Goal: Task Accomplishment & Management: Manage account settings

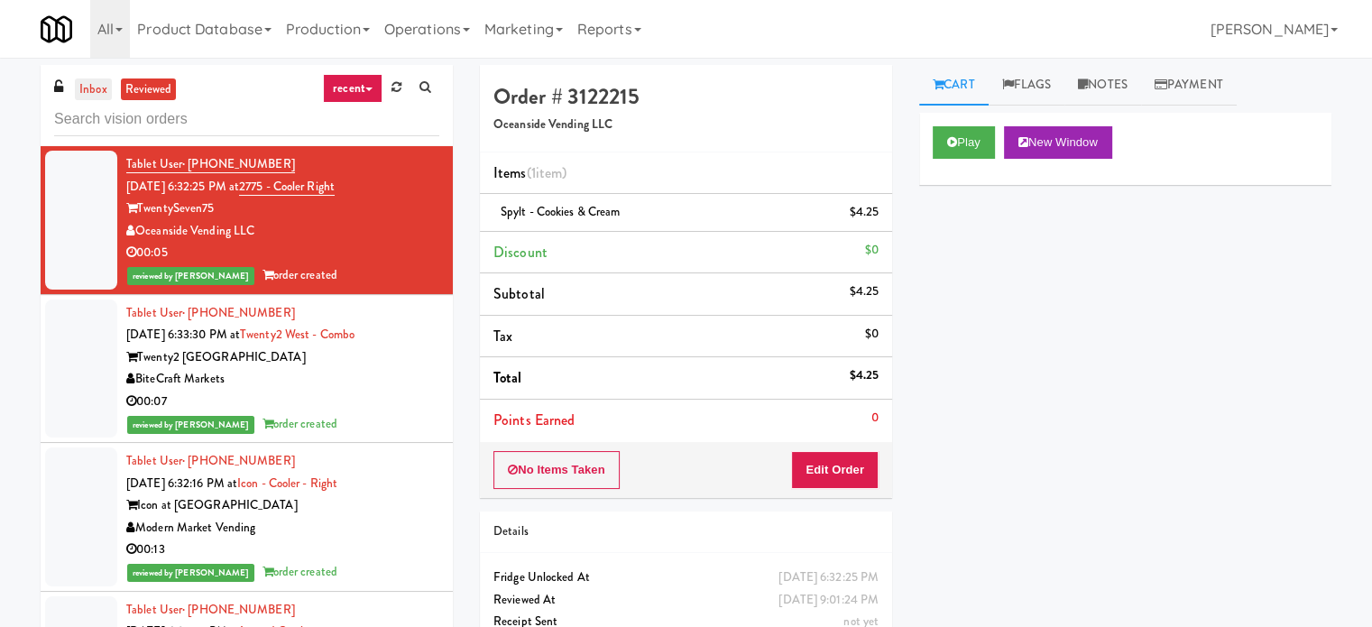
drag, startPoint x: 93, startPoint y: 84, endPoint x: 103, endPoint y: 87, distance: 10.6
click at [93, 85] on link "inbox" at bounding box center [93, 89] width 37 height 23
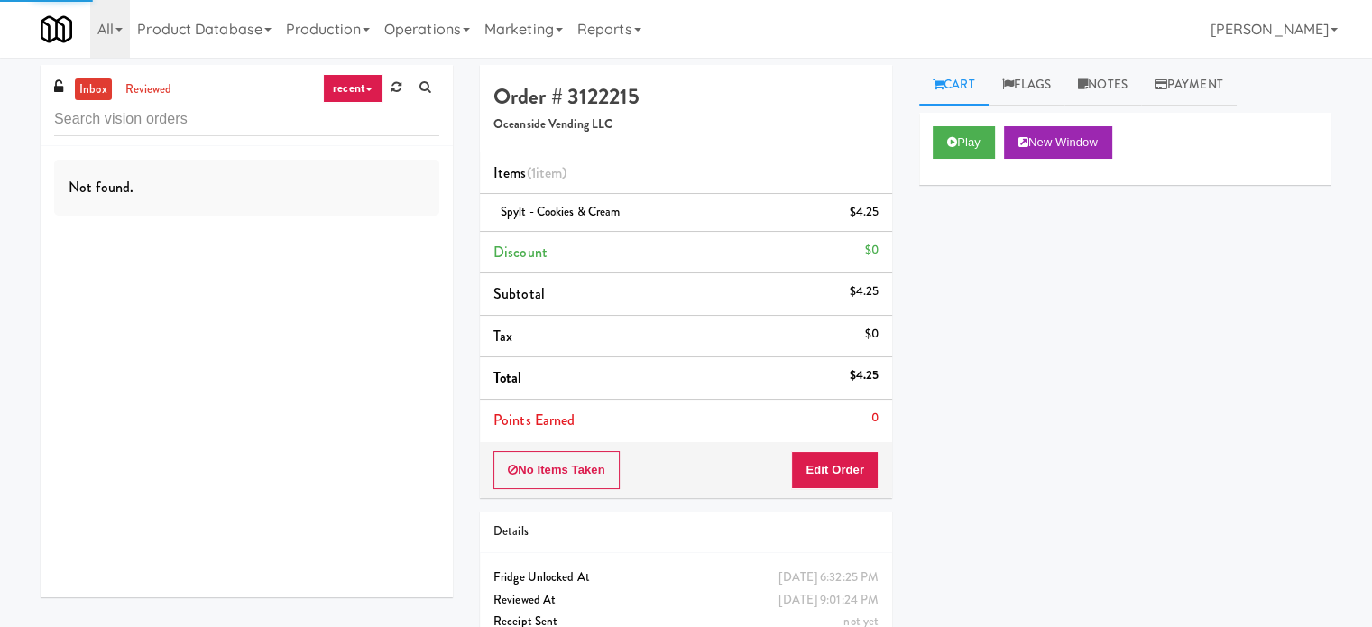
click at [348, 89] on link "recent" at bounding box center [353, 88] width 60 height 29
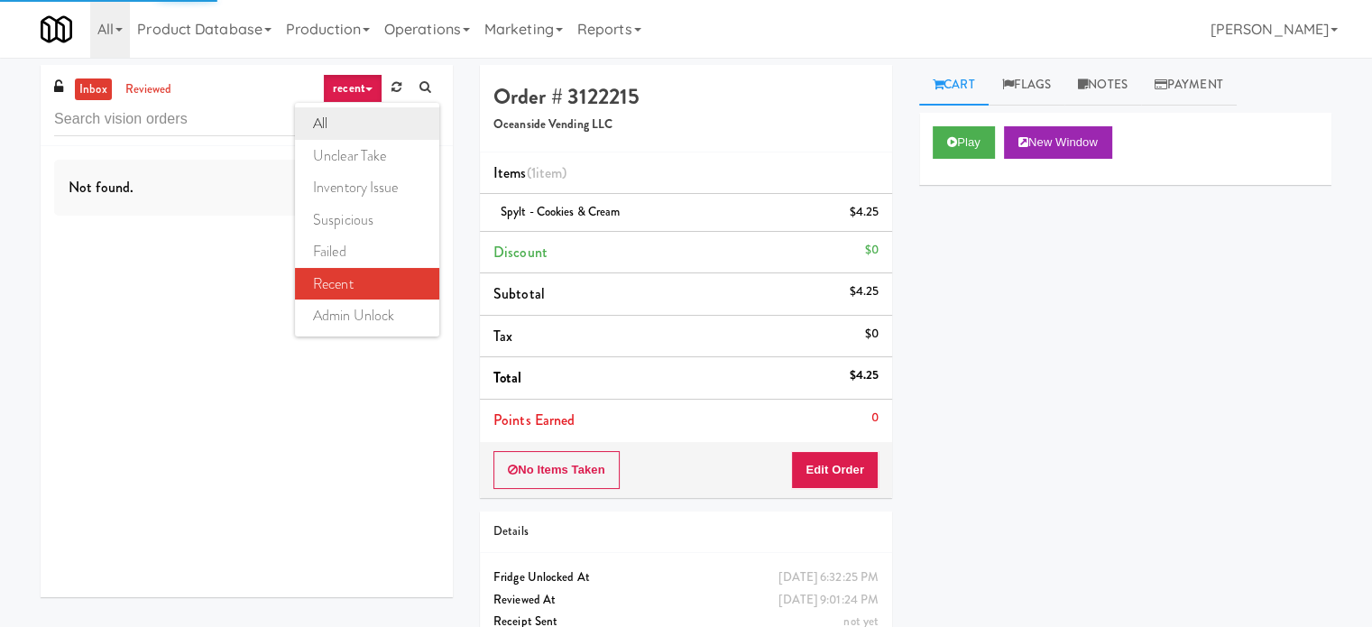
click at [327, 125] on link "all" at bounding box center [367, 123] width 144 height 32
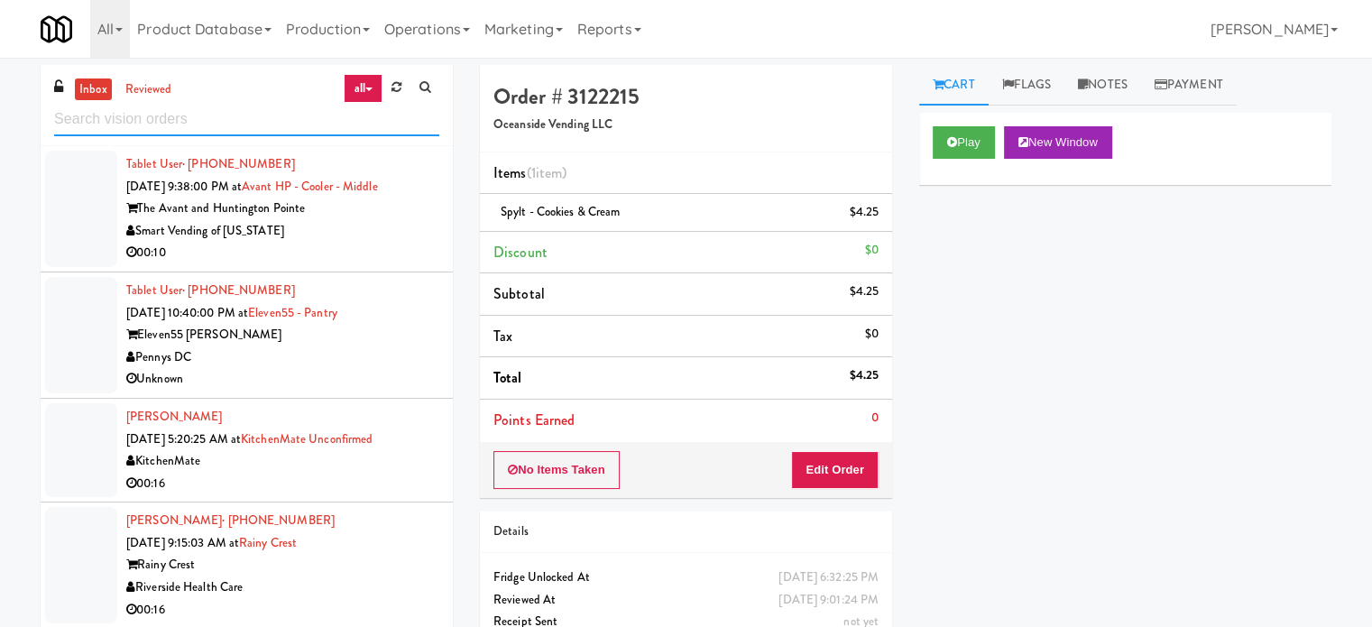
click at [267, 124] on input "text" at bounding box center [246, 119] width 385 height 33
click at [268, 124] on input "text" at bounding box center [246, 119] width 385 height 33
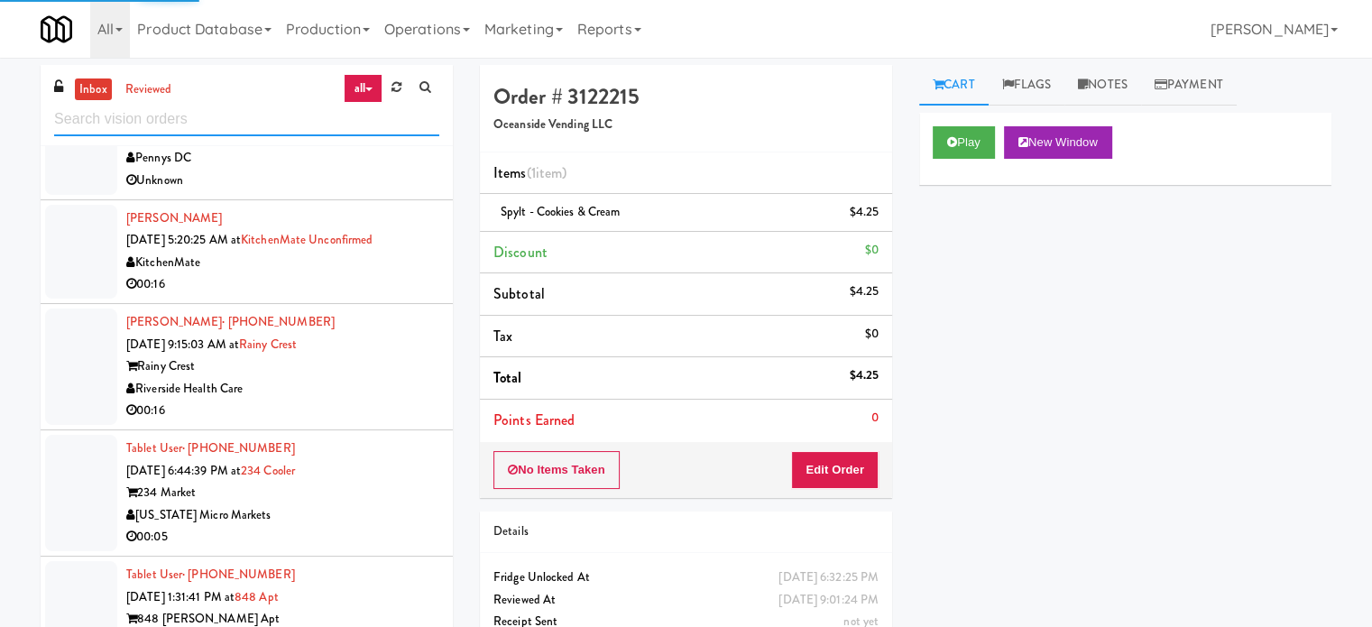
scroll to position [2706, 0]
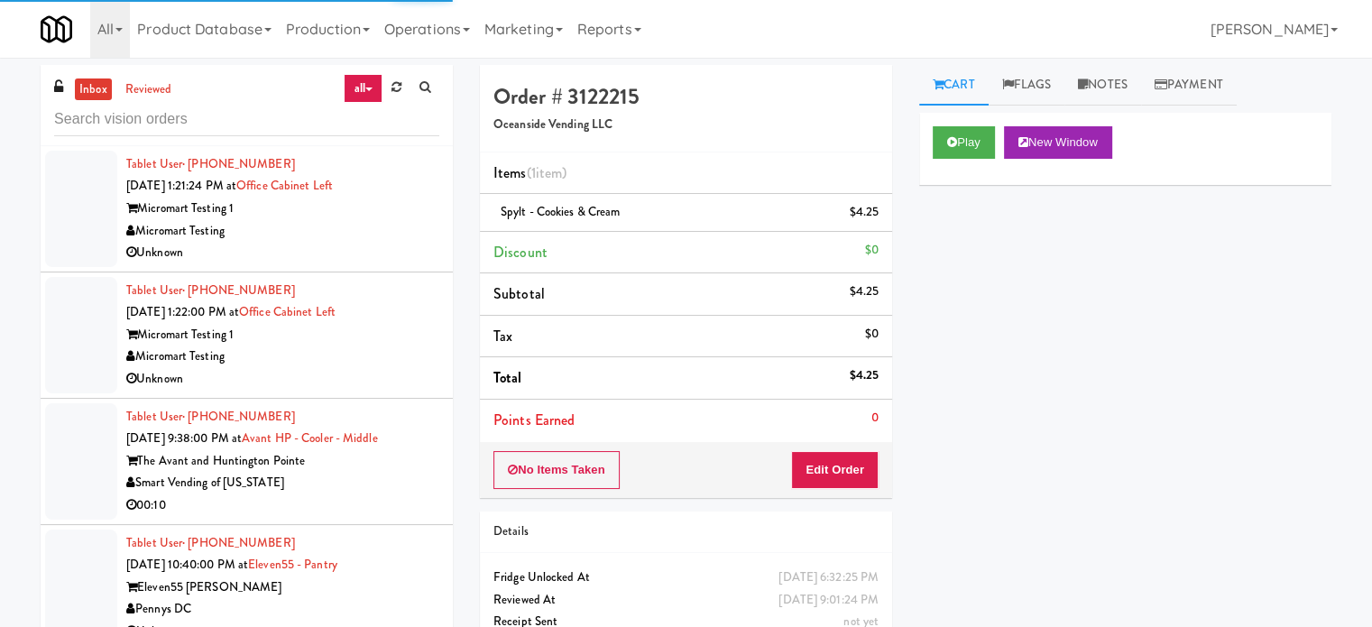
drag, startPoint x: 397, startPoint y: 498, endPoint x: 418, endPoint y: 485, distance: 24.3
click at [397, 497] on div "00:10" at bounding box center [282, 505] width 313 height 23
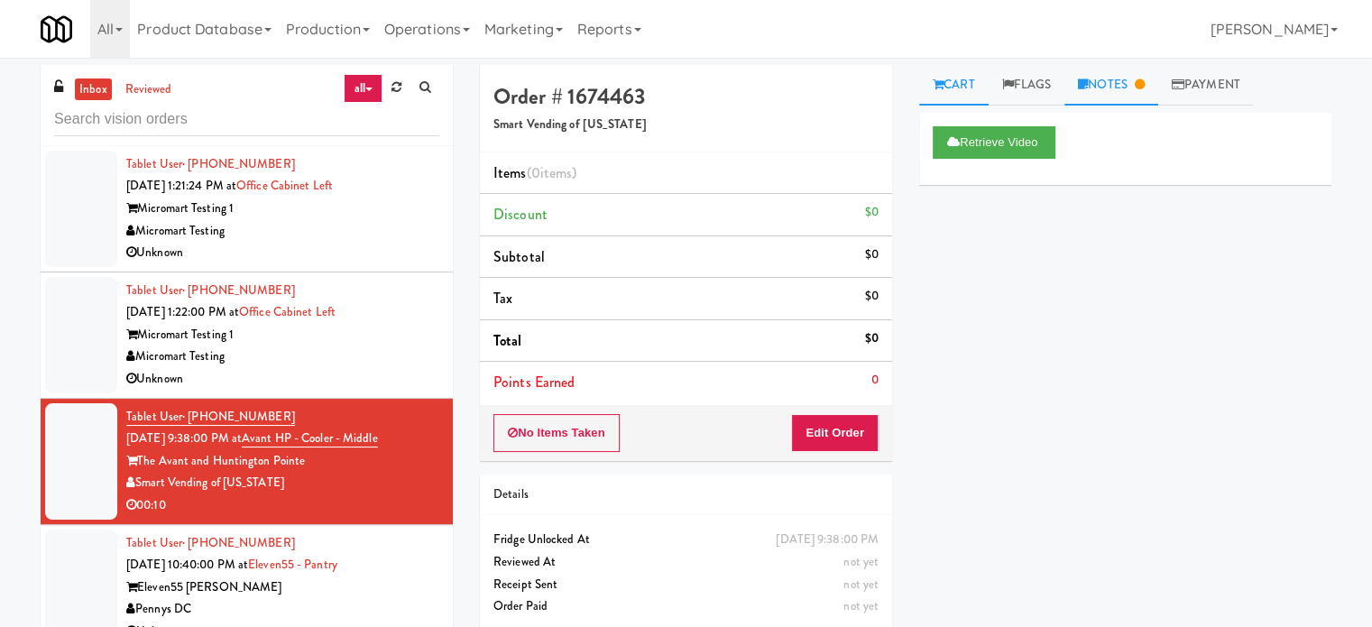
click at [1120, 83] on link "Notes" at bounding box center [1111, 85] width 94 height 41
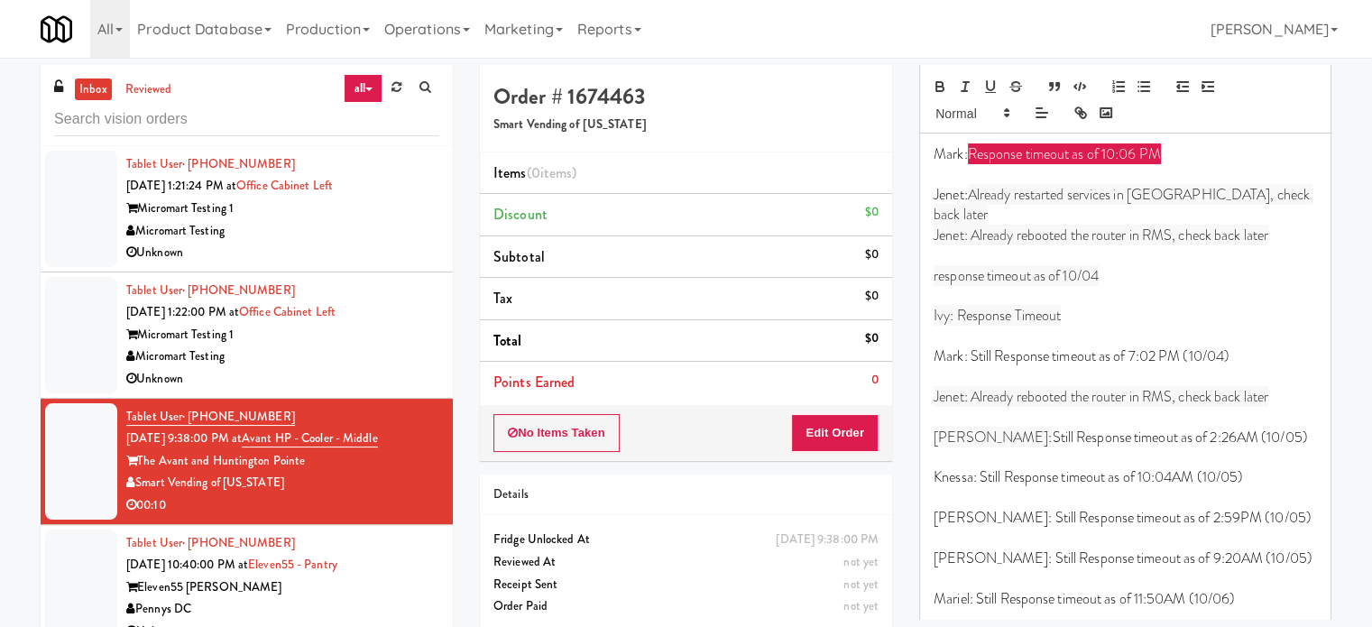
scroll to position [169, 0]
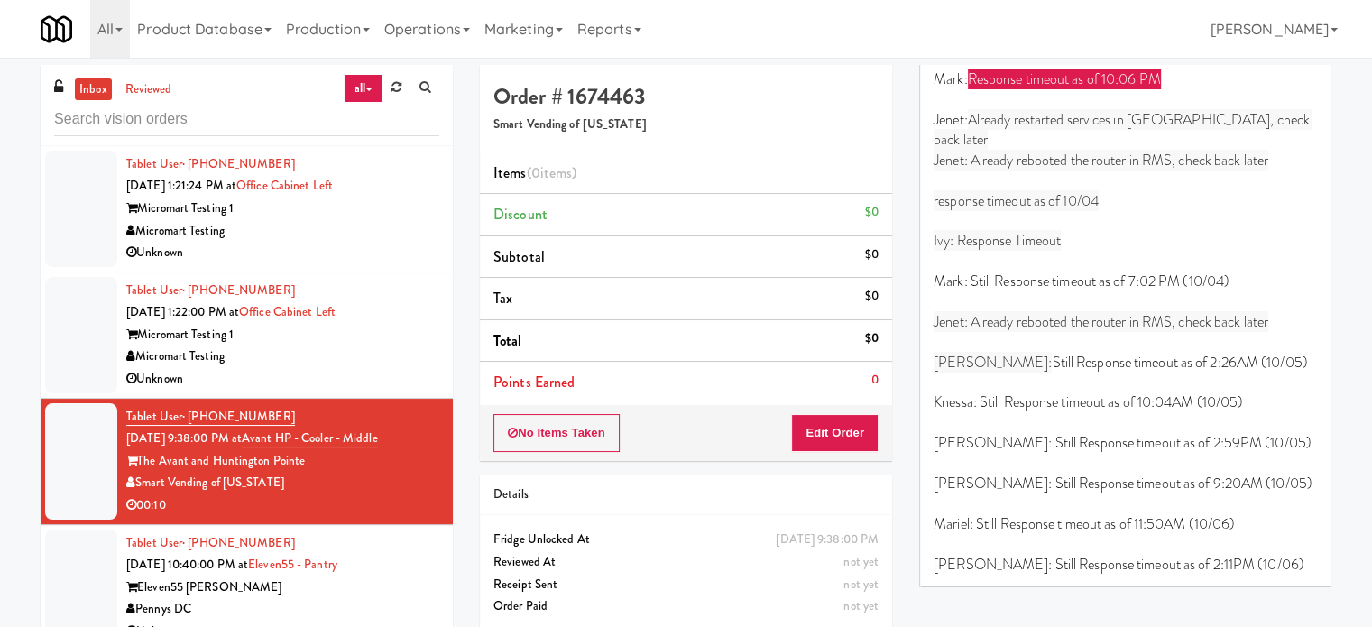
click at [400, 578] on div "Eleven55 [PERSON_NAME]" at bounding box center [282, 587] width 313 height 23
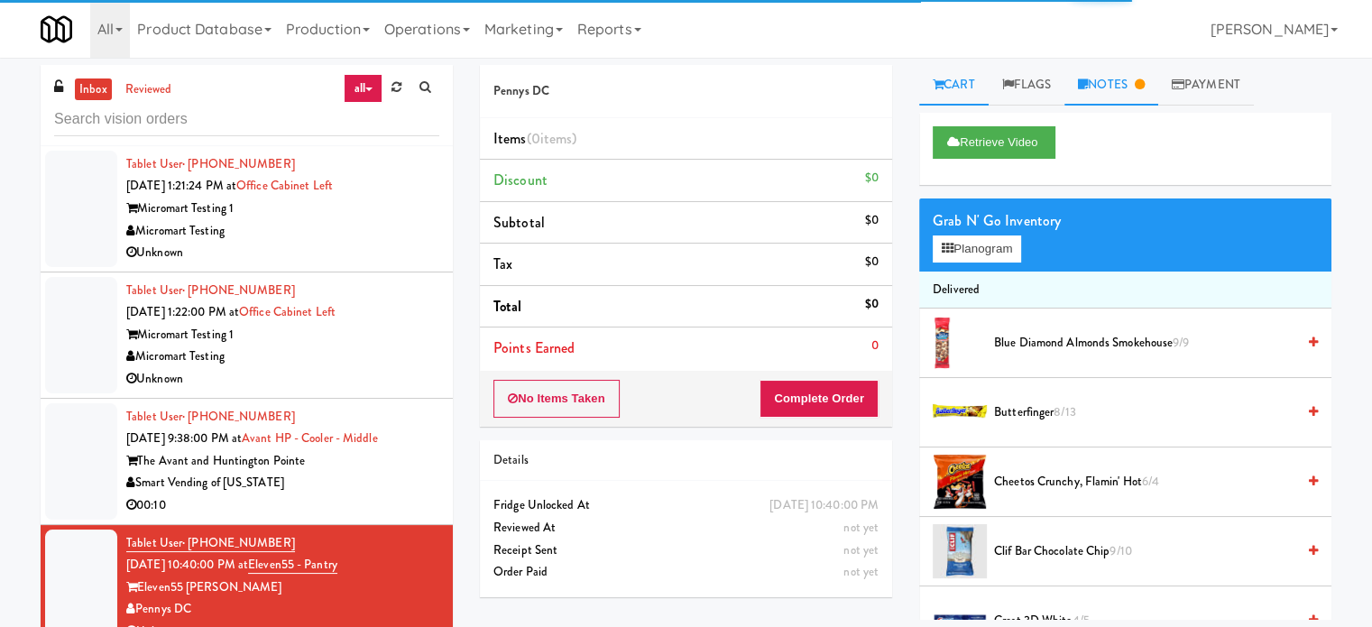
click at [1129, 87] on link "Notes" at bounding box center [1111, 85] width 94 height 41
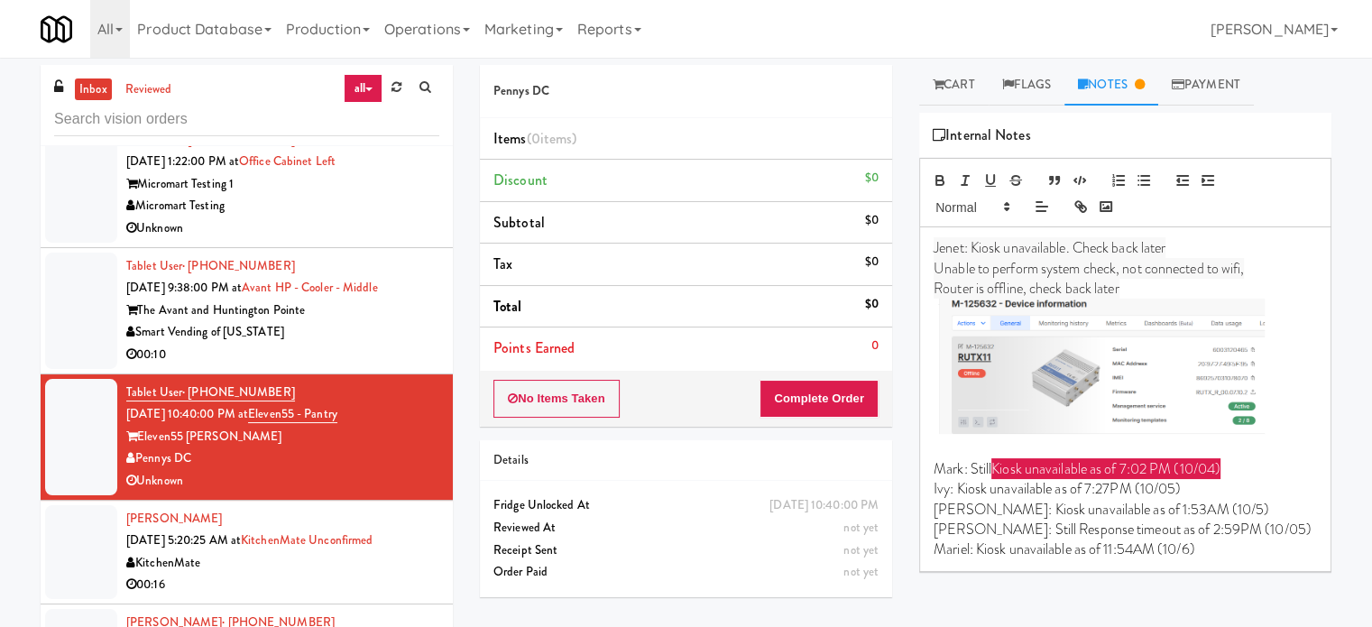
scroll to position [3138, 0]
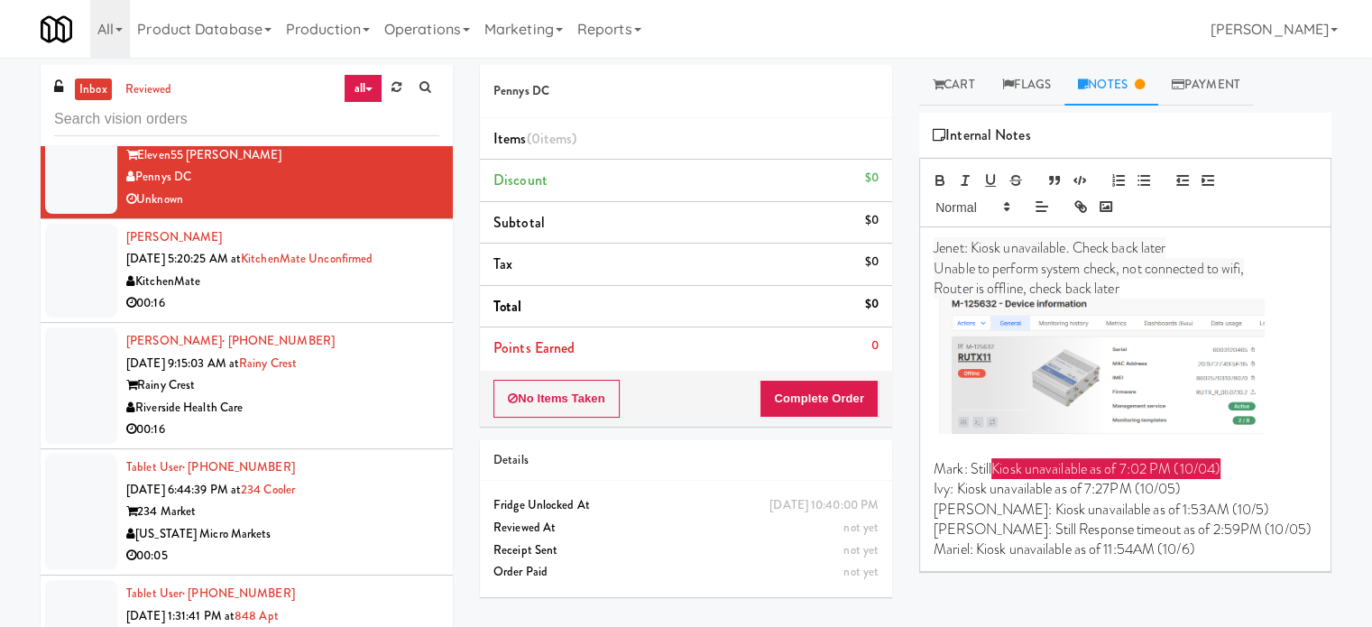
click at [392, 303] on div "00:16" at bounding box center [282, 303] width 313 height 23
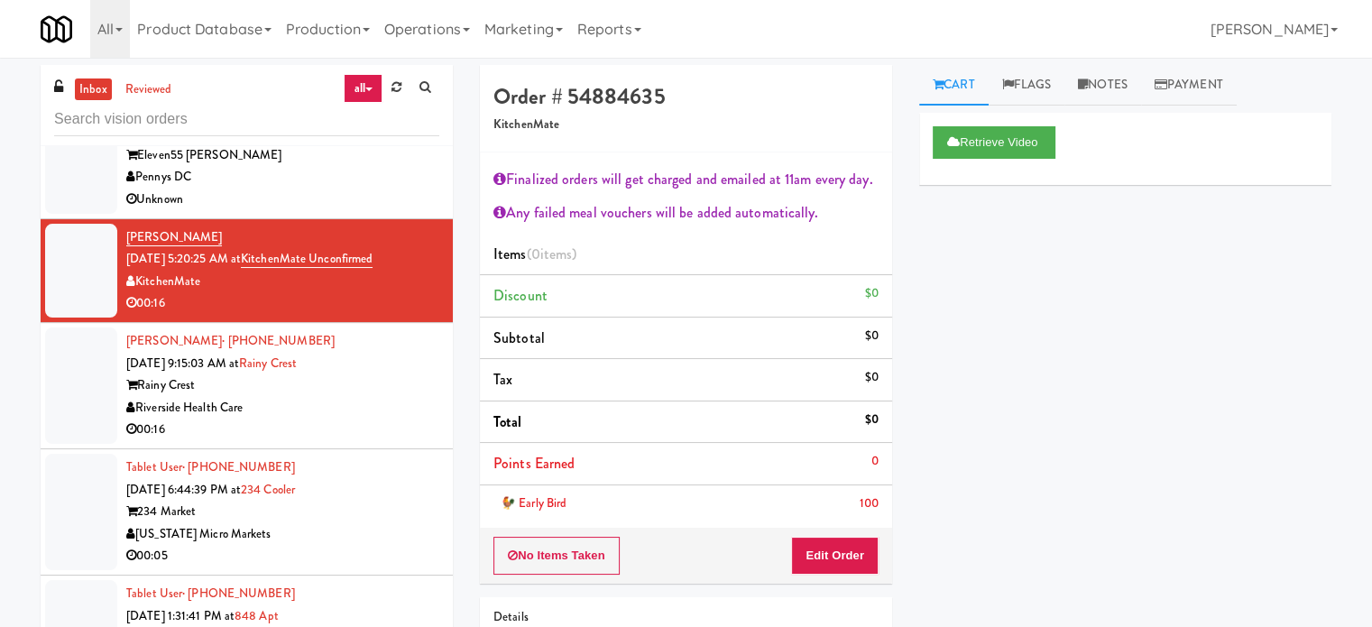
click at [336, 296] on div "00:16" at bounding box center [282, 303] width 313 height 23
drag, startPoint x: 350, startPoint y: 369, endPoint x: 350, endPoint y: 358, distance: 10.8
click at [350, 367] on div "[PERSON_NAME] · (807) 861-1615 [DATE] 9:15:03 AM at [GEOGRAPHIC_DATA] Health Ca…" at bounding box center [282, 385] width 313 height 111
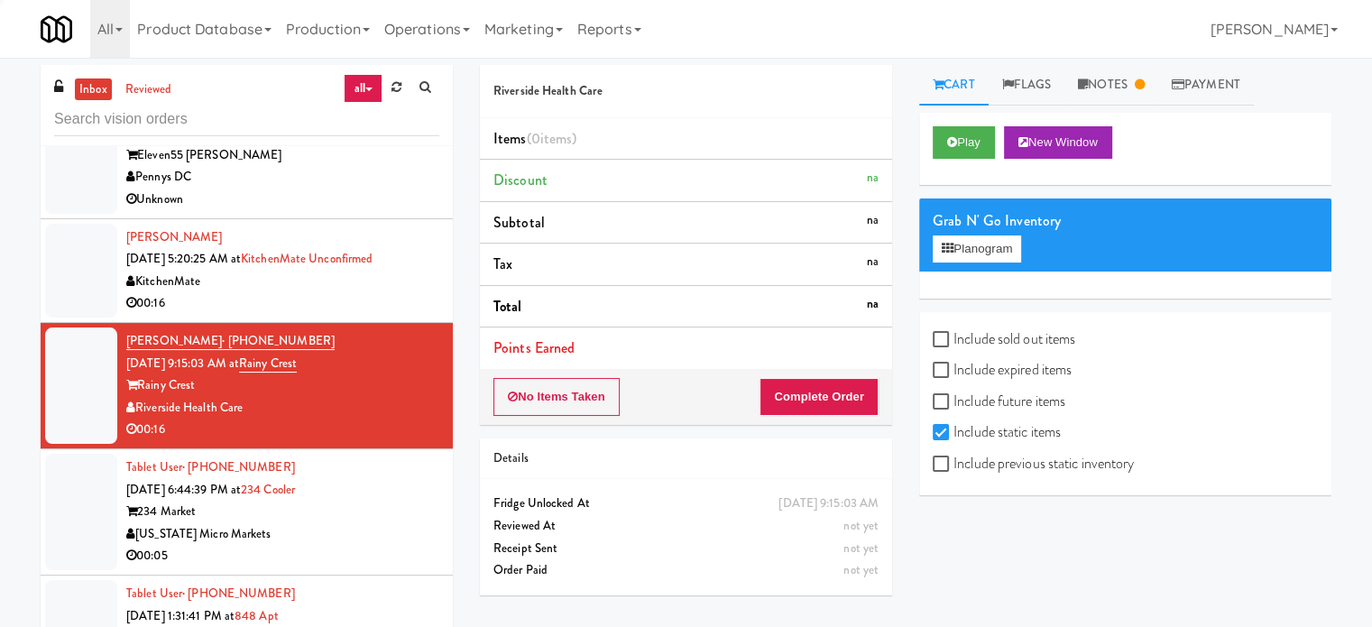
click at [370, 303] on div "00:16" at bounding box center [282, 303] width 313 height 23
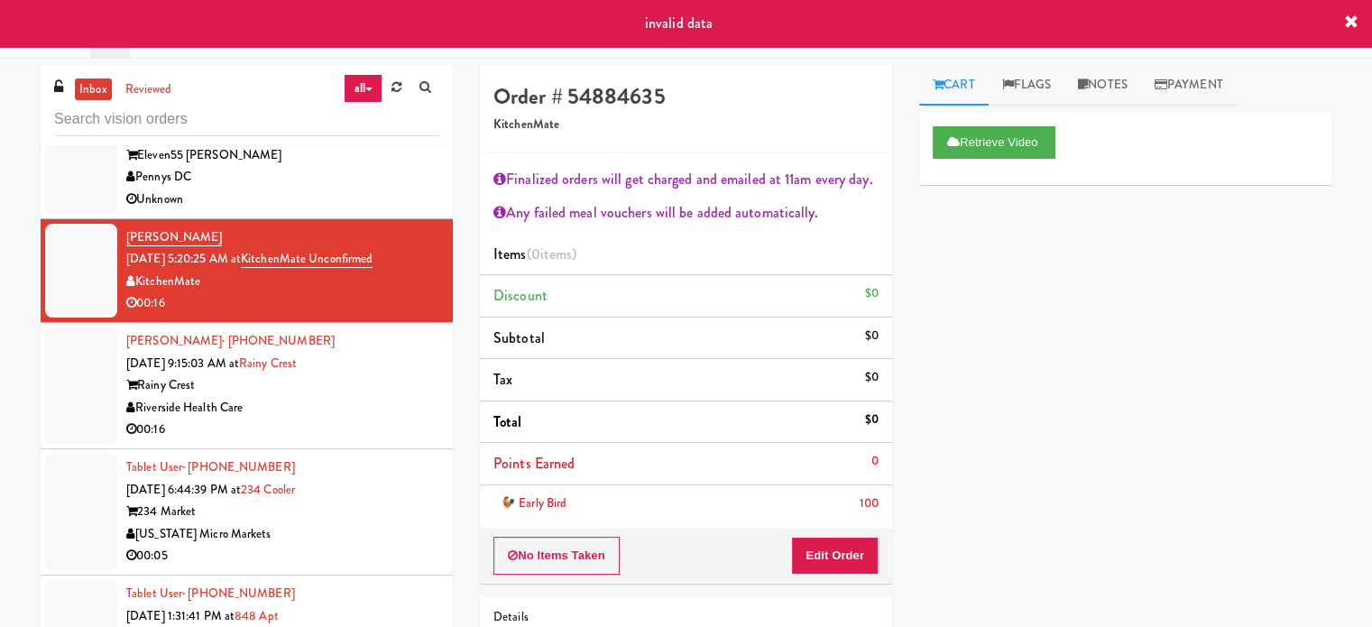
click at [388, 401] on div "Riverside Health Care" at bounding box center [282, 408] width 313 height 23
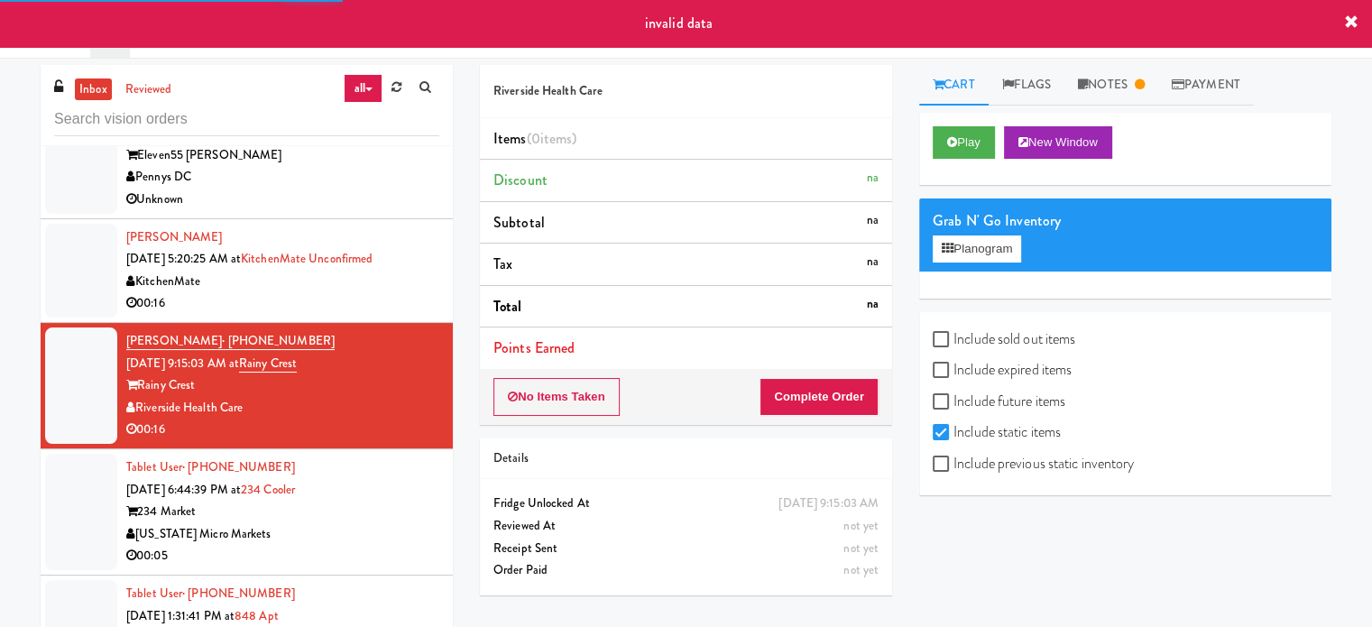
click at [398, 297] on div "00:16" at bounding box center [282, 303] width 313 height 23
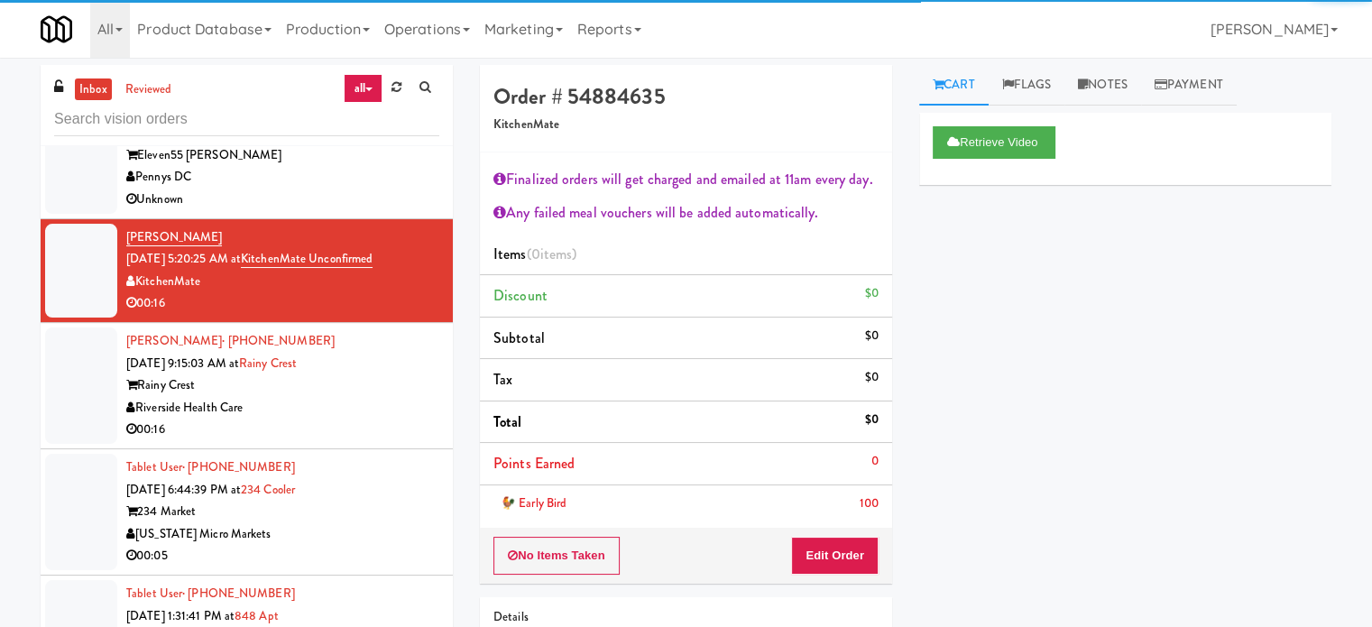
click at [393, 495] on div "Tablet User · (248) 480-1383 [DATE] 6:44:39 PM at 234 Cooler 234 Market [US_STA…" at bounding box center [282, 511] width 313 height 111
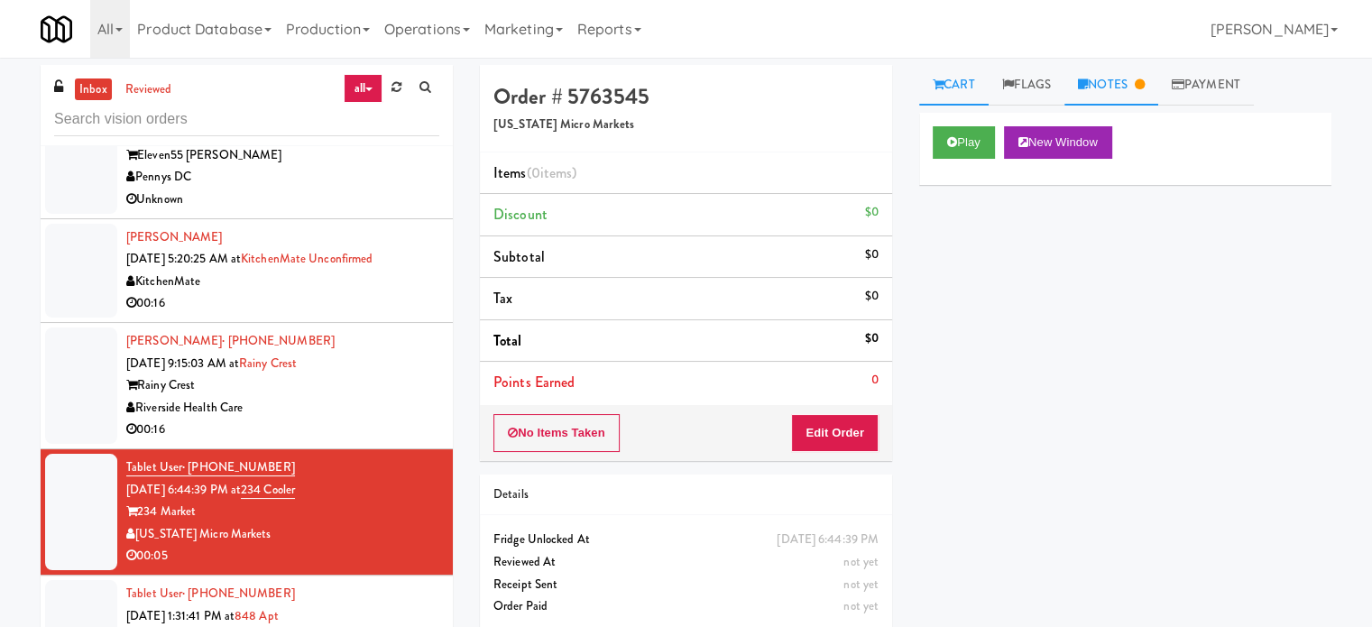
click at [1128, 78] on link "Notes" at bounding box center [1111, 85] width 94 height 41
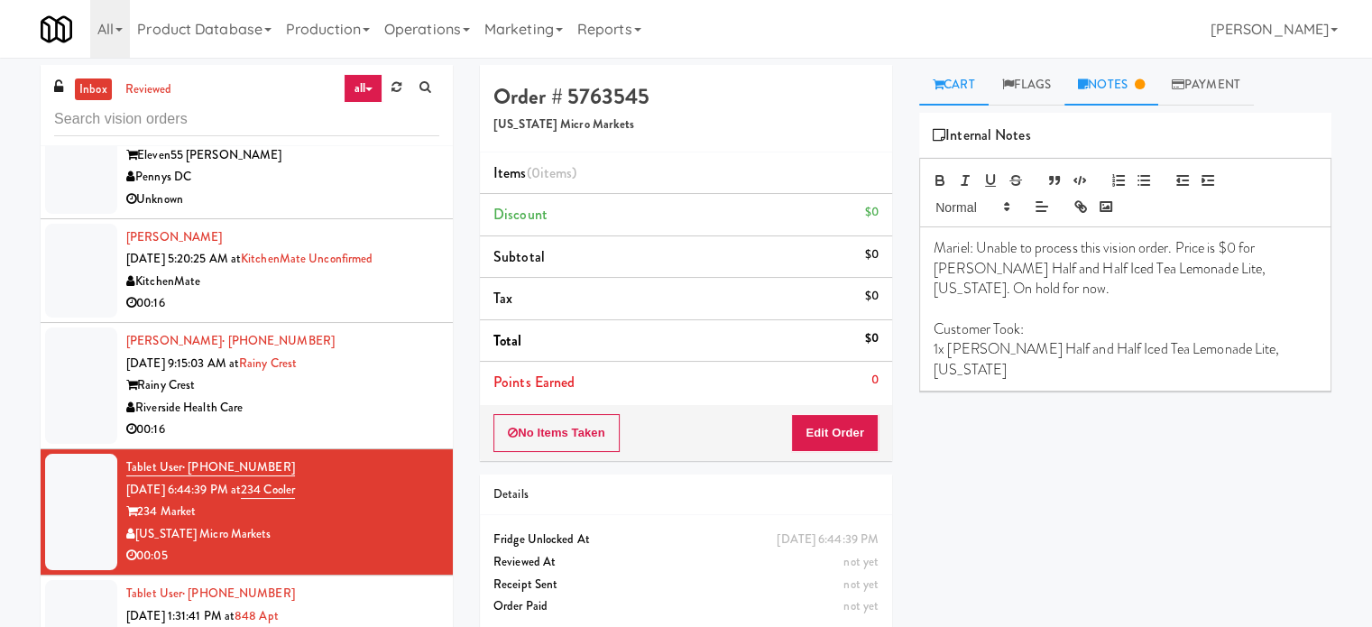
click at [967, 87] on link "Cart" at bounding box center [953, 85] width 69 height 41
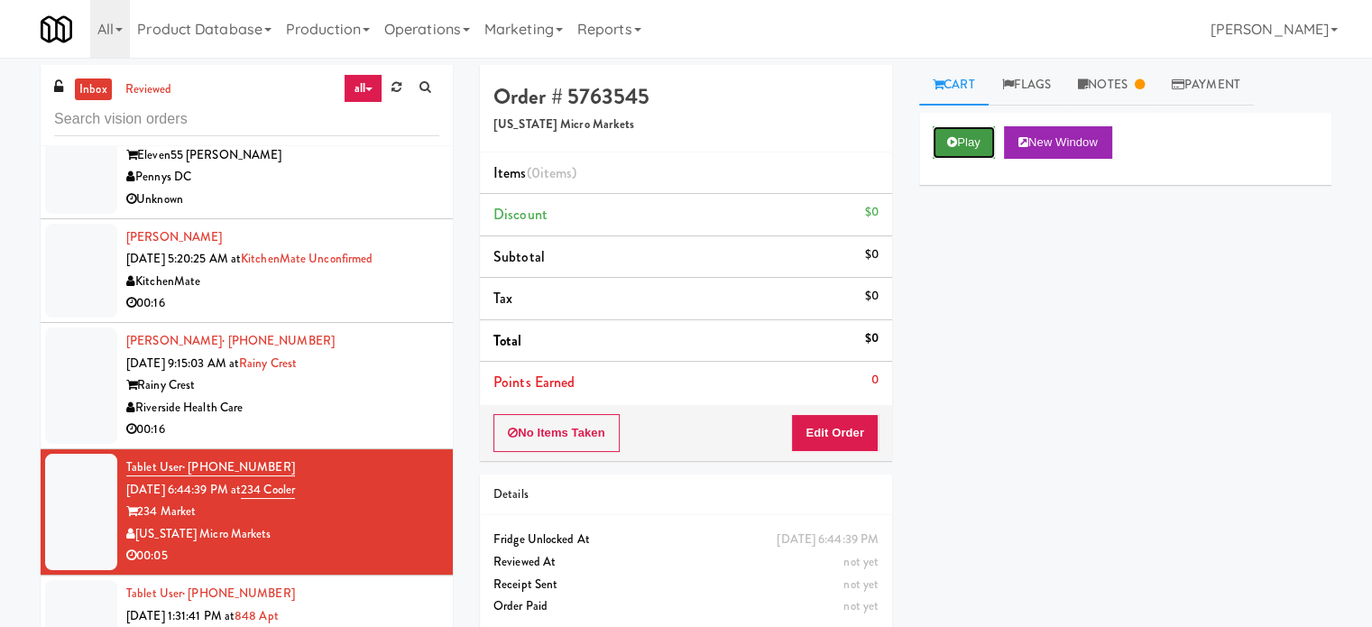
click at [970, 142] on button "Play" at bounding box center [964, 142] width 62 height 32
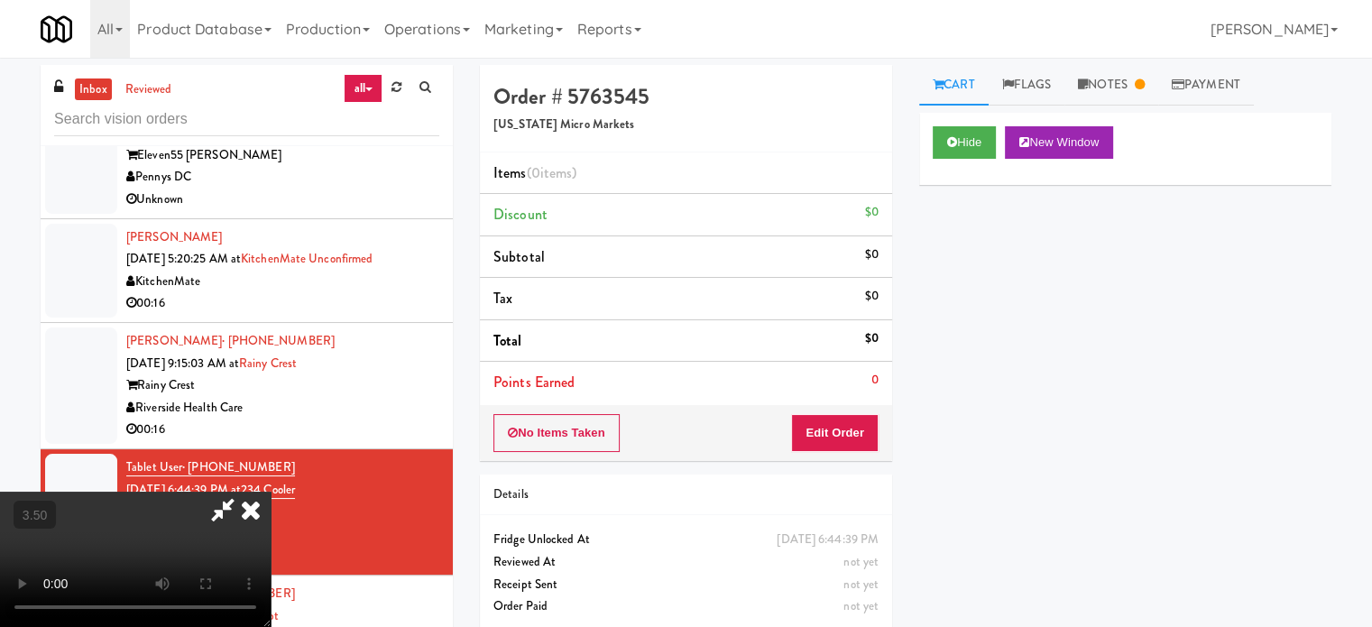
drag, startPoint x: 599, startPoint y: 383, endPoint x: 610, endPoint y: 375, distance: 13.5
click at [271, 492] on video at bounding box center [135, 559] width 271 height 135
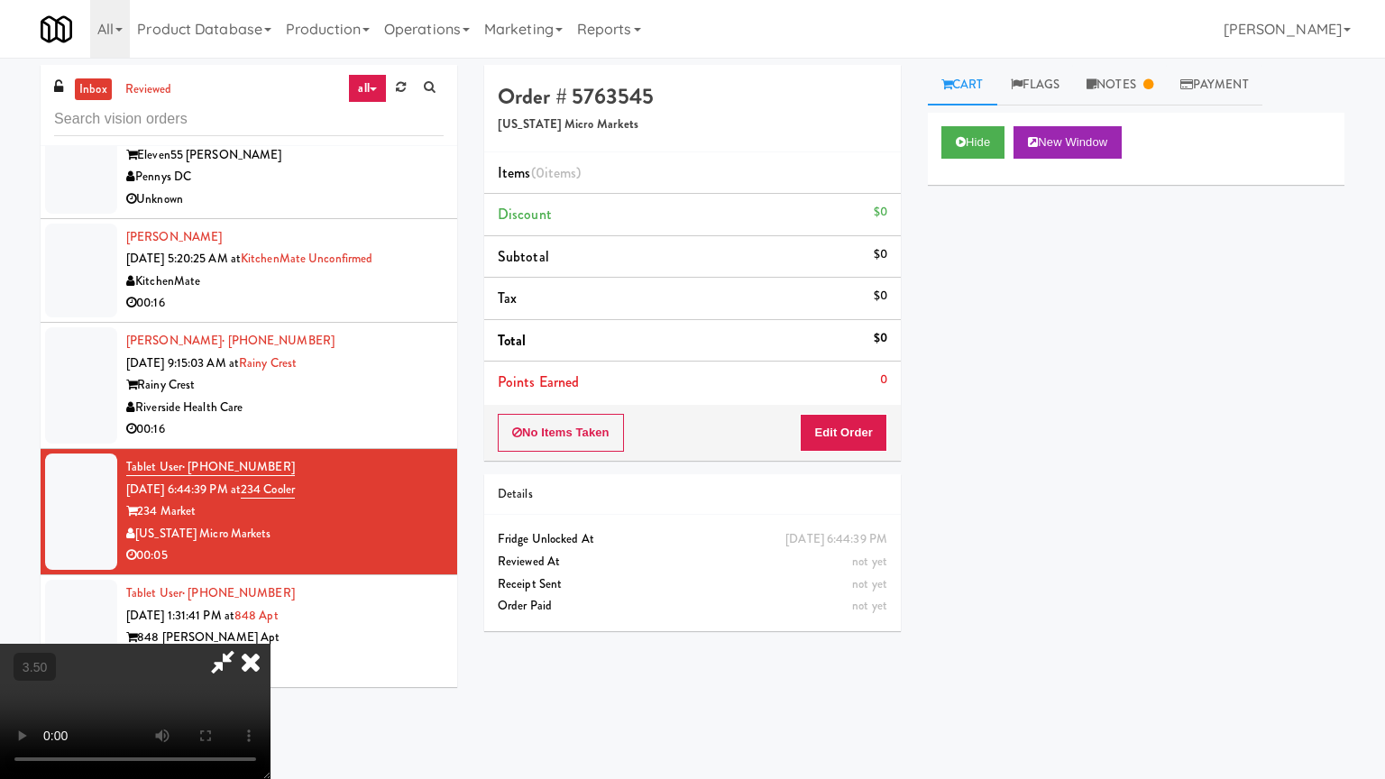
click at [271, 626] on video at bounding box center [135, 711] width 271 height 135
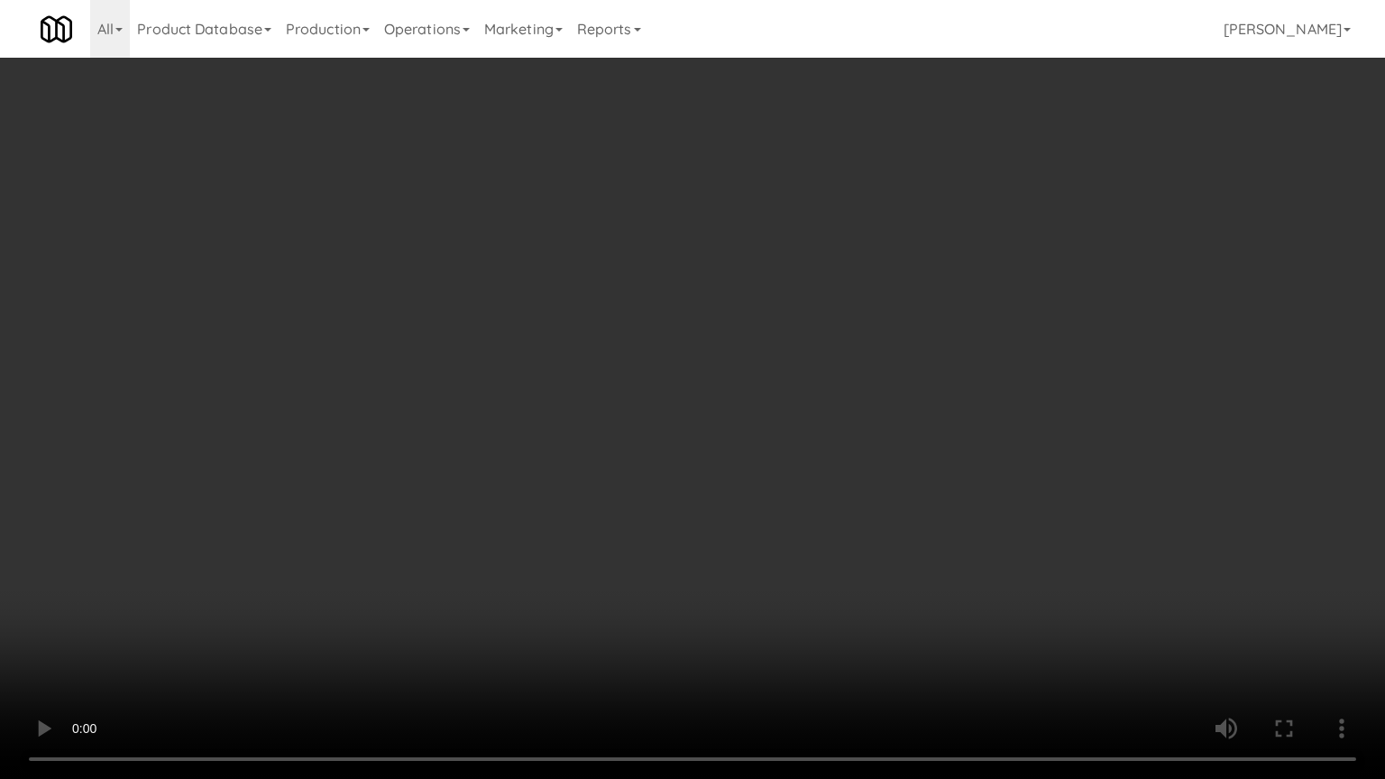
drag, startPoint x: 628, startPoint y: 567, endPoint x: 666, endPoint y: 510, distance: 69.0
click at [628, 566] on video at bounding box center [692, 389] width 1385 height 779
click at [667, 509] on video at bounding box center [692, 389] width 1385 height 779
click at [669, 509] on video at bounding box center [692, 389] width 1385 height 779
click at [747, 509] on video at bounding box center [692, 389] width 1385 height 779
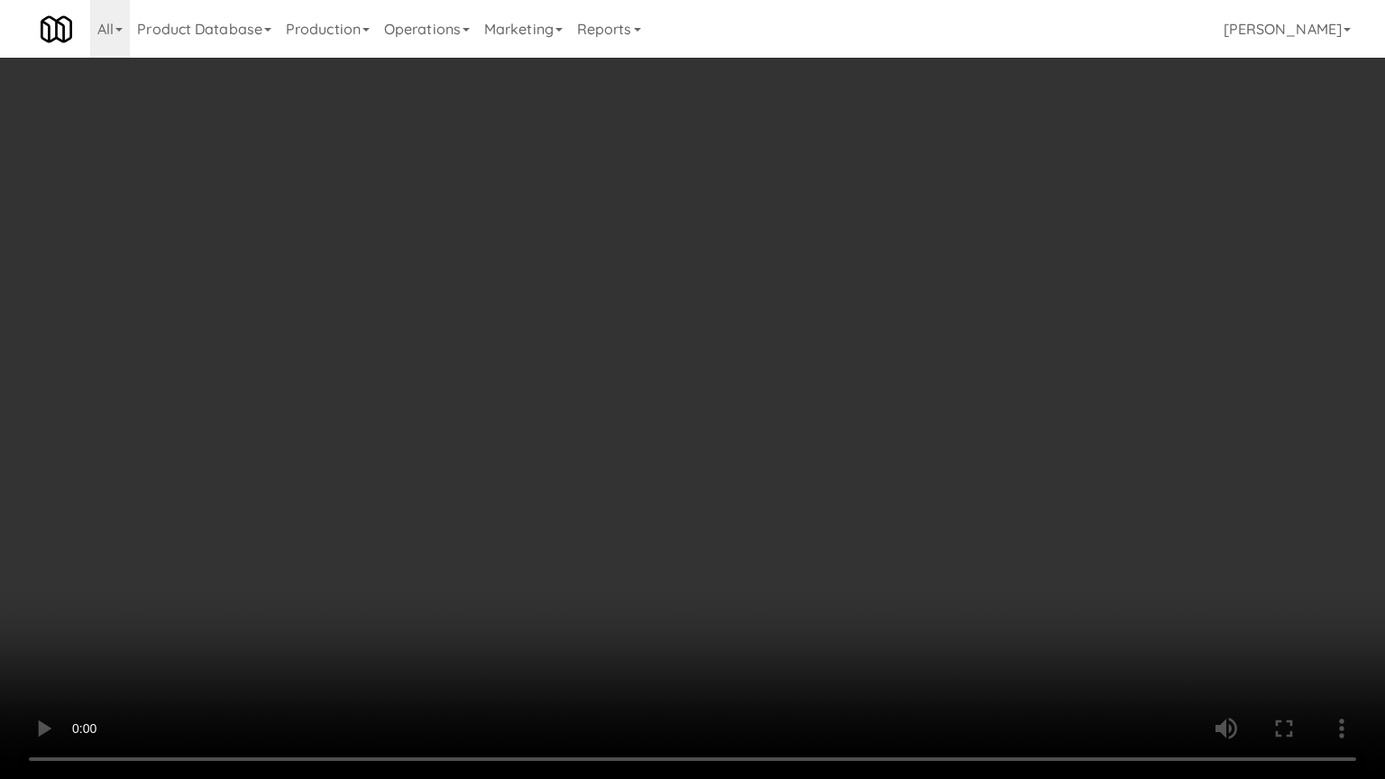
click at [743, 510] on video at bounding box center [692, 389] width 1385 height 779
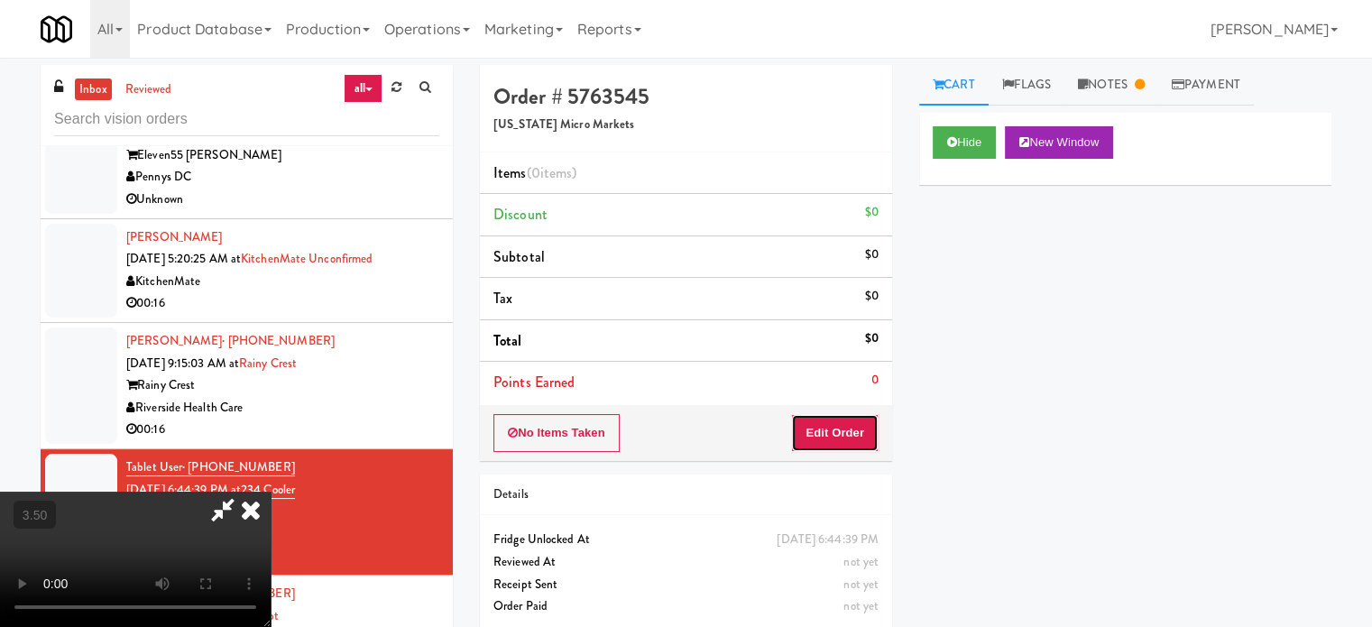
click at [870, 425] on button "Edit Order" at bounding box center [834, 433] width 87 height 38
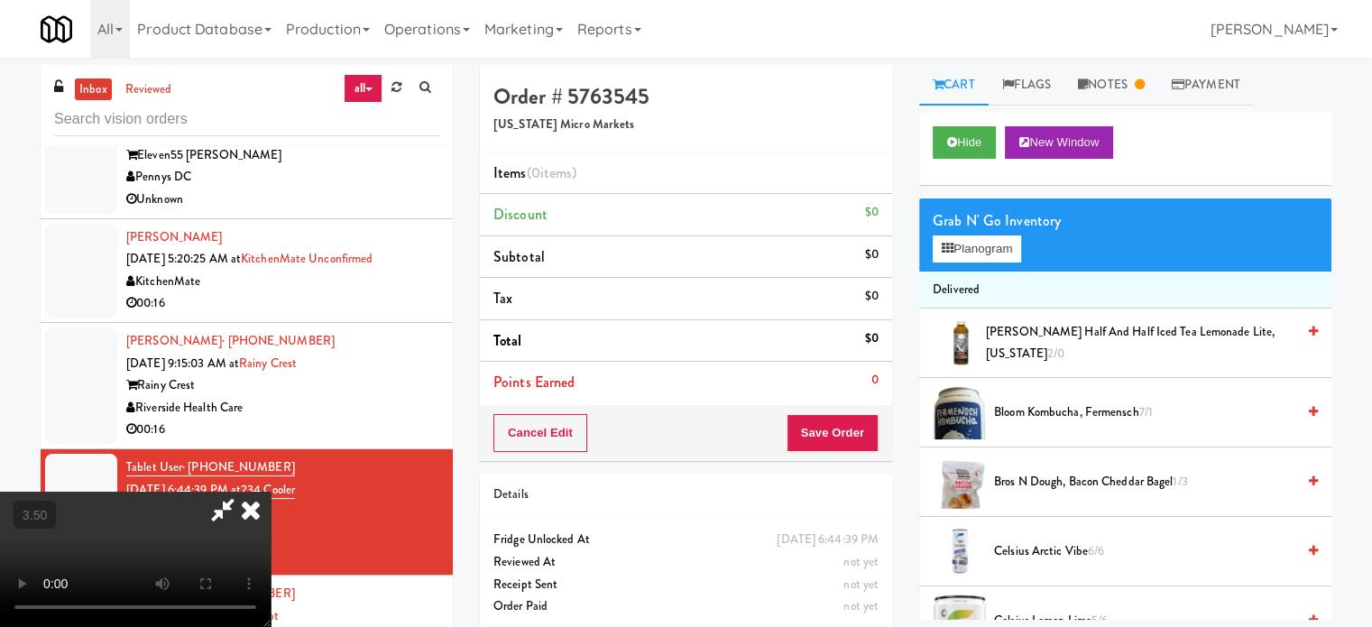
click at [1022, 344] on span "[PERSON_NAME] Half and Half Iced Tea Lemonade Lite, [US_STATE] 2/0" at bounding box center [1140, 343] width 309 height 44
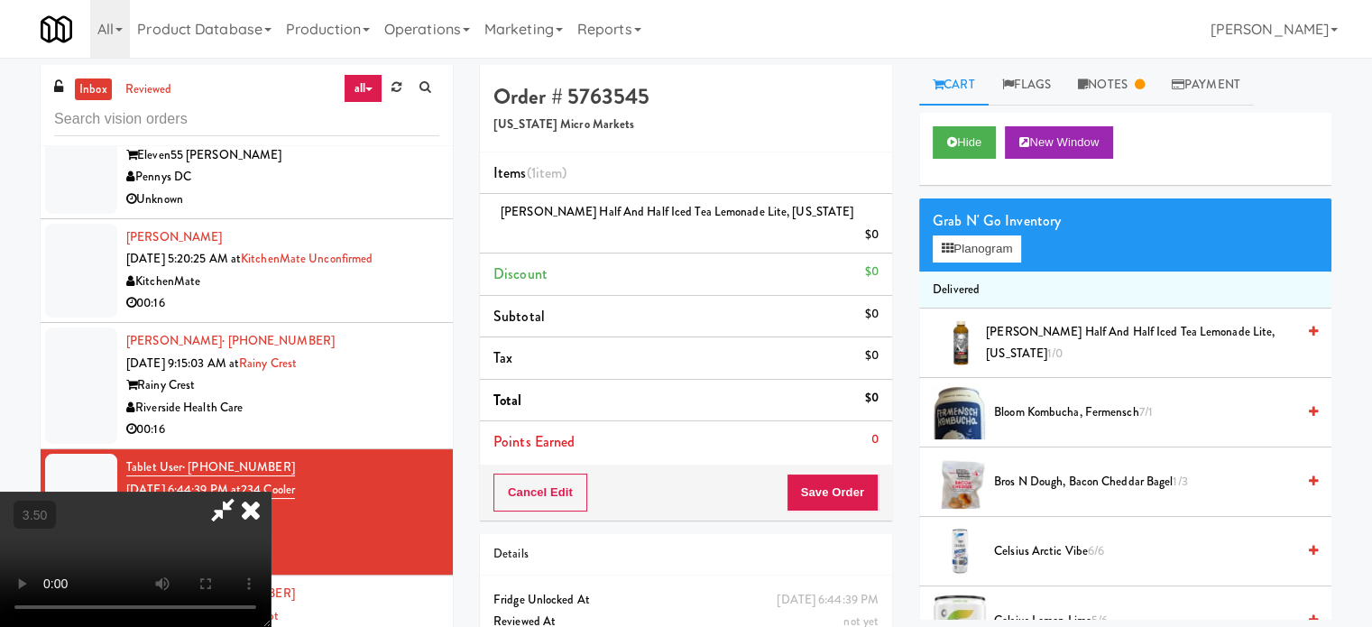
click at [876, 235] on icon at bounding box center [880, 241] width 9 height 12
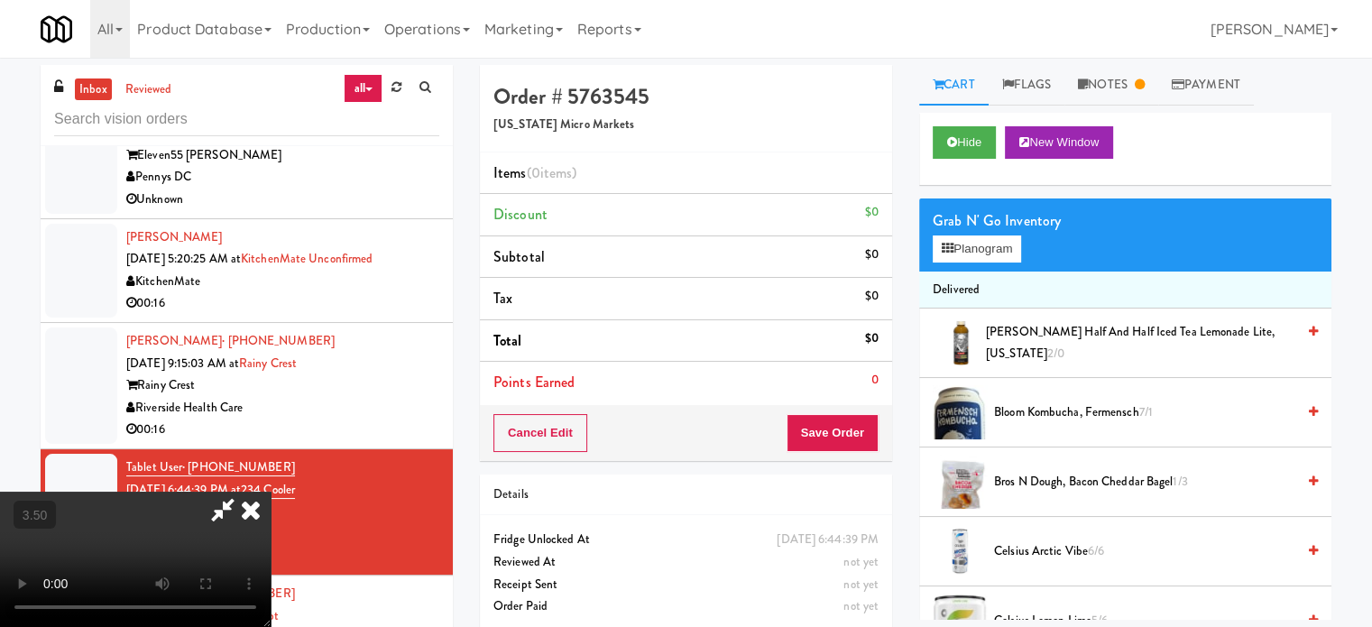
click at [271, 492] on icon at bounding box center [251, 510] width 40 height 36
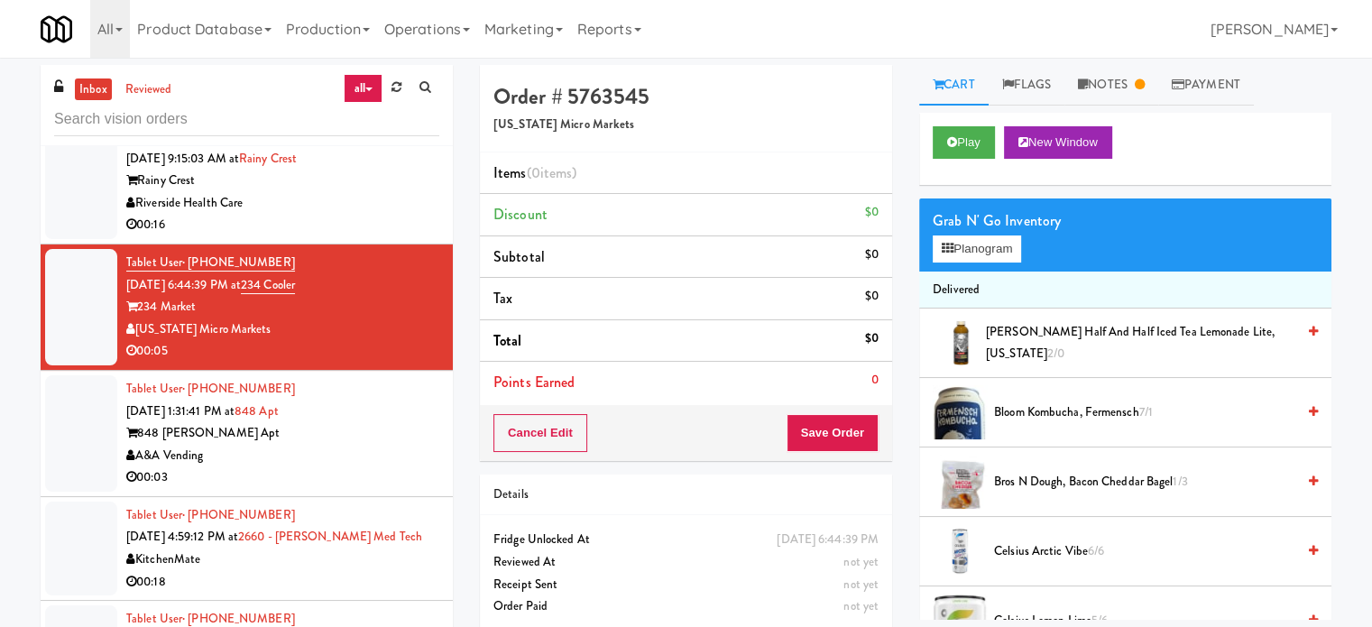
scroll to position [3409, 0]
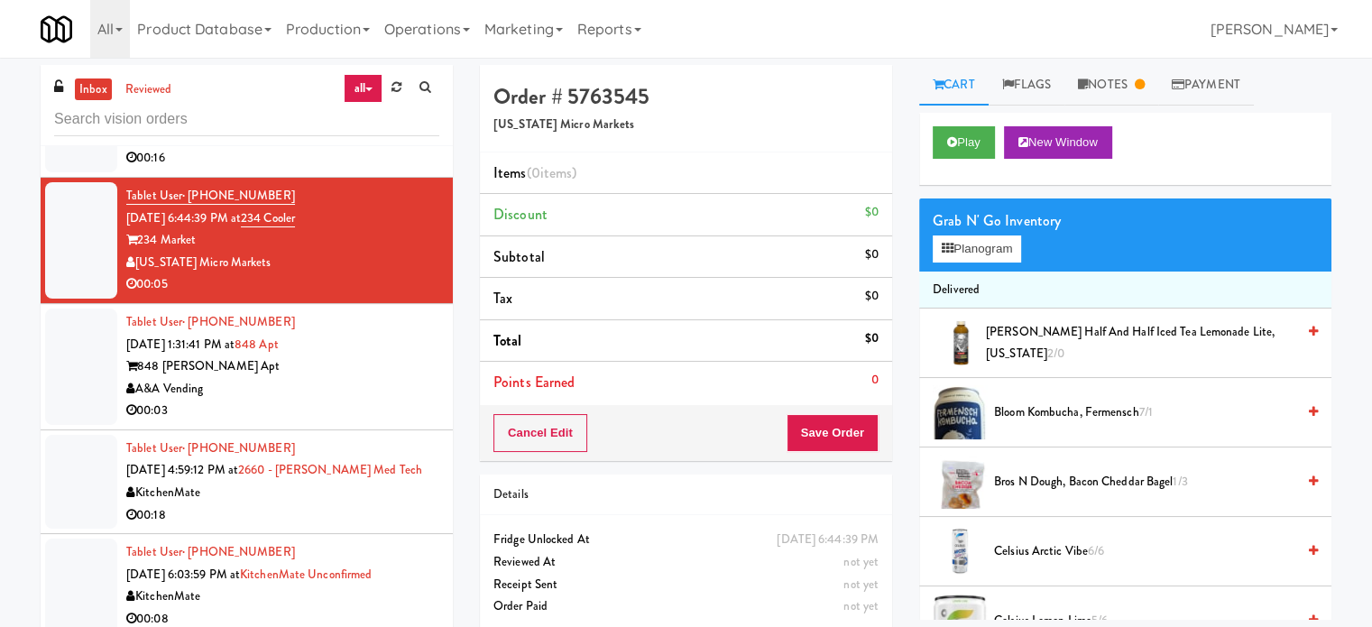
click at [391, 368] on div "848 [PERSON_NAME] Apt" at bounding box center [282, 366] width 313 height 23
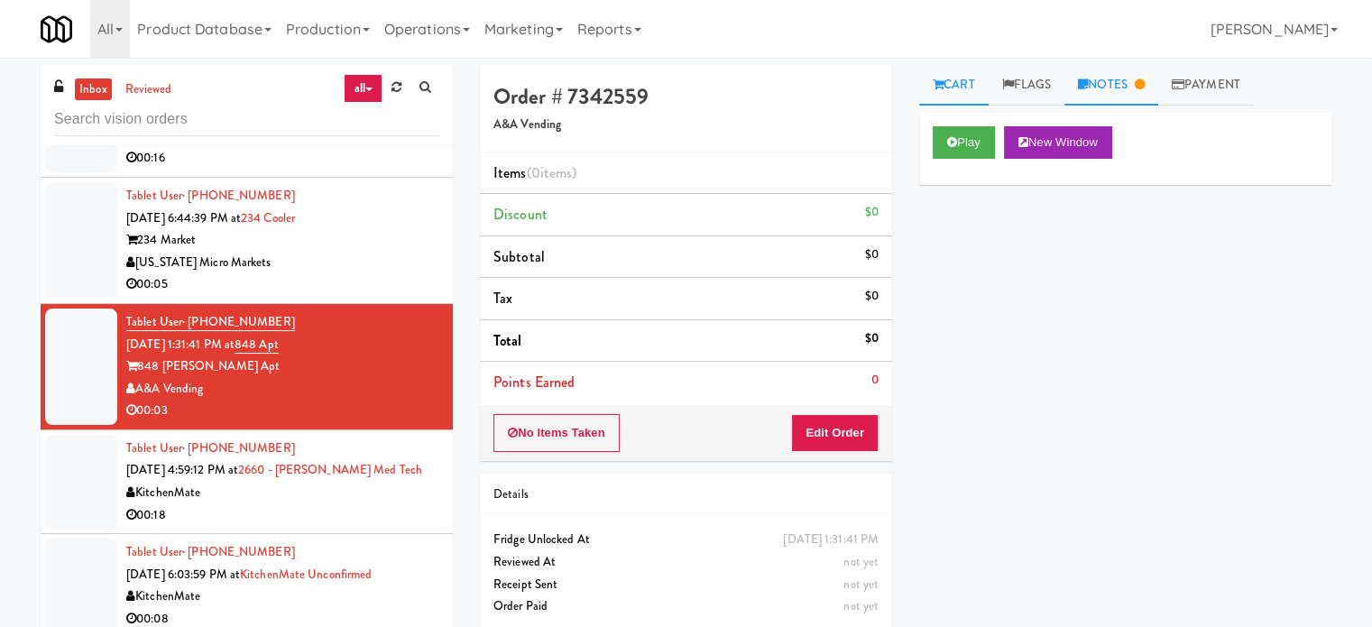
click at [1124, 80] on link "Notes" at bounding box center [1111, 85] width 94 height 41
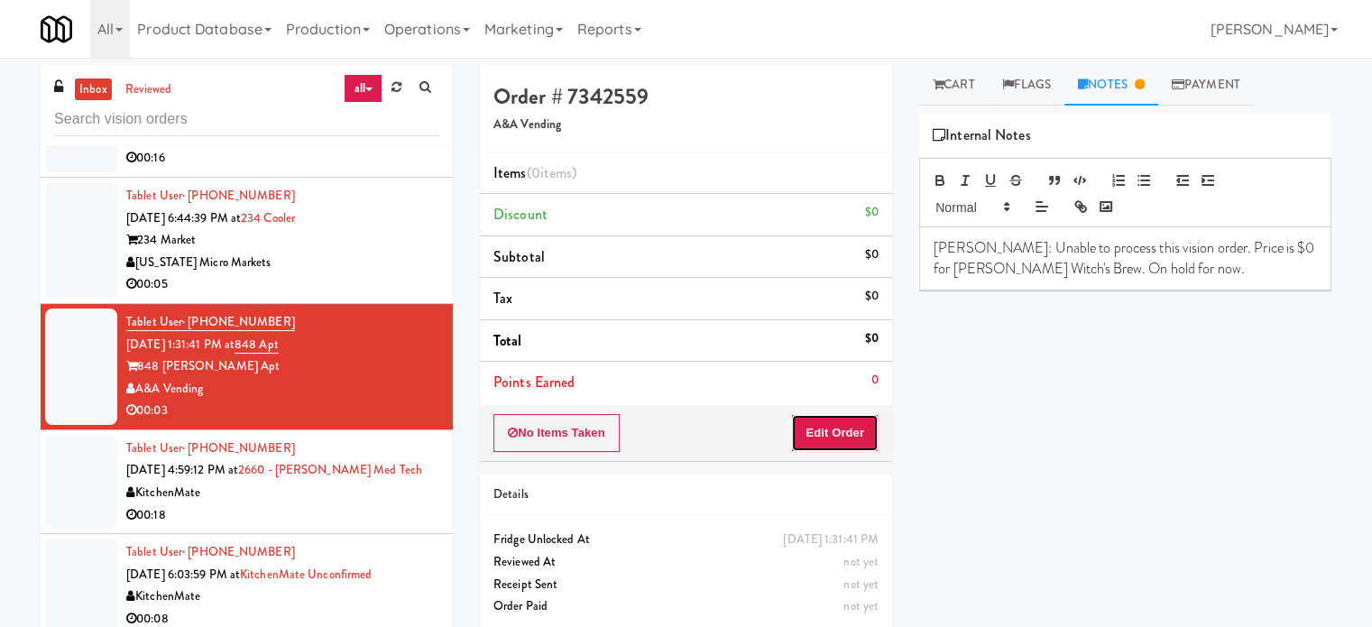
click at [826, 432] on button "Edit Order" at bounding box center [834, 433] width 87 height 38
drag, startPoint x: 954, startPoint y: 90, endPoint x: 972, endPoint y: 97, distance: 19.1
click at [954, 89] on link "Cart" at bounding box center [953, 85] width 69 height 41
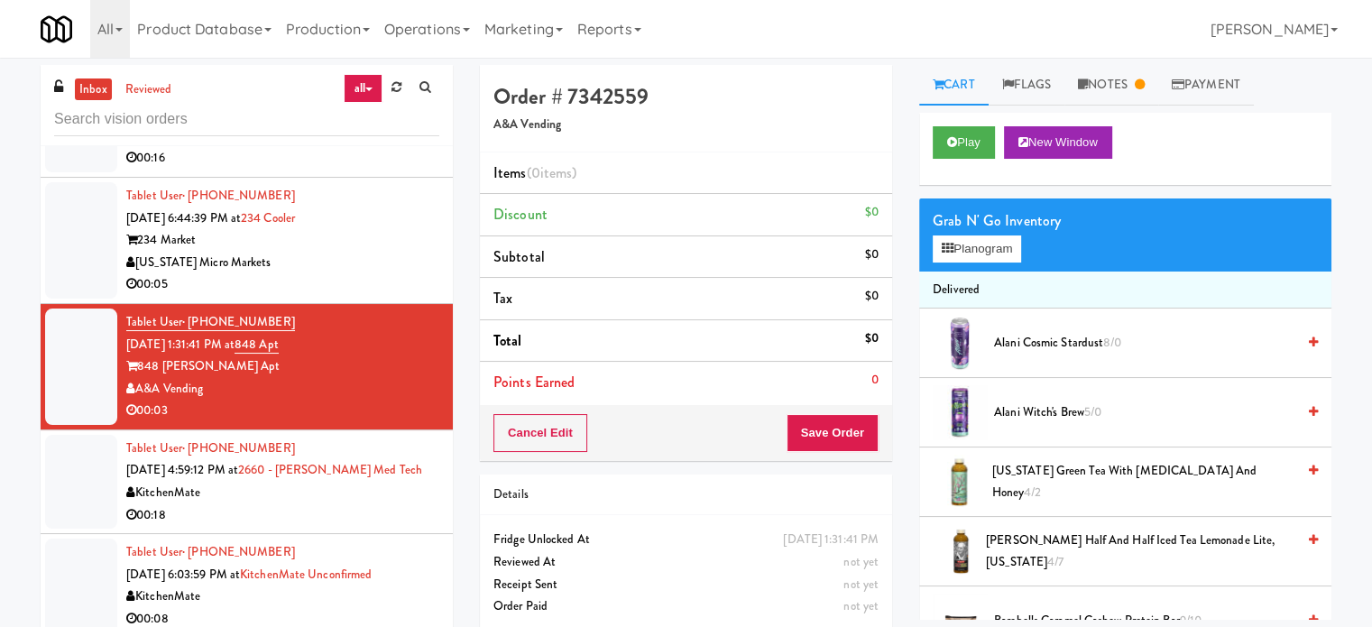
click at [1096, 417] on span "5/0" at bounding box center [1092, 411] width 17 height 17
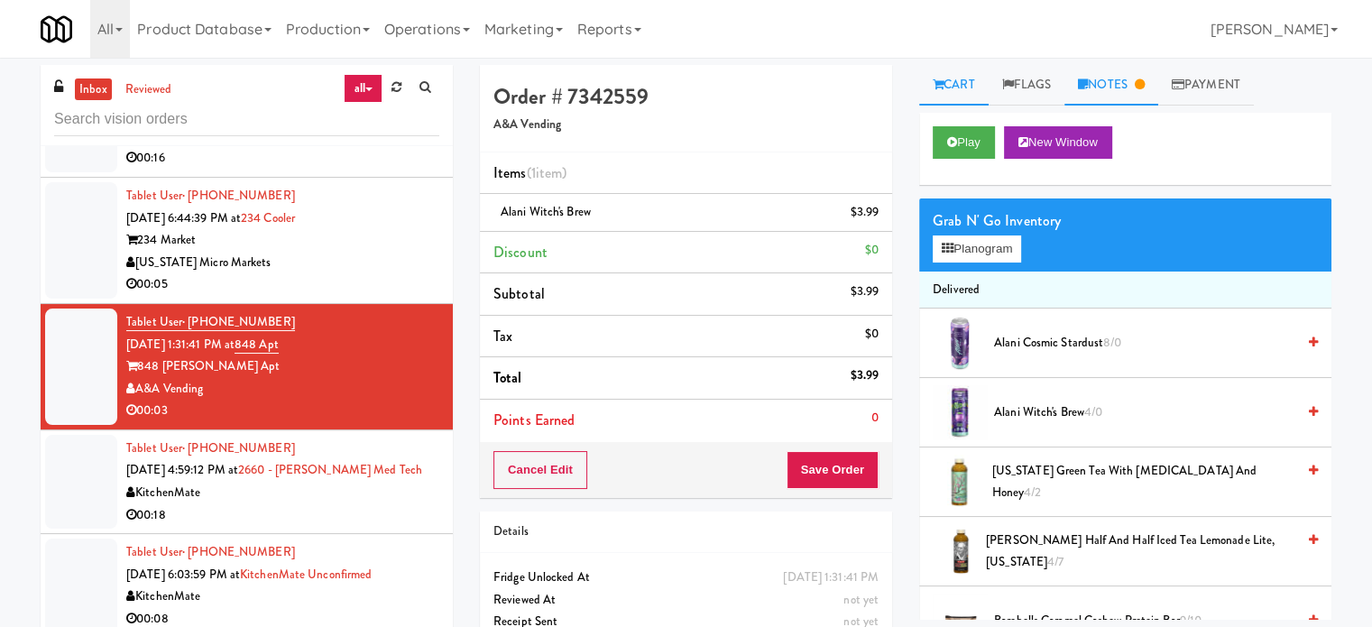
click at [1115, 89] on link "Notes" at bounding box center [1111, 85] width 94 height 41
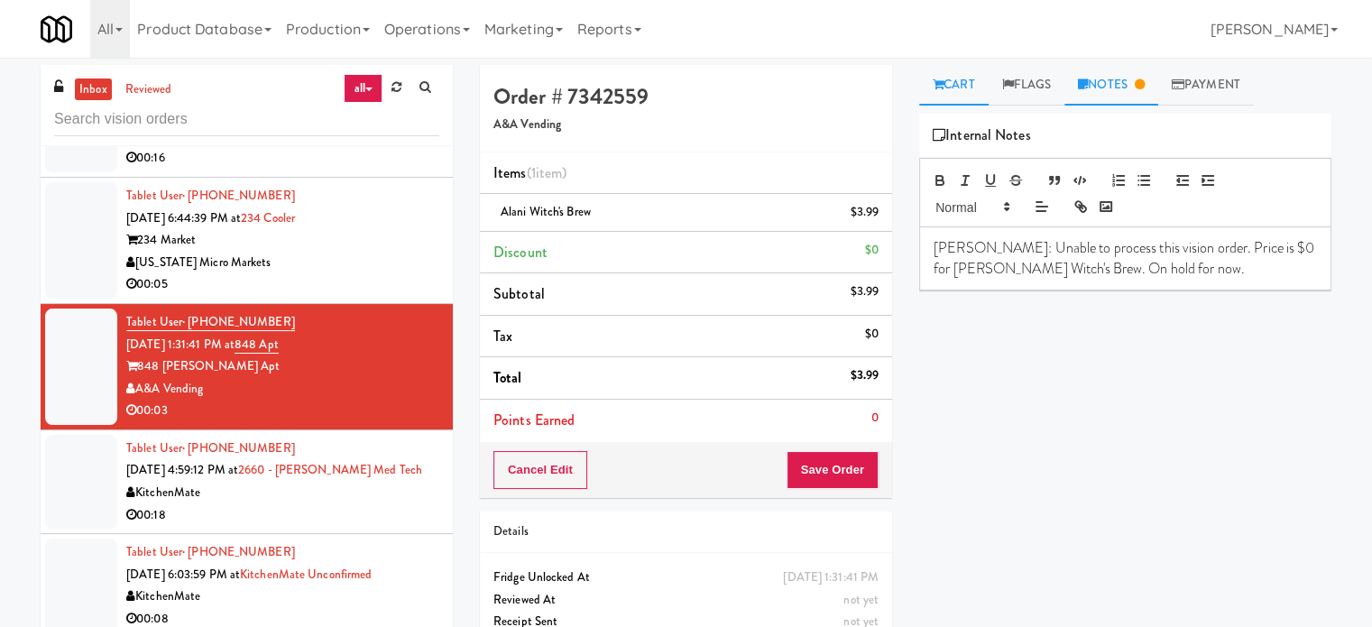
click at [956, 94] on link "Cart" at bounding box center [953, 85] width 69 height 41
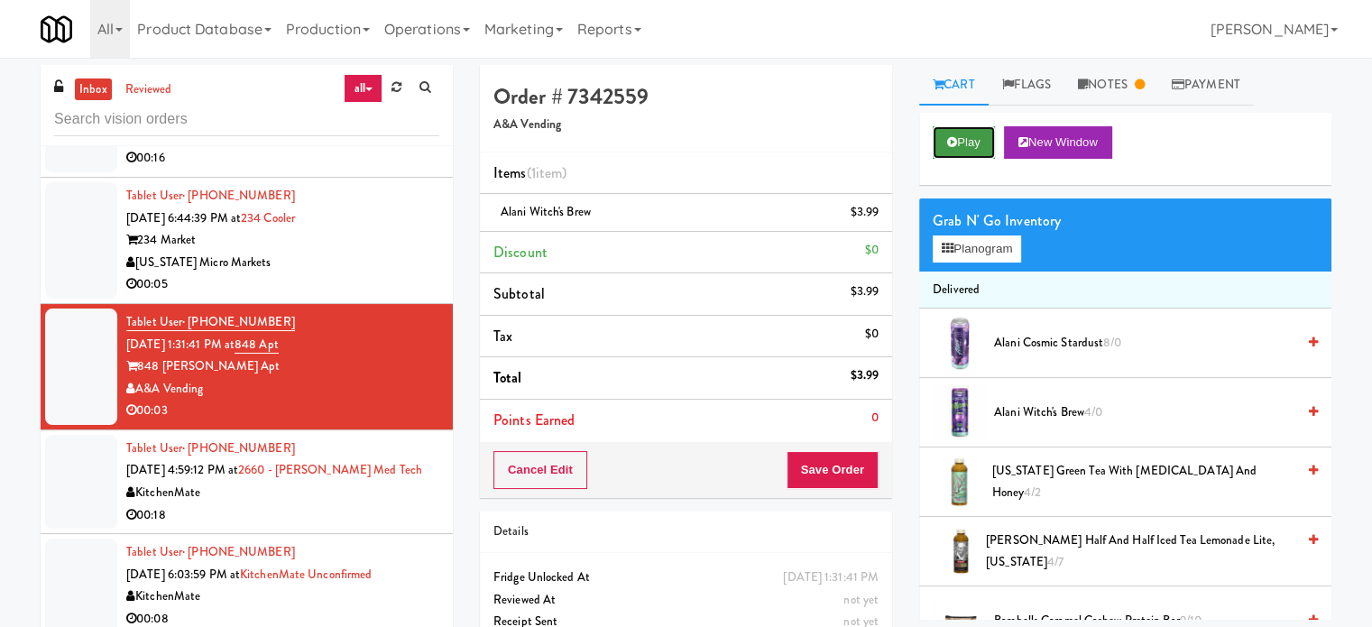
click at [967, 152] on button "Play" at bounding box center [964, 142] width 62 height 32
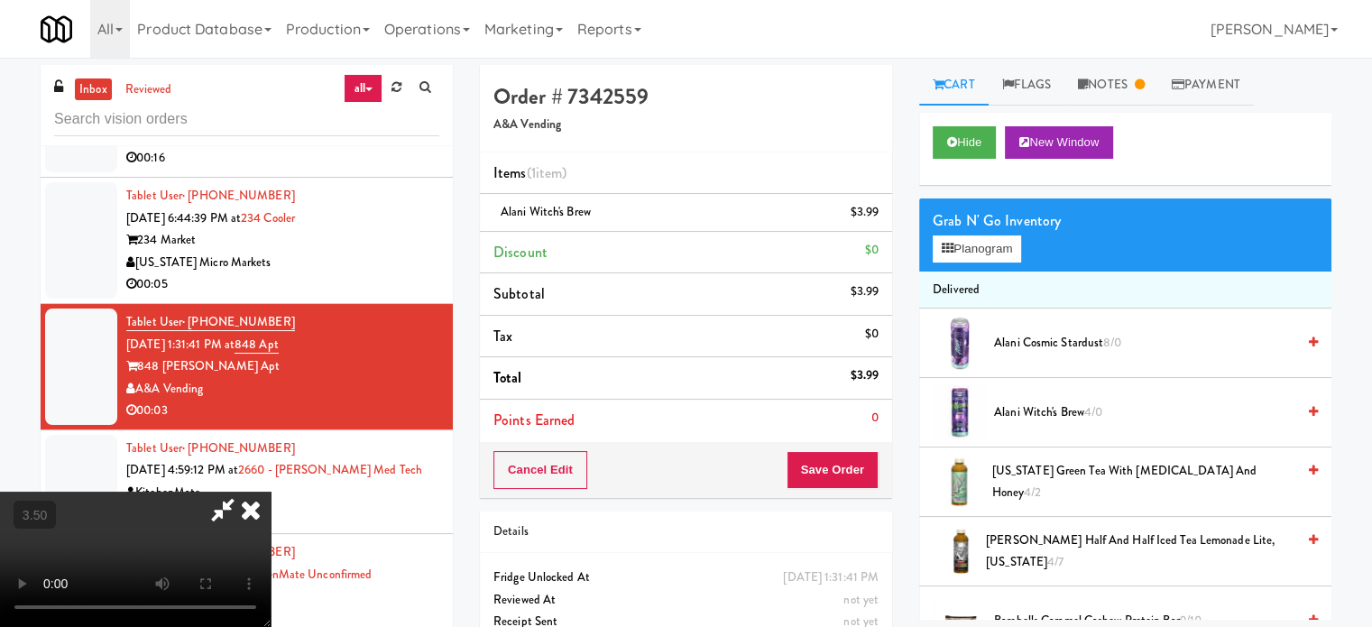
click at [271, 492] on video at bounding box center [135, 559] width 271 height 135
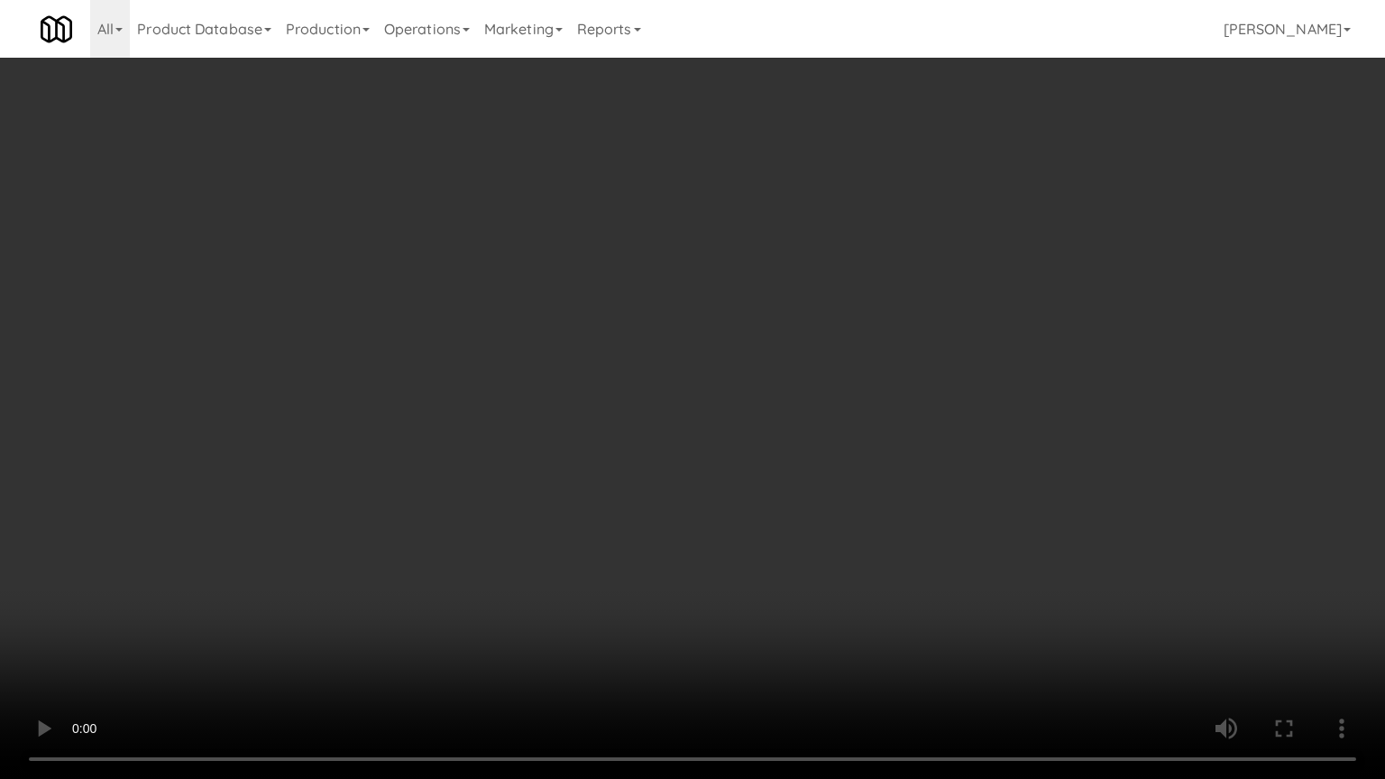
click at [710, 423] on video at bounding box center [692, 389] width 1385 height 779
click at [763, 382] on video at bounding box center [692, 389] width 1385 height 779
drag, startPoint x: 763, startPoint y: 382, endPoint x: 827, endPoint y: 181, distance: 211.1
click at [765, 379] on video at bounding box center [692, 389] width 1385 height 779
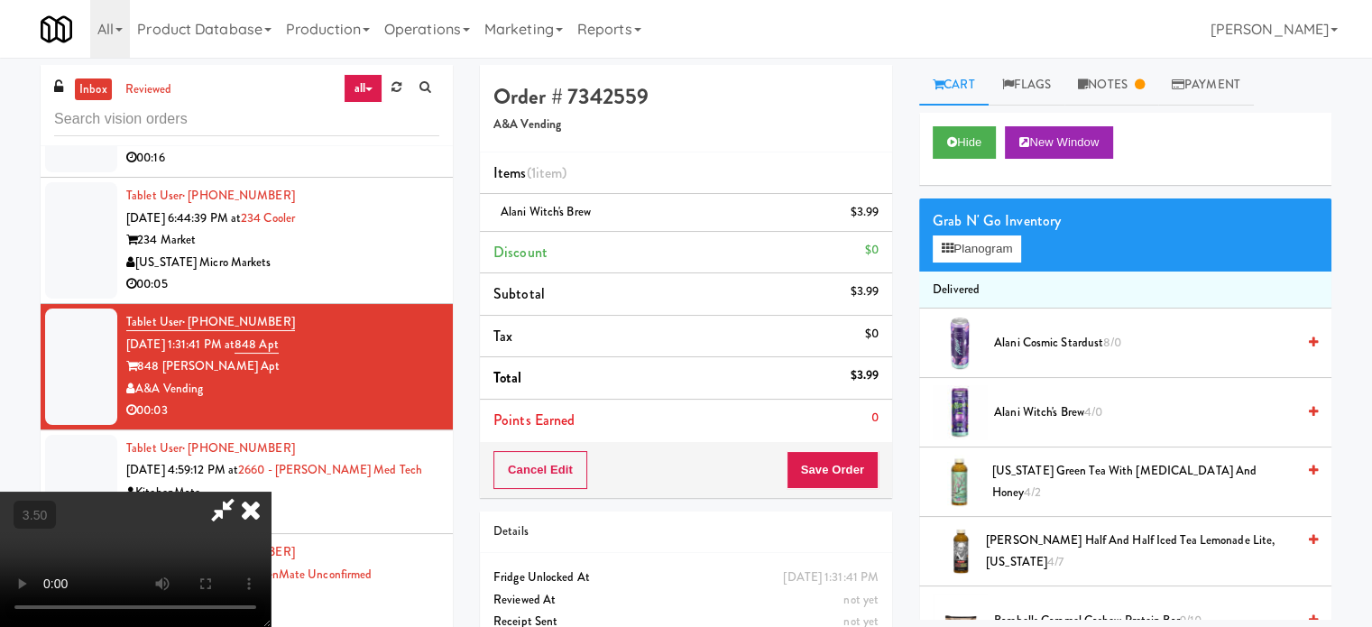
click at [271, 492] on icon at bounding box center [251, 510] width 40 height 36
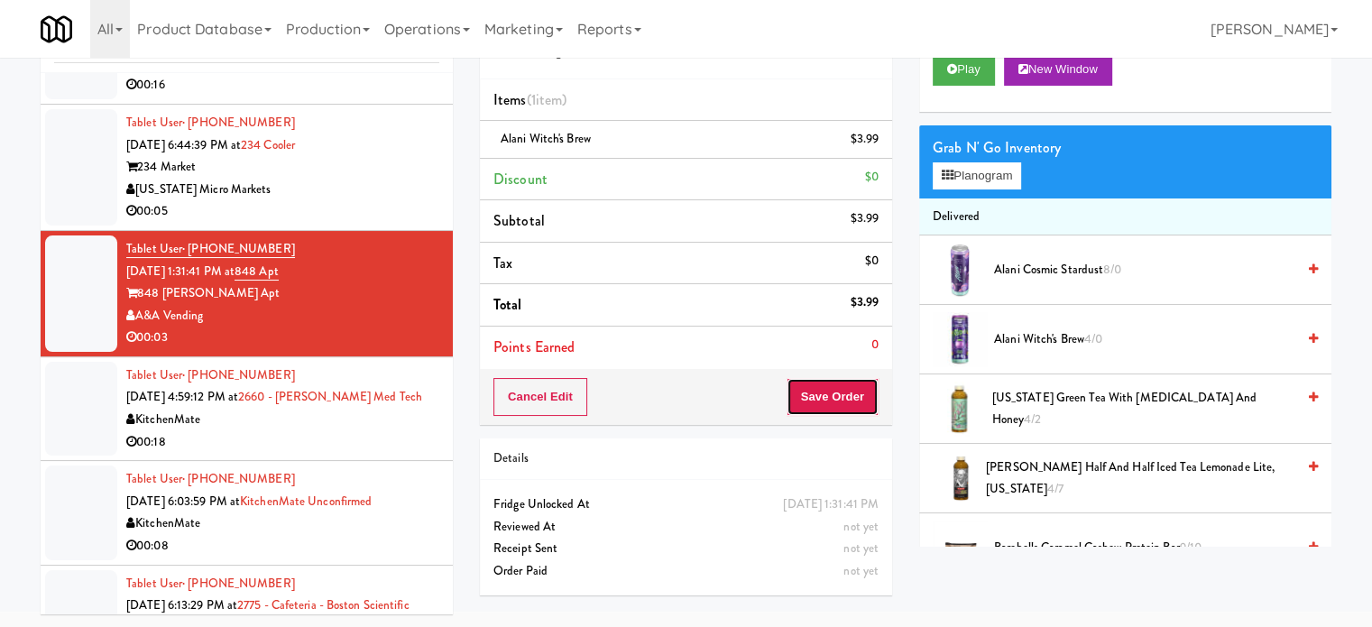
click at [841, 396] on button "Save Order" at bounding box center [832, 397] width 92 height 38
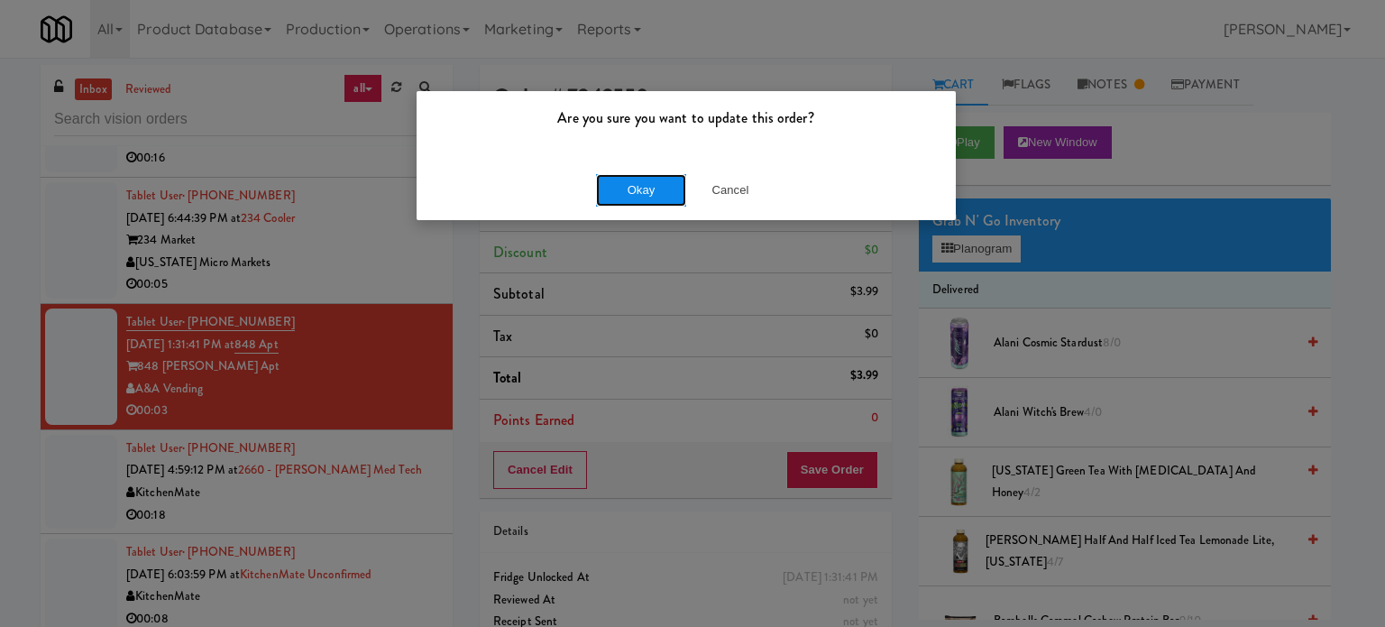
click at [624, 187] on button "Okay" at bounding box center [641, 190] width 90 height 32
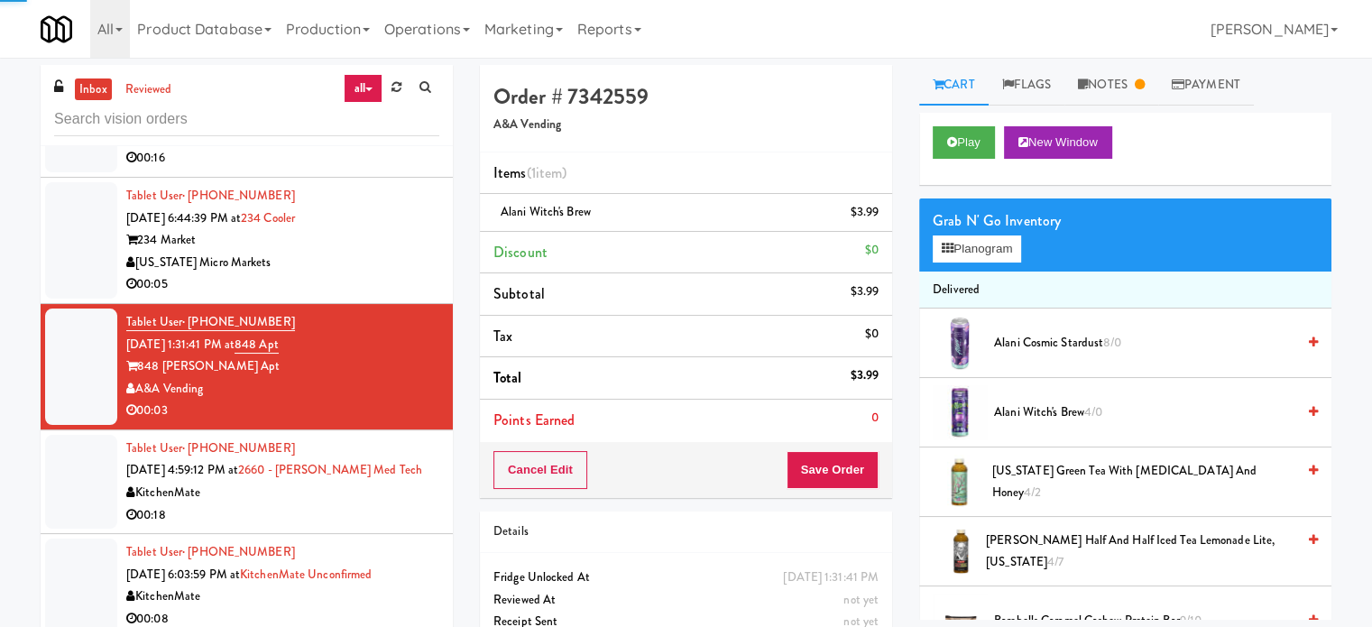
drag, startPoint x: 393, startPoint y: 499, endPoint x: 486, endPoint y: 437, distance: 111.3
click at [399, 493] on div "Tablet User · (438) 927-3141 [DATE] 4:59:12 PM at 2660 - [PERSON_NAME] Med Tech…" at bounding box center [282, 481] width 313 height 88
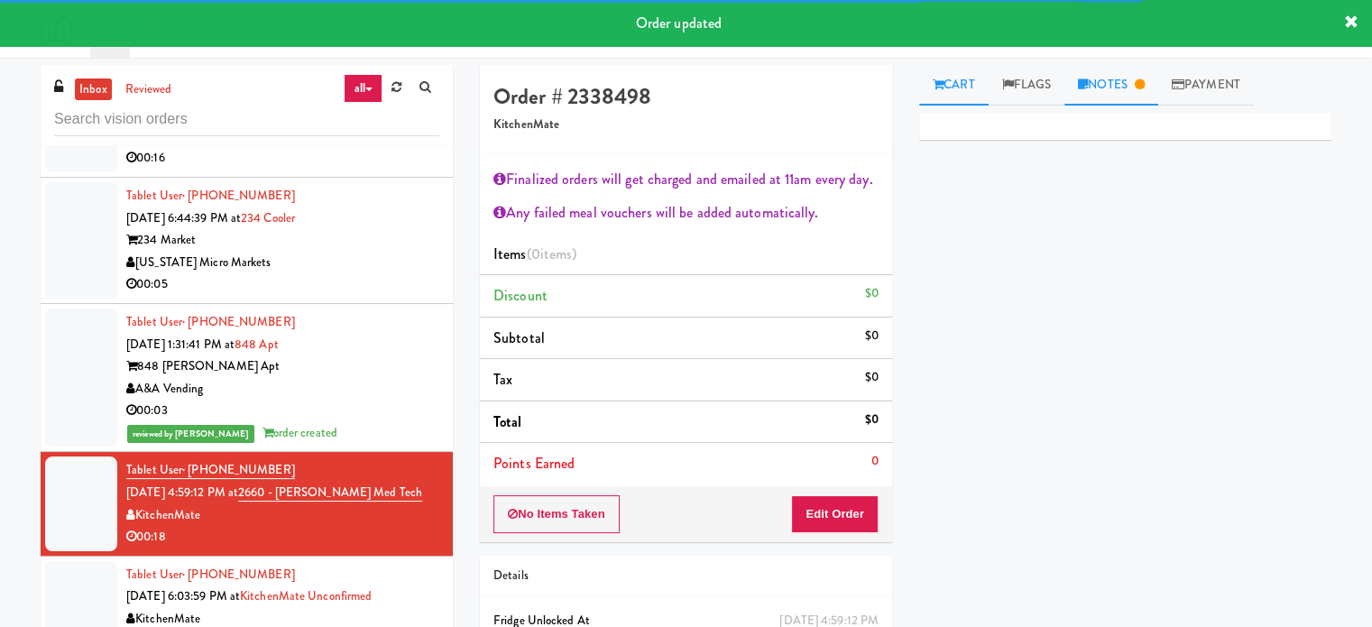
click at [1125, 87] on link "Notes" at bounding box center [1111, 85] width 94 height 41
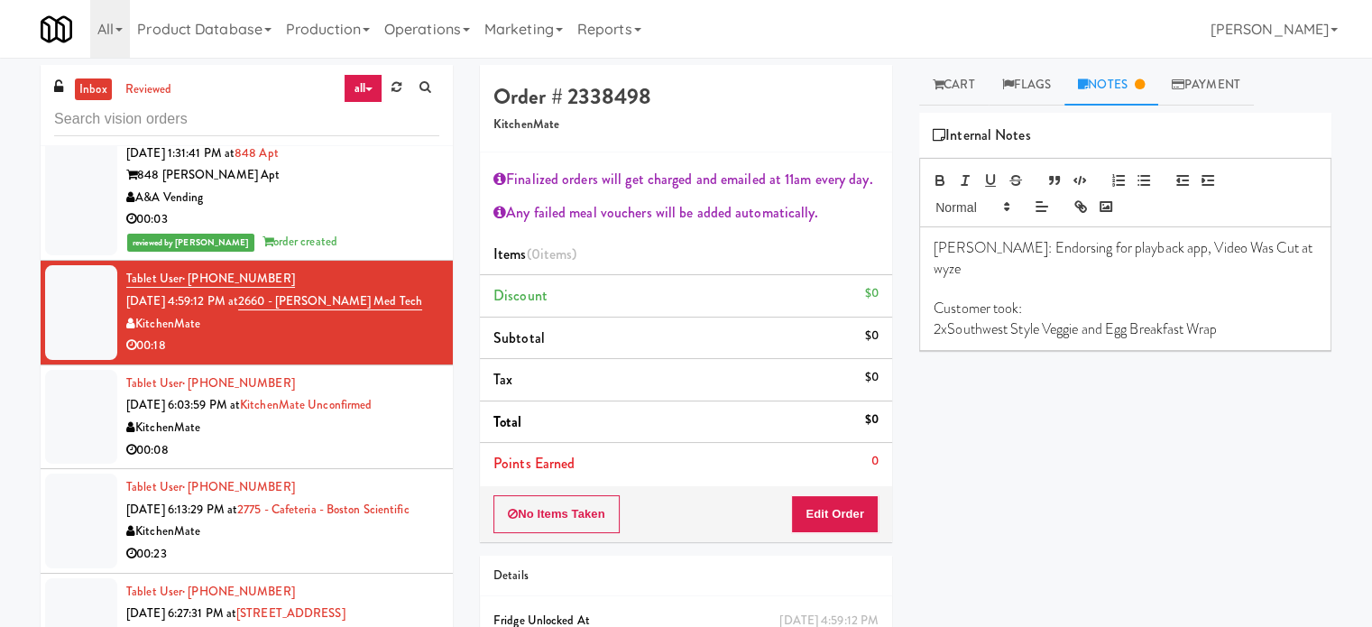
scroll to position [3641, 0]
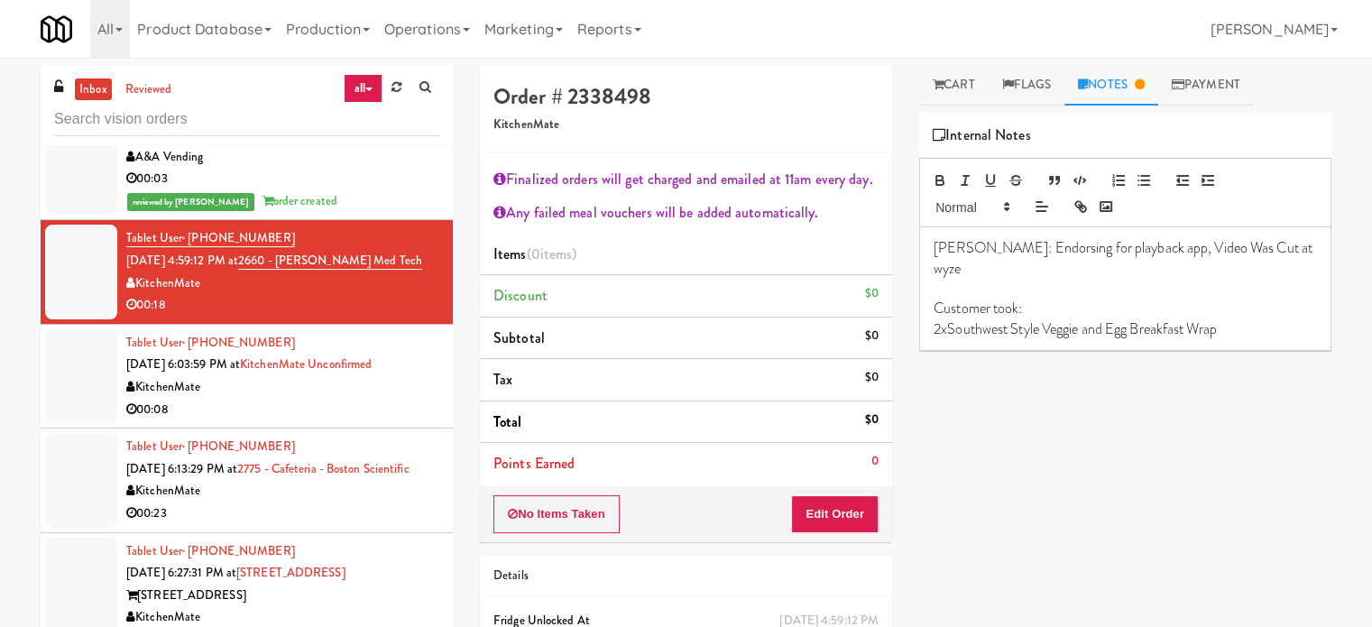
click at [383, 403] on div "00:08" at bounding box center [282, 410] width 313 height 23
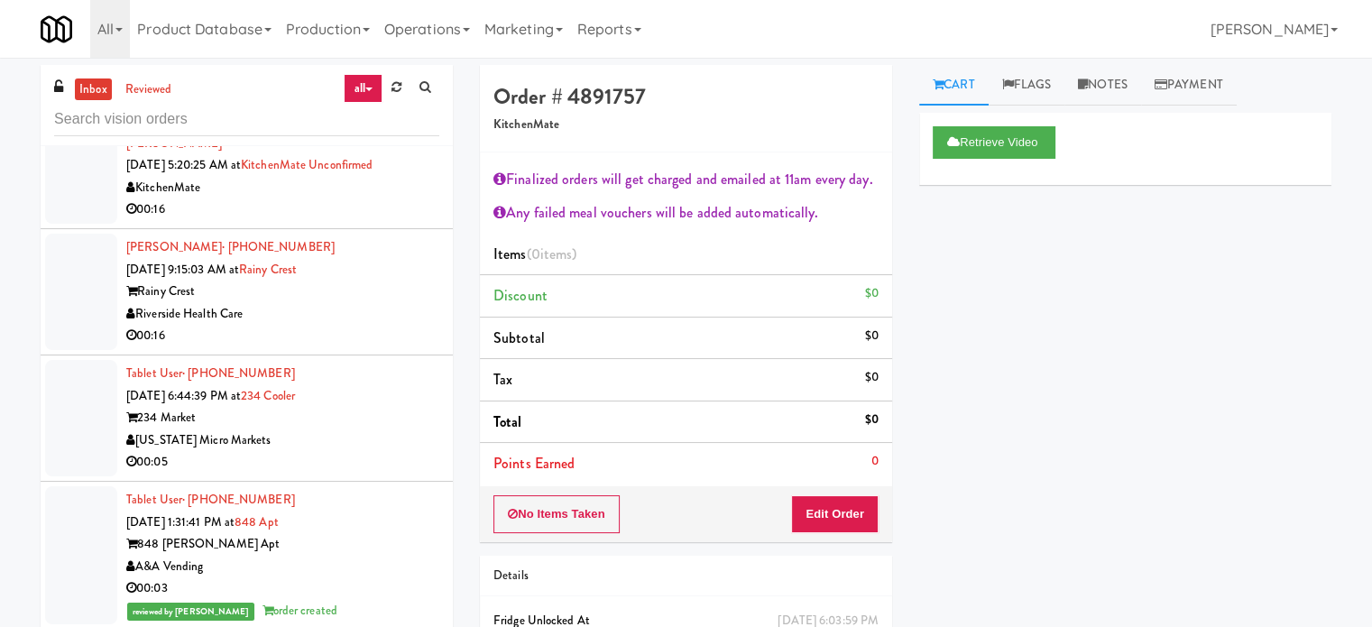
scroll to position [3138, 0]
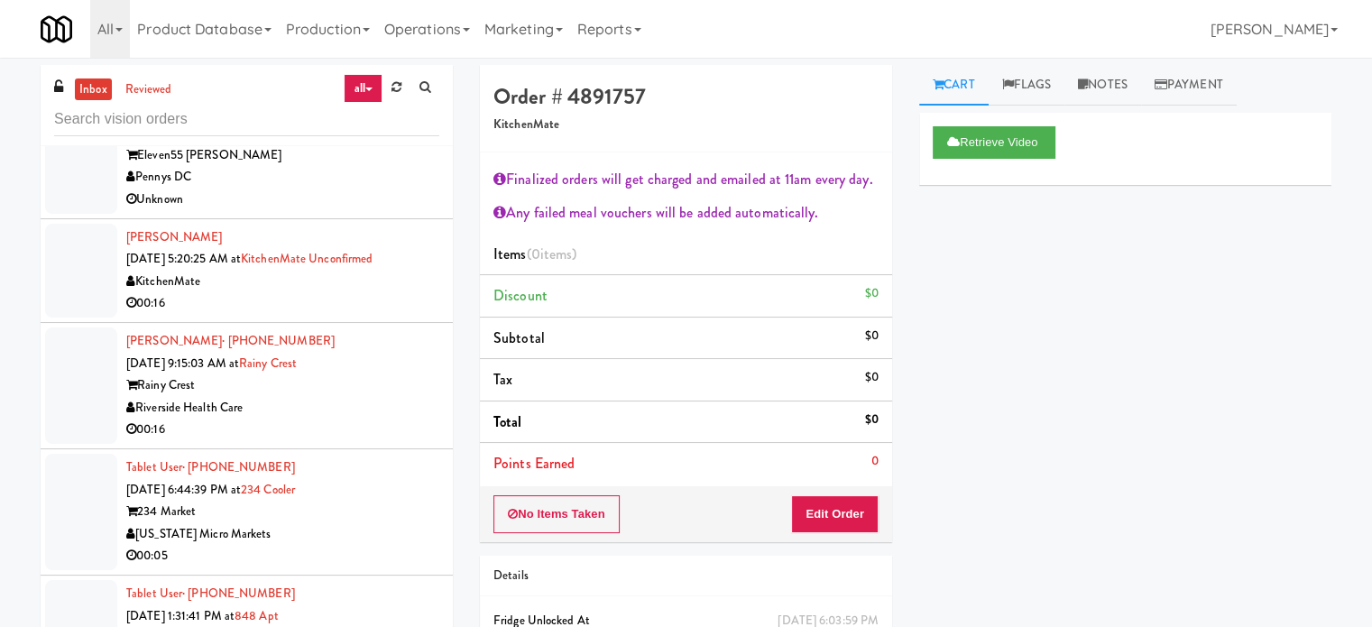
drag, startPoint x: 402, startPoint y: 302, endPoint x: 435, endPoint y: 288, distance: 35.5
click at [406, 302] on div "00:16" at bounding box center [282, 303] width 313 height 23
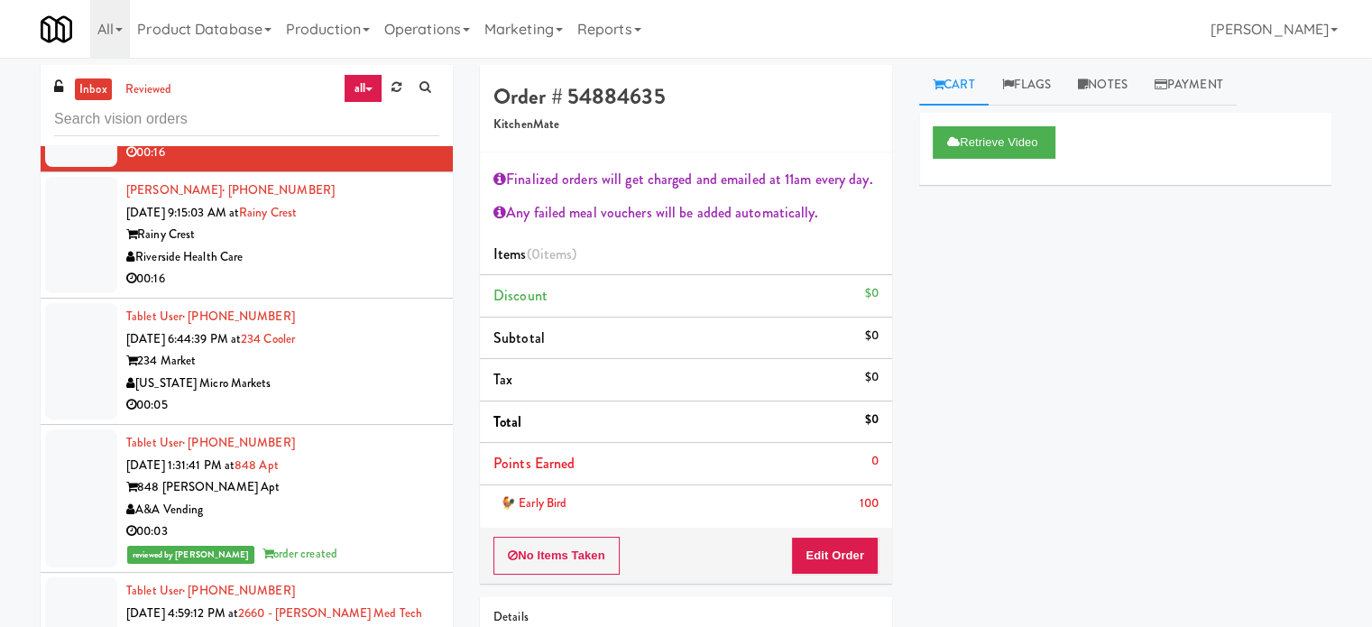
scroll to position [3033, 0]
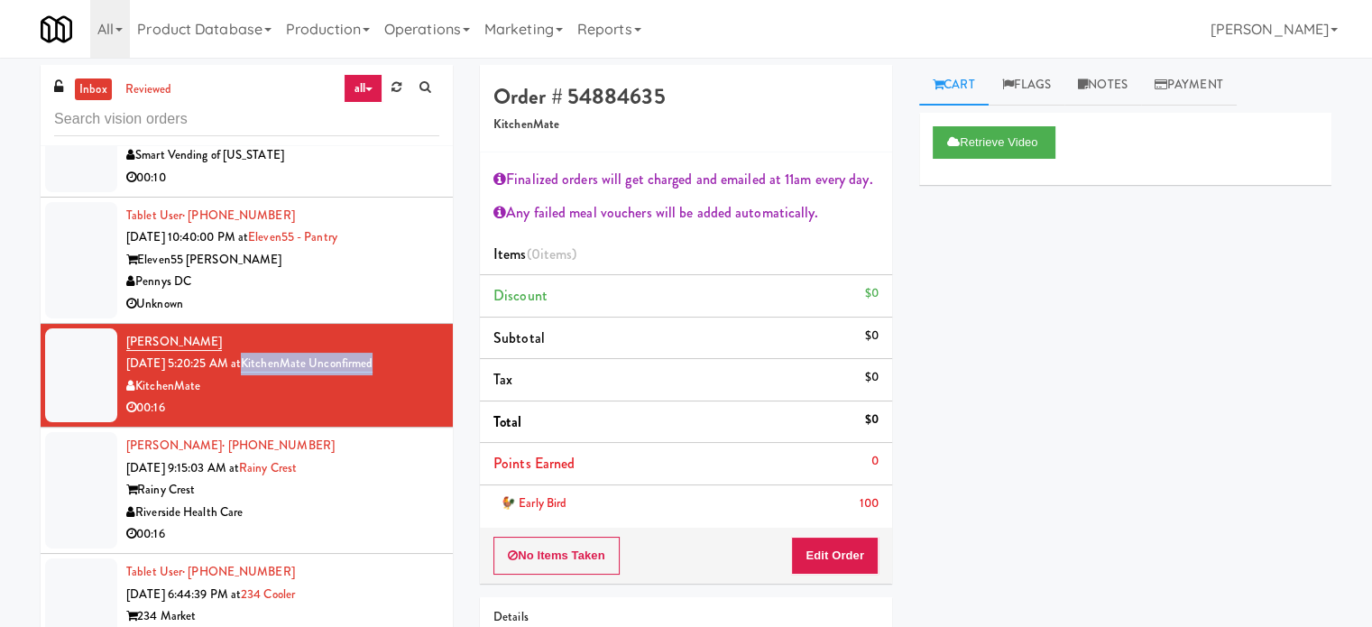
drag, startPoint x: 415, startPoint y: 356, endPoint x: 266, endPoint y: 368, distance: 149.3
click at [266, 368] on div "[PERSON_NAME] [DATE] 5:20:25 AM at KitchenMate Unconfirmed KitchenMate 00:16" at bounding box center [282, 375] width 313 height 88
copy link "KitchenMate Unconfirmed"
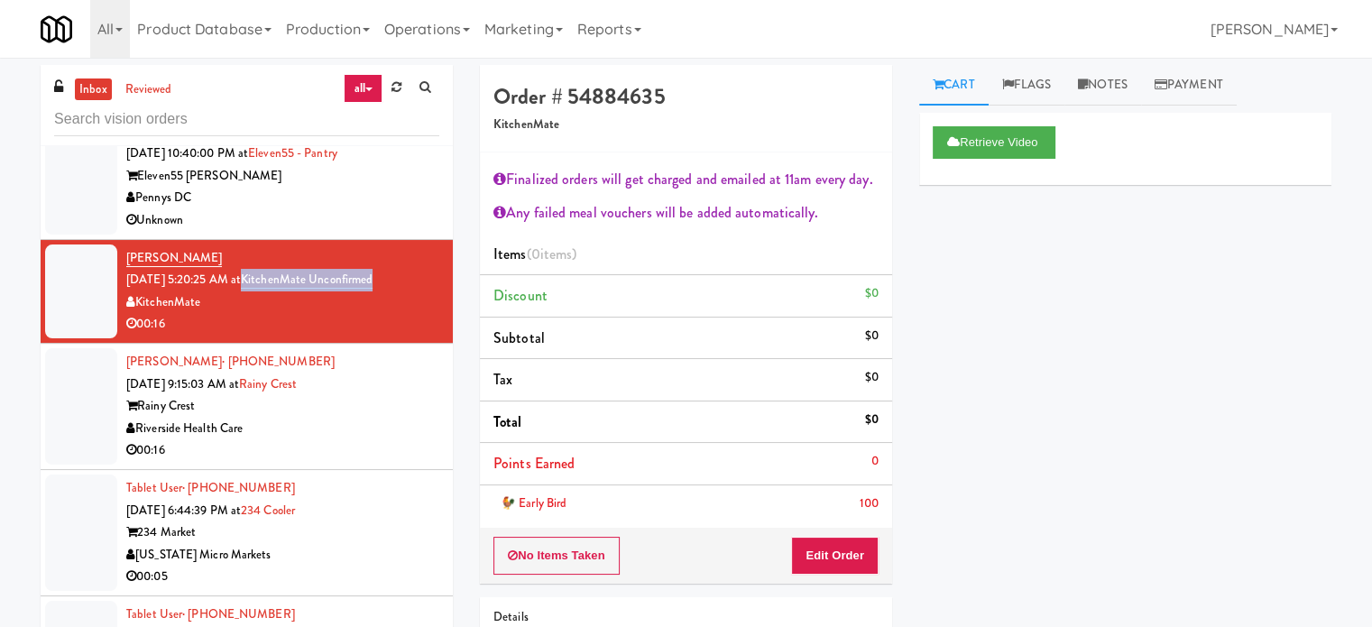
scroll to position [2902, 0]
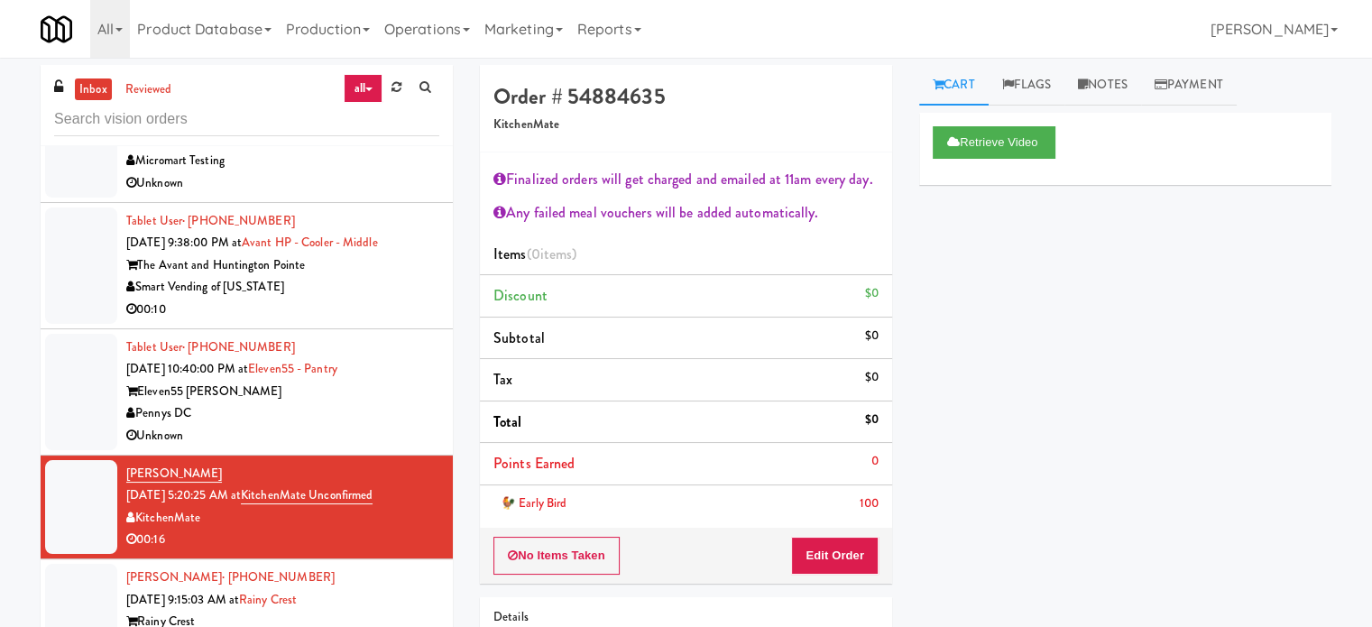
drag, startPoint x: 392, startPoint y: 384, endPoint x: 427, endPoint y: 294, distance: 96.5
click at [395, 382] on div "Eleven55 [PERSON_NAME]" at bounding box center [282, 392] width 313 height 23
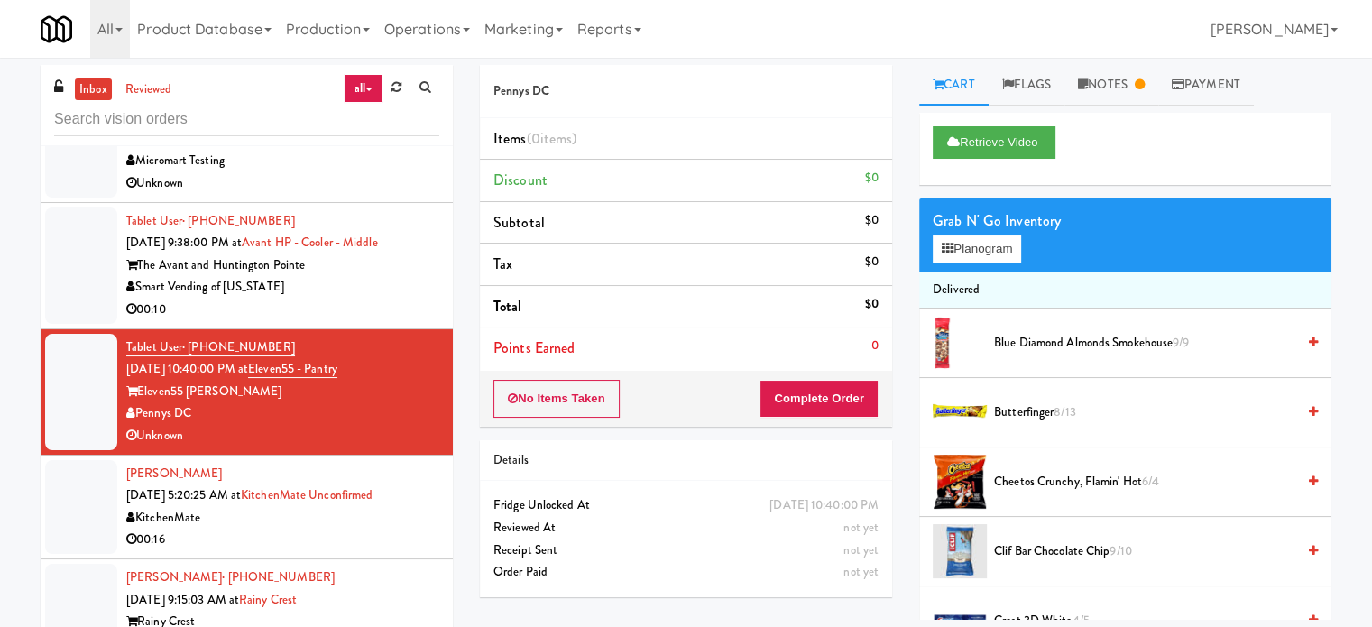
drag, startPoint x: 377, startPoint y: 515, endPoint x: 382, endPoint y: 463, distance: 52.6
click at [377, 513] on div "KitchenMate" at bounding box center [282, 518] width 313 height 23
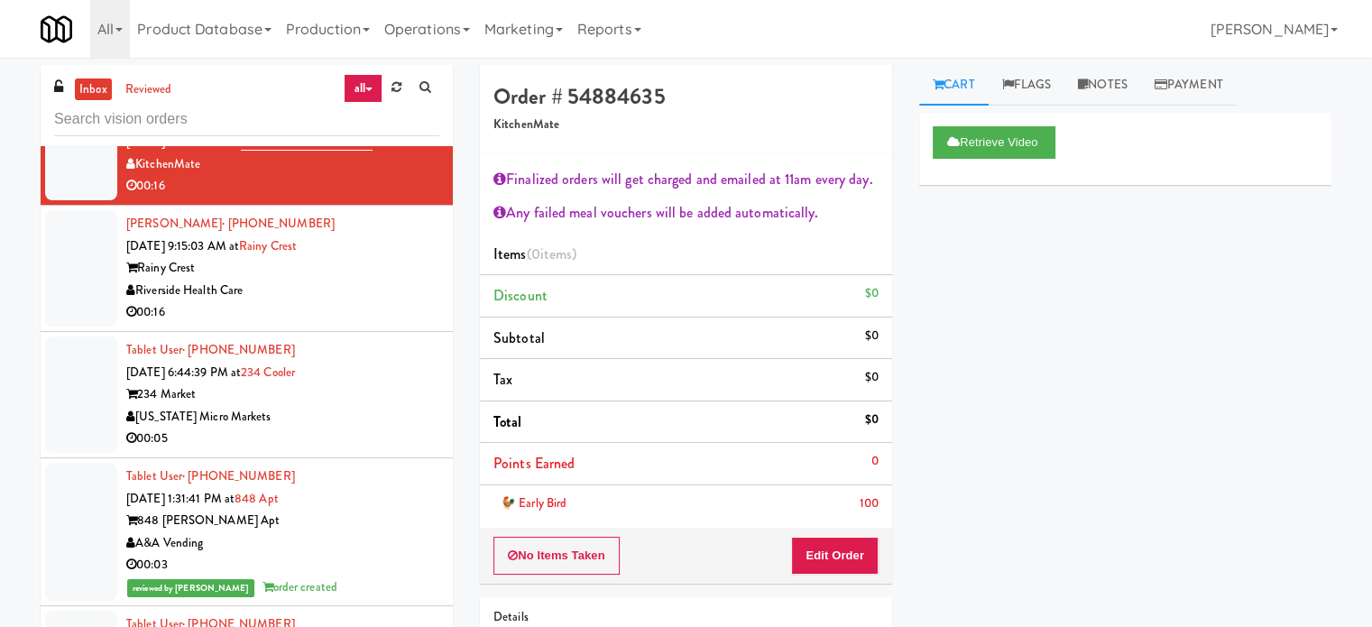
scroll to position [3296, 0]
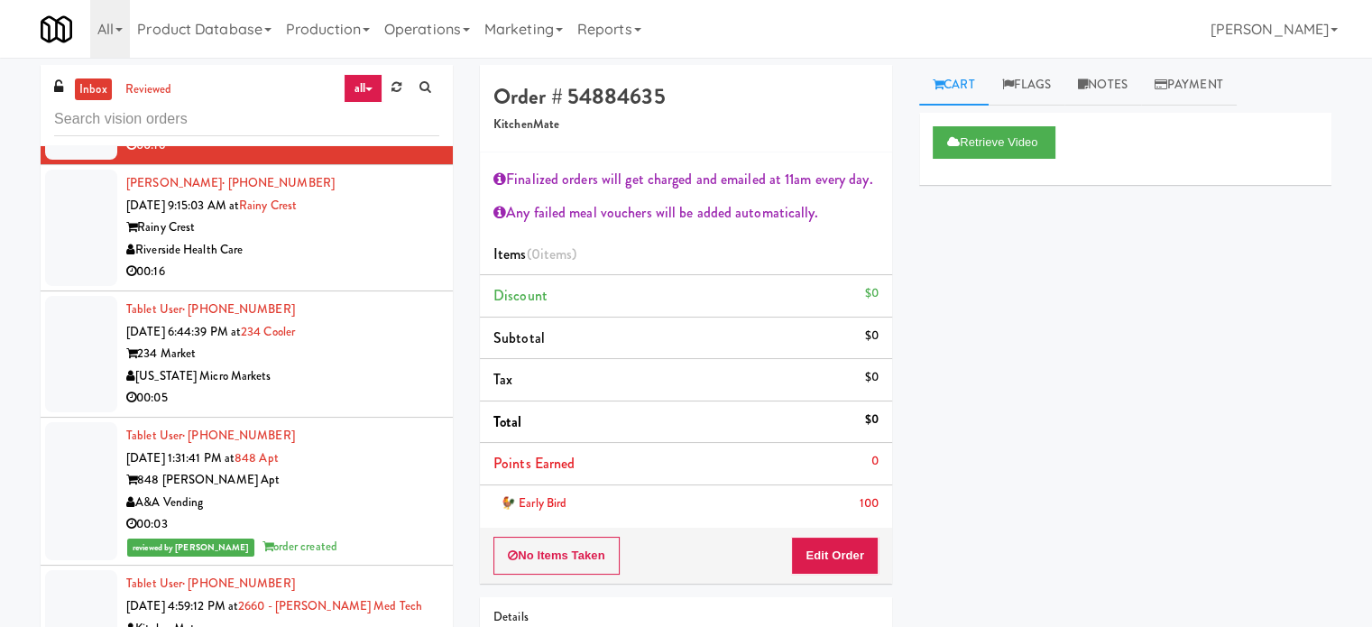
click at [345, 230] on div "Rainy Crest" at bounding box center [282, 227] width 313 height 23
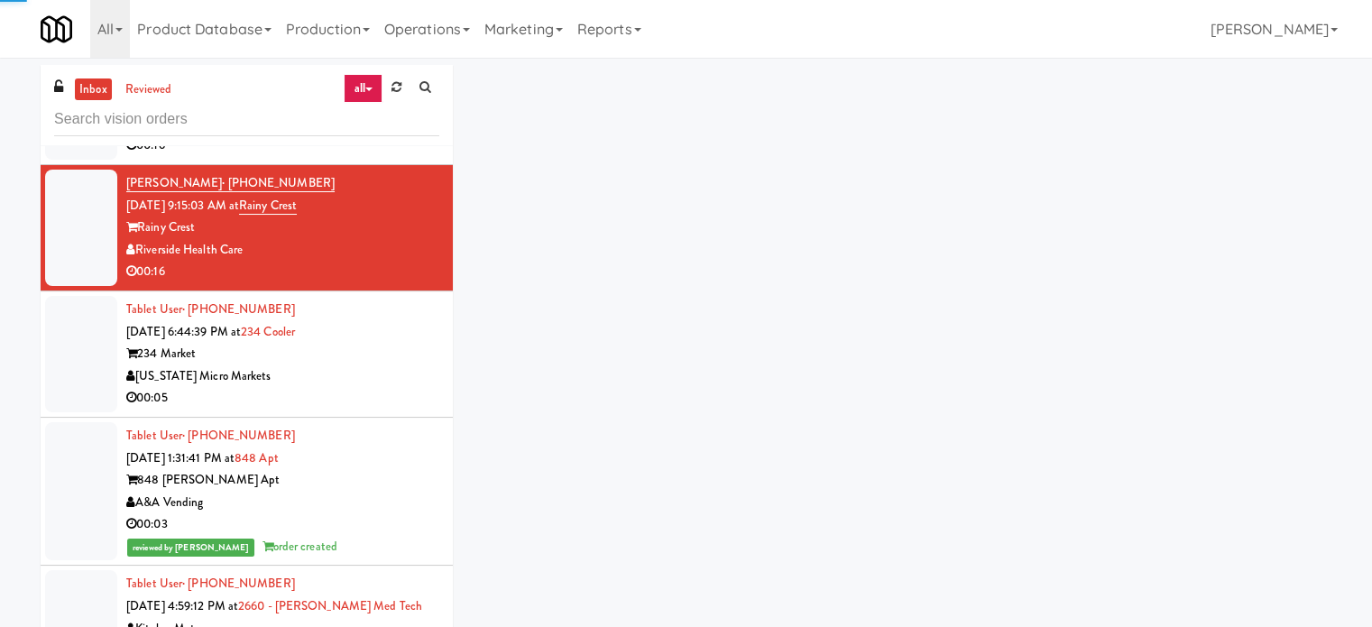
click at [369, 389] on div "00:05" at bounding box center [282, 398] width 313 height 23
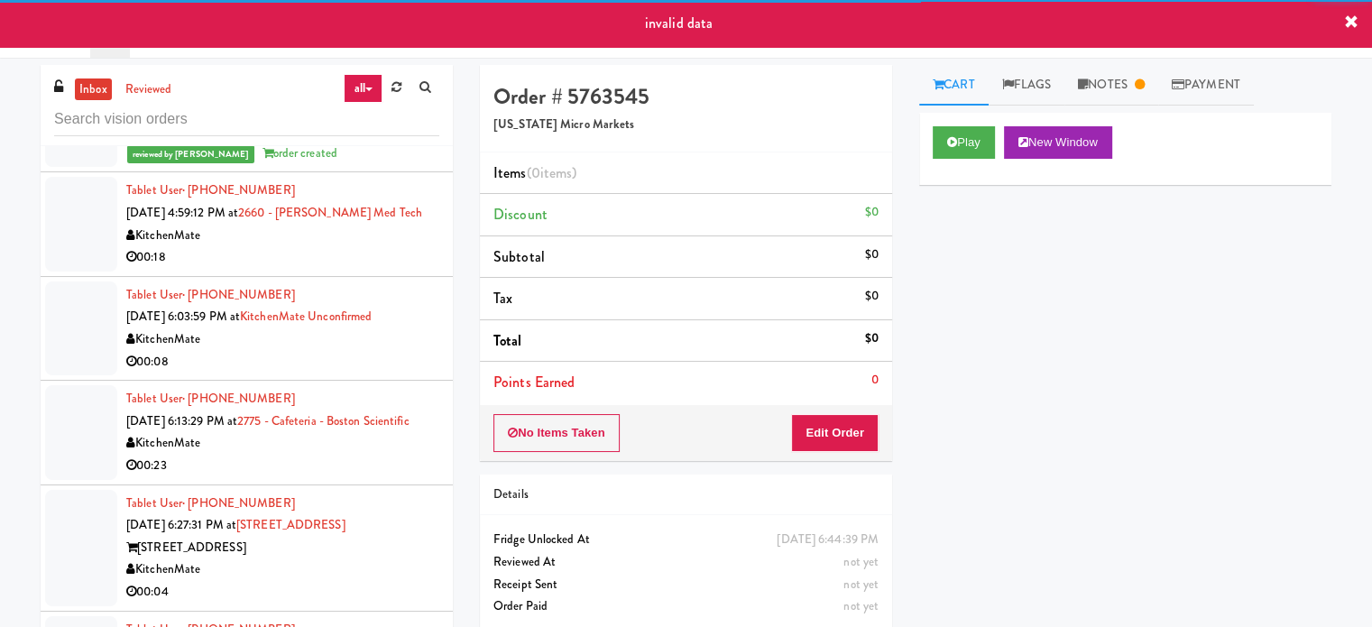
scroll to position [3702, 0]
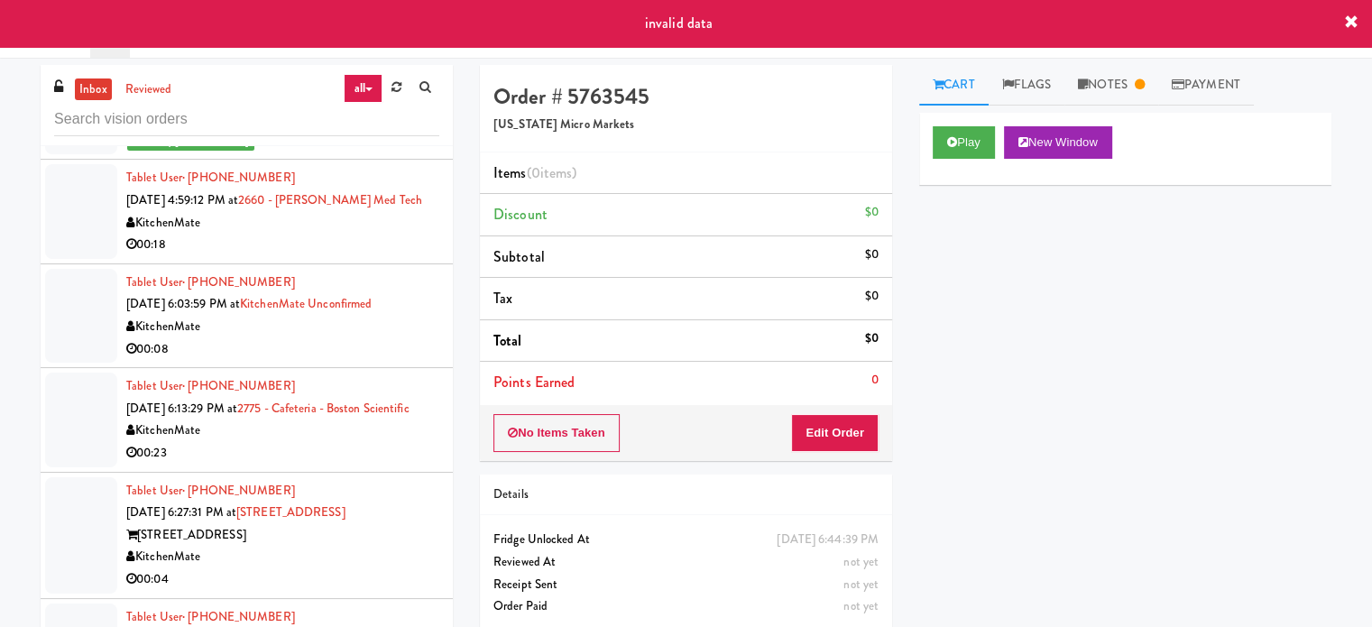
click at [392, 264] on li "Tablet User · (416) 880-2627 [DATE] 6:03:59 PM at [GEOGRAPHIC_DATA] Unconfirmed…" at bounding box center [247, 316] width 412 height 104
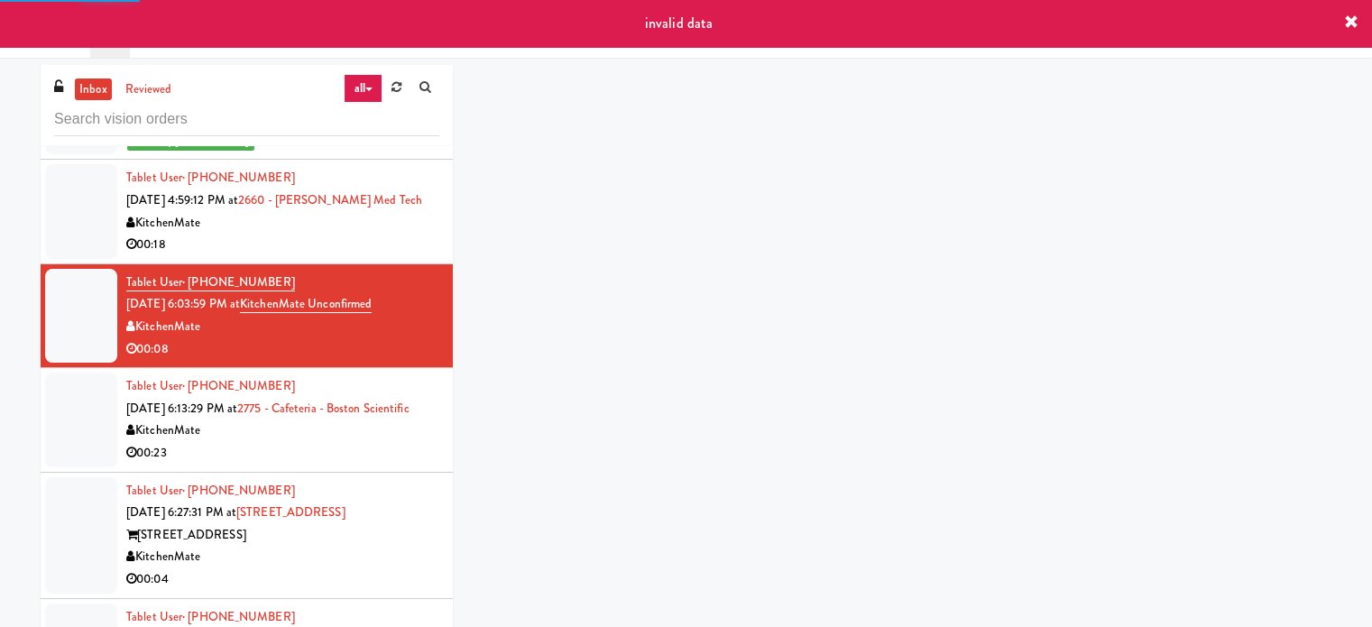
click at [404, 245] on div "00:18" at bounding box center [282, 245] width 313 height 23
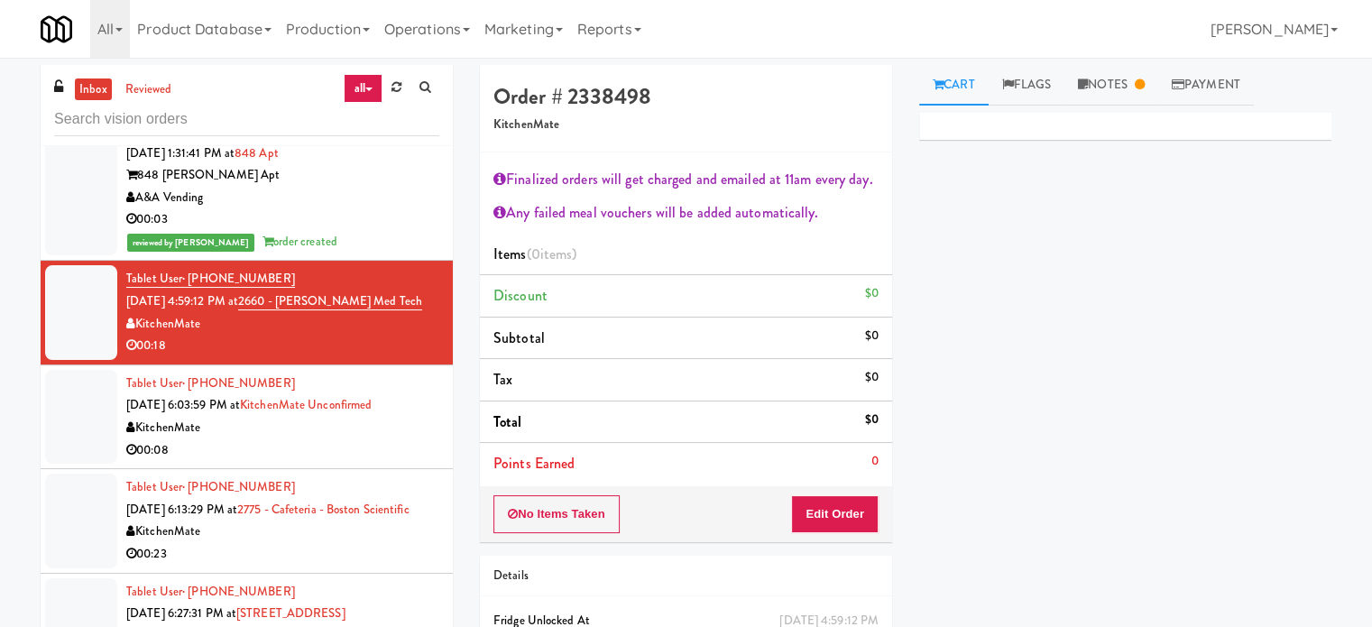
scroll to position [3615, 0]
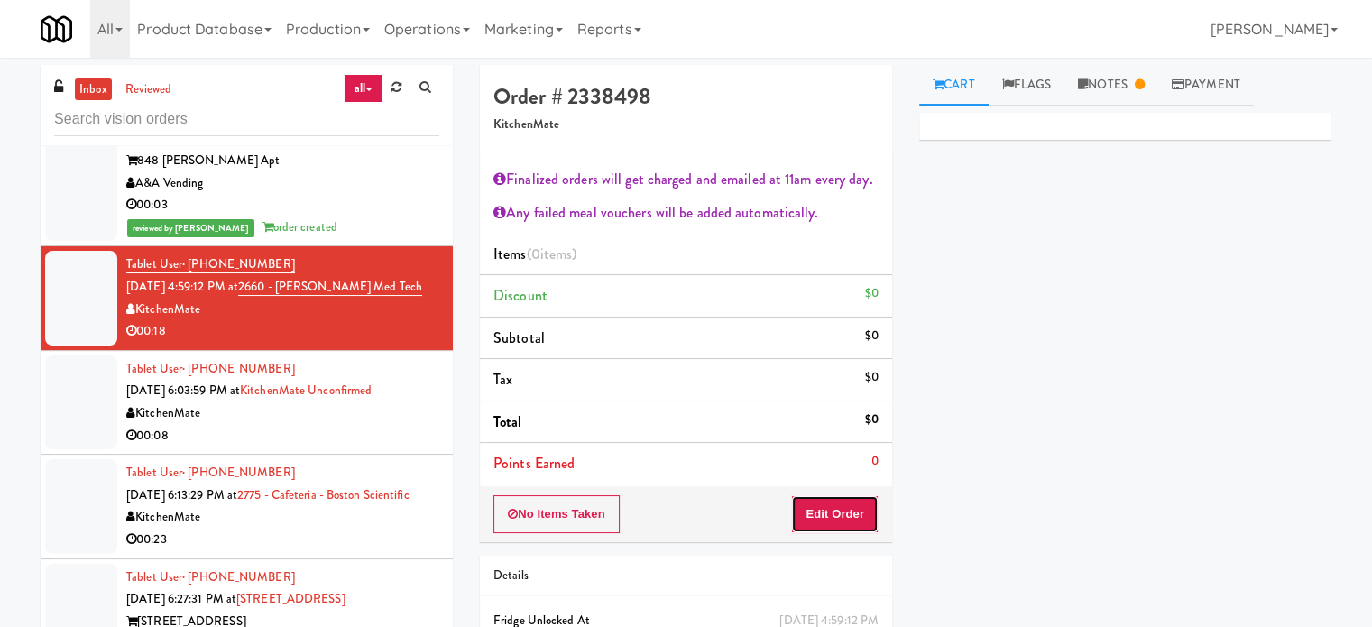
click at [855, 522] on button "Edit Order" at bounding box center [834, 514] width 87 height 38
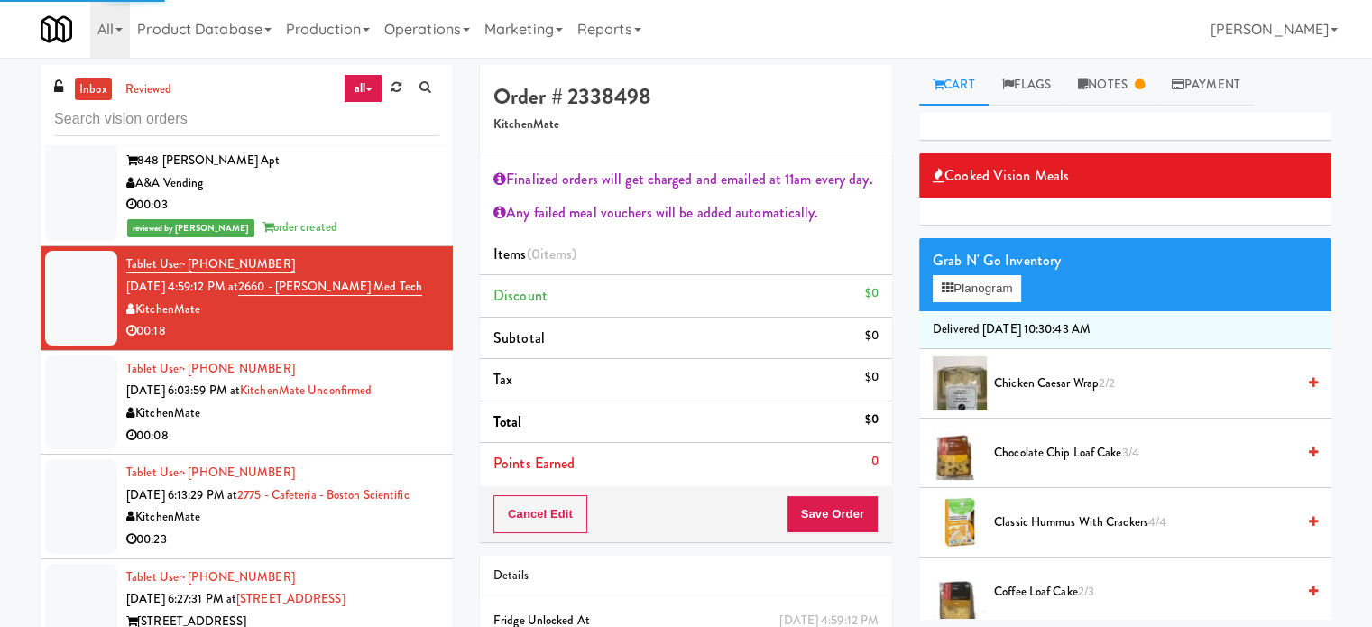
scroll to position [451, 0]
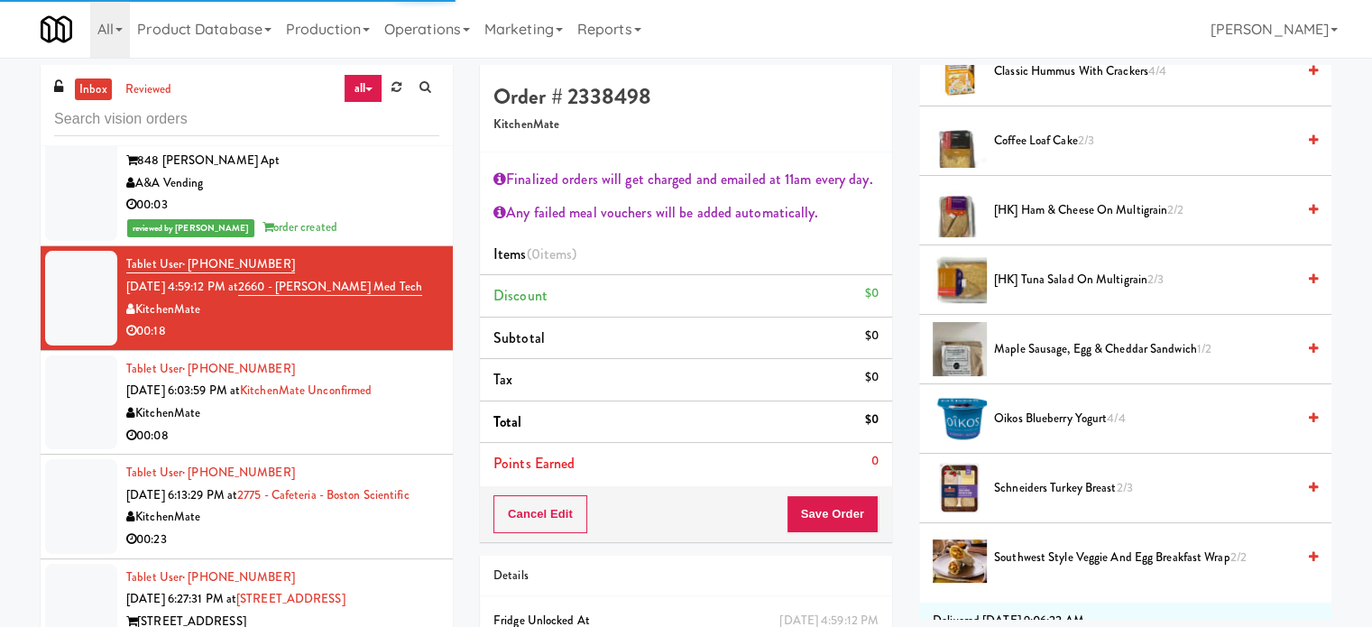
click at [1145, 555] on span "Southwest Style Veggie and Egg Breakfast Wrap 2/2" at bounding box center [1144, 558] width 301 height 23
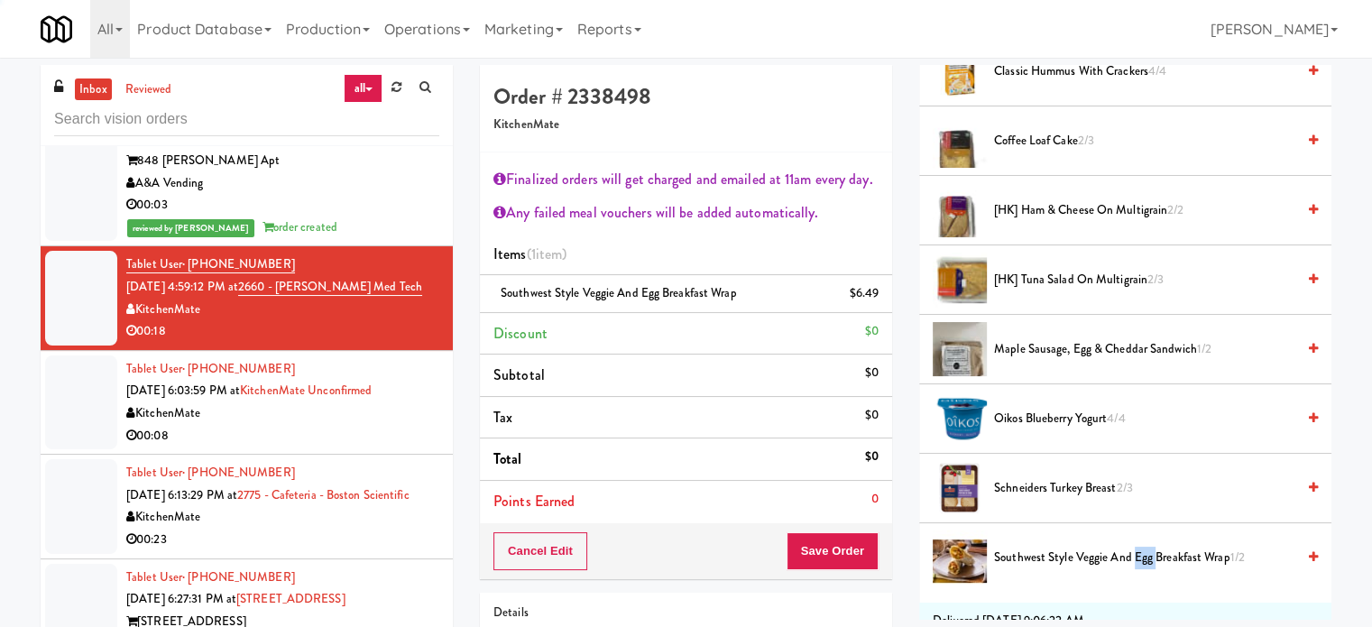
click at [1144, 554] on span "Southwest Style Veggie and Egg Breakfast Wrap 1/2" at bounding box center [1144, 558] width 301 height 23
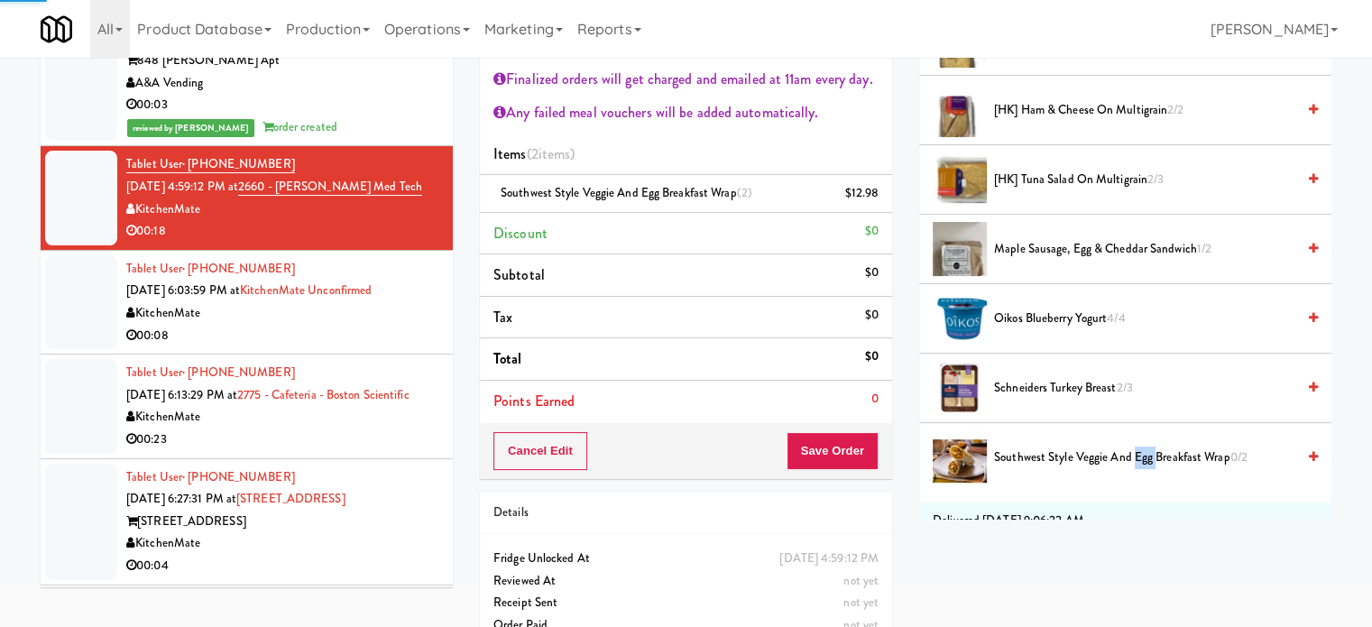
scroll to position [134, 0]
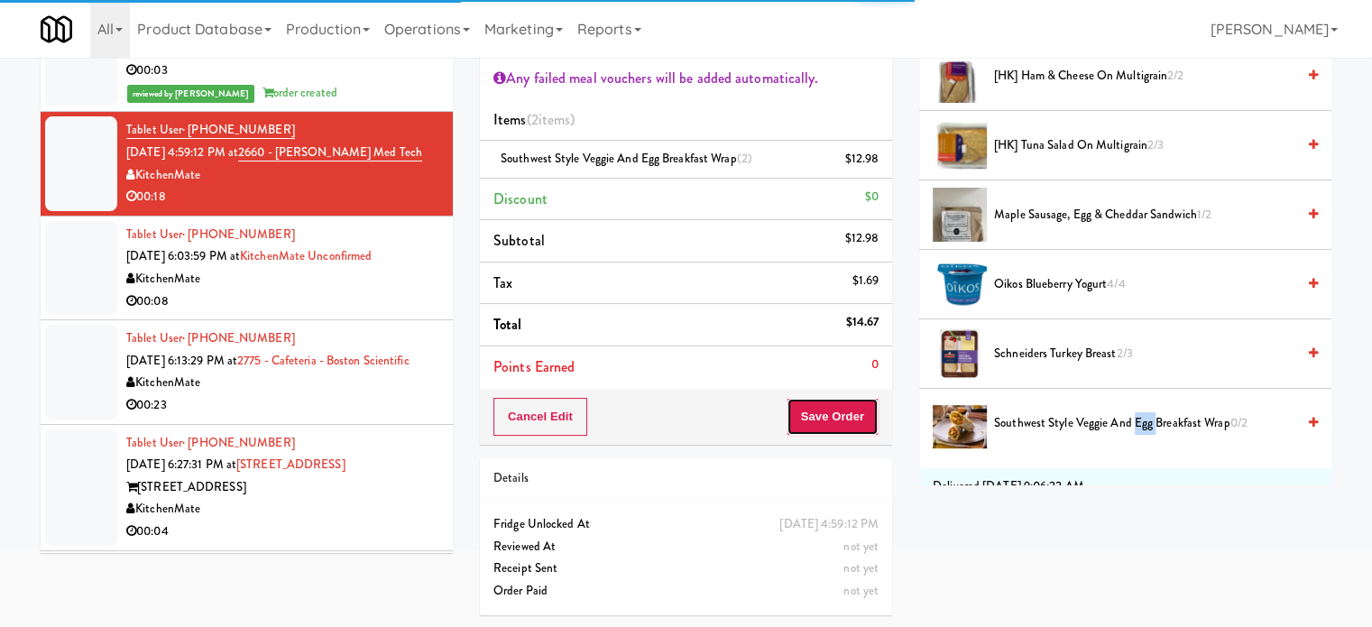
click at [815, 420] on button "Save Order" at bounding box center [832, 417] width 92 height 38
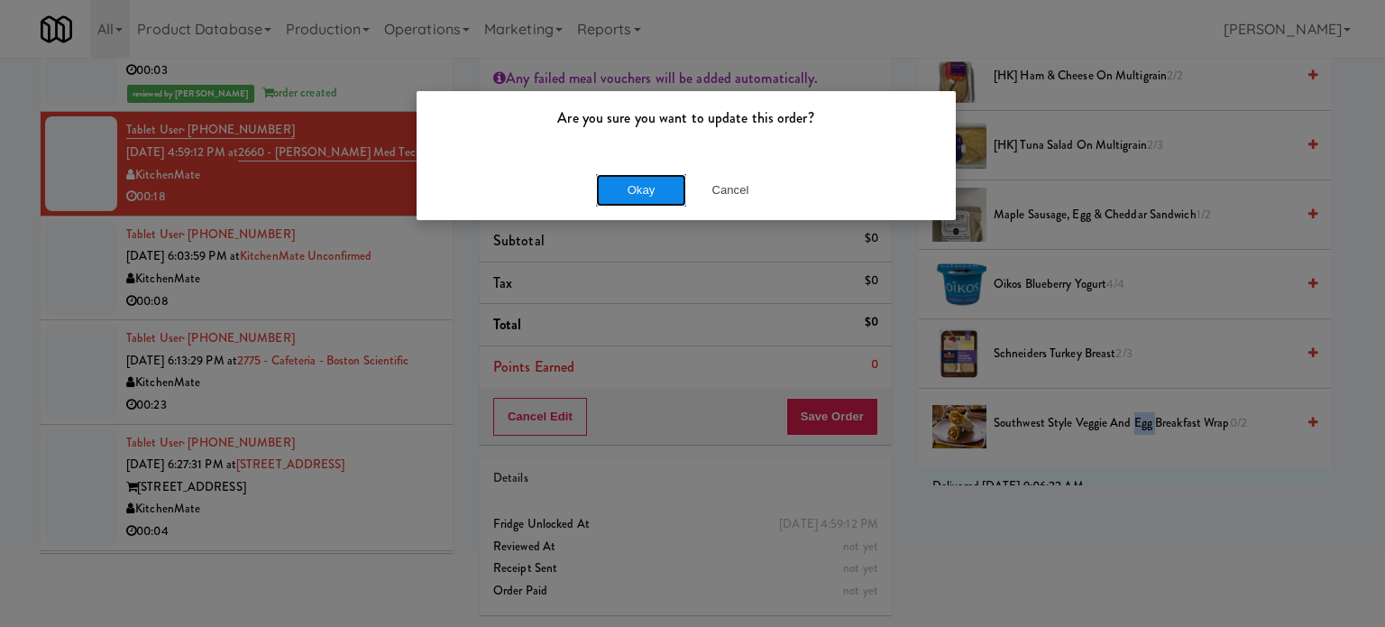
click at [645, 190] on button "Okay" at bounding box center [641, 190] width 90 height 32
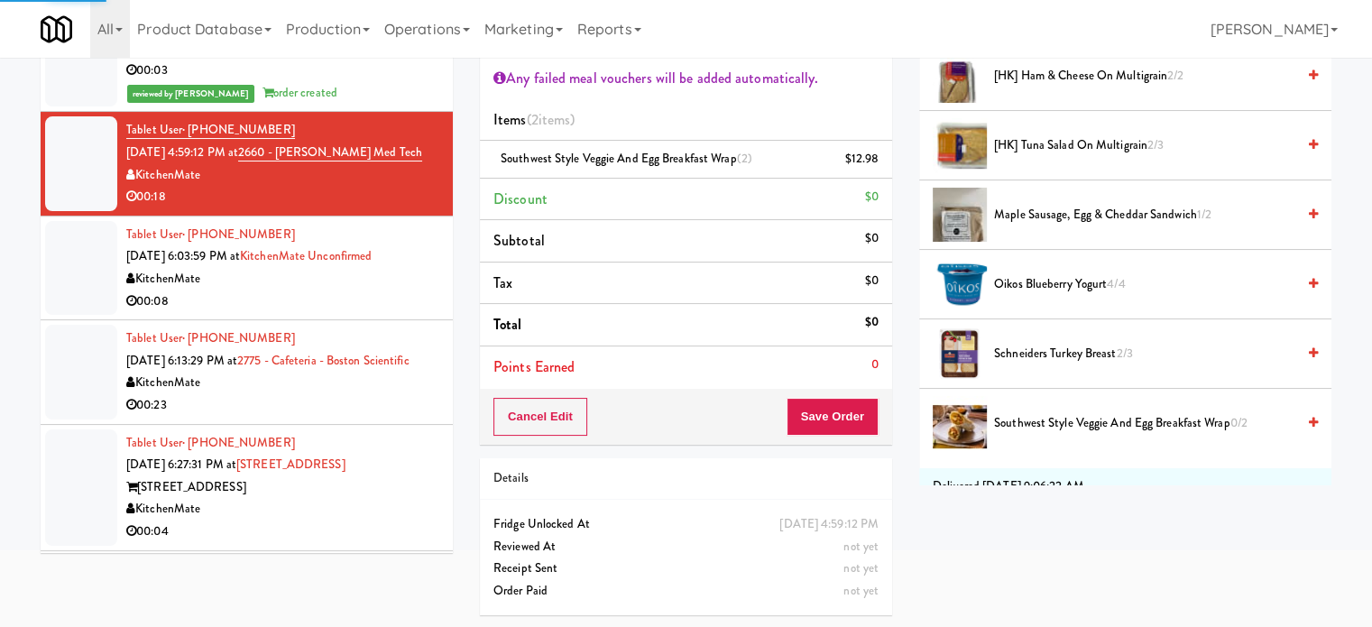
click at [372, 304] on div "00:08" at bounding box center [282, 301] width 313 height 23
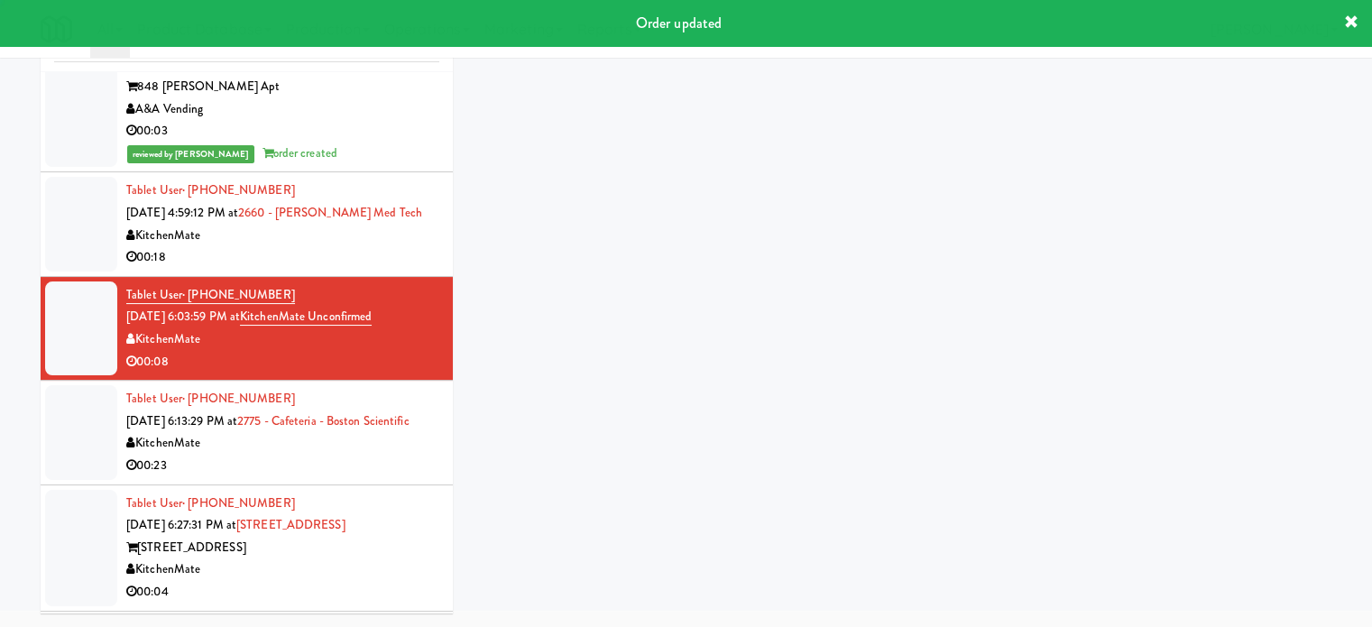
scroll to position [73, 0]
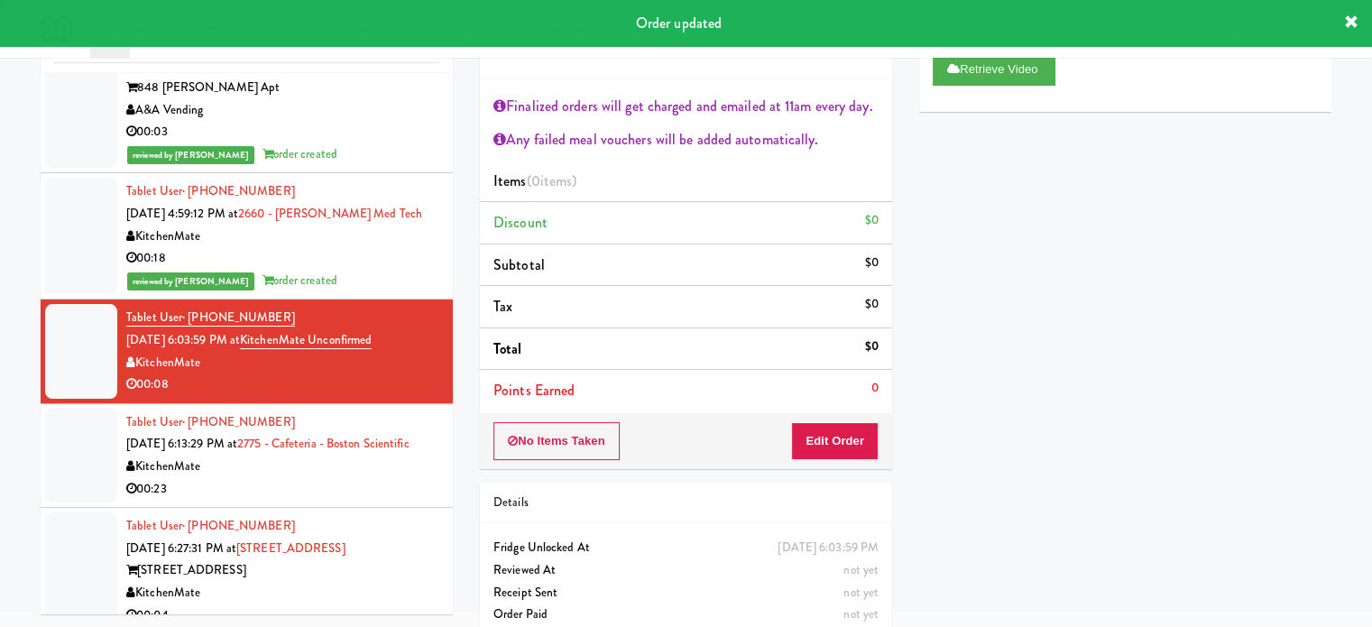
drag, startPoint x: 406, startPoint y: 466, endPoint x: 475, endPoint y: 412, distance: 88.0
click at [409, 461] on div "Tablet User · (647) 892-3677 [DATE] 6:13:29 PM at 2775 - Cafeteria - [GEOGRAPHI…" at bounding box center [282, 455] width 313 height 88
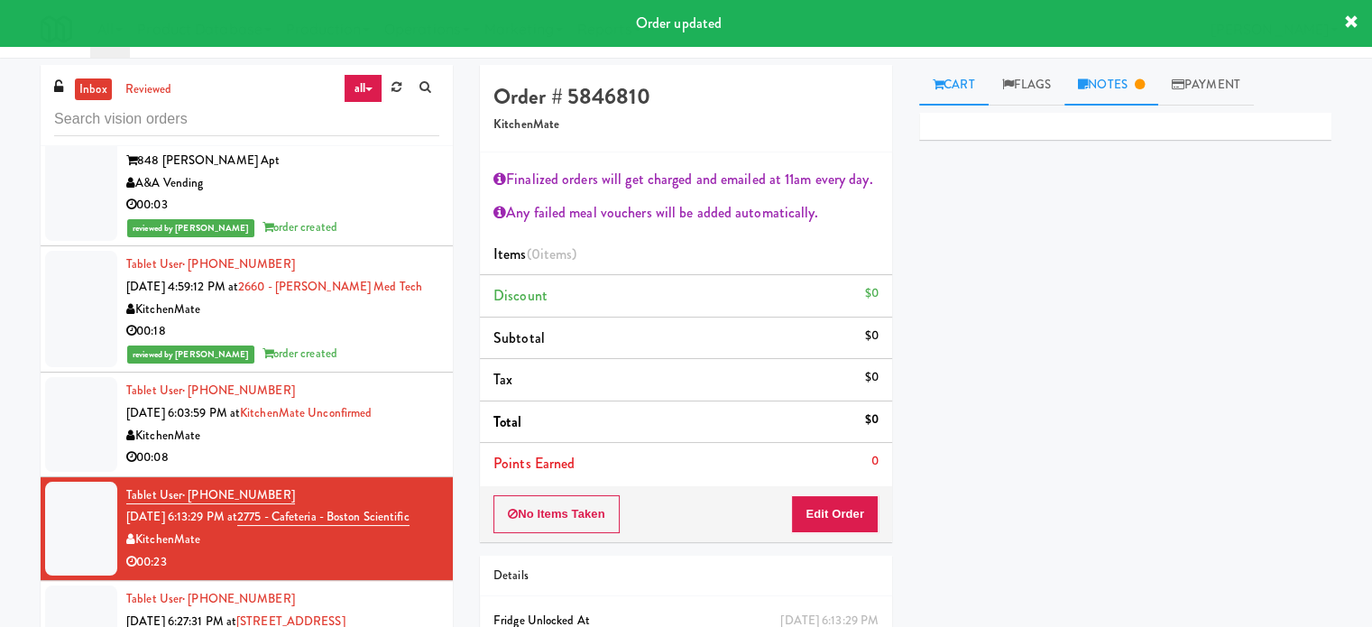
click at [1133, 80] on link "Notes" at bounding box center [1111, 85] width 94 height 41
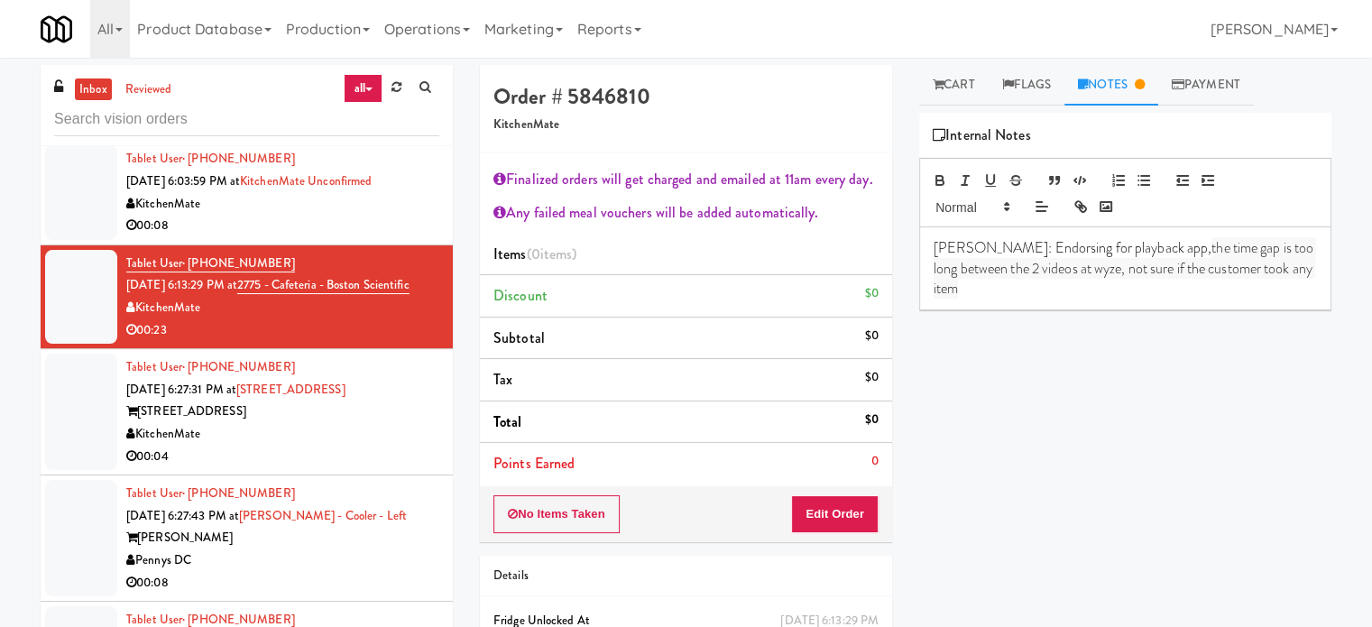
scroll to position [3875, 0]
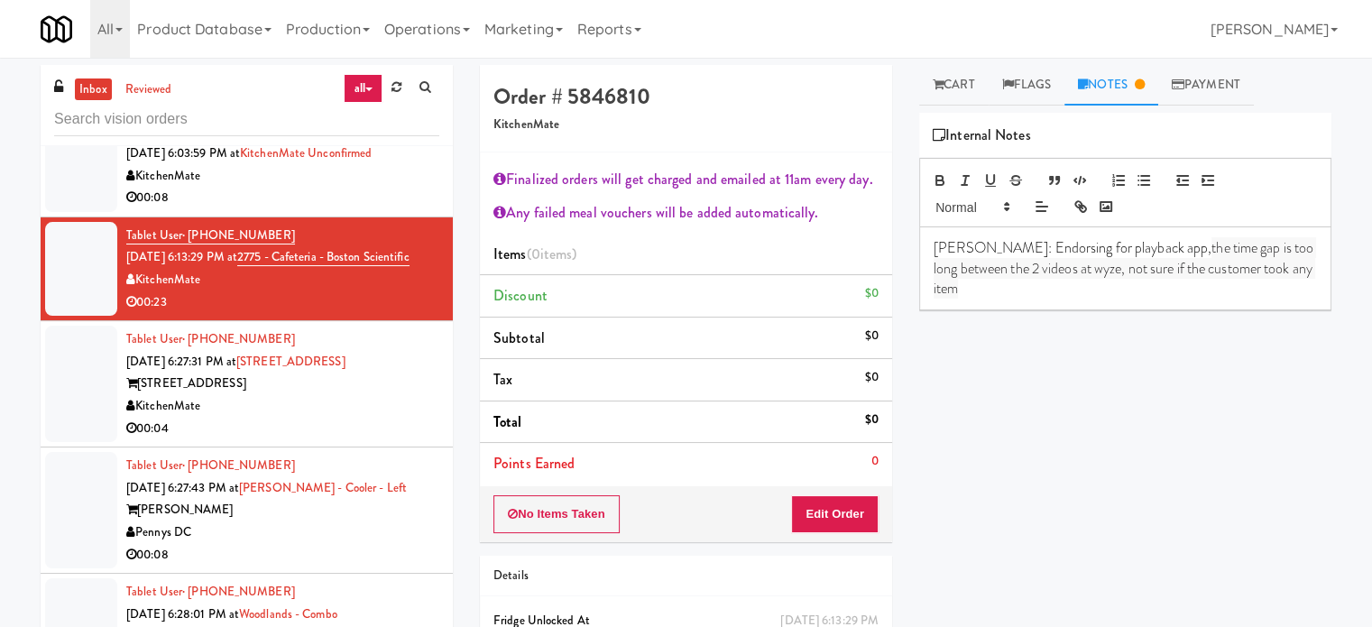
click at [422, 395] on div "[STREET_ADDRESS]" at bounding box center [282, 384] width 313 height 23
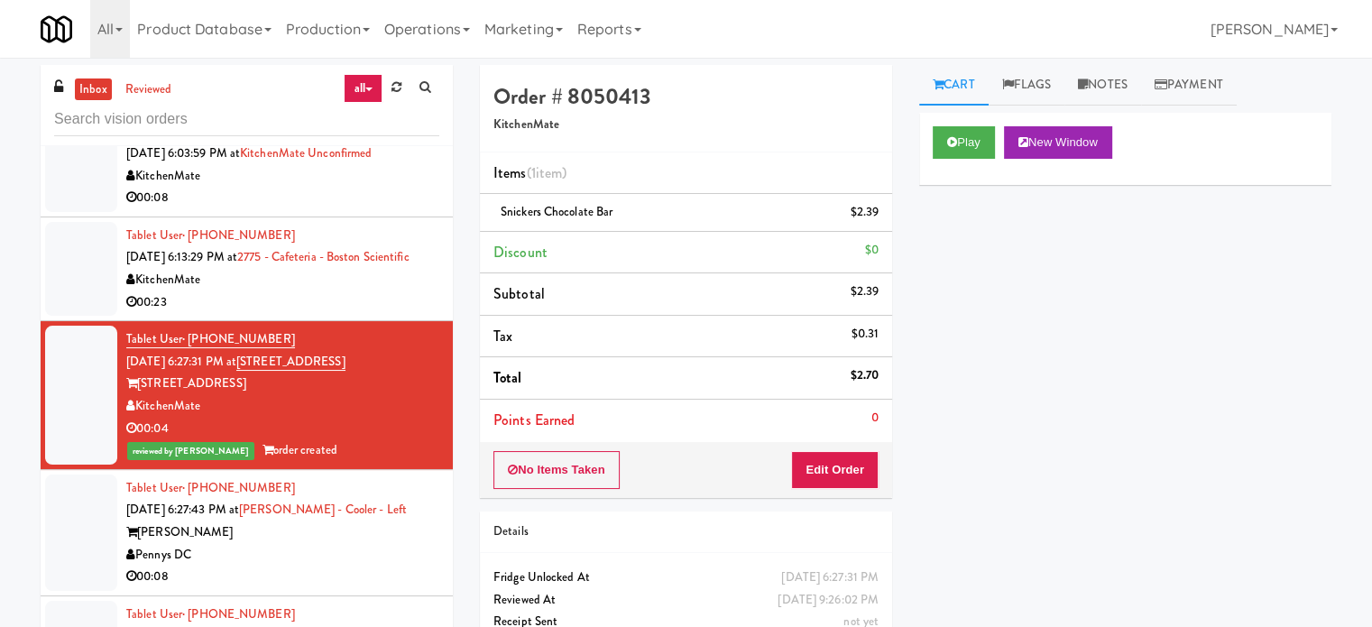
click at [397, 310] on div "00:23" at bounding box center [282, 302] width 313 height 23
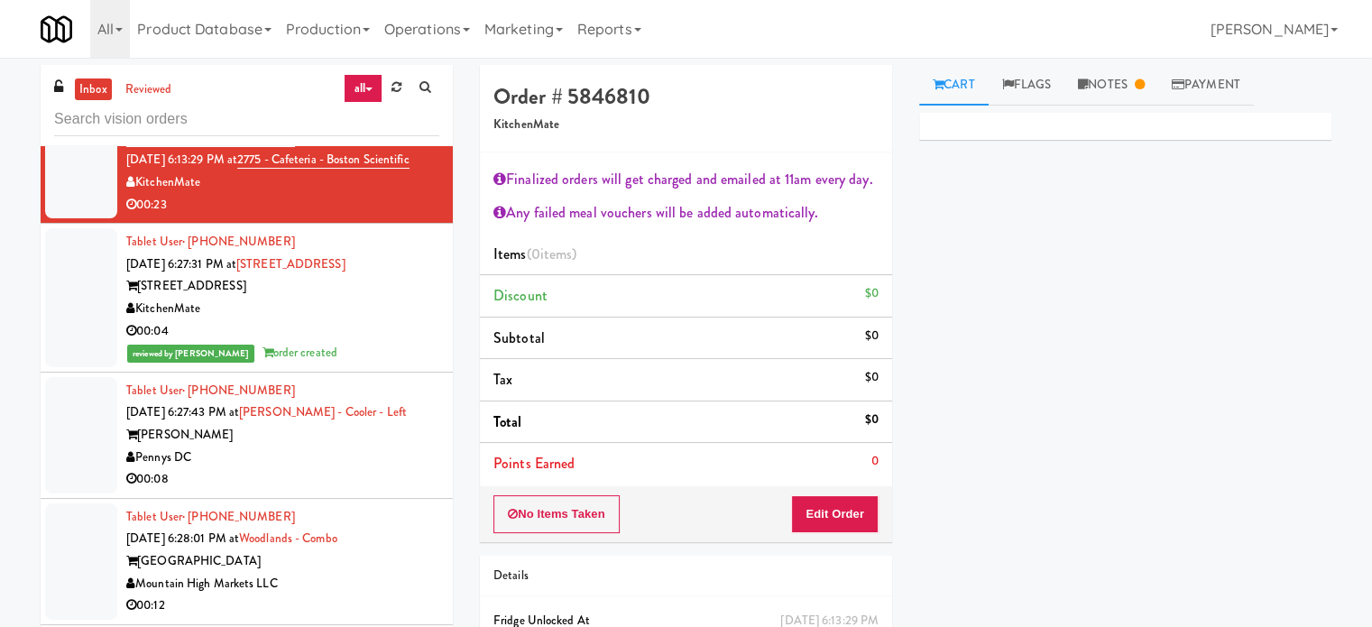
scroll to position [4067, 0]
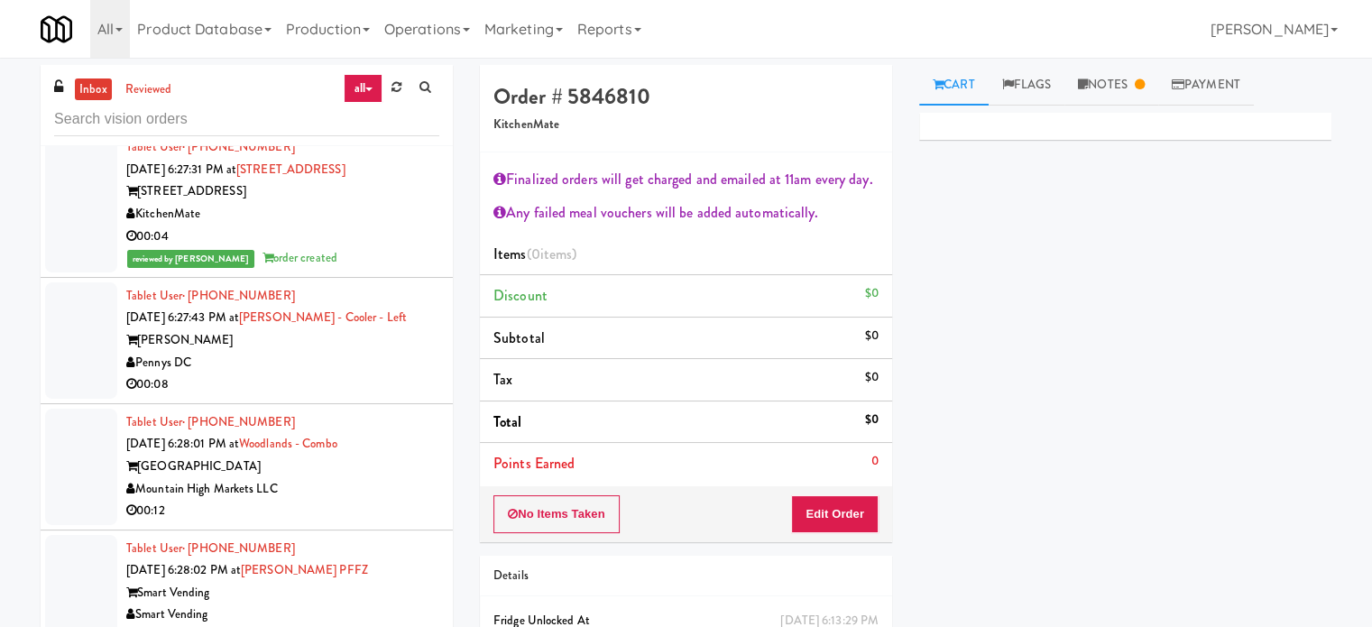
drag, startPoint x: 366, startPoint y: 378, endPoint x: 422, endPoint y: 342, distance: 66.5
click at [366, 374] on div "Pennys DC" at bounding box center [282, 363] width 313 height 23
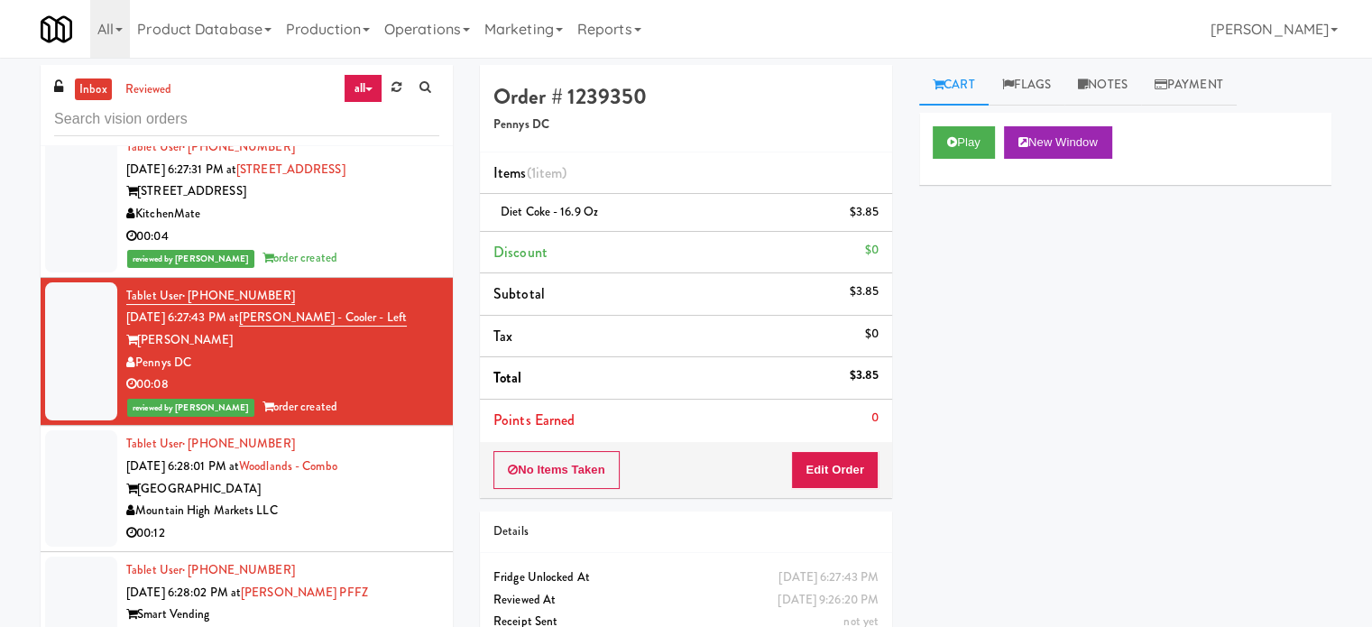
drag, startPoint x: 367, startPoint y: 548, endPoint x: 378, endPoint y: 531, distance: 20.3
click at [368, 545] on div "00:12" at bounding box center [282, 533] width 313 height 23
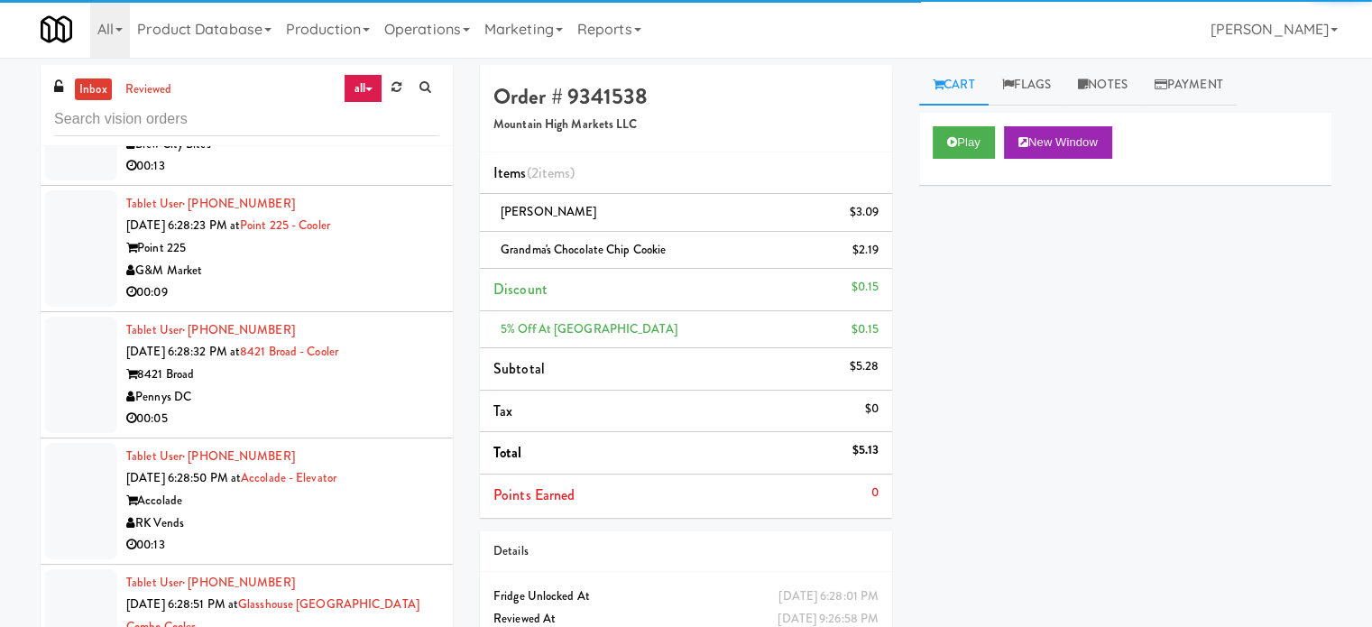
scroll to position [4969, 0]
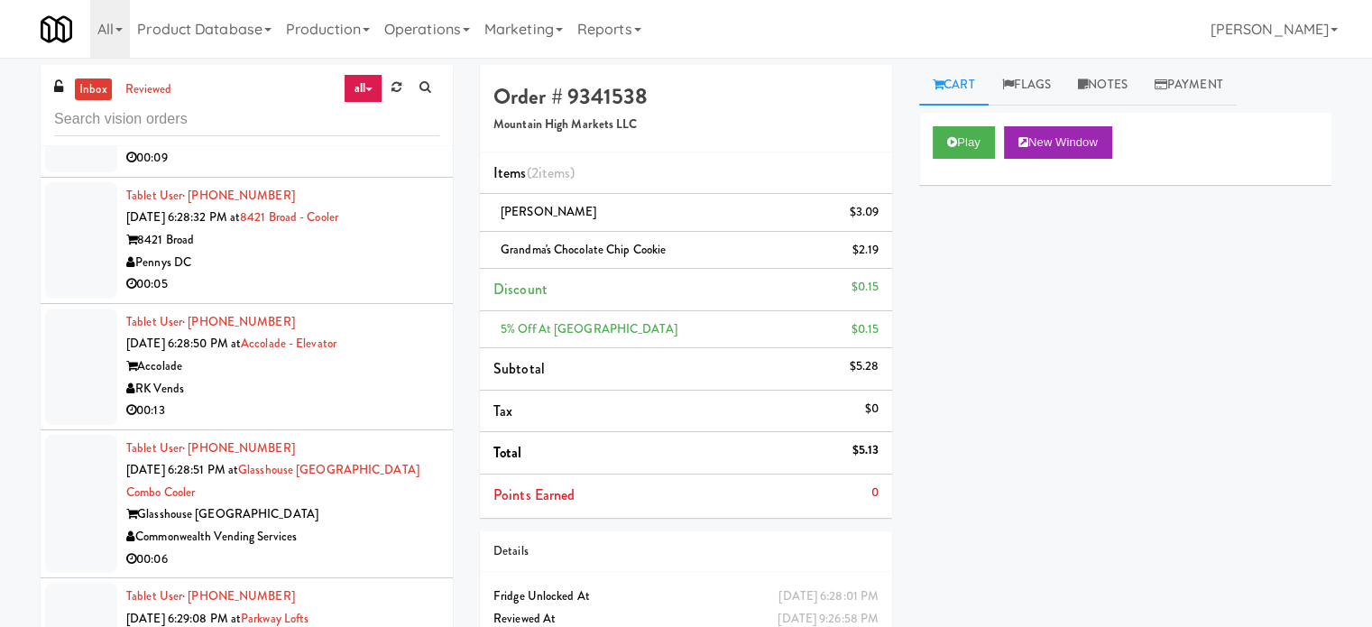
click at [380, 296] on div "00:05" at bounding box center [282, 284] width 313 height 23
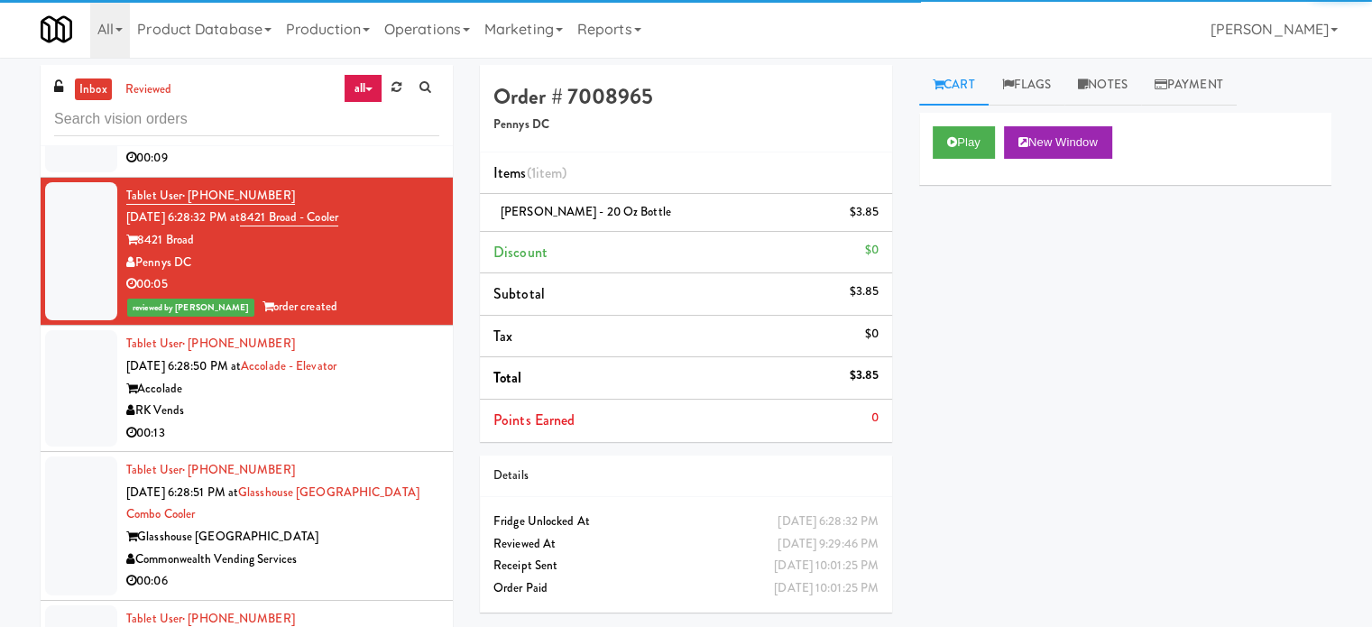
click at [400, 420] on div "RK Vends" at bounding box center [282, 411] width 313 height 23
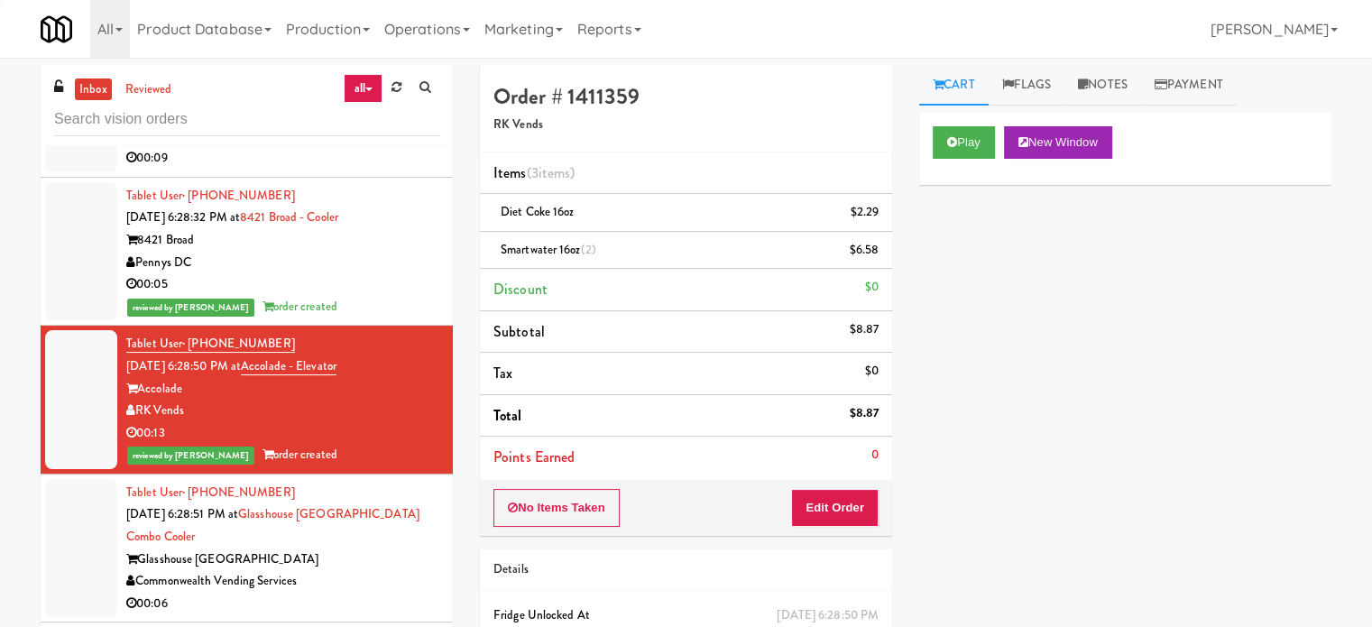
click at [400, 170] on div "00:09" at bounding box center [282, 158] width 313 height 23
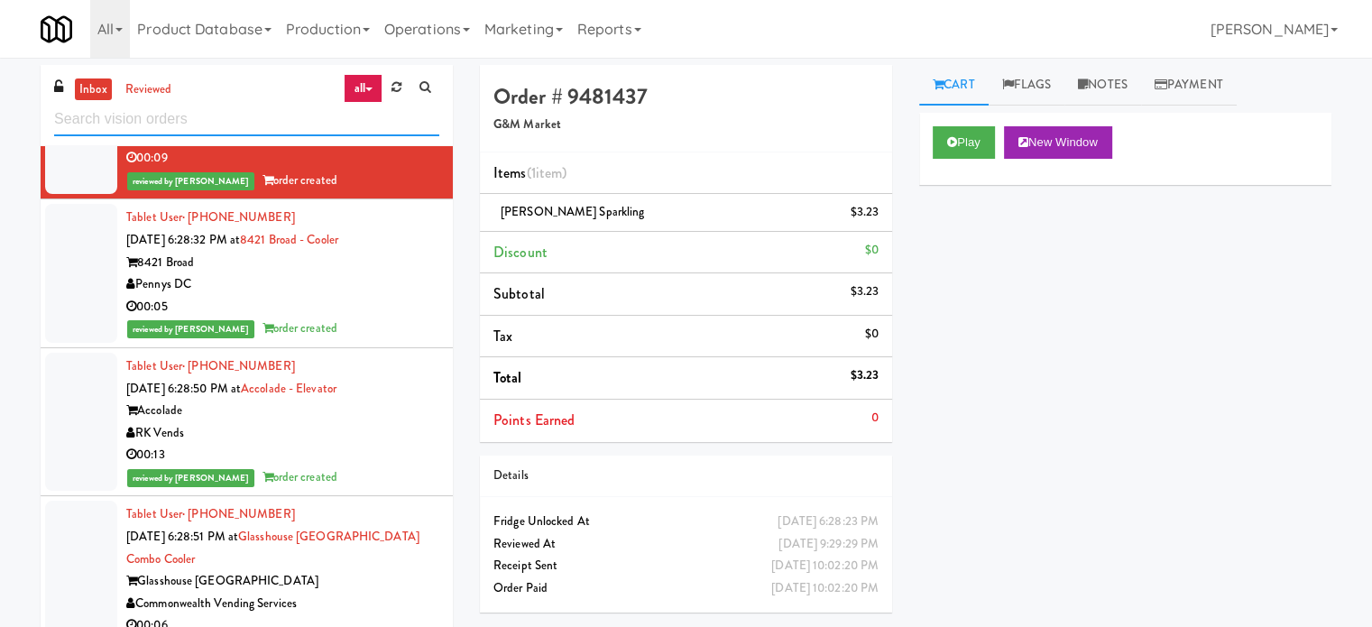
click at [271, 111] on input "text" at bounding box center [246, 119] width 385 height 33
click at [273, 118] on input "text" at bounding box center [246, 119] width 385 height 33
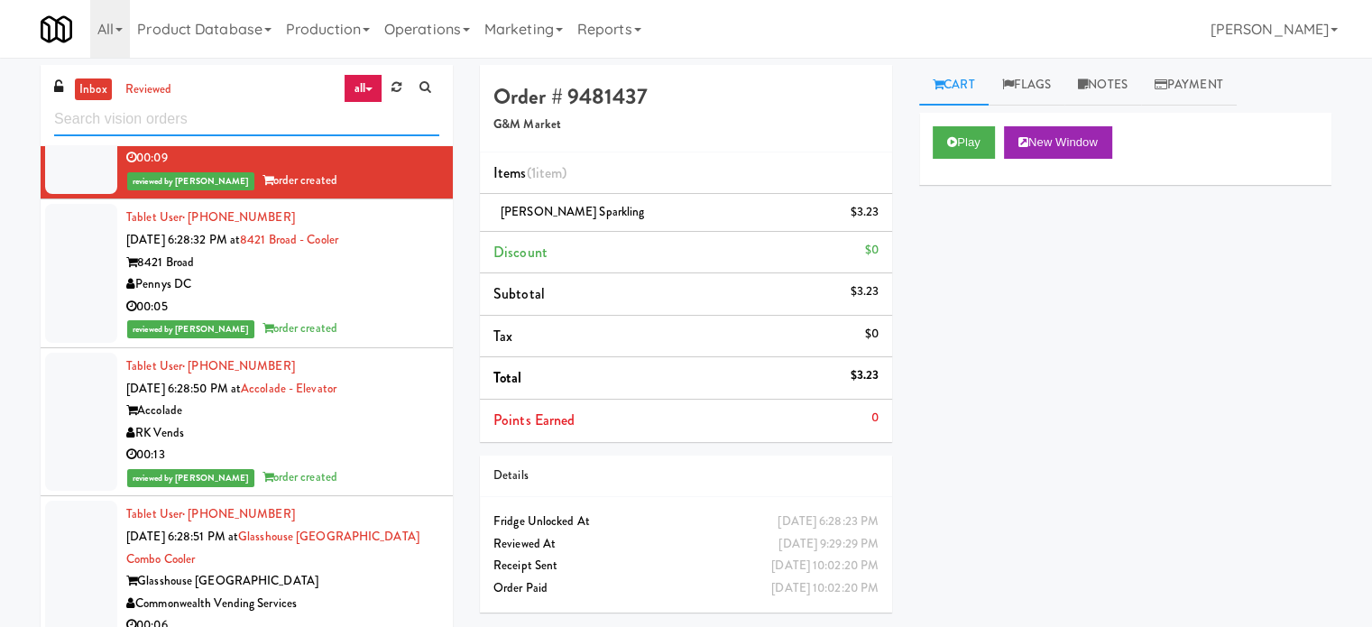
click at [273, 118] on input "text" at bounding box center [246, 119] width 385 height 33
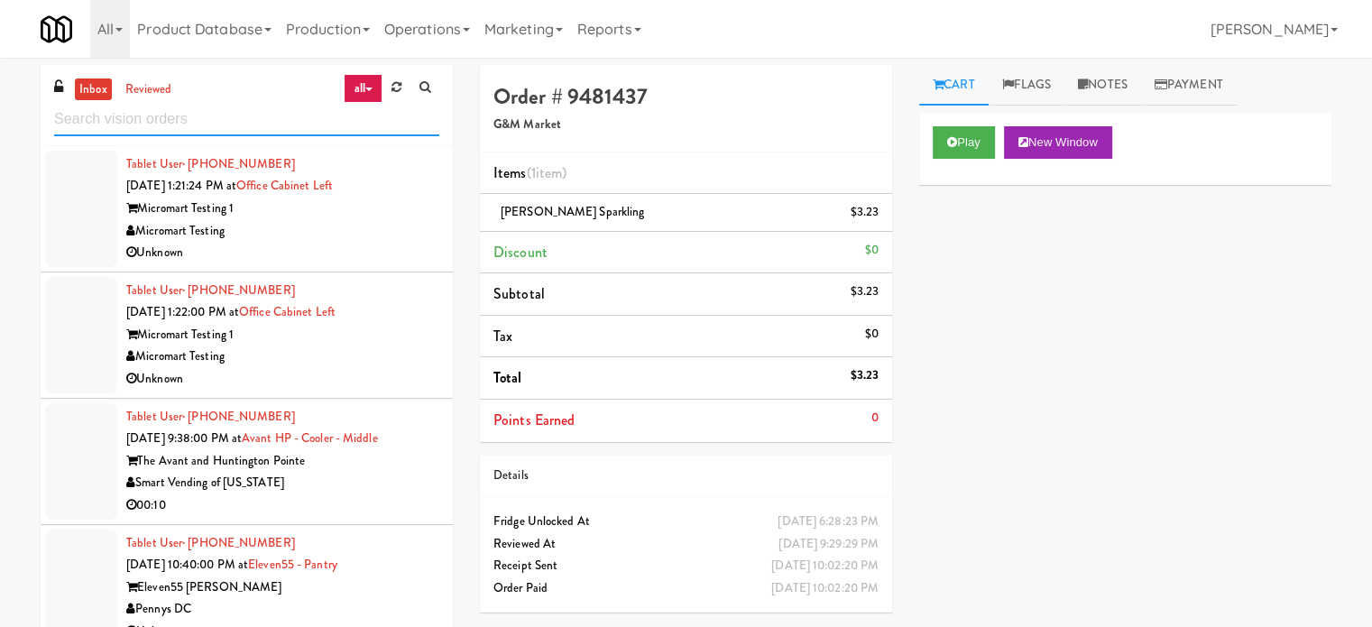
scroll to position [3882, 0]
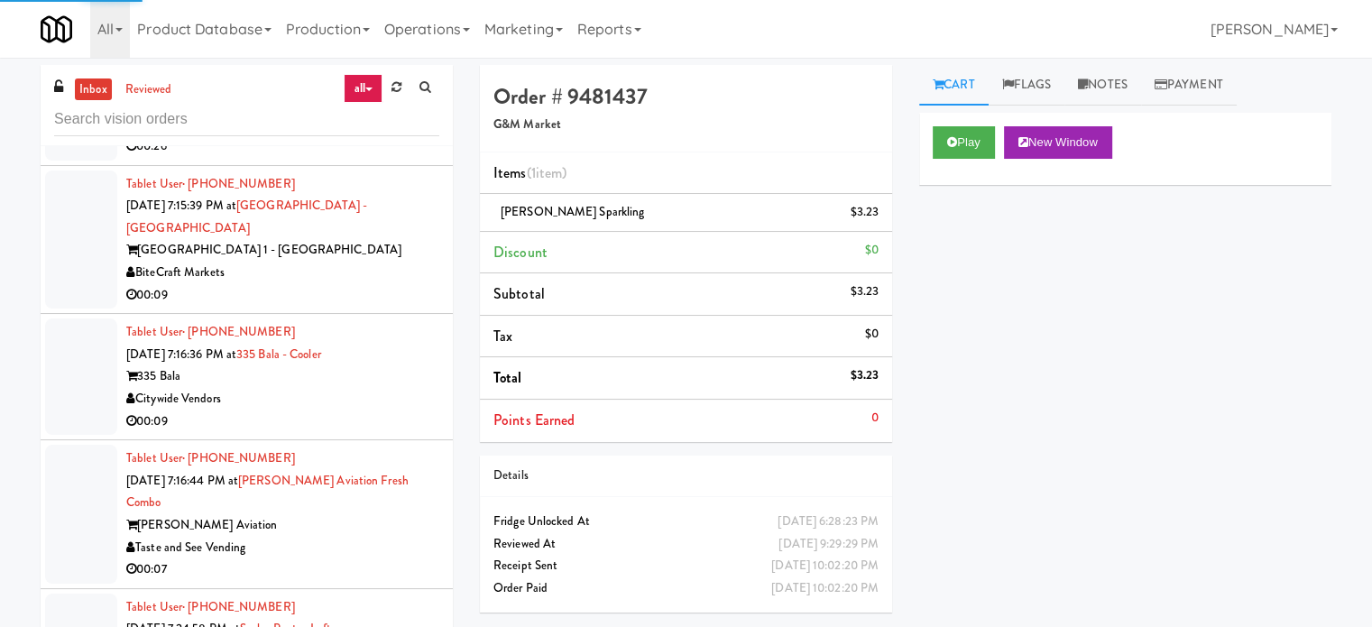
click at [384, 287] on div "00:09" at bounding box center [282, 295] width 313 height 23
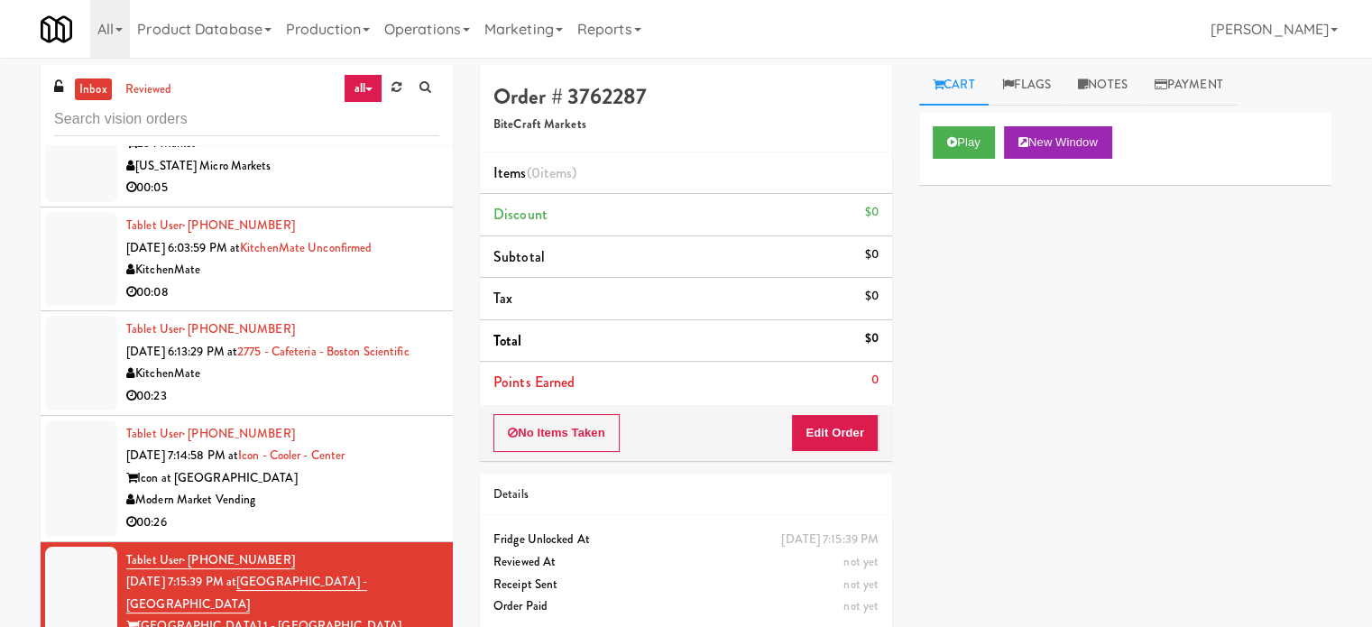
scroll to position [3492, 0]
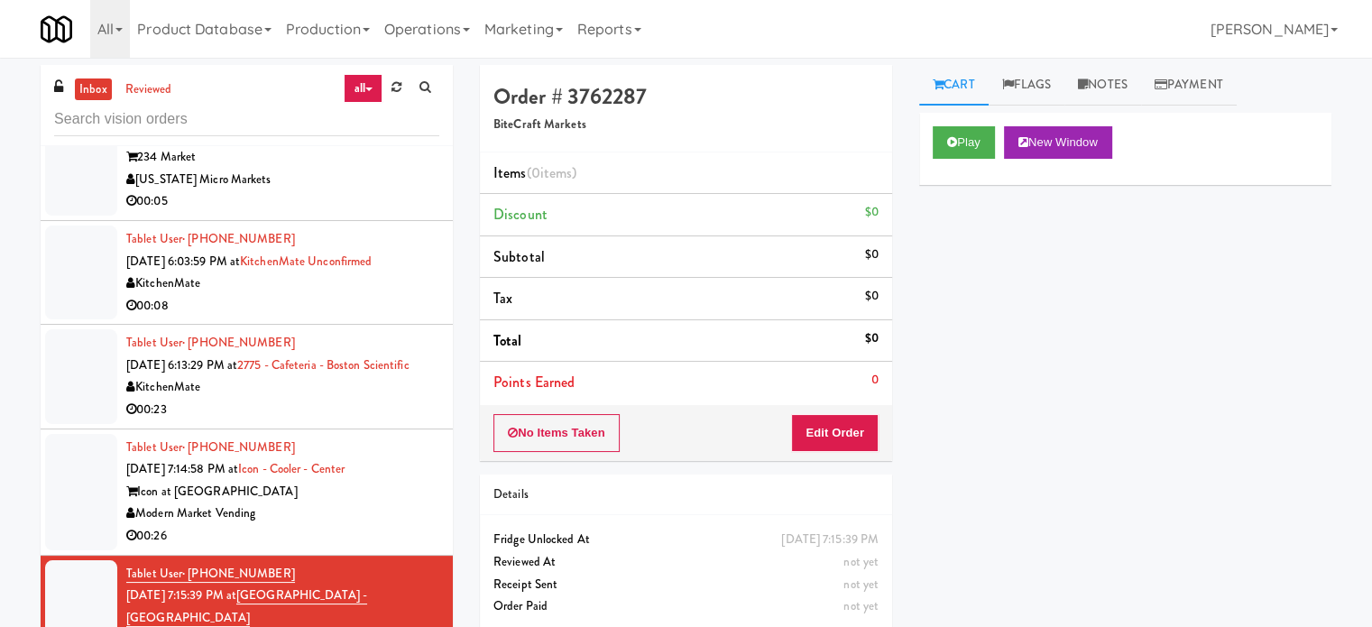
click at [411, 398] on div "KitchenMate" at bounding box center [282, 387] width 313 height 23
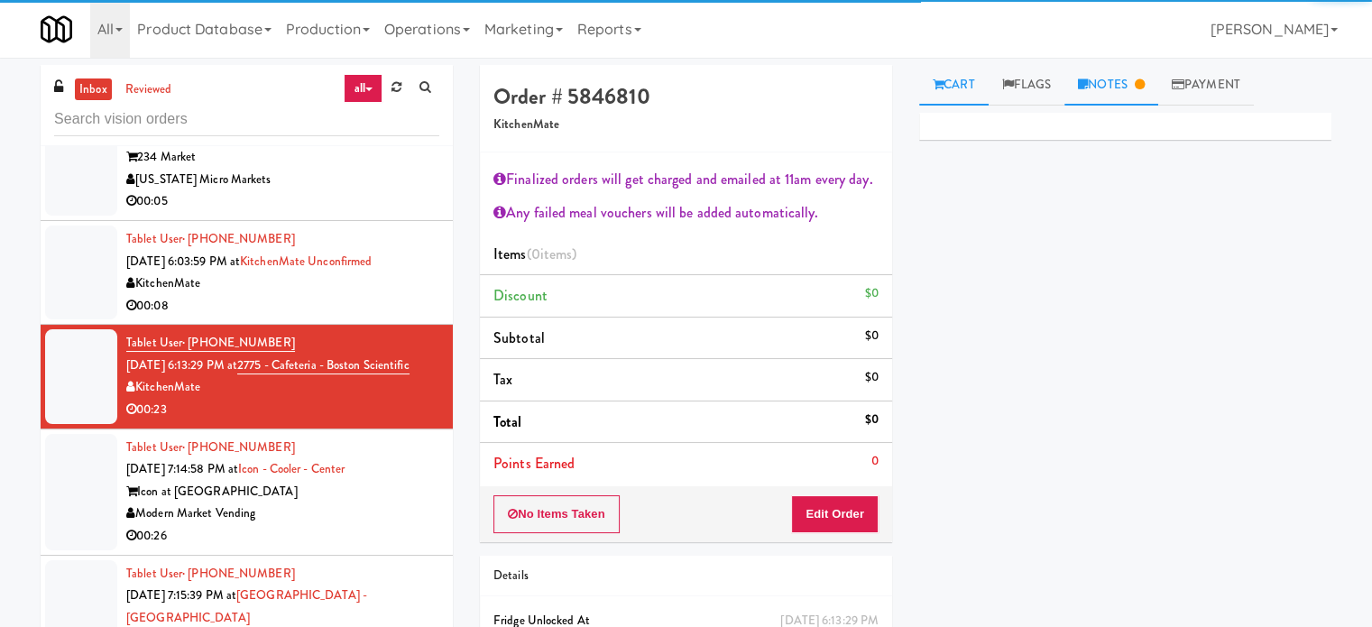
click at [1121, 97] on link "Notes" at bounding box center [1111, 85] width 94 height 41
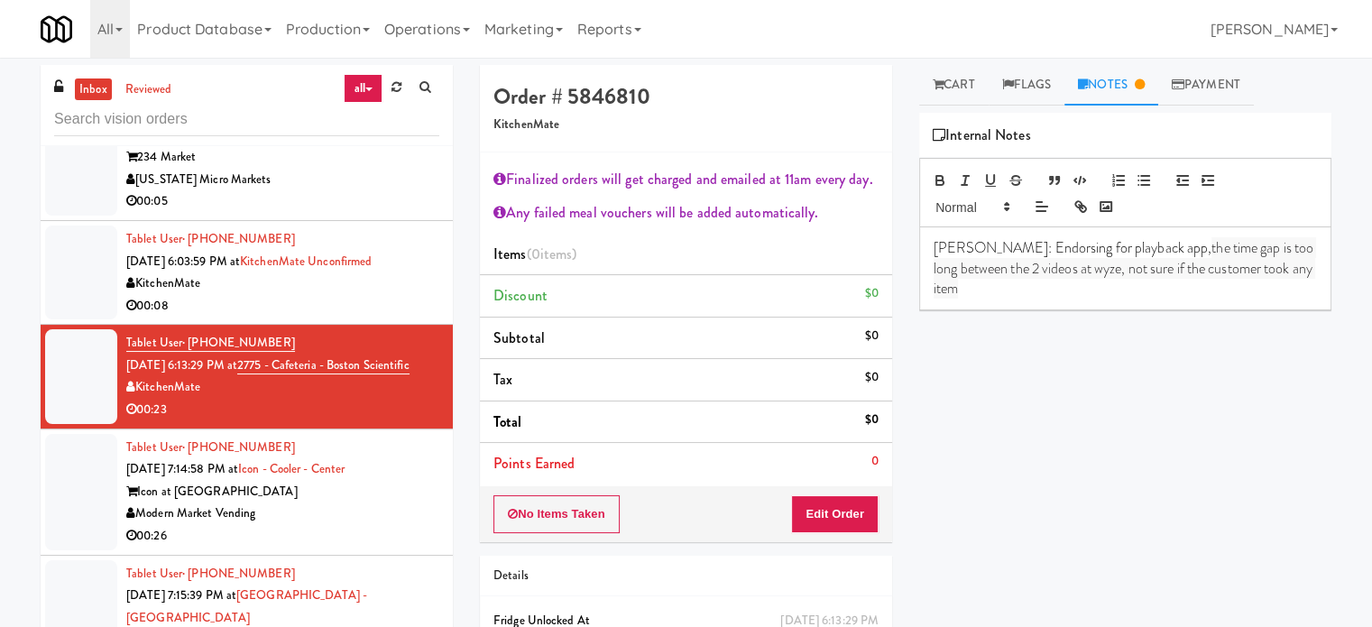
click at [369, 520] on div "Modern Market Vending" at bounding box center [282, 513] width 313 height 23
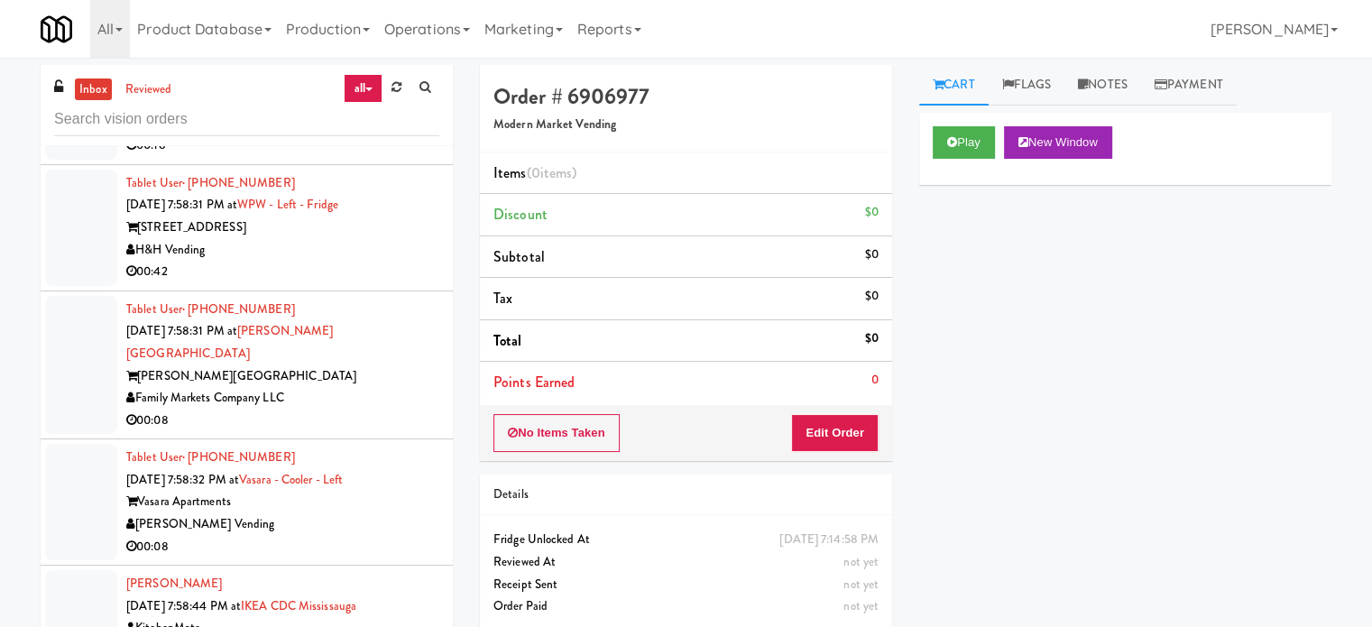
scroll to position [15933, 0]
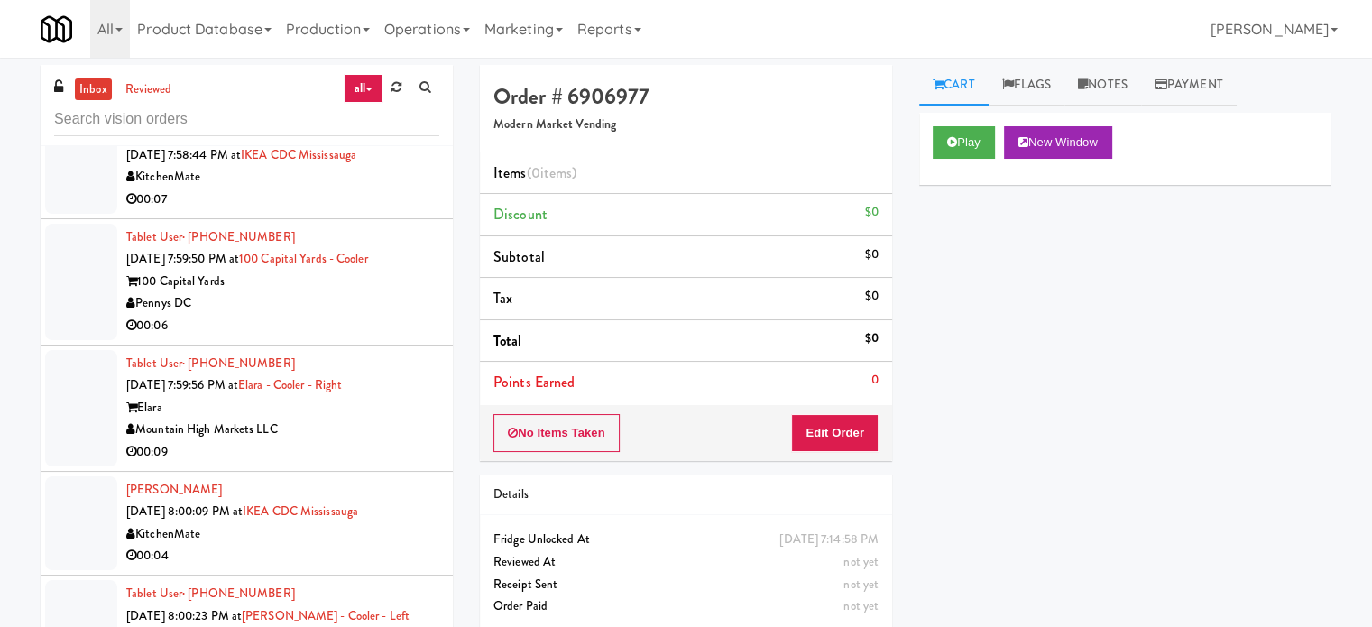
click at [396, 464] on div "Tablet User · (602) 525-3856 [DATE] 7:59:56 PM at Elara - Cooler - Right Elara …" at bounding box center [282, 408] width 313 height 111
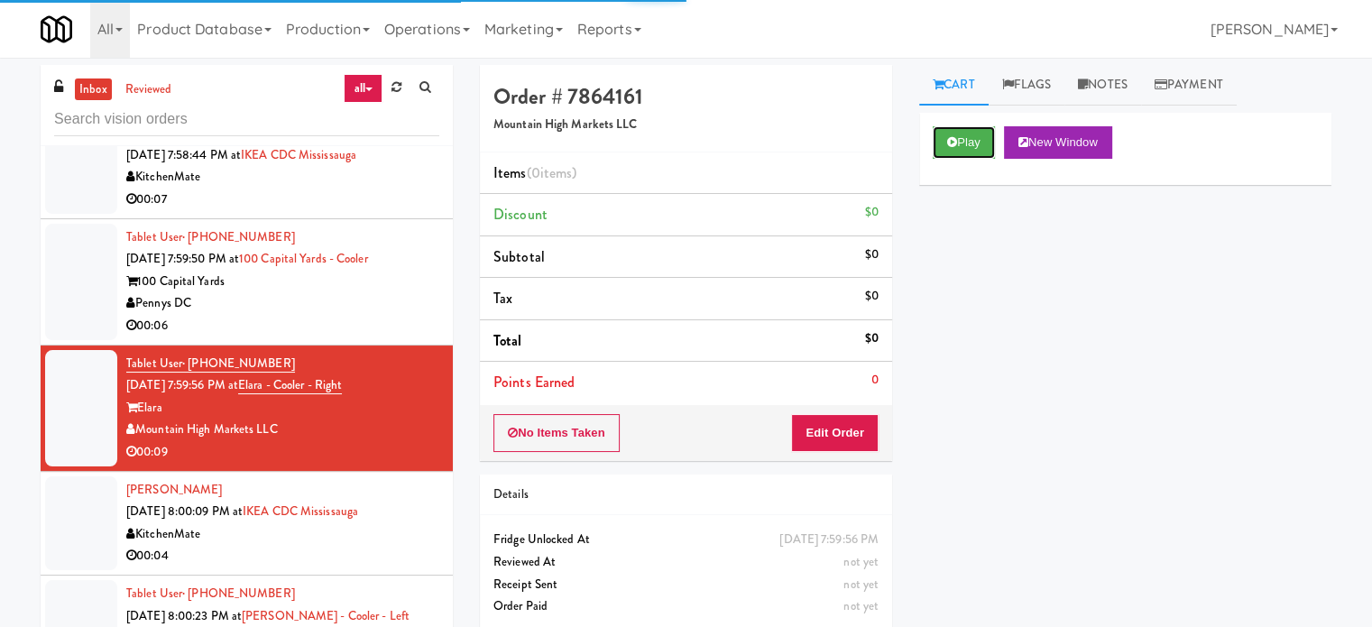
click at [975, 147] on button "Play" at bounding box center [964, 142] width 62 height 32
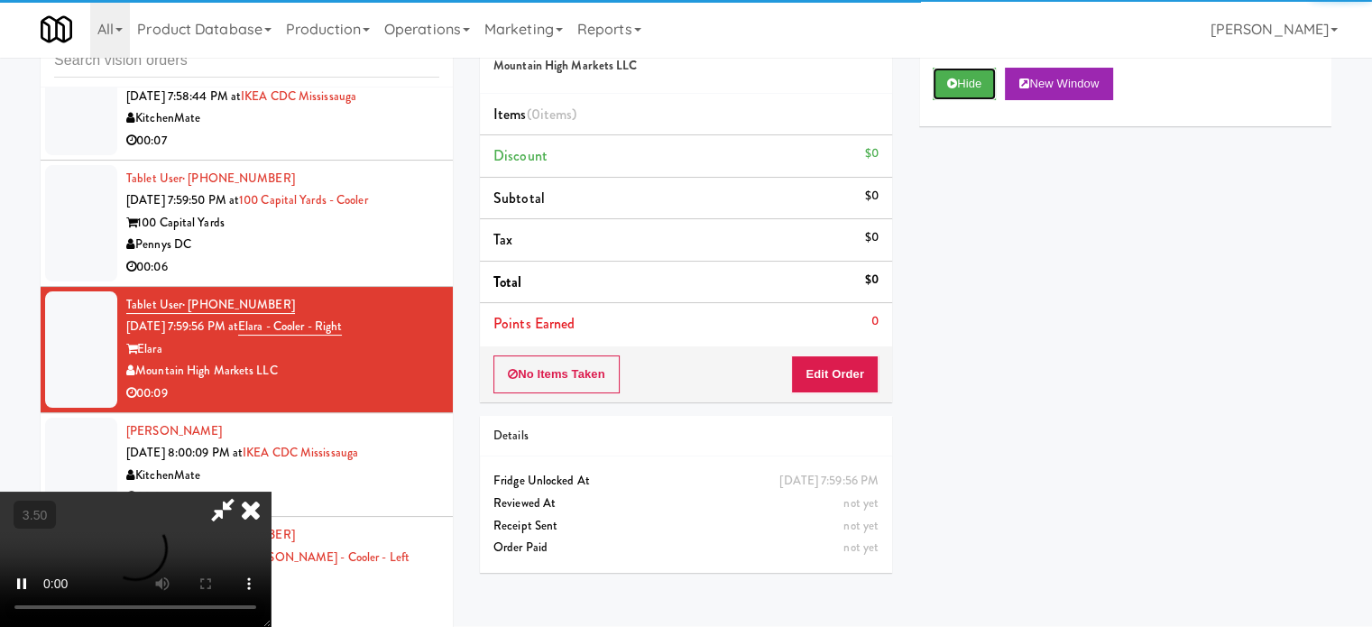
scroll to position [73, 0]
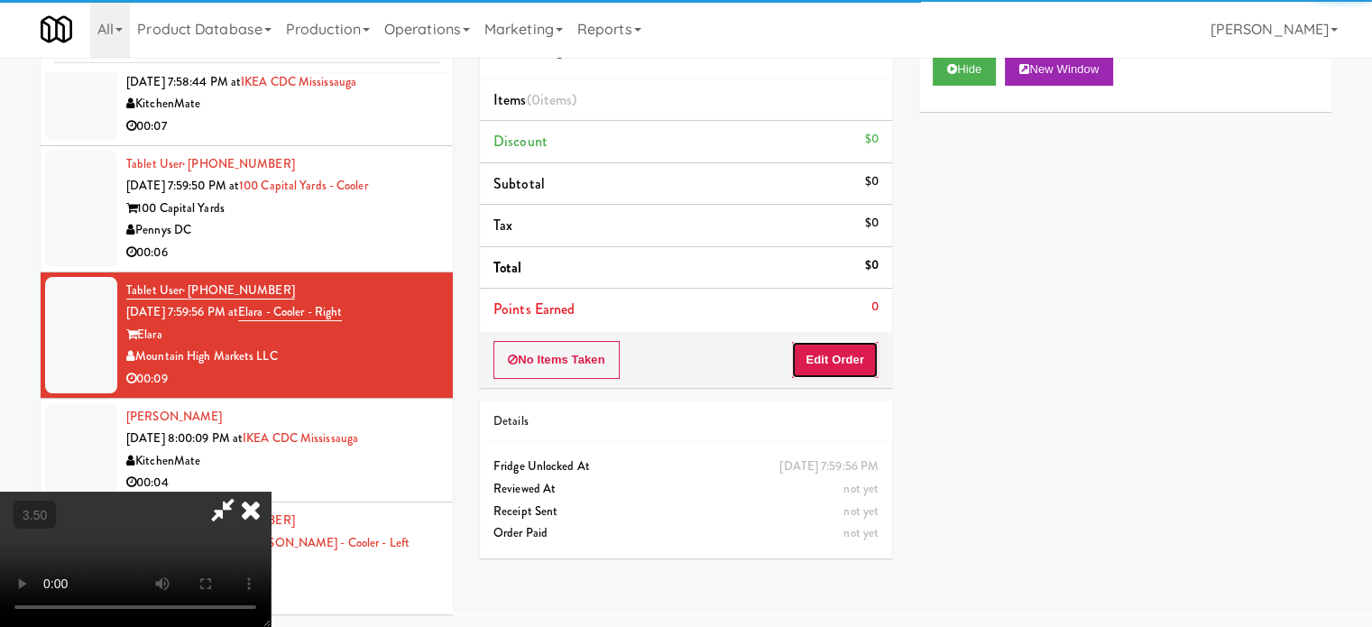
click at [840, 370] on button "Edit Order" at bounding box center [834, 360] width 87 height 38
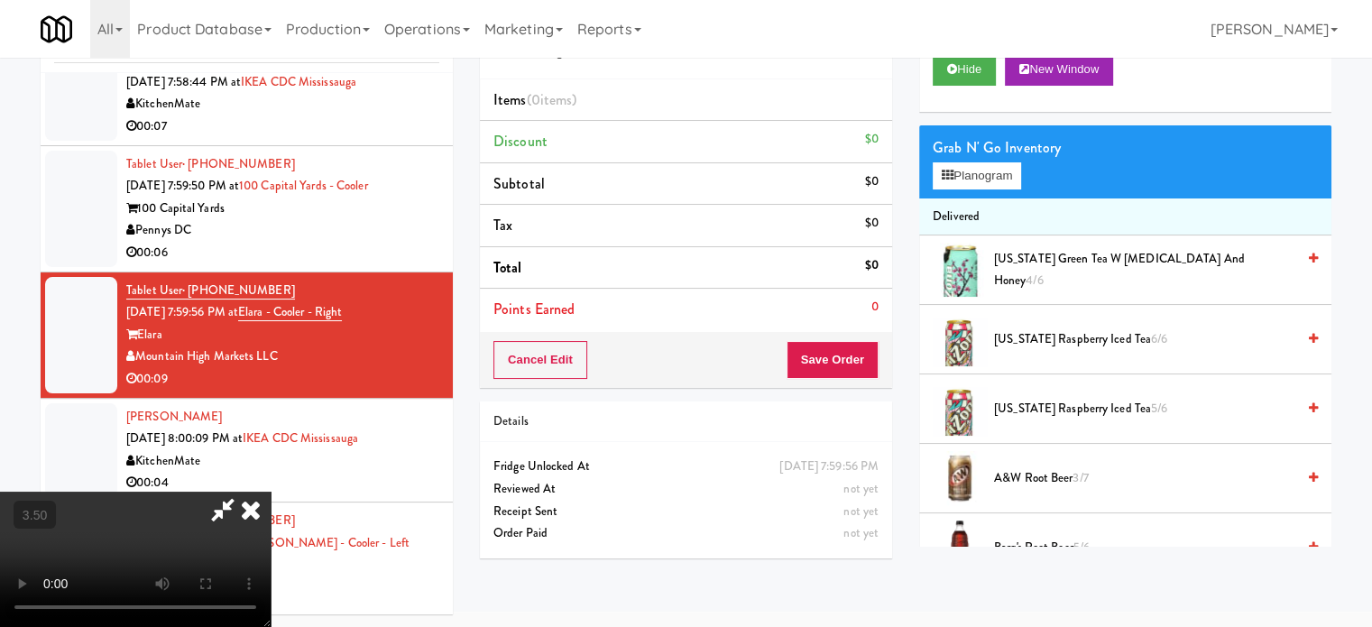
drag, startPoint x: 222, startPoint y: 489, endPoint x: 379, endPoint y: 428, distance: 168.5
click at [240, 492] on video at bounding box center [135, 559] width 271 height 135
click at [271, 492] on video at bounding box center [135, 559] width 271 height 135
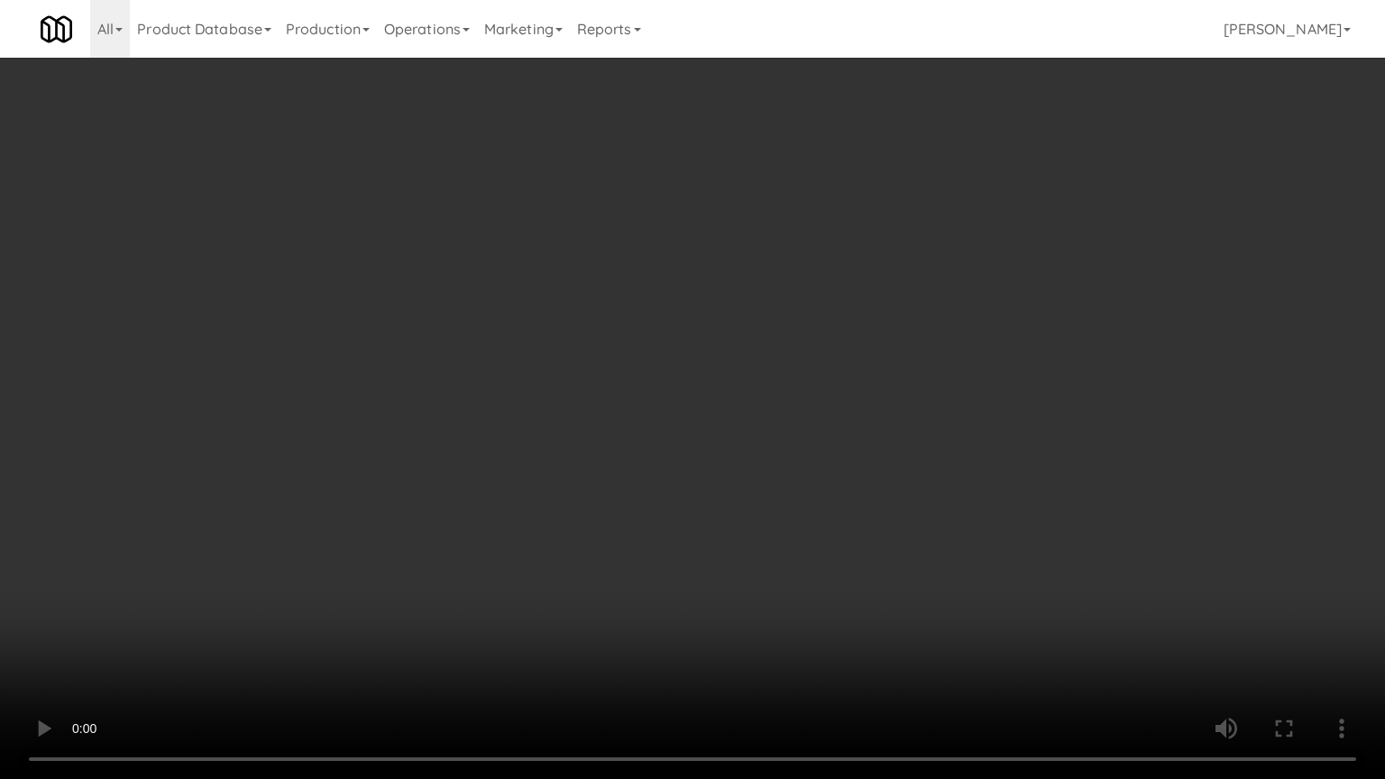
scroll to position [15910, 0]
click at [532, 398] on video at bounding box center [692, 389] width 1385 height 779
click at [552, 402] on video at bounding box center [692, 389] width 1385 height 779
click at [627, 409] on video at bounding box center [692, 389] width 1385 height 779
click at [656, 382] on video at bounding box center [692, 389] width 1385 height 779
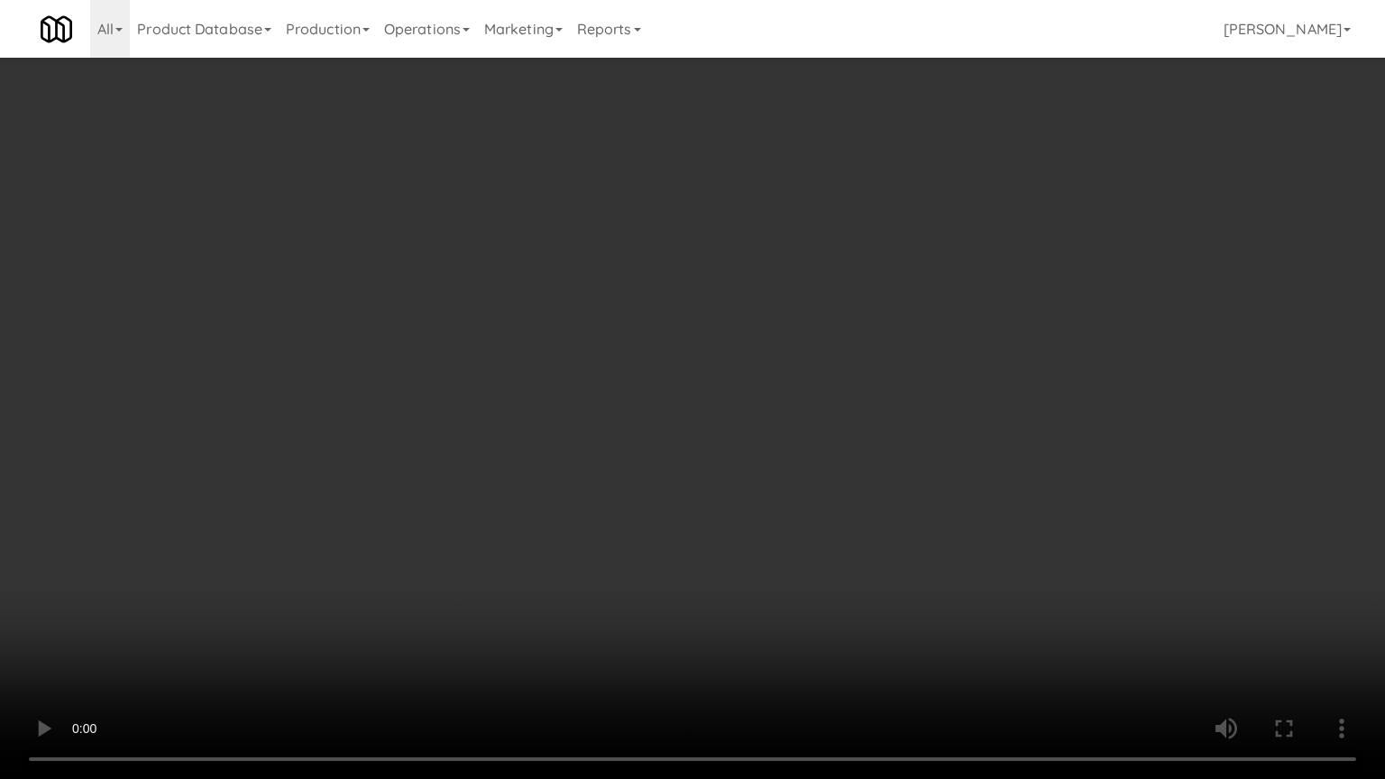
drag, startPoint x: 662, startPoint y: 380, endPoint x: 678, endPoint y: 375, distance: 16.8
click at [668, 379] on video at bounding box center [692, 389] width 1385 height 779
click at [678, 375] on video at bounding box center [692, 389] width 1385 height 779
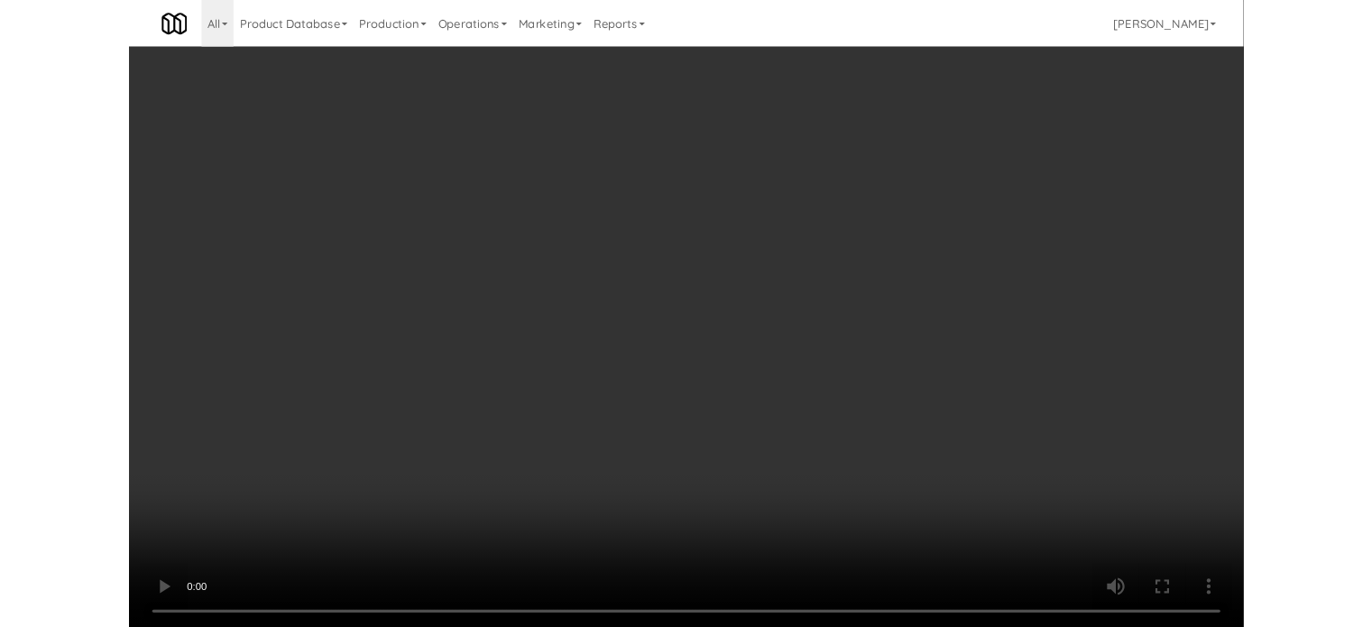
scroll to position [73, 0]
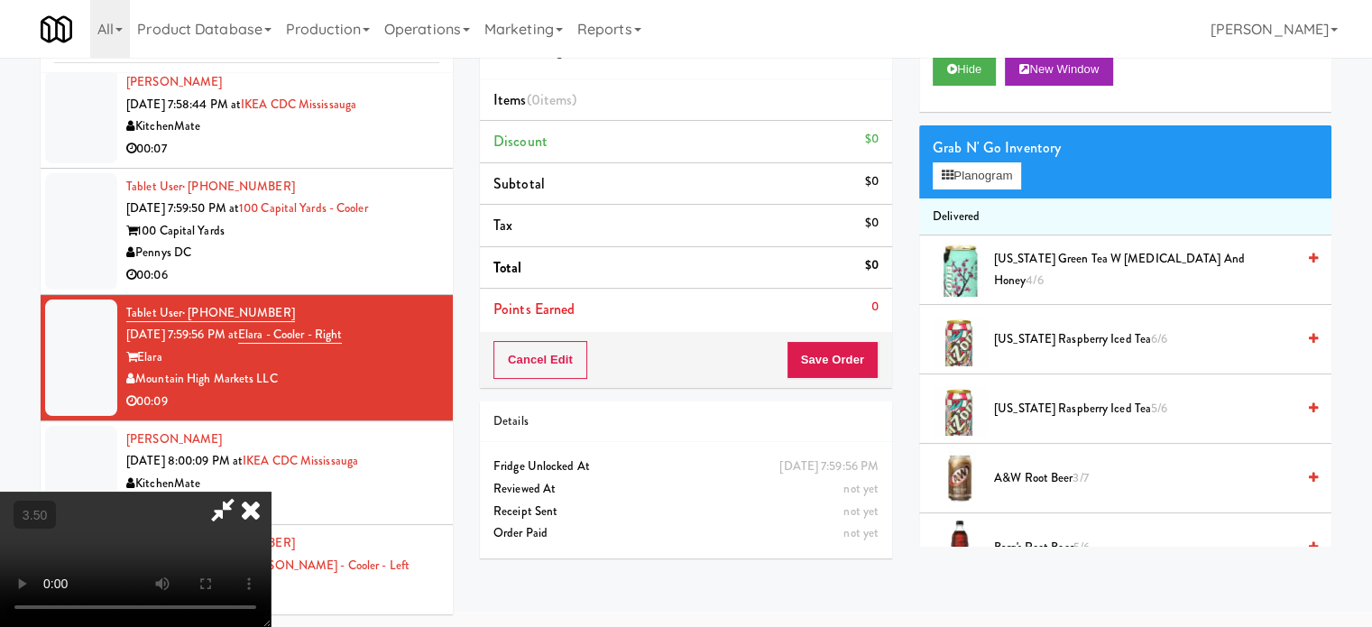
drag, startPoint x: 699, startPoint y: 257, endPoint x: 812, endPoint y: 242, distance: 113.8
click at [271, 492] on video at bounding box center [135, 559] width 271 height 135
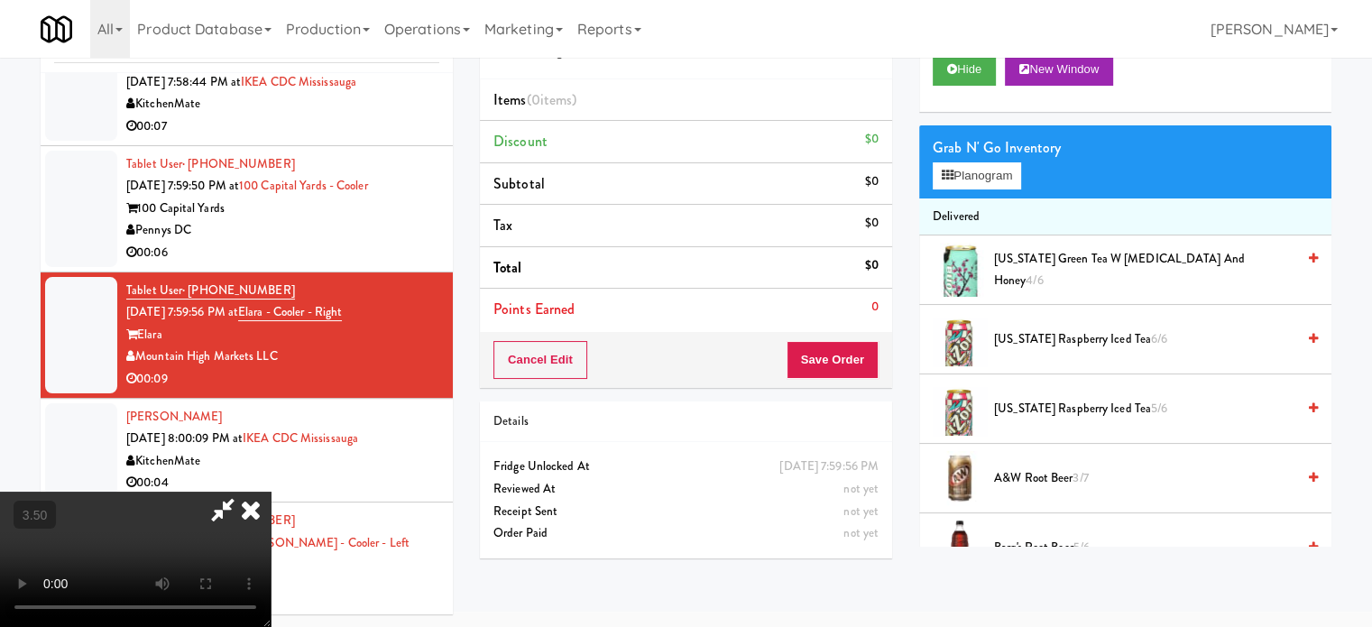
scroll to position [451, 0]
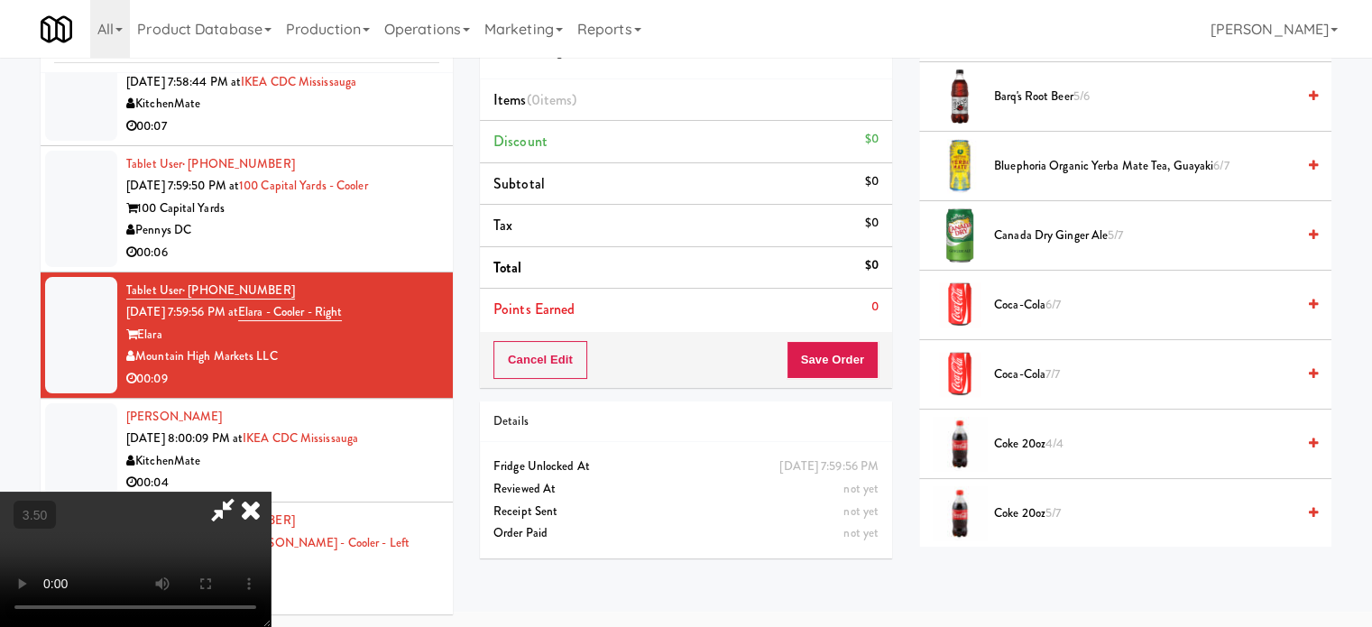
click at [271, 492] on video at bounding box center [135, 559] width 271 height 135
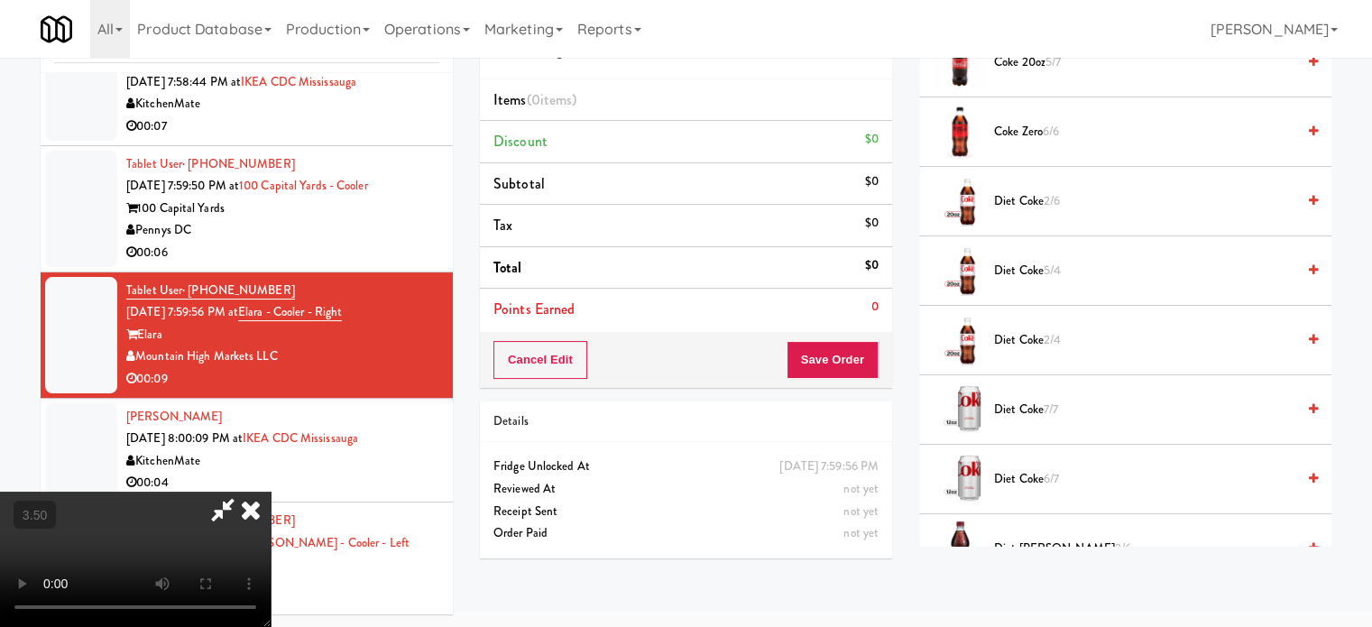
click at [1052, 202] on span "2/6" at bounding box center [1052, 200] width 16 height 17
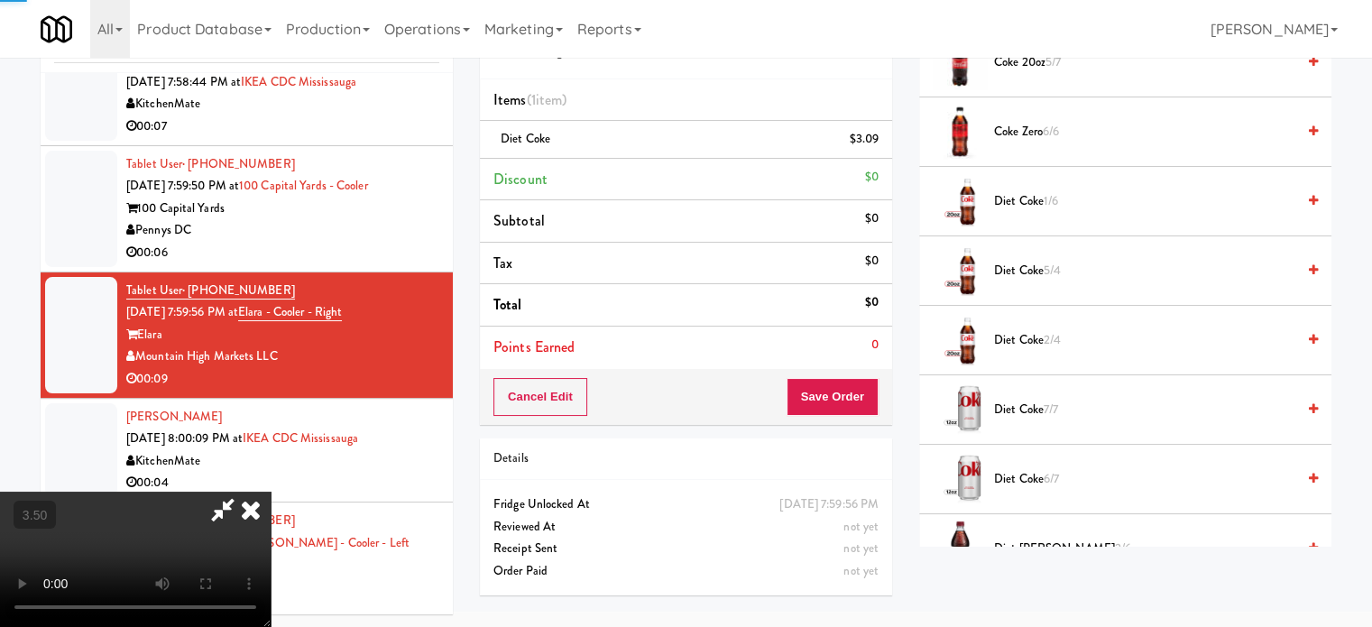
click at [271, 492] on video at bounding box center [135, 559] width 271 height 135
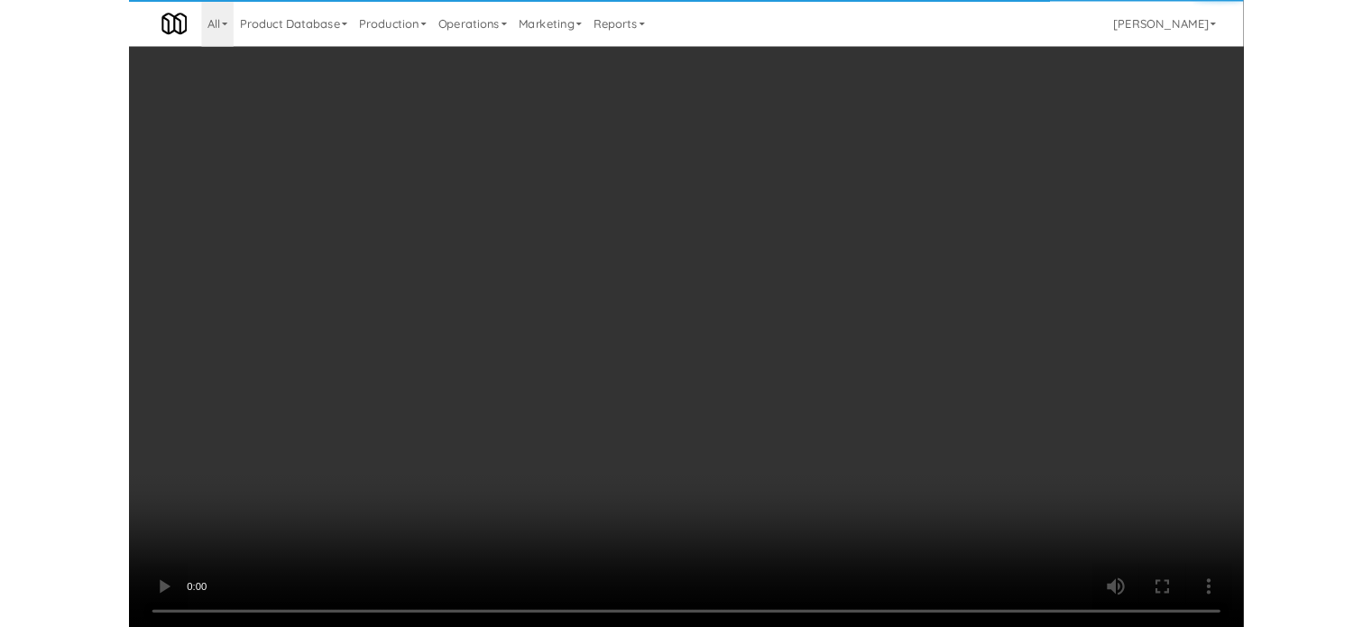
scroll to position [15910, 0]
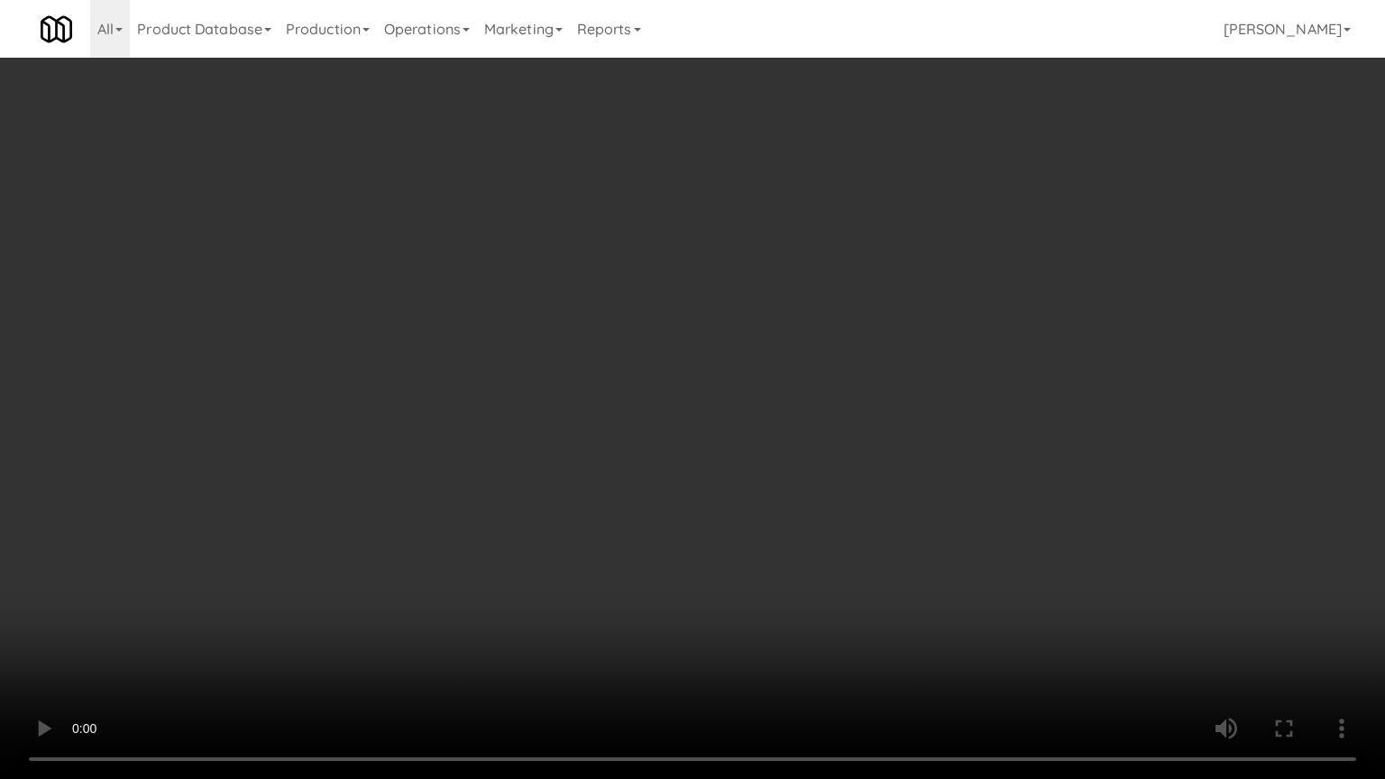
drag, startPoint x: 678, startPoint y: 574, endPoint x: 714, endPoint y: 498, distance: 83.9
click at [691, 563] on video at bounding box center [692, 389] width 1385 height 779
click at [667, 386] on video at bounding box center [692, 389] width 1385 height 779
click at [709, 385] on video at bounding box center [692, 389] width 1385 height 779
click at [709, 389] on video at bounding box center [692, 389] width 1385 height 779
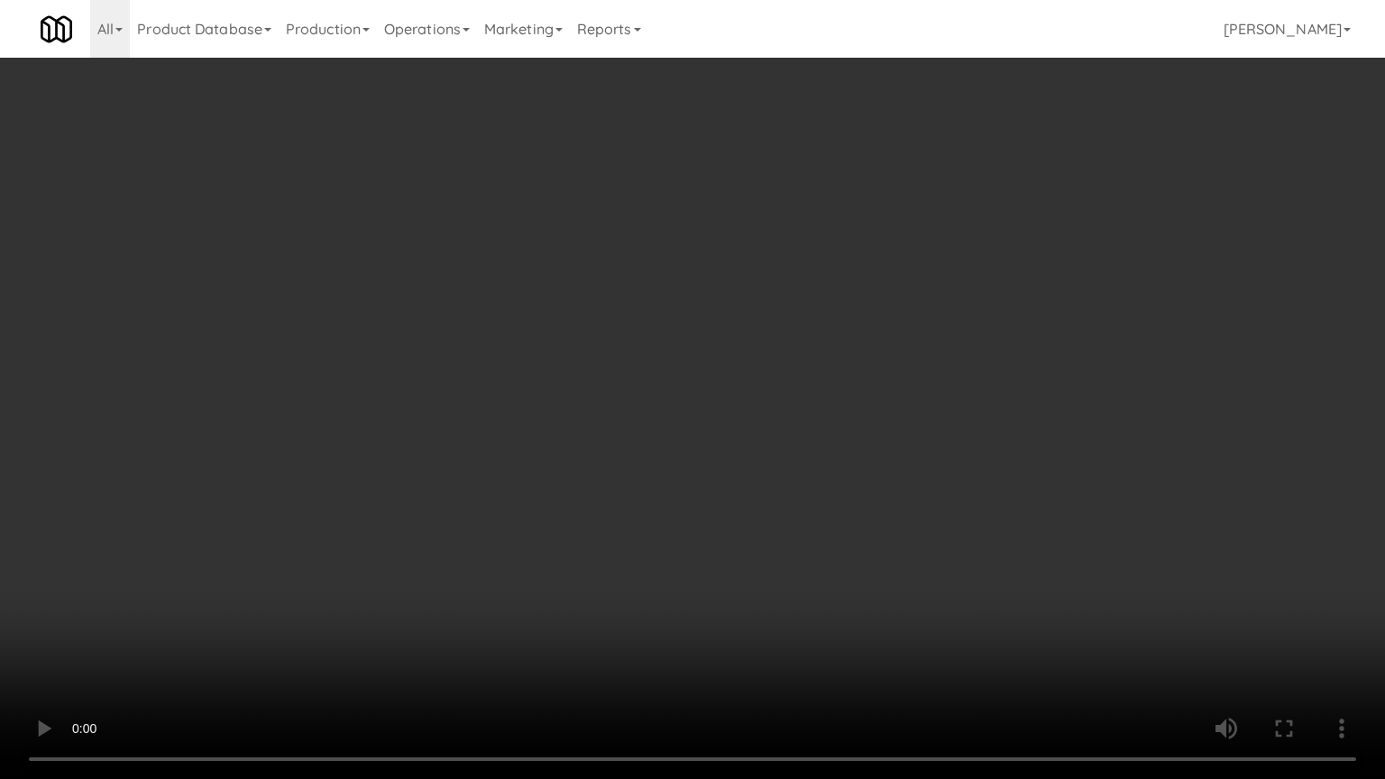
drag, startPoint x: 709, startPoint y: 389, endPoint x: 756, endPoint y: 226, distance: 169.0
click at [713, 373] on video at bounding box center [692, 389] width 1385 height 779
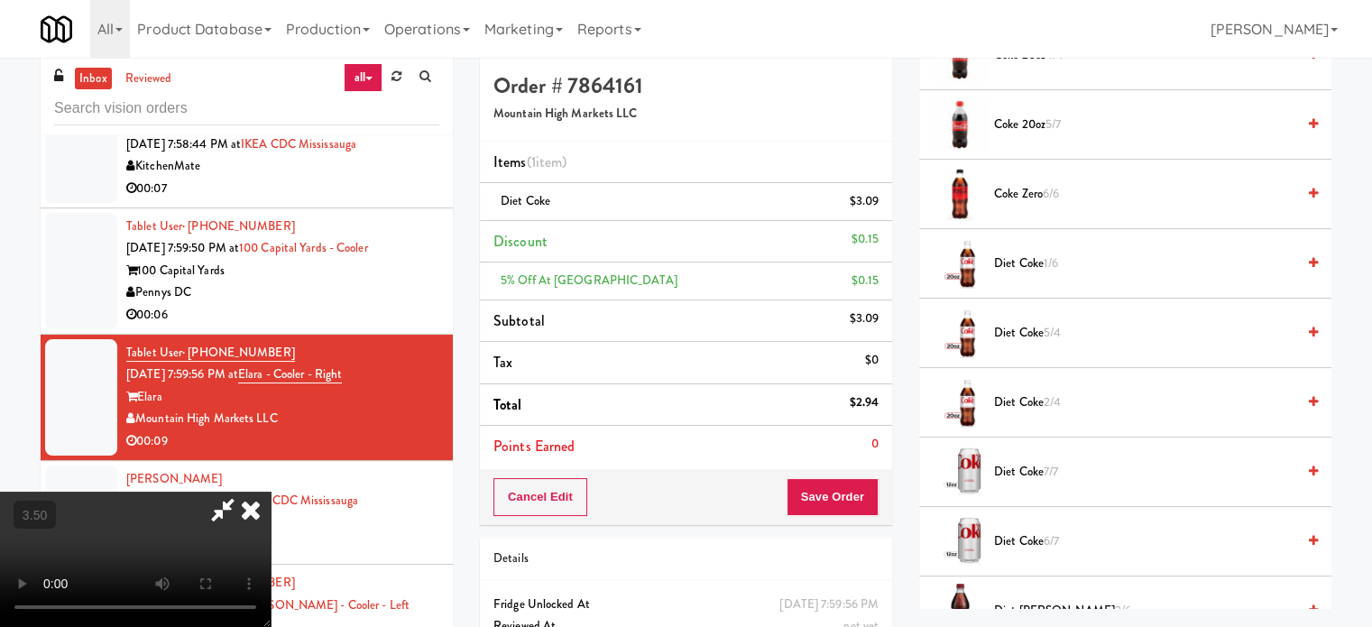
scroll to position [0, 0]
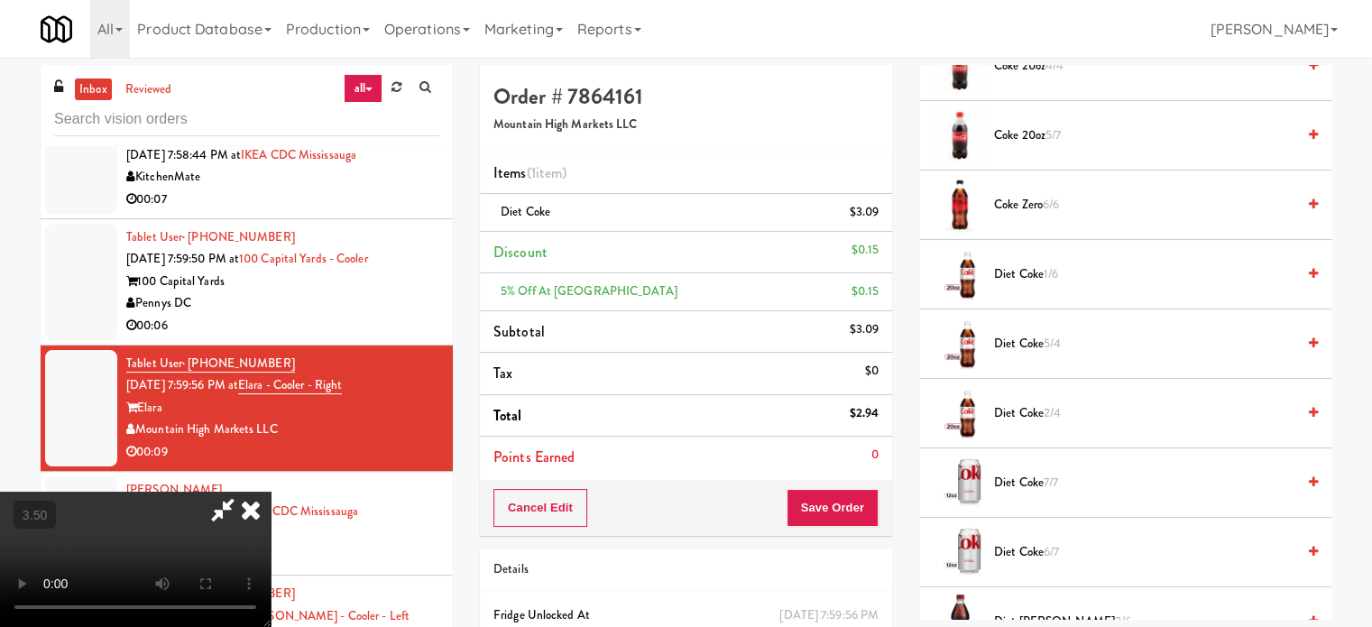
click at [271, 492] on icon at bounding box center [251, 510] width 40 height 36
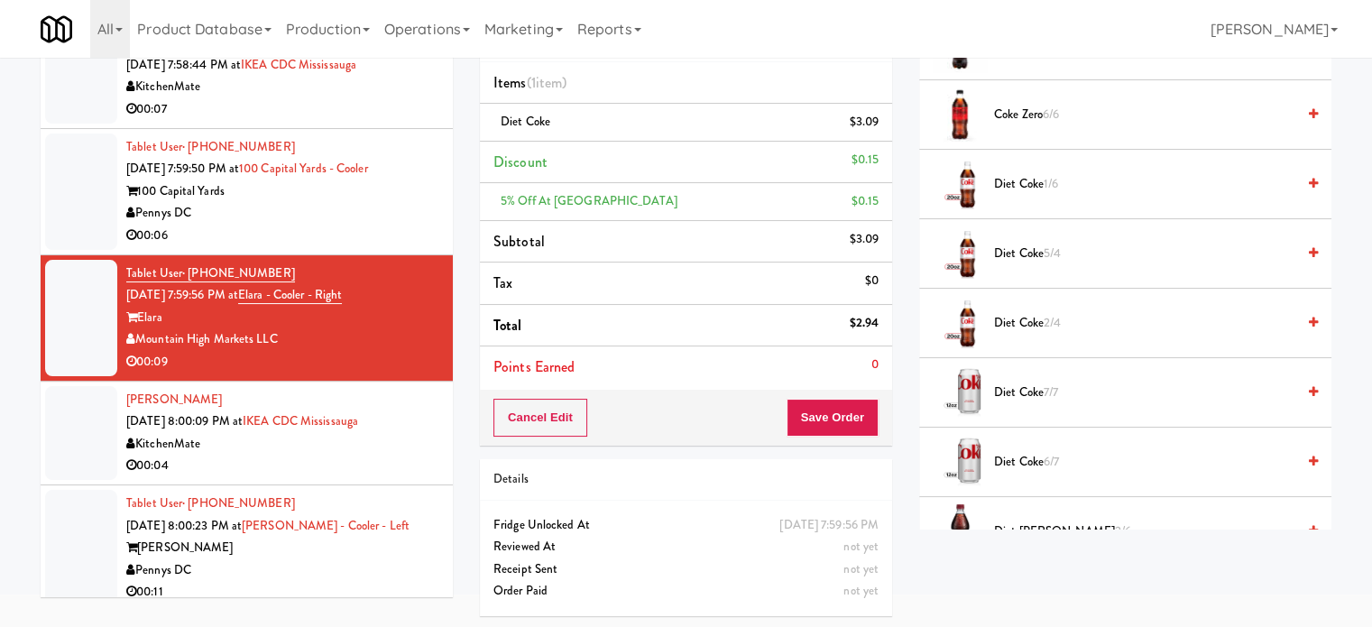
drag, startPoint x: 841, startPoint y: 428, endPoint x: 813, endPoint y: 356, distance: 77.4
click at [839, 419] on div "Cancel Edit Save Order" at bounding box center [686, 418] width 412 height 56
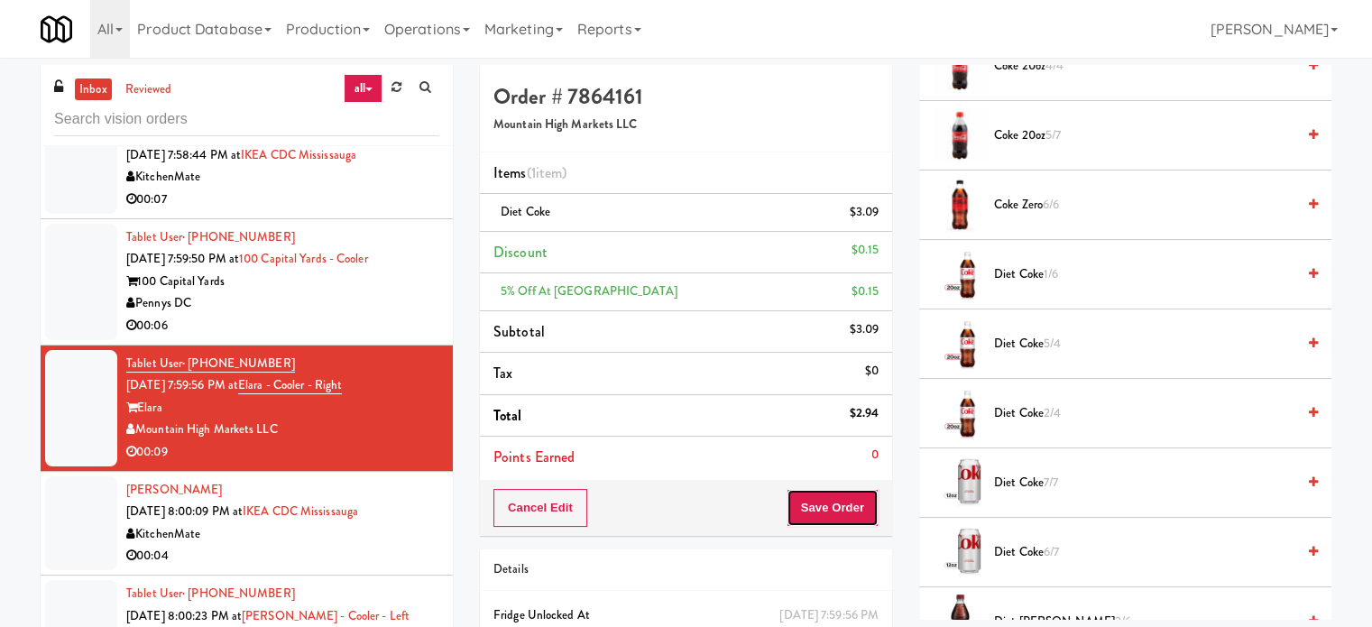
click at [850, 493] on button "Save Order" at bounding box center [832, 508] width 92 height 38
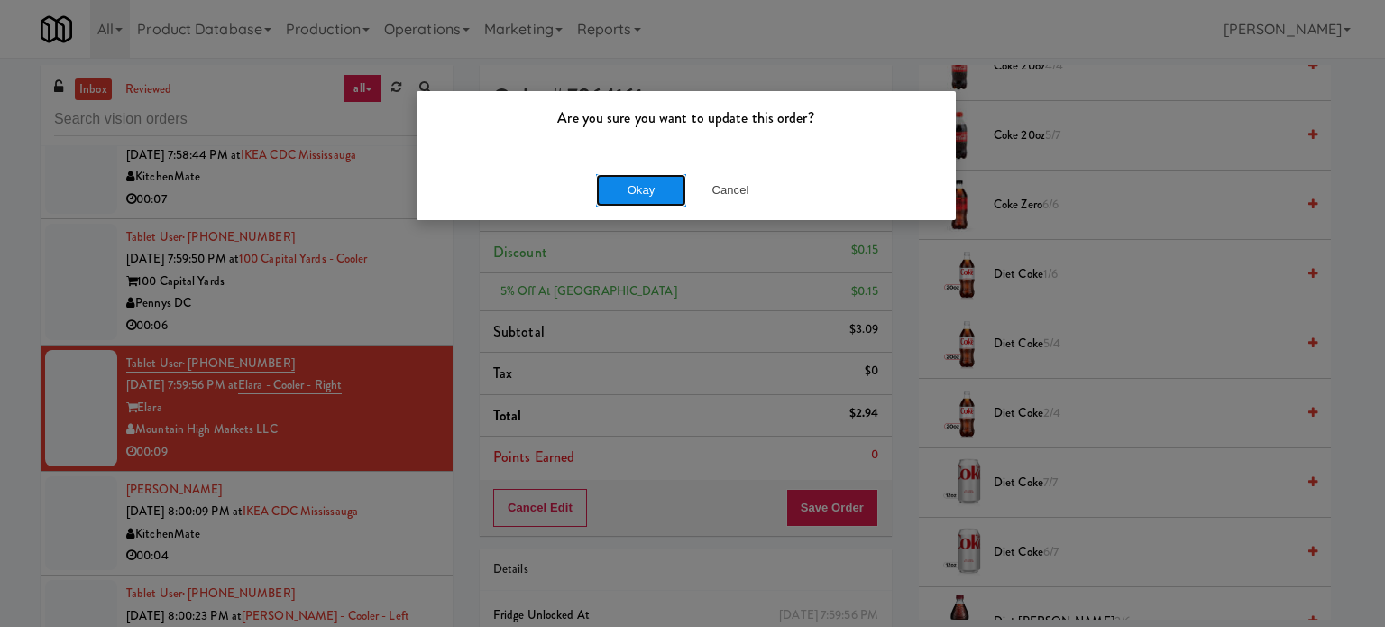
click at [639, 194] on button "Okay" at bounding box center [641, 190] width 90 height 32
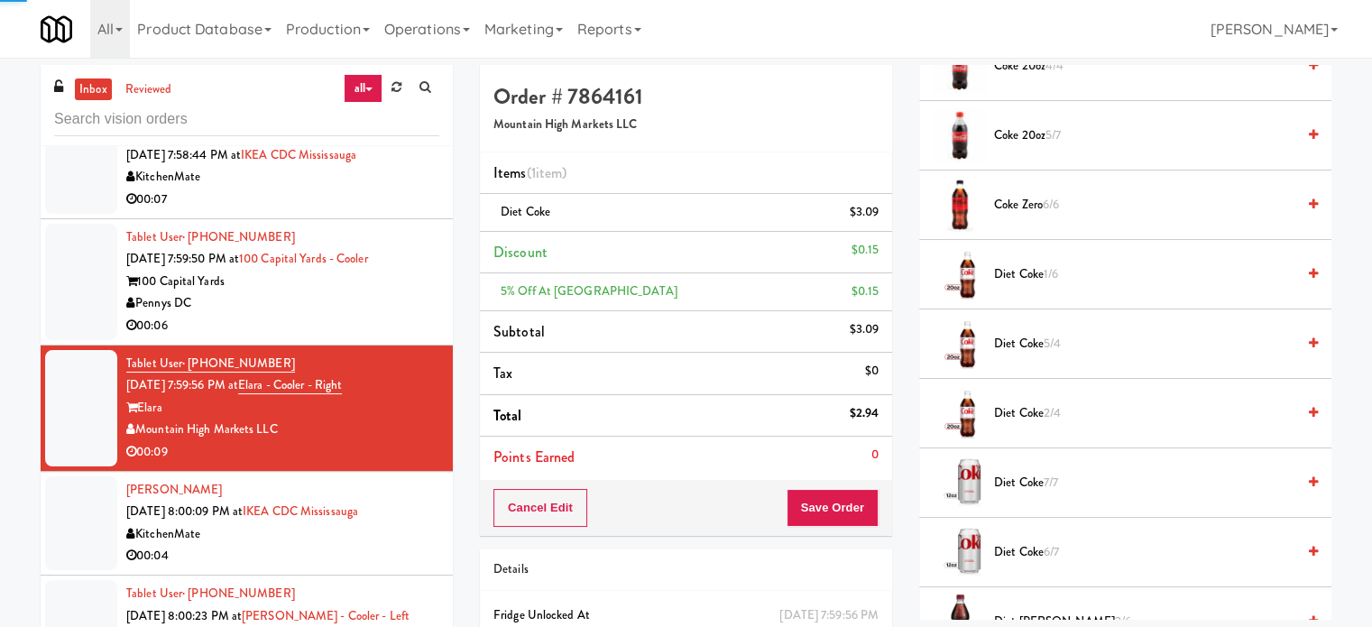
click at [393, 337] on div "00:06" at bounding box center [282, 326] width 313 height 23
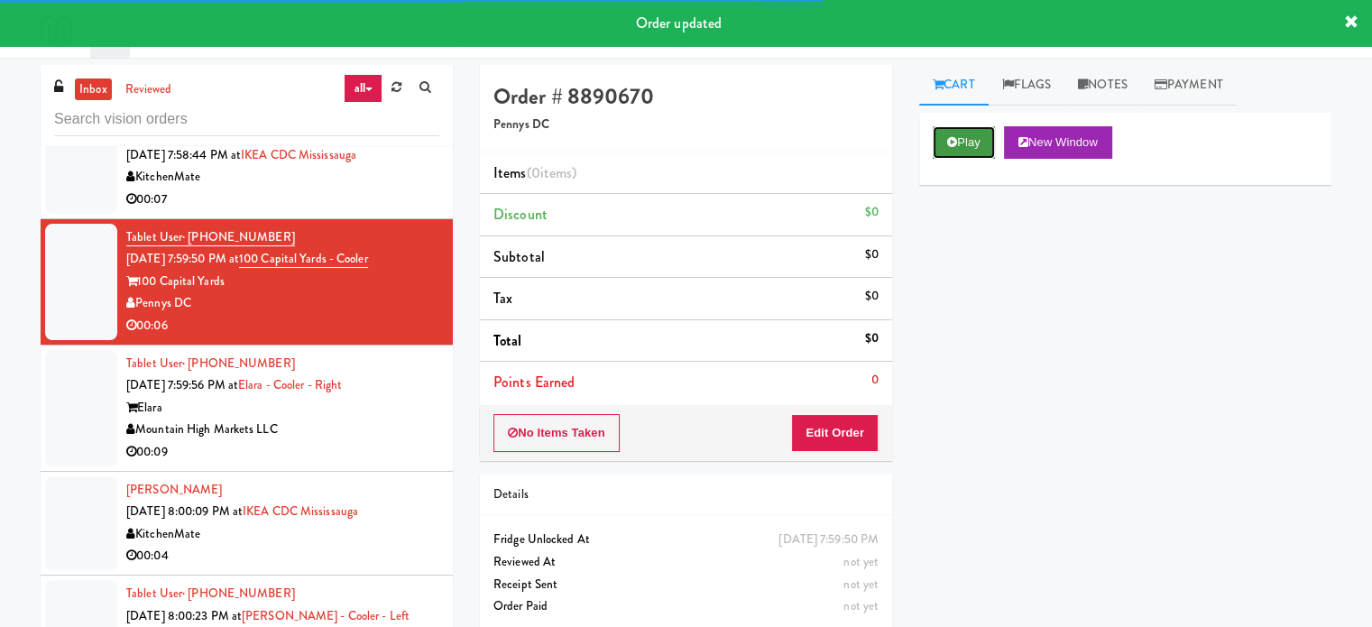
click at [963, 142] on button "Play" at bounding box center [964, 142] width 62 height 32
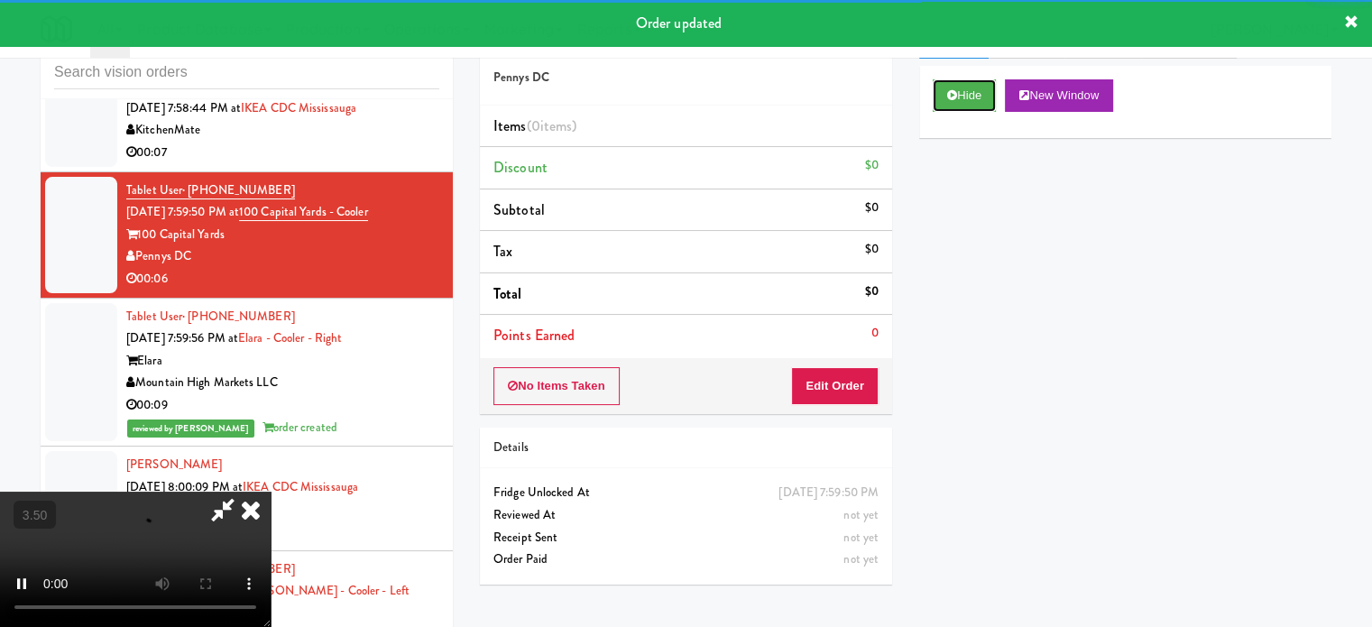
scroll to position [73, 0]
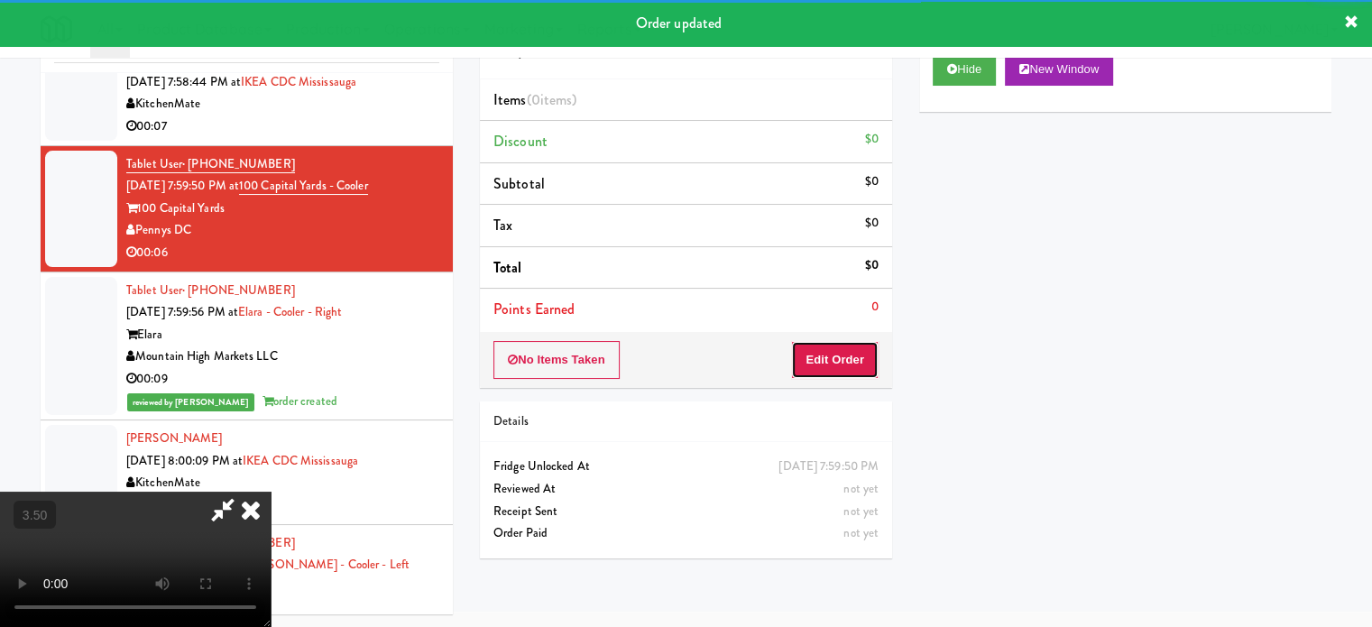
click at [862, 360] on button "Edit Order" at bounding box center [834, 360] width 87 height 38
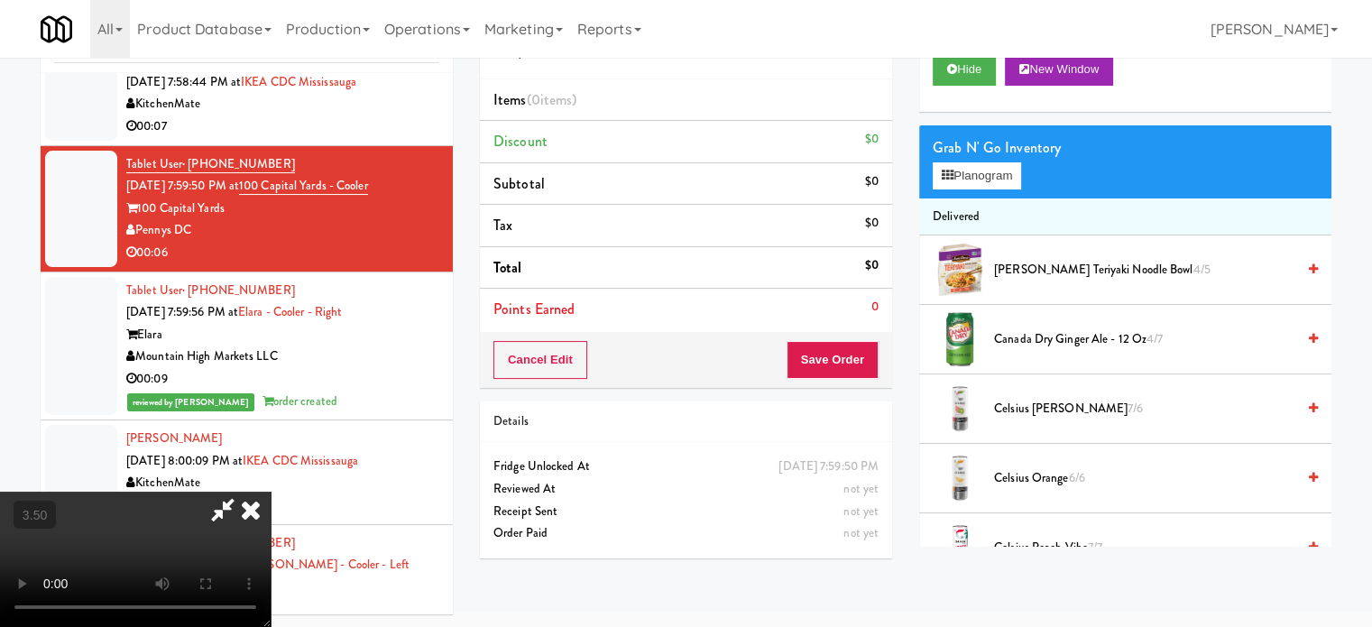
click at [271, 492] on video at bounding box center [135, 559] width 271 height 135
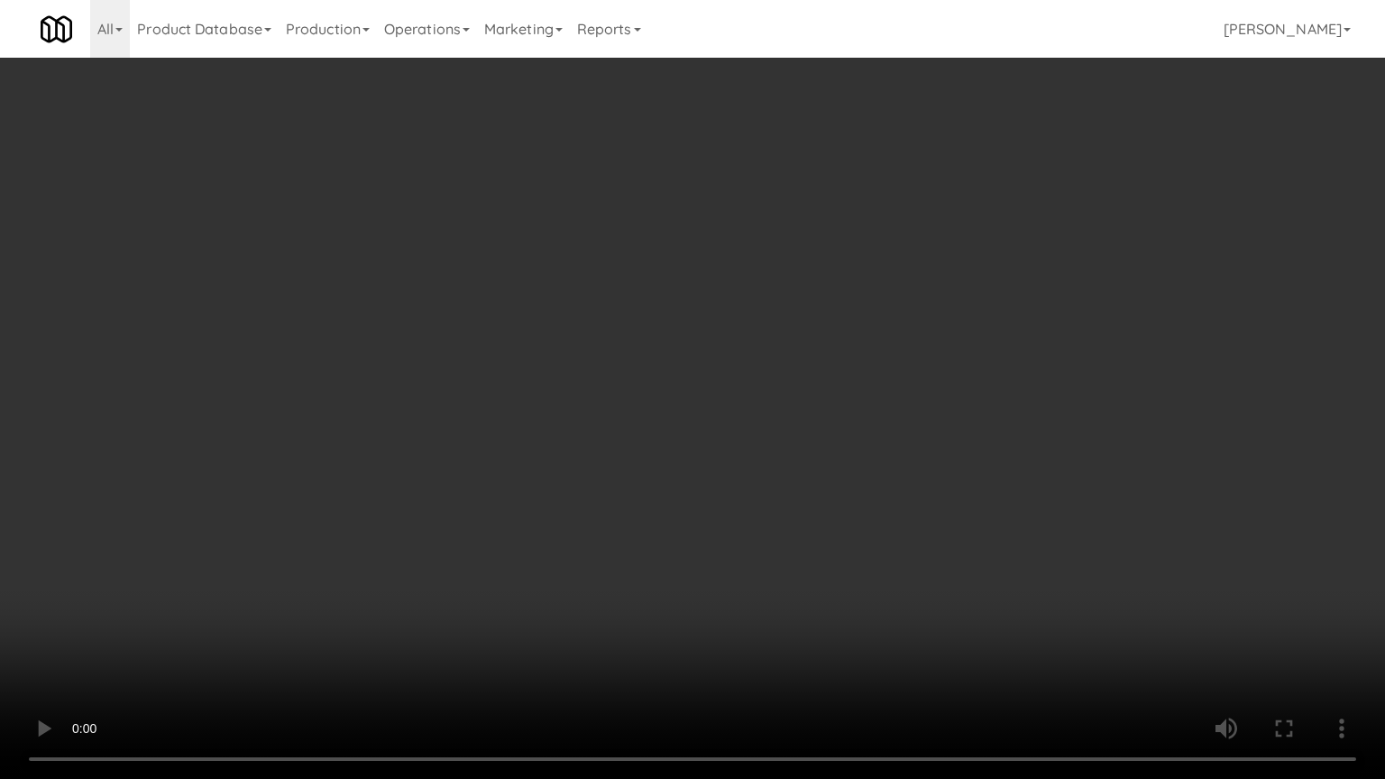
scroll to position [15910, 0]
click at [574, 433] on video at bounding box center [692, 389] width 1385 height 779
click at [578, 433] on video at bounding box center [692, 389] width 1385 height 779
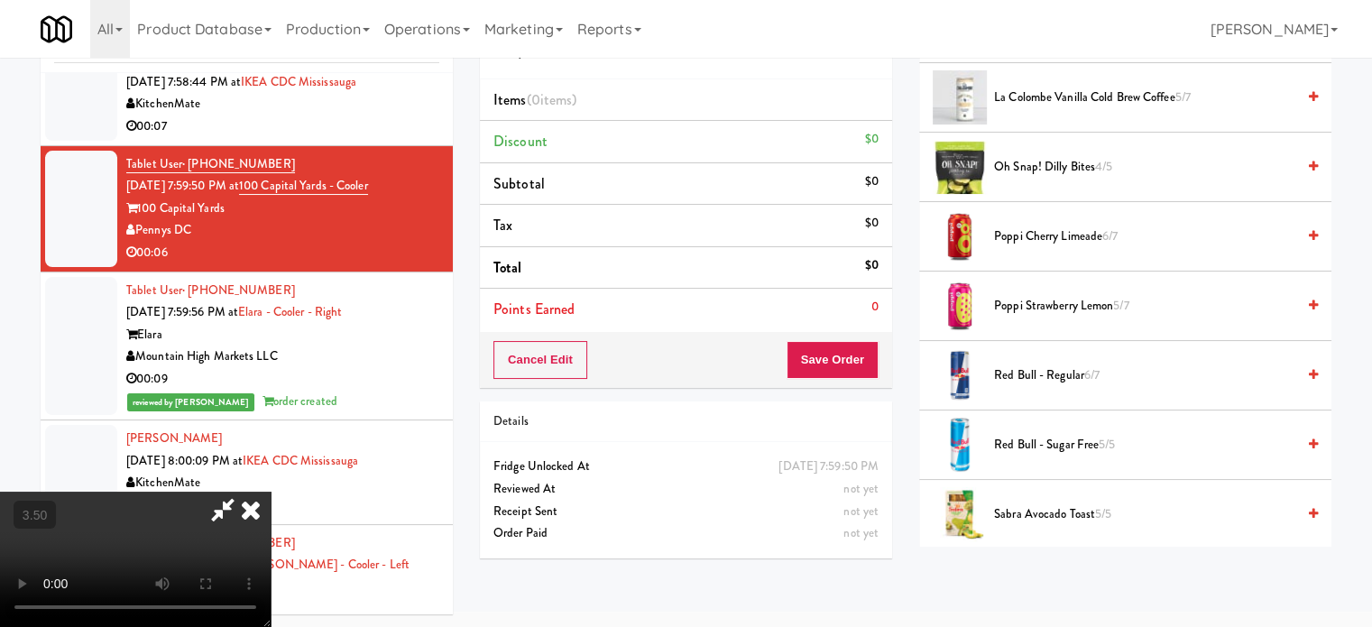
scroll to position [1804, 0]
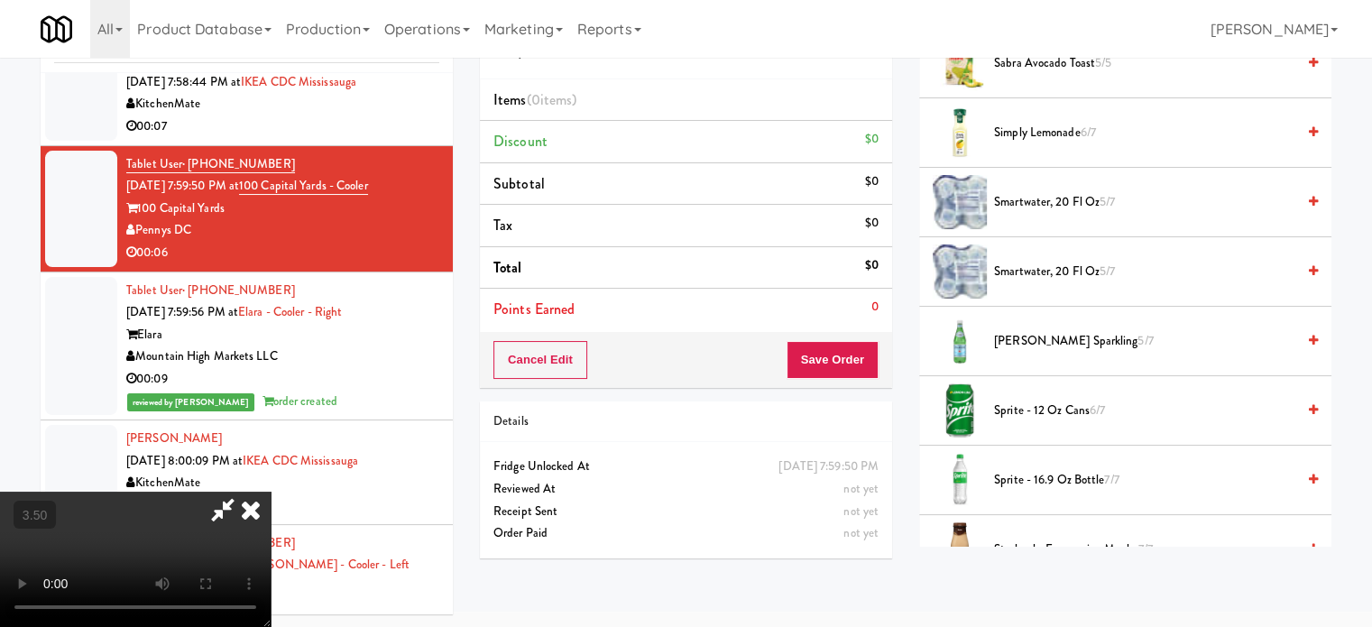
drag, startPoint x: 1075, startPoint y: 475, endPoint x: 787, endPoint y: 475, distance: 287.7
click at [1075, 475] on span "Sprite - 16.9 oz Bottle 7/7" at bounding box center [1144, 480] width 301 height 23
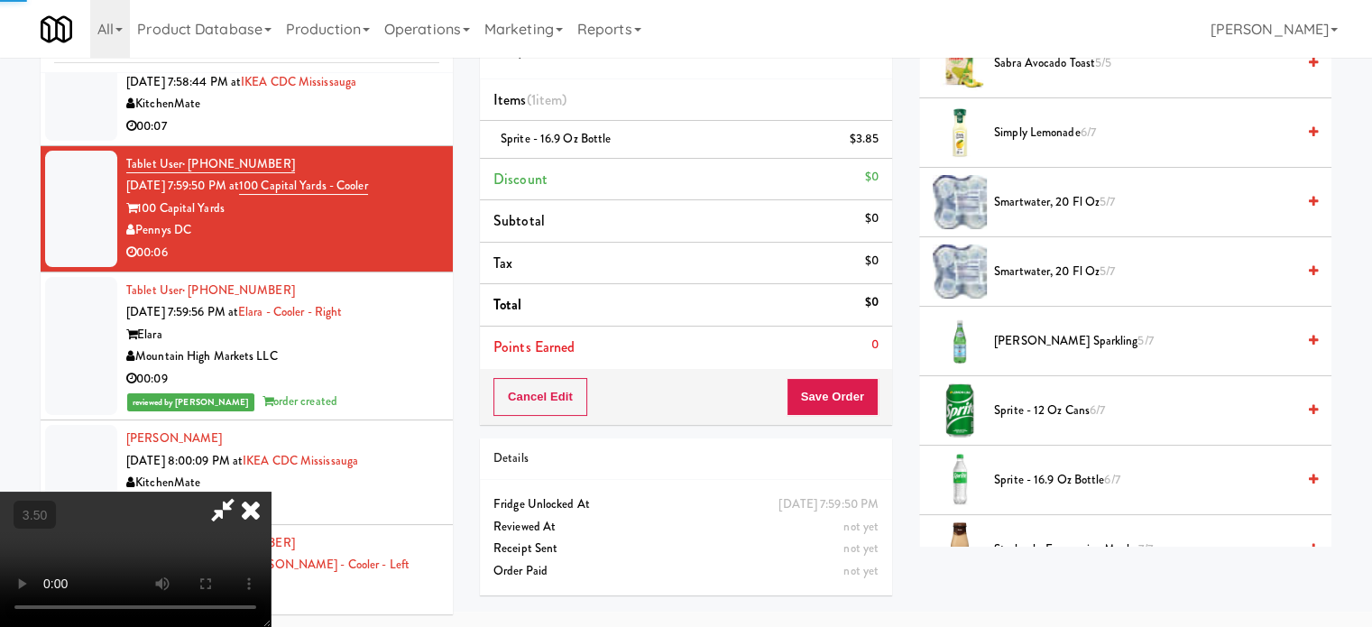
drag, startPoint x: 489, startPoint y: 479, endPoint x: 483, endPoint y: 463, distance: 17.4
click at [271, 492] on video at bounding box center [135, 559] width 271 height 135
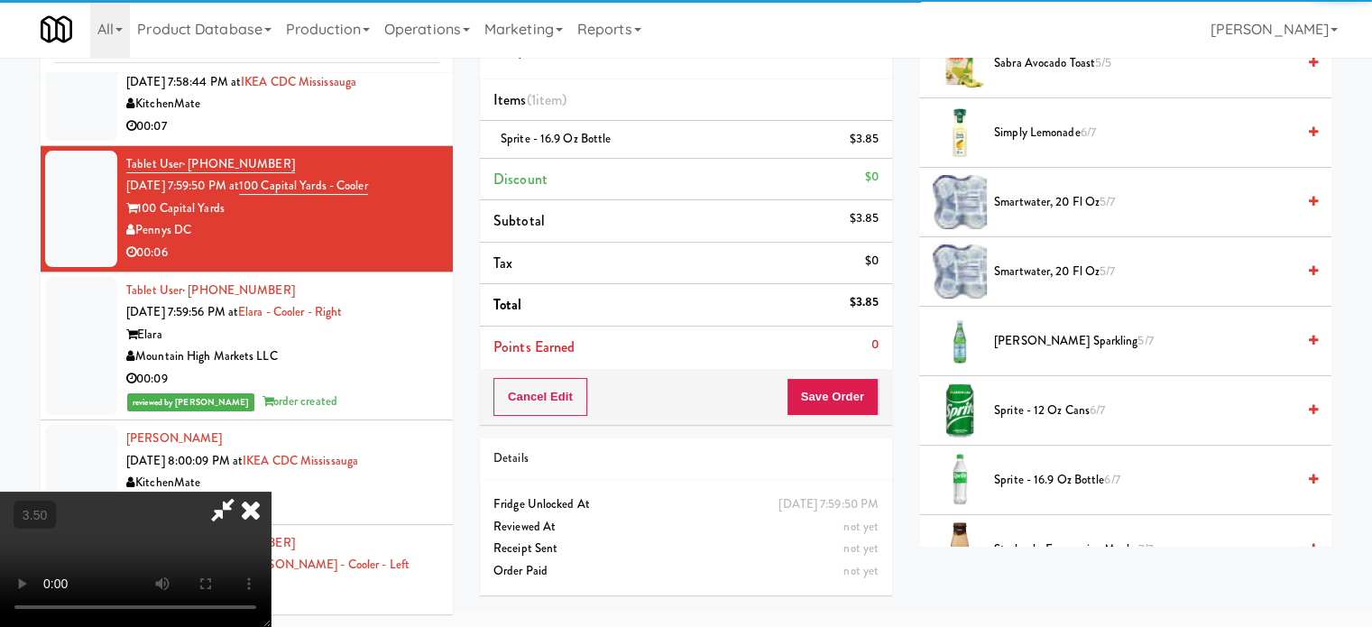
drag, startPoint x: 483, startPoint y: 463, endPoint x: 515, endPoint y: 561, distance: 103.5
click at [271, 492] on video at bounding box center [135, 559] width 271 height 135
drag, startPoint x: 515, startPoint y: 561, endPoint x: 528, endPoint y: 529, distance: 34.8
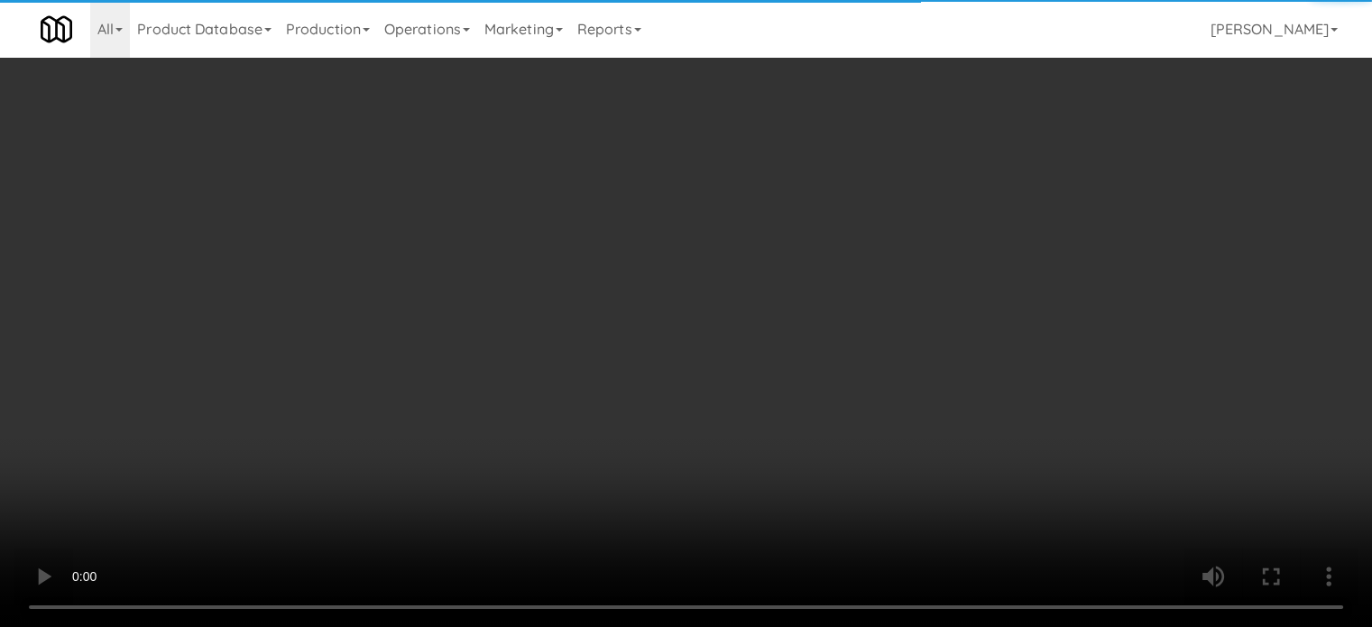
click at [516, 553] on video at bounding box center [686, 313] width 1372 height 627
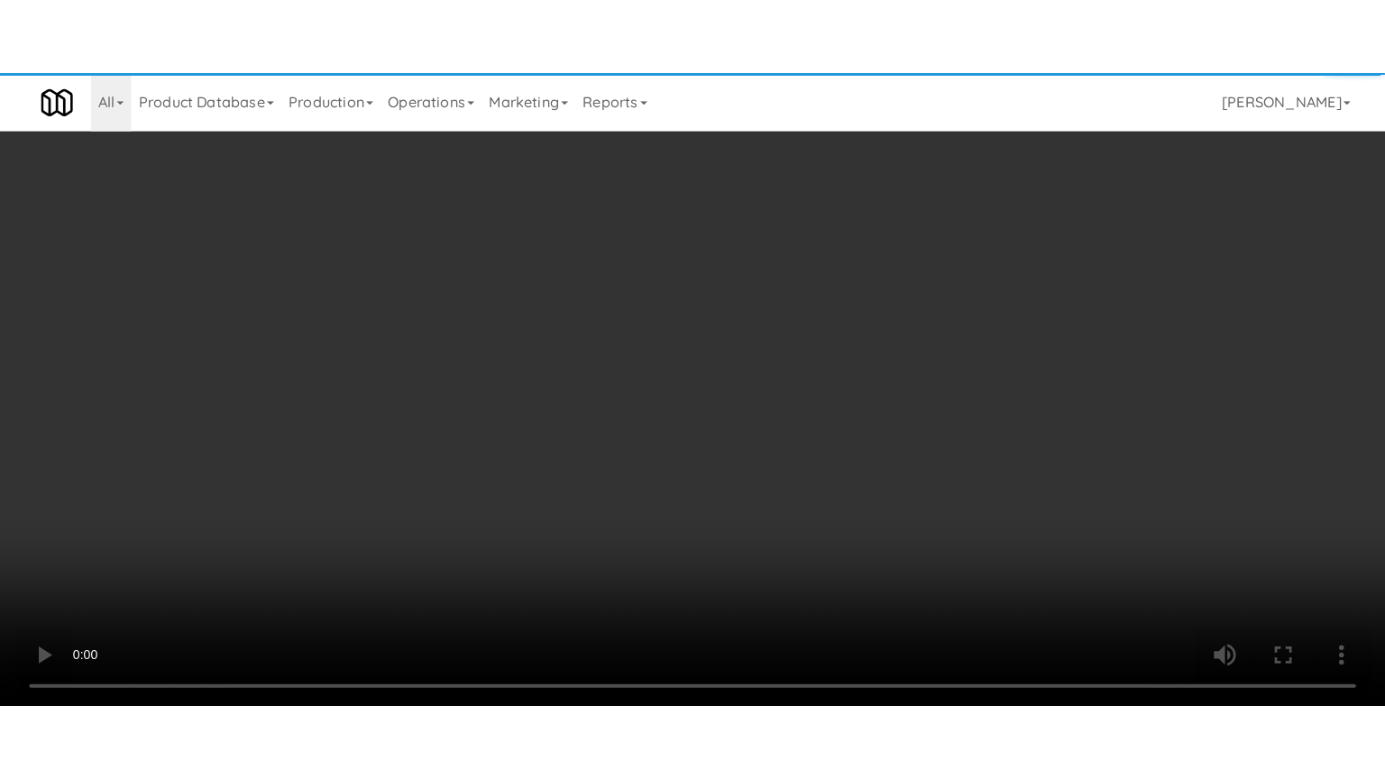
scroll to position [15910, 0]
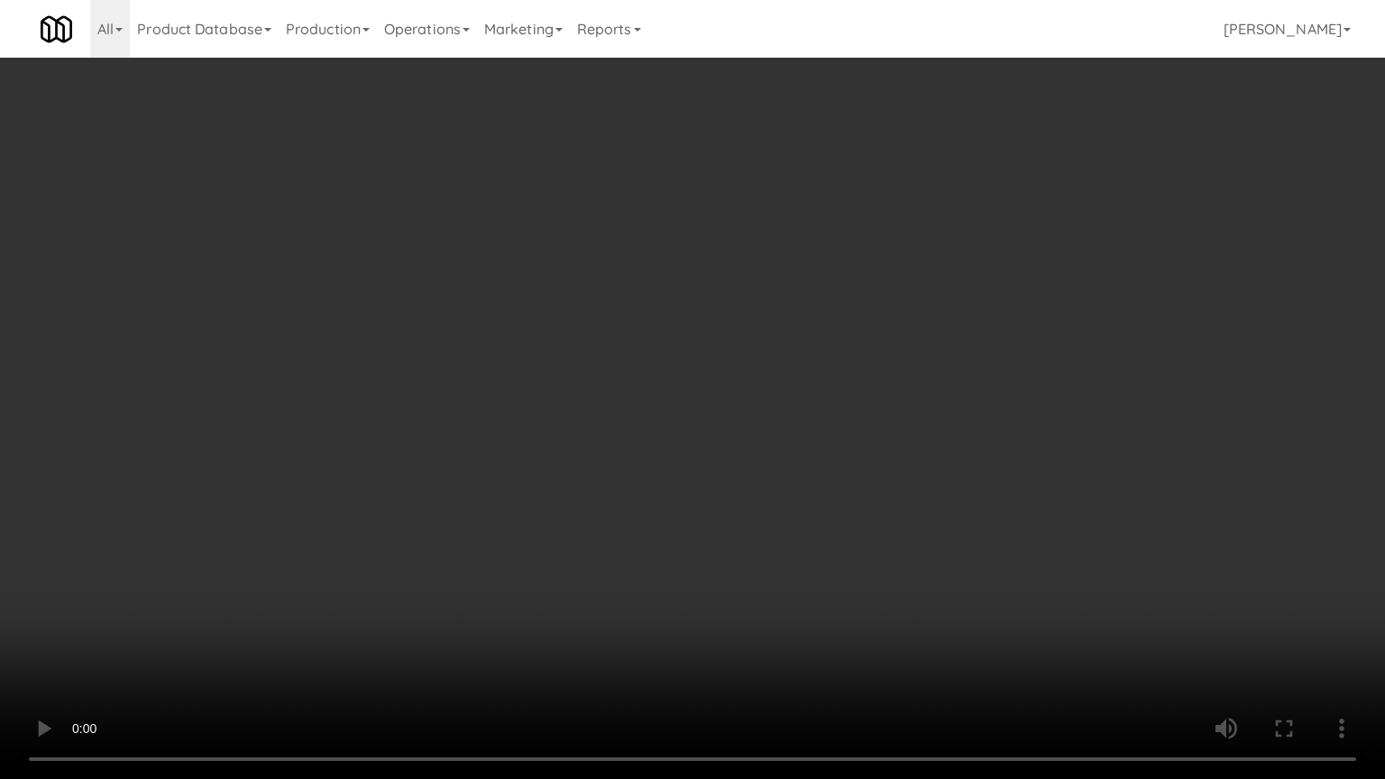
click at [541, 440] on video at bounding box center [692, 389] width 1385 height 779
drag, startPoint x: 542, startPoint y: 427, endPoint x: 670, endPoint y: 141, distance: 313.3
click at [542, 422] on video at bounding box center [692, 389] width 1385 height 779
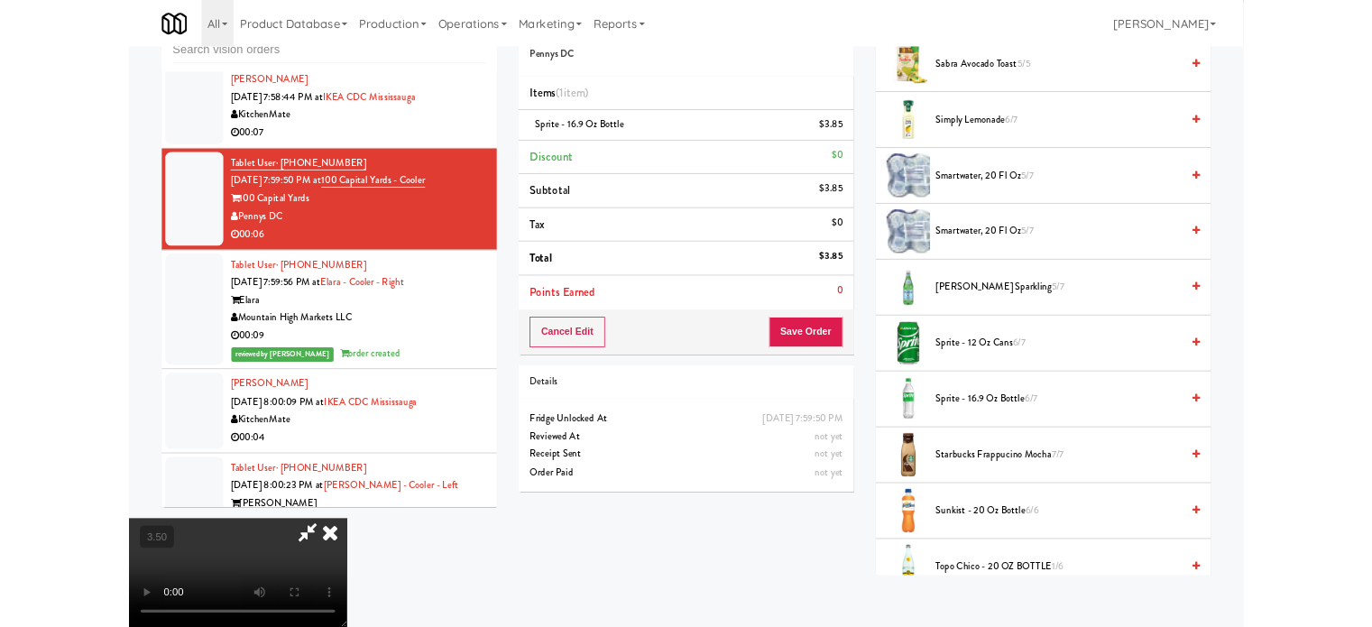
scroll to position [15933, 0]
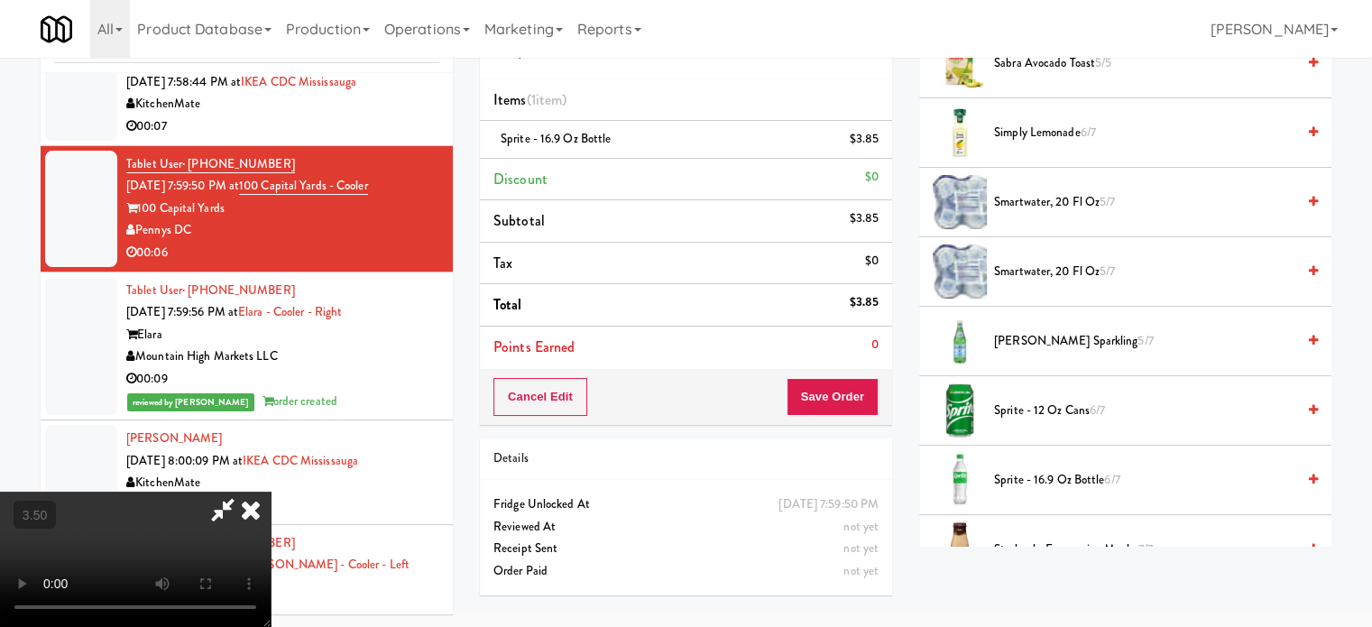
click at [271, 492] on icon at bounding box center [251, 510] width 40 height 36
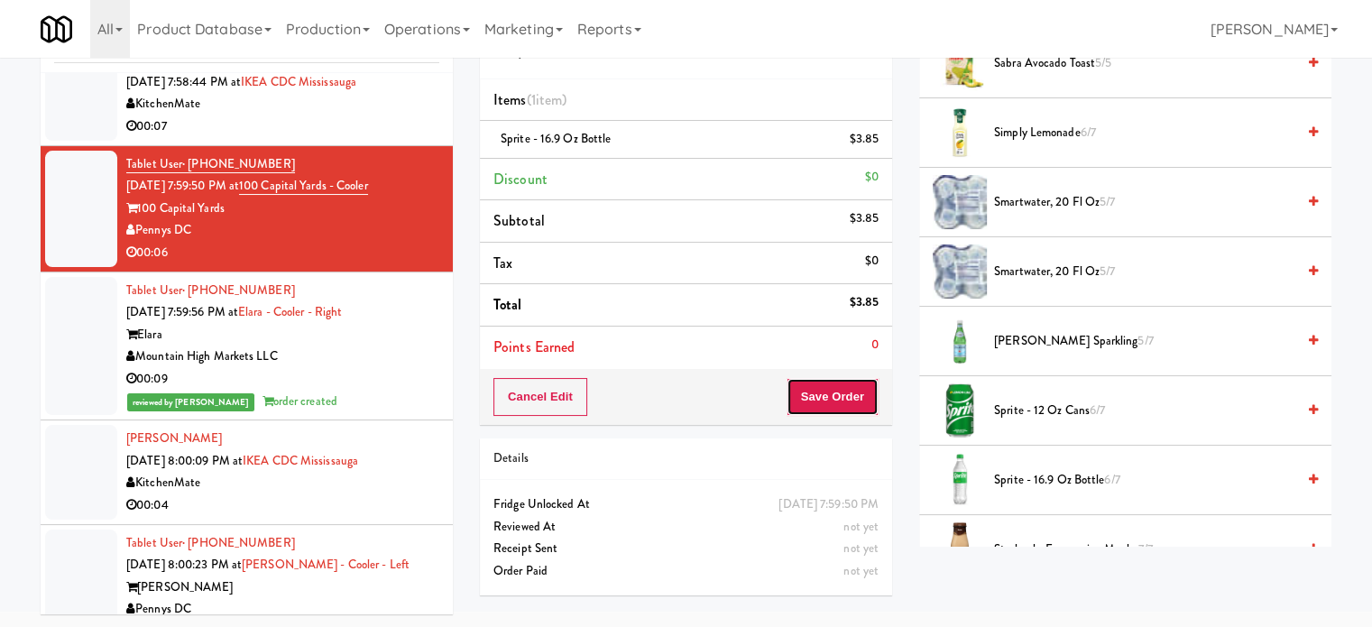
drag, startPoint x: 818, startPoint y: 397, endPoint x: 792, endPoint y: 354, distance: 49.8
click at [819, 396] on button "Save Order" at bounding box center [832, 397] width 92 height 38
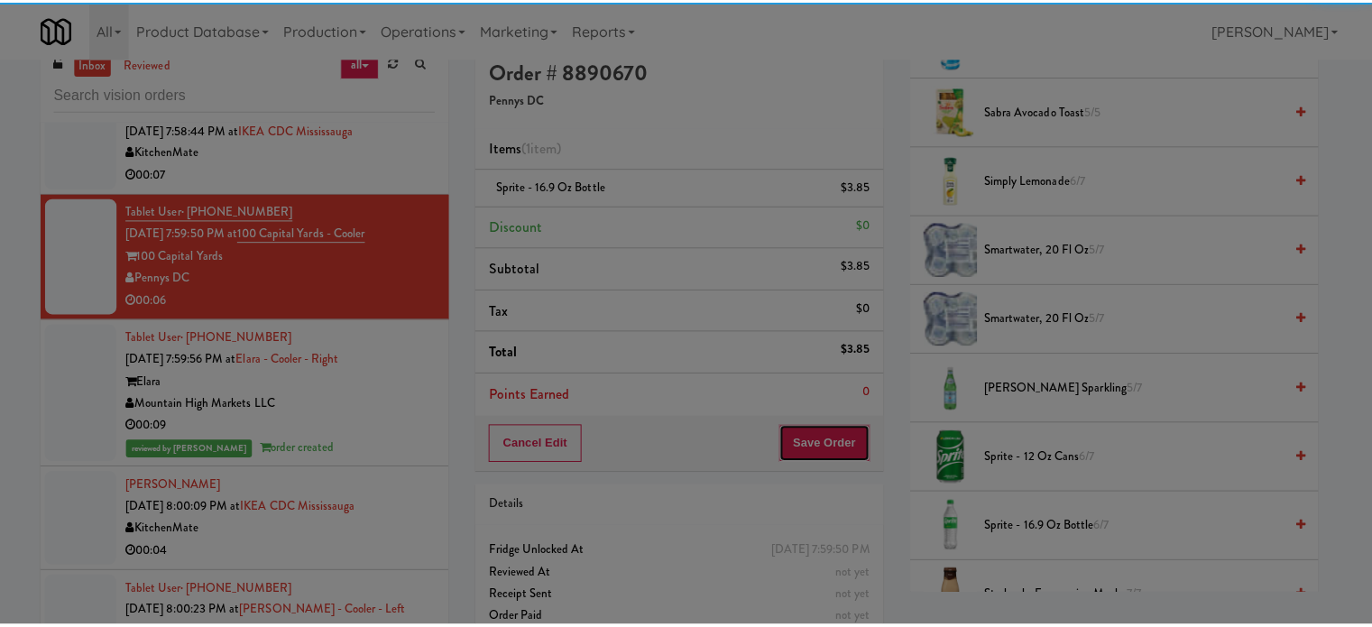
scroll to position [0, 0]
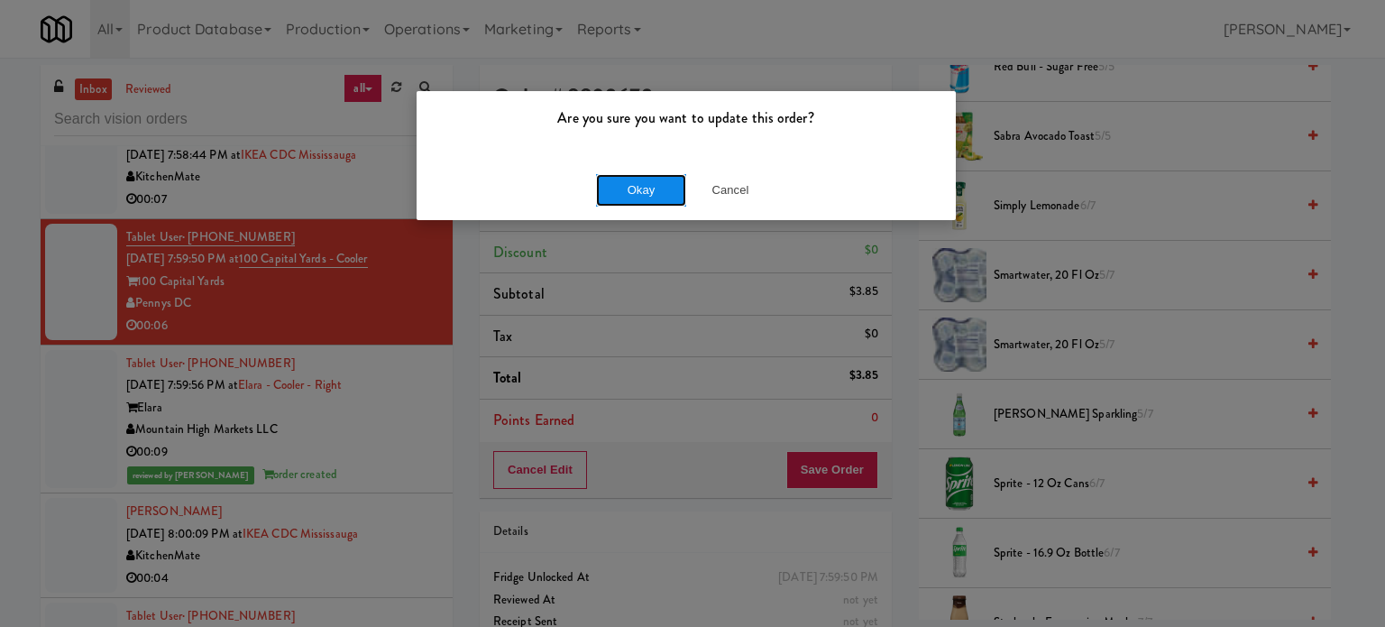
click at [659, 179] on button "Okay" at bounding box center [641, 190] width 90 height 32
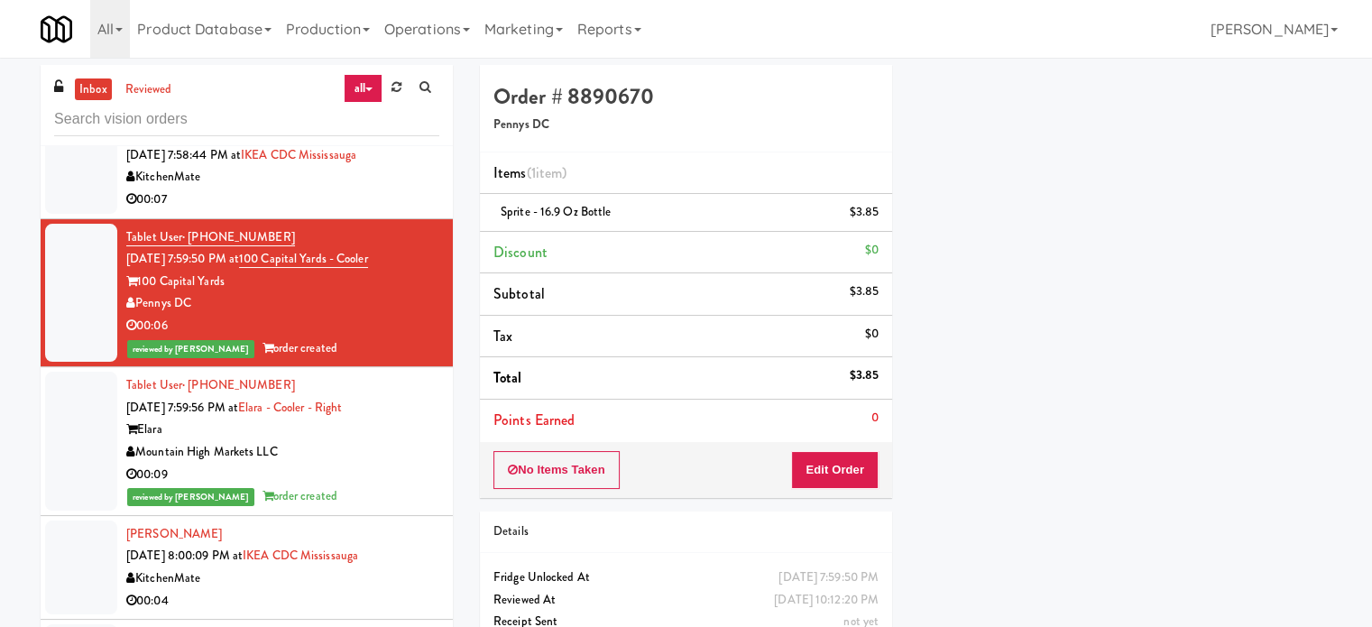
drag, startPoint x: 391, startPoint y: 180, endPoint x: 260, endPoint y: 196, distance: 131.7
click at [260, 196] on div "[PERSON_NAME] [DATE] 7:58:44 PM at IKEA CDC [GEOGRAPHIC_DATA] KitchenMate 00:07" at bounding box center [282, 166] width 313 height 88
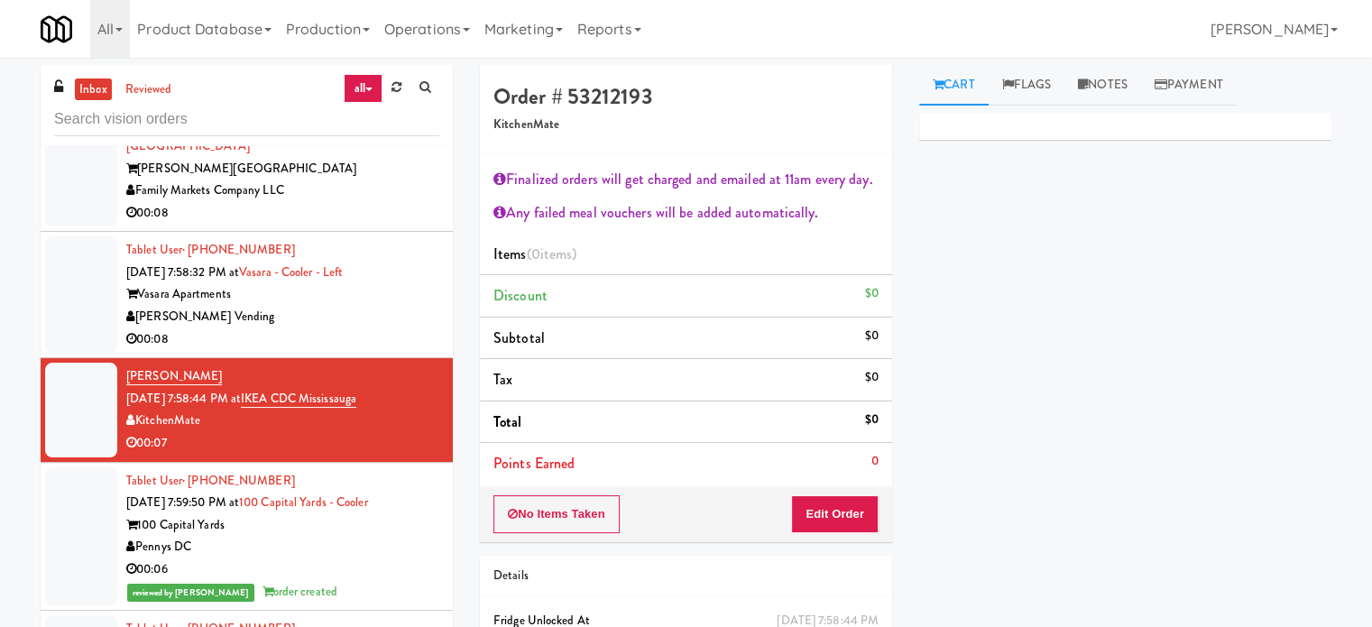
scroll to position [15493, 0]
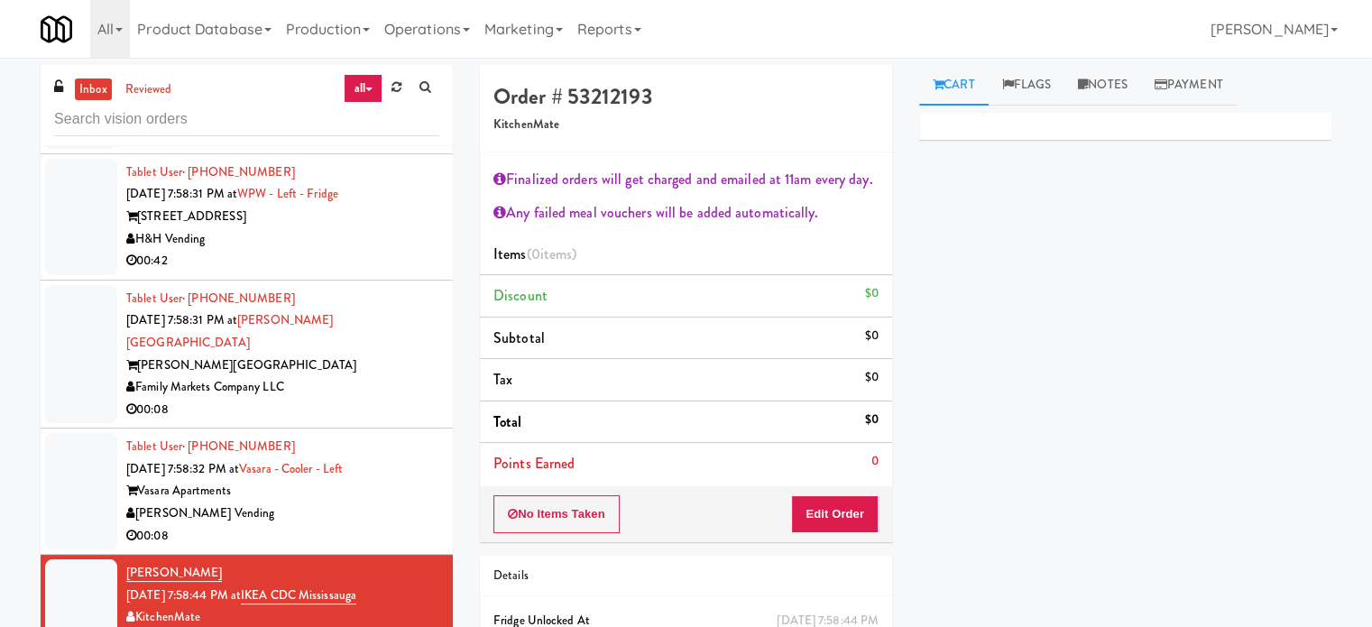
drag, startPoint x: 394, startPoint y: 555, endPoint x: 667, endPoint y: 413, distance: 307.8
click at [397, 547] on div "Tablet User · (860) 328-9892 [DATE] 7:58:32 PM at [GEOGRAPHIC_DATA] - Left [GEO…" at bounding box center [282, 491] width 313 height 111
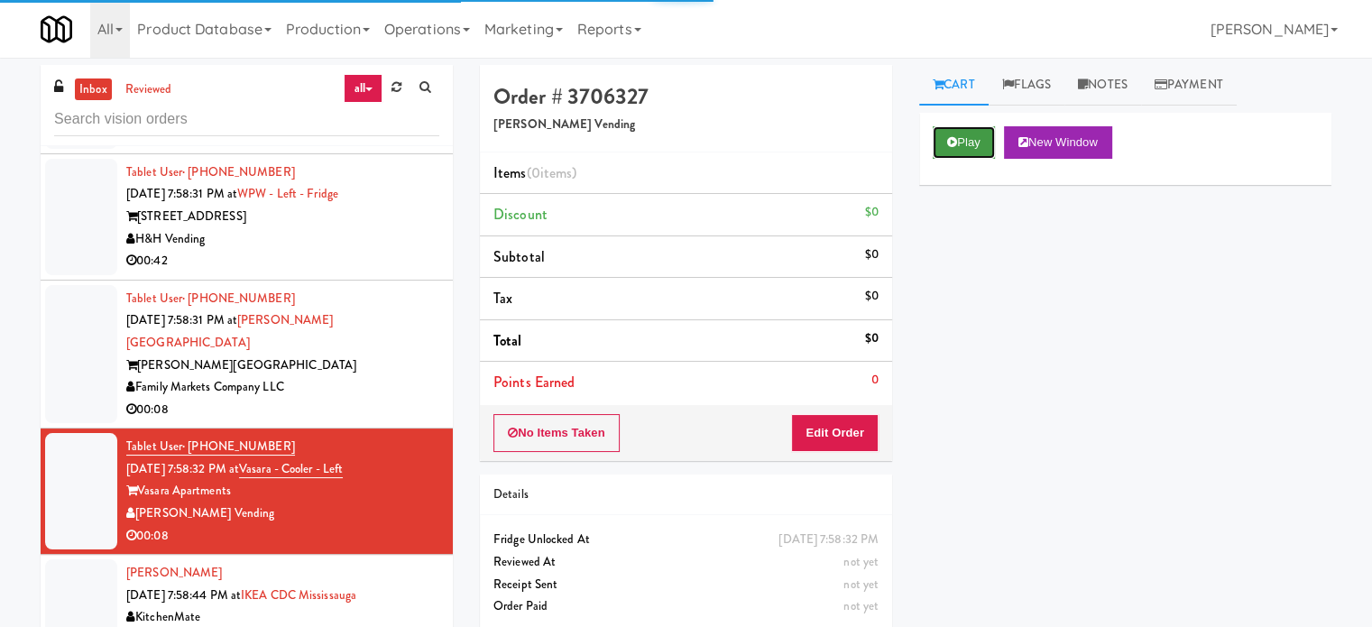
click at [949, 142] on icon at bounding box center [952, 142] width 10 height 12
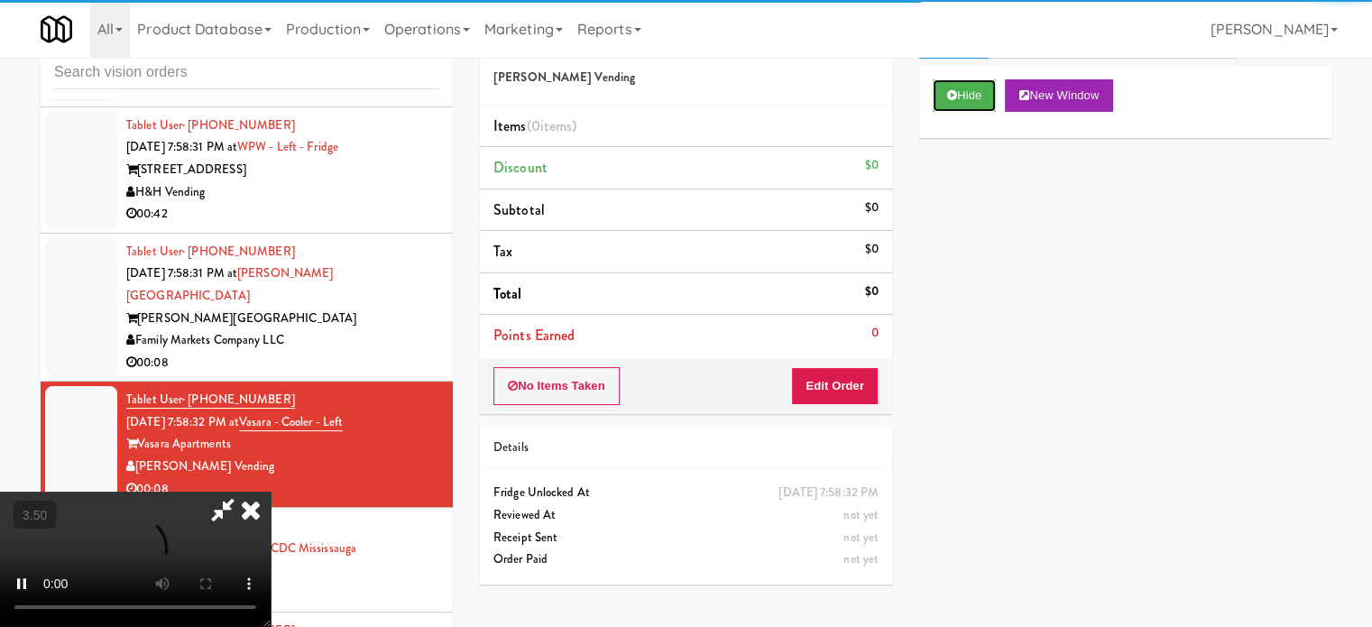
scroll to position [73, 0]
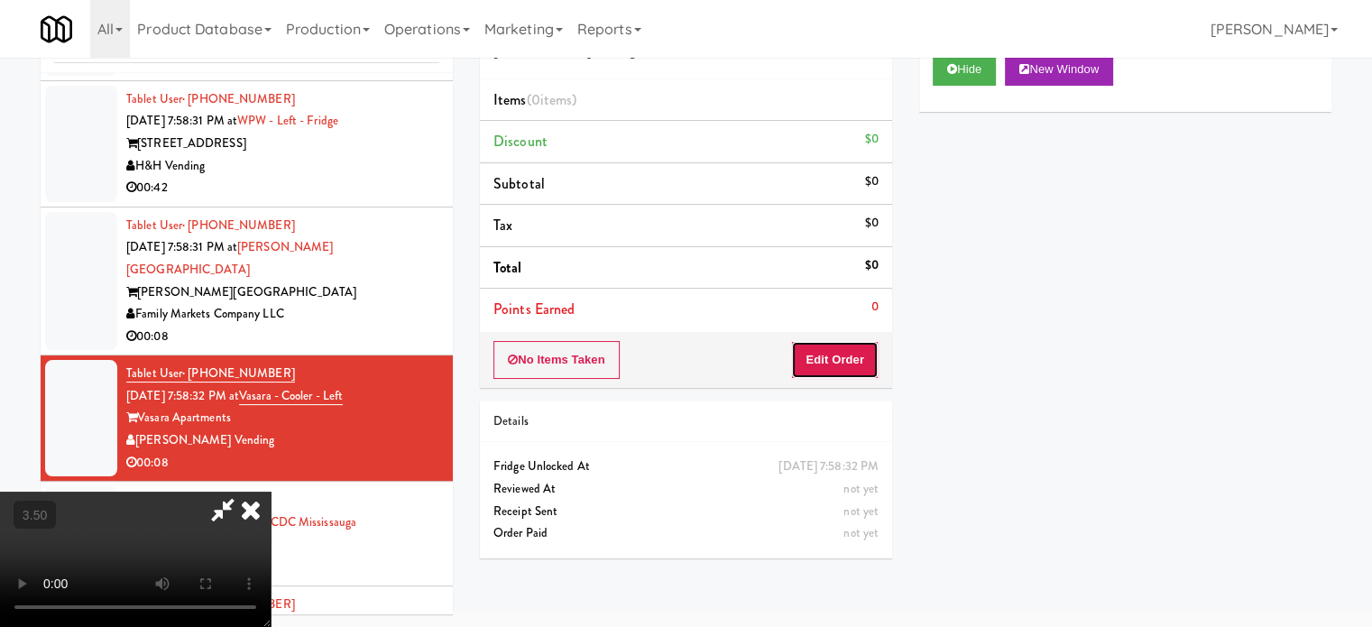
click at [823, 364] on button "Edit Order" at bounding box center [834, 360] width 87 height 38
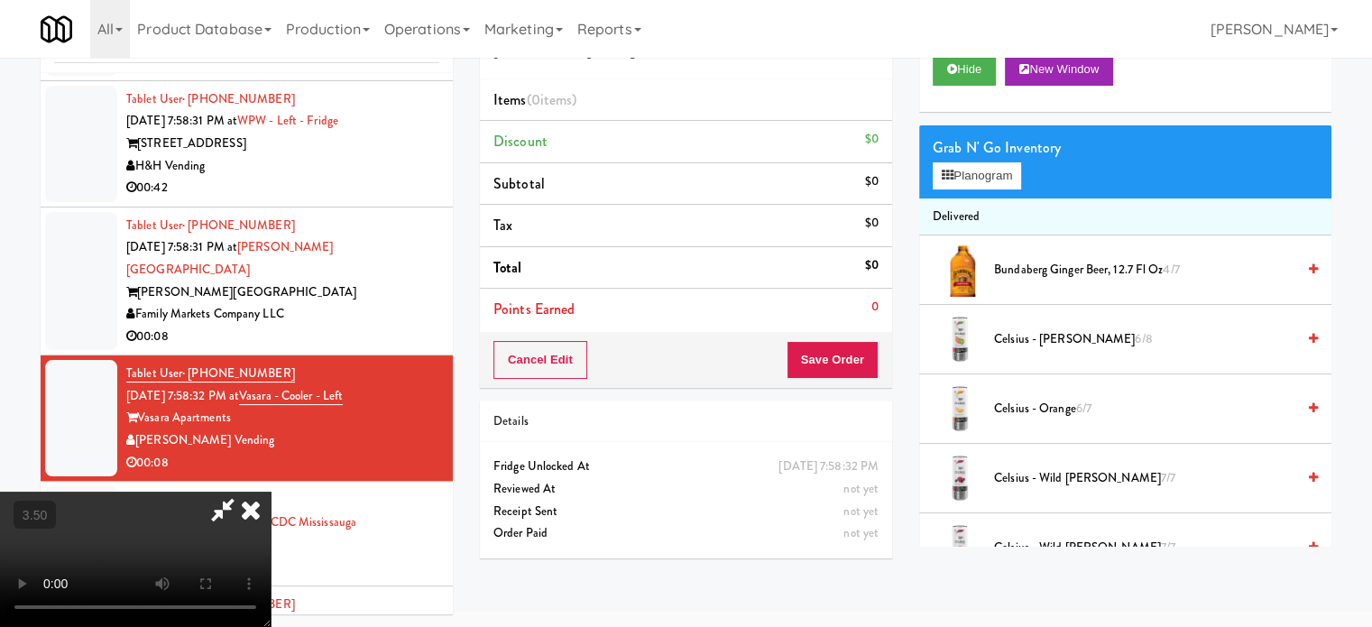
click at [271, 492] on video at bounding box center [135, 559] width 271 height 135
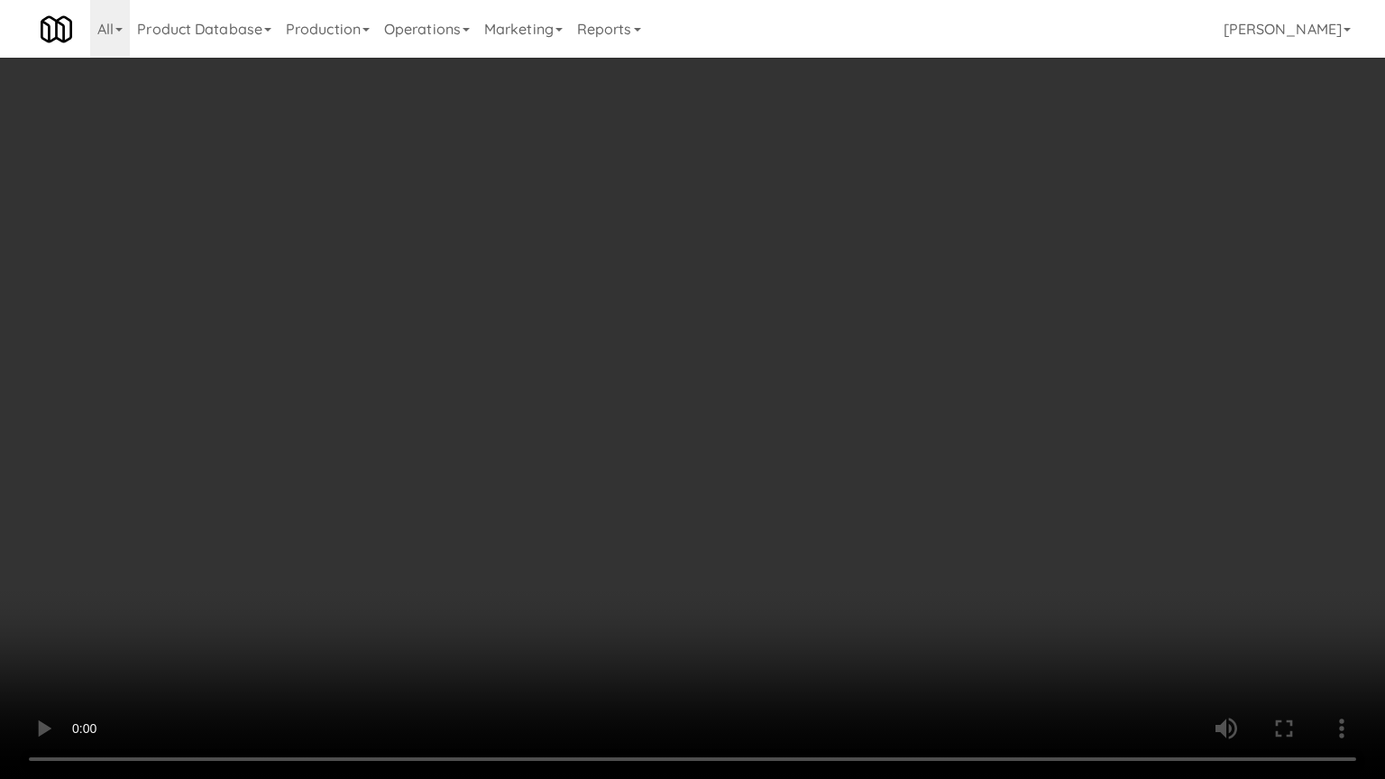
scroll to position [15470, 0]
click at [560, 415] on video at bounding box center [692, 389] width 1385 height 779
click at [563, 413] on video at bounding box center [692, 389] width 1385 height 779
click at [594, 416] on video at bounding box center [692, 389] width 1385 height 779
click at [593, 416] on video at bounding box center [692, 389] width 1385 height 779
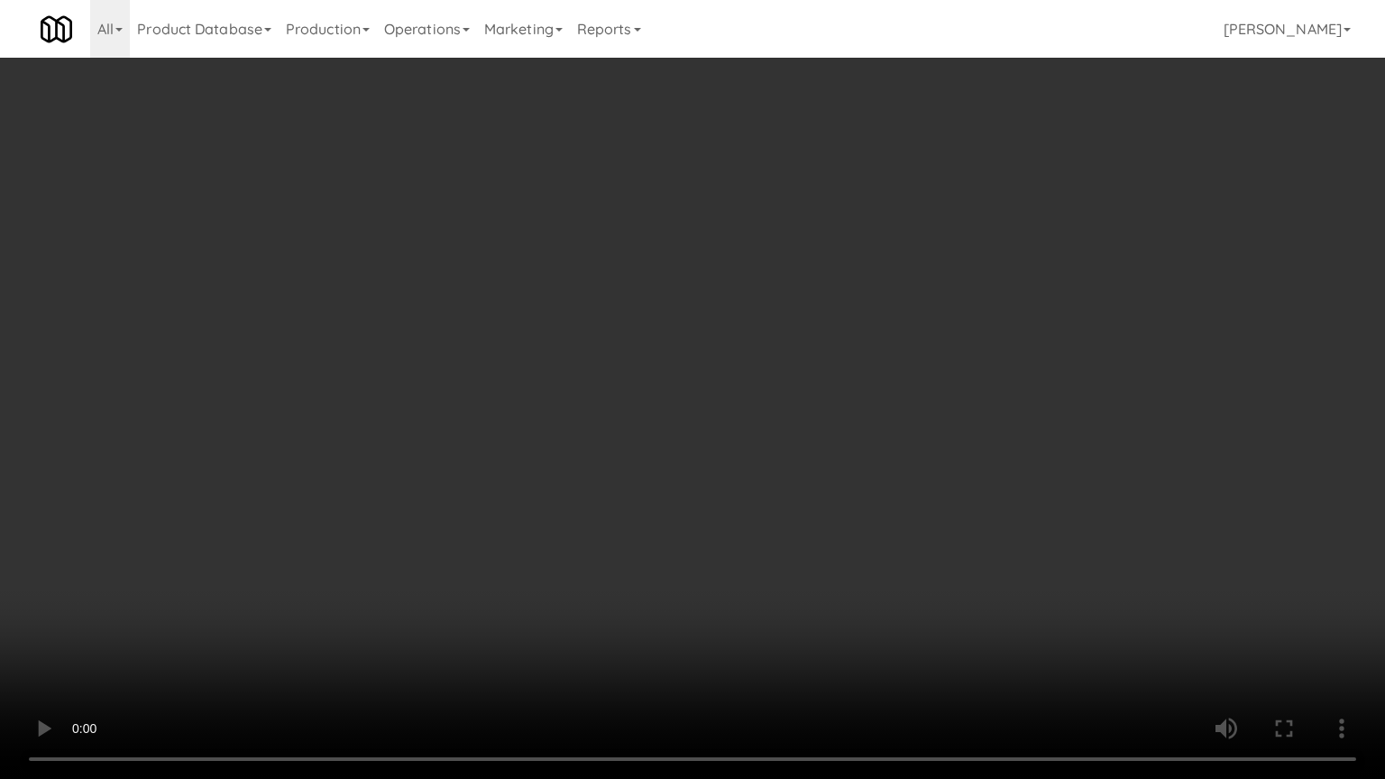
click at [635, 401] on video at bounding box center [692, 389] width 1385 height 779
click at [613, 400] on video at bounding box center [692, 389] width 1385 height 779
click at [671, 397] on video at bounding box center [692, 389] width 1385 height 779
click at [639, 391] on video at bounding box center [692, 389] width 1385 height 779
click at [691, 409] on video at bounding box center [692, 389] width 1385 height 779
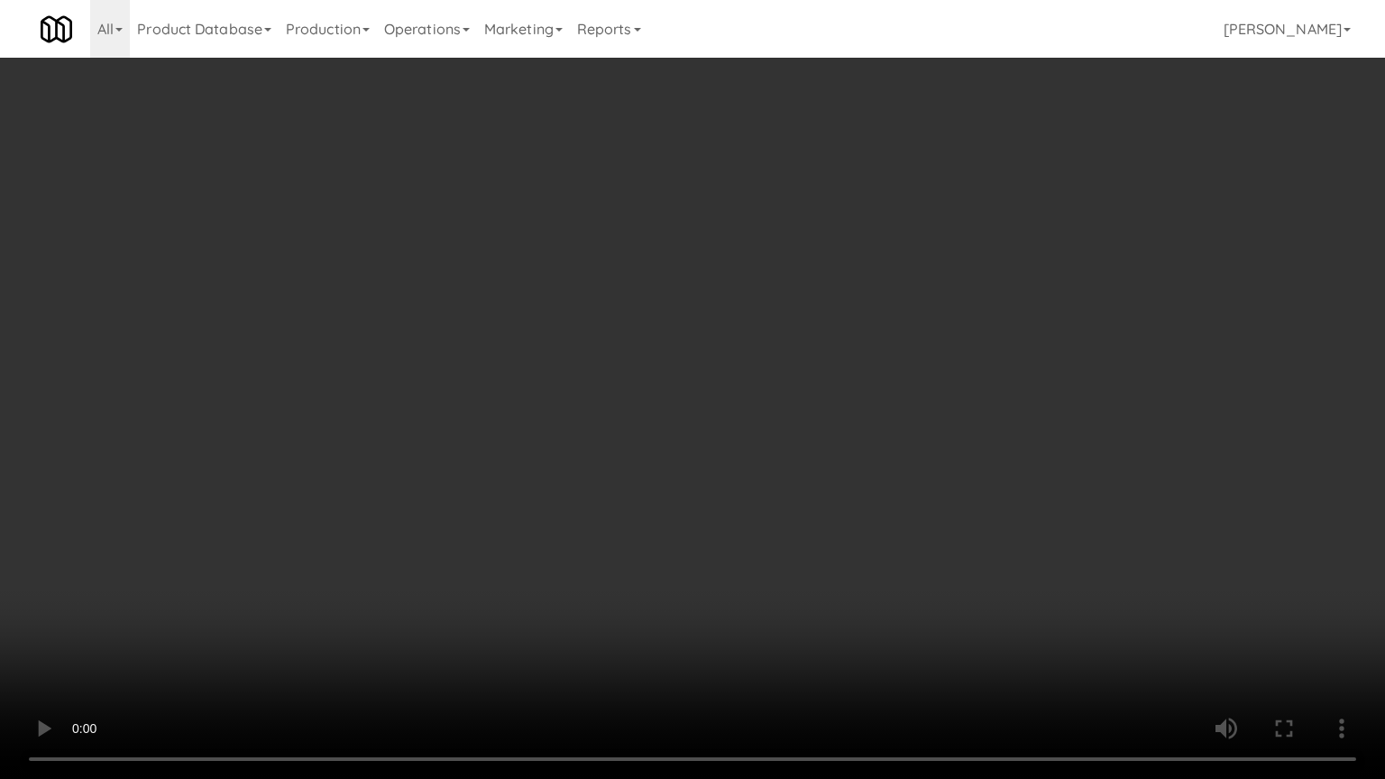
click at [657, 412] on video at bounding box center [692, 389] width 1385 height 779
click at [670, 407] on video at bounding box center [692, 389] width 1385 height 779
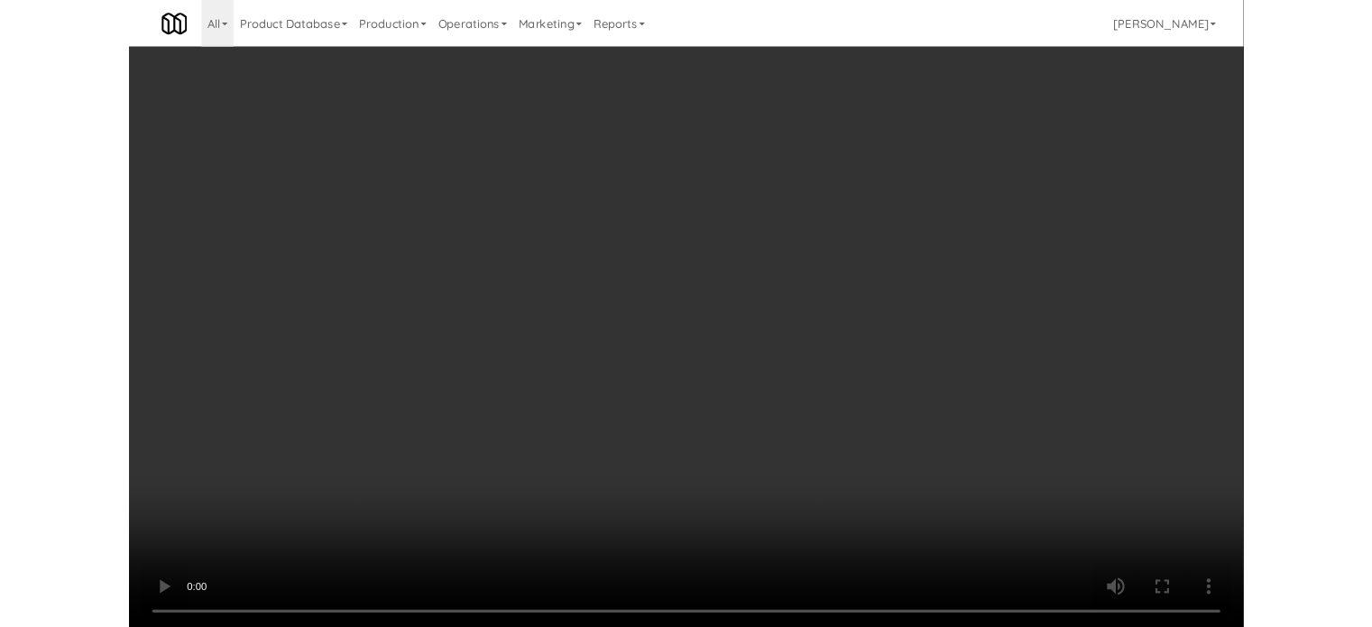
scroll to position [73, 0]
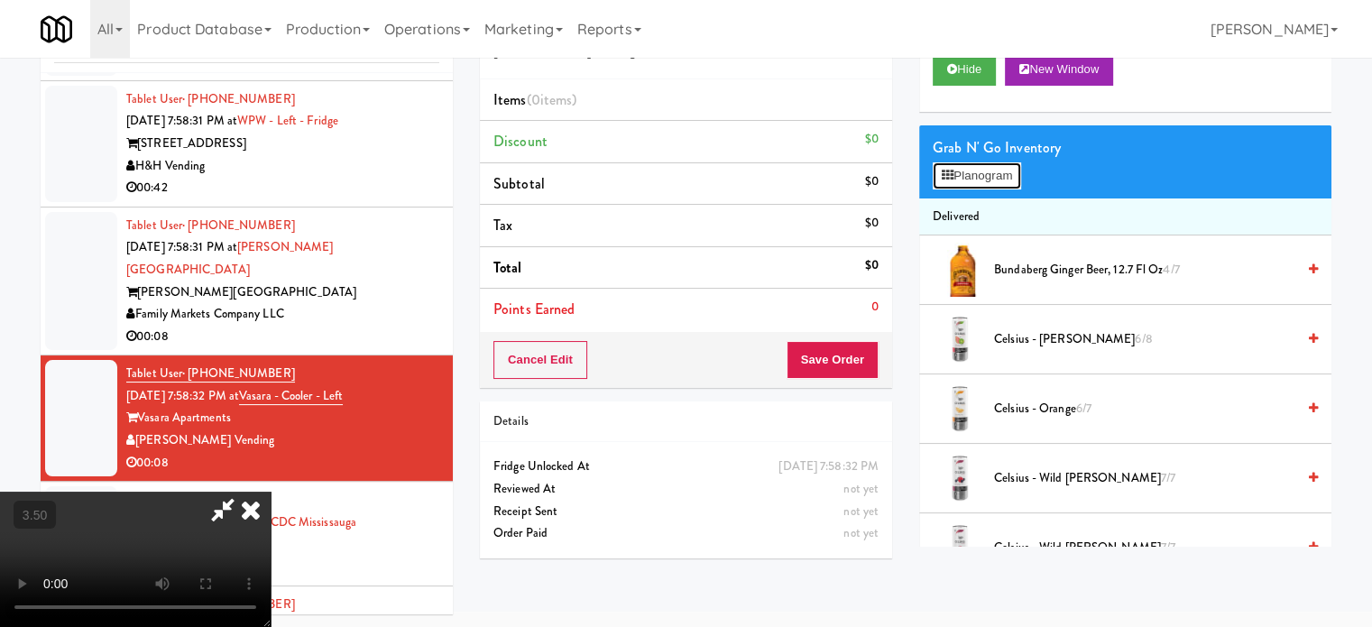
click at [974, 181] on button "Planogram" at bounding box center [977, 175] width 88 height 27
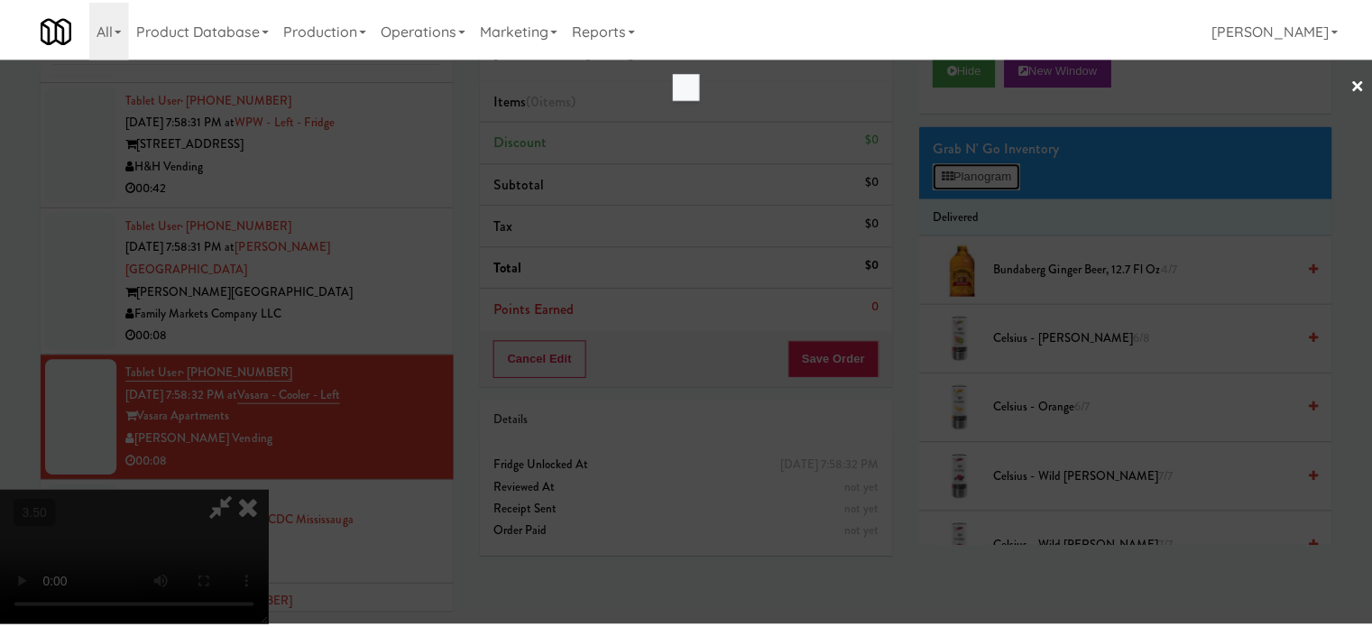
scroll to position [15470, 0]
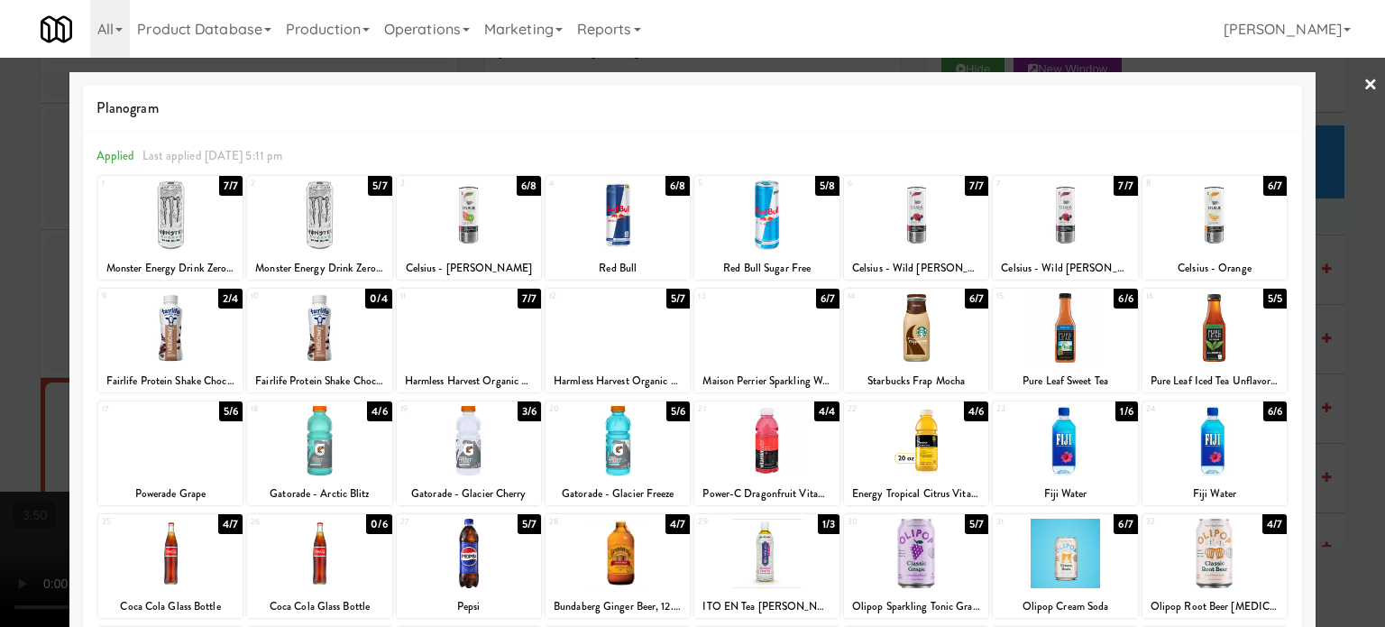
click at [229, 298] on div "2/4" at bounding box center [230, 299] width 24 height 20
click at [40, 351] on div at bounding box center [692, 313] width 1385 height 627
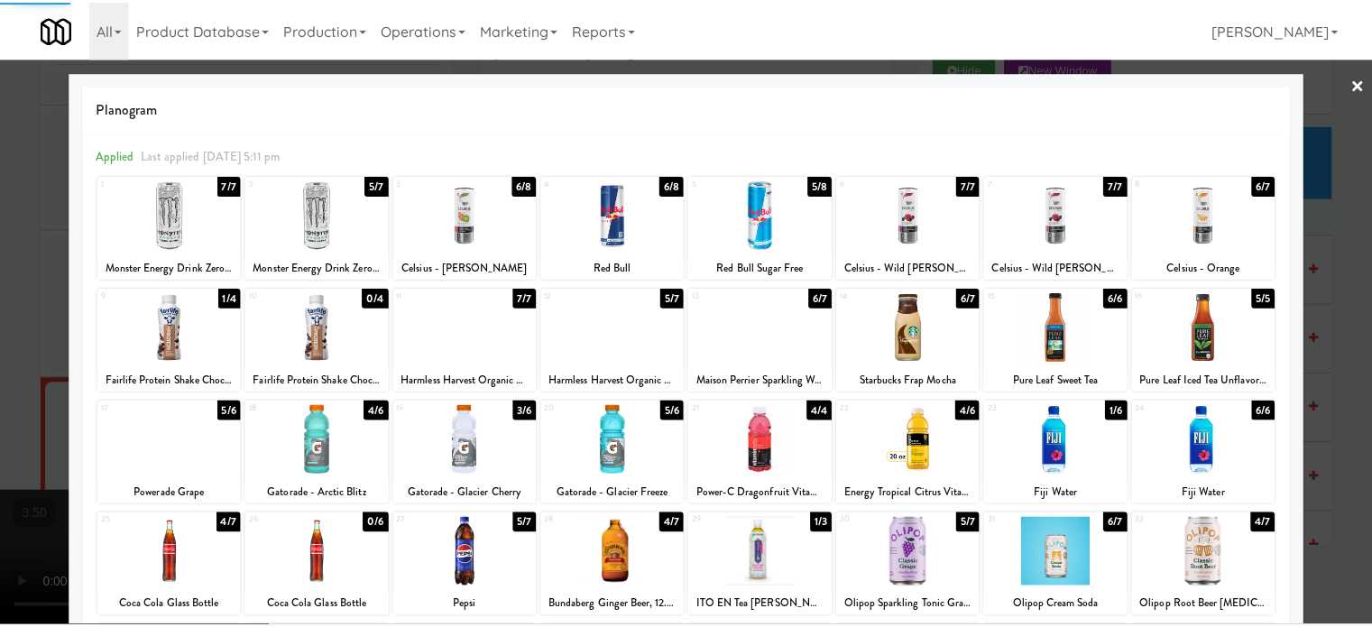
scroll to position [15493, 0]
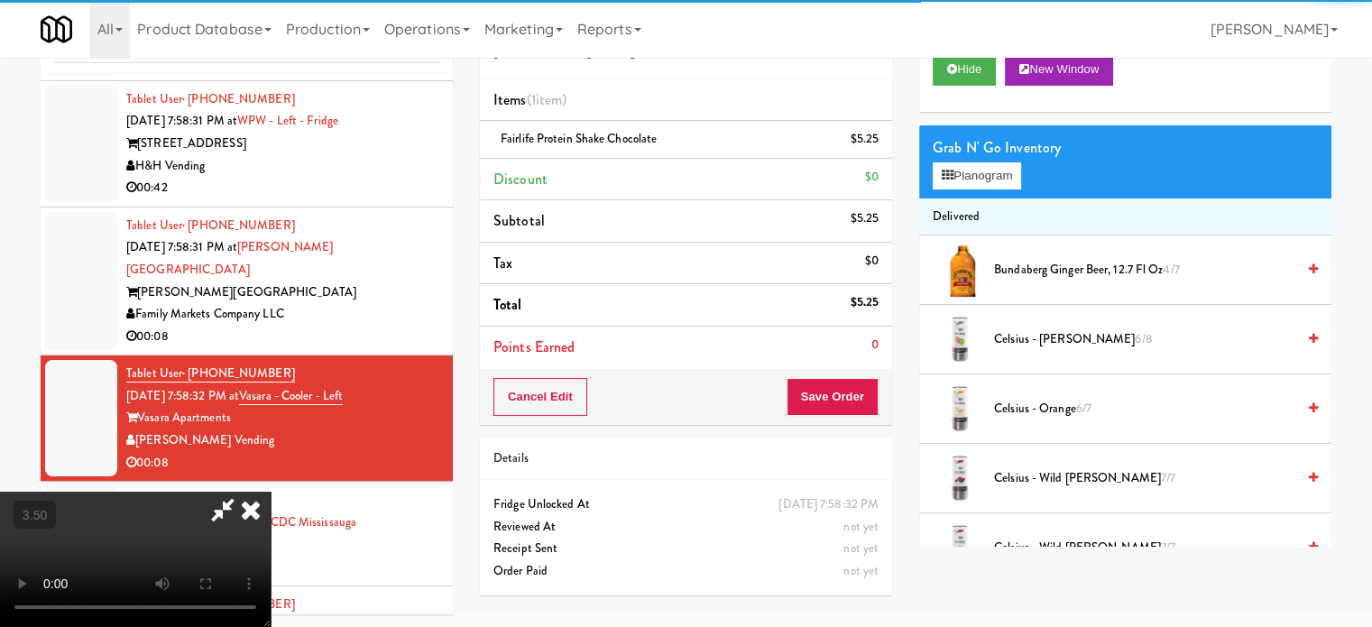
click at [271, 492] on video at bounding box center [135, 559] width 271 height 135
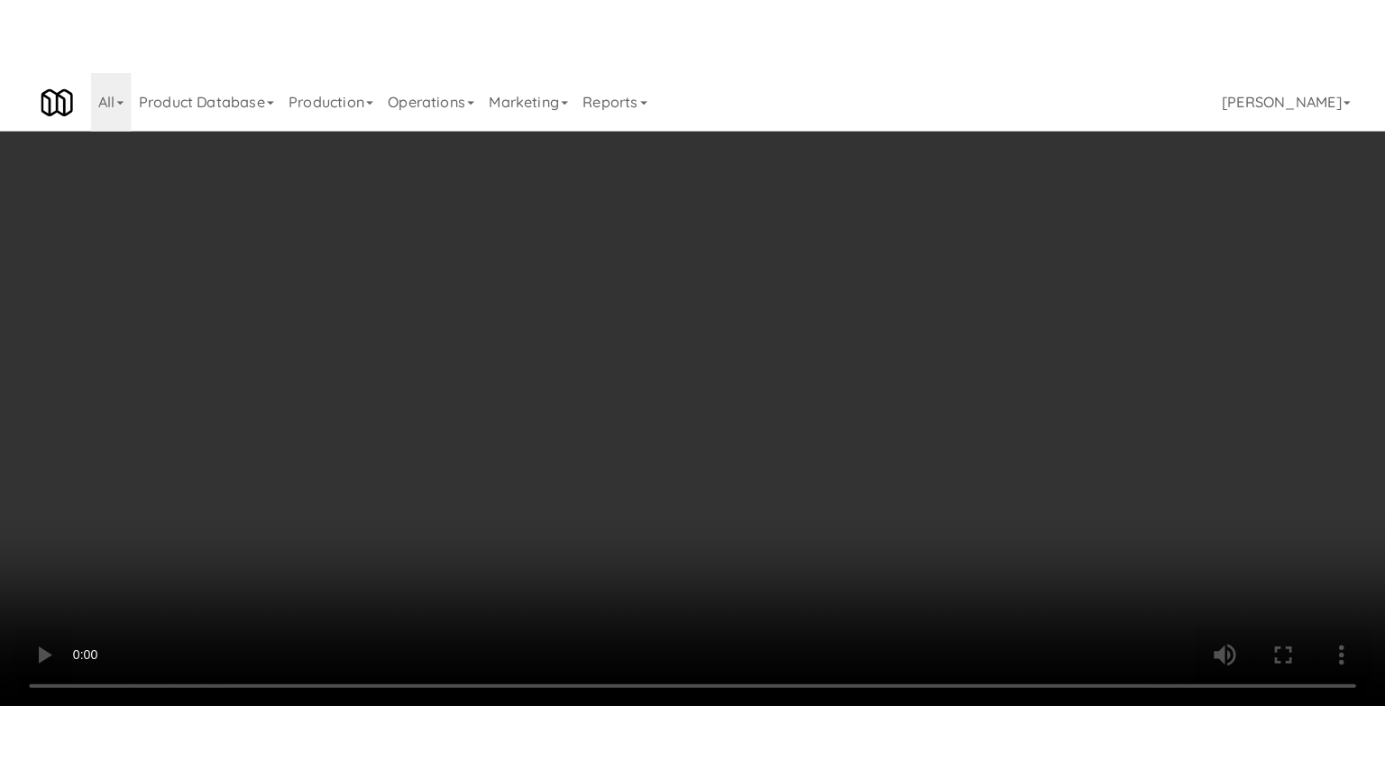
scroll to position [15470, 0]
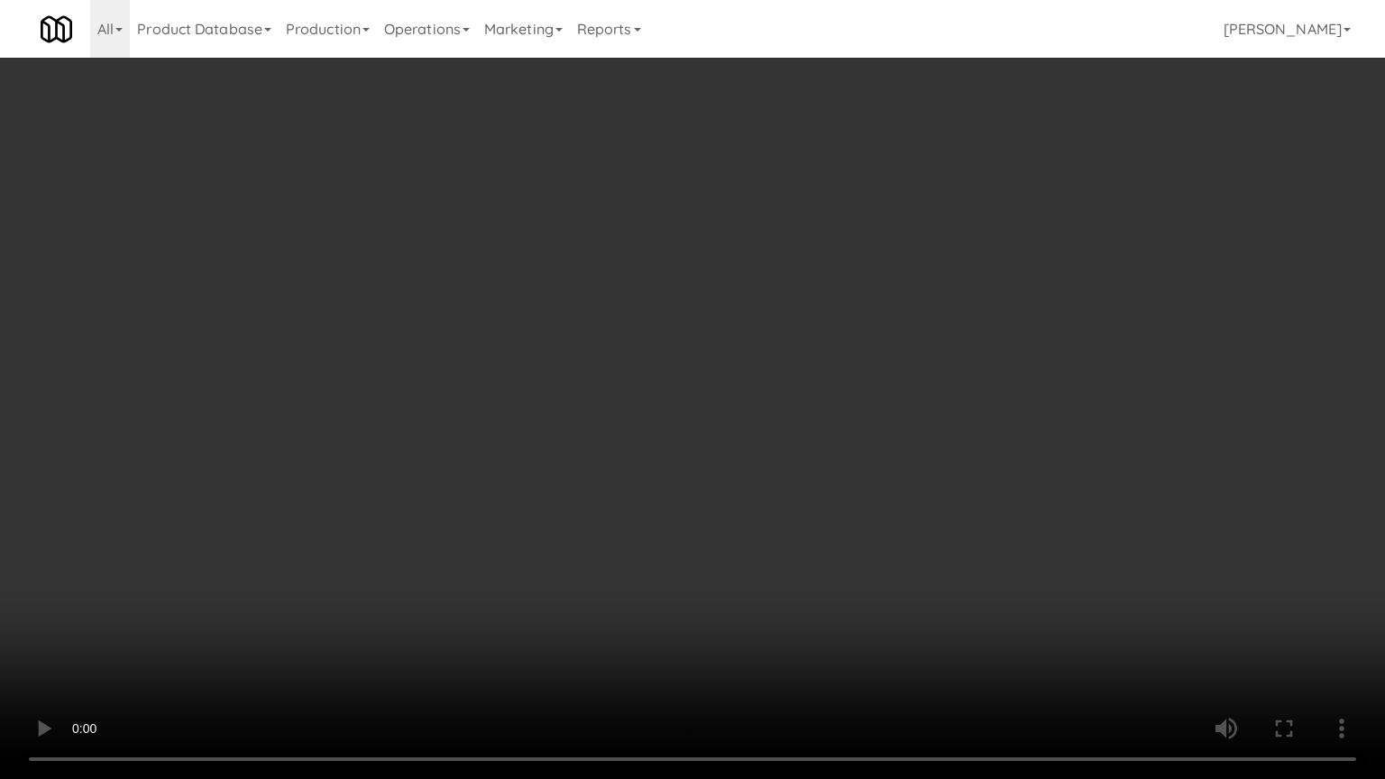
click at [429, 419] on video at bounding box center [692, 389] width 1385 height 779
click at [501, 437] on video at bounding box center [692, 389] width 1385 height 779
click at [512, 426] on video at bounding box center [692, 389] width 1385 height 779
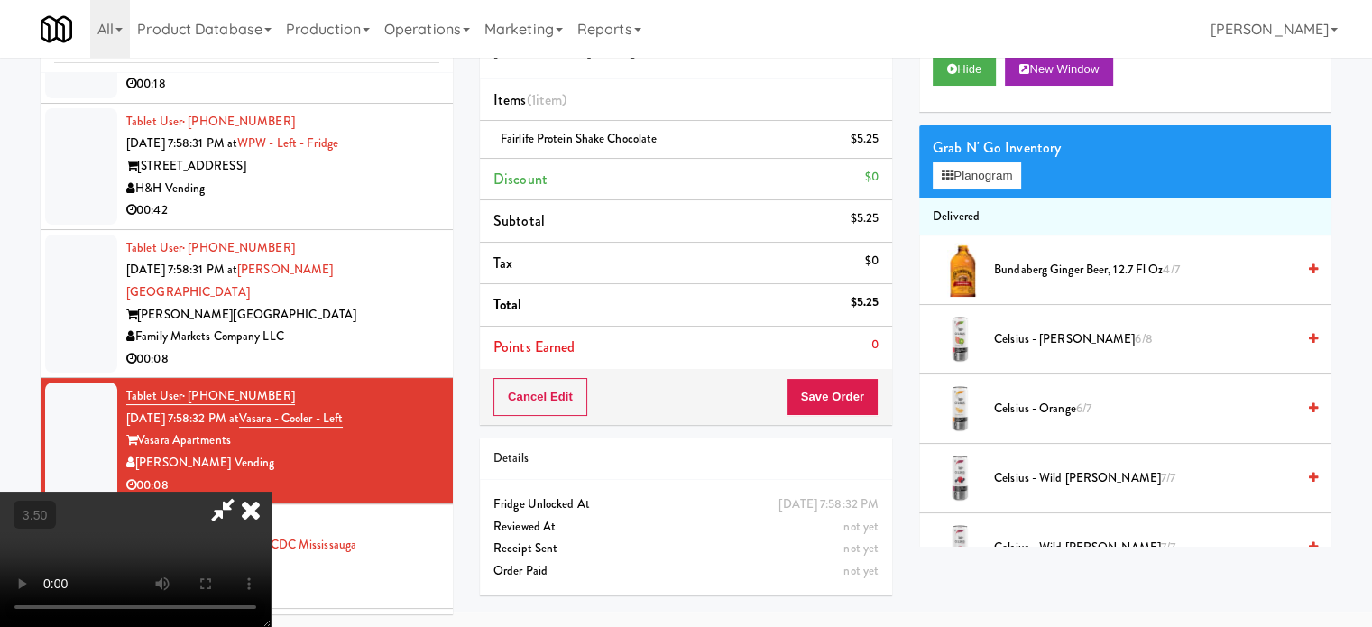
scroll to position [15493, 0]
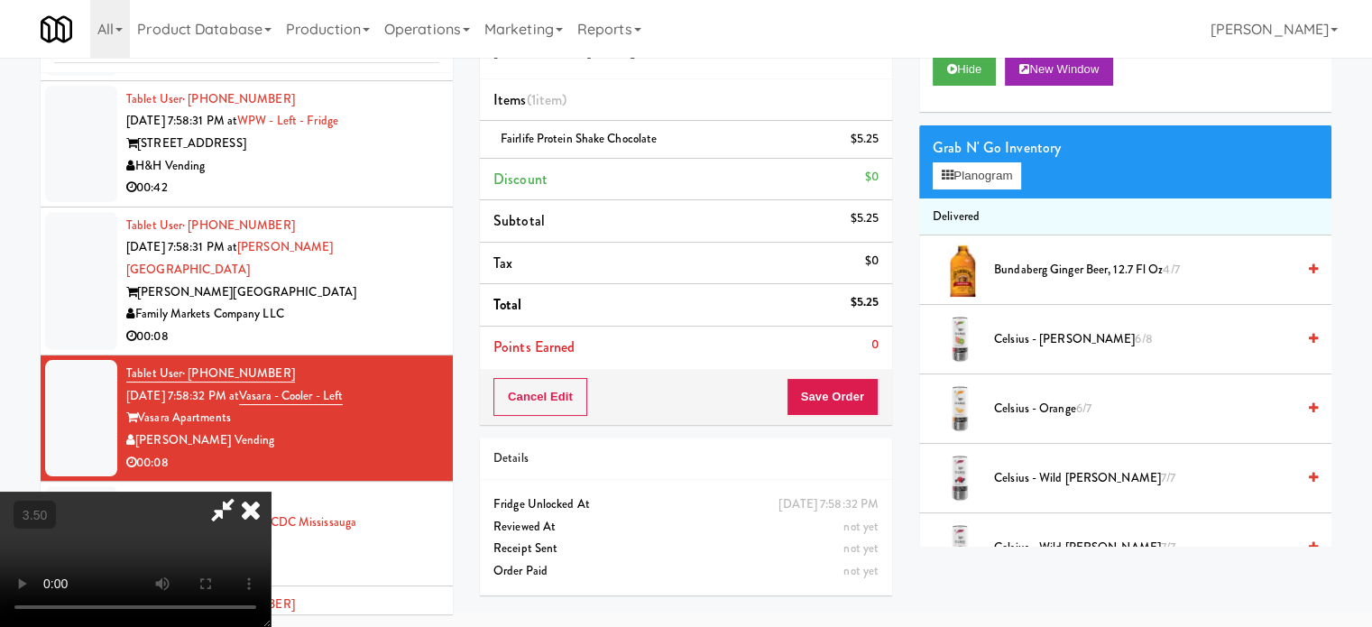
click at [271, 492] on icon at bounding box center [251, 510] width 40 height 36
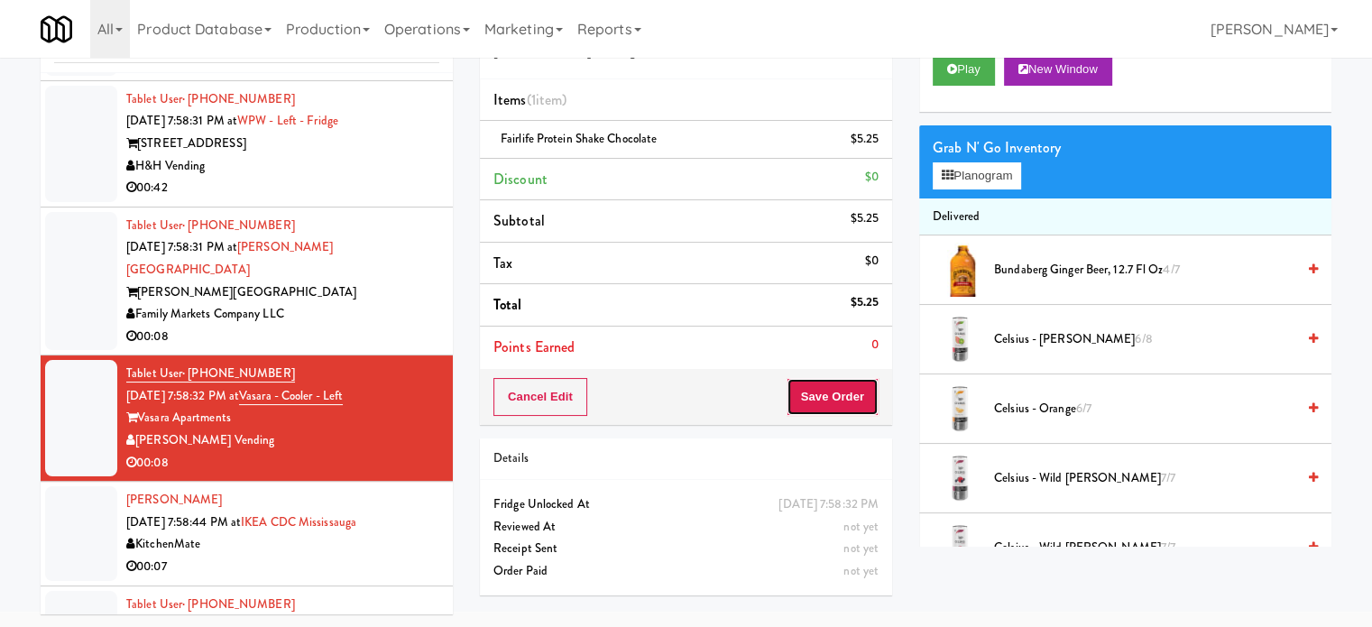
drag, startPoint x: 821, startPoint y: 400, endPoint x: 750, endPoint y: 324, distance: 104.1
click at [823, 398] on button "Save Order" at bounding box center [832, 397] width 92 height 38
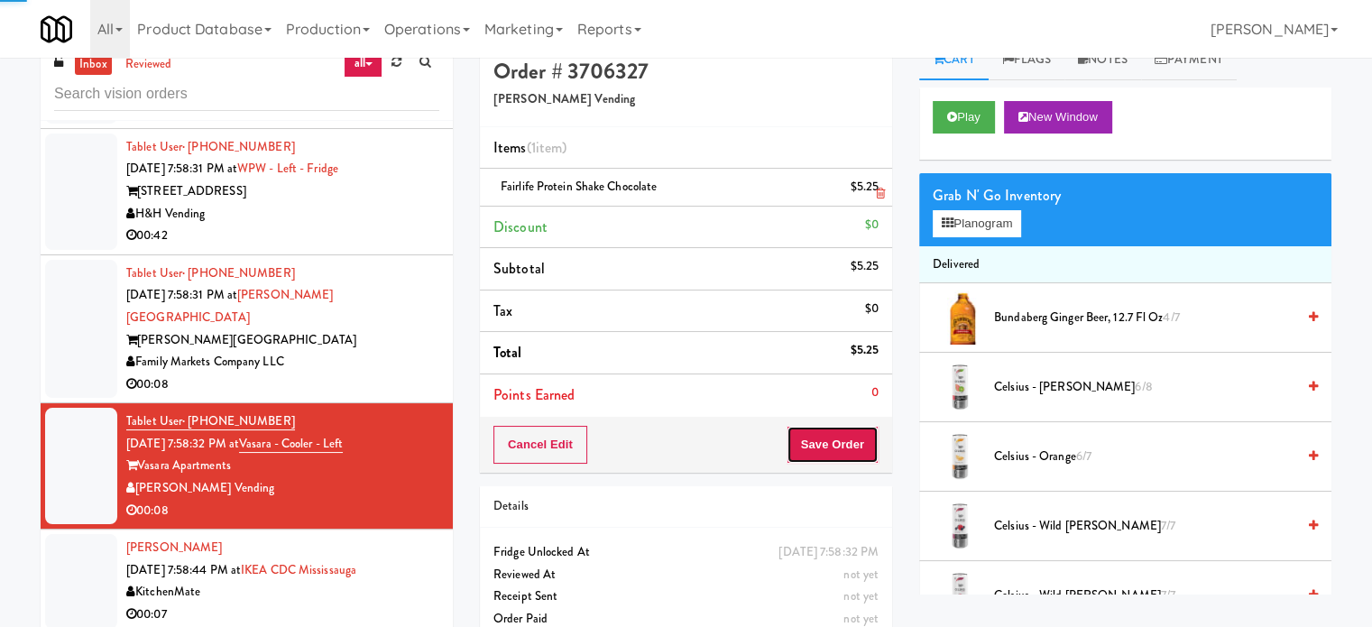
scroll to position [0, 0]
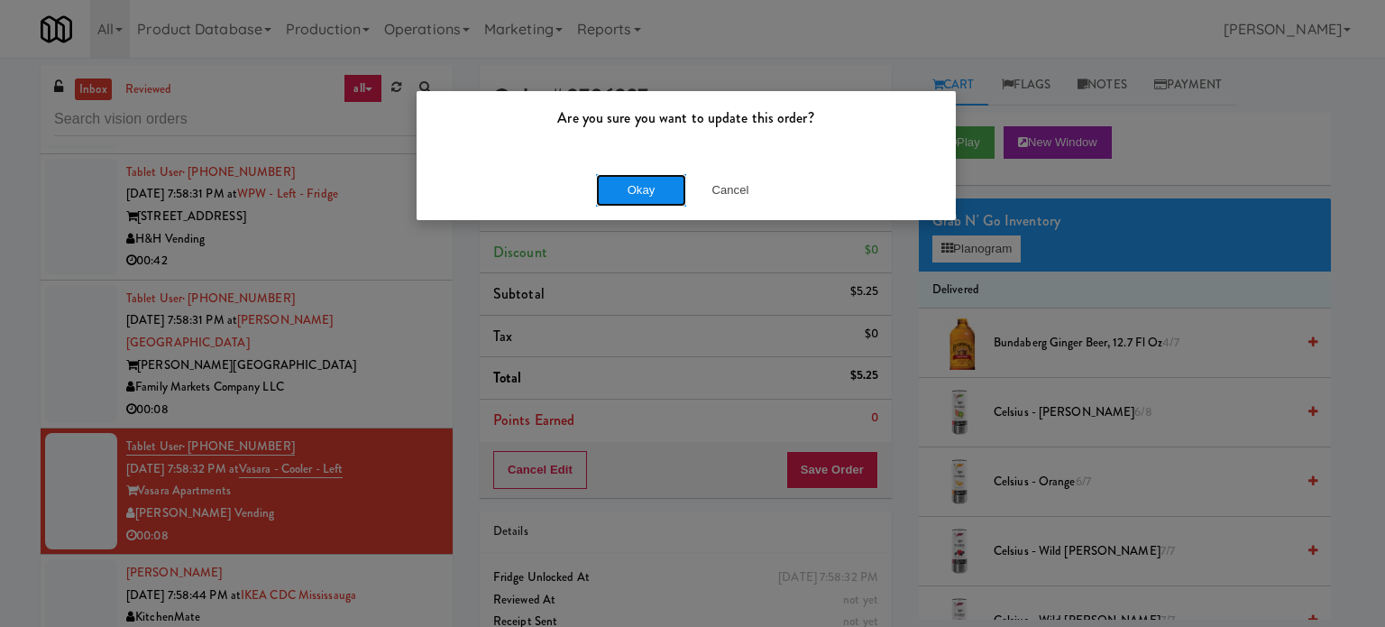
click at [631, 190] on button "Okay" at bounding box center [641, 190] width 90 height 32
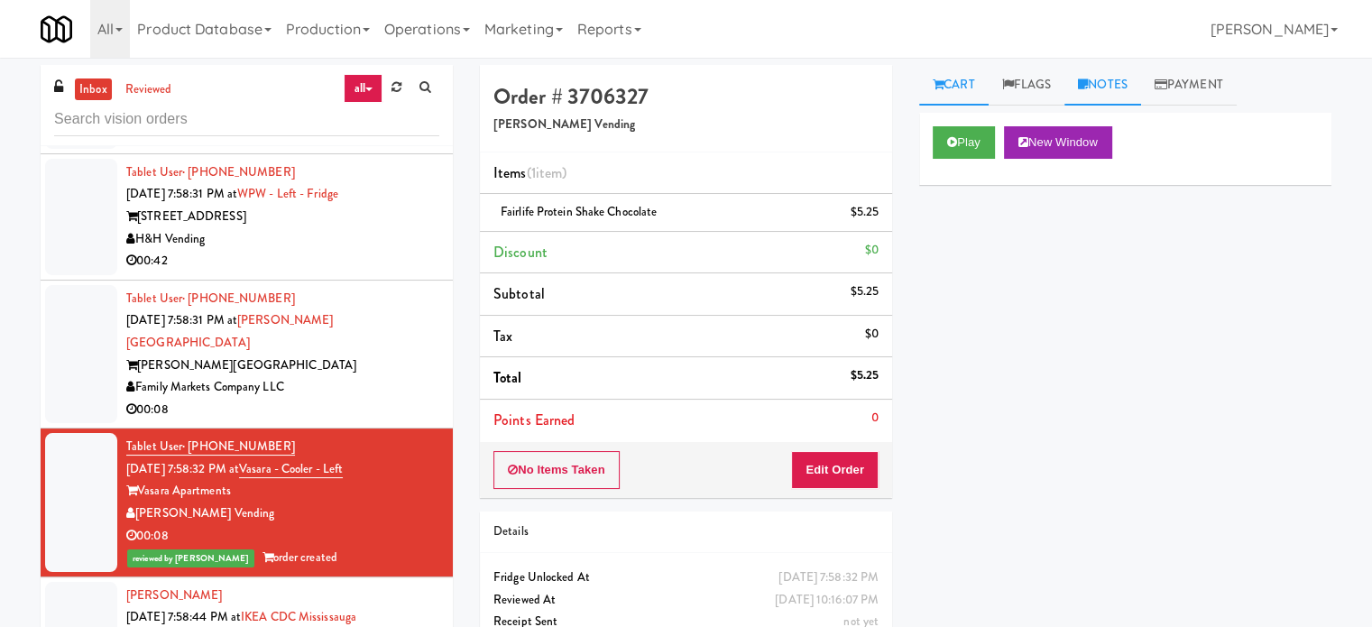
click at [1129, 93] on link "Notes" at bounding box center [1102, 85] width 77 height 41
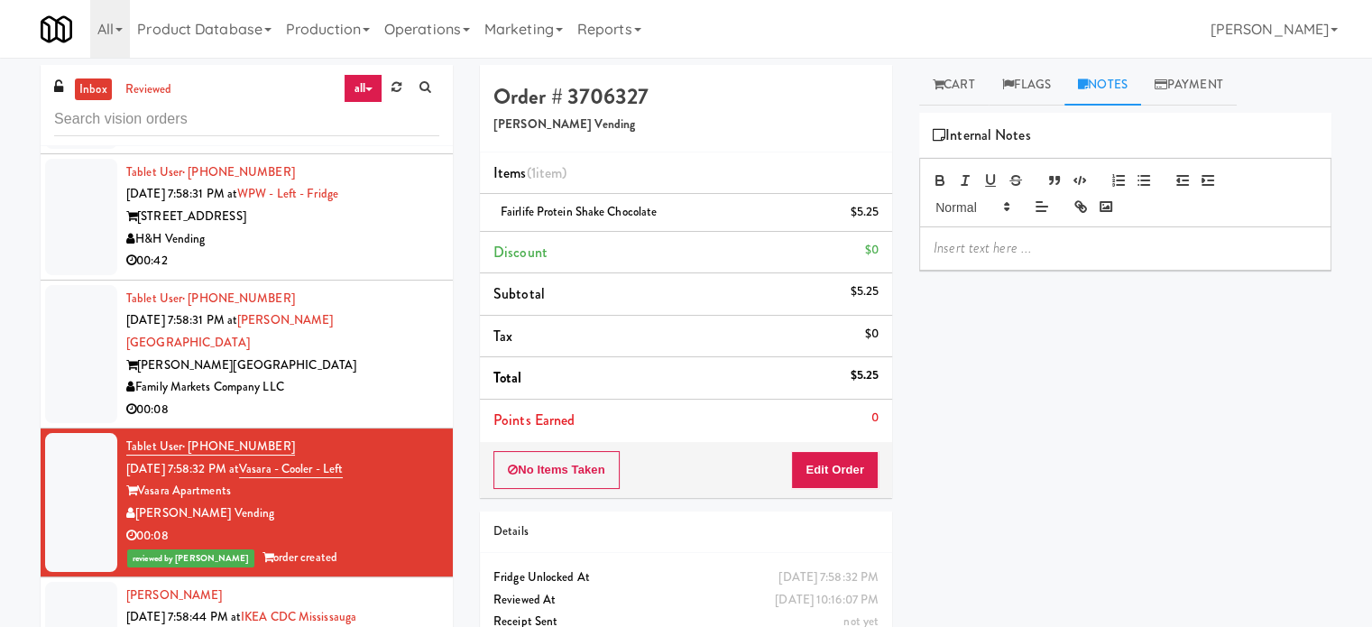
click at [1067, 255] on p at bounding box center [1125, 248] width 383 height 20
click at [408, 399] on div "Family Markets Company LLC" at bounding box center [282, 387] width 313 height 23
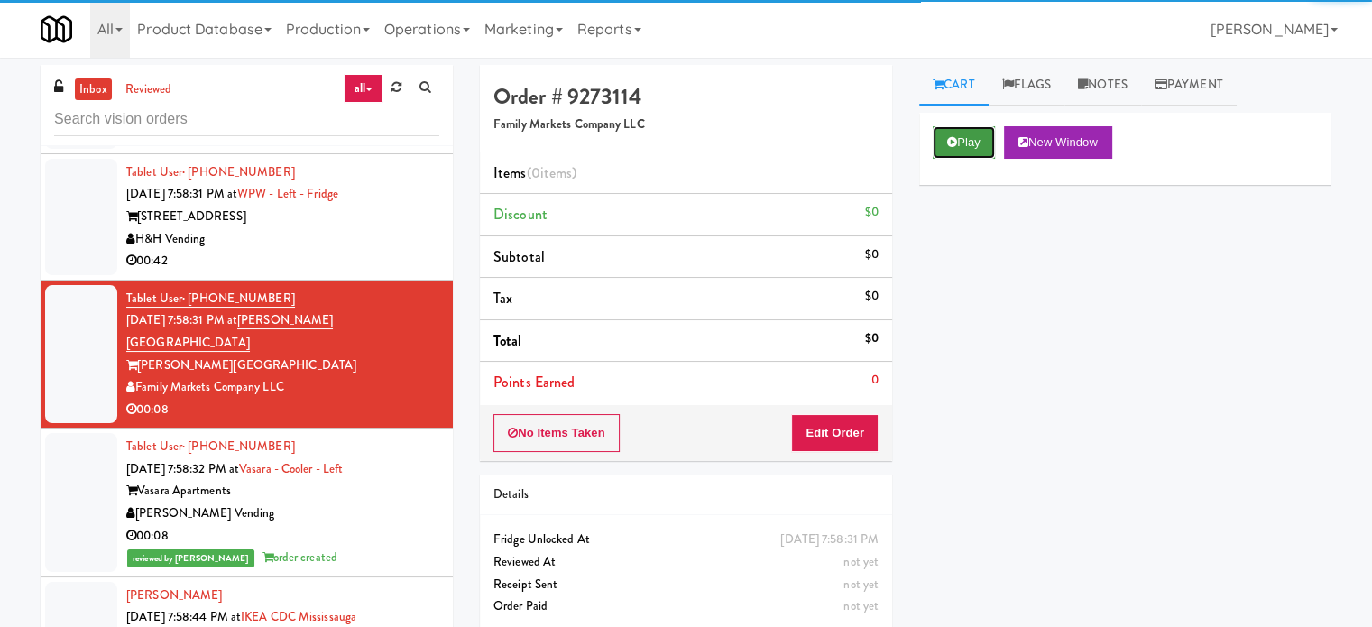
click at [968, 140] on button "Play" at bounding box center [964, 142] width 62 height 32
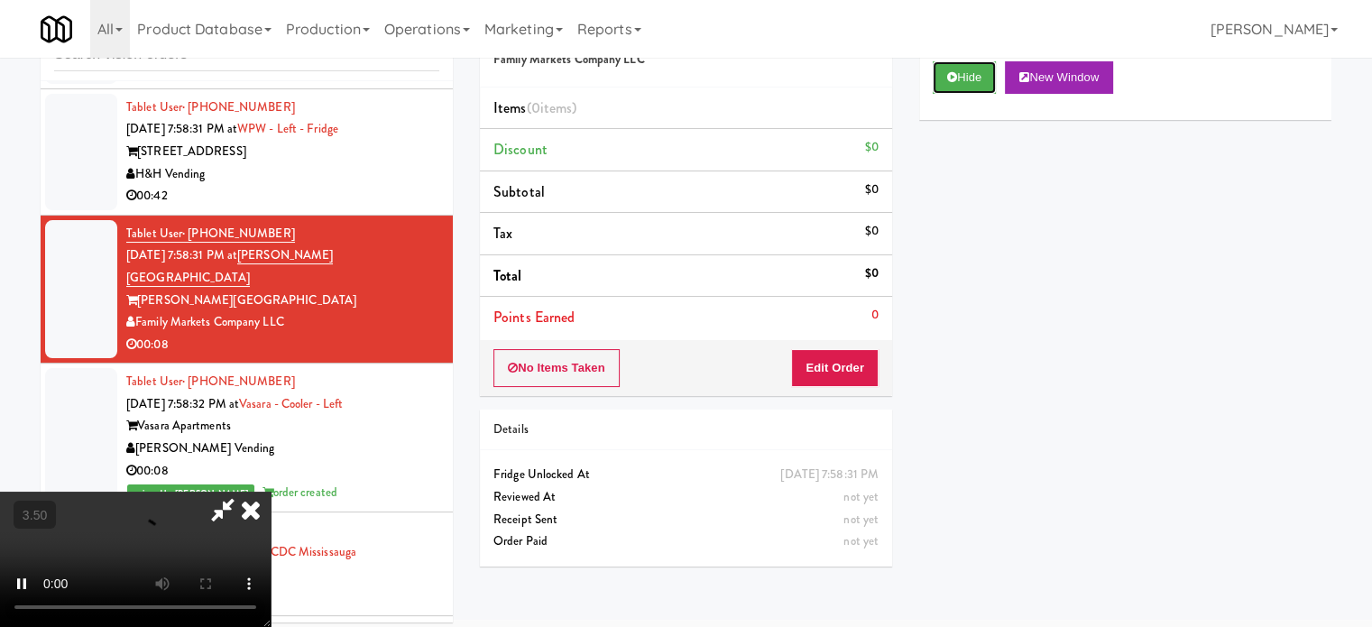
scroll to position [73, 0]
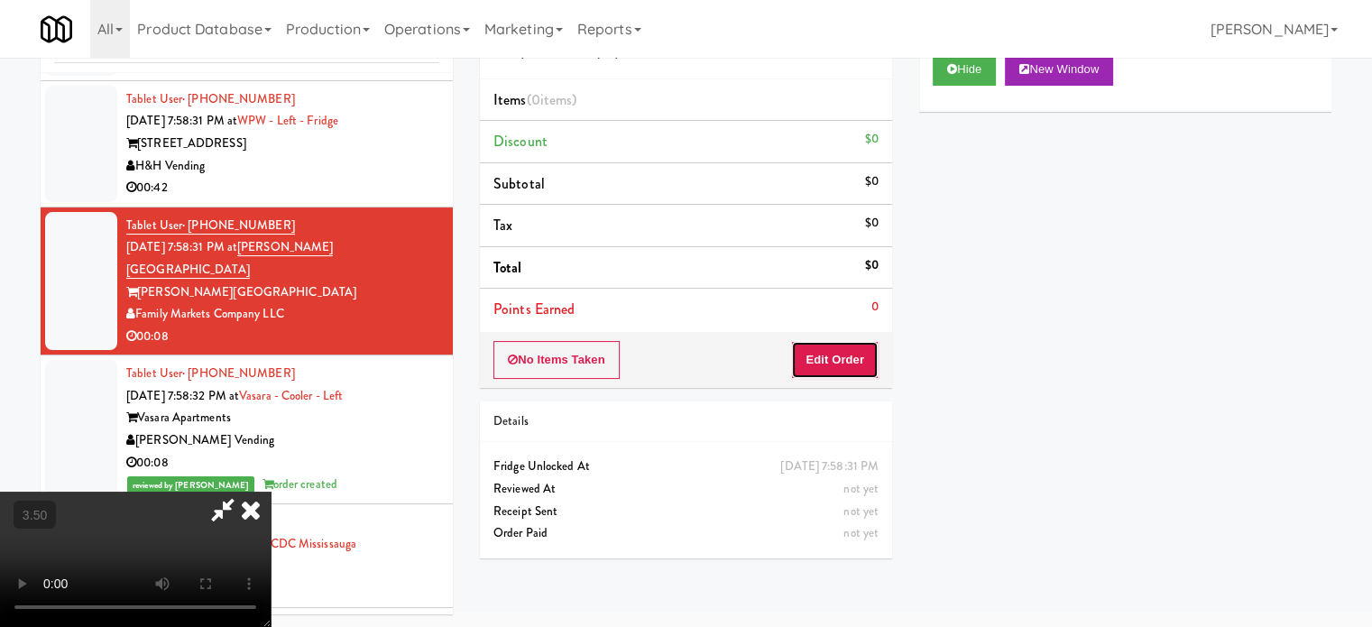
drag, startPoint x: 833, startPoint y: 360, endPoint x: 816, endPoint y: 318, distance: 44.9
click at [833, 354] on button "Edit Order" at bounding box center [834, 360] width 87 height 38
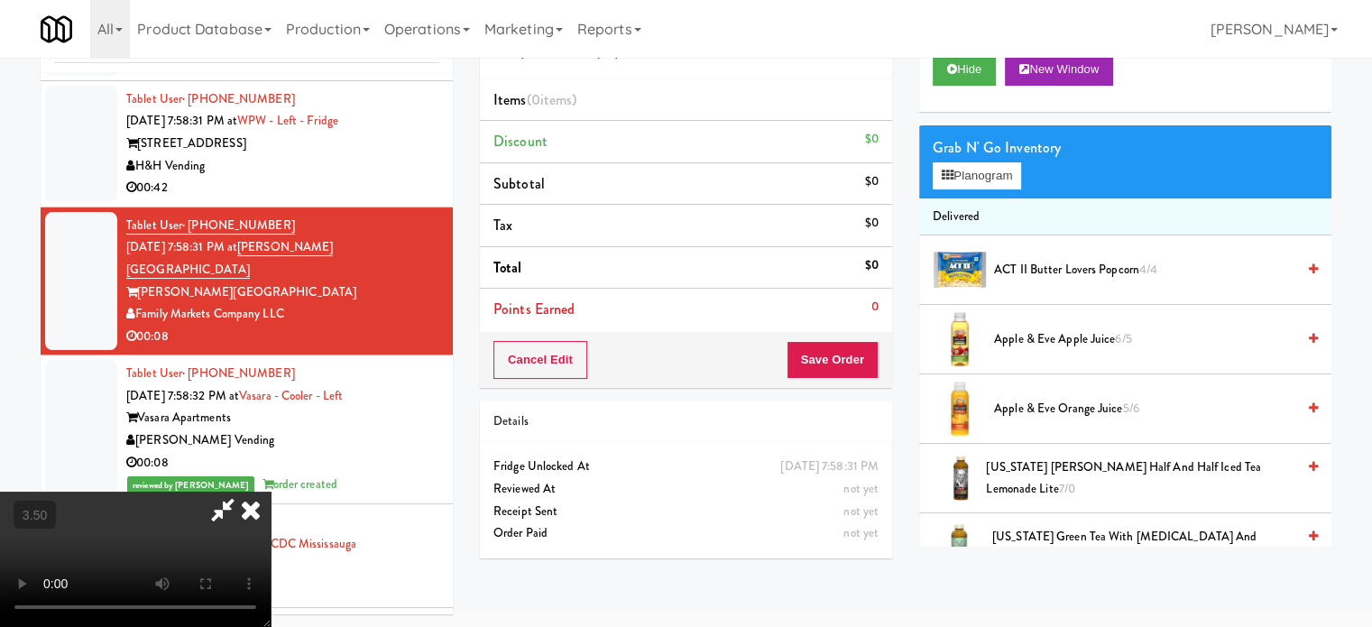
click at [271, 492] on video at bounding box center [135, 559] width 271 height 135
drag, startPoint x: 402, startPoint y: 474, endPoint x: 413, endPoint y: 458, distance: 19.5
click at [271, 492] on video at bounding box center [135, 559] width 271 height 135
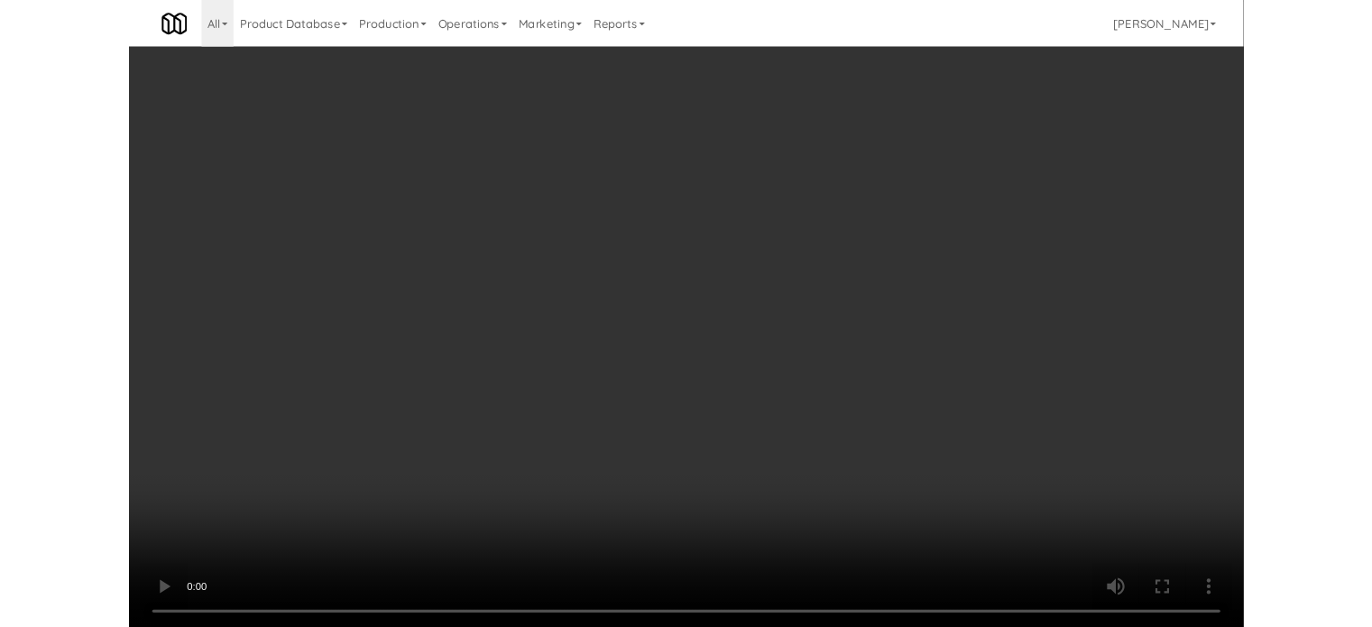
scroll to position [15470, 0]
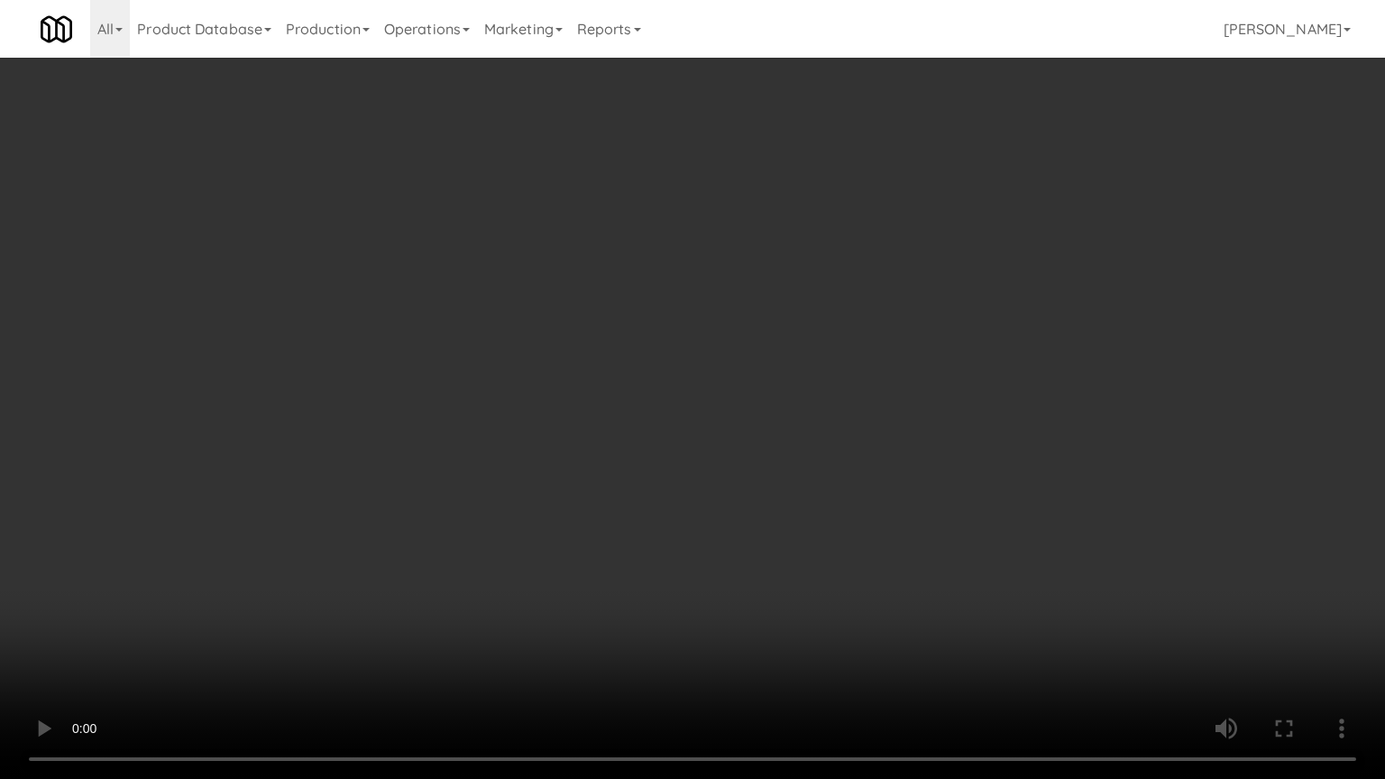
click at [652, 357] on video at bounding box center [692, 389] width 1385 height 779
click at [328, 498] on video at bounding box center [692, 389] width 1385 height 779
click at [501, 346] on video at bounding box center [692, 389] width 1385 height 779
click at [501, 347] on video at bounding box center [692, 389] width 1385 height 779
click at [599, 340] on video at bounding box center [692, 389] width 1385 height 779
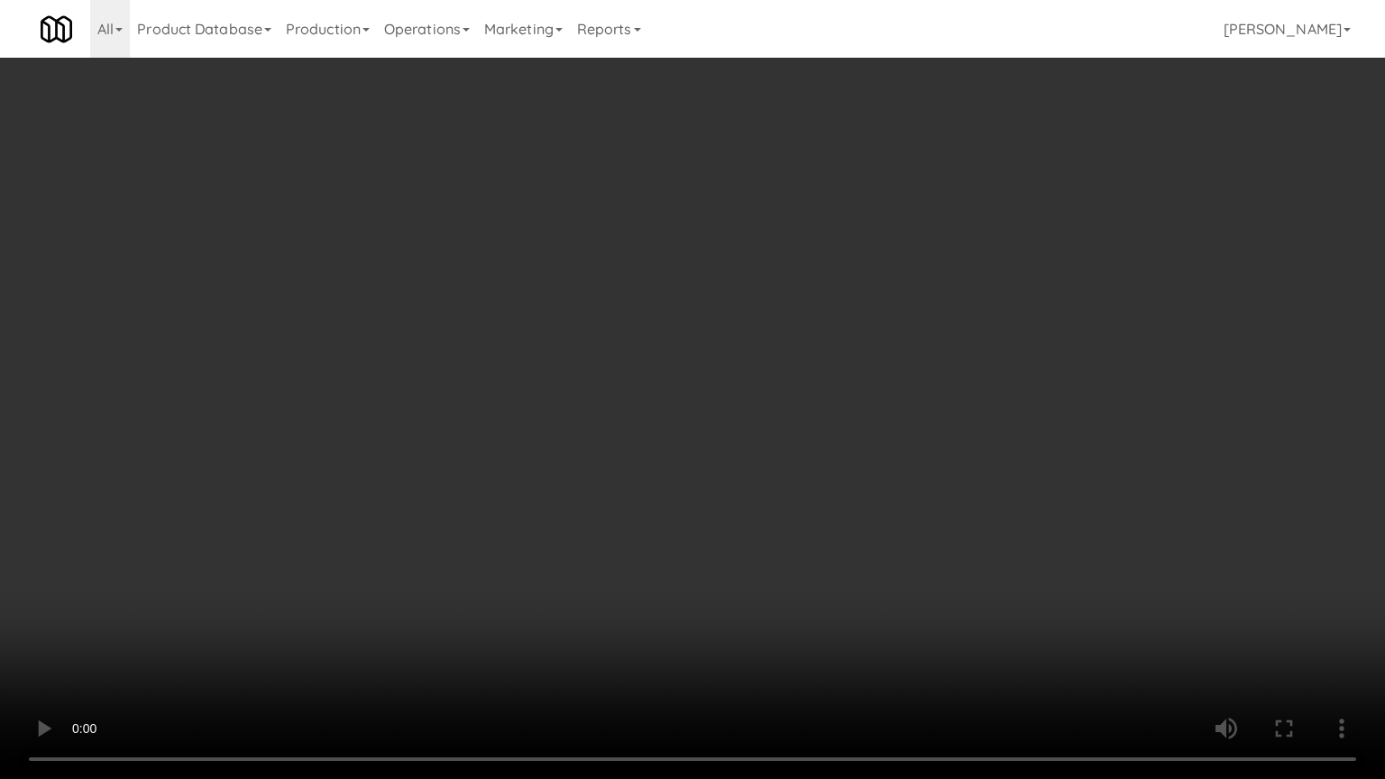
click at [605, 347] on video at bounding box center [692, 389] width 1385 height 779
click at [606, 347] on video at bounding box center [692, 389] width 1385 height 779
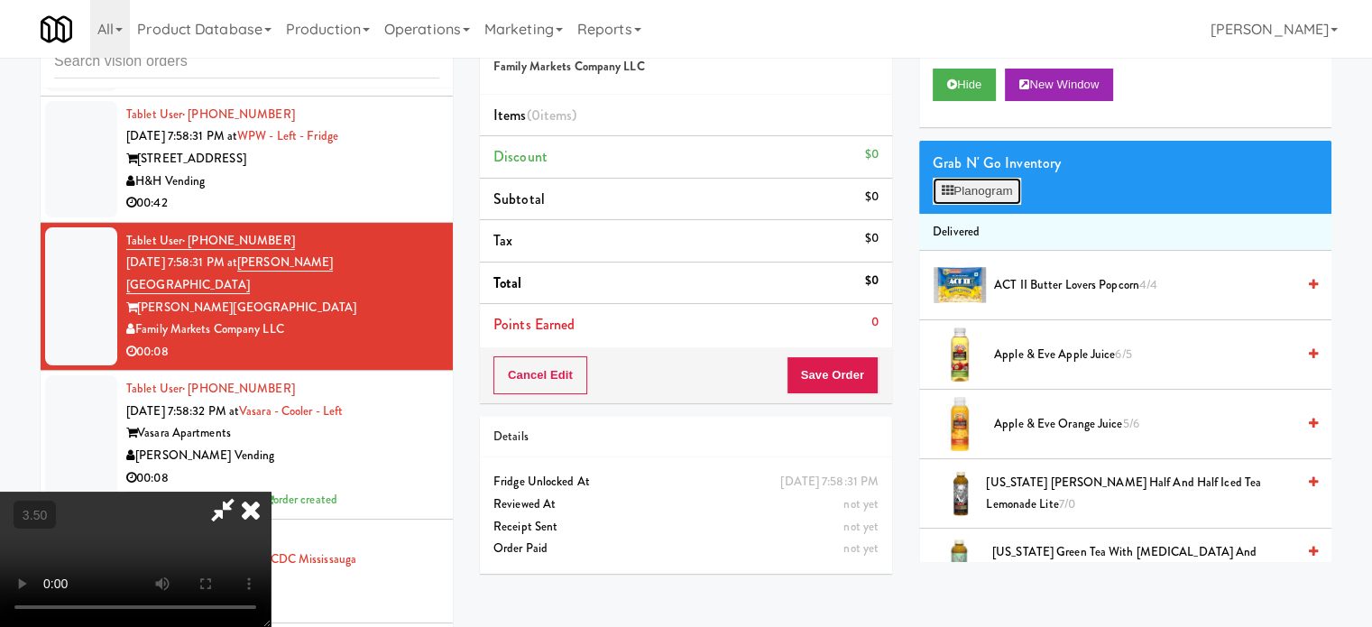
click at [980, 194] on button "Planogram" at bounding box center [977, 191] width 88 height 27
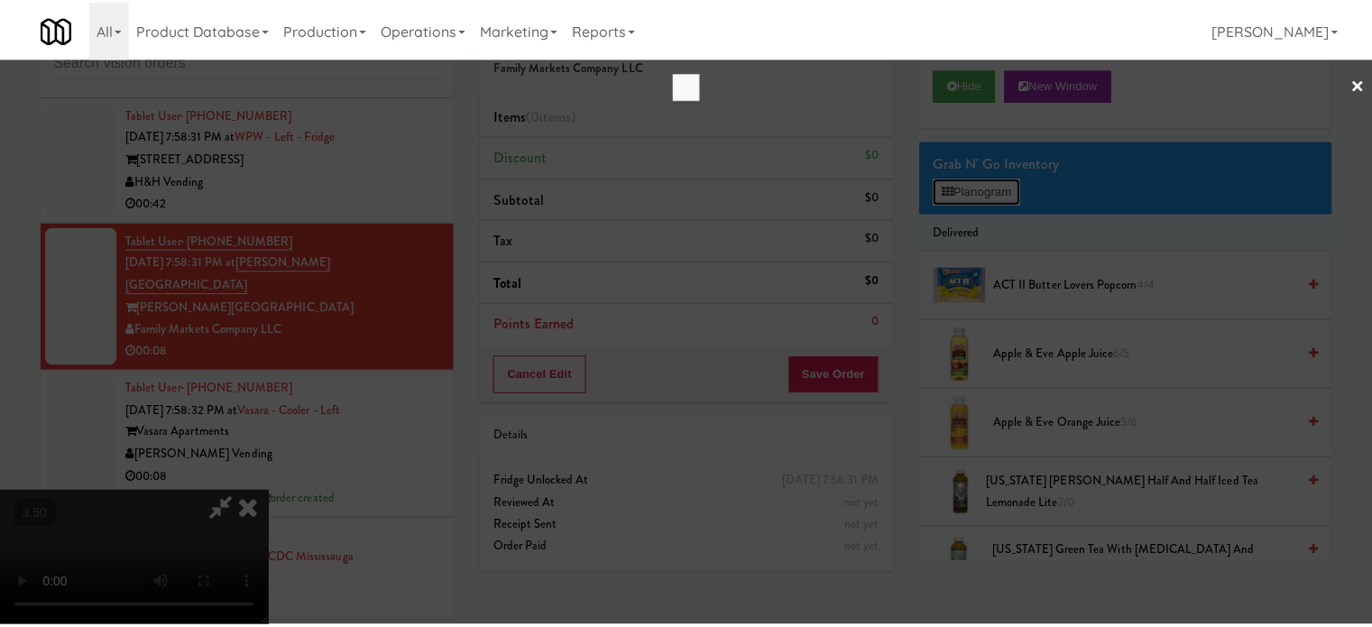
scroll to position [15470, 0]
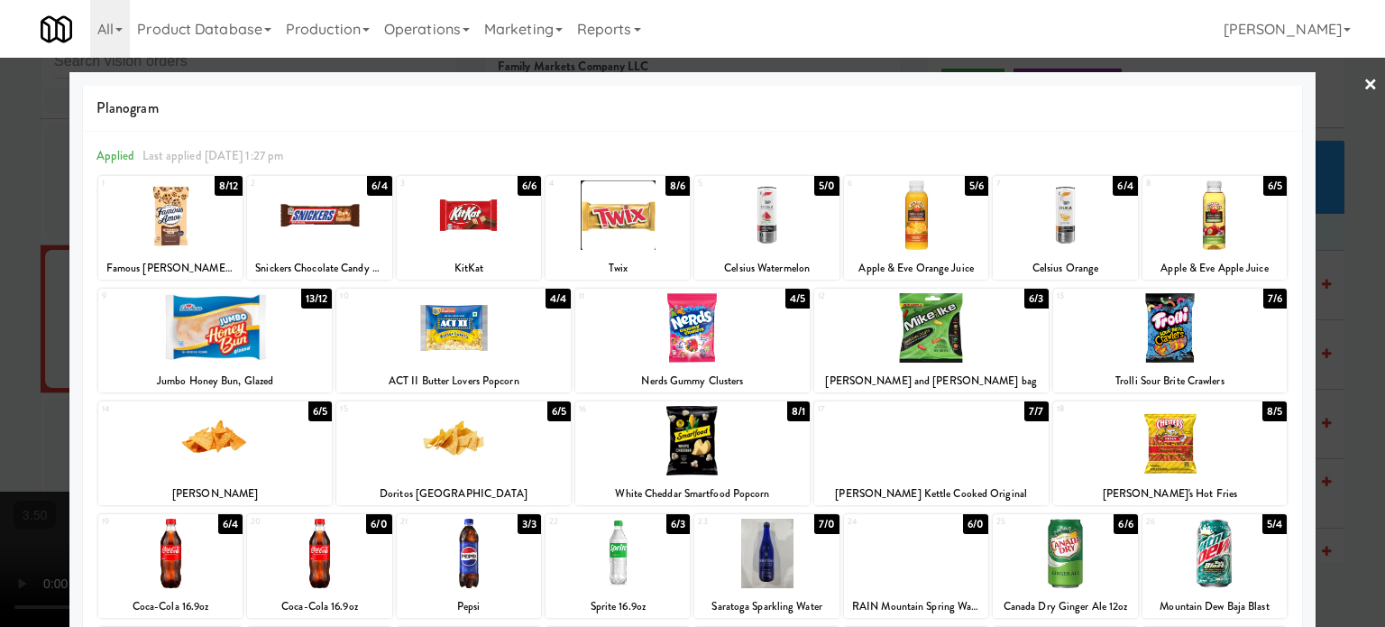
click at [220, 190] on div "8/12" at bounding box center [229, 186] width 28 height 20
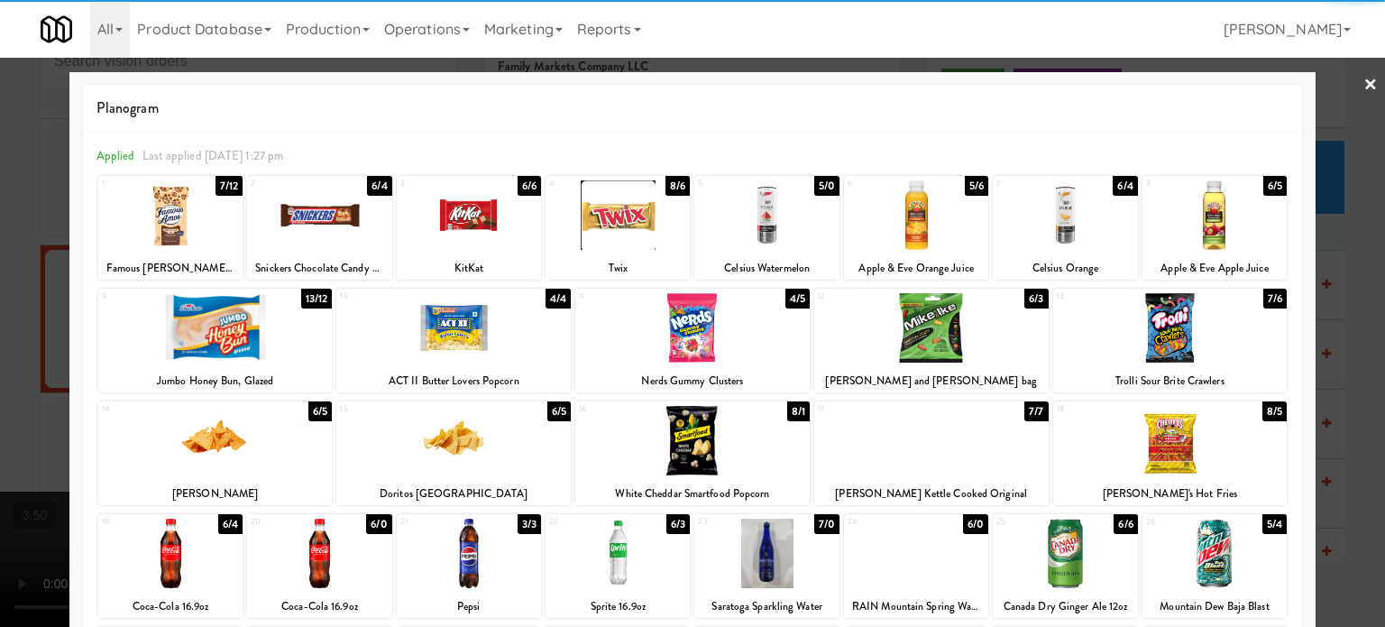
drag, startPoint x: 32, startPoint y: 391, endPoint x: 172, endPoint y: 344, distance: 147.5
click at [36, 390] on div at bounding box center [692, 313] width 1385 height 627
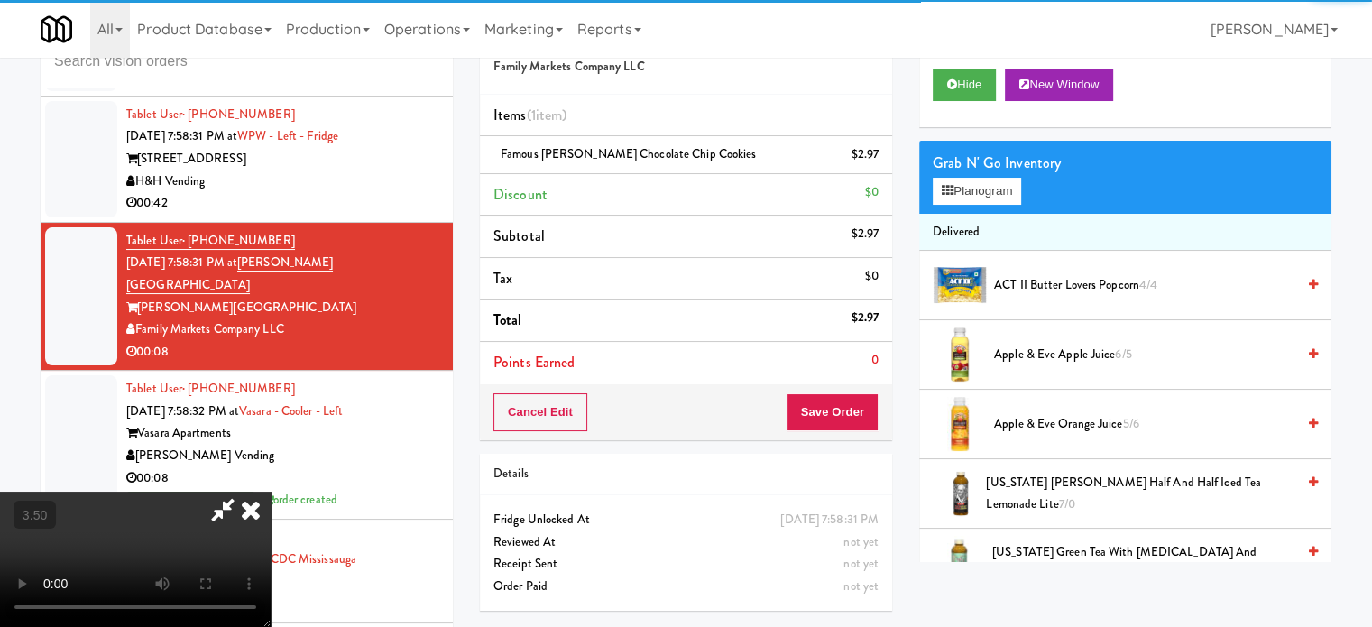
drag, startPoint x: 353, startPoint y: 352, endPoint x: 365, endPoint y: 348, distance: 13.1
click at [271, 492] on video at bounding box center [135, 559] width 271 height 135
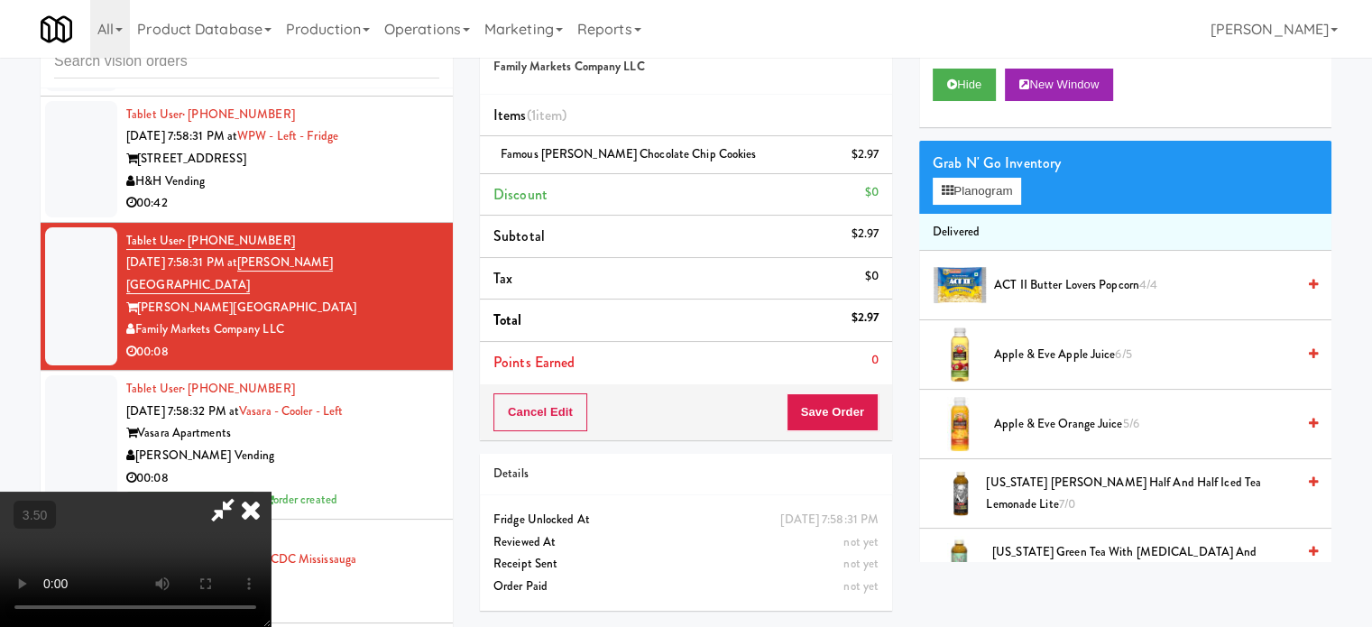
drag, startPoint x: 365, startPoint y: 348, endPoint x: 375, endPoint y: 344, distance: 10.9
click at [271, 492] on video at bounding box center [135, 559] width 271 height 135
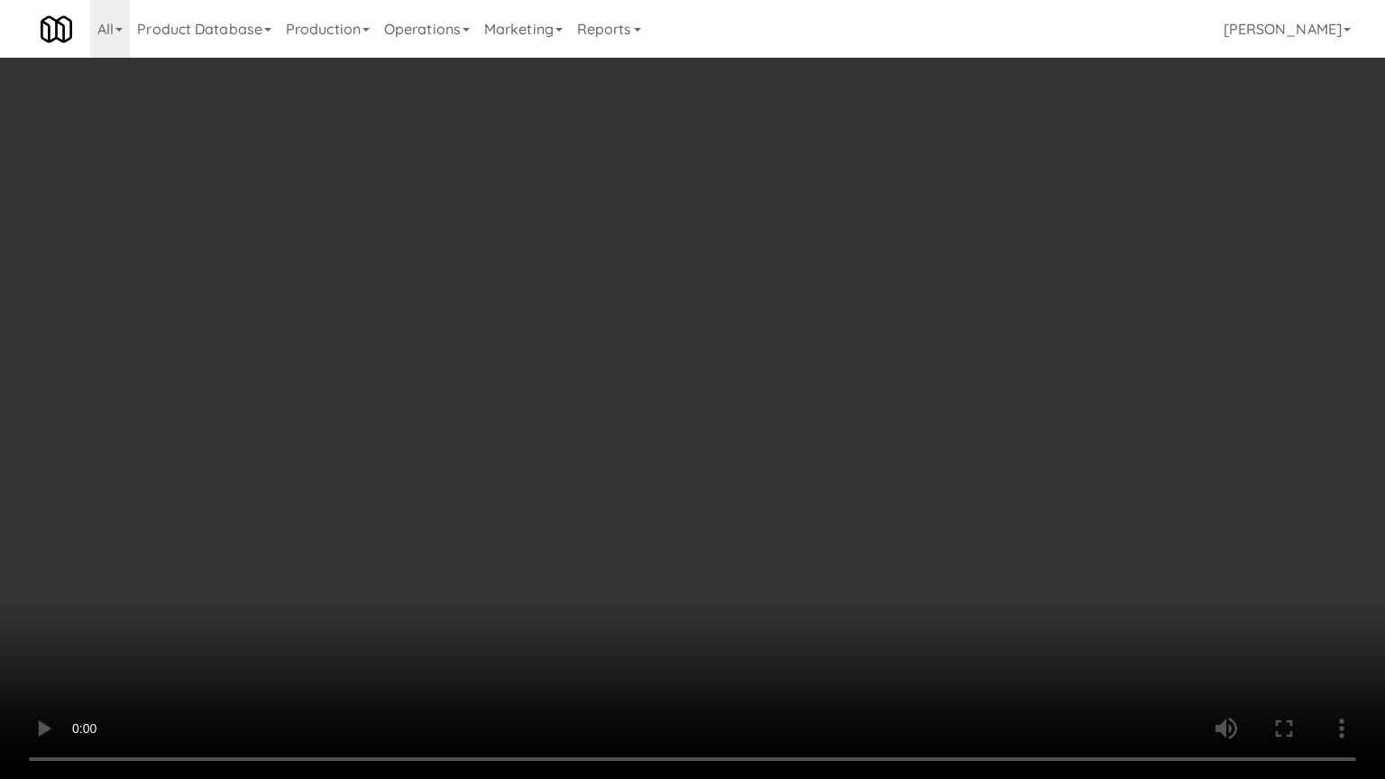
drag, startPoint x: 565, startPoint y: 357, endPoint x: 583, endPoint y: 347, distance: 20.6
click at [566, 357] on video at bounding box center [692, 389] width 1385 height 779
click at [649, 414] on video at bounding box center [692, 389] width 1385 height 779
click at [683, 407] on video at bounding box center [692, 389] width 1385 height 779
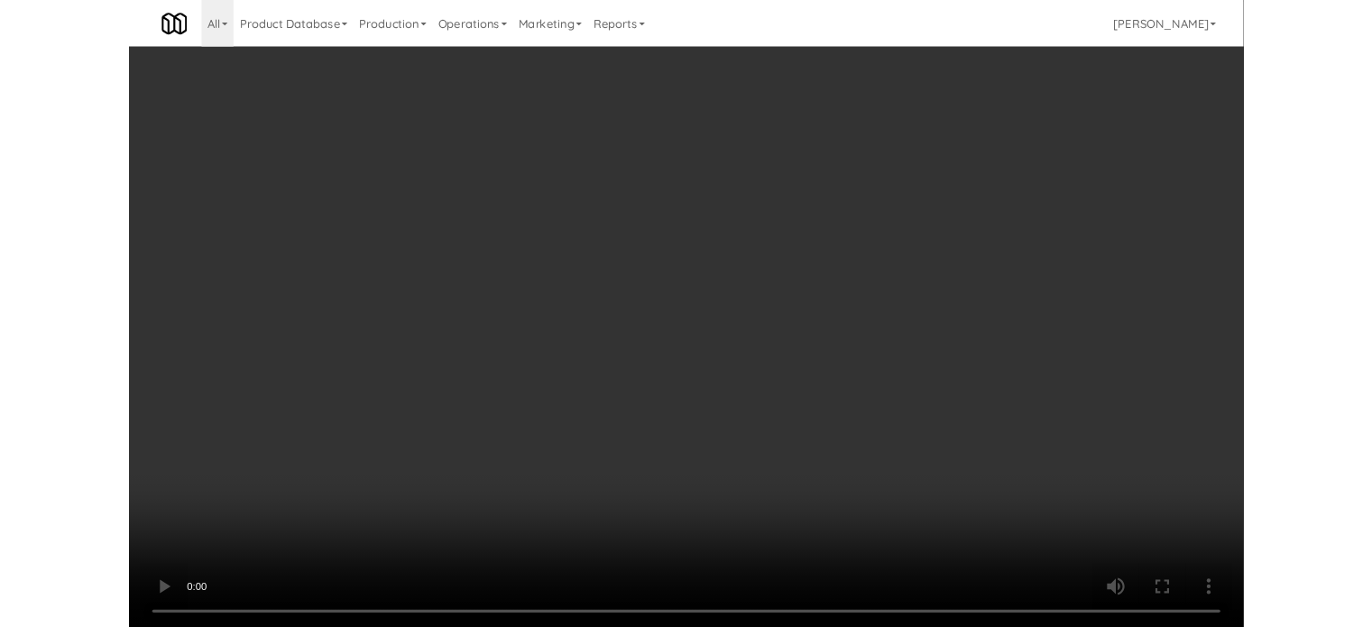
scroll to position [15493, 0]
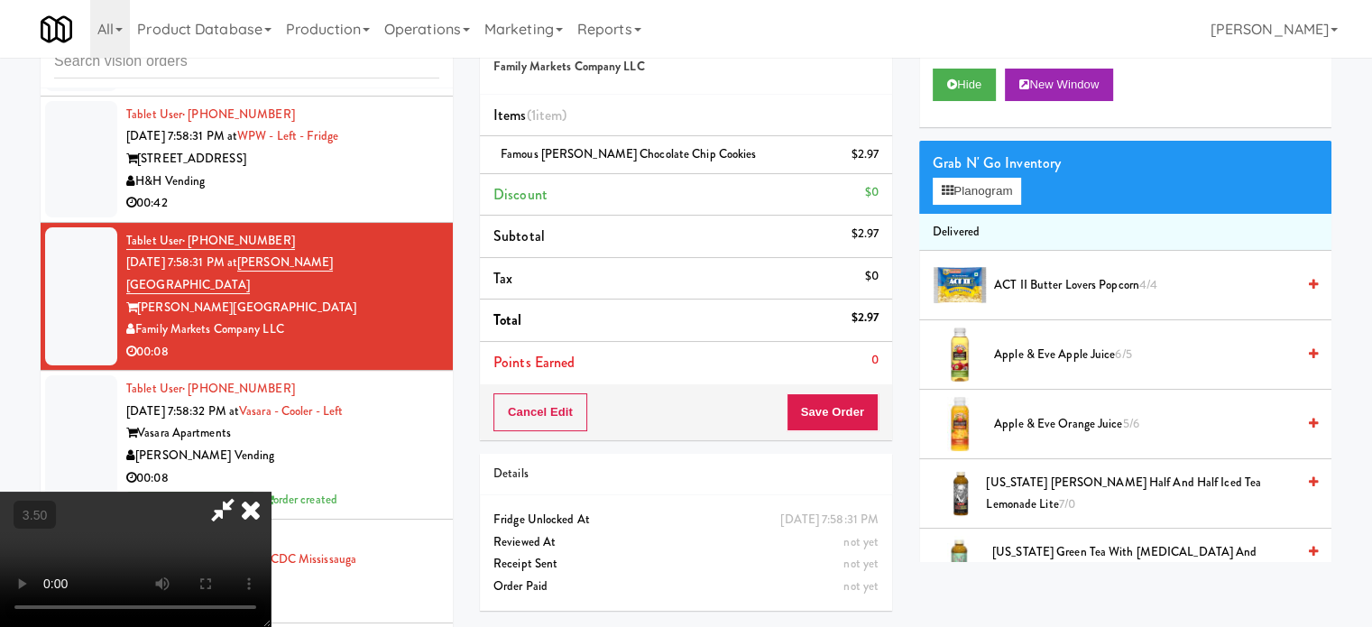
click at [271, 492] on icon at bounding box center [251, 510] width 40 height 36
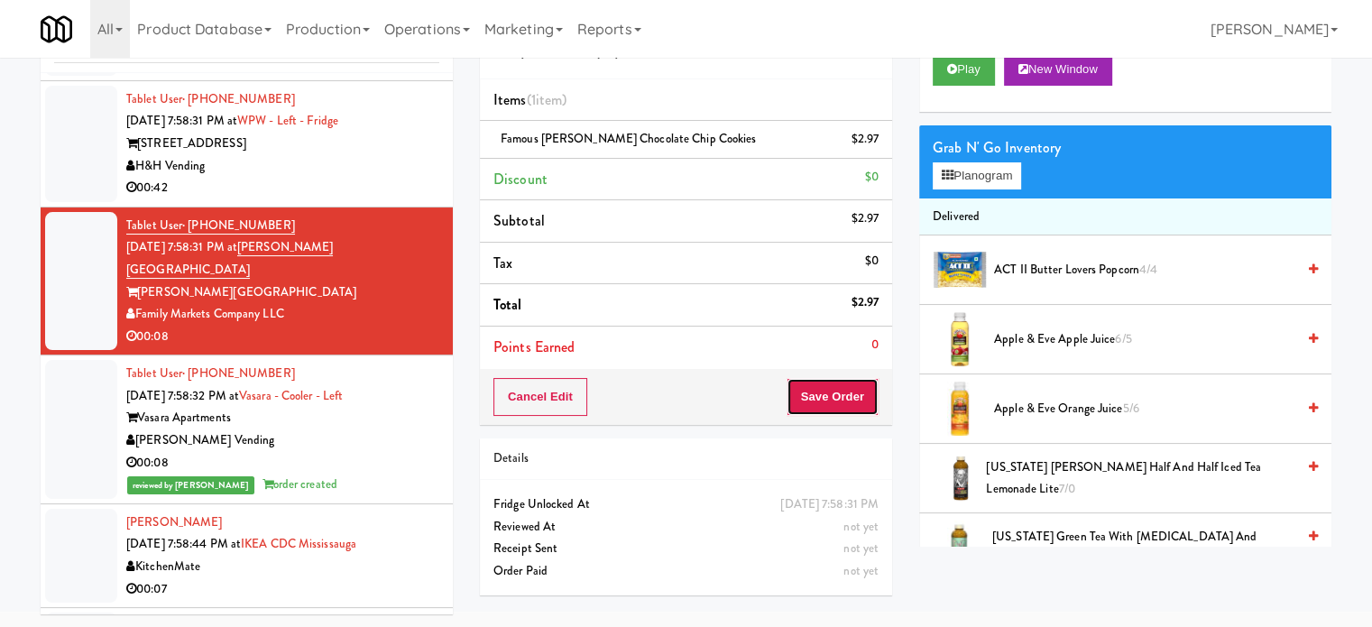
drag, startPoint x: 830, startPoint y: 396, endPoint x: 803, endPoint y: 351, distance: 52.6
click at [830, 395] on button "Save Order" at bounding box center [832, 397] width 92 height 38
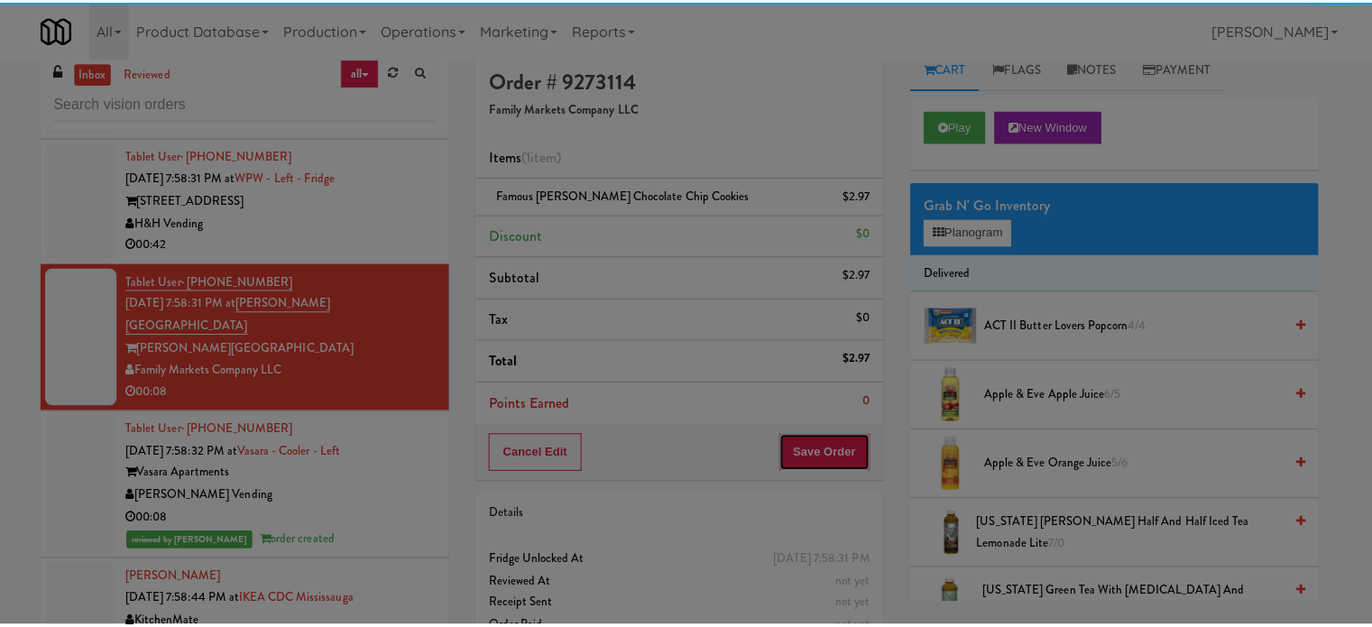
scroll to position [0, 0]
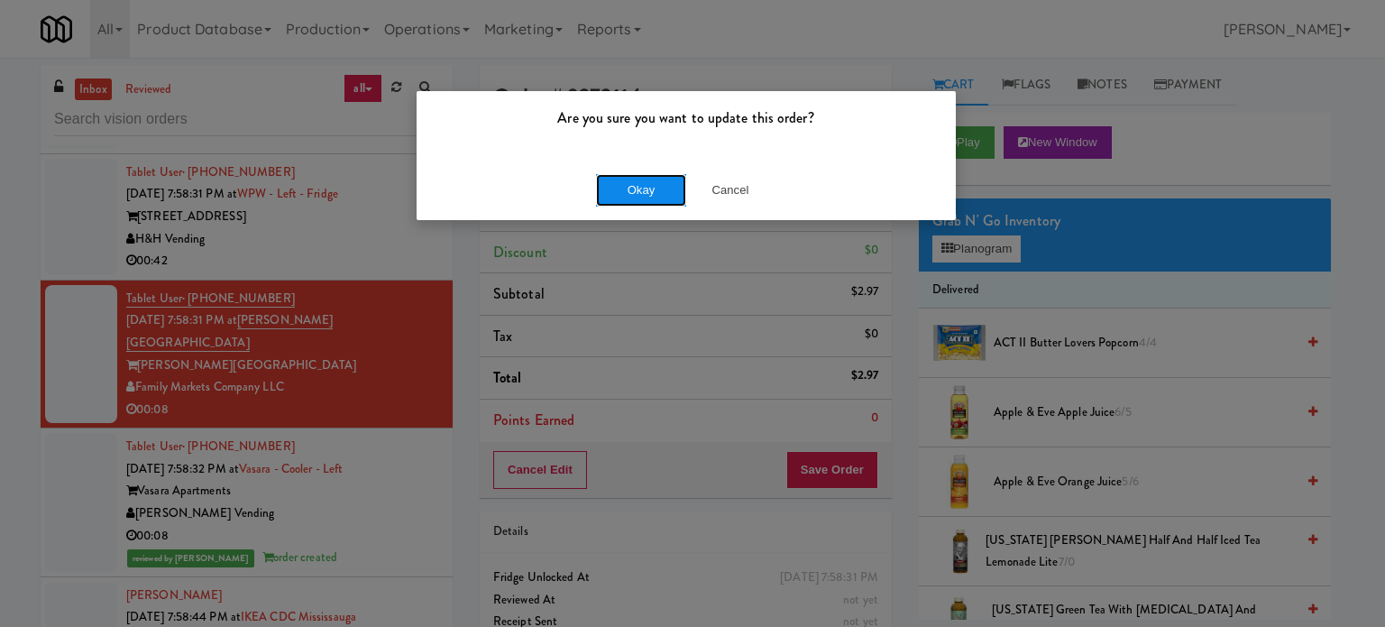
click at [646, 194] on button "Okay" at bounding box center [641, 190] width 90 height 32
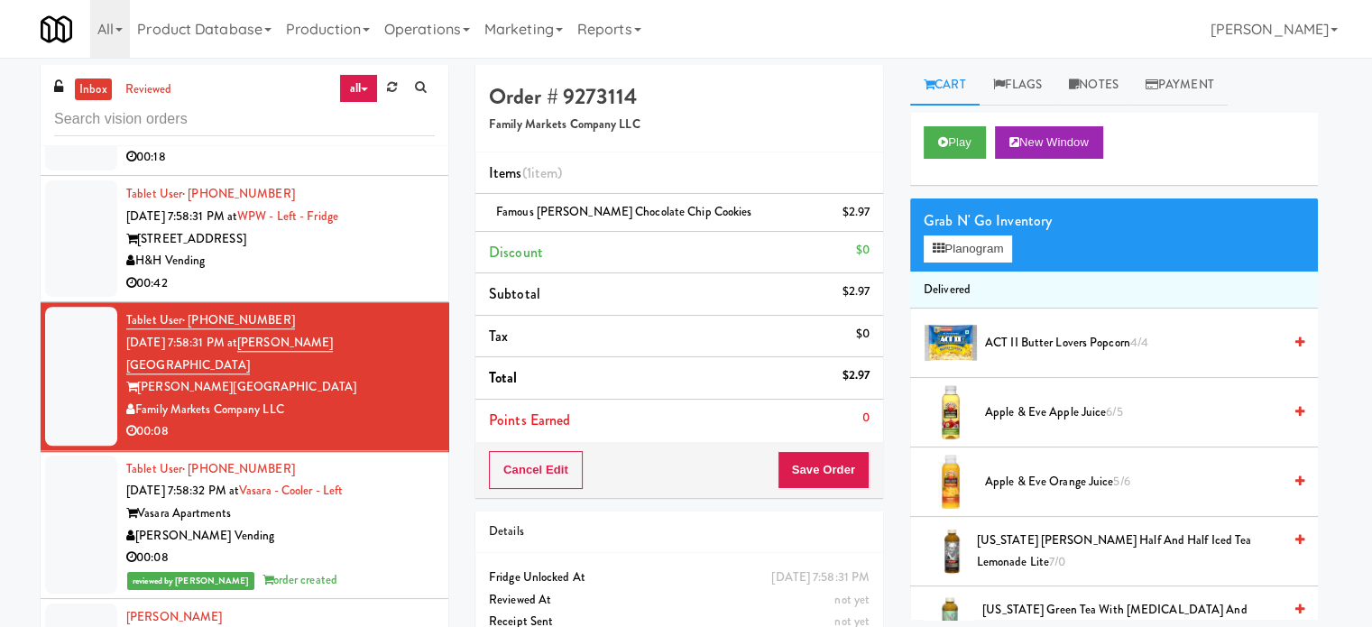
click at [377, 272] on div "H&H Vending" at bounding box center [280, 261] width 308 height 23
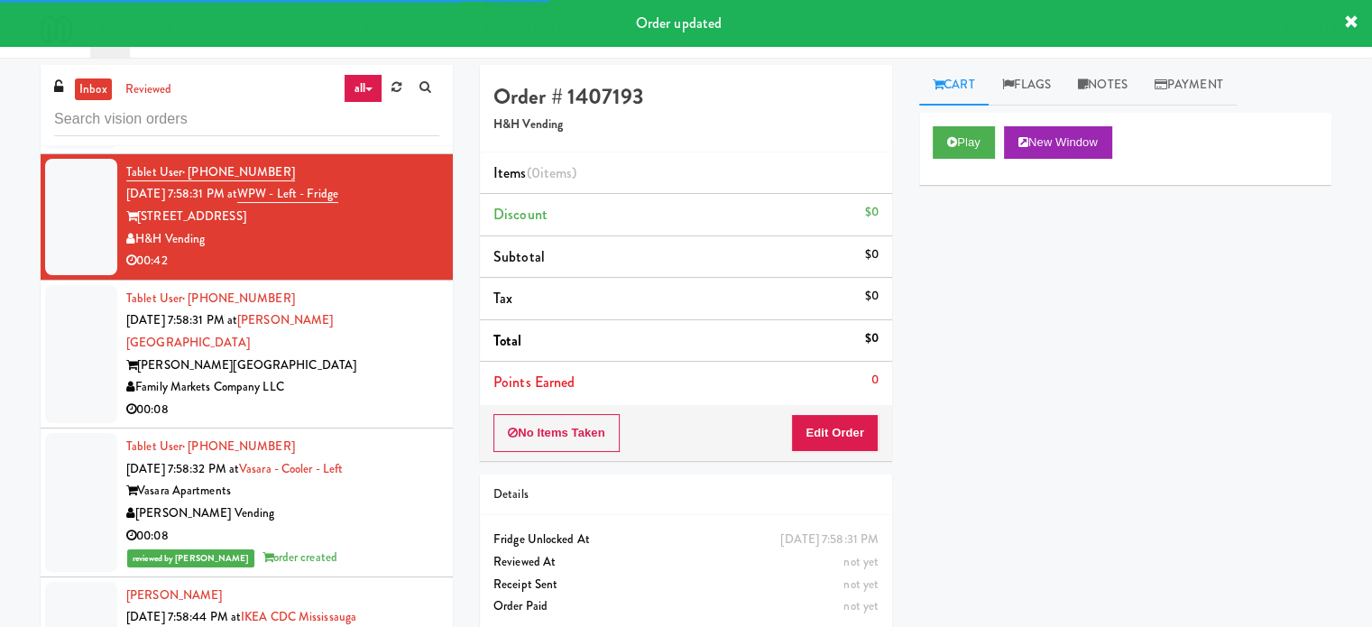
click at [908, 146] on div "Cart Flags Notes Payment Play New Window Primary Flag Clear Flag if unable to d…" at bounding box center [1125, 342] width 439 height 555
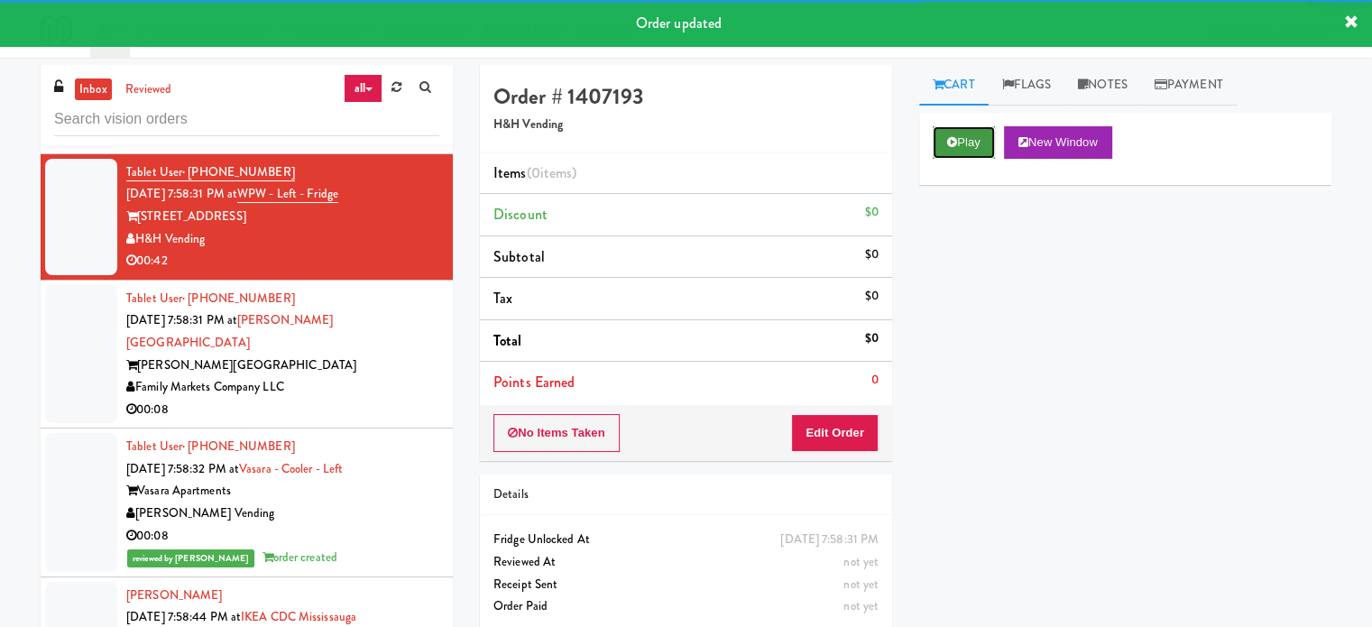
click at [956, 151] on button "Play" at bounding box center [964, 142] width 62 height 32
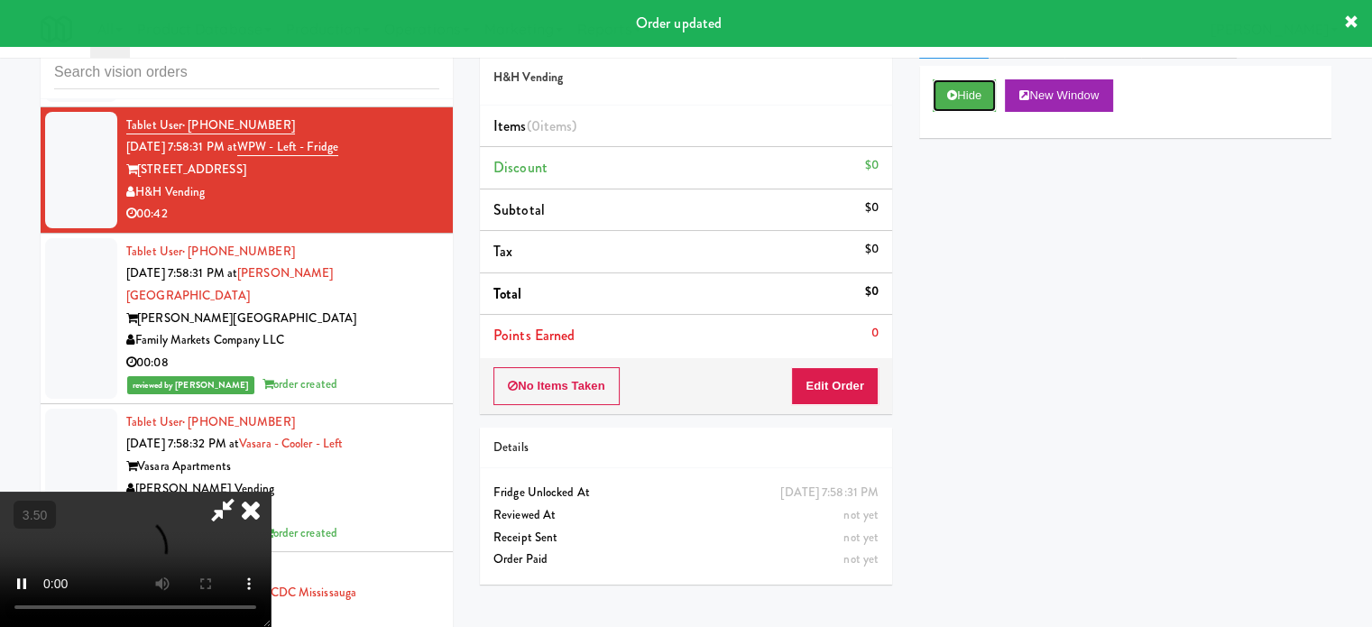
scroll to position [73, 0]
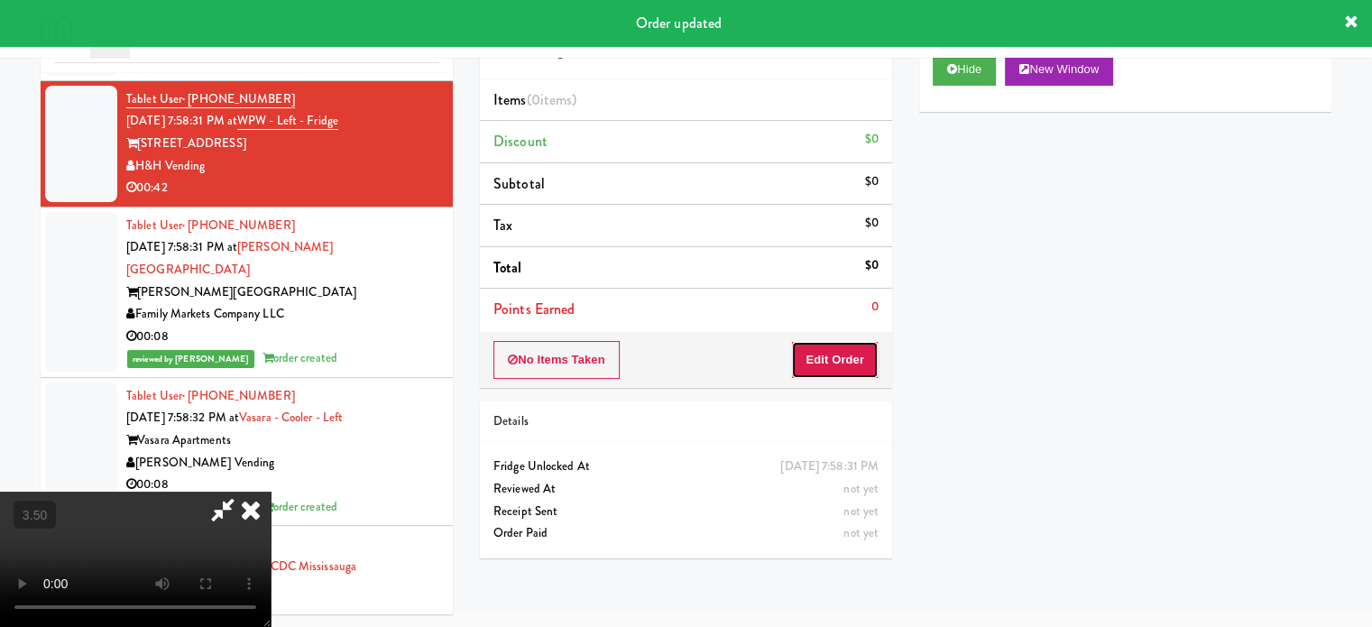
click at [843, 360] on button "Edit Order" at bounding box center [834, 360] width 87 height 38
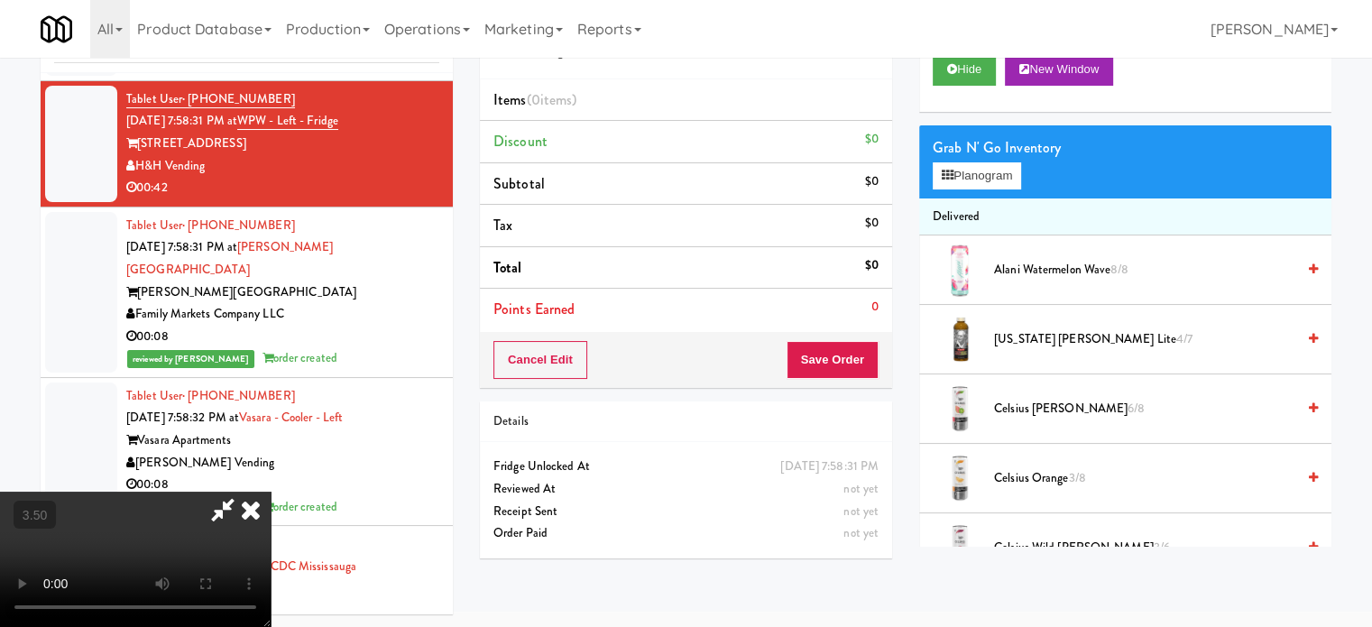
click at [271, 492] on video at bounding box center [135, 559] width 271 height 135
drag, startPoint x: 538, startPoint y: 355, endPoint x: 595, endPoint y: 409, distance: 77.9
click at [271, 492] on video at bounding box center [135, 559] width 271 height 135
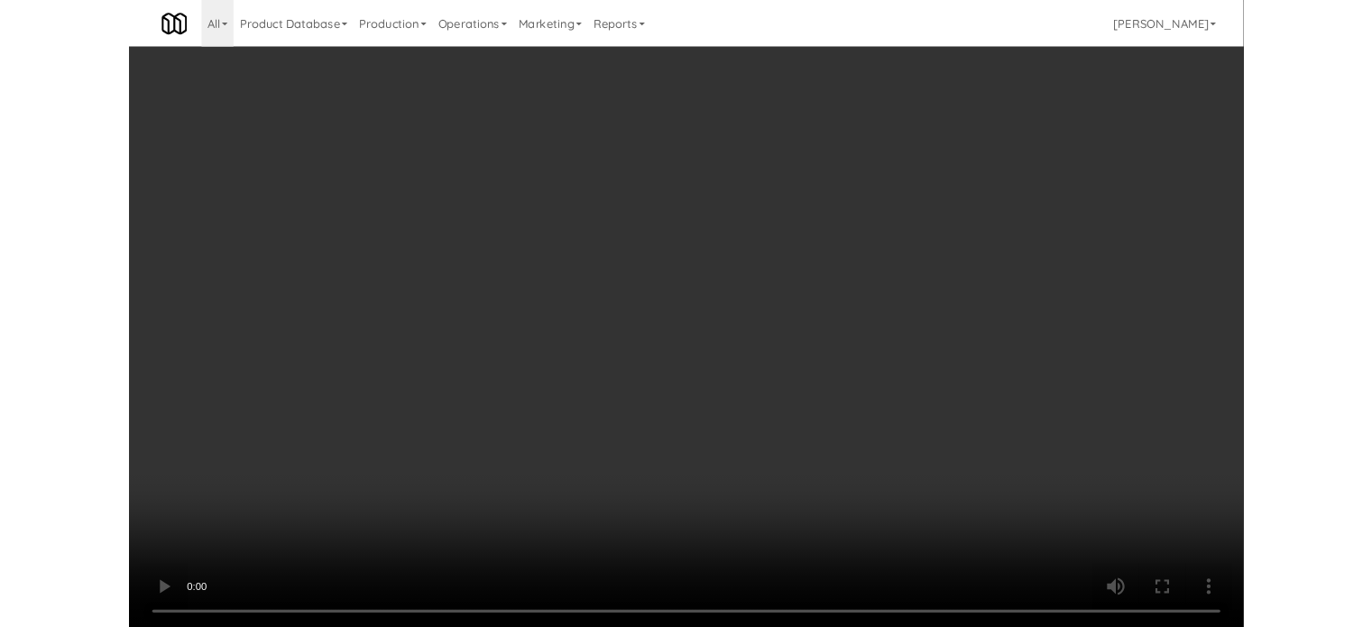
scroll to position [15470, 0]
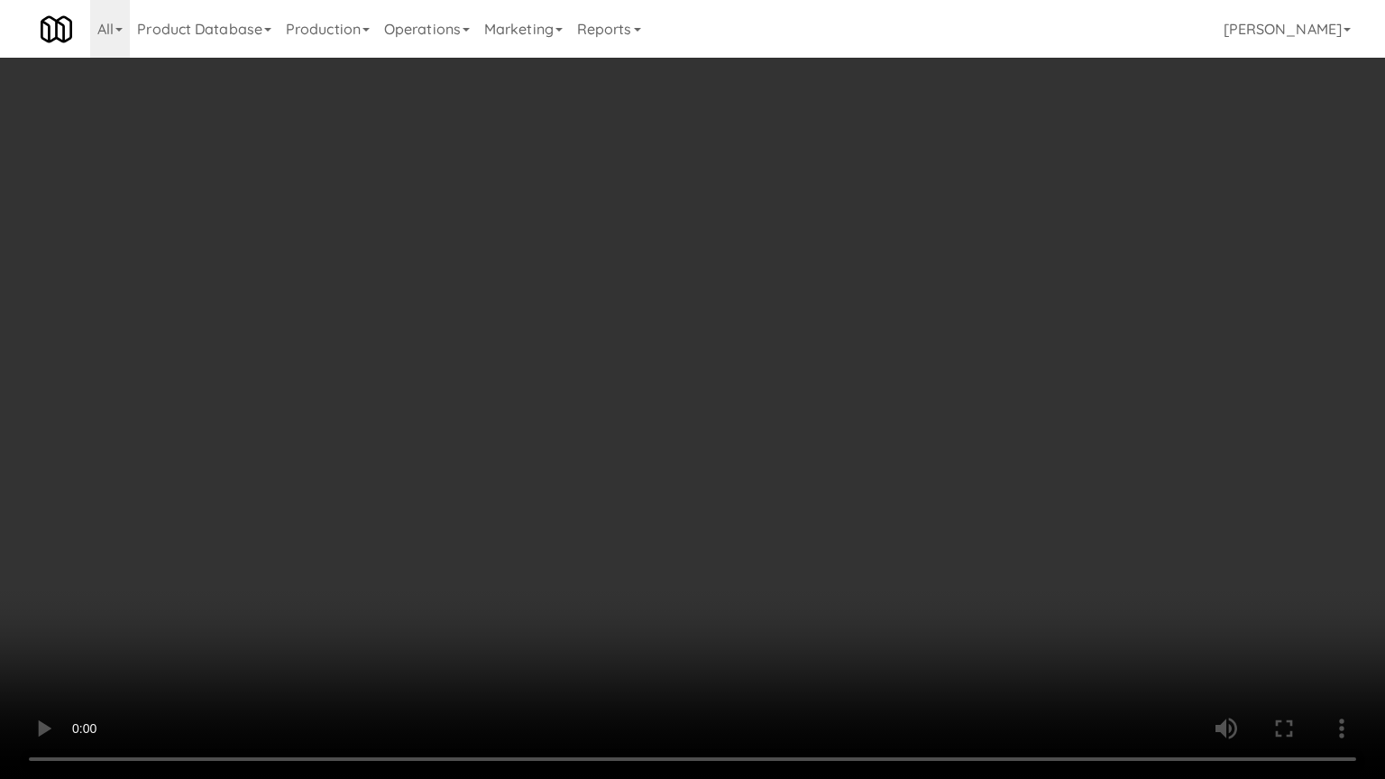
click at [630, 390] on video at bounding box center [692, 389] width 1385 height 779
click at [619, 409] on video at bounding box center [692, 389] width 1385 height 779
click at [621, 406] on video at bounding box center [692, 389] width 1385 height 779
click at [639, 401] on video at bounding box center [692, 389] width 1385 height 779
drag, startPoint x: 363, startPoint y: 512, endPoint x: 681, endPoint y: 299, distance: 382.2
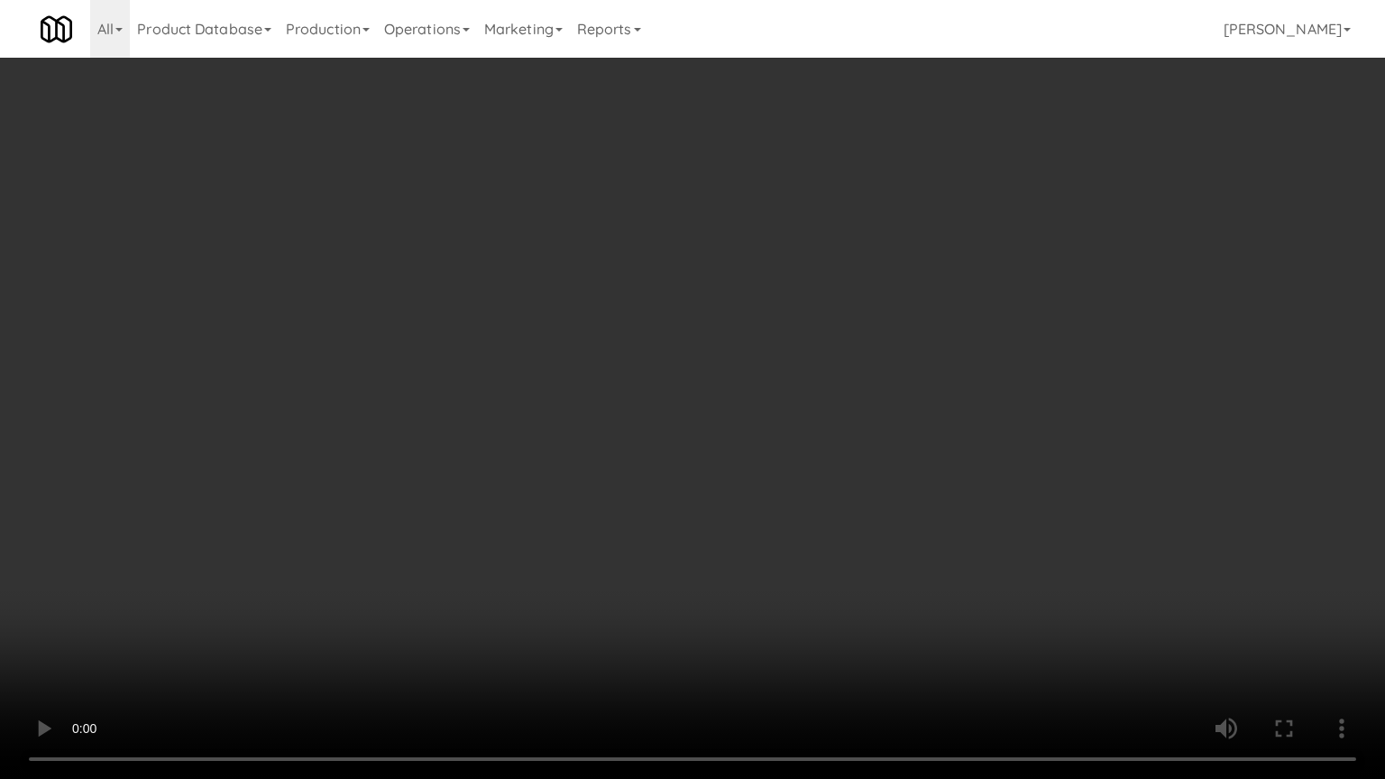
click at [371, 508] on video at bounding box center [692, 389] width 1385 height 779
click at [685, 320] on video at bounding box center [692, 389] width 1385 height 779
click at [740, 315] on video at bounding box center [692, 389] width 1385 height 779
click at [751, 339] on video at bounding box center [692, 389] width 1385 height 779
click at [762, 336] on video at bounding box center [692, 389] width 1385 height 779
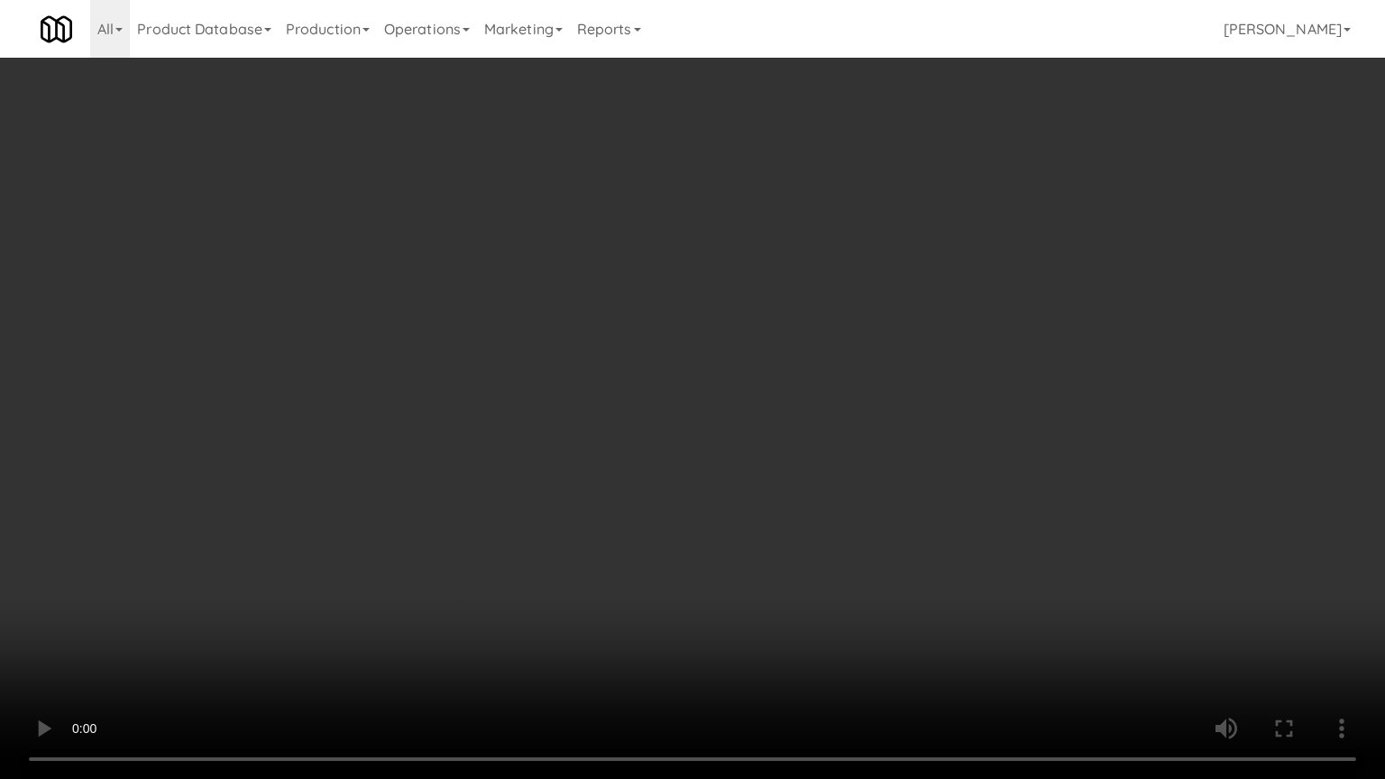
click at [766, 330] on video at bounding box center [692, 389] width 1385 height 779
click at [619, 367] on video at bounding box center [692, 389] width 1385 height 779
click at [621, 333] on video at bounding box center [692, 389] width 1385 height 779
click at [631, 319] on video at bounding box center [692, 389] width 1385 height 779
click at [670, 317] on video at bounding box center [692, 389] width 1385 height 779
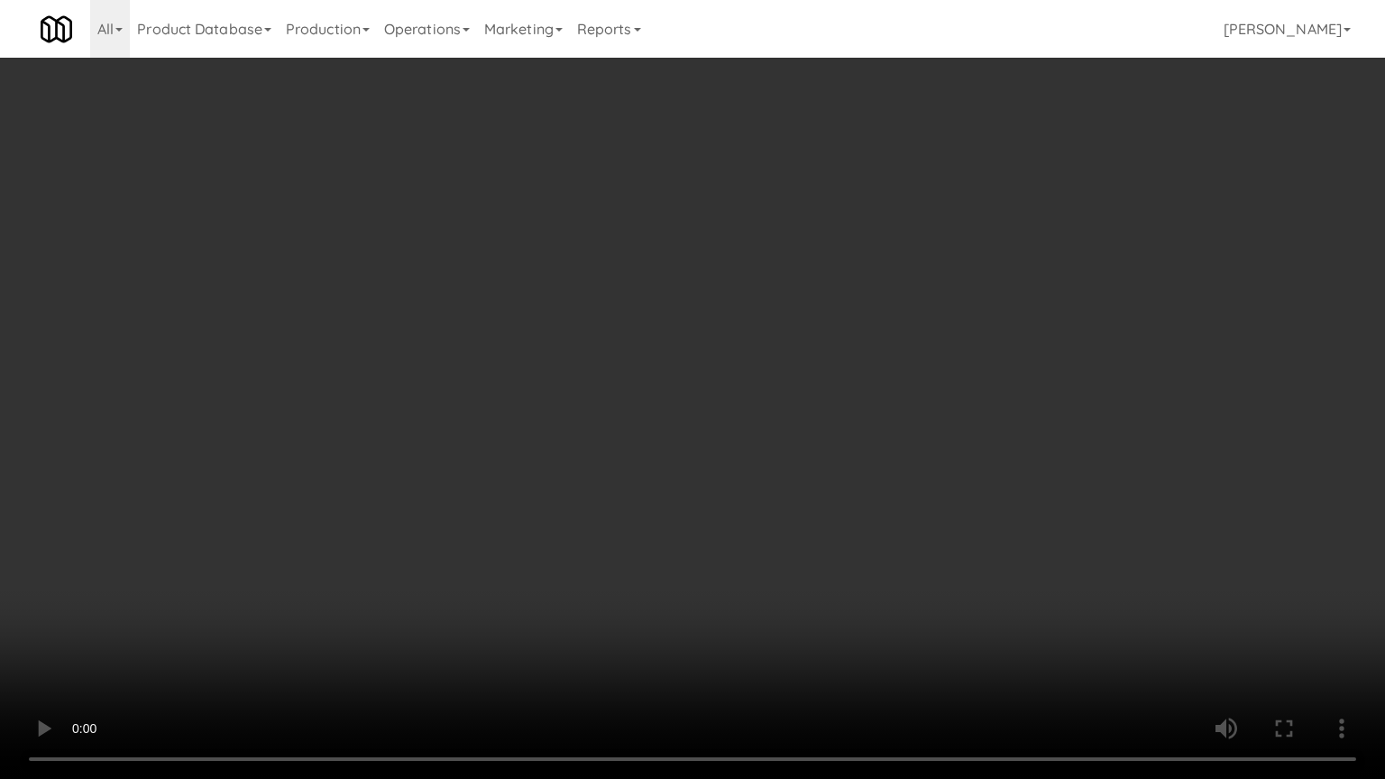
click at [691, 317] on video at bounding box center [692, 389] width 1385 height 779
click at [695, 331] on video at bounding box center [692, 389] width 1385 height 779
click at [700, 332] on video at bounding box center [692, 389] width 1385 height 779
click at [692, 336] on video at bounding box center [692, 389] width 1385 height 779
click at [747, 336] on video at bounding box center [692, 389] width 1385 height 779
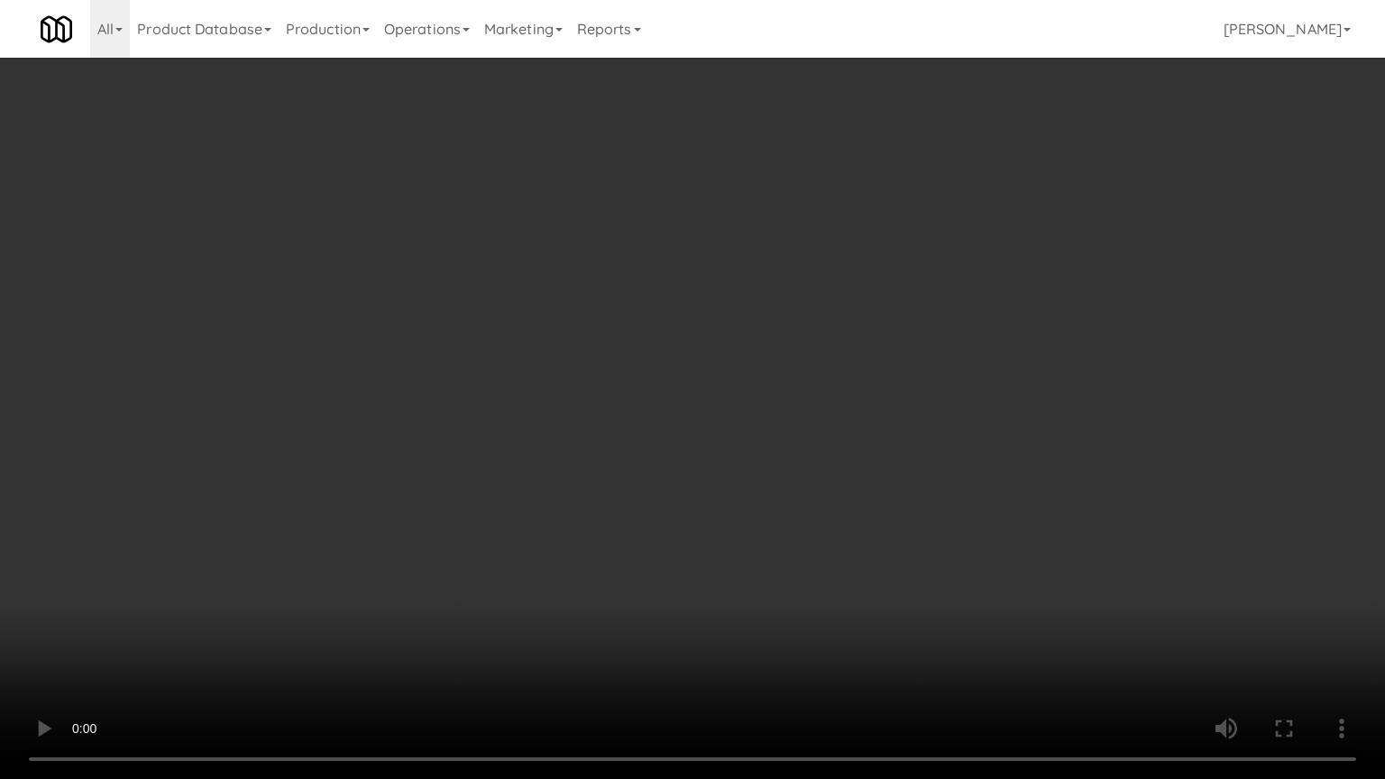
click at [731, 326] on video at bounding box center [692, 389] width 1385 height 779
drag, startPoint x: 698, startPoint y: 339, endPoint x: 720, endPoint y: 336, distance: 21.8
click at [707, 339] on video at bounding box center [692, 389] width 1385 height 779
click at [720, 336] on video at bounding box center [692, 389] width 1385 height 779
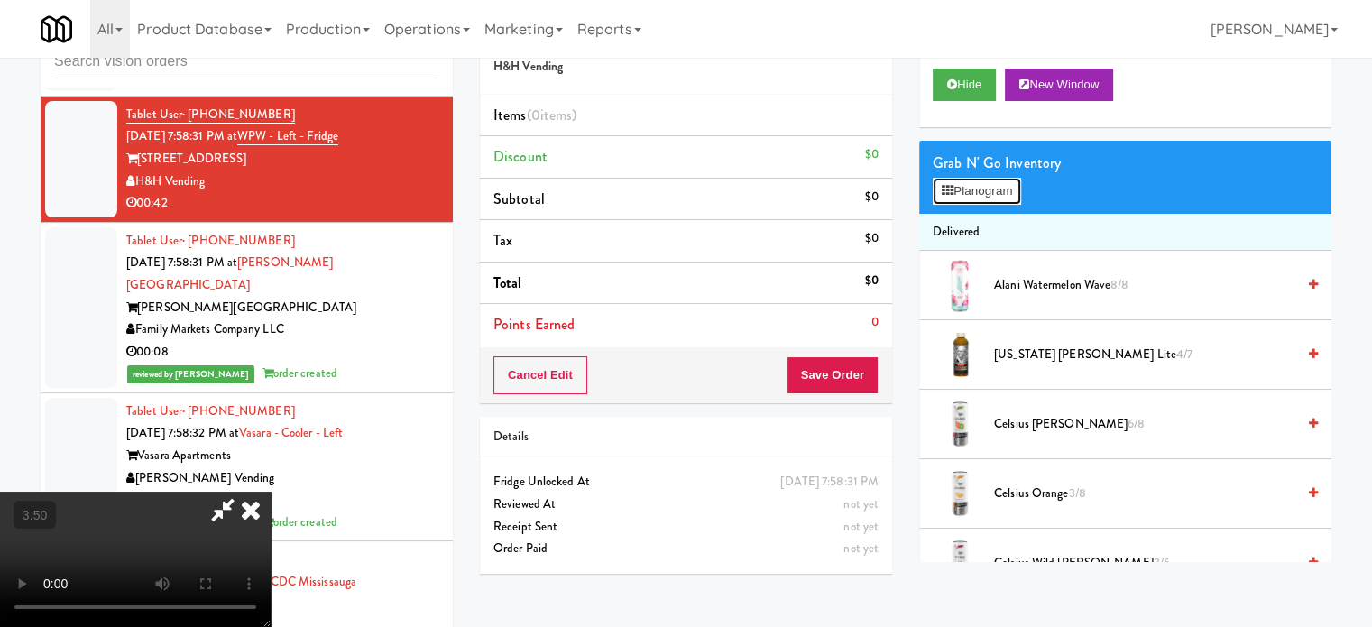
click at [994, 193] on button "Planogram" at bounding box center [977, 191] width 88 height 27
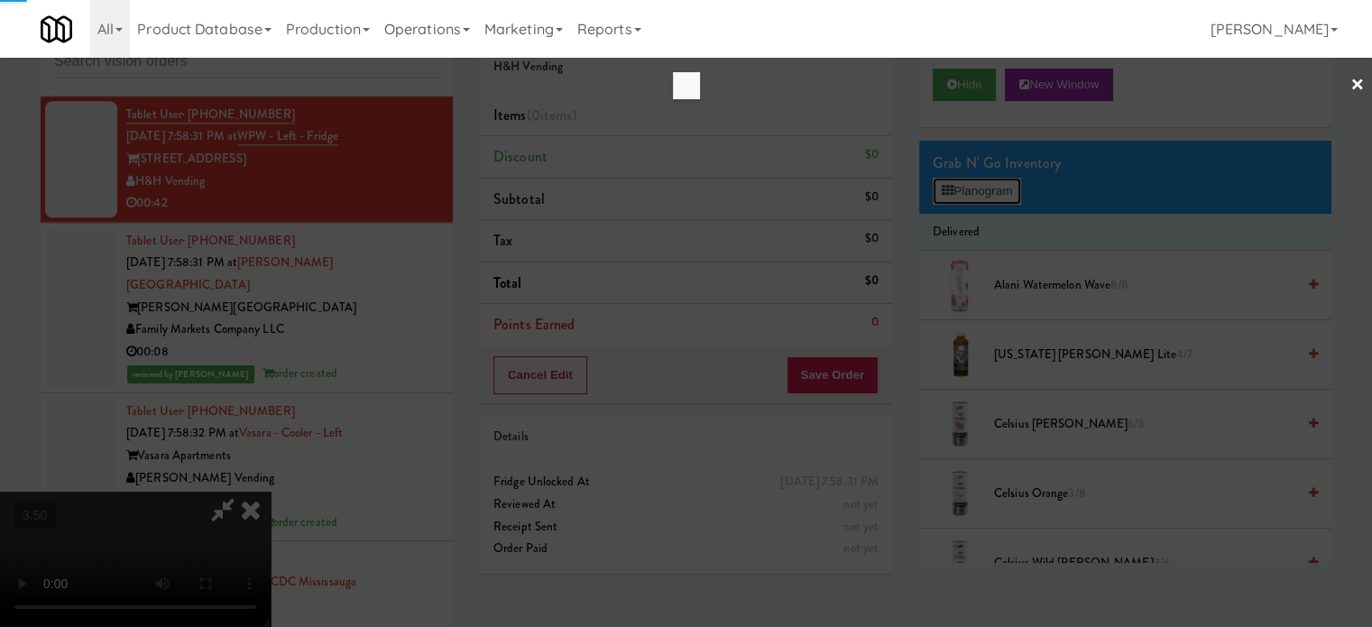
scroll to position [15470, 0]
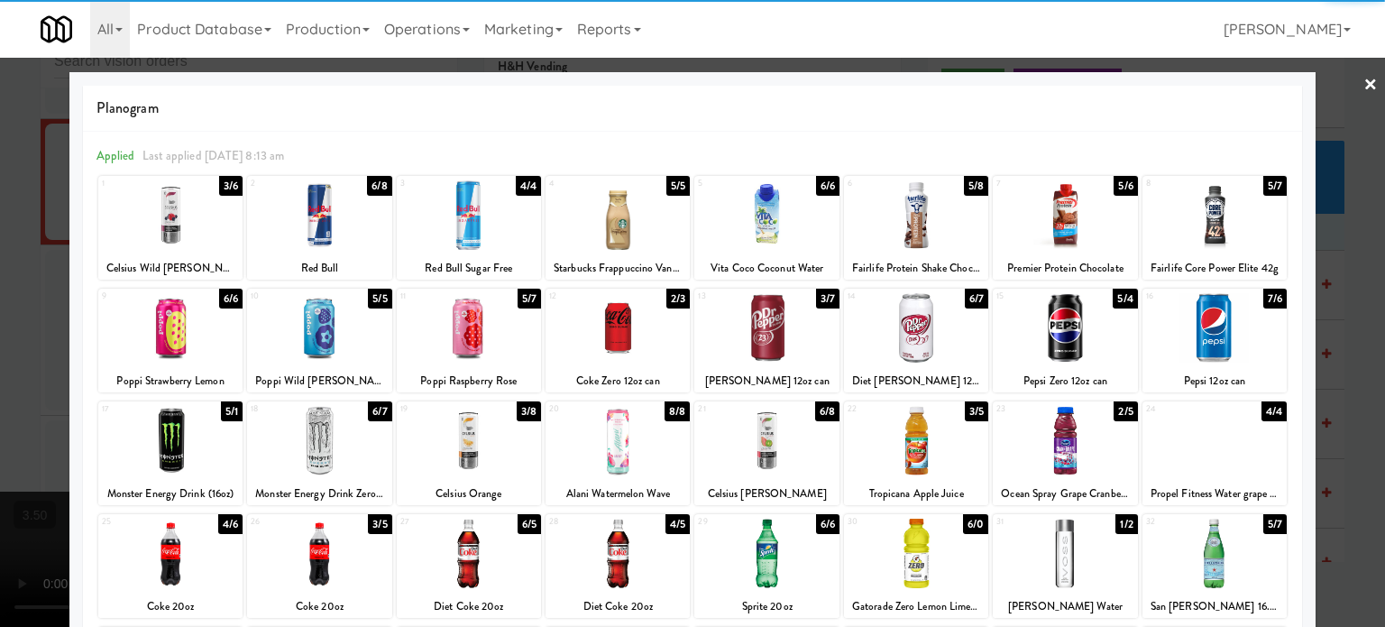
click at [1113, 300] on div "5/4" at bounding box center [1125, 299] width 24 height 20
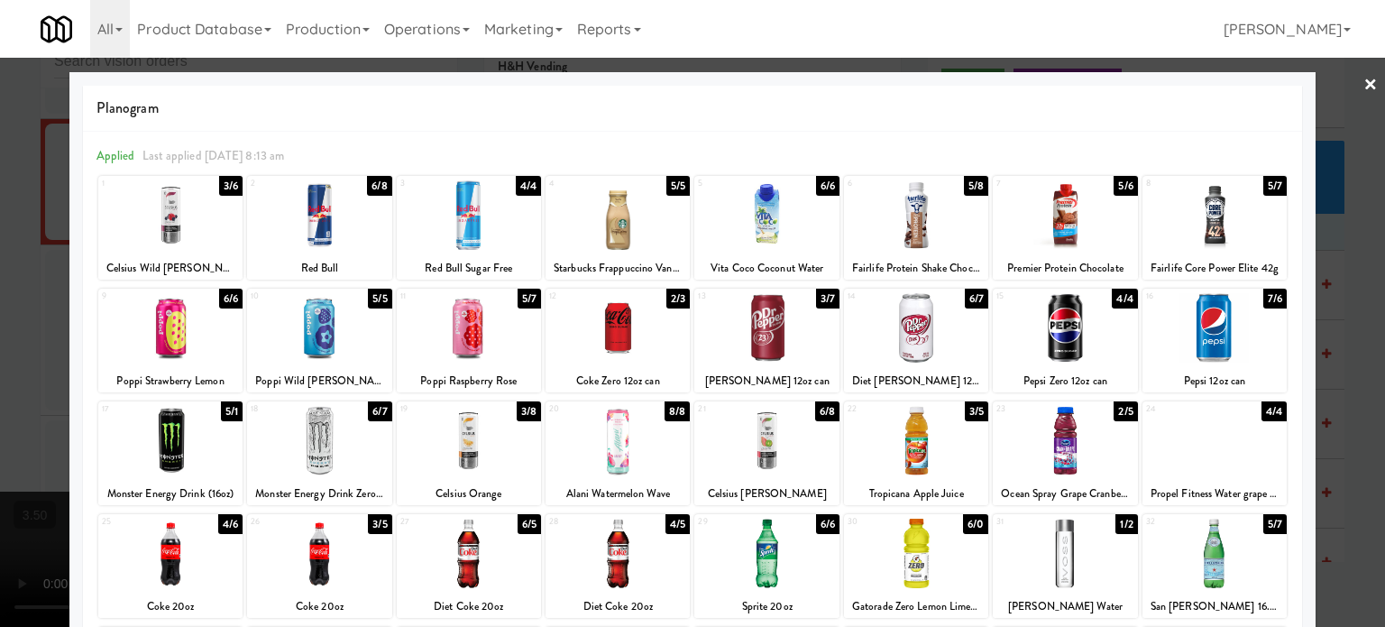
click at [1351, 287] on div at bounding box center [692, 313] width 1385 height 627
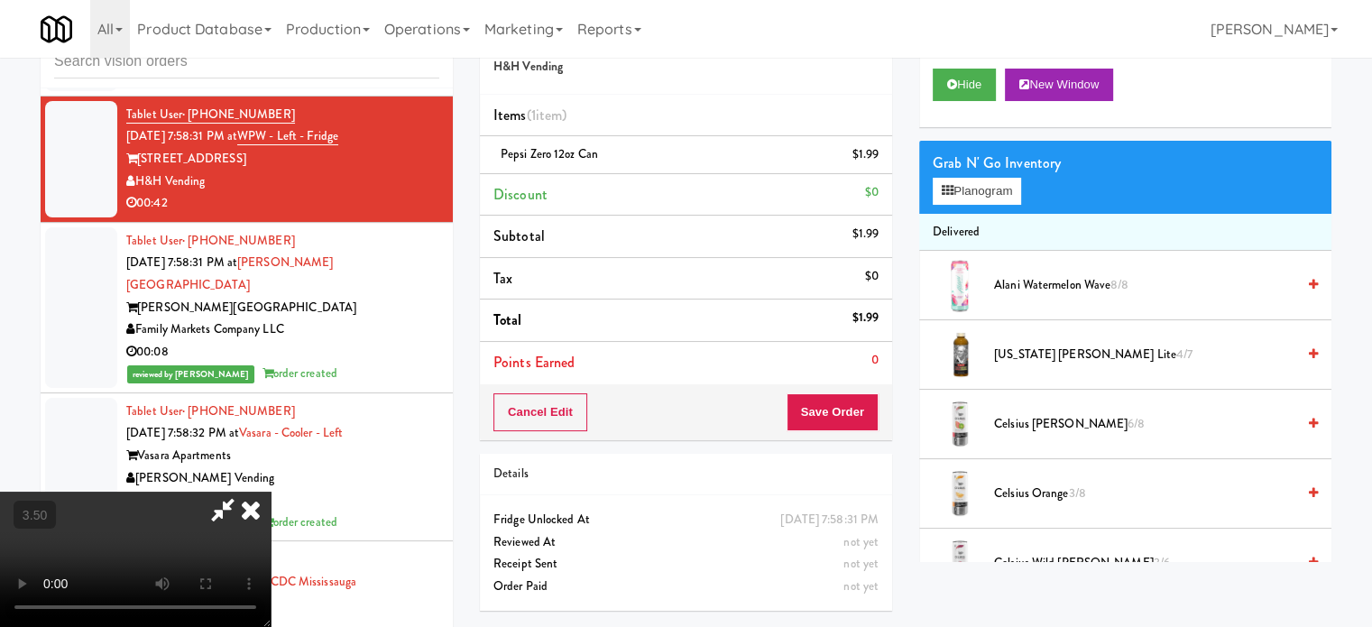
click at [271, 492] on video at bounding box center [135, 559] width 271 height 135
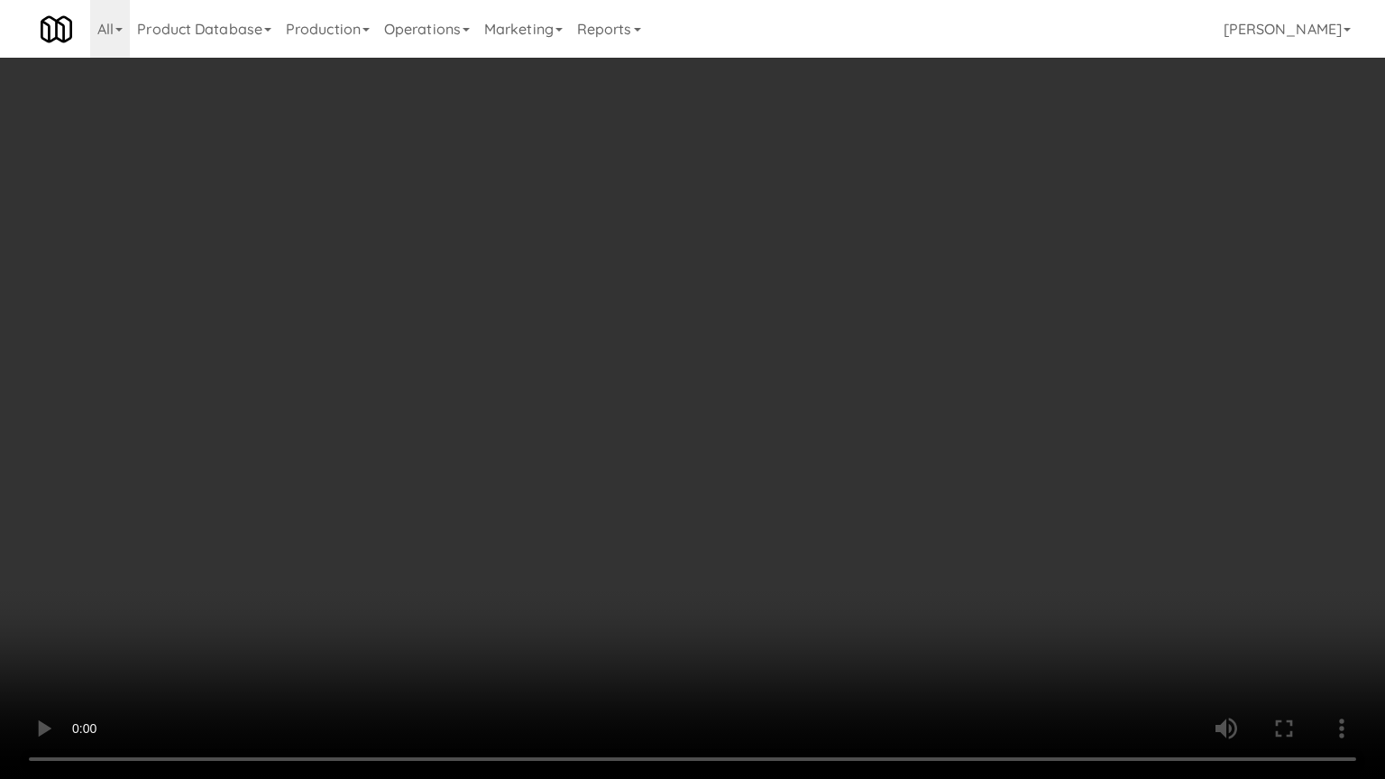
drag, startPoint x: 359, startPoint y: 404, endPoint x: 391, endPoint y: 354, distance: 60.0
click at [361, 401] on video at bounding box center [692, 389] width 1385 height 779
click at [403, 373] on video at bounding box center [692, 389] width 1385 height 779
click at [405, 373] on video at bounding box center [692, 389] width 1385 height 779
click at [459, 379] on video at bounding box center [692, 389] width 1385 height 779
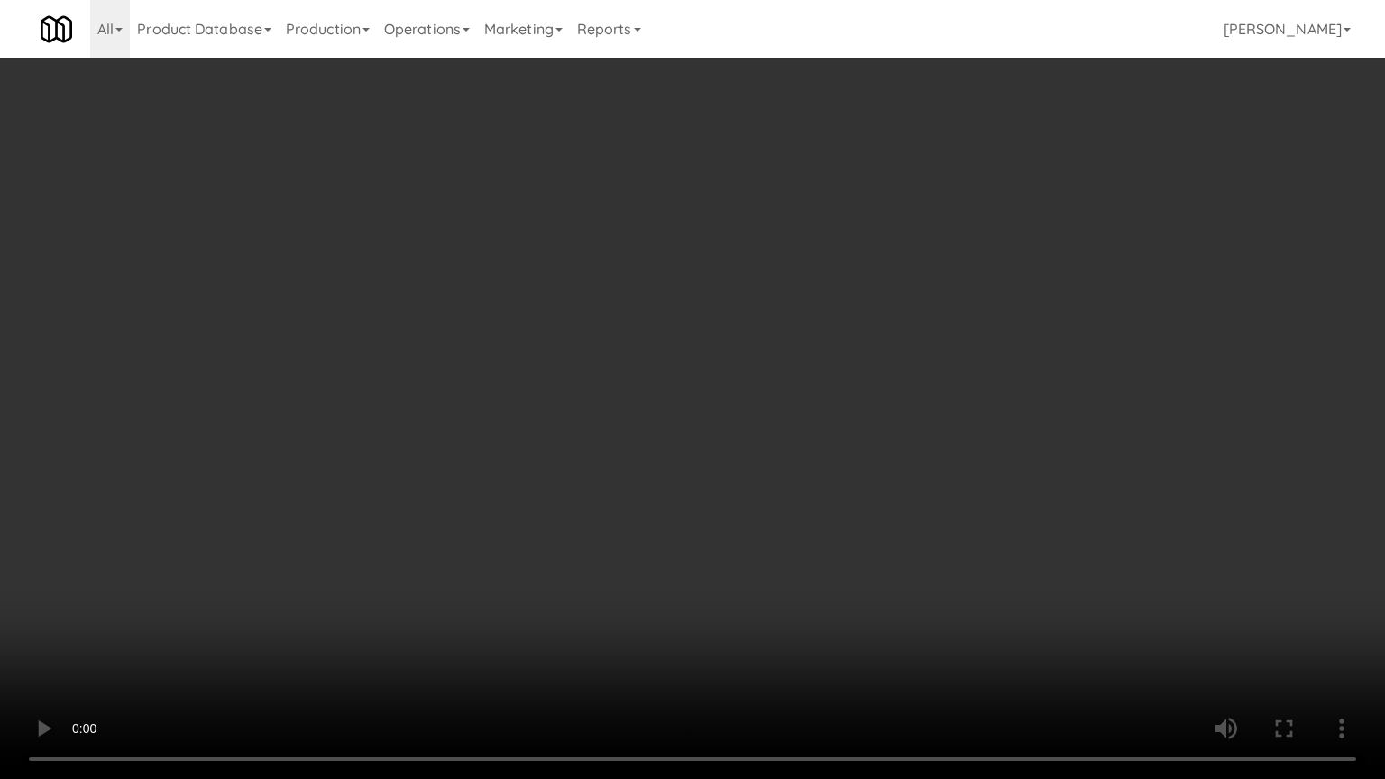
click at [433, 380] on video at bounding box center [692, 389] width 1385 height 779
click at [525, 399] on video at bounding box center [692, 389] width 1385 height 779
click at [502, 385] on video at bounding box center [692, 389] width 1385 height 779
drag, startPoint x: 527, startPoint y: 378, endPoint x: 676, endPoint y: 226, distance: 213.0
click at [527, 377] on video at bounding box center [692, 389] width 1385 height 779
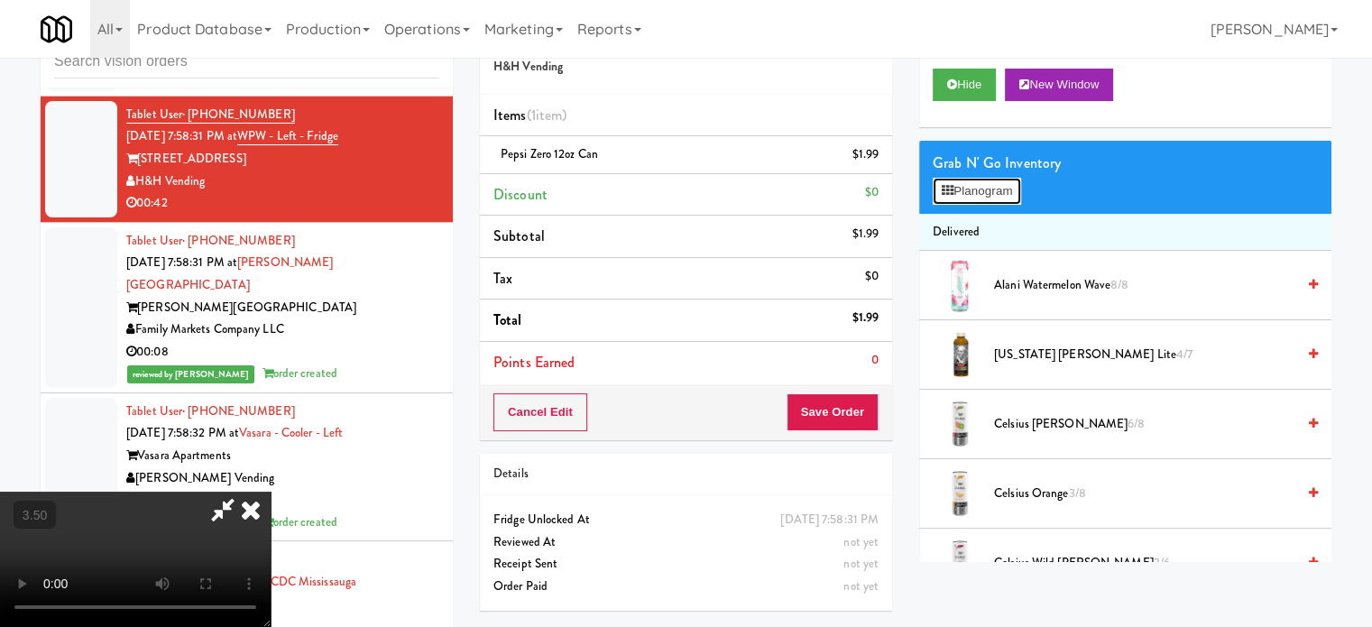
click at [977, 194] on button "Planogram" at bounding box center [977, 191] width 88 height 27
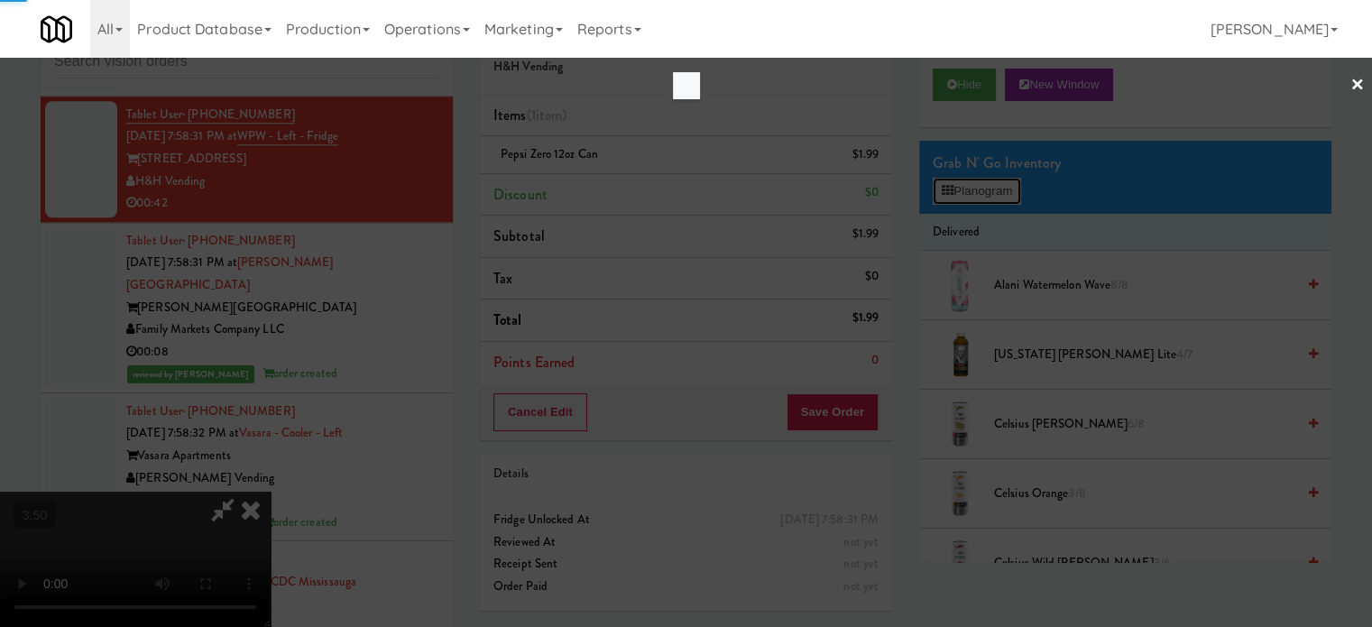
scroll to position [15470, 0]
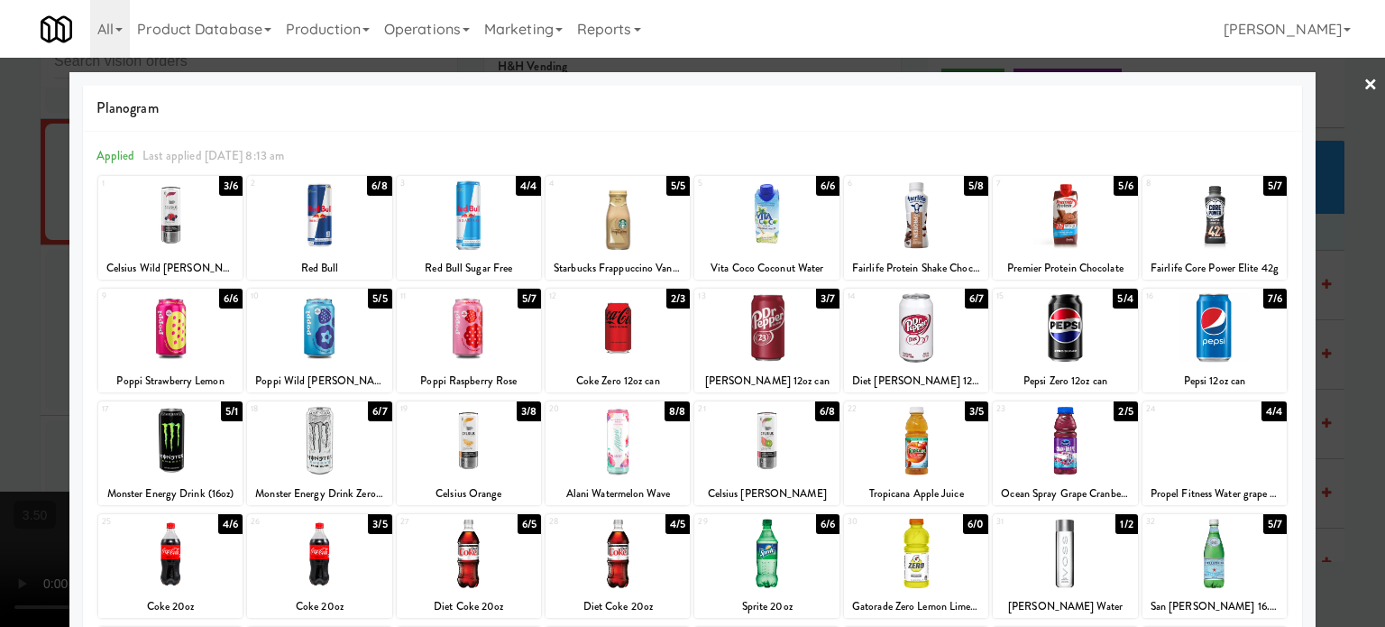
drag, startPoint x: 671, startPoint y: 298, endPoint x: 1198, endPoint y: 297, distance: 526.7
click at [671, 298] on div "2/3" at bounding box center [678, 299] width 23 height 20
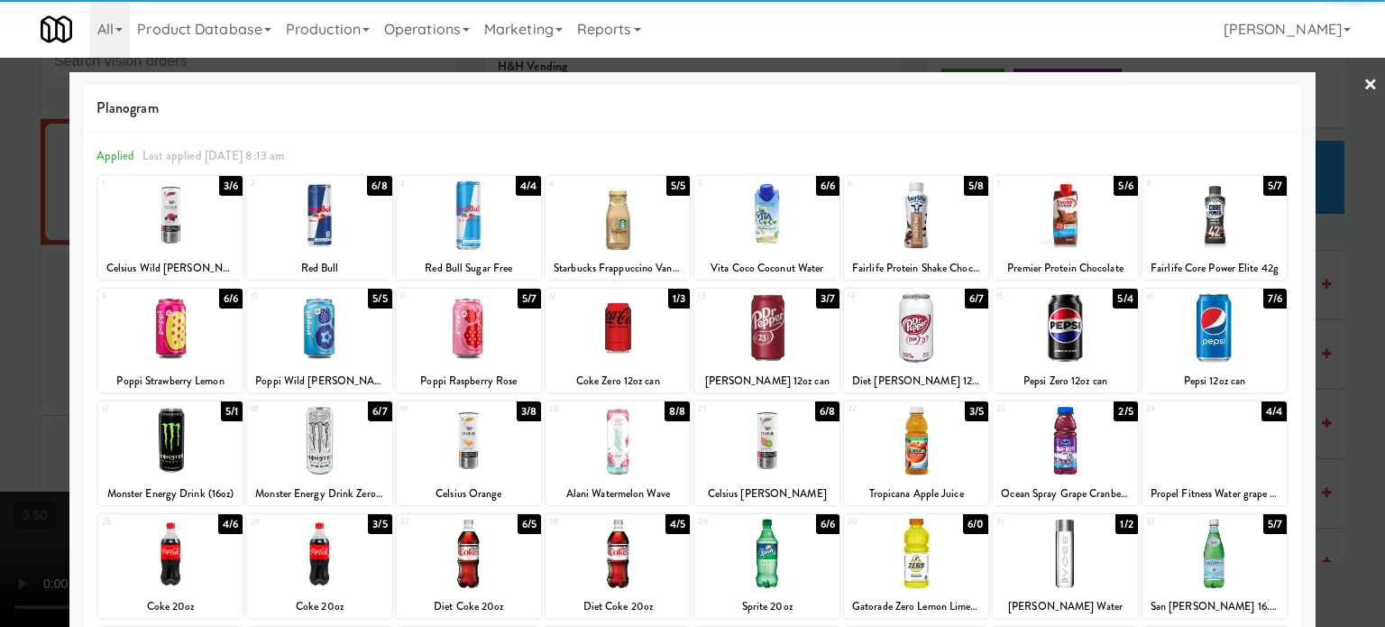
click at [1337, 325] on div at bounding box center [692, 313] width 1385 height 627
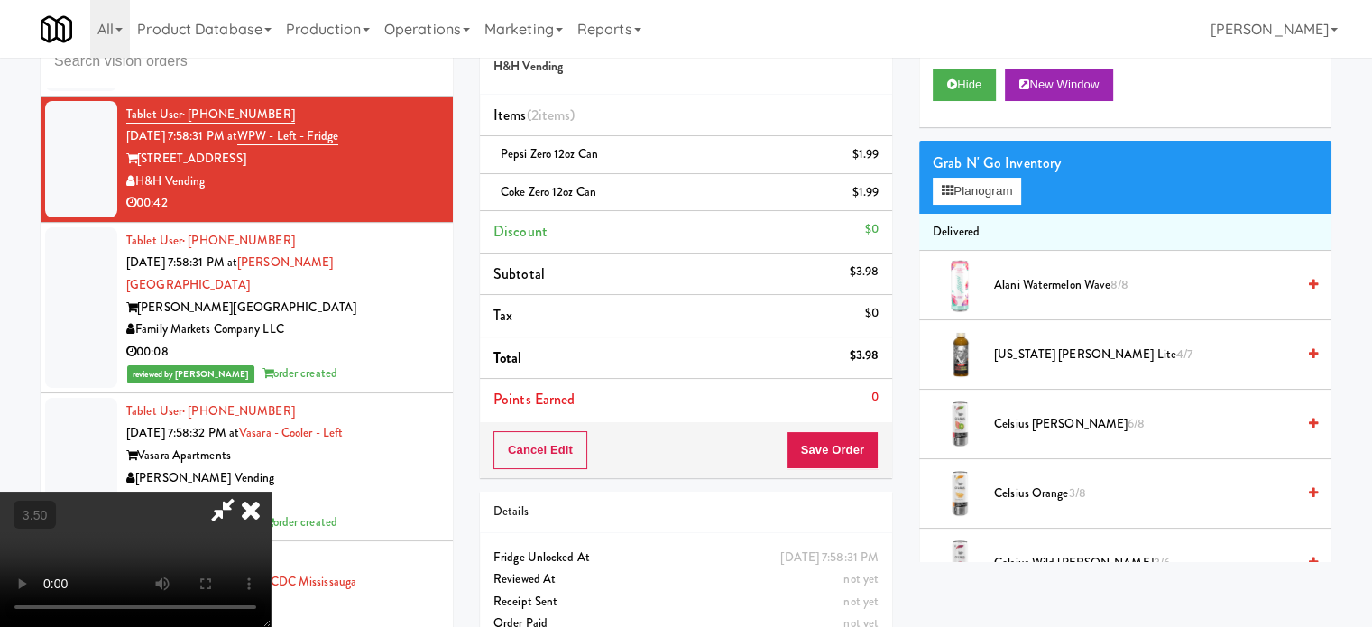
click at [271, 492] on video at bounding box center [135, 559] width 271 height 135
drag, startPoint x: 336, startPoint y: 335, endPoint x: 465, endPoint y: 346, distance: 130.4
click at [271, 492] on video at bounding box center [135, 559] width 271 height 135
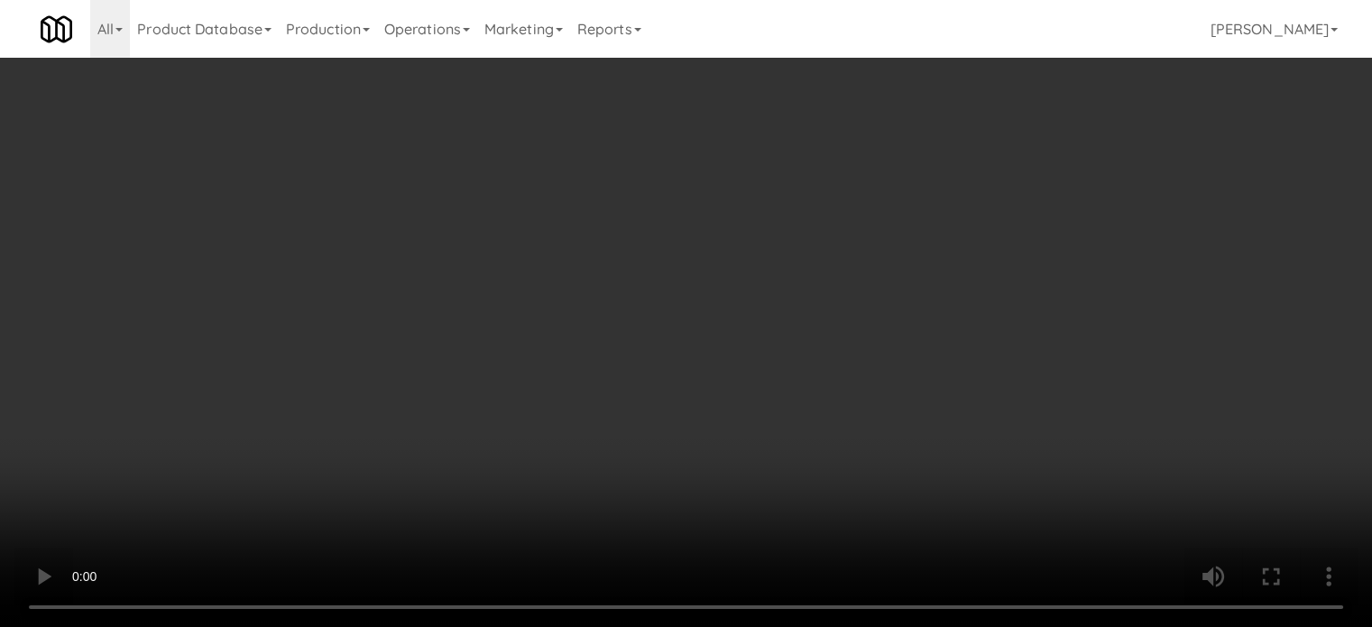
scroll to position [15470, 0]
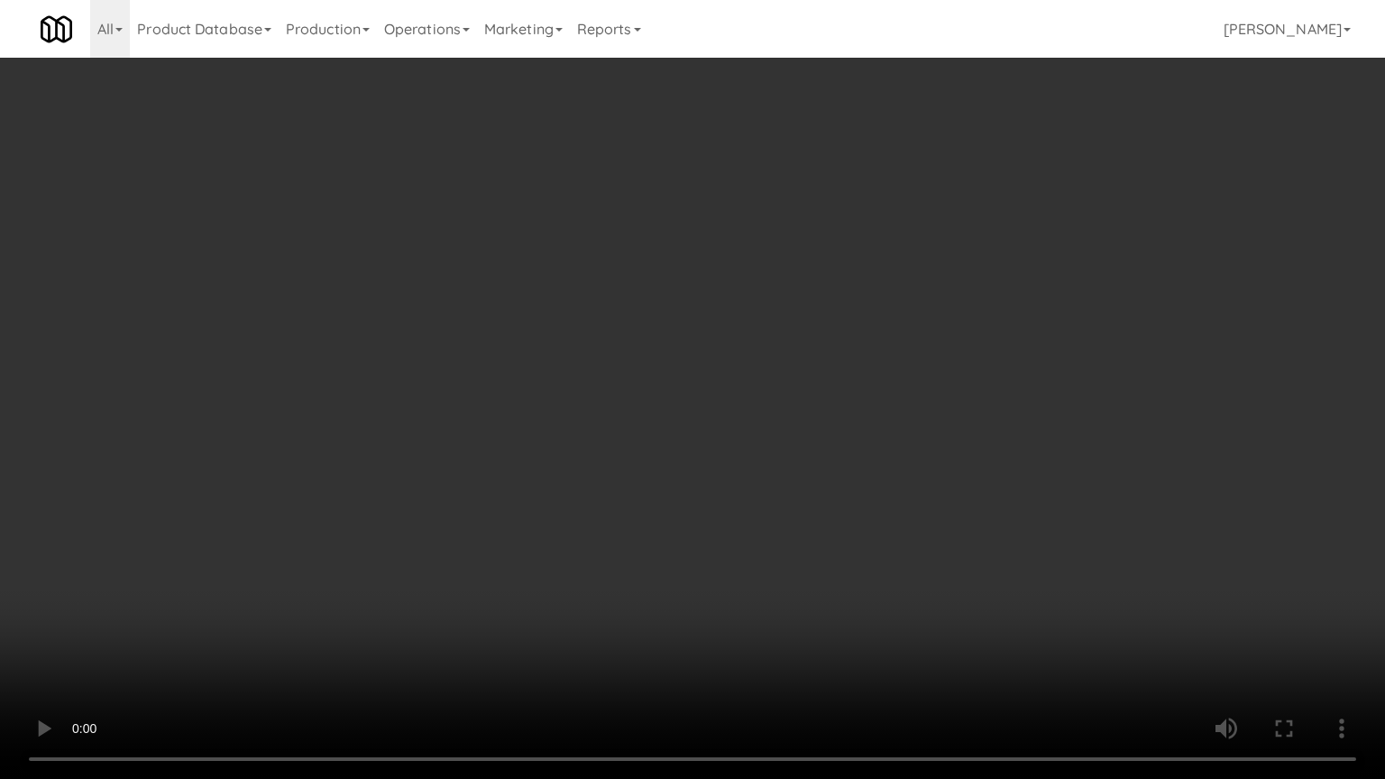
click at [557, 309] on video at bounding box center [692, 389] width 1385 height 779
click at [559, 308] on video at bounding box center [692, 389] width 1385 height 779
click at [561, 310] on video at bounding box center [692, 389] width 1385 height 779
drag, startPoint x: 579, startPoint y: 320, endPoint x: 612, endPoint y: 320, distance: 33.4
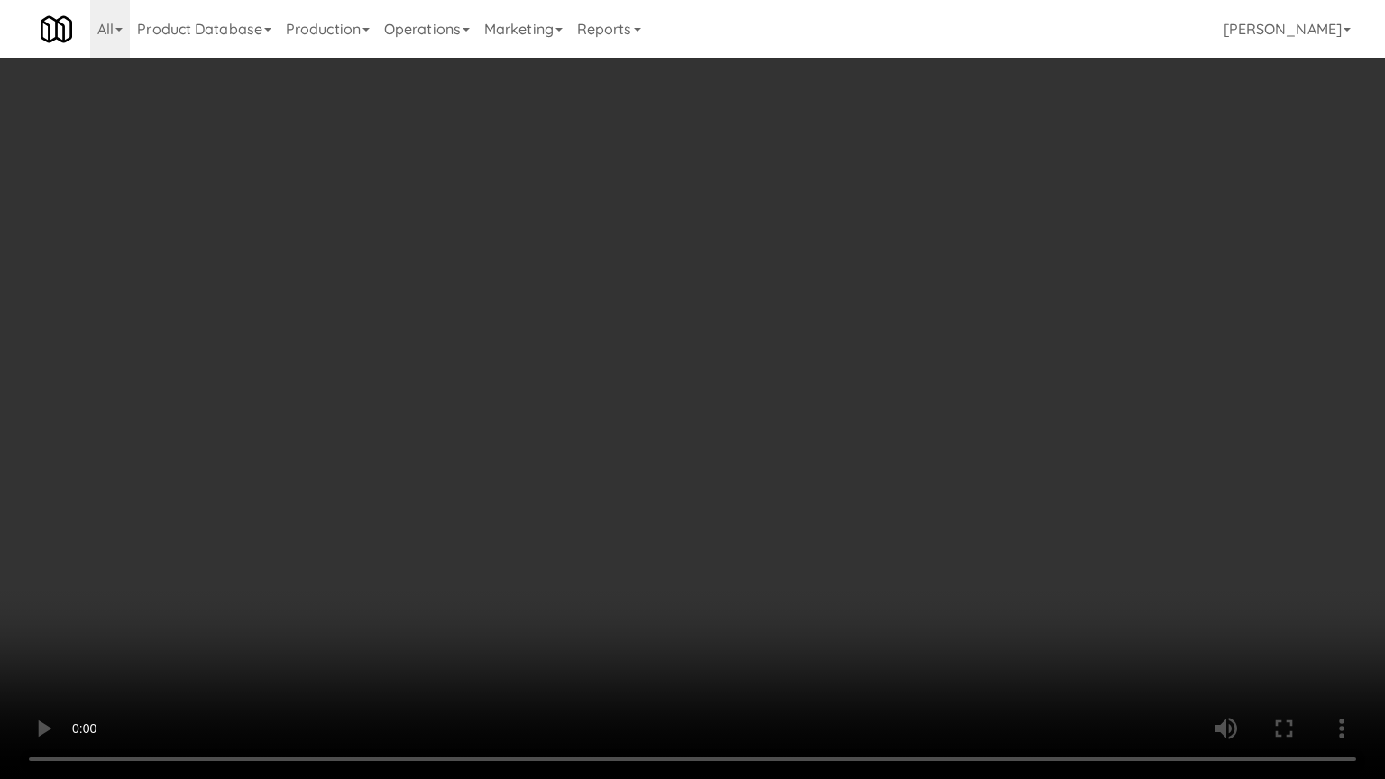
click at [580, 320] on video at bounding box center [692, 389] width 1385 height 779
click at [645, 327] on video at bounding box center [692, 389] width 1385 height 779
click at [617, 325] on video at bounding box center [692, 389] width 1385 height 779
click at [618, 325] on video at bounding box center [692, 389] width 1385 height 779
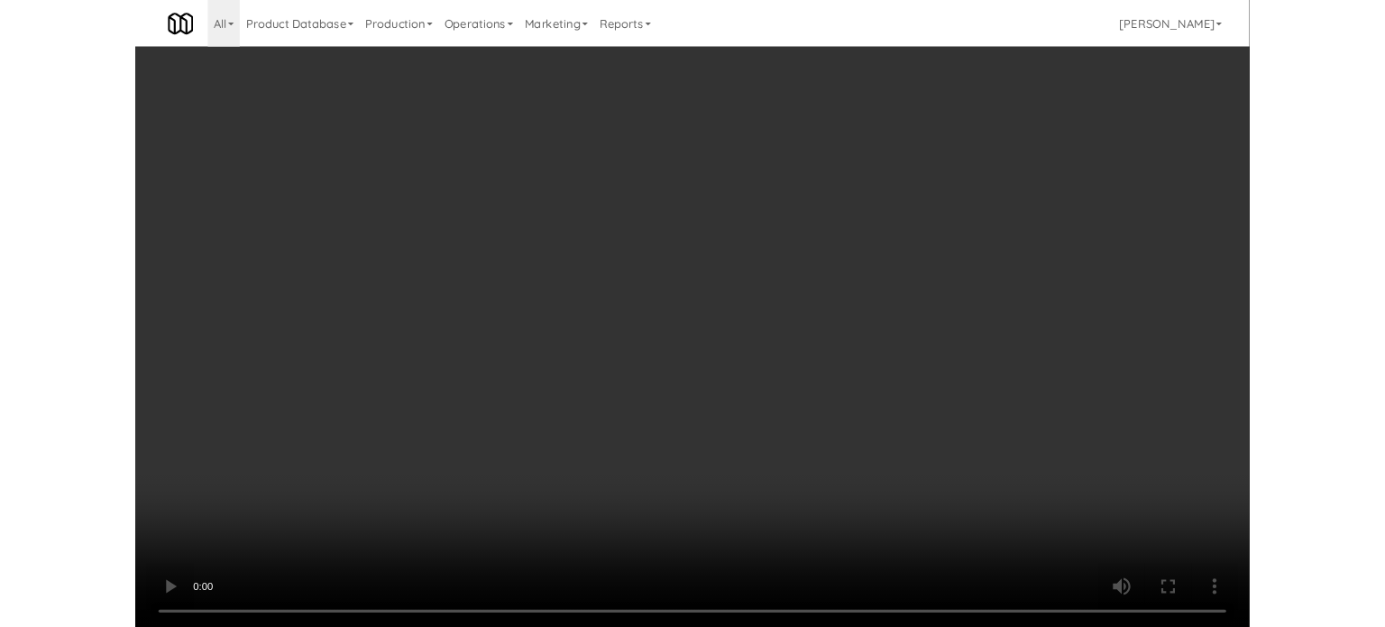
scroll to position [15493, 0]
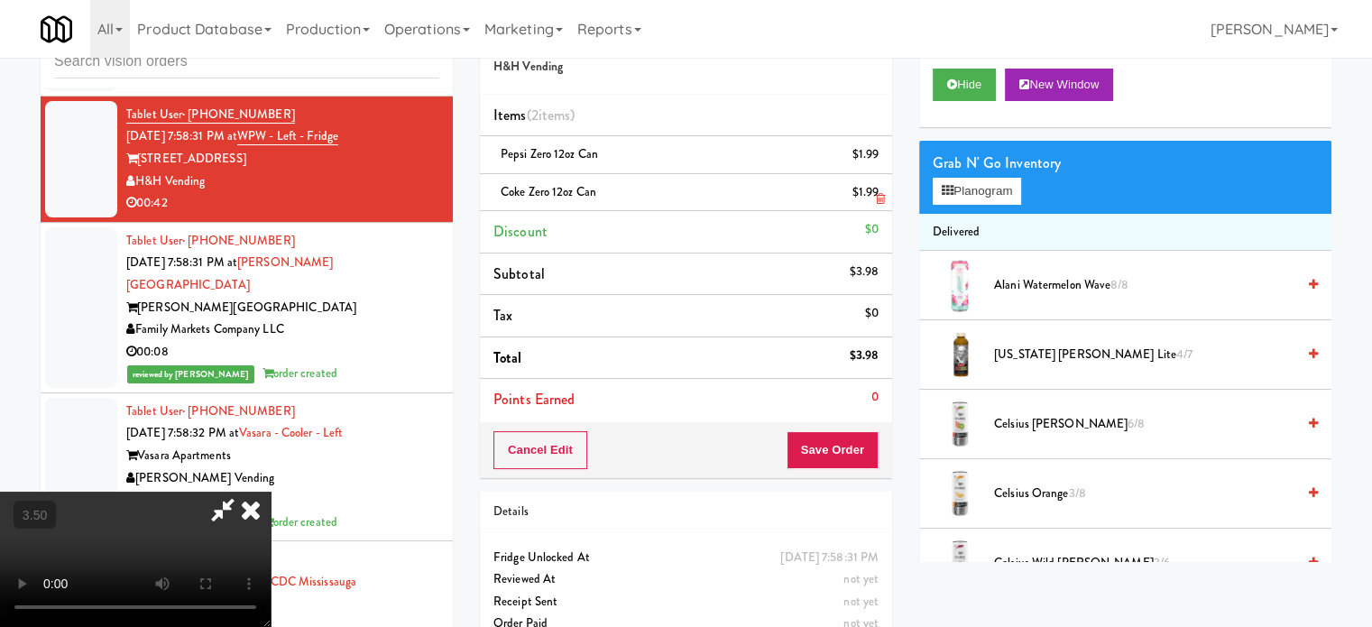
click at [866, 205] on li "Coke Zero 12oz can $1.99" at bounding box center [686, 193] width 412 height 38
click at [881, 200] on icon at bounding box center [880, 199] width 9 height 12
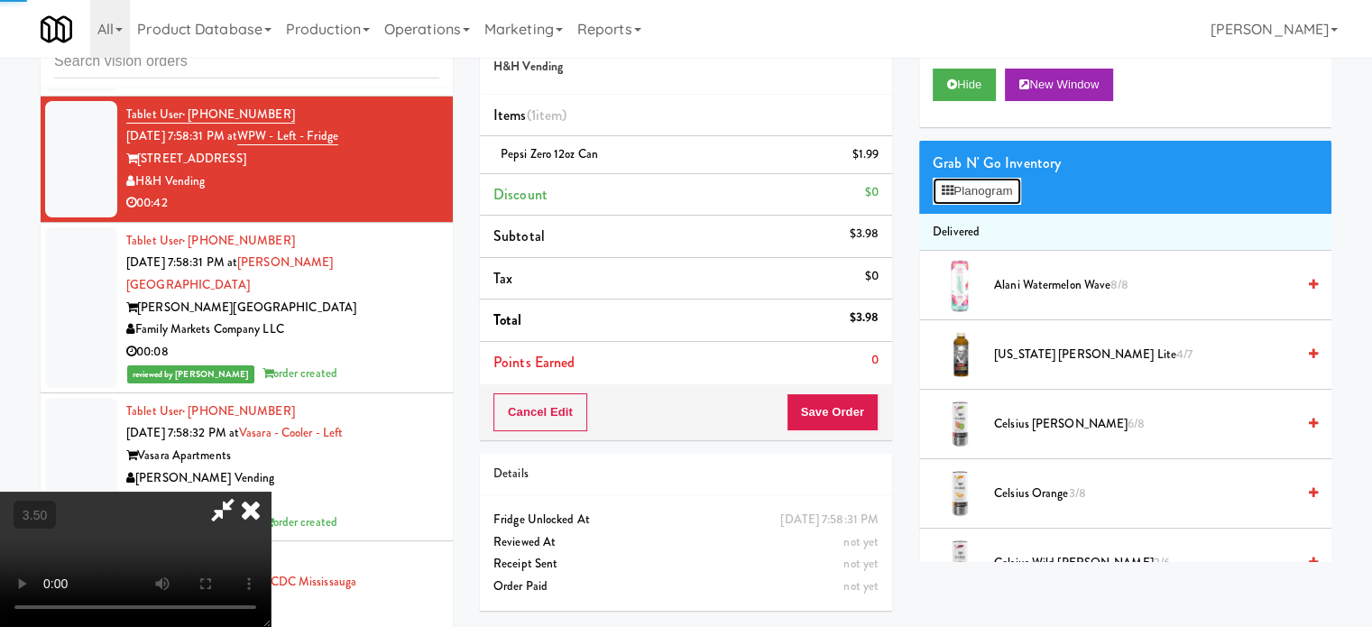
click at [960, 204] on div "Grab N' Go Inventory Planogram" at bounding box center [1125, 177] width 412 height 73
click at [992, 198] on button "Planogram" at bounding box center [977, 191] width 88 height 27
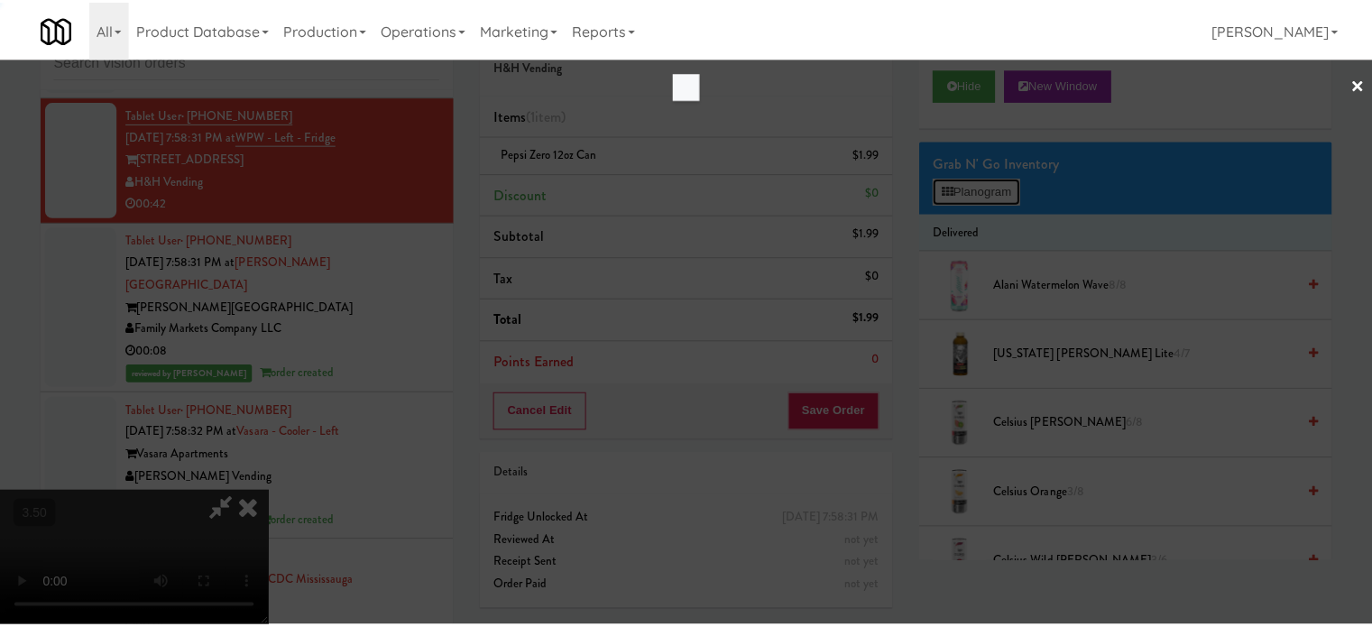
scroll to position [15470, 0]
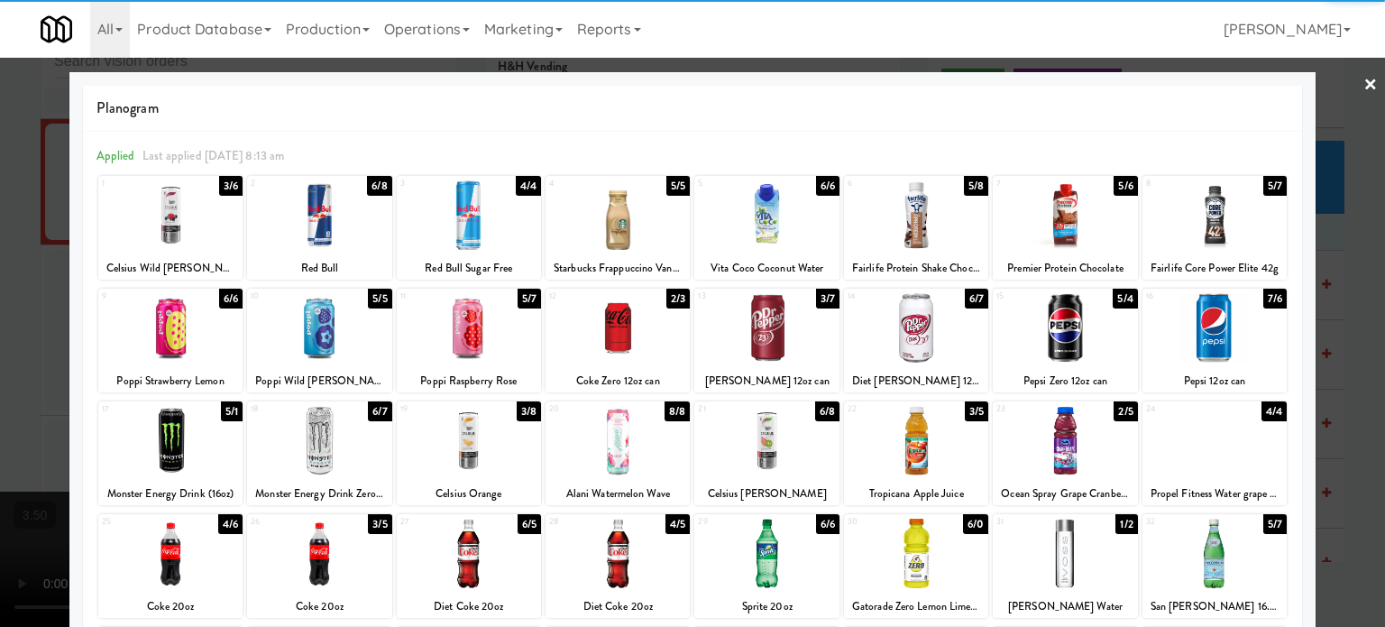
click at [1265, 299] on div "7/6" at bounding box center [1275, 299] width 23 height 20
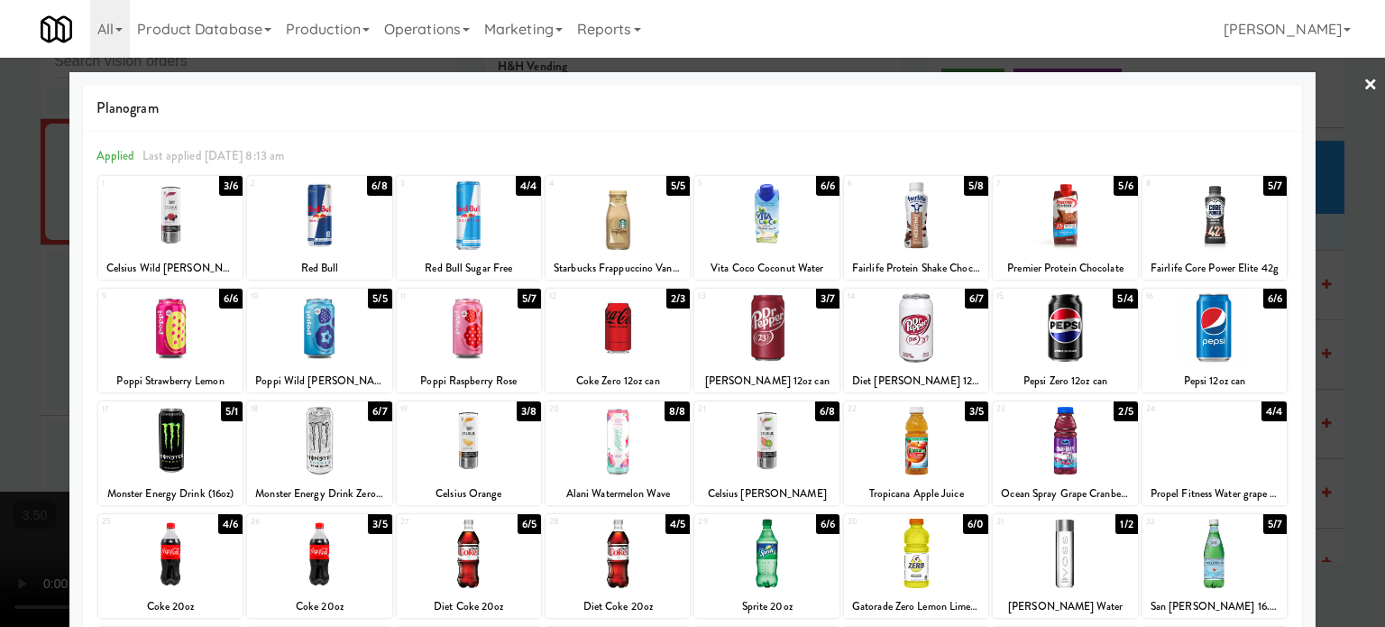
click at [1357, 302] on div at bounding box center [692, 313] width 1385 height 627
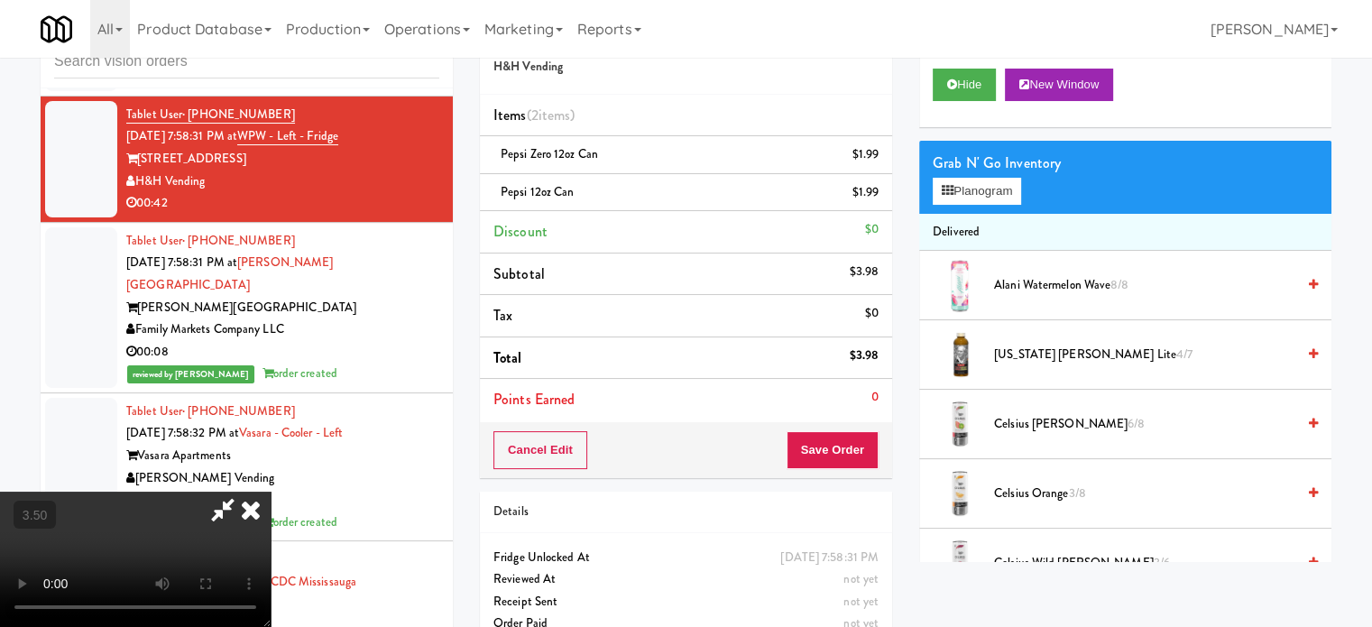
click at [271, 492] on video at bounding box center [135, 559] width 271 height 135
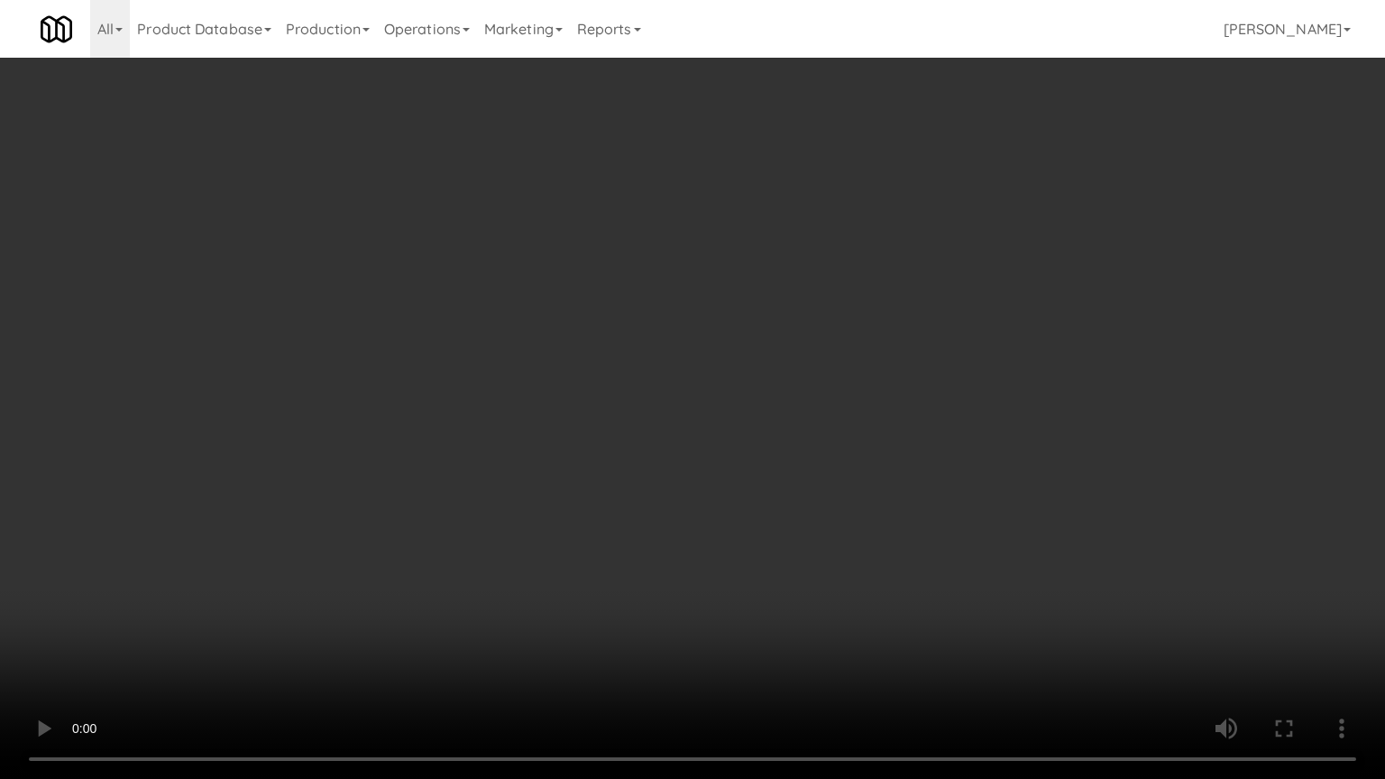
drag, startPoint x: 364, startPoint y: 550, endPoint x: 474, endPoint y: 379, distance: 203.2
click at [397, 521] on video at bounding box center [692, 389] width 1385 height 779
click at [514, 328] on video at bounding box center [692, 389] width 1385 height 779
click at [520, 323] on video at bounding box center [692, 389] width 1385 height 779
click at [526, 308] on video at bounding box center [692, 389] width 1385 height 779
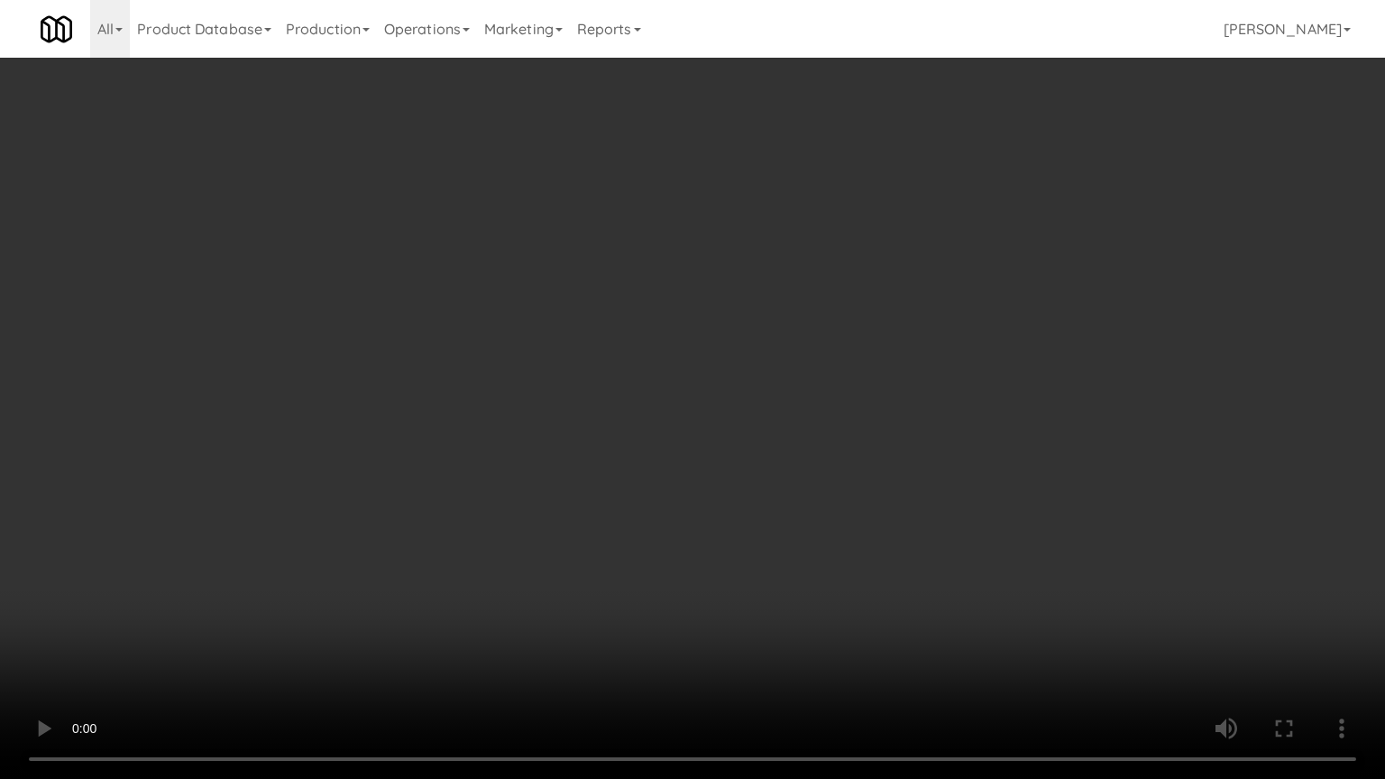
click at [526, 309] on video at bounding box center [692, 389] width 1385 height 779
drag, startPoint x: 555, startPoint y: 286, endPoint x: 594, endPoint y: 283, distance: 39.8
click at [558, 285] on video at bounding box center [692, 389] width 1385 height 779
drag, startPoint x: 603, startPoint y: 280, endPoint x: 667, endPoint y: 261, distance: 66.8
click at [604, 280] on video at bounding box center [692, 389] width 1385 height 779
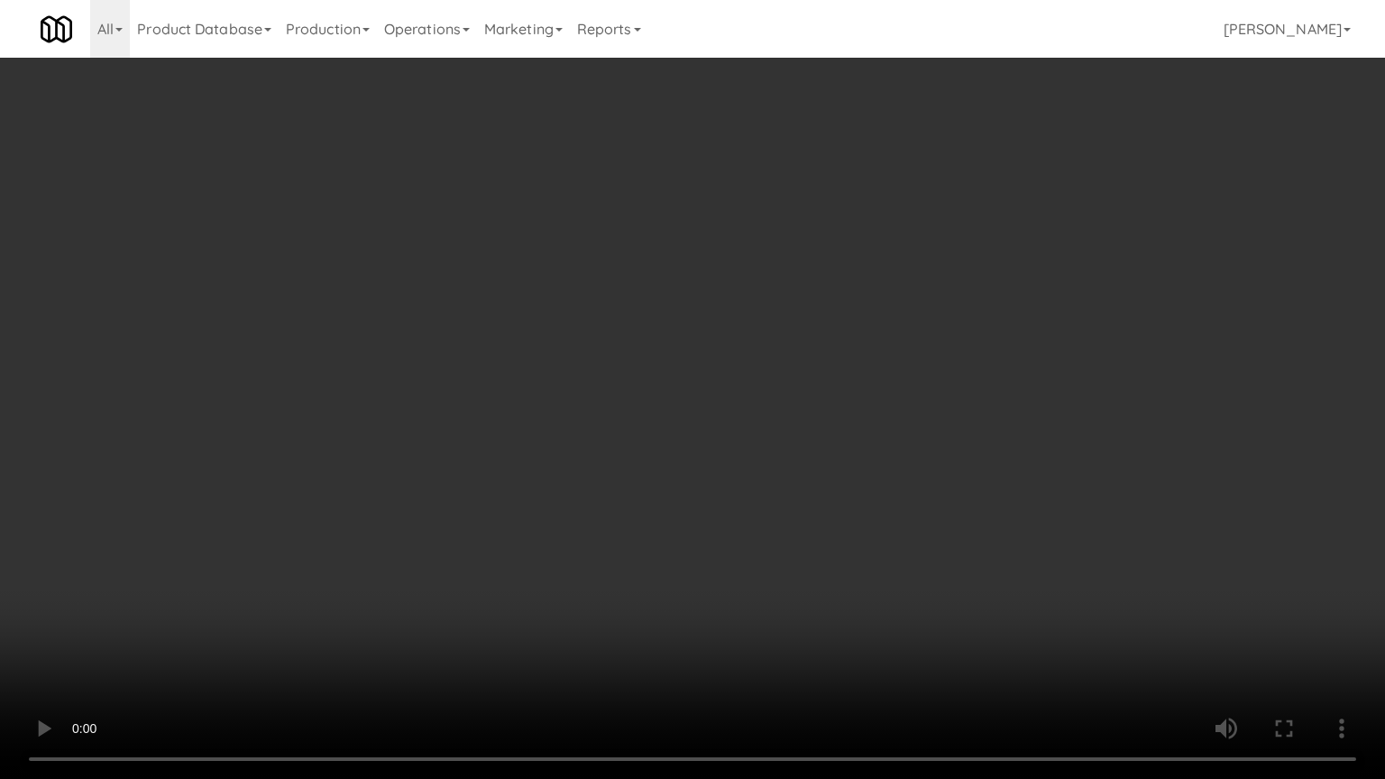
drag, startPoint x: 664, startPoint y: 307, endPoint x: 682, endPoint y: 304, distance: 18.2
click at [667, 307] on video at bounding box center [692, 389] width 1385 height 779
drag, startPoint x: 682, startPoint y: 304, endPoint x: 731, endPoint y: 179, distance: 134.0
click at [687, 302] on video at bounding box center [692, 389] width 1385 height 779
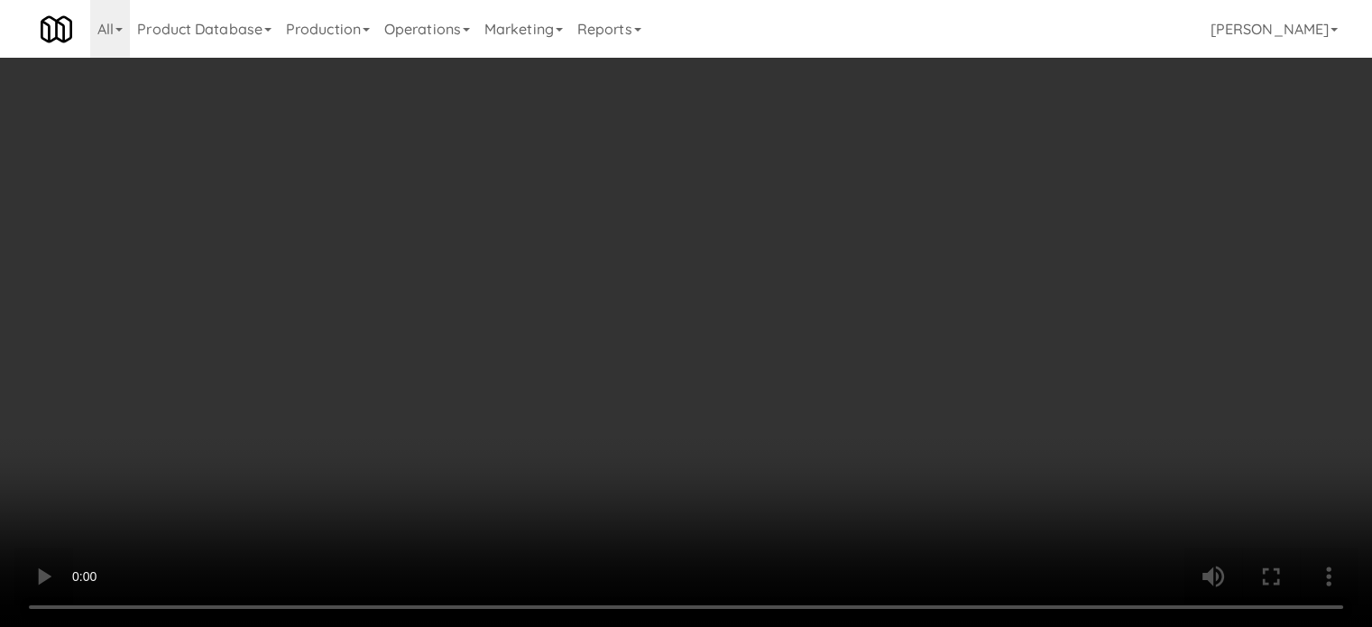
scroll to position [15493, 0]
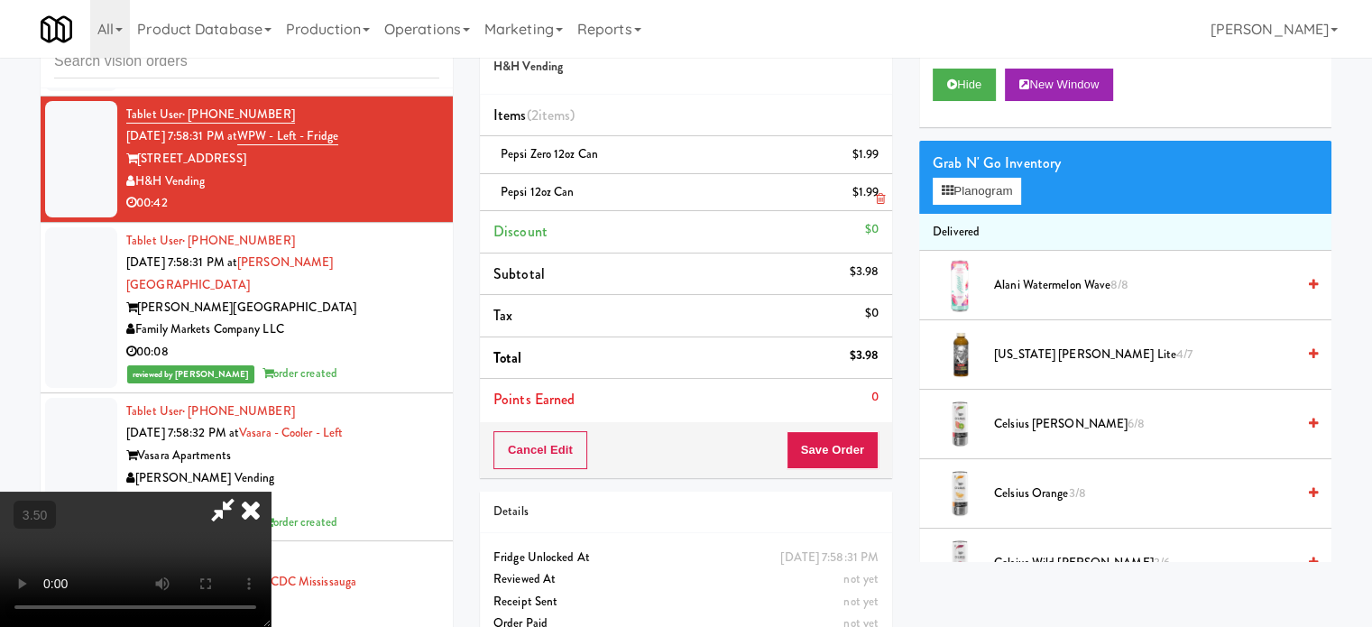
click at [271, 492] on icon at bounding box center [251, 510] width 40 height 36
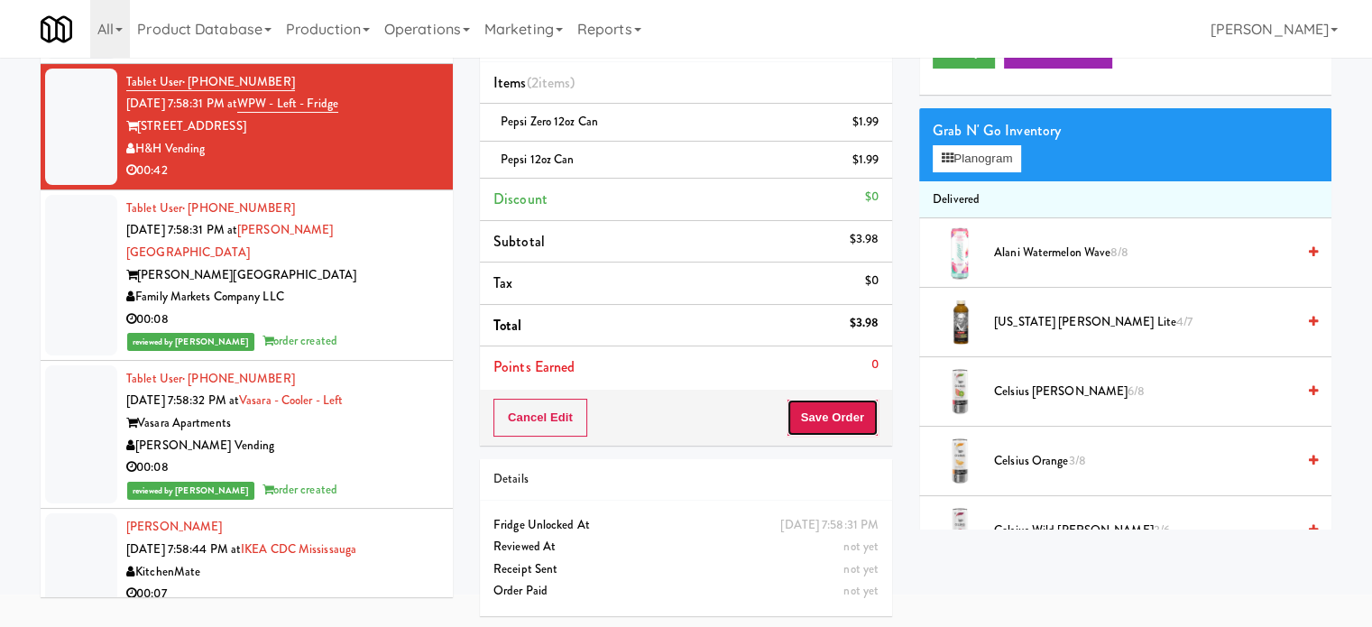
drag, startPoint x: 850, startPoint y: 422, endPoint x: 795, endPoint y: 392, distance: 62.6
click at [848, 422] on button "Save Order" at bounding box center [832, 418] width 92 height 38
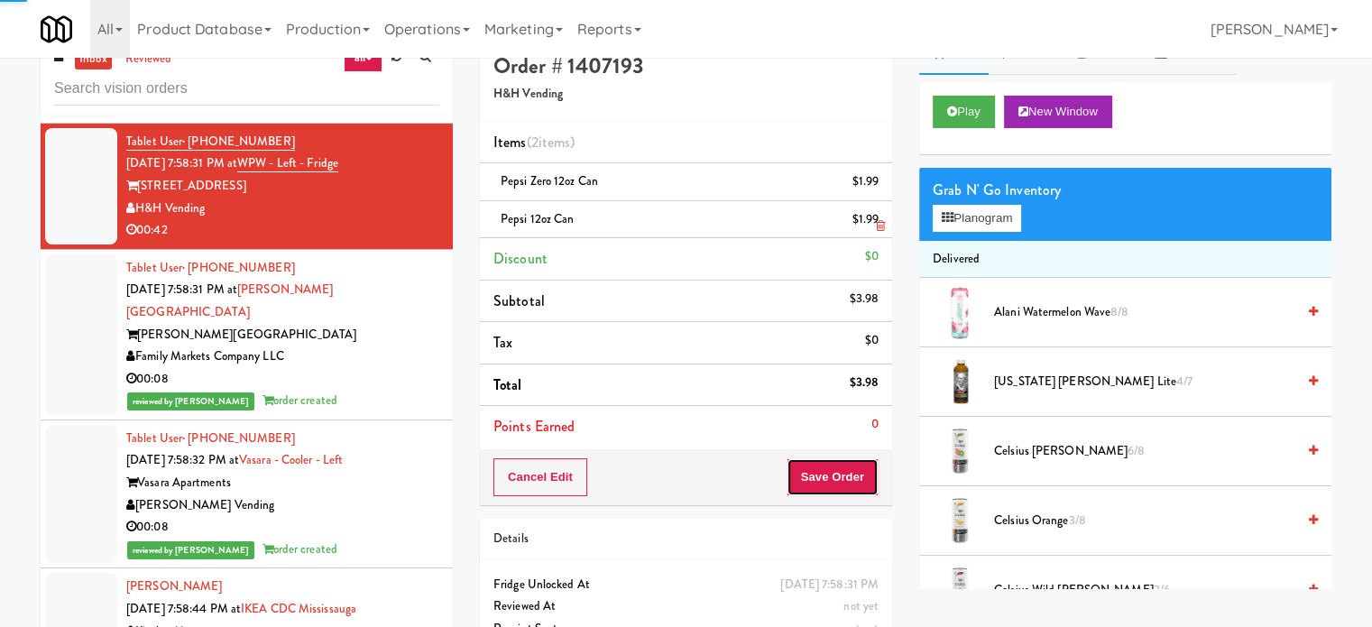
scroll to position [0, 0]
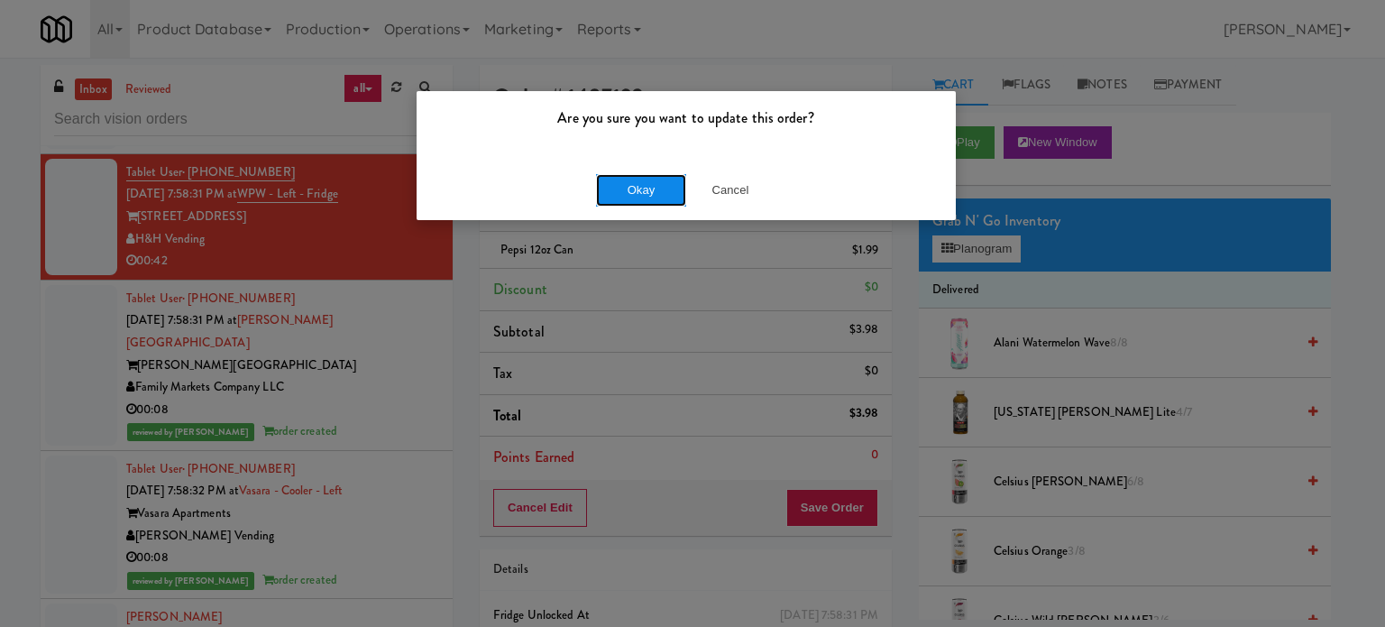
click at [639, 190] on button "Okay" at bounding box center [641, 190] width 90 height 32
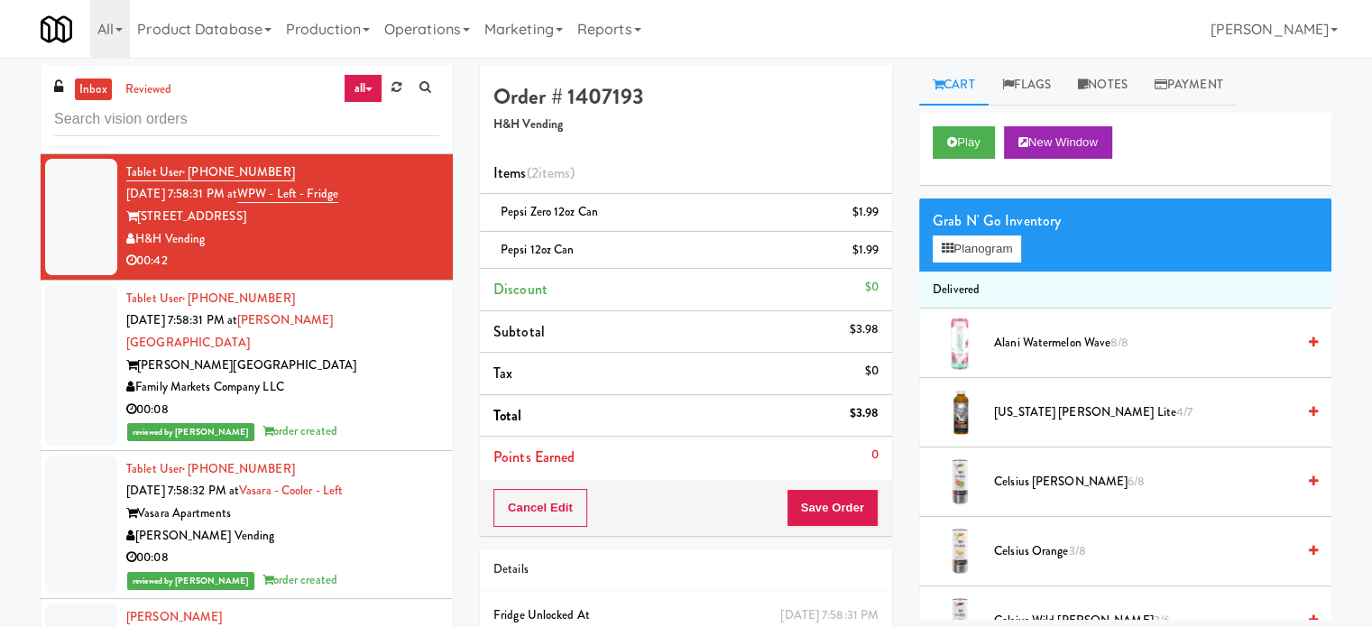
drag, startPoint x: 381, startPoint y: 183, endPoint x: 399, endPoint y: 170, distance: 22.0
click at [382, 146] on div "00:18" at bounding box center [282, 135] width 313 height 23
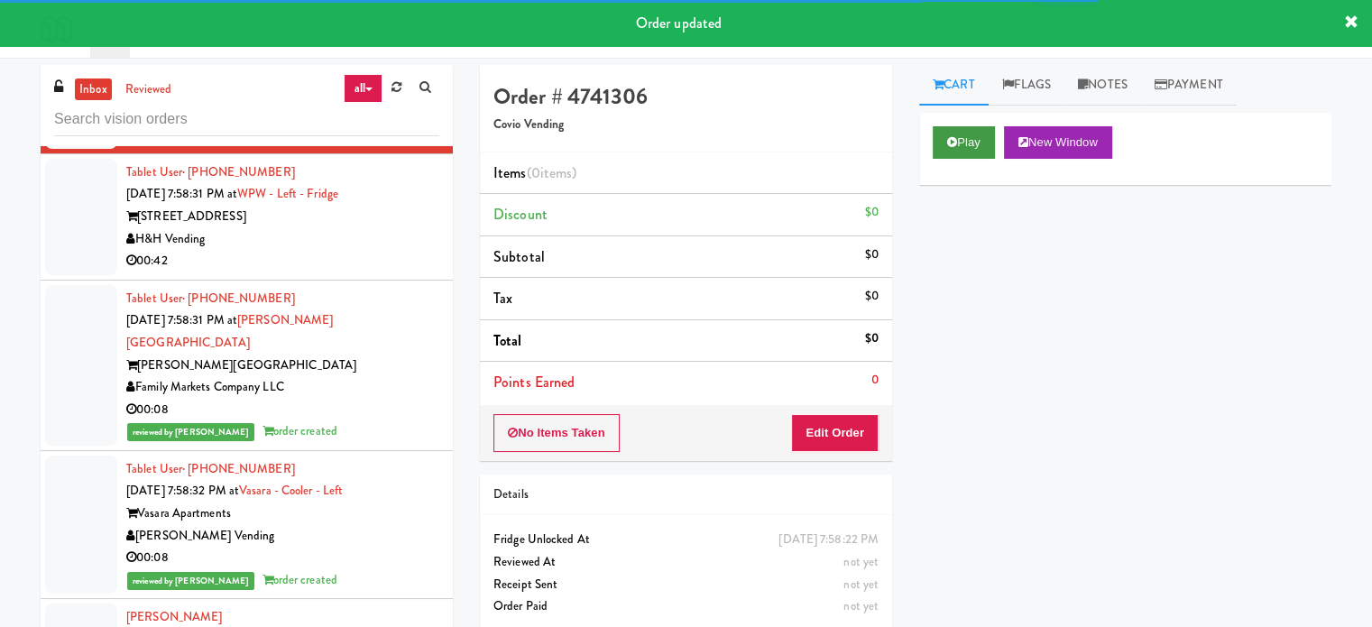
click at [931, 150] on div "Play New Window" at bounding box center [1125, 149] width 412 height 72
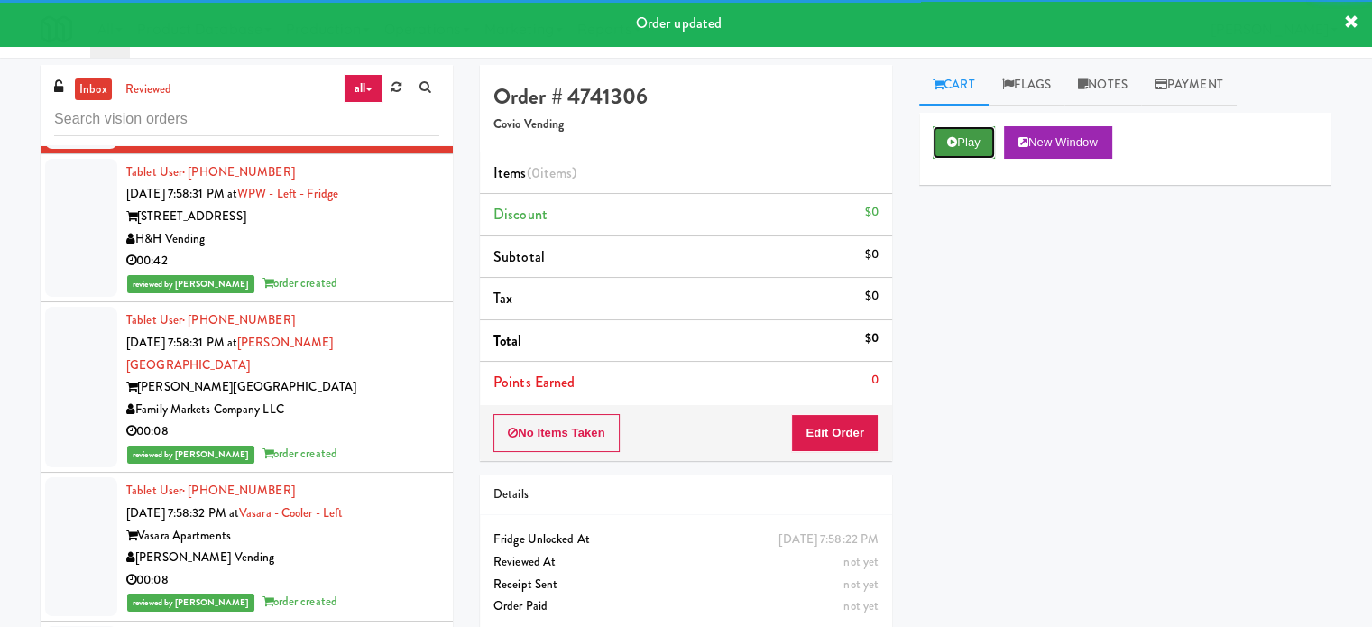
click at [978, 147] on button "Play" at bounding box center [964, 142] width 62 height 32
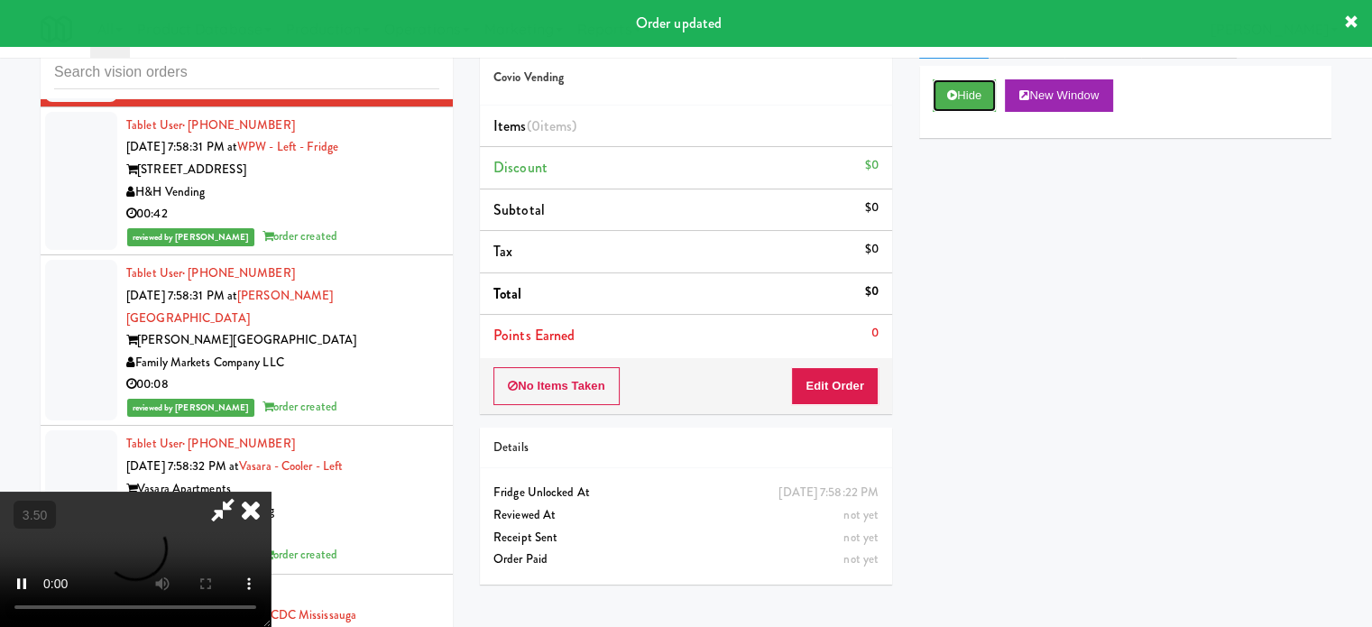
scroll to position [73, 0]
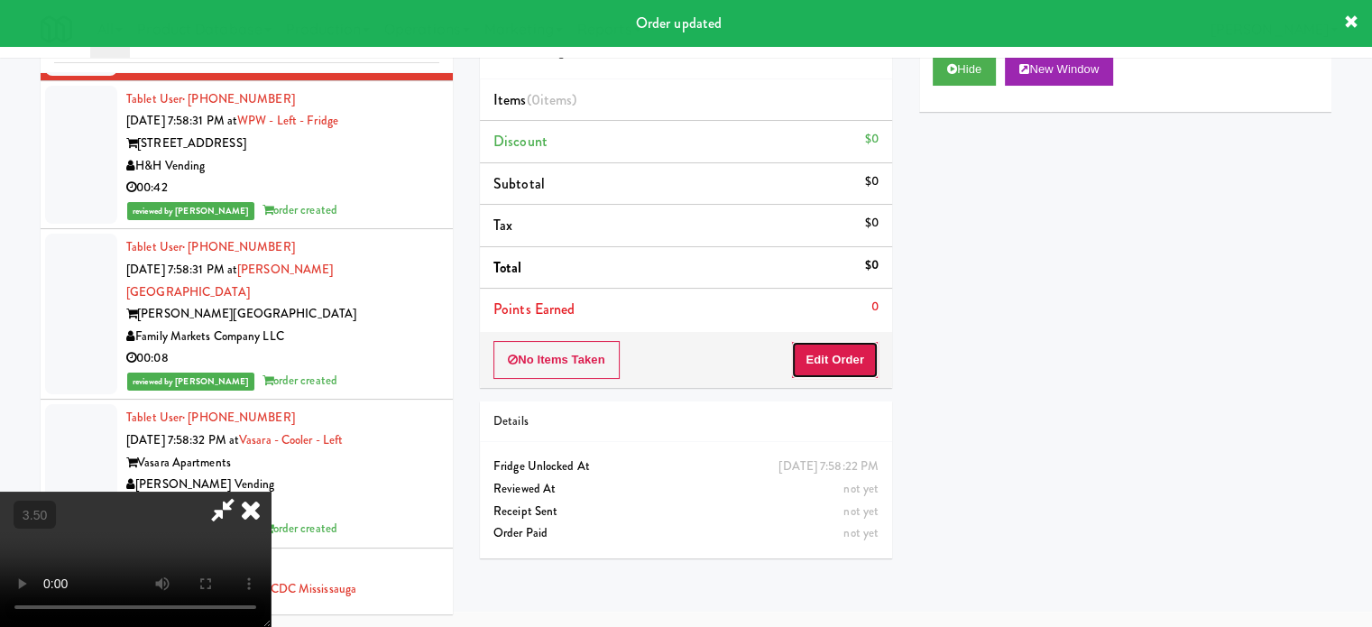
click at [869, 362] on button "Edit Order" at bounding box center [834, 360] width 87 height 38
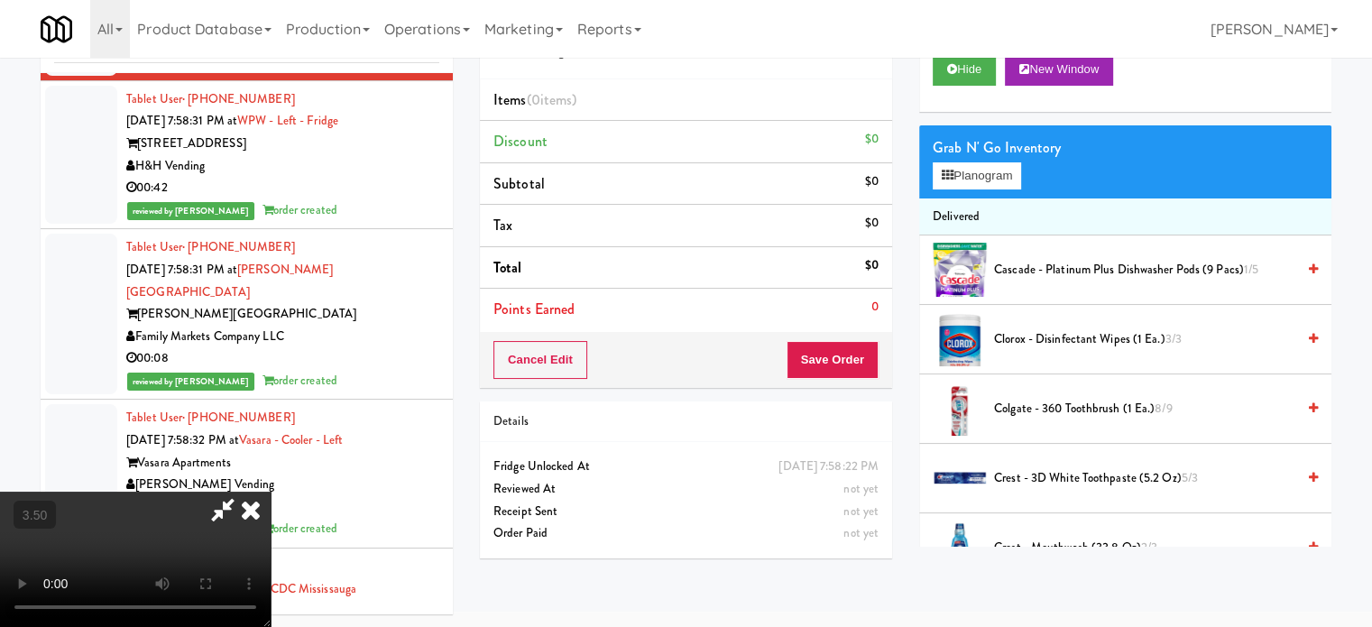
drag, startPoint x: 482, startPoint y: 428, endPoint x: 489, endPoint y: 419, distance: 11.6
click at [271, 492] on video at bounding box center [135, 559] width 271 height 135
drag, startPoint x: 487, startPoint y: 416, endPoint x: 472, endPoint y: 354, distance: 64.1
click at [271, 492] on video at bounding box center [135, 559] width 271 height 135
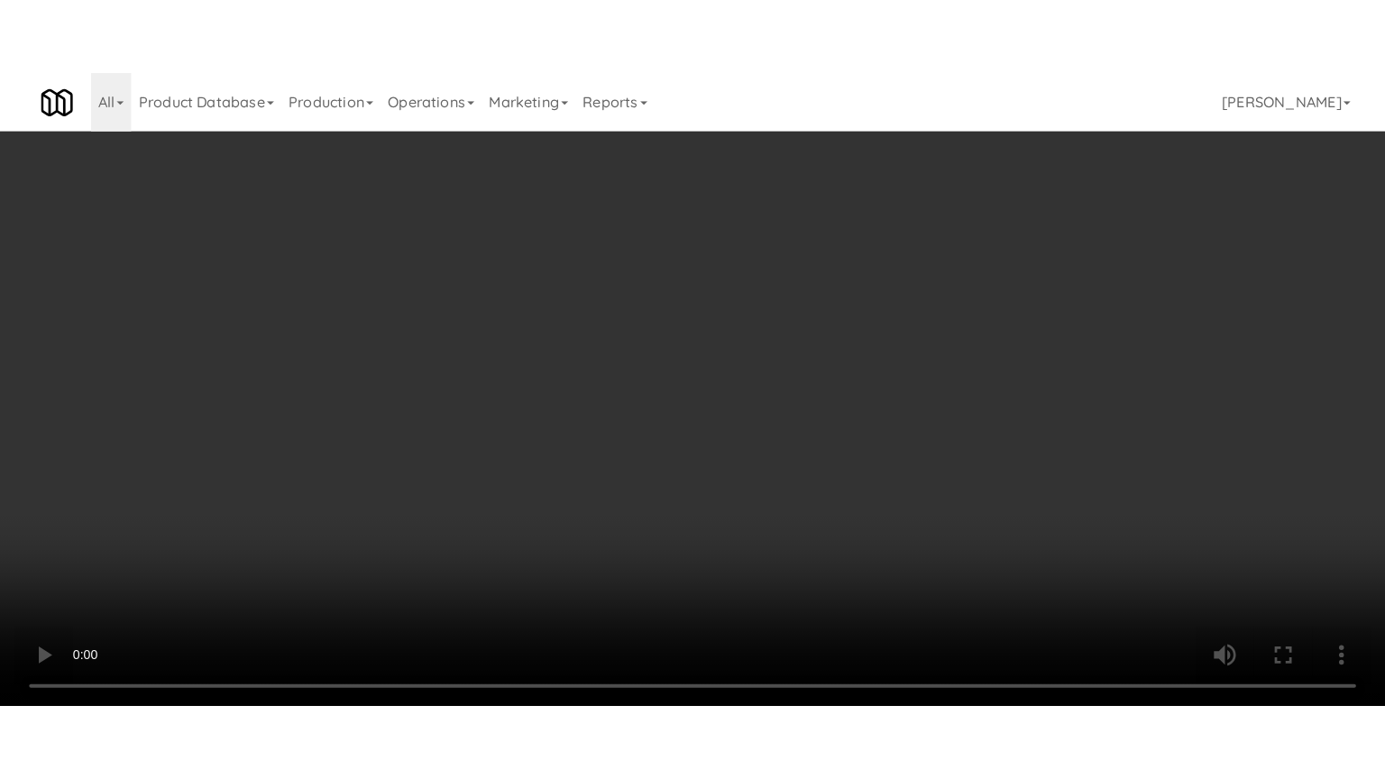
scroll to position [15470, 0]
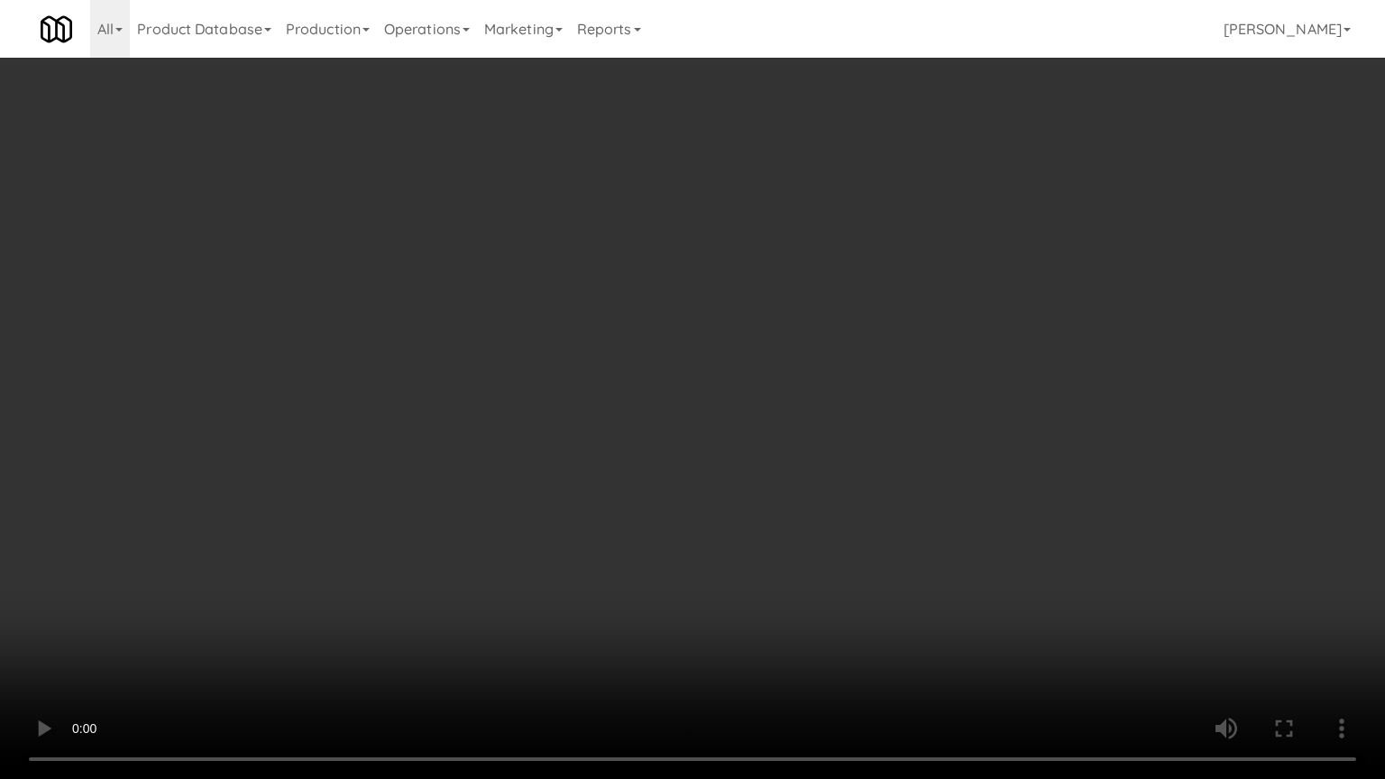
click at [483, 368] on video at bounding box center [692, 389] width 1385 height 779
click at [491, 373] on video at bounding box center [692, 389] width 1385 height 779
click at [498, 365] on video at bounding box center [692, 389] width 1385 height 779
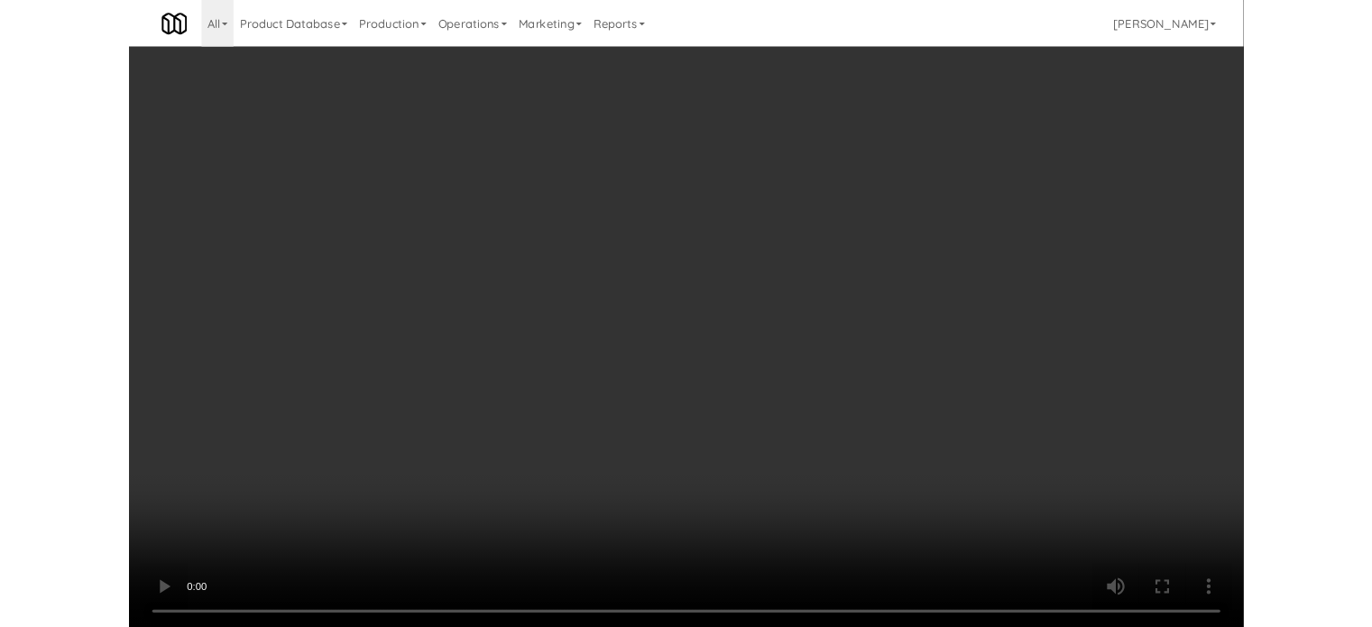
scroll to position [73, 0]
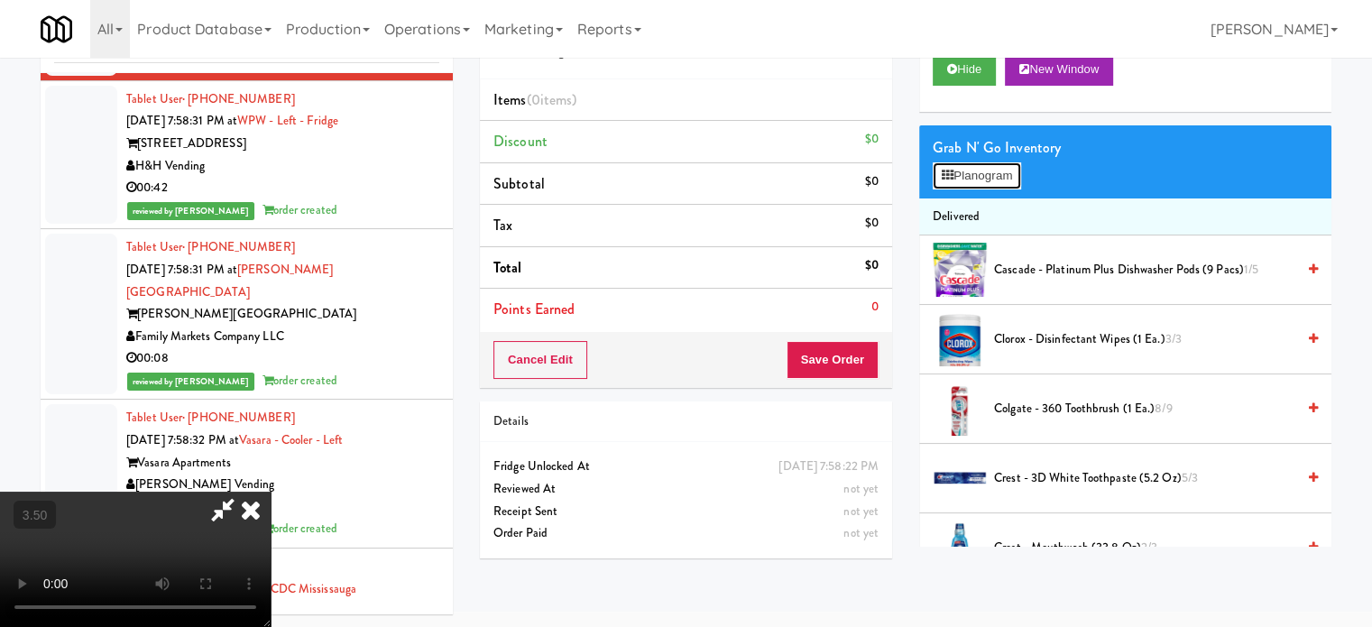
click at [971, 177] on button "Planogram" at bounding box center [977, 175] width 88 height 27
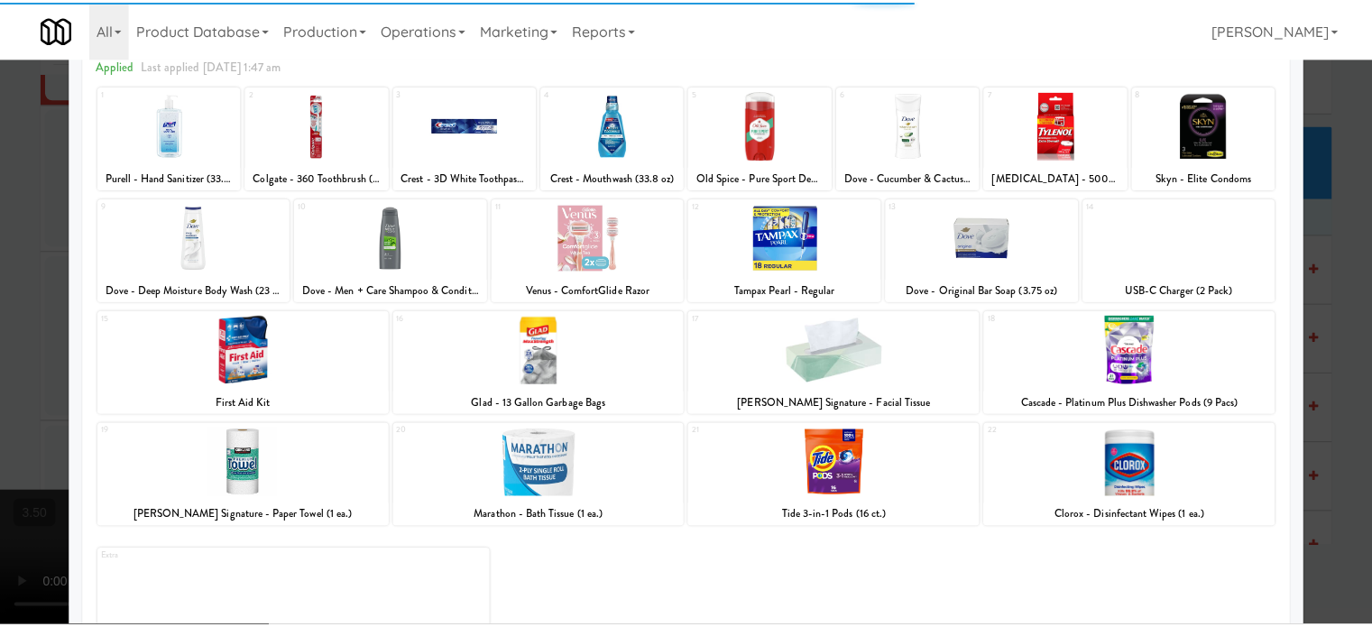
scroll to position [145, 0]
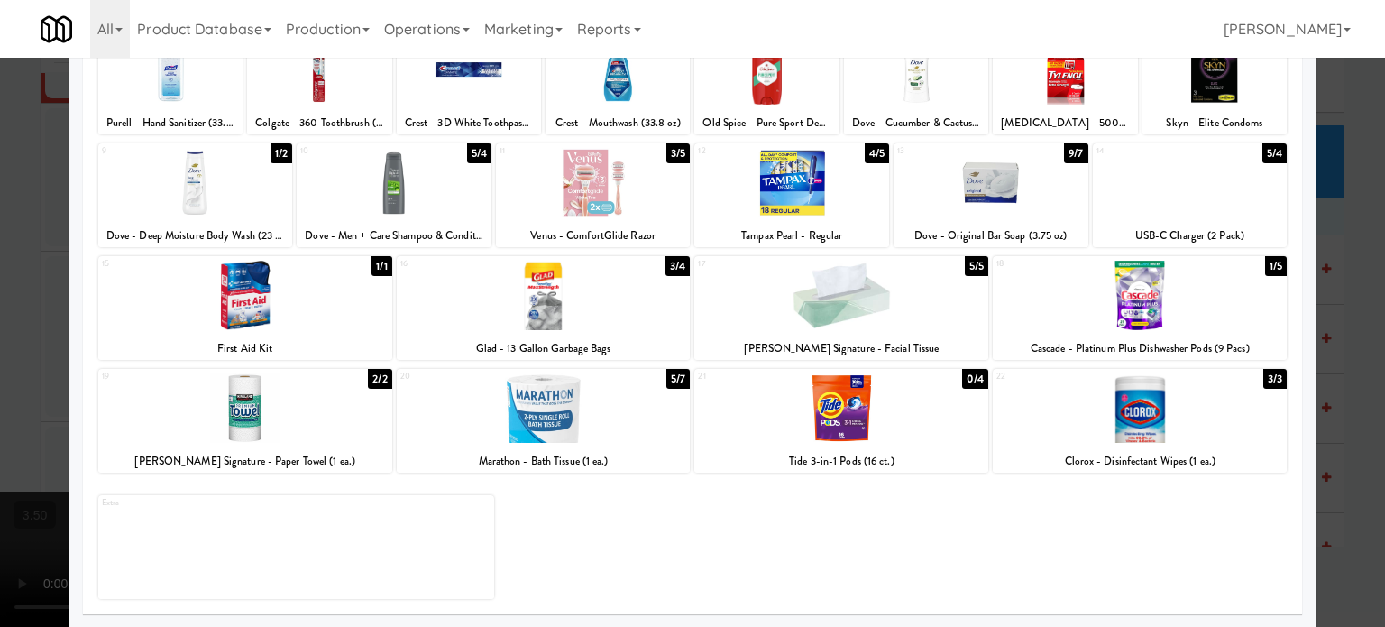
click at [374, 371] on div "2/2" at bounding box center [379, 379] width 23 height 20
drag, startPoint x: 47, startPoint y: 359, endPoint x: 375, endPoint y: 296, distance: 334.3
click at [47, 358] on div at bounding box center [692, 313] width 1385 height 627
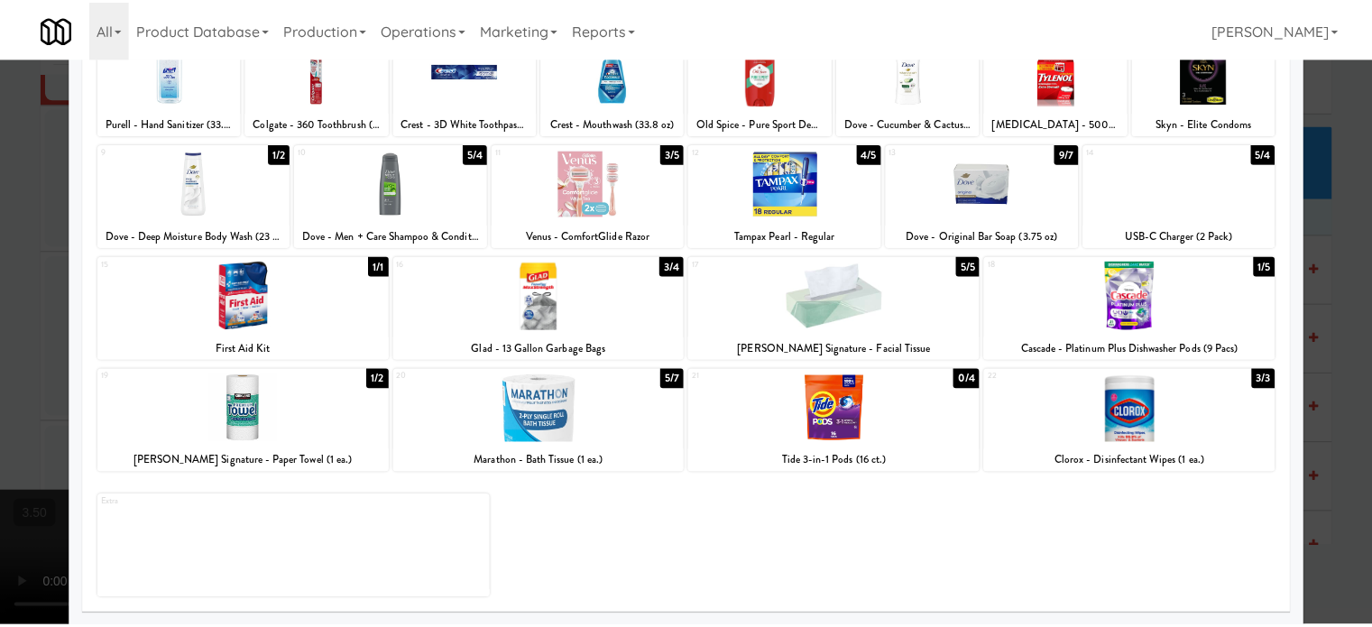
scroll to position [15493, 0]
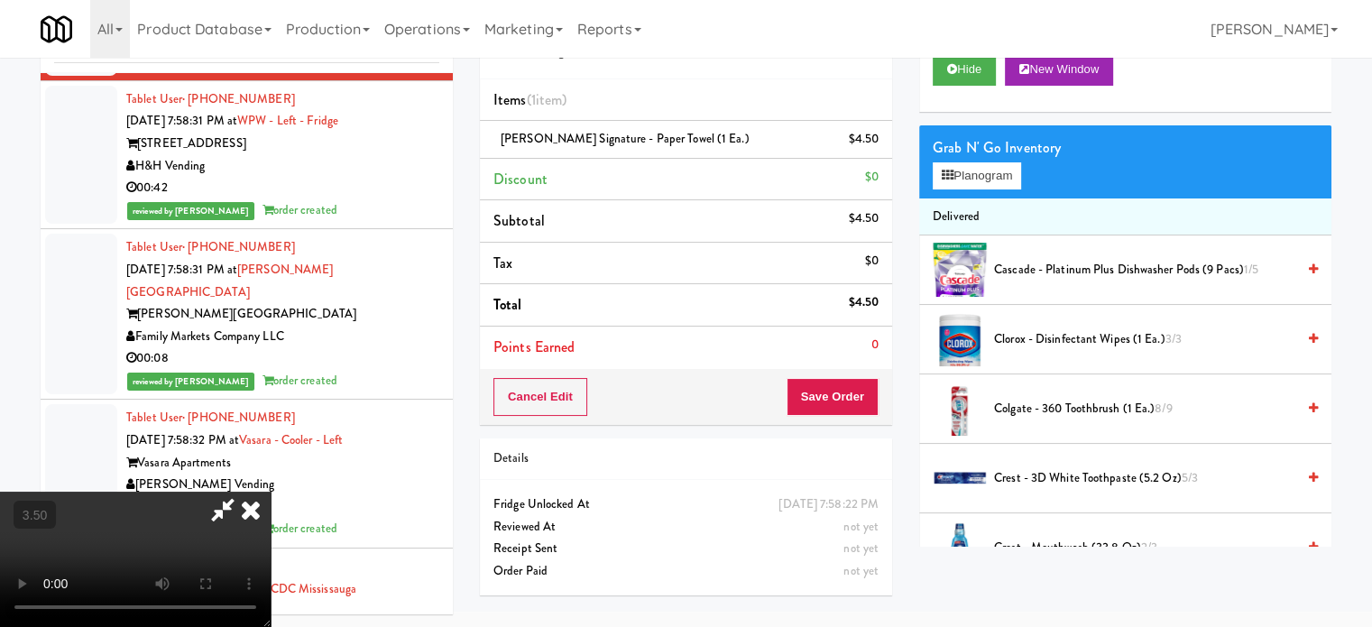
click at [271, 492] on video at bounding box center [135, 559] width 271 height 135
drag, startPoint x: 464, startPoint y: 300, endPoint x: 487, endPoint y: 375, distance: 78.4
click at [271, 492] on video at bounding box center [135, 559] width 271 height 135
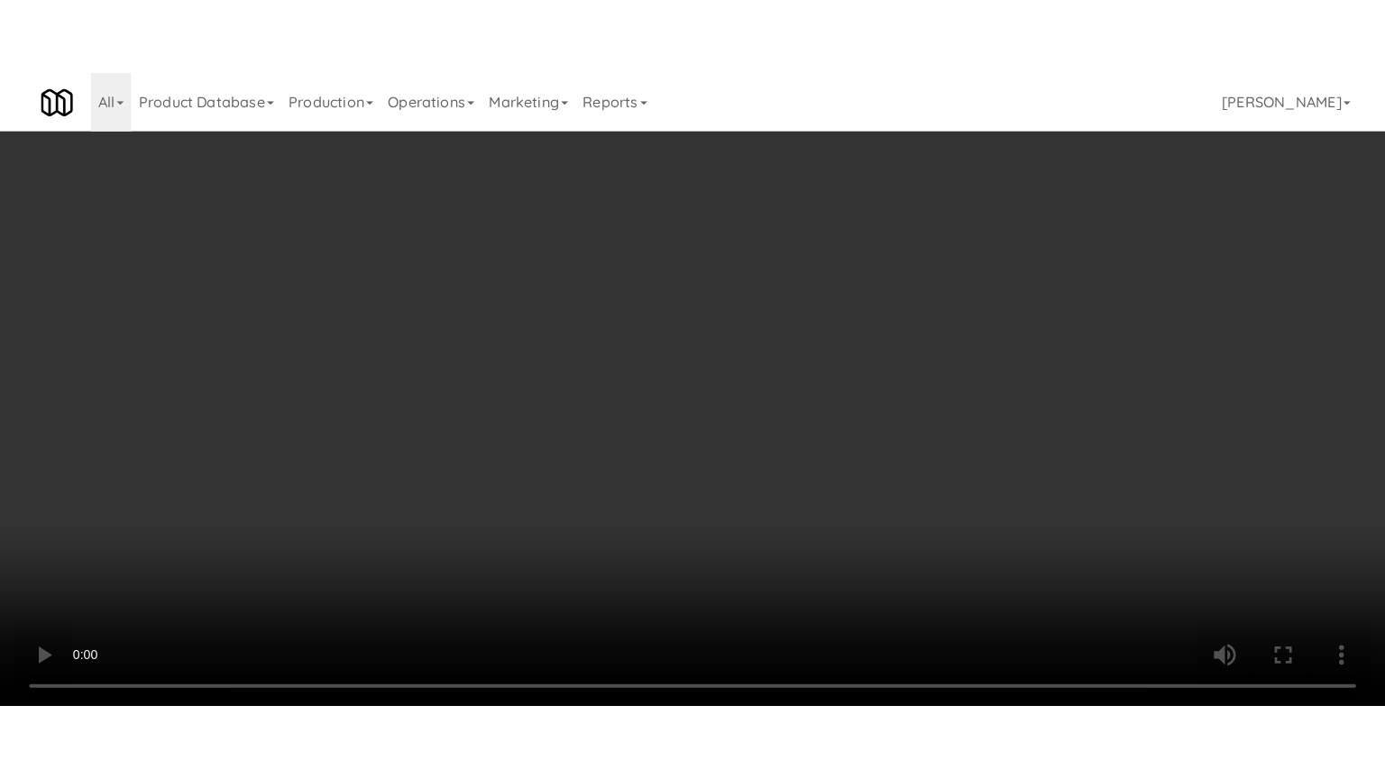
scroll to position [15470, 0]
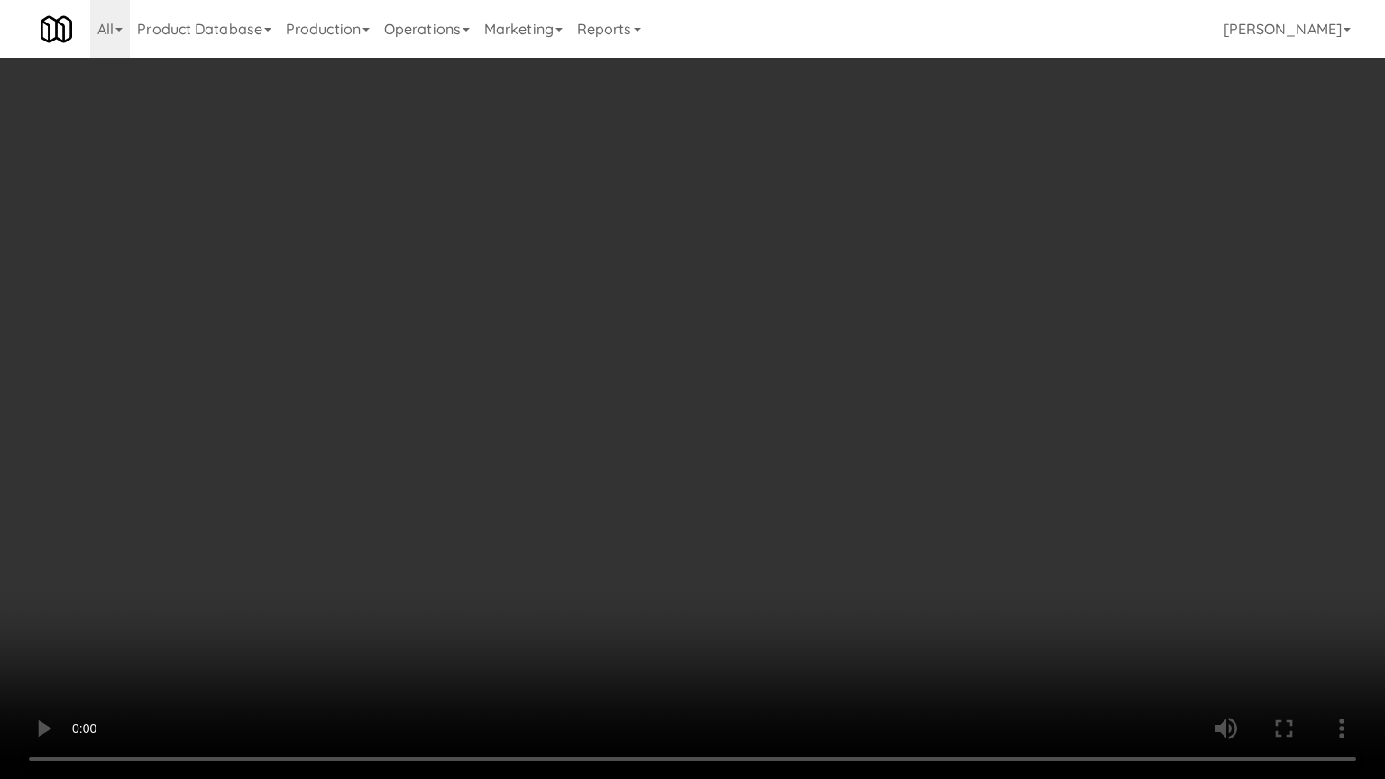
click at [548, 373] on video at bounding box center [692, 389] width 1385 height 779
click at [570, 380] on video at bounding box center [692, 389] width 1385 height 779
click at [573, 395] on video at bounding box center [692, 389] width 1385 height 779
click at [590, 394] on video at bounding box center [692, 389] width 1385 height 779
click at [596, 393] on video at bounding box center [692, 389] width 1385 height 779
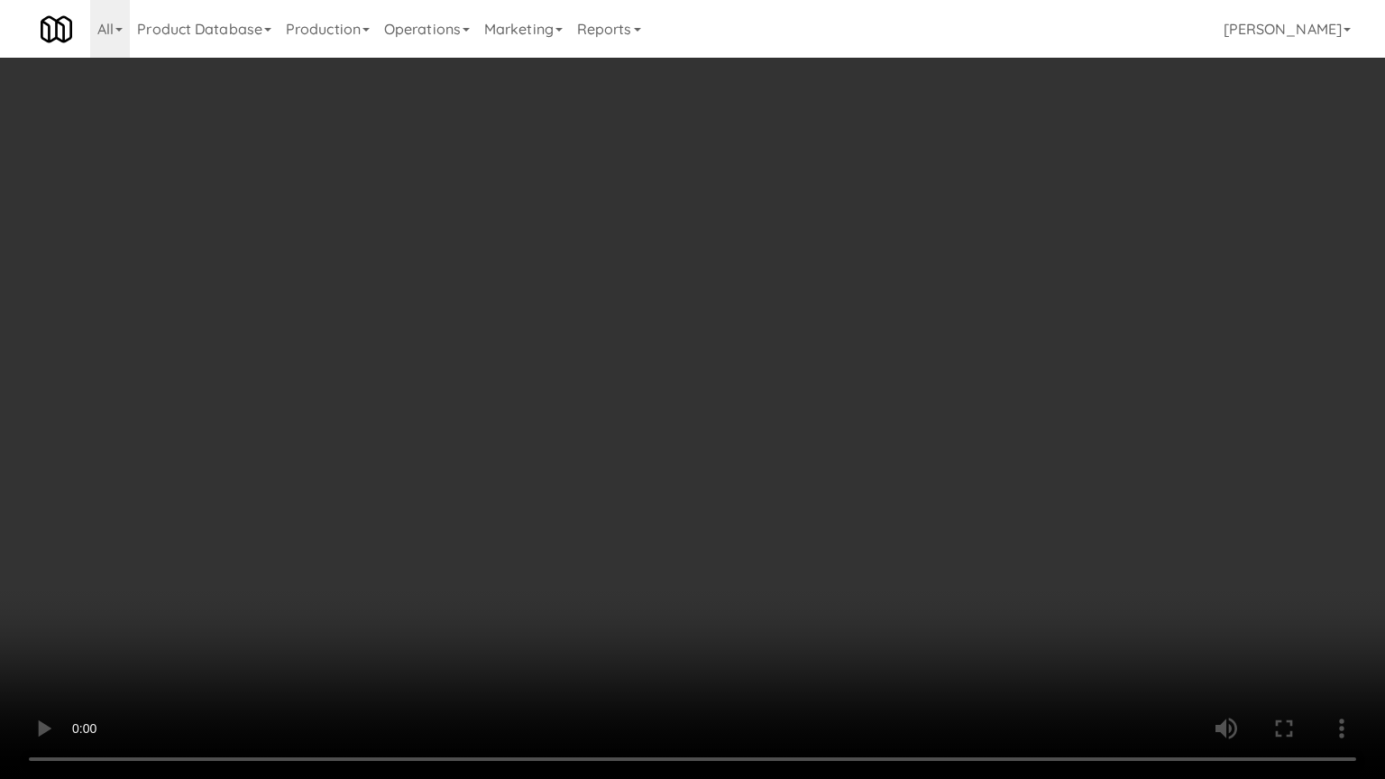
drag, startPoint x: 609, startPoint y: 386, endPoint x: 734, endPoint y: 172, distance: 247.8
click at [618, 379] on video at bounding box center [692, 389] width 1385 height 779
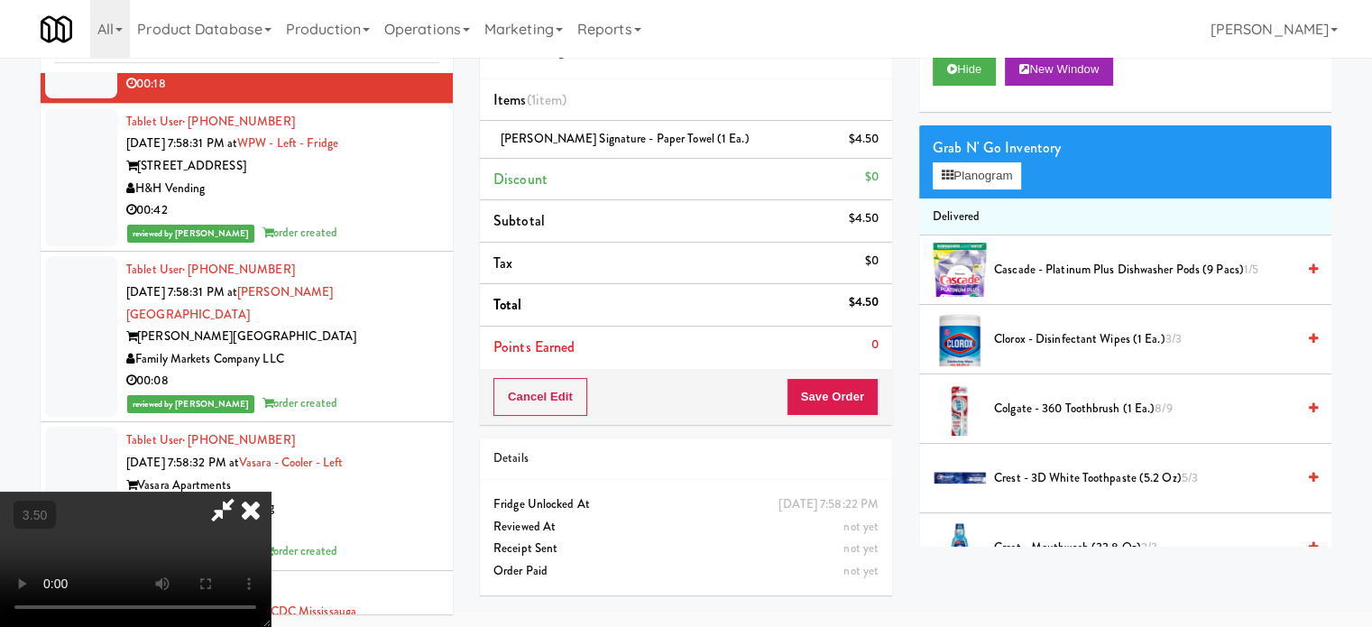
scroll to position [15493, 0]
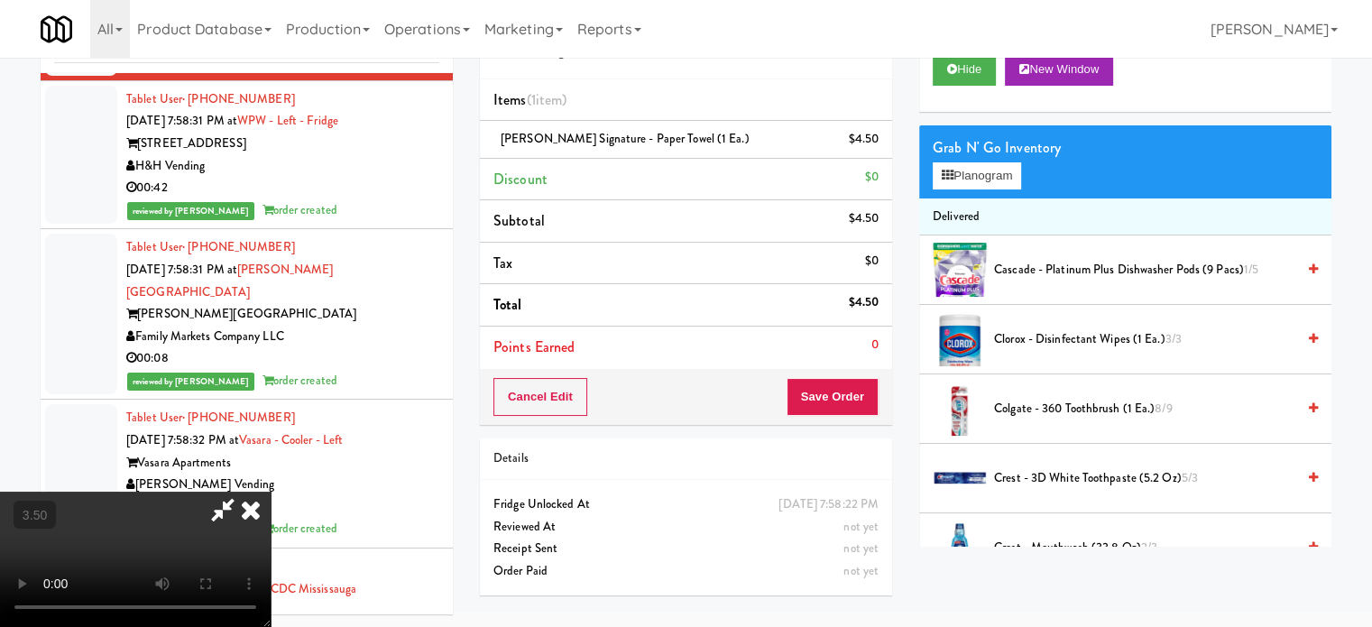
click at [271, 492] on icon at bounding box center [251, 510] width 40 height 36
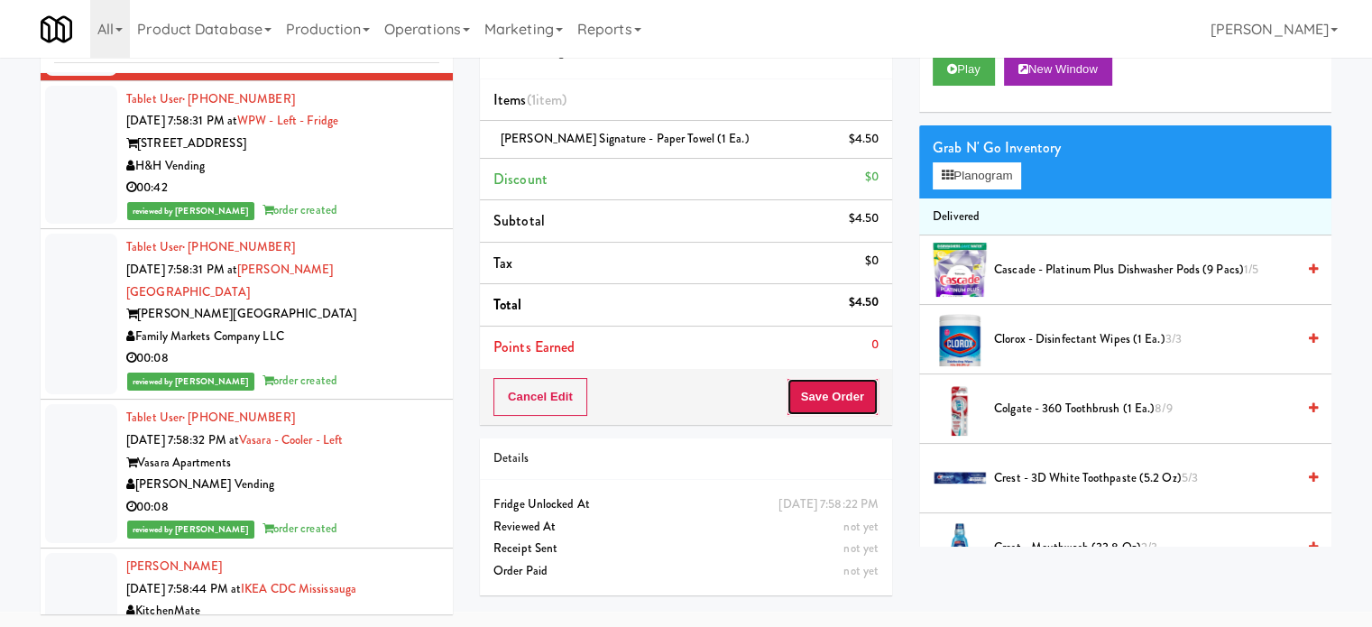
click at [828, 398] on button "Save Order" at bounding box center [832, 397] width 92 height 38
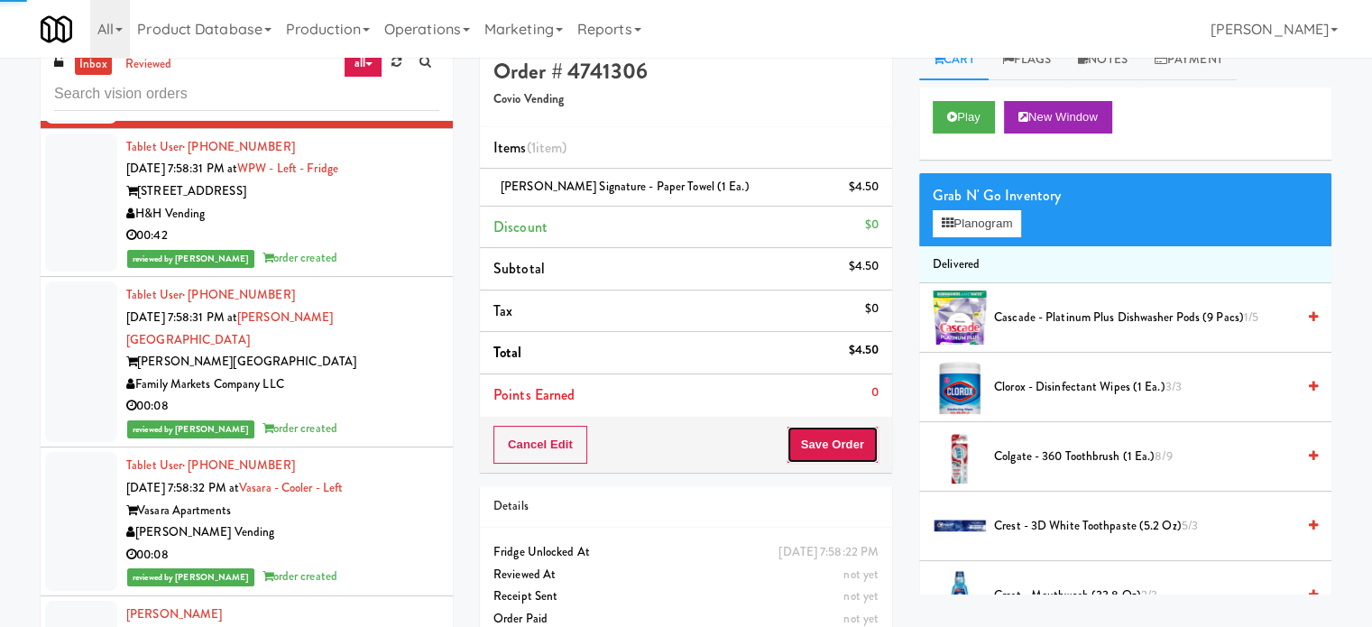
scroll to position [0, 0]
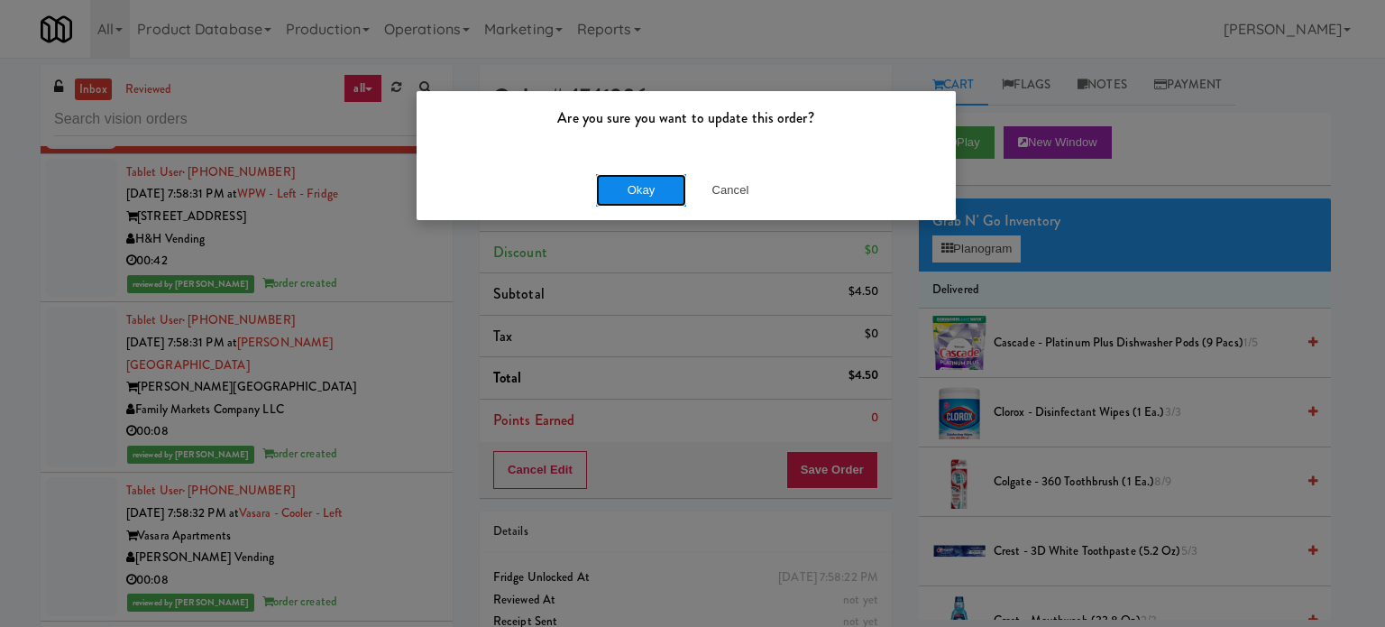
click at [624, 195] on button "Okay" at bounding box center [641, 190] width 90 height 32
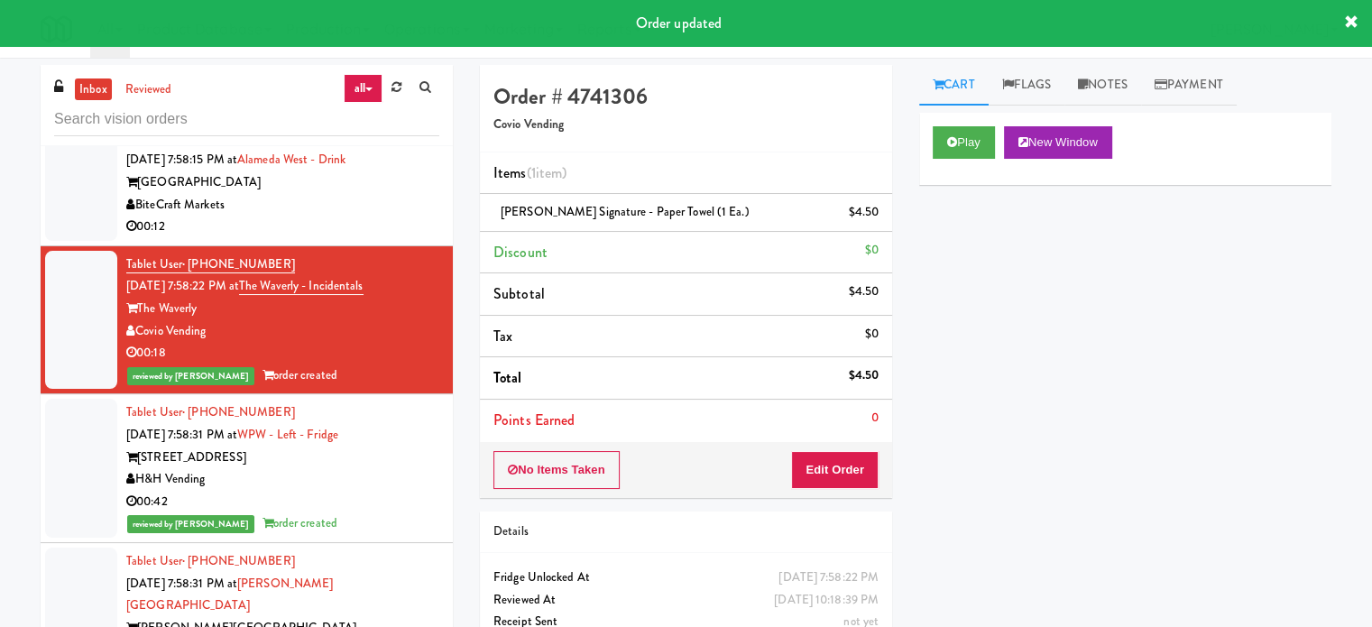
scroll to position [15048, 0]
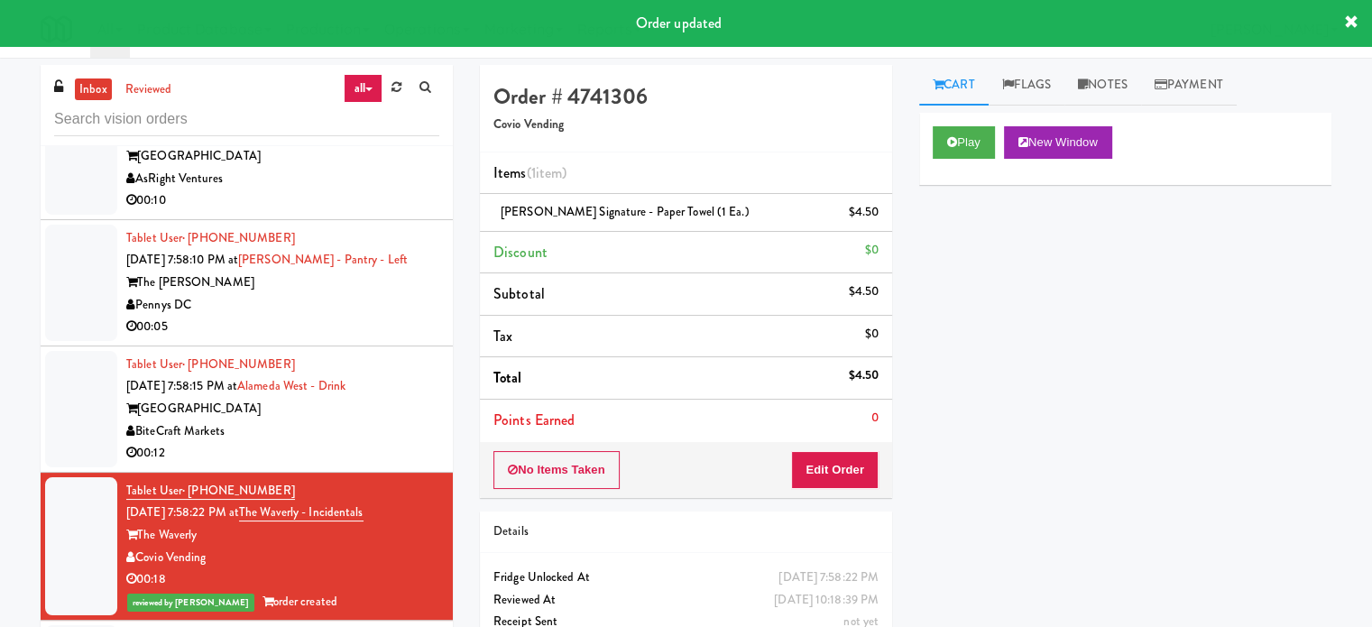
drag, startPoint x: 354, startPoint y: 499, endPoint x: 725, endPoint y: 299, distance: 421.3
click at [360, 465] on div "Tablet User · (786) 881-9828 [DATE] 7:58:15 PM at [GEOGRAPHIC_DATA] Markets 00:…" at bounding box center [282, 409] width 313 height 111
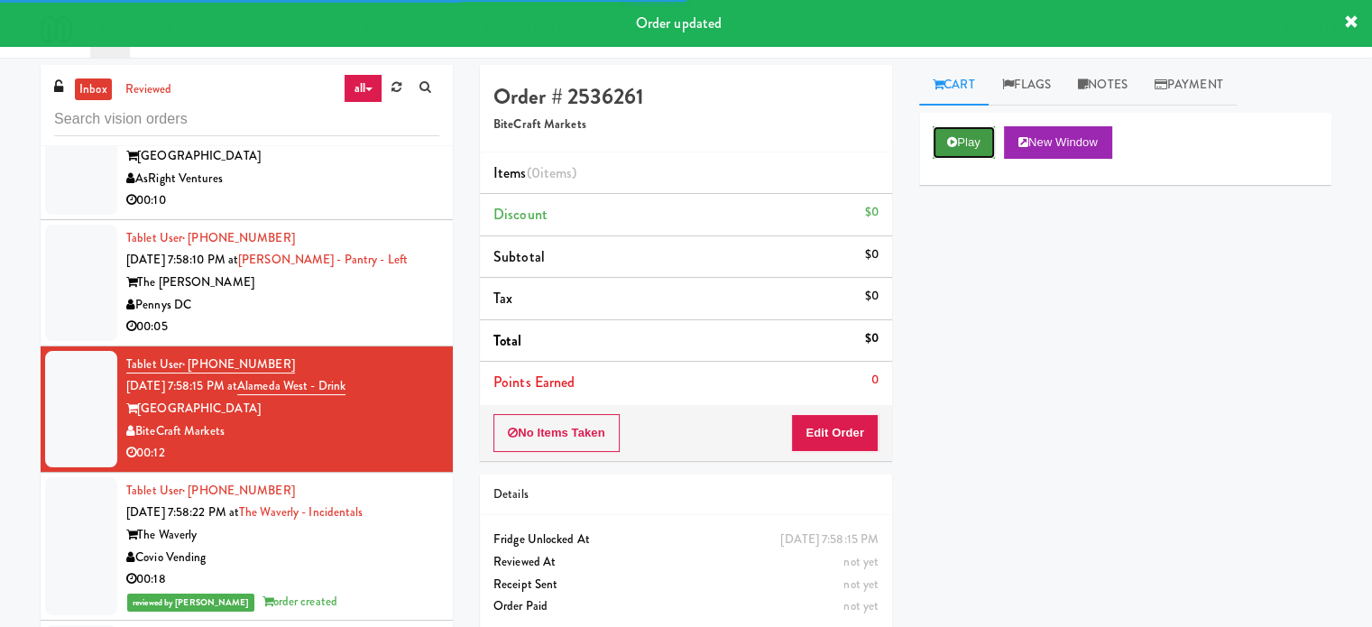
click at [971, 149] on button "Play" at bounding box center [964, 142] width 62 height 32
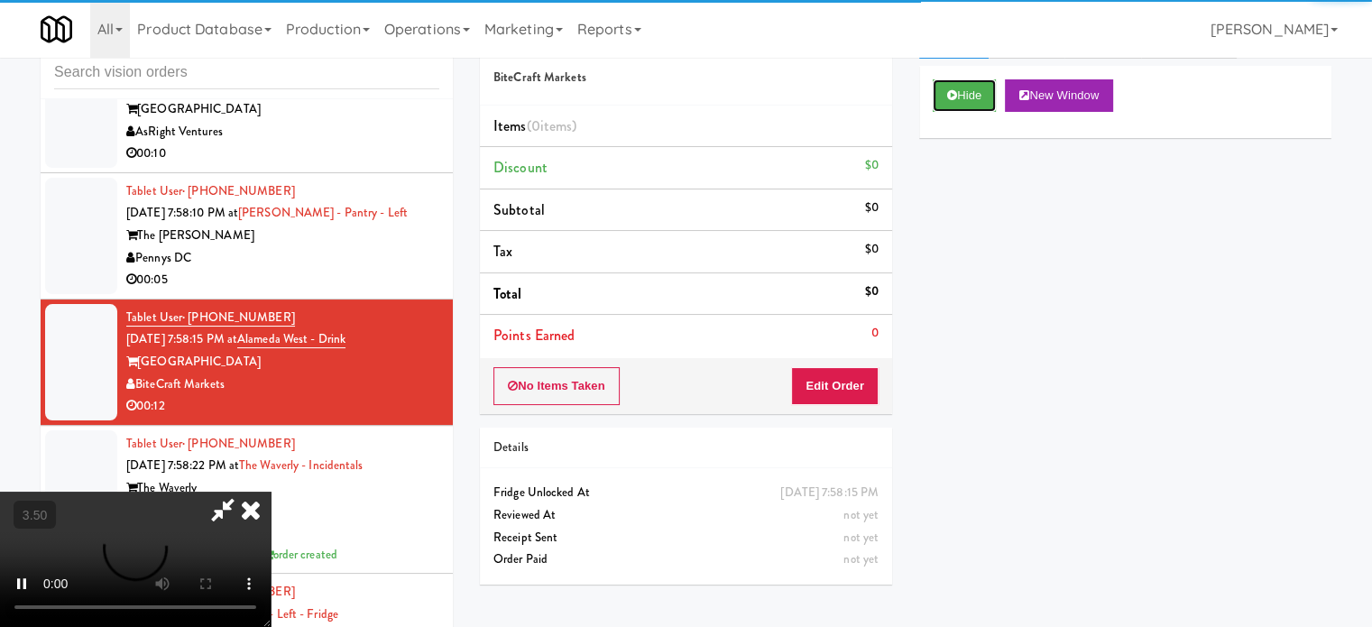
scroll to position [73, 0]
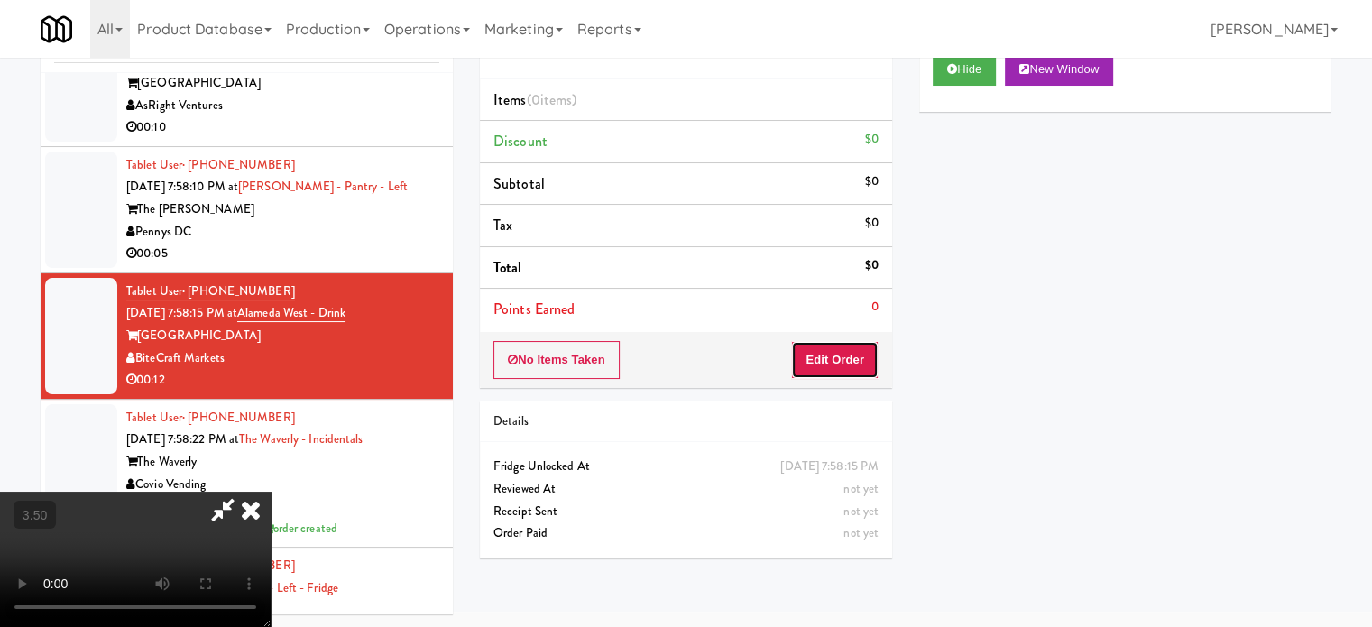
click at [823, 371] on button "Edit Order" at bounding box center [834, 360] width 87 height 38
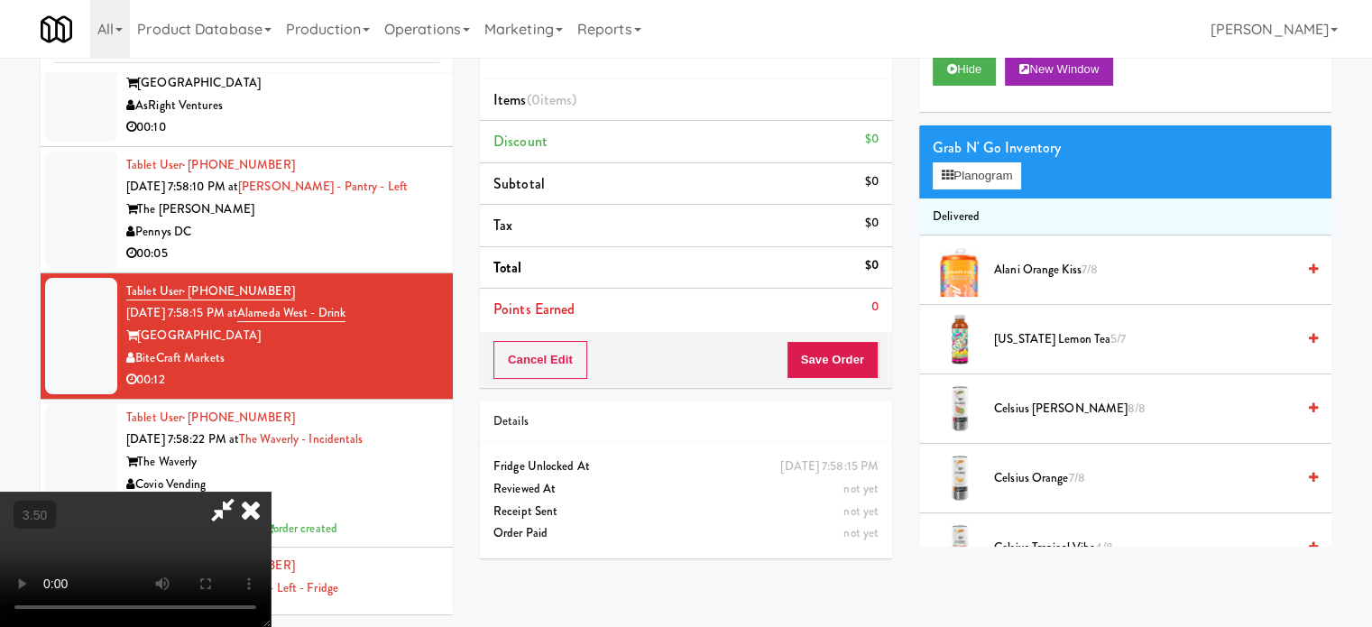
click at [271, 492] on video at bounding box center [135, 559] width 271 height 135
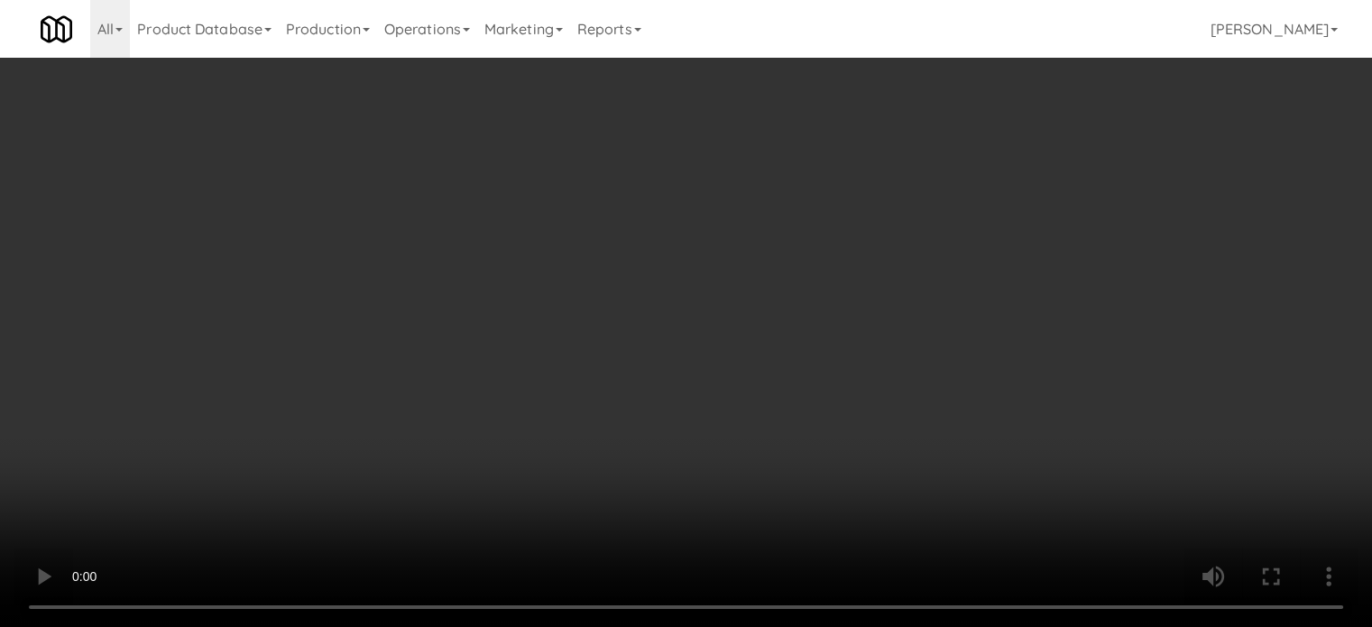
scroll to position [15026, 0]
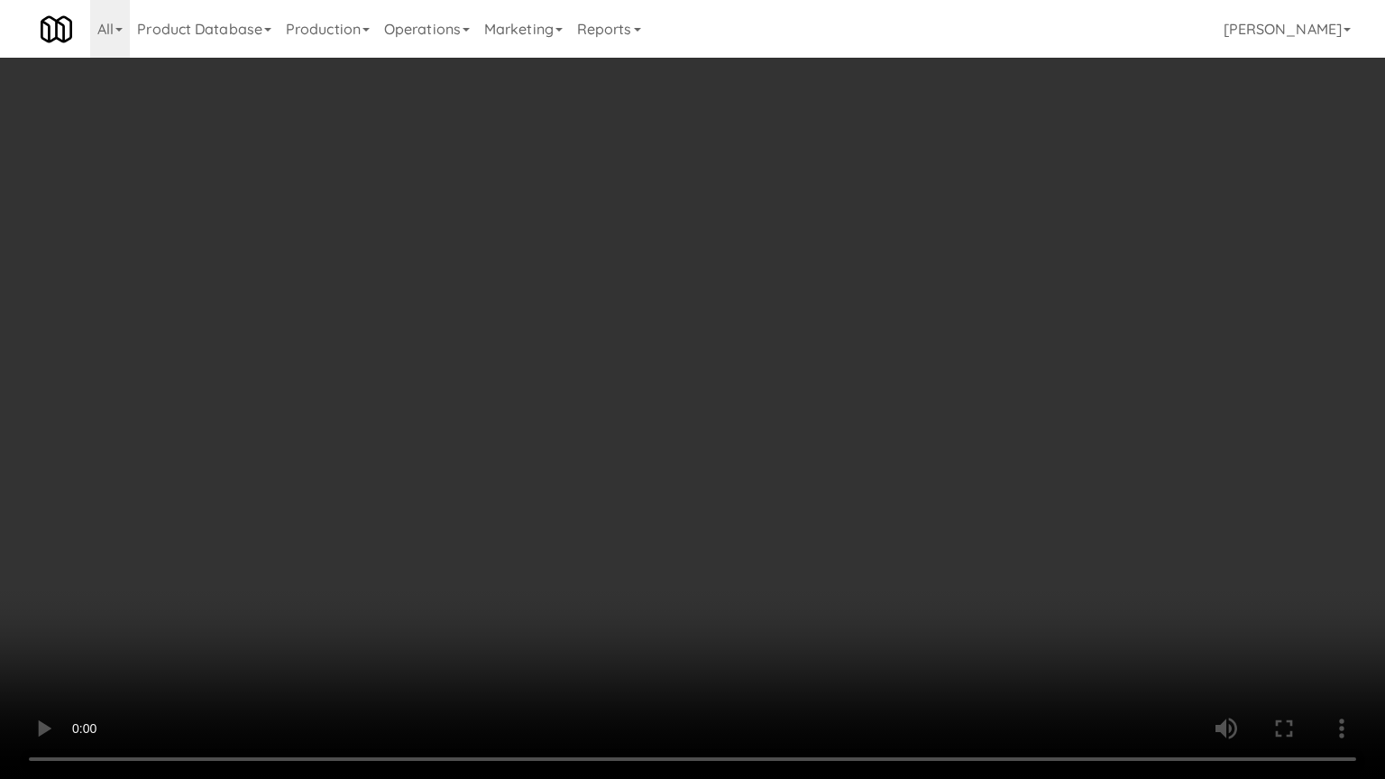
drag, startPoint x: 632, startPoint y: 436, endPoint x: 633, endPoint y: 421, distance: 14.5
click at [633, 433] on video at bounding box center [692, 389] width 1385 height 779
click at [652, 328] on video at bounding box center [692, 389] width 1385 height 779
click at [690, 329] on video at bounding box center [692, 389] width 1385 height 779
drag, startPoint x: 696, startPoint y: 327, endPoint x: 840, endPoint y: 176, distance: 208.6
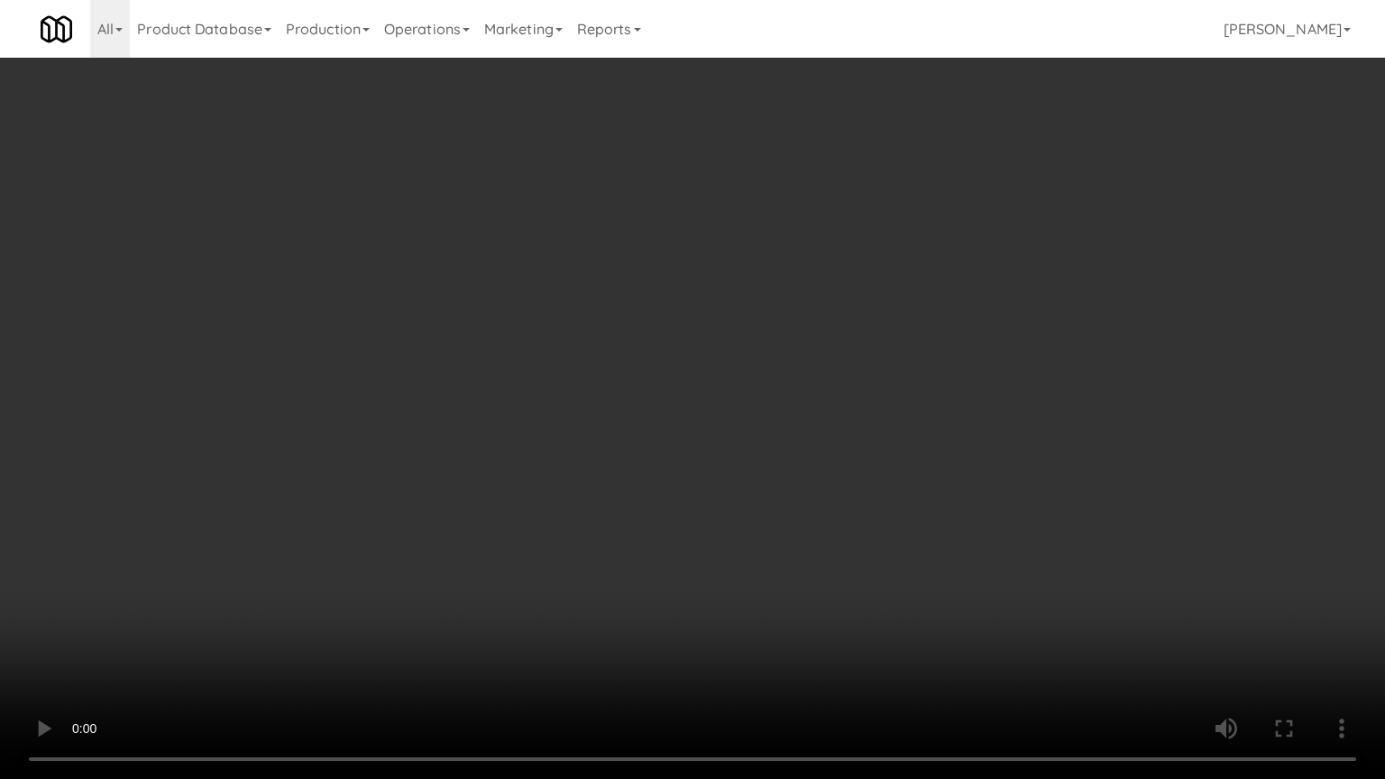
click at [702, 325] on video at bounding box center [692, 389] width 1385 height 779
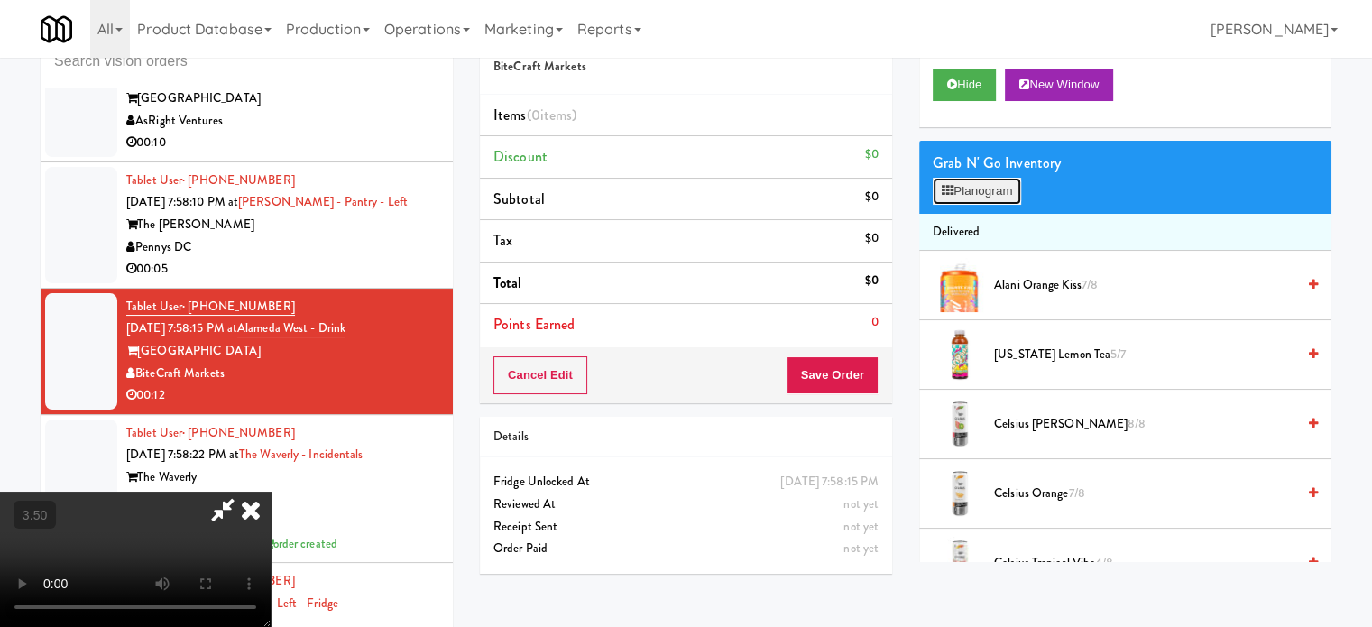
drag, startPoint x: 979, startPoint y: 185, endPoint x: 946, endPoint y: 182, distance: 32.6
click at [979, 186] on button "Planogram" at bounding box center [977, 191] width 88 height 27
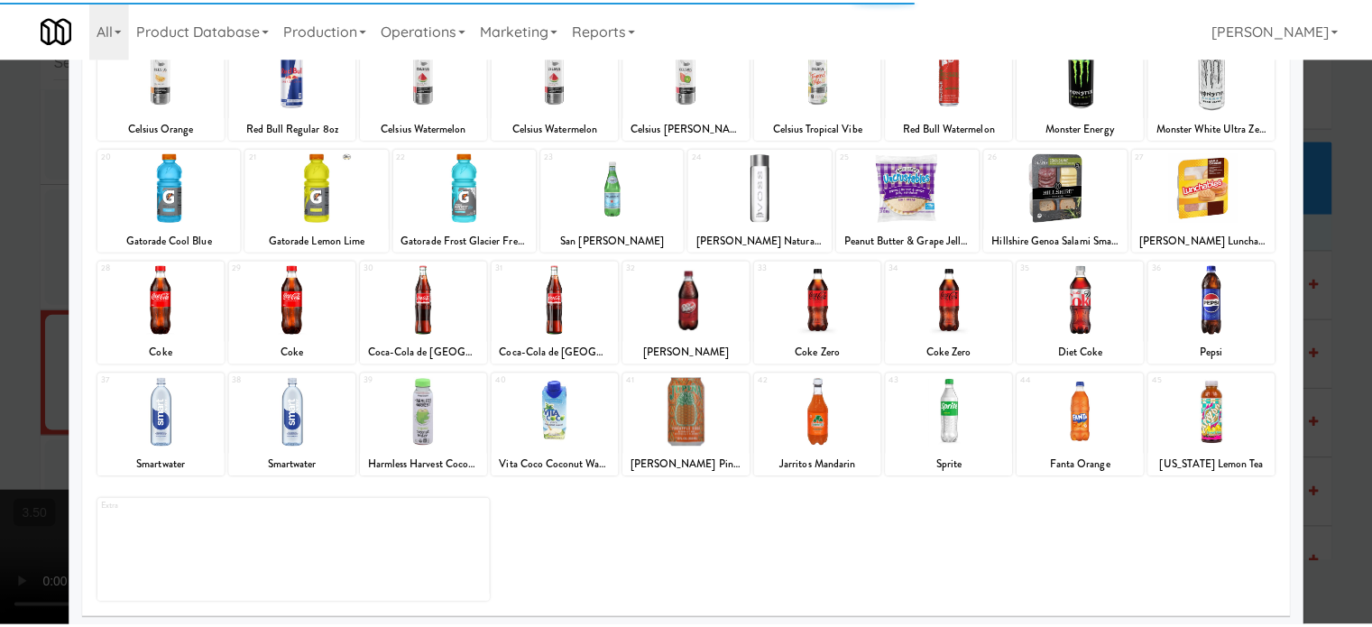
scroll to position [258, 0]
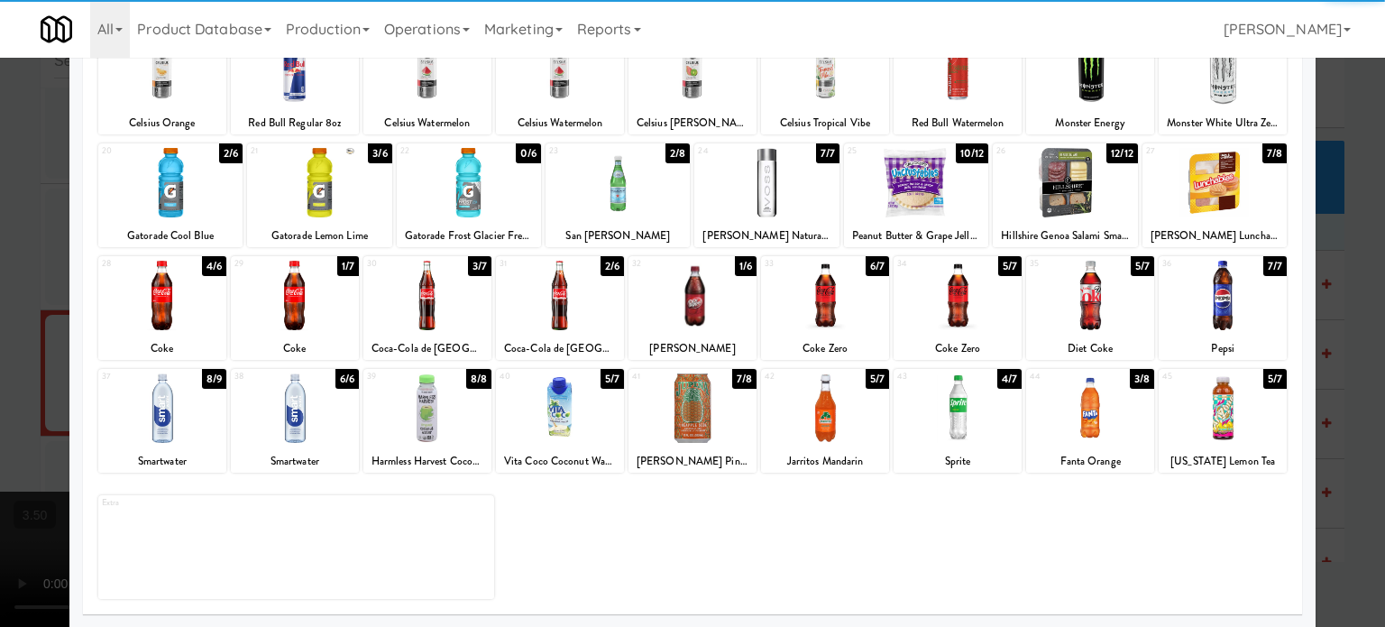
click at [211, 265] on div "4/6" at bounding box center [214, 266] width 24 height 20
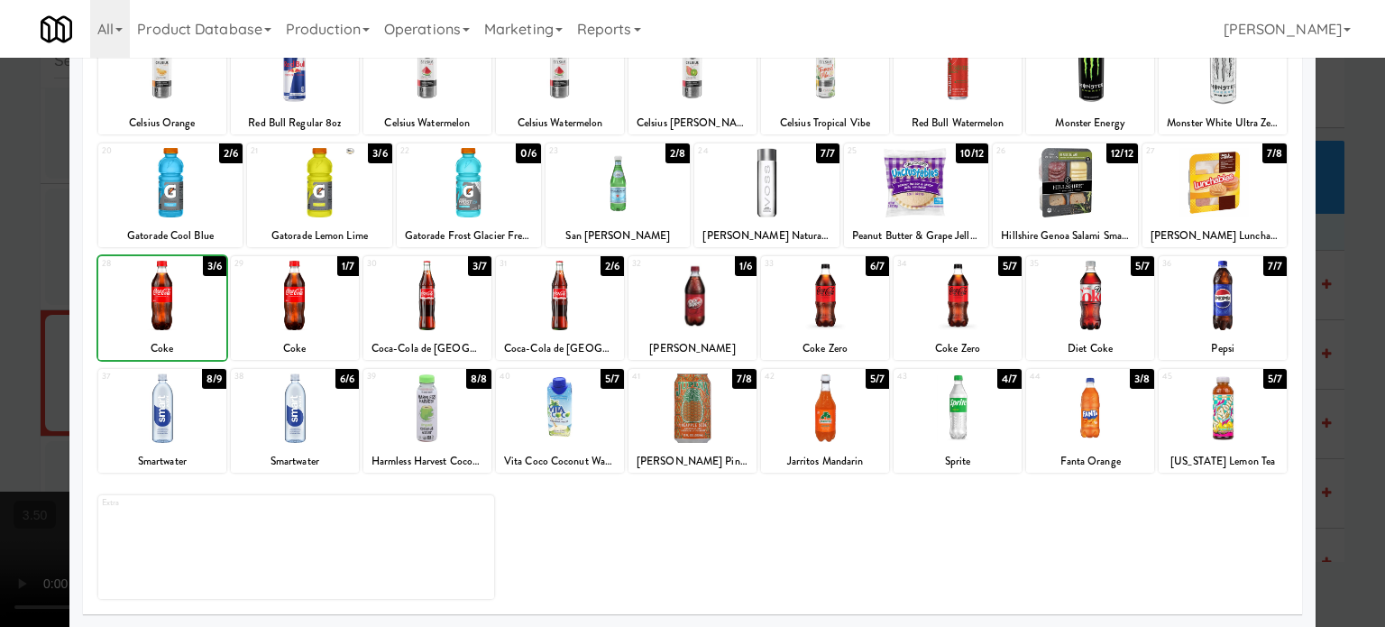
click at [83, 313] on div "Applied Last applied [DATE] 12:28 pm 1 5/7 Starbucks Frappuccino Vanilla Coffee…" at bounding box center [692, 244] width 1219 height 741
drag, startPoint x: 43, startPoint y: 327, endPoint x: 189, endPoint y: 297, distance: 148.4
click at [43, 328] on div at bounding box center [692, 313] width 1385 height 627
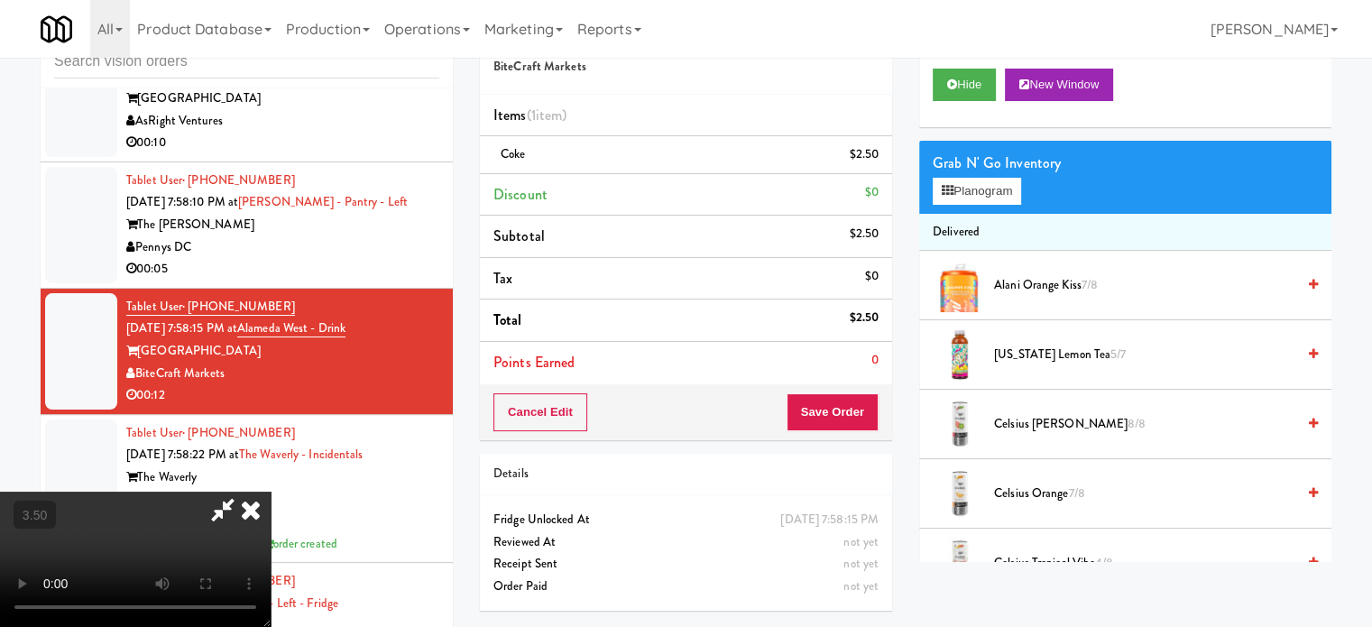
click at [271, 492] on video at bounding box center [135, 559] width 271 height 135
drag, startPoint x: 332, startPoint y: 317, endPoint x: 343, endPoint y: 415, distance: 98.9
click at [271, 492] on video at bounding box center [135, 559] width 271 height 135
drag, startPoint x: 343, startPoint y: 415, endPoint x: 350, endPoint y: 408, distance: 10.2
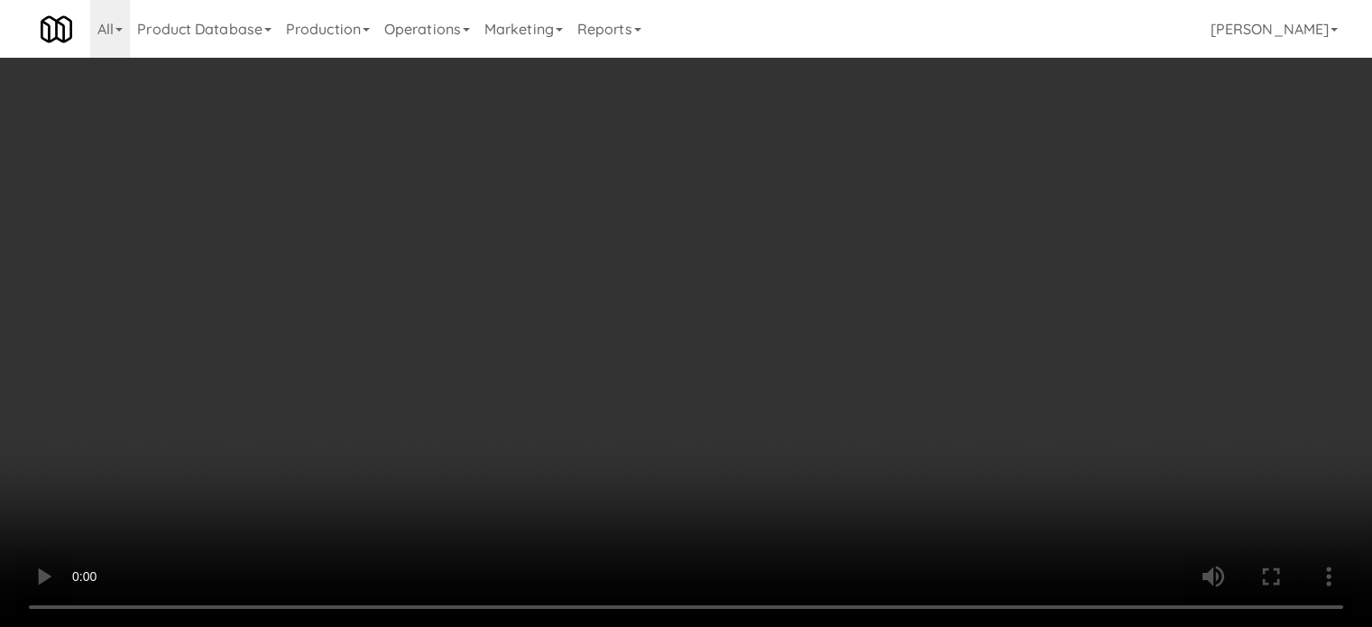
click at [350, 408] on video at bounding box center [686, 313] width 1372 height 627
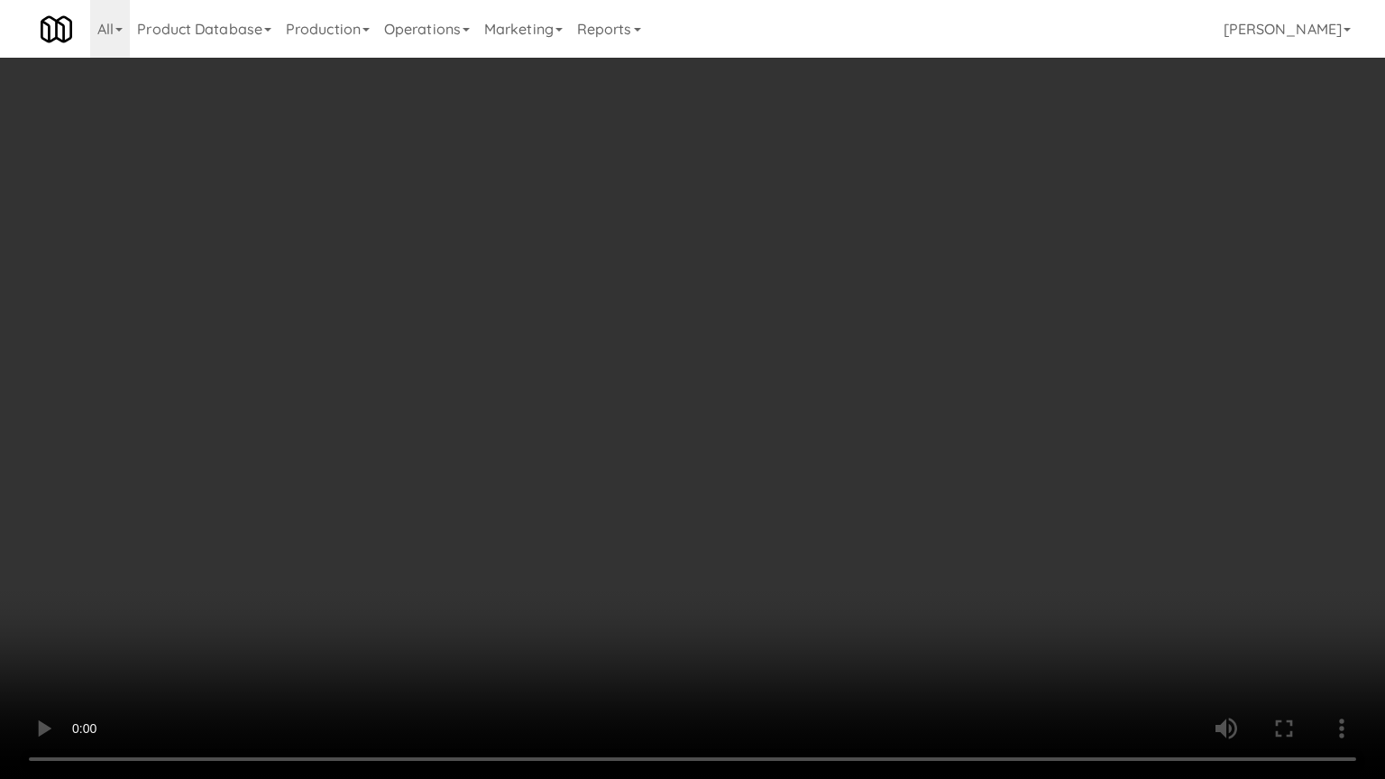
click at [460, 361] on video at bounding box center [692, 389] width 1385 height 779
click at [502, 354] on video at bounding box center [692, 389] width 1385 height 779
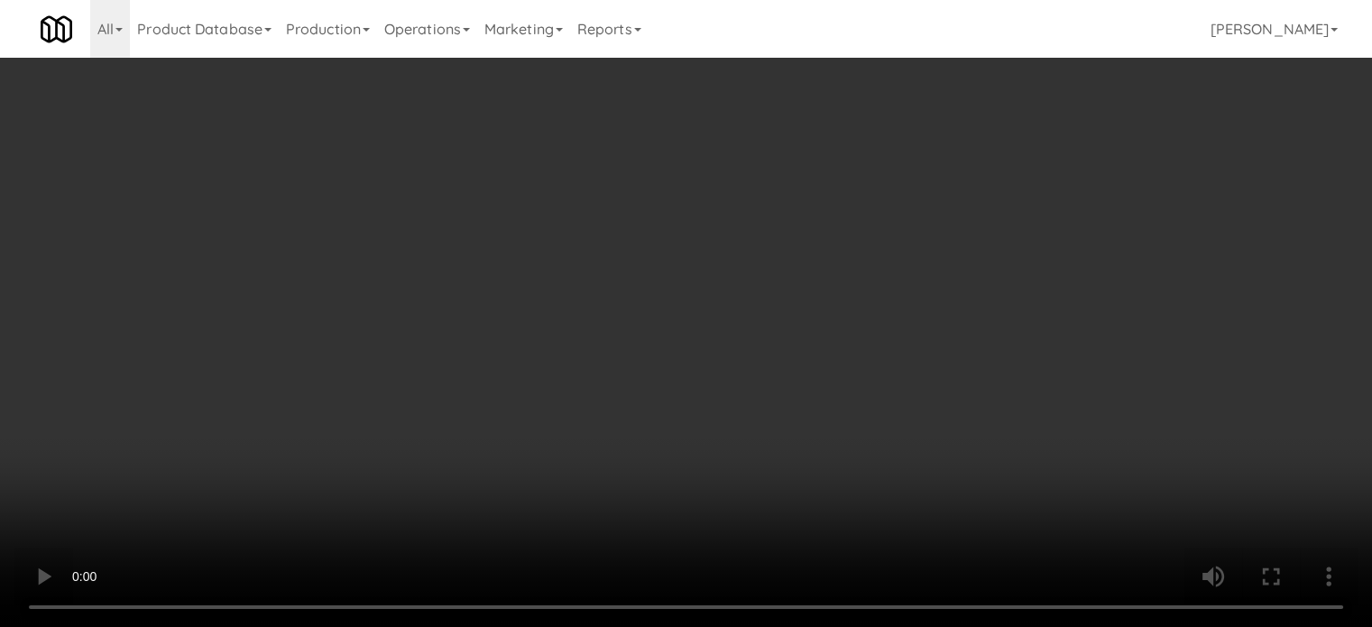
scroll to position [15048, 0]
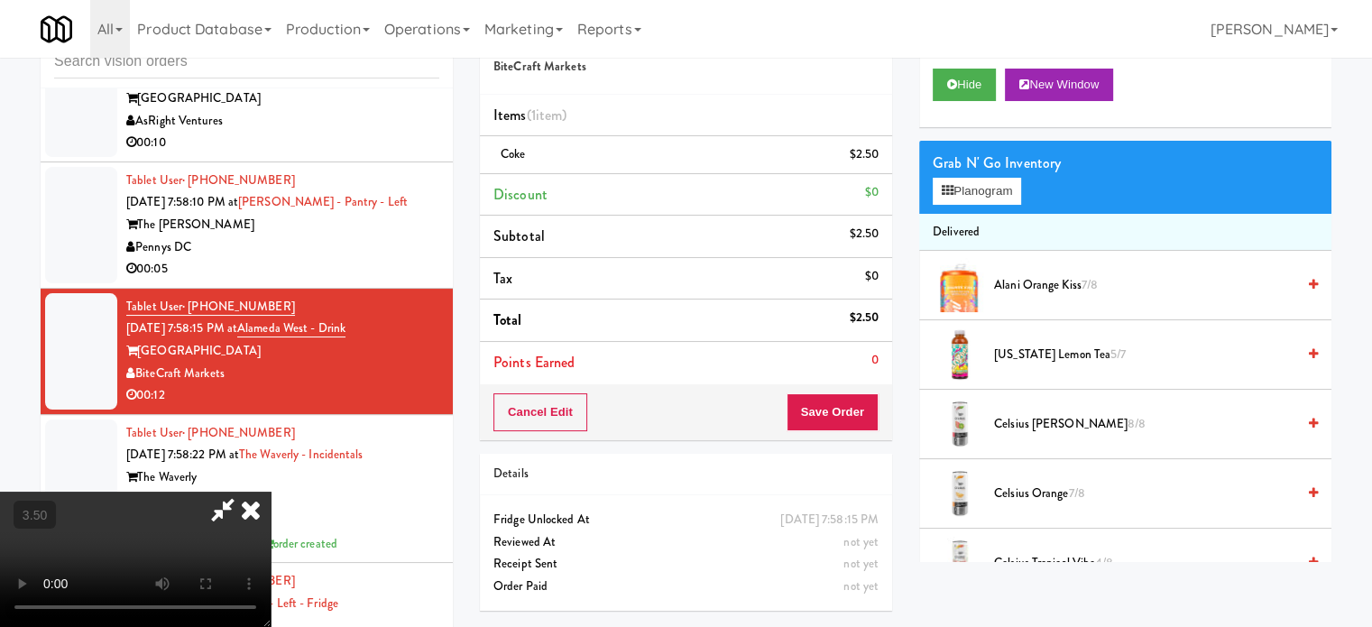
click at [271, 492] on icon at bounding box center [251, 510] width 40 height 36
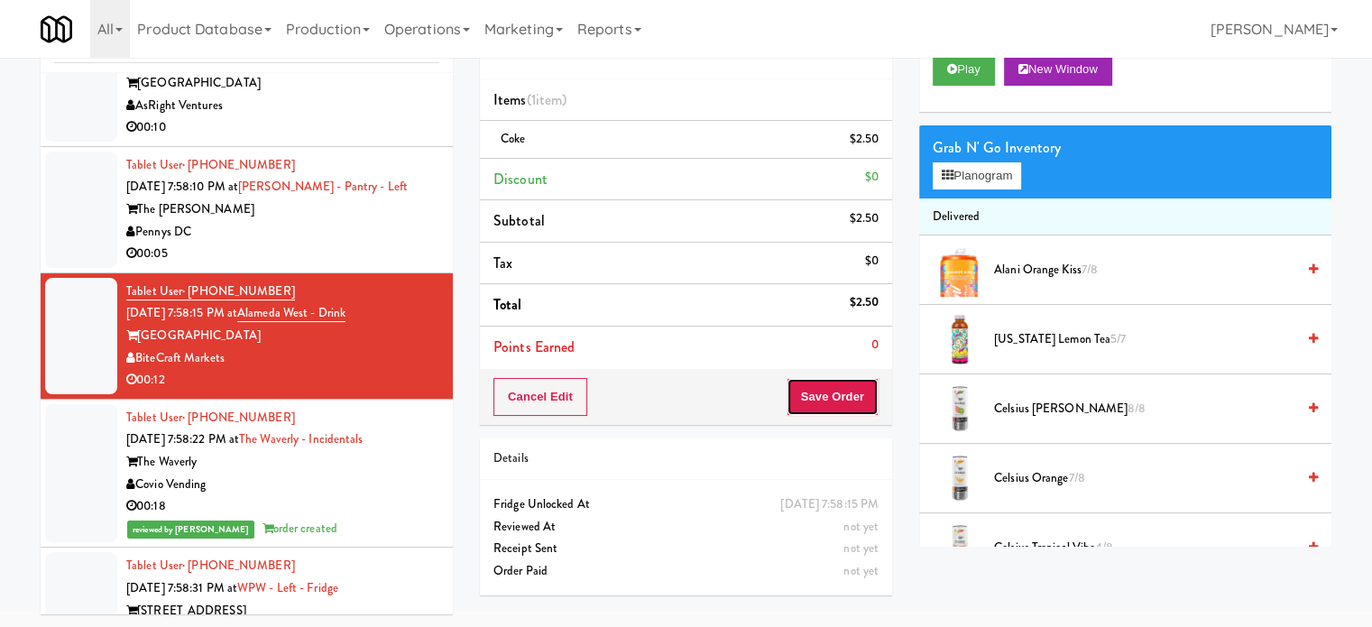
drag, startPoint x: 832, startPoint y: 382, endPoint x: 844, endPoint y: 375, distance: 14.5
click at [836, 389] on button "Save Order" at bounding box center [832, 397] width 92 height 38
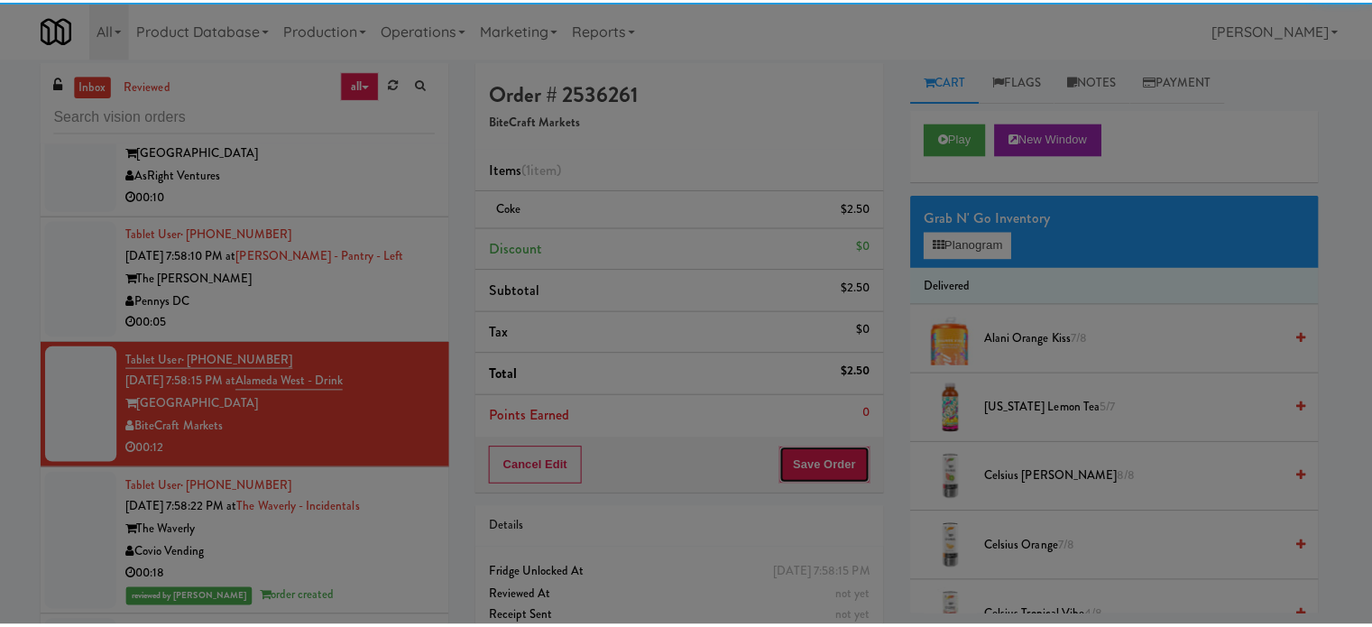
scroll to position [0, 0]
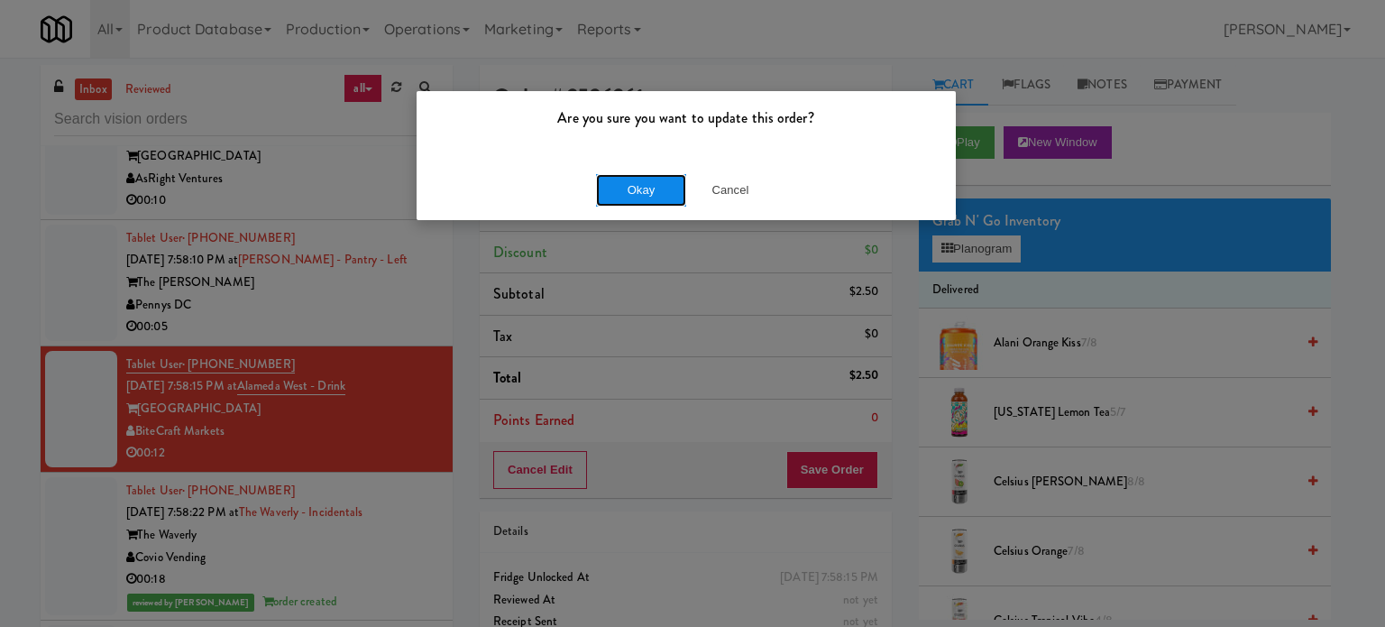
click at [622, 189] on button "Okay" at bounding box center [641, 190] width 90 height 32
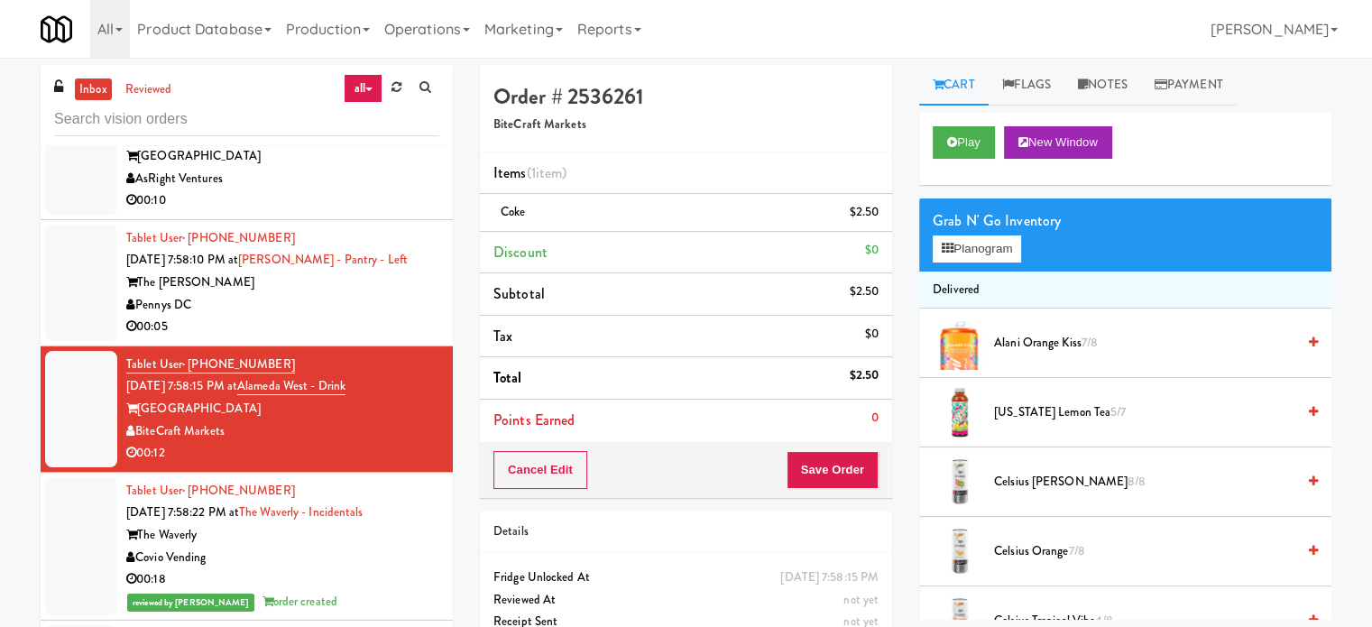
drag, startPoint x: 395, startPoint y: 347, endPoint x: 484, endPoint y: 273, distance: 115.9
click at [396, 317] on div "Pennys DC" at bounding box center [282, 305] width 313 height 23
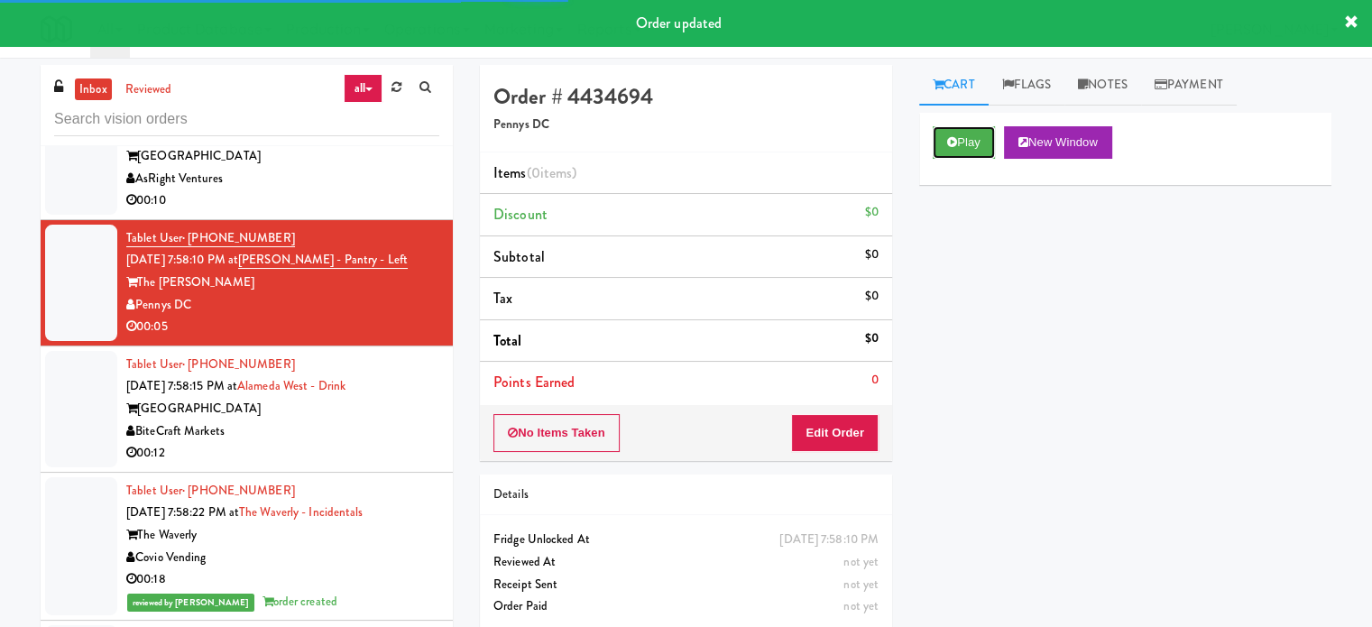
drag, startPoint x: 943, startPoint y: 133, endPoint x: 948, endPoint y: 174, distance: 41.8
click at [947, 135] on button "Play" at bounding box center [964, 142] width 62 height 32
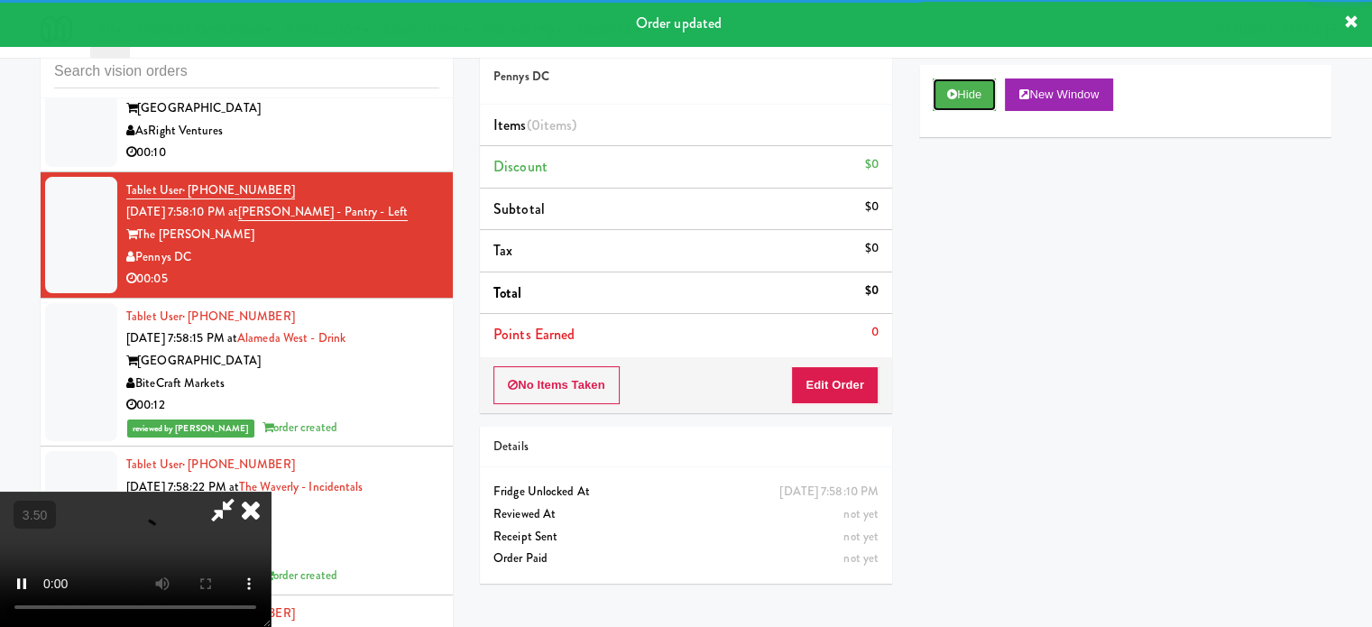
scroll to position [73, 0]
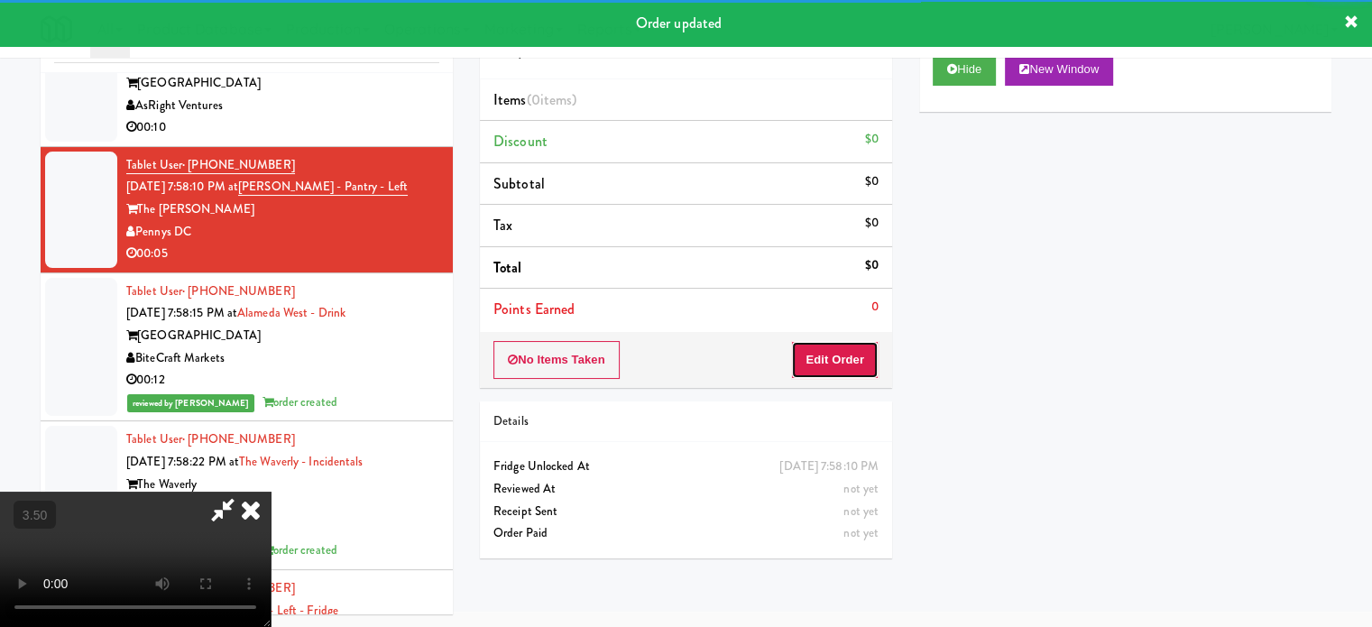
click at [818, 357] on button "Edit Order" at bounding box center [834, 360] width 87 height 38
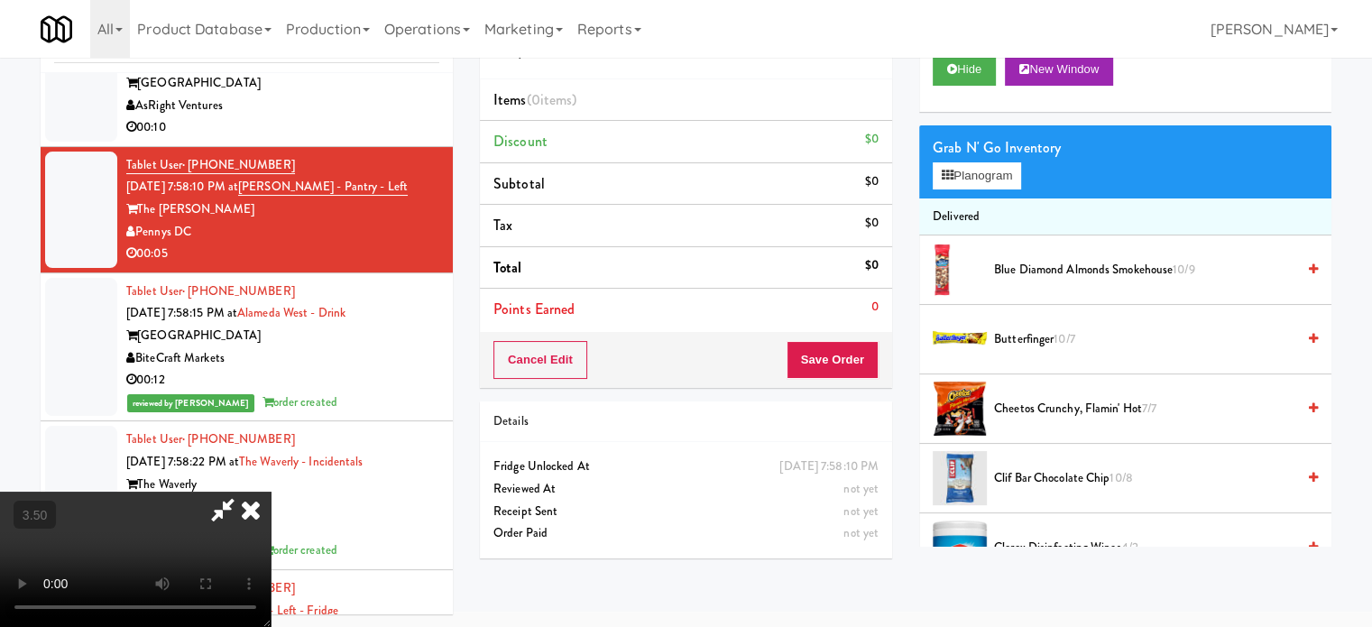
click at [271, 492] on video at bounding box center [135, 559] width 271 height 135
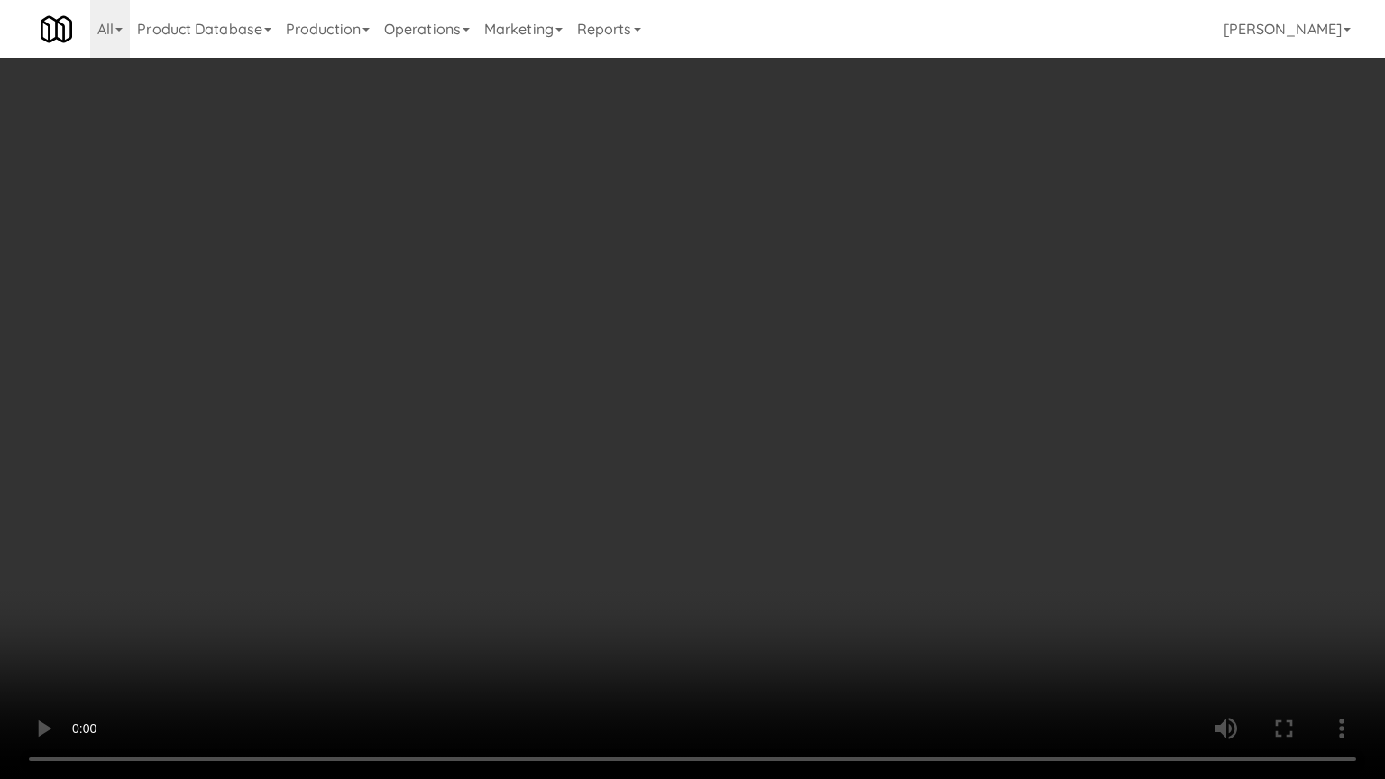
scroll to position [15026, 0]
click at [592, 360] on video at bounding box center [692, 389] width 1385 height 779
click at [614, 373] on video at bounding box center [692, 389] width 1385 height 779
drag, startPoint x: 742, startPoint y: 393, endPoint x: 780, endPoint y: 398, distance: 38.1
click at [780, 397] on video at bounding box center [692, 389] width 1385 height 779
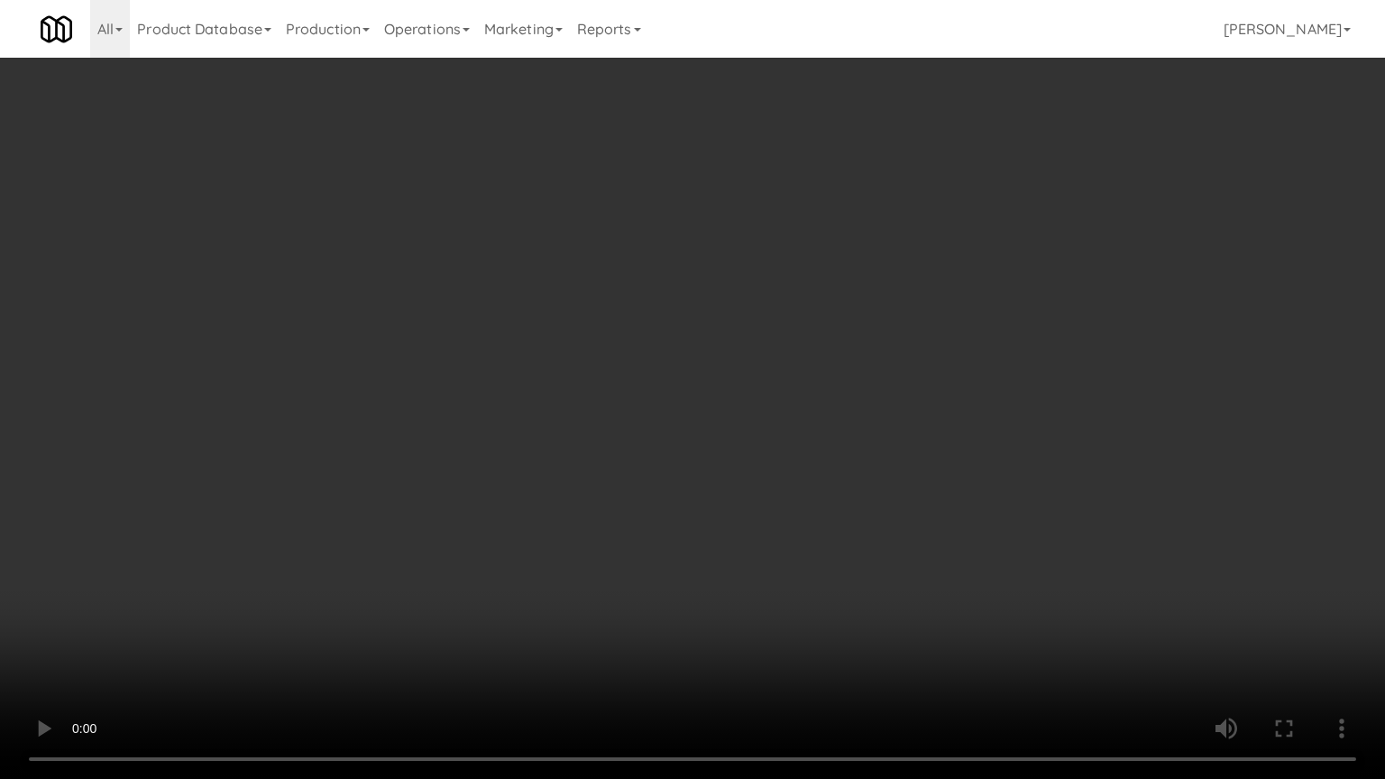
click at [721, 408] on video at bounding box center [692, 389] width 1385 height 779
click at [805, 414] on video at bounding box center [692, 389] width 1385 height 779
click at [737, 419] on video at bounding box center [692, 389] width 1385 height 779
click at [740, 419] on video at bounding box center [692, 389] width 1385 height 779
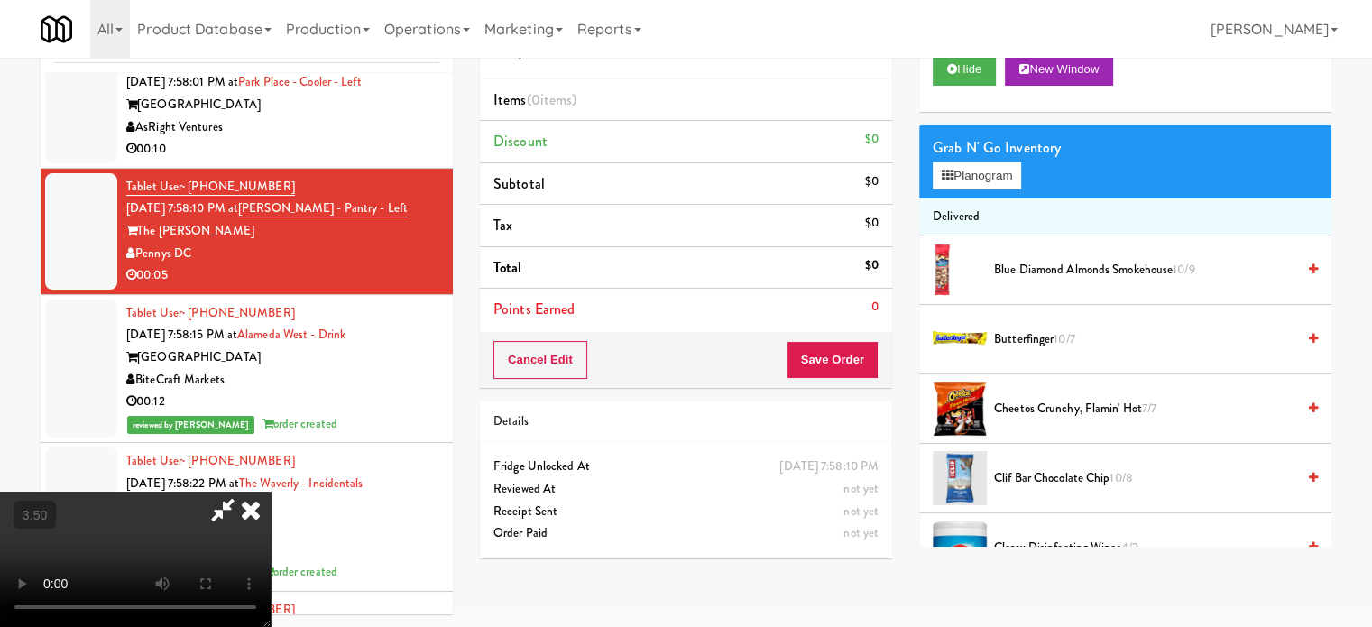
scroll to position [15048, 0]
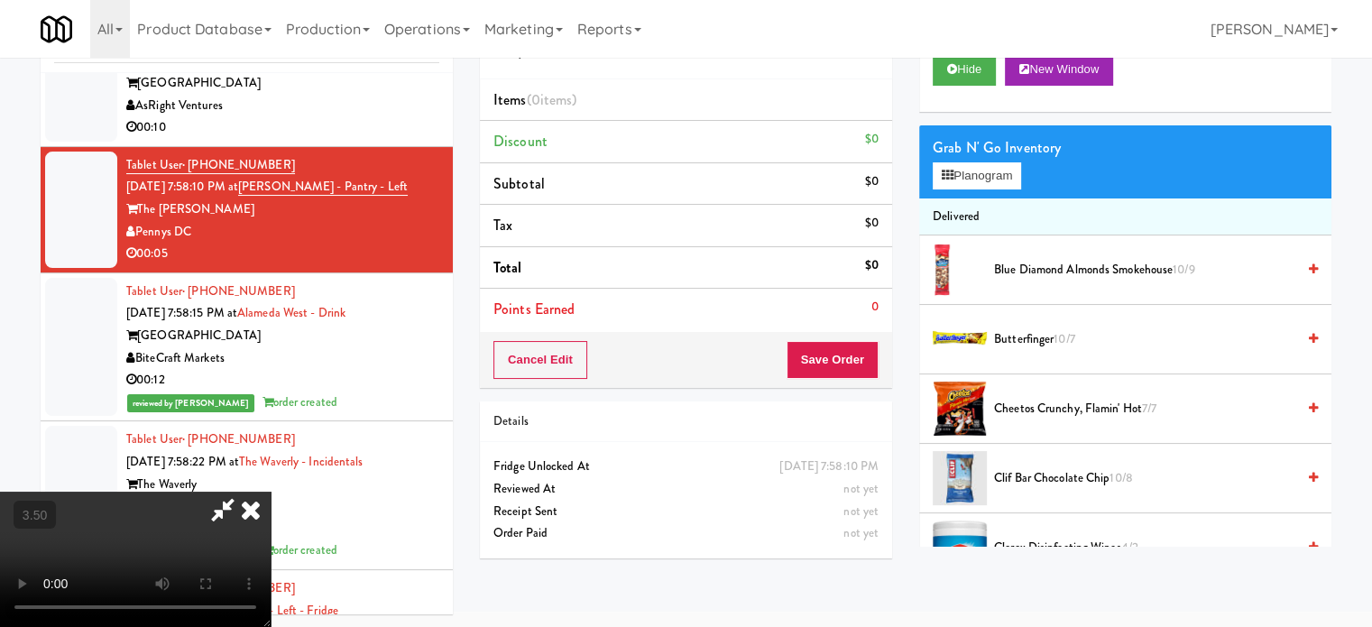
click at [271, 492] on video at bounding box center [135, 559] width 271 height 135
drag, startPoint x: 375, startPoint y: 461, endPoint x: 346, endPoint y: 568, distance: 111.1
click at [271, 492] on video at bounding box center [135, 559] width 271 height 135
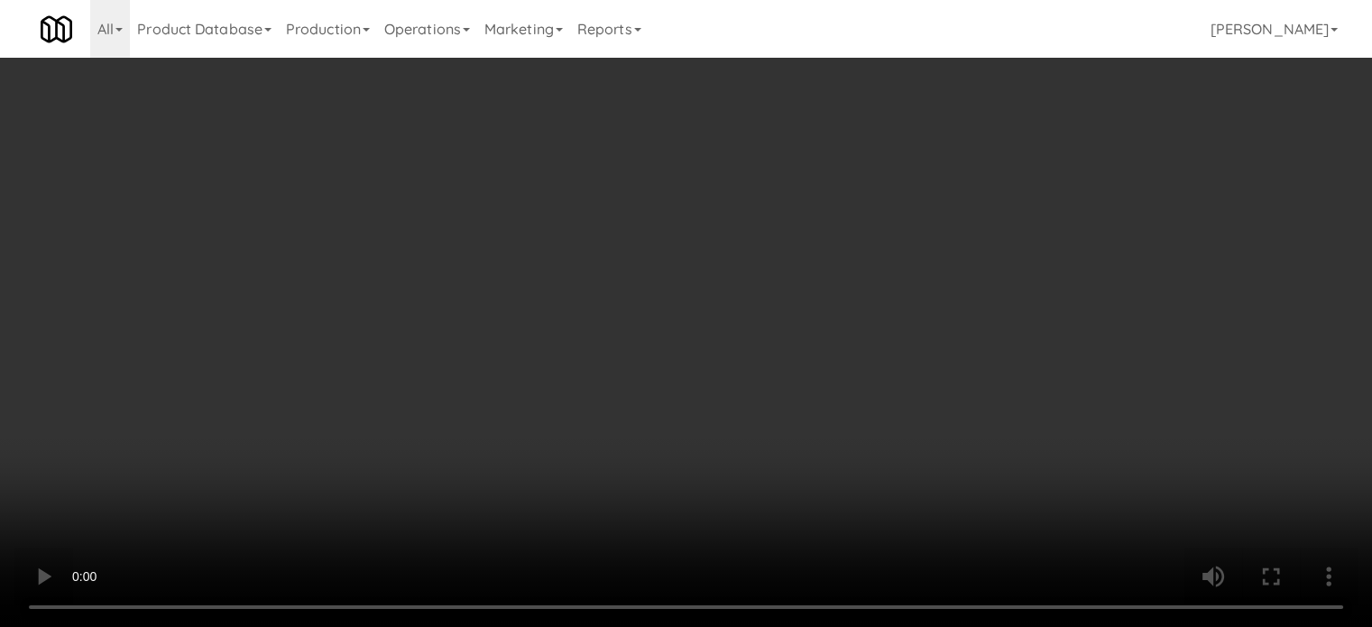
scroll to position [15026, 0]
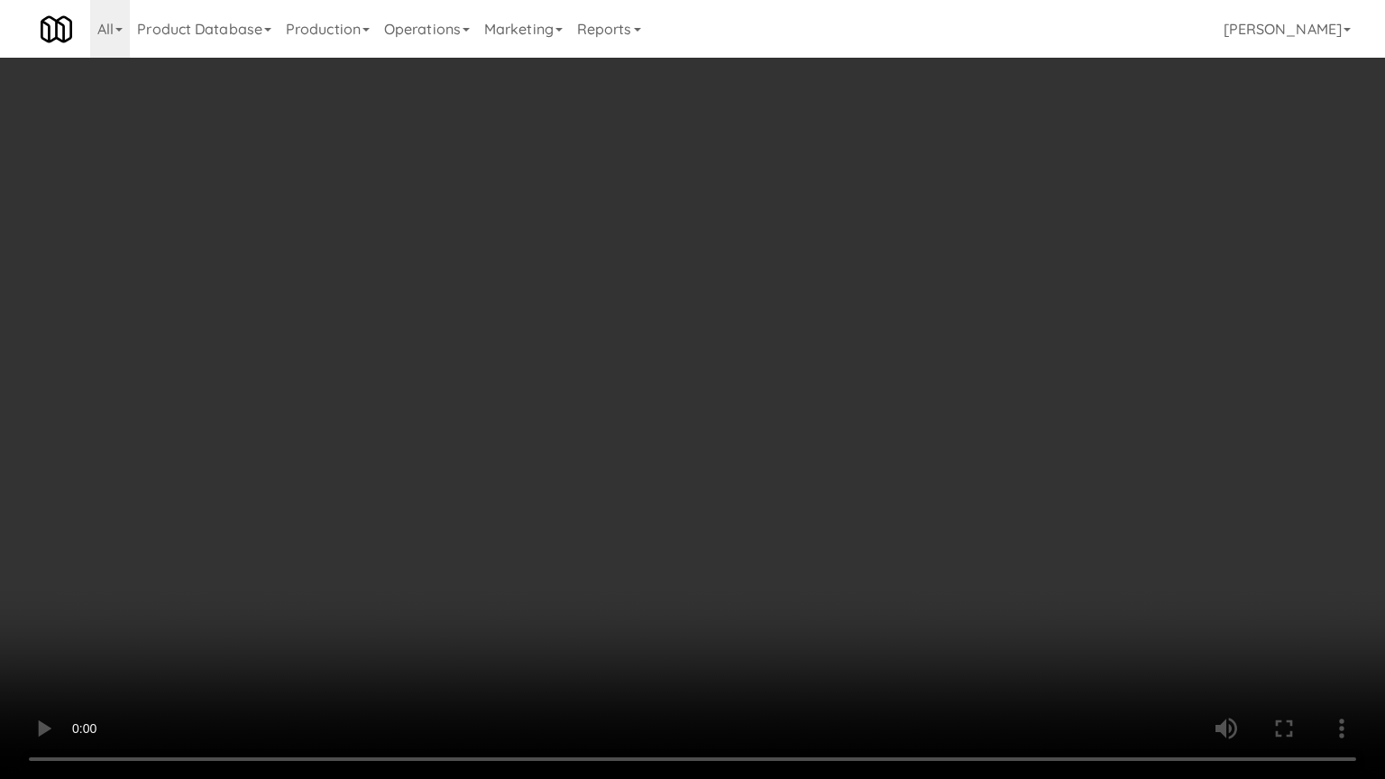
drag, startPoint x: 335, startPoint y: 579, endPoint x: 343, endPoint y: 565, distance: 16.6
click at [339, 570] on video at bounding box center [692, 389] width 1385 height 779
click at [440, 445] on video at bounding box center [692, 389] width 1385 height 779
click at [460, 449] on video at bounding box center [692, 389] width 1385 height 779
click at [640, 440] on video at bounding box center [692, 389] width 1385 height 779
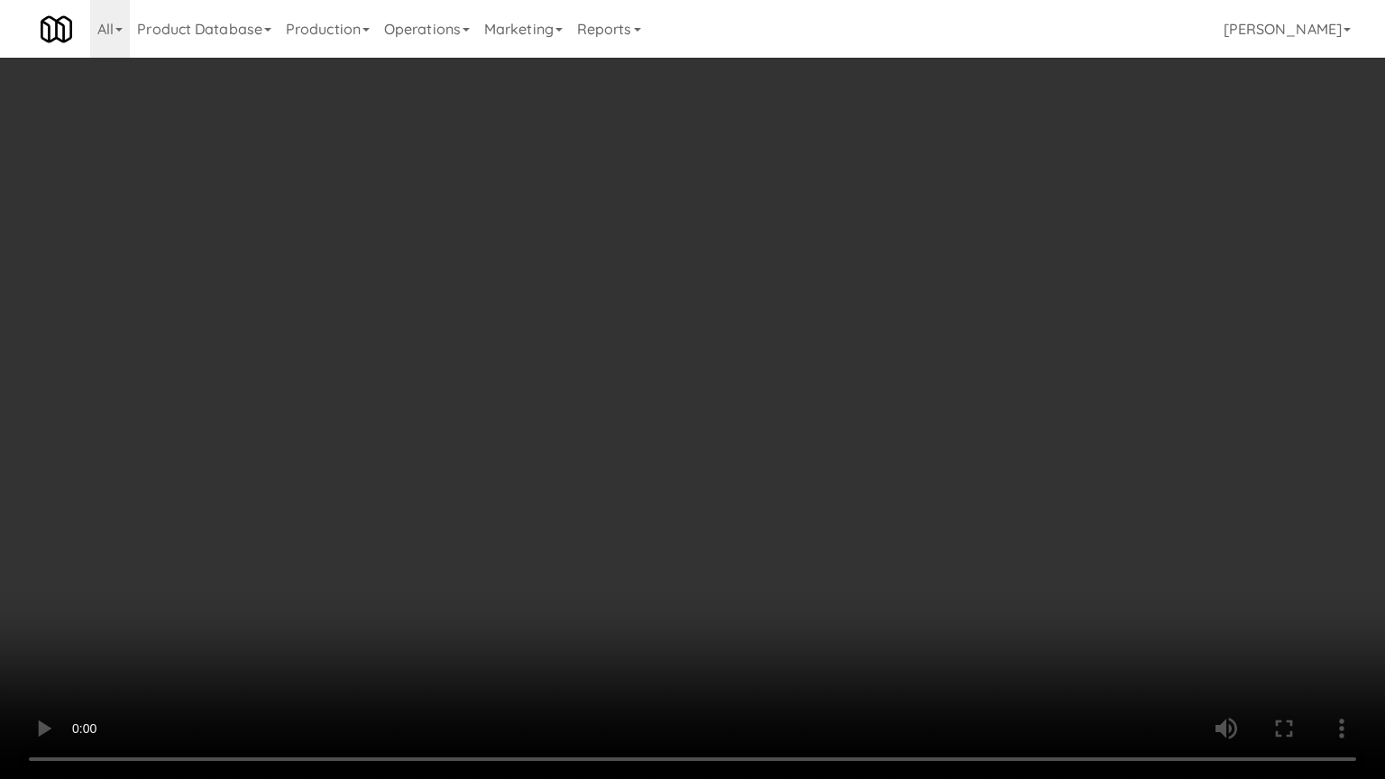
click at [586, 443] on video at bounding box center [692, 389] width 1385 height 779
drag, startPoint x: 630, startPoint y: 447, endPoint x: 621, endPoint y: 449, distance: 9.2
click at [630, 448] on video at bounding box center [692, 389] width 1385 height 779
click at [589, 452] on video at bounding box center [692, 389] width 1385 height 779
click at [602, 451] on video at bounding box center [692, 389] width 1385 height 779
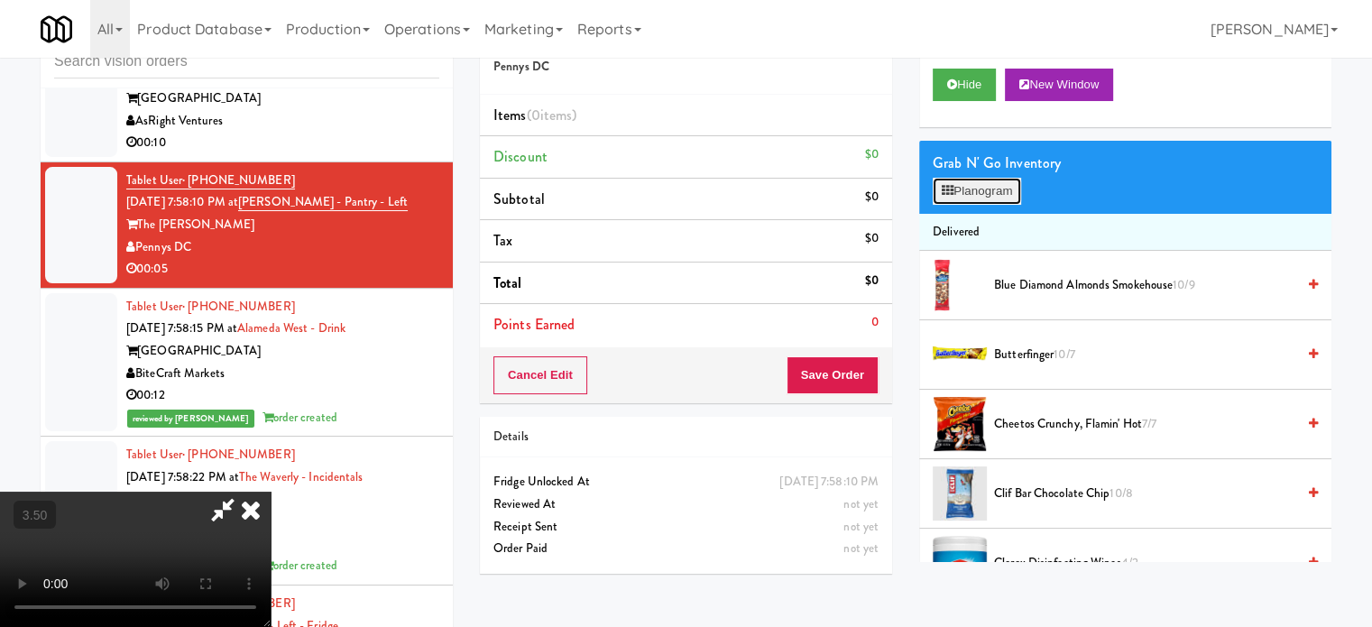
click at [978, 182] on button "Planogram" at bounding box center [977, 191] width 88 height 27
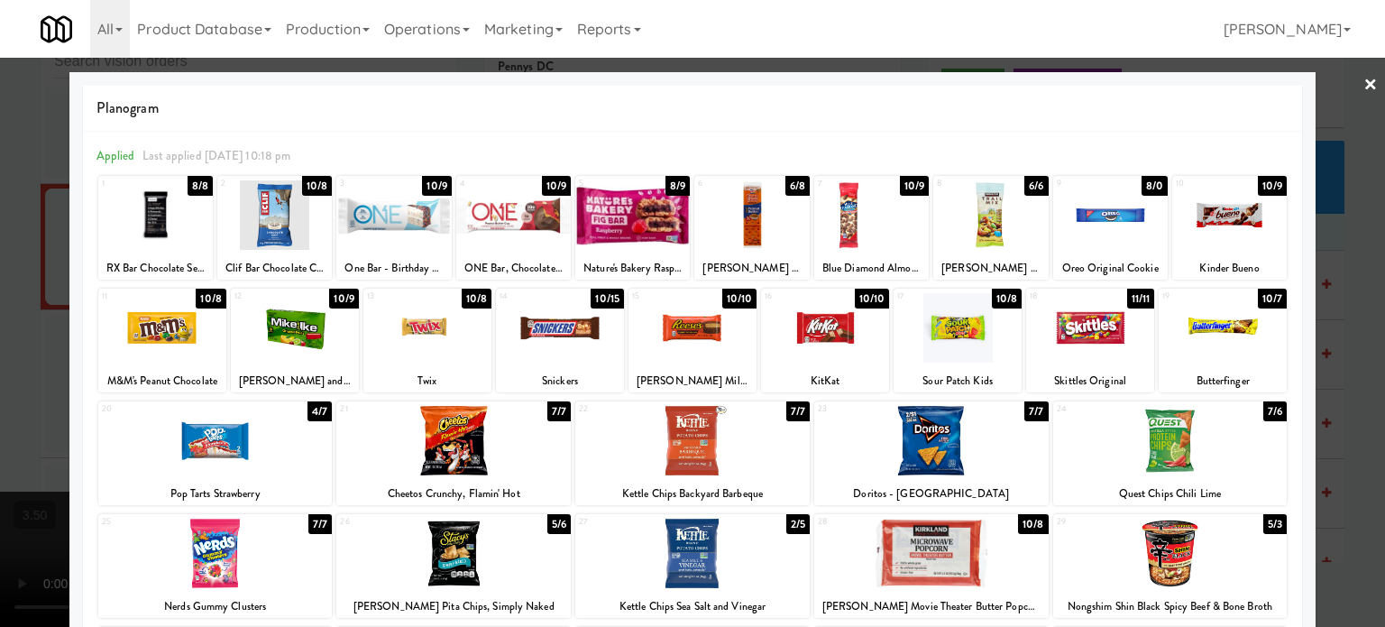
click at [327, 411] on div "4/7" at bounding box center [320, 411] width 24 height 20
click at [13, 443] on div at bounding box center [692, 313] width 1385 height 627
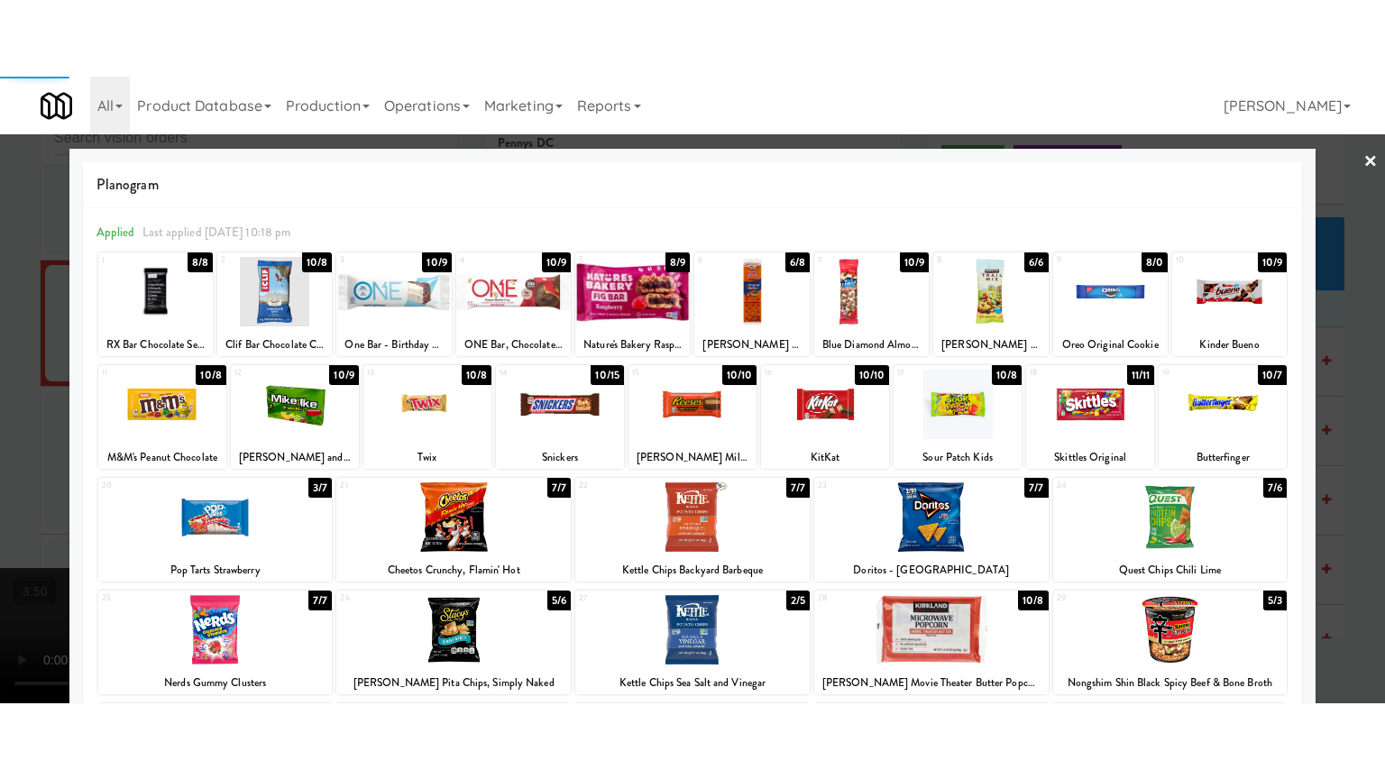
scroll to position [15048, 0]
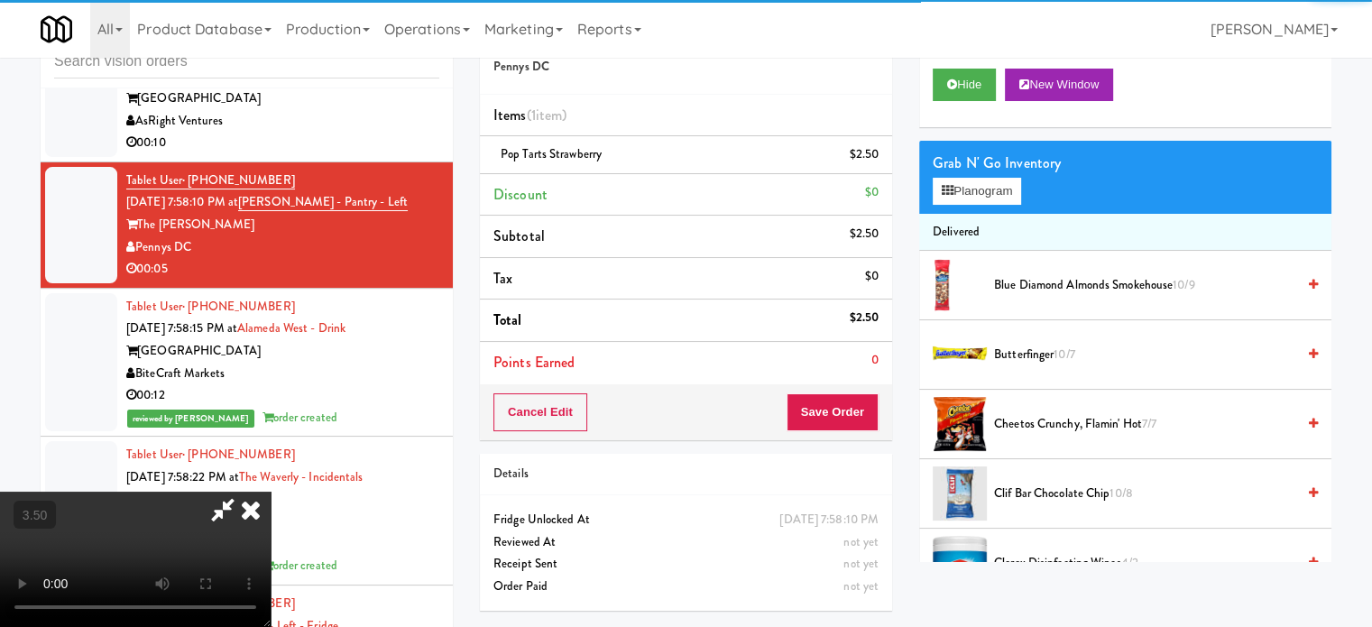
click at [236, 492] on video at bounding box center [135, 559] width 271 height 135
click at [250, 492] on video at bounding box center [135, 559] width 271 height 135
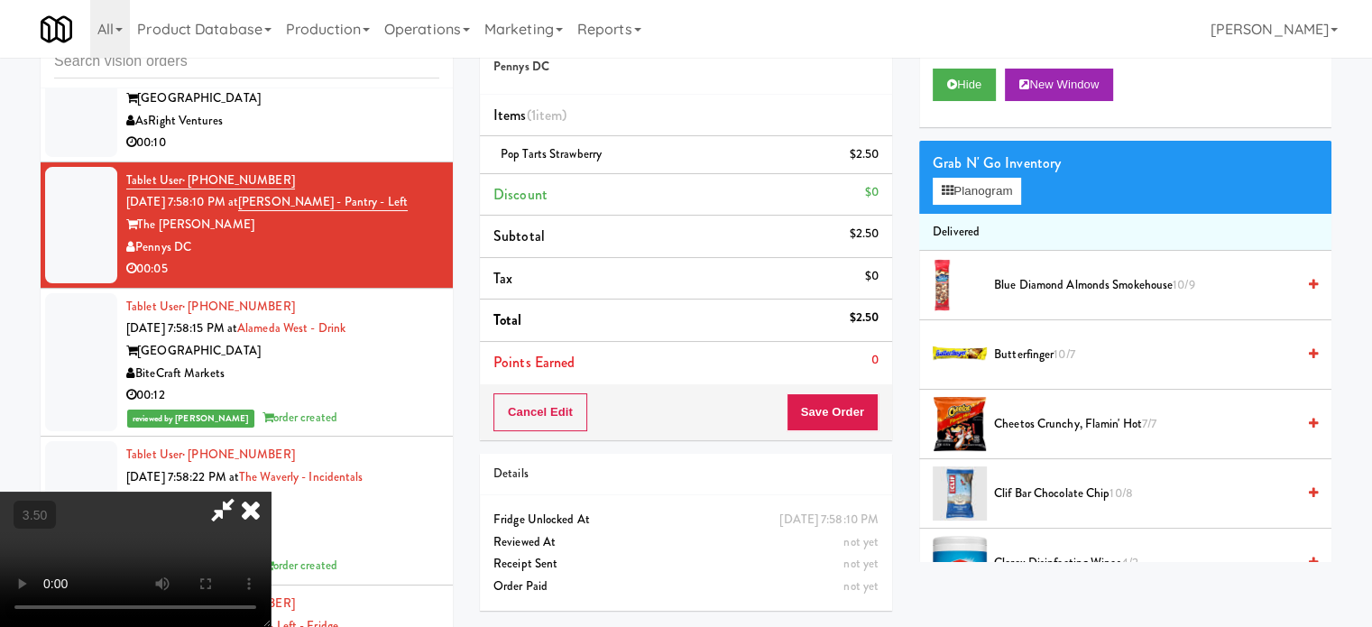
drag, startPoint x: 253, startPoint y: 374, endPoint x: 248, endPoint y: 491, distance: 116.4
click at [253, 492] on video at bounding box center [135, 559] width 271 height 135
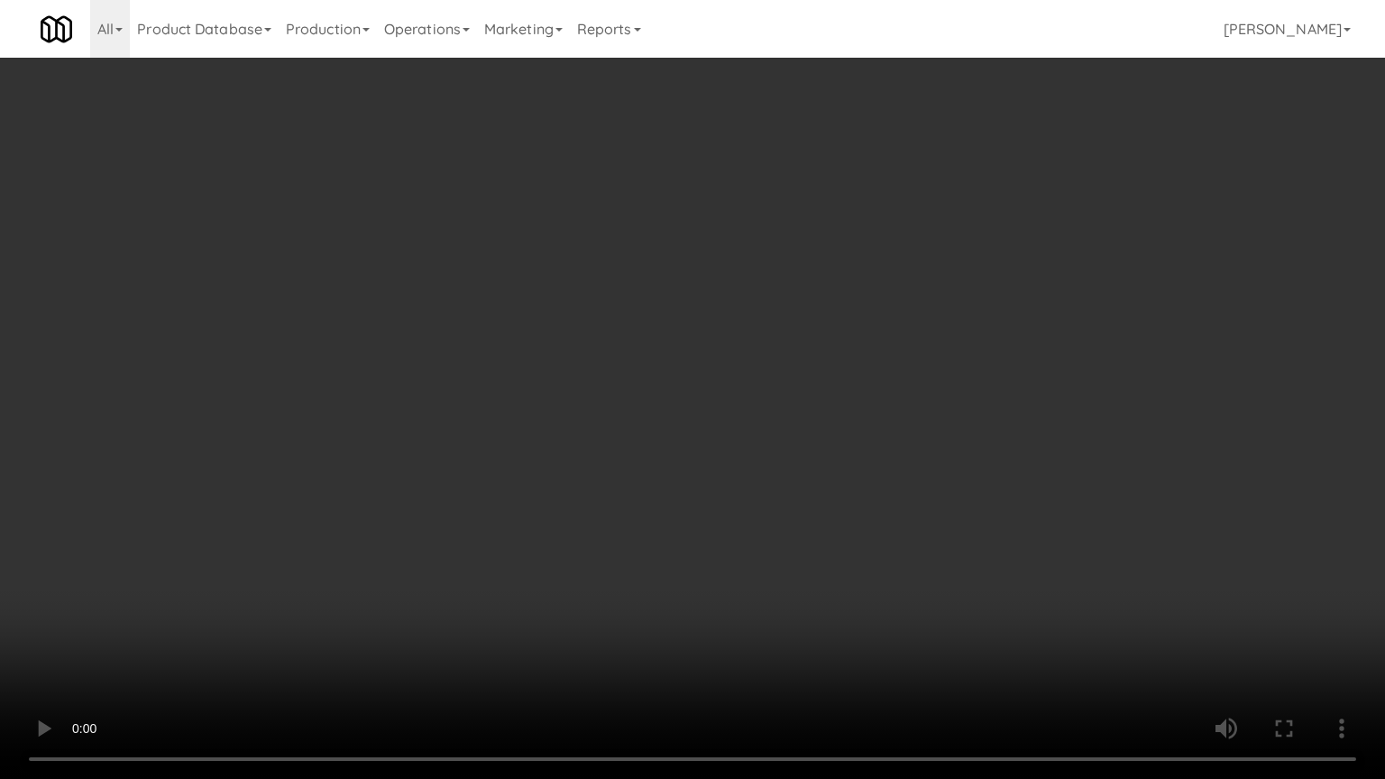
click at [389, 487] on video at bounding box center [692, 389] width 1385 height 779
click at [456, 390] on video at bounding box center [692, 389] width 1385 height 779
click at [498, 363] on video at bounding box center [692, 389] width 1385 height 779
click at [543, 360] on video at bounding box center [692, 389] width 1385 height 779
click at [686, 363] on video at bounding box center [692, 389] width 1385 height 779
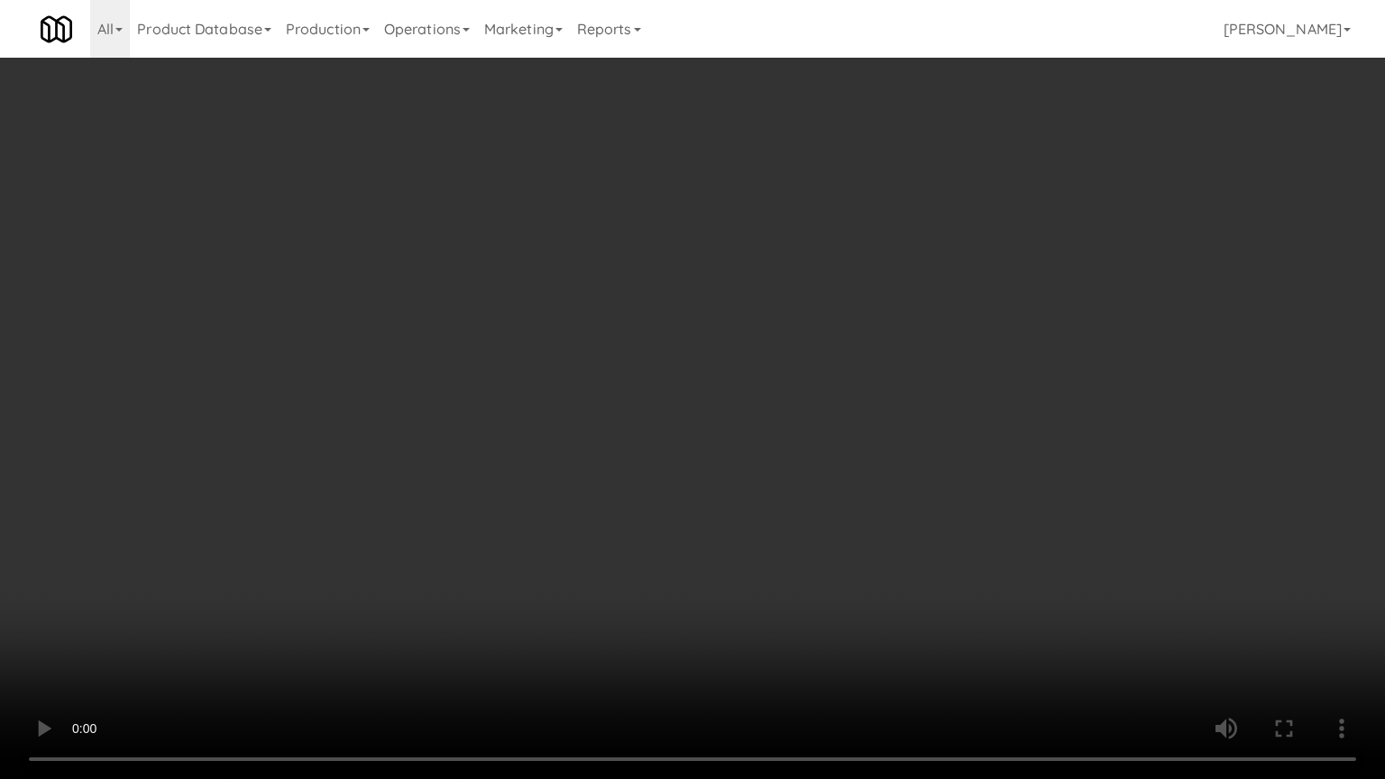
click at [678, 364] on video at bounding box center [692, 389] width 1385 height 779
click at [729, 367] on video at bounding box center [692, 389] width 1385 height 779
click at [691, 373] on video at bounding box center [692, 389] width 1385 height 779
click at [740, 377] on video at bounding box center [692, 389] width 1385 height 779
click at [732, 376] on video at bounding box center [692, 389] width 1385 height 779
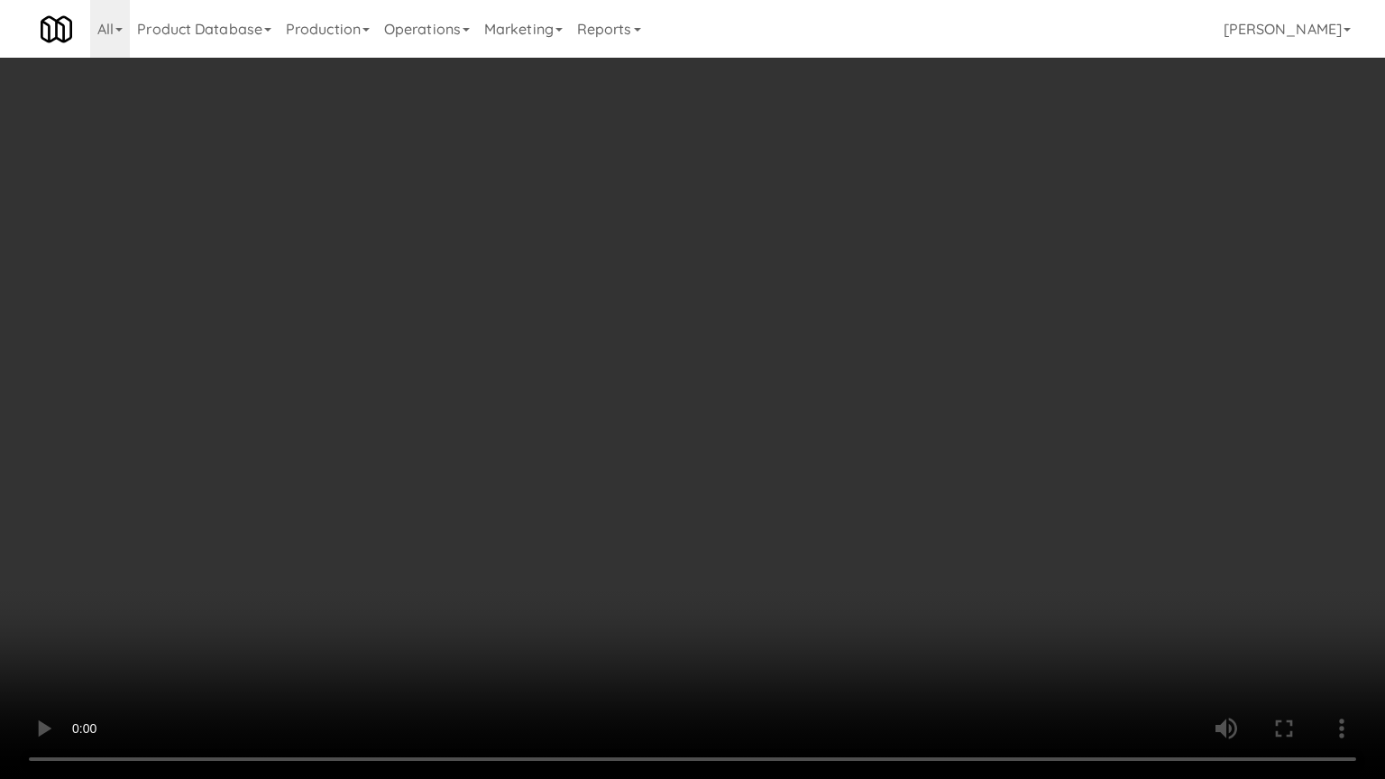
drag, startPoint x: 732, startPoint y: 363, endPoint x: 742, endPoint y: 361, distance: 10.3
click at [736, 364] on video at bounding box center [692, 389] width 1385 height 779
drag, startPoint x: 742, startPoint y: 361, endPoint x: 850, endPoint y: 209, distance: 185.7
click at [746, 360] on video at bounding box center [692, 389] width 1385 height 779
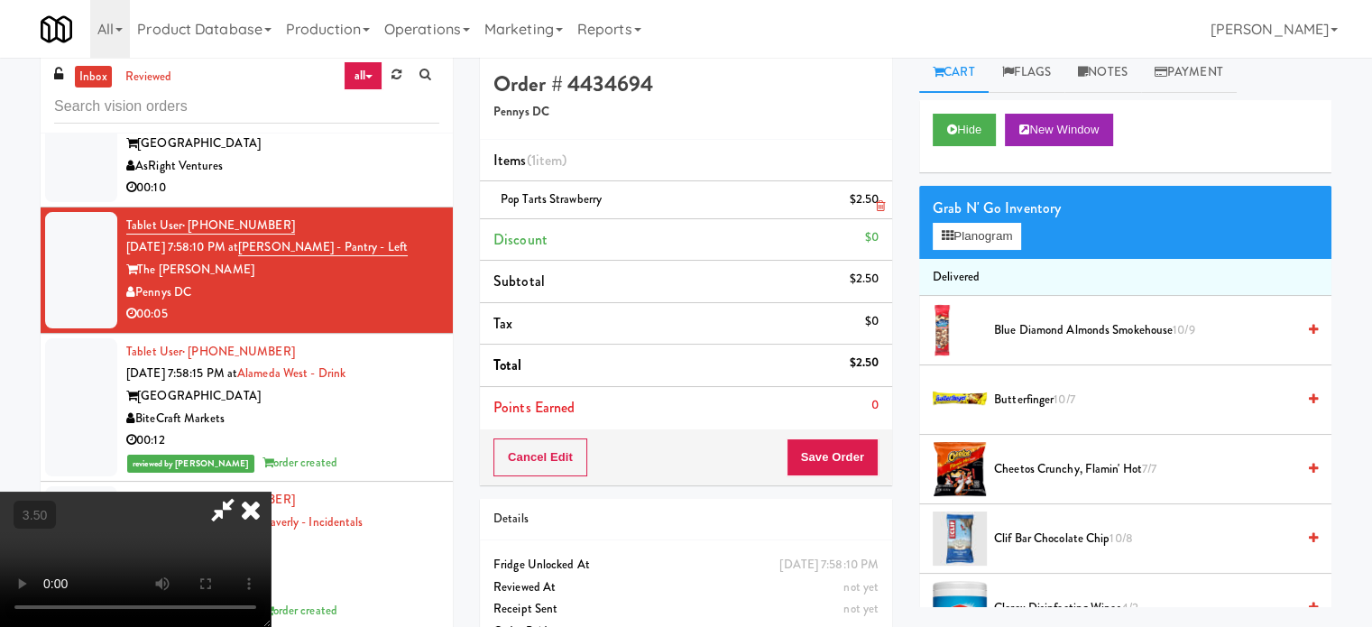
scroll to position [0, 0]
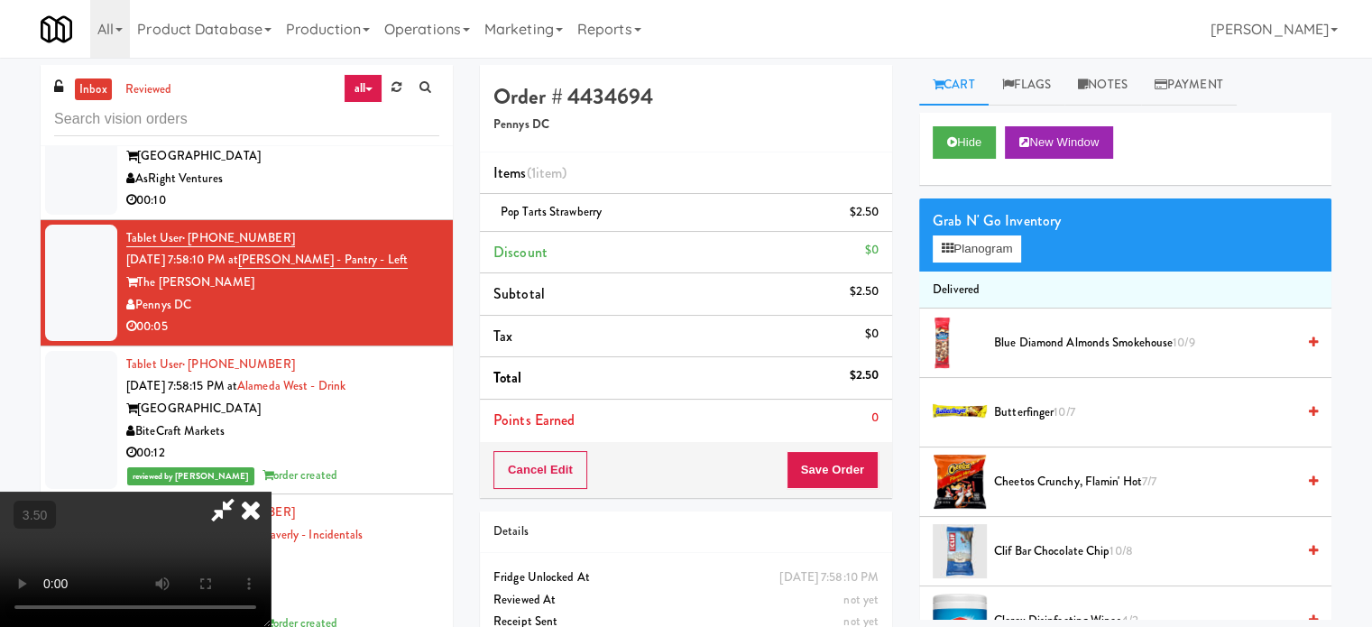
click at [271, 492] on icon at bounding box center [251, 510] width 40 height 36
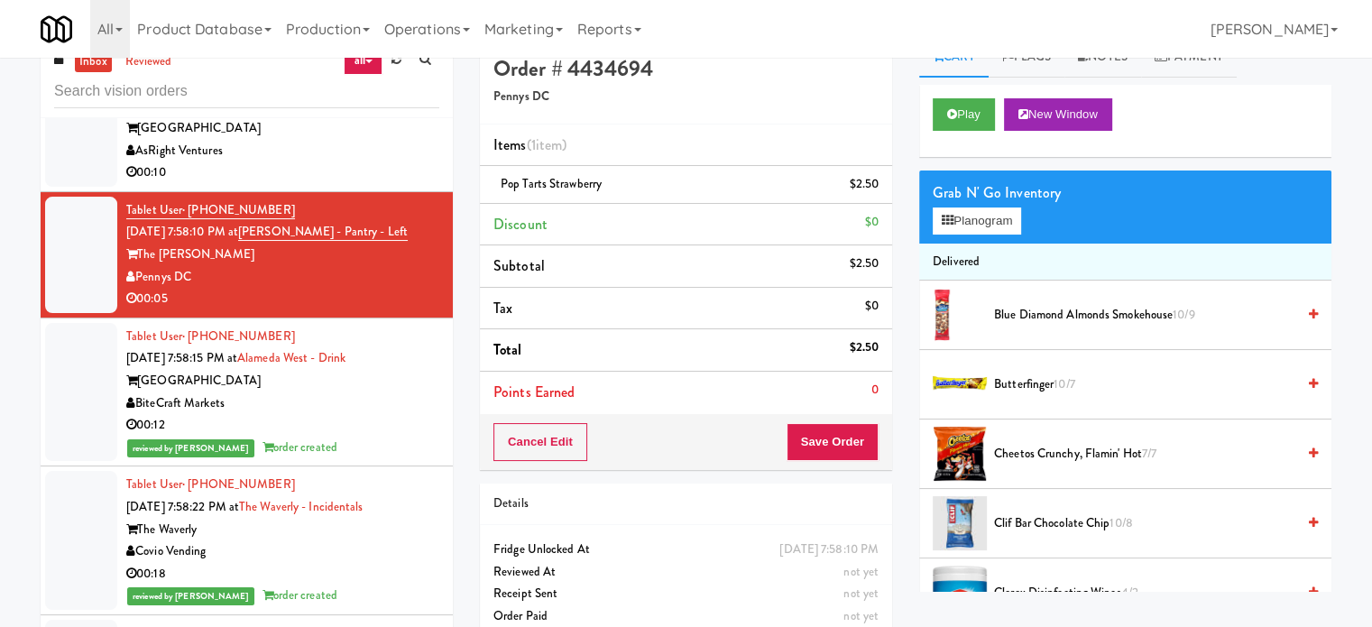
scroll to position [73, 0]
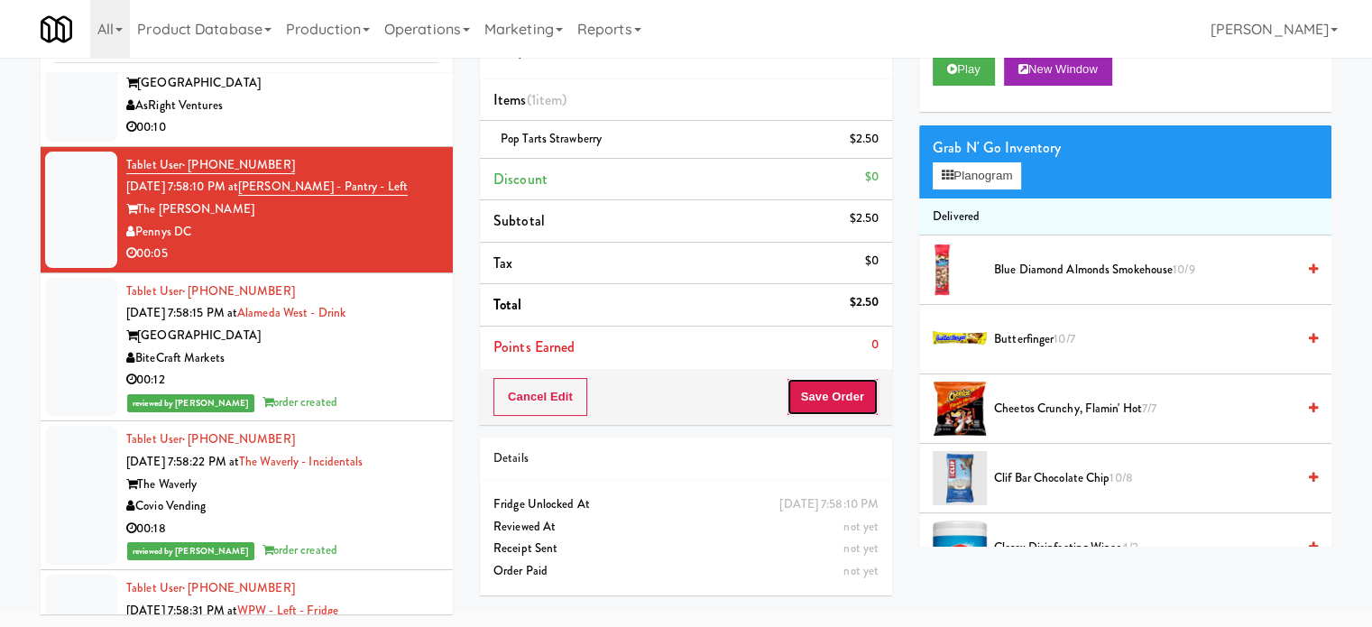
click at [853, 392] on button "Save Order" at bounding box center [832, 397] width 92 height 38
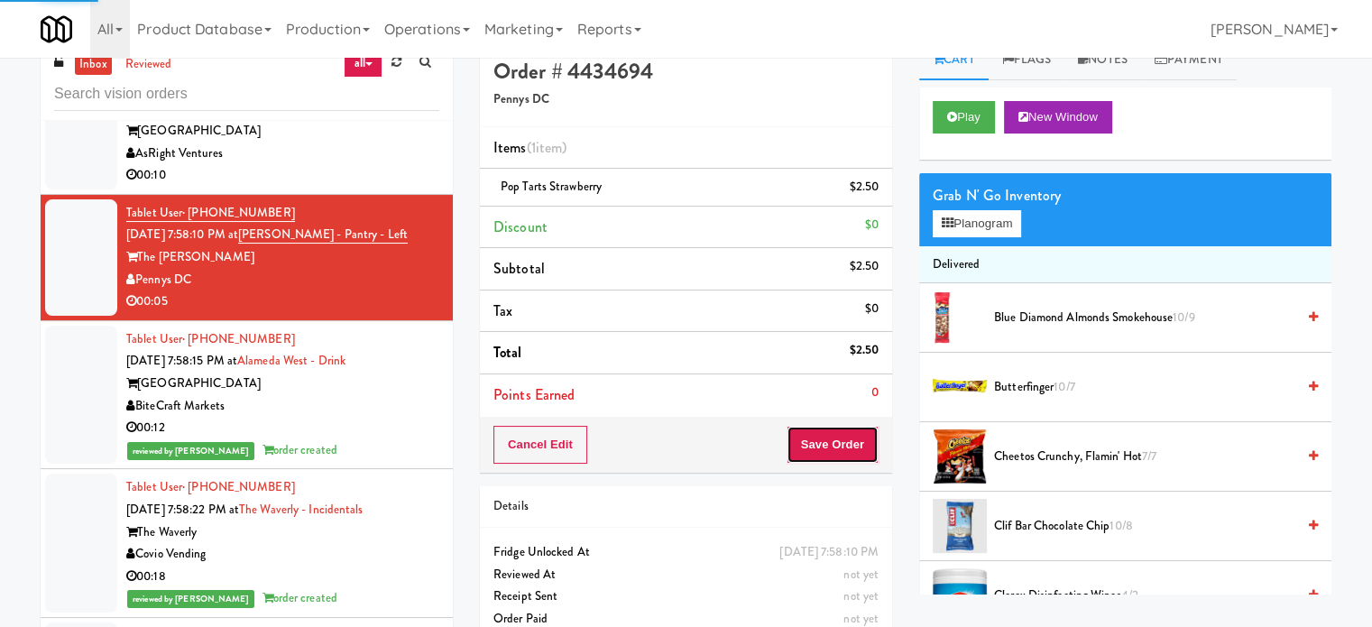
scroll to position [0, 0]
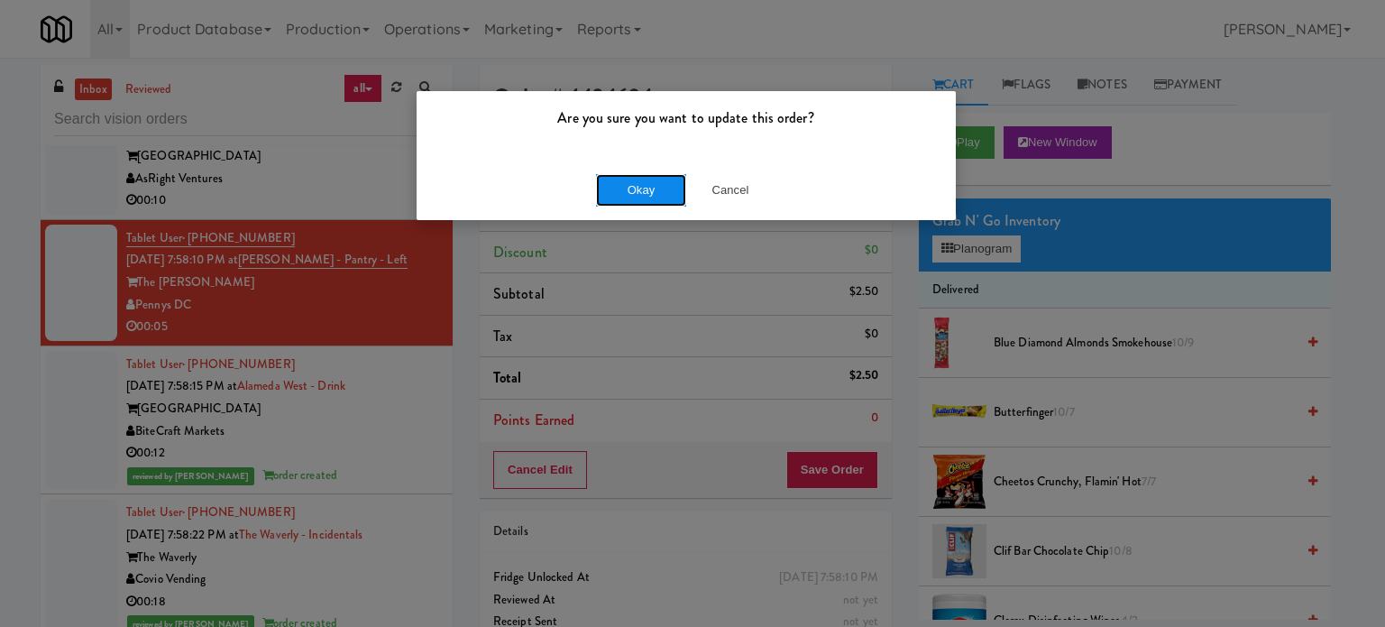
click at [651, 190] on button "Okay" at bounding box center [641, 190] width 90 height 32
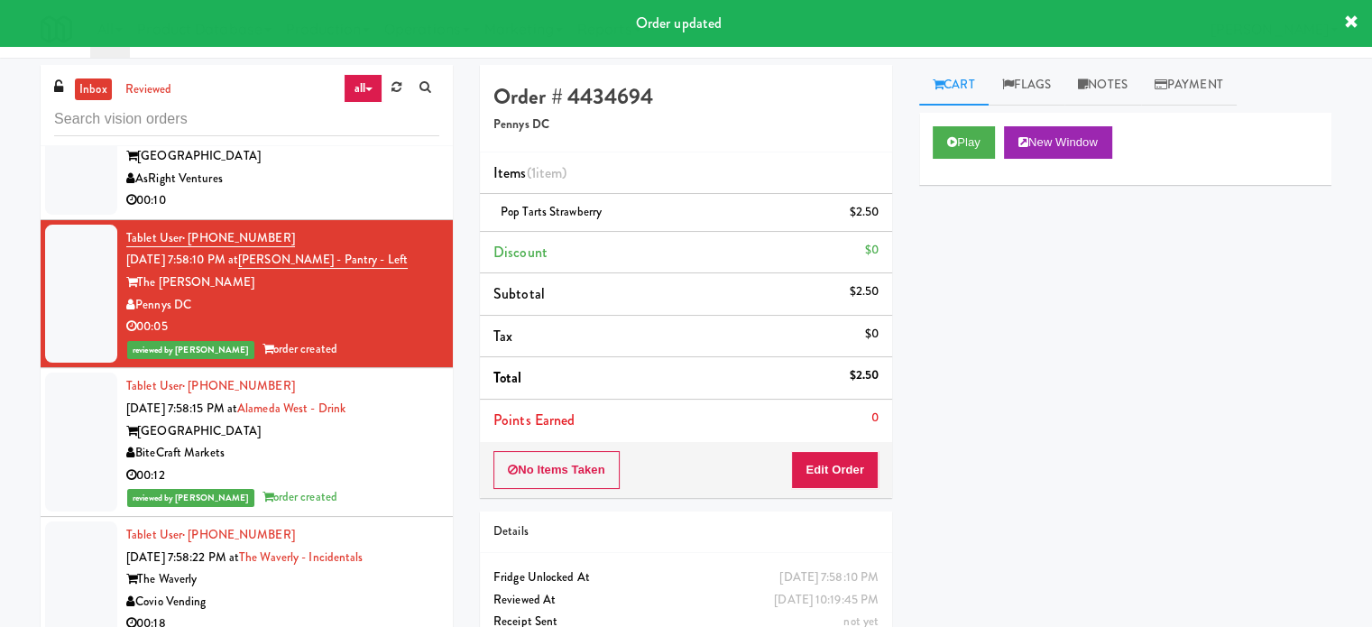
drag, startPoint x: 354, startPoint y: 238, endPoint x: 1038, endPoint y: 100, distance: 698.3
click at [359, 190] on div "AsRight Ventures" at bounding box center [282, 179] width 313 height 23
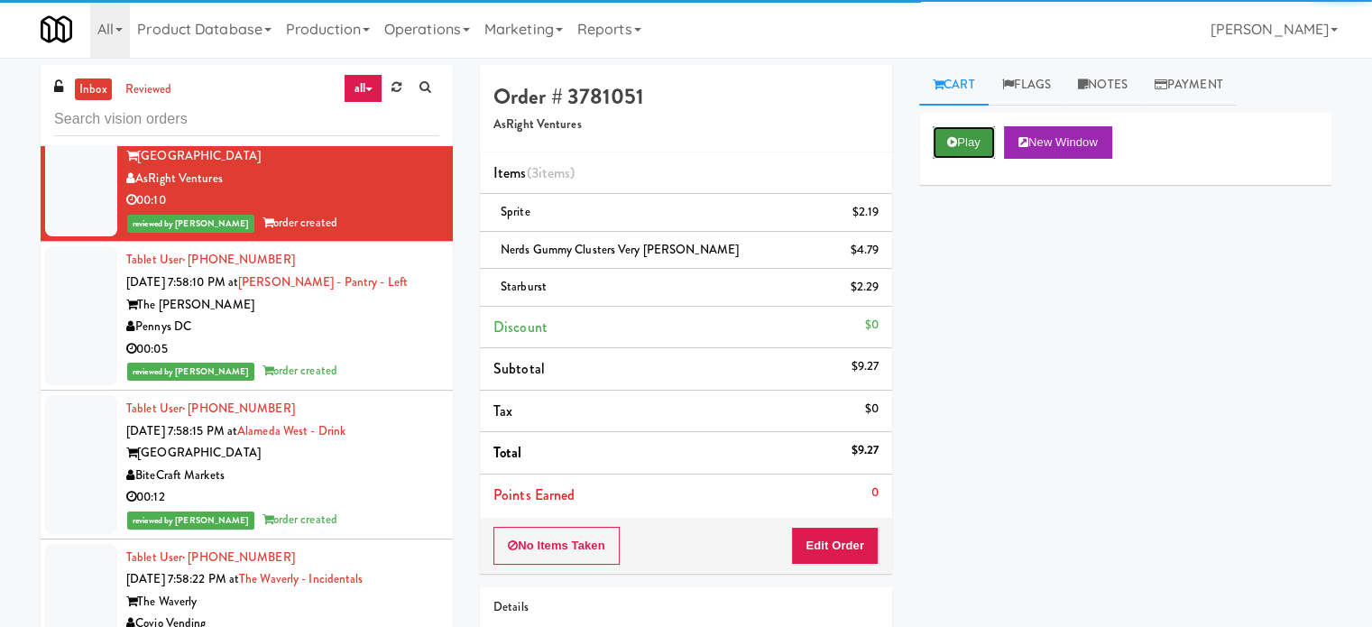
click at [970, 143] on button "Play" at bounding box center [964, 142] width 62 height 32
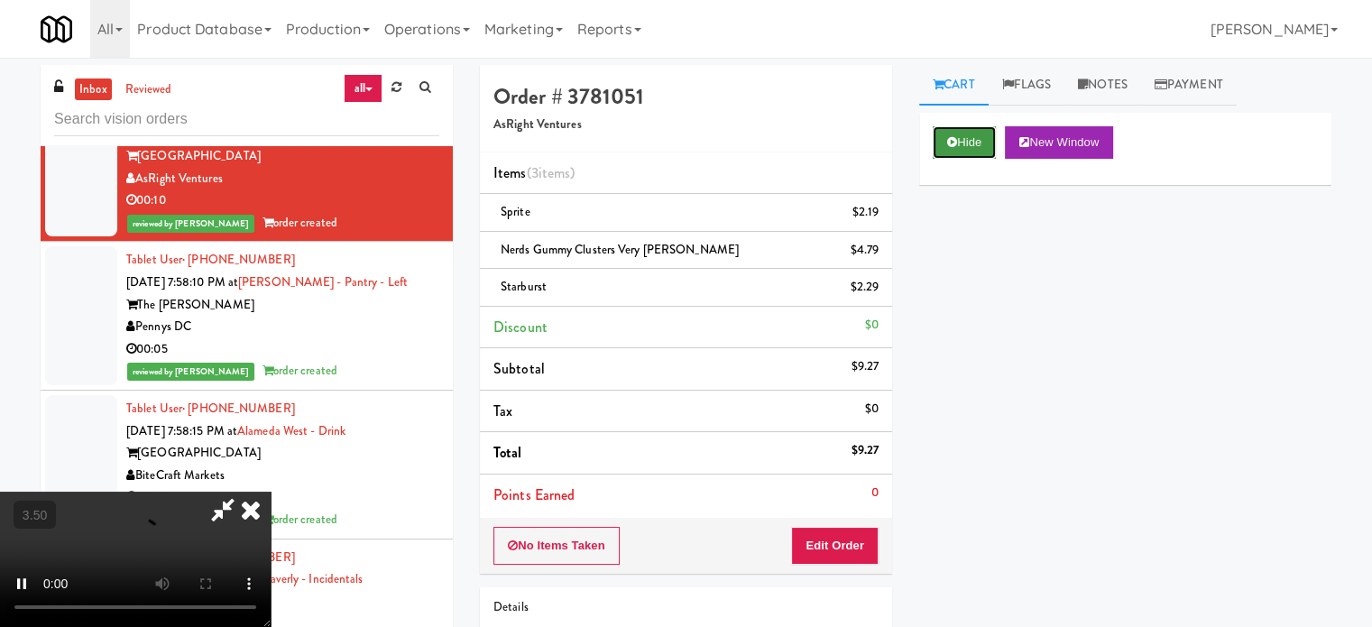
click at [969, 142] on button "Hide" at bounding box center [964, 142] width 63 height 32
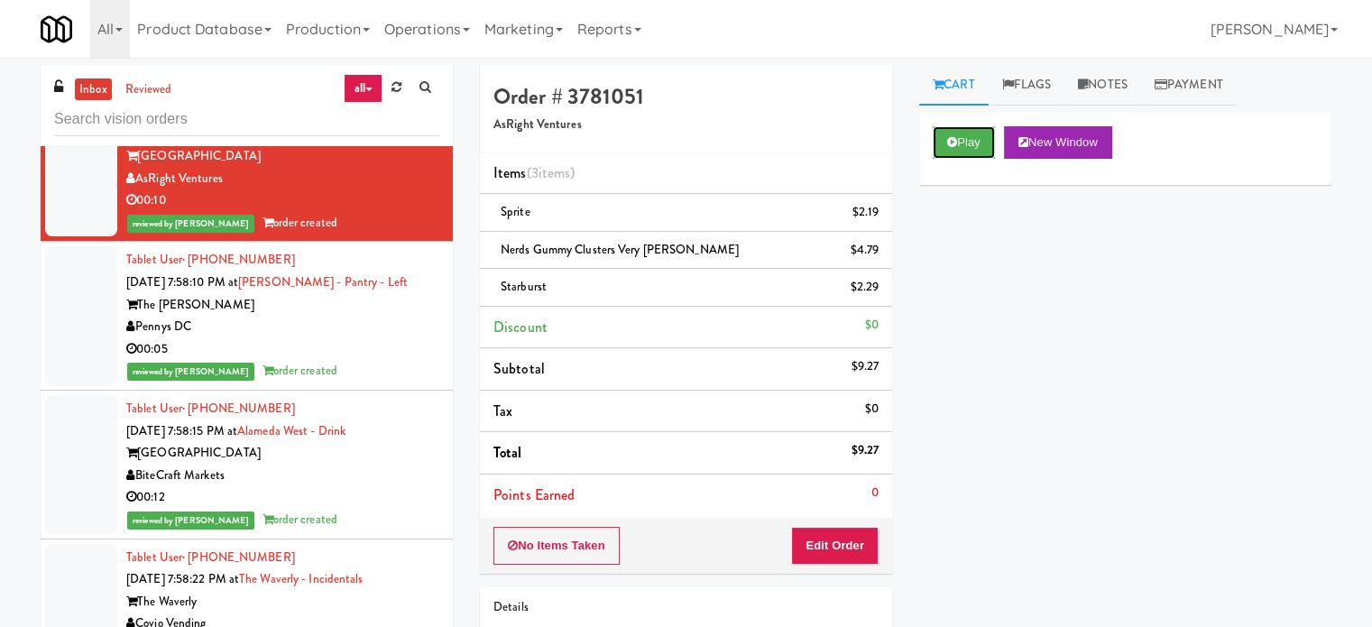
scroll to position [14597, 0]
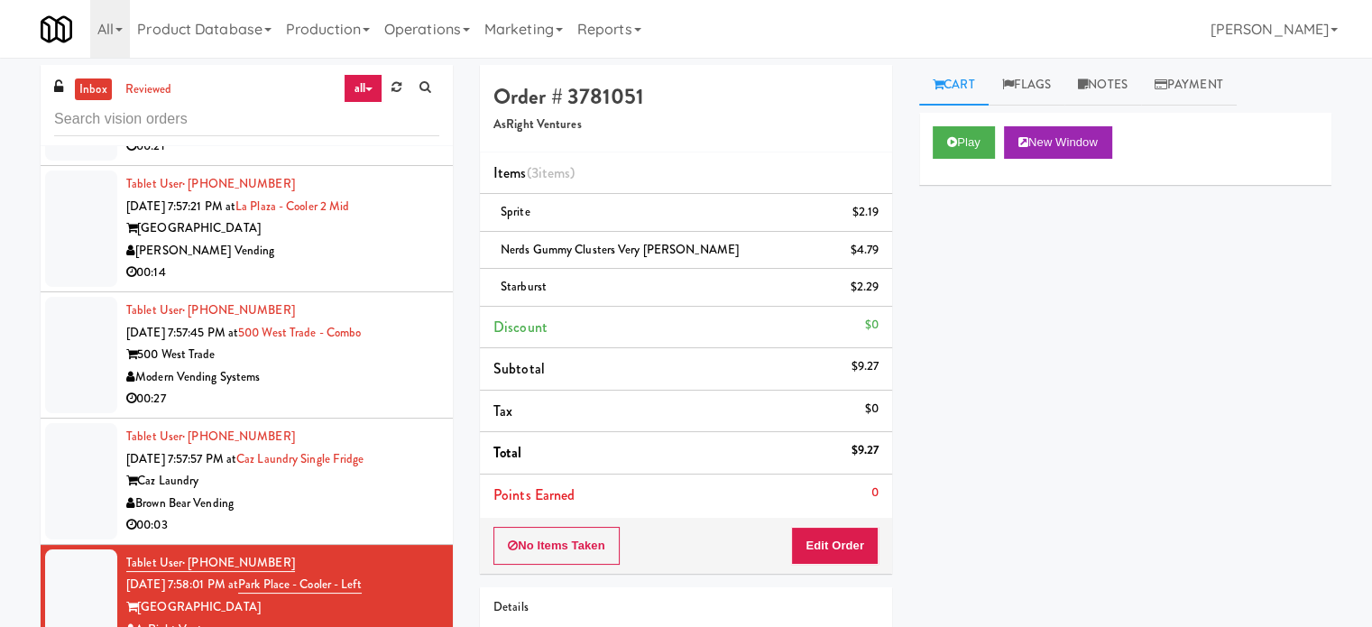
drag, startPoint x: 358, startPoint y: 547, endPoint x: 371, endPoint y: 508, distance: 41.6
click at [359, 515] on div "Brown Bear Vending" at bounding box center [282, 503] width 313 height 23
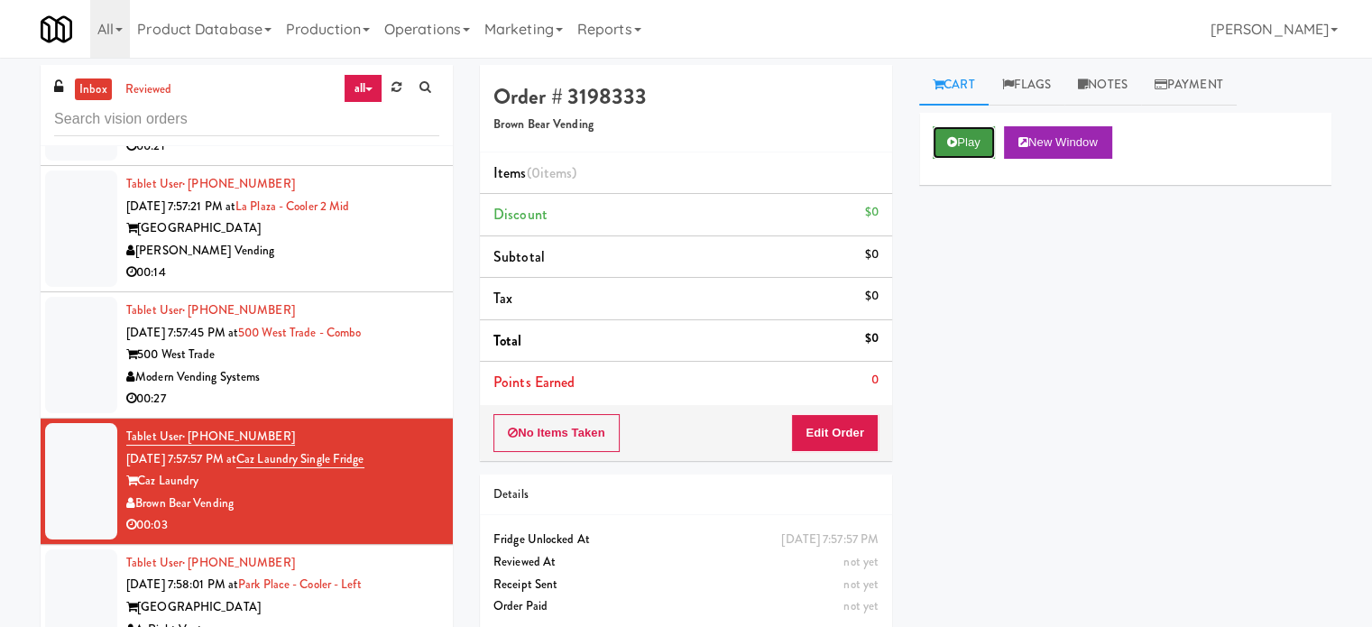
click at [960, 147] on button "Play" at bounding box center [964, 142] width 62 height 32
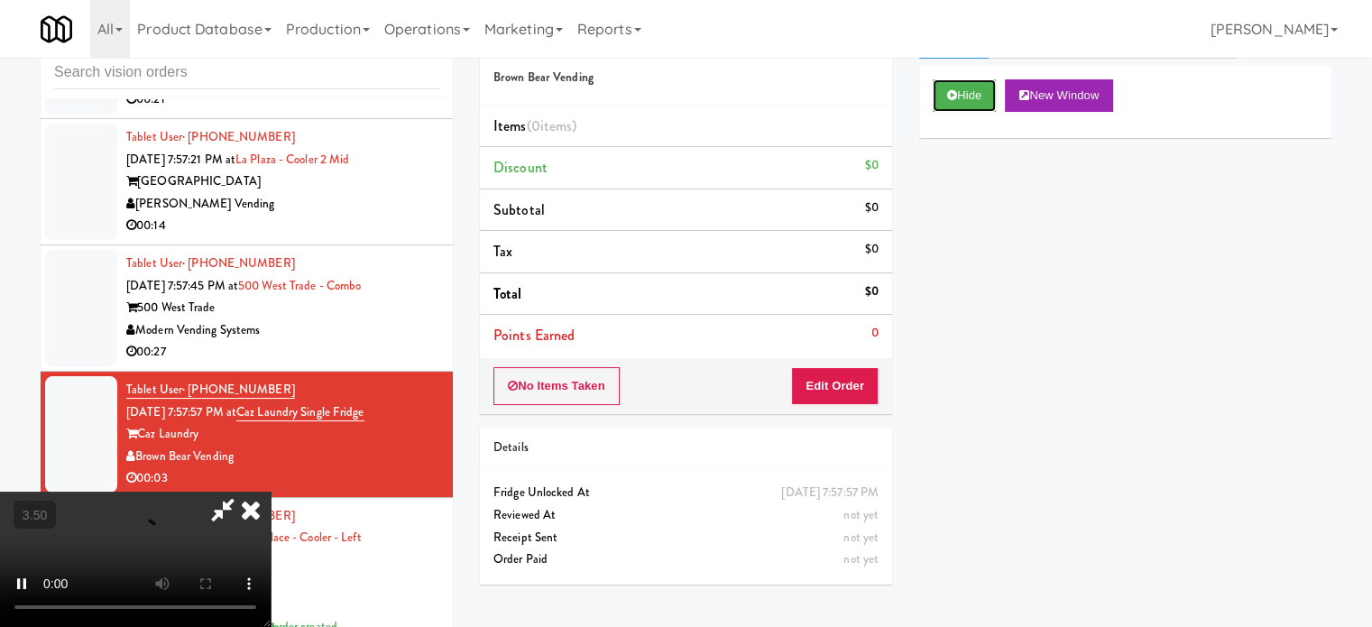
scroll to position [73, 0]
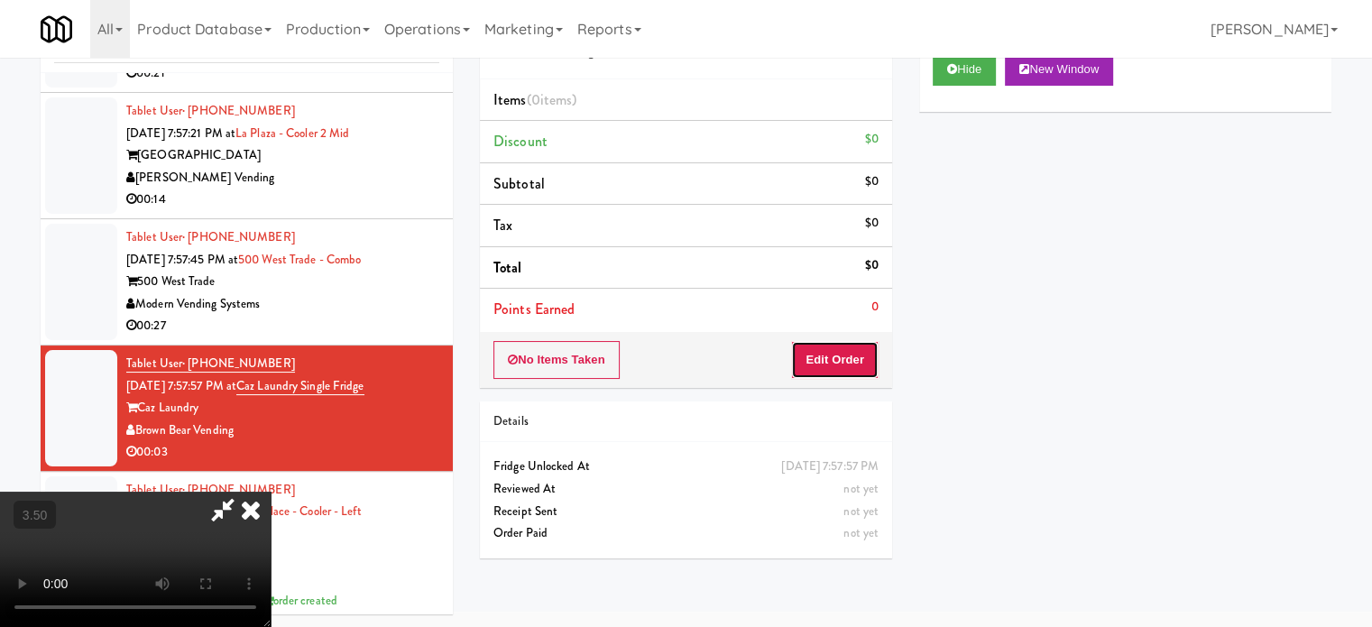
click at [833, 363] on button "Edit Order" at bounding box center [834, 360] width 87 height 38
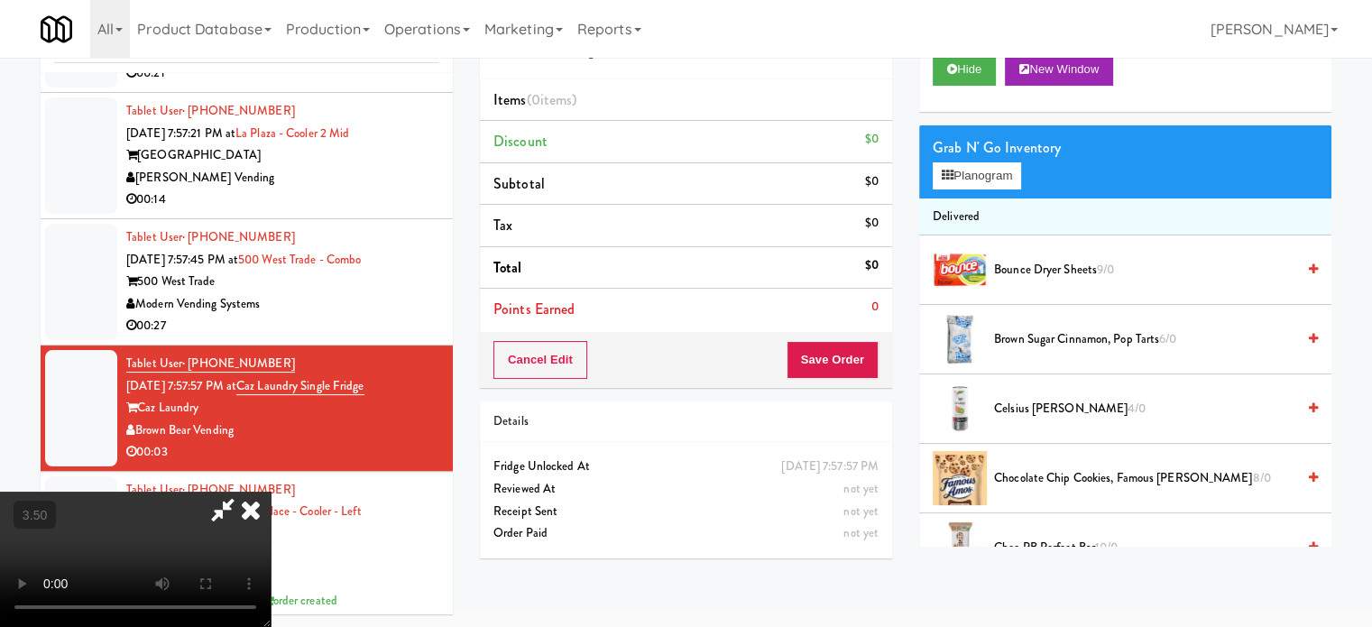
click at [271, 492] on video at bounding box center [135, 559] width 271 height 135
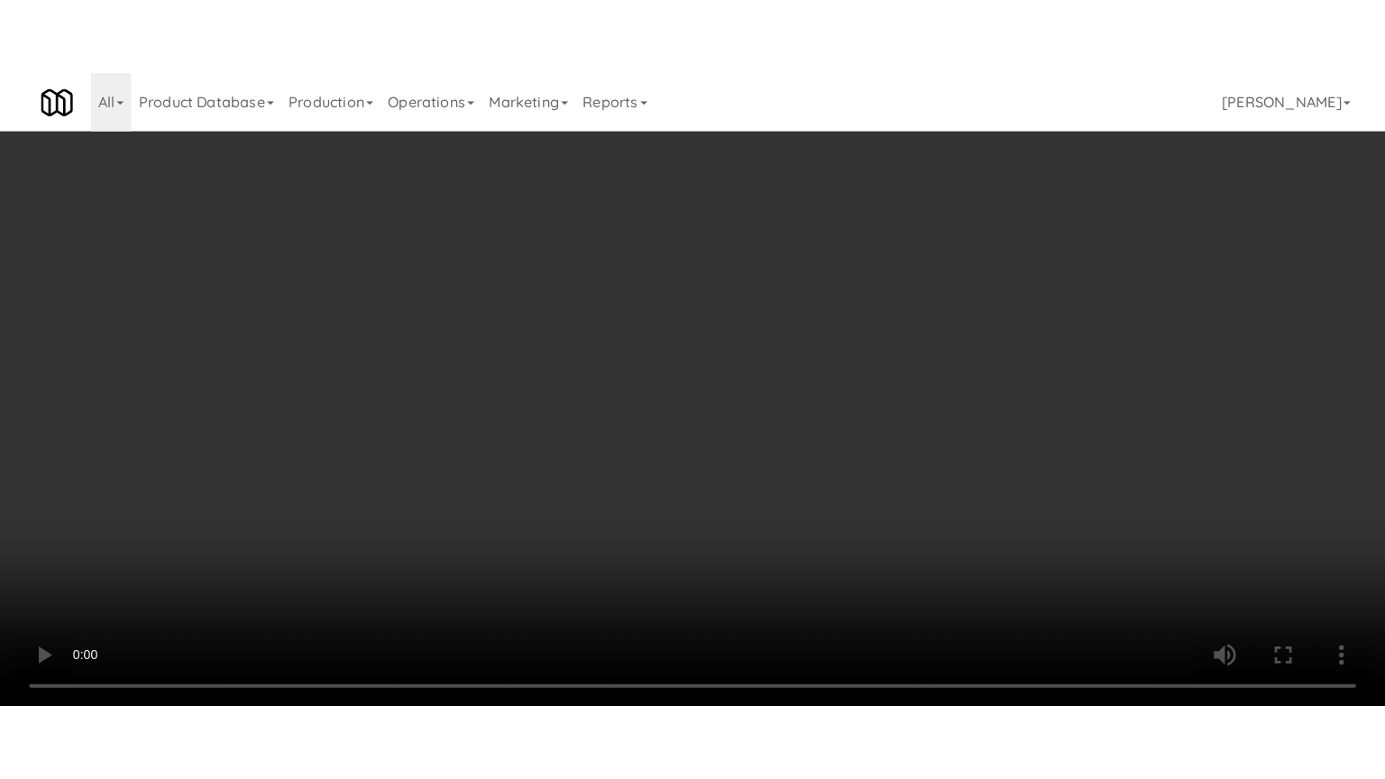
scroll to position [14575, 0]
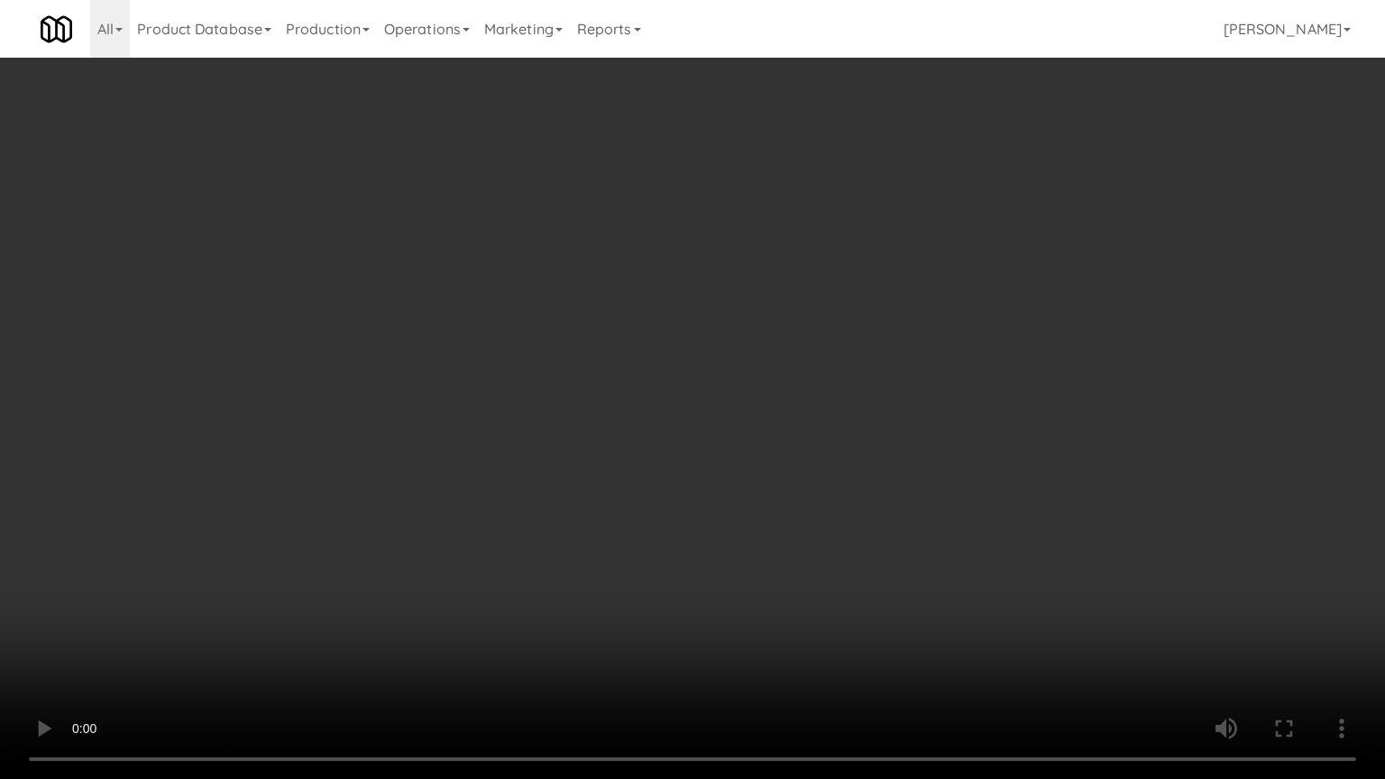
click at [141, 626] on video at bounding box center [692, 389] width 1385 height 779
click at [455, 418] on video at bounding box center [692, 389] width 1385 height 779
click at [465, 412] on video at bounding box center [692, 389] width 1385 height 779
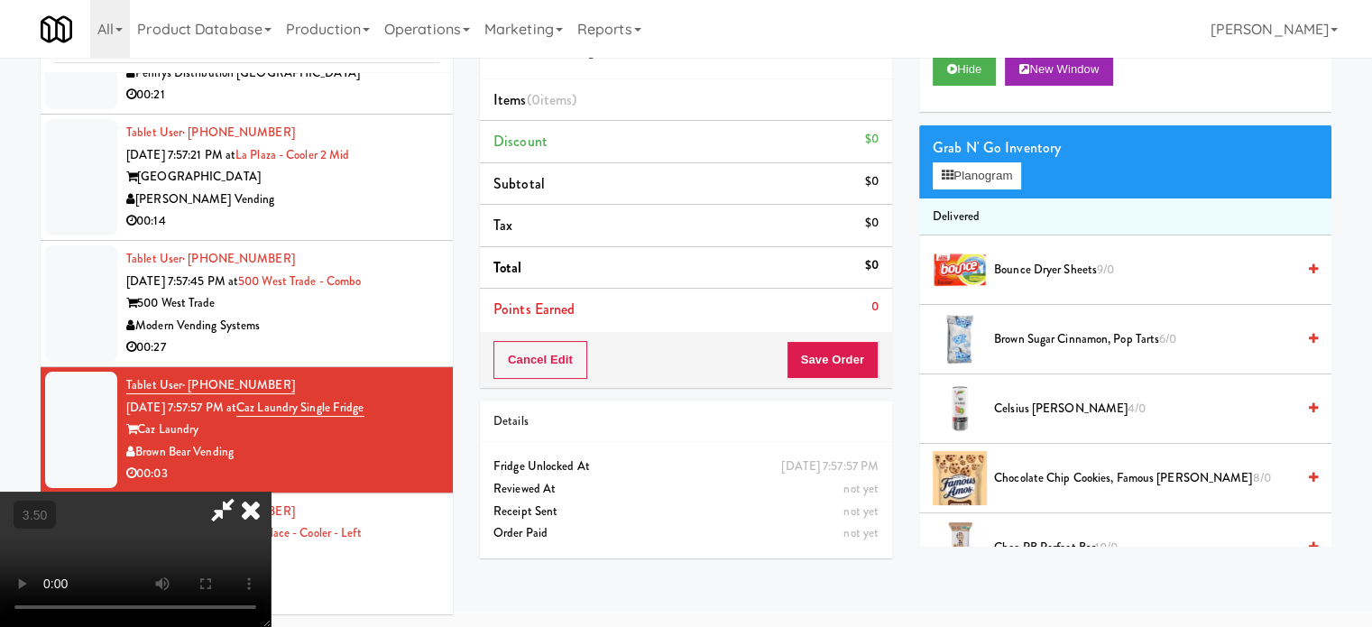
scroll to position [14597, 0]
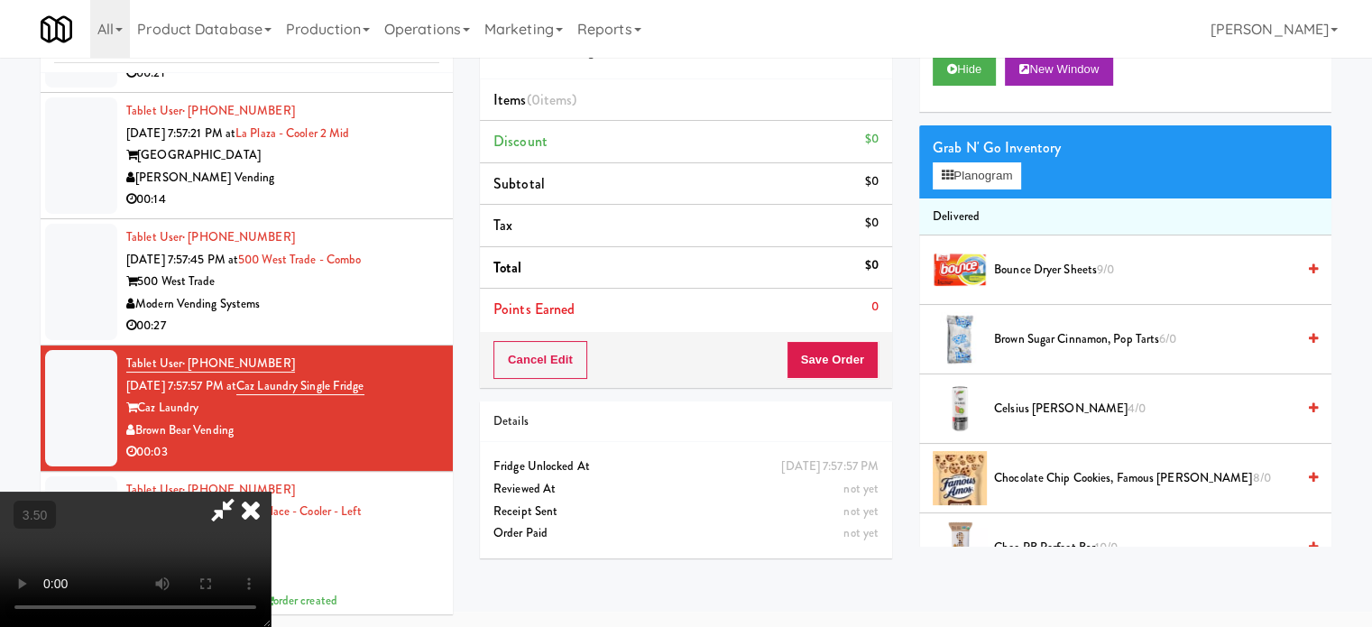
click at [271, 492] on icon at bounding box center [251, 510] width 40 height 36
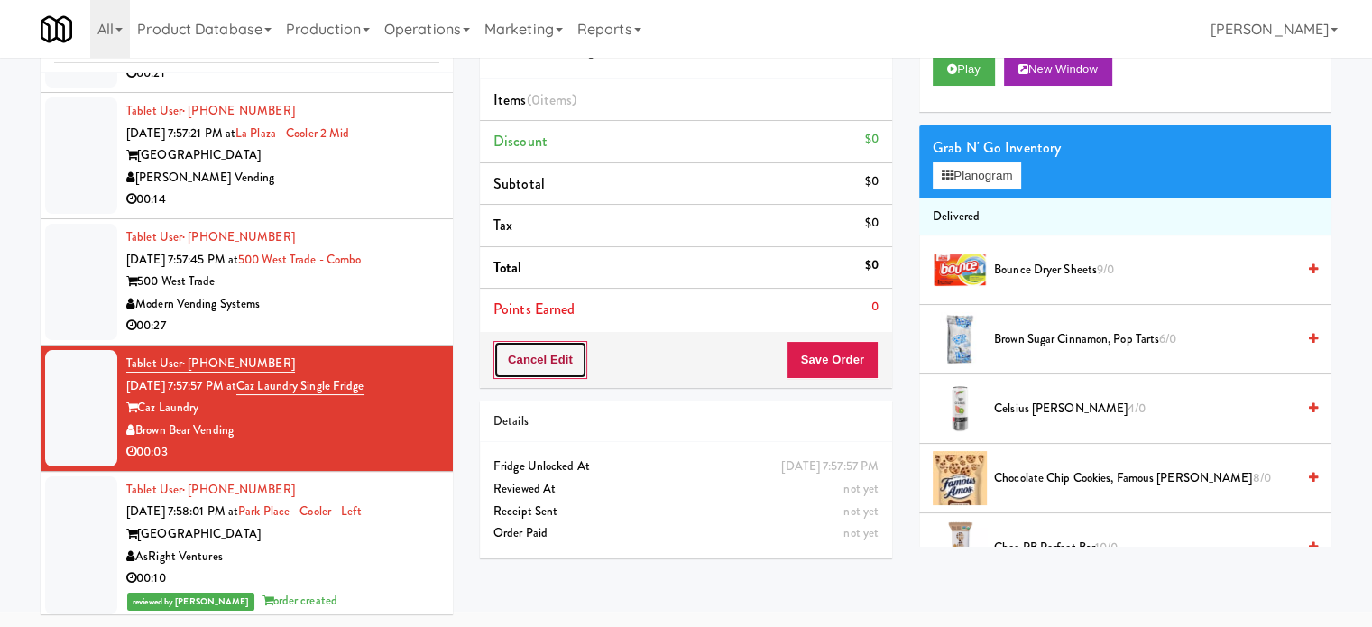
click at [559, 365] on button "Cancel Edit" at bounding box center [540, 360] width 94 height 38
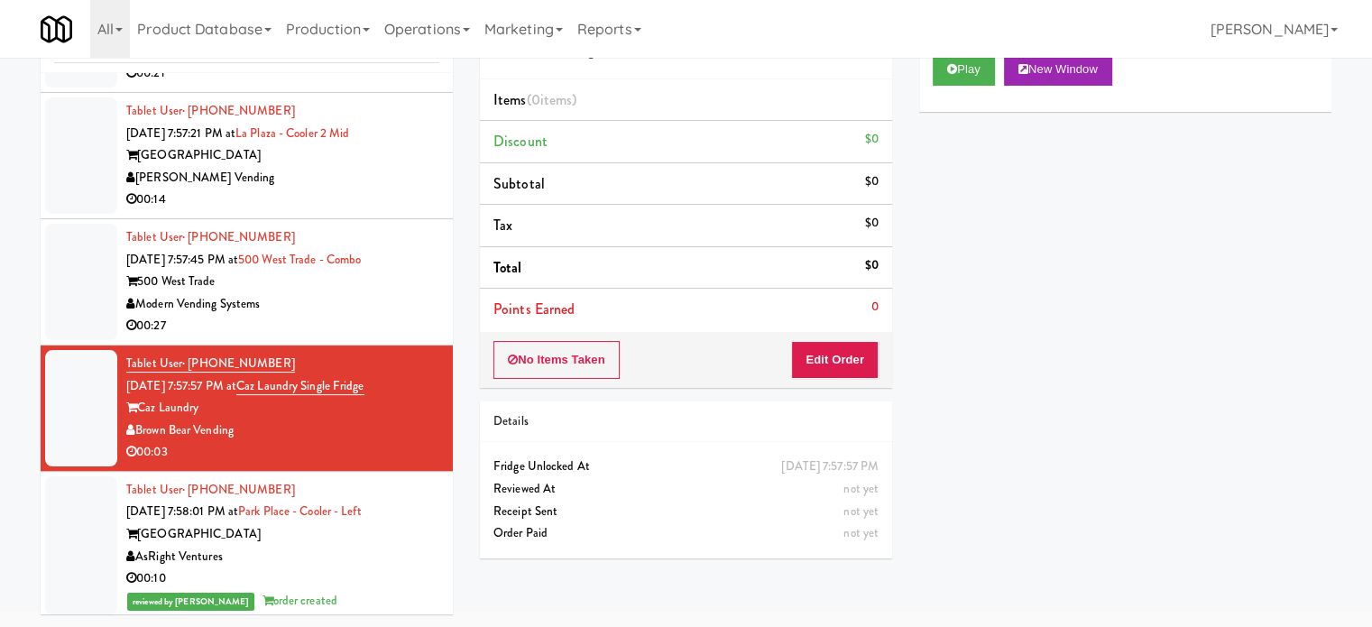
click at [559, 365] on button "No Items Taken" at bounding box center [556, 360] width 126 height 38
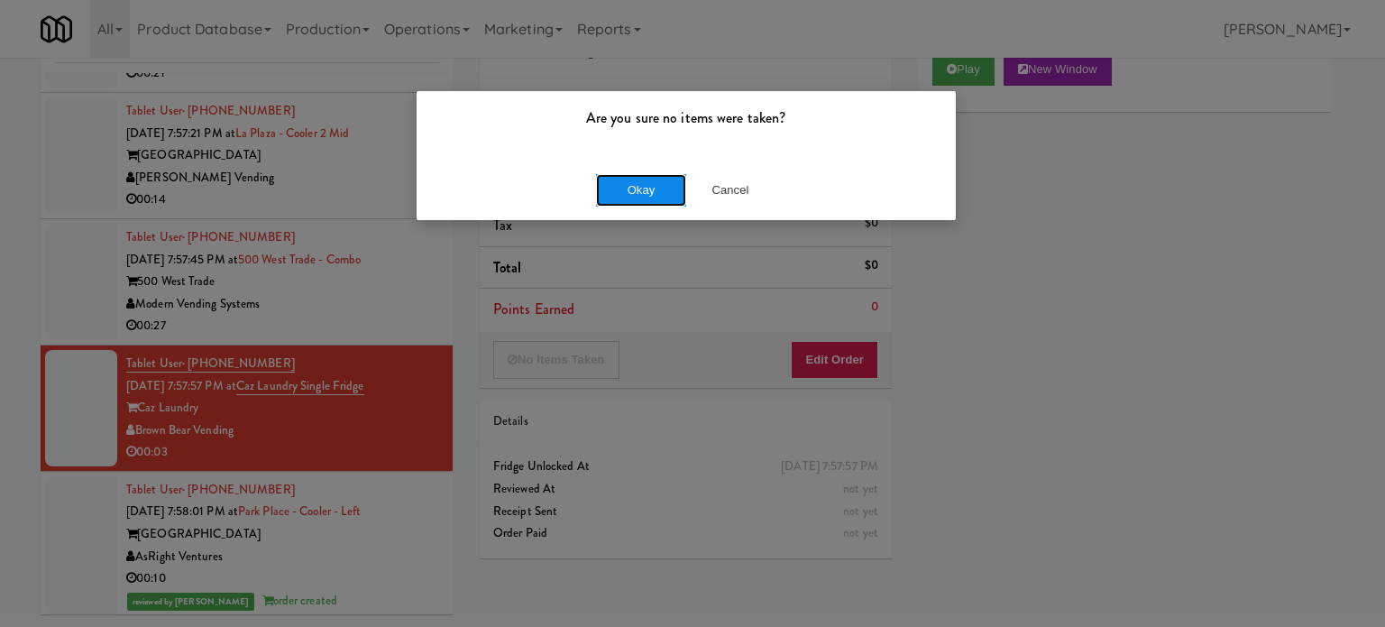
click at [630, 183] on button "Okay" at bounding box center [641, 190] width 90 height 32
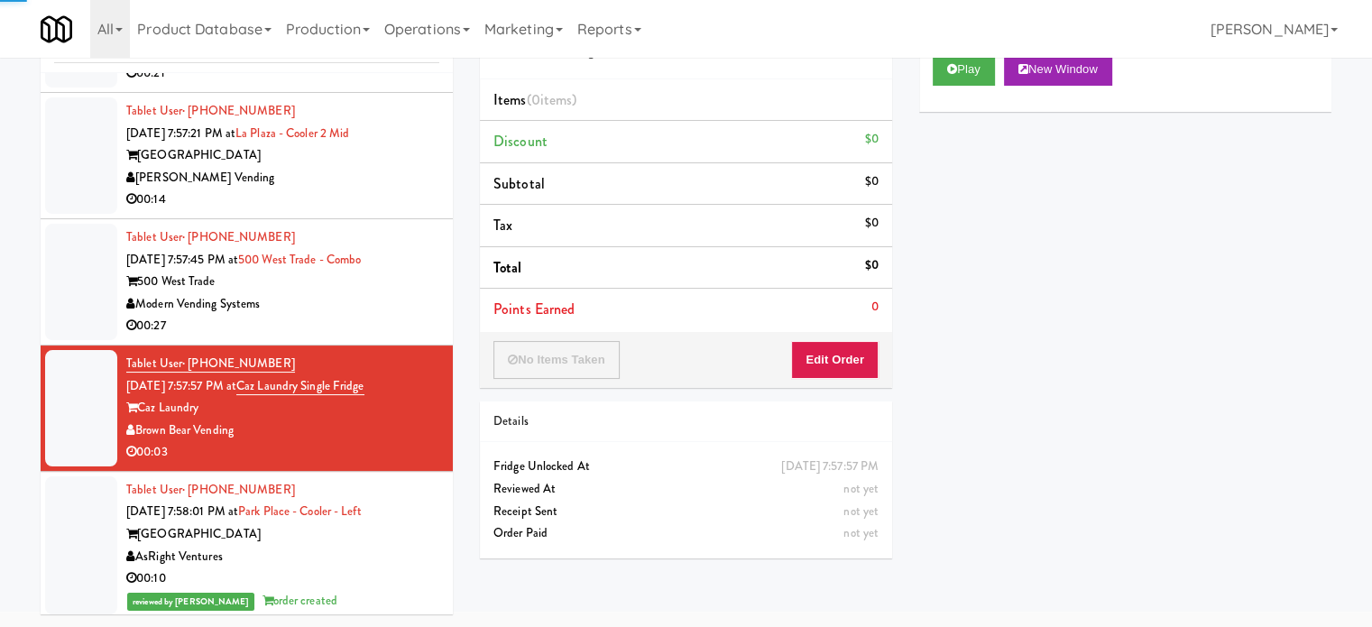
drag, startPoint x: 345, startPoint y: 377, endPoint x: 987, endPoint y: 198, distance: 665.7
click at [345, 337] on div "00:27" at bounding box center [282, 326] width 313 height 23
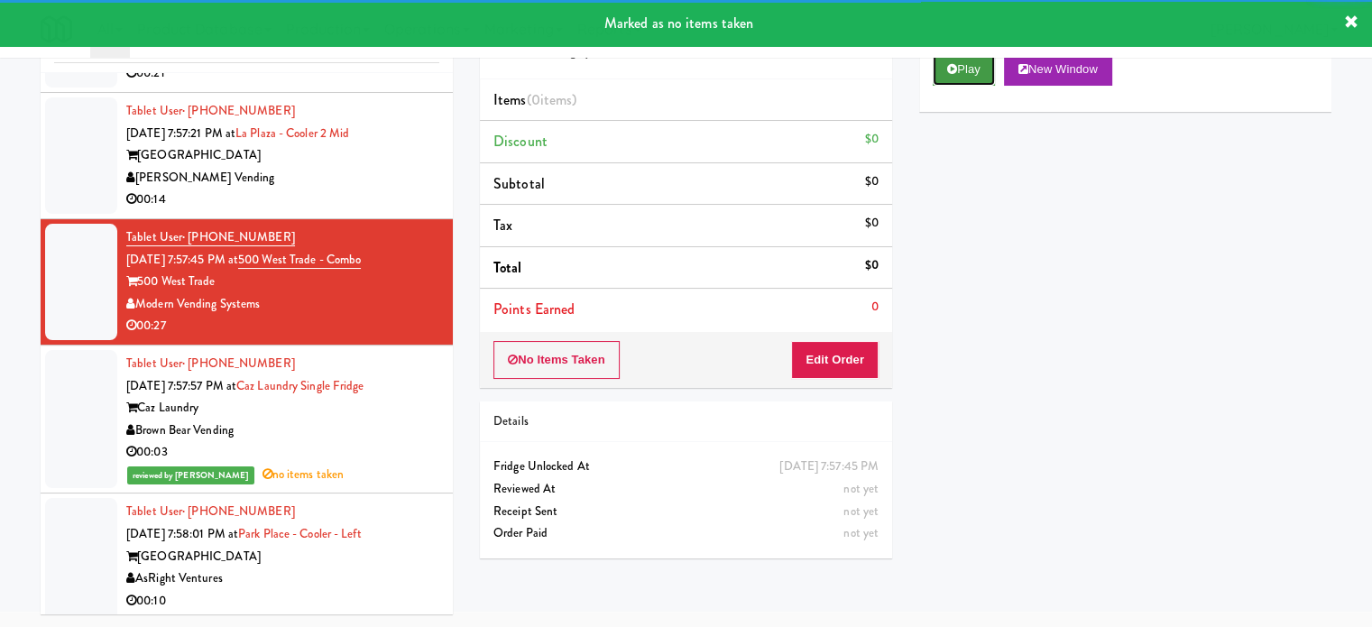
click at [974, 71] on button "Play" at bounding box center [964, 69] width 62 height 32
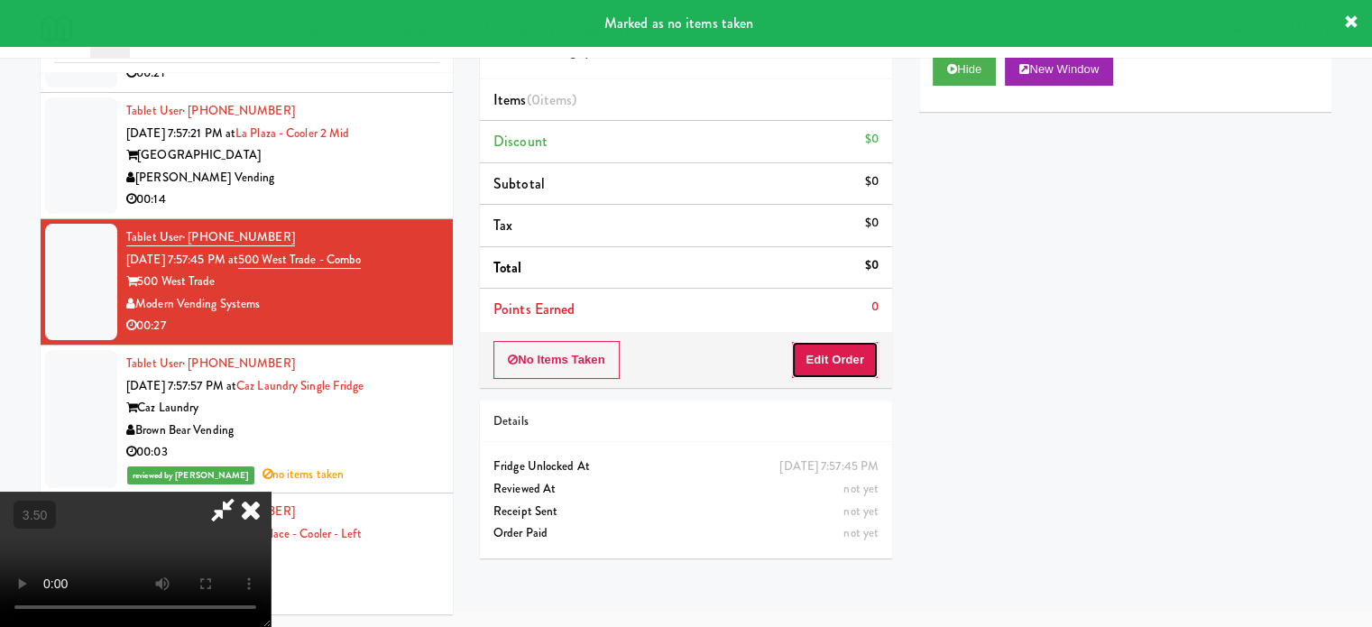
click at [842, 367] on button "Edit Order" at bounding box center [834, 360] width 87 height 38
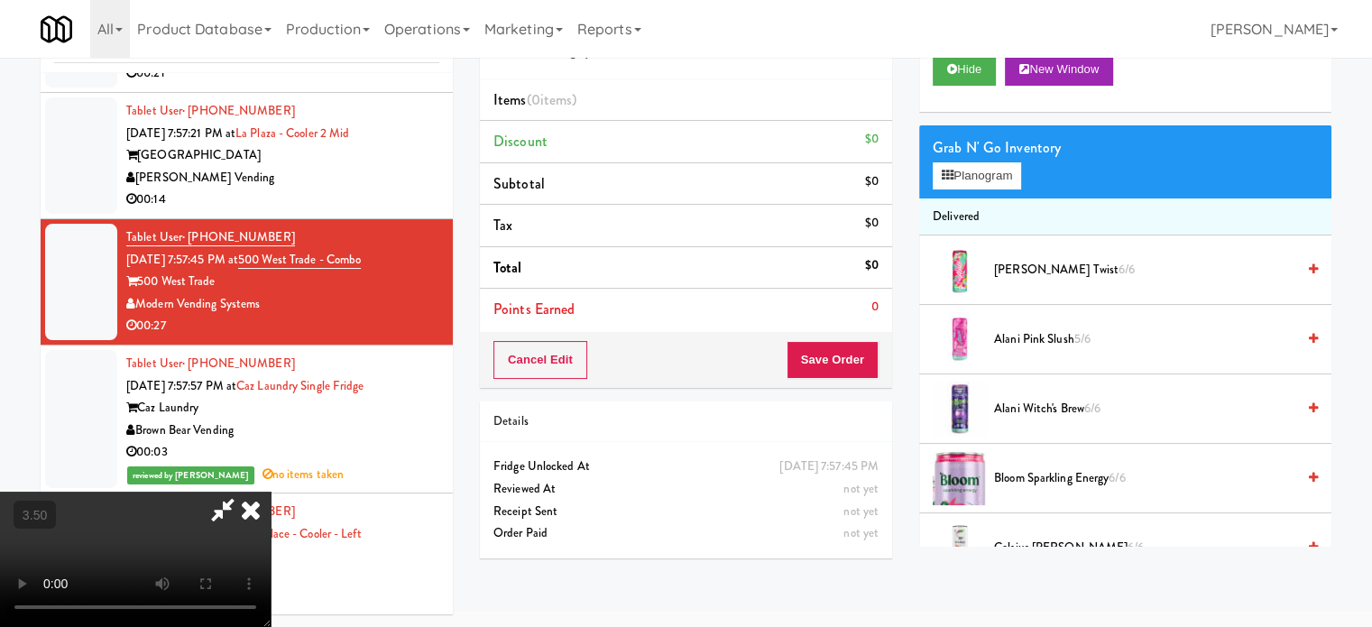
click at [271, 492] on video at bounding box center [135, 559] width 271 height 135
drag, startPoint x: 464, startPoint y: 389, endPoint x: 554, endPoint y: 371, distance: 92.0
click at [271, 492] on video at bounding box center [135, 559] width 271 height 135
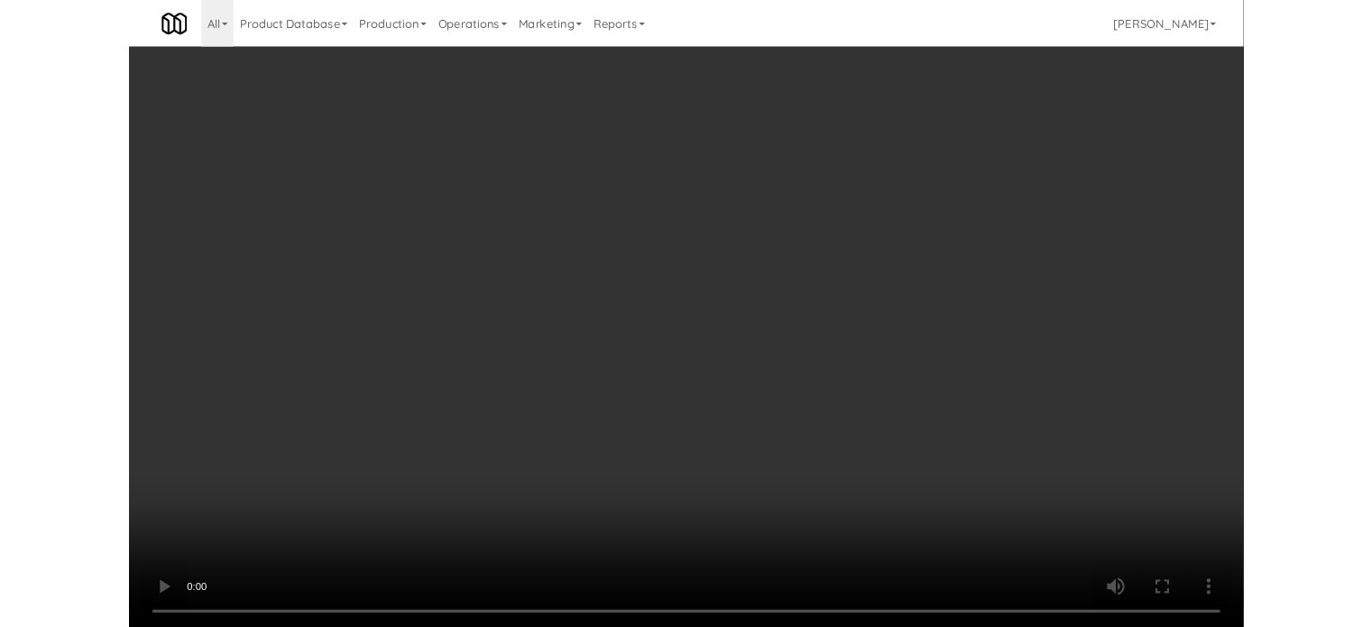
scroll to position [14575, 0]
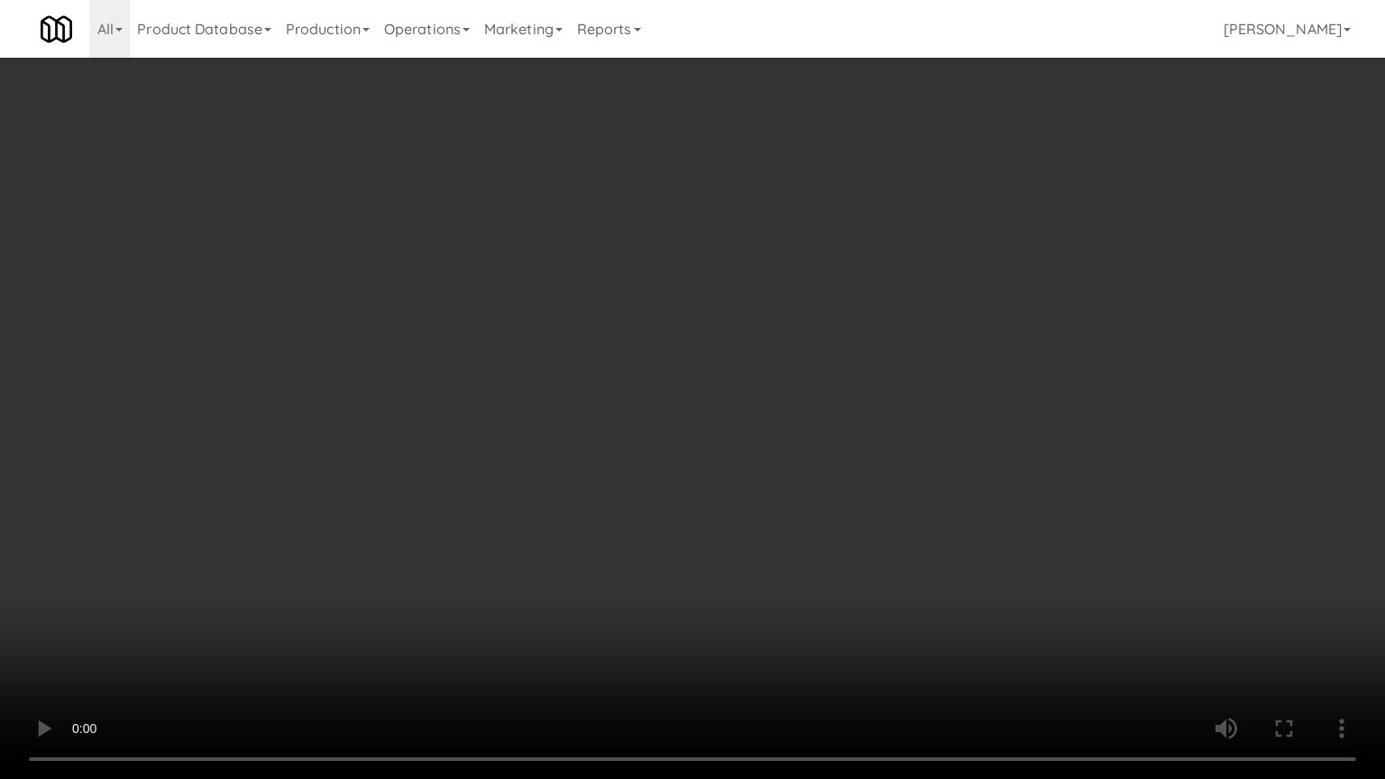
click at [542, 395] on video at bounding box center [692, 389] width 1385 height 779
click at [317, 561] on video at bounding box center [692, 389] width 1385 height 779
click at [564, 401] on video at bounding box center [692, 389] width 1385 height 779
click at [567, 401] on video at bounding box center [692, 389] width 1385 height 779
click at [667, 397] on video at bounding box center [692, 389] width 1385 height 779
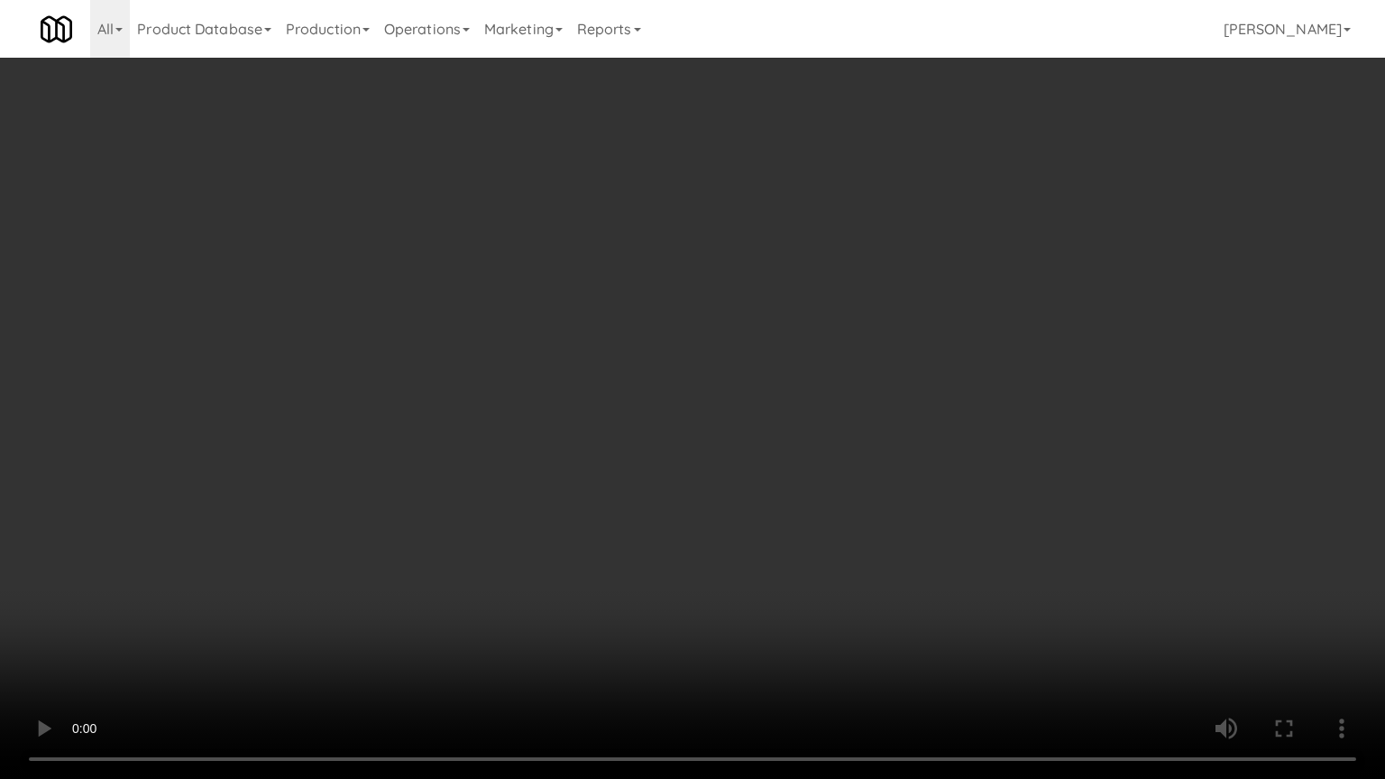
click at [661, 398] on video at bounding box center [692, 389] width 1385 height 779
click at [759, 413] on video at bounding box center [692, 389] width 1385 height 779
click at [716, 426] on video at bounding box center [692, 389] width 1385 height 779
click at [711, 437] on video at bounding box center [692, 389] width 1385 height 779
click at [702, 440] on video at bounding box center [692, 389] width 1385 height 779
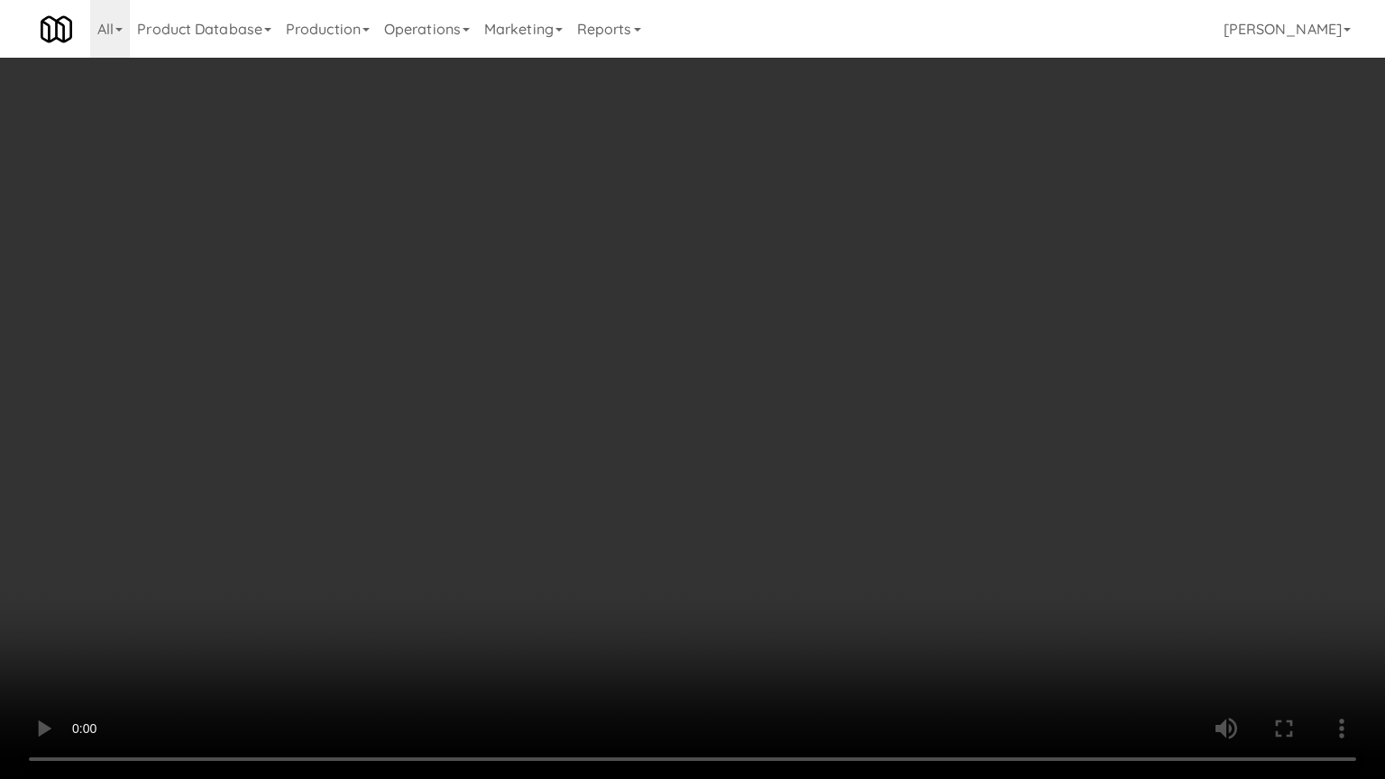
click at [683, 447] on video at bounding box center [692, 389] width 1385 height 779
click at [683, 445] on video at bounding box center [692, 389] width 1385 height 779
click at [709, 465] on video at bounding box center [692, 389] width 1385 height 779
click at [697, 462] on video at bounding box center [692, 389] width 1385 height 779
click at [697, 461] on video at bounding box center [692, 389] width 1385 height 779
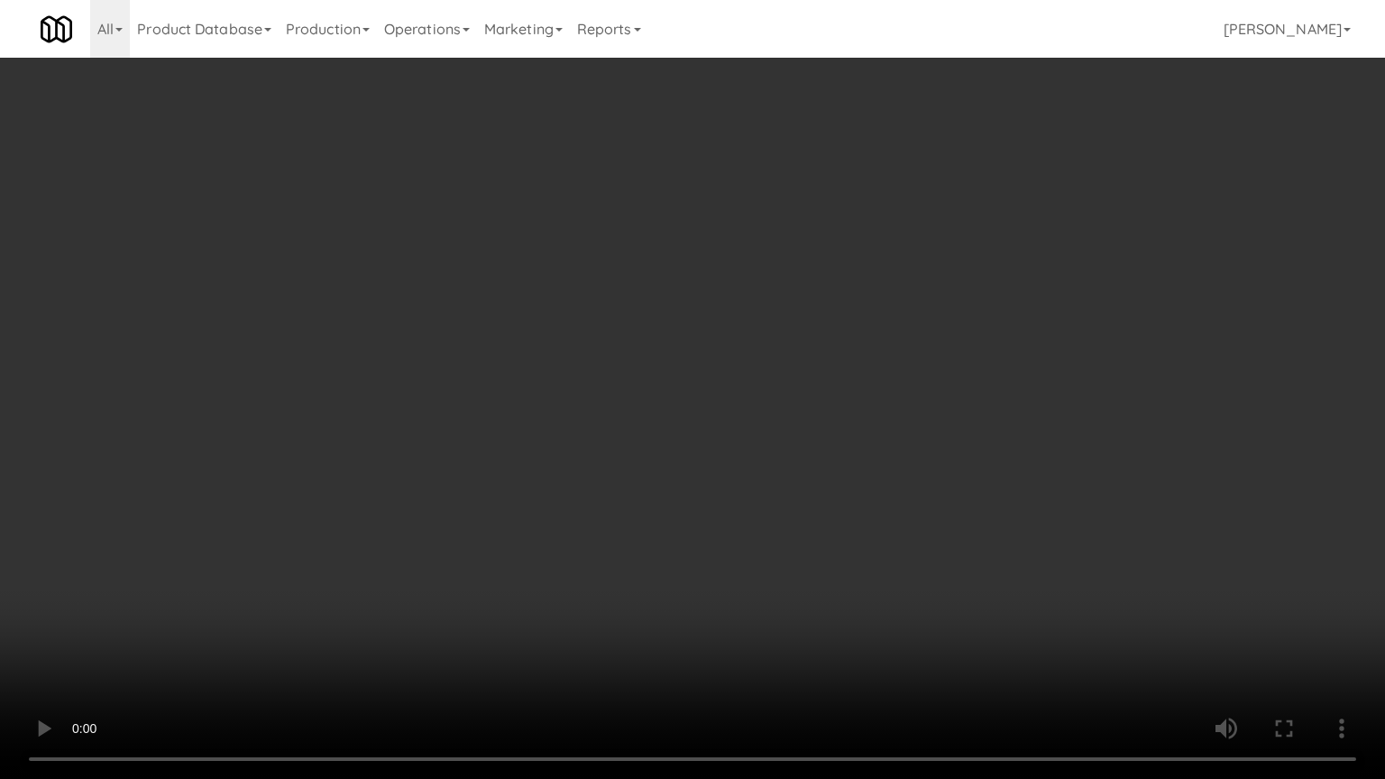
click at [689, 468] on video at bounding box center [692, 389] width 1385 height 779
click at [689, 471] on video at bounding box center [692, 389] width 1385 height 779
drag, startPoint x: 368, startPoint y: 588, endPoint x: 488, endPoint y: 466, distance: 170.9
click at [373, 581] on video at bounding box center [692, 389] width 1385 height 779
click at [678, 393] on video at bounding box center [692, 389] width 1385 height 779
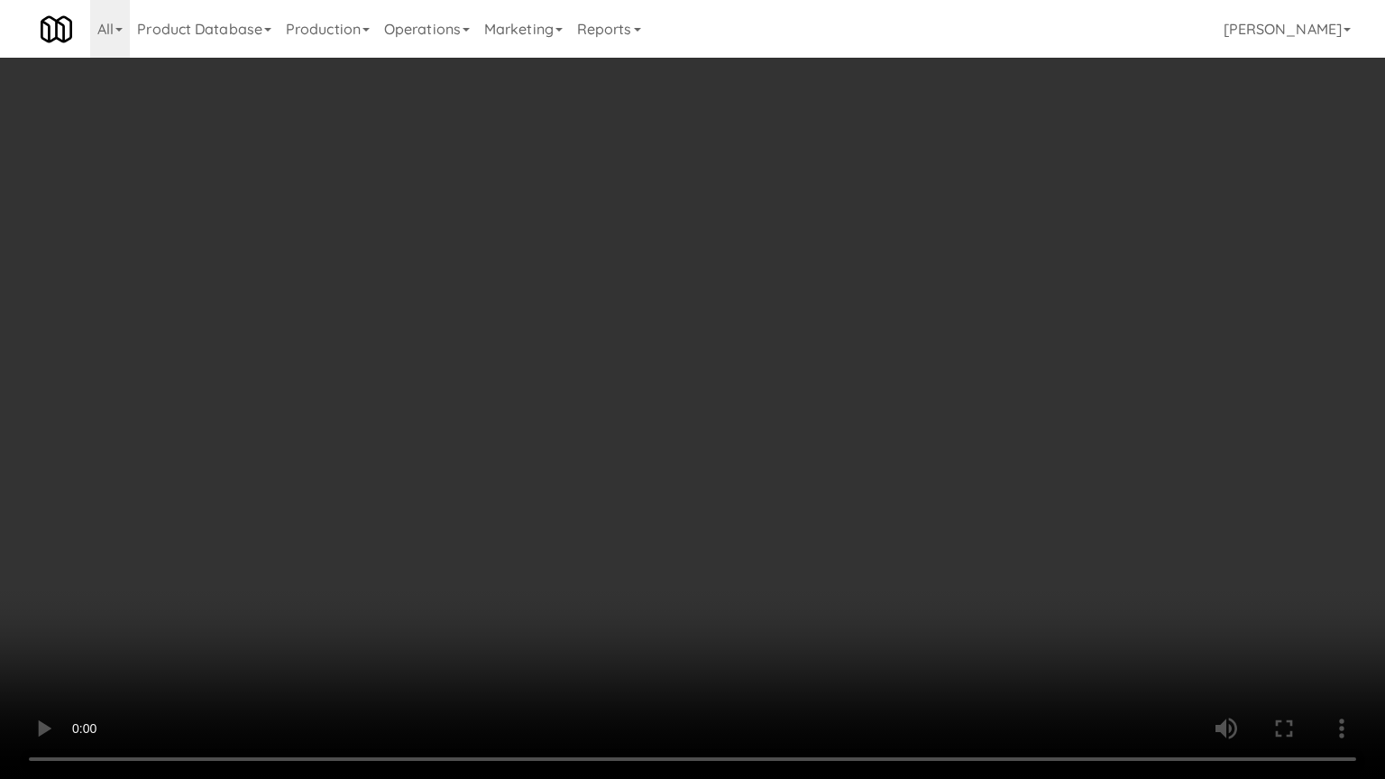
click at [678, 393] on video at bounding box center [692, 389] width 1385 height 779
click at [793, 385] on video at bounding box center [692, 389] width 1385 height 779
click at [711, 393] on video at bounding box center [692, 389] width 1385 height 779
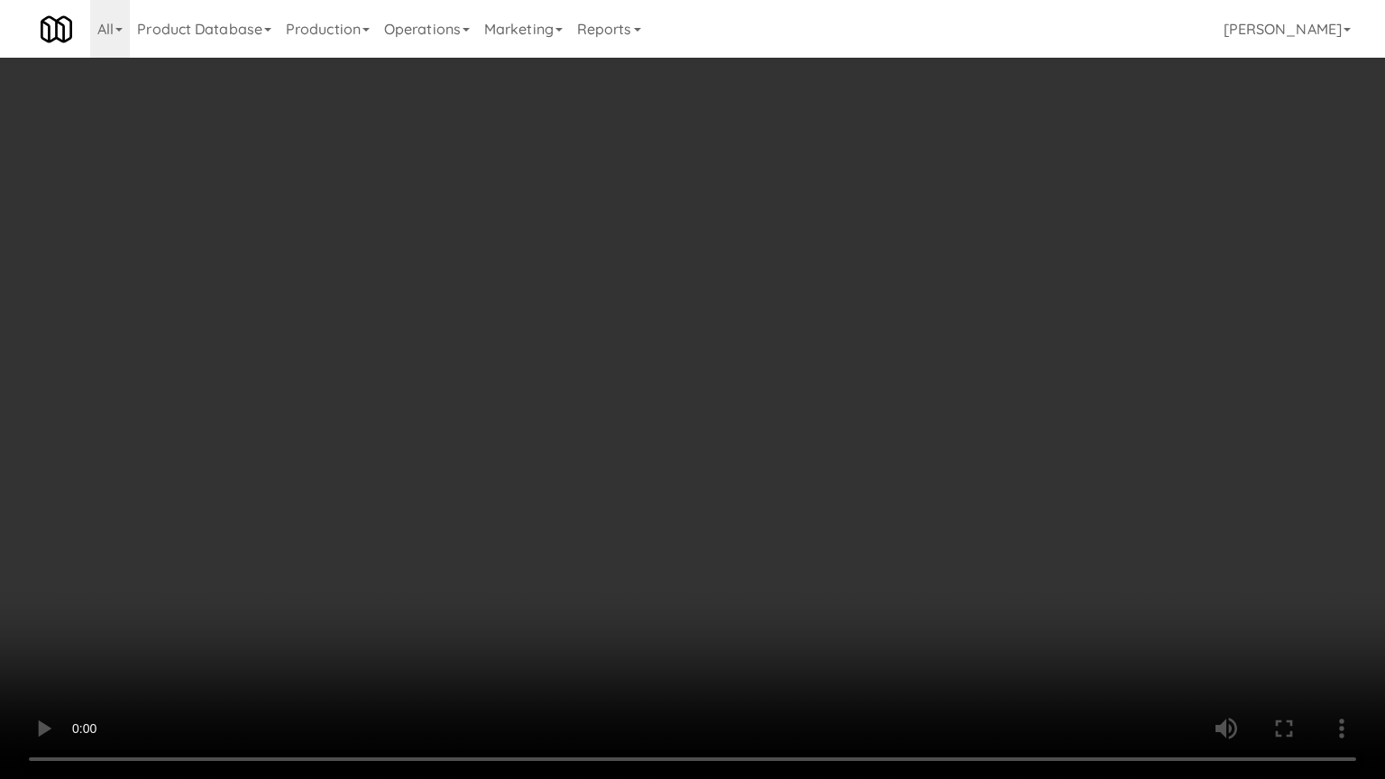
click at [713, 390] on video at bounding box center [692, 389] width 1385 height 779
click at [747, 391] on video at bounding box center [692, 389] width 1385 height 779
click at [732, 389] on video at bounding box center [692, 389] width 1385 height 779
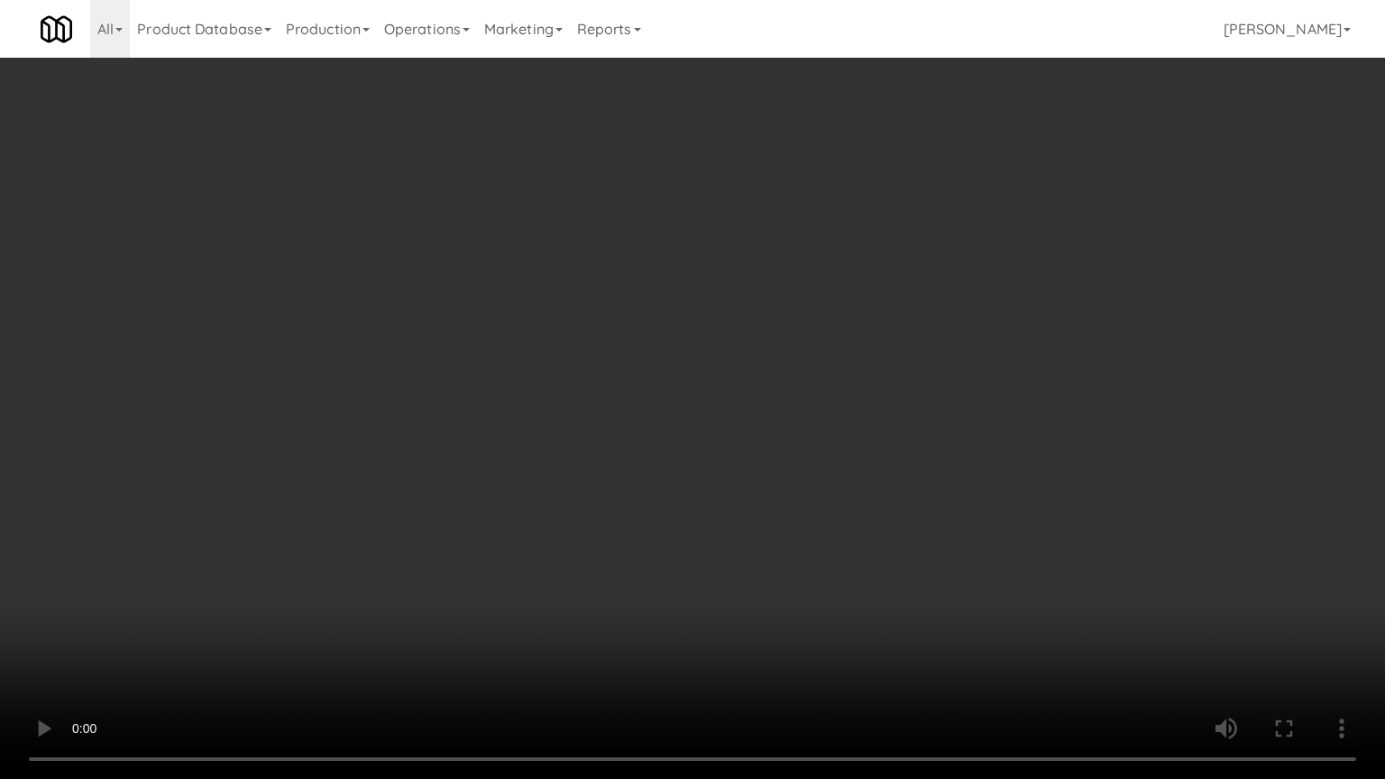
drag, startPoint x: 734, startPoint y: 388, endPoint x: 738, endPoint y: 276, distance: 111.9
click at [736, 387] on video at bounding box center [692, 389] width 1385 height 779
drag, startPoint x: 738, startPoint y: 276, endPoint x: 934, endPoint y: 228, distance: 202.4
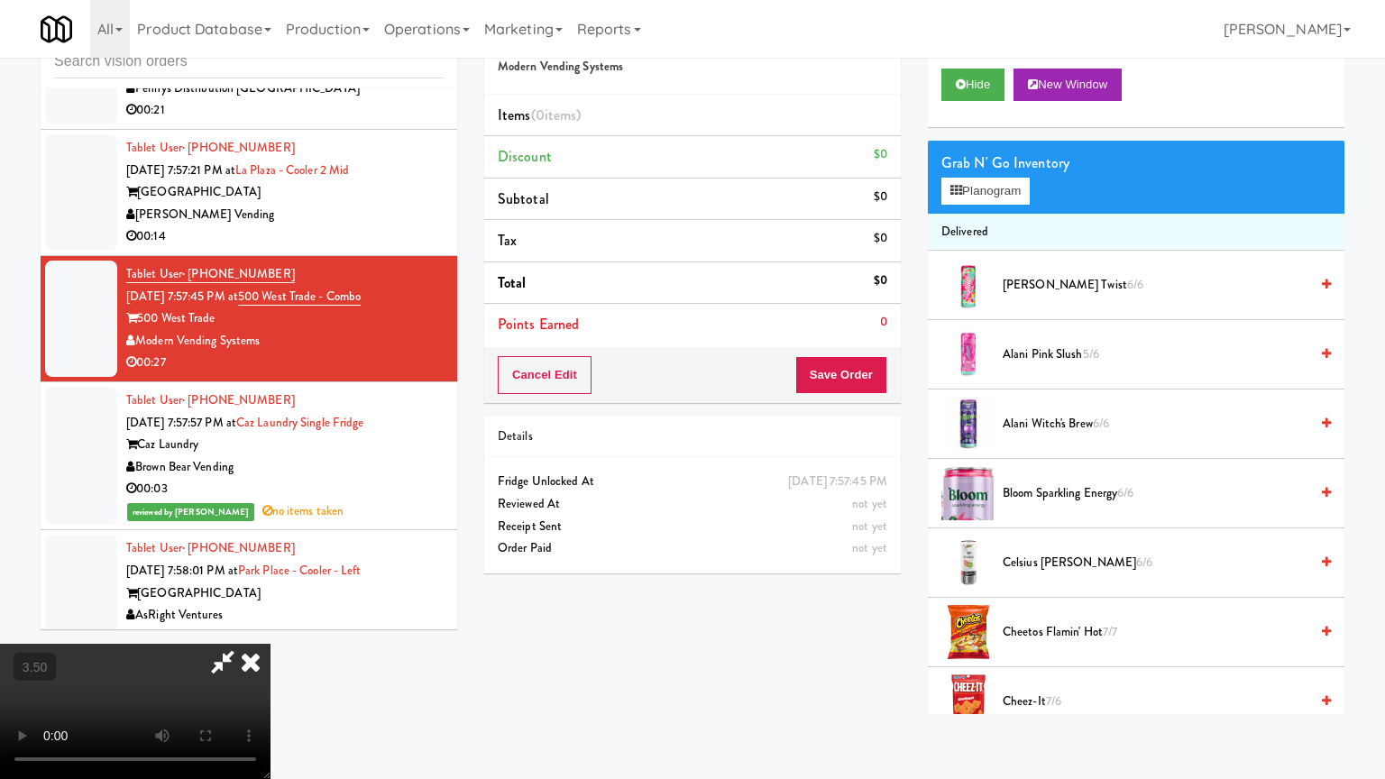
click at [271, 626] on video at bounding box center [135, 711] width 271 height 135
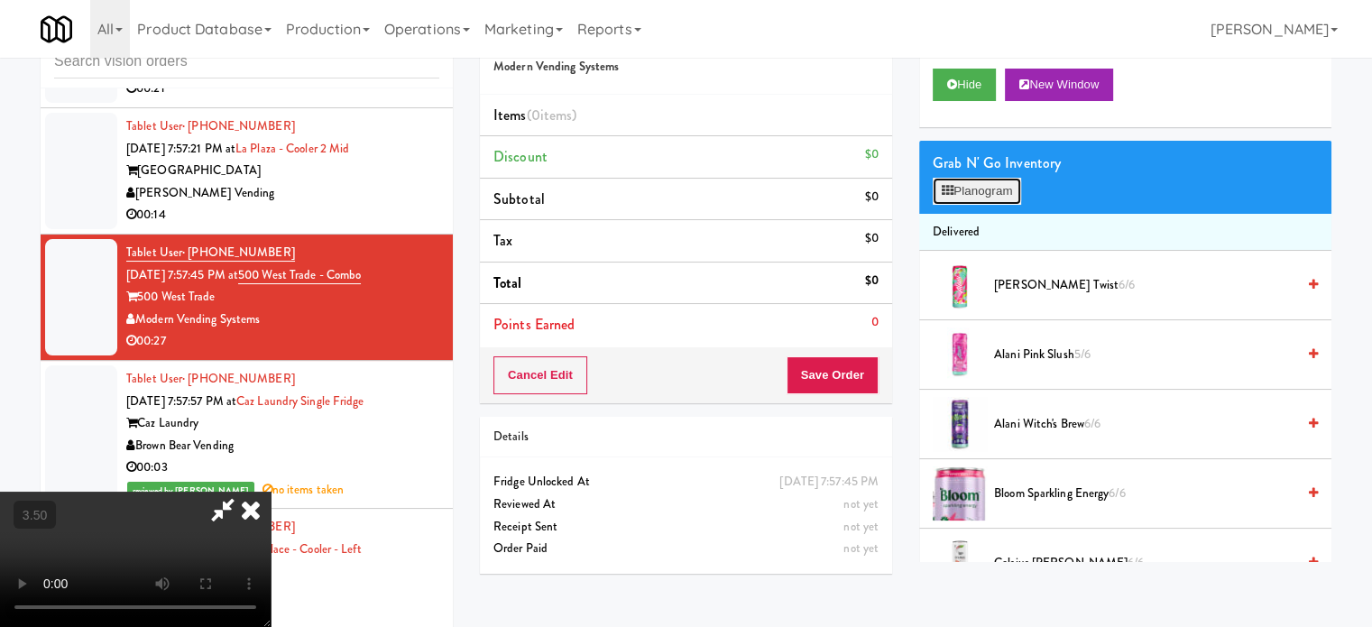
click at [983, 191] on button "Planogram" at bounding box center [977, 191] width 88 height 27
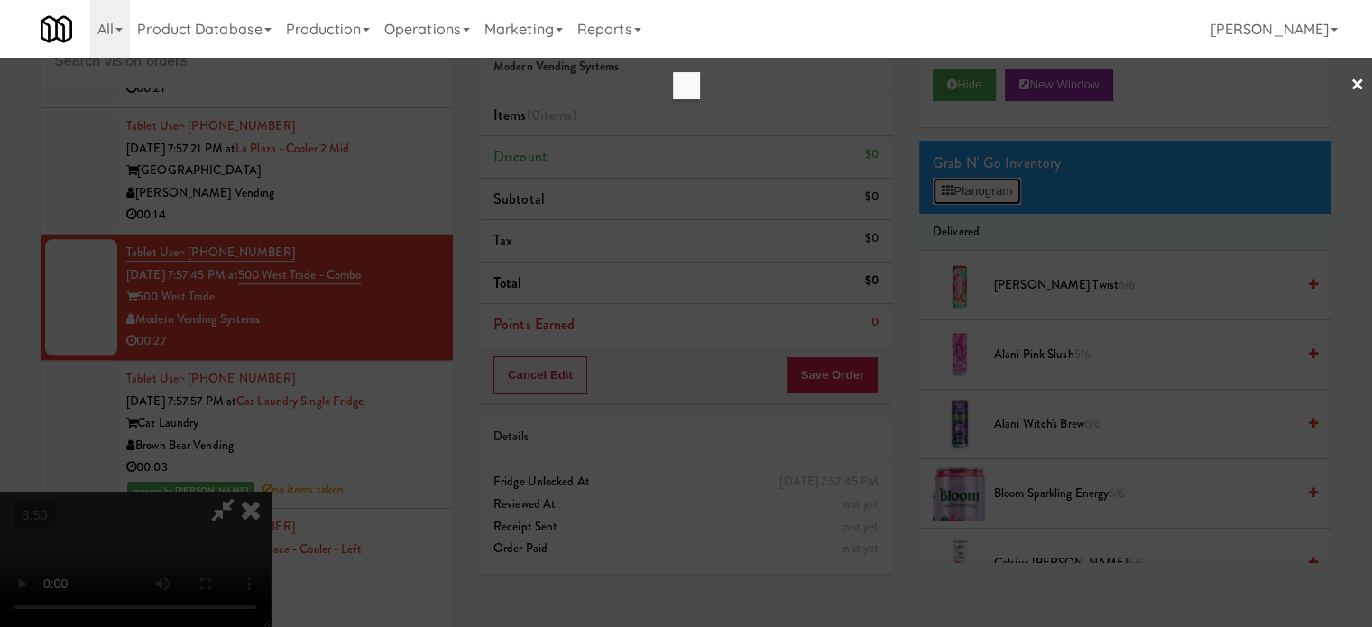
scroll to position [14575, 0]
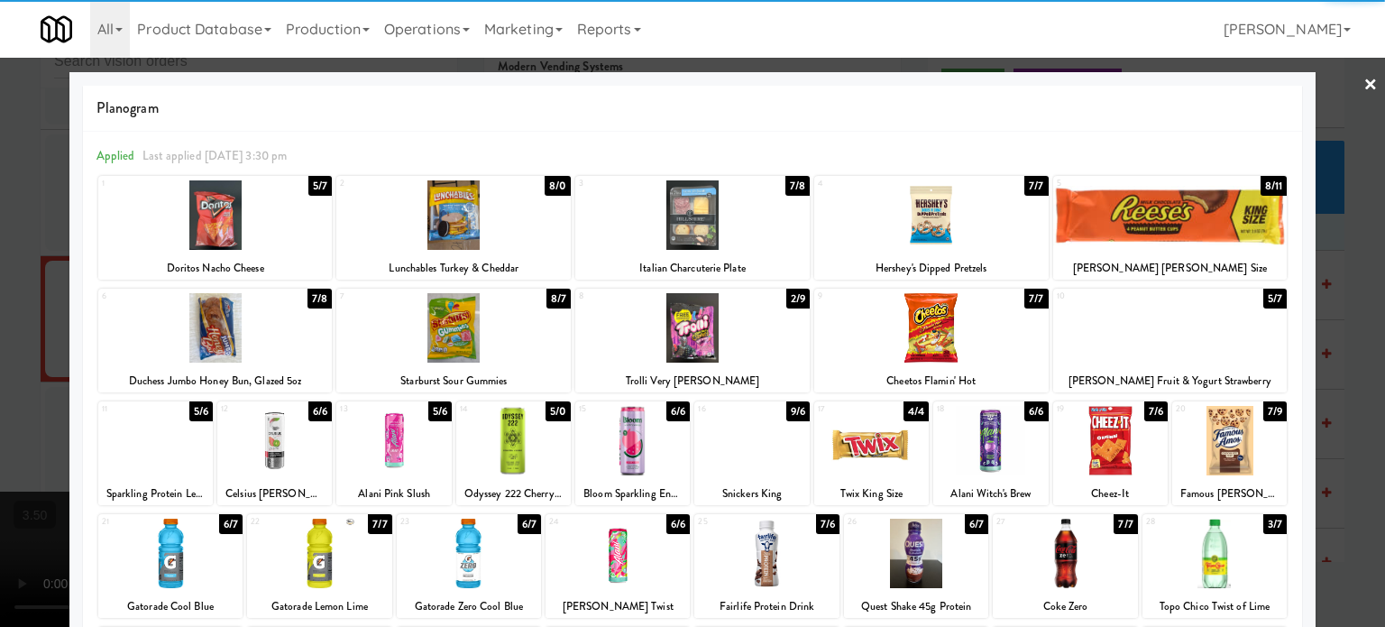
click at [550, 304] on div "8/7" at bounding box center [559, 299] width 24 height 20
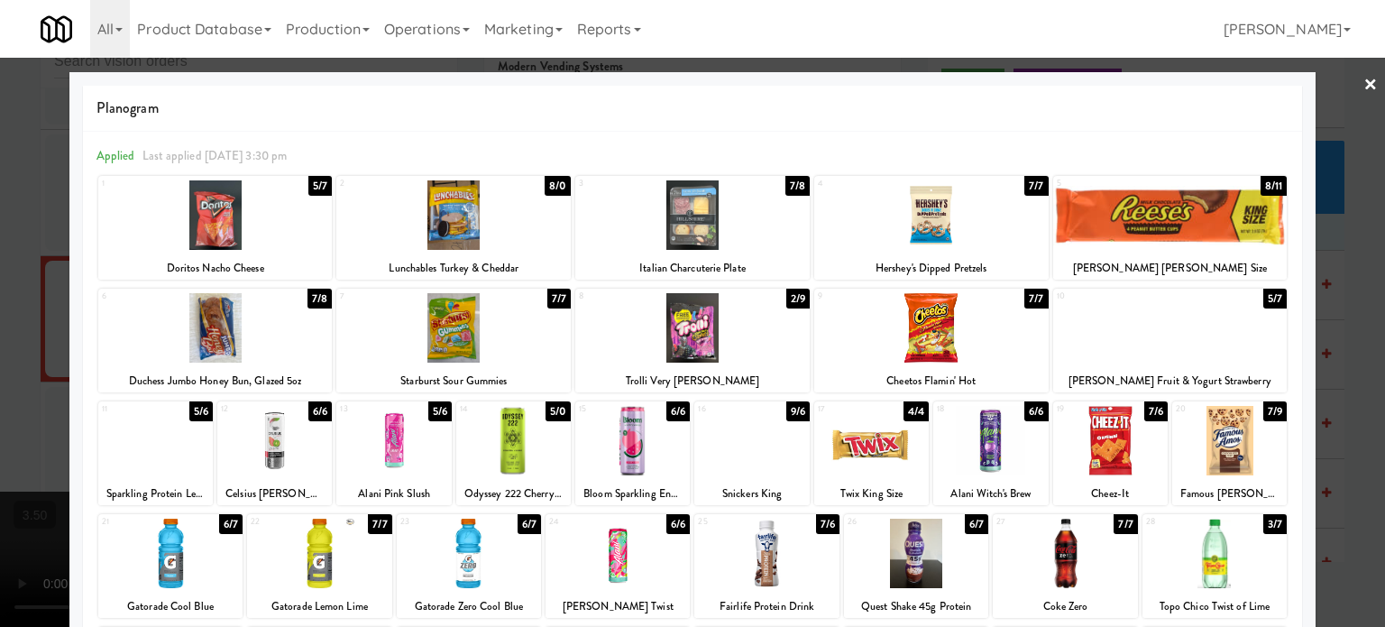
drag, startPoint x: 1348, startPoint y: 350, endPoint x: 1247, endPoint y: 352, distance: 100.1
click at [1348, 351] on div at bounding box center [692, 313] width 1385 height 627
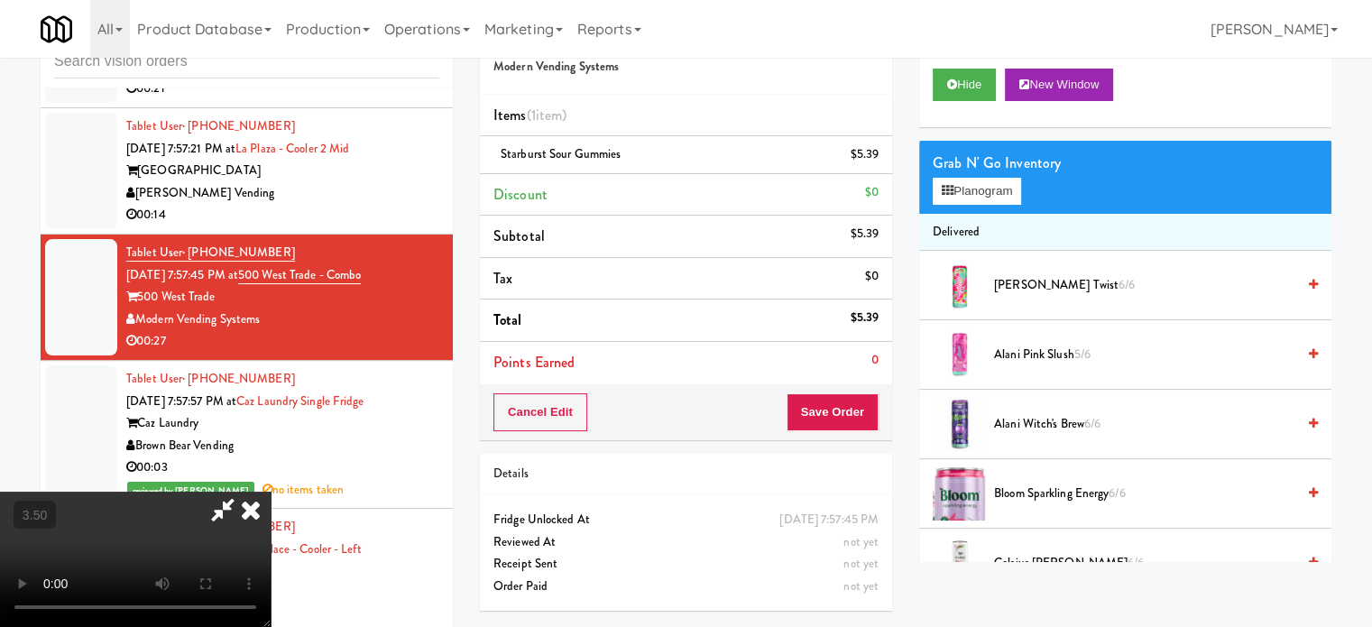
click at [271, 492] on video at bounding box center [135, 559] width 271 height 135
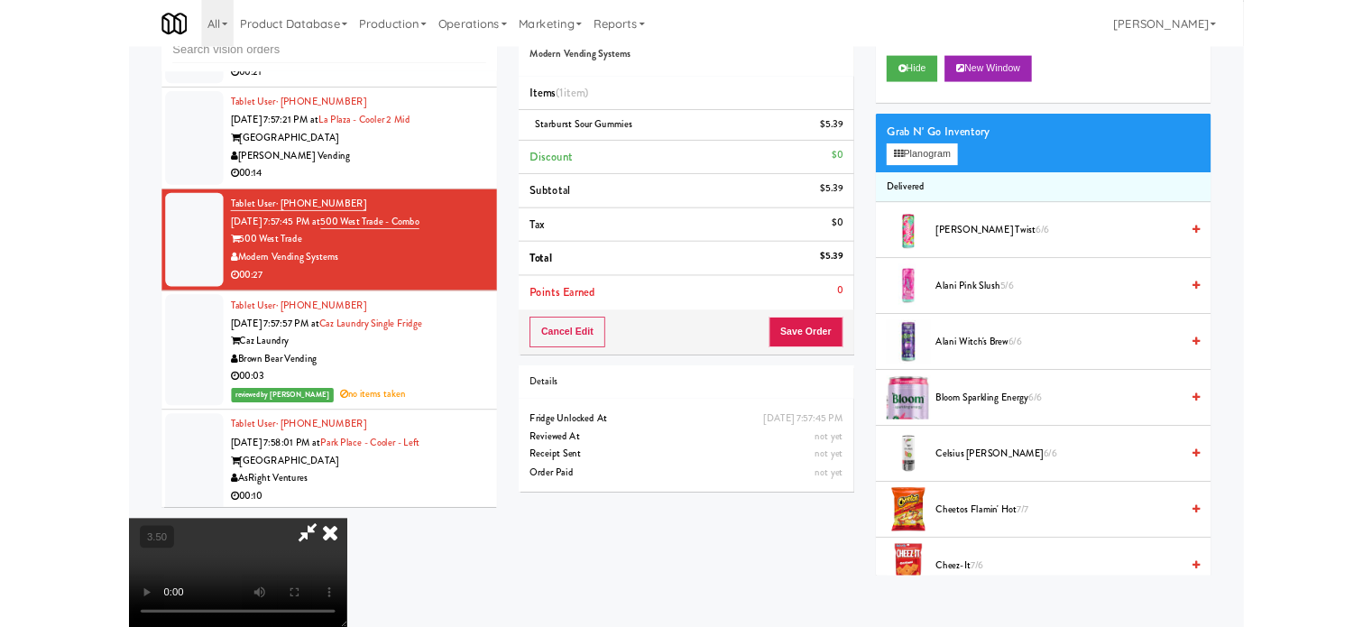
scroll to position [14575, 0]
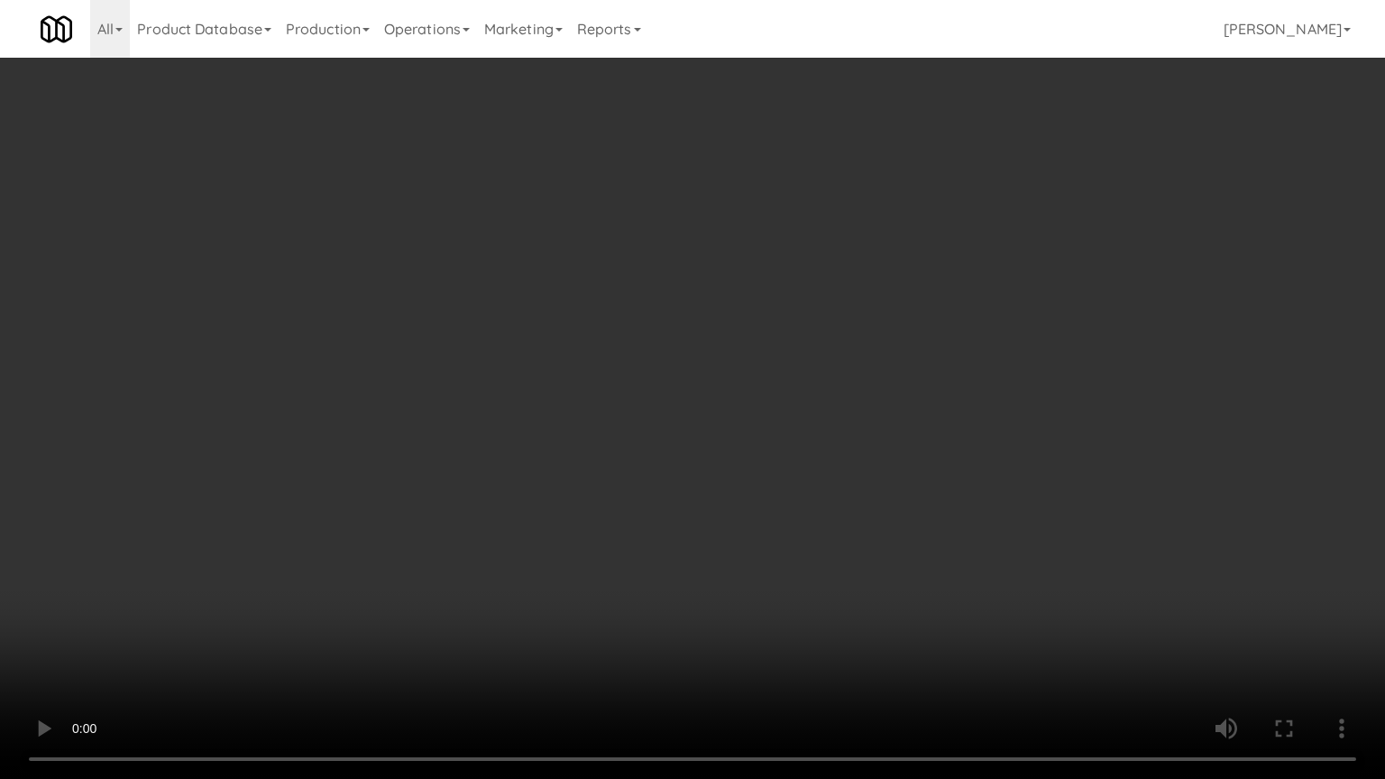
drag, startPoint x: 411, startPoint y: 557, endPoint x: 433, endPoint y: 520, distance: 43.6
click at [415, 543] on video at bounding box center [692, 389] width 1385 height 779
click at [620, 437] on video at bounding box center [692, 389] width 1385 height 779
click at [649, 437] on video at bounding box center [692, 389] width 1385 height 779
click at [650, 435] on video at bounding box center [692, 389] width 1385 height 779
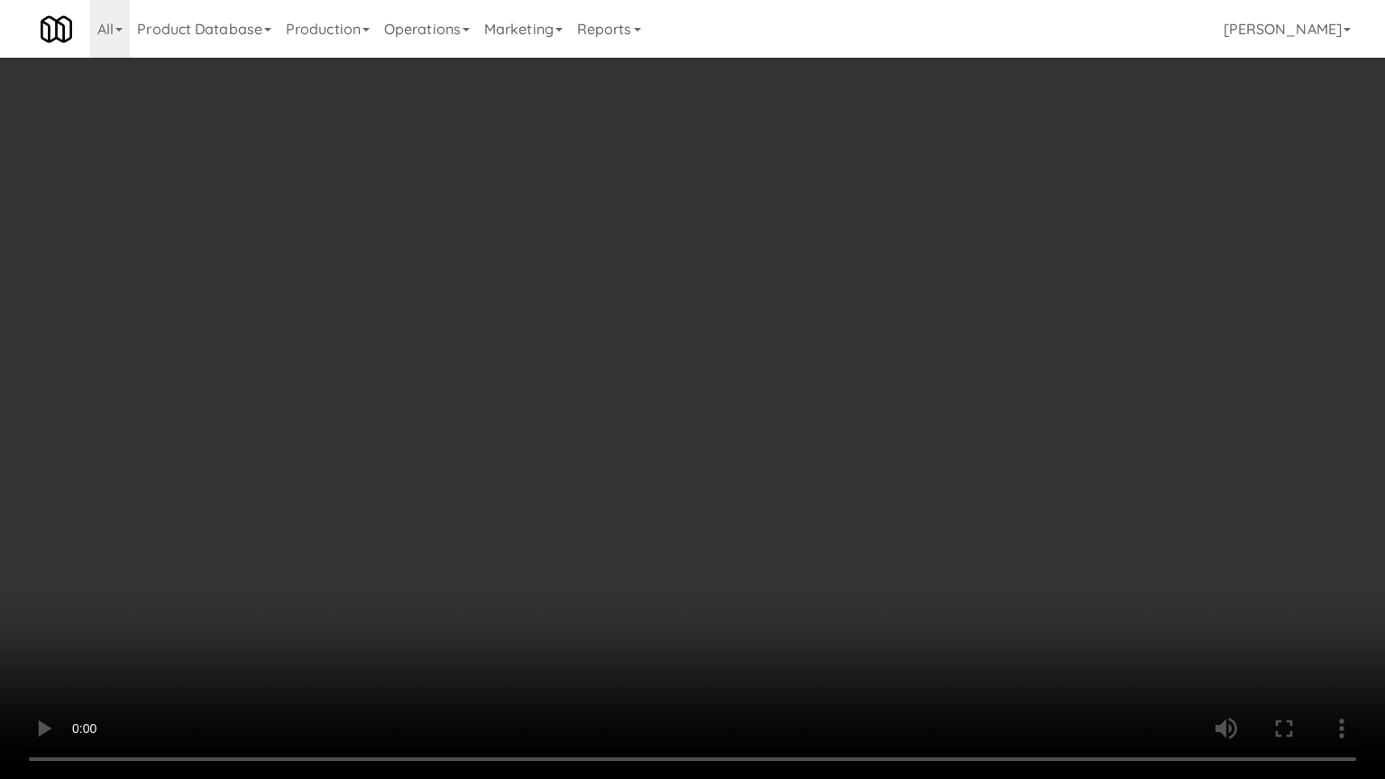
click at [650, 434] on video at bounding box center [692, 389] width 1385 height 779
click at [720, 418] on video at bounding box center [692, 389] width 1385 height 779
click at [722, 415] on video at bounding box center [692, 389] width 1385 height 779
click at [753, 424] on video at bounding box center [692, 389] width 1385 height 779
click at [743, 419] on video at bounding box center [692, 389] width 1385 height 779
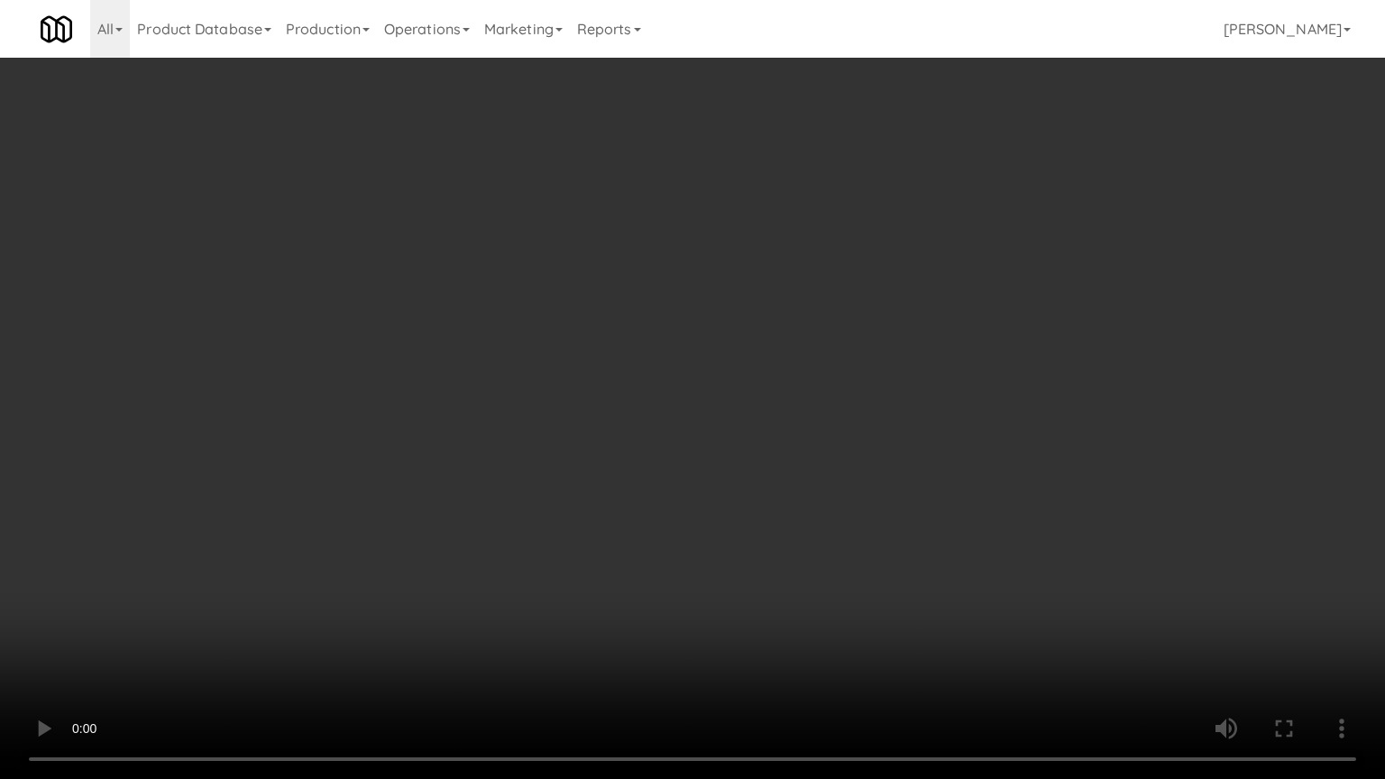
click at [731, 418] on video at bounding box center [692, 389] width 1385 height 779
click at [735, 416] on video at bounding box center [692, 389] width 1385 height 779
click at [735, 405] on video at bounding box center [692, 389] width 1385 height 779
click at [853, 428] on video at bounding box center [692, 389] width 1385 height 779
click at [851, 425] on video at bounding box center [692, 389] width 1385 height 779
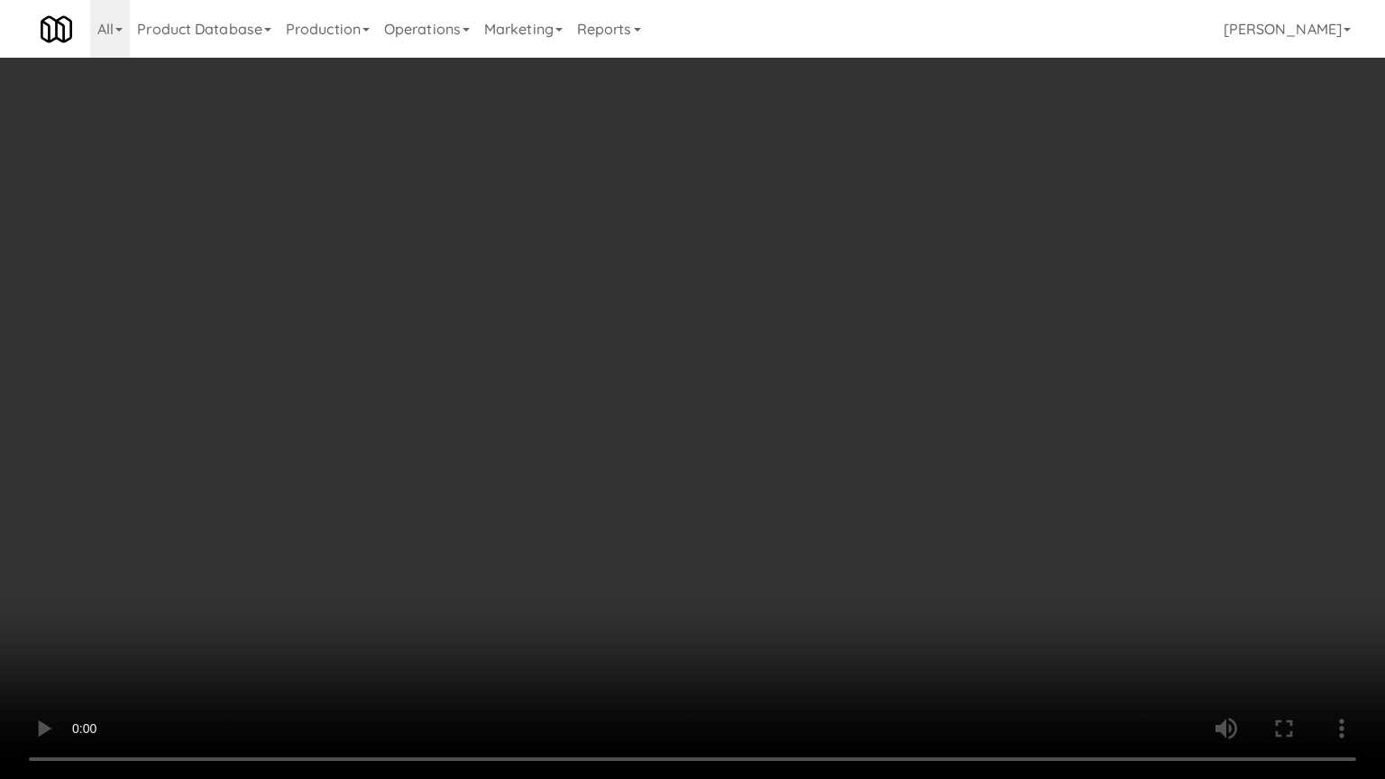
click at [1071, 626] on video at bounding box center [692, 389] width 1385 height 779
click at [969, 595] on video at bounding box center [692, 389] width 1385 height 779
click at [963, 582] on video at bounding box center [692, 389] width 1385 height 779
drag, startPoint x: 970, startPoint y: 444, endPoint x: 989, endPoint y: 414, distance: 35.8
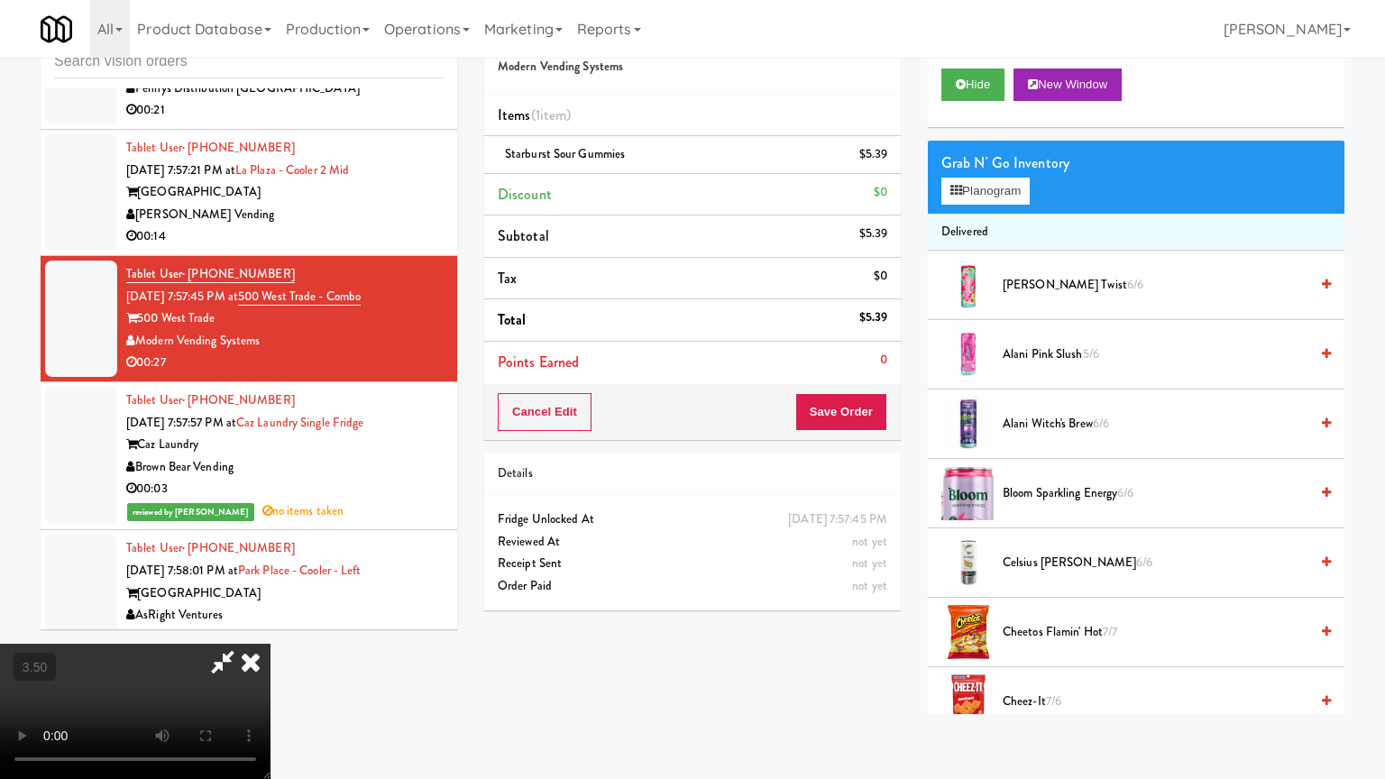
click at [970, 439] on div at bounding box center [969, 424] width 54 height 54
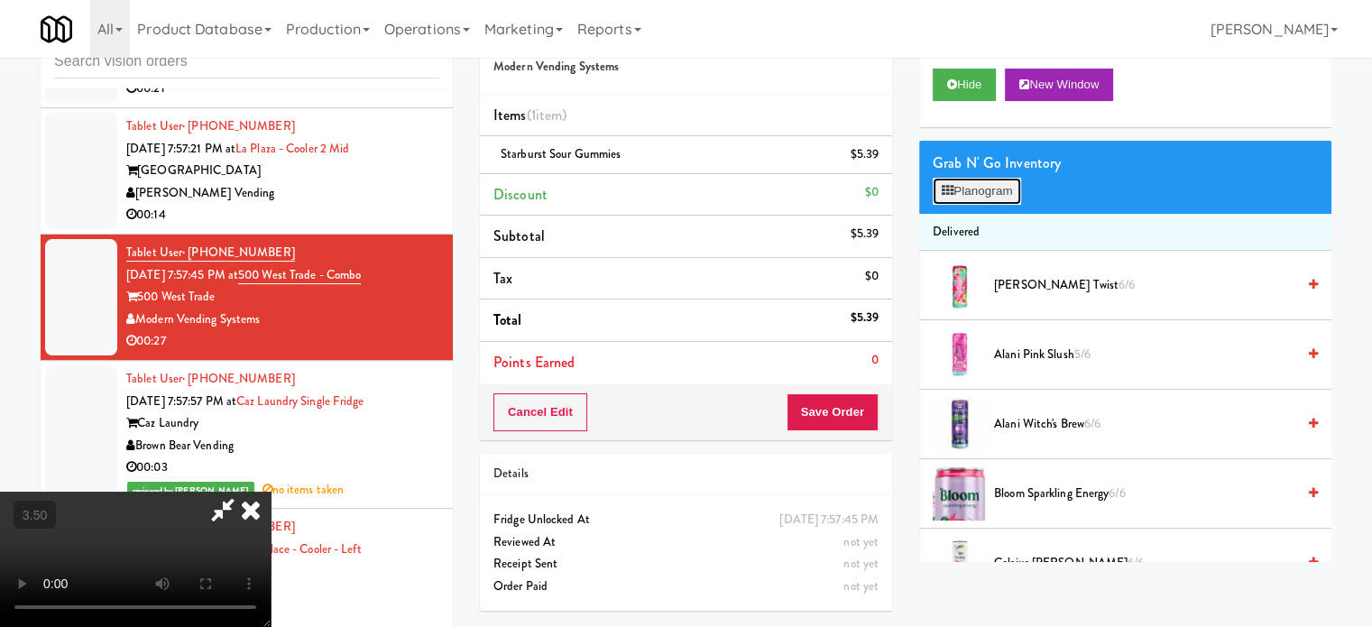
click at [962, 192] on button "Planogram" at bounding box center [977, 191] width 88 height 27
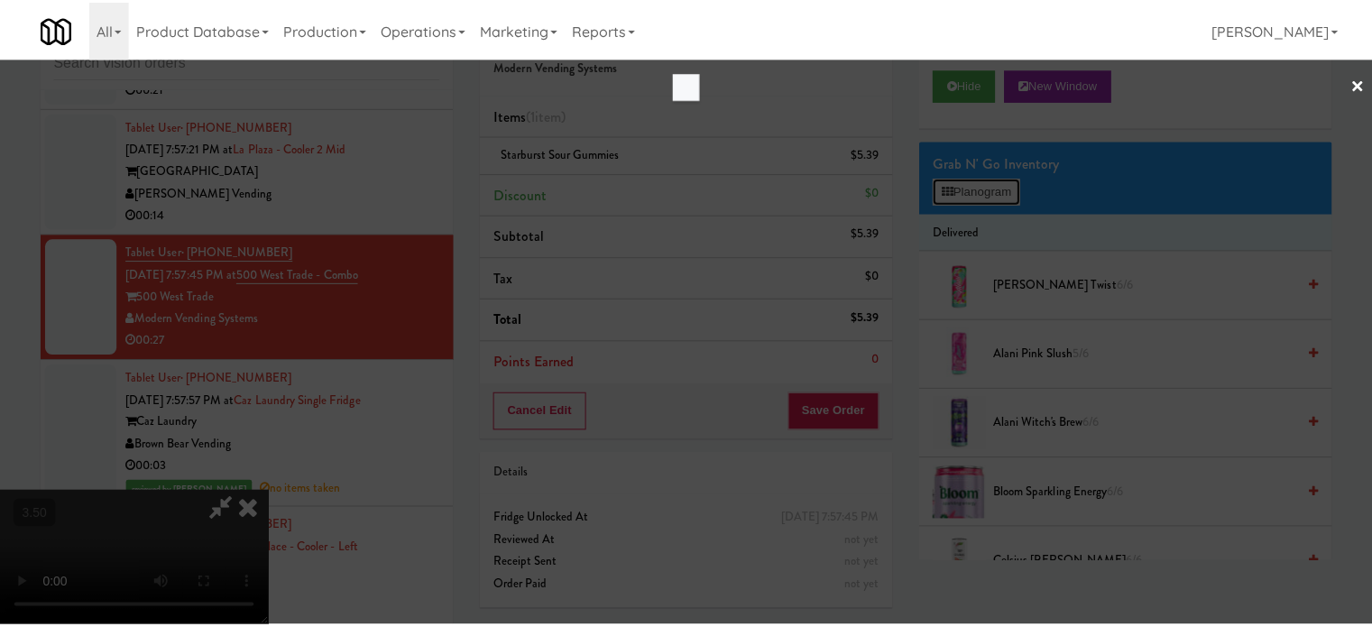
scroll to position [14575, 0]
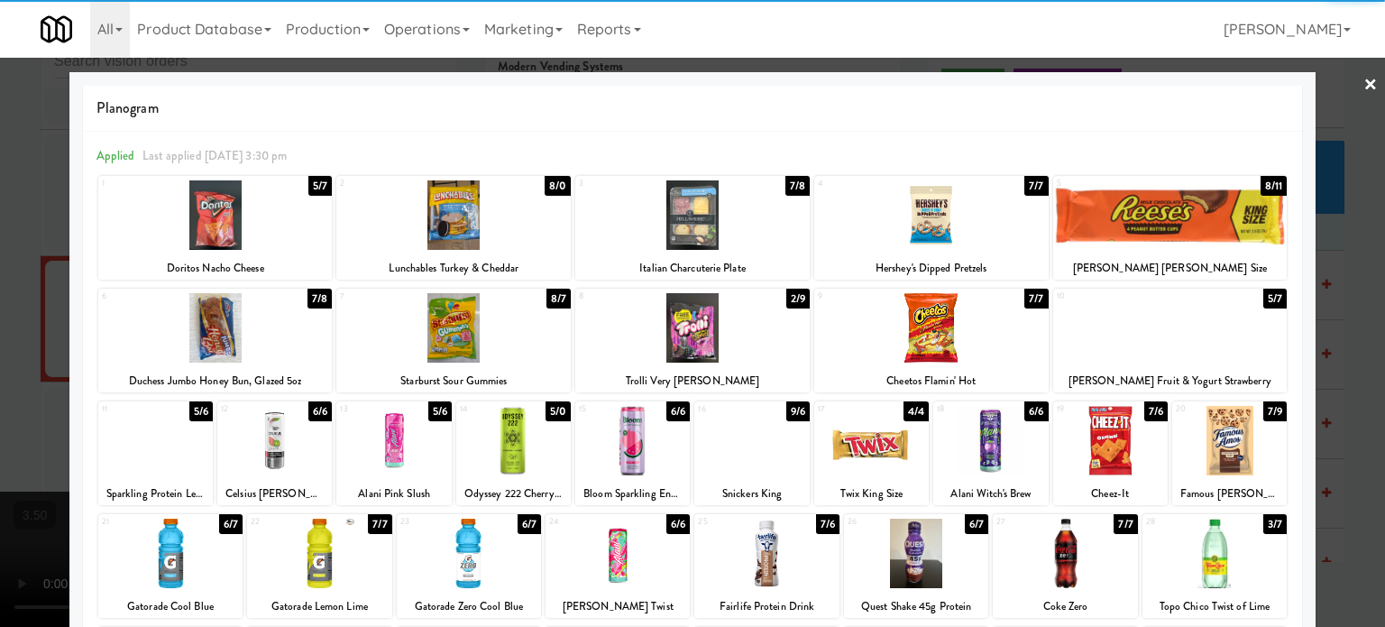
click at [550, 296] on div "8/7" at bounding box center [559, 299] width 24 height 20
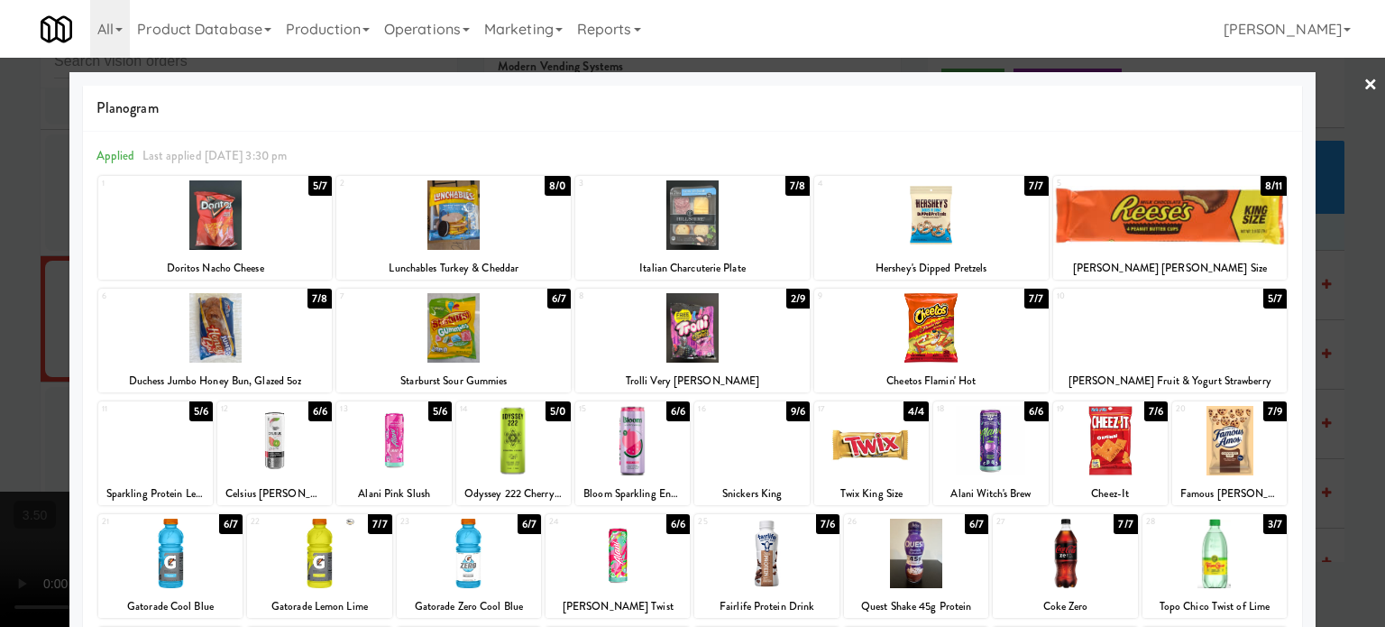
click at [321, 187] on div "5/7" at bounding box center [319, 186] width 23 height 20
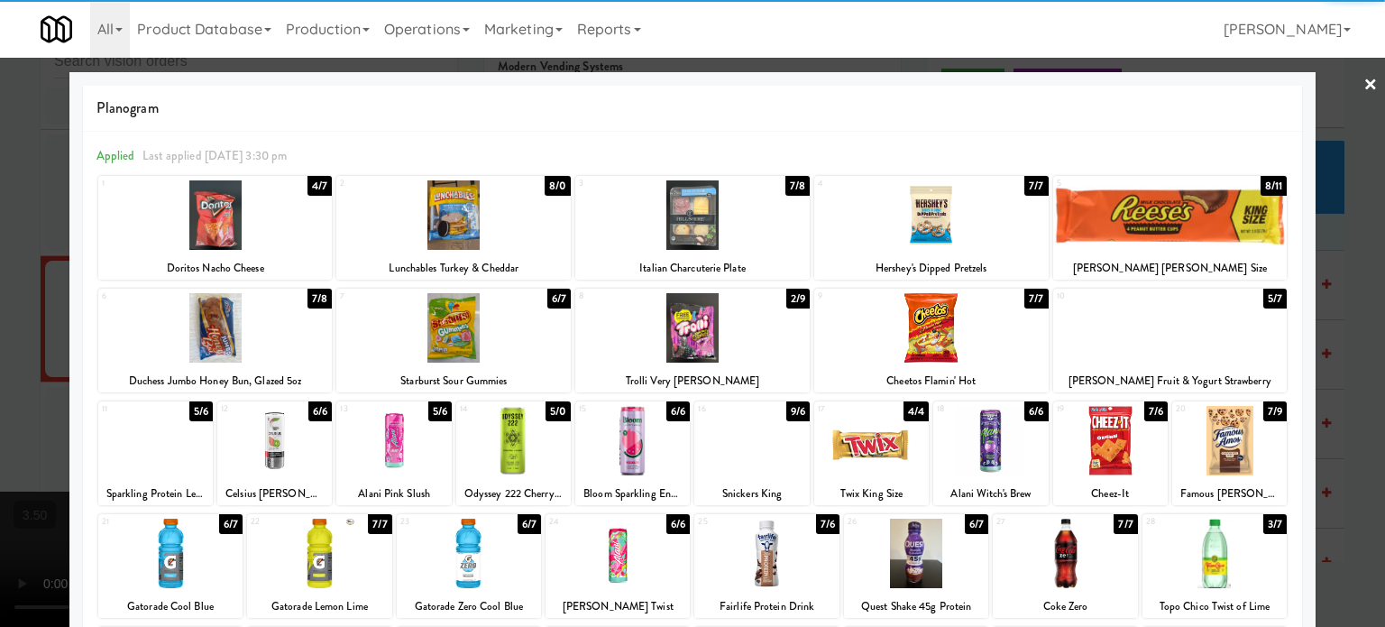
click at [319, 299] on div "7/8" at bounding box center [320, 299] width 24 height 20
click at [1351, 304] on div at bounding box center [692, 313] width 1385 height 627
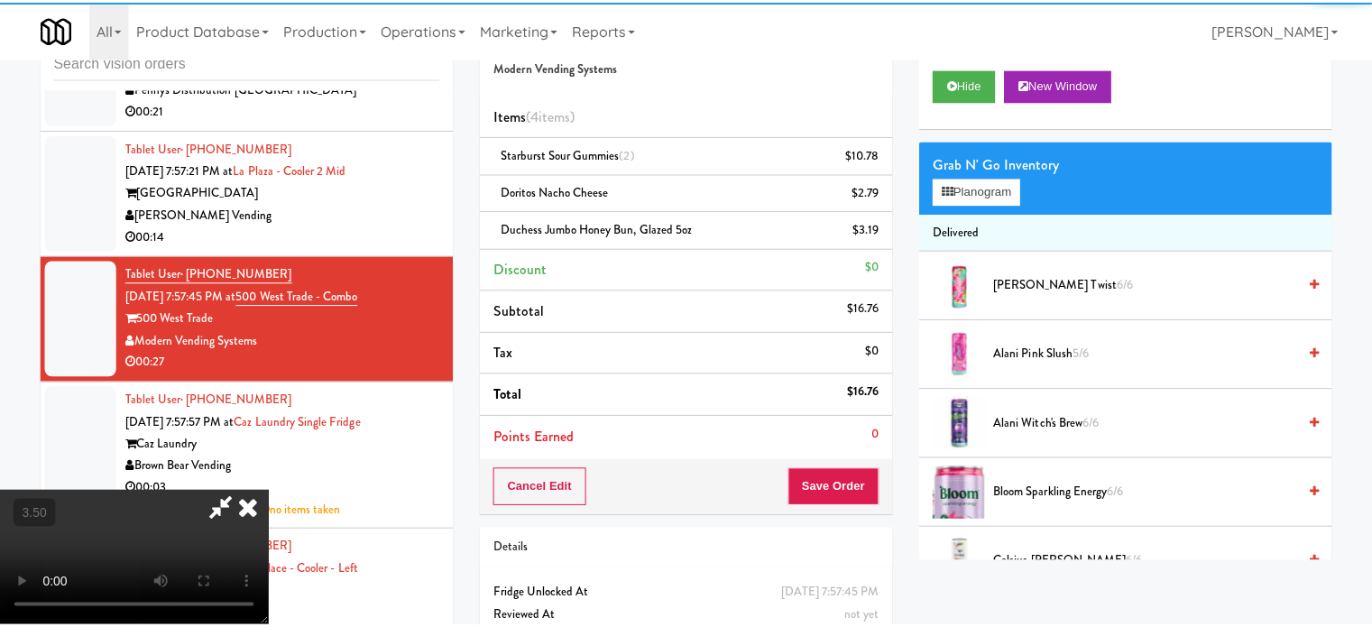
scroll to position [14597, 0]
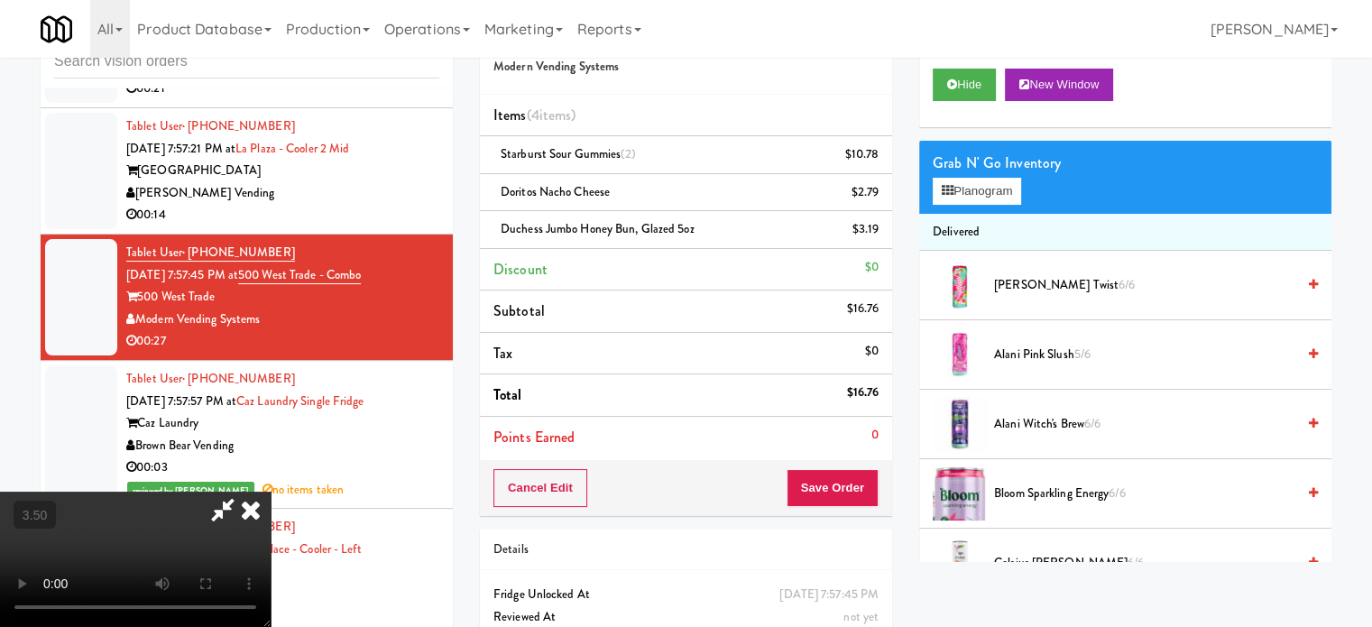
click at [271, 492] on icon at bounding box center [251, 510] width 40 height 36
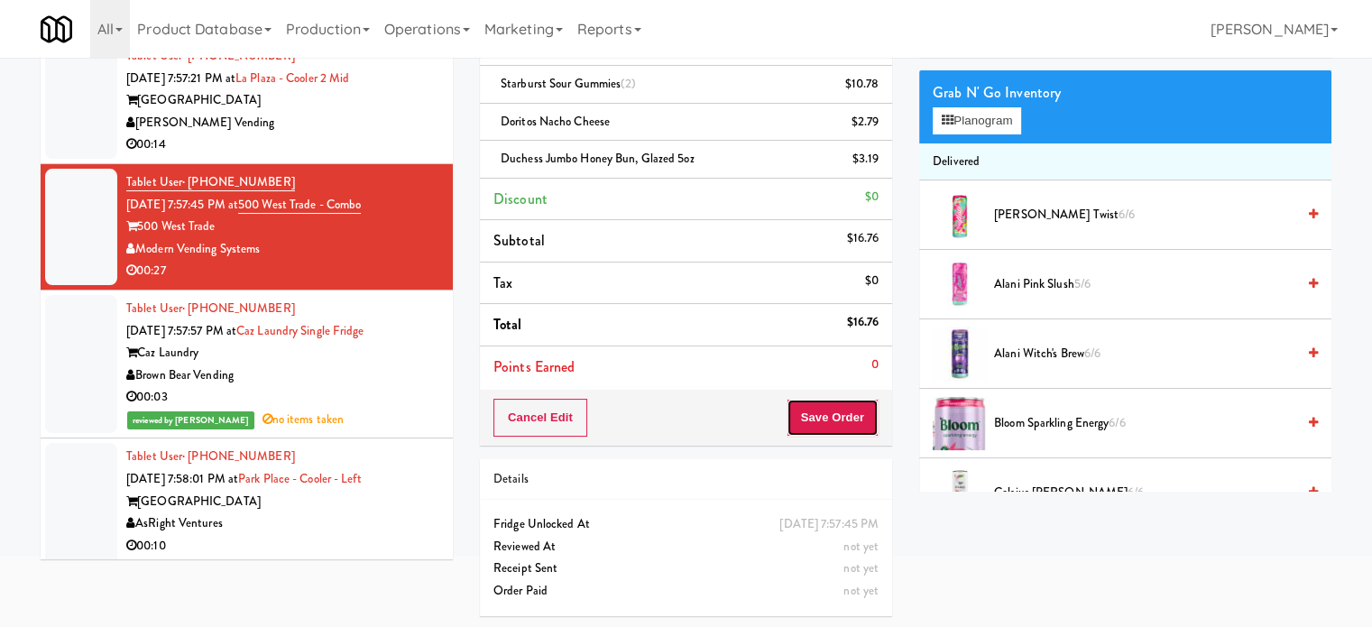
click at [819, 407] on button "Save Order" at bounding box center [832, 418] width 92 height 38
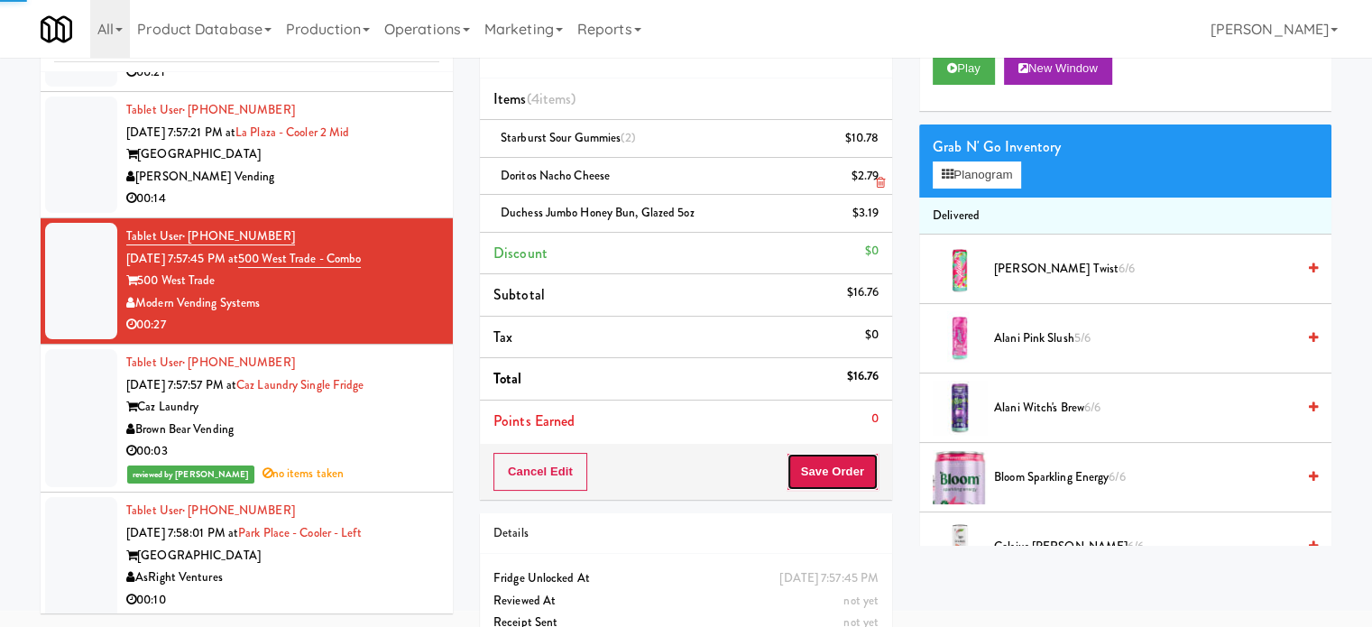
scroll to position [0, 0]
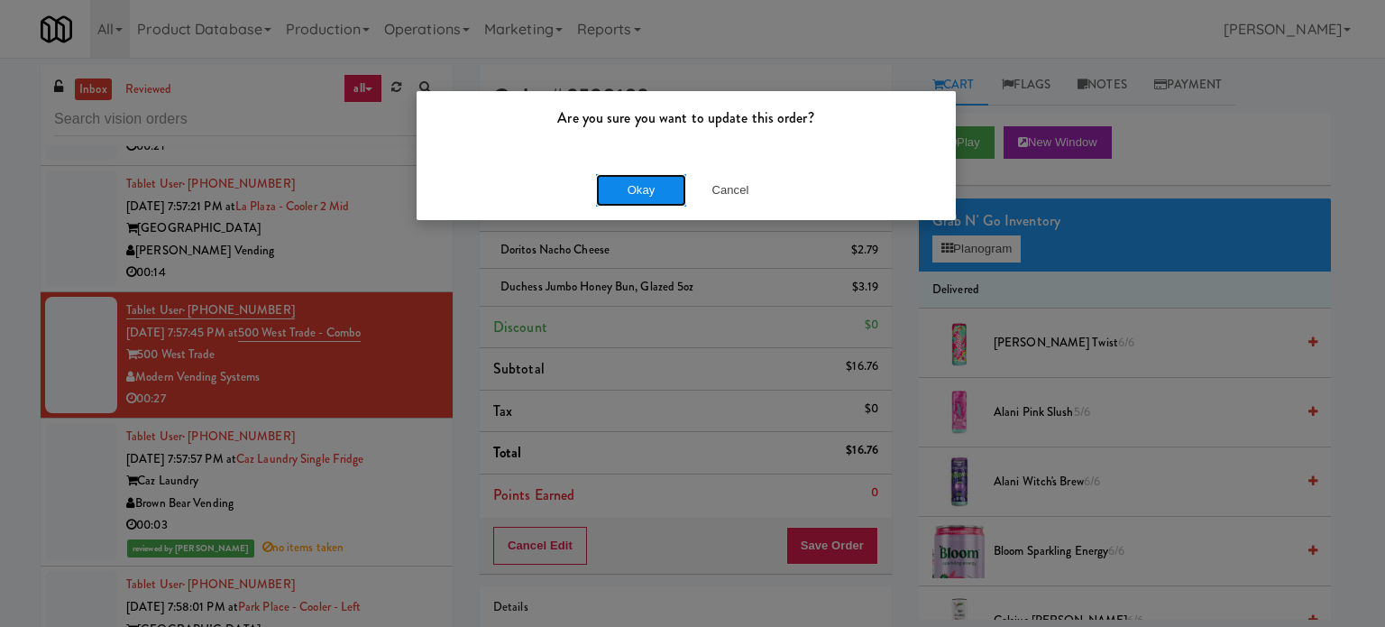
click at [632, 191] on button "Okay" at bounding box center [641, 190] width 90 height 32
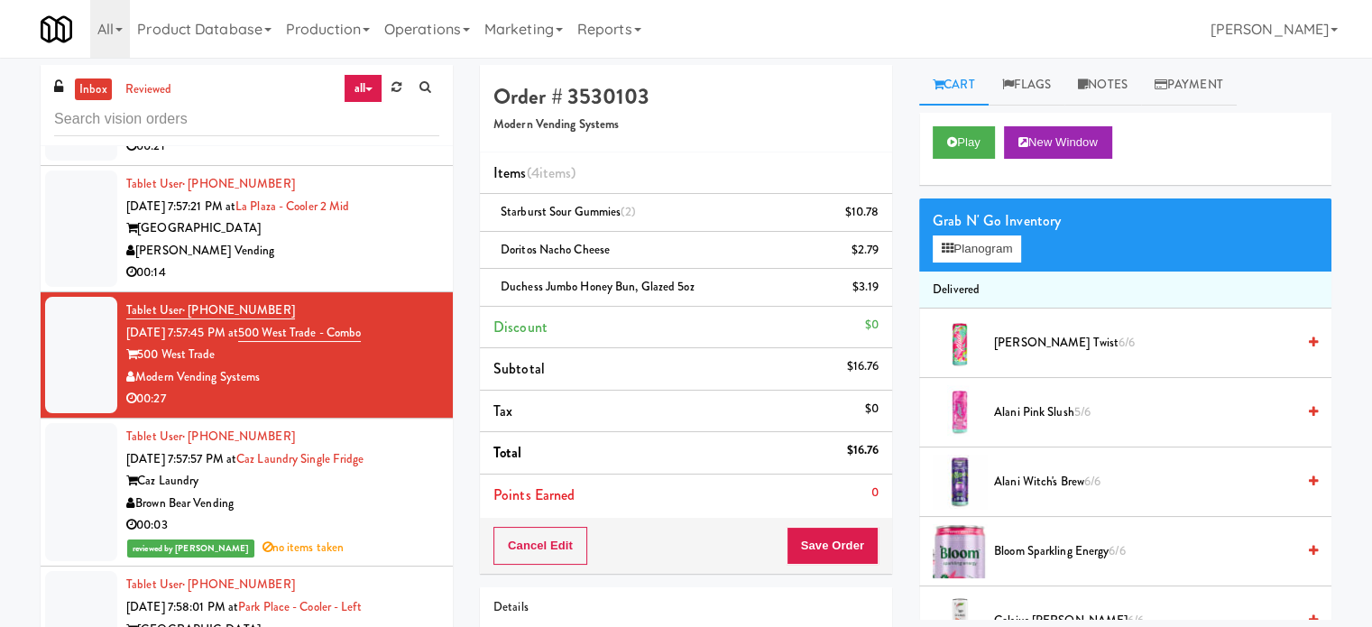
click at [378, 262] on div "[PERSON_NAME] Vending" at bounding box center [282, 251] width 313 height 23
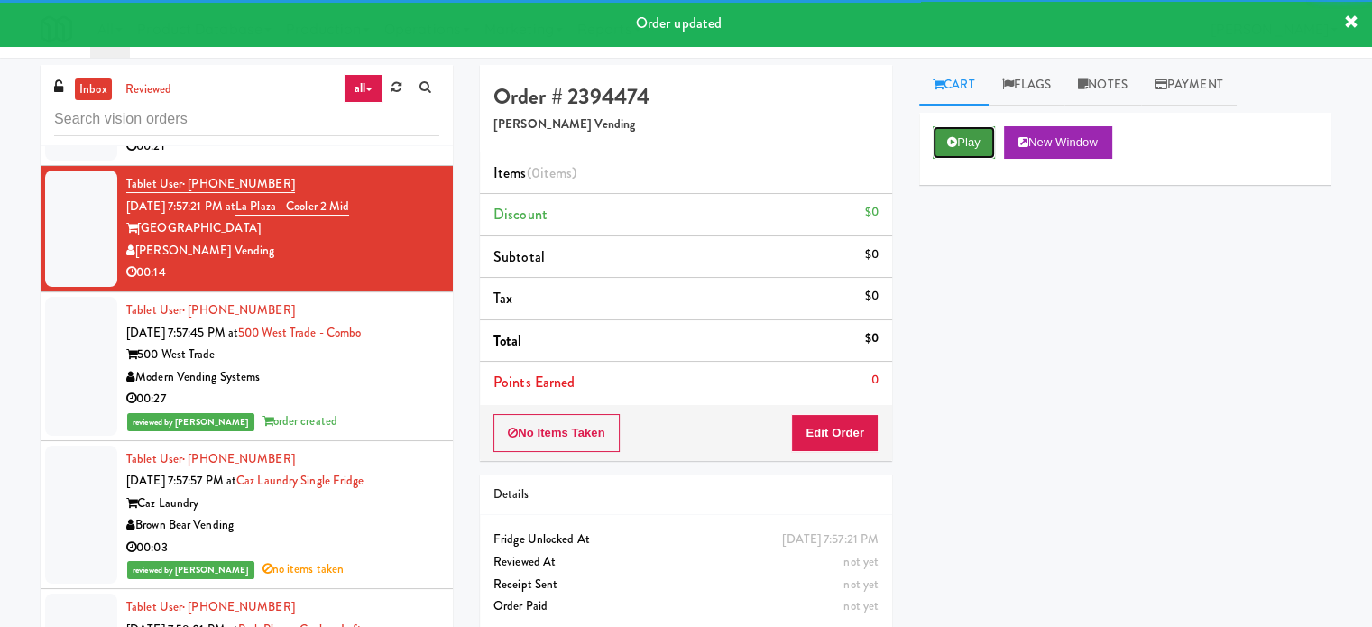
click at [968, 148] on button "Play" at bounding box center [964, 142] width 62 height 32
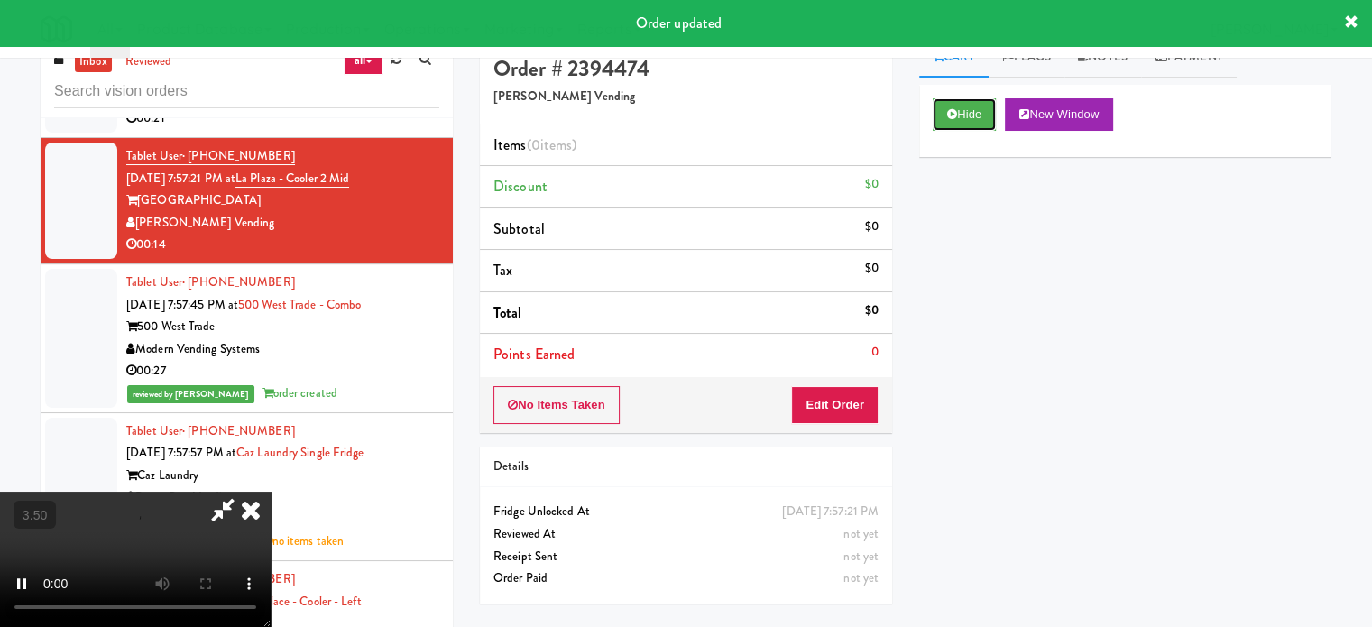
scroll to position [73, 0]
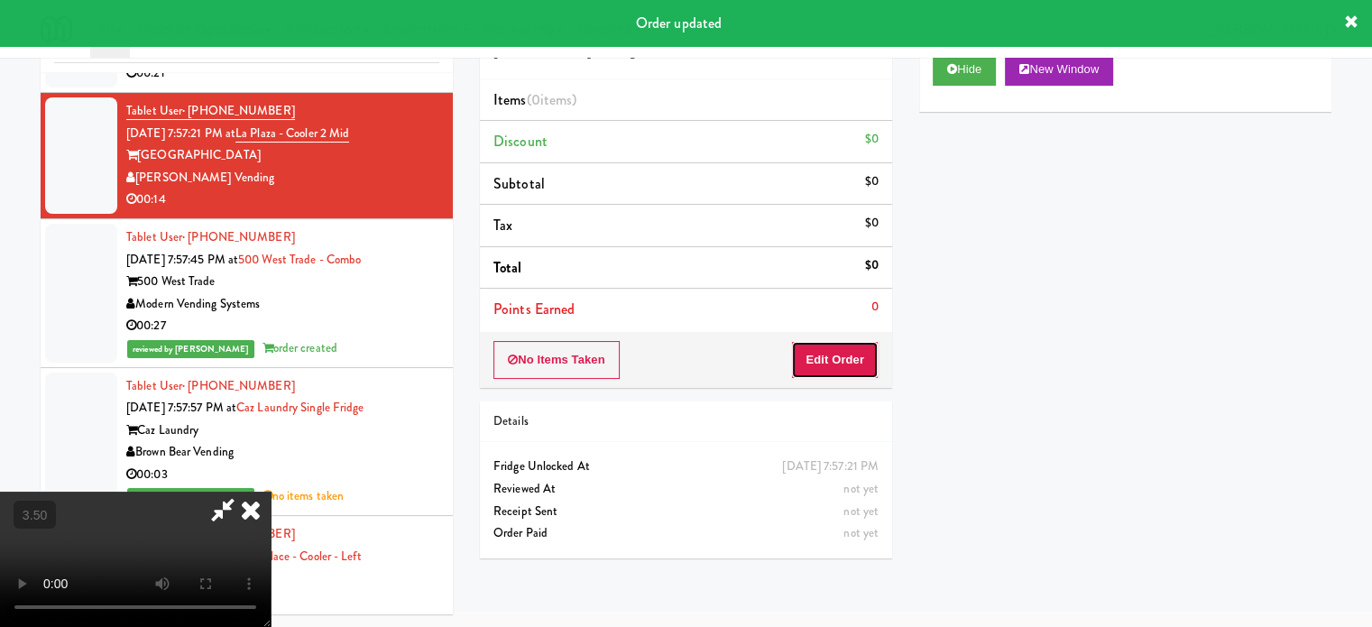
click at [817, 356] on button "Edit Order" at bounding box center [834, 360] width 87 height 38
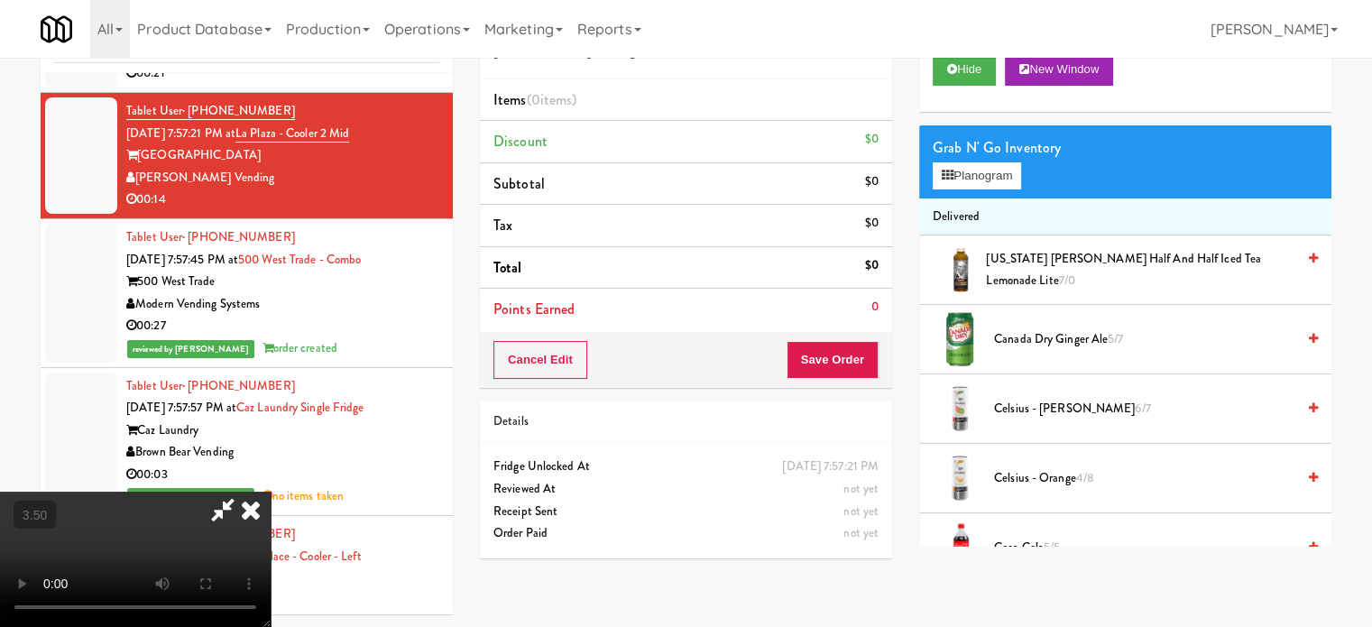
click at [271, 492] on video at bounding box center [135, 559] width 271 height 135
drag, startPoint x: 374, startPoint y: 452, endPoint x: 382, endPoint y: 446, distance: 10.3
click at [271, 492] on video at bounding box center [135, 559] width 271 height 135
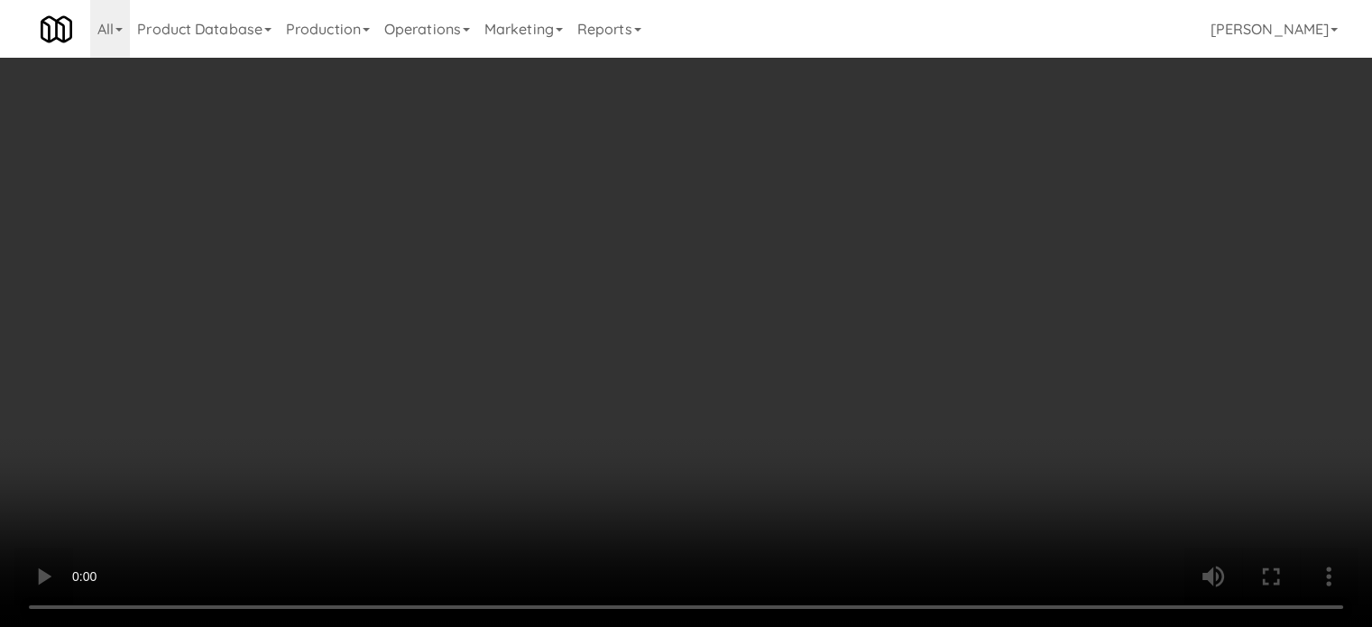
scroll to position [14575, 0]
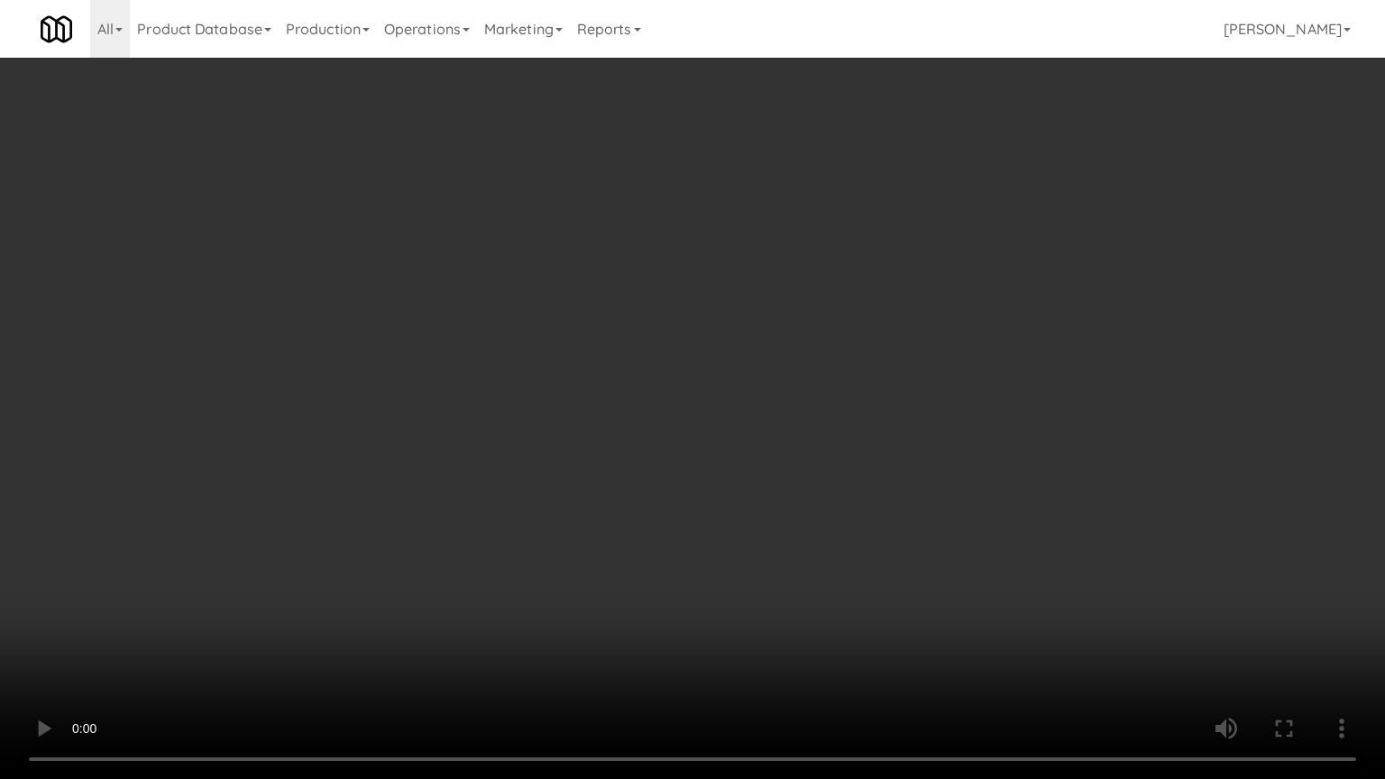
click at [696, 361] on video at bounding box center [692, 389] width 1385 height 779
click at [693, 370] on video at bounding box center [692, 389] width 1385 height 779
click at [732, 379] on video at bounding box center [692, 389] width 1385 height 779
click at [557, 530] on video at bounding box center [692, 389] width 1385 height 779
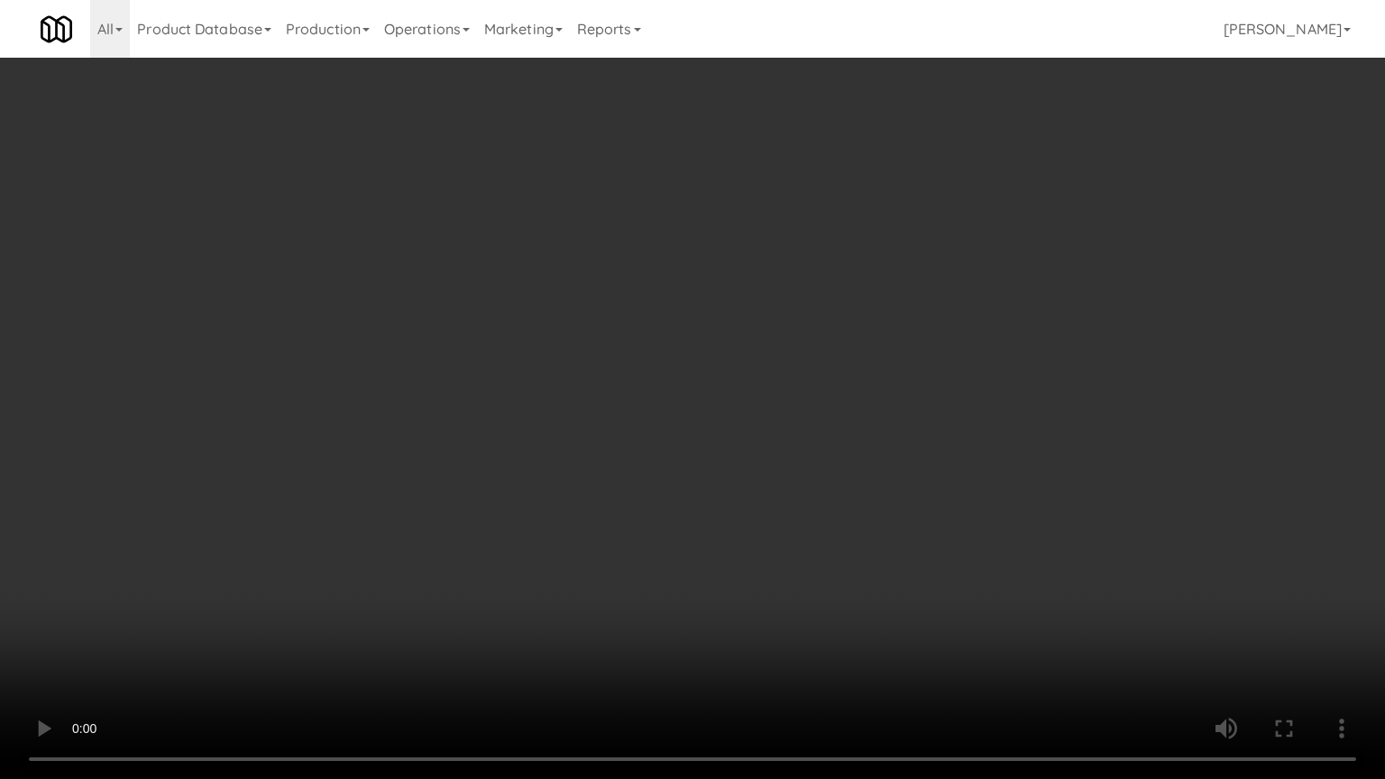
click at [626, 426] on video at bounding box center [692, 389] width 1385 height 779
click at [630, 424] on video at bounding box center [692, 389] width 1385 height 779
click at [630, 423] on video at bounding box center [692, 389] width 1385 height 779
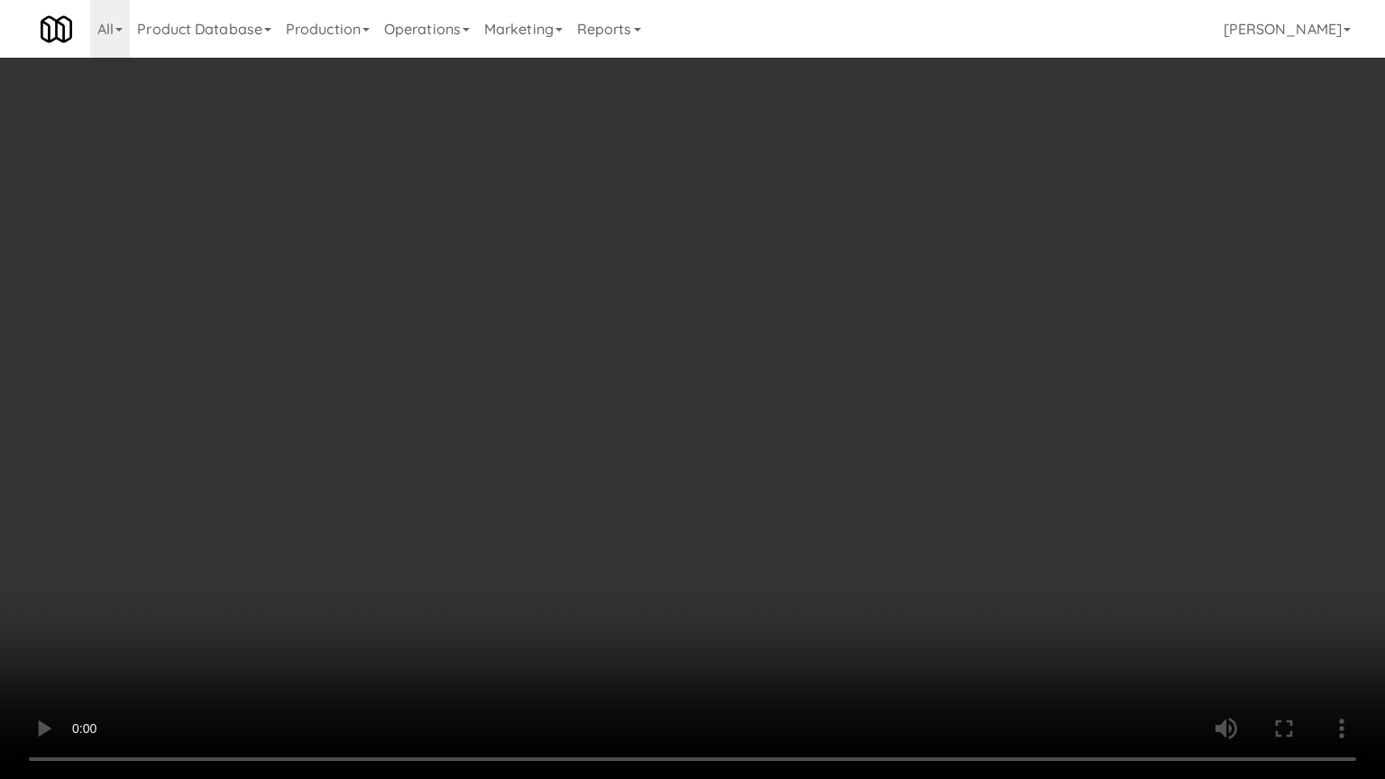
drag, startPoint x: 370, startPoint y: 540, endPoint x: 593, endPoint y: 382, distance: 273.8
click at [372, 539] on video at bounding box center [692, 389] width 1385 height 779
click at [591, 386] on video at bounding box center [692, 389] width 1385 height 779
click at [591, 387] on video at bounding box center [692, 389] width 1385 height 779
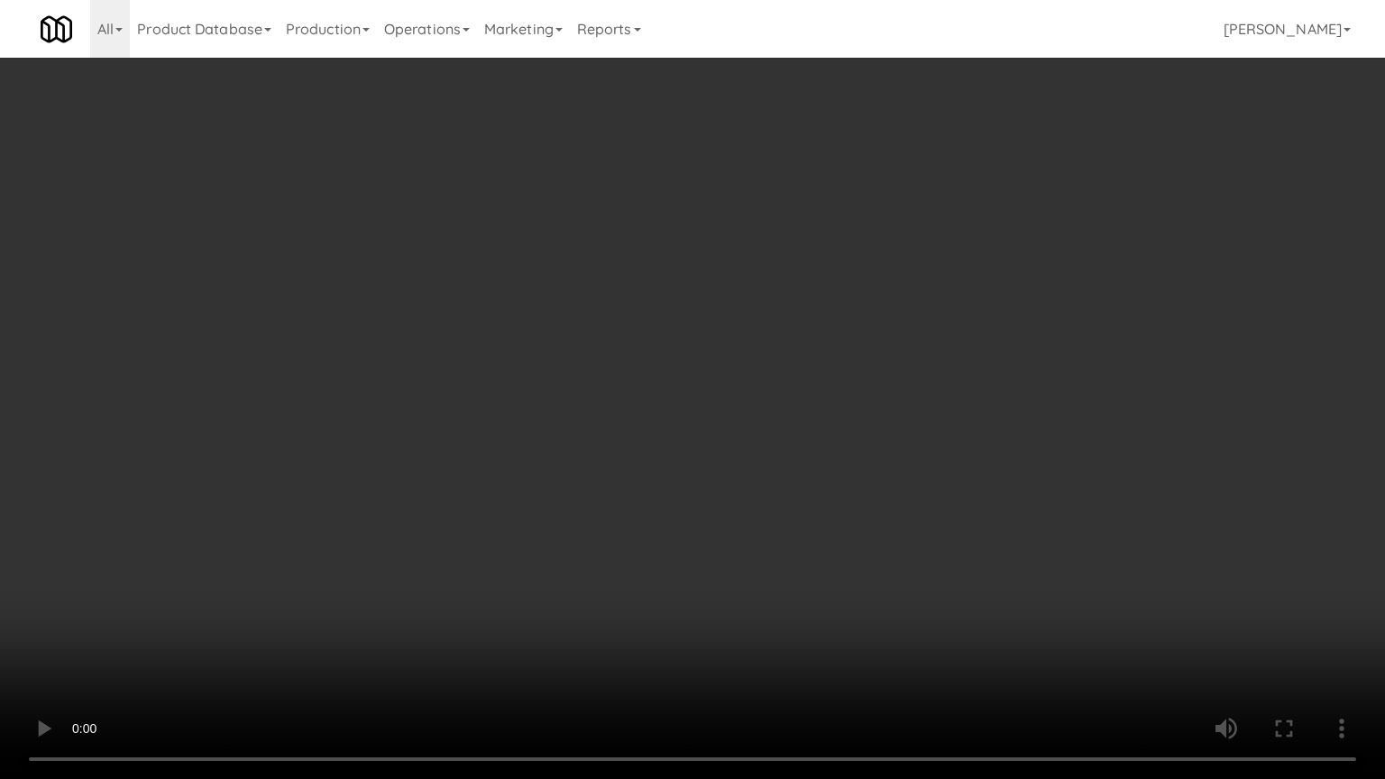
click at [591, 387] on video at bounding box center [692, 389] width 1385 height 779
click at [639, 410] on video at bounding box center [692, 389] width 1385 height 779
click at [752, 390] on video at bounding box center [692, 389] width 1385 height 779
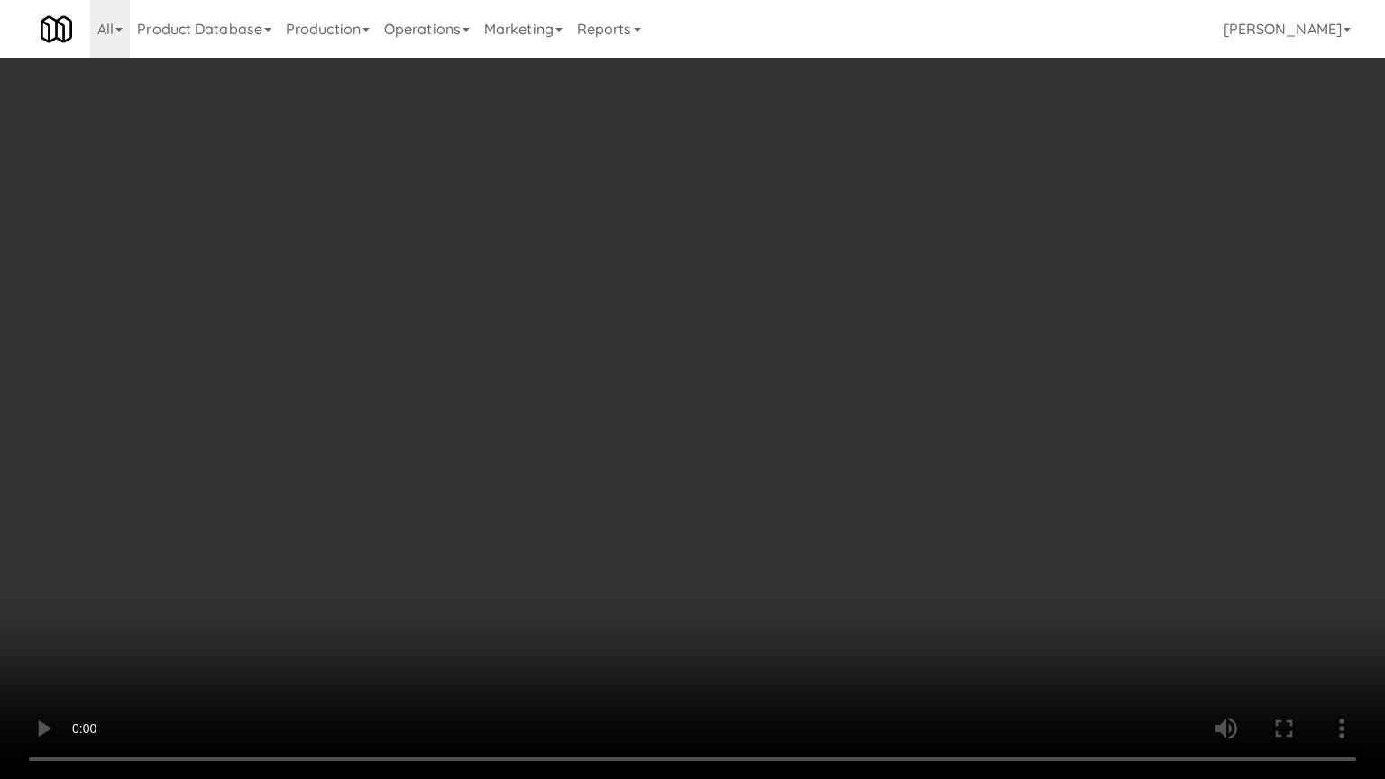
click at [799, 400] on video at bounding box center [692, 389] width 1385 height 779
click at [802, 393] on video at bounding box center [692, 389] width 1385 height 779
click at [797, 398] on video at bounding box center [692, 389] width 1385 height 779
click at [851, 400] on video at bounding box center [692, 389] width 1385 height 779
click at [848, 407] on video at bounding box center [692, 389] width 1385 height 779
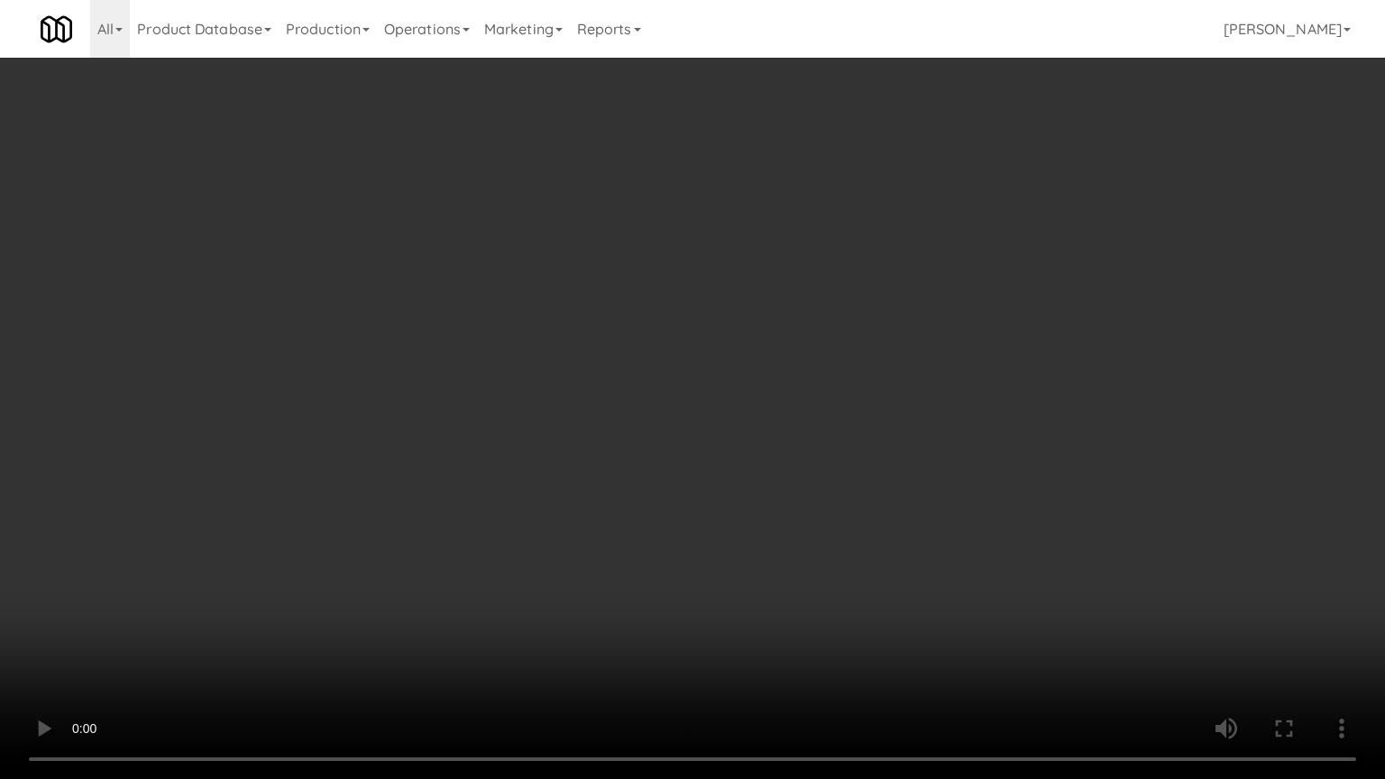
click at [866, 401] on video at bounding box center [692, 389] width 1385 height 779
click at [873, 411] on video at bounding box center [692, 389] width 1385 height 779
click at [801, 393] on video at bounding box center [692, 389] width 1385 height 779
click at [797, 396] on video at bounding box center [692, 389] width 1385 height 779
click at [357, 574] on video at bounding box center [692, 389] width 1385 height 779
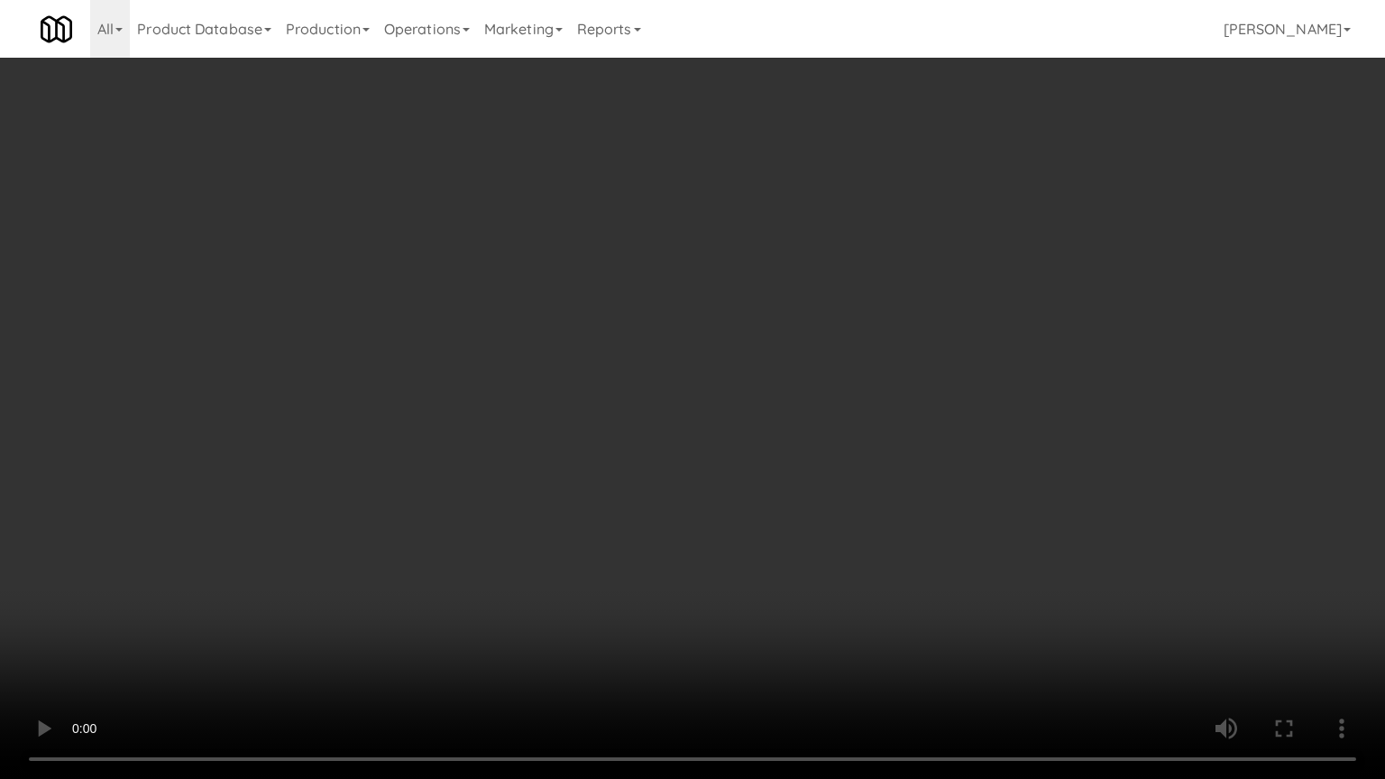
click at [621, 407] on video at bounding box center [692, 389] width 1385 height 779
click at [624, 400] on video at bounding box center [692, 389] width 1385 height 779
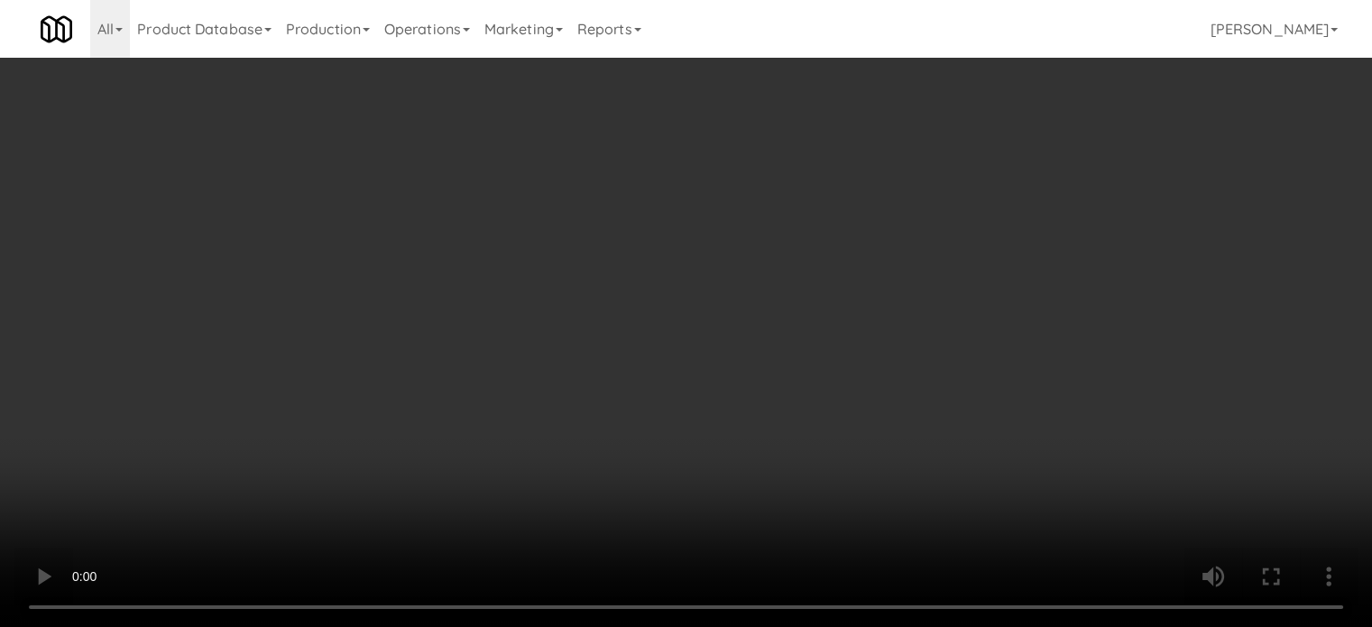
scroll to position [14597, 0]
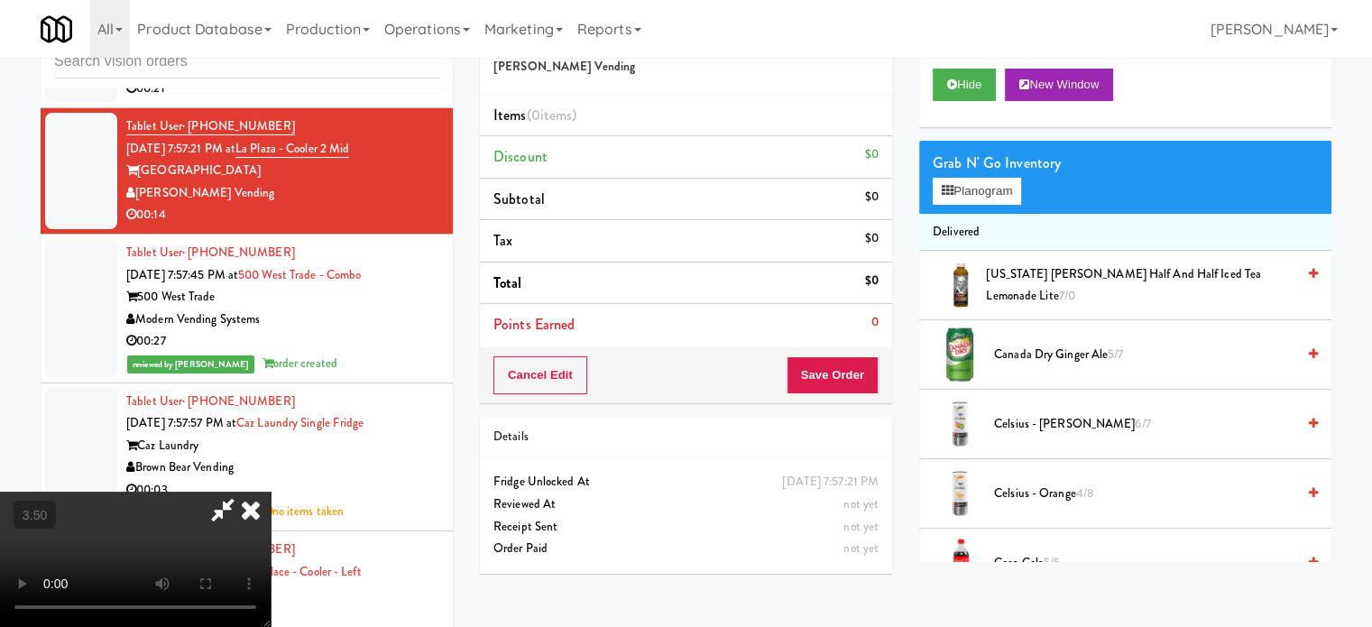
click at [271, 492] on icon at bounding box center [251, 510] width 40 height 36
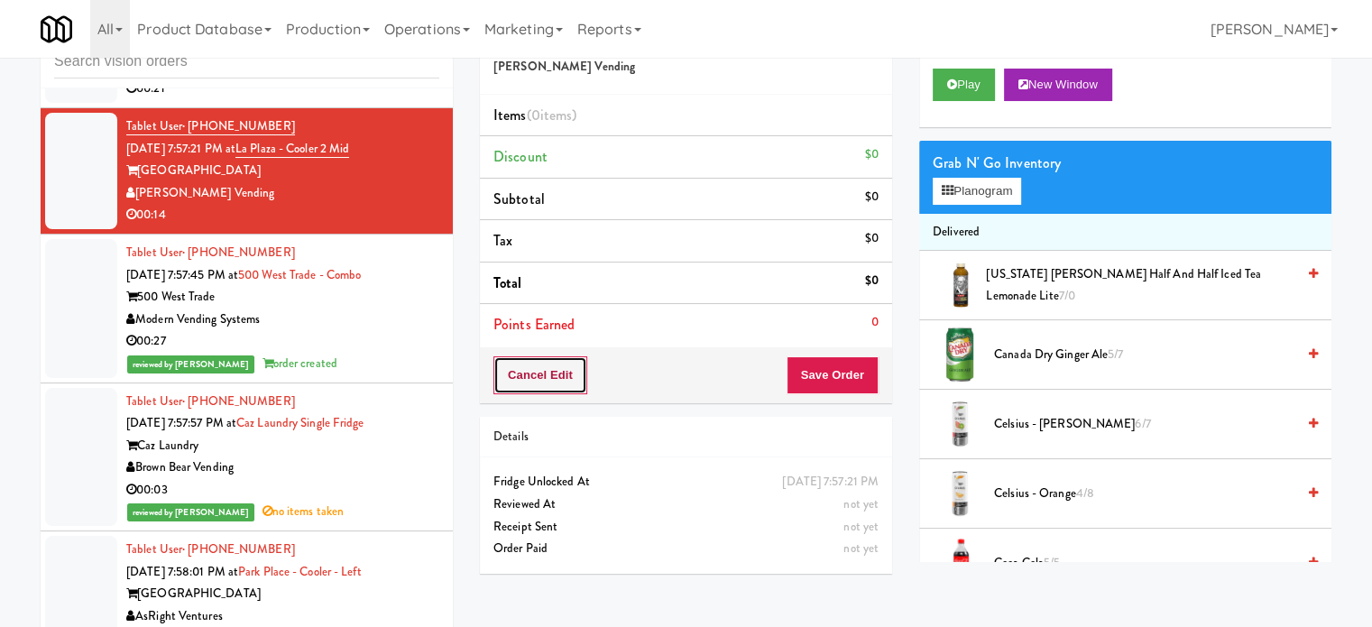
click at [552, 381] on button "Cancel Edit" at bounding box center [540, 375] width 94 height 38
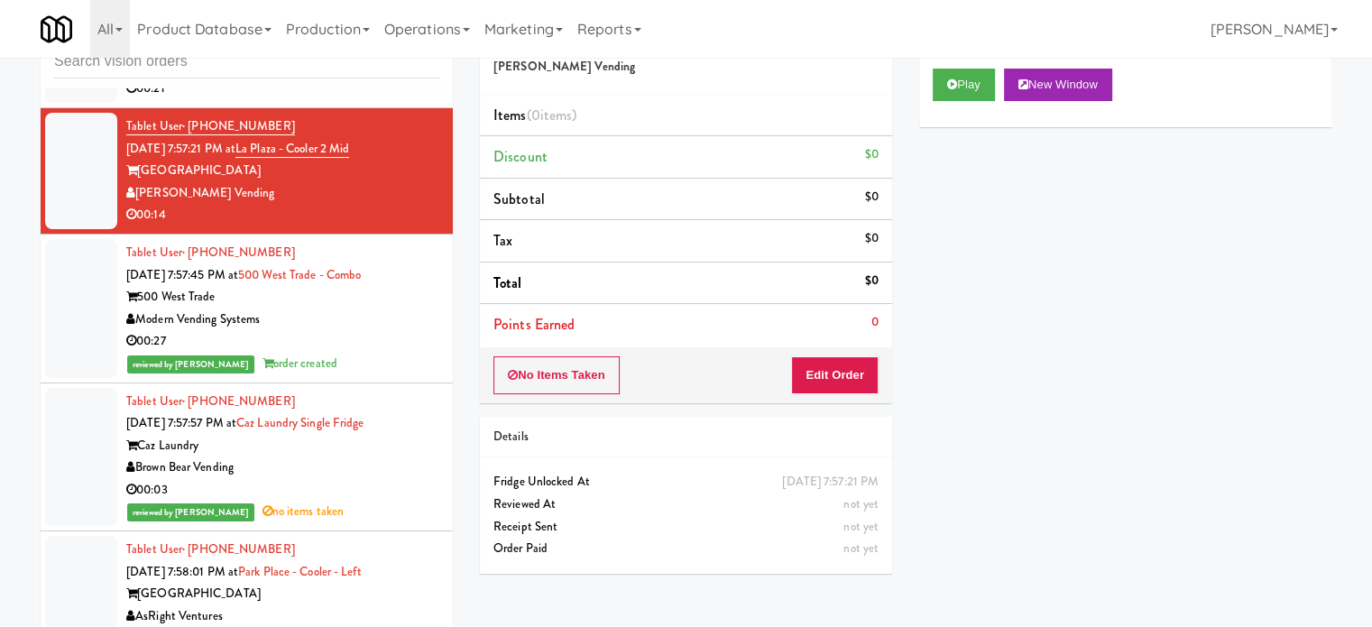
click at [552, 379] on button "No Items Taken" at bounding box center [556, 375] width 126 height 38
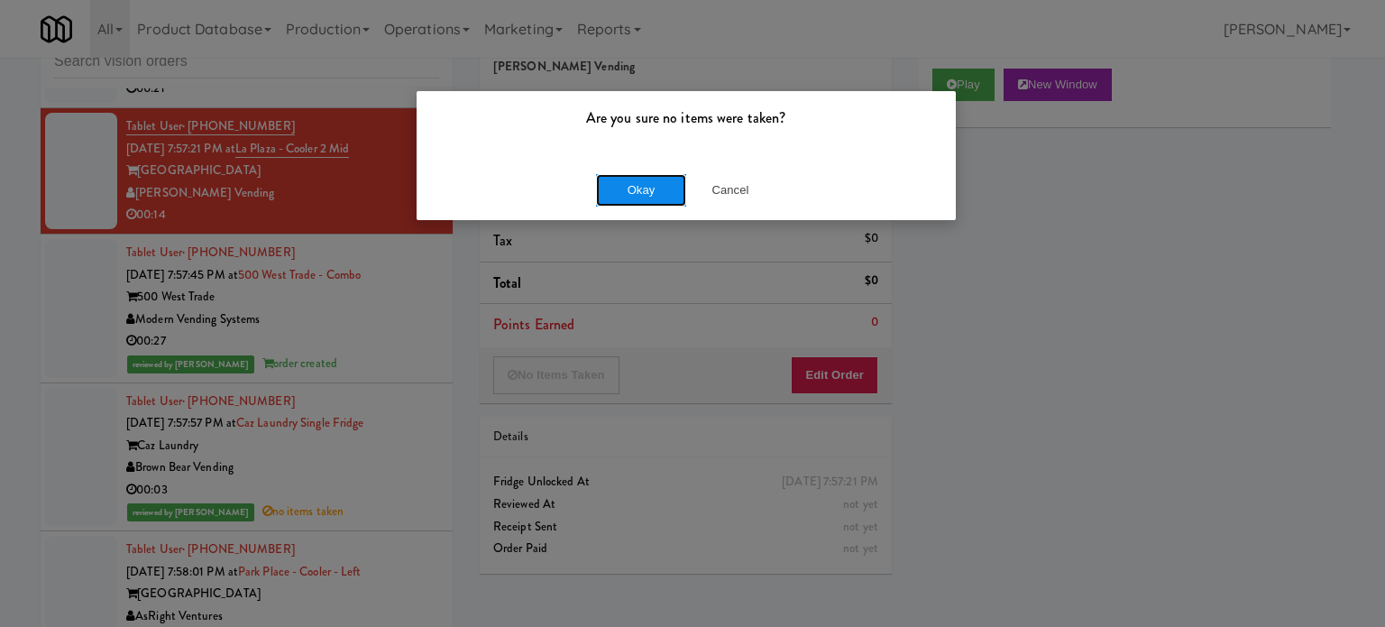
click at [627, 189] on button "Okay" at bounding box center [641, 190] width 90 height 32
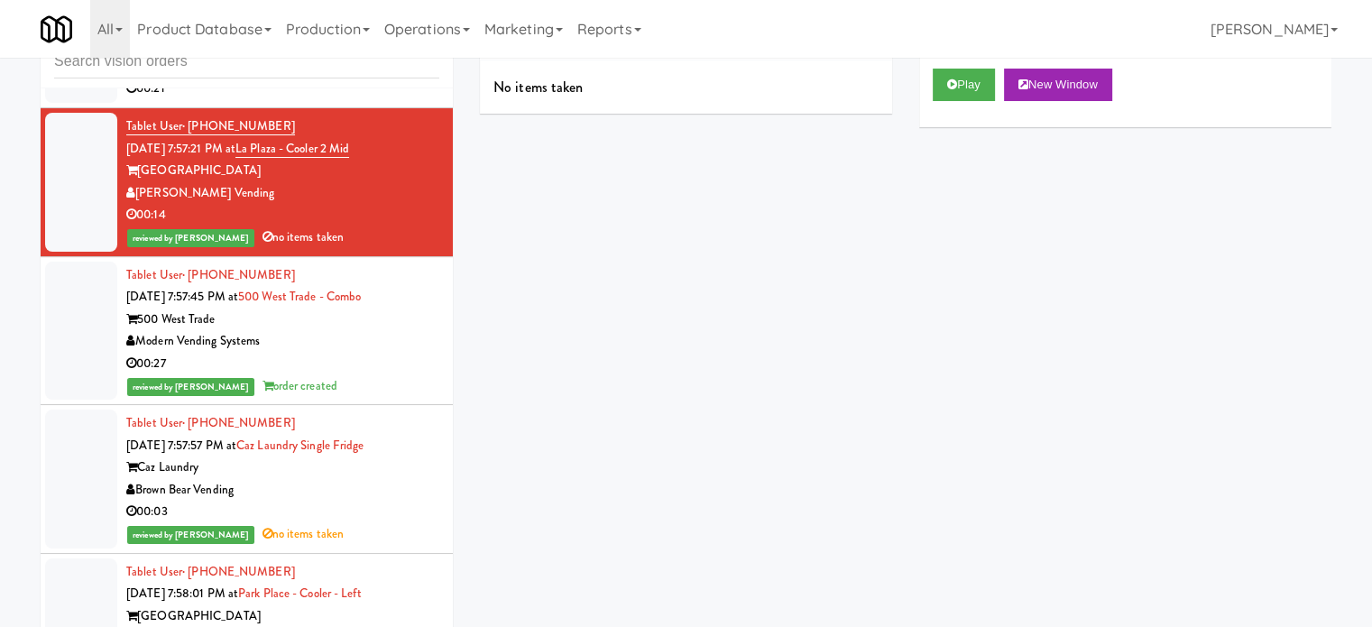
click at [372, 100] on div "00:21" at bounding box center [282, 89] width 313 height 23
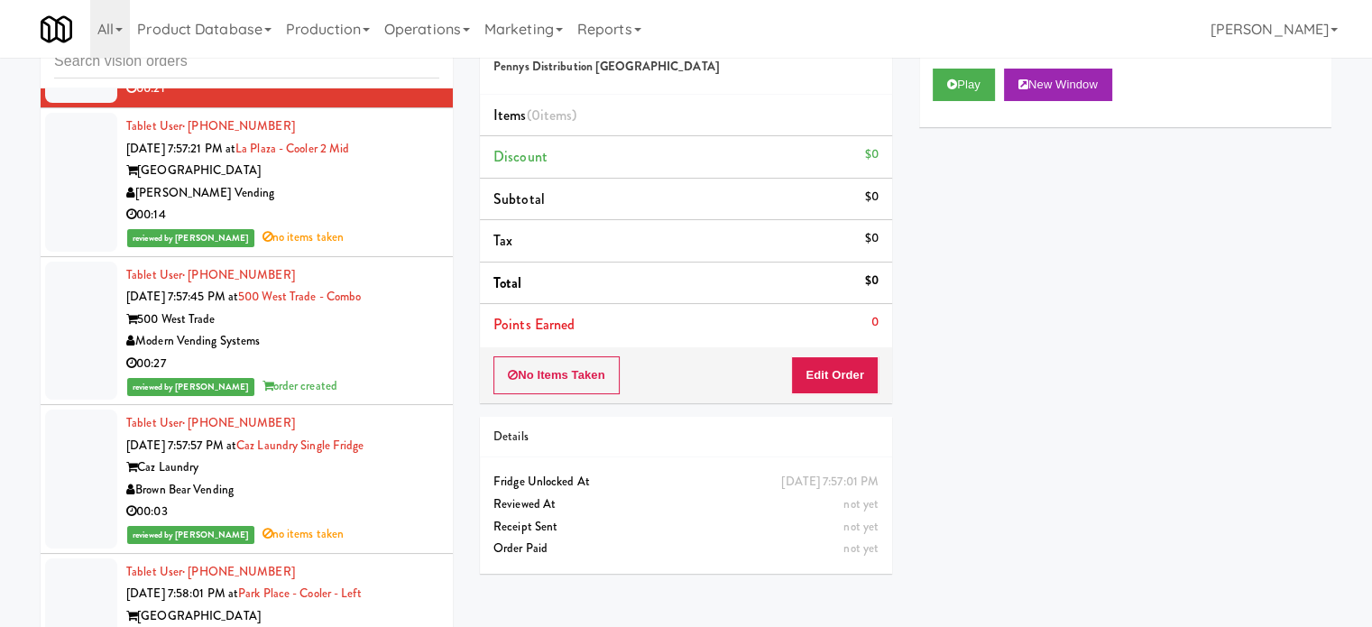
click at [1004, 78] on div "Play New Window" at bounding box center [1125, 85] width 385 height 32
click at [968, 89] on button "Play" at bounding box center [964, 85] width 62 height 32
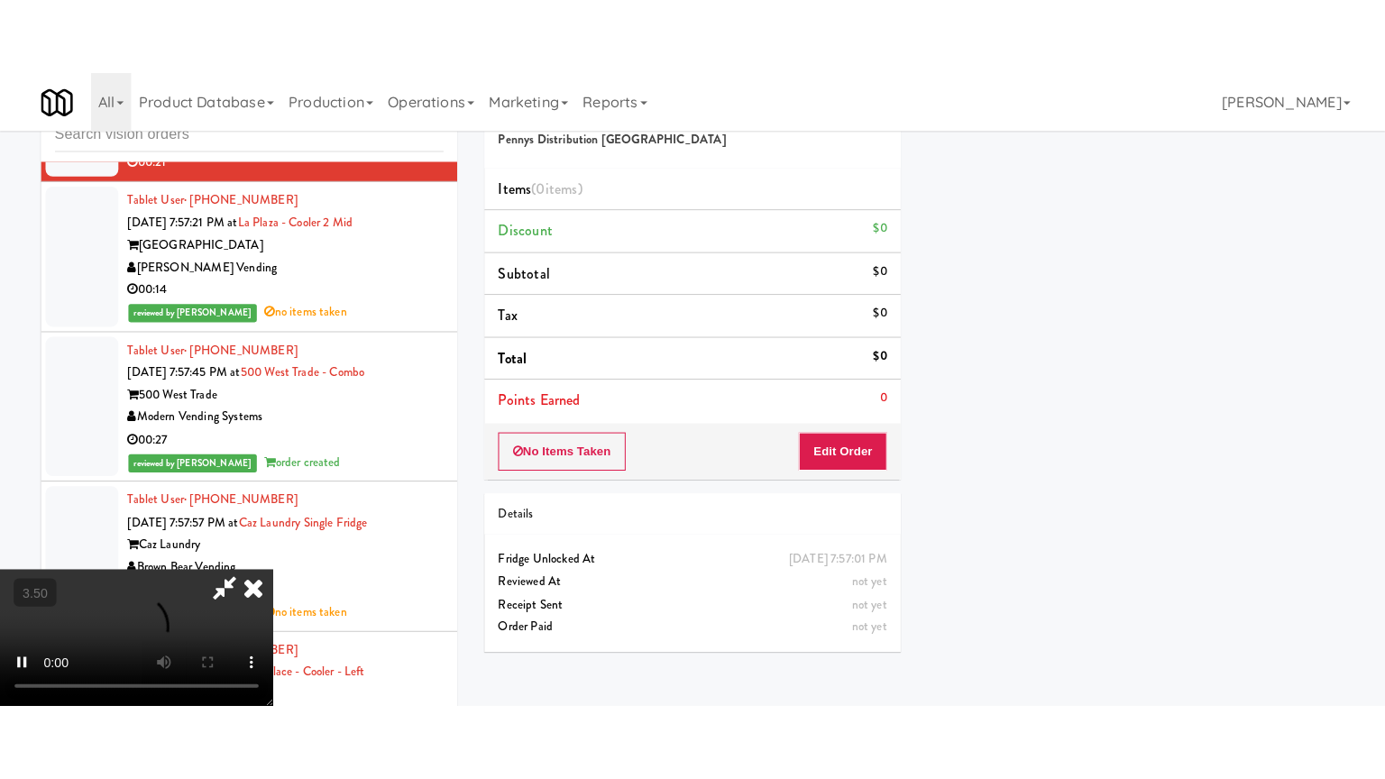
scroll to position [169, 0]
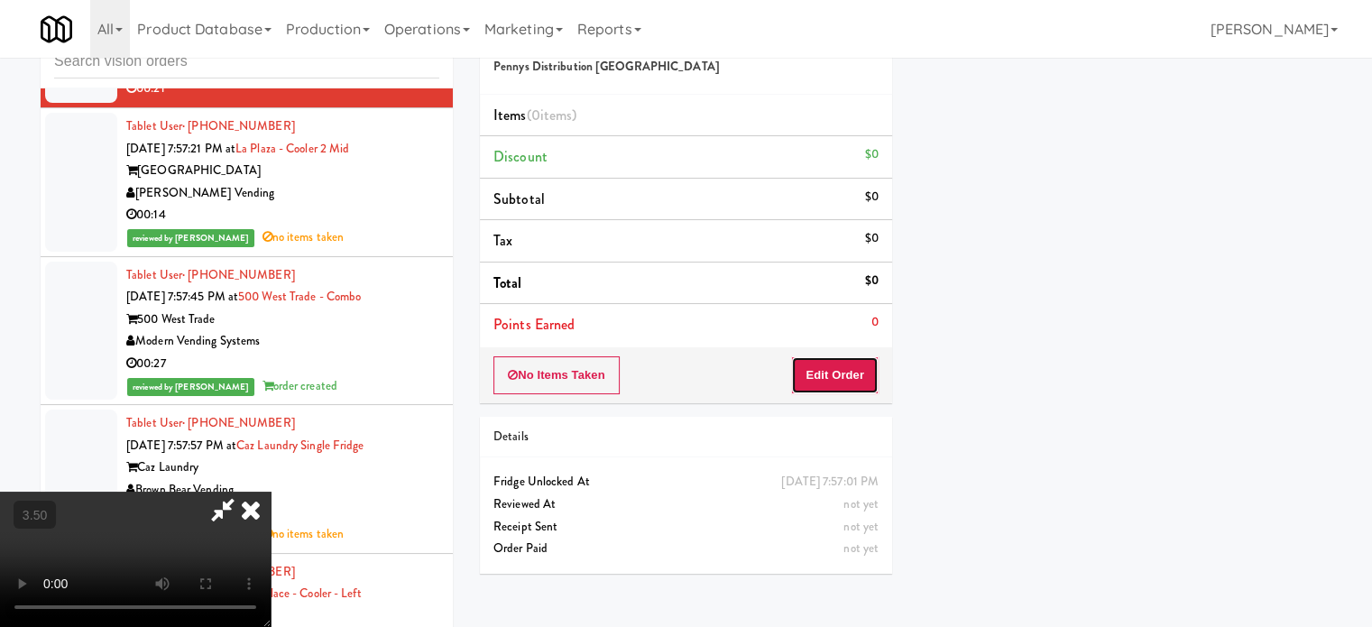
click at [859, 368] on button "Edit Order" at bounding box center [834, 375] width 87 height 38
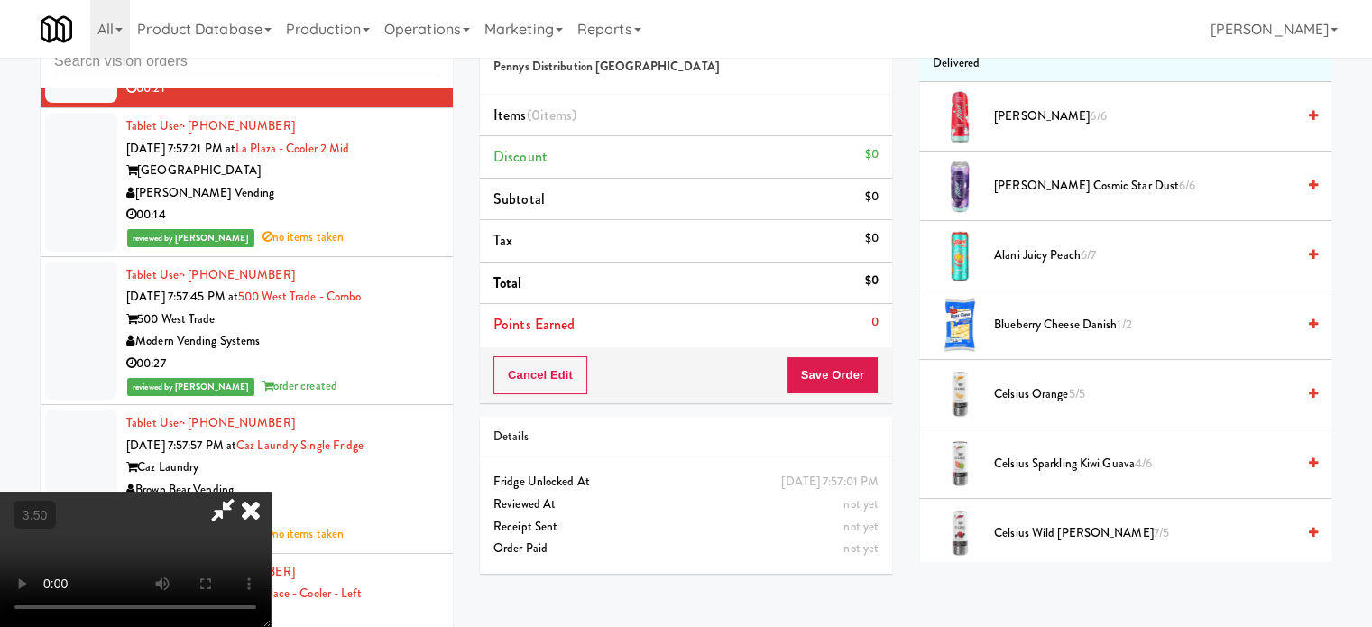
drag, startPoint x: 437, startPoint y: 380, endPoint x: 447, endPoint y: 378, distance: 11.0
click at [271, 492] on video at bounding box center [135, 559] width 271 height 135
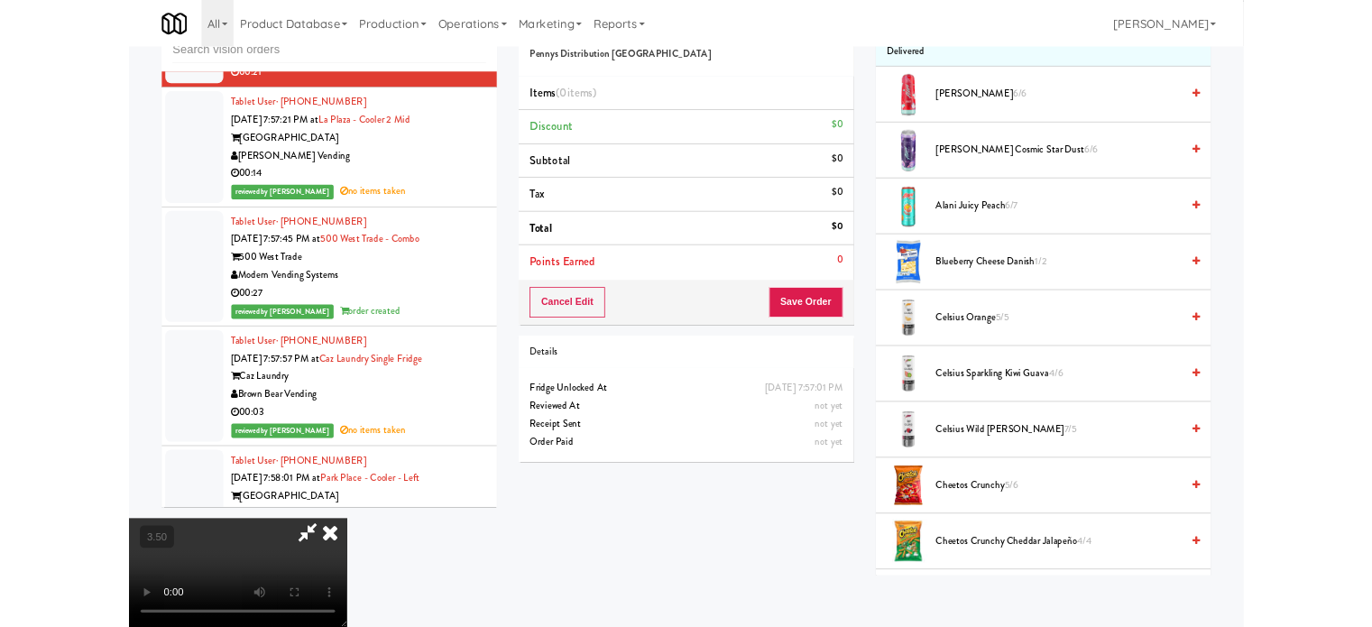
scroll to position [14575, 0]
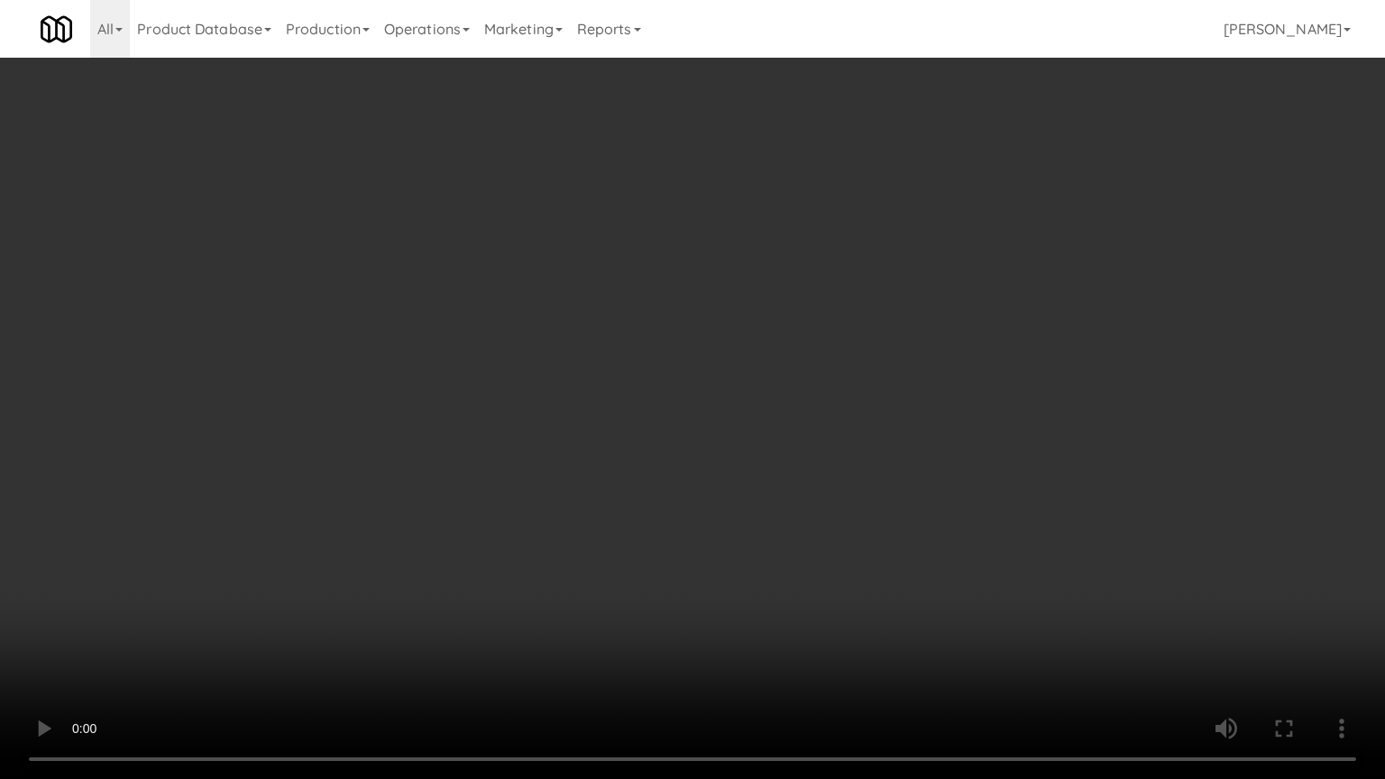
click at [601, 353] on video at bounding box center [692, 389] width 1385 height 779
click at [607, 354] on video at bounding box center [692, 389] width 1385 height 779
click at [690, 348] on video at bounding box center [692, 389] width 1385 height 779
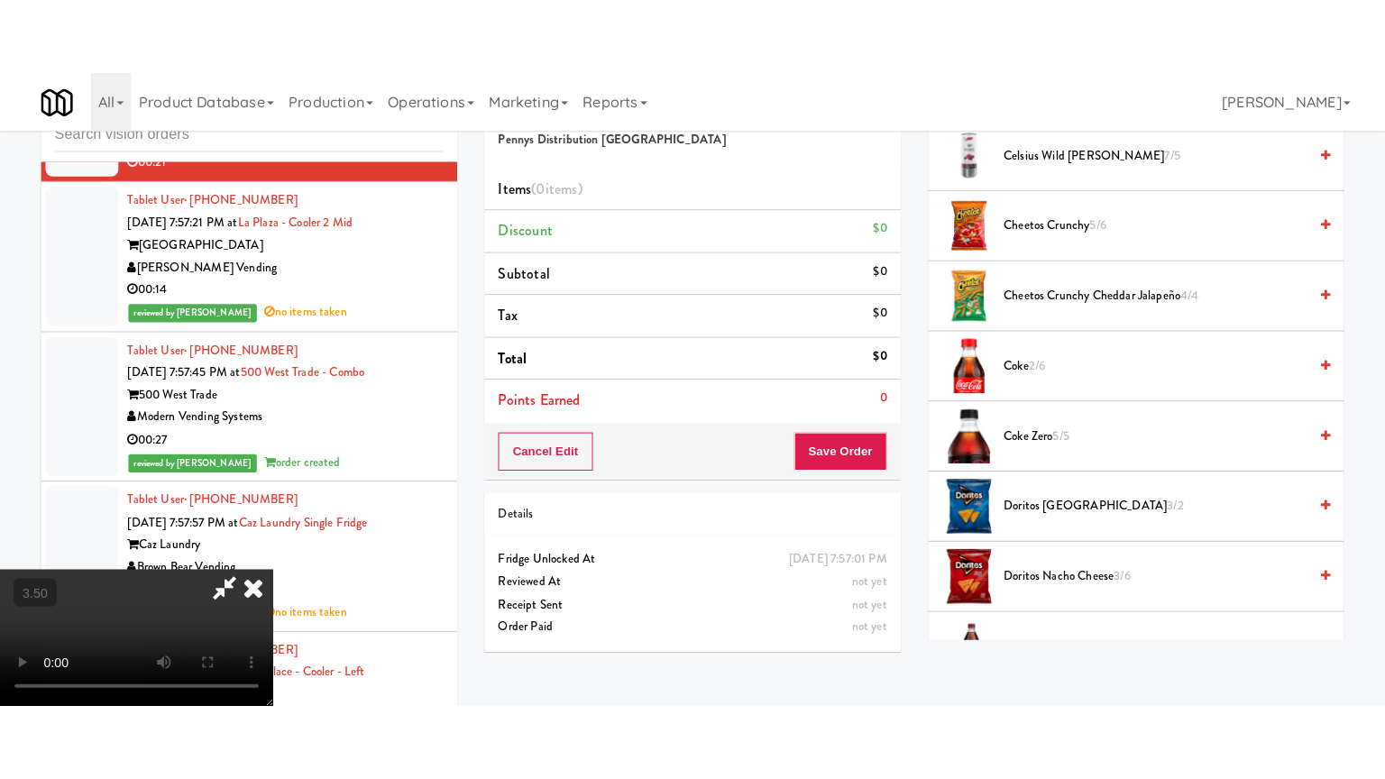
scroll to position [1071, 0]
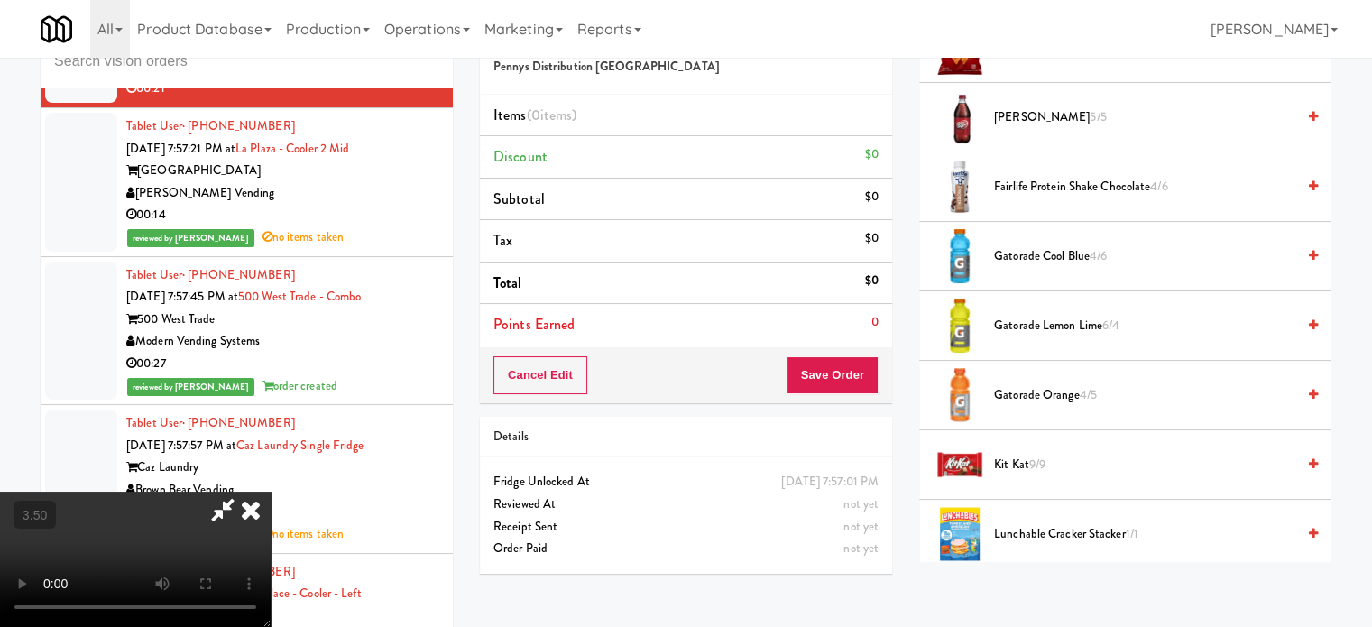
click at [1090, 115] on span "5/5" at bounding box center [1098, 116] width 16 height 17
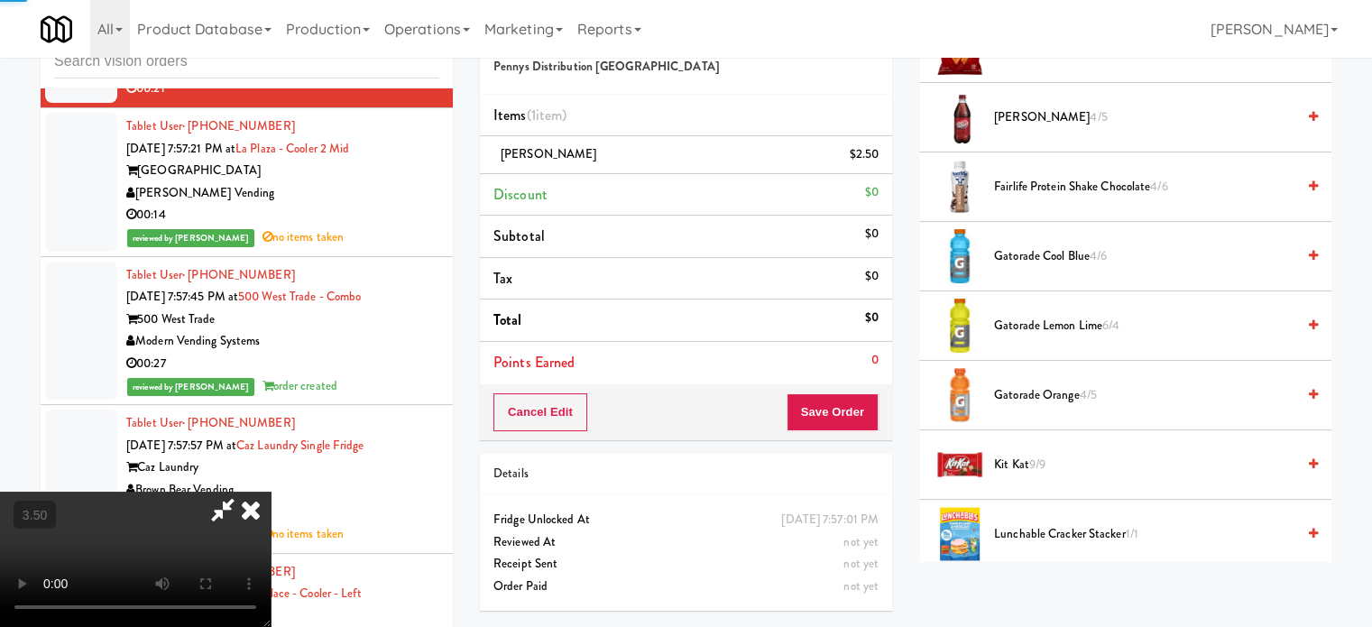
drag, startPoint x: 589, startPoint y: 410, endPoint x: 595, endPoint y: 403, distance: 9.6
click at [271, 492] on video at bounding box center [135, 559] width 271 height 135
drag, startPoint x: 595, startPoint y: 403, endPoint x: 620, endPoint y: 468, distance: 69.4
click at [271, 492] on video at bounding box center [135, 559] width 271 height 135
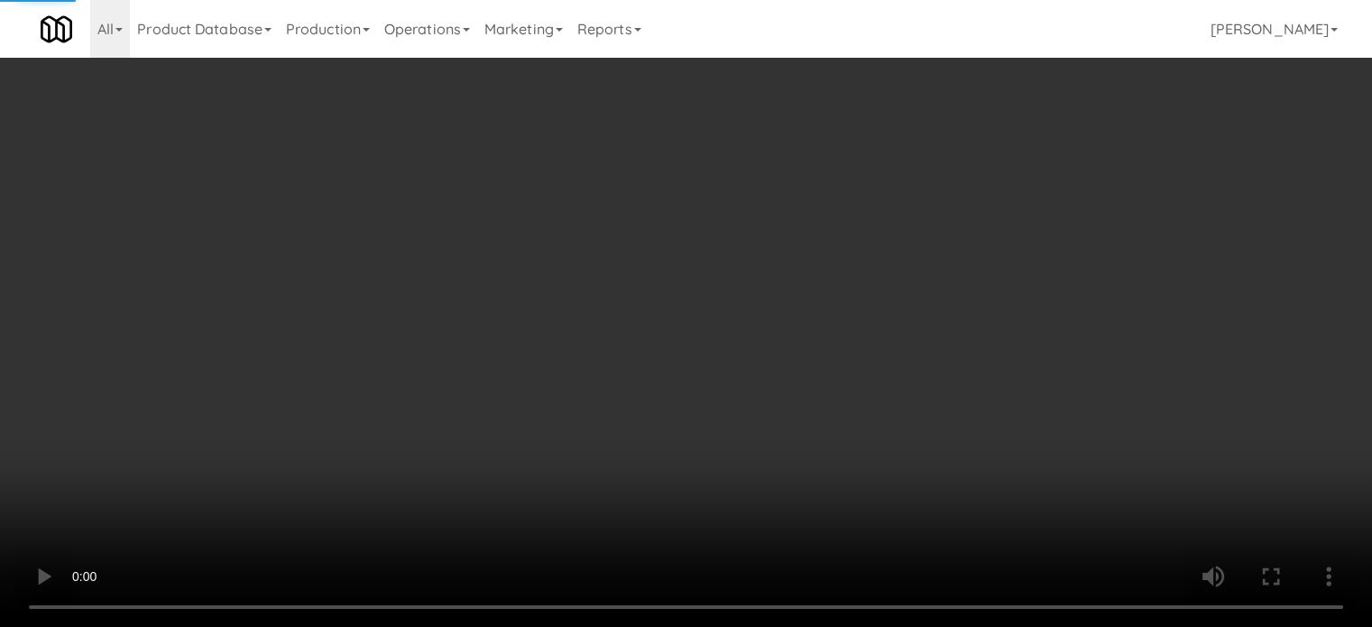
click at [600, 501] on video at bounding box center [686, 313] width 1372 height 627
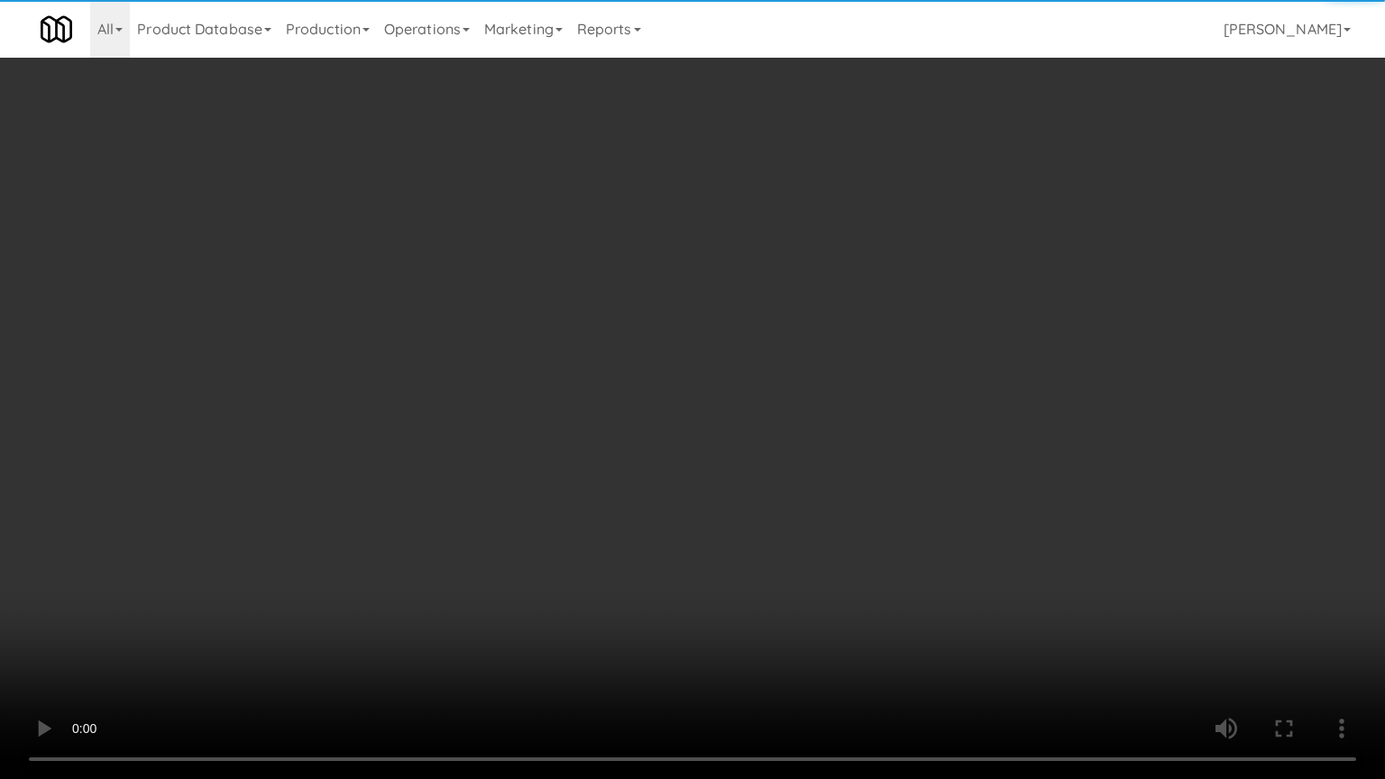
click at [620, 468] on video at bounding box center [692, 389] width 1385 height 779
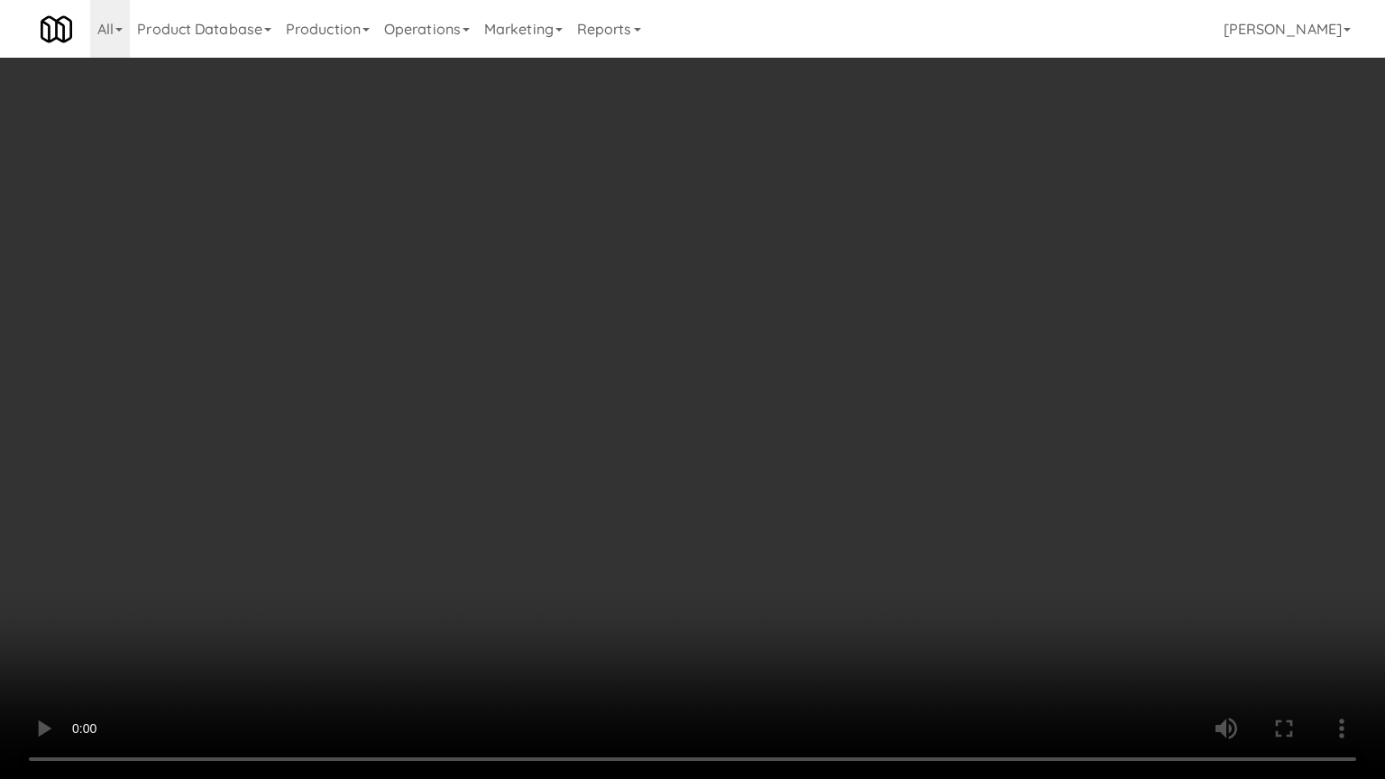
click at [621, 465] on video at bounding box center [692, 389] width 1385 height 779
click at [633, 454] on video at bounding box center [692, 389] width 1385 height 779
click at [633, 461] on video at bounding box center [692, 389] width 1385 height 779
click at [711, 463] on video at bounding box center [692, 389] width 1385 height 779
click at [709, 458] on video at bounding box center [692, 389] width 1385 height 779
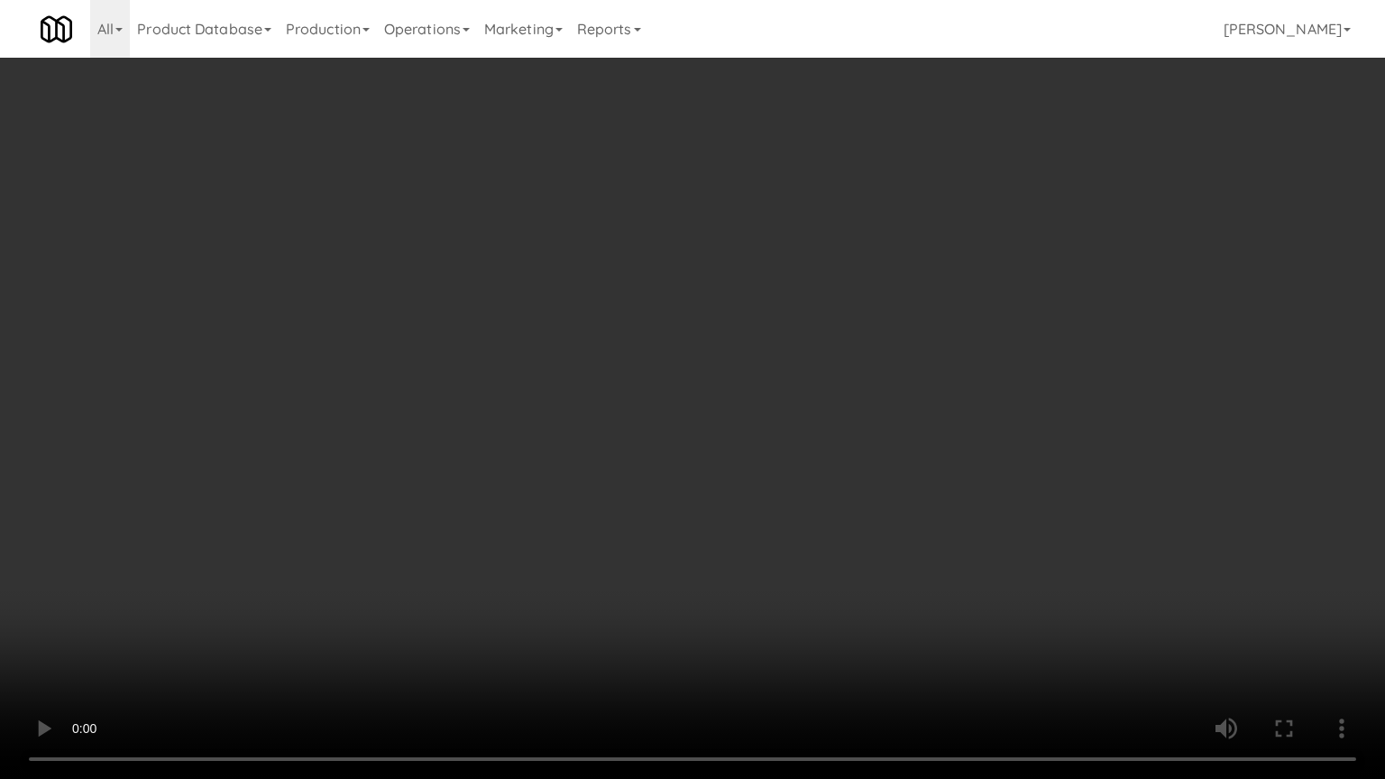
drag, startPoint x: 710, startPoint y: 456, endPoint x: 930, endPoint y: 262, distance: 293.3
click at [711, 455] on video at bounding box center [692, 389] width 1385 height 779
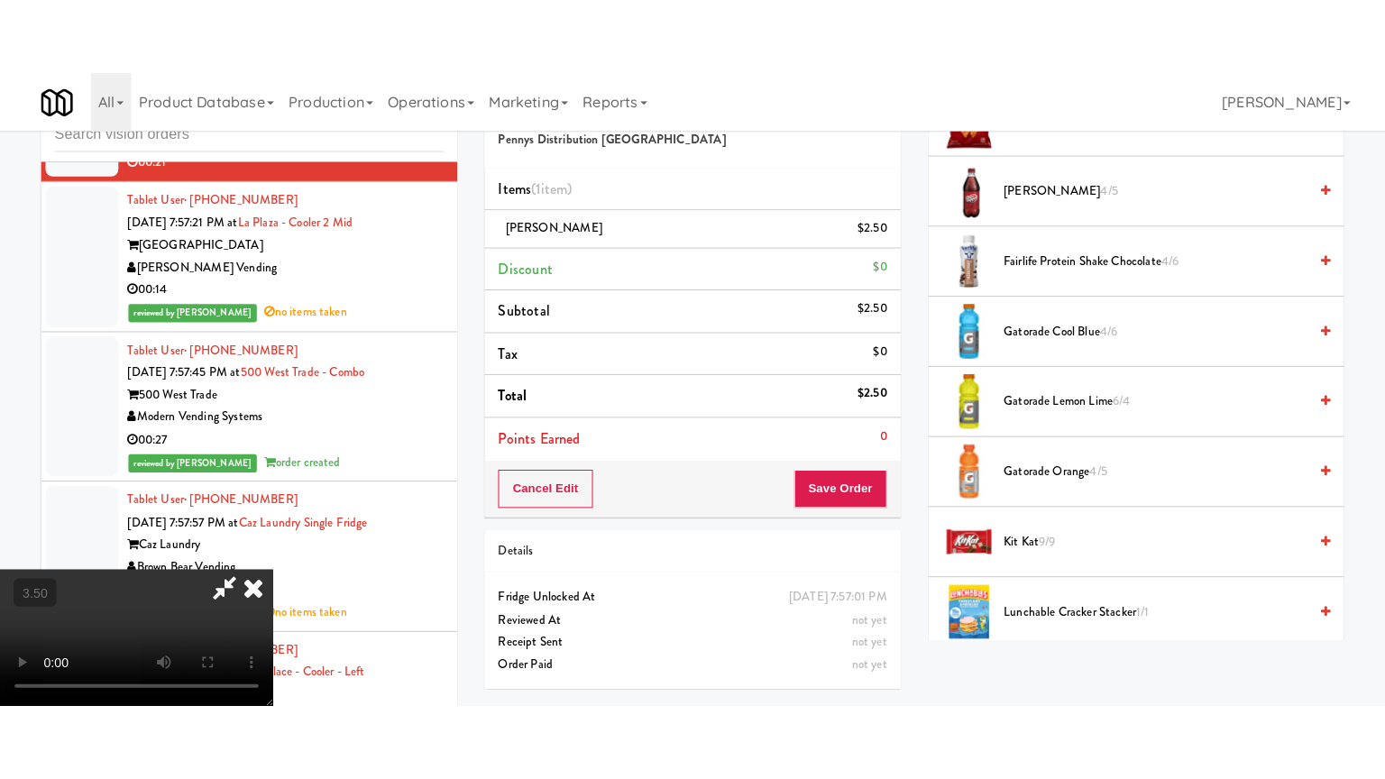
scroll to position [620, 0]
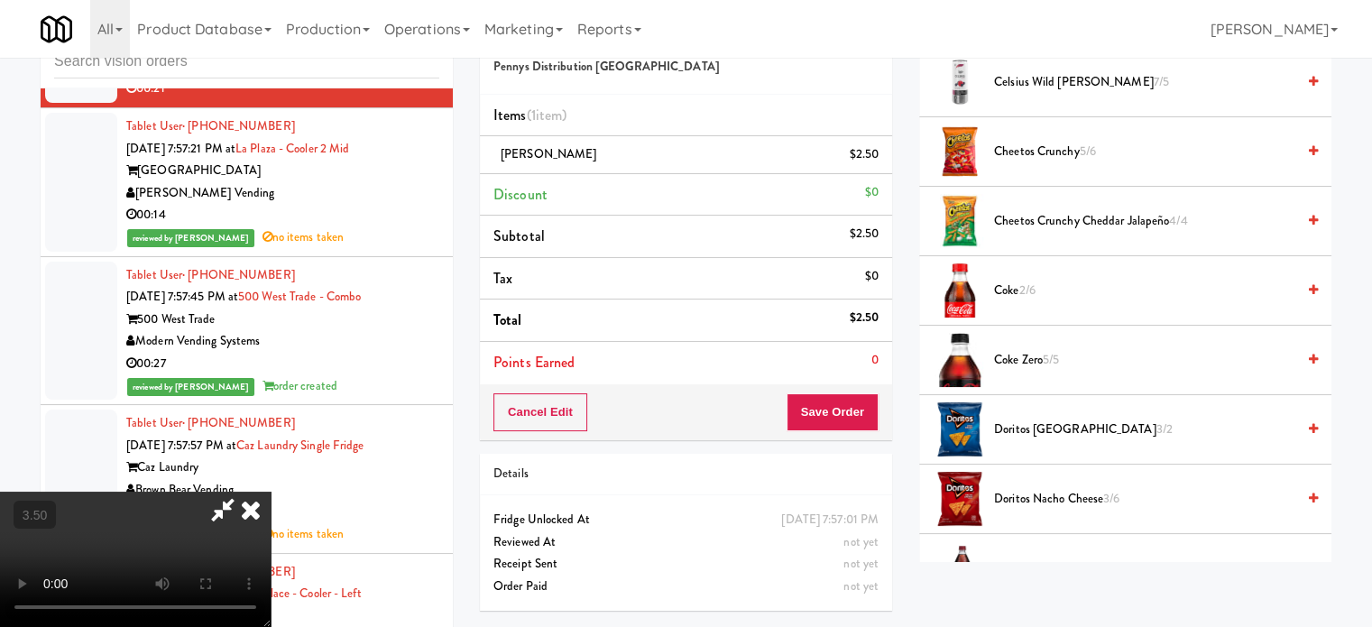
click at [1039, 356] on span "Coke Zero 5/5" at bounding box center [1144, 360] width 301 height 23
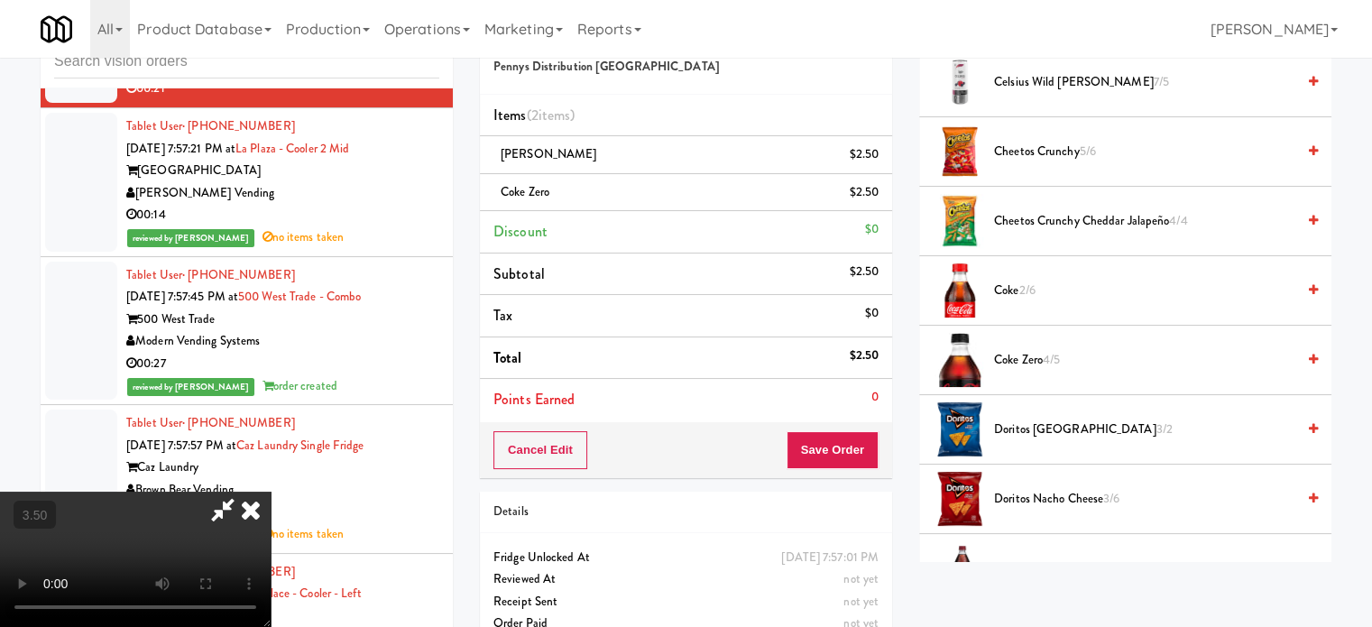
click at [271, 492] on video at bounding box center [135, 559] width 271 height 135
drag, startPoint x: 419, startPoint y: 409, endPoint x: 424, endPoint y: 500, distance: 91.3
click at [271, 492] on video at bounding box center [135, 559] width 271 height 135
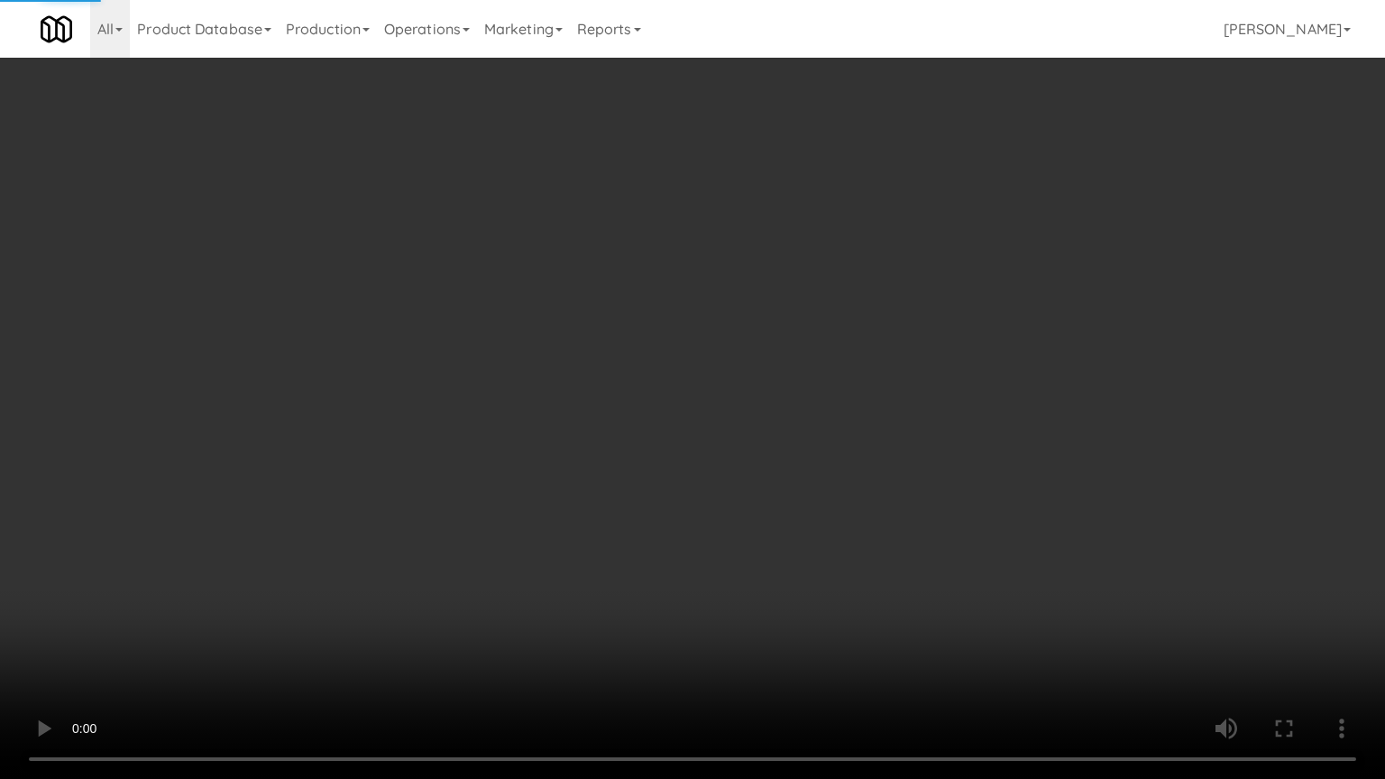
drag, startPoint x: 424, startPoint y: 500, endPoint x: 491, endPoint y: 411, distance: 110.8
click at [445, 483] on video at bounding box center [692, 389] width 1385 height 779
click at [701, 429] on video at bounding box center [692, 389] width 1385 height 779
drag, startPoint x: 831, startPoint y: 593, endPoint x: 830, endPoint y: 545, distance: 48.7
click at [831, 589] on video at bounding box center [692, 389] width 1385 height 779
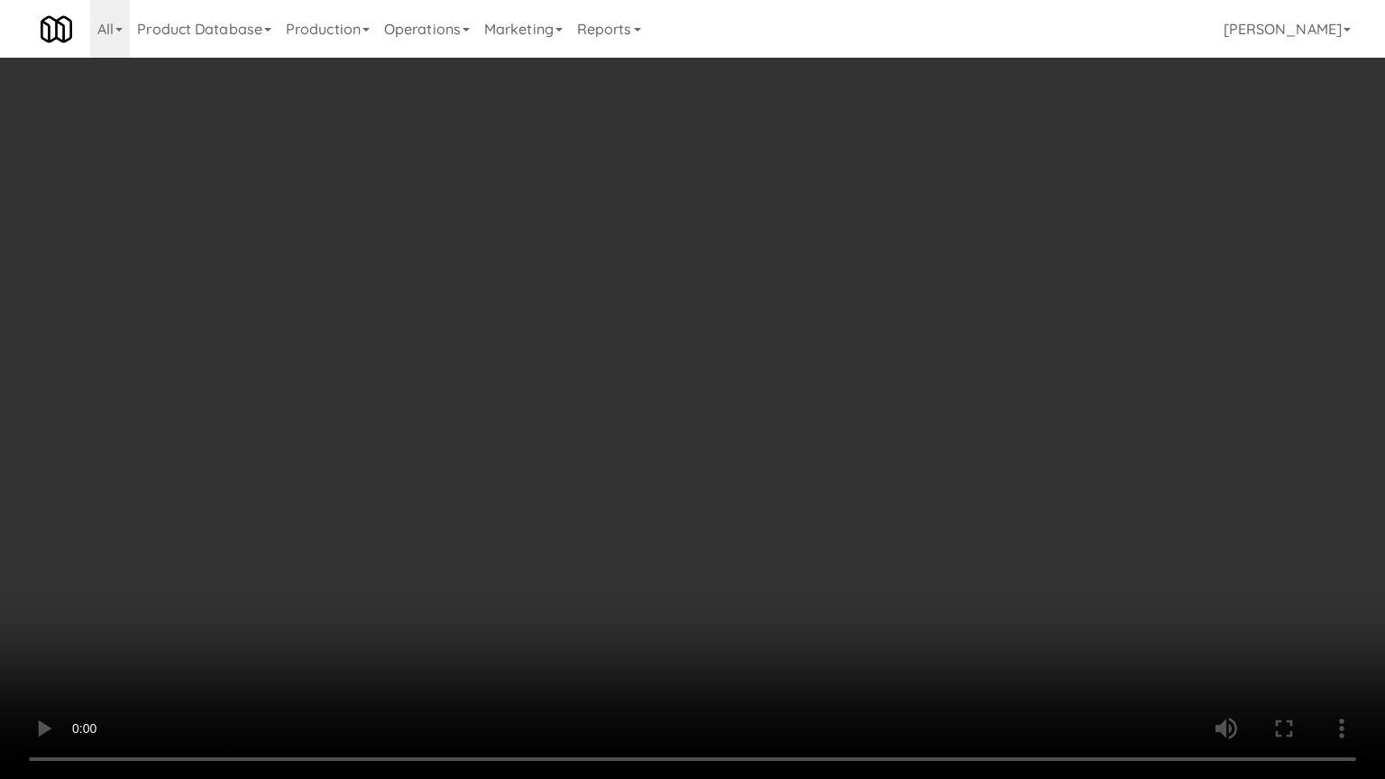
click at [729, 487] on video at bounding box center [692, 389] width 1385 height 779
click at [736, 483] on video at bounding box center [692, 389] width 1385 height 779
drag, startPoint x: 738, startPoint y: 475, endPoint x: 1025, endPoint y: 151, distance: 433.2
click at [744, 452] on video at bounding box center [692, 389] width 1385 height 779
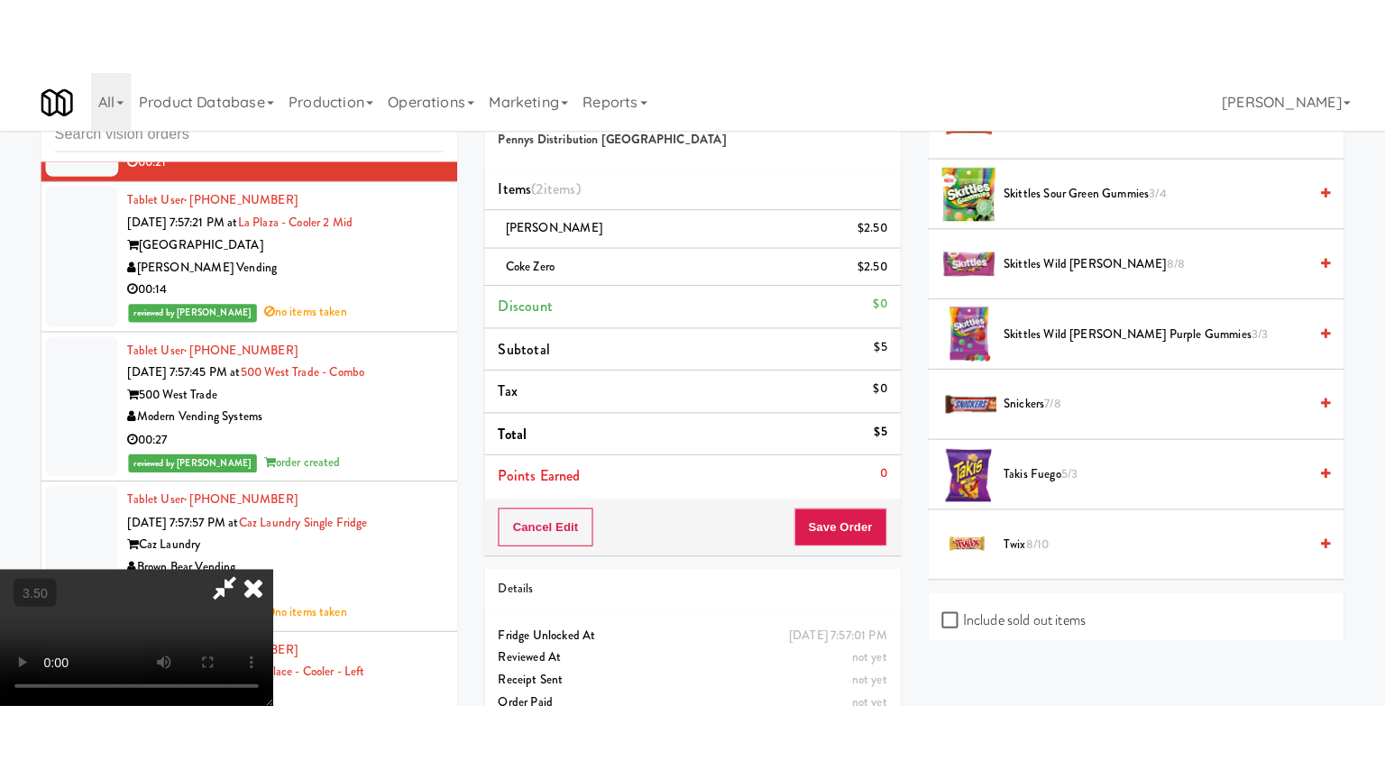
scroll to position [2044, 0]
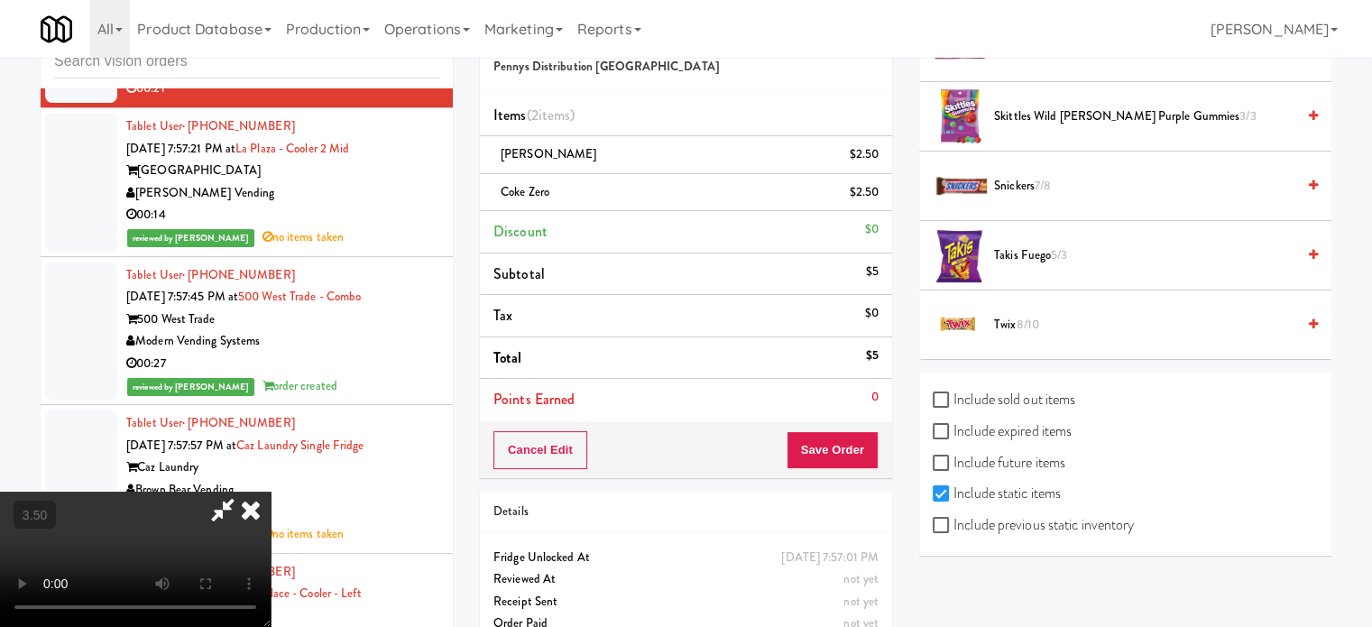
click at [1032, 320] on span "8/10" at bounding box center [1027, 324] width 23 height 17
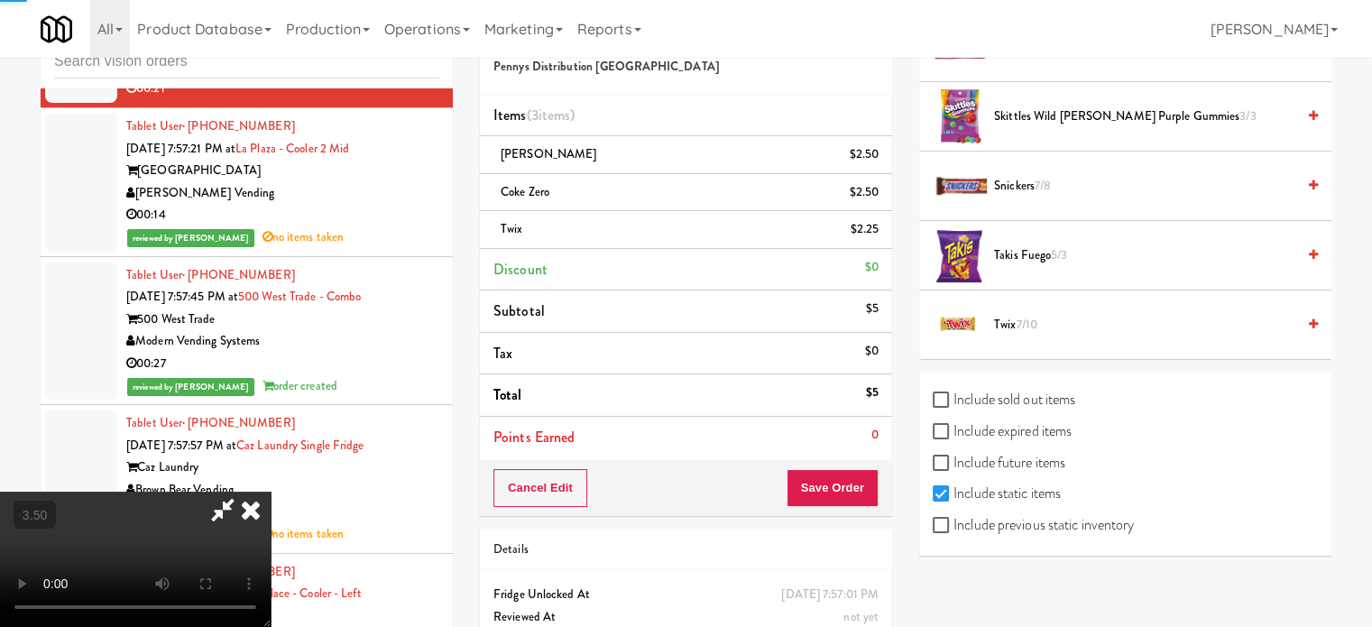
click at [271, 492] on video at bounding box center [135, 559] width 271 height 135
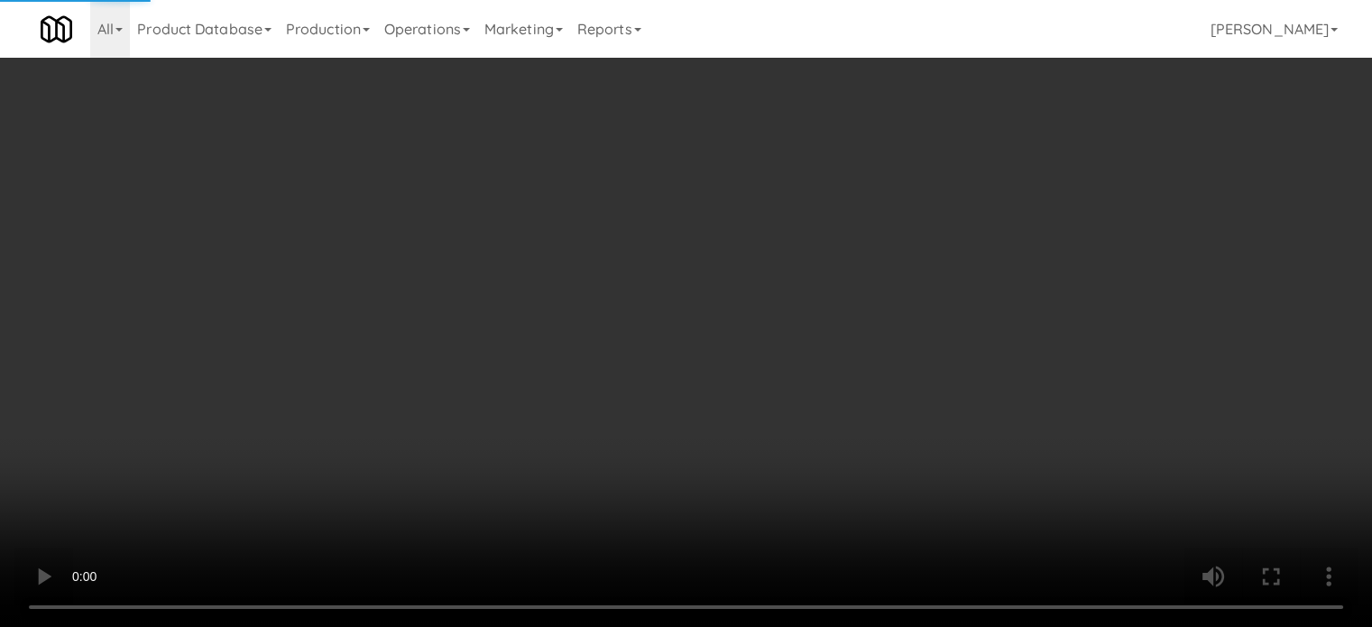
scroll to position [14575, 0]
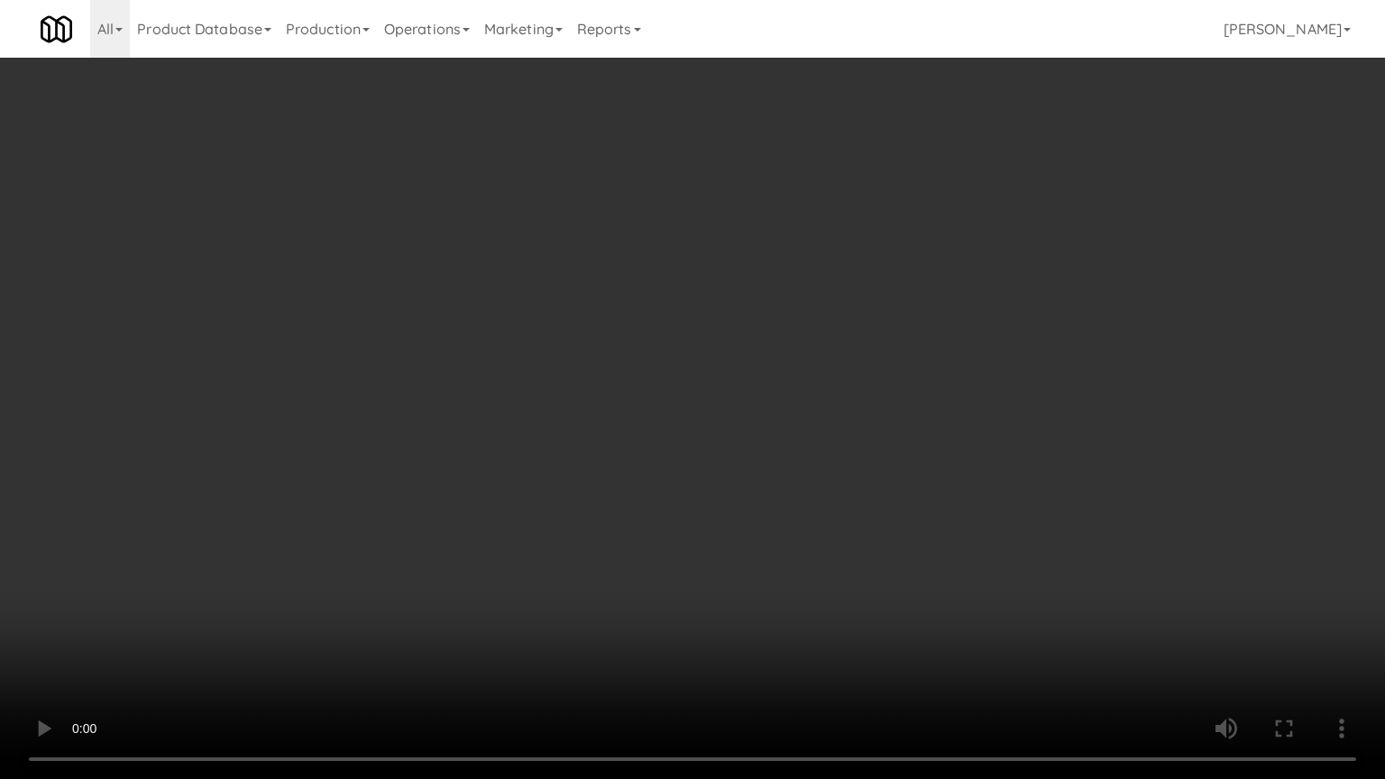
drag, startPoint x: 267, startPoint y: 566, endPoint x: 650, endPoint y: 359, distance: 435.4
click at [285, 556] on video at bounding box center [692, 389] width 1385 height 779
click at [681, 353] on video at bounding box center [692, 389] width 1385 height 779
click at [682, 353] on video at bounding box center [692, 389] width 1385 height 779
click at [694, 339] on video at bounding box center [692, 389] width 1385 height 779
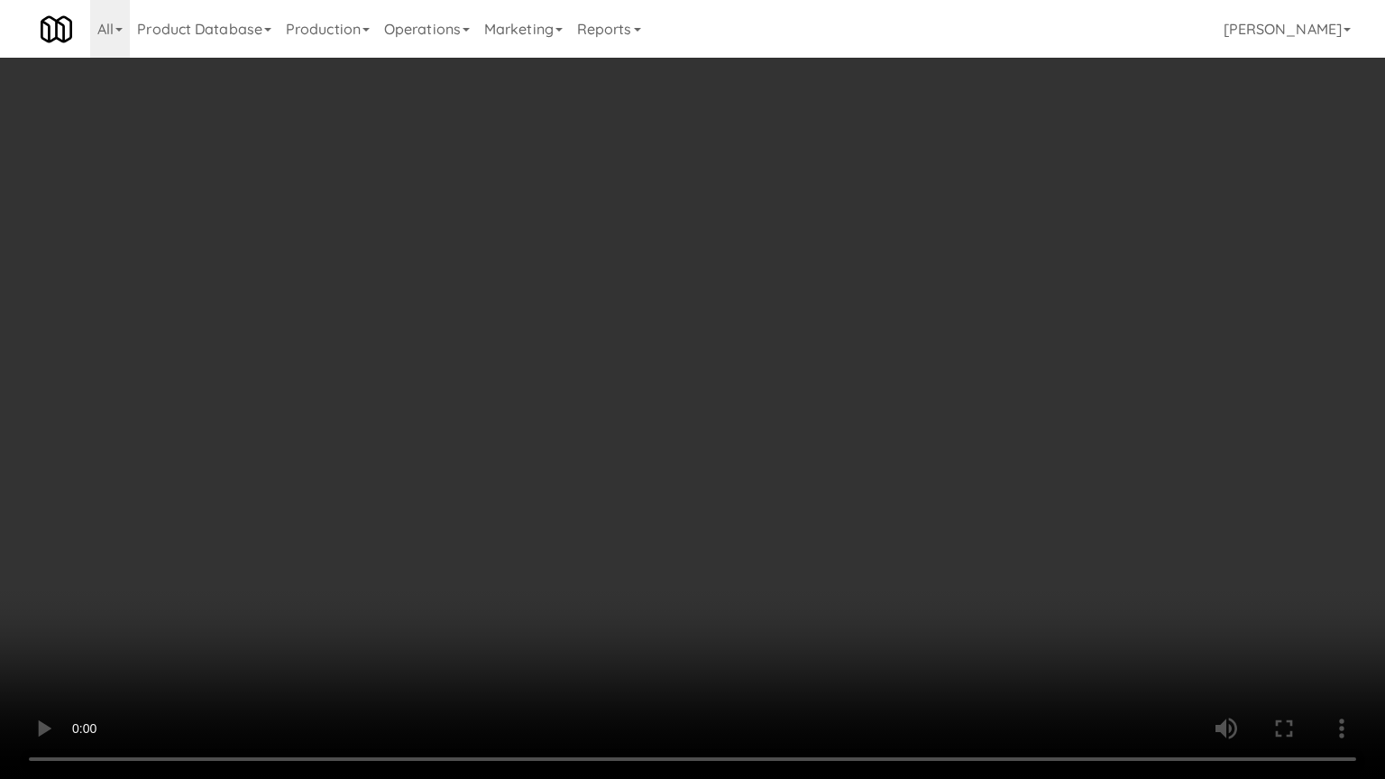
click at [694, 349] on video at bounding box center [692, 389] width 1385 height 779
click at [747, 350] on video at bounding box center [692, 389] width 1385 height 779
click at [715, 350] on video at bounding box center [692, 389] width 1385 height 779
click at [601, 372] on video at bounding box center [692, 389] width 1385 height 779
drag, startPoint x: 780, startPoint y: 599, endPoint x: 694, endPoint y: 500, distance: 131.1
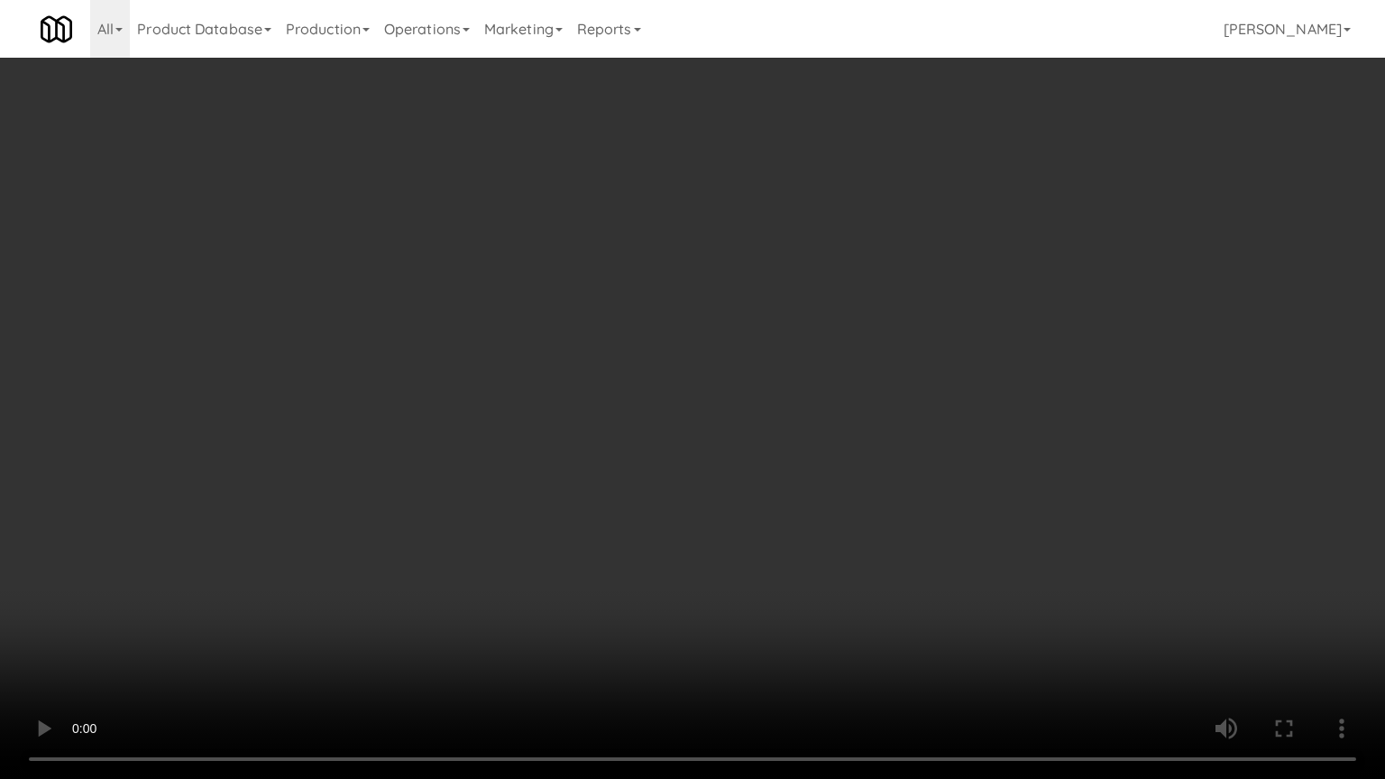
click at [777, 591] on video at bounding box center [692, 389] width 1385 height 779
click at [642, 472] on video at bounding box center [692, 389] width 1385 height 779
click at [635, 459] on video at bounding box center [692, 389] width 1385 height 779
click at [625, 437] on video at bounding box center [692, 389] width 1385 height 779
click at [625, 436] on video at bounding box center [692, 389] width 1385 height 779
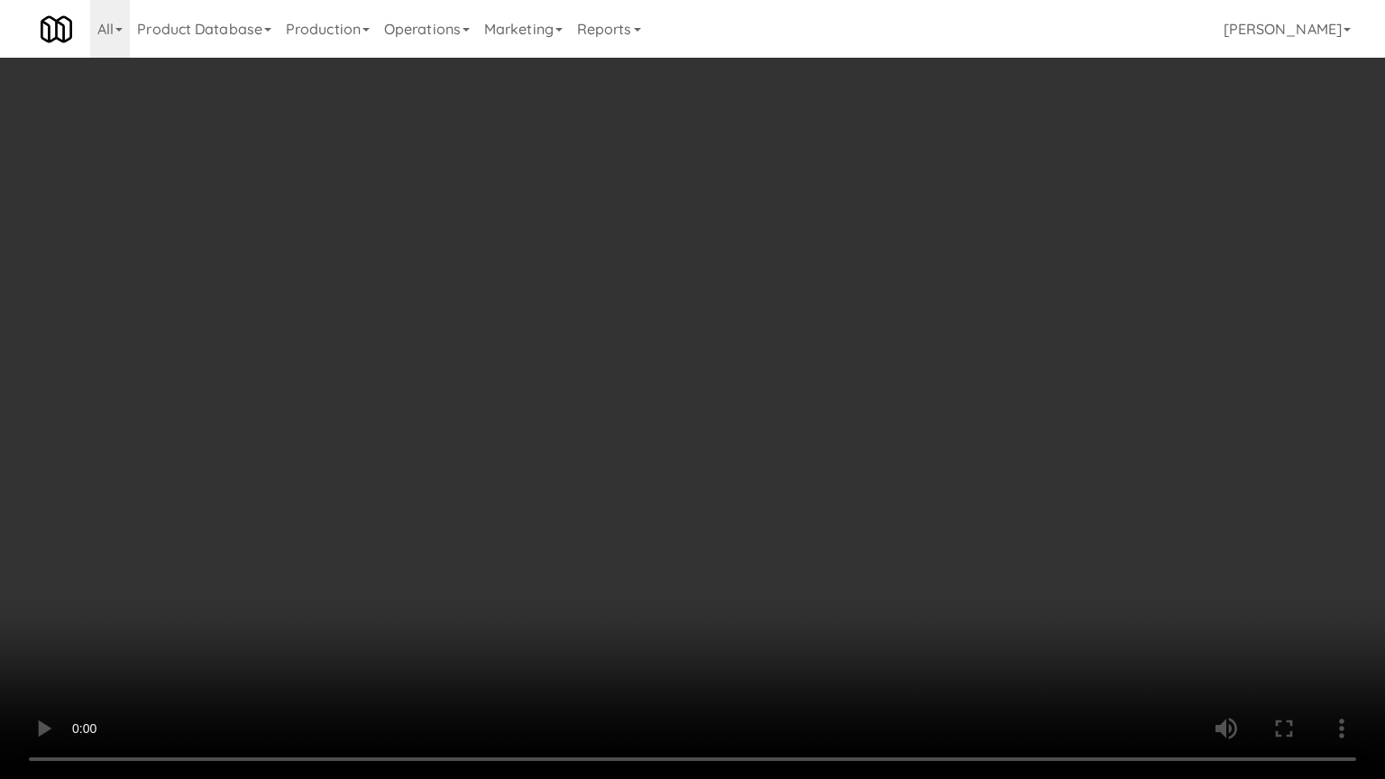
click at [770, 449] on video at bounding box center [692, 389] width 1385 height 779
click at [729, 447] on video at bounding box center [692, 389] width 1385 height 779
click at [731, 436] on video at bounding box center [692, 389] width 1385 height 779
click at [698, 429] on video at bounding box center [692, 389] width 1385 height 779
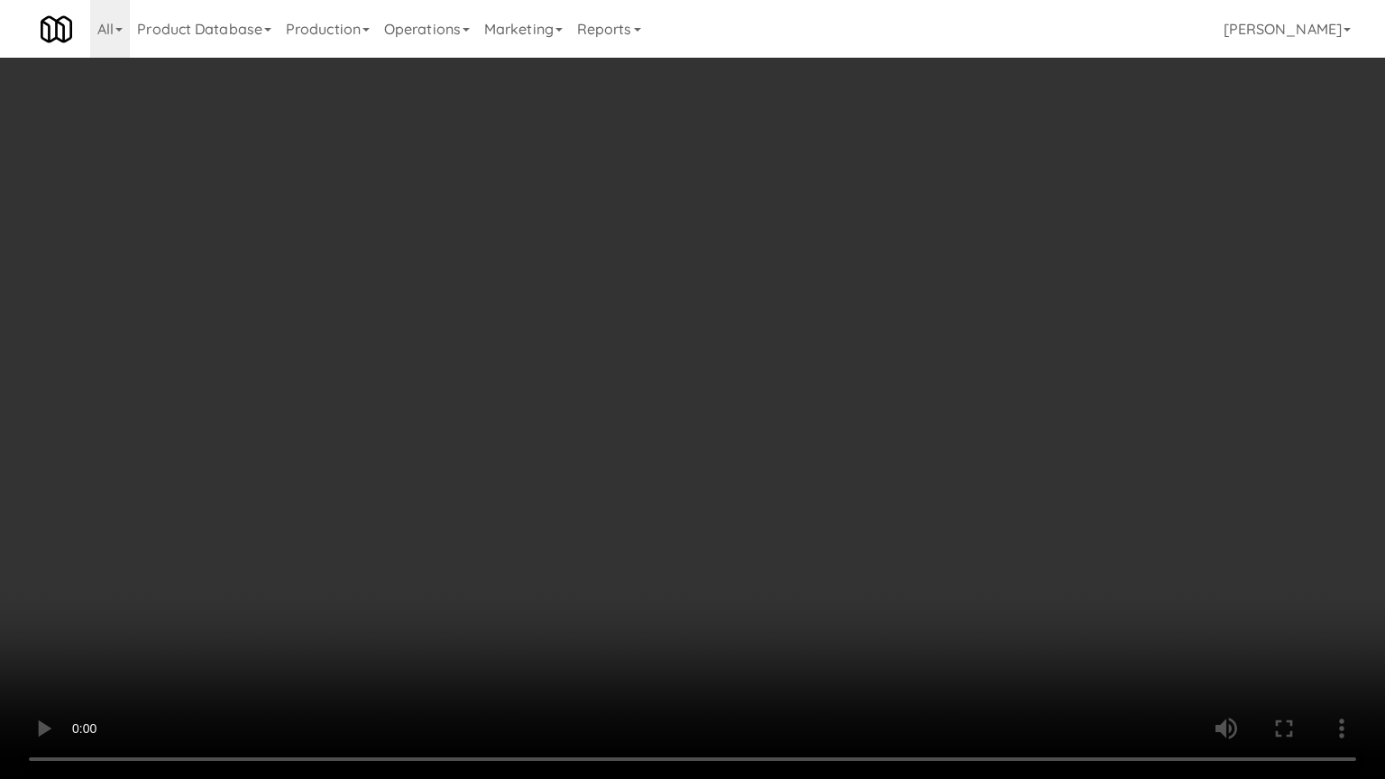
click at [711, 424] on video at bounding box center [692, 389] width 1385 height 779
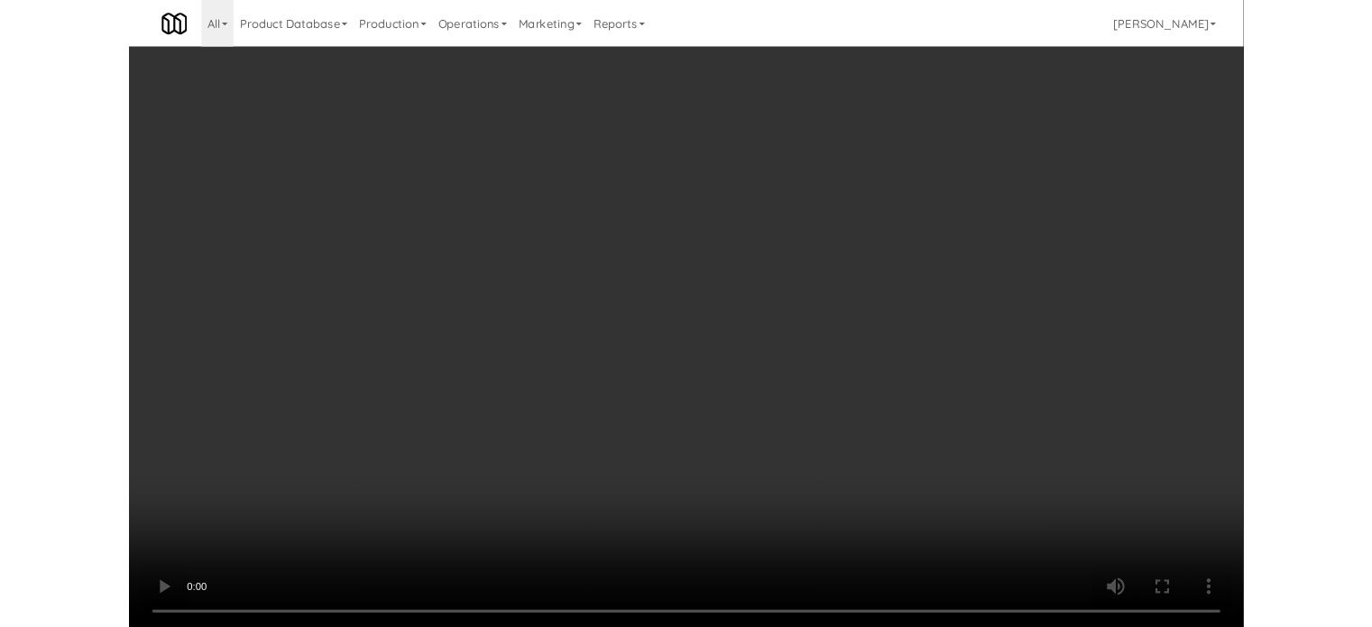
scroll to position [14597, 0]
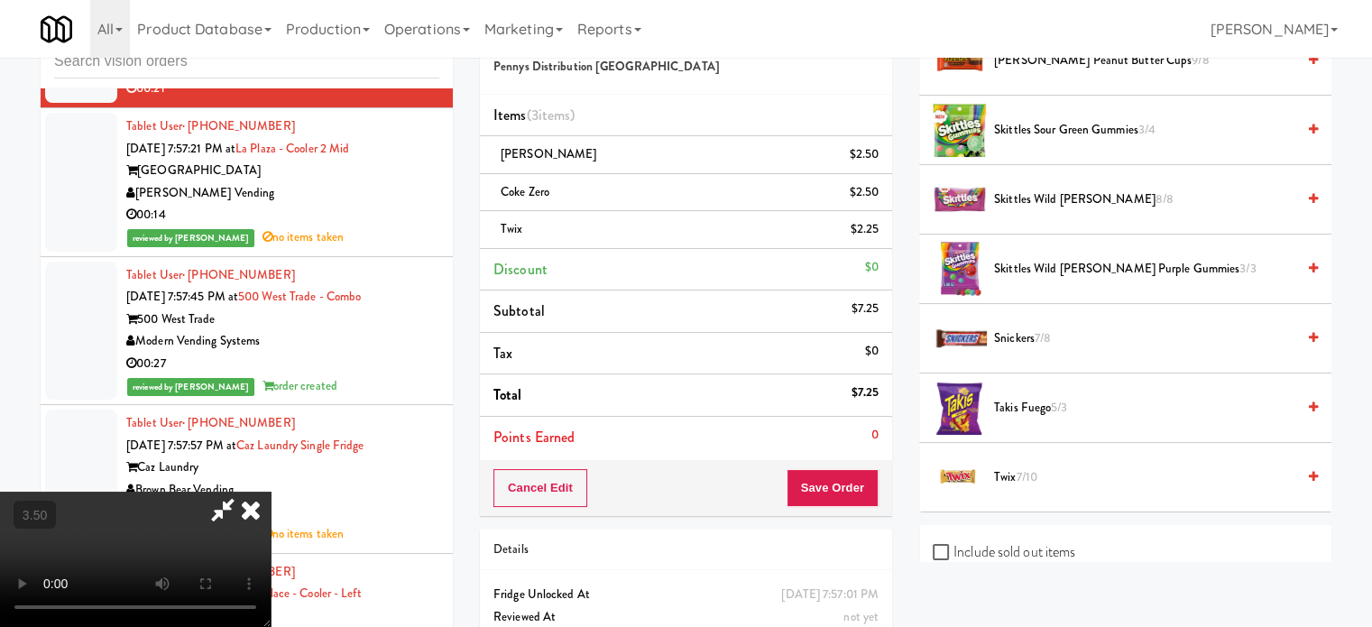
click at [271, 492] on icon at bounding box center [251, 510] width 40 height 36
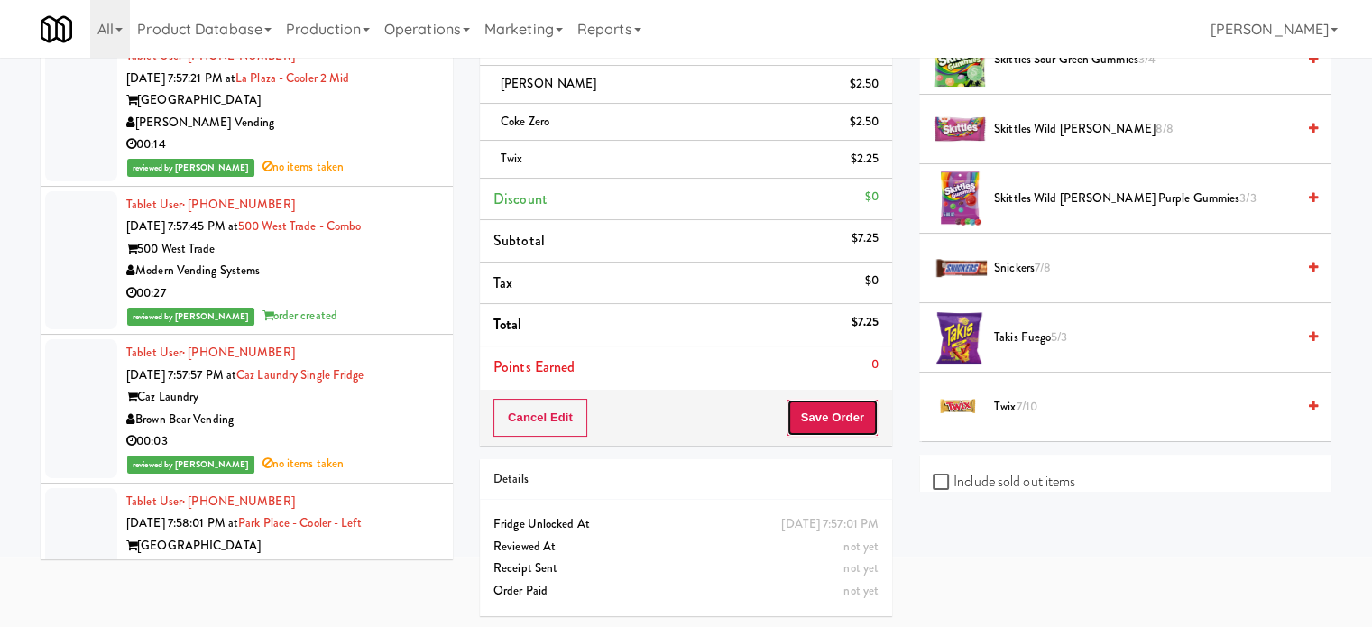
drag, startPoint x: 859, startPoint y: 420, endPoint x: 858, endPoint y: 411, distance: 9.1
click at [858, 418] on button "Save Order" at bounding box center [832, 418] width 92 height 38
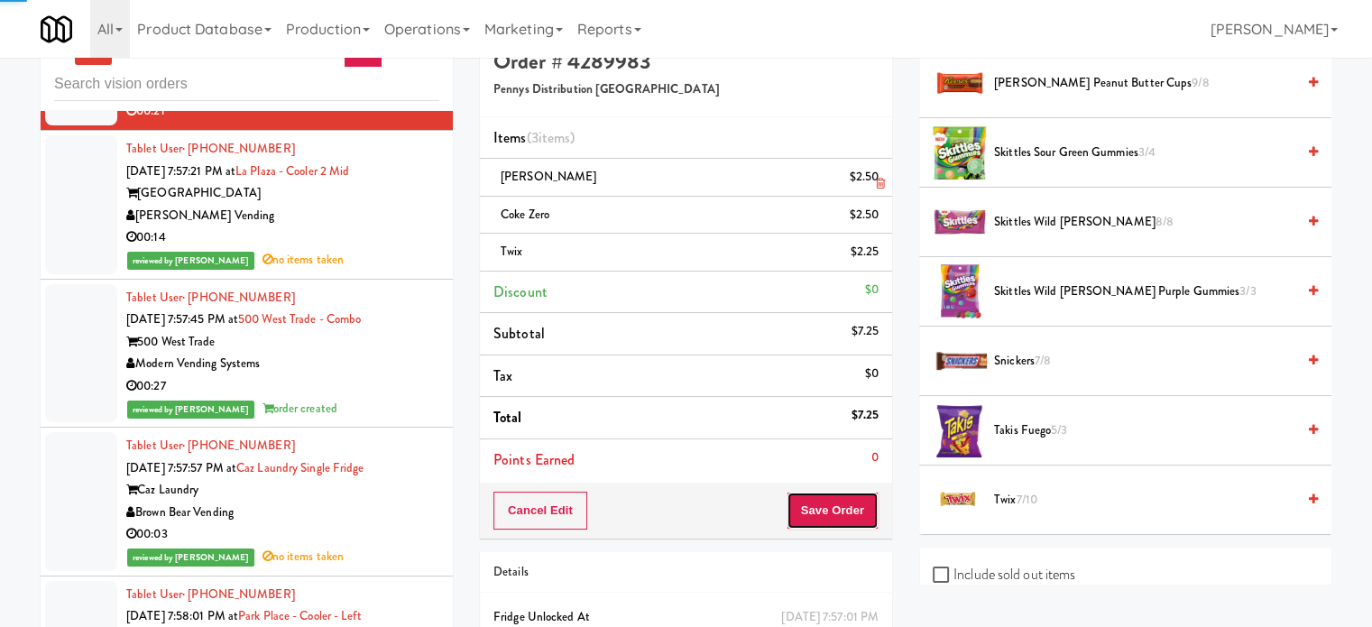
scroll to position [0, 0]
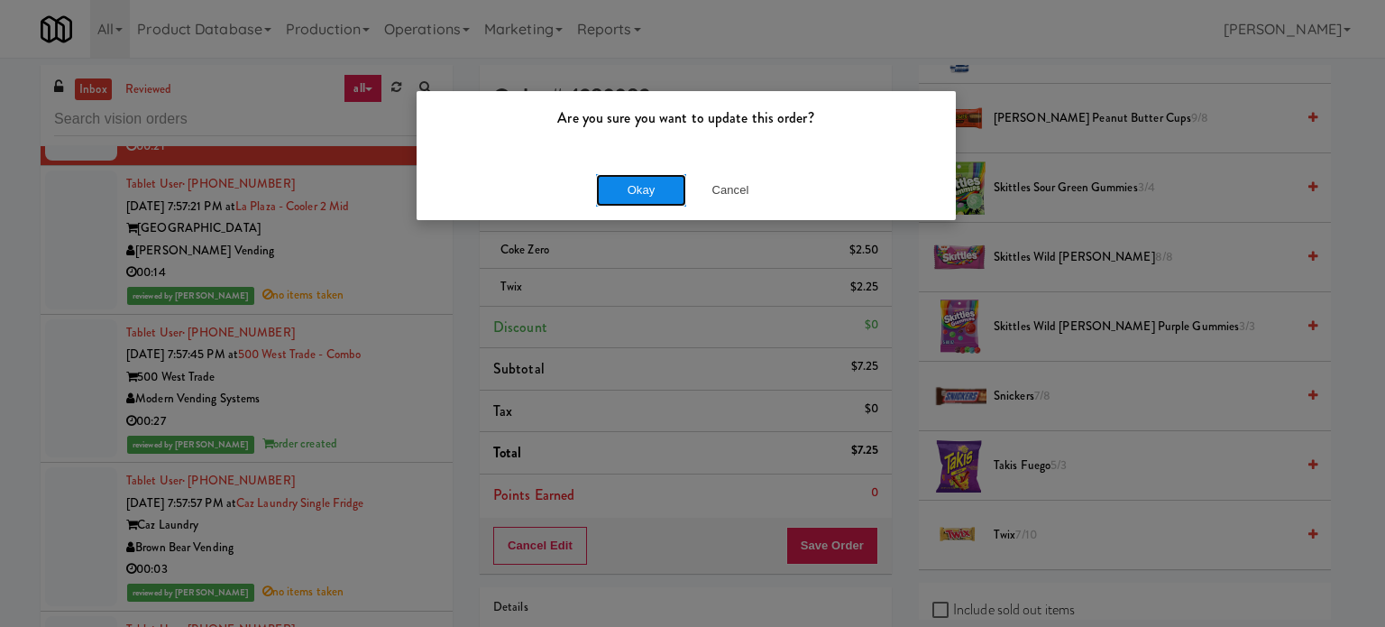
click at [628, 192] on button "Okay" at bounding box center [641, 190] width 90 height 32
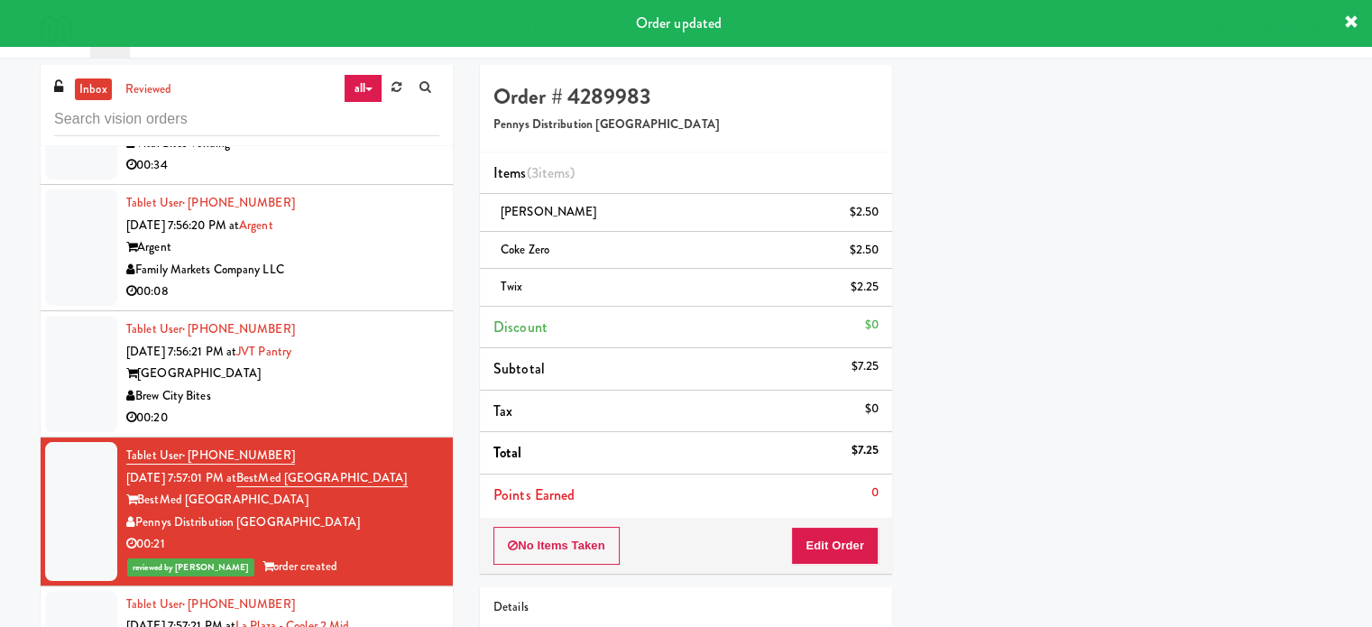
scroll to position [14171, 0]
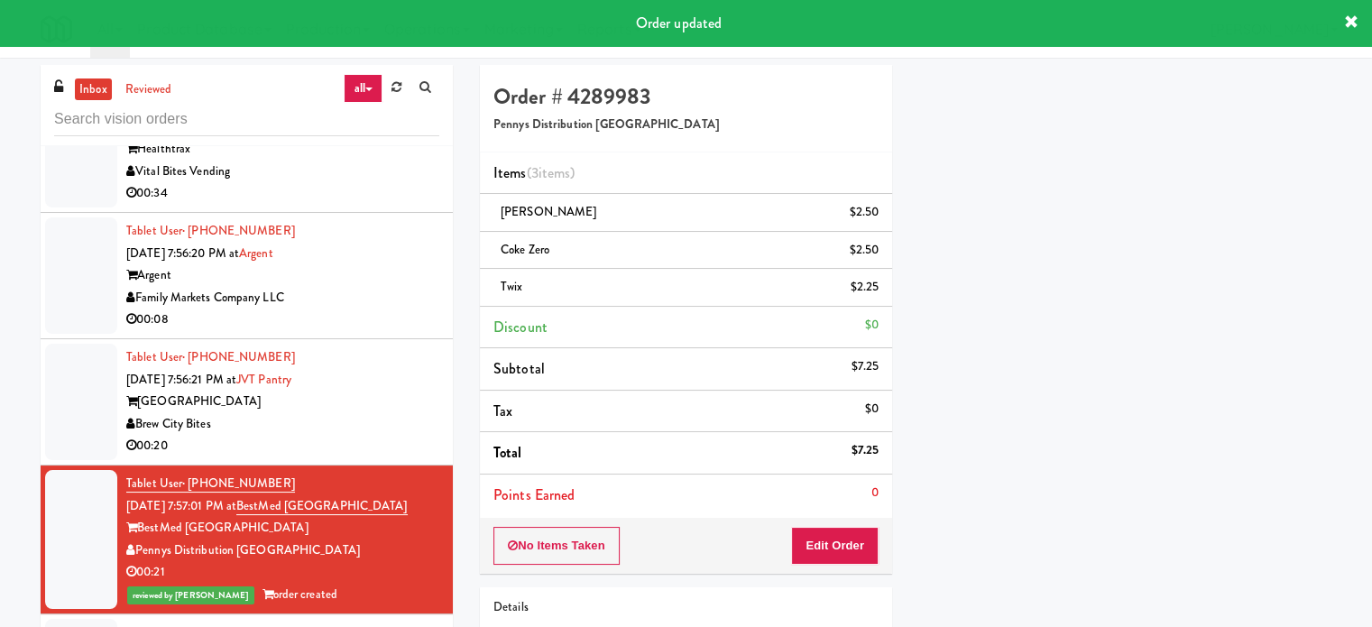
drag, startPoint x: 398, startPoint y: 466, endPoint x: 538, endPoint y: 399, distance: 155.3
click at [399, 436] on div "Brew City Bites" at bounding box center [282, 424] width 313 height 23
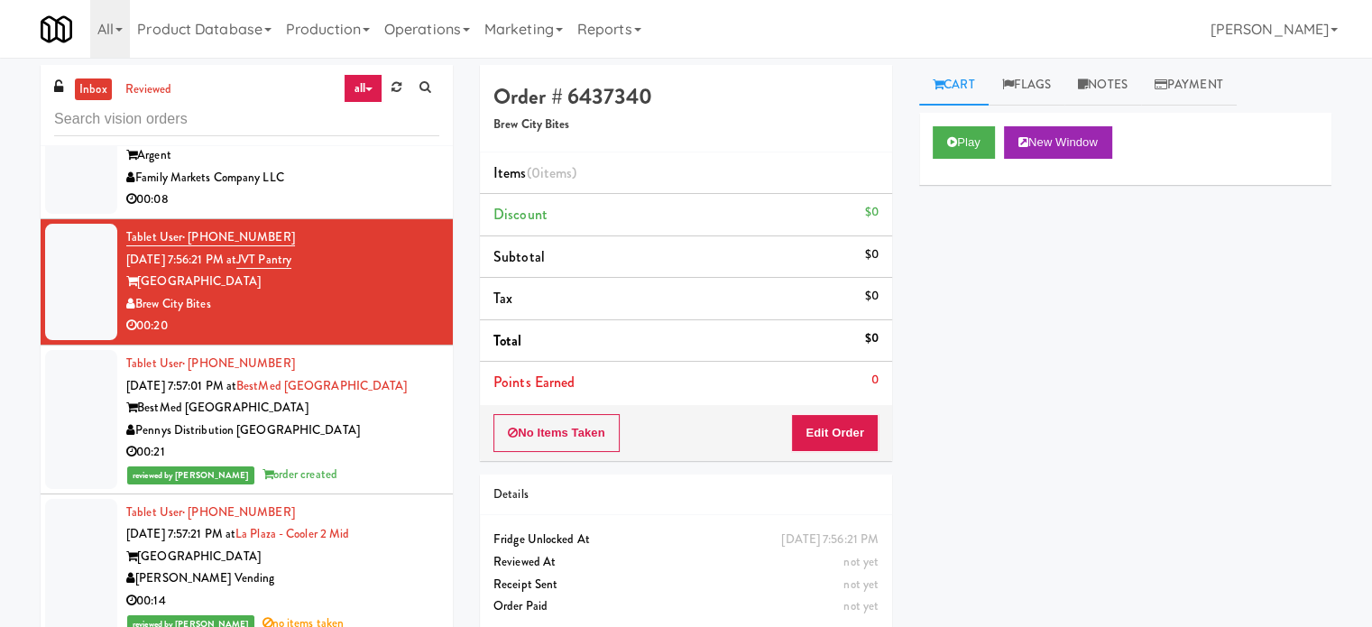
scroll to position [14320, 0]
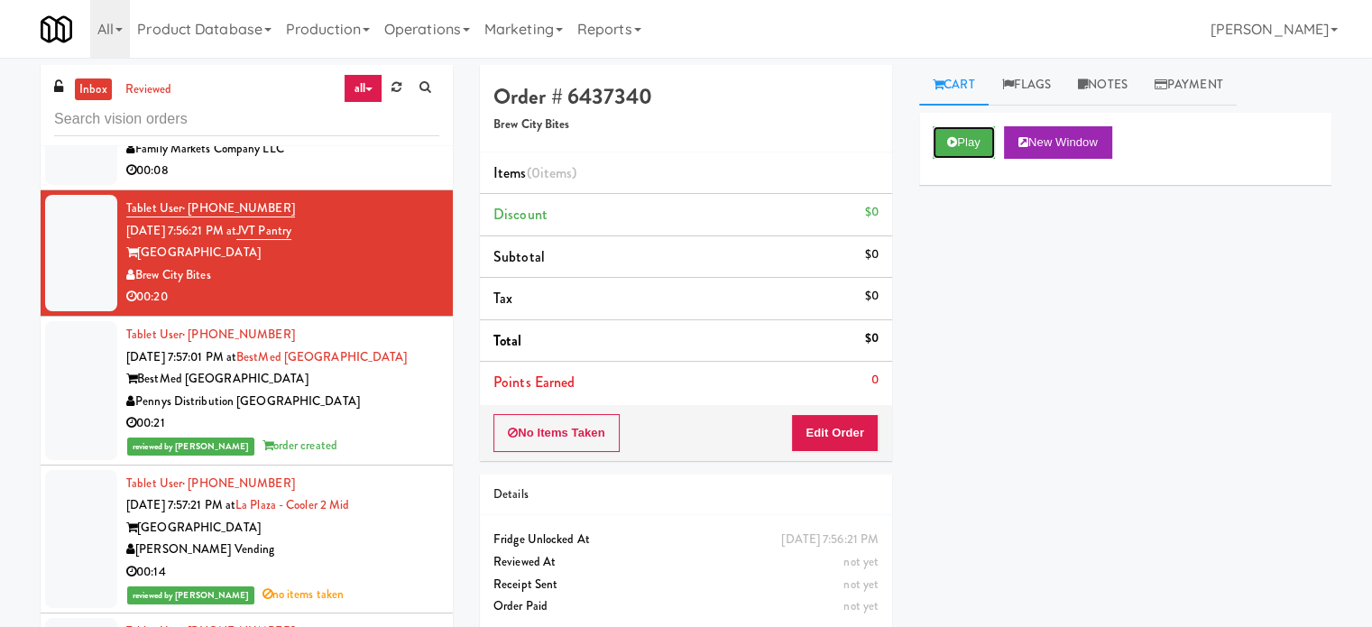
click at [960, 152] on button "Play" at bounding box center [964, 142] width 62 height 32
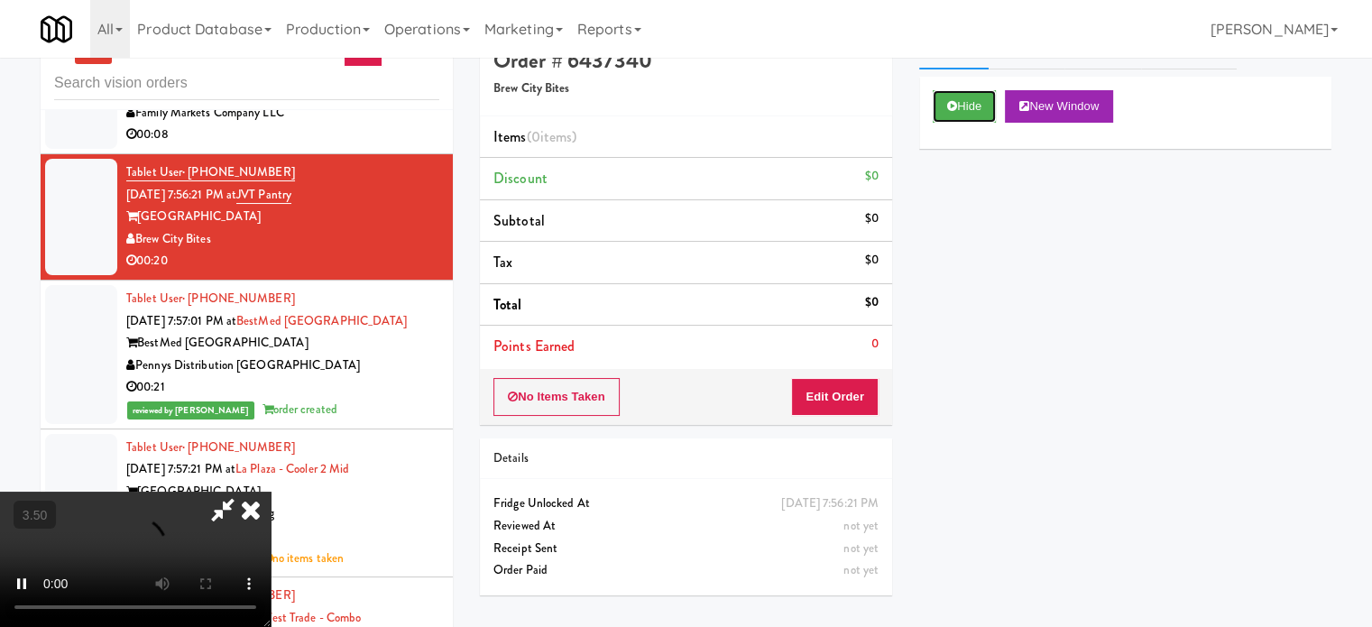
scroll to position [73, 0]
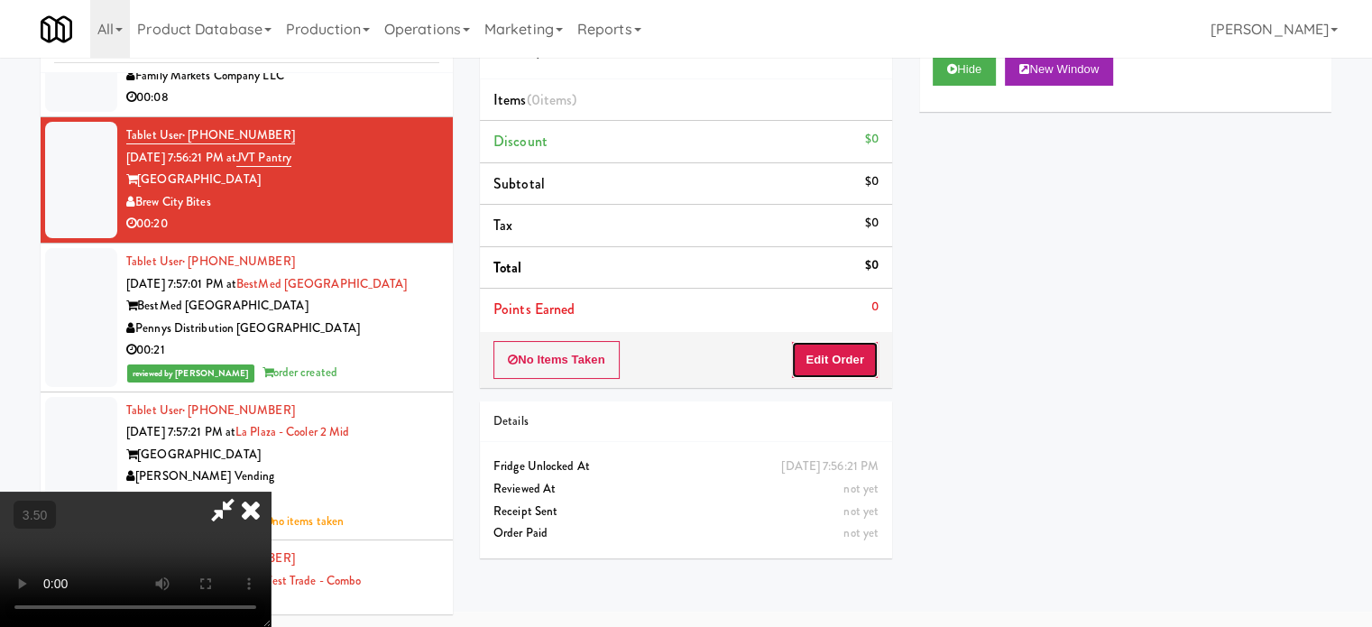
click at [831, 371] on button "Edit Order" at bounding box center [834, 360] width 87 height 38
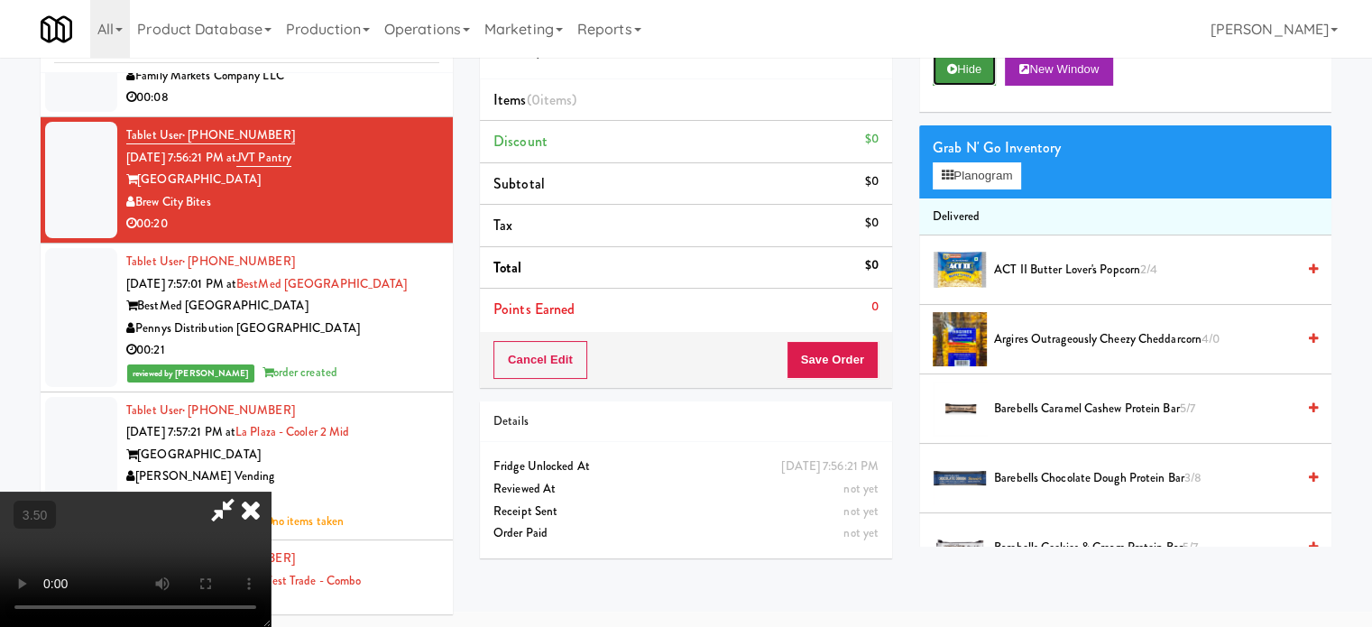
click at [978, 78] on button "Hide" at bounding box center [964, 69] width 63 height 32
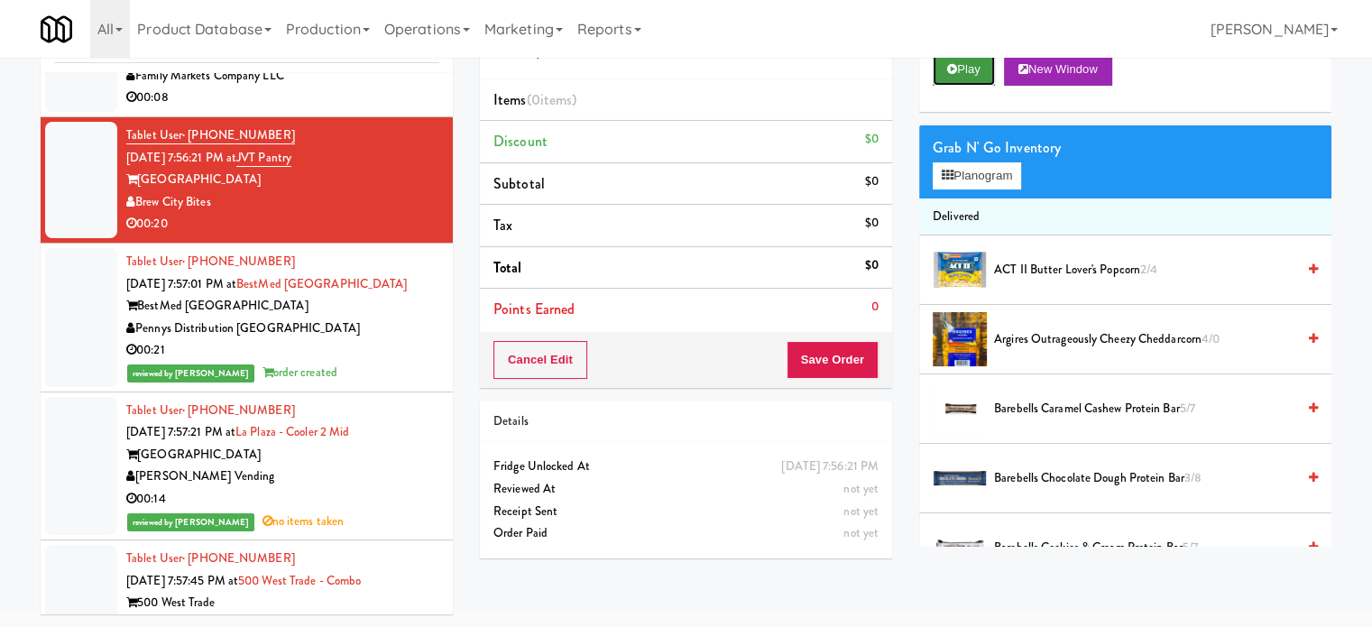
click at [978, 78] on button "Play" at bounding box center [964, 69] width 62 height 32
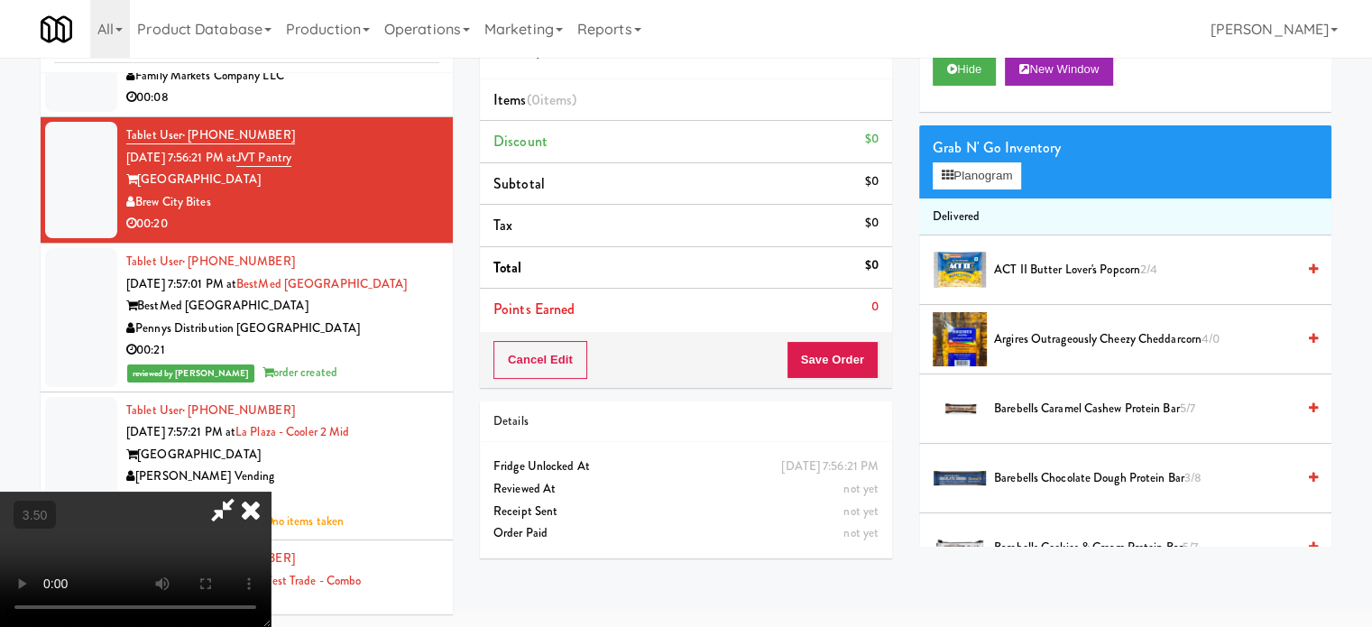
click at [271, 492] on video at bounding box center [135, 559] width 271 height 135
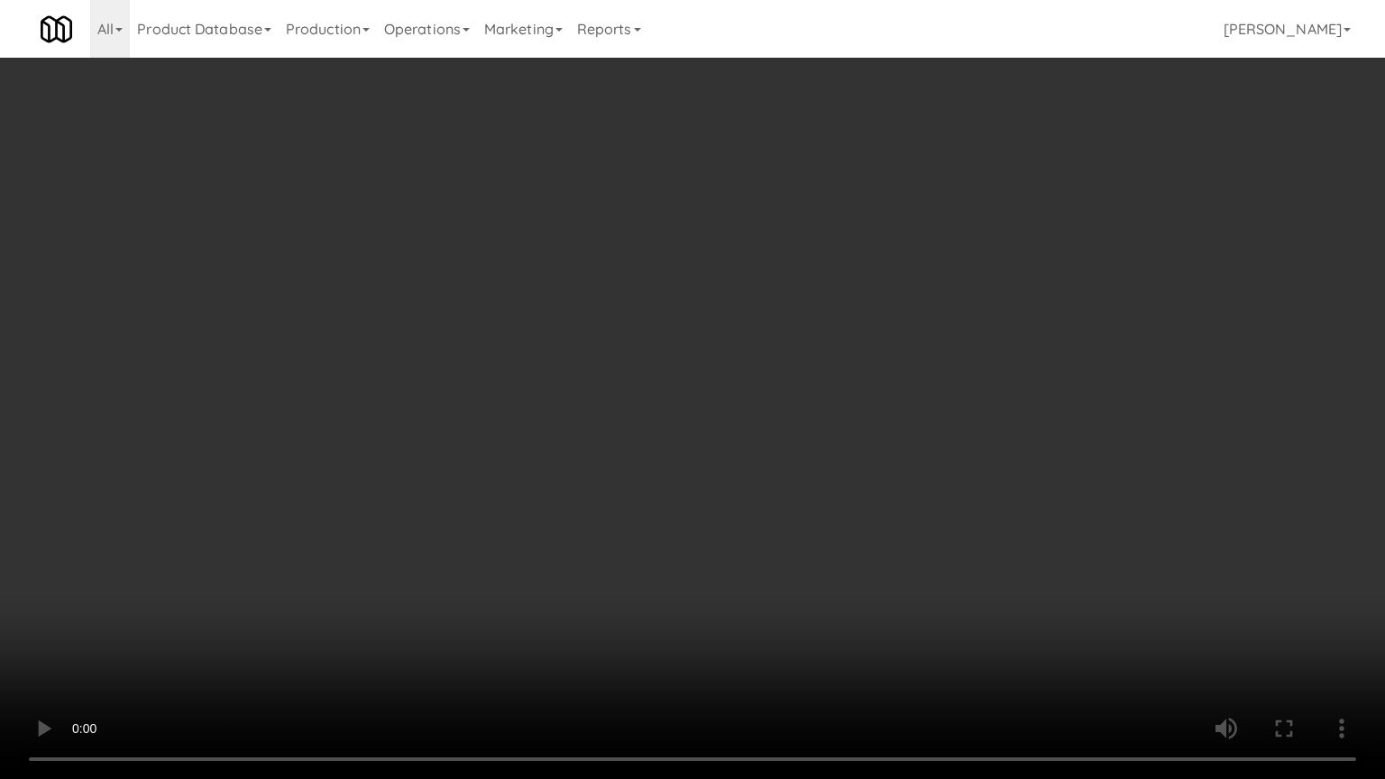
scroll to position [14298, 0]
drag, startPoint x: 553, startPoint y: 381, endPoint x: 562, endPoint y: 374, distance: 11.0
click at [553, 381] on video at bounding box center [692, 389] width 1385 height 779
click at [572, 363] on video at bounding box center [692, 389] width 1385 height 779
drag, startPoint x: 599, startPoint y: 386, endPoint x: 641, endPoint y: 377, distance: 43.3
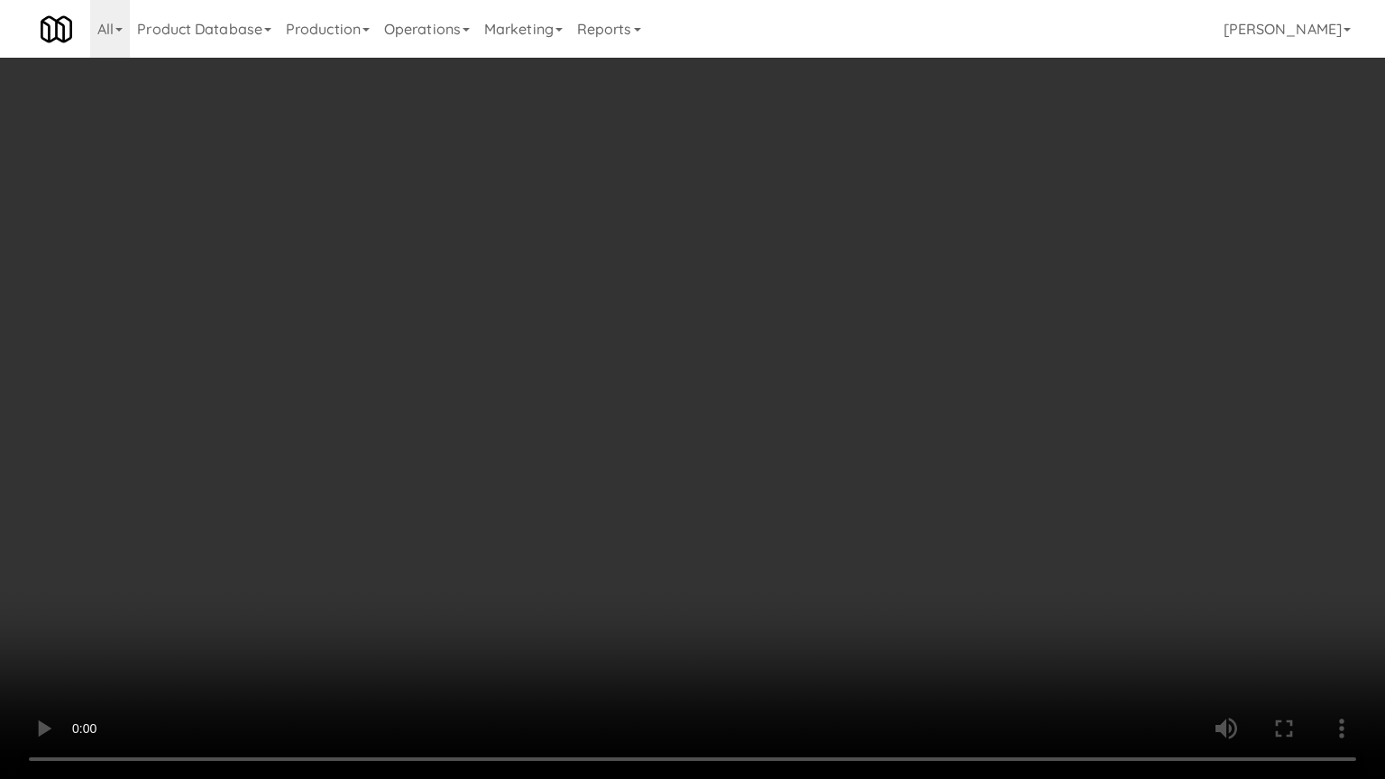
click at [600, 390] on video at bounding box center [692, 389] width 1385 height 779
click at [700, 376] on video at bounding box center [692, 389] width 1385 height 779
click at [647, 391] on video at bounding box center [692, 389] width 1385 height 779
click at [855, 391] on video at bounding box center [692, 389] width 1385 height 779
drag, startPoint x: 718, startPoint y: 411, endPoint x: 731, endPoint y: 405, distance: 14.9
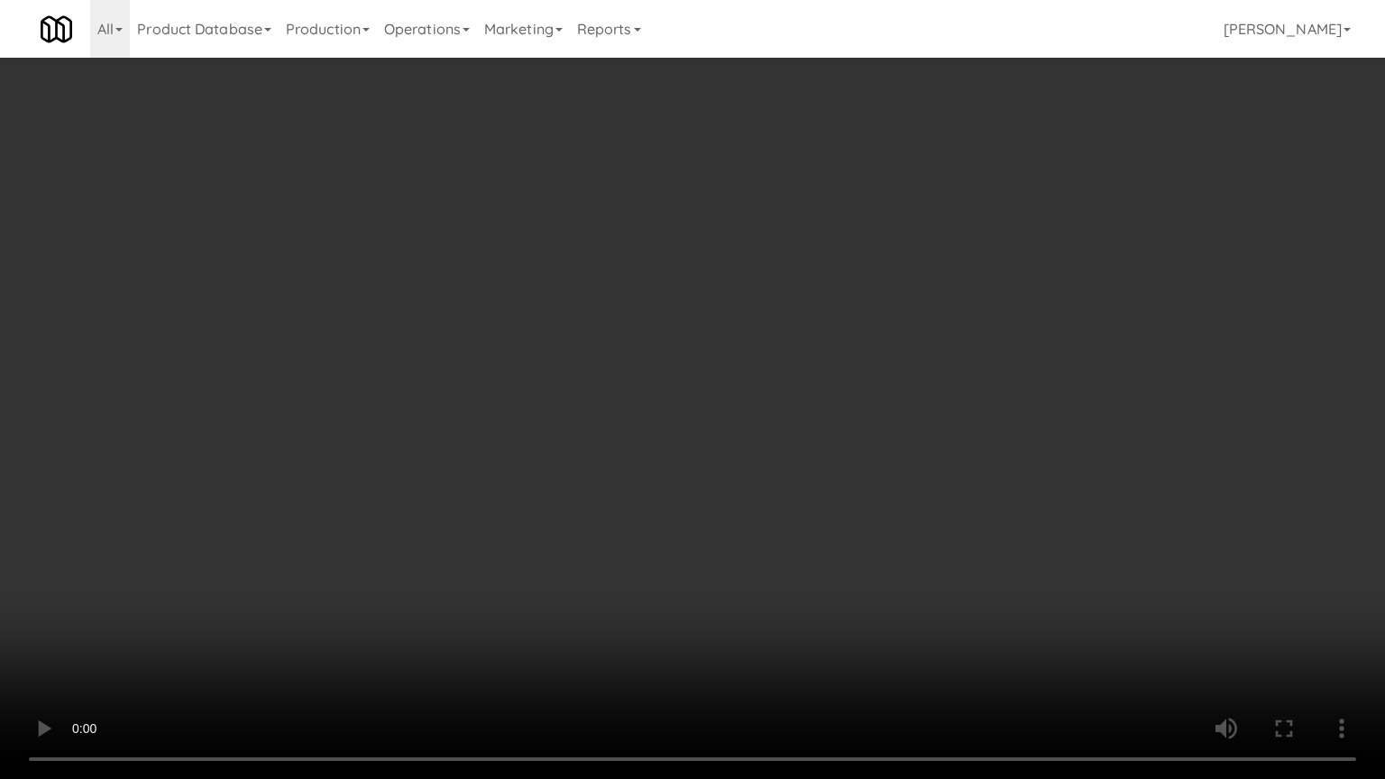
click at [718, 412] on video at bounding box center [692, 389] width 1385 height 779
click at [790, 422] on video at bounding box center [692, 389] width 1385 height 779
click at [764, 427] on video at bounding box center [692, 389] width 1385 height 779
click at [875, 425] on video at bounding box center [692, 389] width 1385 height 779
click at [779, 428] on video at bounding box center [692, 389] width 1385 height 779
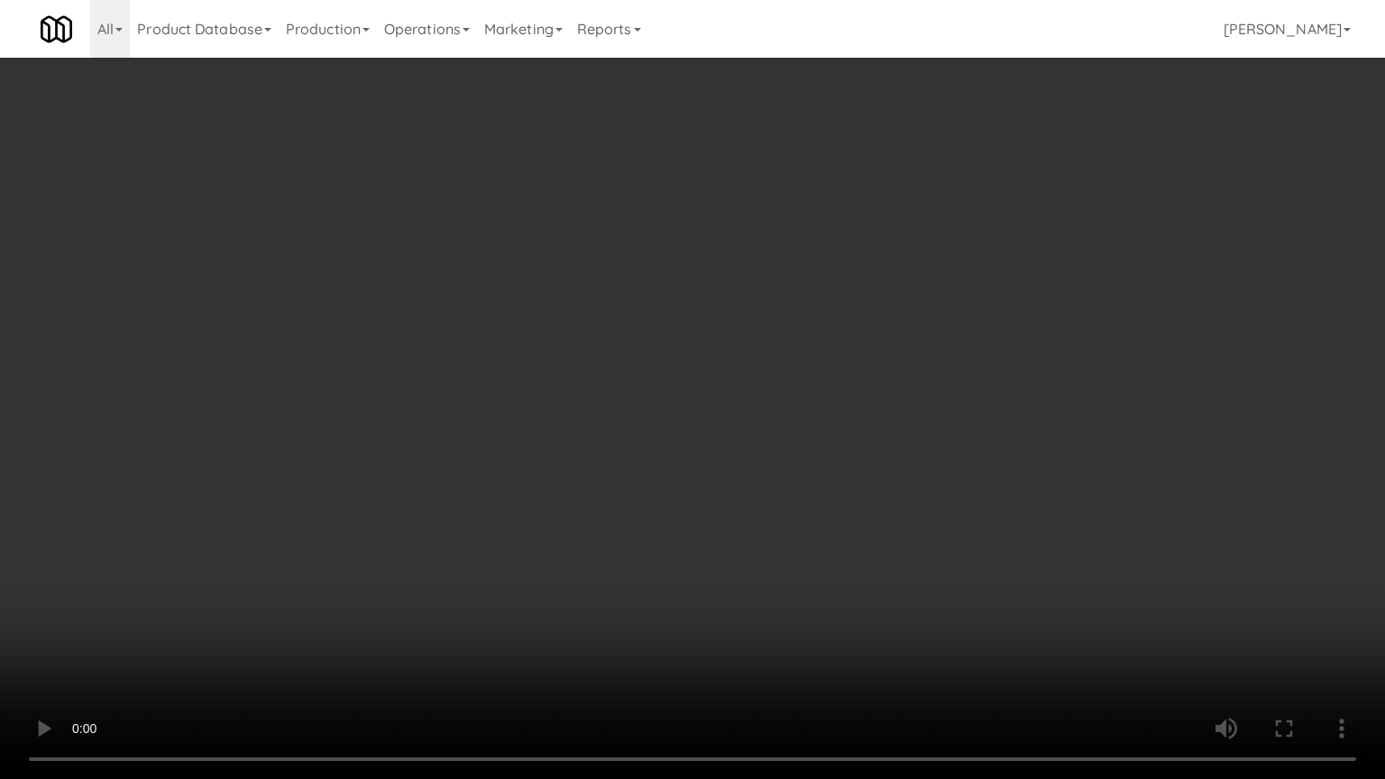
click at [858, 436] on video at bounding box center [692, 389] width 1385 height 779
click at [789, 427] on video at bounding box center [692, 389] width 1385 height 779
click at [884, 440] on video at bounding box center [692, 389] width 1385 height 779
click at [772, 452] on video at bounding box center [692, 389] width 1385 height 779
click at [851, 432] on video at bounding box center [692, 389] width 1385 height 779
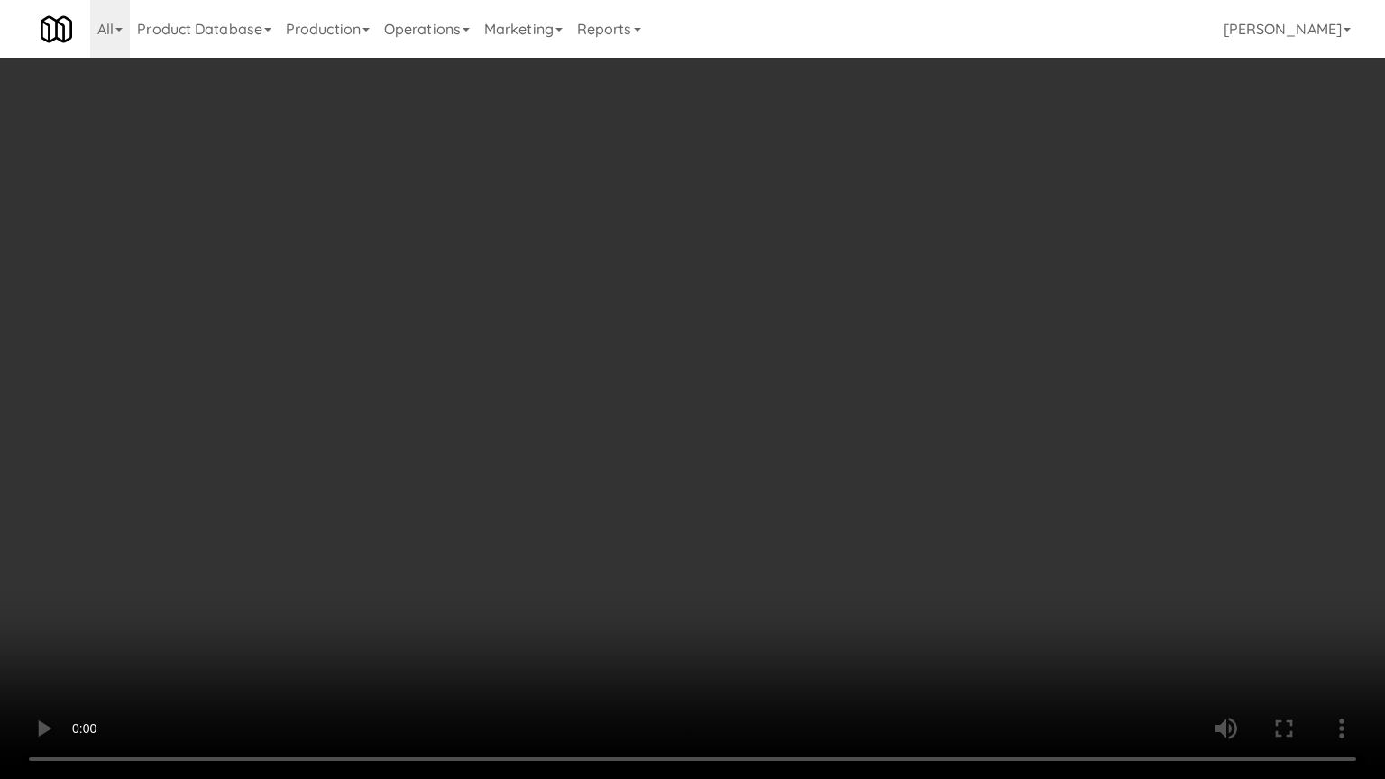
click at [842, 431] on video at bounding box center [692, 389] width 1385 height 779
click at [871, 428] on video at bounding box center [692, 389] width 1385 height 779
click at [833, 429] on video at bounding box center [692, 389] width 1385 height 779
click at [850, 437] on video at bounding box center [692, 389] width 1385 height 779
click at [779, 437] on video at bounding box center [692, 389] width 1385 height 779
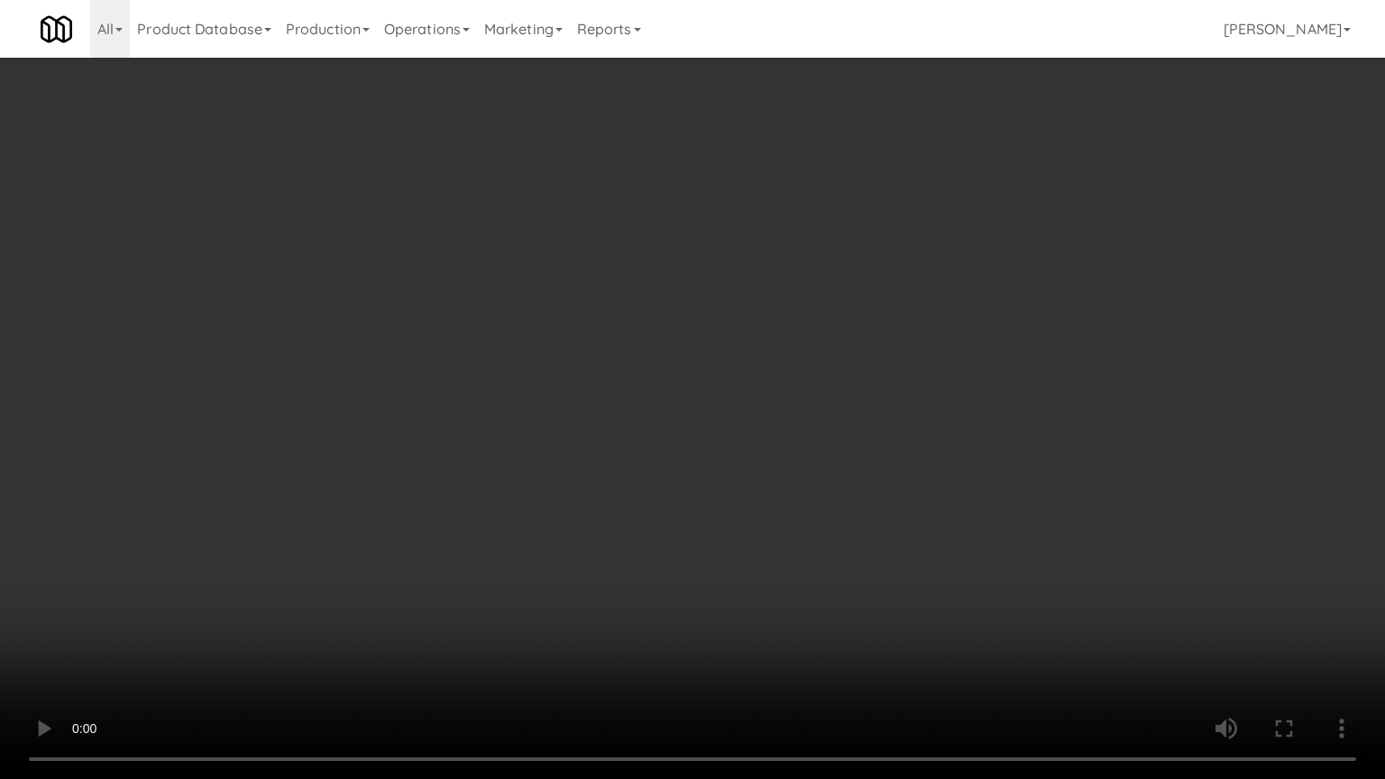
click at [798, 439] on video at bounding box center [692, 389] width 1385 height 779
click at [815, 436] on video at bounding box center [692, 389] width 1385 height 779
click at [809, 439] on video at bounding box center [692, 389] width 1385 height 779
click at [826, 432] on video at bounding box center [692, 389] width 1385 height 779
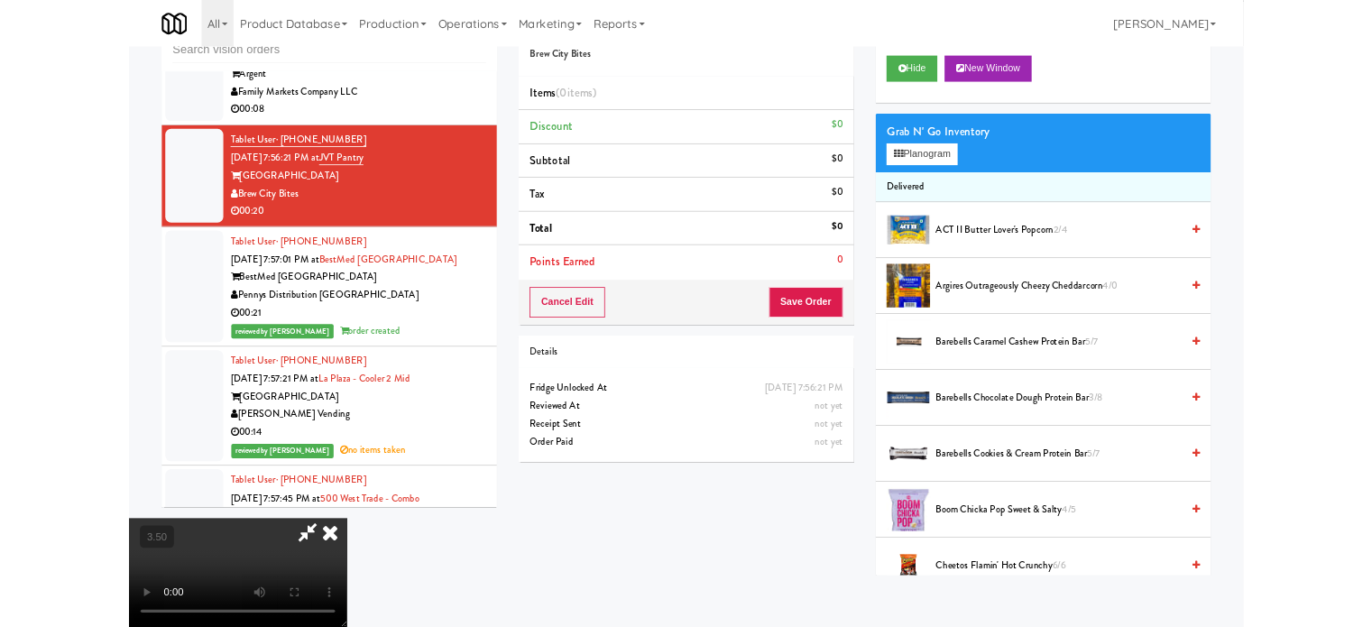
scroll to position [14320, 0]
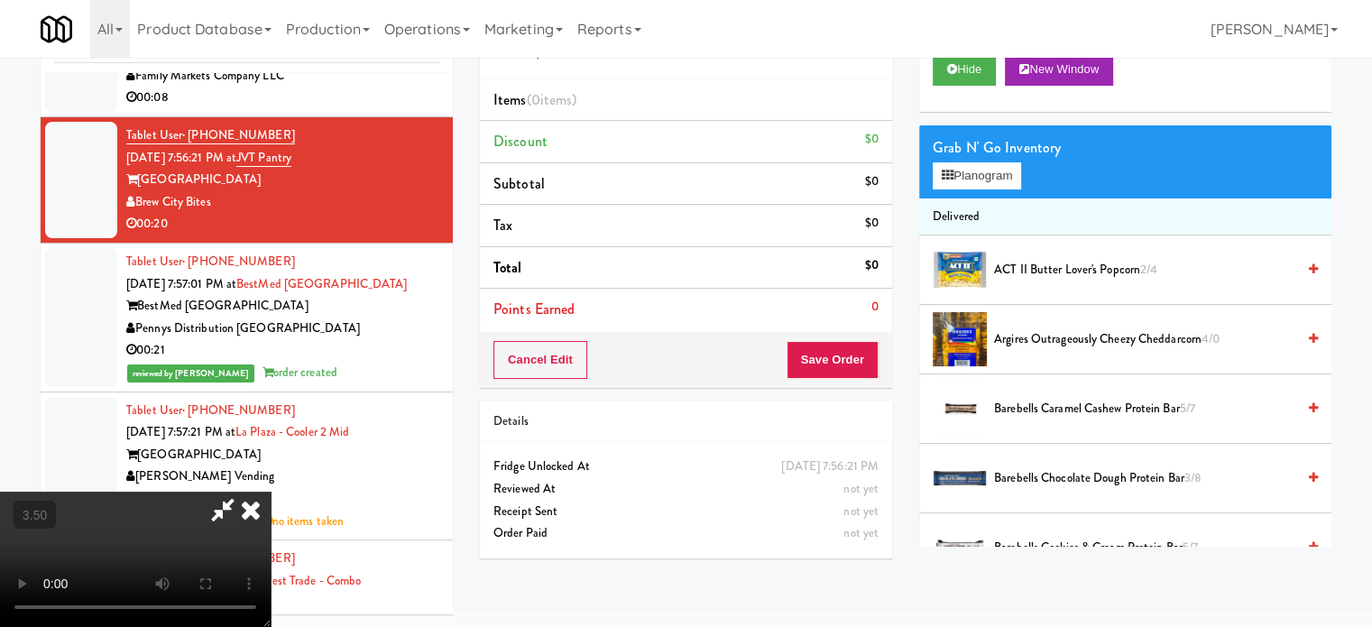
click at [1039, 273] on span "ACT II Butter Lover's Popcorn 2/4" at bounding box center [1144, 270] width 301 height 23
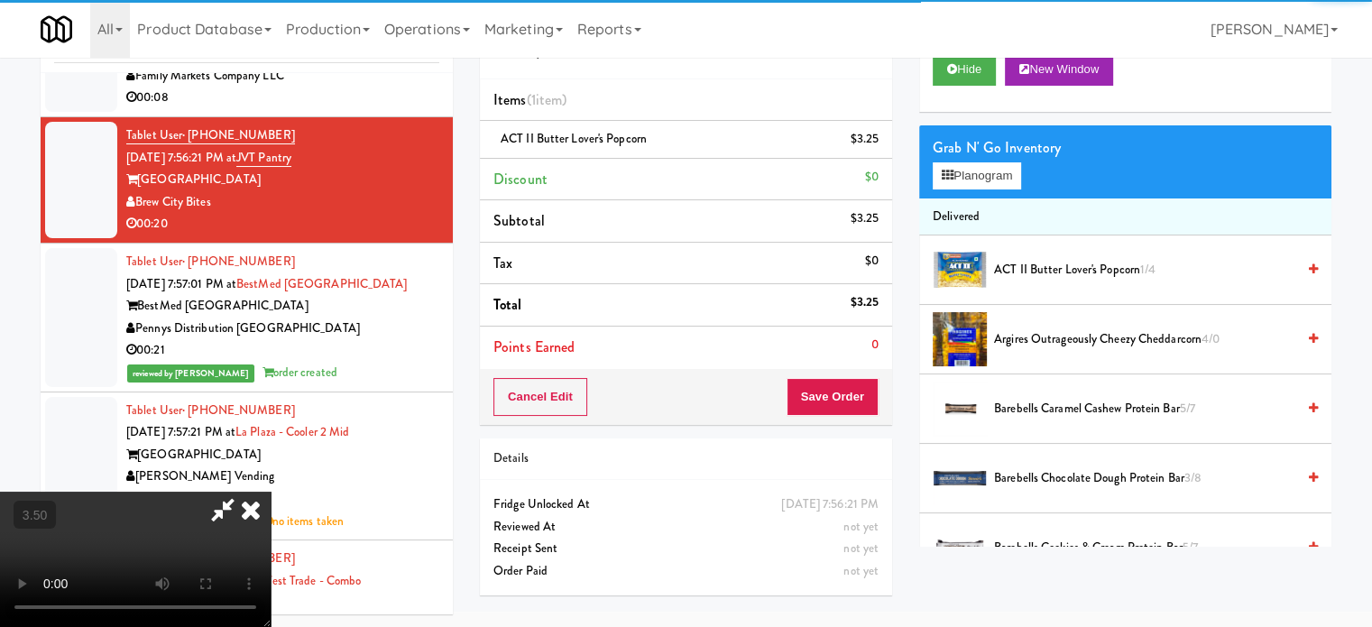
click at [271, 492] on video at bounding box center [135, 559] width 271 height 135
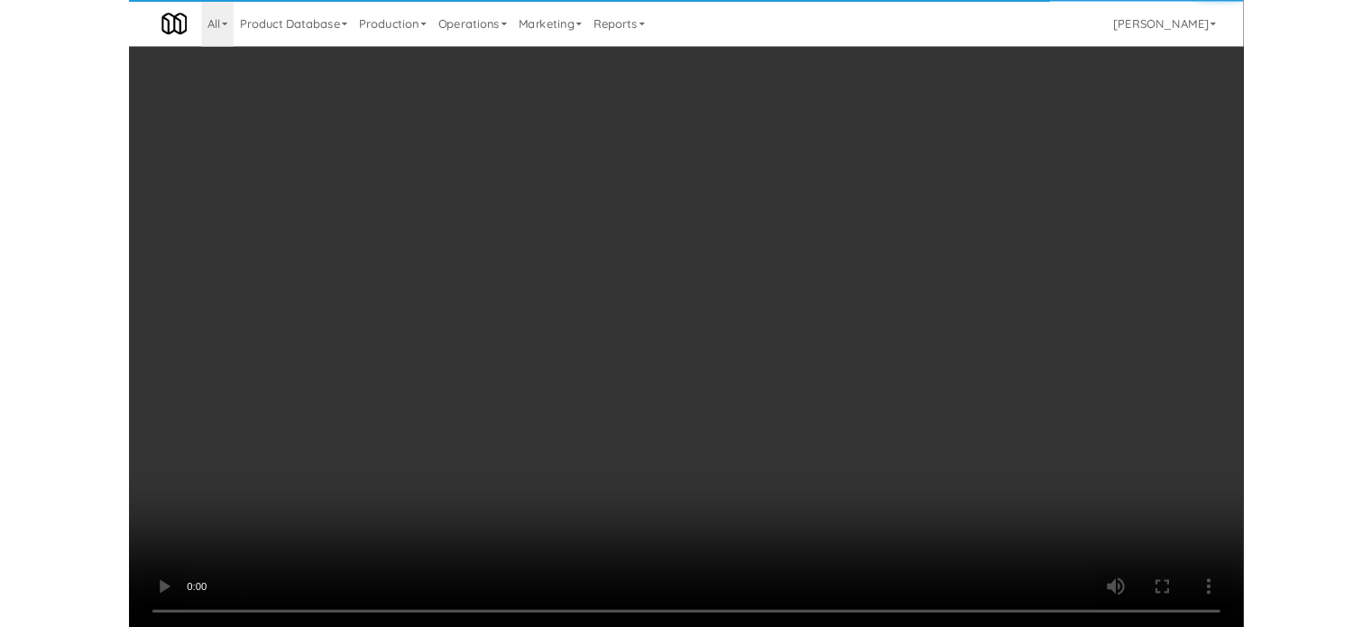
scroll to position [14298, 0]
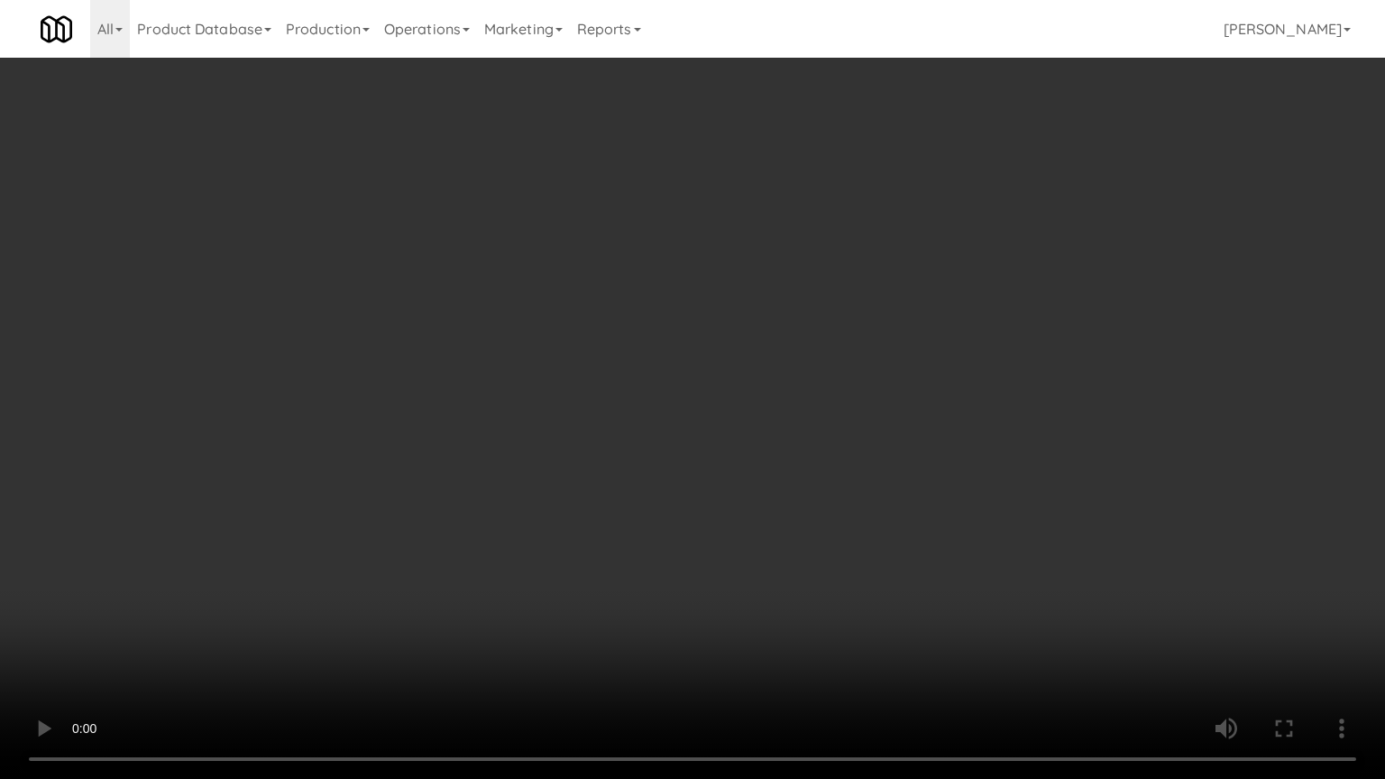
drag, startPoint x: 443, startPoint y: 578, endPoint x: 725, endPoint y: 371, distance: 350.3
click at [449, 570] on video at bounding box center [692, 389] width 1385 height 779
drag, startPoint x: 400, startPoint y: 638, endPoint x: 448, endPoint y: 573, distance: 80.6
click at [406, 626] on video at bounding box center [692, 389] width 1385 height 779
click at [525, 469] on video at bounding box center [692, 389] width 1385 height 779
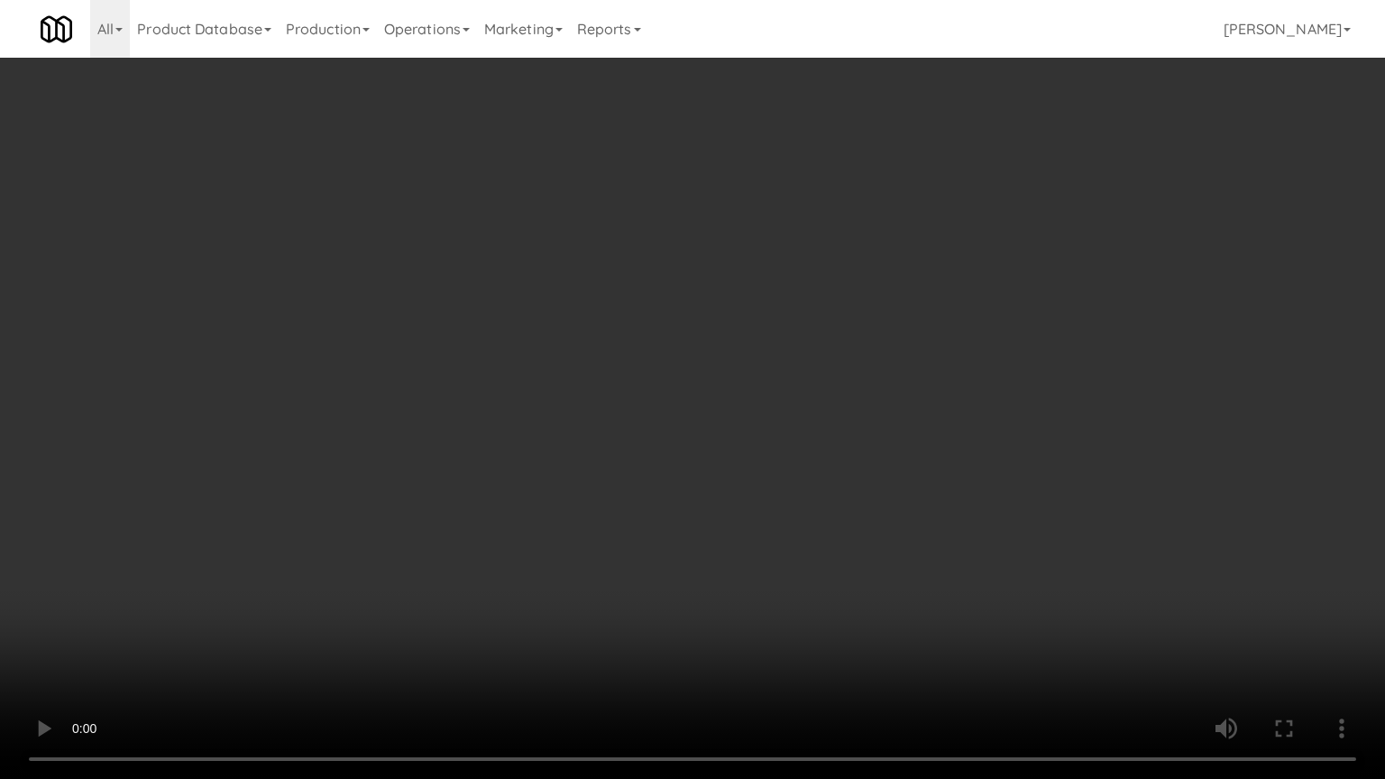
click at [538, 456] on video at bounding box center [692, 389] width 1385 height 779
click at [559, 440] on video at bounding box center [692, 389] width 1385 height 779
click at [584, 405] on video at bounding box center [692, 389] width 1385 height 779
click at [584, 404] on video at bounding box center [692, 389] width 1385 height 779
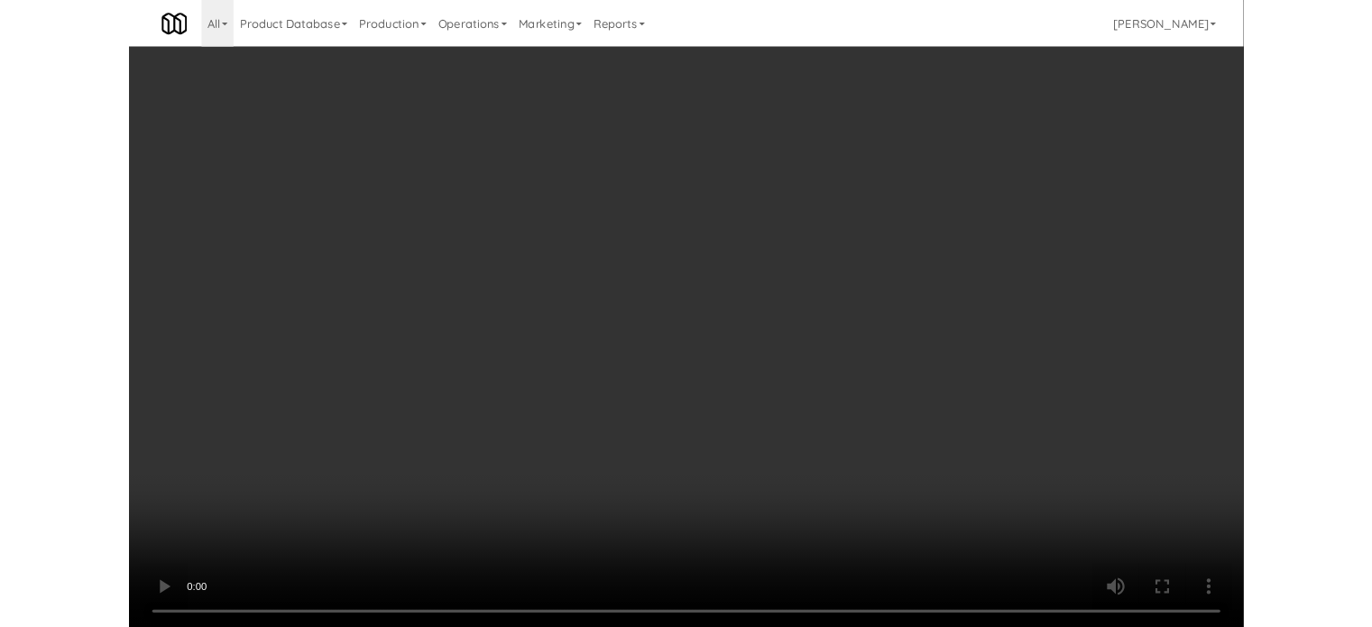
scroll to position [14320, 0]
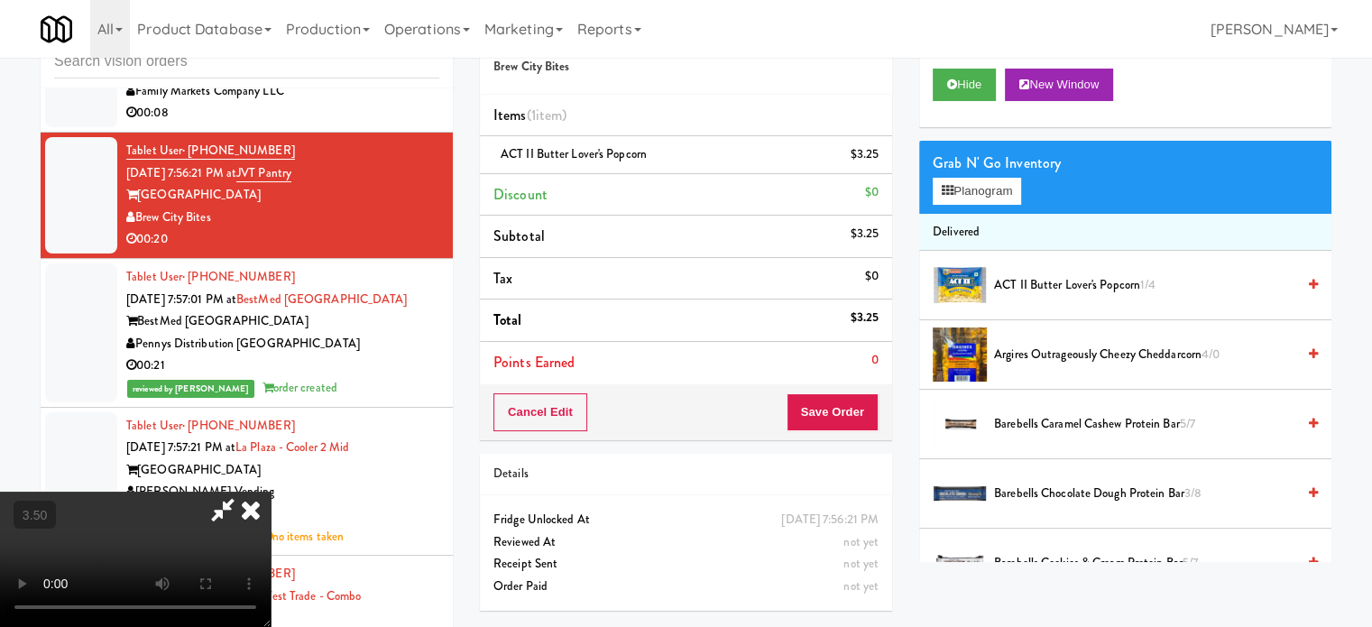
click at [271, 492] on icon at bounding box center [251, 510] width 40 height 36
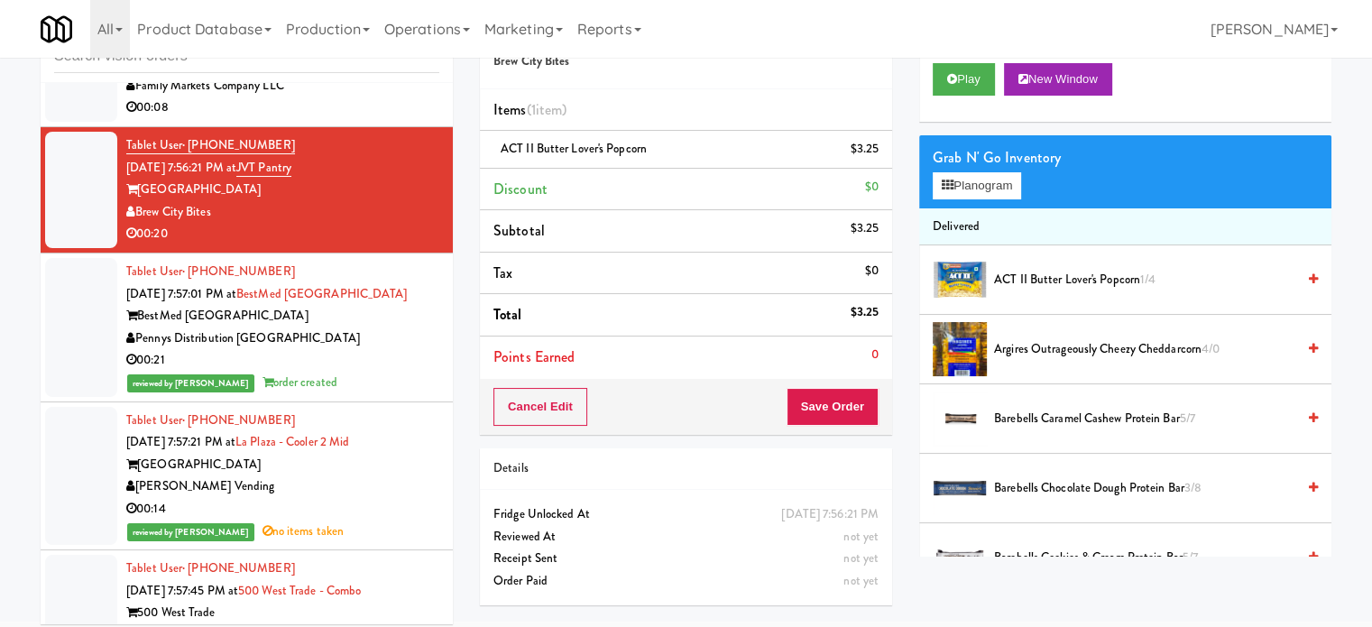
scroll to position [73, 0]
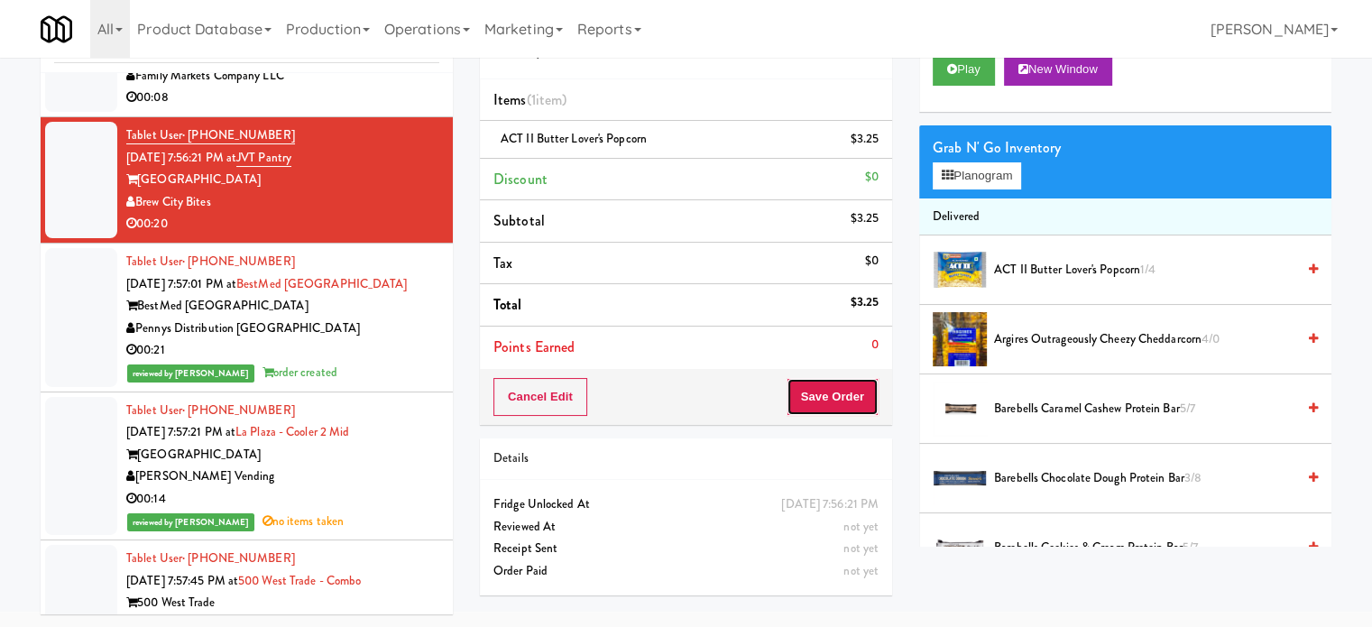
click at [829, 384] on button "Save Order" at bounding box center [832, 397] width 92 height 38
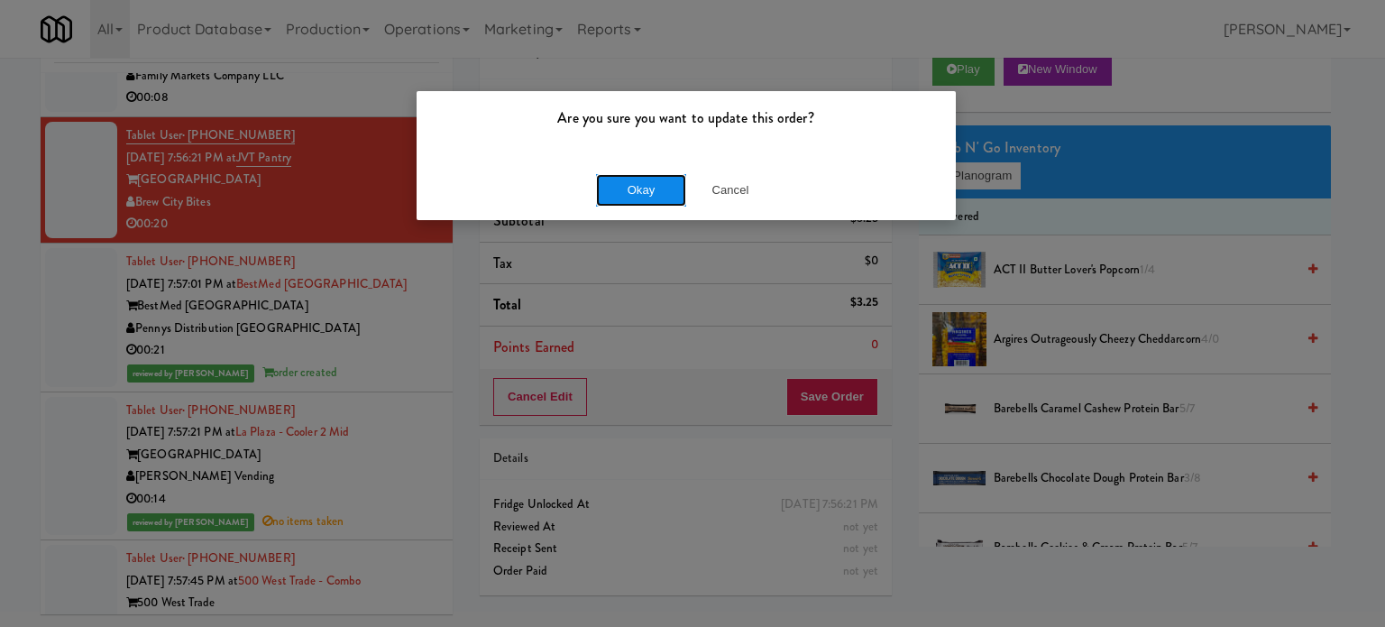
click at [628, 181] on button "Okay" at bounding box center [641, 190] width 90 height 32
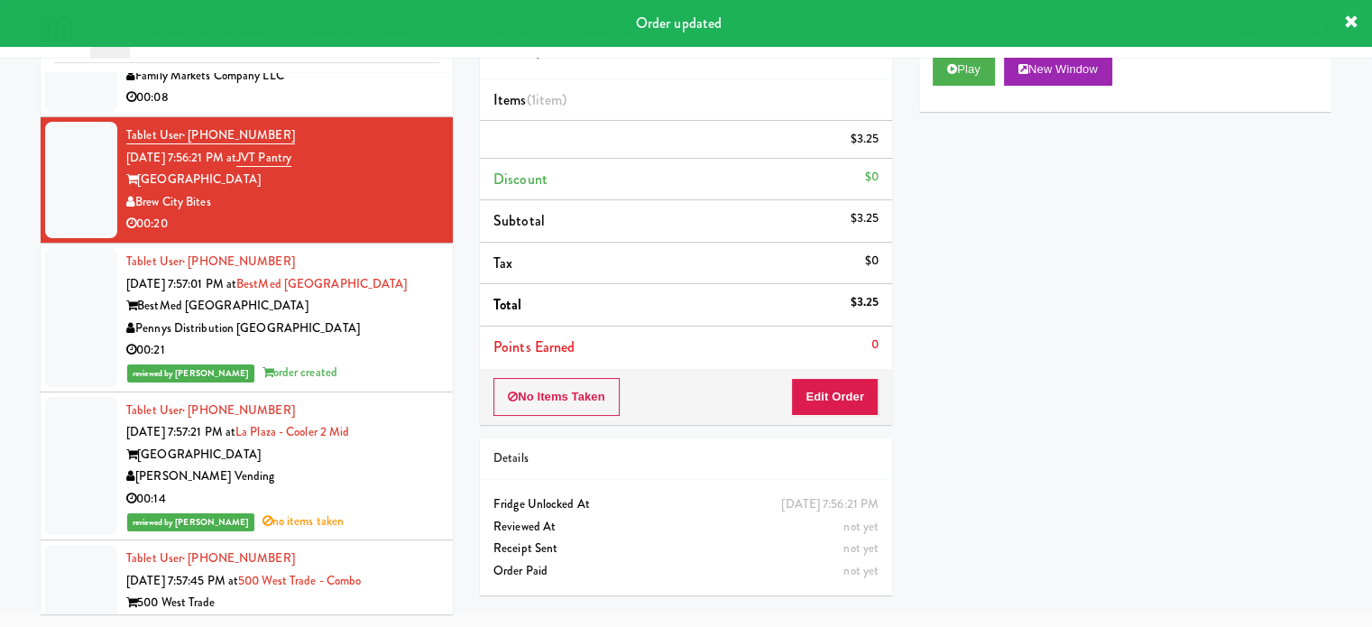
click at [365, 87] on div "Family Markets Company LLC" at bounding box center [282, 76] width 313 height 23
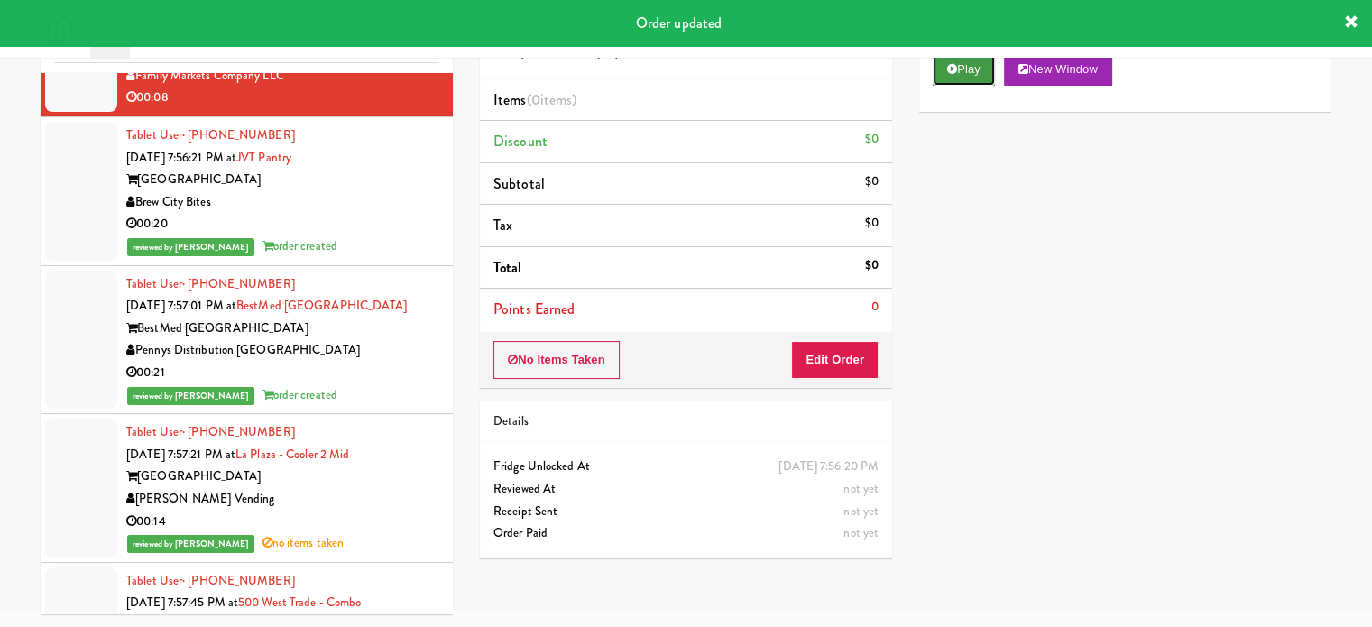
click at [967, 76] on button "Play" at bounding box center [964, 69] width 62 height 32
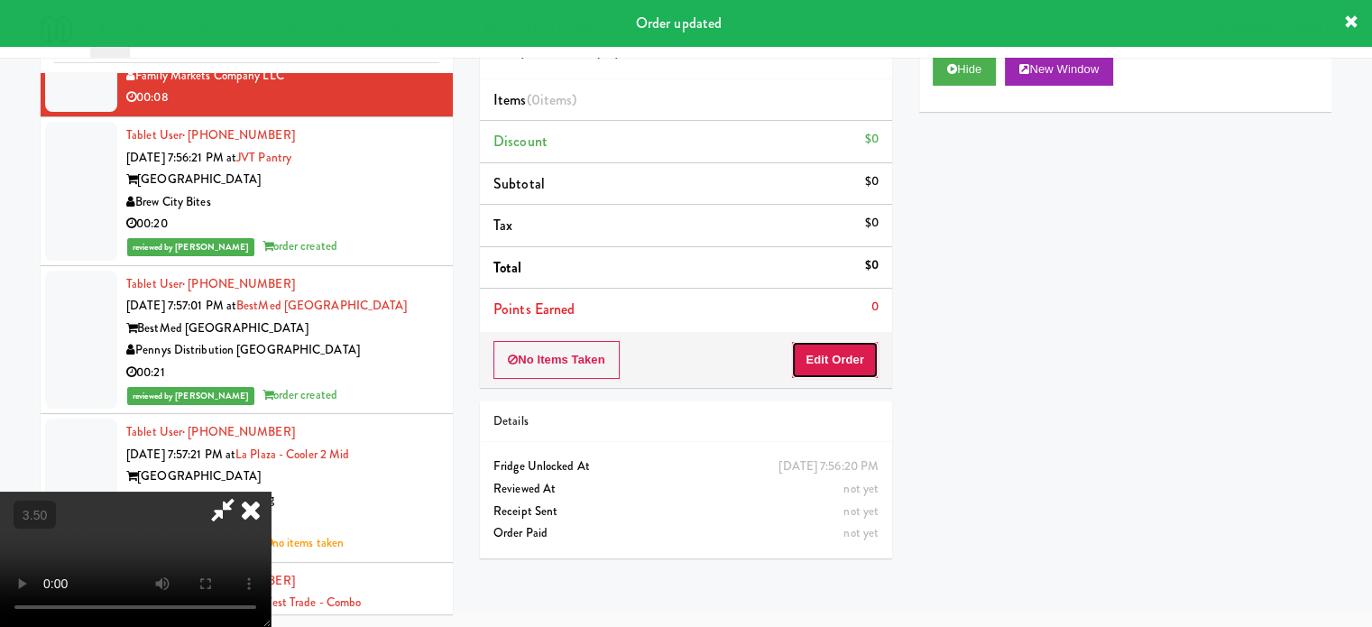
click at [832, 367] on button "Edit Order" at bounding box center [834, 360] width 87 height 38
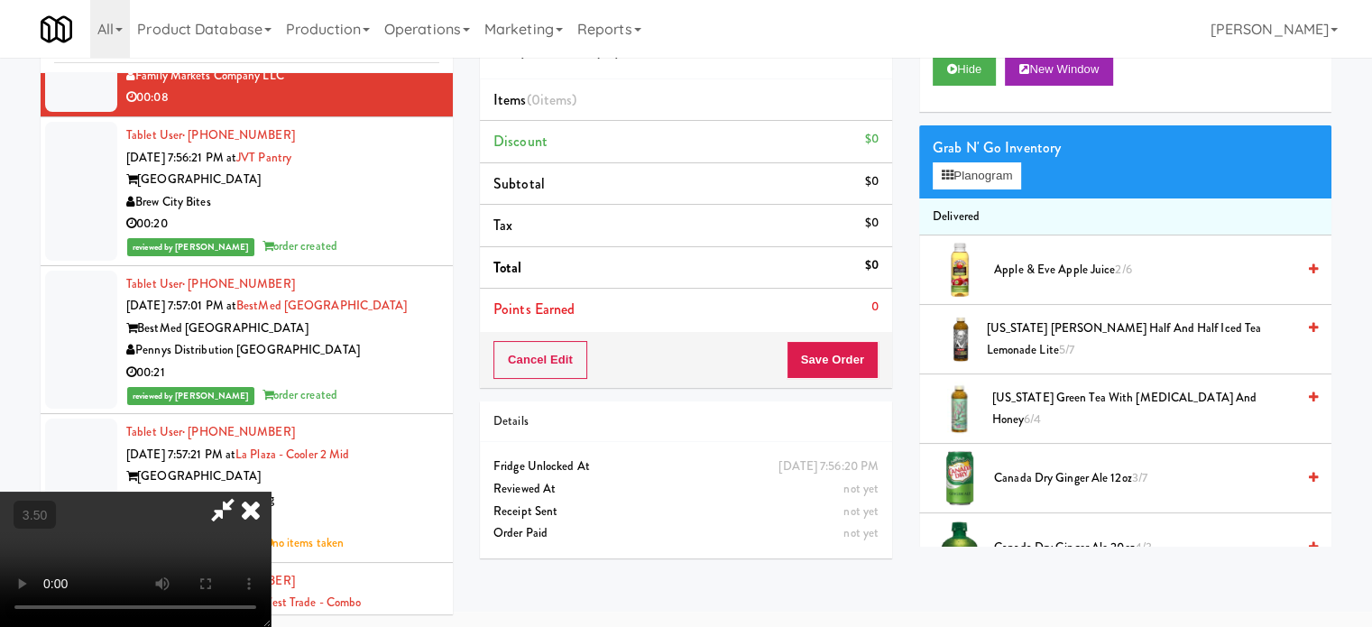
click at [271, 492] on video at bounding box center [135, 559] width 271 height 135
drag, startPoint x: 372, startPoint y: 414, endPoint x: 566, endPoint y: 334, distance: 210.7
click at [271, 492] on video at bounding box center [135, 559] width 271 height 135
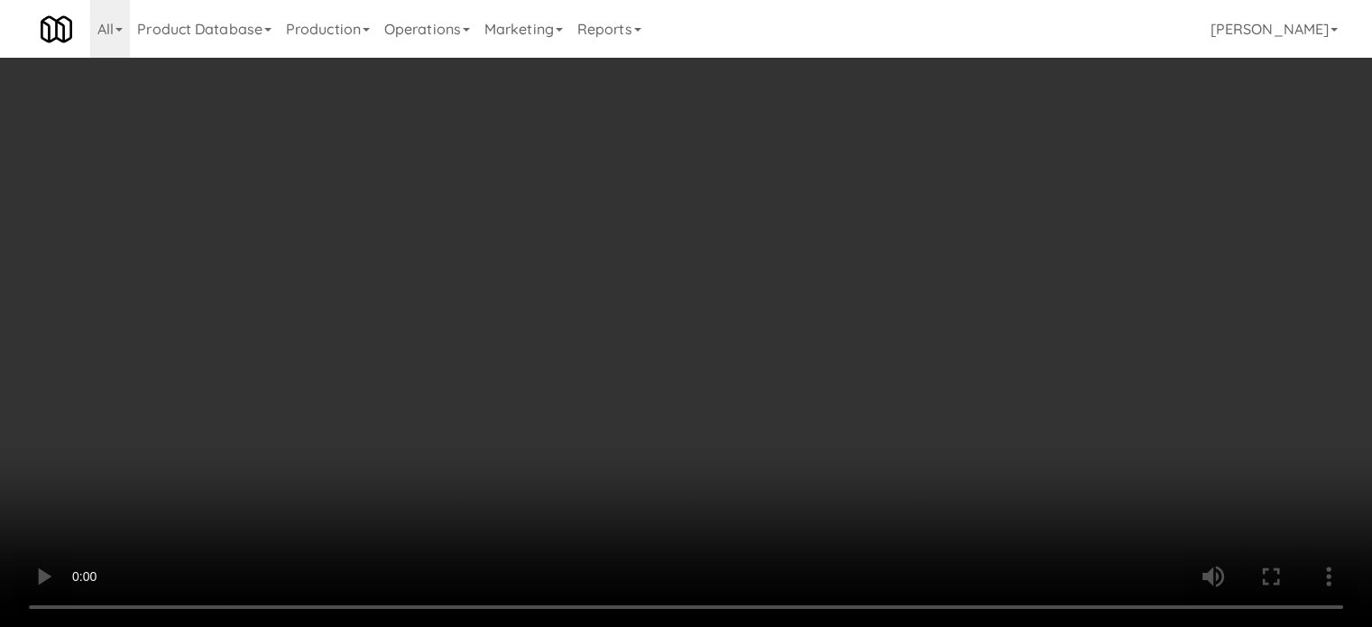
scroll to position [14298, 0]
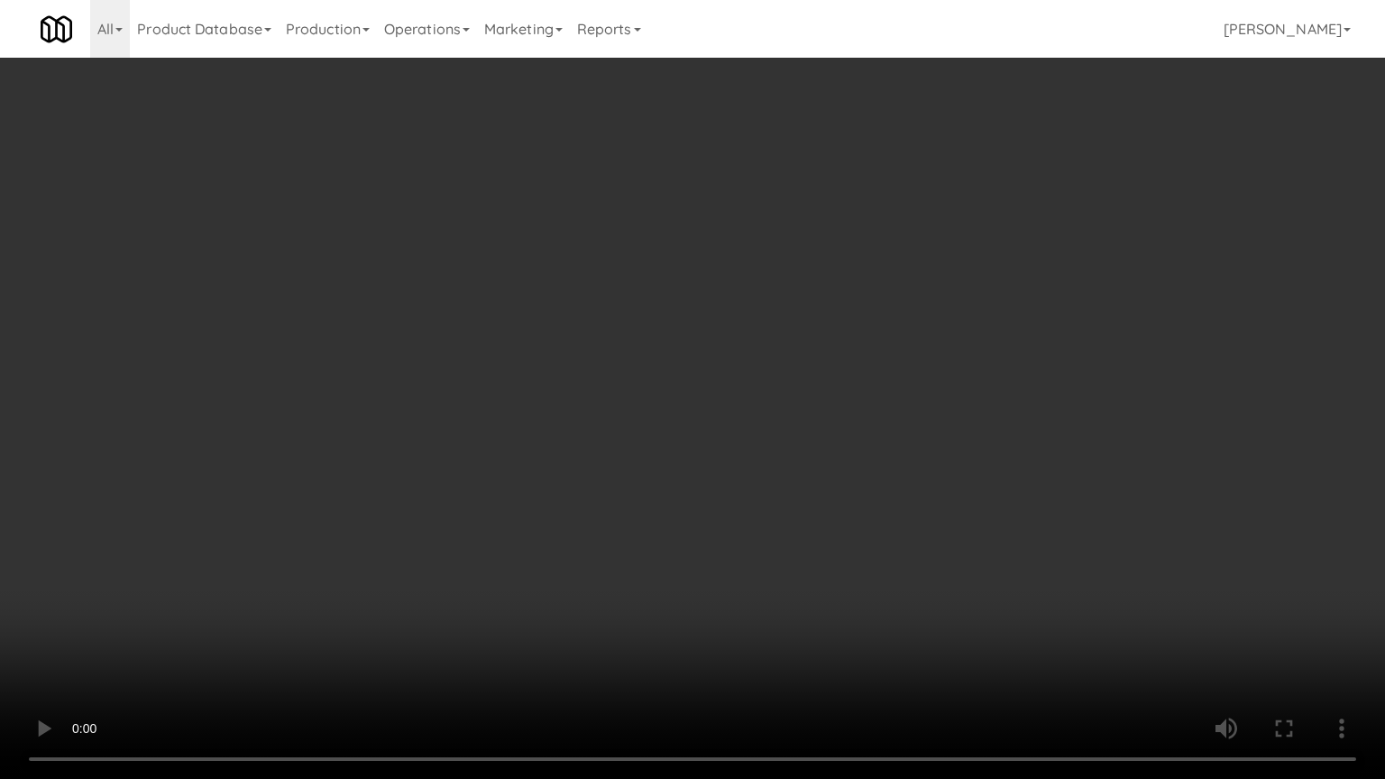
click at [623, 337] on video at bounding box center [692, 389] width 1385 height 779
drag, startPoint x: 696, startPoint y: 433, endPoint x: 750, endPoint y: 337, distance: 109.9
click at [701, 425] on video at bounding box center [692, 389] width 1385 height 779
click at [746, 345] on video at bounding box center [692, 389] width 1385 height 779
click at [748, 343] on video at bounding box center [692, 389] width 1385 height 779
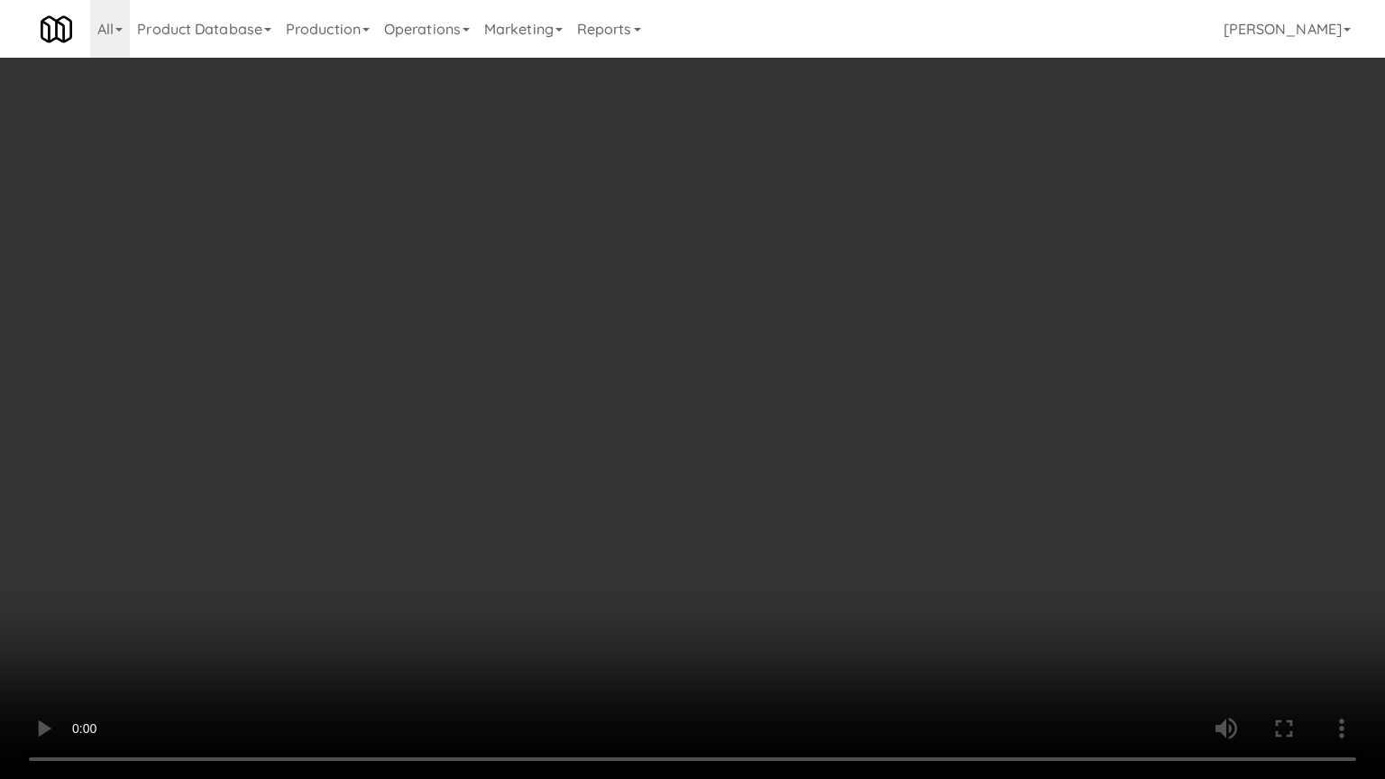
click at [848, 326] on video at bounding box center [692, 389] width 1385 height 779
click at [860, 317] on video at bounding box center [692, 389] width 1385 height 779
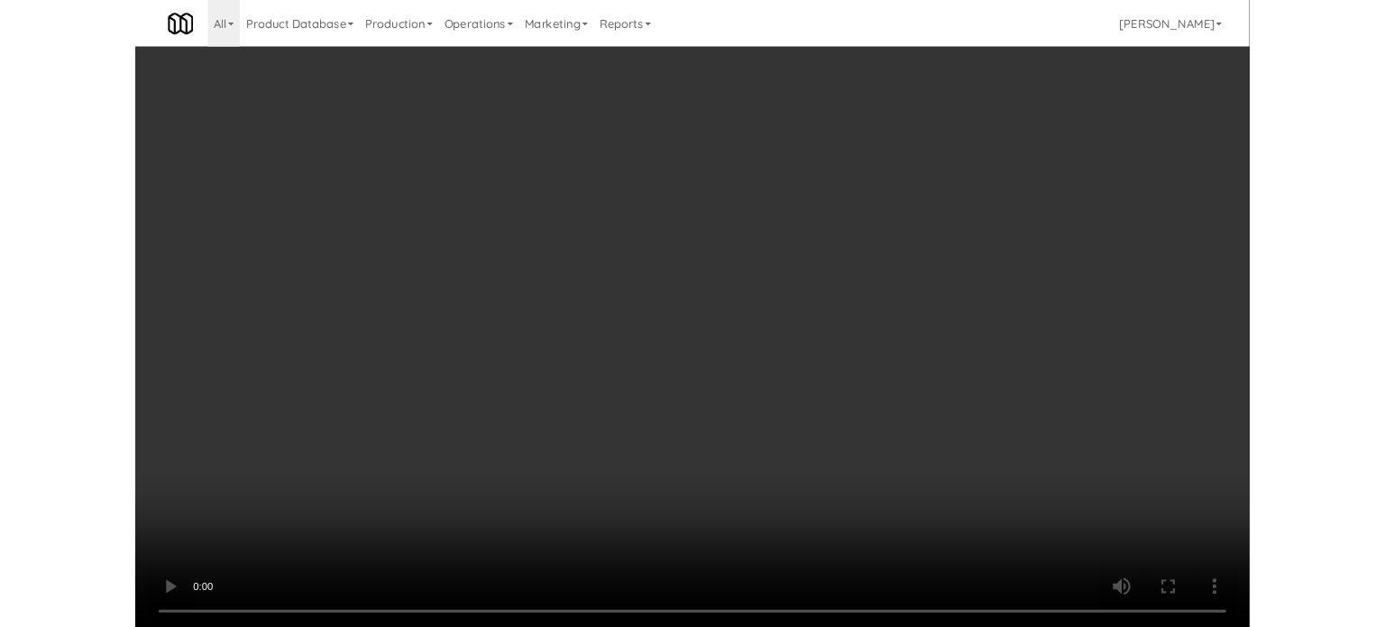
scroll to position [14320, 0]
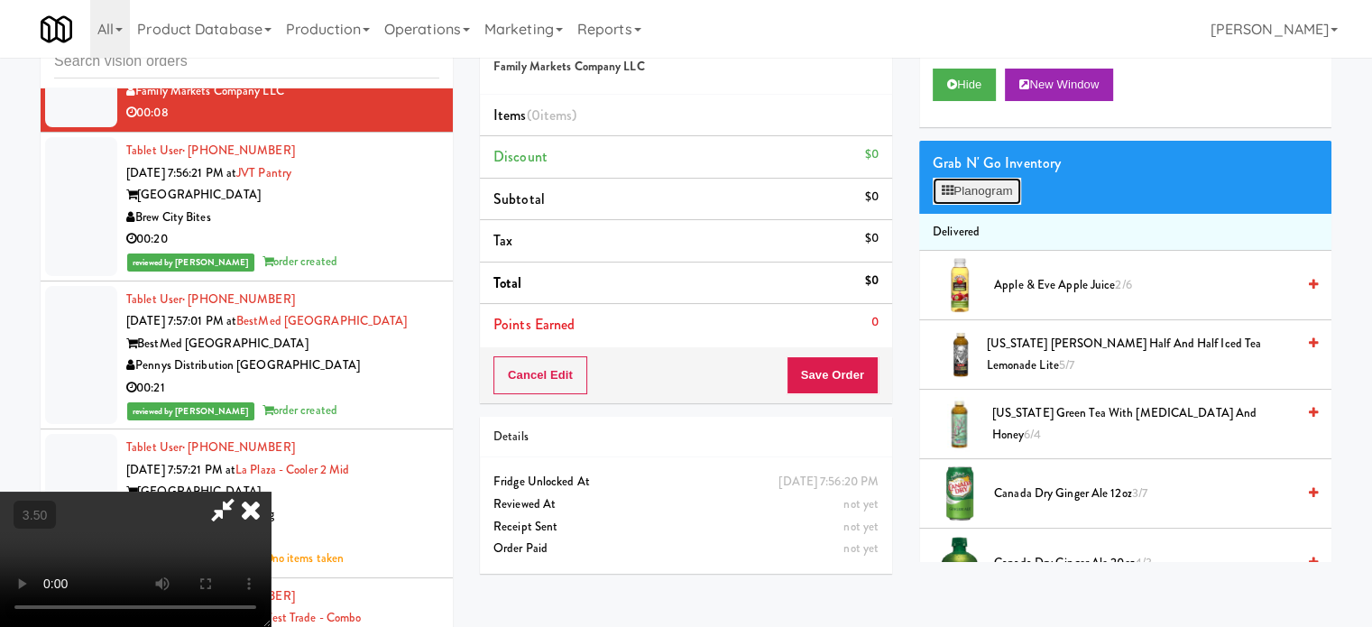
click at [1007, 190] on button "Planogram" at bounding box center [977, 191] width 88 height 27
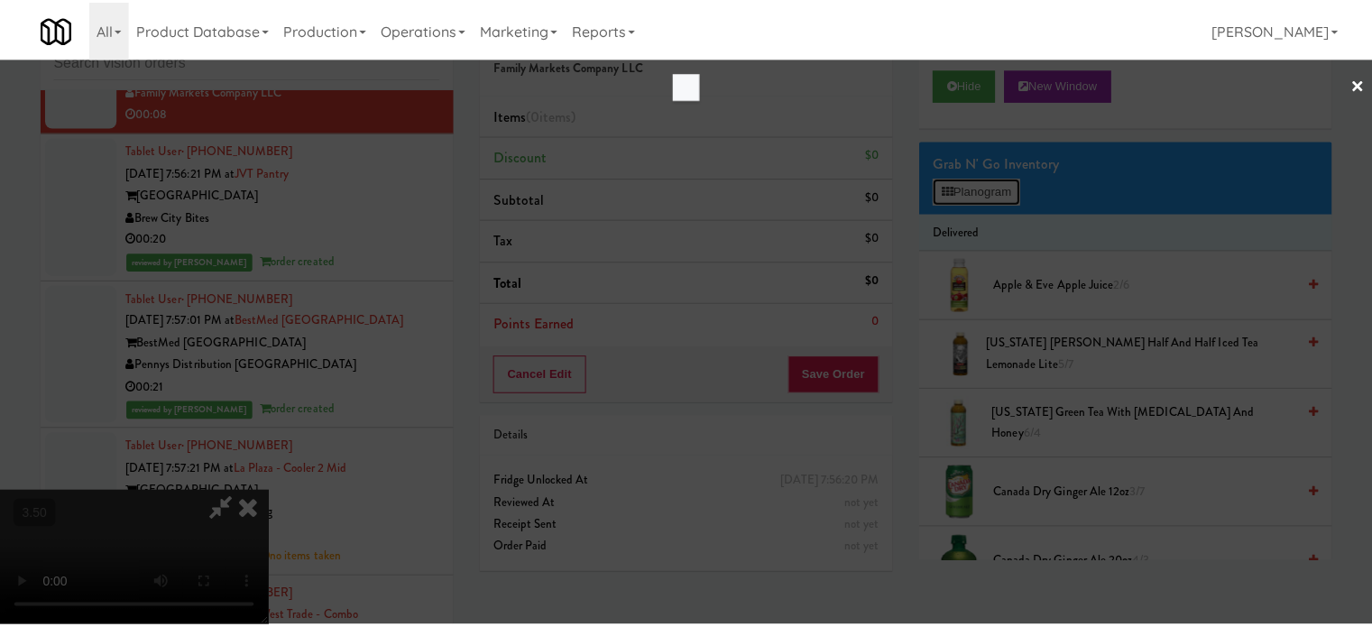
scroll to position [14298, 0]
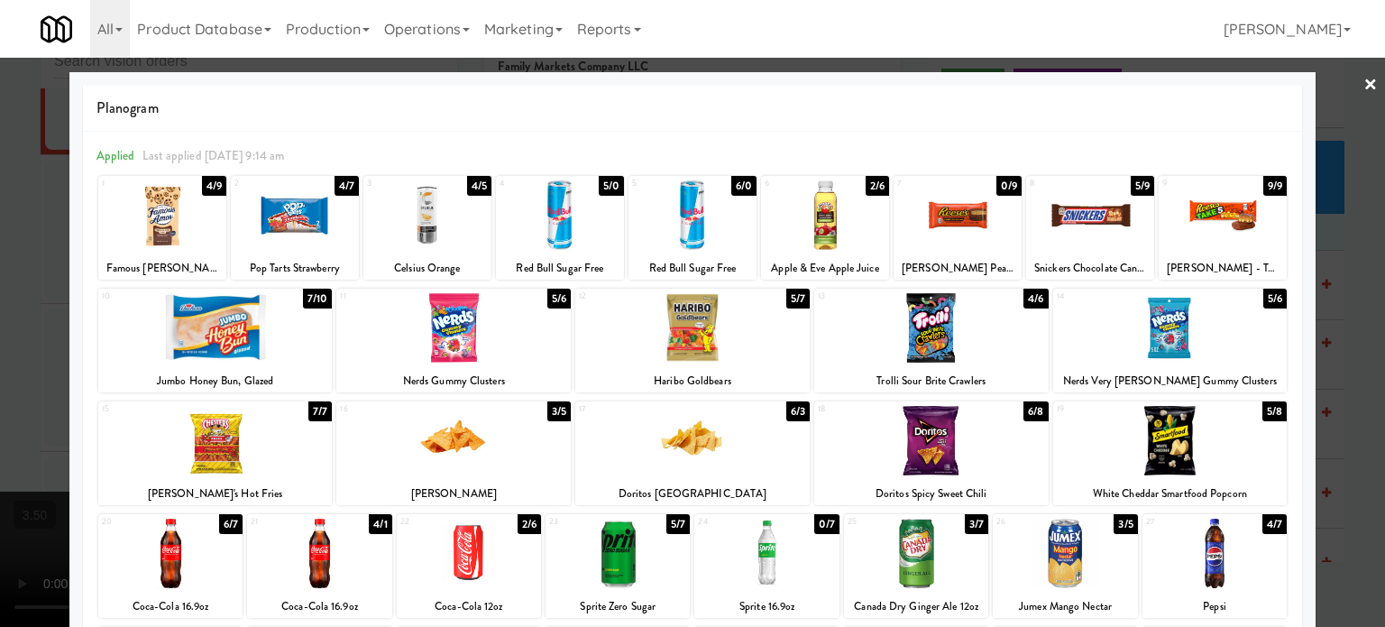
drag, startPoint x: 471, startPoint y: 189, endPoint x: 483, endPoint y: 187, distance: 12.9
click at [472, 189] on div "4/5" at bounding box center [479, 186] width 24 height 20
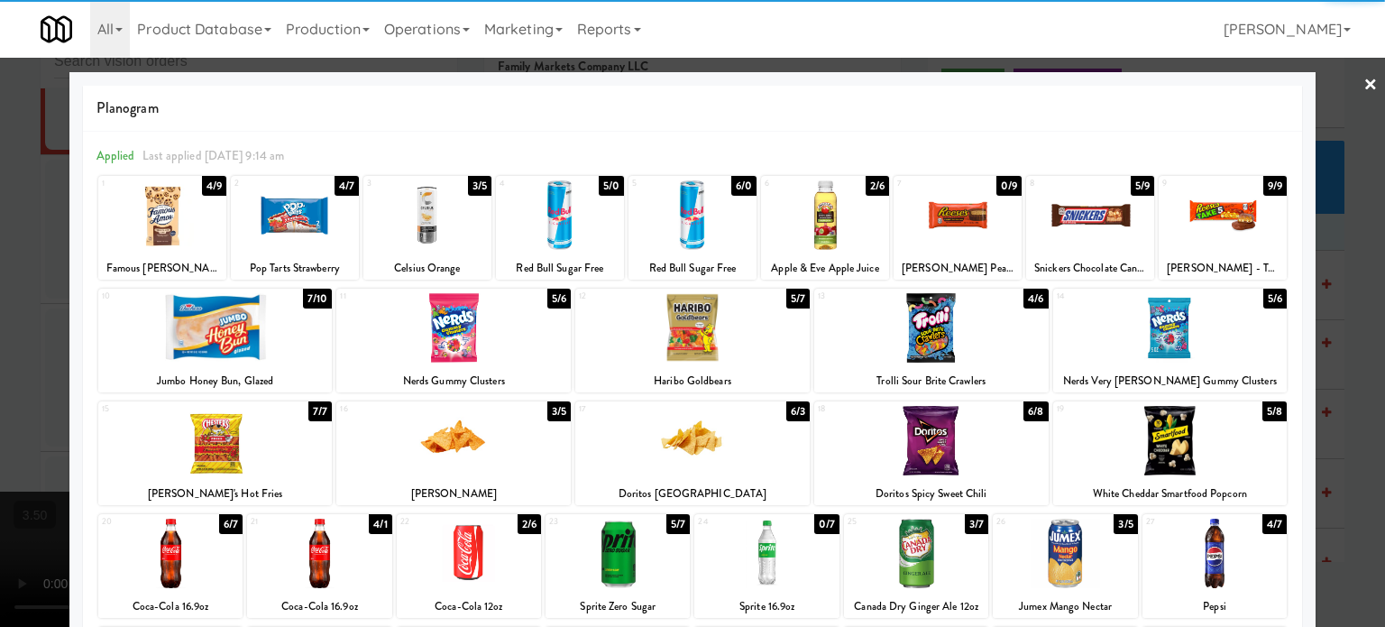
click at [1351, 255] on div at bounding box center [692, 313] width 1385 height 627
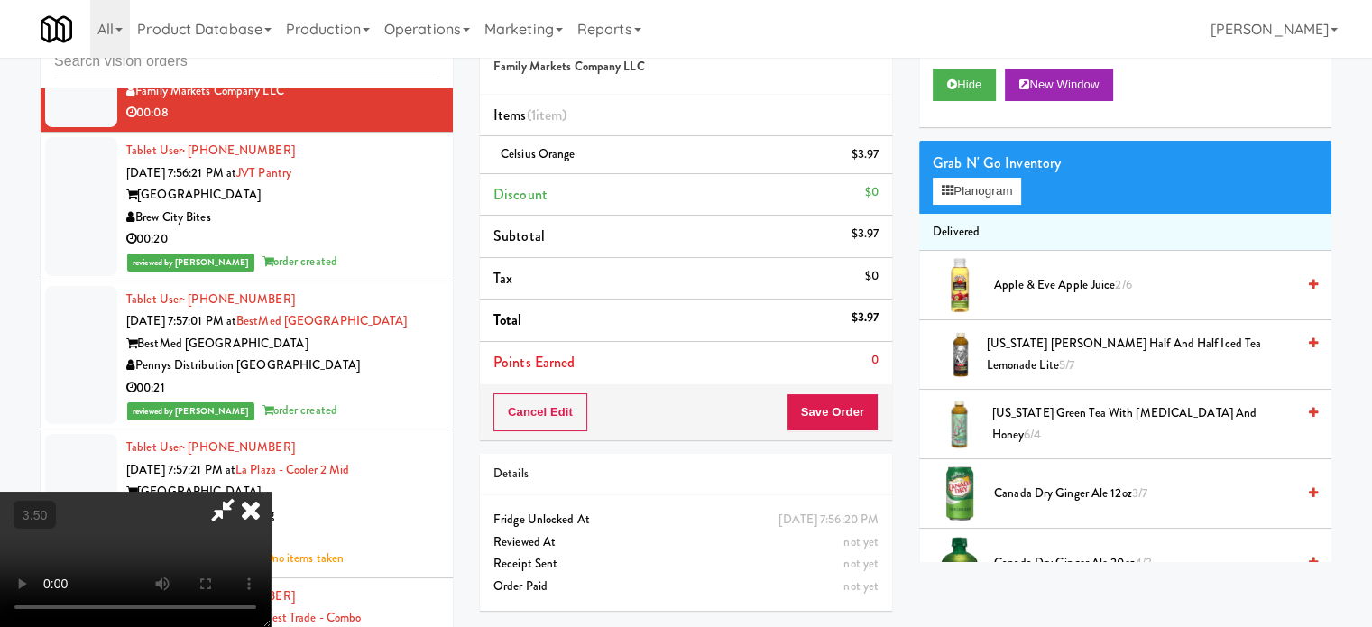
click at [271, 492] on video at bounding box center [135, 559] width 271 height 135
drag, startPoint x: 588, startPoint y: 324, endPoint x: 574, endPoint y: 412, distance: 89.6
click at [271, 492] on video at bounding box center [135, 559] width 271 height 135
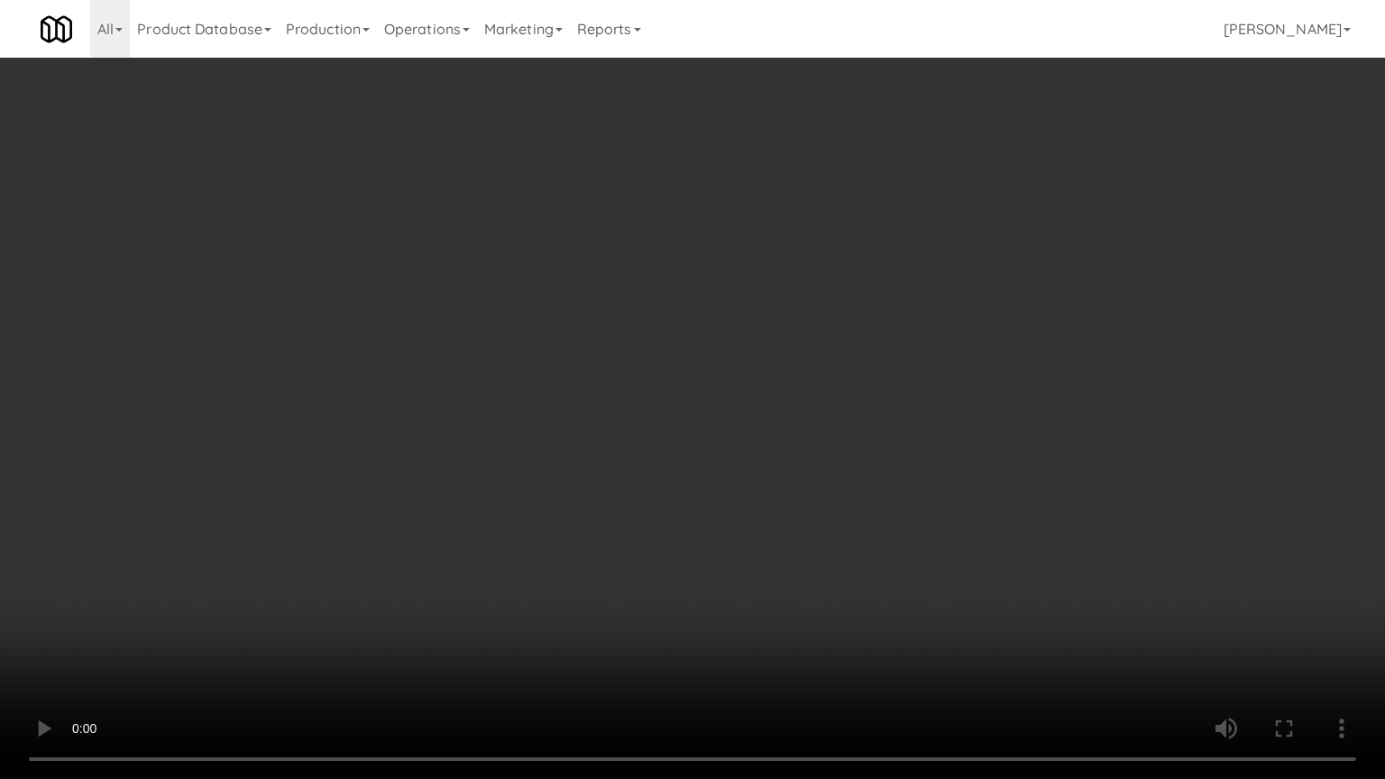
drag, startPoint x: 455, startPoint y: 429, endPoint x: 625, endPoint y: 293, distance: 218.2
click at [457, 422] on video at bounding box center [692, 389] width 1385 height 779
click at [713, 287] on video at bounding box center [692, 389] width 1385 height 779
click at [759, 282] on video at bounding box center [692, 389] width 1385 height 779
click at [794, 279] on video at bounding box center [692, 389] width 1385 height 779
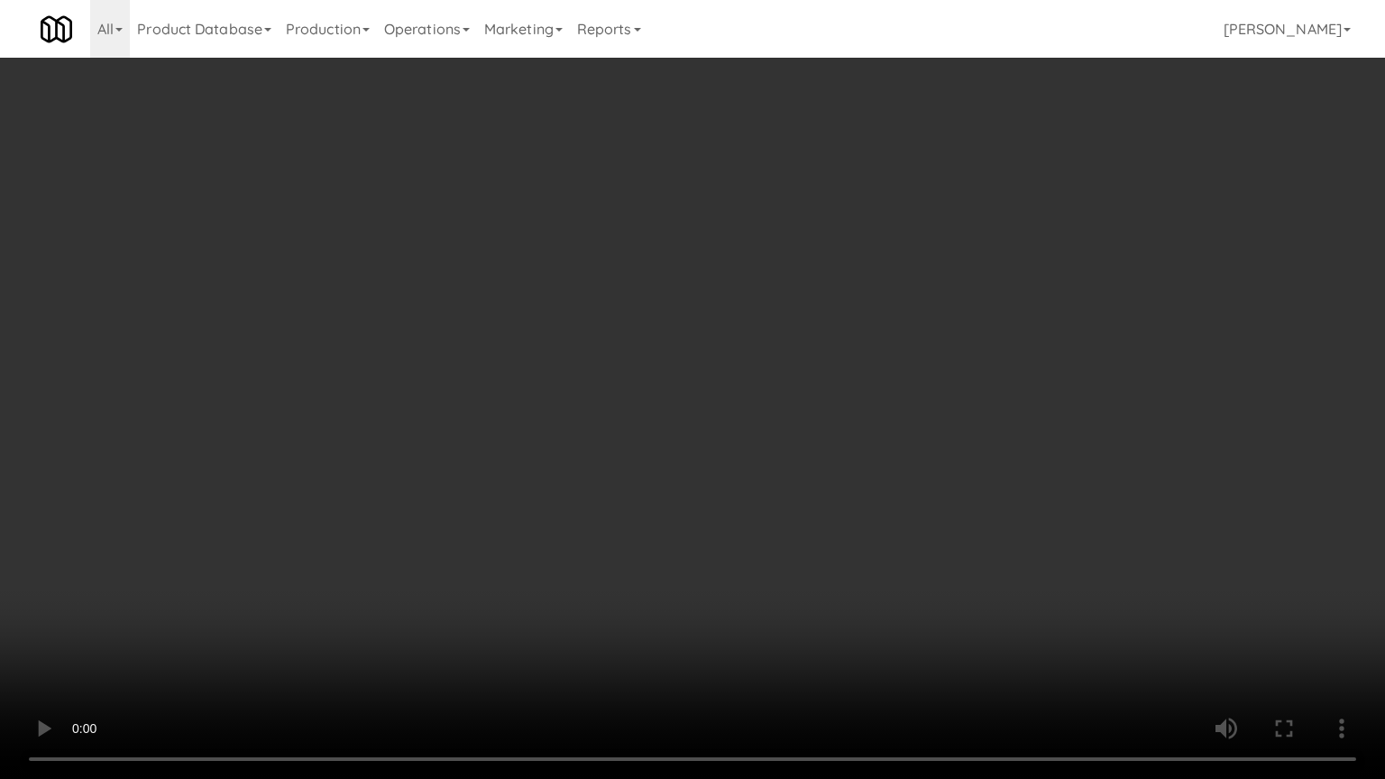
click at [763, 294] on video at bounding box center [692, 389] width 1385 height 779
click at [745, 328] on video at bounding box center [692, 389] width 1385 height 779
click at [598, 446] on video at bounding box center [692, 389] width 1385 height 779
click at [634, 353] on video at bounding box center [692, 389] width 1385 height 779
click at [665, 355] on video at bounding box center [692, 389] width 1385 height 779
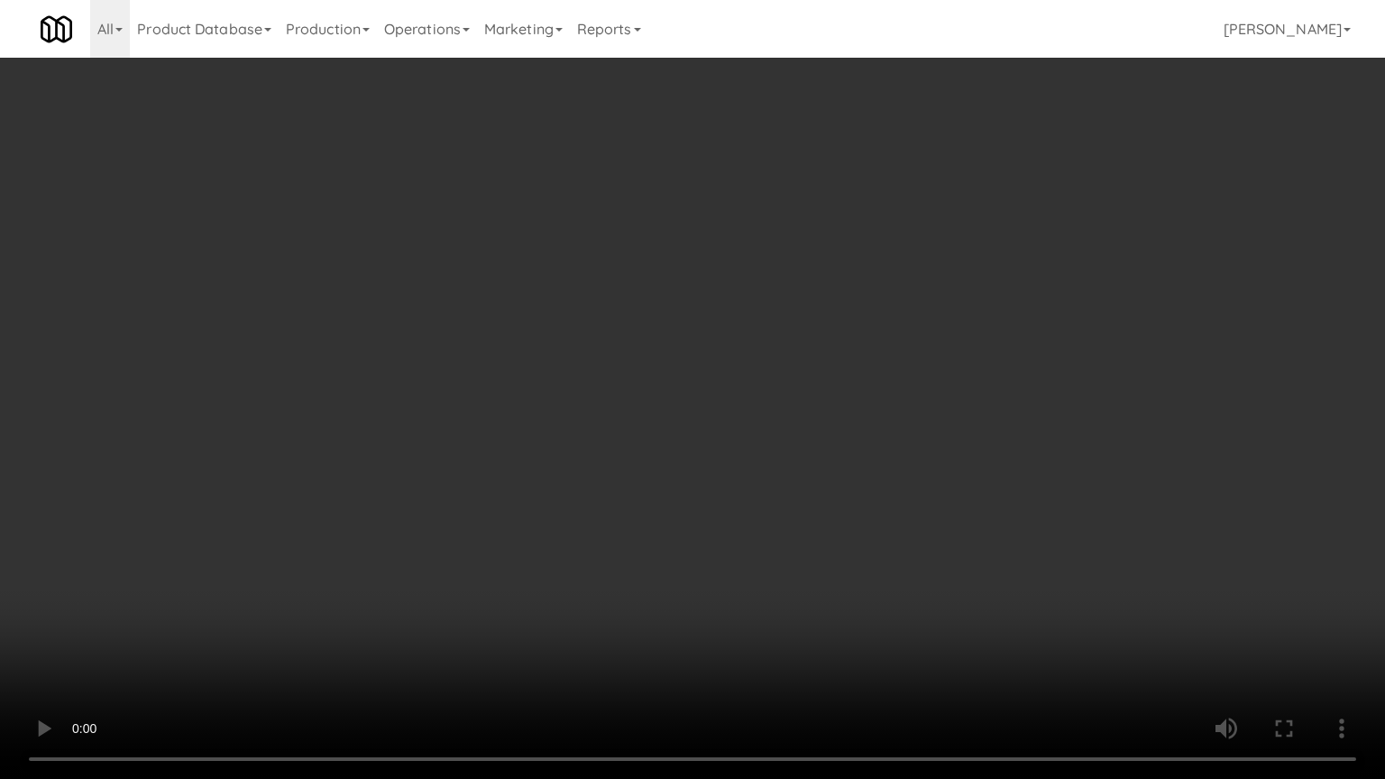
click at [672, 355] on video at bounding box center [692, 389] width 1385 height 779
click at [677, 353] on video at bounding box center [692, 389] width 1385 height 779
click at [685, 353] on video at bounding box center [692, 389] width 1385 height 779
click at [768, 347] on video at bounding box center [692, 389] width 1385 height 779
click at [740, 363] on video at bounding box center [692, 389] width 1385 height 779
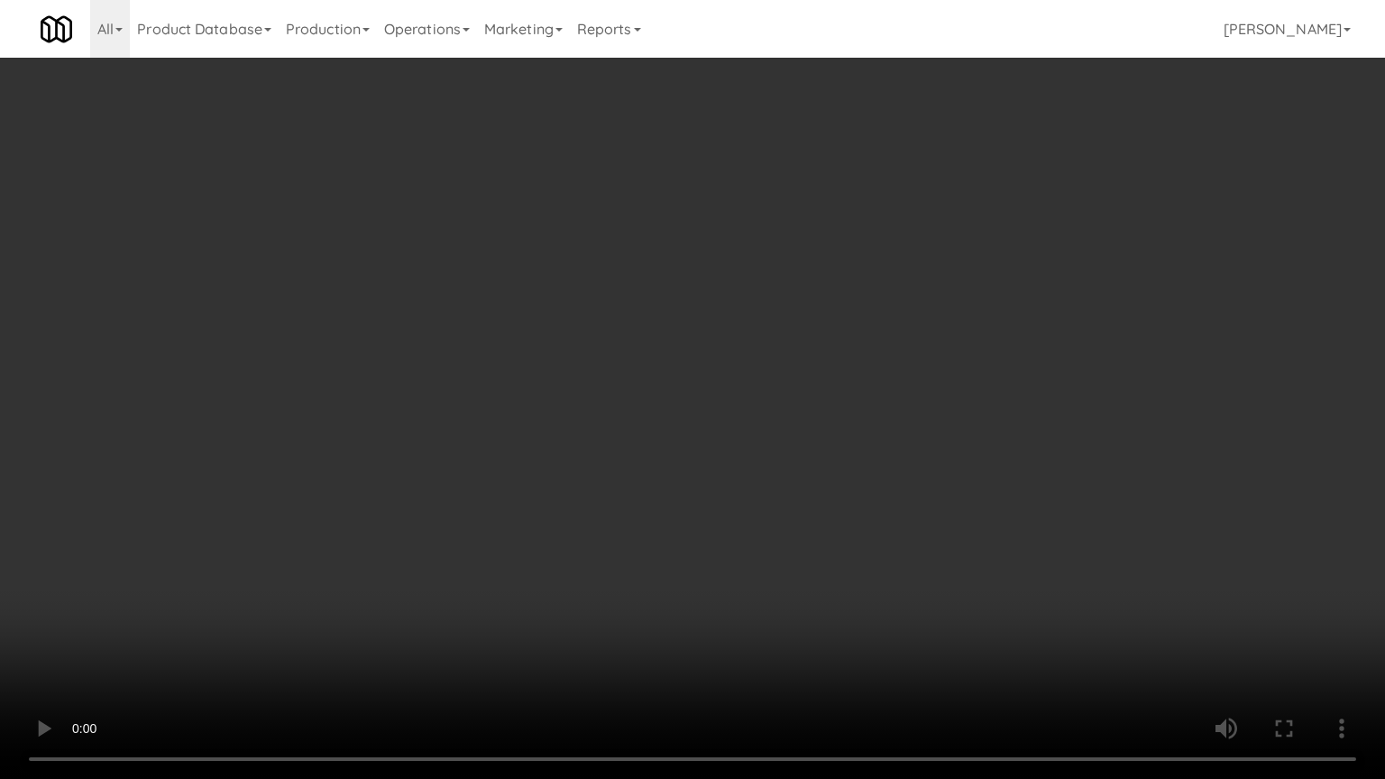
click at [718, 361] on video at bounding box center [692, 389] width 1385 height 779
drag, startPoint x: 732, startPoint y: 359, endPoint x: 862, endPoint y: 198, distance: 207.2
click at [736, 357] on video at bounding box center [692, 389] width 1385 height 779
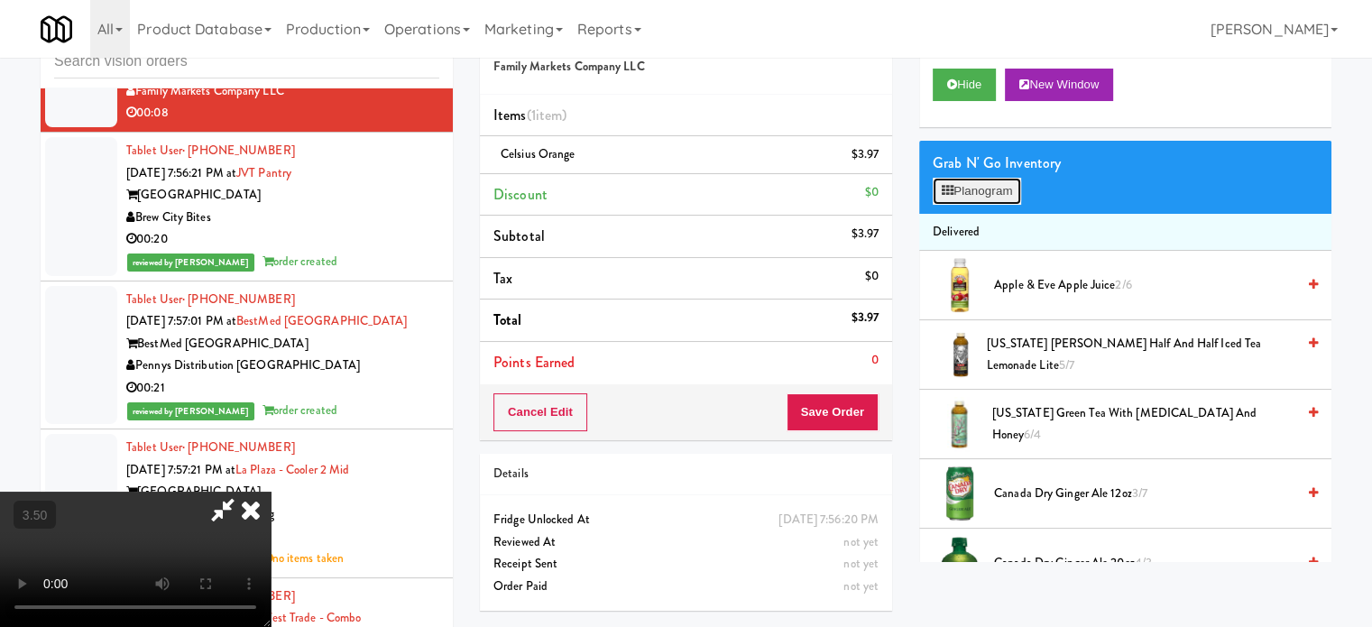
click at [1005, 183] on button "Planogram" at bounding box center [977, 191] width 88 height 27
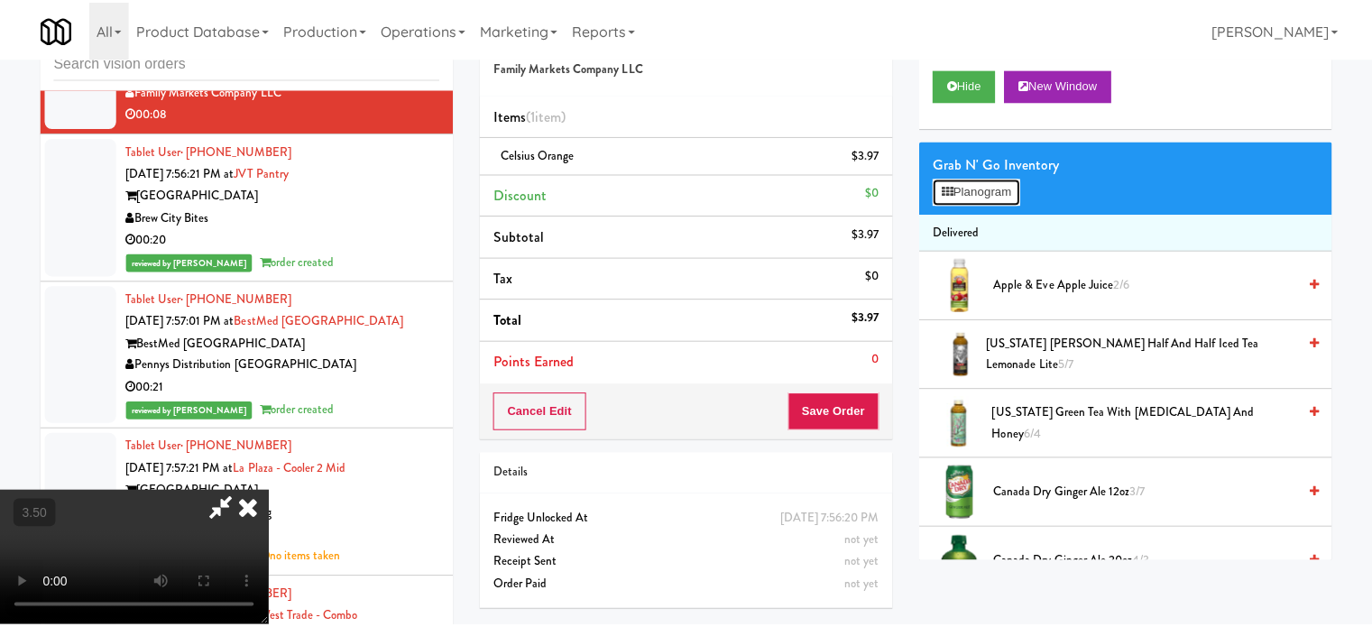
scroll to position [14298, 0]
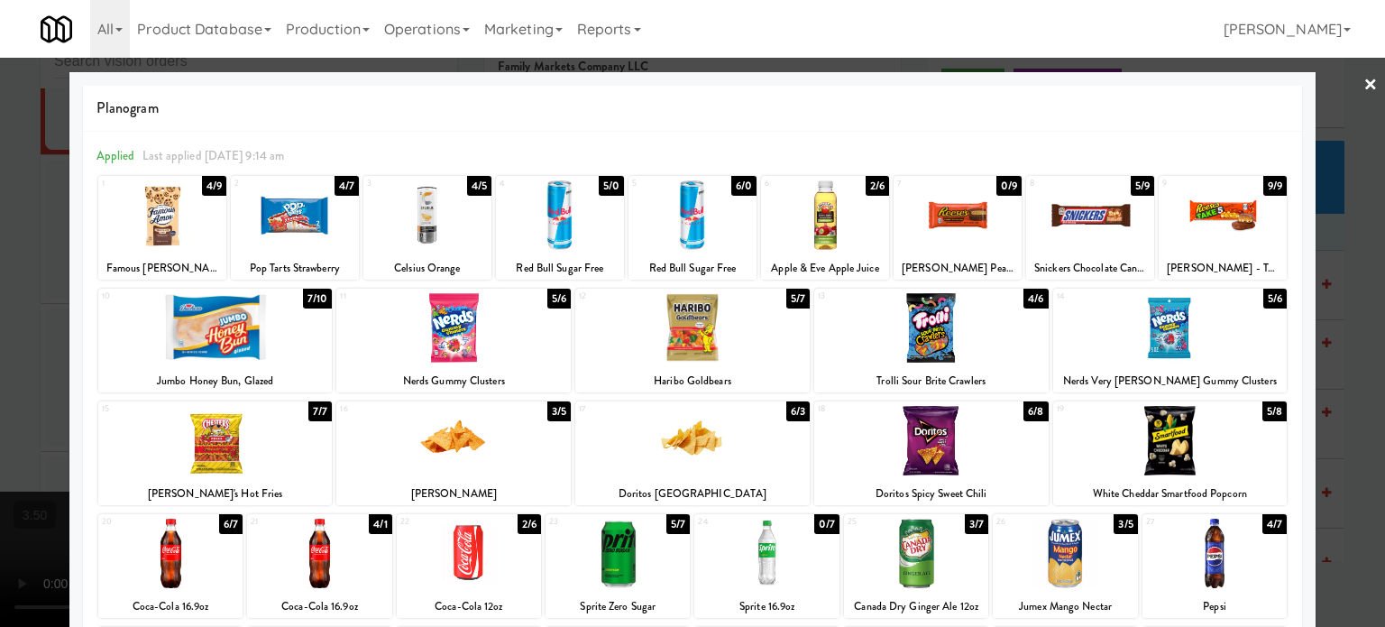
click at [1263, 410] on div "5/8" at bounding box center [1275, 411] width 24 height 20
drag, startPoint x: 1336, startPoint y: 379, endPoint x: 1334, endPoint y: 367, distance: 11.9
click at [1336, 380] on div at bounding box center [692, 313] width 1385 height 627
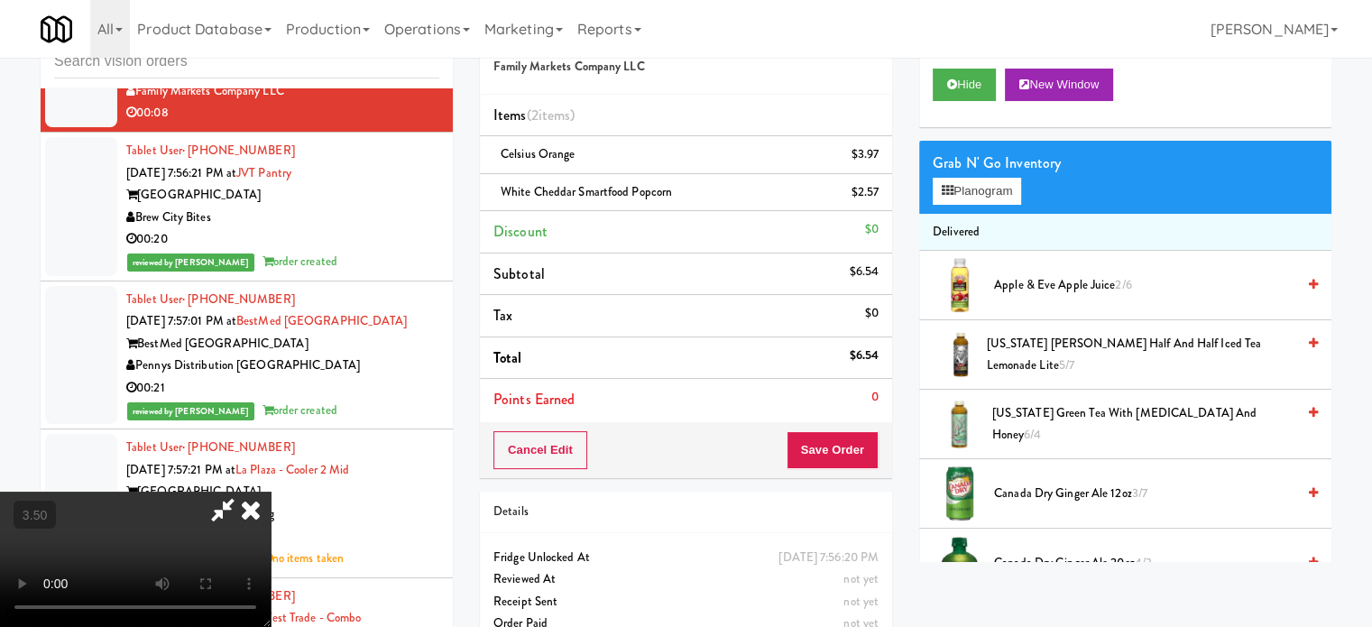
drag, startPoint x: 610, startPoint y: 345, endPoint x: 610, endPoint y: 335, distance: 9.9
click at [271, 492] on video at bounding box center [135, 559] width 271 height 135
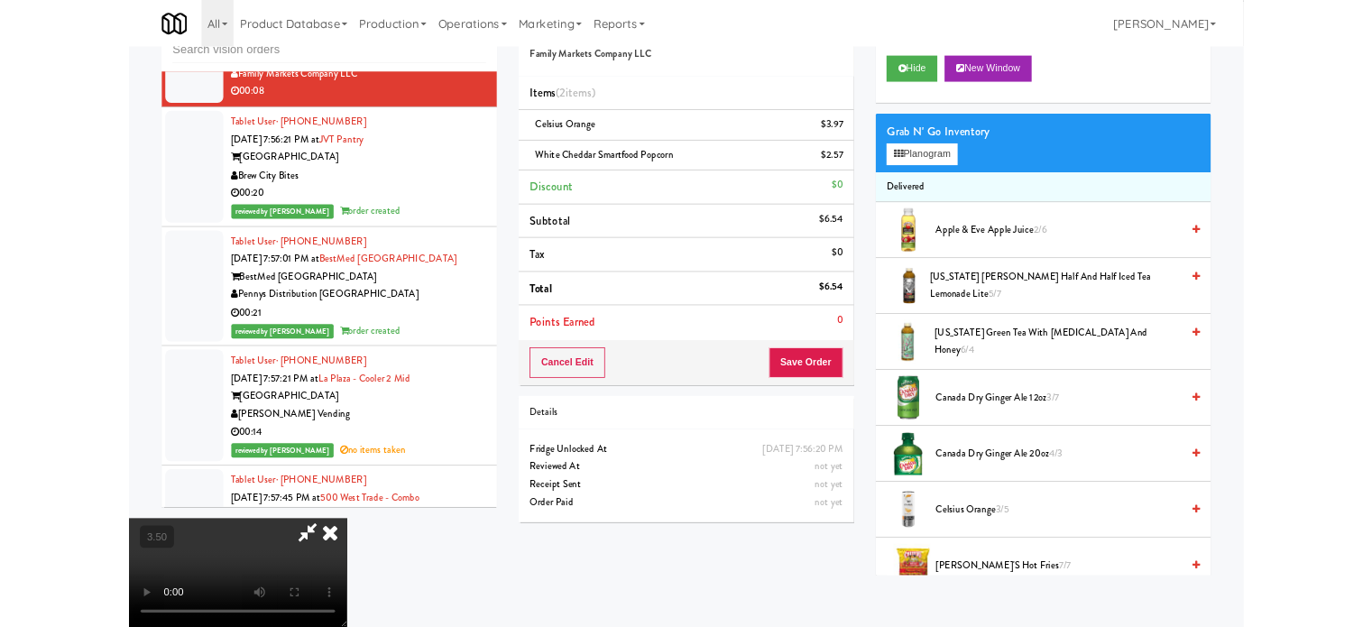
scroll to position [14298, 0]
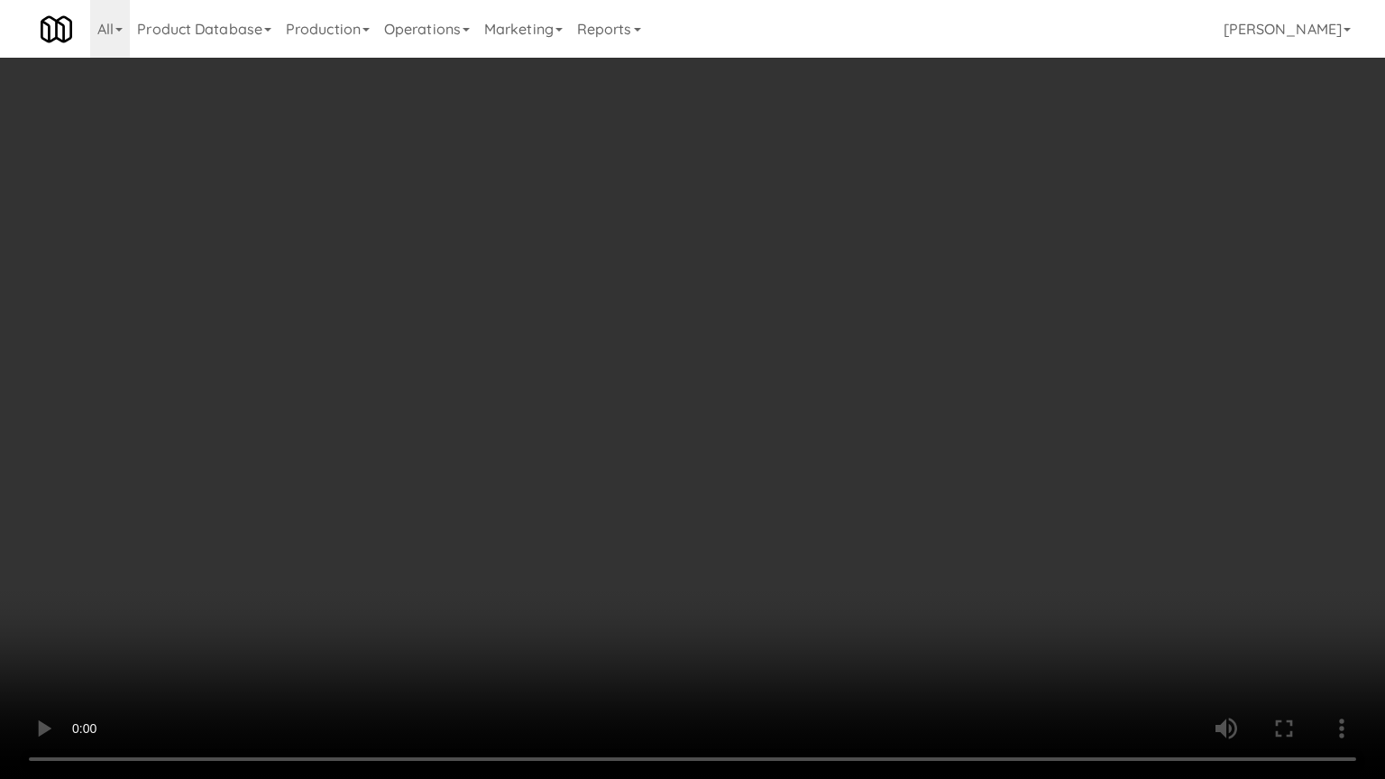
click at [626, 357] on video at bounding box center [692, 389] width 1385 height 779
click at [696, 370] on video at bounding box center [692, 389] width 1385 height 779
drag, startPoint x: 739, startPoint y: 370, endPoint x: 794, endPoint y: 217, distance: 162.1
click at [740, 370] on video at bounding box center [692, 389] width 1385 height 779
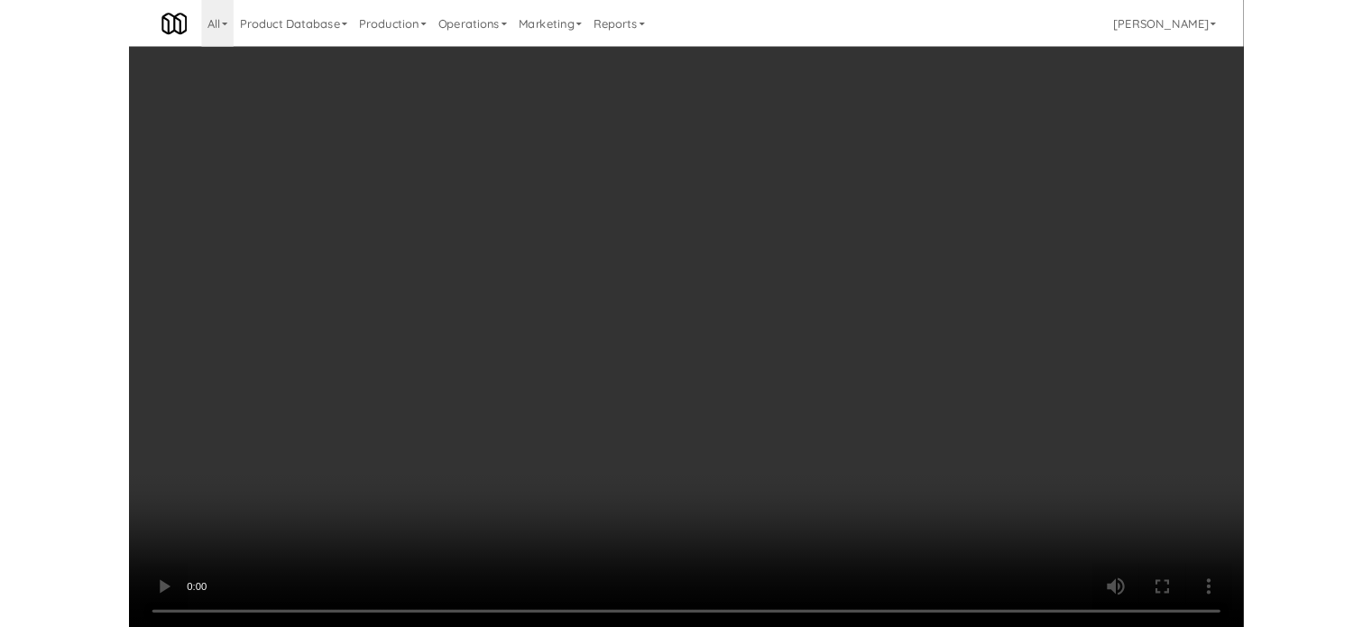
scroll to position [14320, 0]
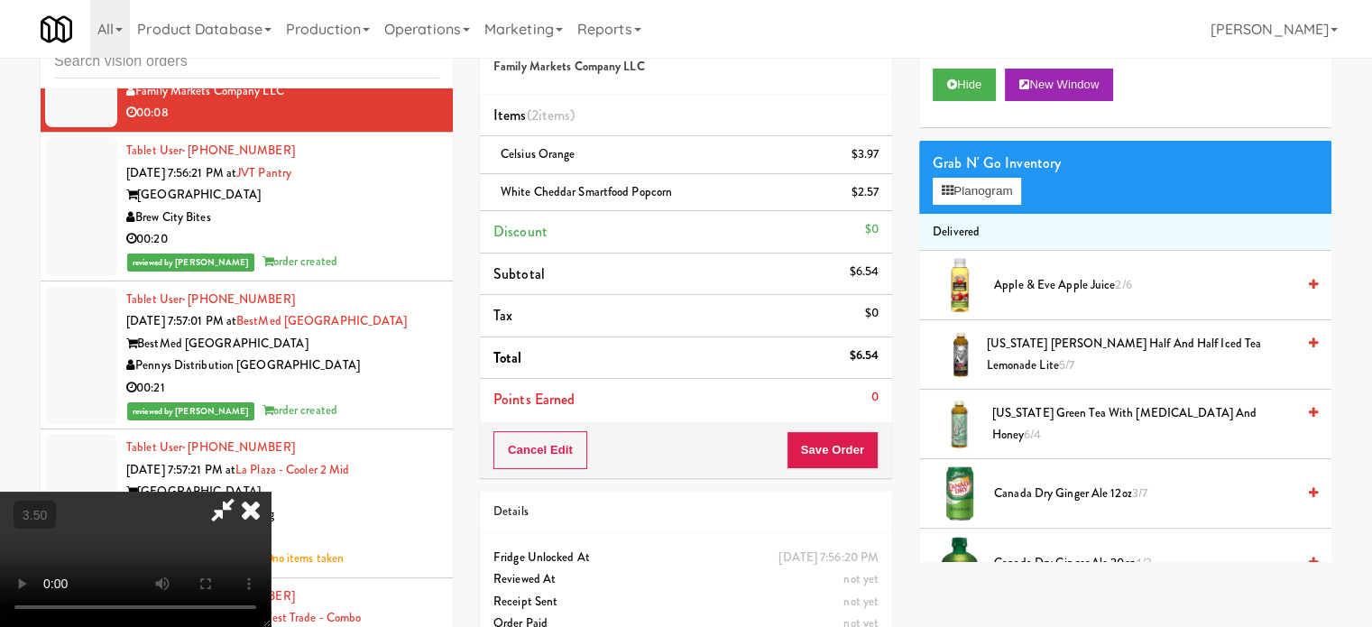
click at [271, 492] on icon at bounding box center [251, 510] width 40 height 36
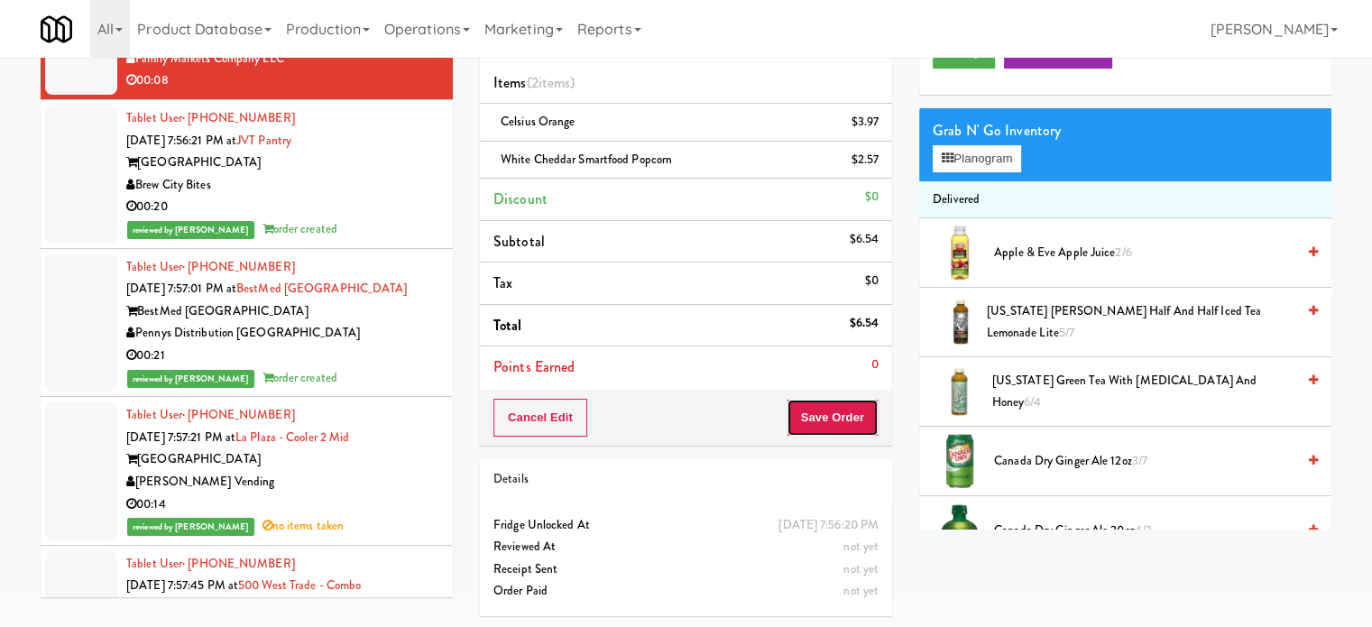
click at [819, 417] on button "Save Order" at bounding box center [832, 418] width 92 height 38
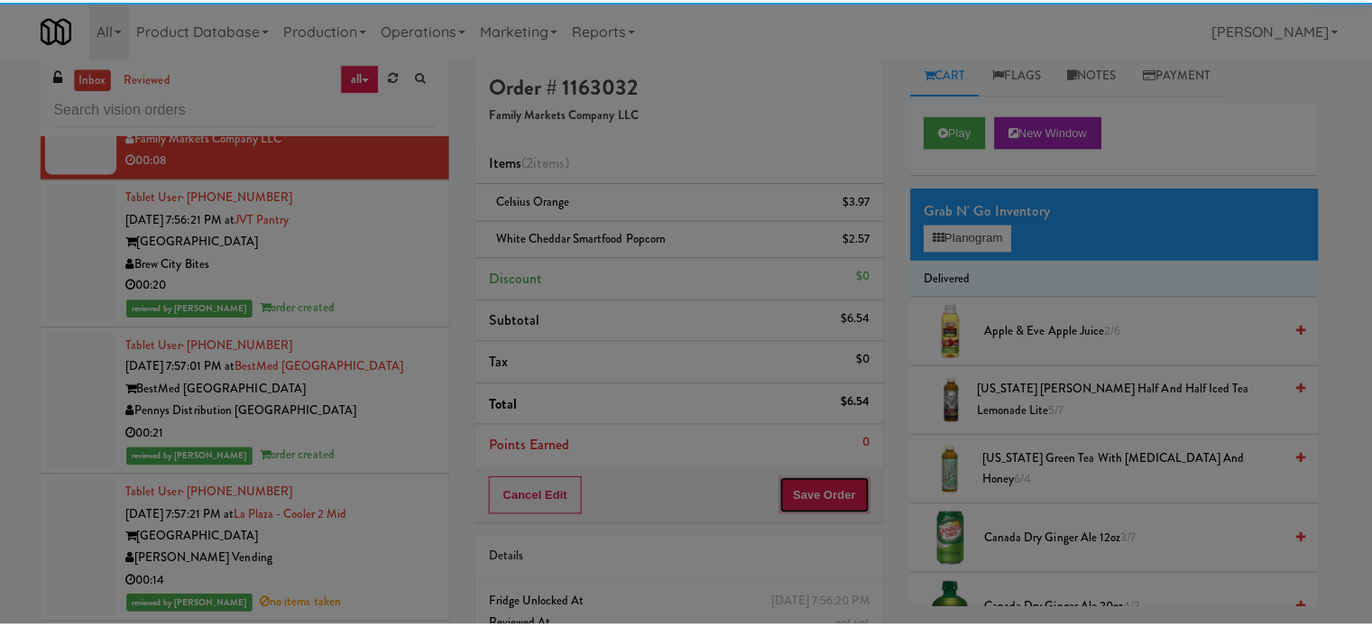
scroll to position [0, 0]
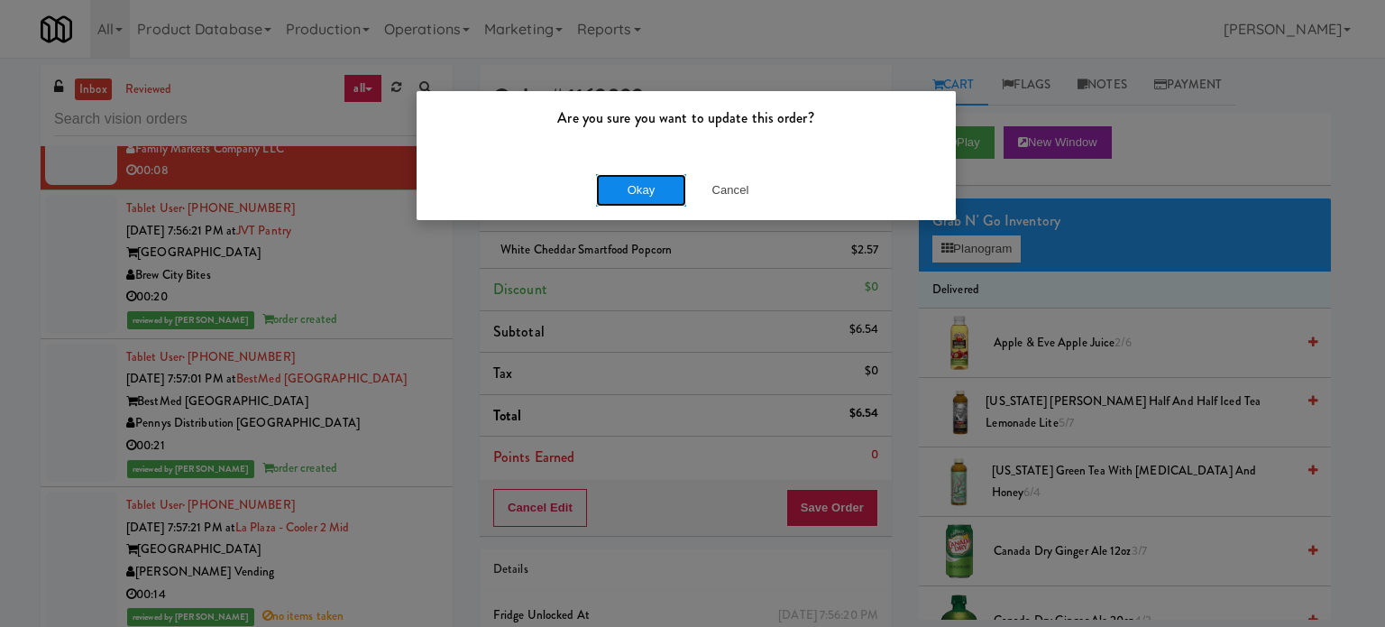
click at [663, 198] on button "Okay" at bounding box center [641, 190] width 90 height 32
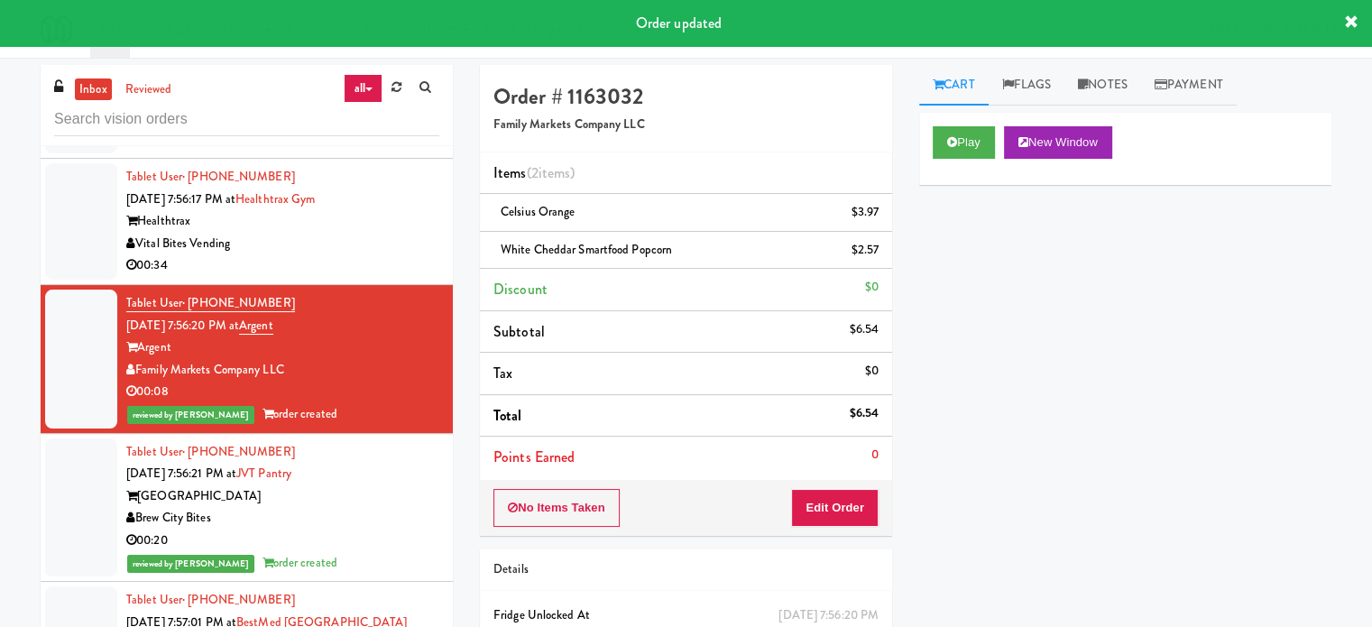
scroll to position [13900, 0]
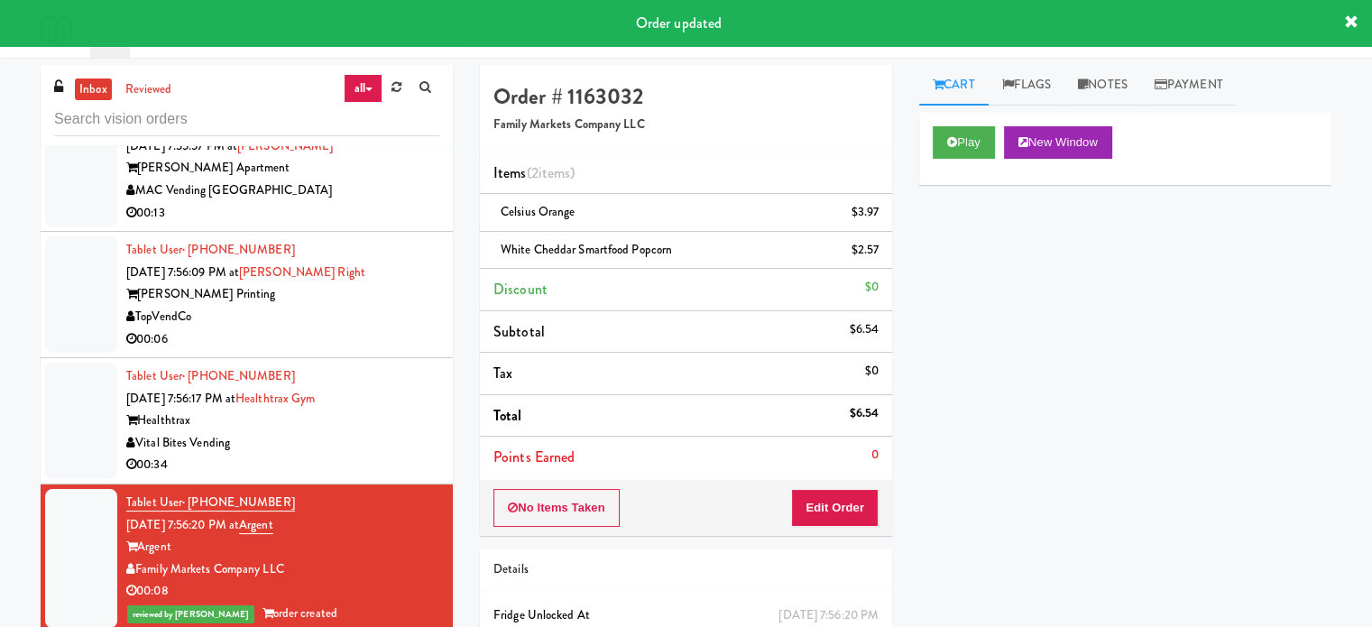
drag, startPoint x: 395, startPoint y: 504, endPoint x: 409, endPoint y: 493, distance: 17.3
click at [394, 455] on div "Vital Bites Vending" at bounding box center [282, 443] width 313 height 23
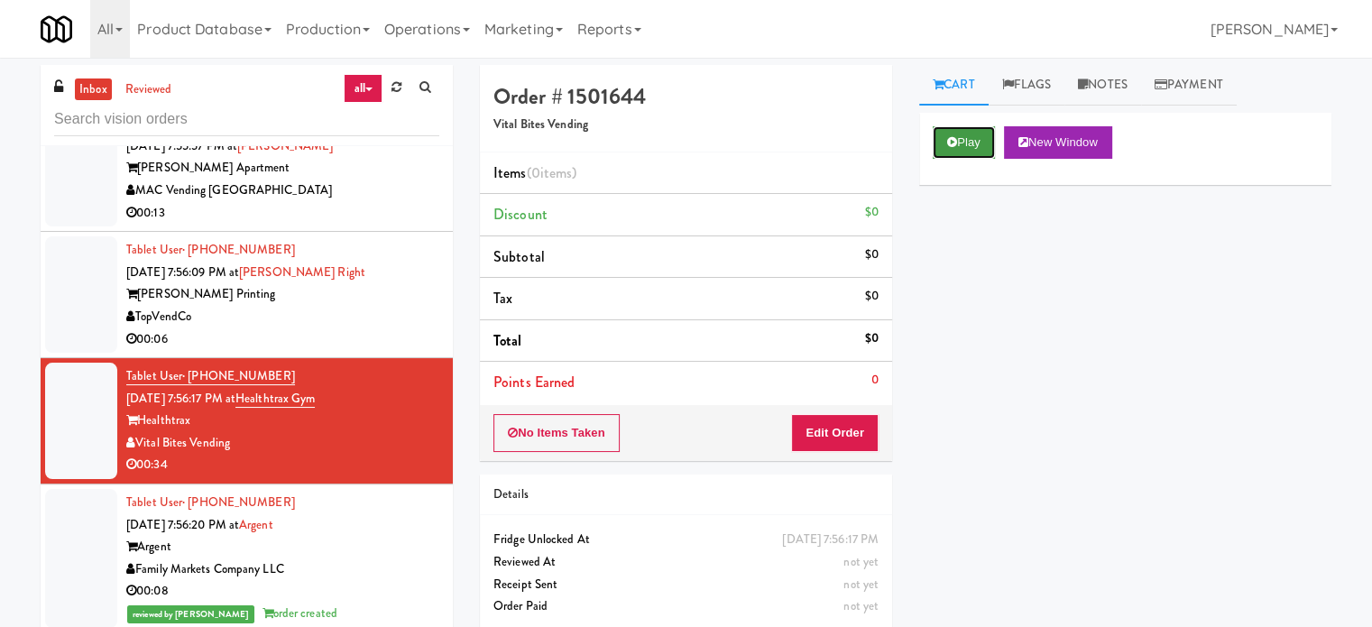
click at [971, 144] on button "Play" at bounding box center [964, 142] width 62 height 32
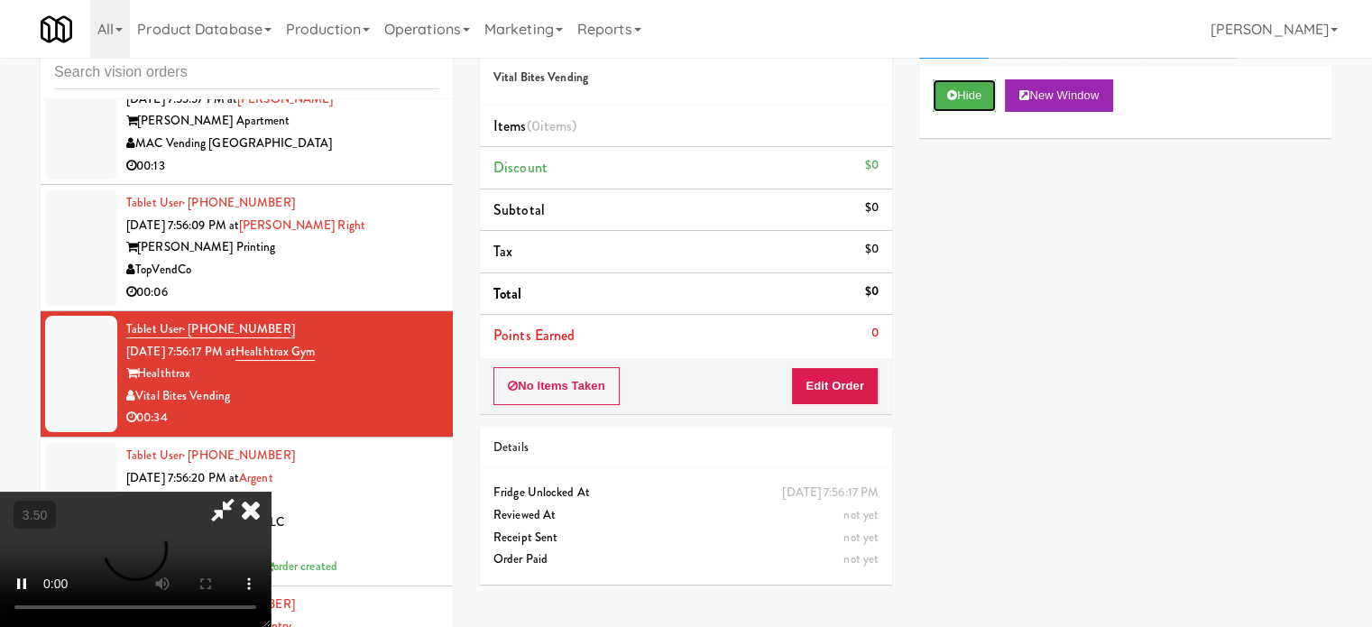
scroll to position [73, 0]
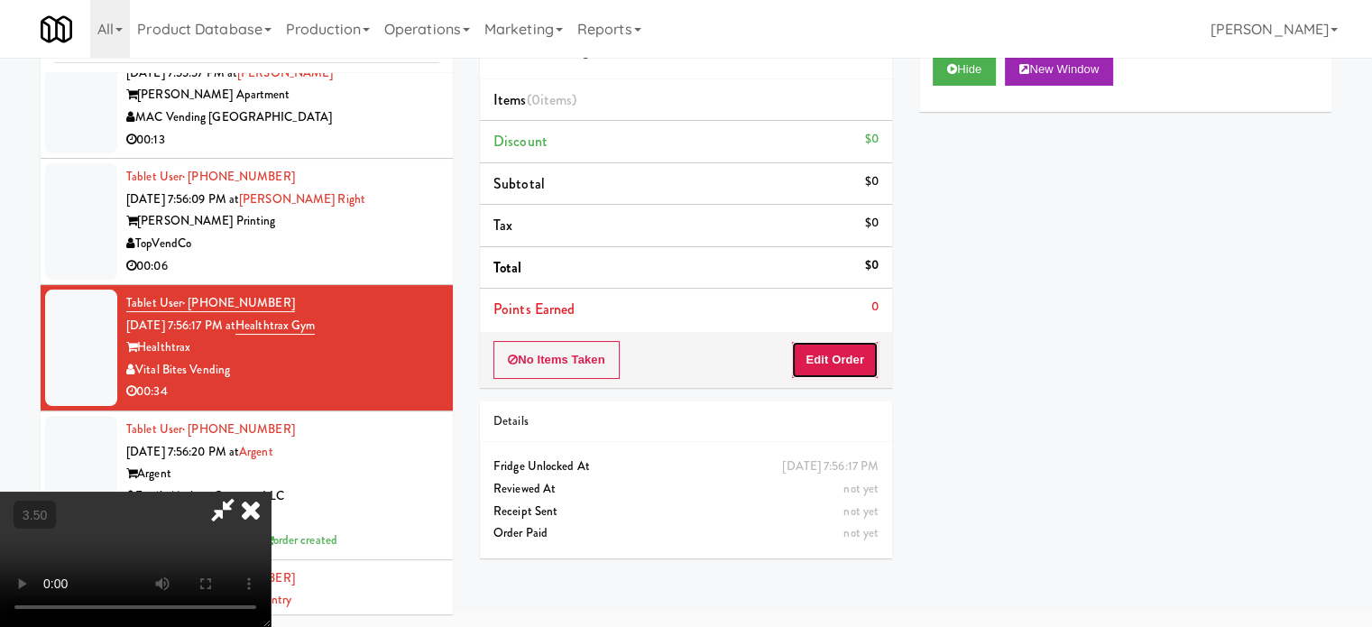
click at [841, 355] on button "Edit Order" at bounding box center [834, 360] width 87 height 38
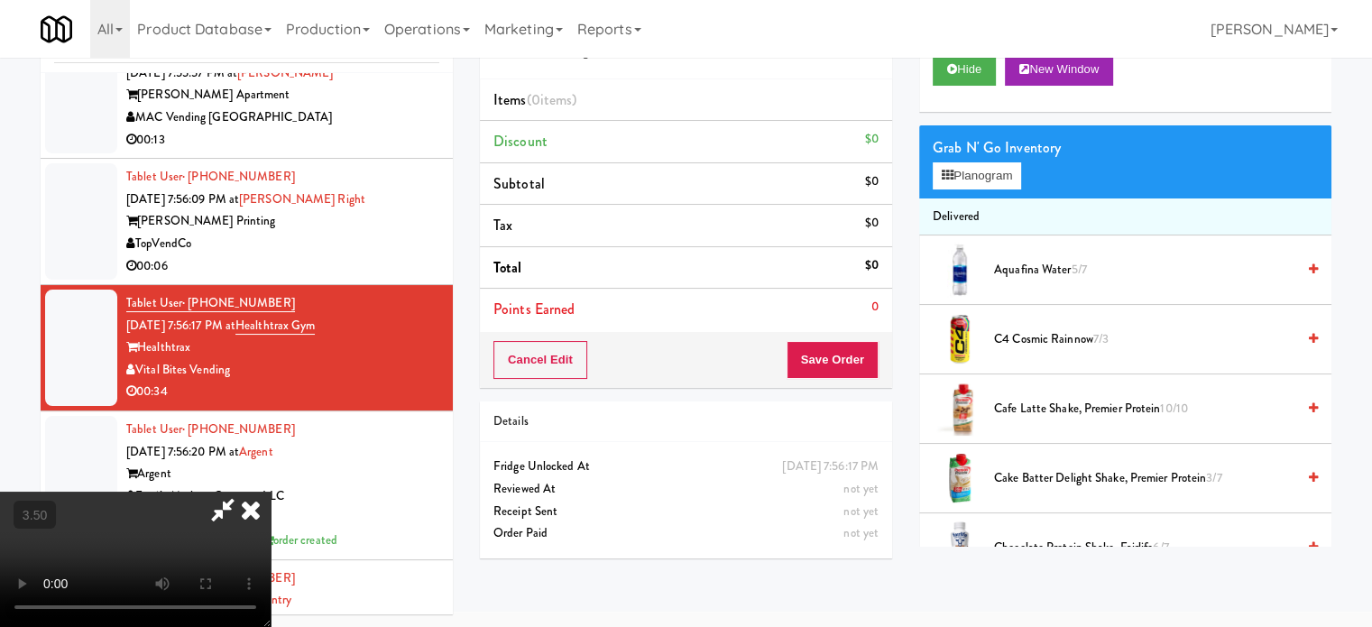
click at [271, 492] on video at bounding box center [135, 559] width 271 height 135
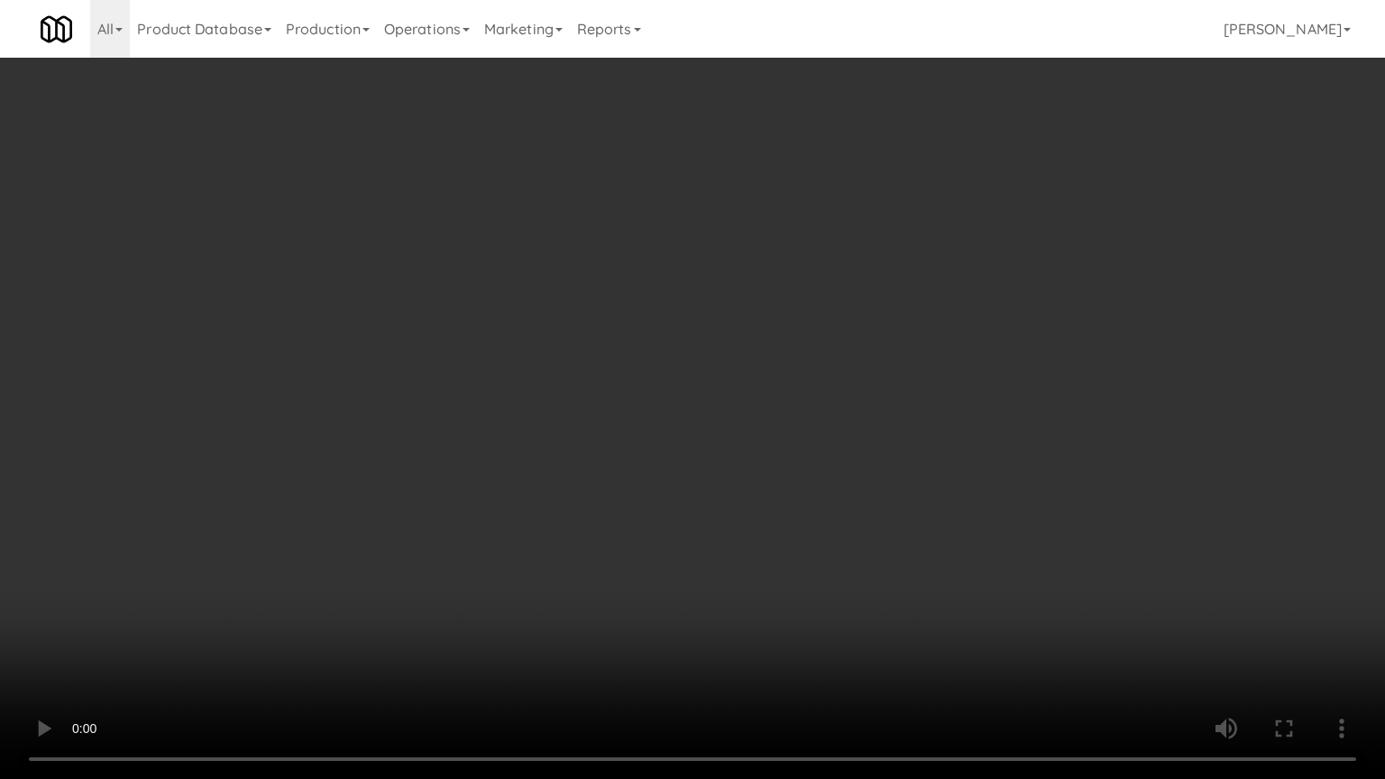
scroll to position [13877, 0]
click at [568, 394] on video at bounding box center [692, 389] width 1385 height 779
click at [610, 391] on video at bounding box center [692, 389] width 1385 height 779
click at [621, 382] on video at bounding box center [692, 389] width 1385 height 779
click at [658, 390] on video at bounding box center [692, 389] width 1385 height 779
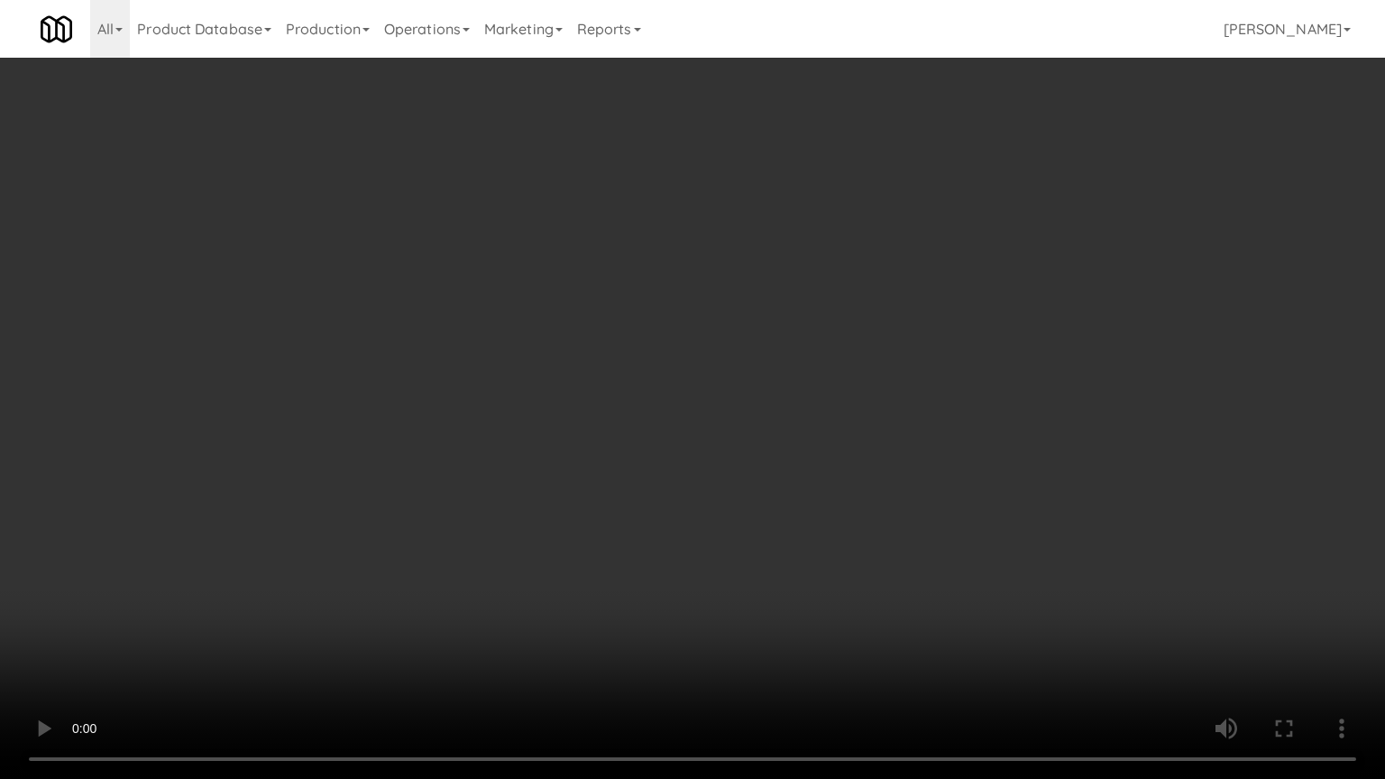
click at [536, 402] on video at bounding box center [692, 389] width 1385 height 779
click at [635, 407] on video at bounding box center [692, 389] width 1385 height 779
click at [571, 409] on video at bounding box center [692, 389] width 1385 height 779
click at [600, 419] on video at bounding box center [692, 389] width 1385 height 779
click at [609, 413] on video at bounding box center [692, 389] width 1385 height 779
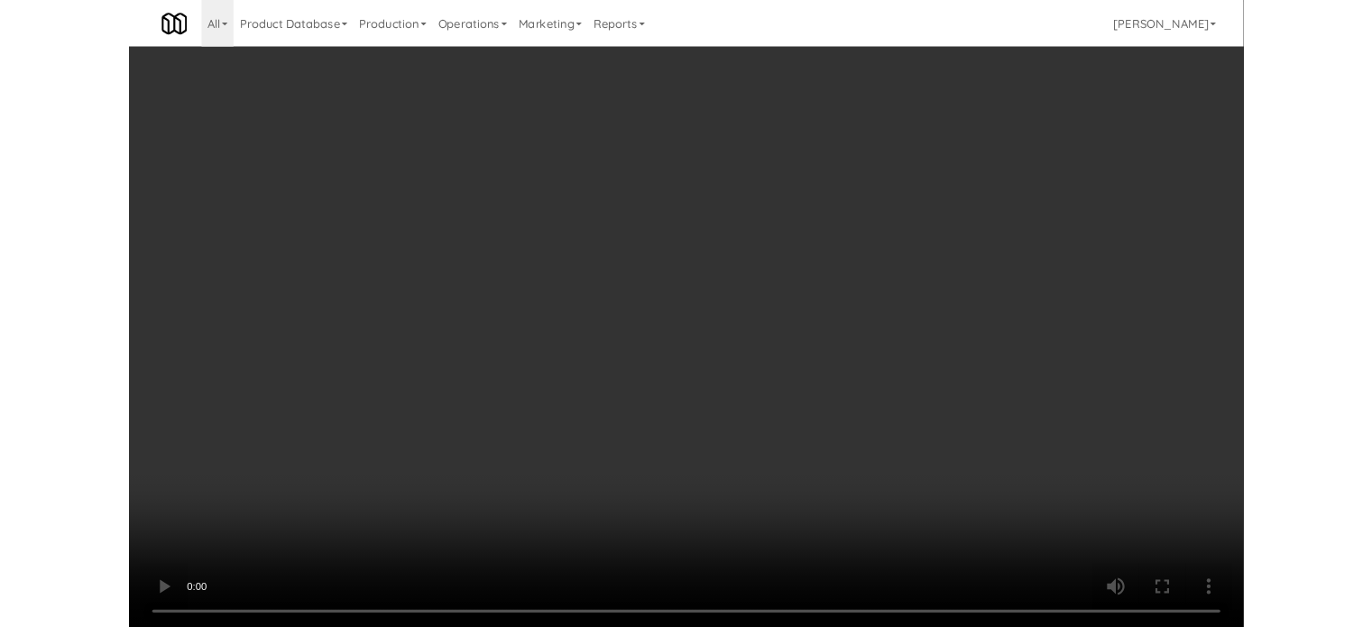
scroll to position [73, 0]
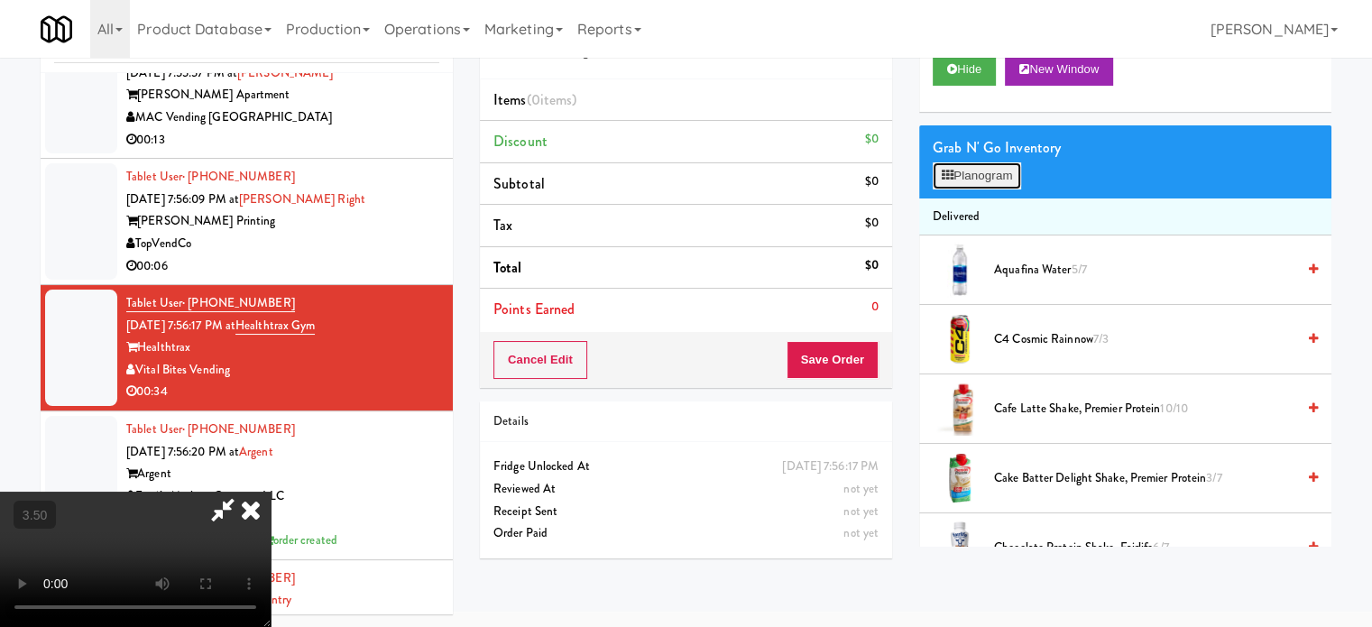
click at [977, 171] on button "Planogram" at bounding box center [977, 175] width 88 height 27
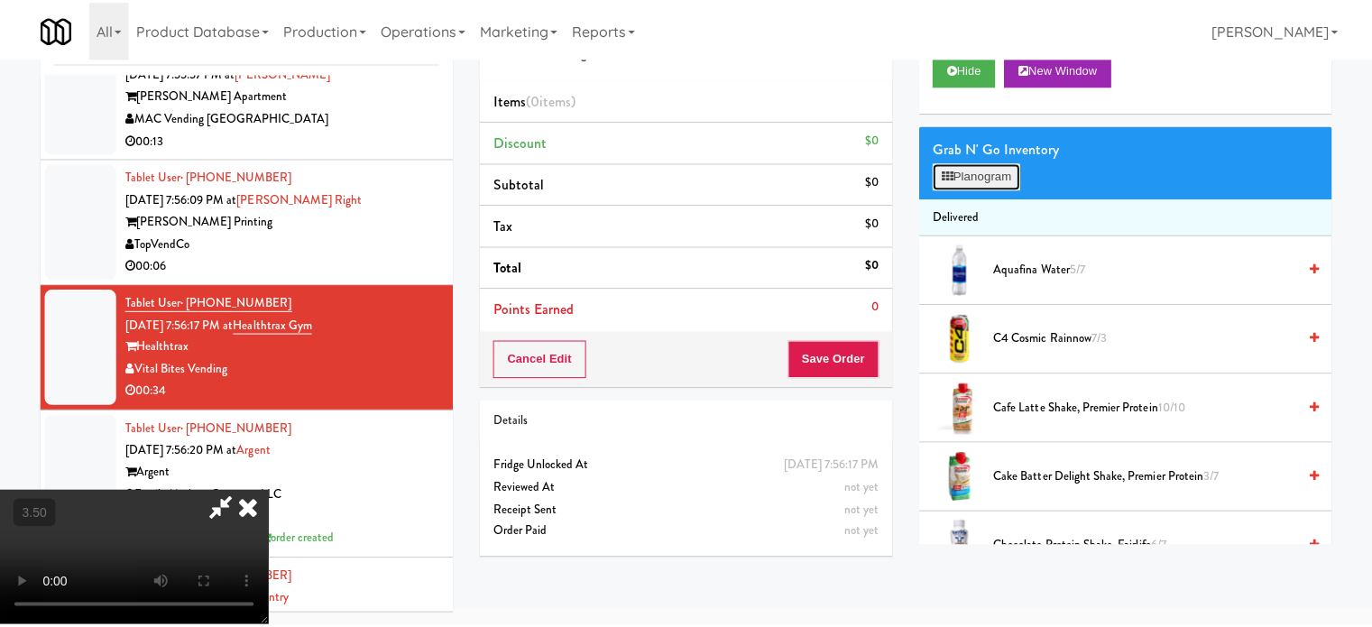
scroll to position [13877, 0]
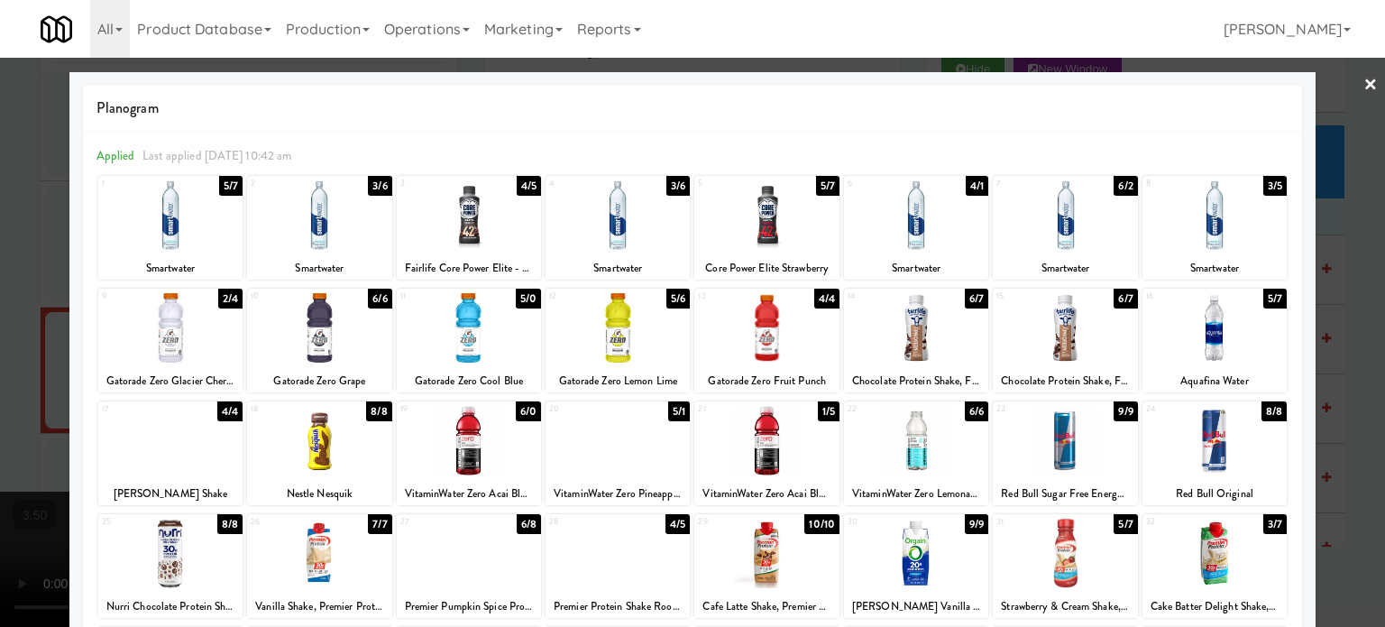
click at [520, 299] on div "5/0" at bounding box center [528, 299] width 25 height 20
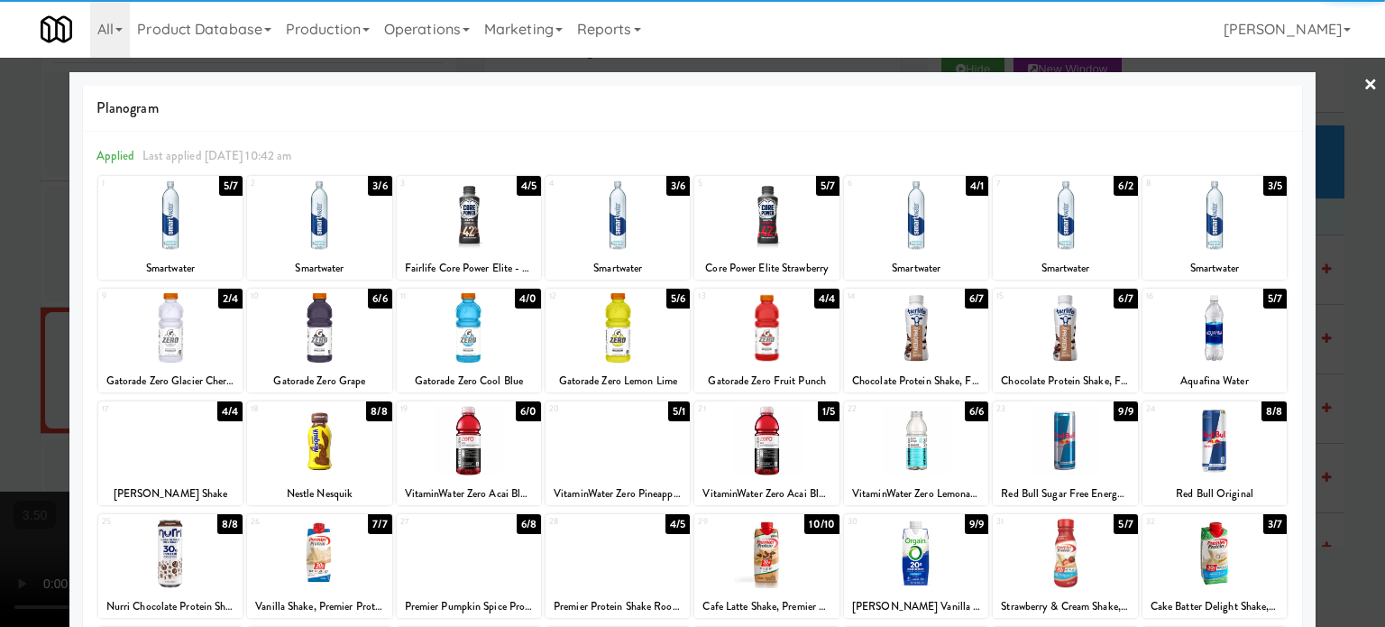
drag, startPoint x: 1312, startPoint y: 297, endPoint x: 1342, endPoint y: 290, distance: 30.4
click at [1316, 297] on div at bounding box center [692, 313] width 1385 height 627
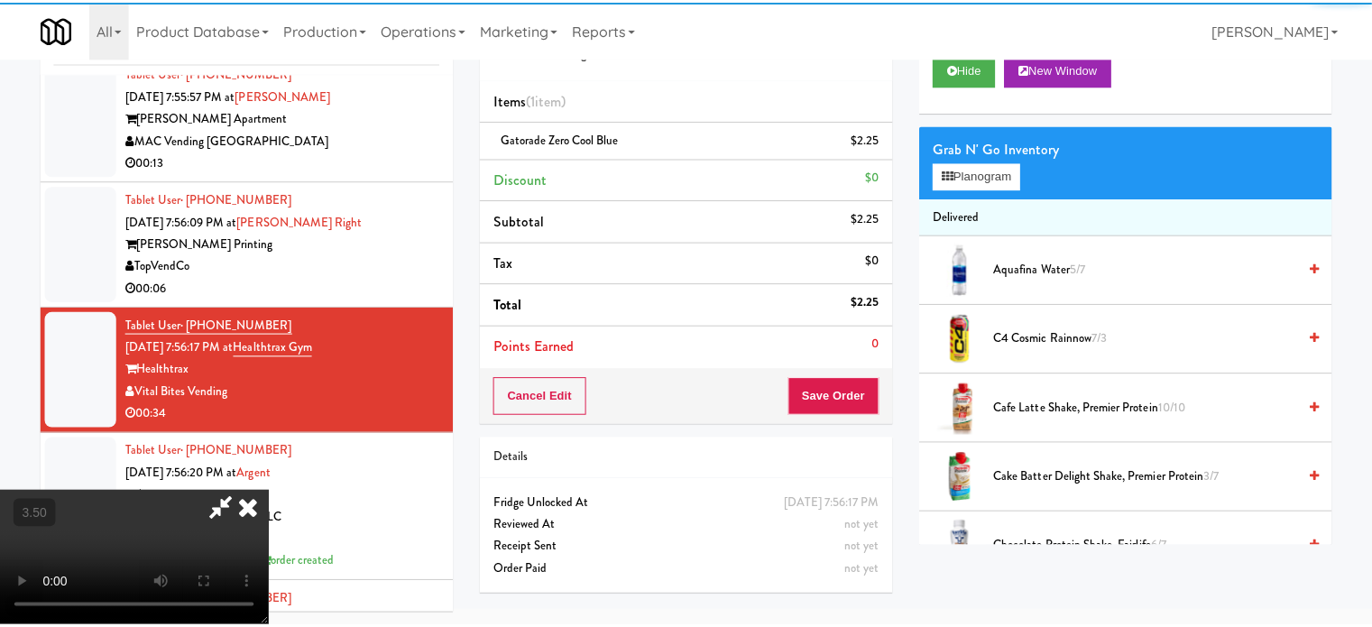
scroll to position [13900, 0]
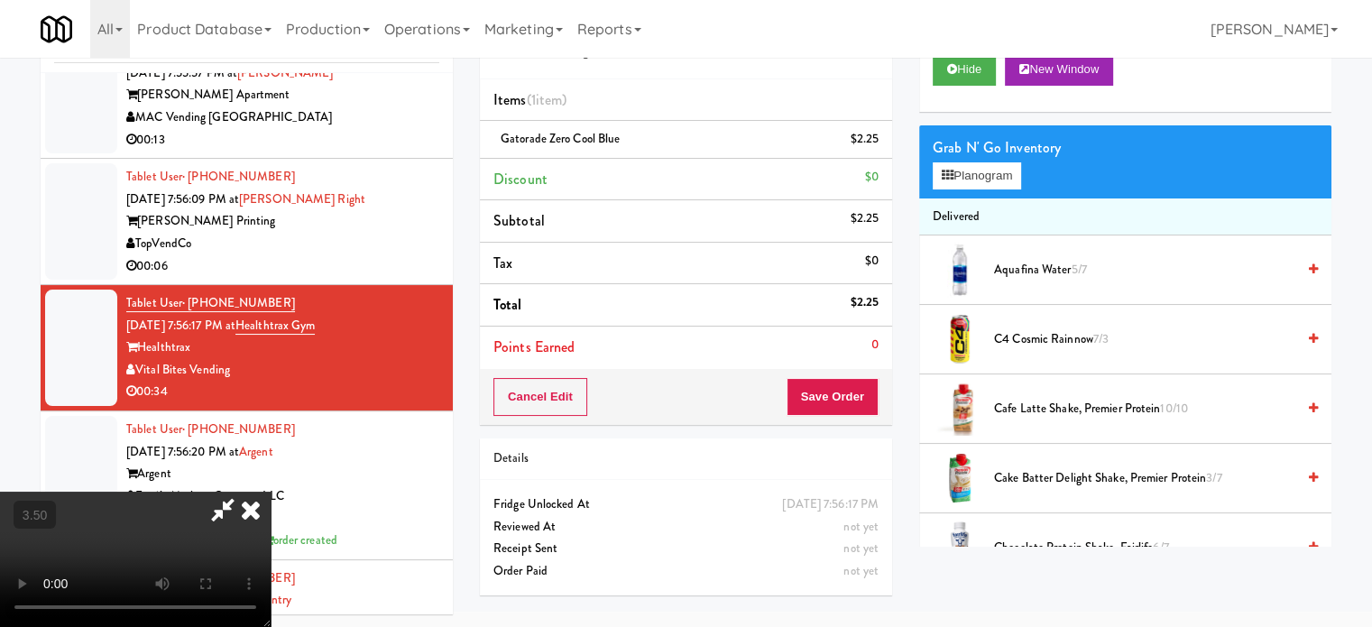
drag, startPoint x: 516, startPoint y: 385, endPoint x: 527, endPoint y: 363, distance: 24.2
click at [271, 492] on video at bounding box center [135, 559] width 271 height 135
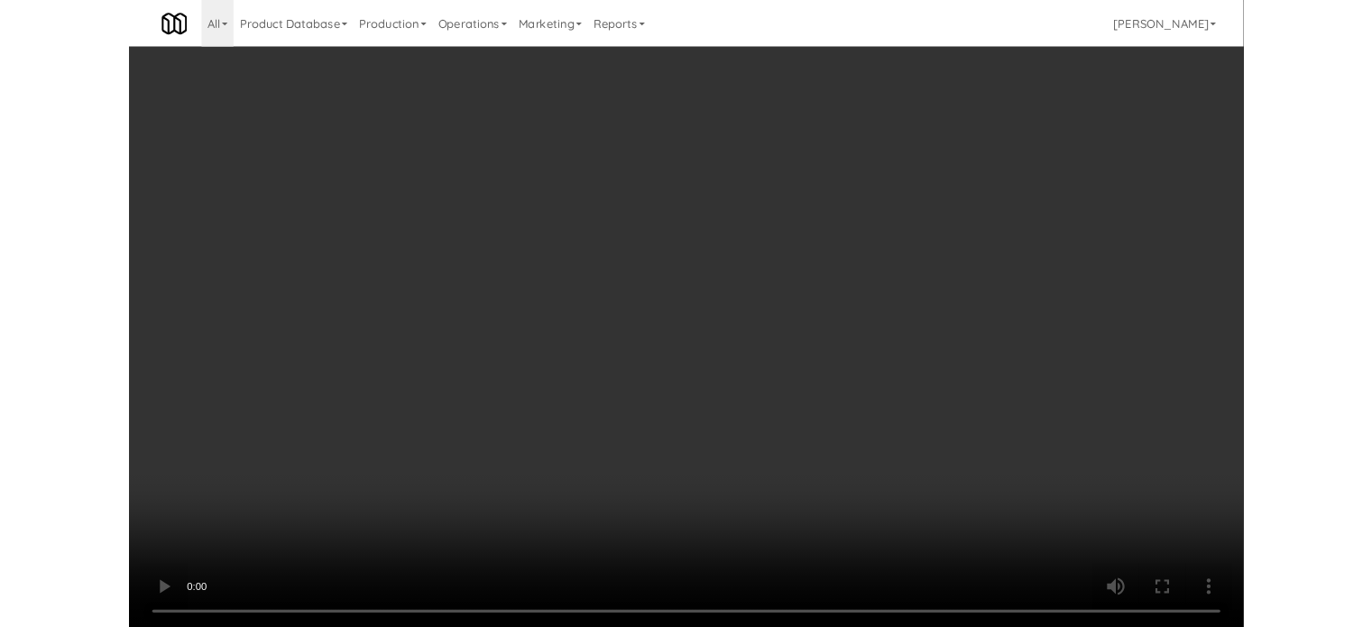
scroll to position [13877, 0]
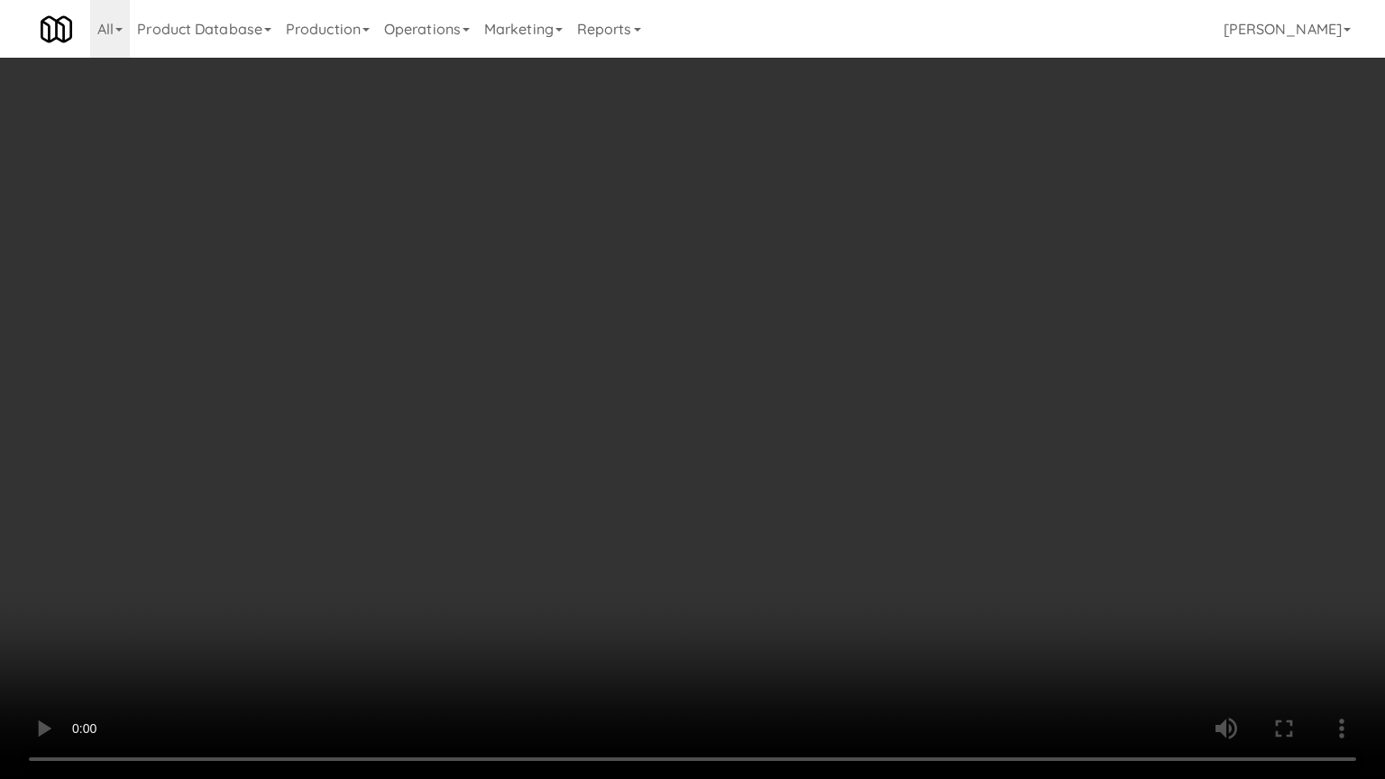
click at [402, 503] on video at bounding box center [692, 389] width 1385 height 779
click at [749, 346] on video at bounding box center [692, 389] width 1385 height 779
click at [768, 350] on video at bounding box center [692, 389] width 1385 height 779
click at [776, 345] on video at bounding box center [692, 389] width 1385 height 779
click at [819, 350] on video at bounding box center [692, 389] width 1385 height 779
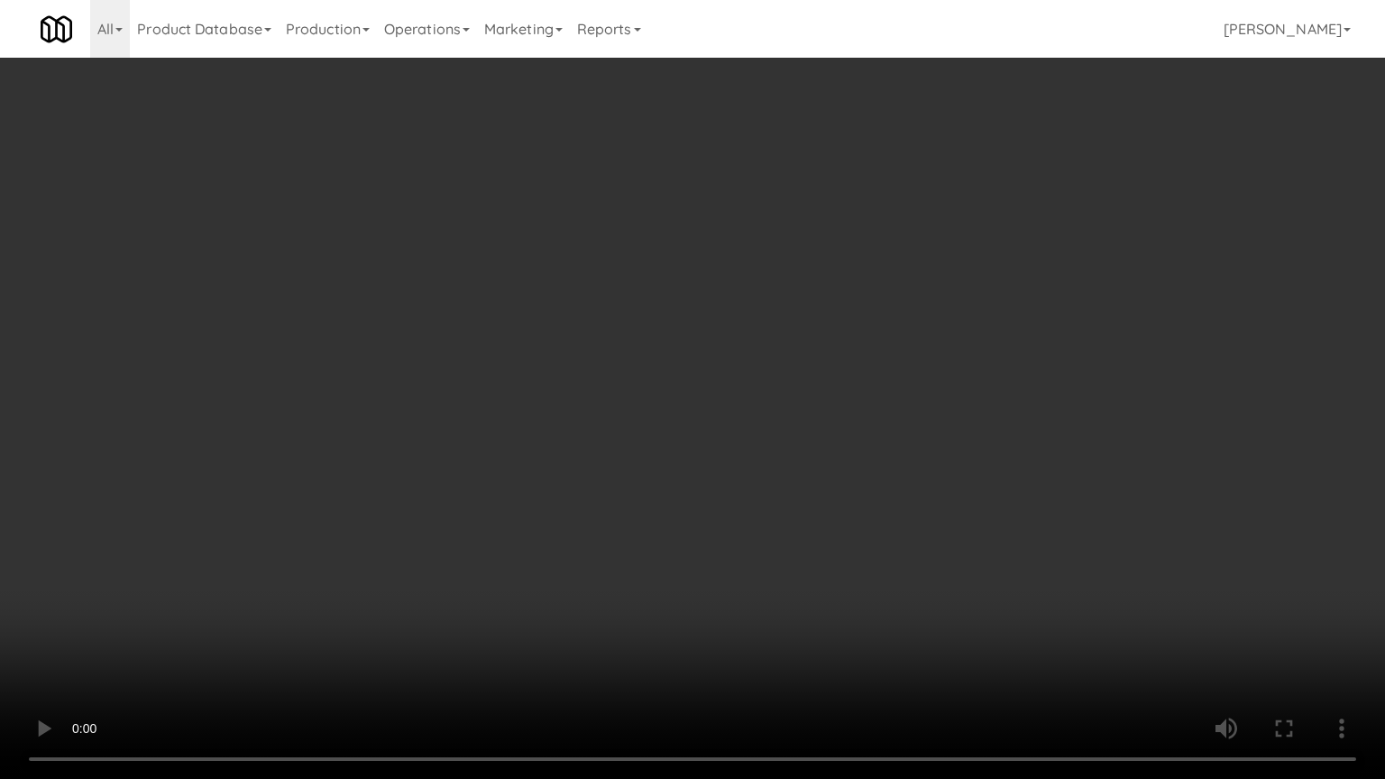
click at [819, 349] on video at bounding box center [692, 389] width 1385 height 779
click at [841, 354] on video at bounding box center [692, 389] width 1385 height 779
drag, startPoint x: 343, startPoint y: 653, endPoint x: 362, endPoint y: 622, distance: 36.0
click at [343, 626] on video at bounding box center [692, 389] width 1385 height 779
click at [665, 367] on video at bounding box center [692, 389] width 1385 height 779
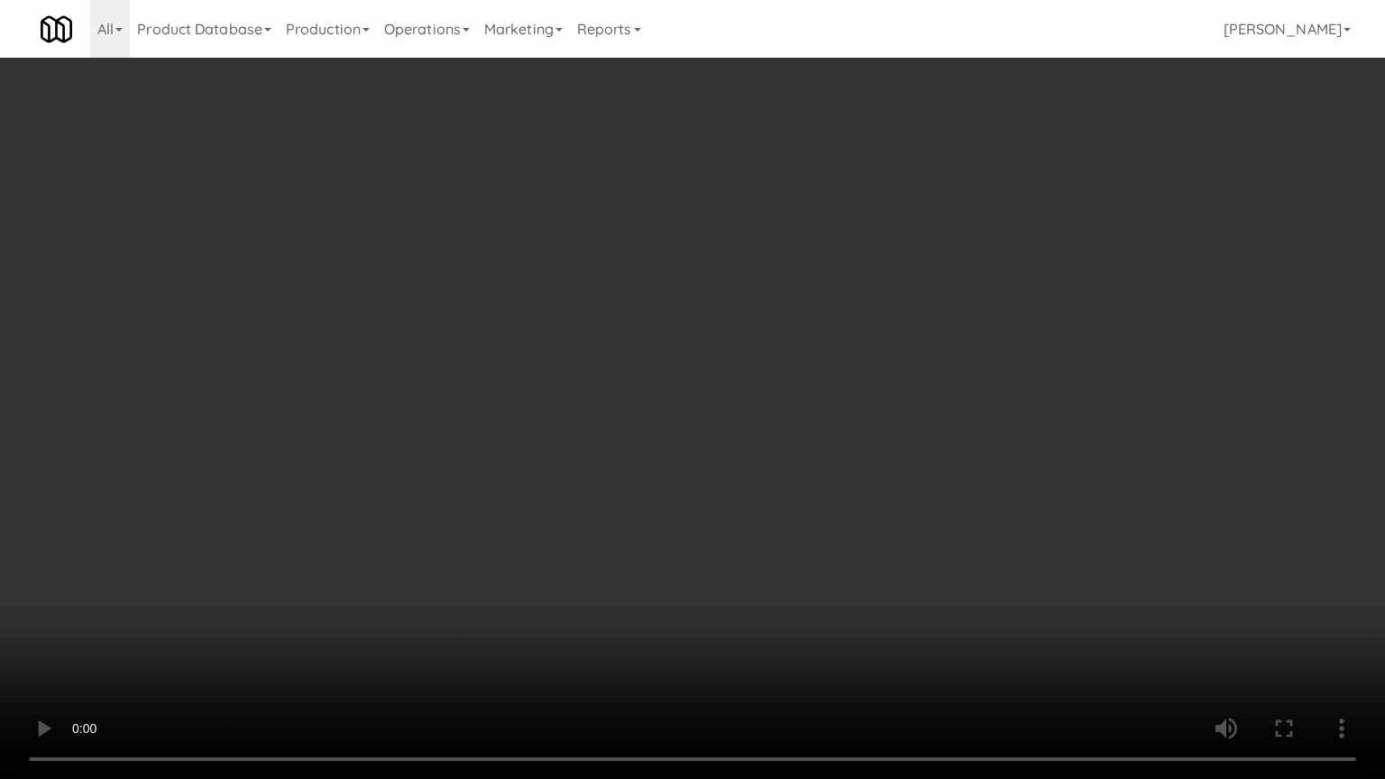
click at [610, 372] on video at bounding box center [692, 389] width 1385 height 779
click at [613, 364] on video at bounding box center [692, 389] width 1385 height 779
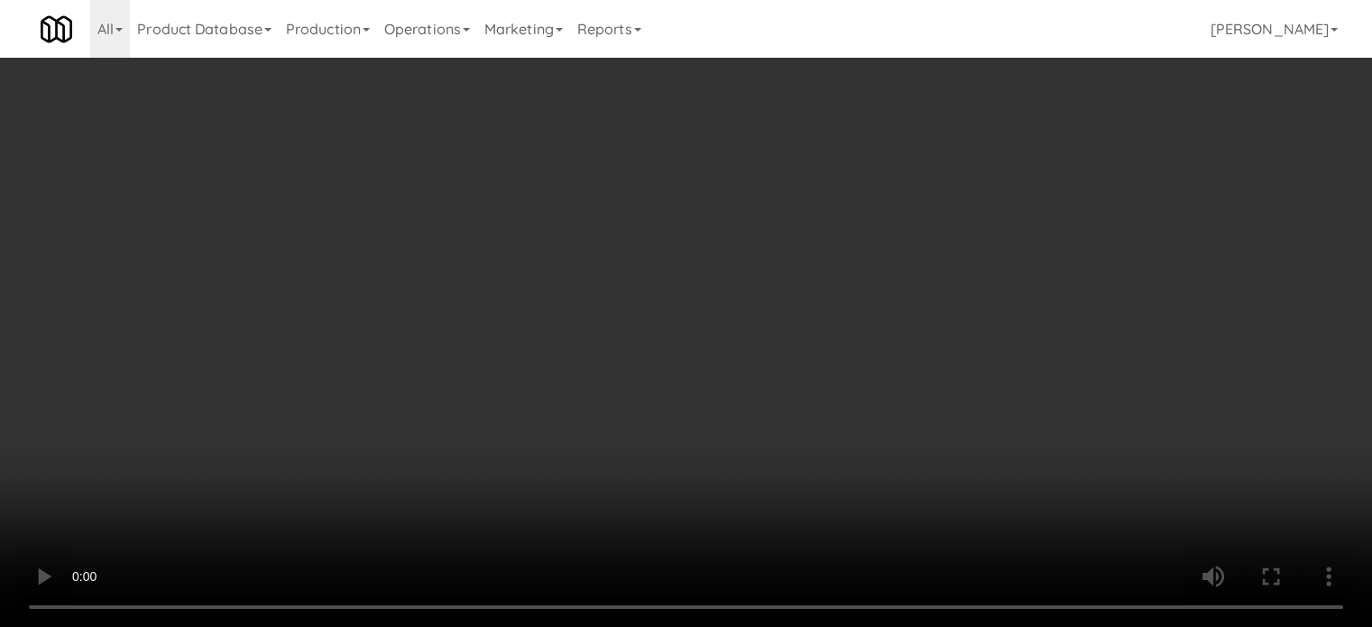
scroll to position [13900, 0]
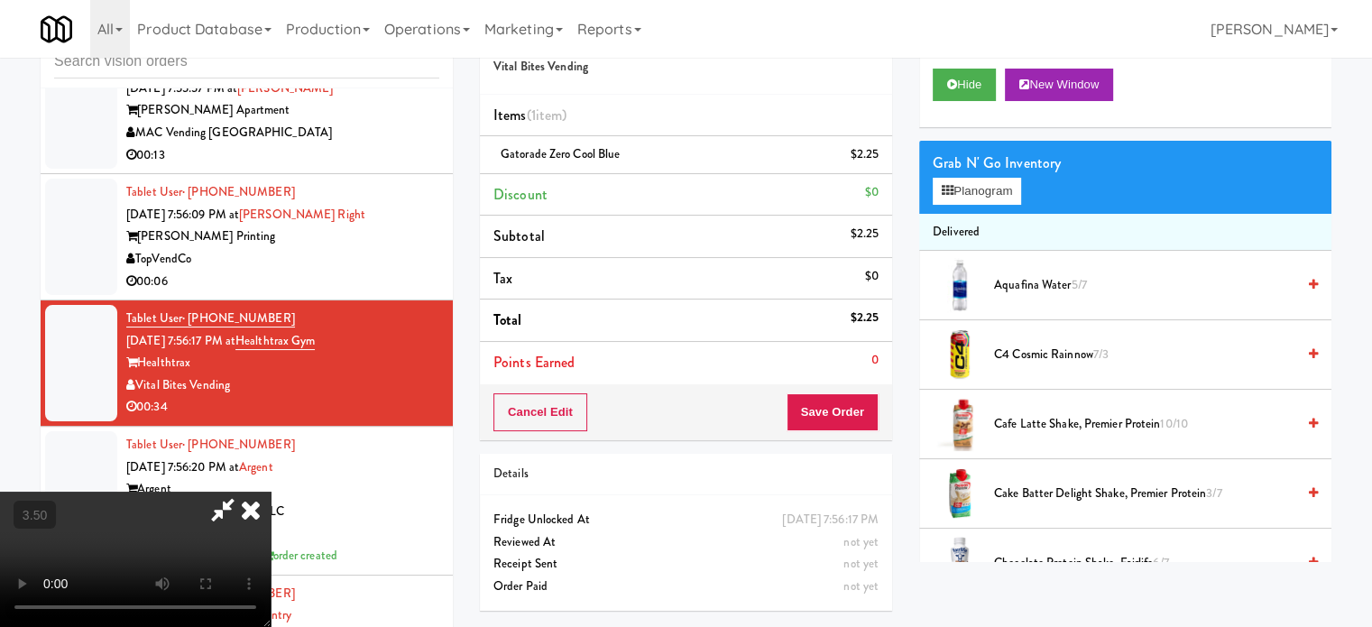
click at [271, 492] on icon at bounding box center [251, 510] width 40 height 36
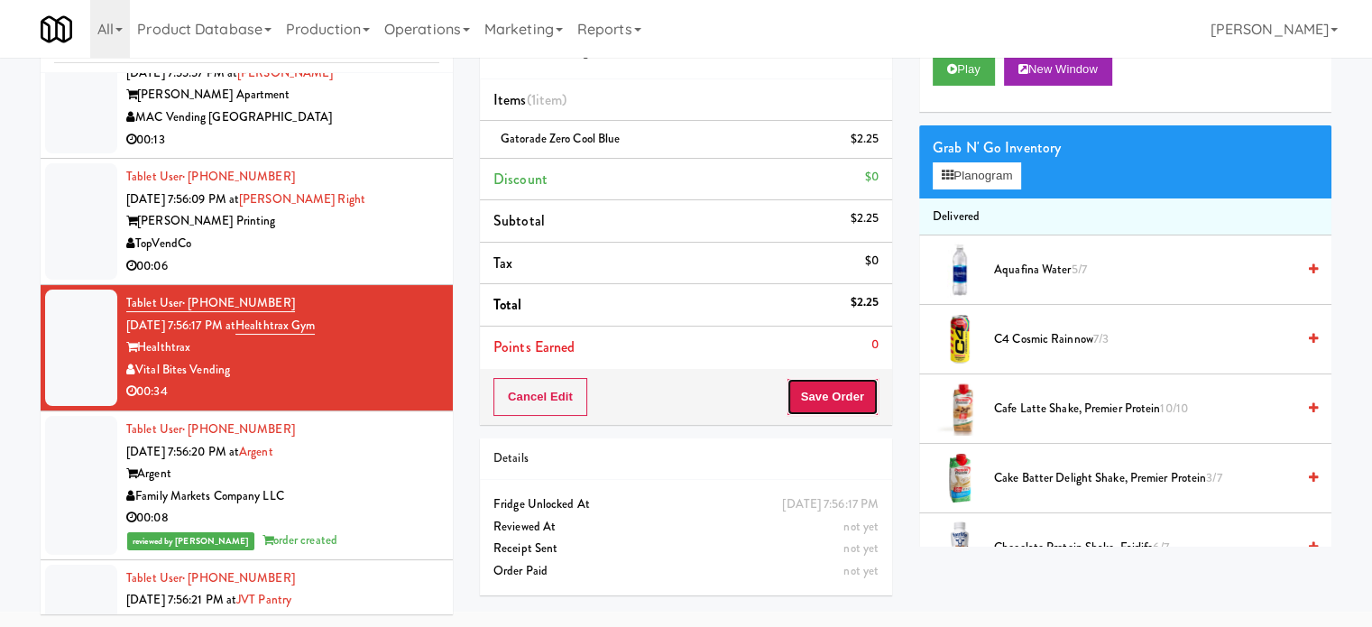
click at [839, 392] on button "Save Order" at bounding box center [832, 397] width 92 height 38
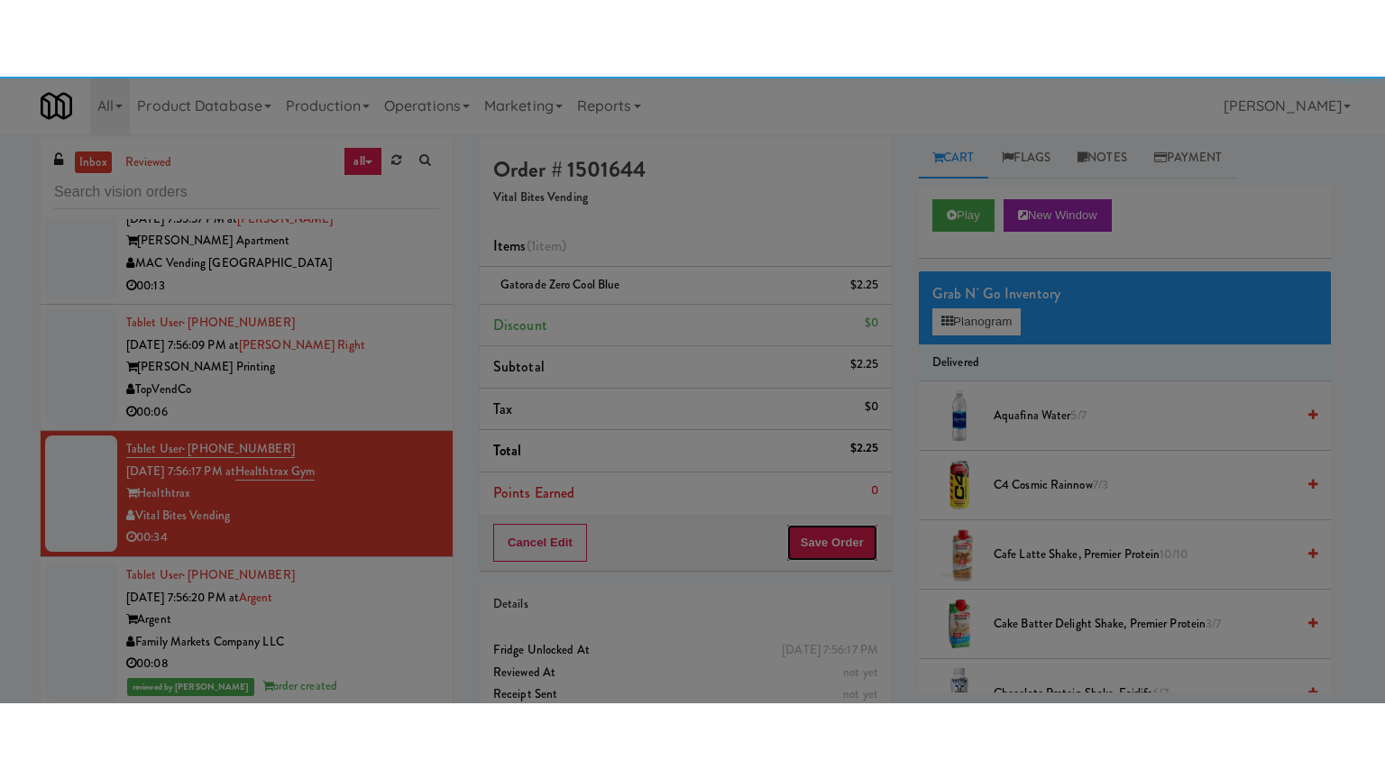
scroll to position [0, 0]
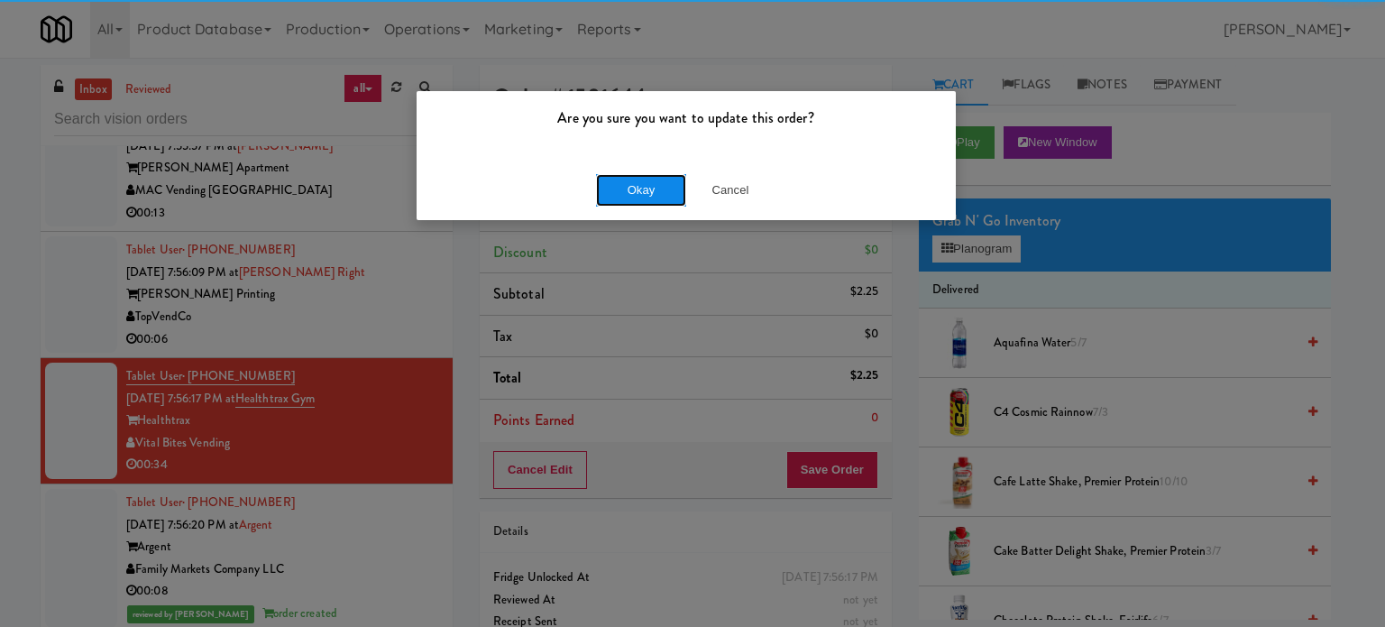
click at [655, 179] on button "Okay" at bounding box center [641, 190] width 90 height 32
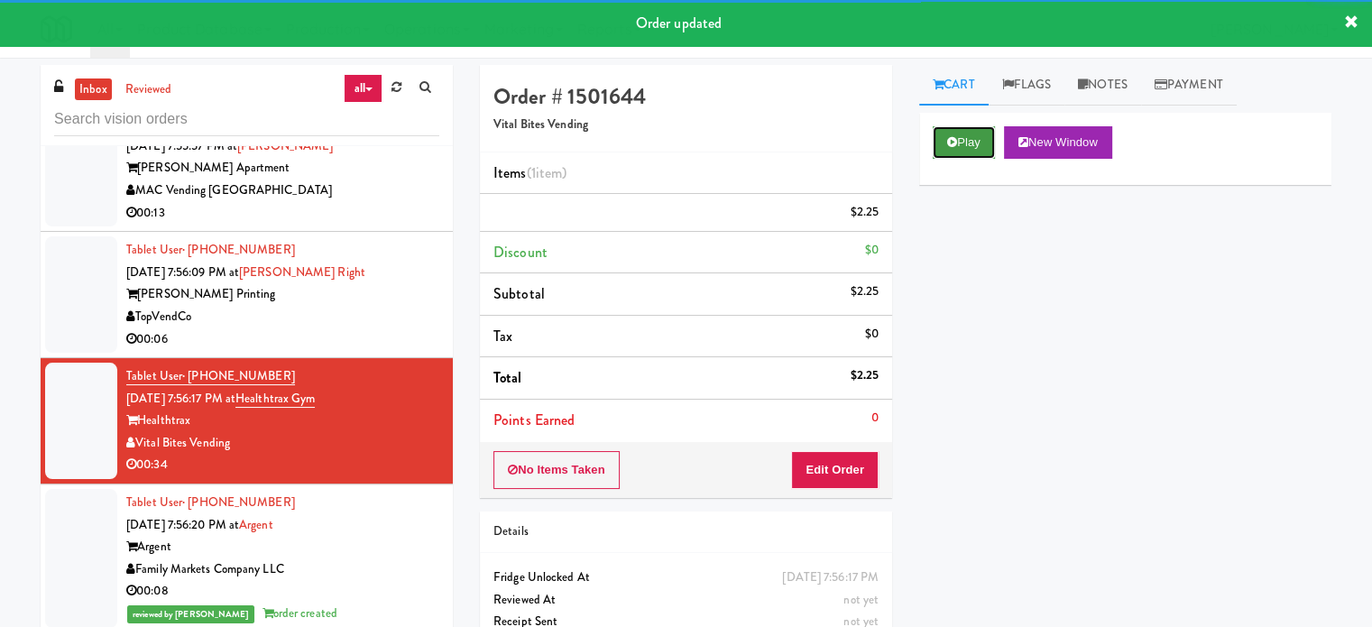
click at [980, 137] on button "Play" at bounding box center [964, 142] width 62 height 32
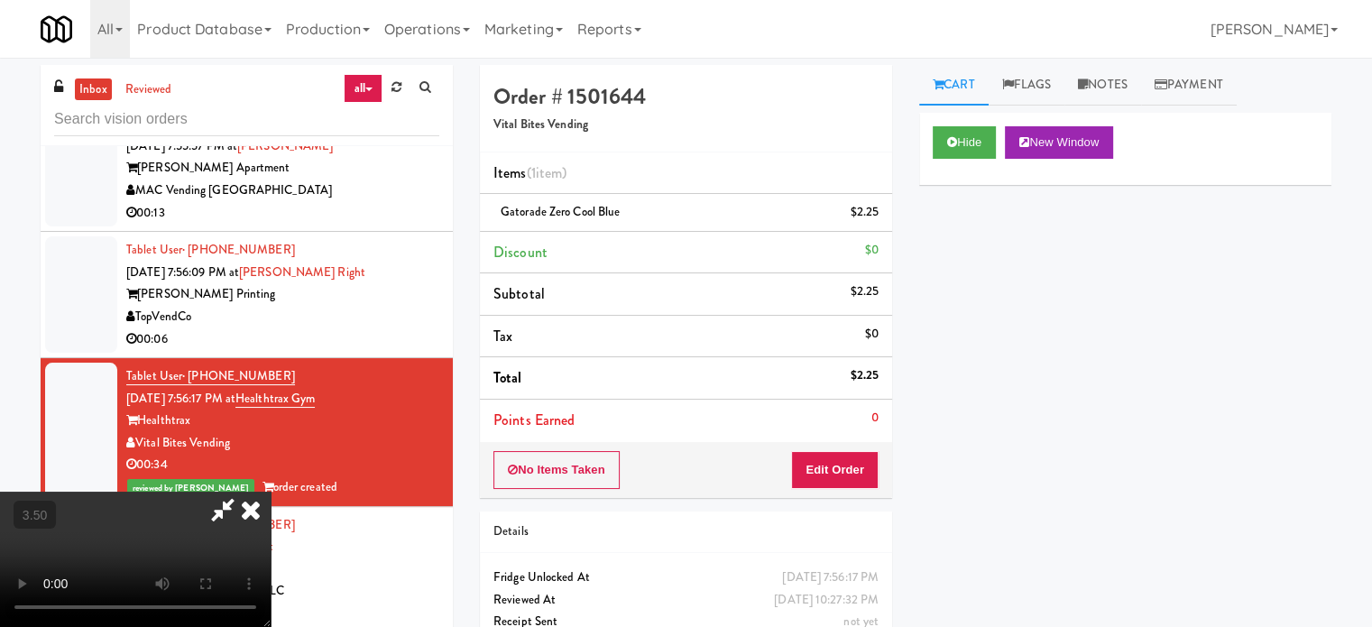
drag, startPoint x: 562, startPoint y: 338, endPoint x: 553, endPoint y: 322, distance: 18.6
click at [271, 492] on video at bounding box center [135, 559] width 271 height 135
drag, startPoint x: 553, startPoint y: 322, endPoint x: 566, endPoint y: 362, distance: 41.9
click at [271, 492] on video at bounding box center [135, 559] width 271 height 135
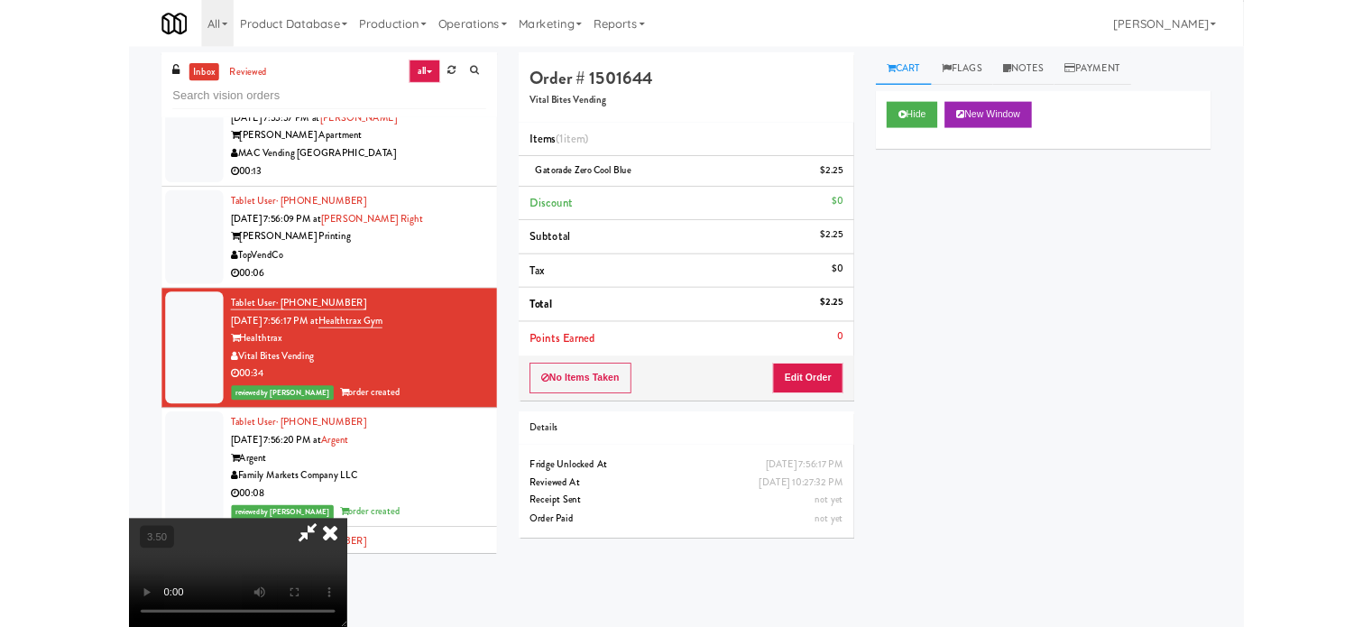
scroll to position [13877, 0]
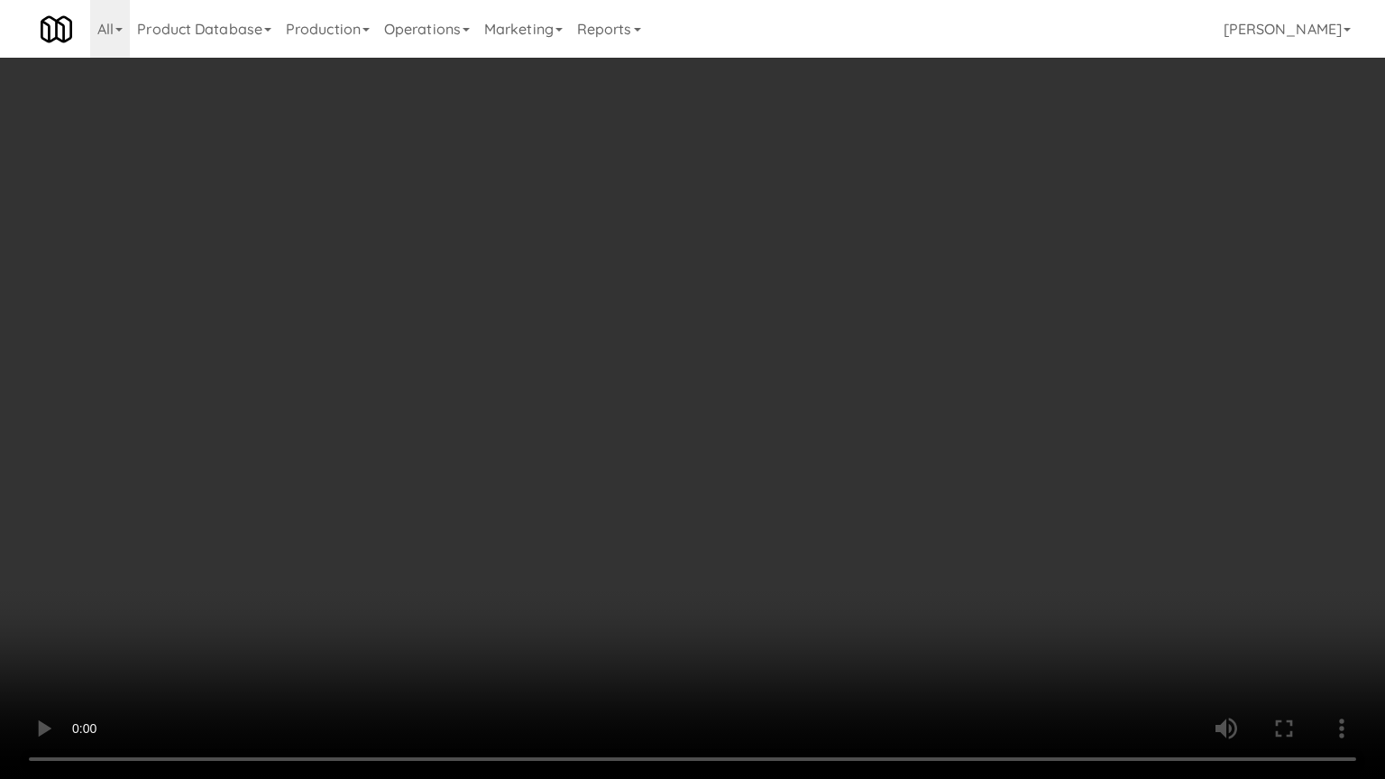
click at [586, 330] on video at bounding box center [692, 389] width 1385 height 779
click at [629, 317] on video at bounding box center [692, 389] width 1385 height 779
click at [639, 316] on video at bounding box center [692, 389] width 1385 height 779
click at [688, 329] on video at bounding box center [692, 389] width 1385 height 779
click at [744, 297] on video at bounding box center [692, 389] width 1385 height 779
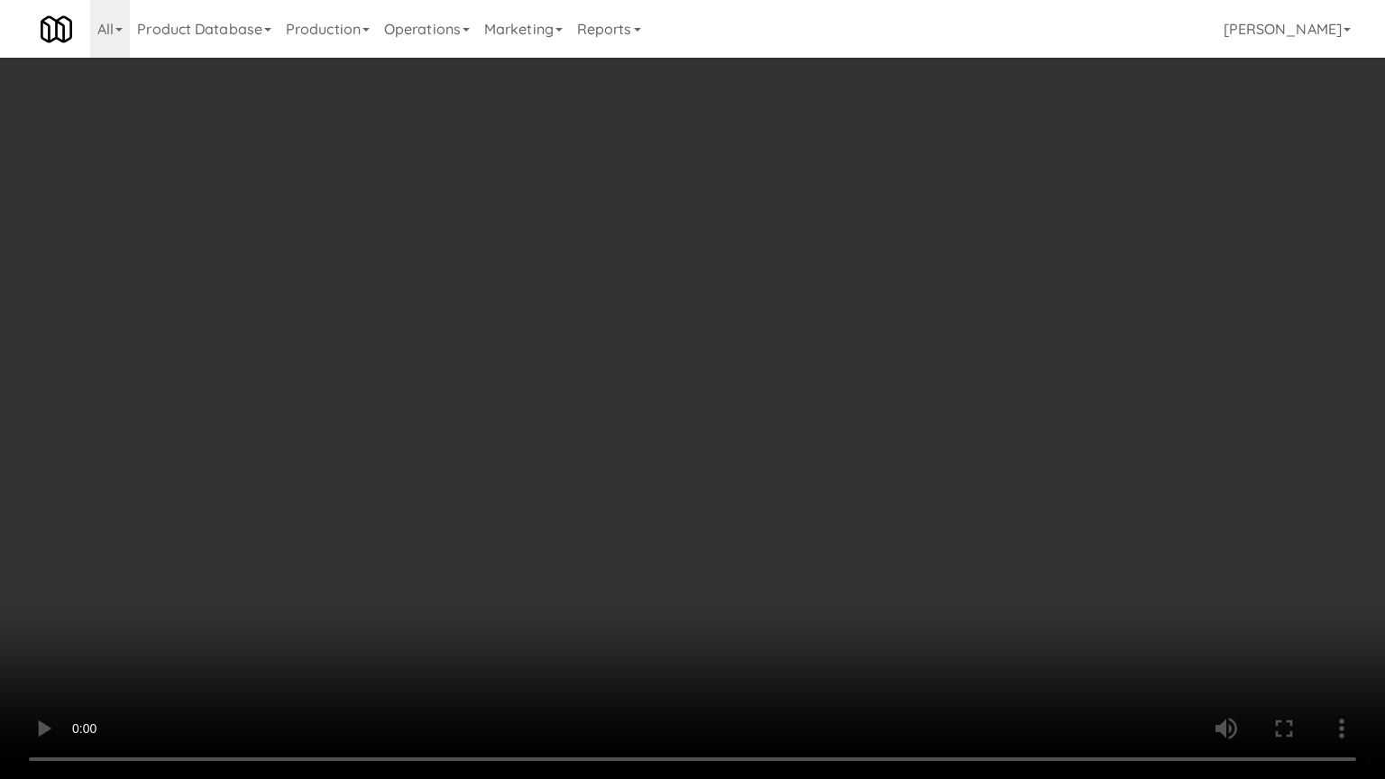
drag, startPoint x: 747, startPoint y: 296, endPoint x: 782, endPoint y: 151, distance: 149.4
click at [749, 294] on video at bounding box center [692, 389] width 1385 height 779
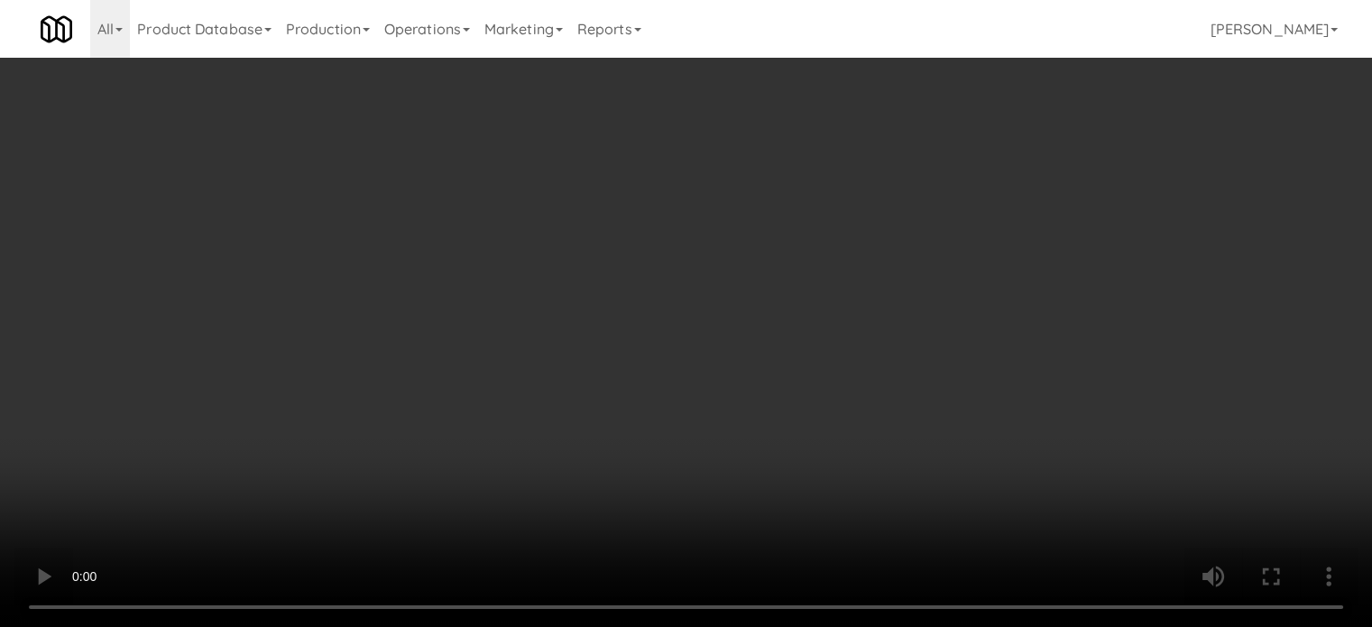
scroll to position [13900, 0]
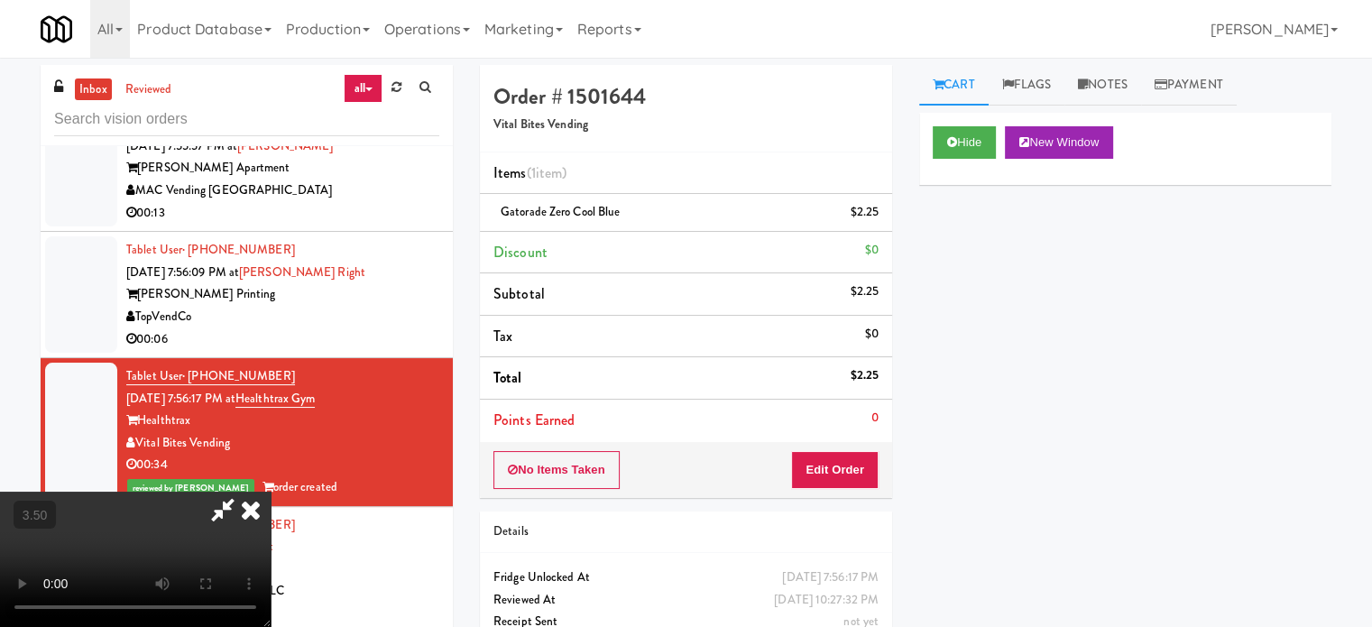
click at [271, 492] on icon at bounding box center [251, 510] width 40 height 36
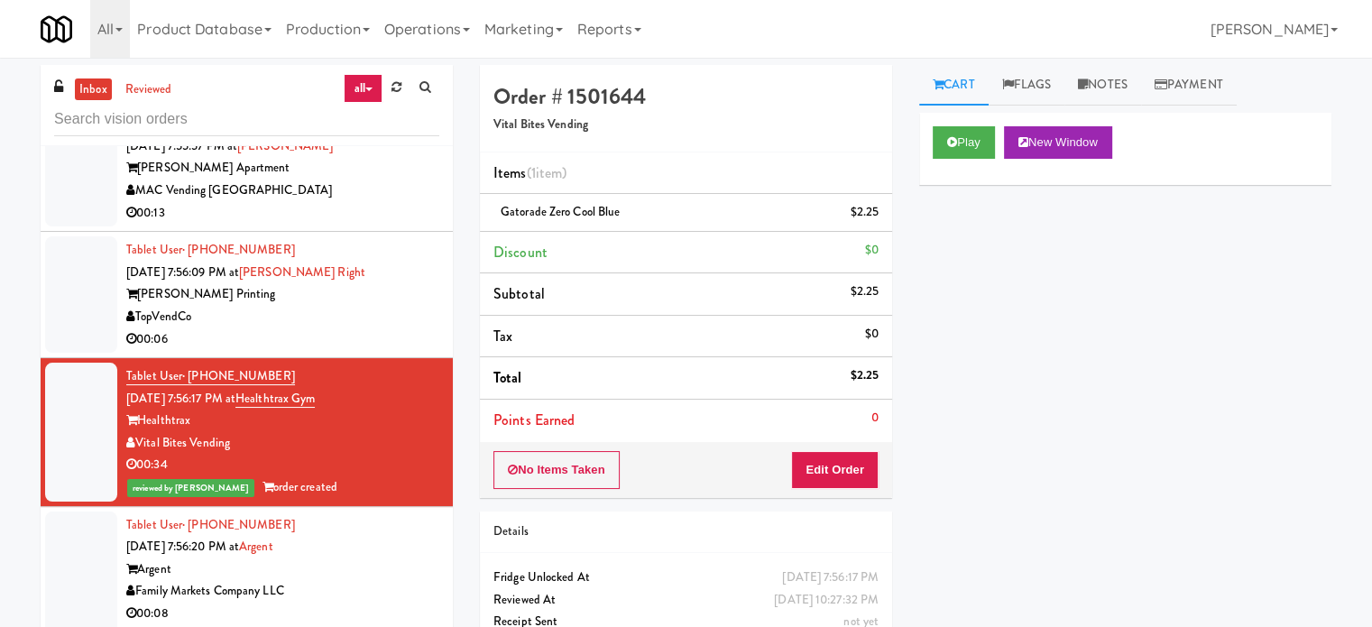
drag, startPoint x: 346, startPoint y: 385, endPoint x: 844, endPoint y: 201, distance: 530.8
click at [354, 350] on div "Tablet User · (770) 540-1552 [DATE] 7:56:09 PM at [PERSON_NAME] Right [PERSON_N…" at bounding box center [282, 294] width 313 height 111
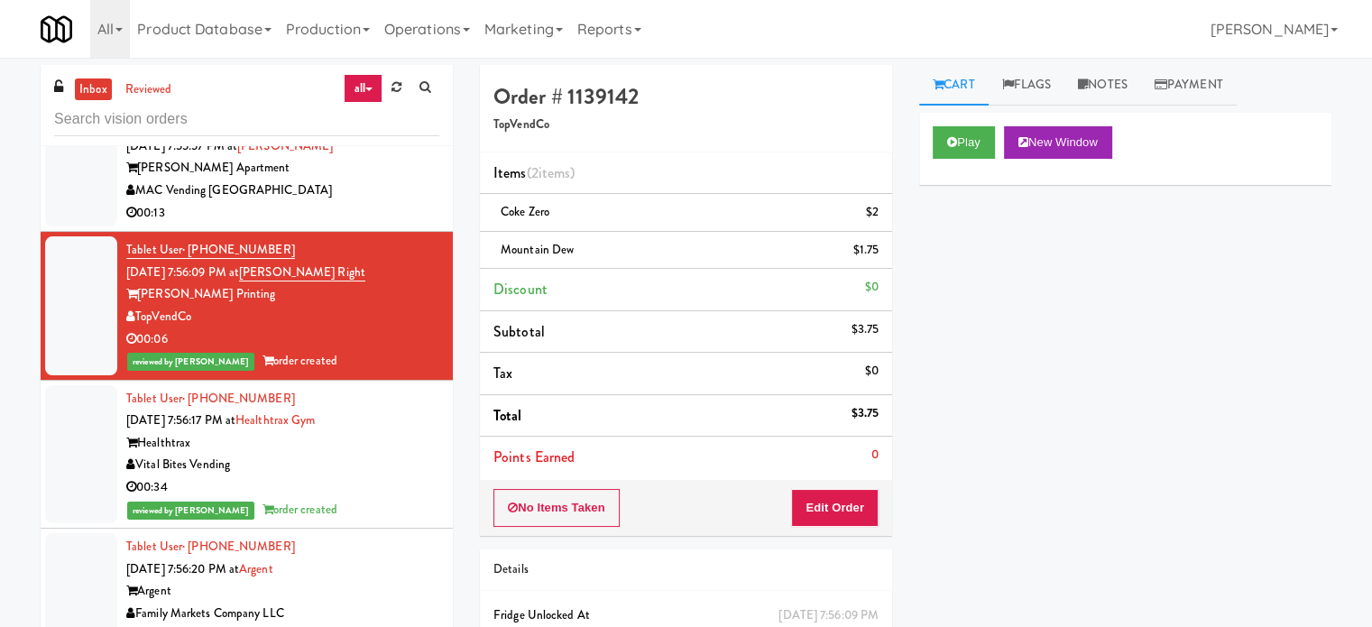
drag, startPoint x: 347, startPoint y: 262, endPoint x: 735, endPoint y: 201, distance: 392.7
click at [351, 225] on div "00:13" at bounding box center [282, 213] width 313 height 23
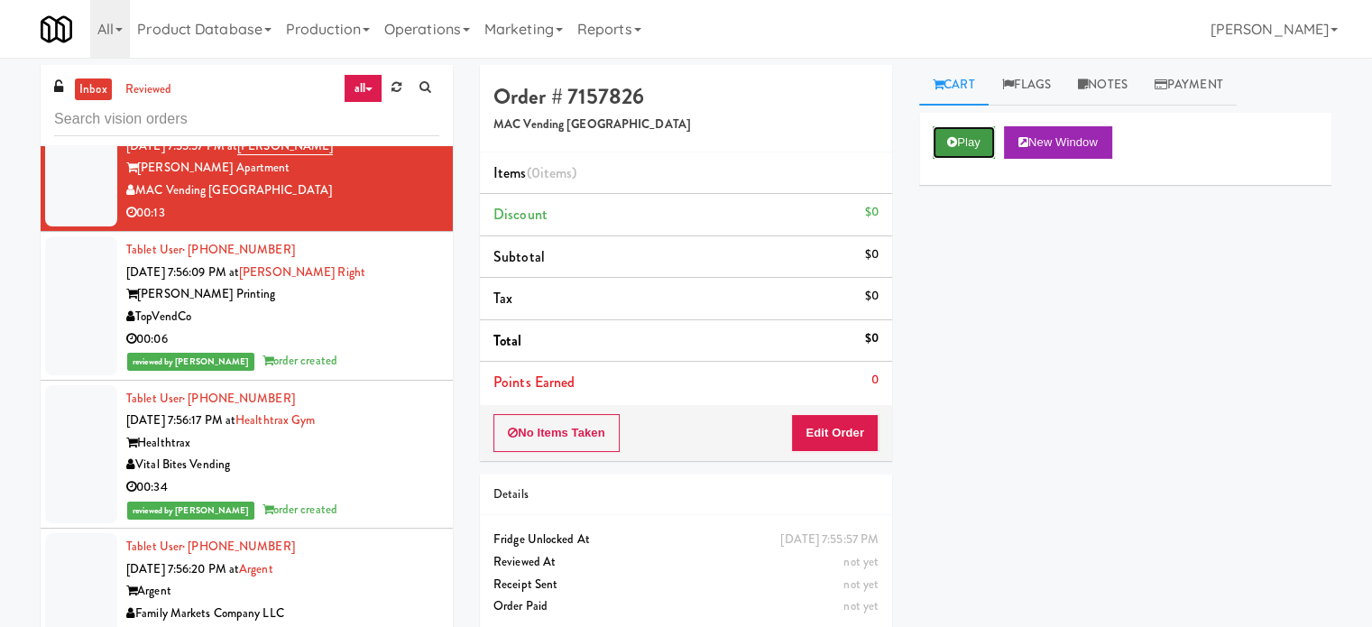
click at [974, 136] on button "Play" at bounding box center [964, 142] width 62 height 32
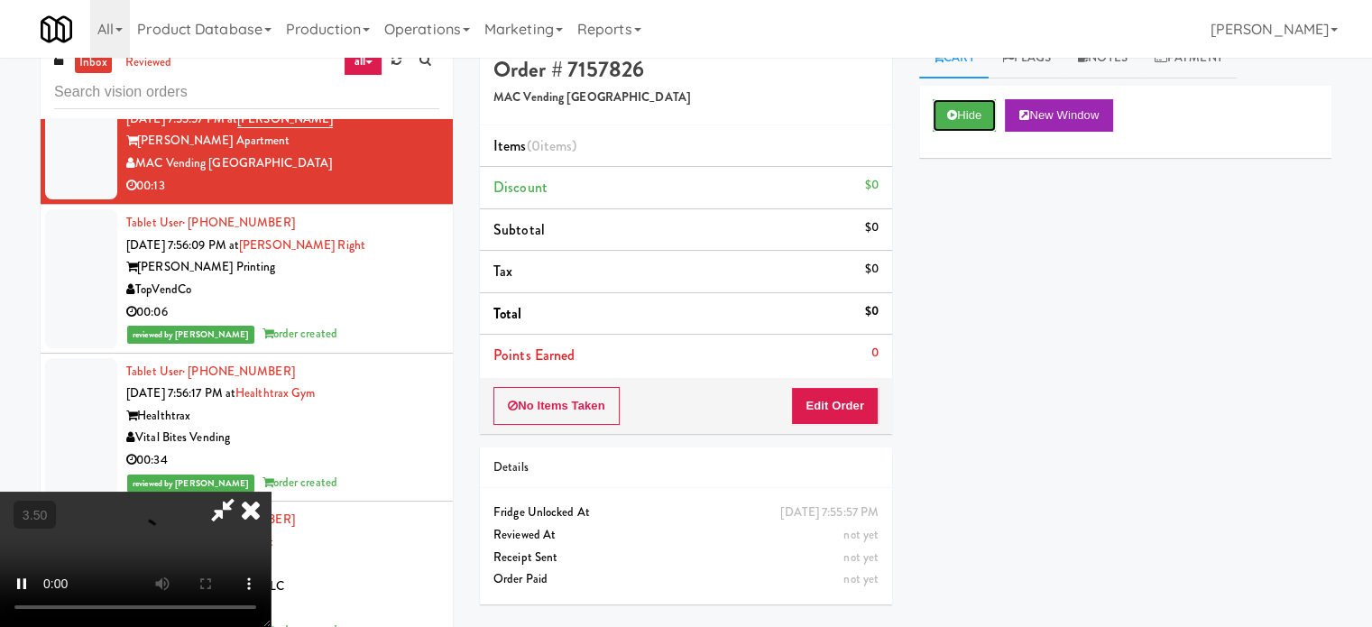
scroll to position [73, 0]
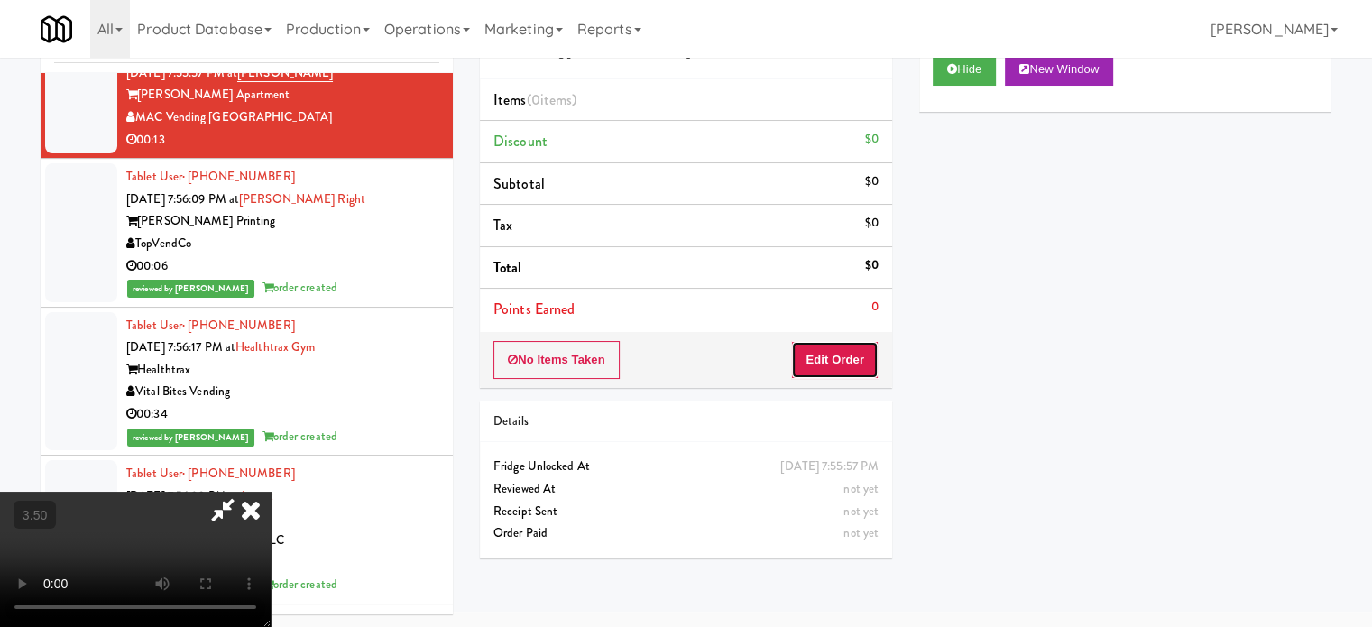
click at [830, 349] on button "Edit Order" at bounding box center [834, 360] width 87 height 38
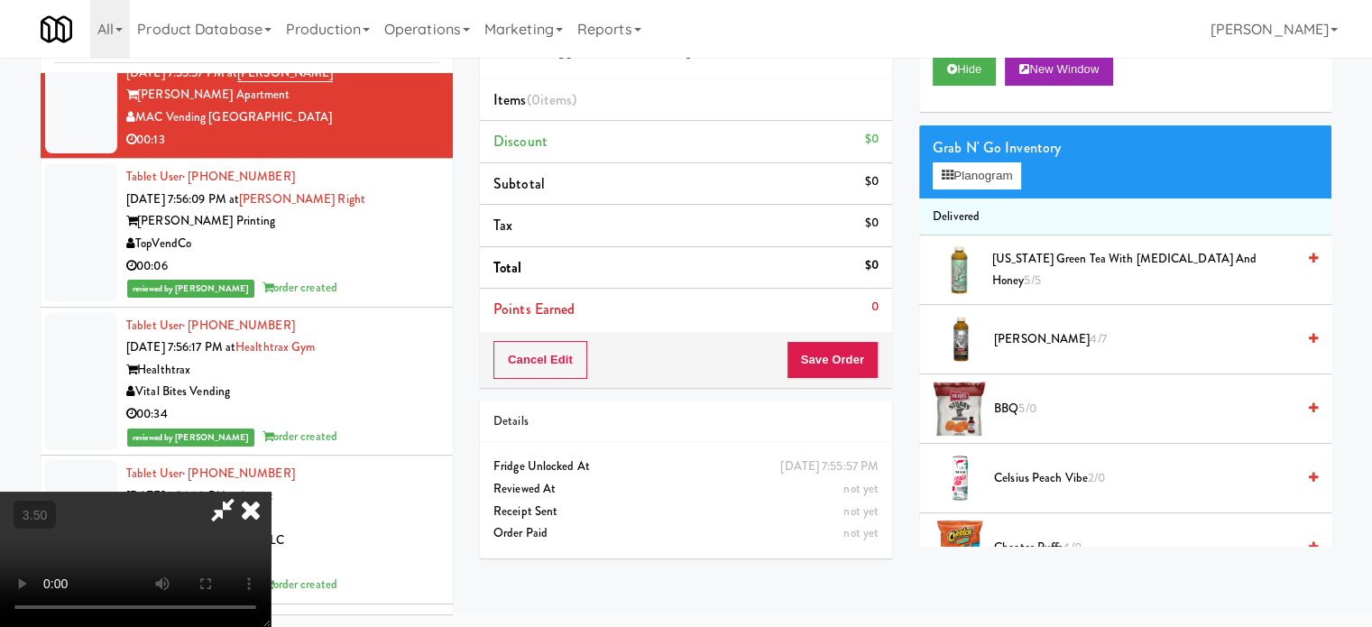
scroll to position [13736, 0]
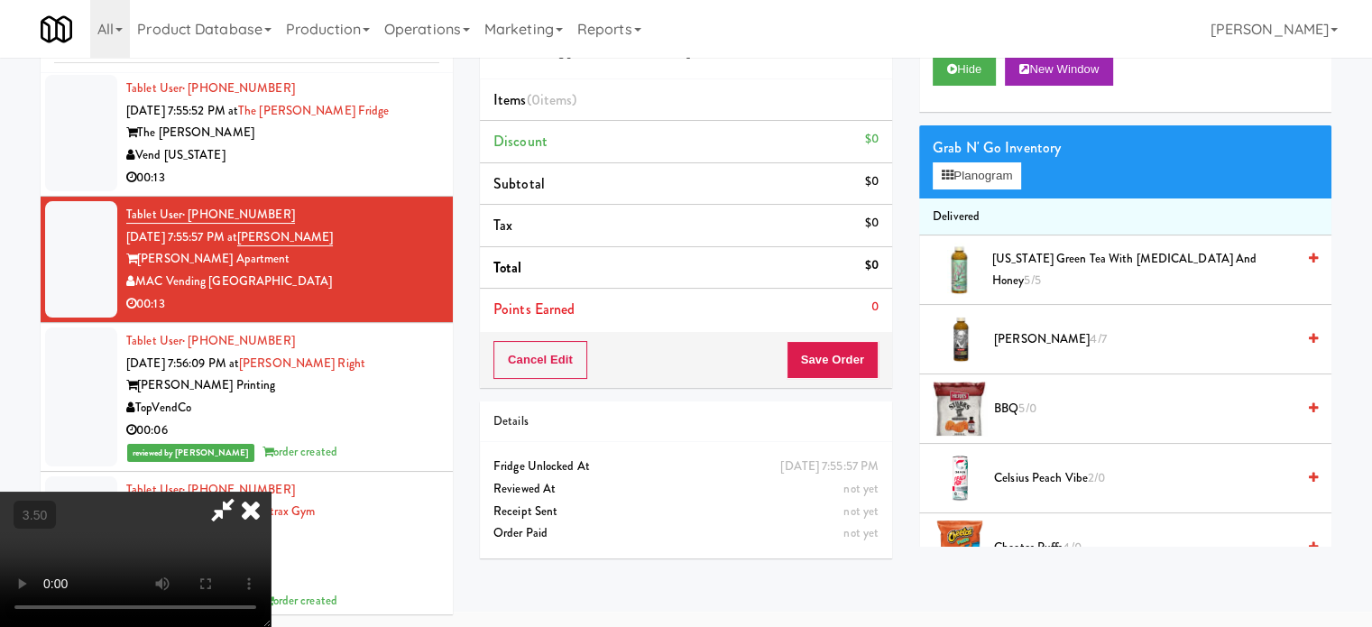
drag, startPoint x: 447, startPoint y: 501, endPoint x: 447, endPoint y: 486, distance: 14.4
click at [271, 492] on video at bounding box center [135, 559] width 271 height 135
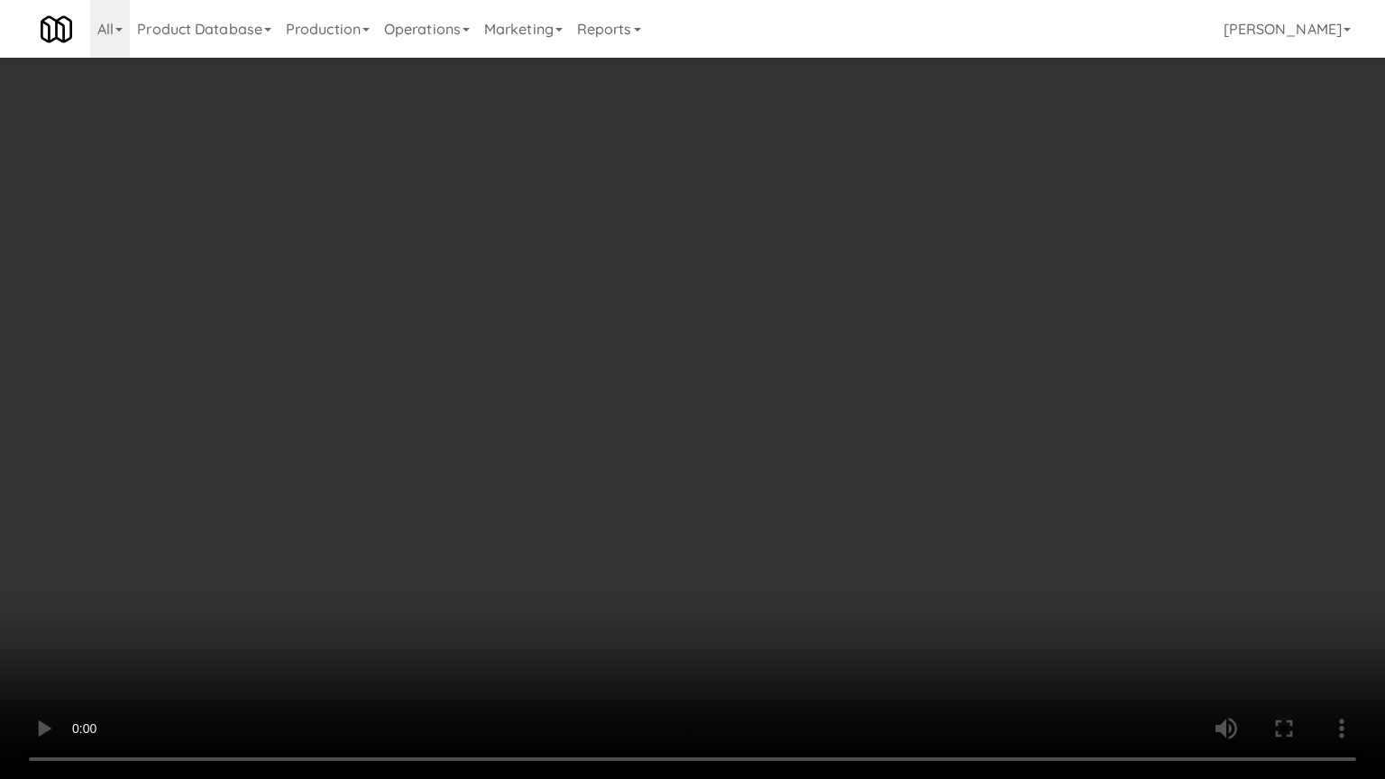
scroll to position [13713, 0]
click at [610, 402] on video at bounding box center [692, 389] width 1385 height 779
click at [649, 415] on video at bounding box center [692, 389] width 1385 height 779
drag, startPoint x: 672, startPoint y: 422, endPoint x: 687, endPoint y: 419, distance: 15.6
click at [674, 424] on video at bounding box center [692, 389] width 1385 height 779
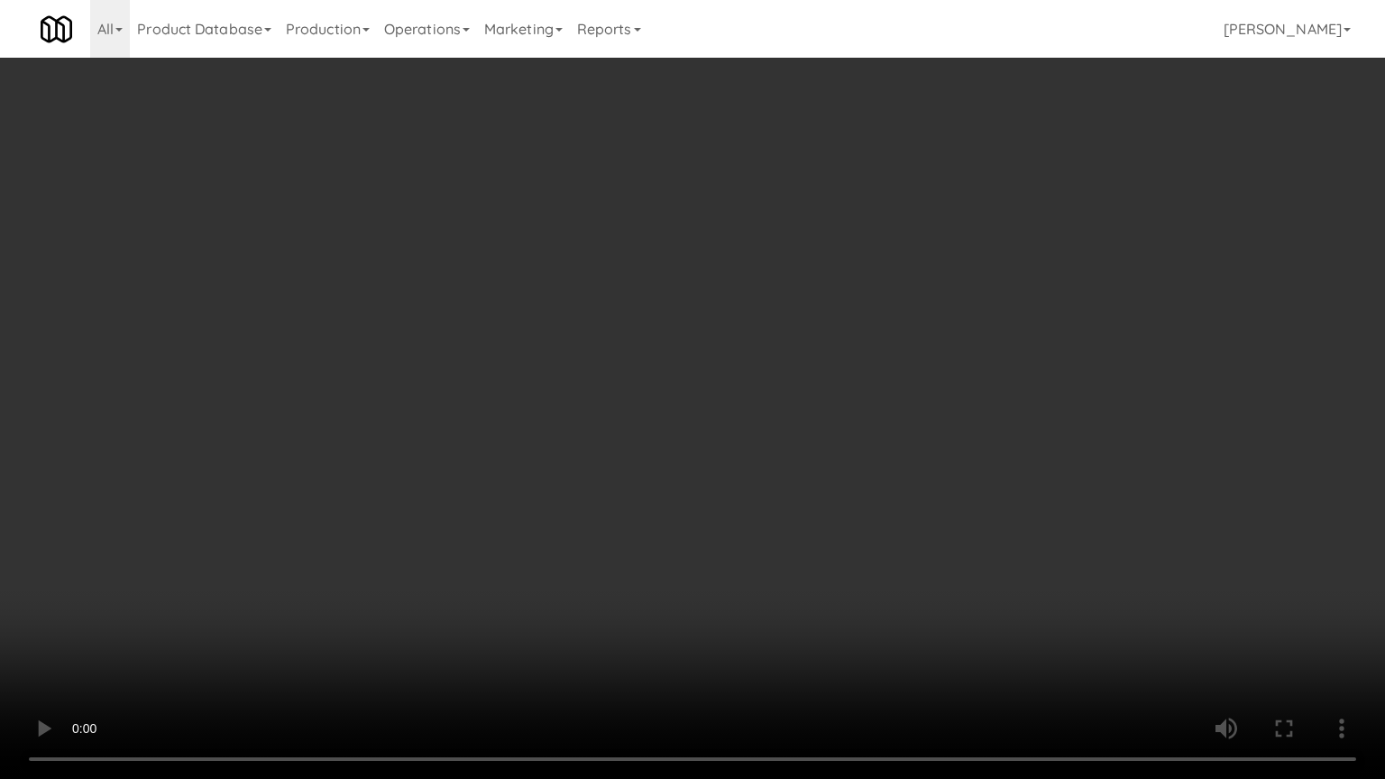
drag, startPoint x: 687, startPoint y: 420, endPoint x: 701, endPoint y: 413, distance: 15.3
click at [691, 417] on video at bounding box center [692, 389] width 1385 height 779
drag, startPoint x: 701, startPoint y: 413, endPoint x: 711, endPoint y: 404, distance: 13.4
click at [711, 404] on video at bounding box center [692, 389] width 1385 height 779
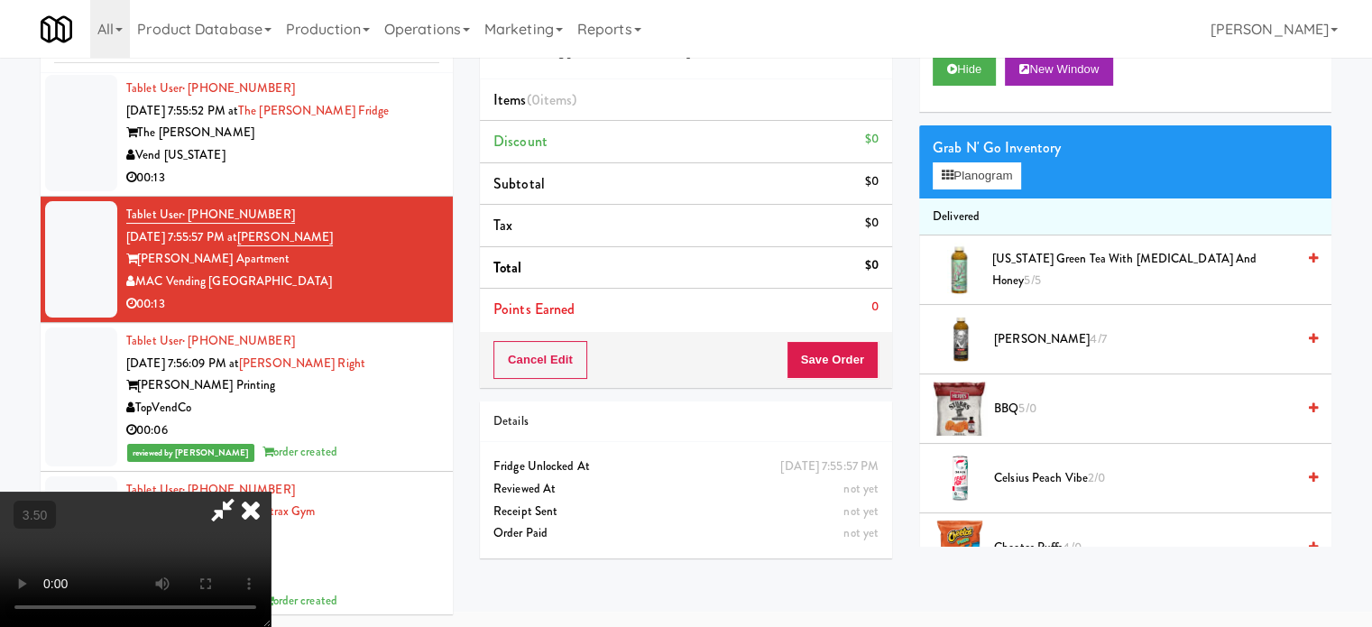
scroll to position [451, 0]
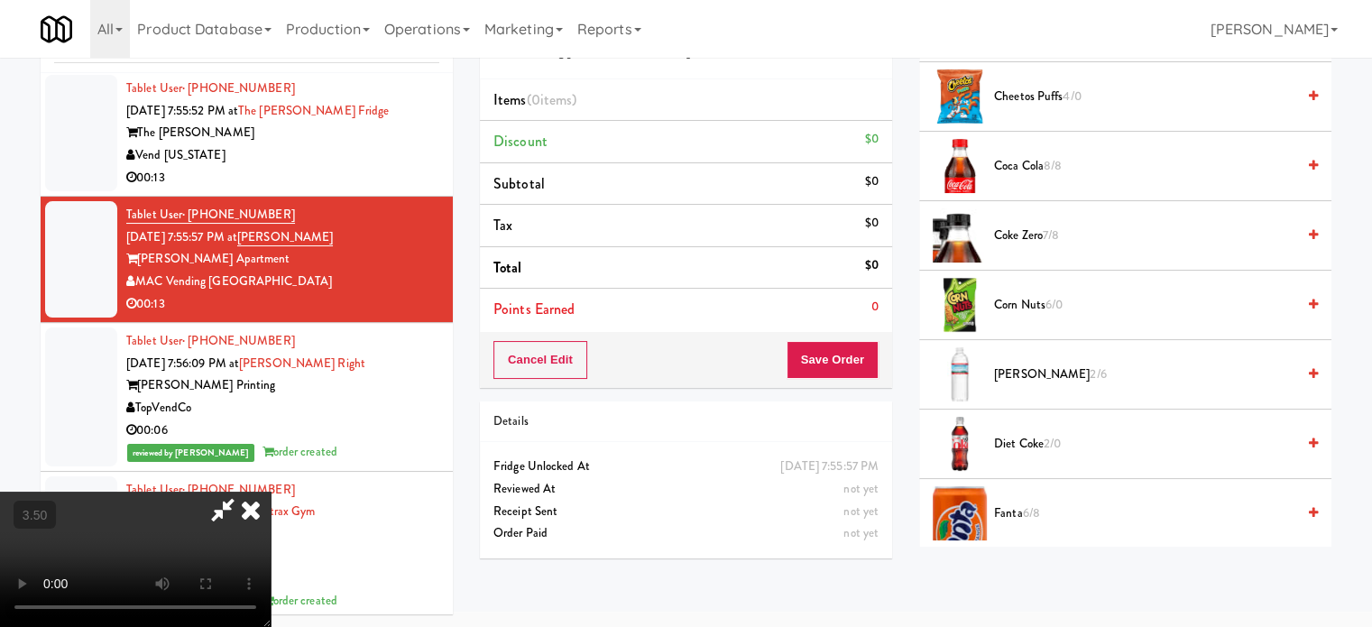
click at [1046, 165] on span "8/8" at bounding box center [1053, 165] width 18 height 17
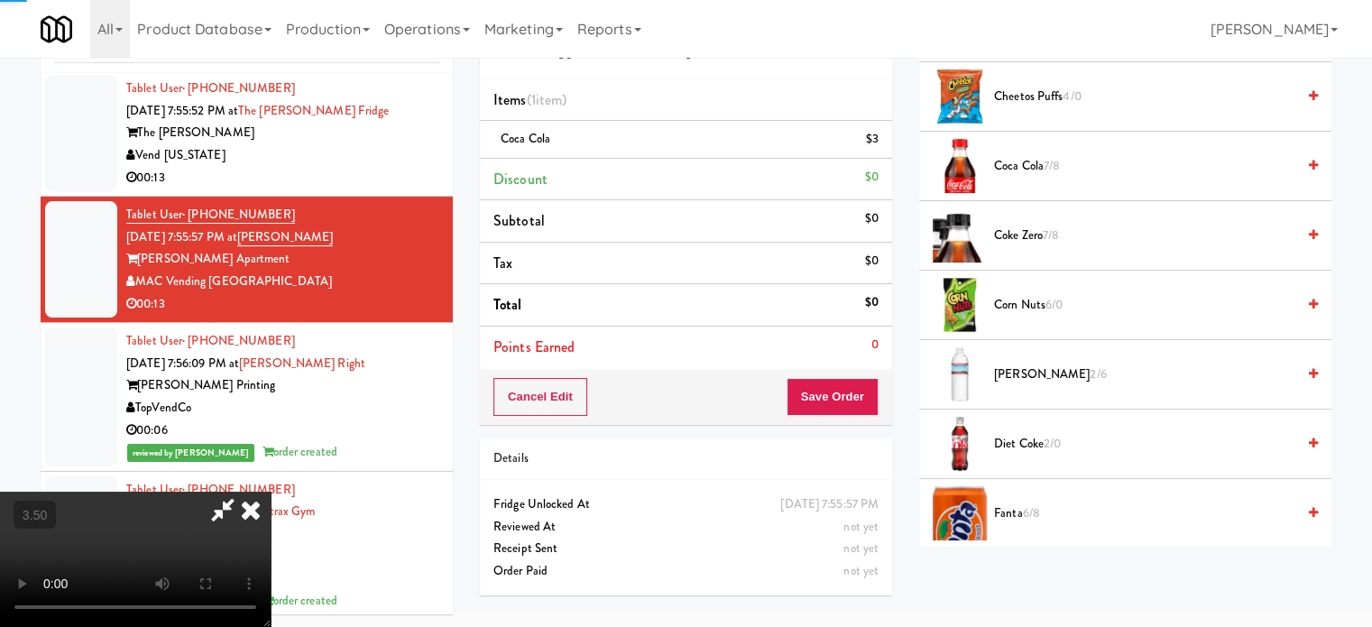
click at [271, 492] on video at bounding box center [135, 559] width 271 height 135
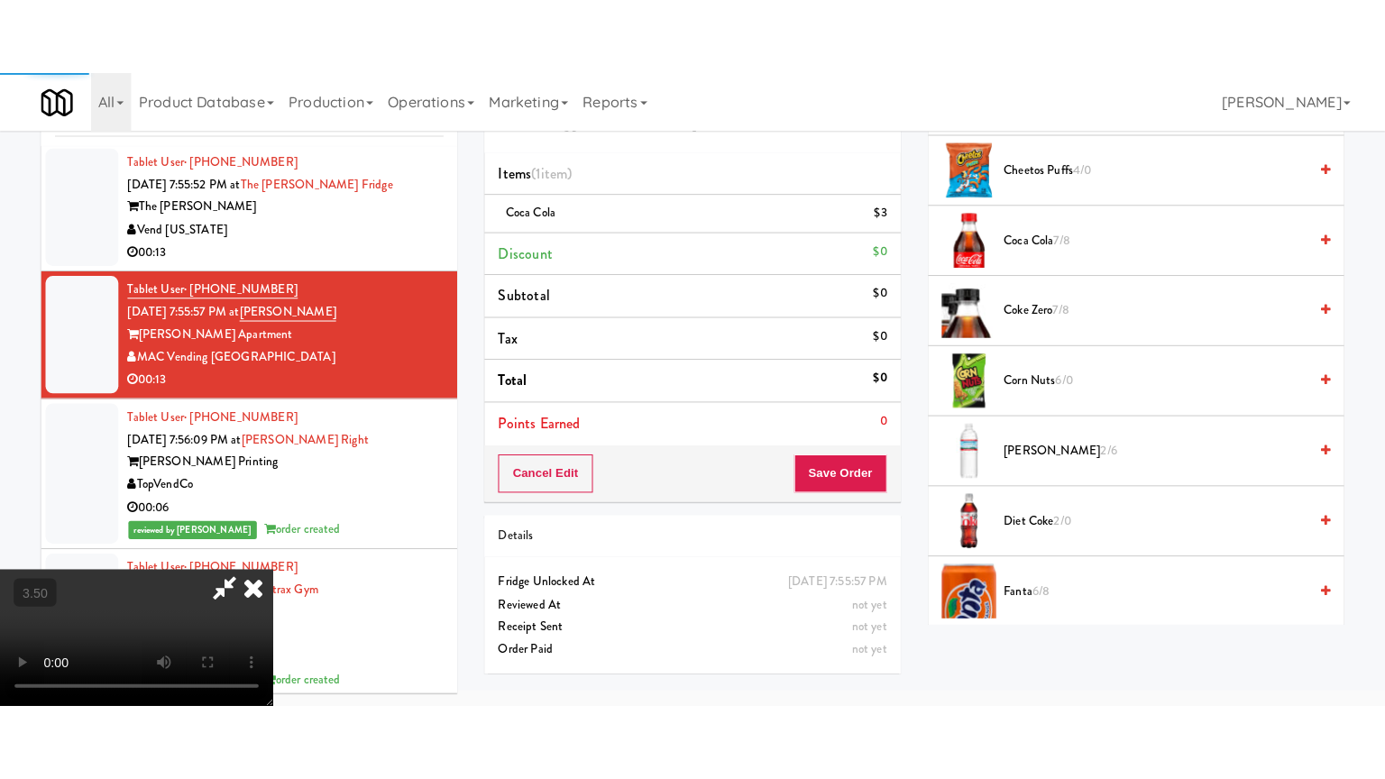
scroll to position [58, 0]
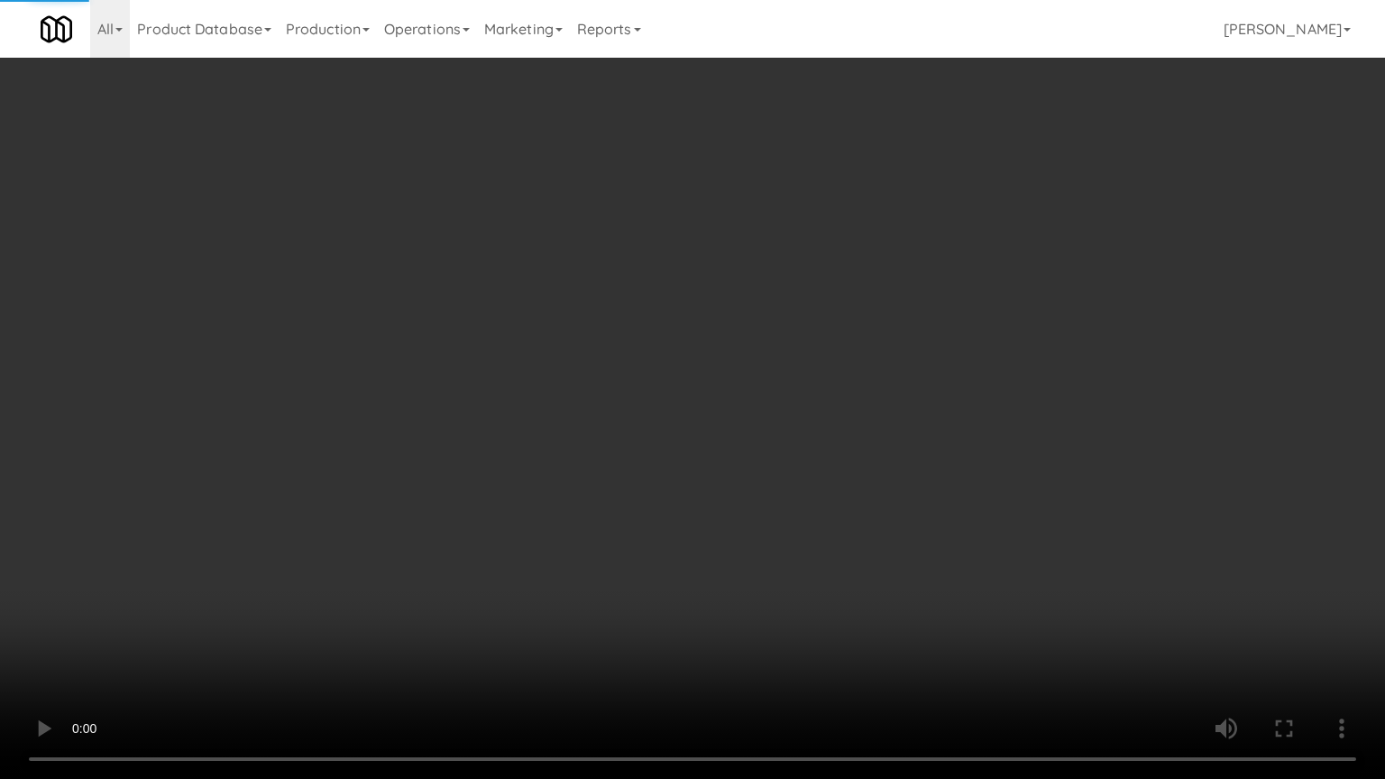
click at [654, 361] on video at bounding box center [692, 389] width 1385 height 779
click at [653, 375] on video at bounding box center [692, 389] width 1385 height 779
click at [653, 374] on video at bounding box center [692, 389] width 1385 height 779
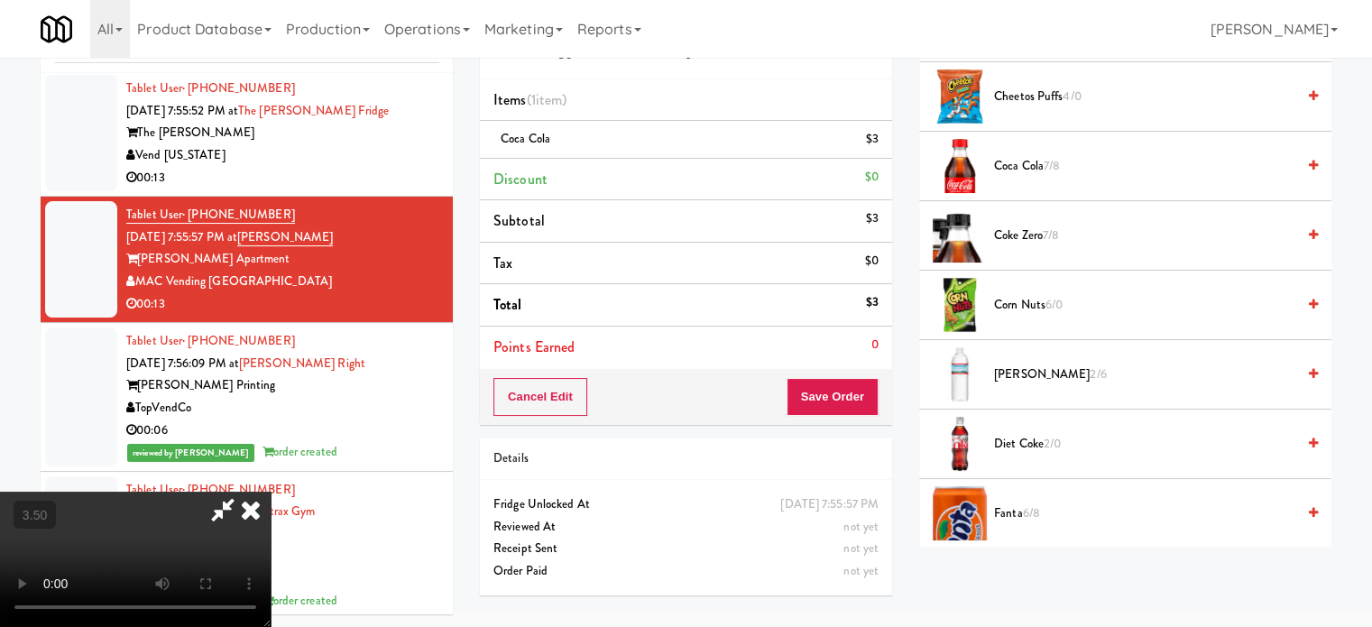
scroll to position [0, 0]
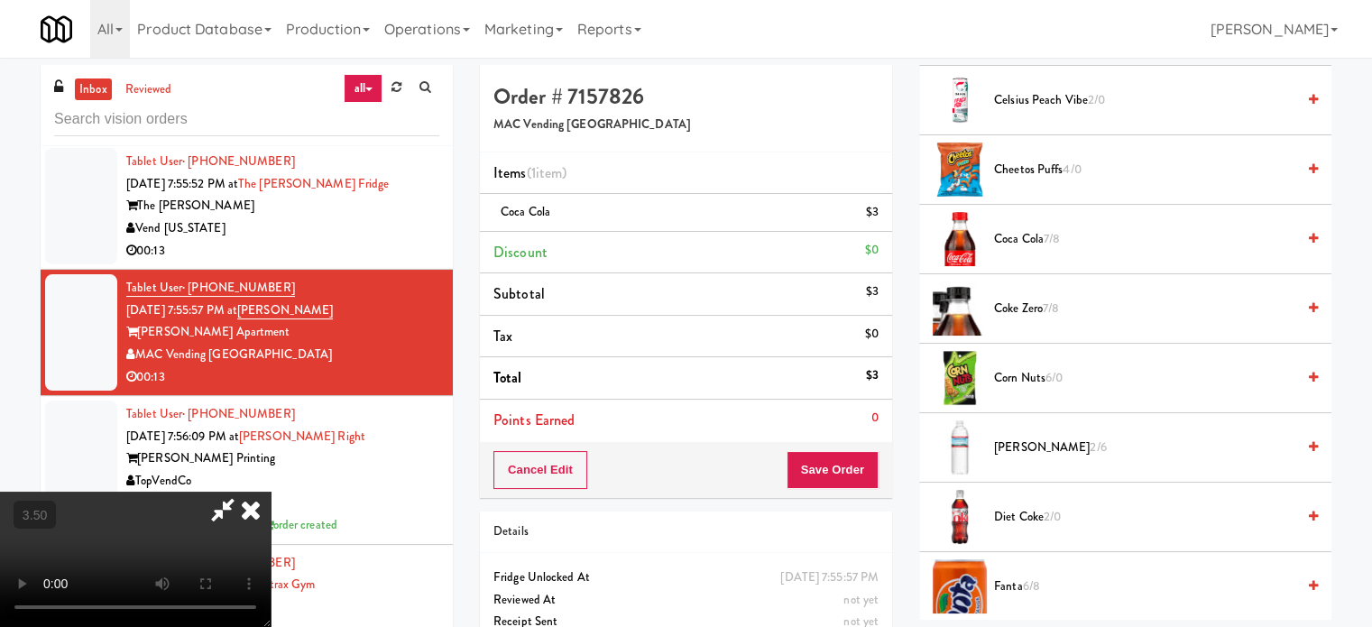
drag, startPoint x: 790, startPoint y: 70, endPoint x: 806, endPoint y: 89, distance: 24.9
click at [271, 492] on icon at bounding box center [251, 510] width 40 height 36
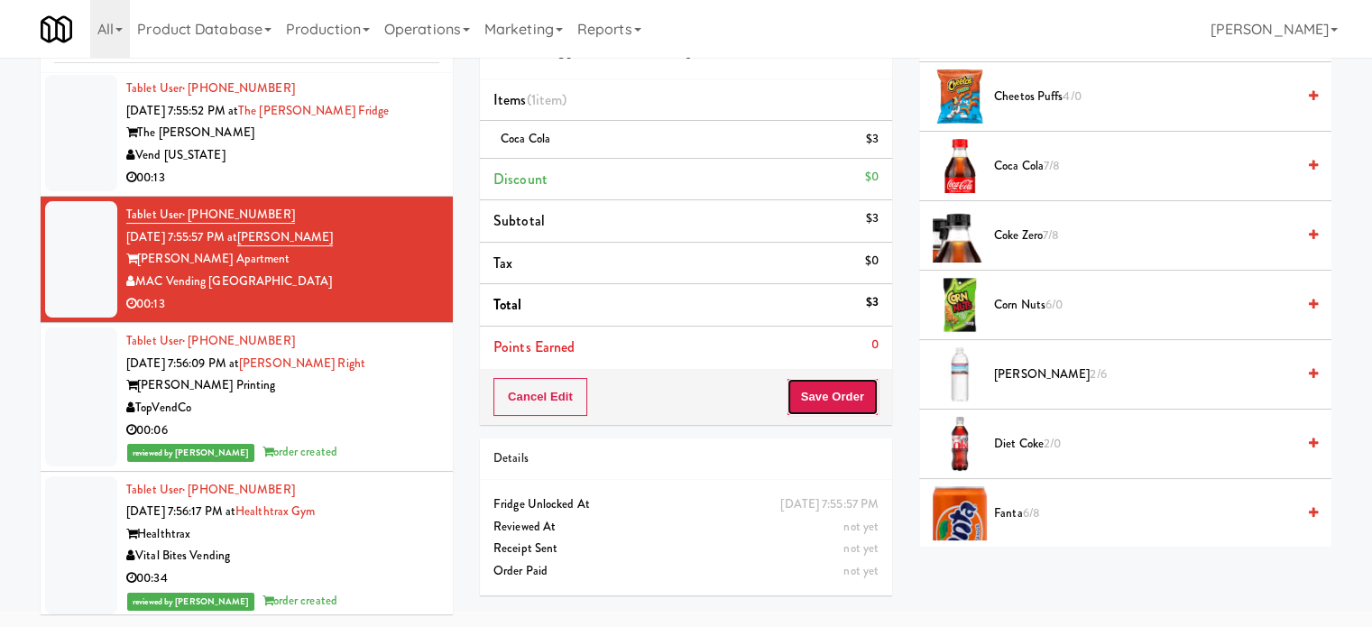
click at [826, 397] on button "Save Order" at bounding box center [832, 397] width 92 height 38
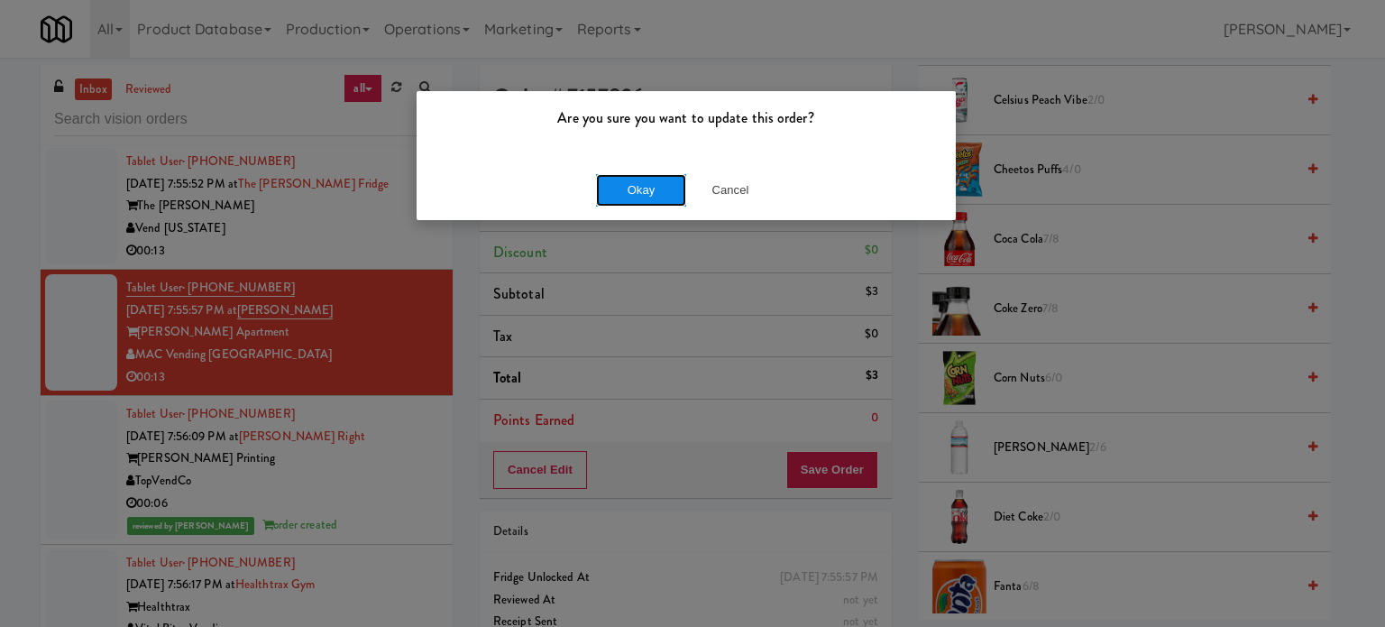
click at [615, 189] on button "Okay" at bounding box center [641, 190] width 90 height 32
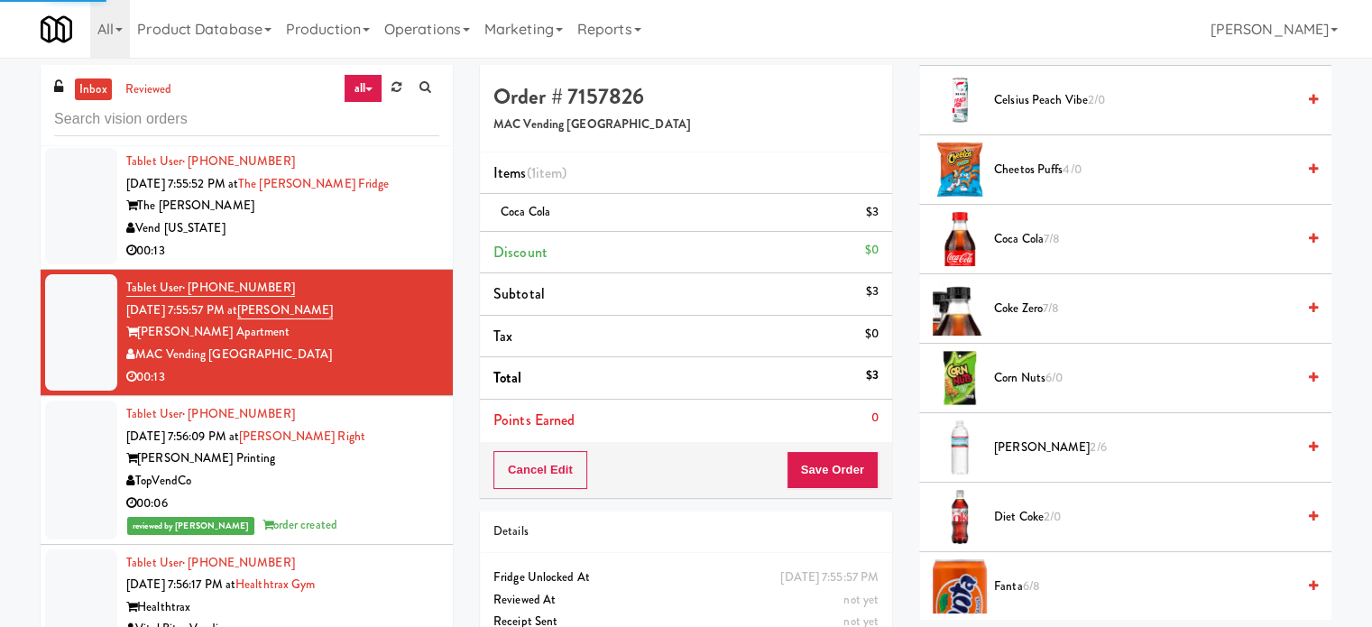
drag, startPoint x: 350, startPoint y: 288, endPoint x: 678, endPoint y: 183, distance: 344.6
click at [354, 240] on div "Vend [US_STATE]" at bounding box center [282, 228] width 313 height 23
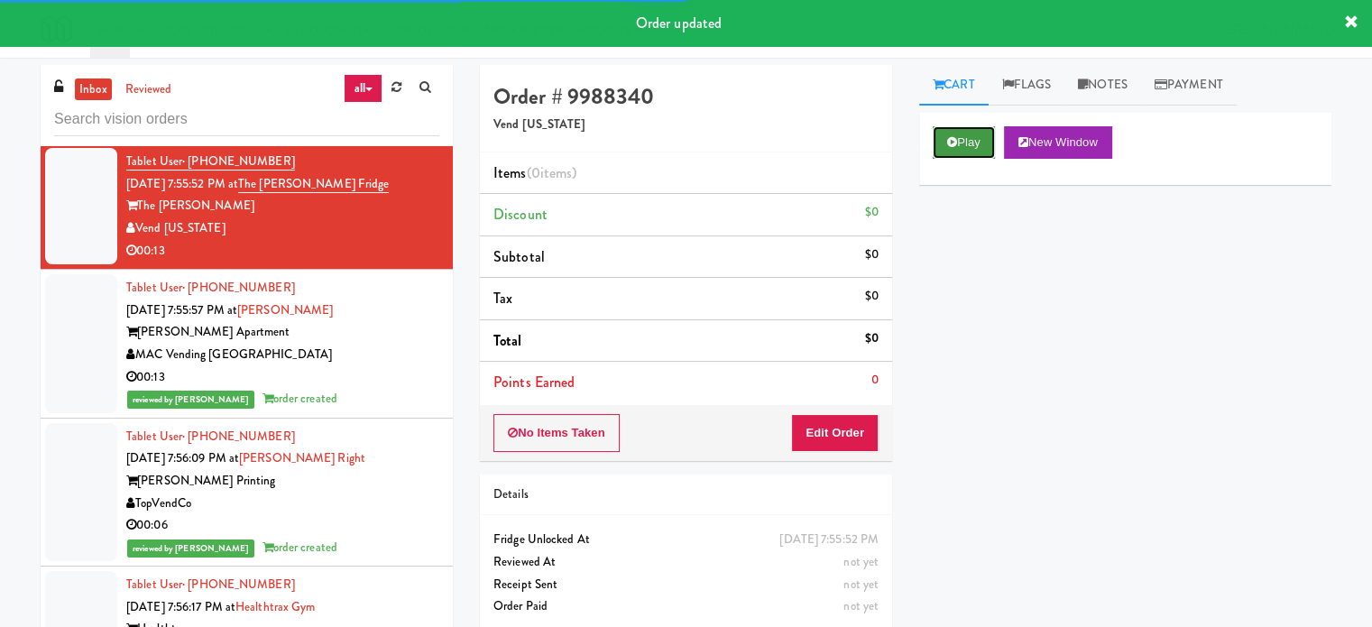
click at [951, 142] on icon at bounding box center [952, 142] width 10 height 12
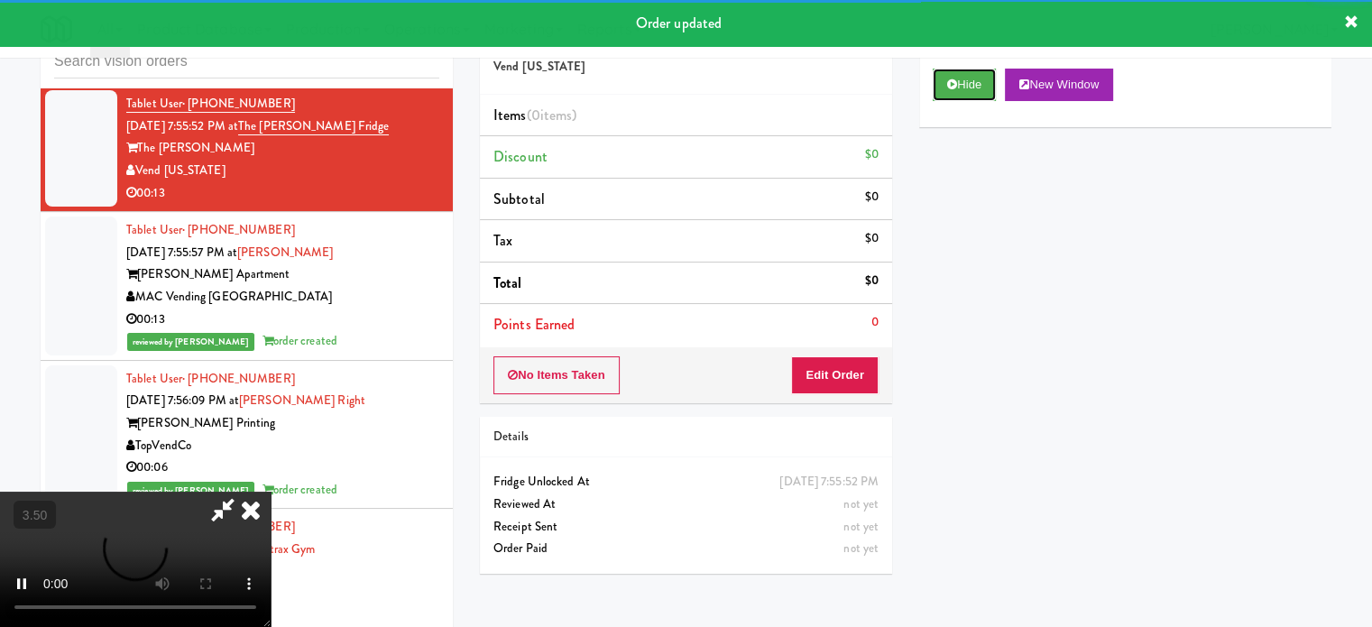
scroll to position [73, 0]
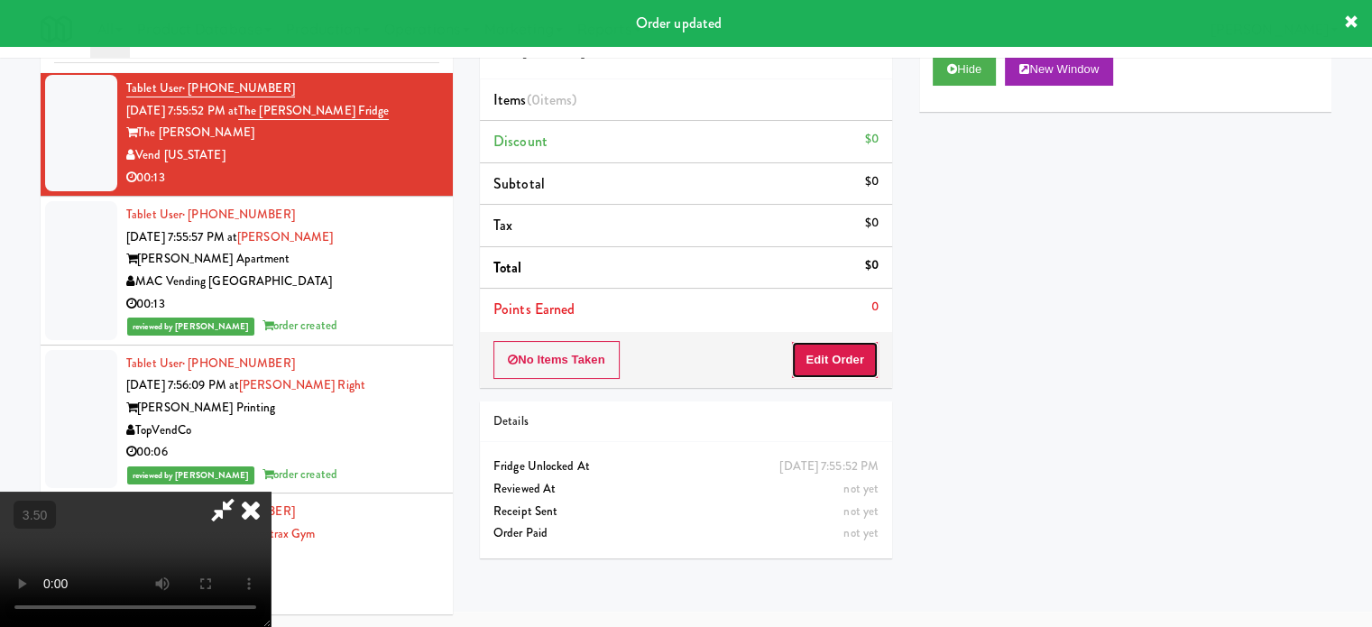
click at [846, 363] on button "Edit Order" at bounding box center [834, 360] width 87 height 38
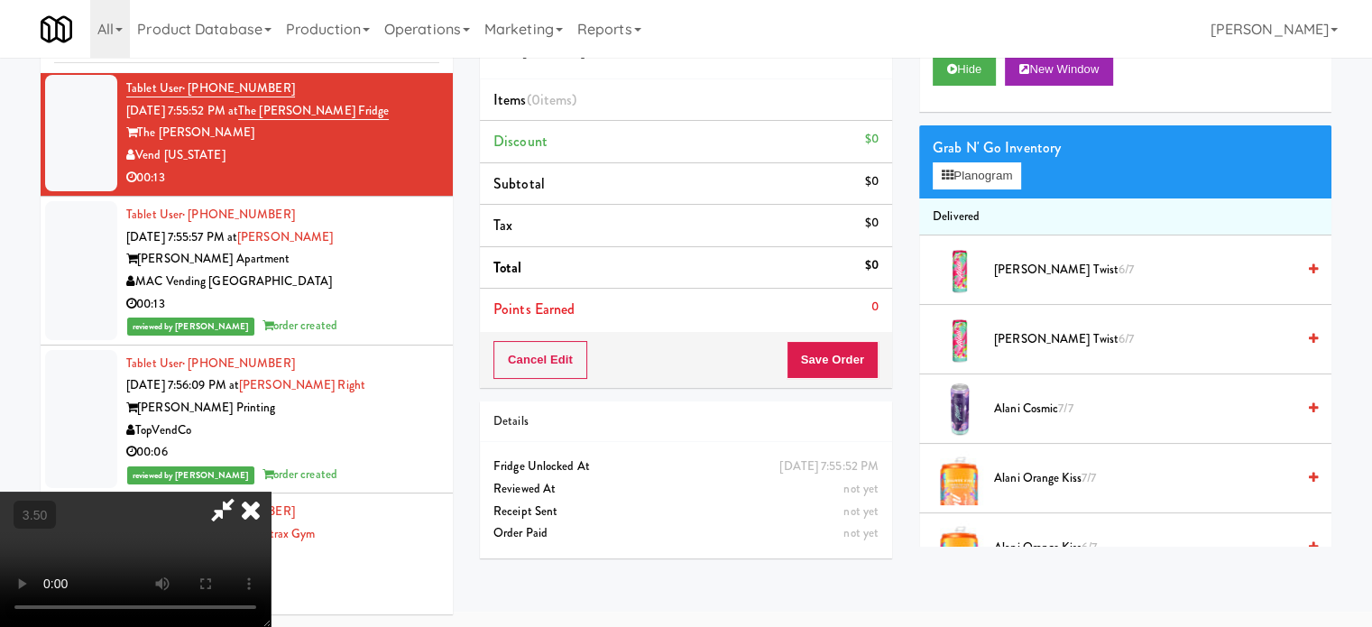
click at [271, 492] on video at bounding box center [135, 559] width 271 height 135
drag, startPoint x: 374, startPoint y: 385, endPoint x: 448, endPoint y: 417, distance: 80.4
click at [271, 492] on video at bounding box center [135, 559] width 271 height 135
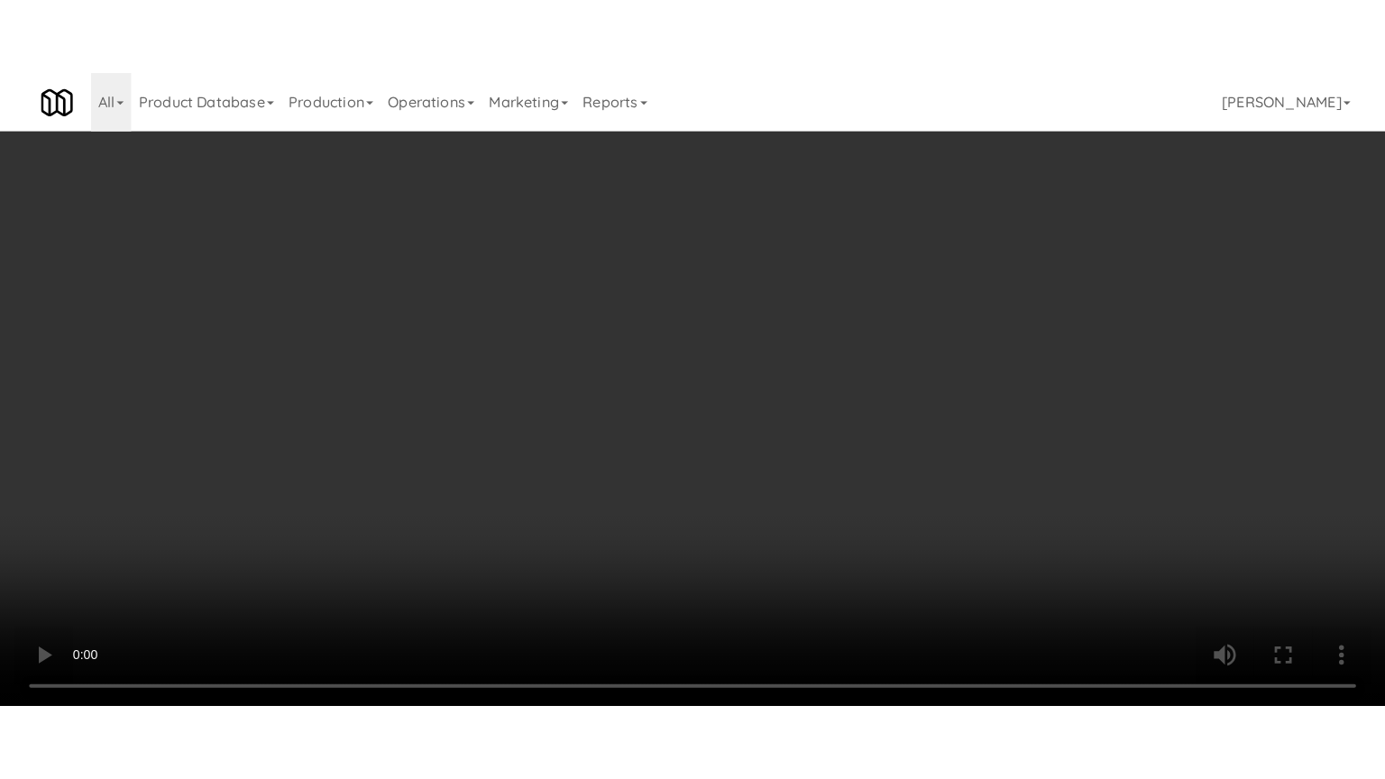
scroll to position [13713, 0]
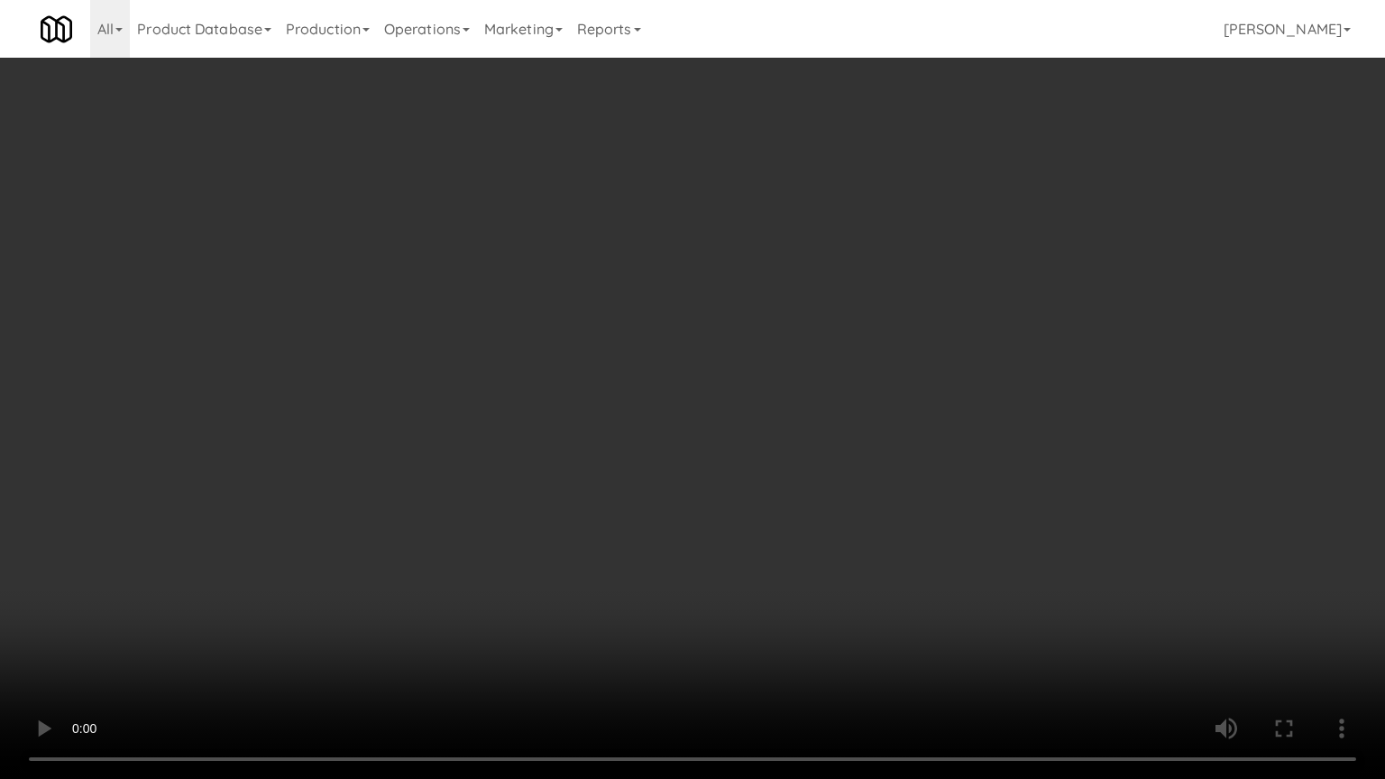
click at [543, 428] on video at bounding box center [692, 389] width 1385 height 779
click at [553, 423] on video at bounding box center [692, 389] width 1385 height 779
click at [606, 445] on video at bounding box center [692, 389] width 1385 height 779
click at [614, 442] on video at bounding box center [692, 389] width 1385 height 779
drag, startPoint x: 630, startPoint y: 437, endPoint x: 661, endPoint y: 423, distance: 34.7
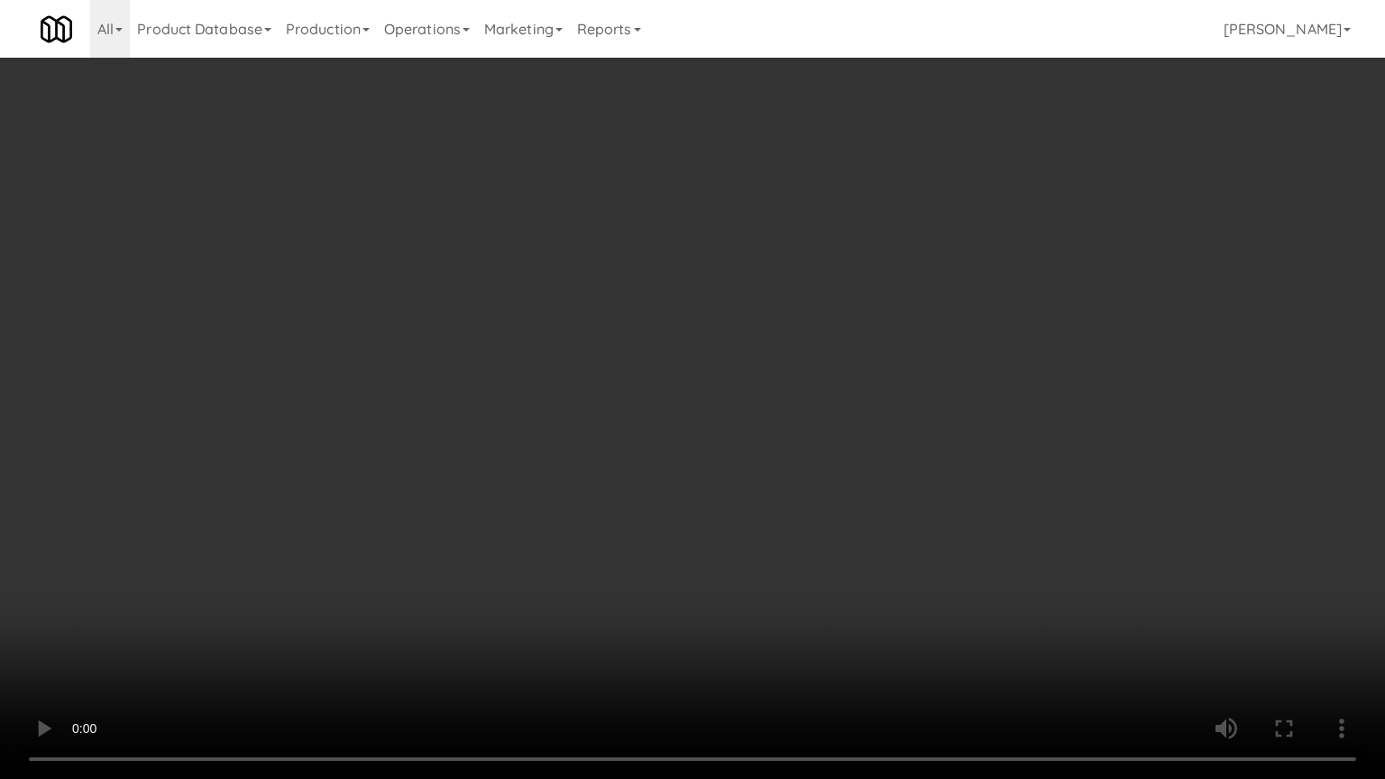
click at [639, 437] on video at bounding box center [692, 389] width 1385 height 779
click at [661, 423] on video at bounding box center [692, 389] width 1385 height 779
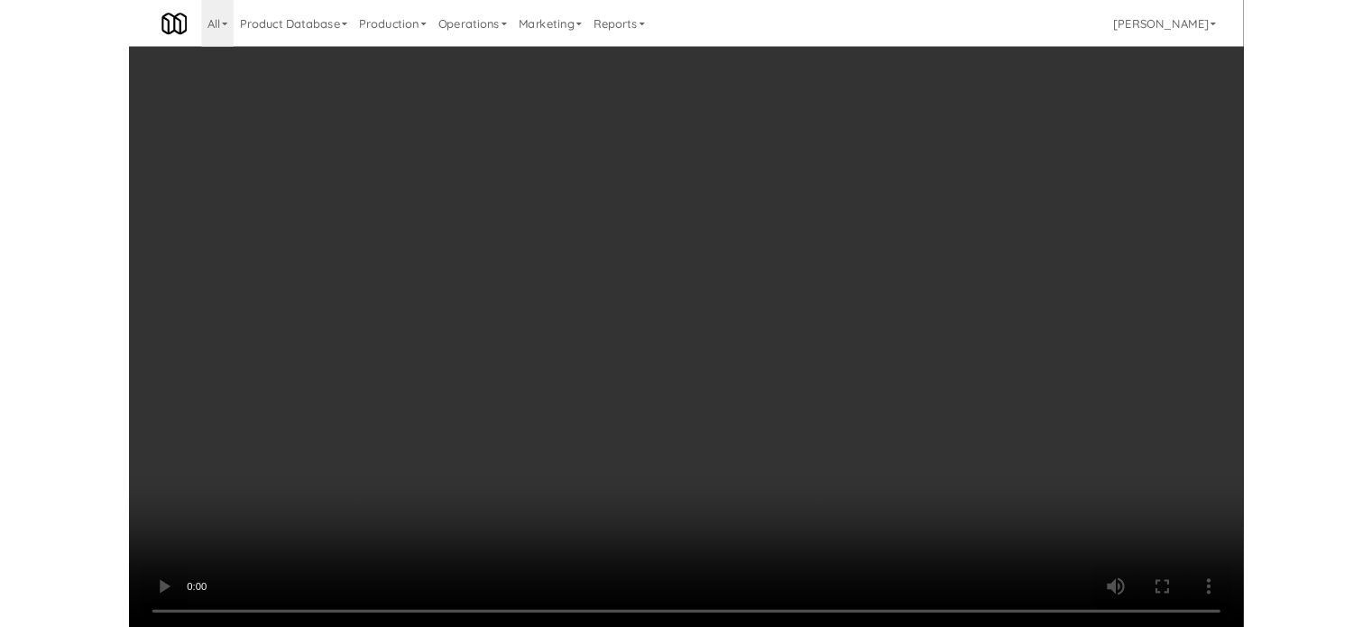
scroll to position [73, 0]
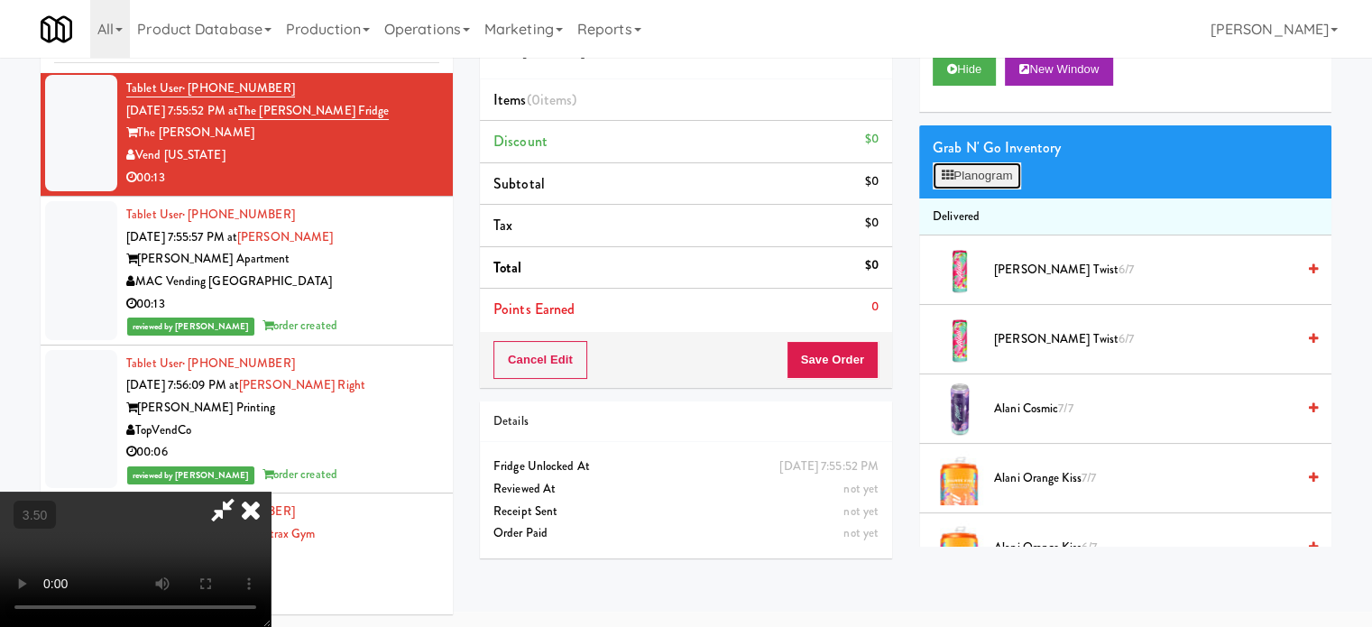
click at [996, 172] on button "Planogram" at bounding box center [977, 175] width 88 height 27
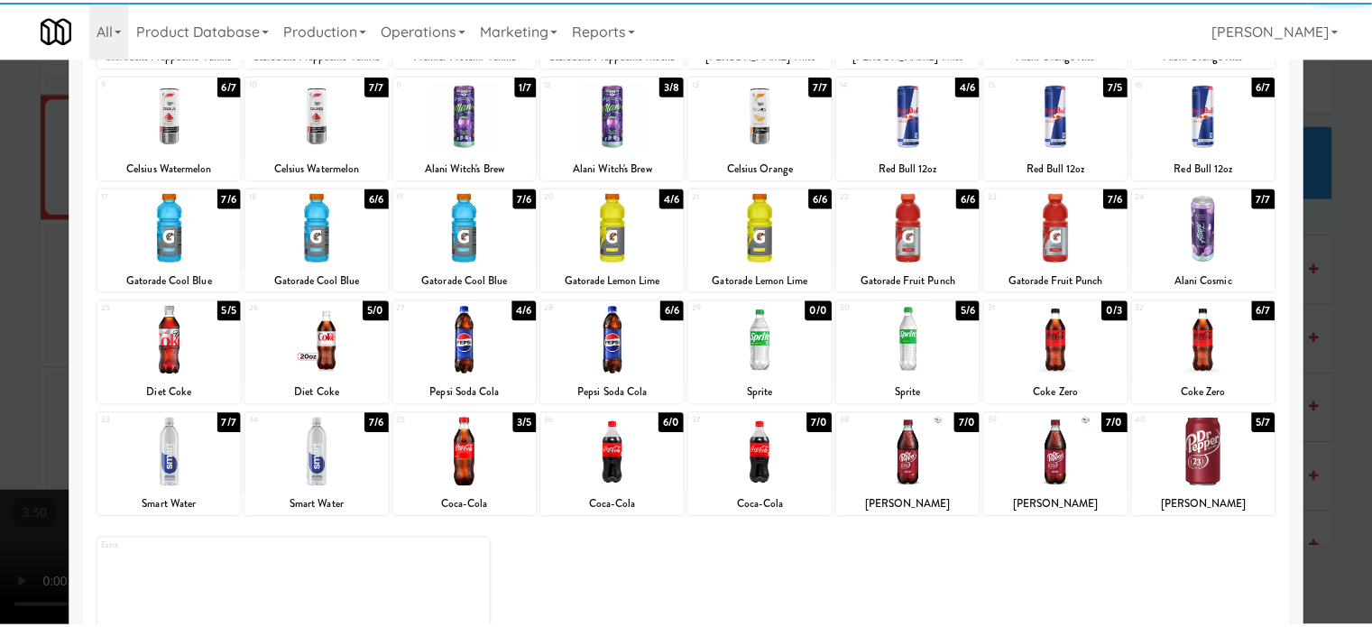
scroll to position [258, 0]
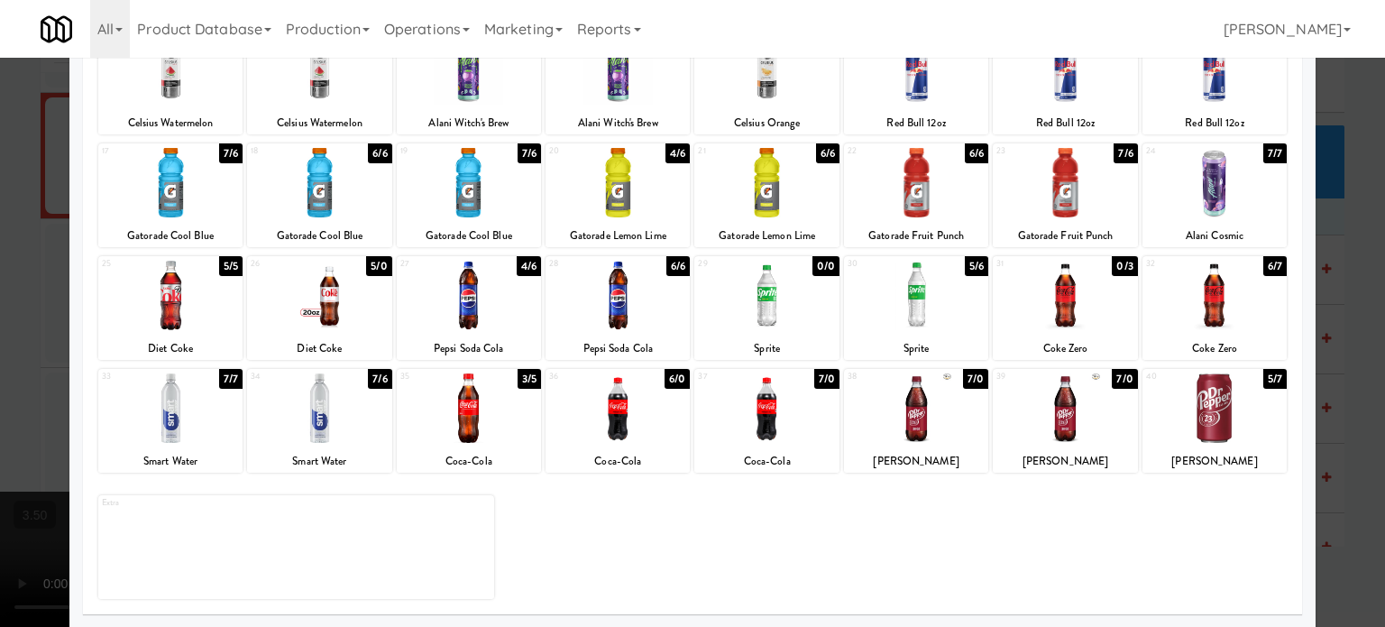
click at [524, 378] on div "3/5" at bounding box center [529, 379] width 23 height 20
click at [1355, 259] on div at bounding box center [692, 313] width 1385 height 627
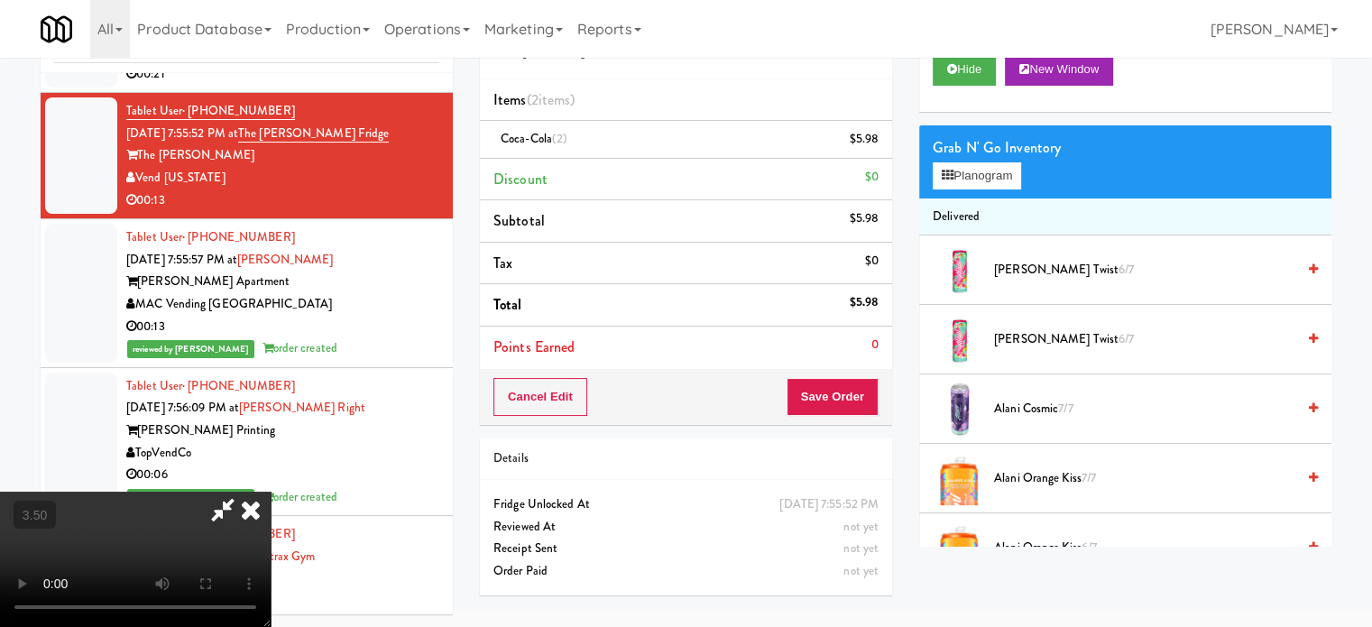
scroll to position [13736, 0]
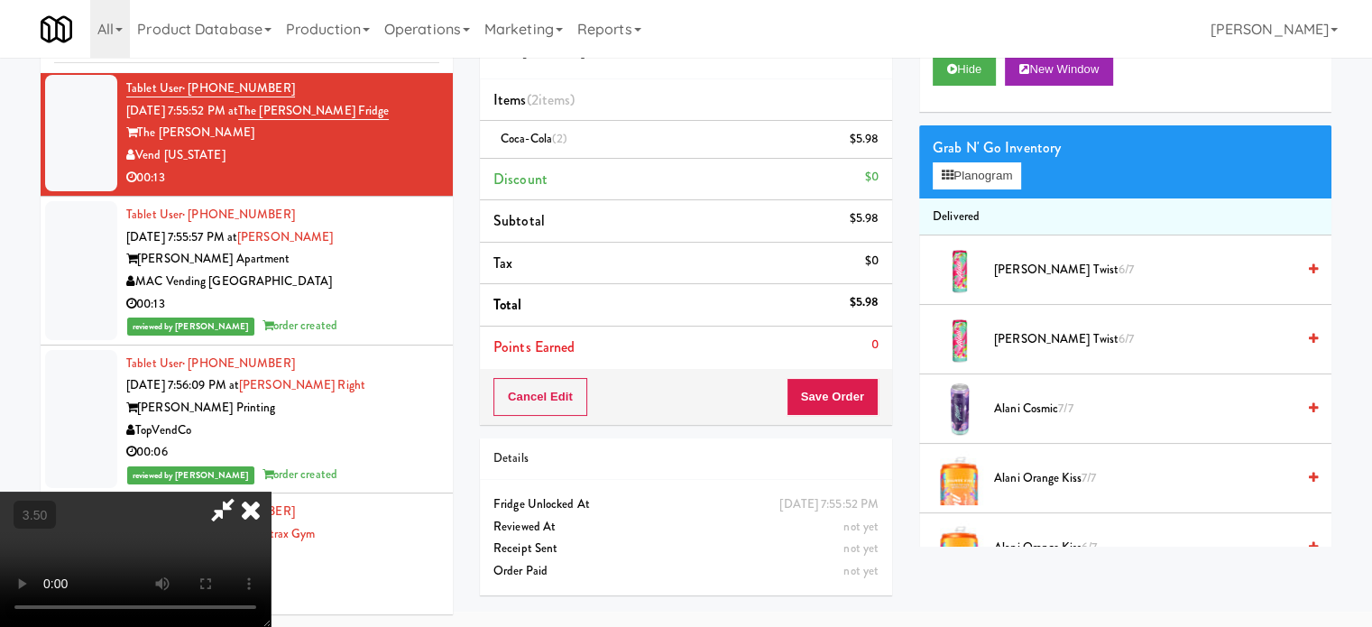
click at [271, 492] on video at bounding box center [135, 559] width 271 height 135
drag, startPoint x: 629, startPoint y: 428, endPoint x: 579, endPoint y: 566, distance: 147.5
click at [271, 492] on video at bounding box center [135, 559] width 271 height 135
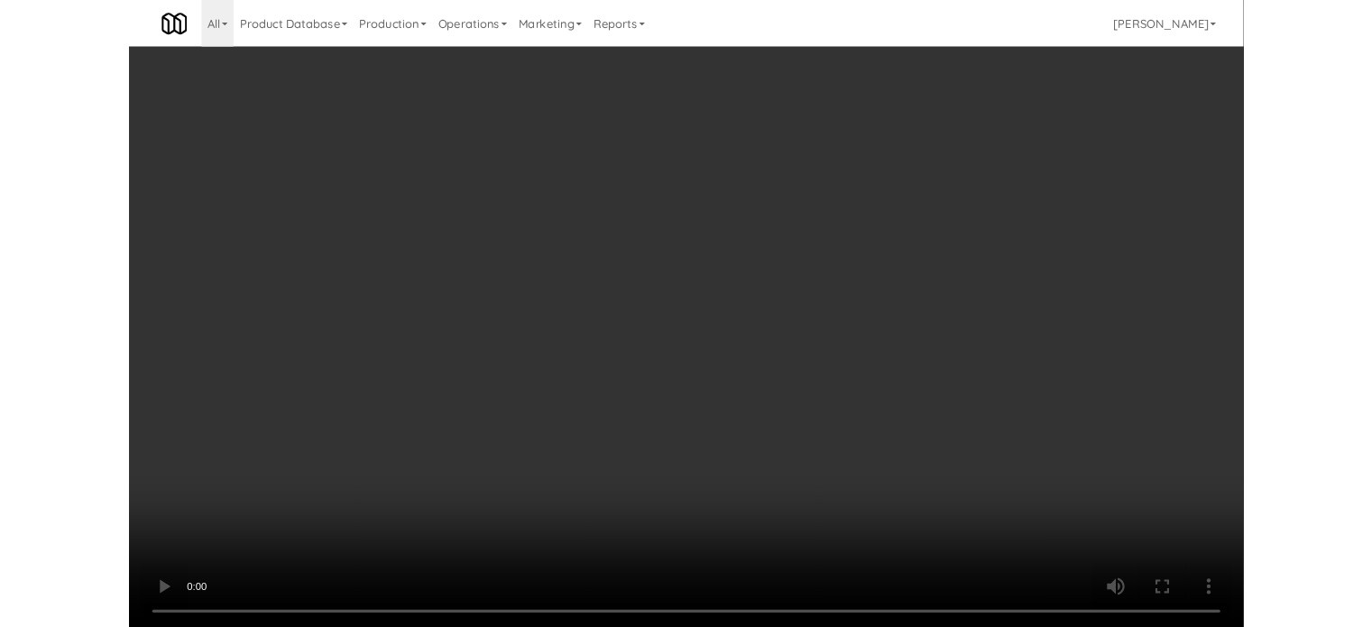
scroll to position [13713, 0]
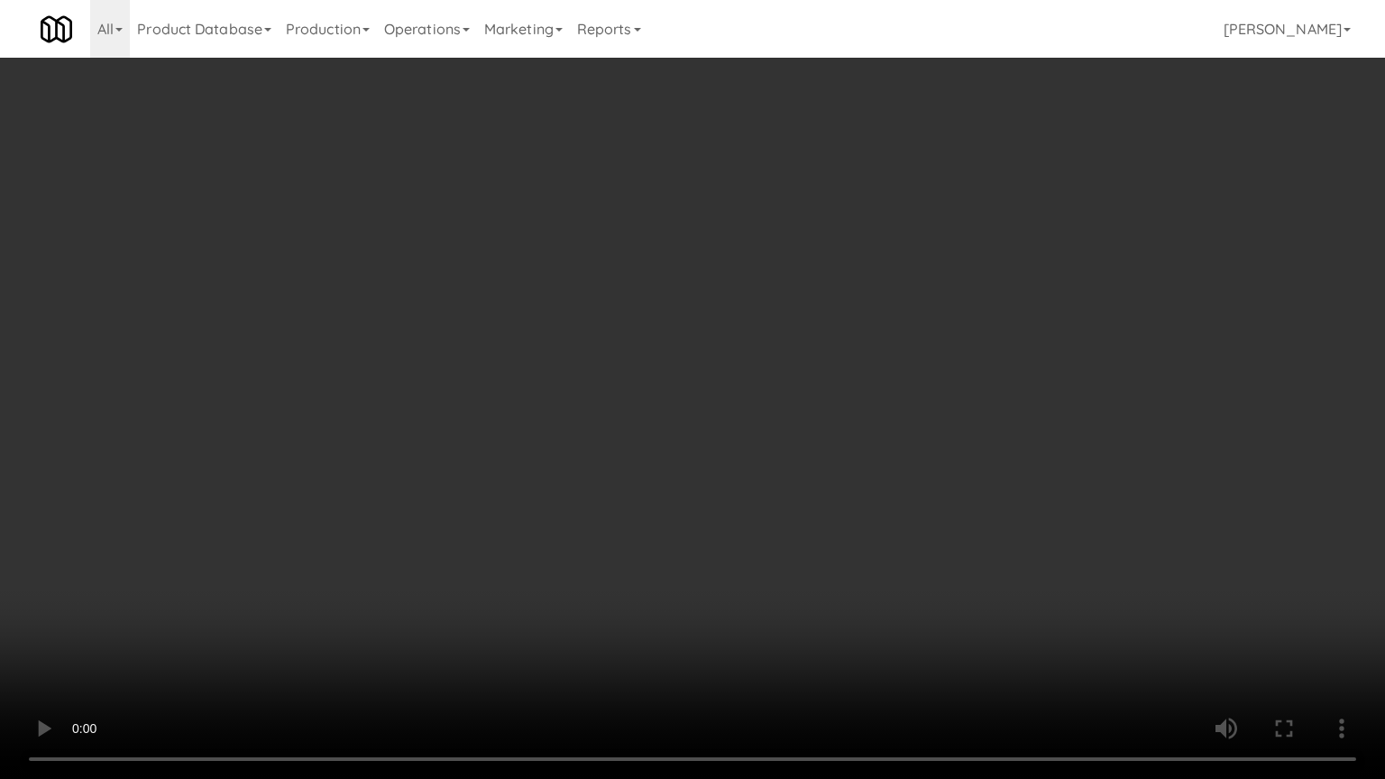
drag, startPoint x: 462, startPoint y: 579, endPoint x: 593, endPoint y: 478, distance: 166.0
click at [487, 567] on video at bounding box center [692, 389] width 1385 height 779
click at [609, 455] on video at bounding box center [692, 389] width 1385 height 779
click at [620, 446] on video at bounding box center [692, 389] width 1385 height 779
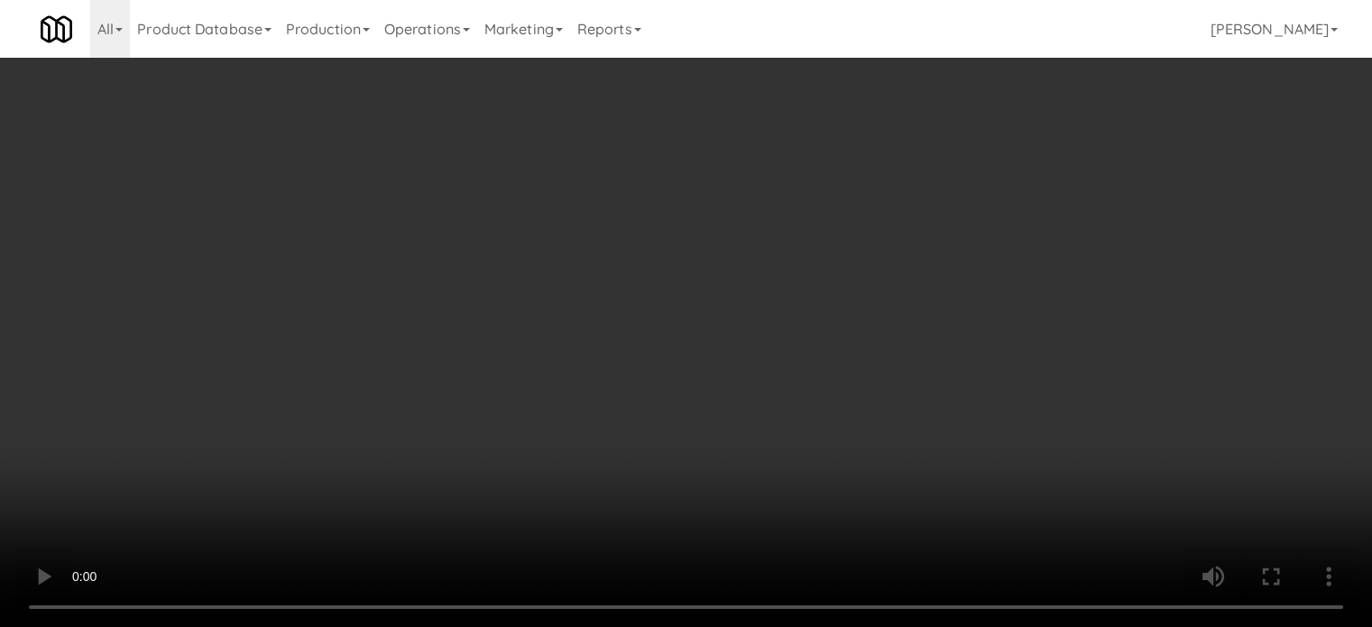
scroll to position [13736, 0]
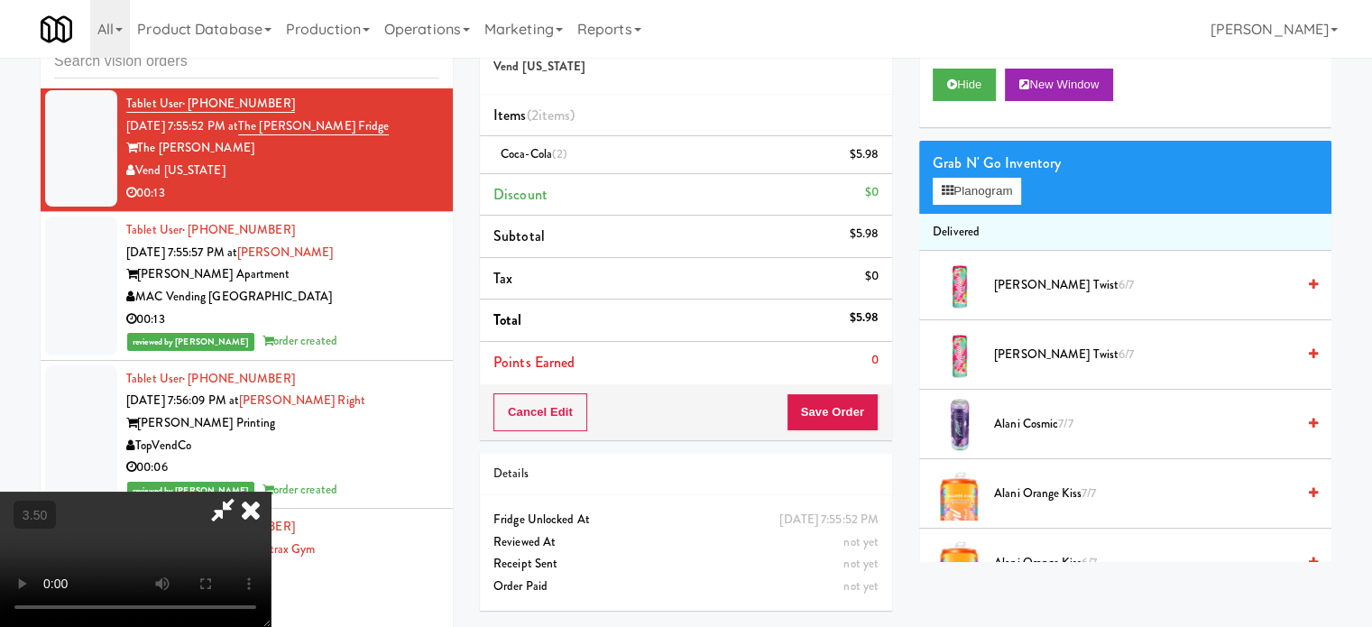
drag, startPoint x: 805, startPoint y: 189, endPoint x: 812, endPoint y: 200, distance: 13.0
click at [271, 492] on icon at bounding box center [251, 510] width 40 height 36
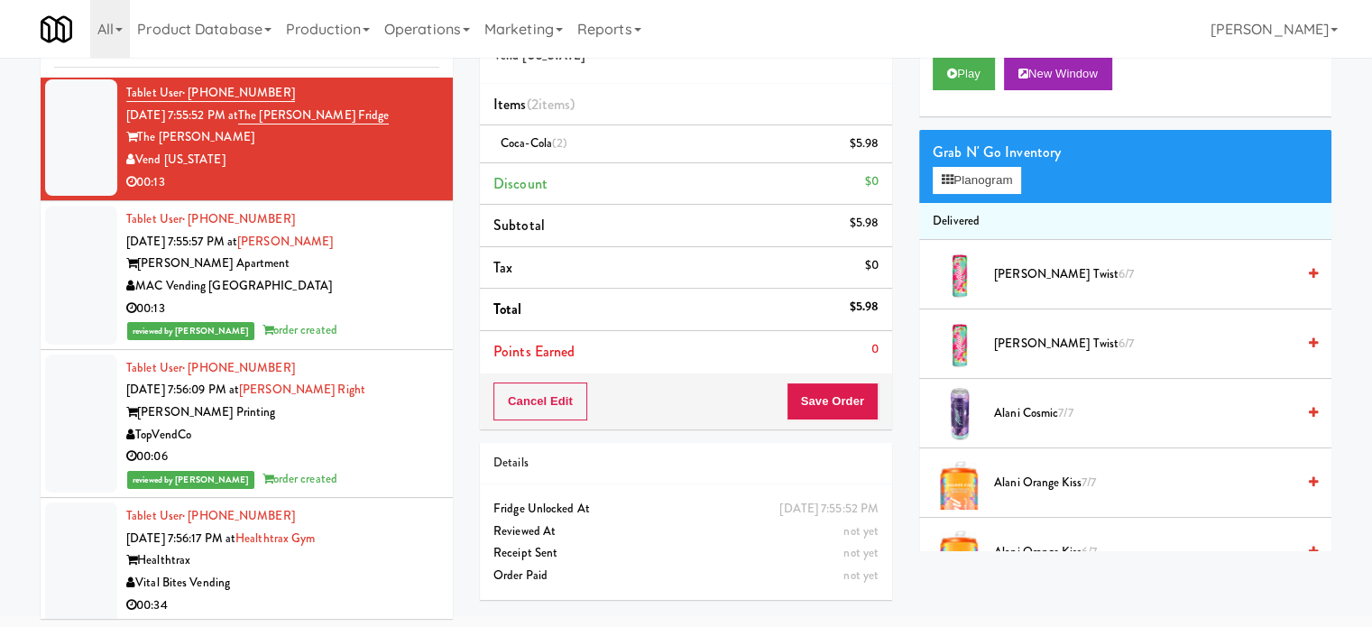
scroll to position [73, 0]
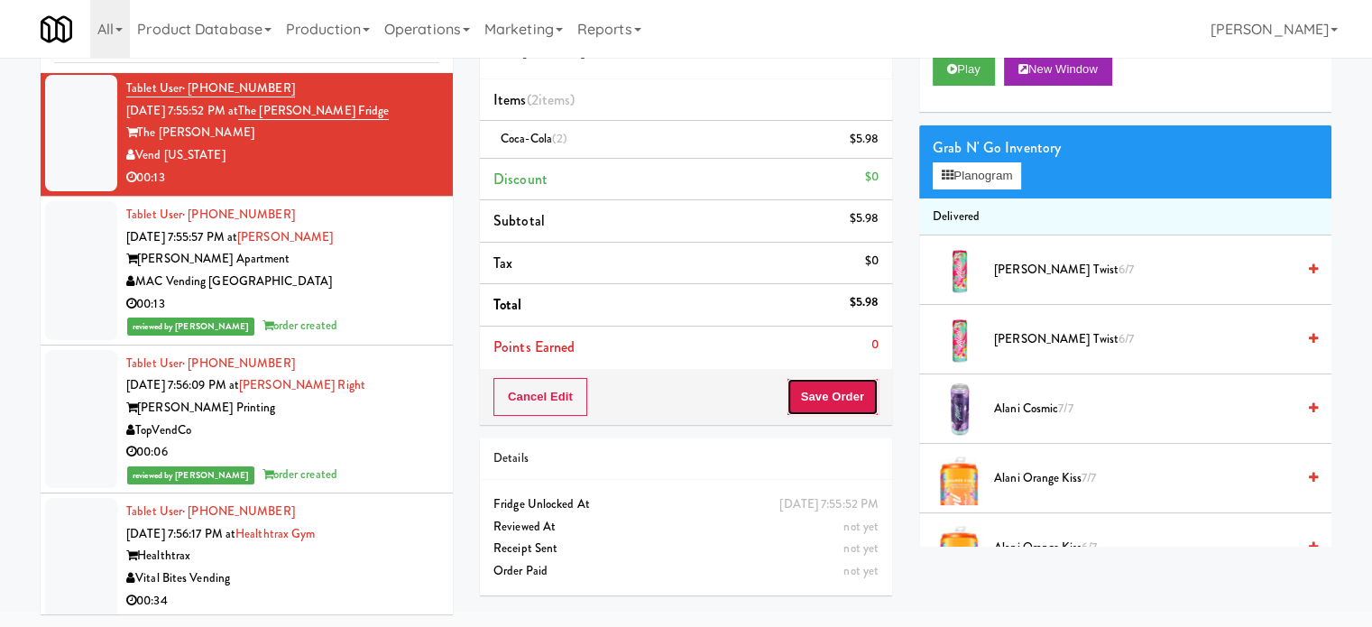
click at [837, 378] on button "Save Order" at bounding box center [832, 397] width 92 height 38
click at [834, 390] on body "Are you sure you want to update this order? Okay Cancel Okay Are you sure you w…" at bounding box center [686, 298] width 1372 height 627
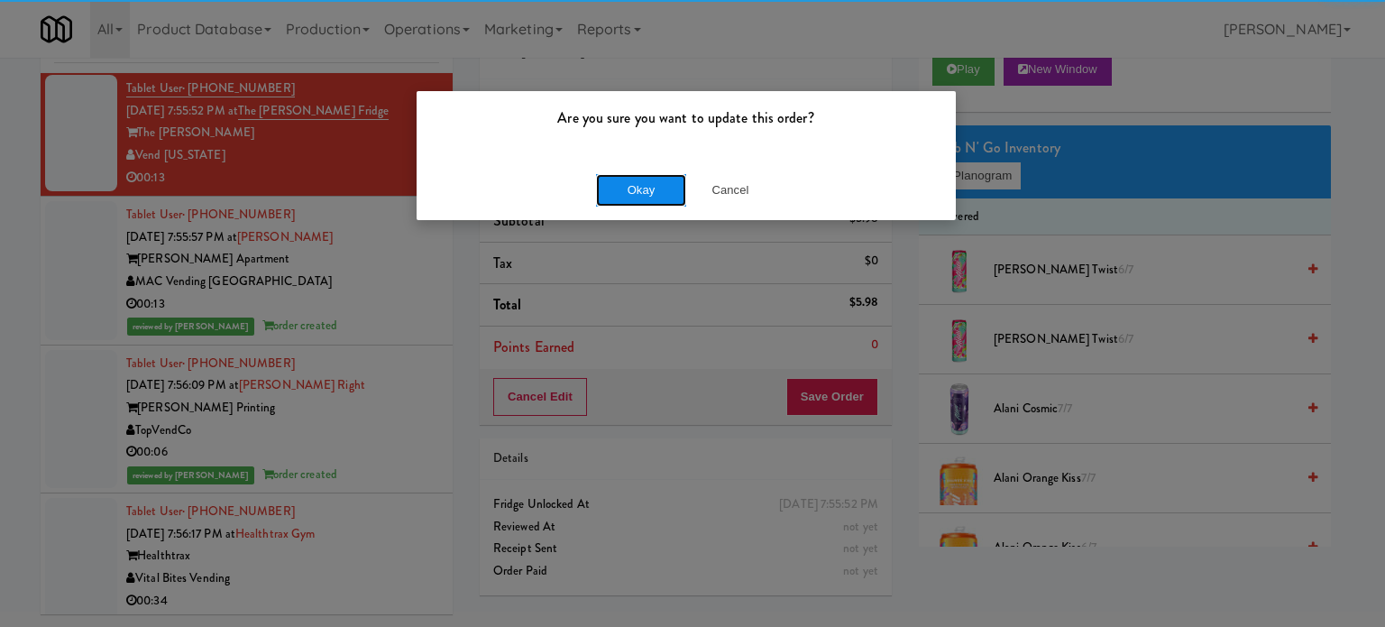
click at [639, 175] on button "Okay" at bounding box center [641, 190] width 90 height 32
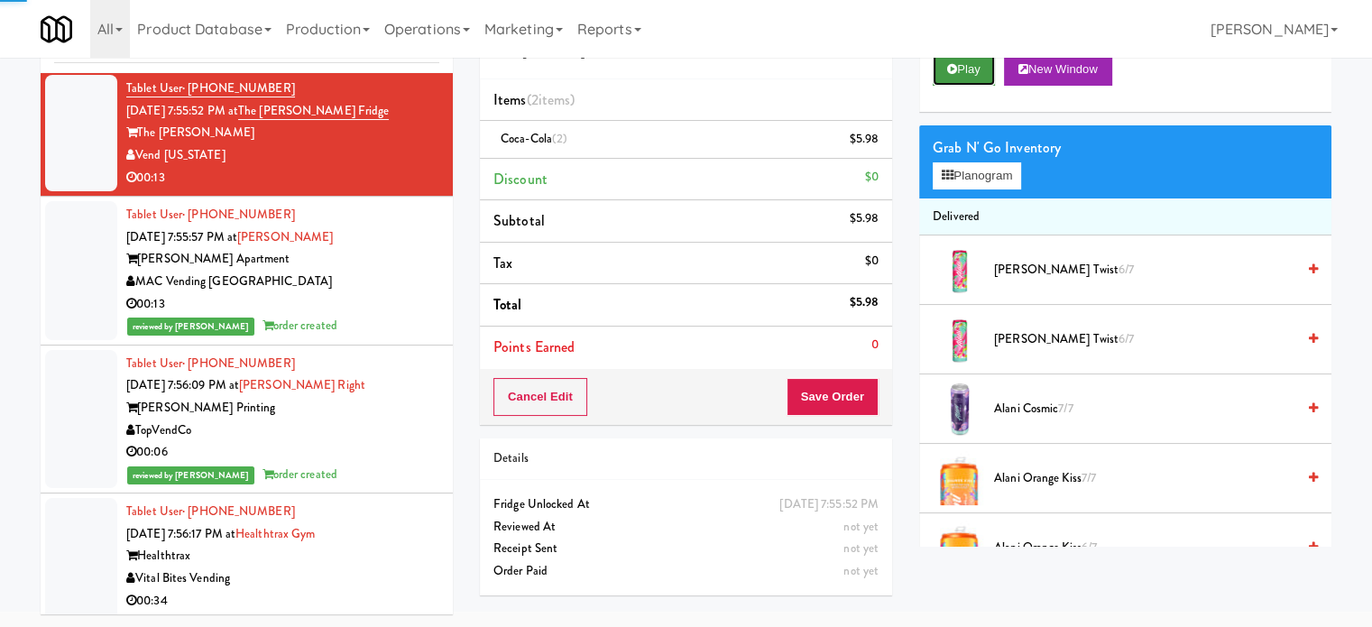
click at [979, 77] on button "Play" at bounding box center [964, 69] width 62 height 32
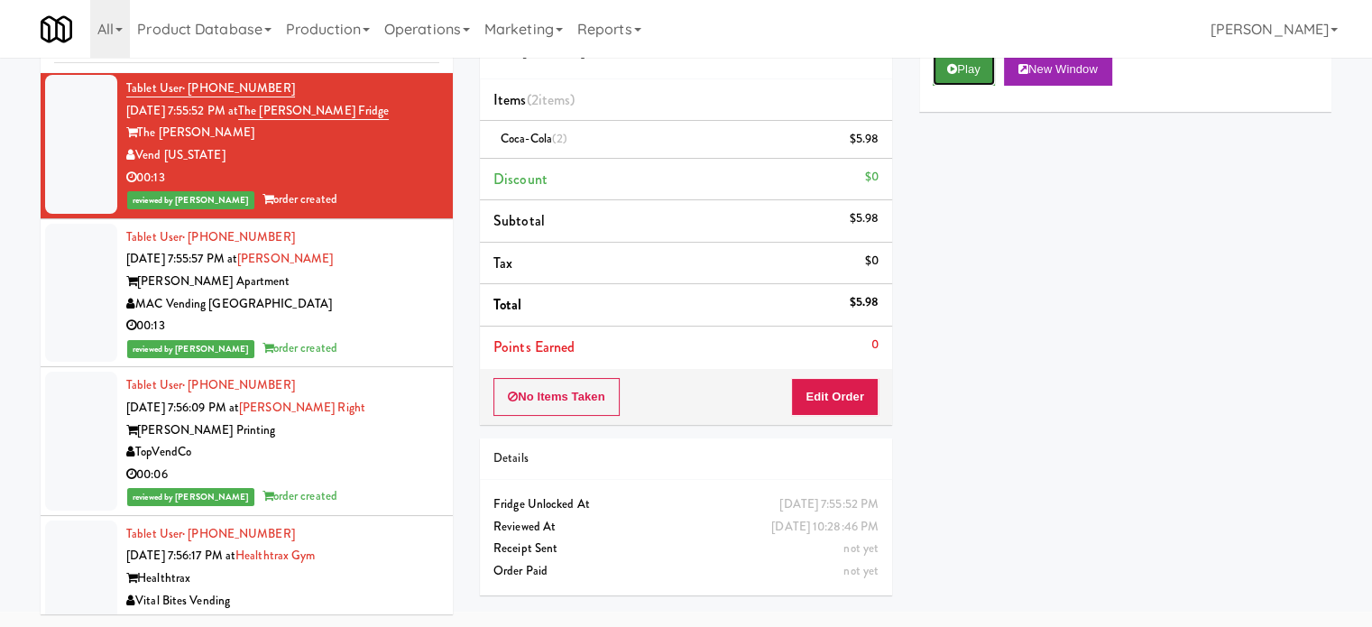
click at [978, 67] on button "Play" at bounding box center [964, 69] width 62 height 32
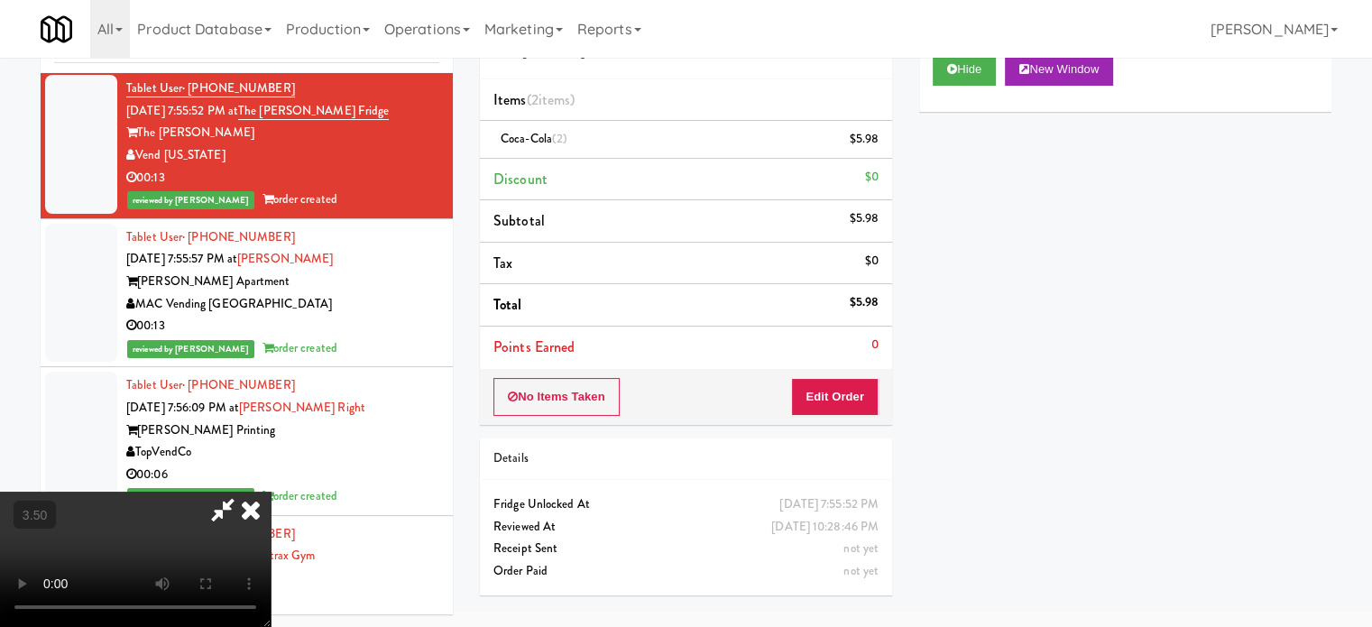
click at [271, 492] on video at bounding box center [135, 559] width 271 height 135
drag, startPoint x: 449, startPoint y: 374, endPoint x: 574, endPoint y: 386, distance: 125.0
click at [271, 492] on video at bounding box center [135, 559] width 271 height 135
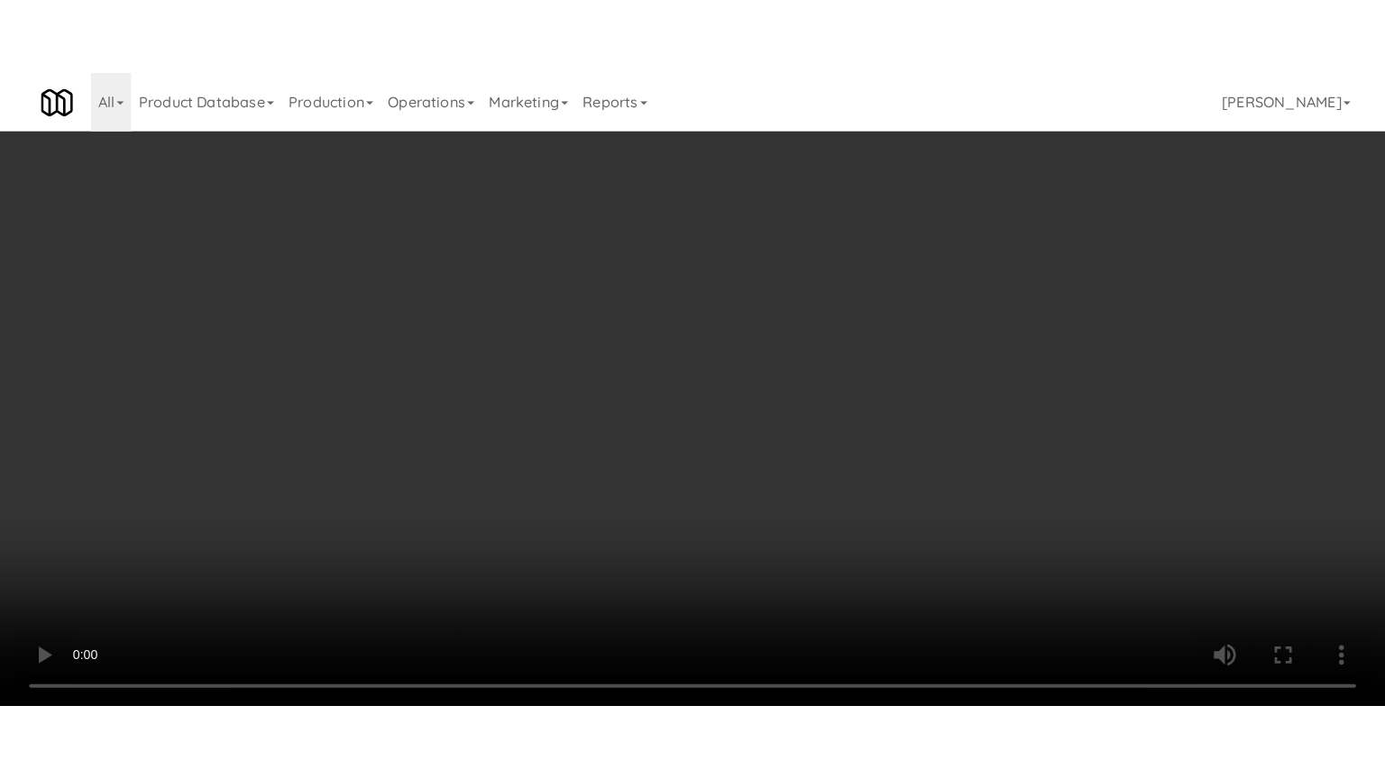
scroll to position [13713, 0]
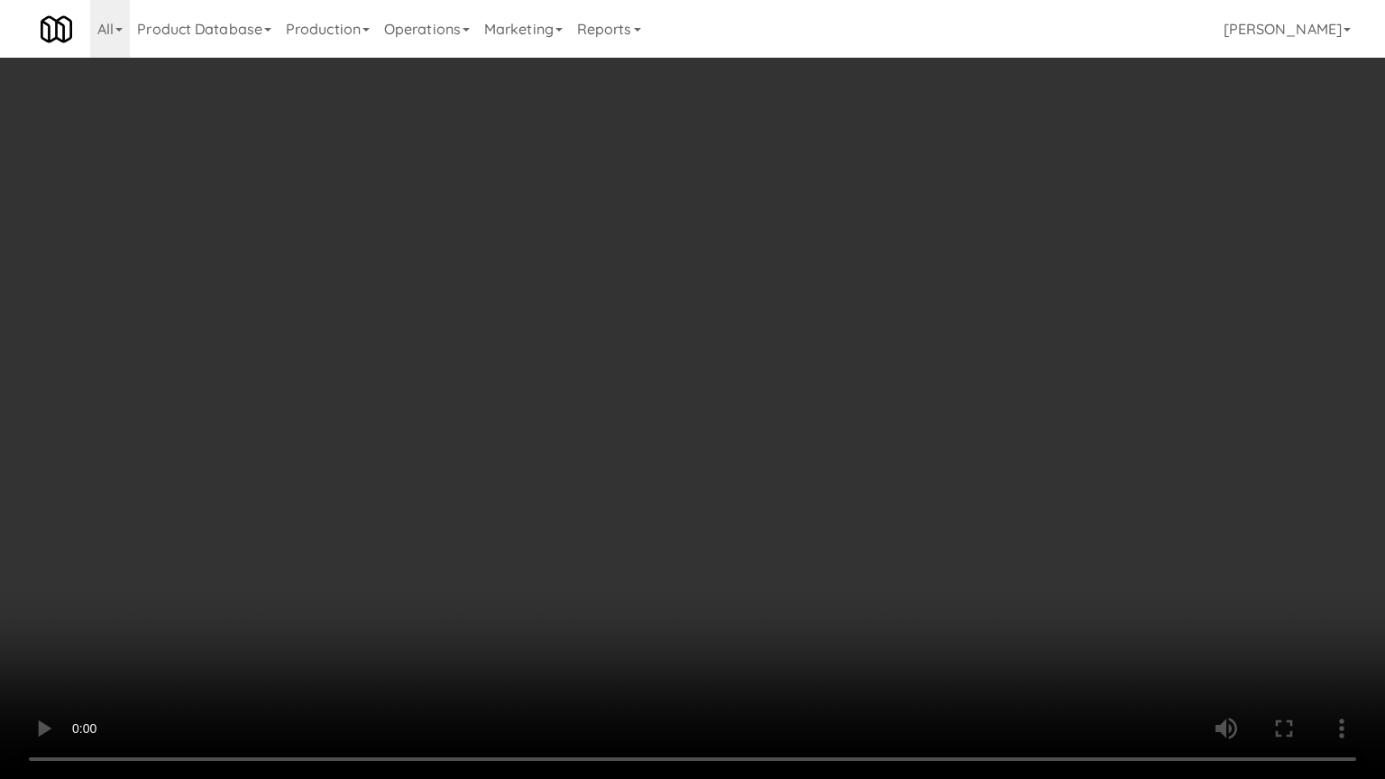
click at [597, 364] on video at bounding box center [692, 389] width 1385 height 779
click at [600, 361] on video at bounding box center [692, 389] width 1385 height 779
click at [639, 353] on video at bounding box center [692, 389] width 1385 height 779
click at [646, 349] on video at bounding box center [692, 389] width 1385 height 779
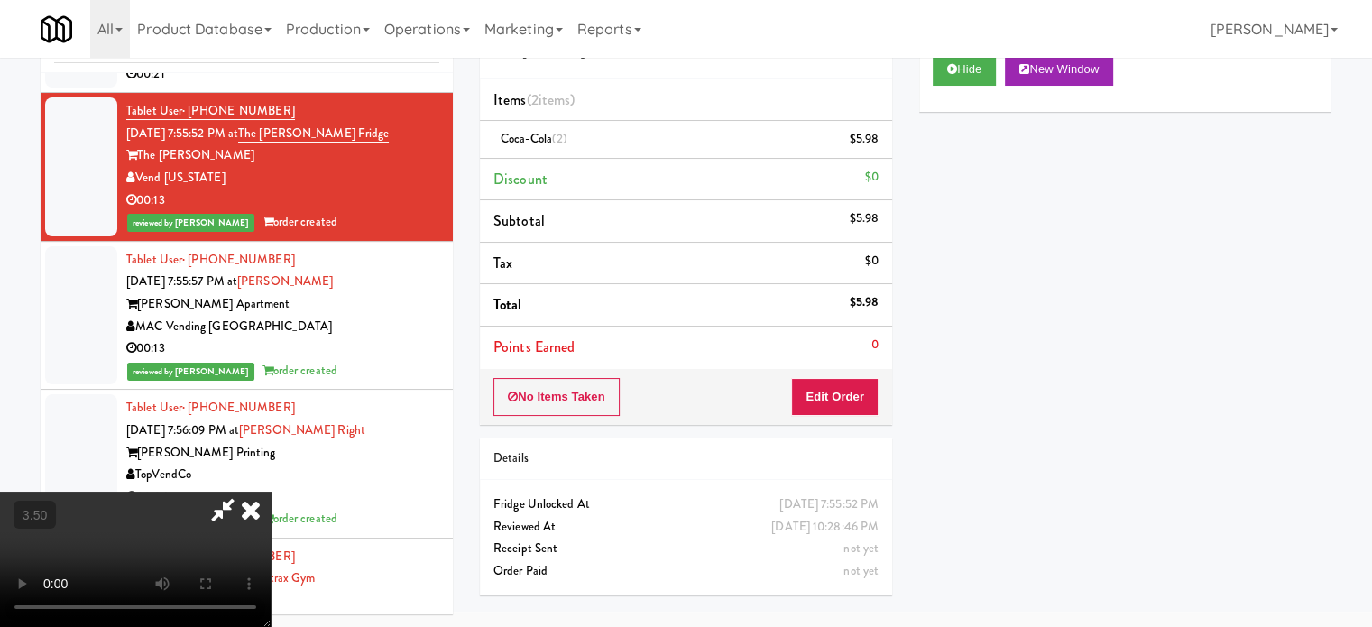
scroll to position [13736, 0]
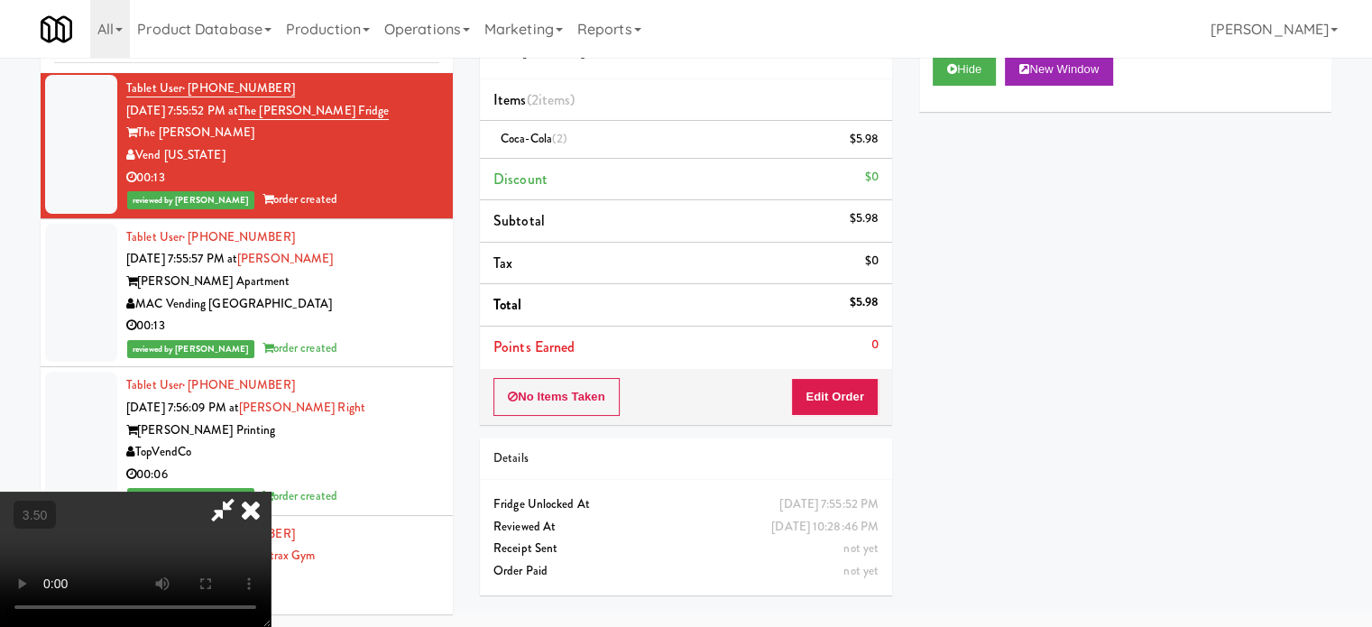
drag, startPoint x: 812, startPoint y: 183, endPoint x: 742, endPoint y: 202, distance: 72.0
click at [271, 492] on icon at bounding box center [251, 510] width 40 height 36
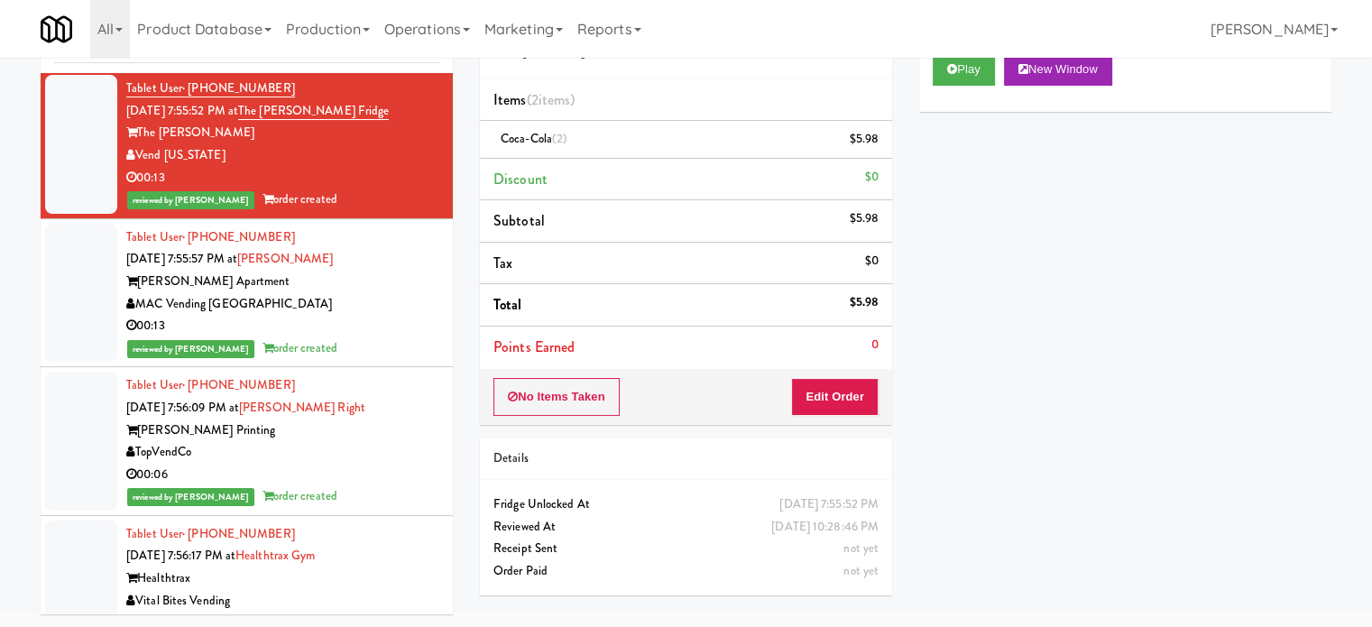
scroll to position [13285, 0]
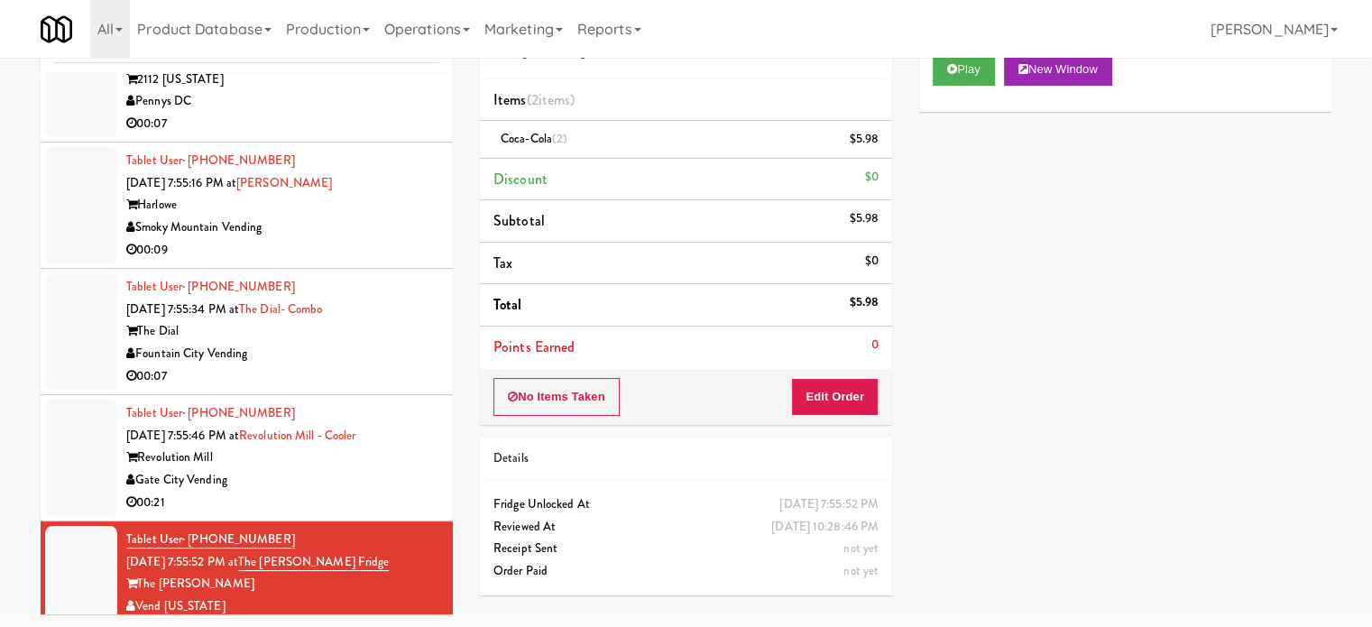
click at [390, 492] on div "Gate City Vending" at bounding box center [282, 480] width 313 height 23
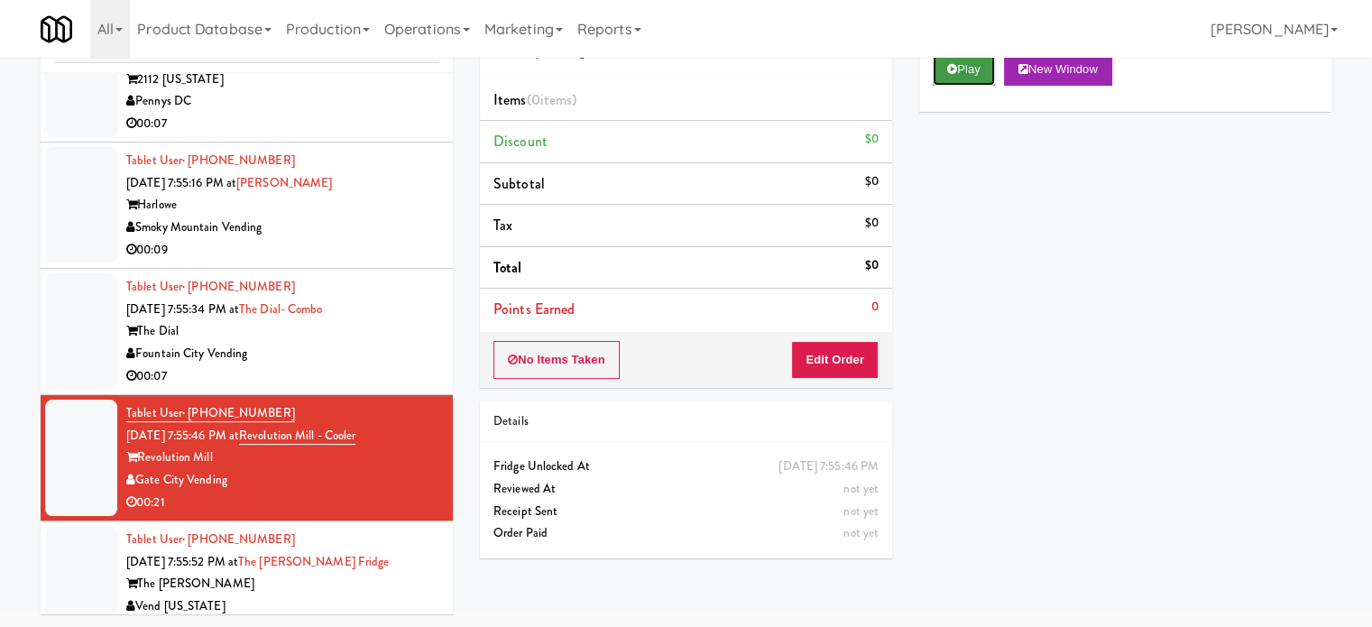
click at [968, 66] on button "Play" at bounding box center [964, 69] width 62 height 32
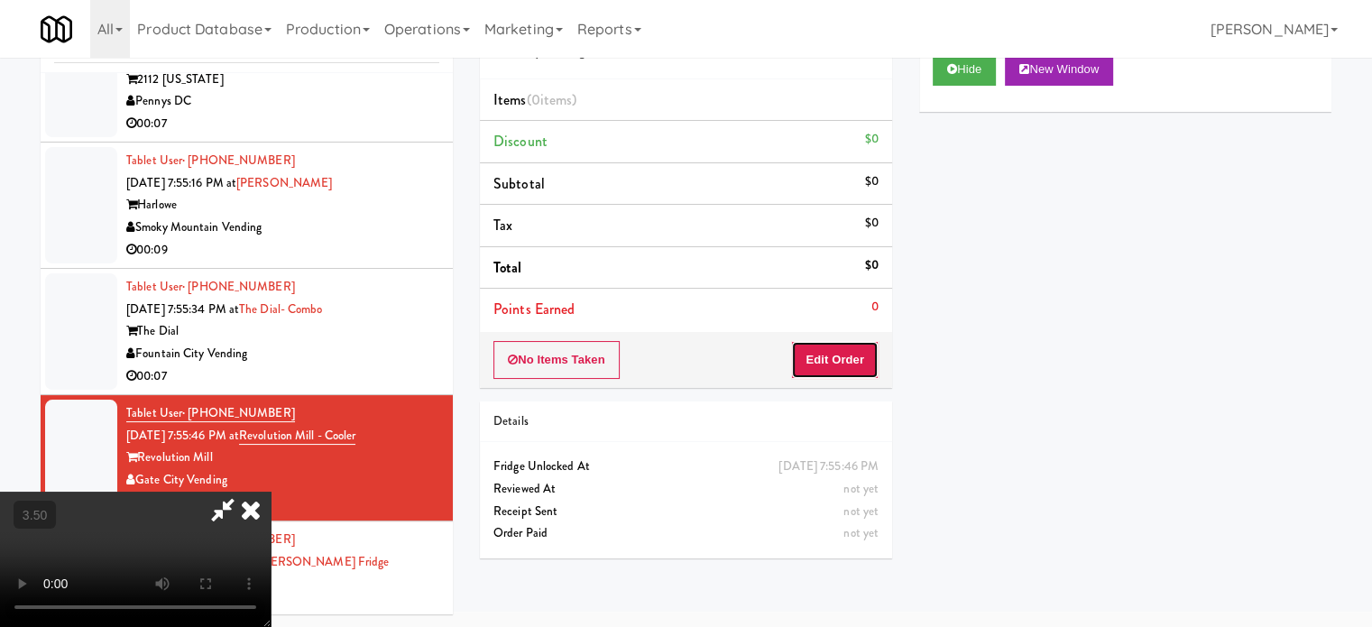
click at [847, 371] on button "Edit Order" at bounding box center [834, 360] width 87 height 38
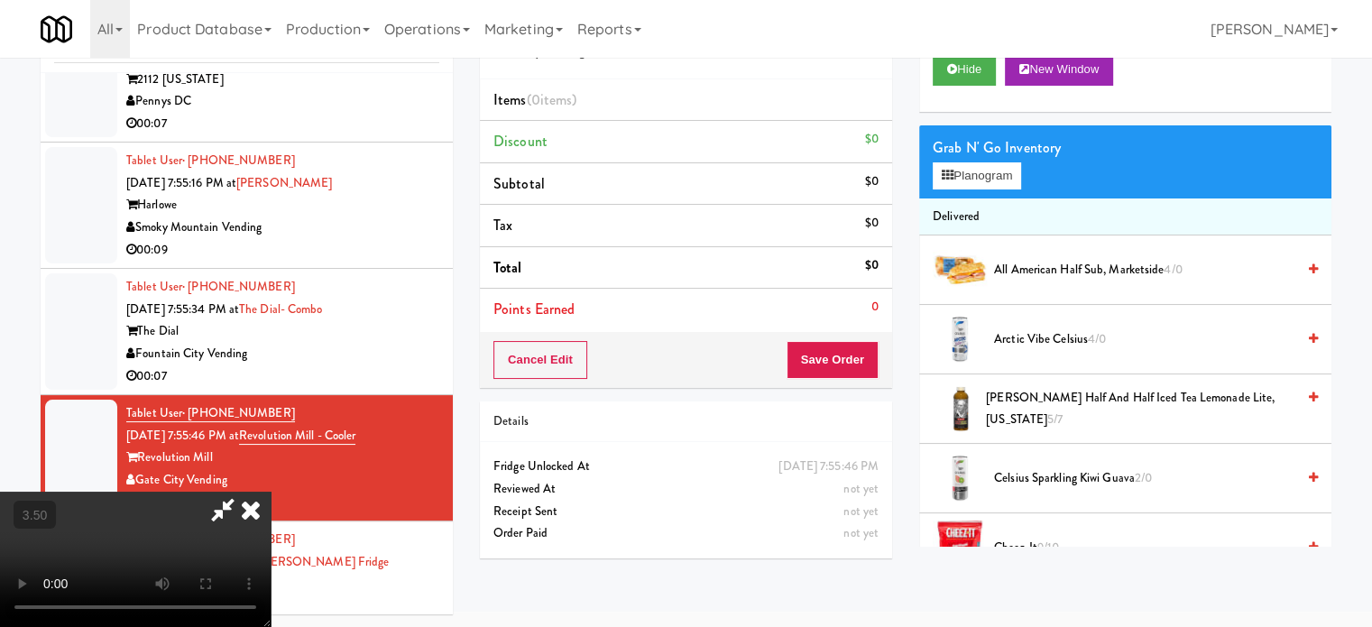
drag, startPoint x: 519, startPoint y: 406, endPoint x: 520, endPoint y: 373, distance: 33.4
click at [271, 492] on video at bounding box center [135, 559] width 271 height 135
drag, startPoint x: 520, startPoint y: 370, endPoint x: 518, endPoint y: 469, distance: 99.2
click at [271, 492] on video at bounding box center [135, 559] width 271 height 135
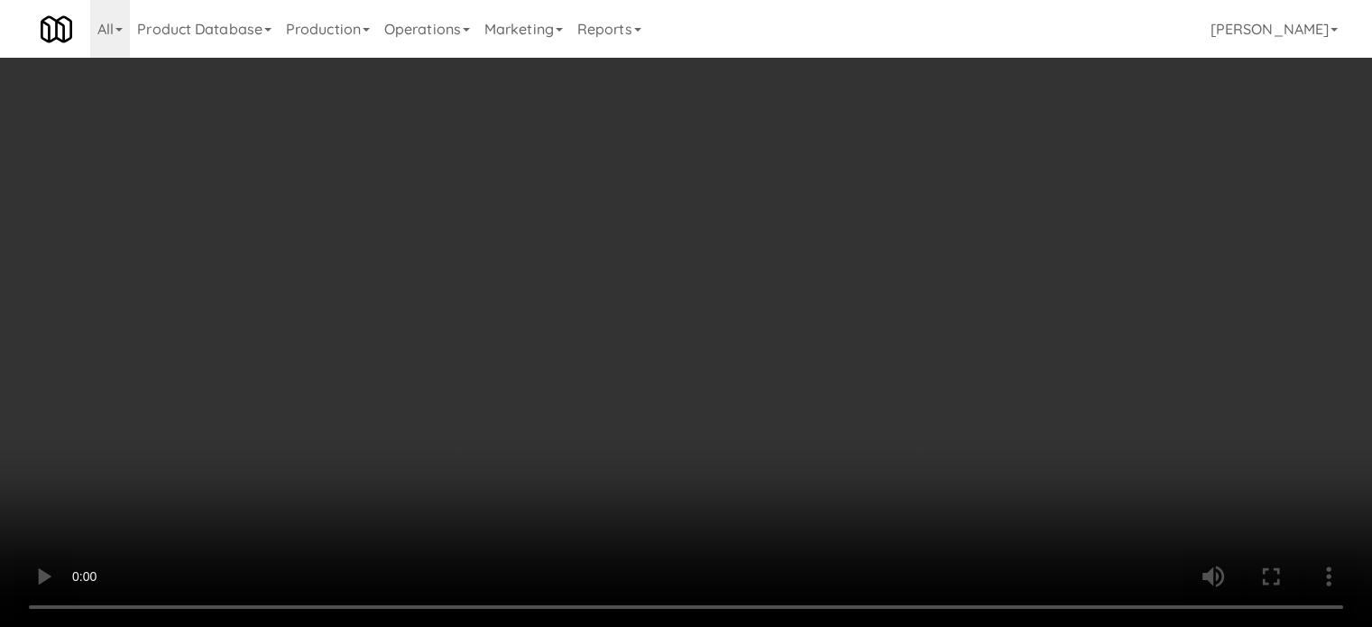
scroll to position [13263, 0]
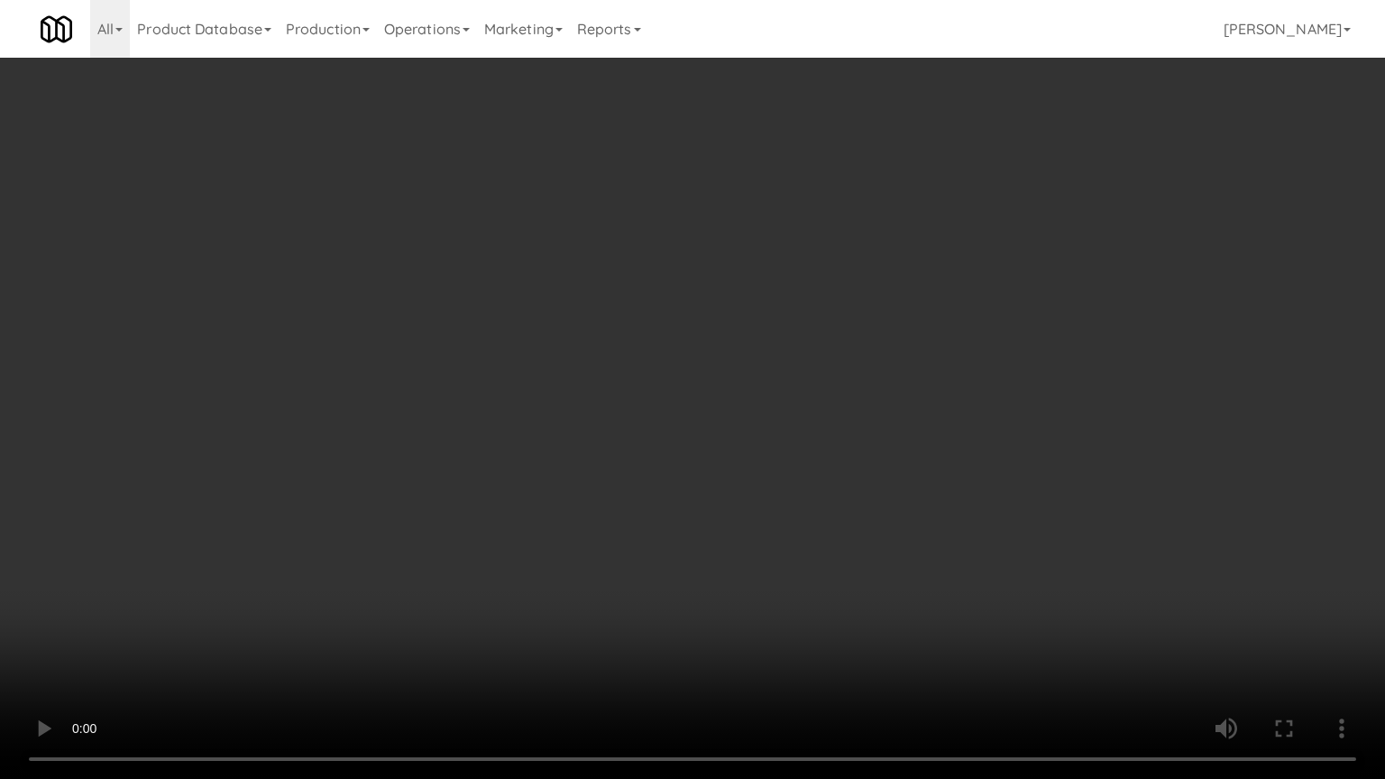
click at [555, 417] on video at bounding box center [692, 389] width 1385 height 779
click at [588, 388] on video at bounding box center [692, 389] width 1385 height 779
drag, startPoint x: 897, startPoint y: 631, endPoint x: 898, endPoint y: 599, distance: 32.5
click at [897, 622] on video at bounding box center [692, 389] width 1385 height 779
click at [883, 554] on video at bounding box center [692, 389] width 1385 height 779
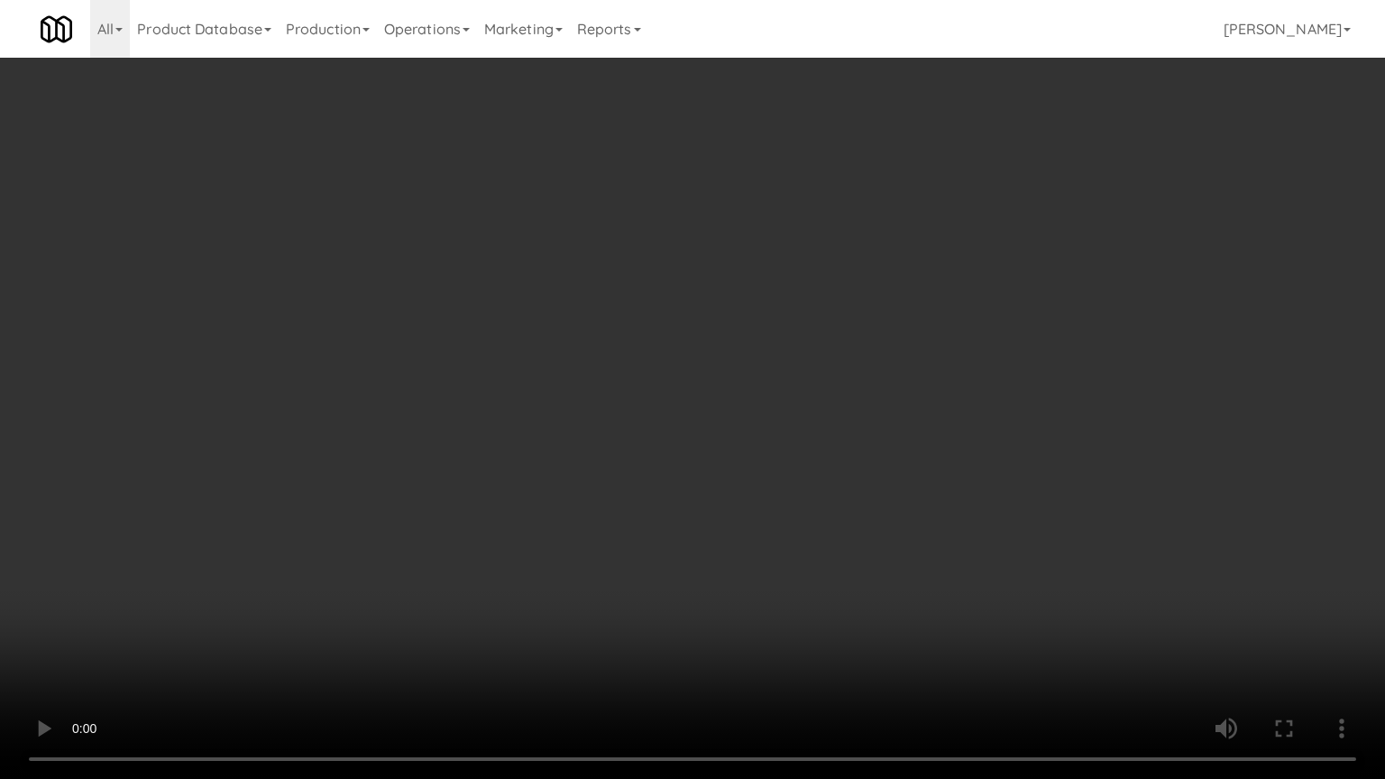
click at [883, 554] on video at bounding box center [692, 389] width 1385 height 779
click at [877, 530] on video at bounding box center [692, 389] width 1385 height 779
drag, startPoint x: 974, startPoint y: 693, endPoint x: 905, endPoint y: 630, distance: 93.9
click at [972, 626] on video at bounding box center [692, 389] width 1385 height 779
click at [885, 617] on video at bounding box center [692, 389] width 1385 height 779
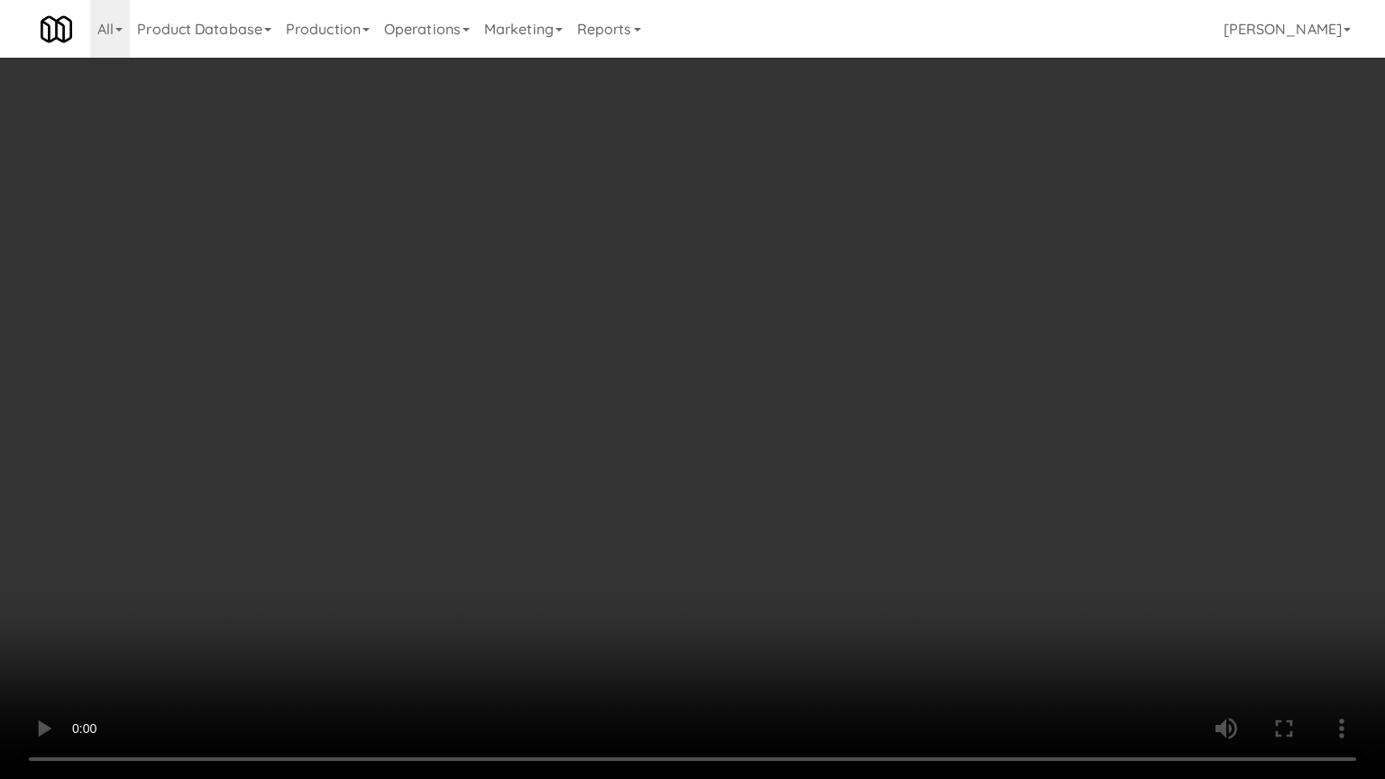
click at [885, 617] on video at bounding box center [692, 389] width 1385 height 779
click at [909, 613] on video at bounding box center [692, 389] width 1385 height 779
click at [905, 611] on video at bounding box center [692, 389] width 1385 height 779
click at [929, 610] on video at bounding box center [692, 389] width 1385 height 779
click at [929, 609] on video at bounding box center [692, 389] width 1385 height 779
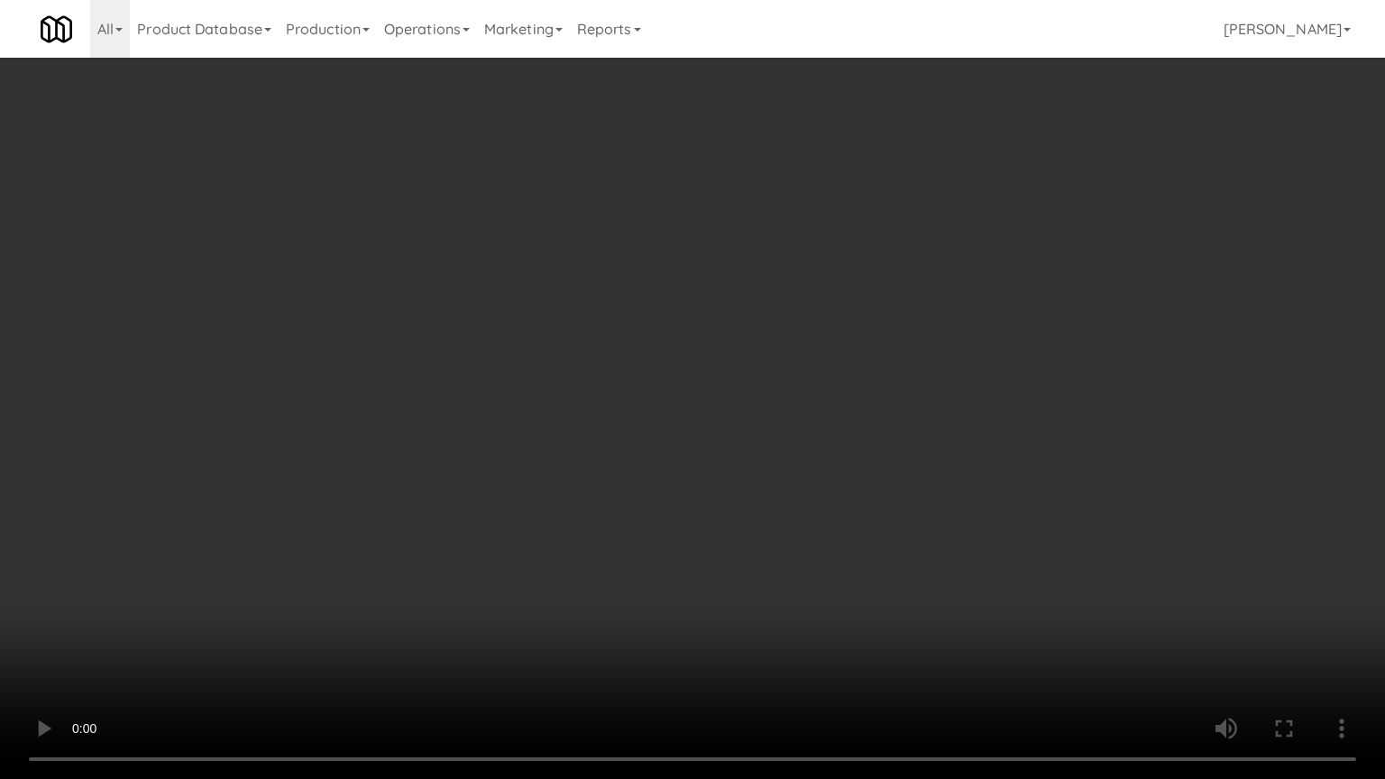
click at [917, 592] on video at bounding box center [692, 389] width 1385 height 779
click at [915, 592] on video at bounding box center [692, 389] width 1385 height 779
click at [937, 598] on video at bounding box center [692, 389] width 1385 height 779
click at [928, 594] on video at bounding box center [692, 389] width 1385 height 779
click at [866, 584] on video at bounding box center [692, 389] width 1385 height 779
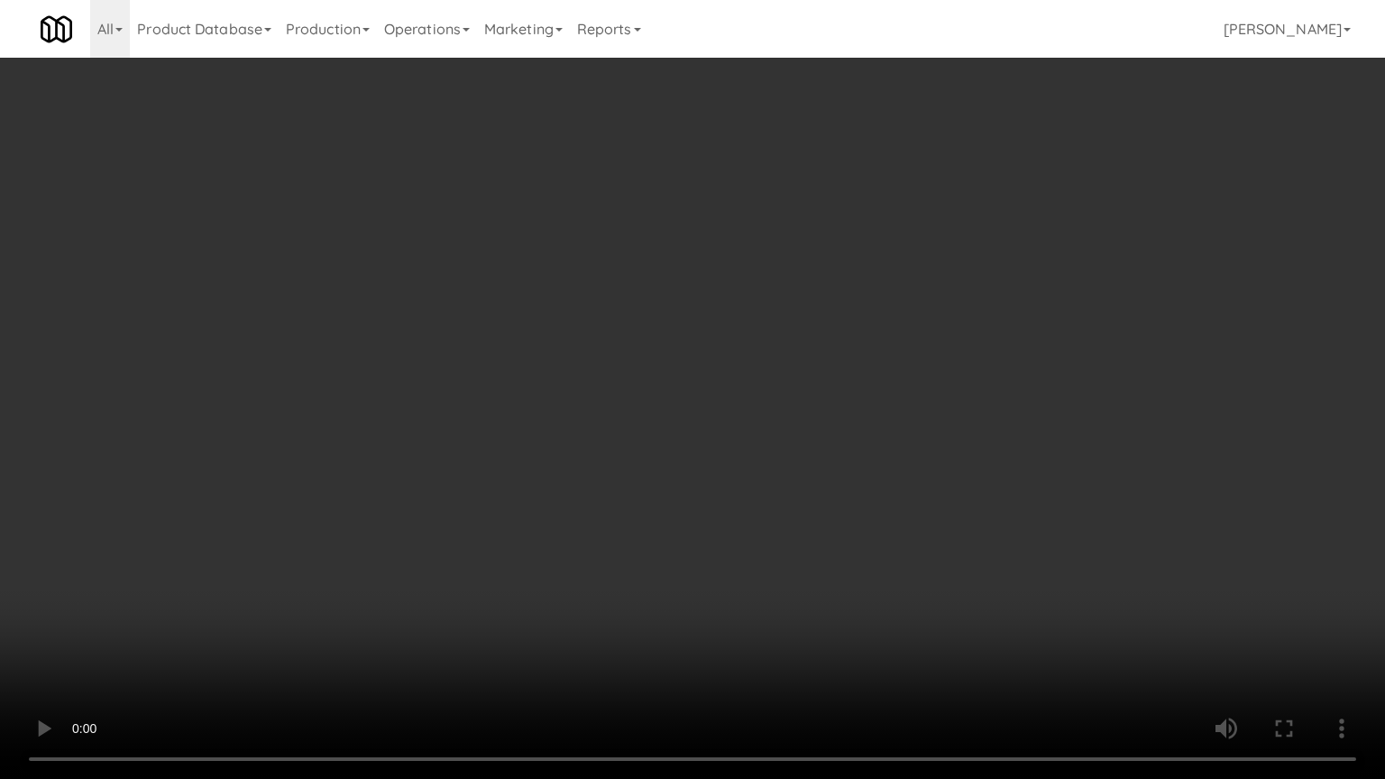
click at [801, 552] on video at bounding box center [692, 389] width 1385 height 779
drag, startPoint x: 809, startPoint y: 545, endPoint x: 994, endPoint y: 324, distance: 288.1
click at [814, 543] on video at bounding box center [692, 389] width 1385 height 779
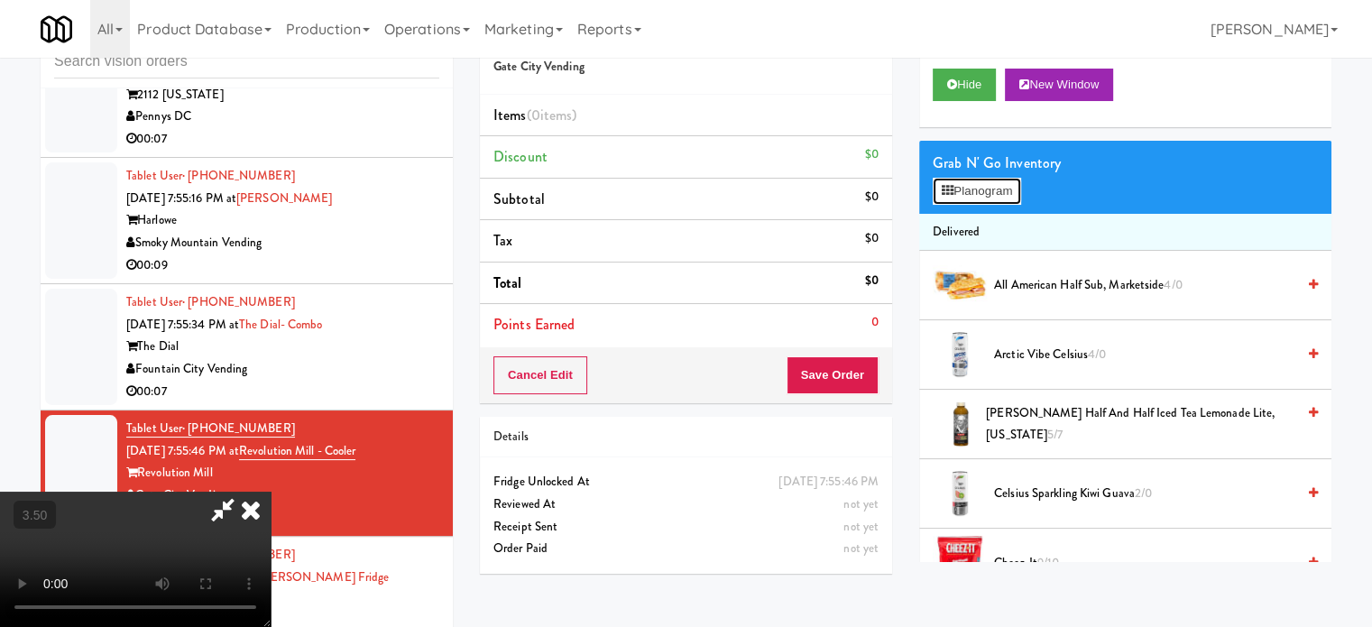
click at [989, 202] on button "Planogram" at bounding box center [977, 191] width 88 height 27
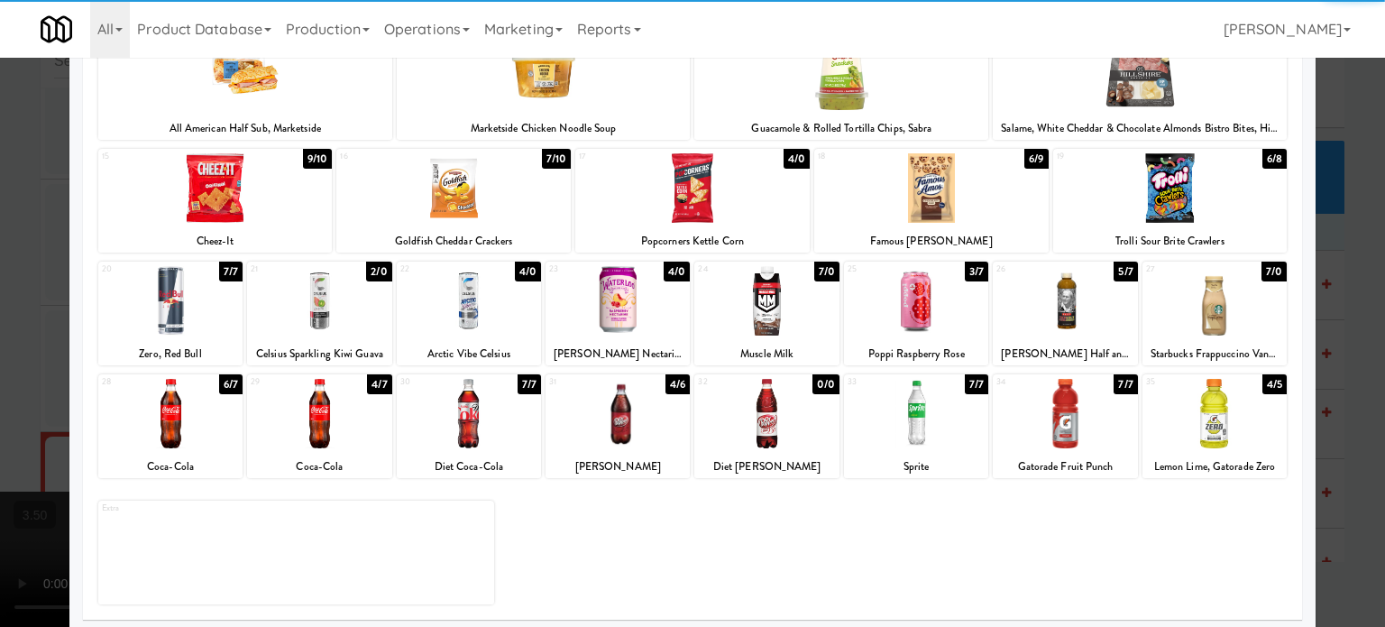
scroll to position [258, 0]
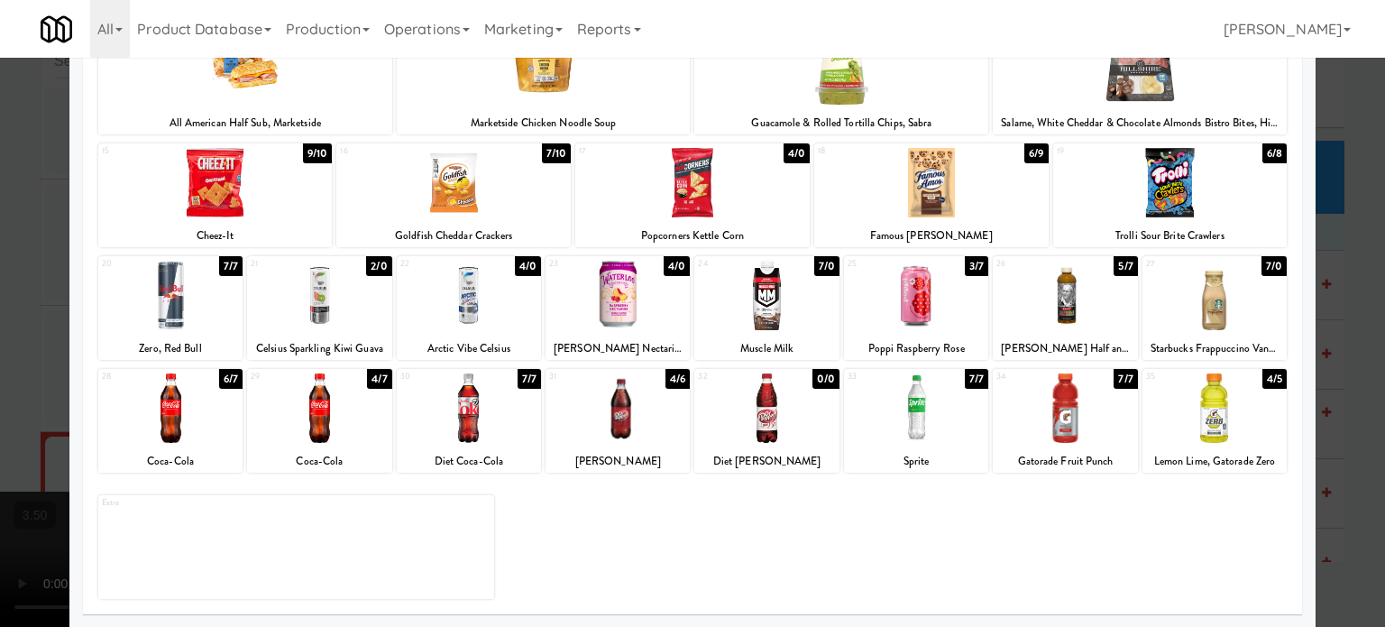
drag, startPoint x: 368, startPoint y: 379, endPoint x: 686, endPoint y: 370, distance: 318.5
click at [370, 379] on div "4/7" at bounding box center [379, 379] width 24 height 20
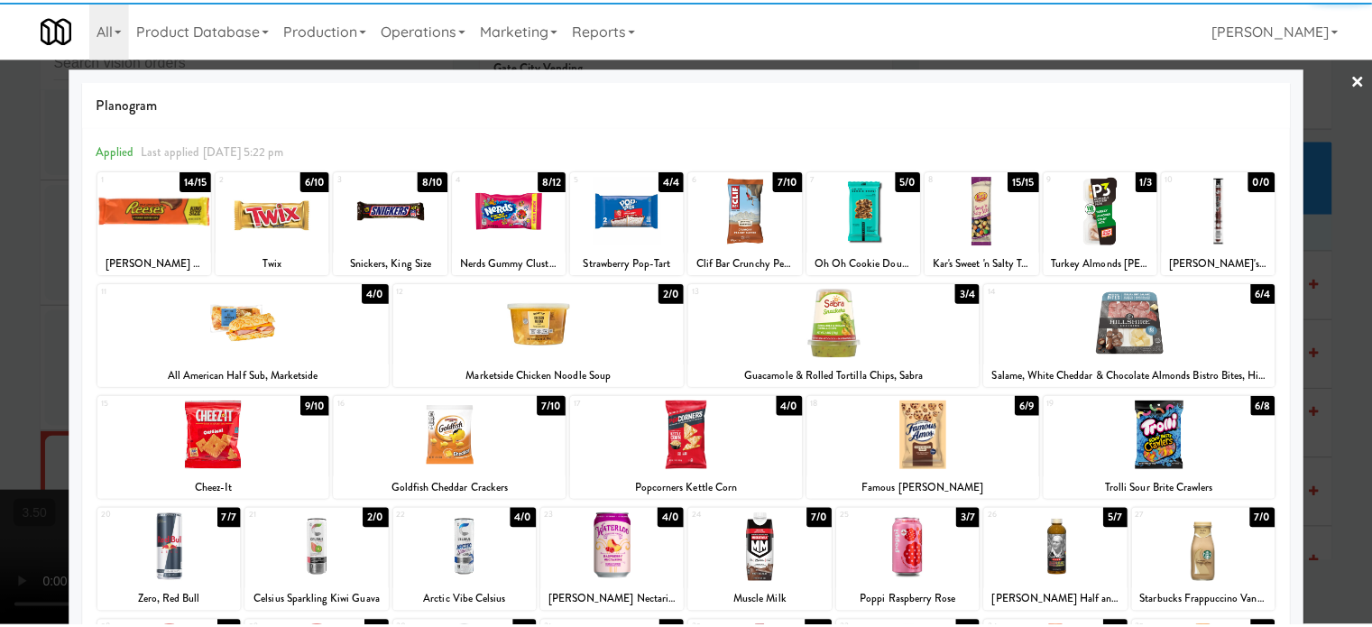
scroll to position [0, 0]
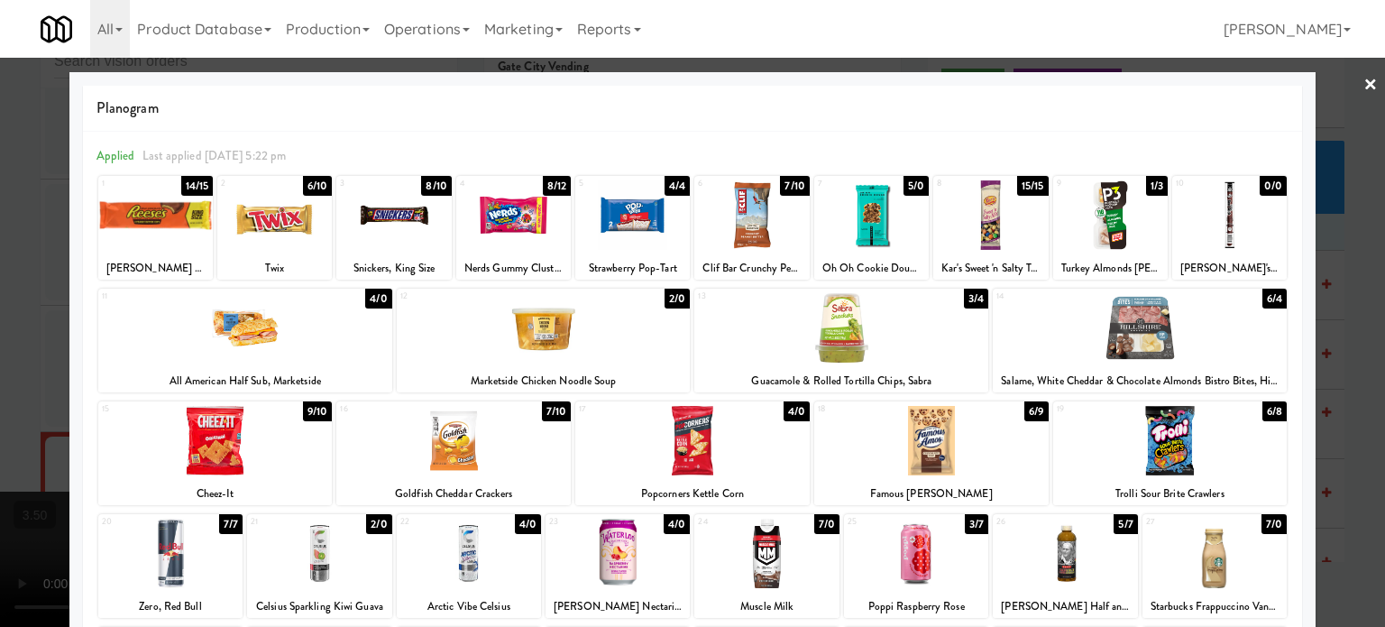
click at [1031, 414] on div "6/9" at bounding box center [1036, 411] width 23 height 20
click at [1357, 380] on div at bounding box center [692, 313] width 1385 height 627
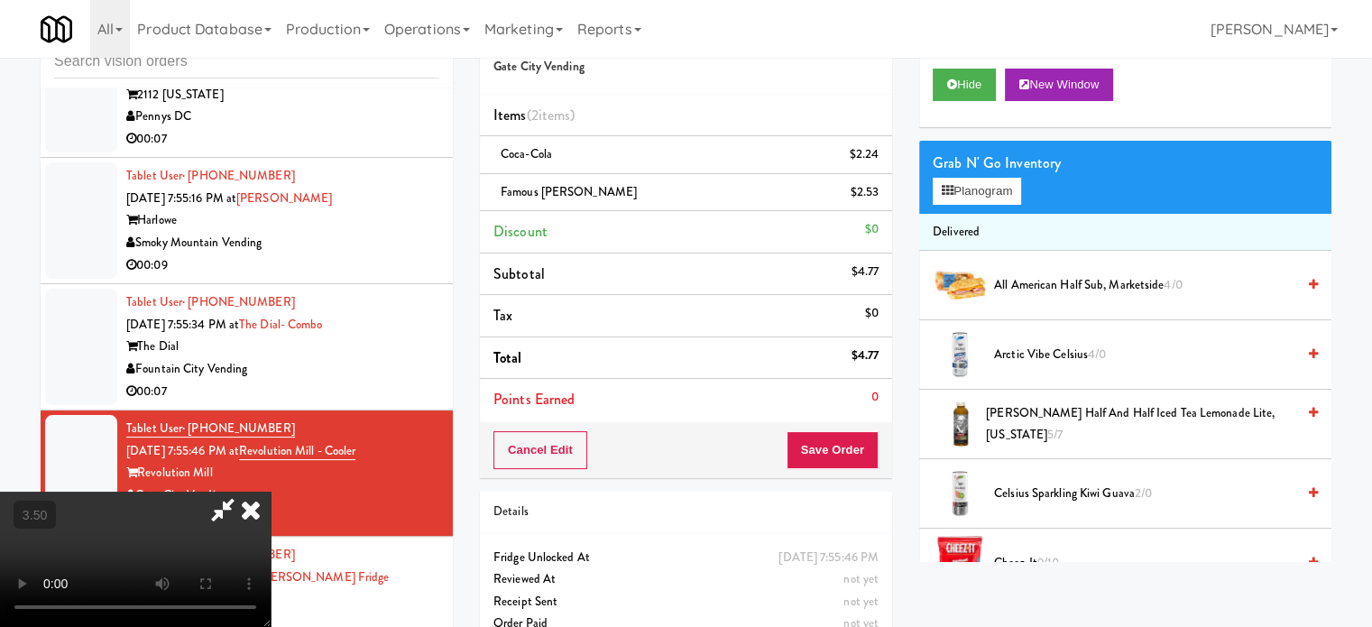
click at [262, 492] on video at bounding box center [135, 559] width 271 height 135
click at [268, 492] on video at bounding box center [135, 559] width 271 height 135
click at [271, 516] on video at bounding box center [135, 559] width 271 height 135
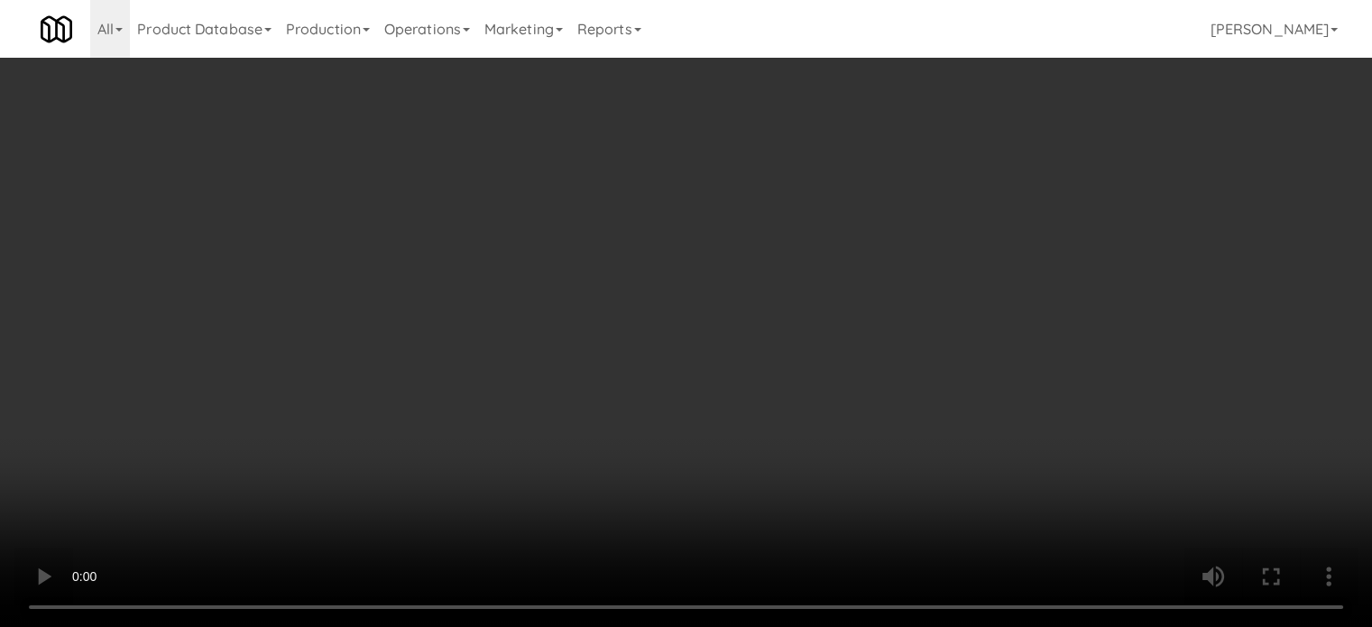
scroll to position [13263, 0]
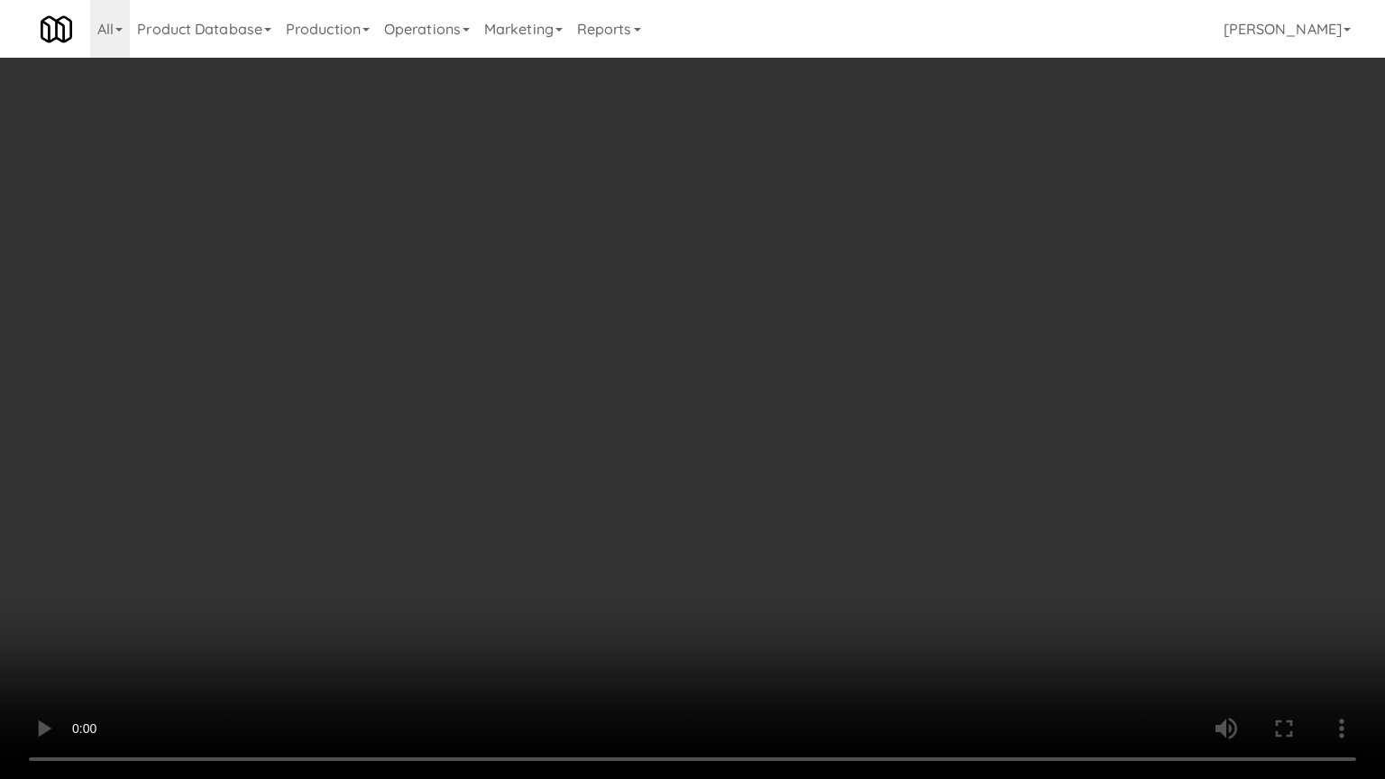
click at [679, 419] on video at bounding box center [692, 389] width 1385 height 779
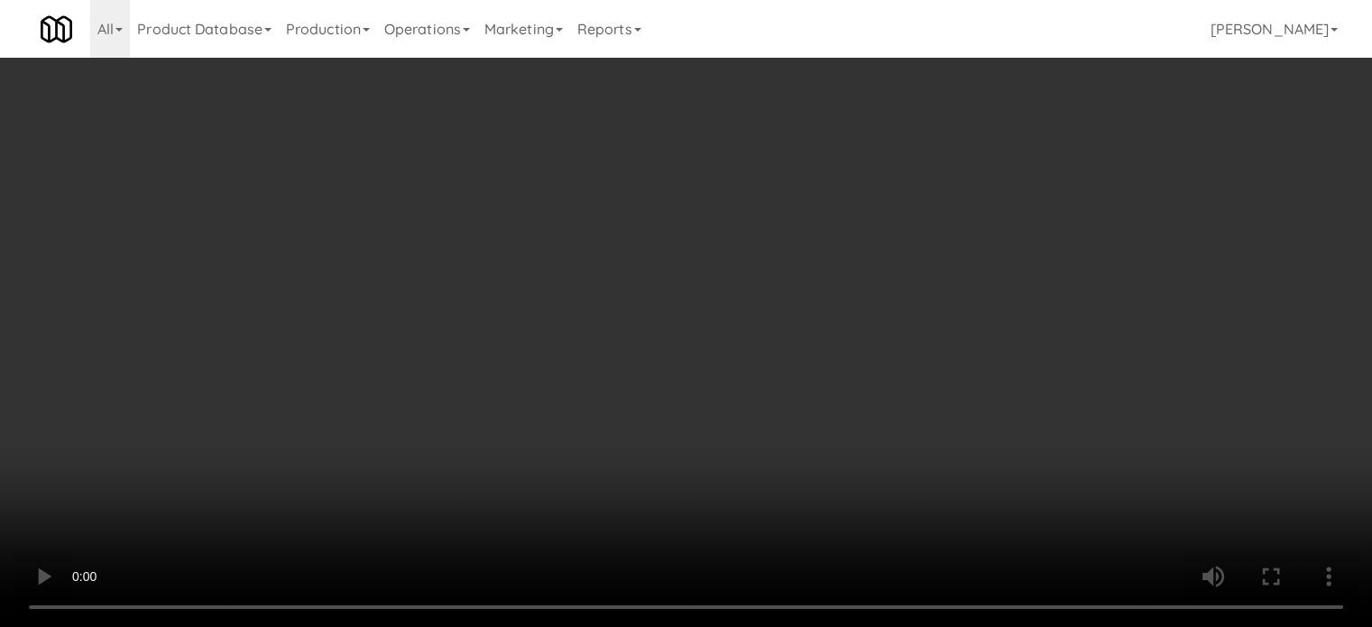
scroll to position [13285, 0]
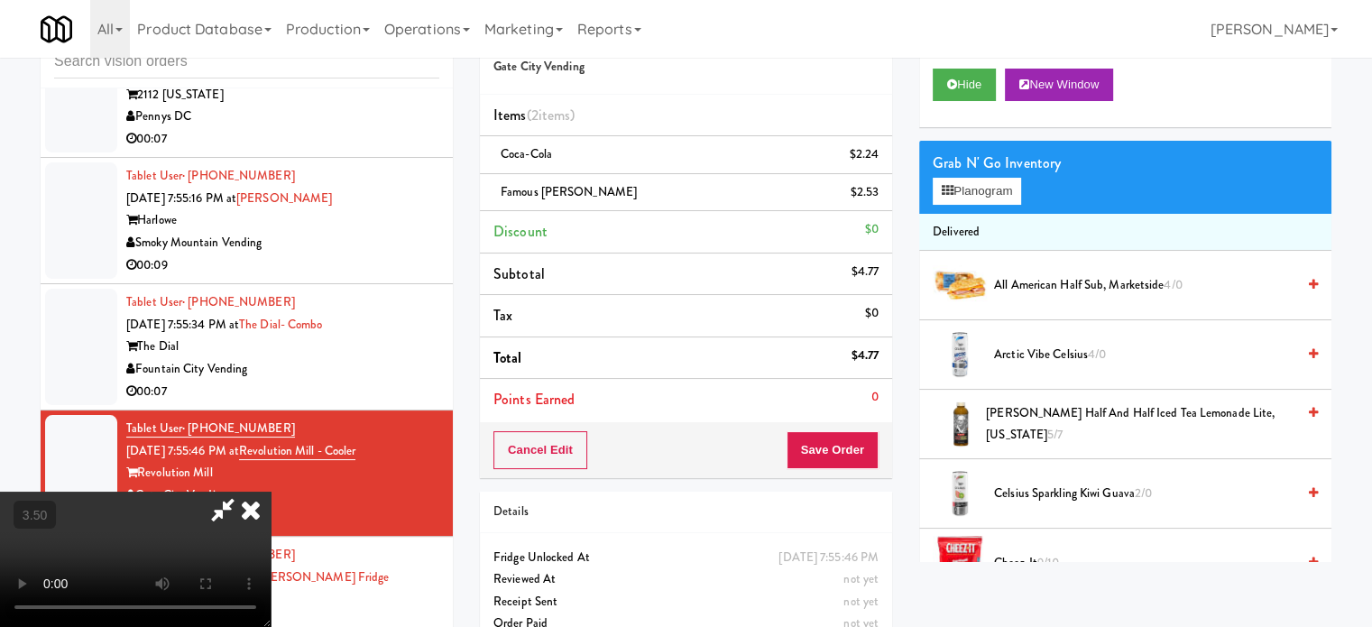
click at [271, 492] on icon at bounding box center [251, 510] width 40 height 36
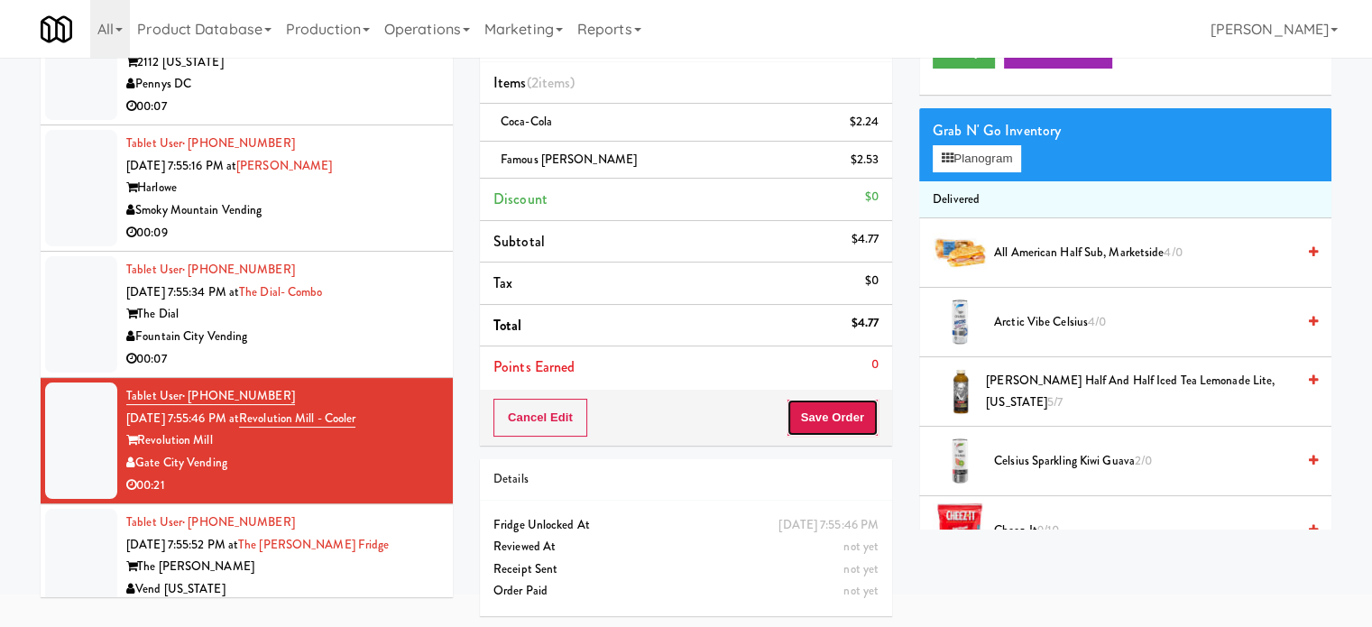
drag, startPoint x: 830, startPoint y: 418, endPoint x: 841, endPoint y: 403, distance: 18.0
click at [830, 418] on button "Save Order" at bounding box center [832, 418] width 92 height 38
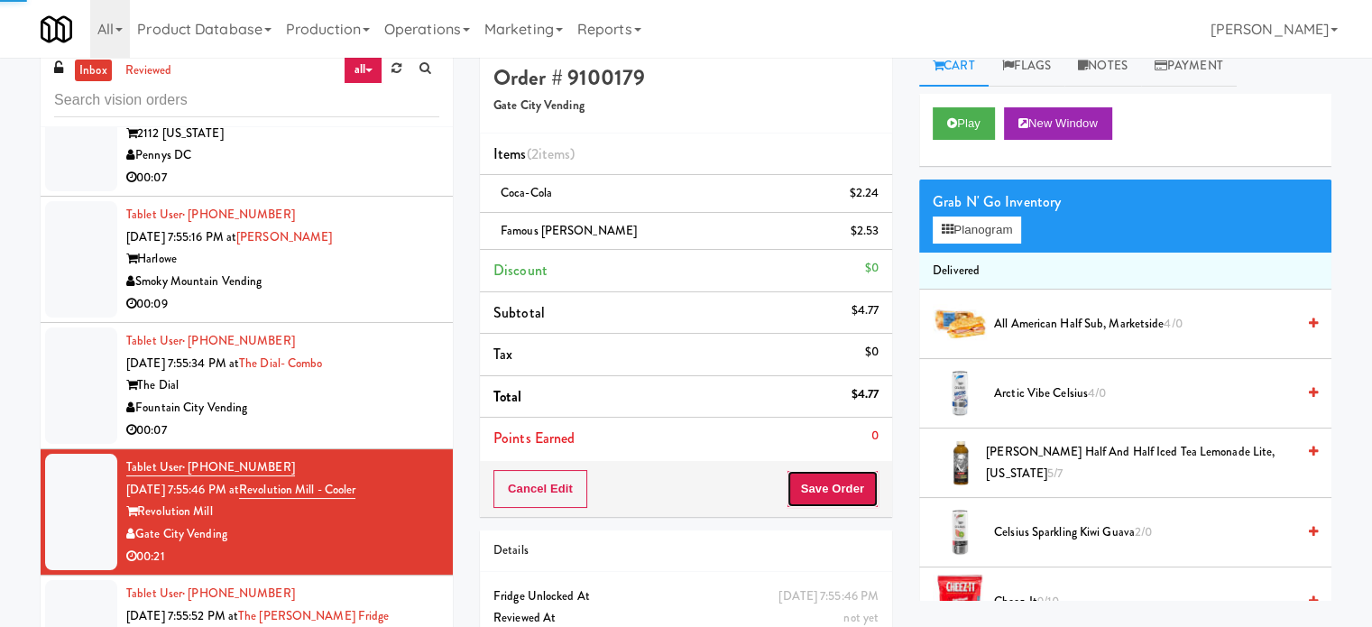
scroll to position [0, 0]
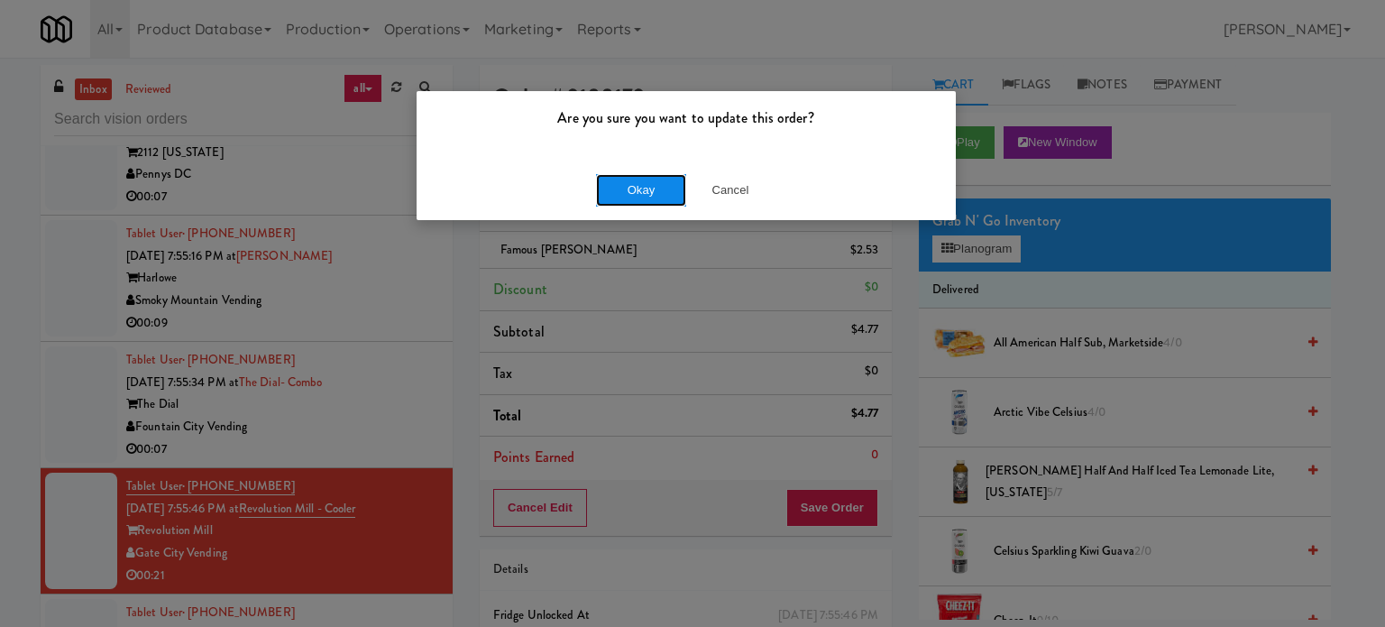
click at [648, 194] on button "Okay" at bounding box center [641, 190] width 90 height 32
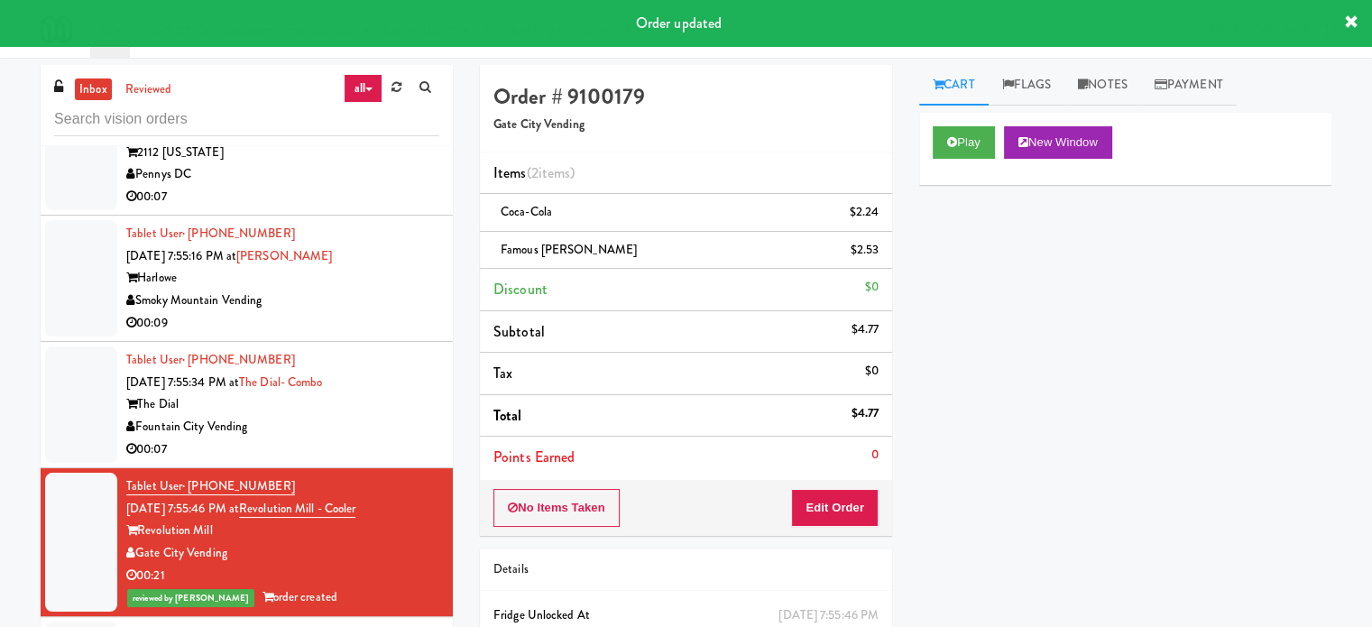
click at [385, 438] on div "Fountain City Vending" at bounding box center [282, 427] width 313 height 23
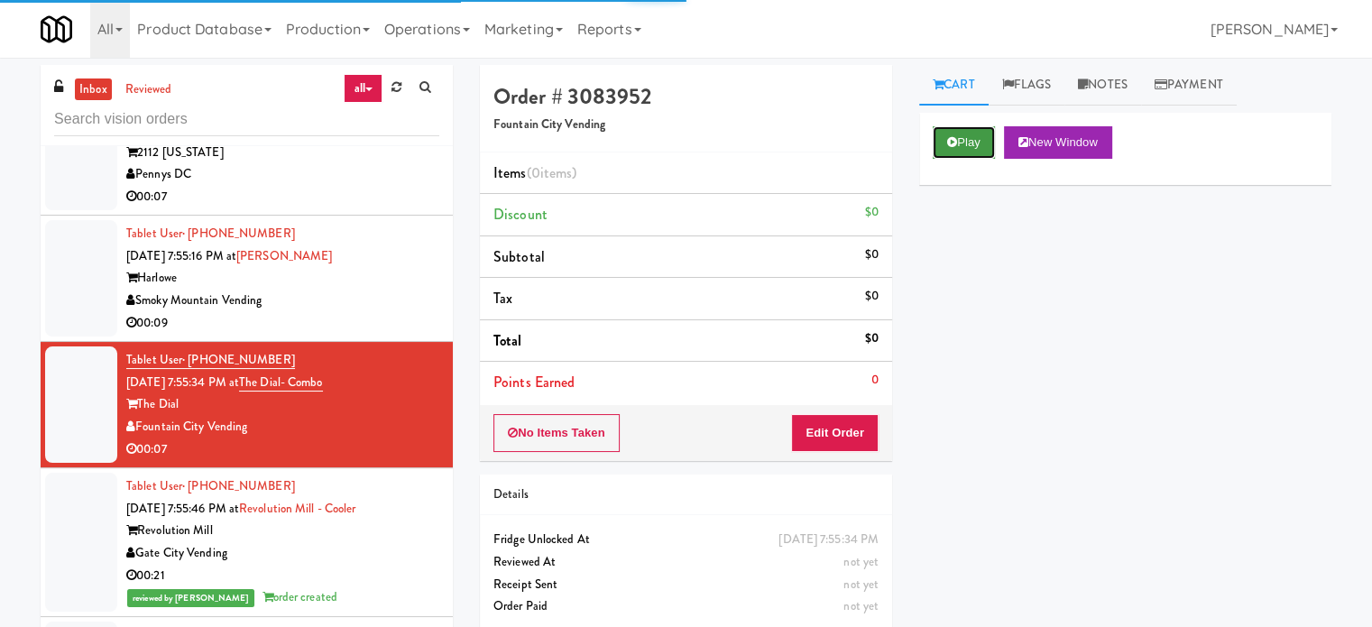
click at [960, 141] on button "Play" at bounding box center [964, 142] width 62 height 32
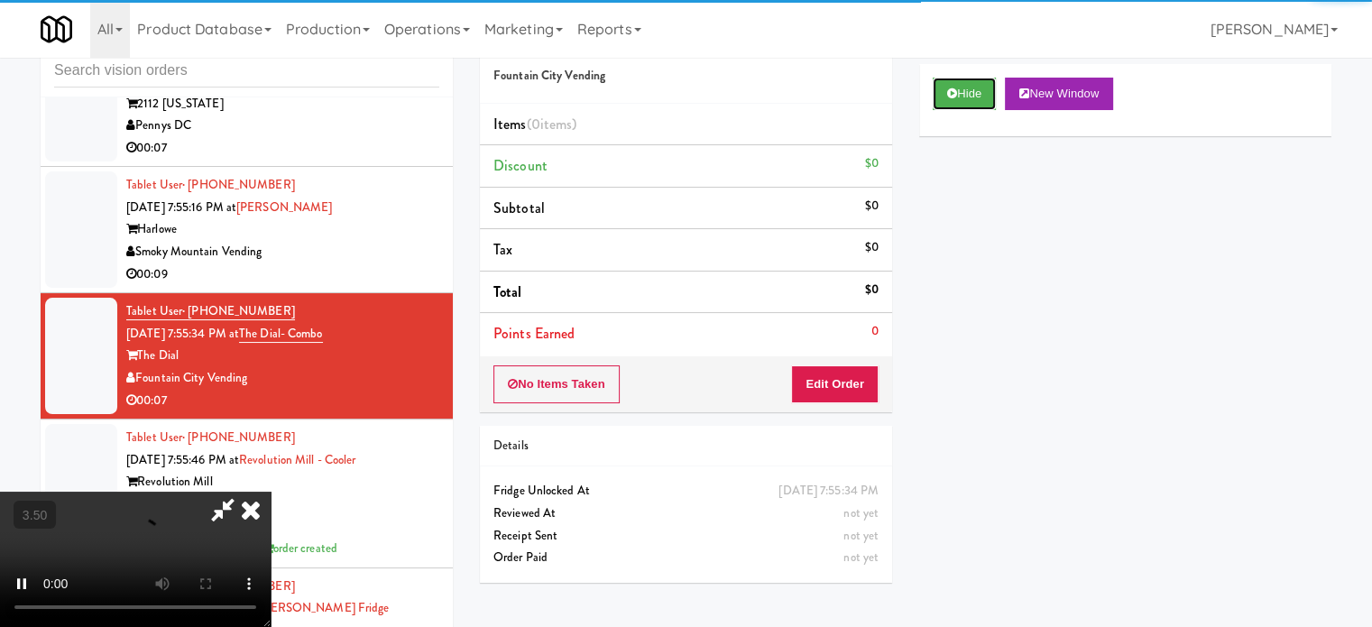
scroll to position [73, 0]
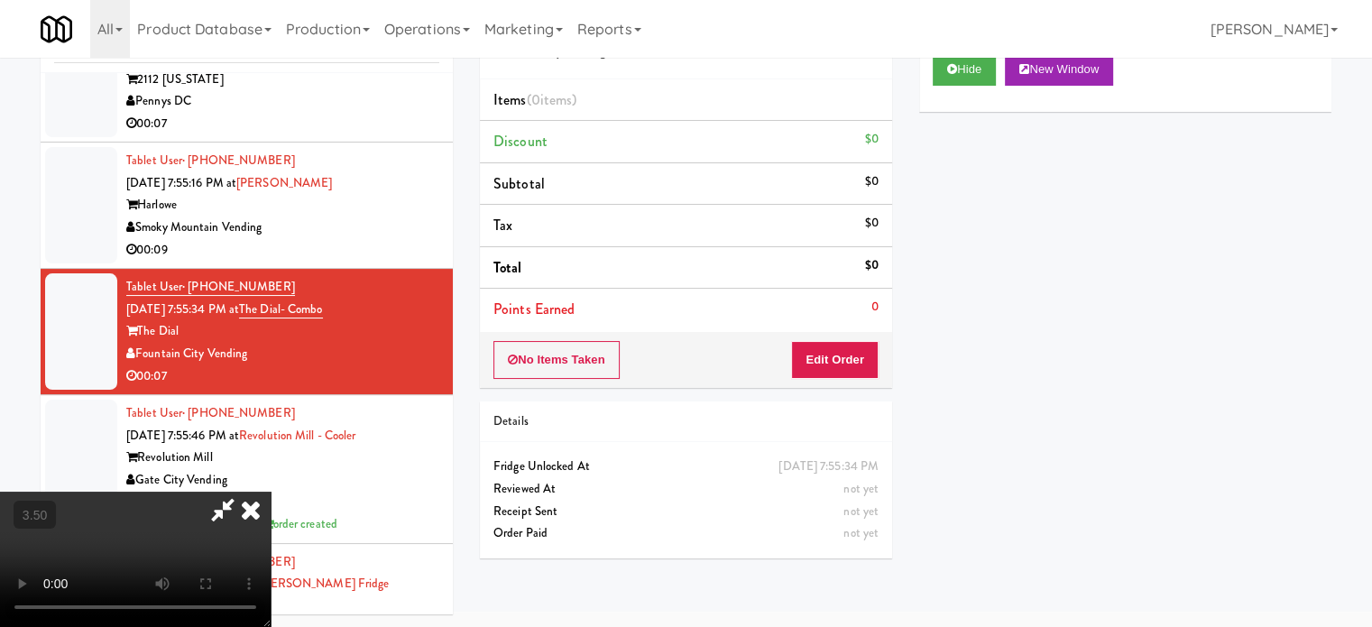
click at [864, 338] on div "No Items Taken Edit Order" at bounding box center [686, 360] width 412 height 56
click at [855, 356] on button "Edit Order" at bounding box center [834, 360] width 87 height 38
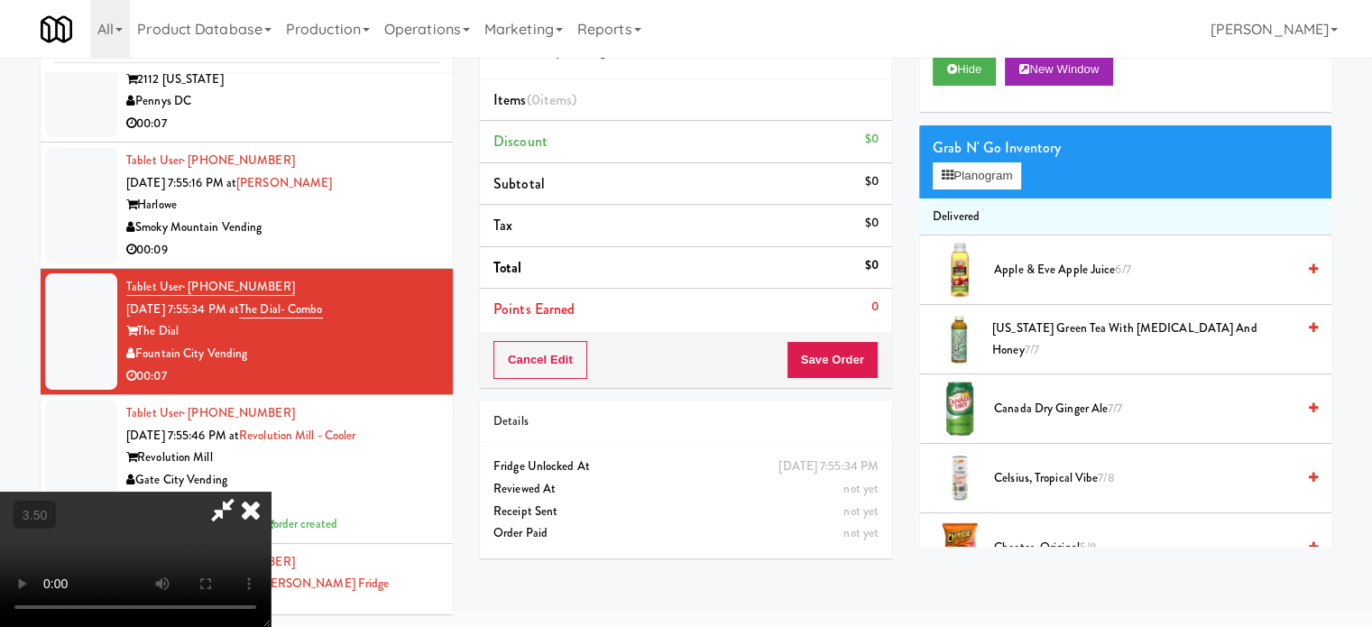
drag, startPoint x: 574, startPoint y: 497, endPoint x: 592, endPoint y: 484, distance: 22.0
click at [271, 496] on video at bounding box center [135, 559] width 271 height 135
click at [271, 492] on video at bounding box center [135, 559] width 271 height 135
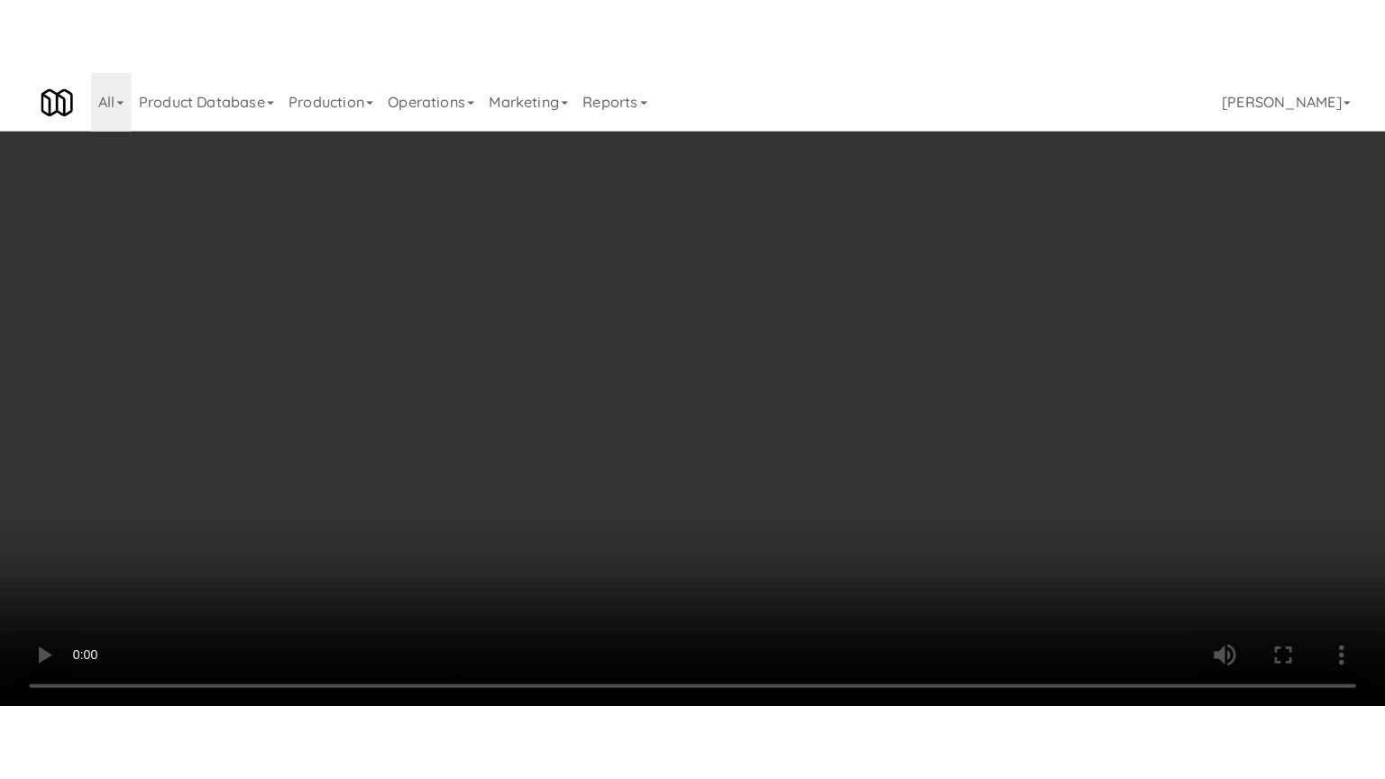
scroll to position [13263, 0]
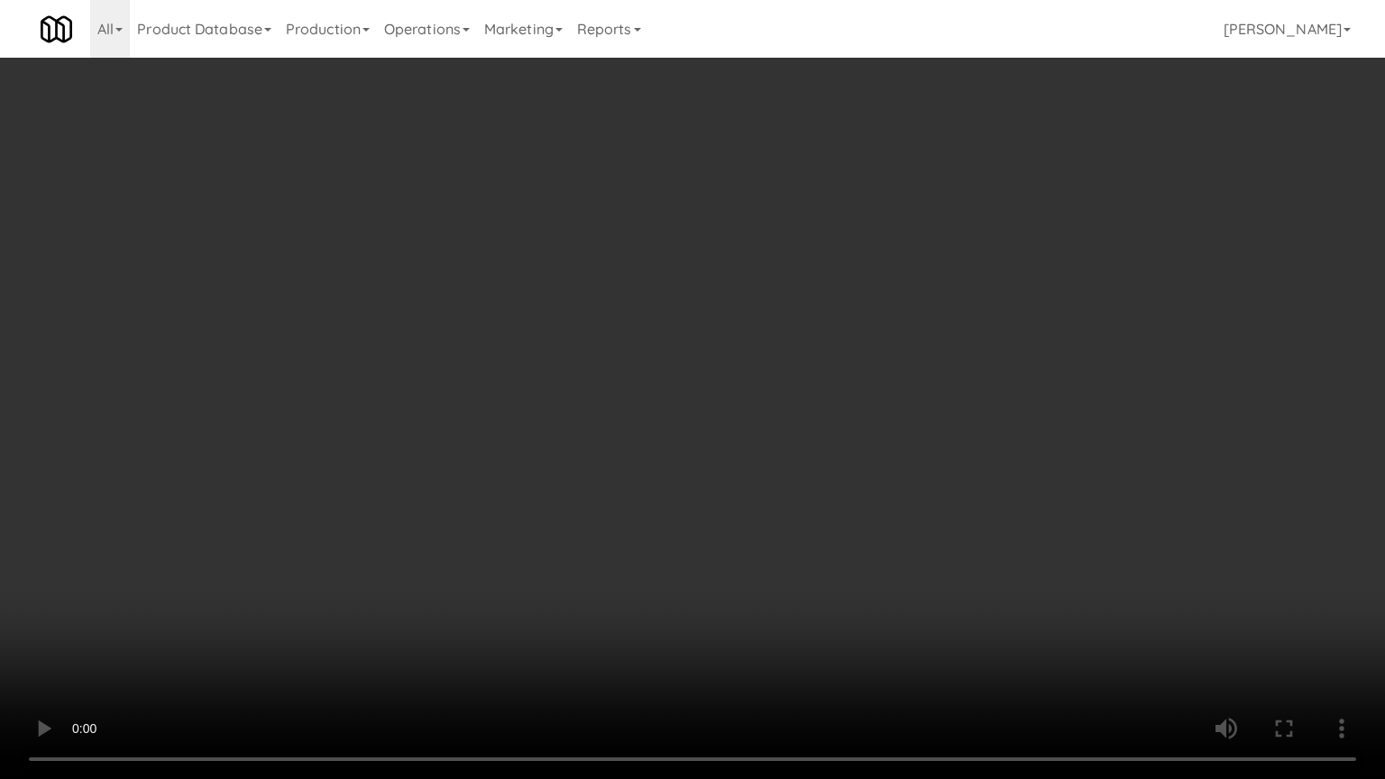
click at [663, 433] on video at bounding box center [692, 389] width 1385 height 779
click at [664, 429] on video at bounding box center [692, 389] width 1385 height 779
click at [745, 418] on video at bounding box center [692, 389] width 1385 height 779
click at [738, 418] on video at bounding box center [692, 389] width 1385 height 779
drag, startPoint x: 738, startPoint y: 418, endPoint x: 956, endPoint y: 221, distance: 293.8
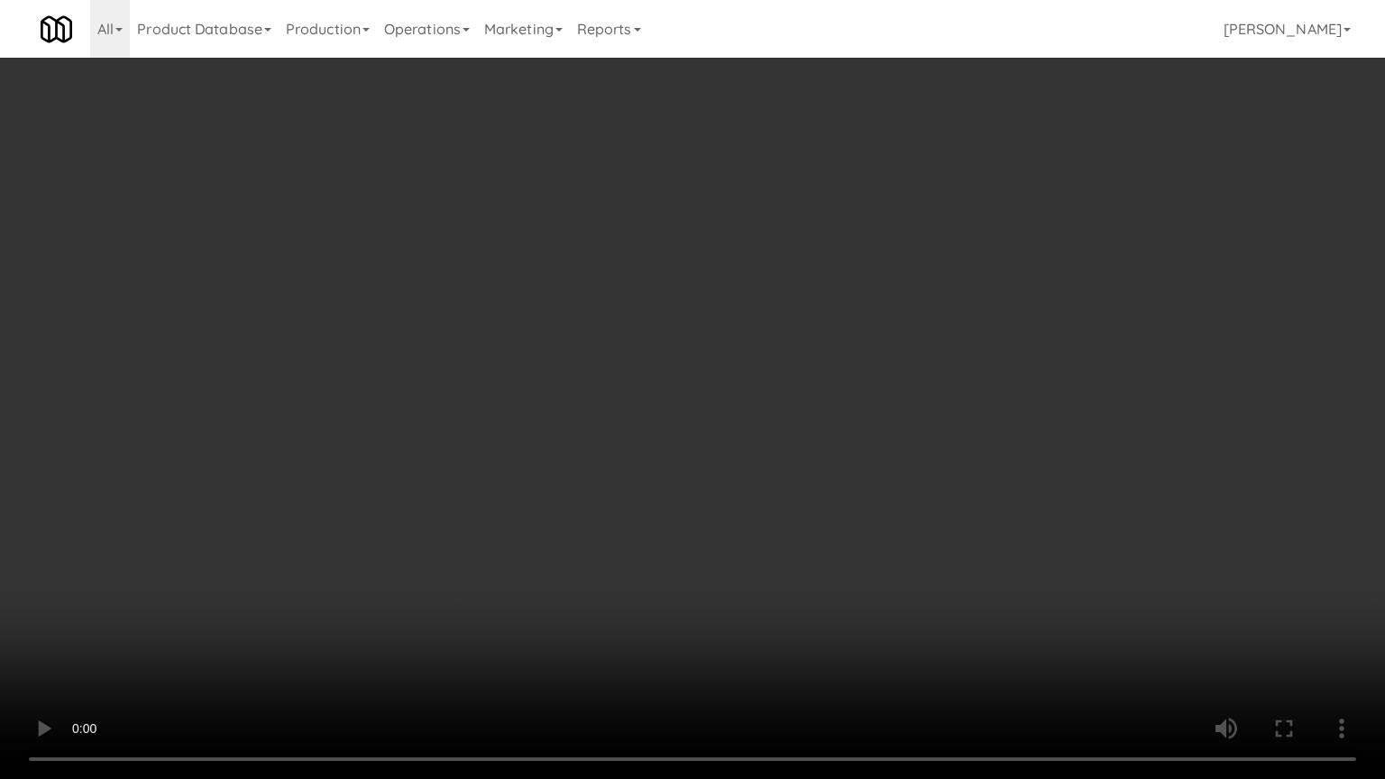
click at [740, 418] on video at bounding box center [692, 389] width 1385 height 779
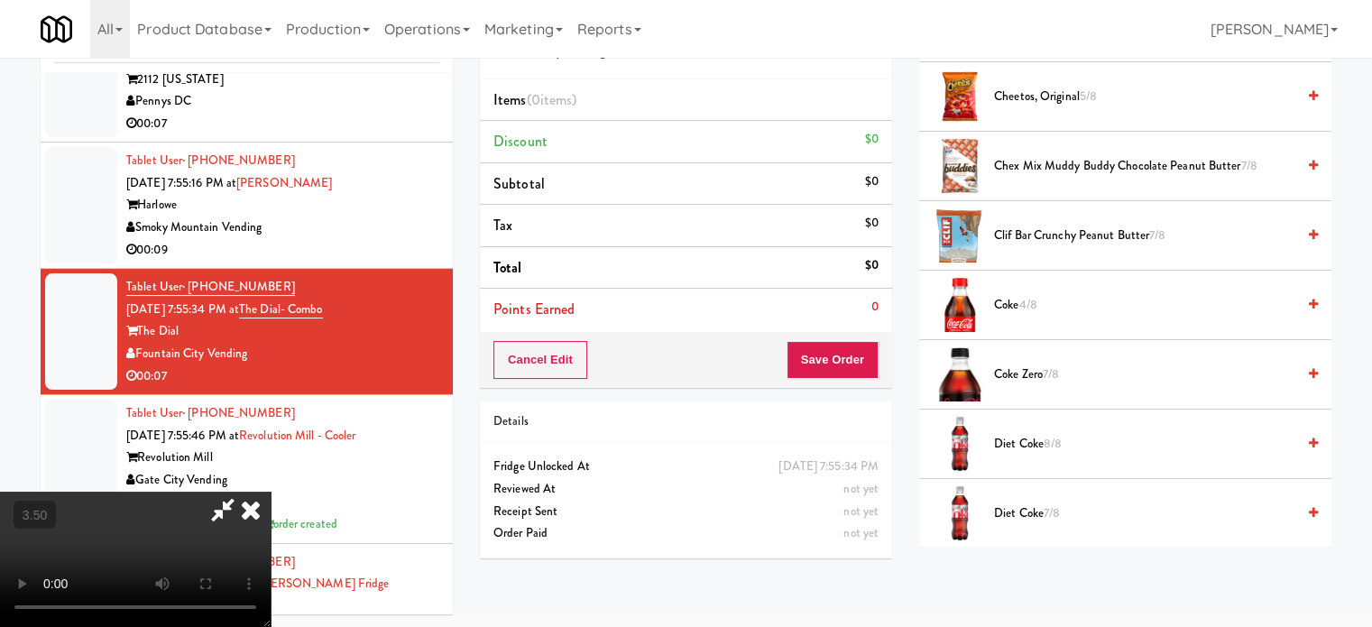
scroll to position [902, 0]
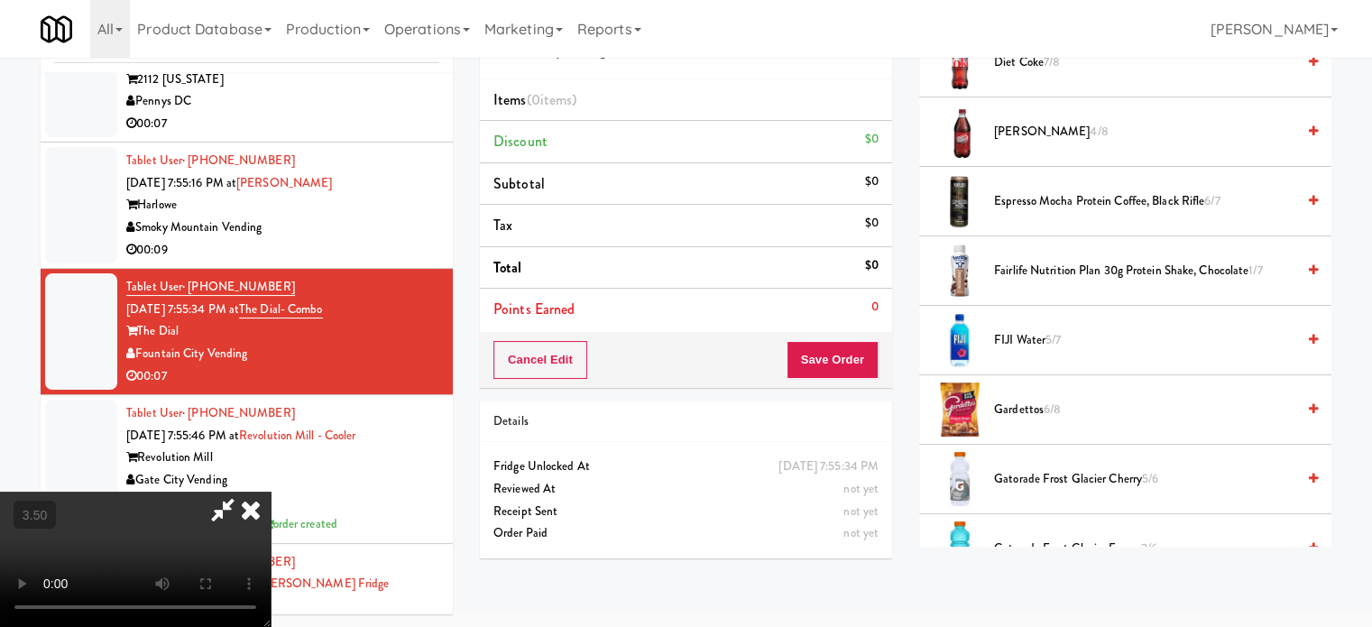
click at [1028, 130] on span "[PERSON_NAME] 4/8" at bounding box center [1144, 132] width 301 height 23
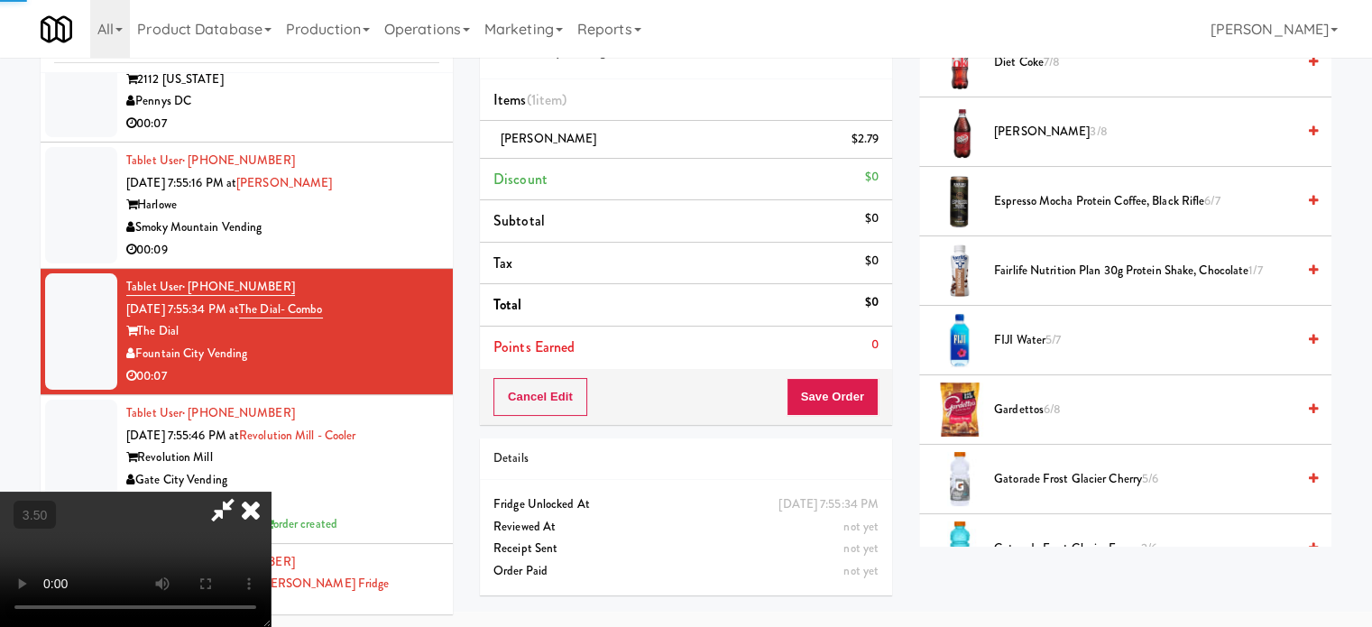
drag, startPoint x: 584, startPoint y: 405, endPoint x: 590, endPoint y: 393, distance: 12.9
click at [271, 492] on video at bounding box center [135, 559] width 271 height 135
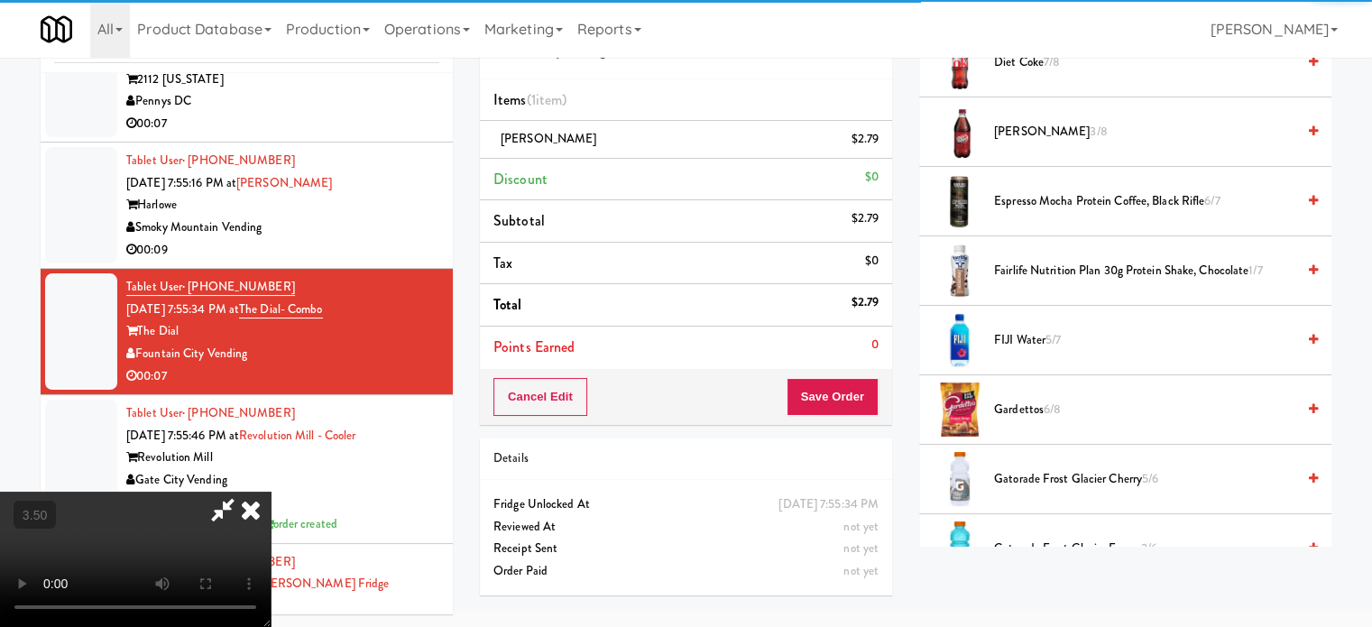
click at [271, 492] on video at bounding box center [135, 559] width 271 height 135
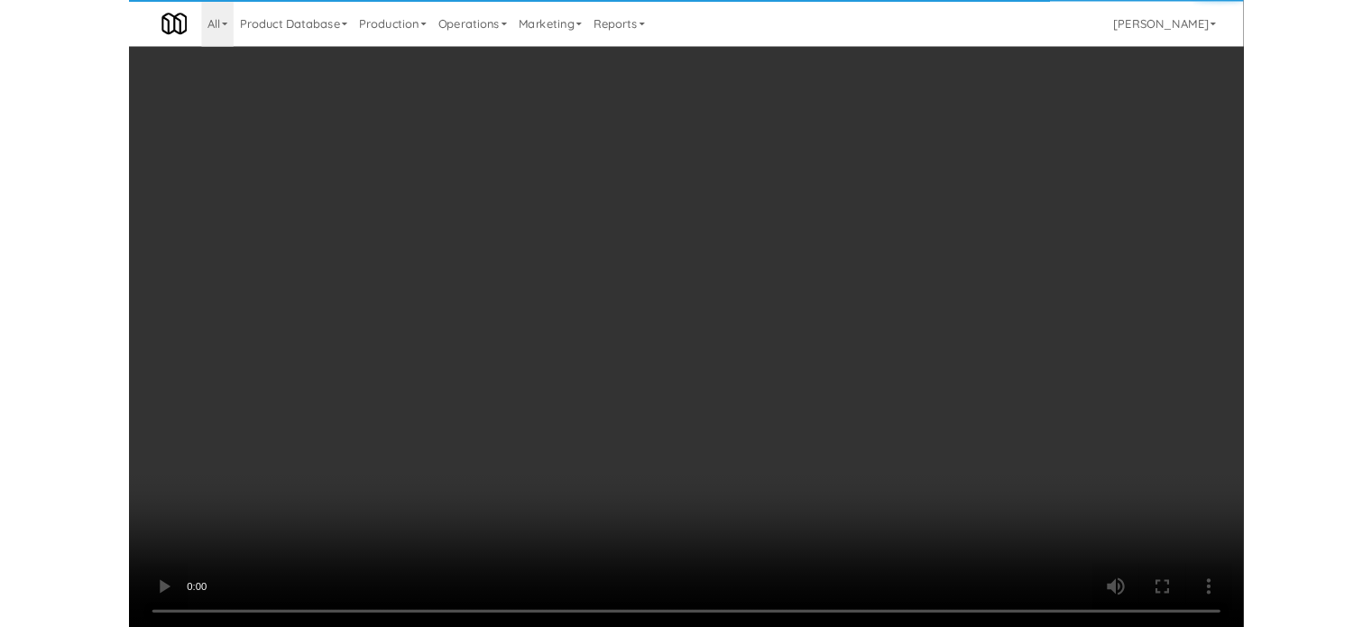
scroll to position [13263, 0]
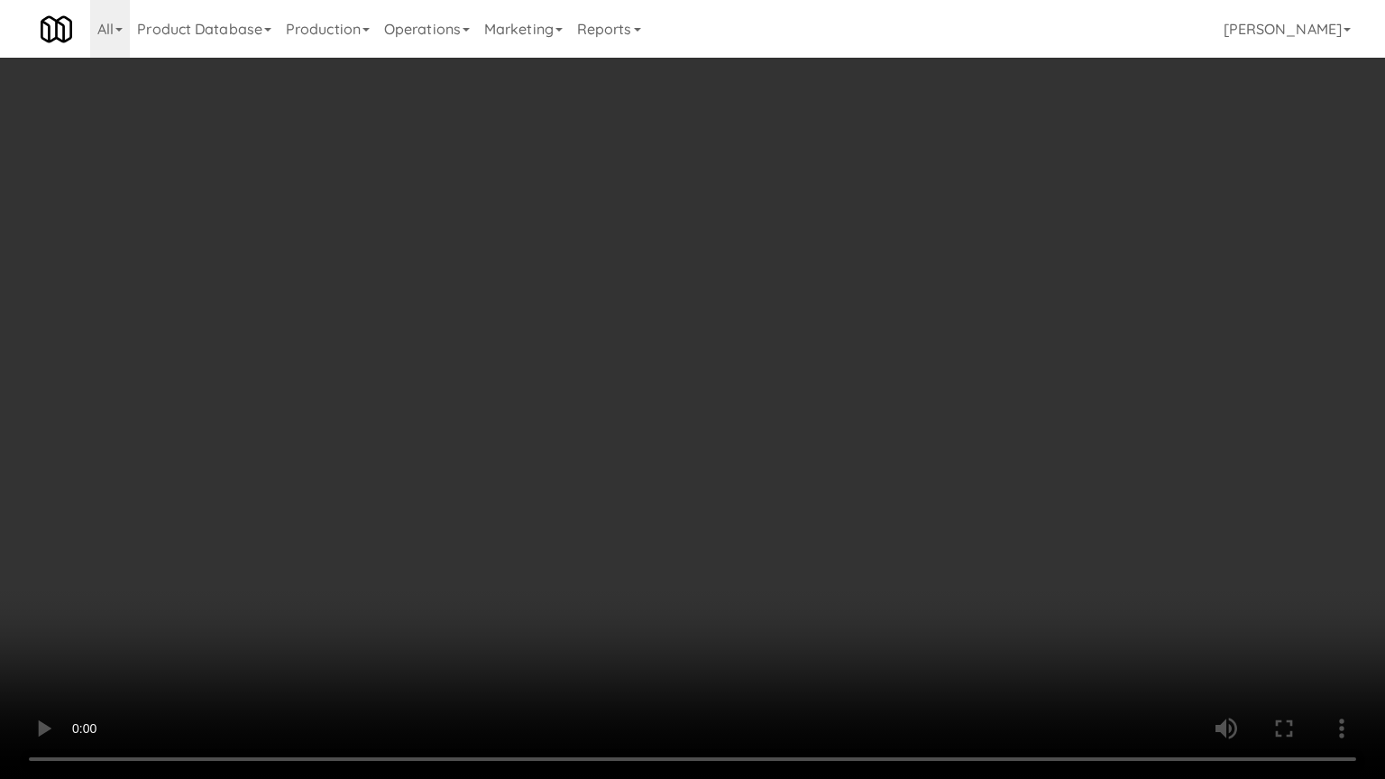
drag, startPoint x: 304, startPoint y: 611, endPoint x: 568, endPoint y: 459, distance: 304.6
click at [342, 595] on video at bounding box center [692, 389] width 1385 height 779
click at [693, 391] on video at bounding box center [692, 389] width 1385 height 779
click at [698, 390] on video at bounding box center [692, 389] width 1385 height 779
click at [700, 391] on video at bounding box center [692, 389] width 1385 height 779
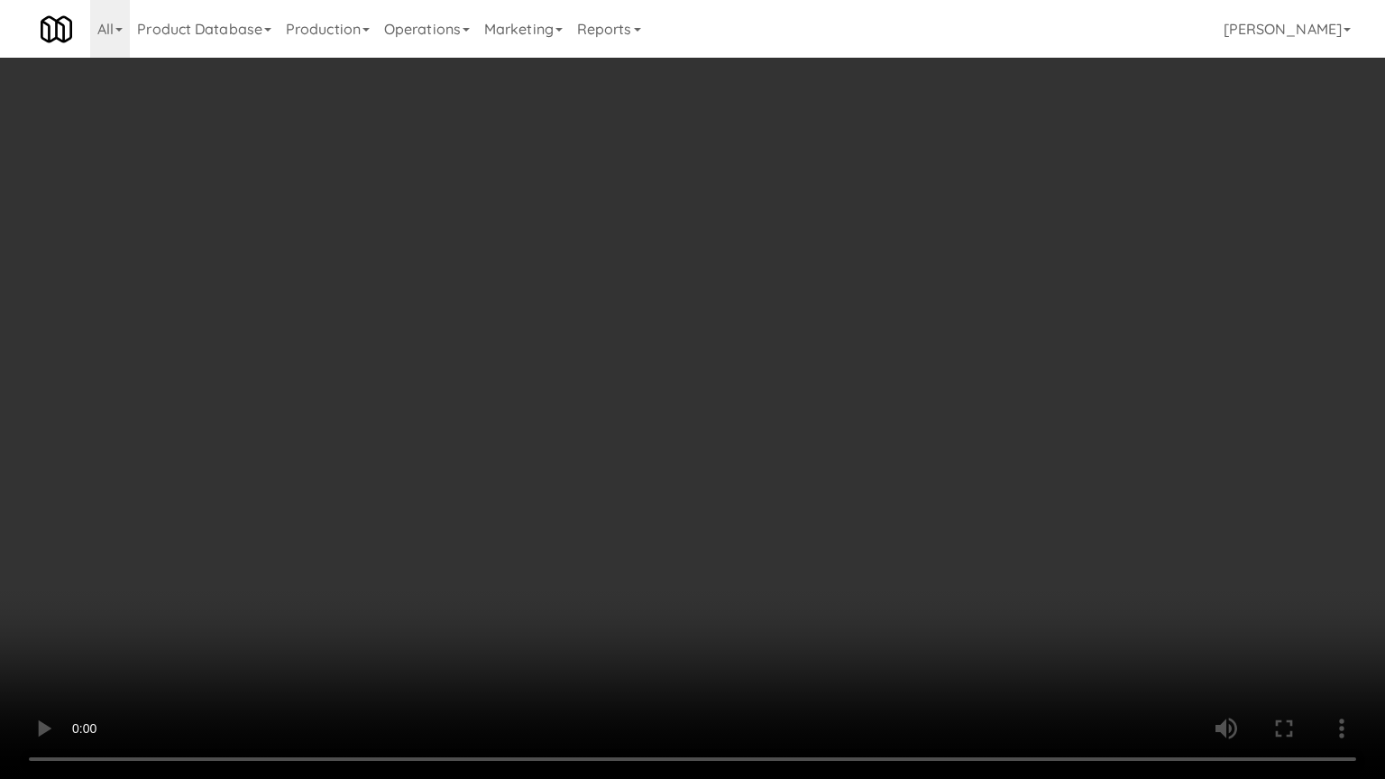
click at [740, 391] on video at bounding box center [692, 389] width 1385 height 779
click at [738, 390] on video at bounding box center [692, 389] width 1385 height 779
click at [740, 383] on video at bounding box center [692, 389] width 1385 height 779
click at [740, 390] on video at bounding box center [692, 389] width 1385 height 779
drag, startPoint x: 740, startPoint y: 389, endPoint x: 750, endPoint y: 382, distance: 11.0
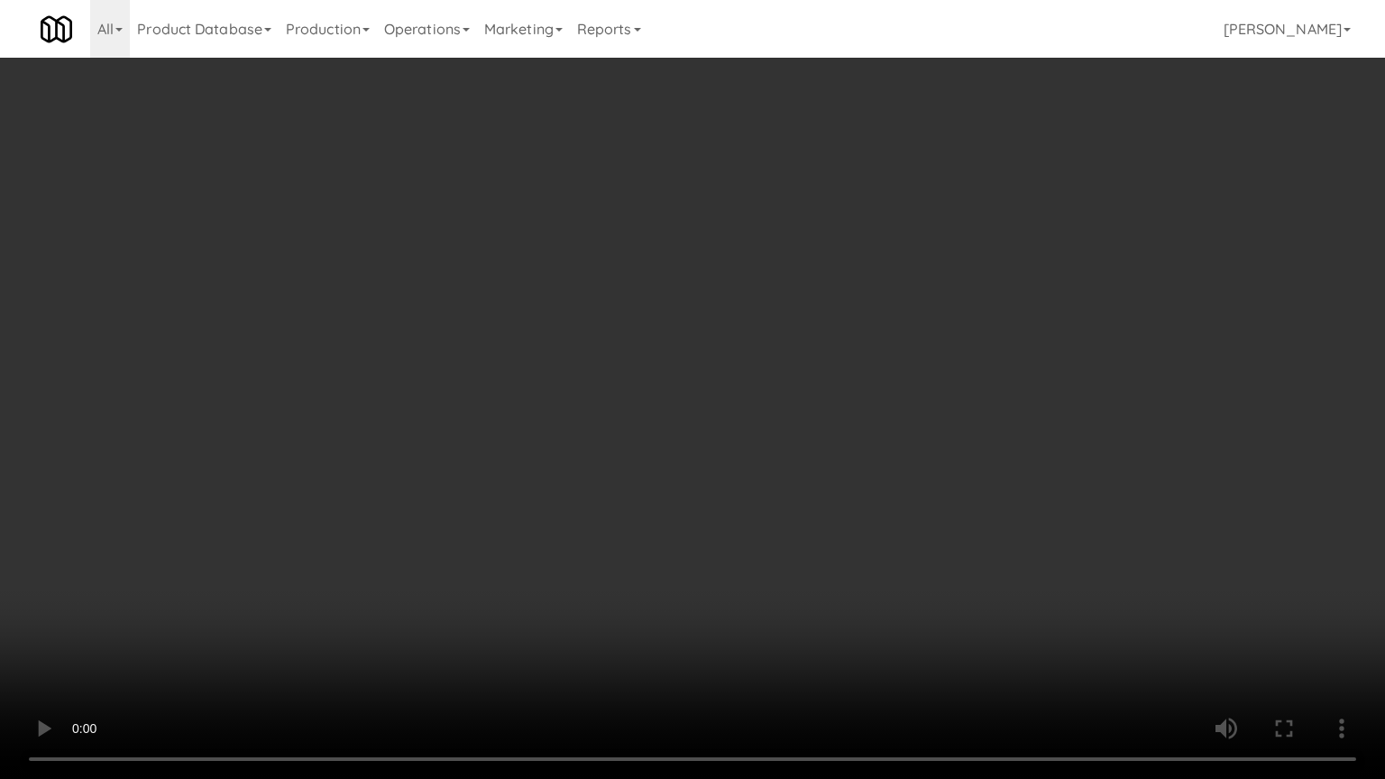
click at [743, 387] on video at bounding box center [692, 389] width 1385 height 779
drag, startPoint x: 750, startPoint y: 382, endPoint x: 833, endPoint y: 135, distance: 261.0
click at [753, 375] on video at bounding box center [692, 389] width 1385 height 779
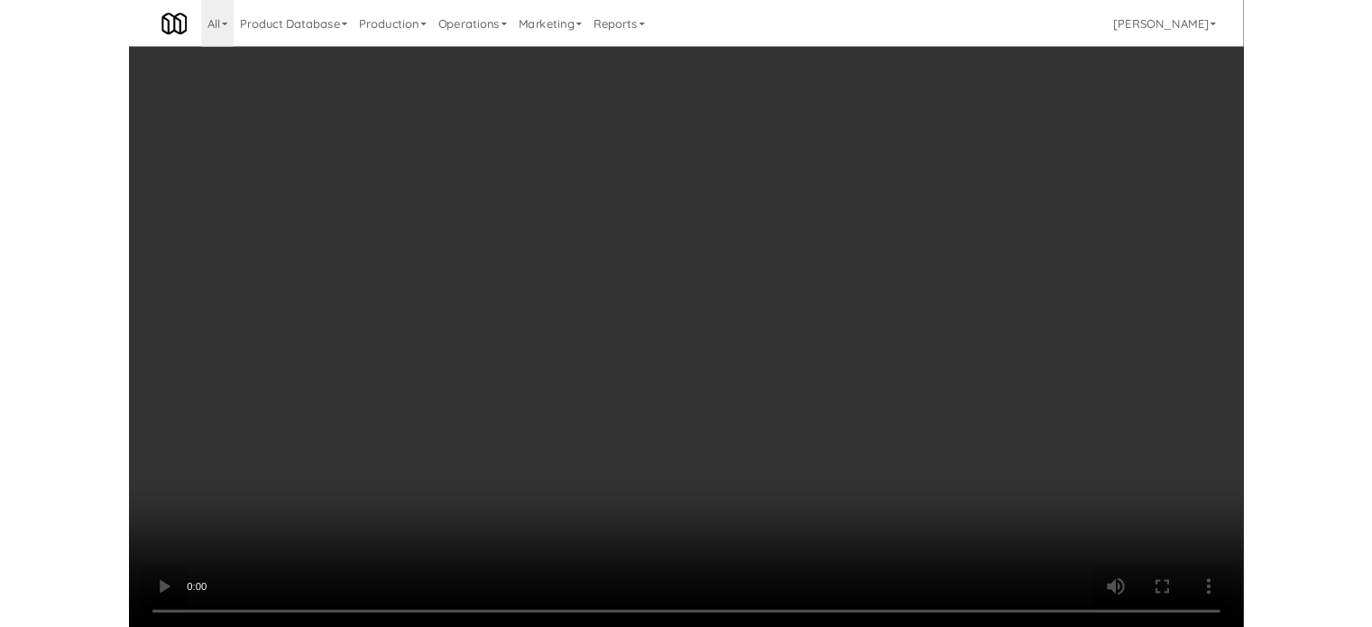
scroll to position [13285, 0]
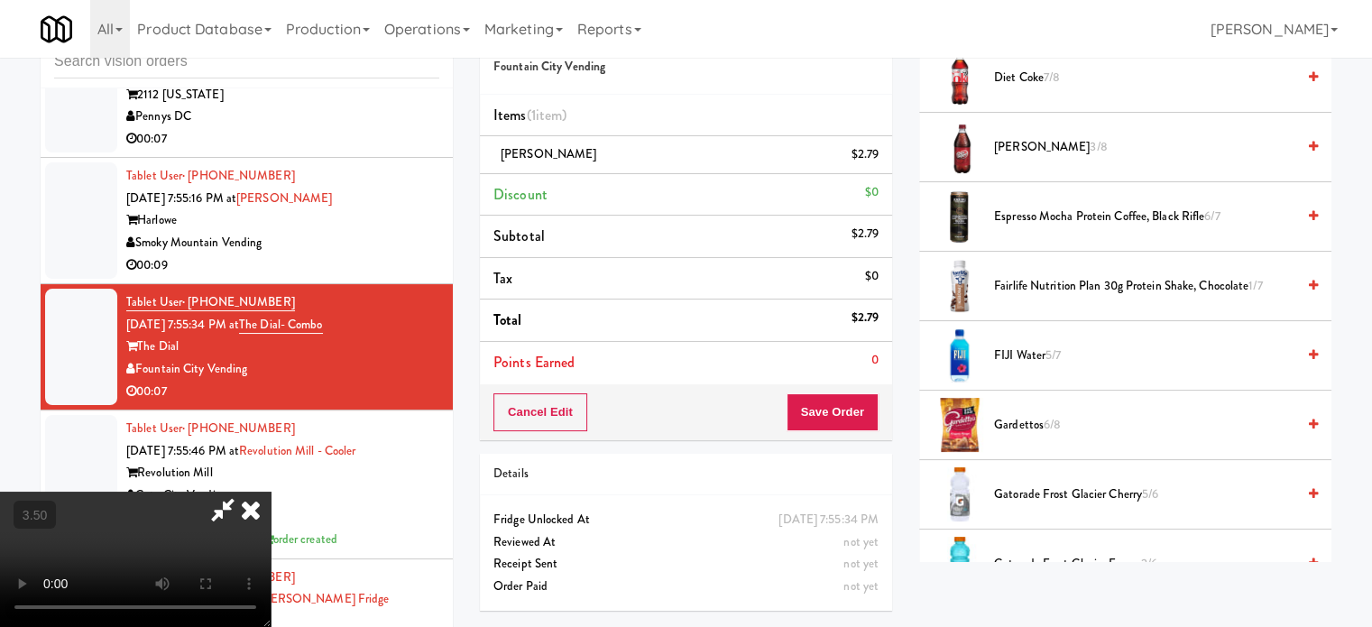
click at [271, 492] on icon at bounding box center [251, 510] width 40 height 36
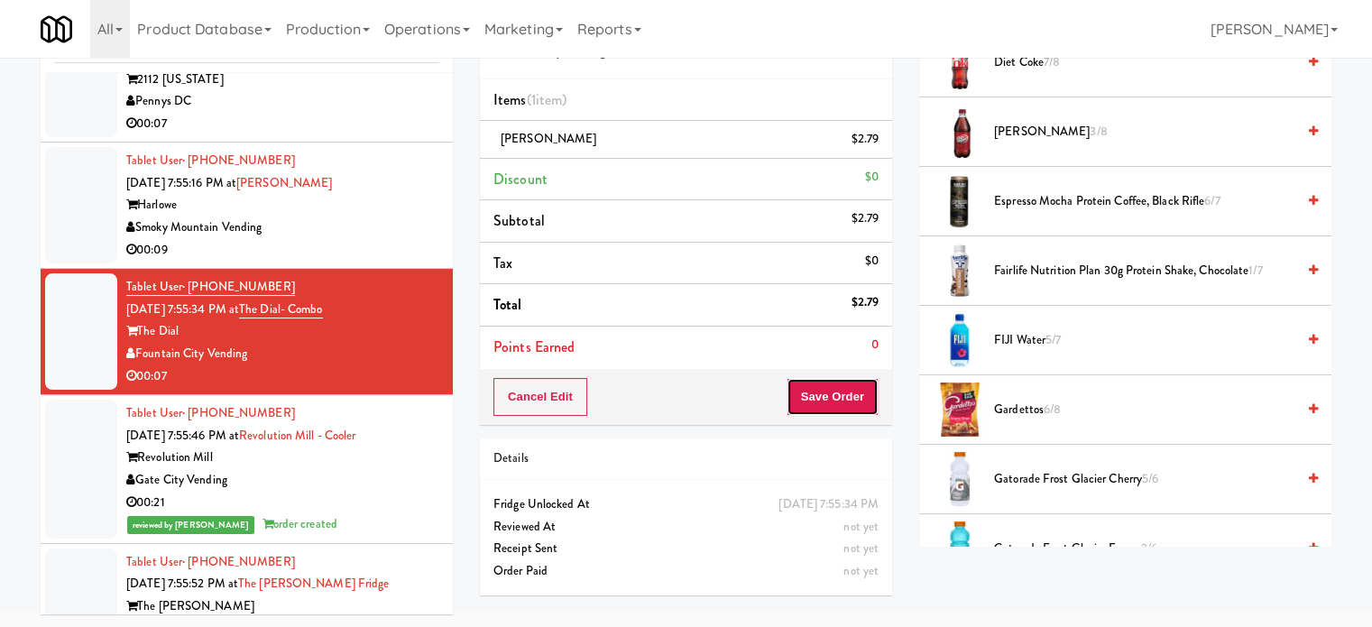
click at [831, 400] on button "Save Order" at bounding box center [832, 397] width 92 height 38
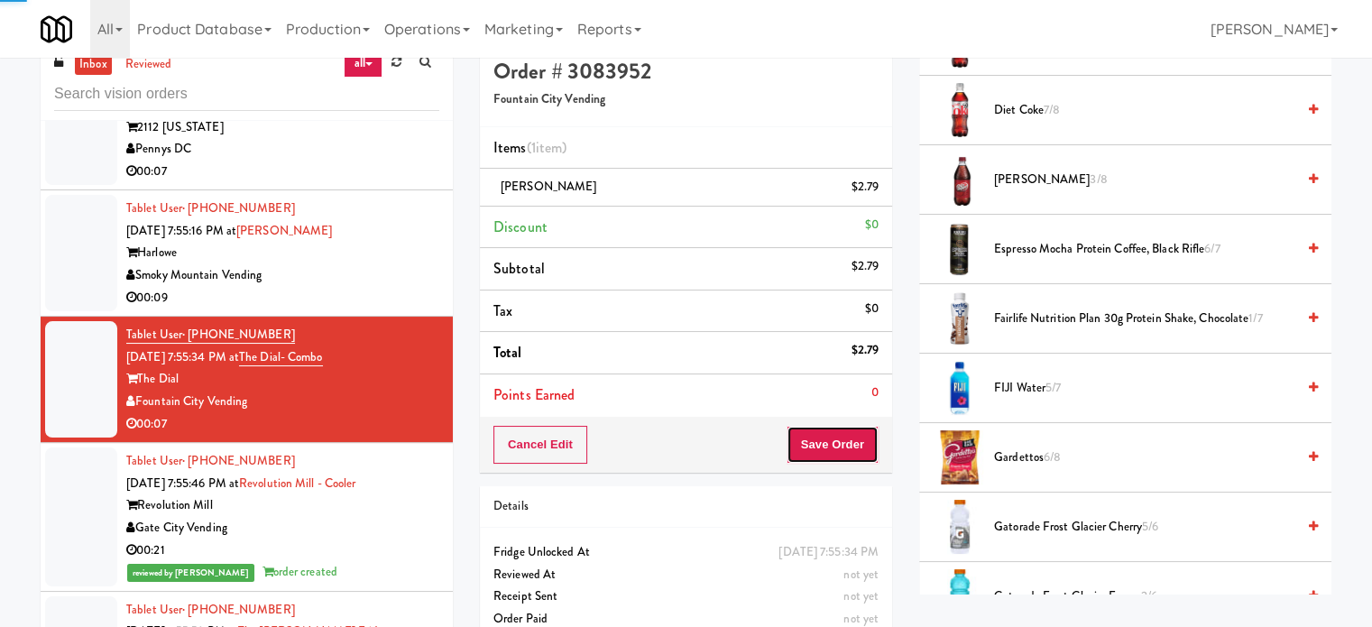
scroll to position [0, 0]
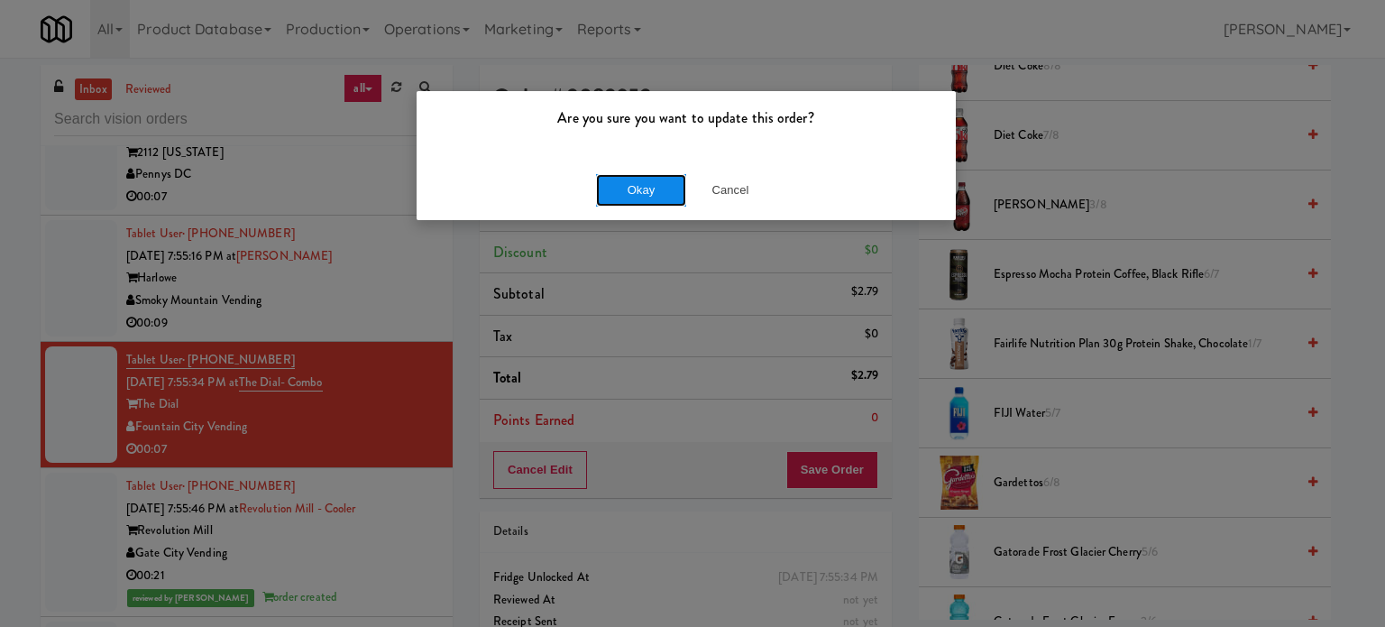
click at [633, 187] on button "Okay" at bounding box center [641, 190] width 90 height 32
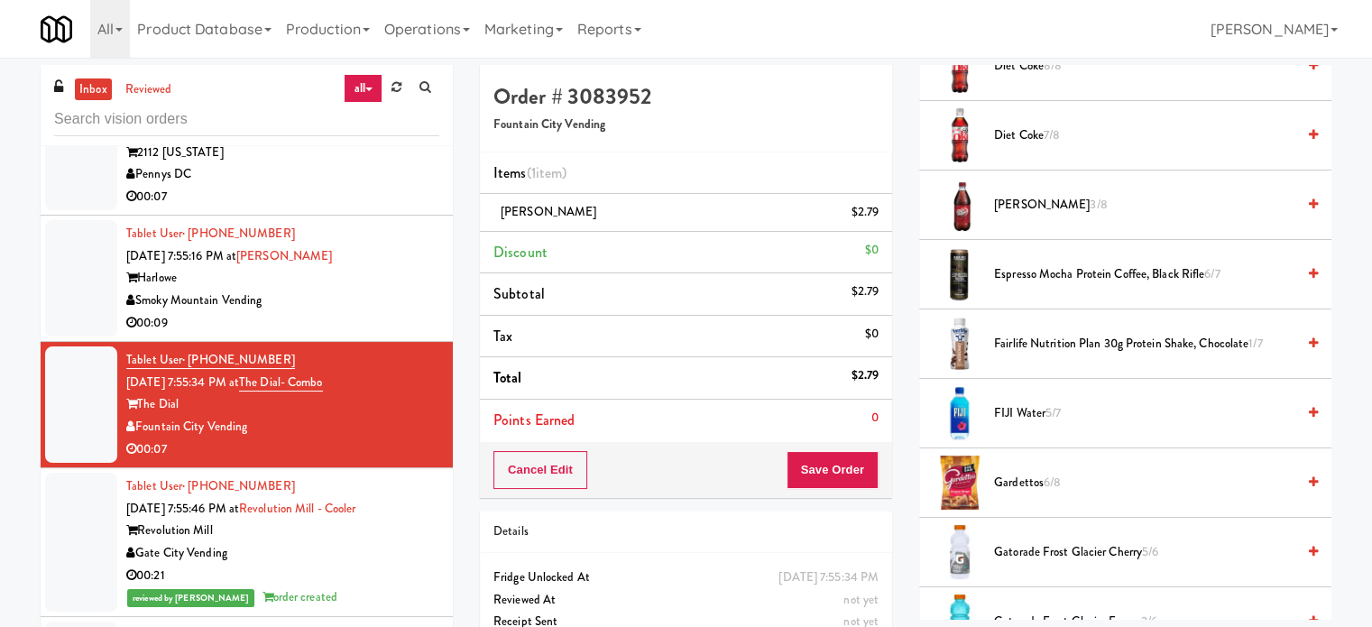
click at [436, 342] on li "Tablet User · (615) 584-1746 [DATE] 7:55:16 PM at [GEOGRAPHIC_DATA] Vending 00:…" at bounding box center [247, 279] width 412 height 126
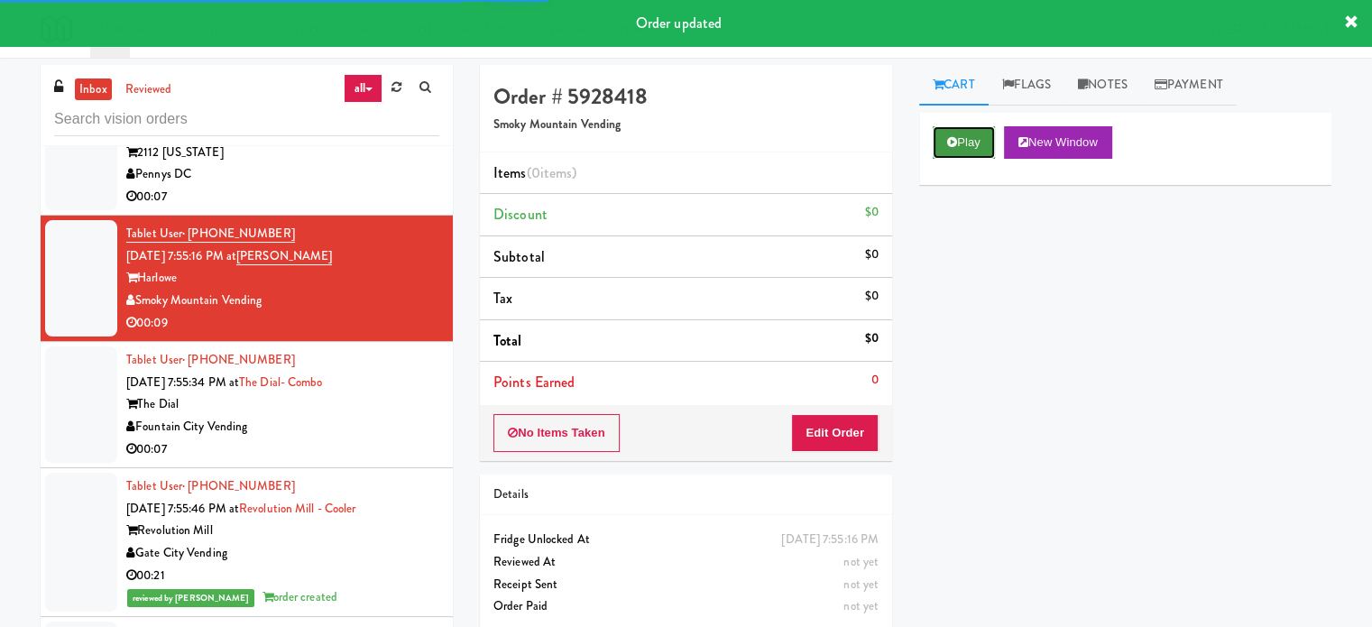
click at [969, 148] on button "Play" at bounding box center [964, 142] width 62 height 32
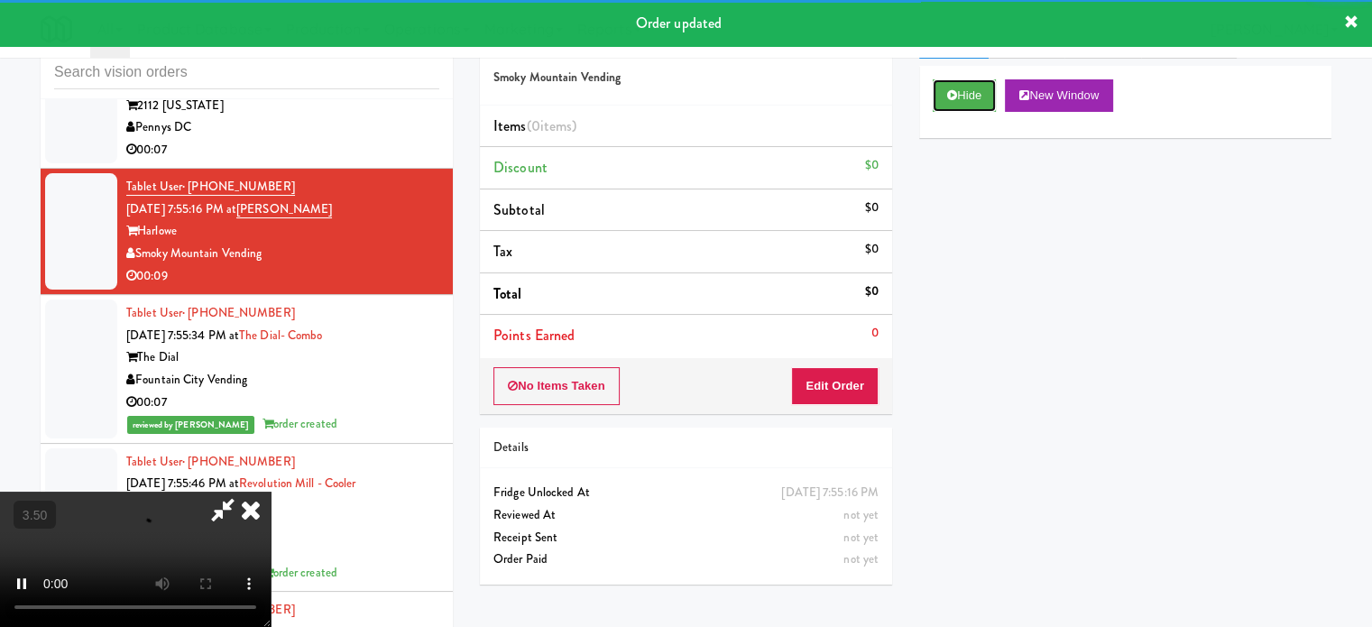
scroll to position [73, 0]
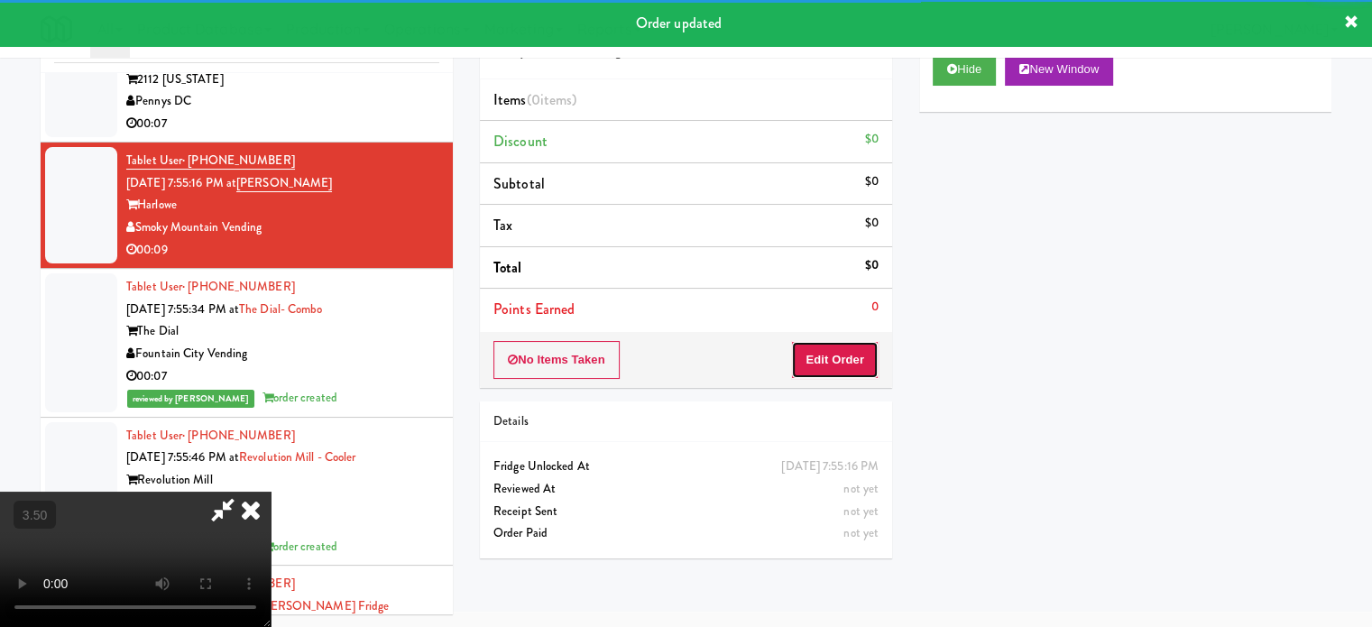
click at [851, 367] on button "Edit Order" at bounding box center [834, 360] width 87 height 38
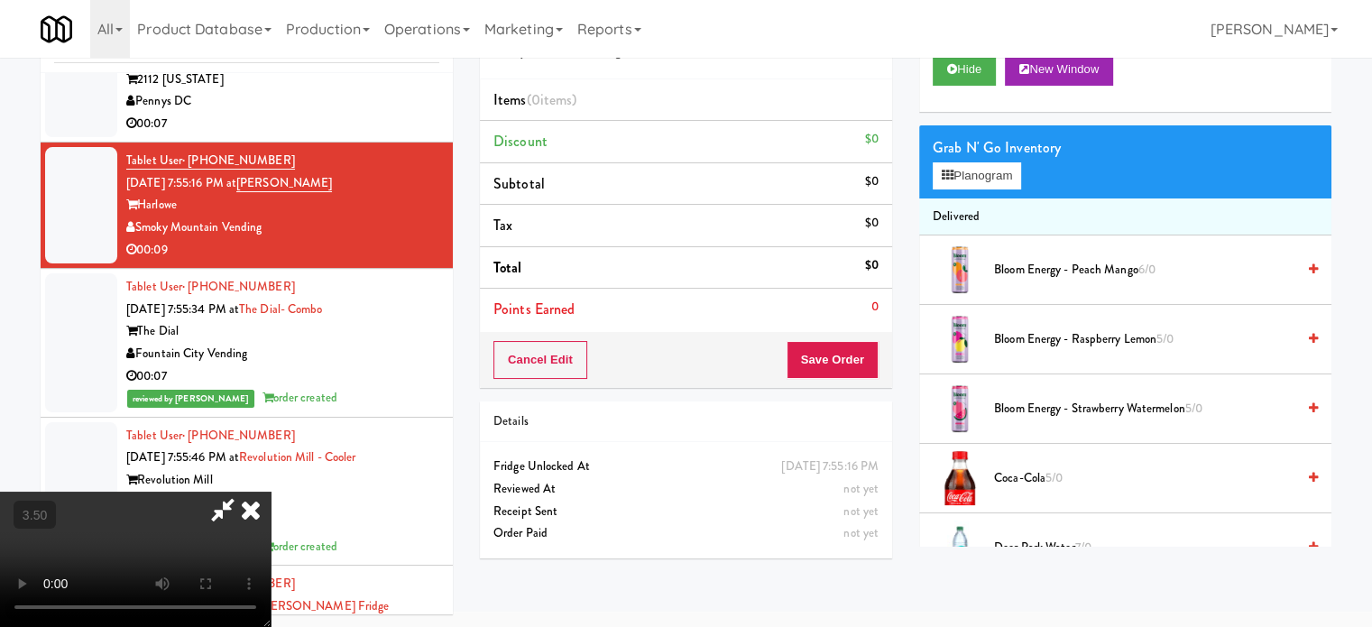
click at [271, 492] on video at bounding box center [135, 559] width 271 height 135
drag, startPoint x: 541, startPoint y: 440, endPoint x: 732, endPoint y: 375, distance: 201.9
click at [271, 492] on video at bounding box center [135, 559] width 271 height 135
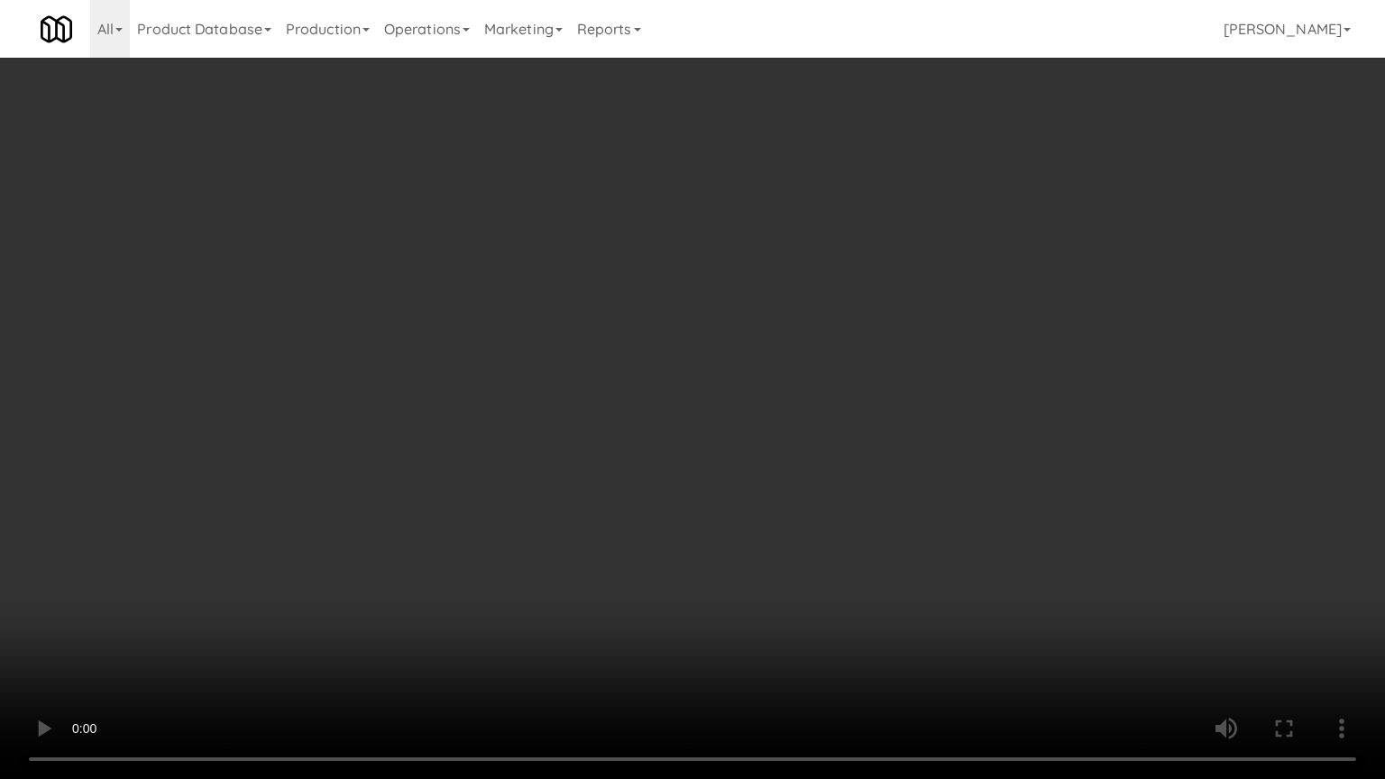
scroll to position [13263, 0]
click at [720, 419] on video at bounding box center [692, 389] width 1385 height 779
click at [719, 426] on video at bounding box center [692, 389] width 1385 height 779
click at [720, 426] on video at bounding box center [692, 389] width 1385 height 779
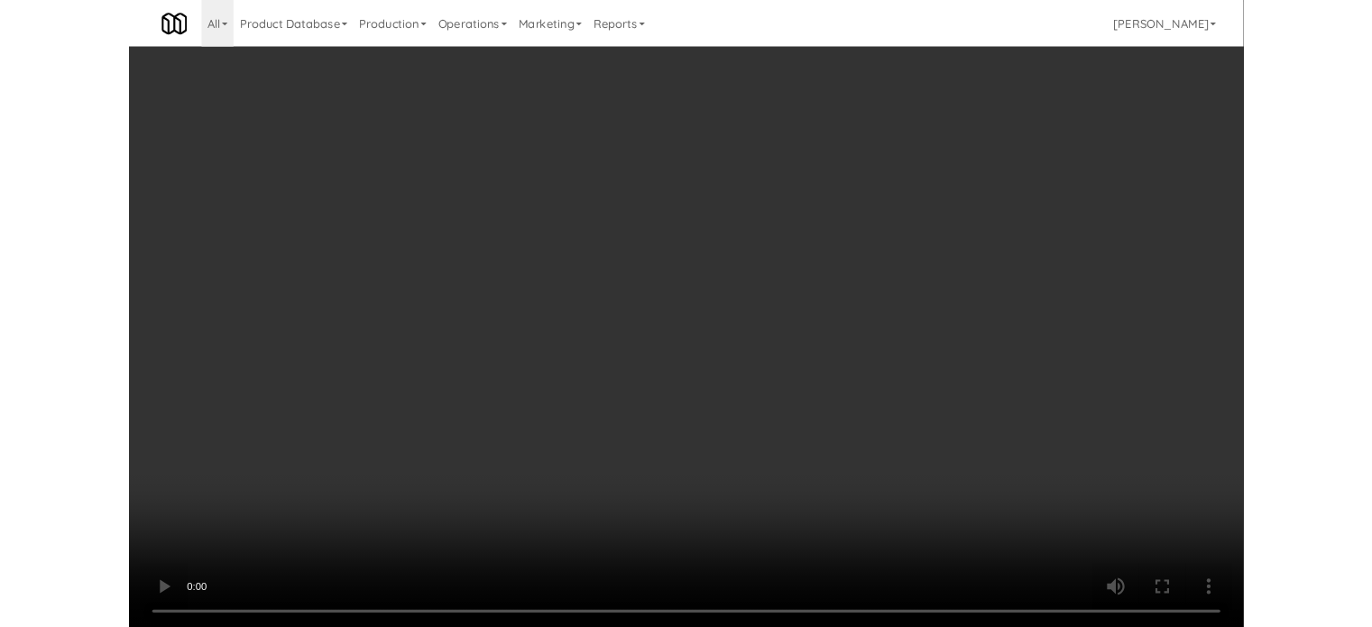
scroll to position [73, 0]
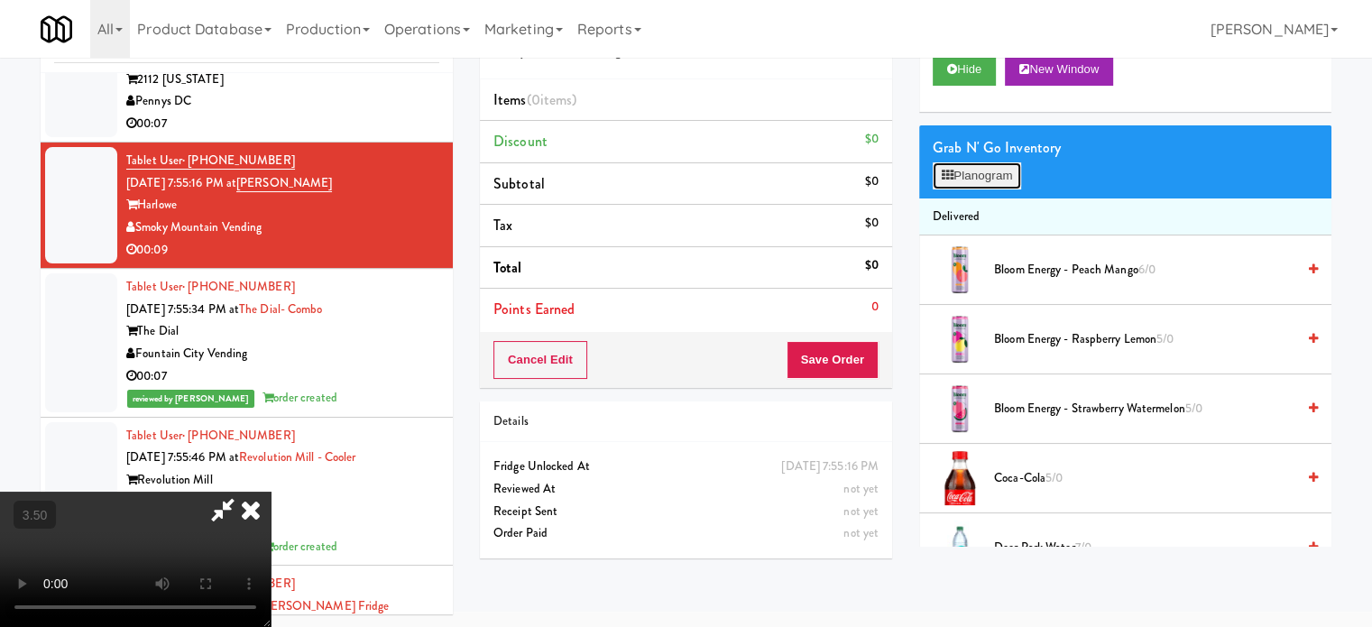
click at [1006, 179] on button "Planogram" at bounding box center [977, 175] width 88 height 27
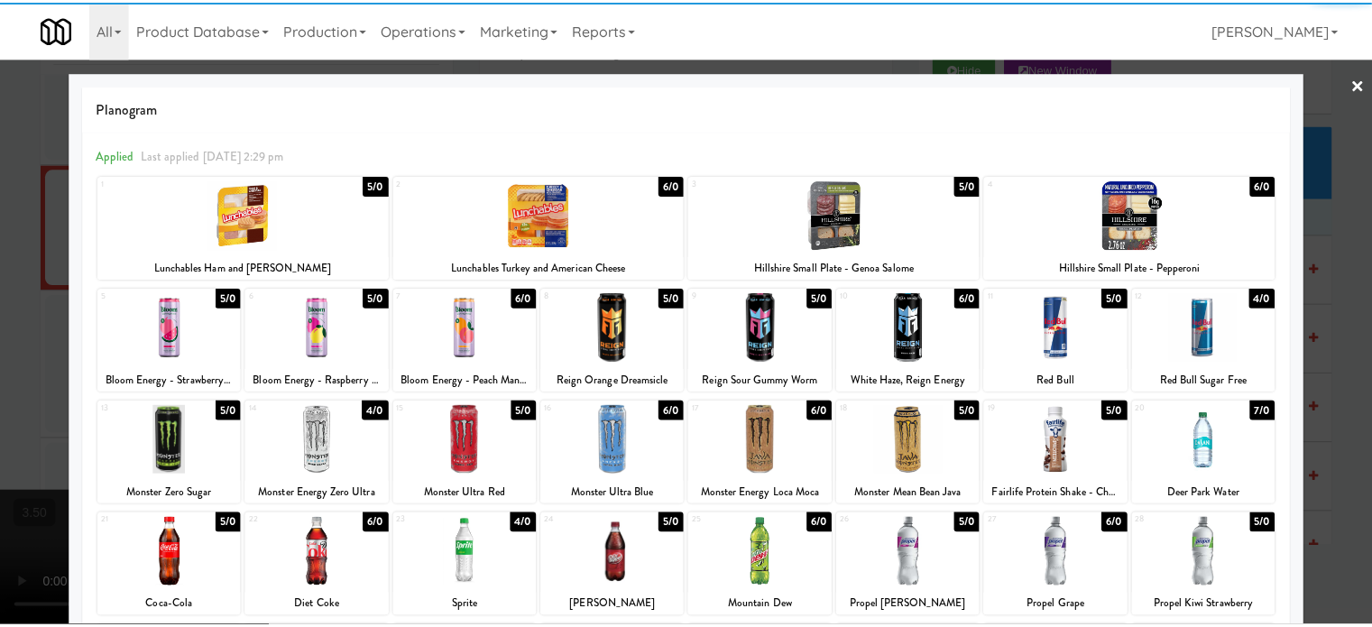
scroll to position [258, 0]
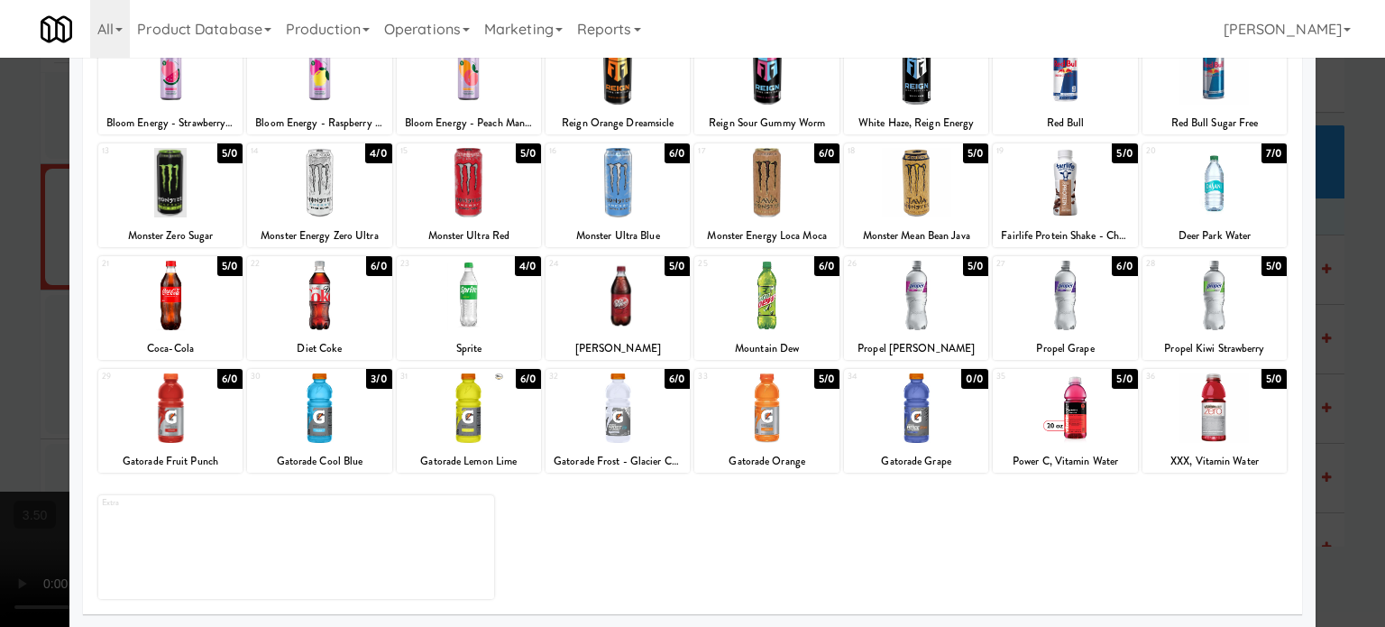
click at [1328, 367] on div at bounding box center [692, 313] width 1385 height 627
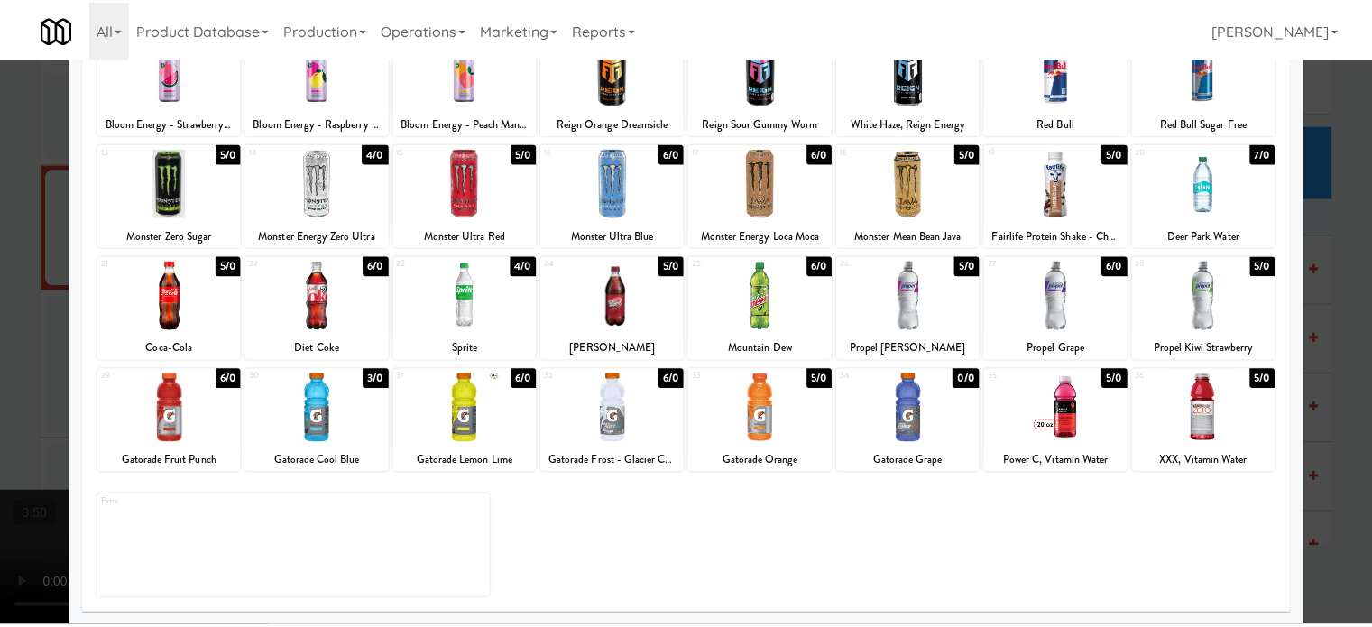
scroll to position [13285, 0]
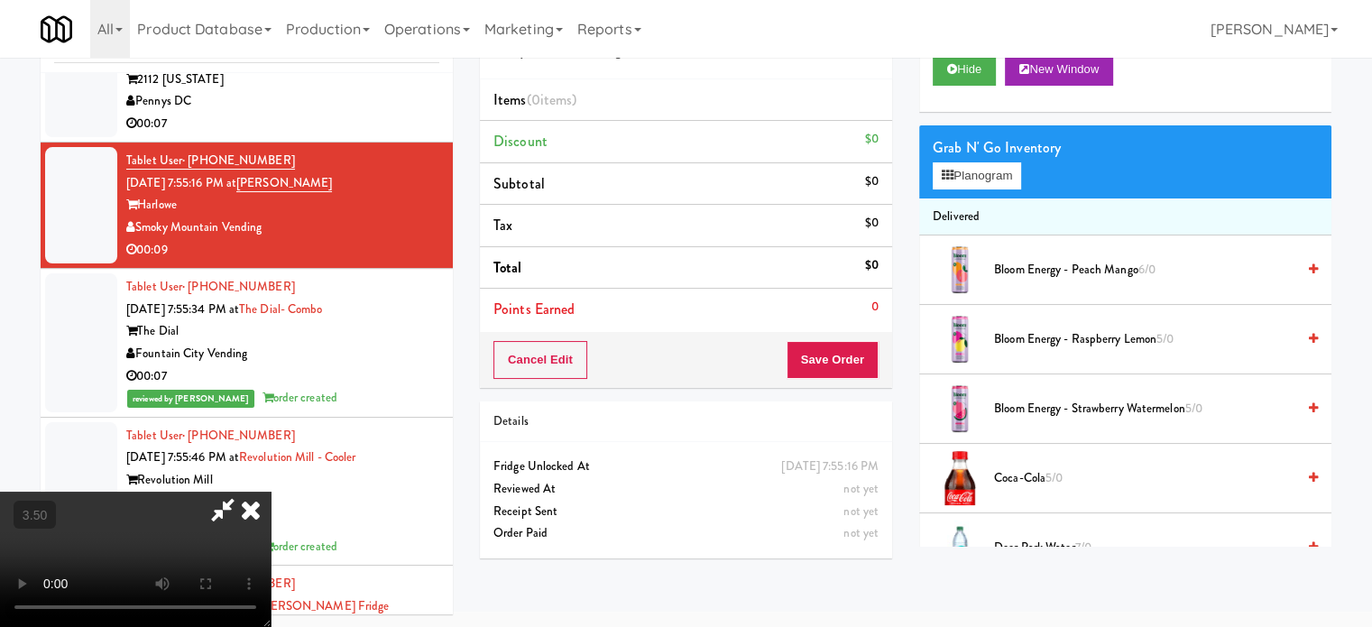
click at [271, 492] on video at bounding box center [135, 559] width 271 height 135
drag, startPoint x: 334, startPoint y: 392, endPoint x: 339, endPoint y: 495, distance: 103.0
click at [271, 492] on video at bounding box center [135, 559] width 271 height 135
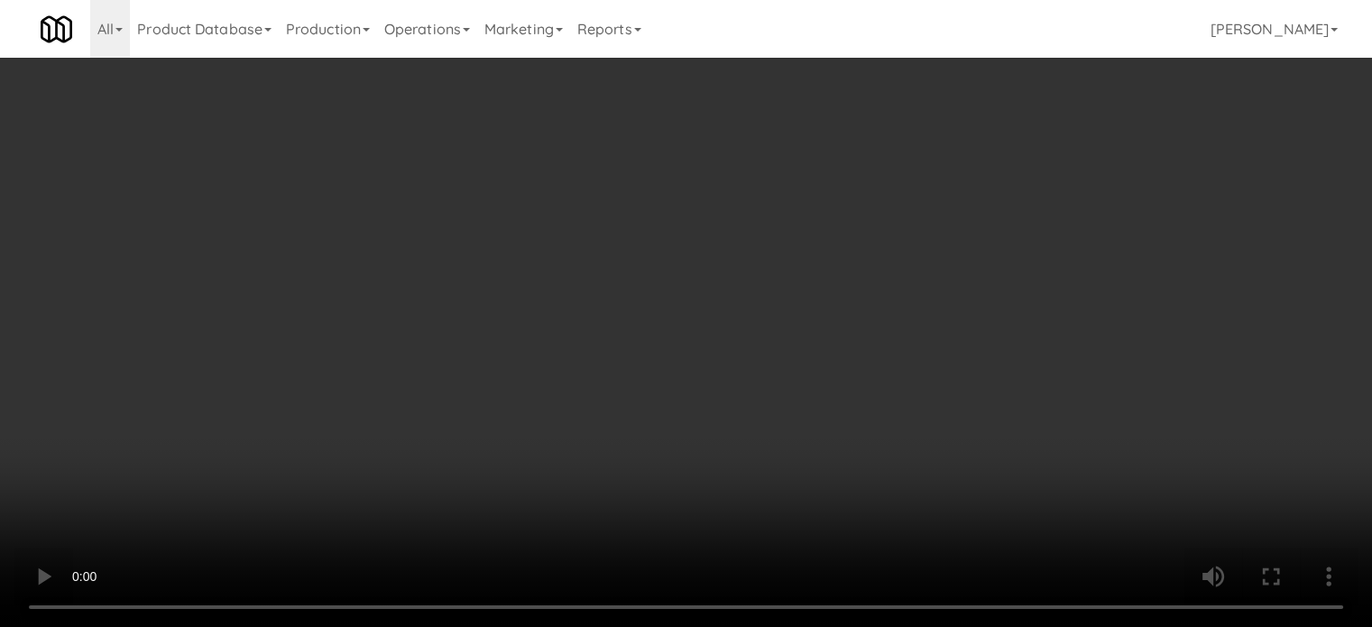
scroll to position [13263, 0]
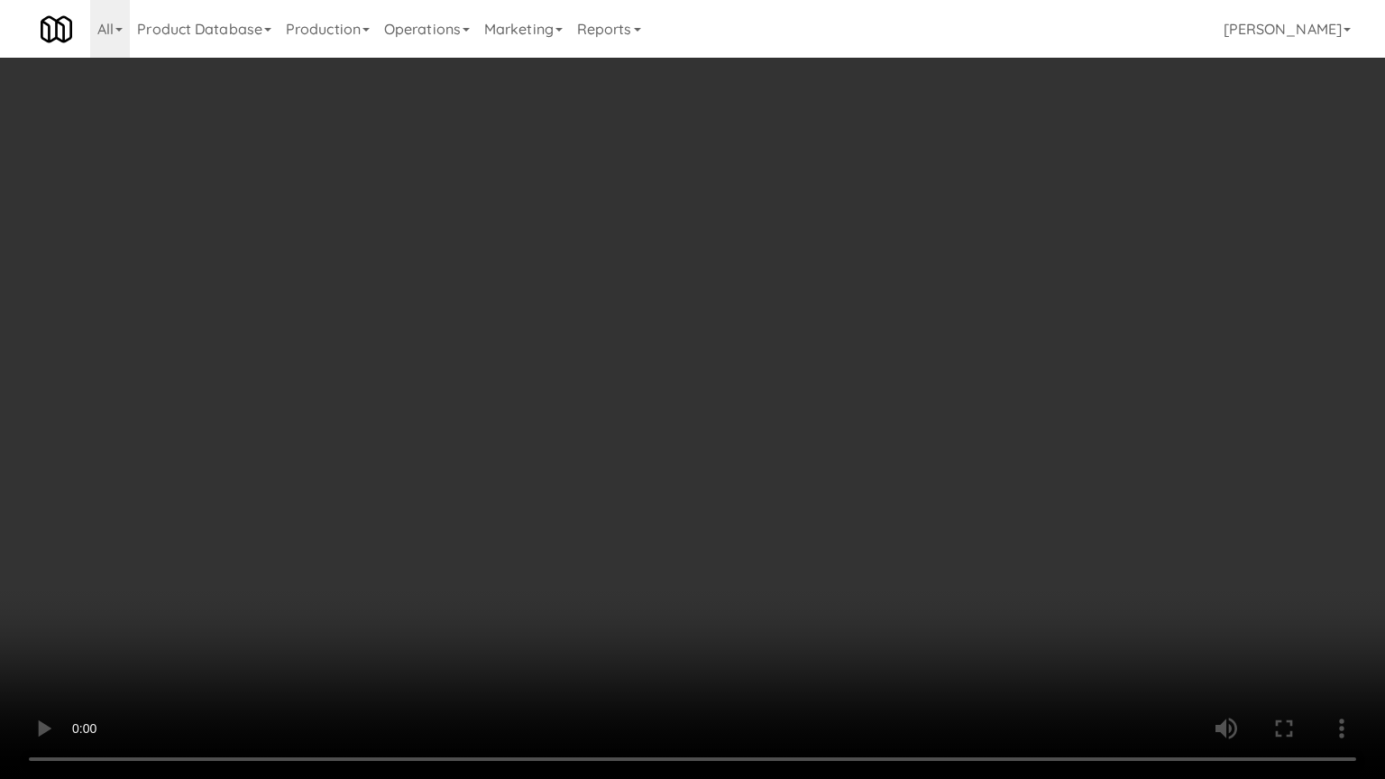
drag, startPoint x: 485, startPoint y: 620, endPoint x: 502, endPoint y: 576, distance: 46.6
click at [485, 619] on video at bounding box center [692, 389] width 1385 height 779
click at [597, 509] on video at bounding box center [692, 389] width 1385 height 779
click at [637, 517] on video at bounding box center [692, 389] width 1385 height 779
click at [670, 522] on video at bounding box center [692, 389] width 1385 height 779
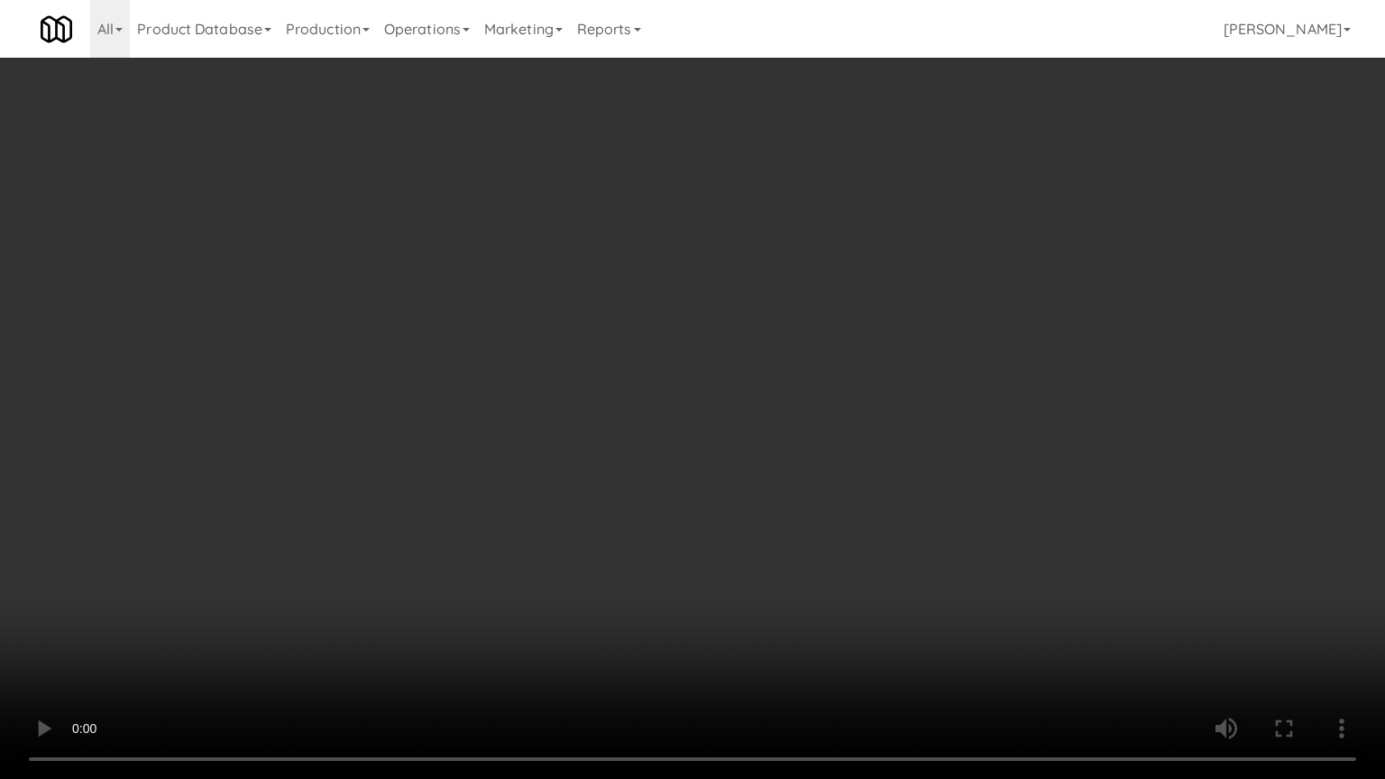
click at [690, 511] on video at bounding box center [692, 389] width 1385 height 779
click at [693, 505] on video at bounding box center [692, 389] width 1385 height 779
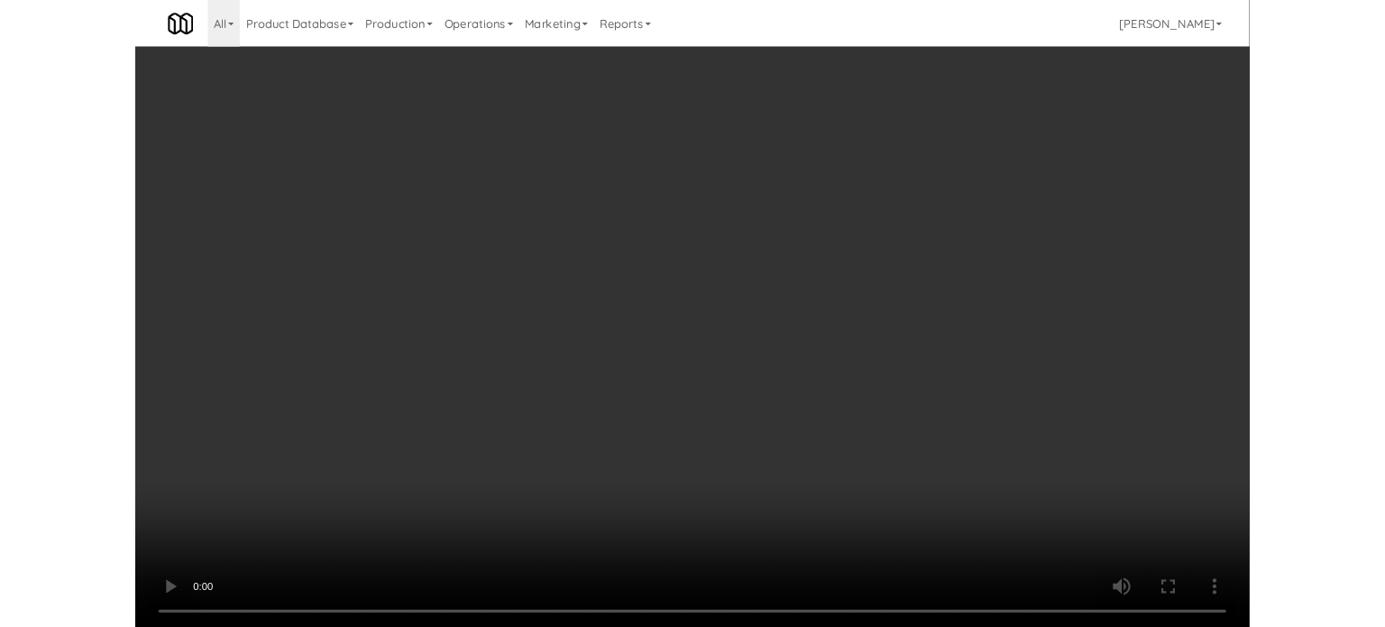
scroll to position [13285, 0]
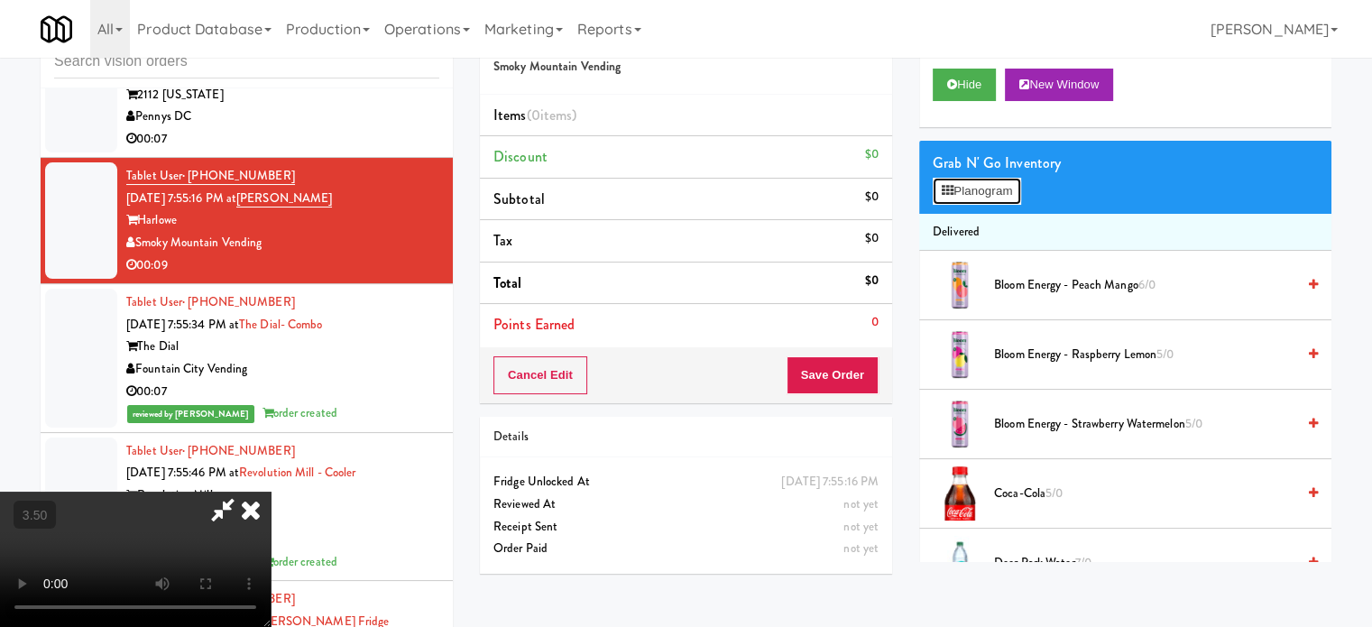
drag, startPoint x: 1000, startPoint y: 194, endPoint x: 1041, endPoint y: 197, distance: 40.7
click at [1000, 194] on button "Planogram" at bounding box center [977, 191] width 88 height 27
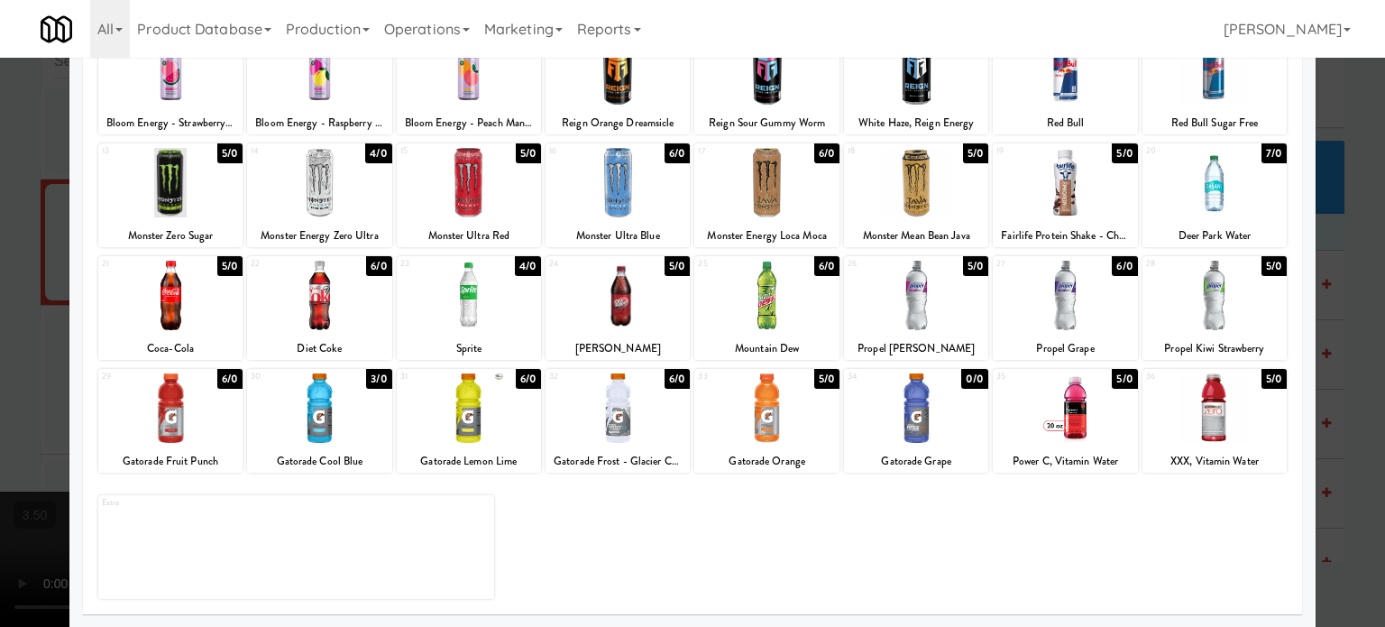
click at [1269, 374] on div "5/0" at bounding box center [1274, 379] width 25 height 20
click at [1335, 382] on div at bounding box center [692, 313] width 1385 height 627
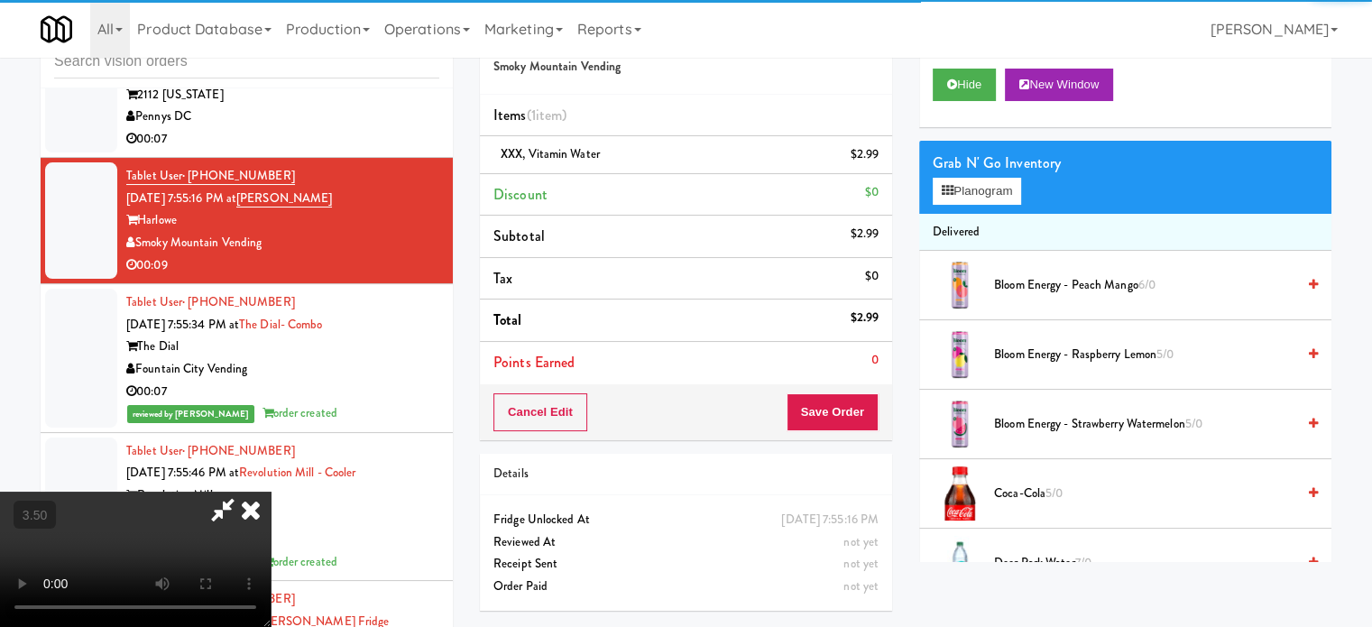
click at [271, 492] on video at bounding box center [135, 559] width 271 height 135
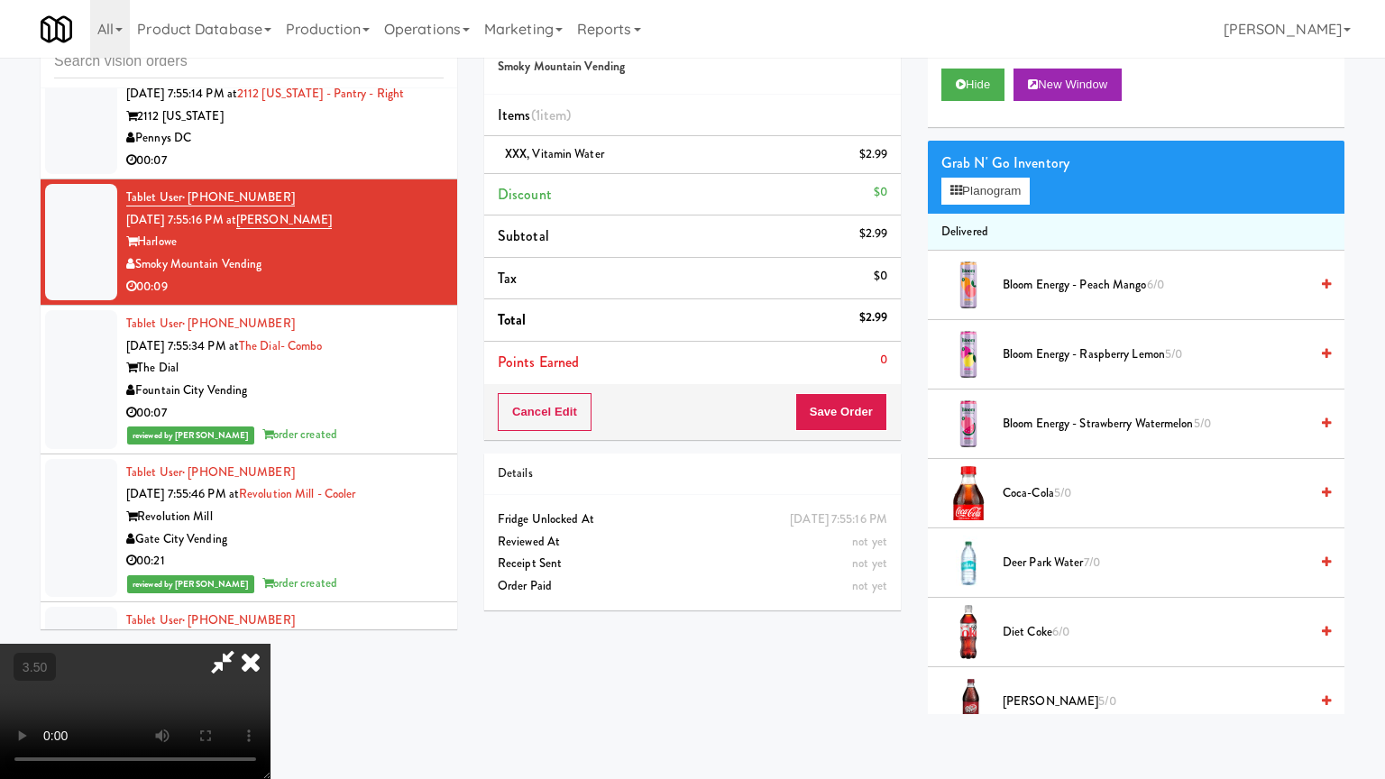
click at [271, 626] on video at bounding box center [135, 711] width 271 height 135
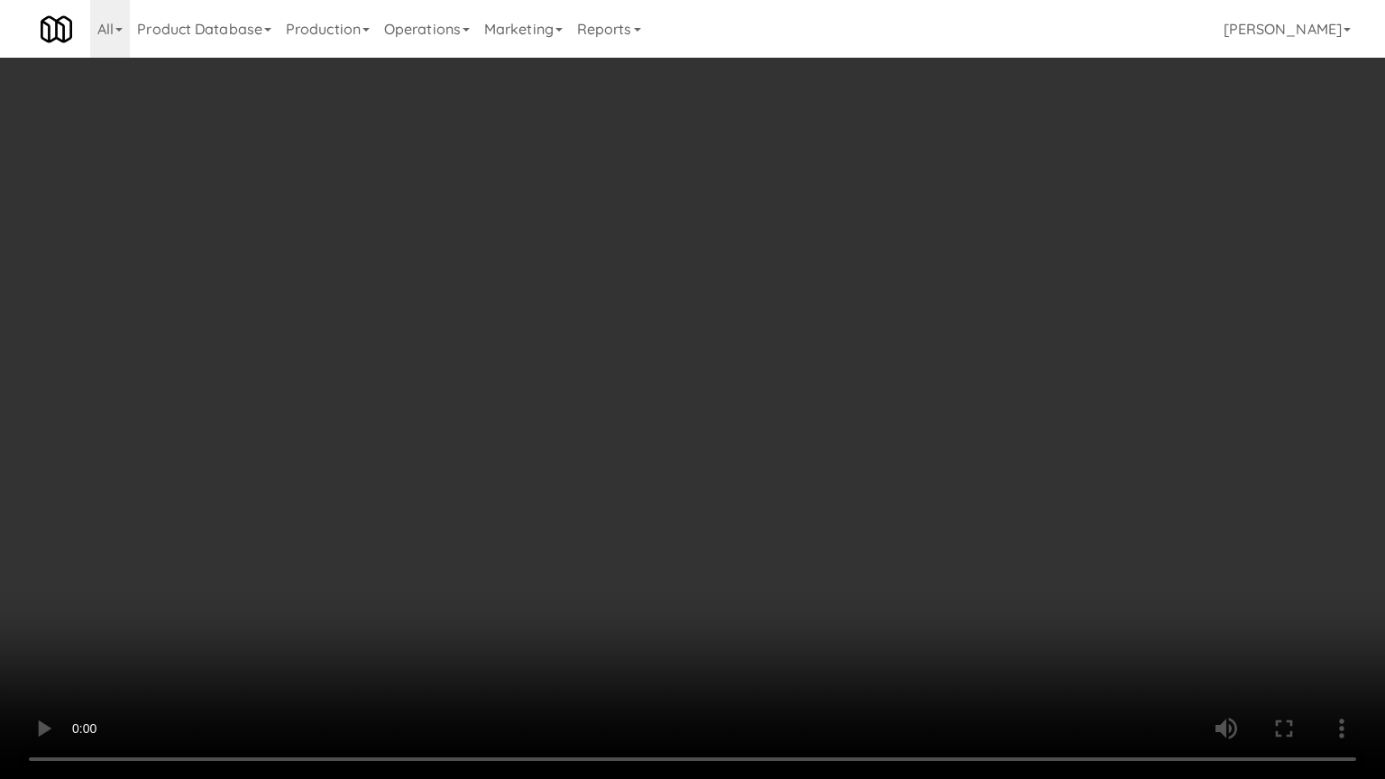
click at [685, 405] on video at bounding box center [692, 389] width 1385 height 779
click at [685, 400] on video at bounding box center [692, 389] width 1385 height 779
click at [687, 406] on video at bounding box center [692, 389] width 1385 height 779
click at [735, 429] on video at bounding box center [692, 389] width 1385 height 779
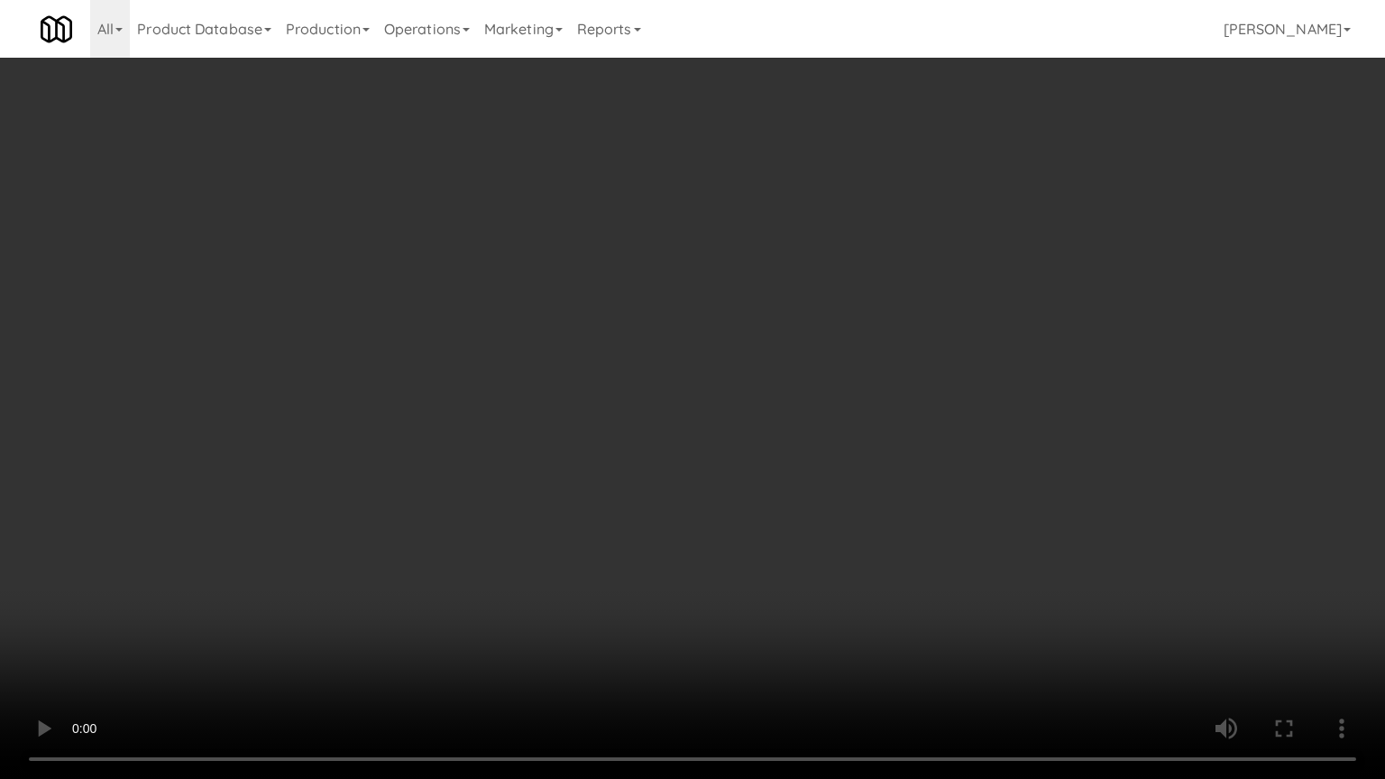
click at [704, 426] on video at bounding box center [692, 389] width 1385 height 779
click at [814, 439] on video at bounding box center [692, 389] width 1385 height 779
click at [706, 444] on video at bounding box center [692, 389] width 1385 height 779
drag, startPoint x: 707, startPoint y: 444, endPoint x: 847, endPoint y: 304, distance: 197.7
click at [709, 444] on video at bounding box center [692, 389] width 1385 height 779
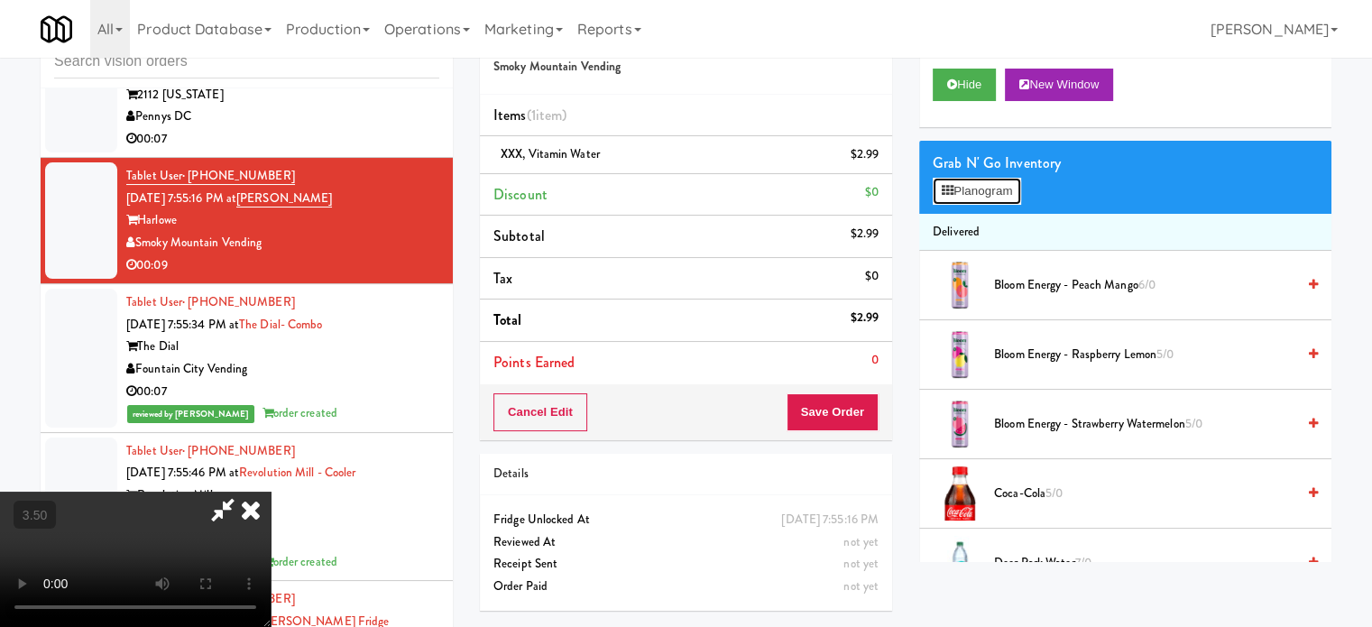
click at [1008, 186] on button "Planogram" at bounding box center [977, 191] width 88 height 27
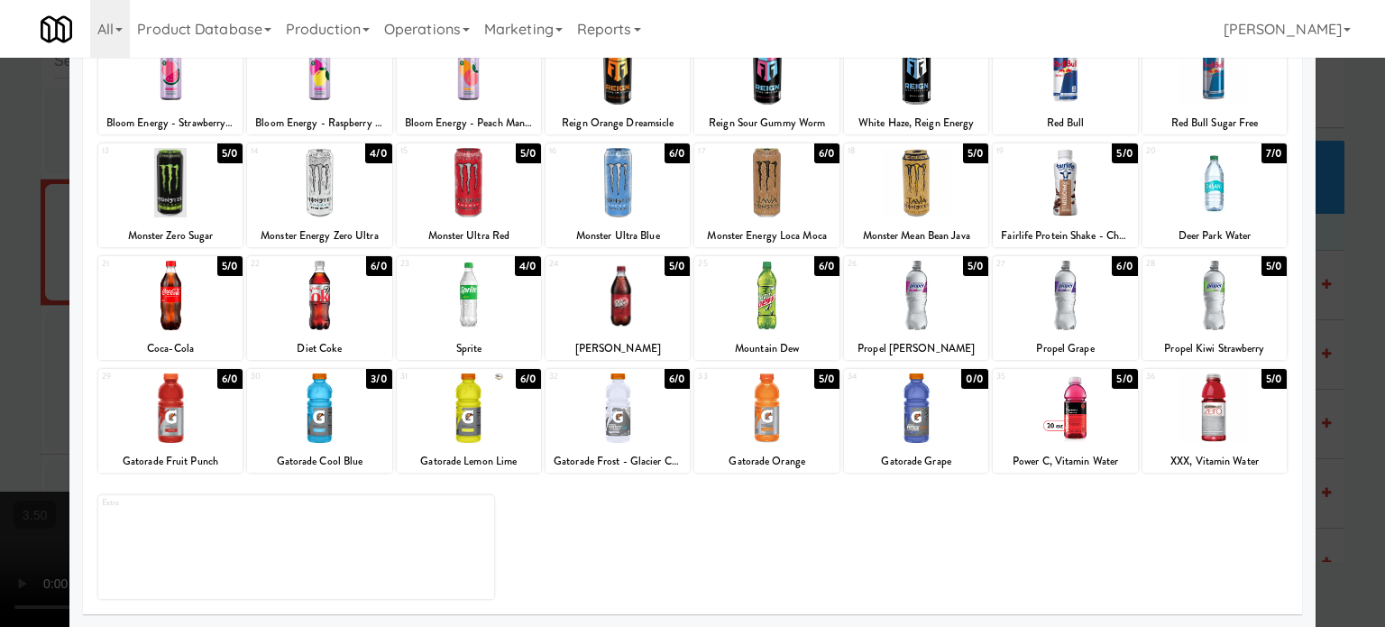
drag, startPoint x: 230, startPoint y: 268, endPoint x: 197, endPoint y: 286, distance: 37.9
click at [230, 269] on div "5/0" at bounding box center [229, 266] width 25 height 20
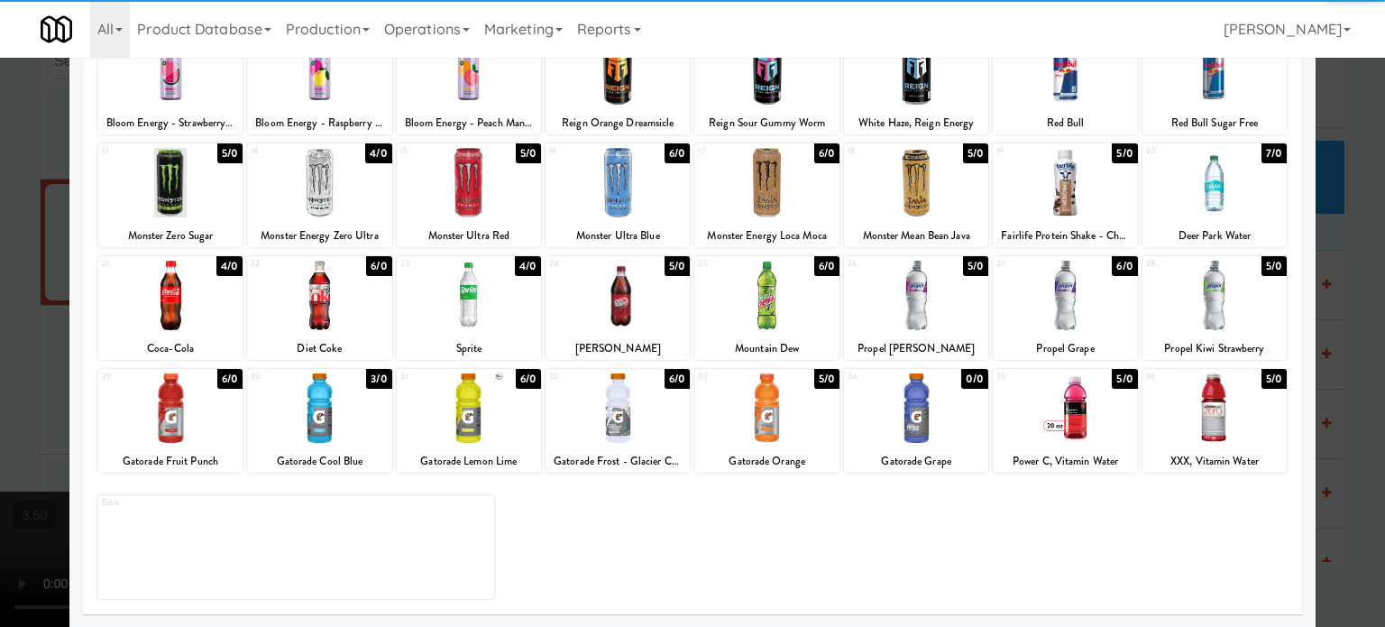
click at [22, 393] on div at bounding box center [692, 313] width 1385 height 627
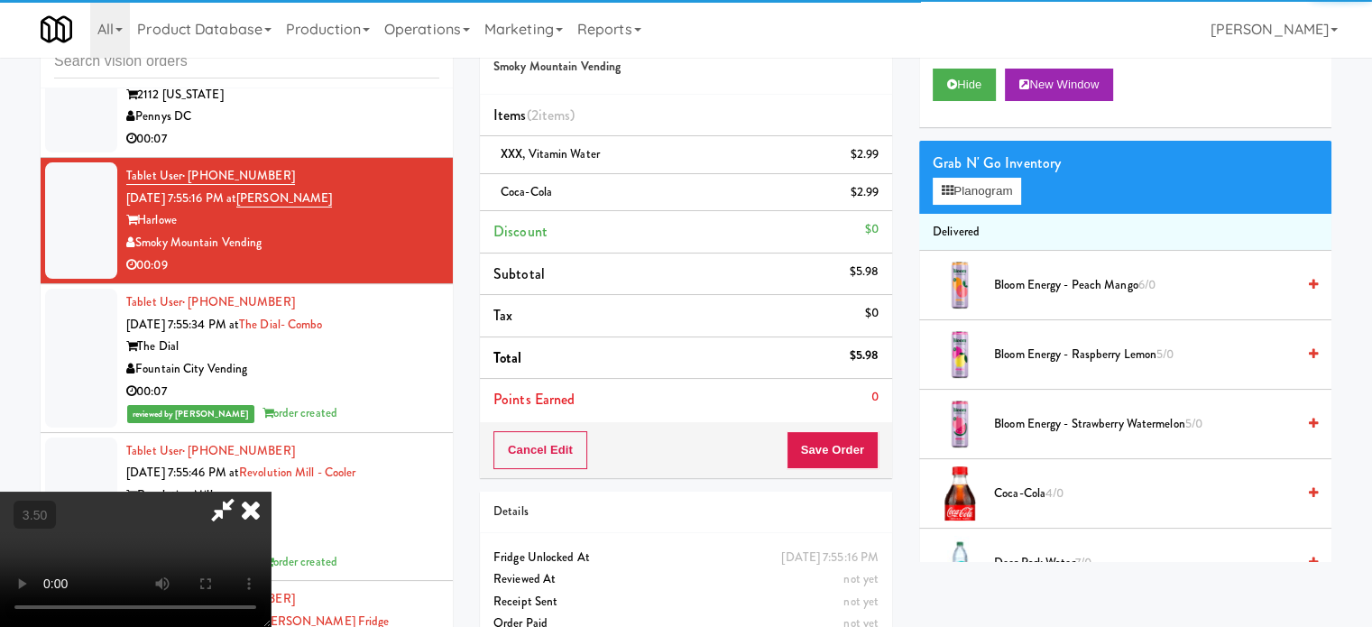
click at [271, 492] on video at bounding box center [135, 559] width 271 height 135
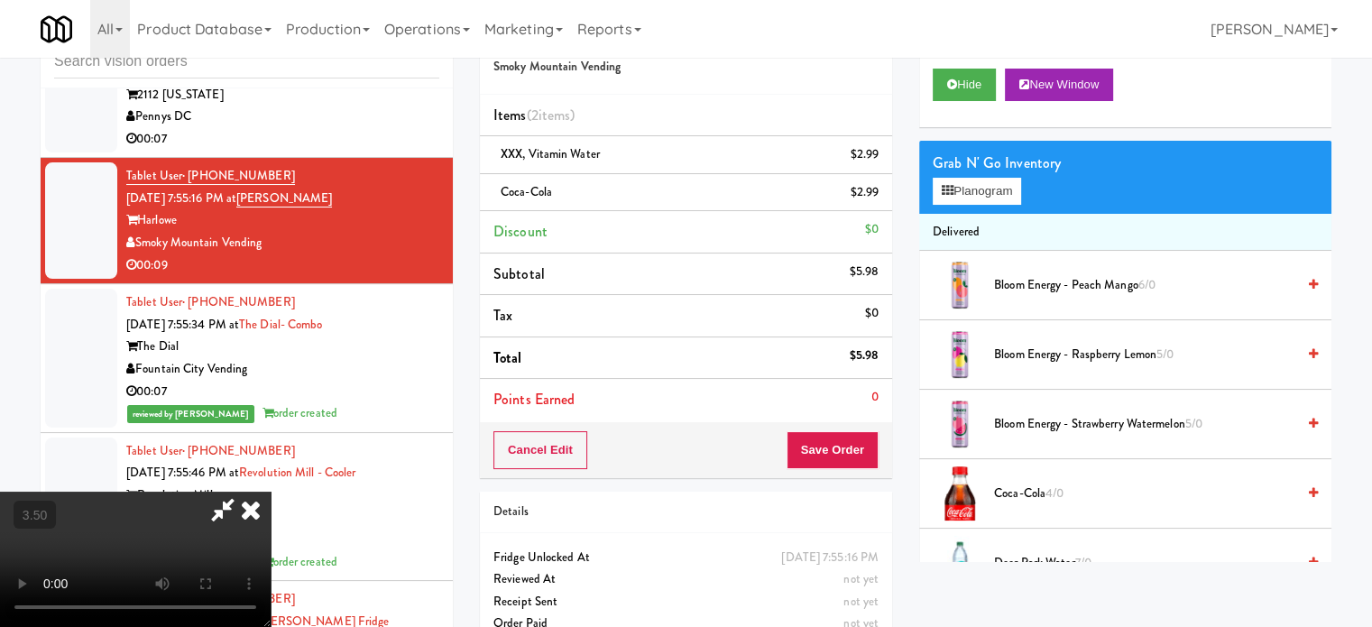
click at [271, 492] on video at bounding box center [135, 559] width 271 height 135
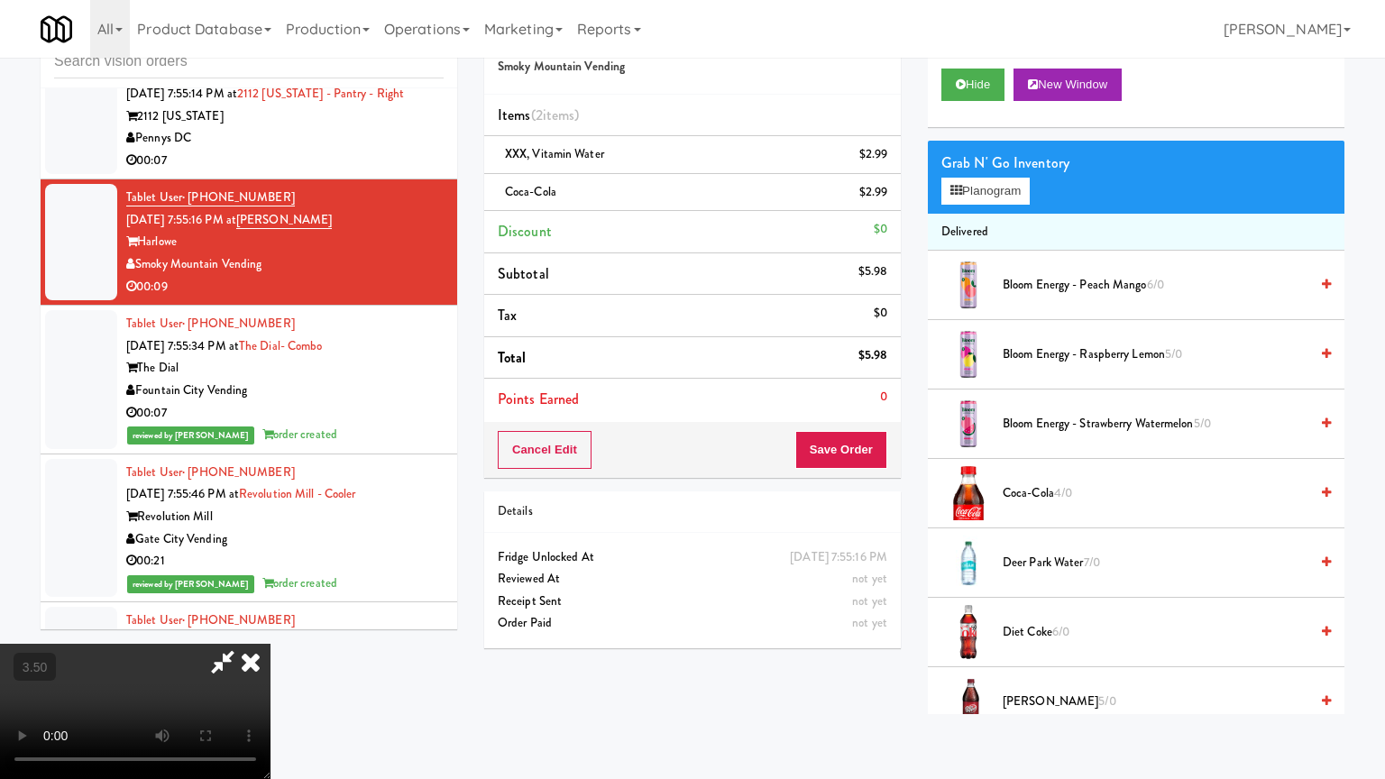
drag, startPoint x: 316, startPoint y: 576, endPoint x: 664, endPoint y: 379, distance: 400.3
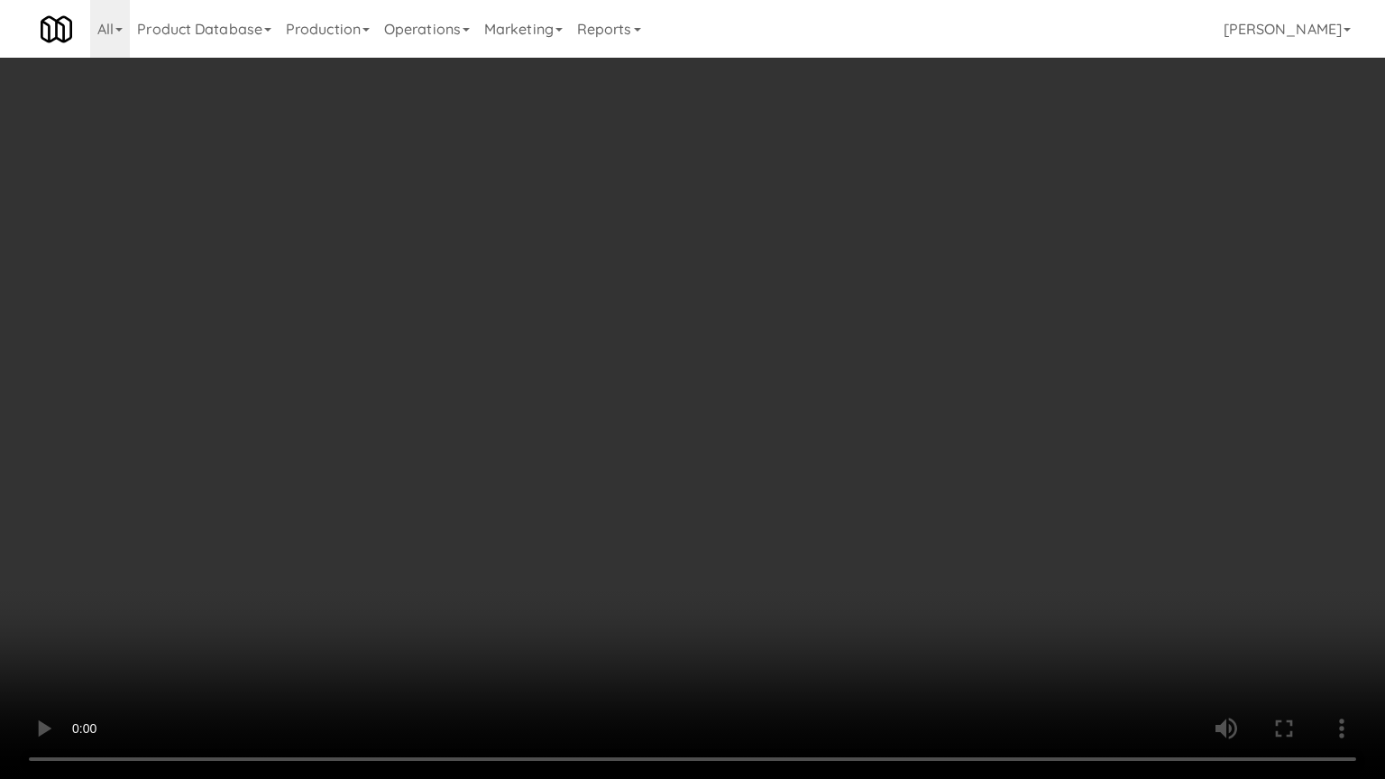
click at [326, 570] on video at bounding box center [692, 389] width 1385 height 779
click at [673, 437] on video at bounding box center [692, 389] width 1385 height 779
click at [694, 440] on video at bounding box center [692, 389] width 1385 height 779
drag, startPoint x: 740, startPoint y: 411, endPoint x: 750, endPoint y: 404, distance: 13.0
click at [747, 409] on video at bounding box center [692, 389] width 1385 height 779
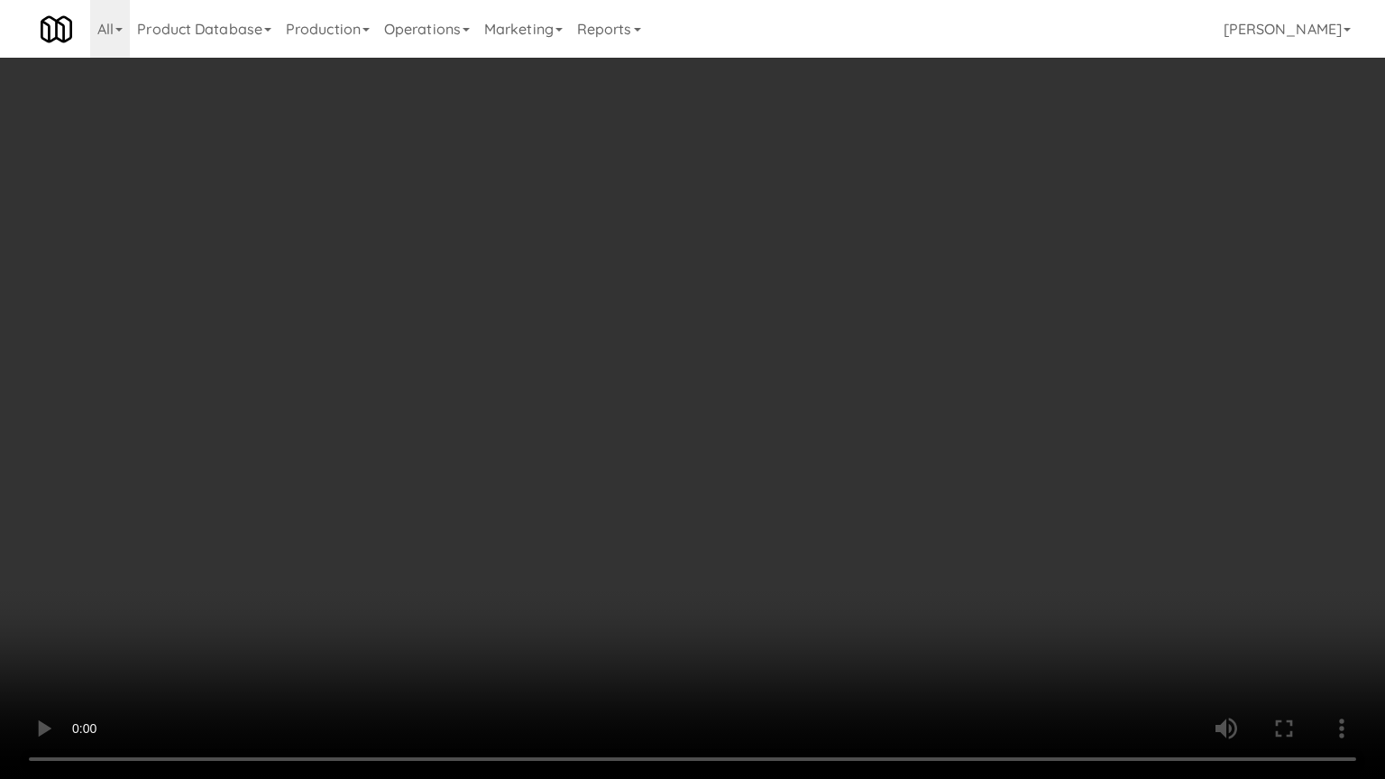
click at [750, 398] on video at bounding box center [692, 389] width 1385 height 779
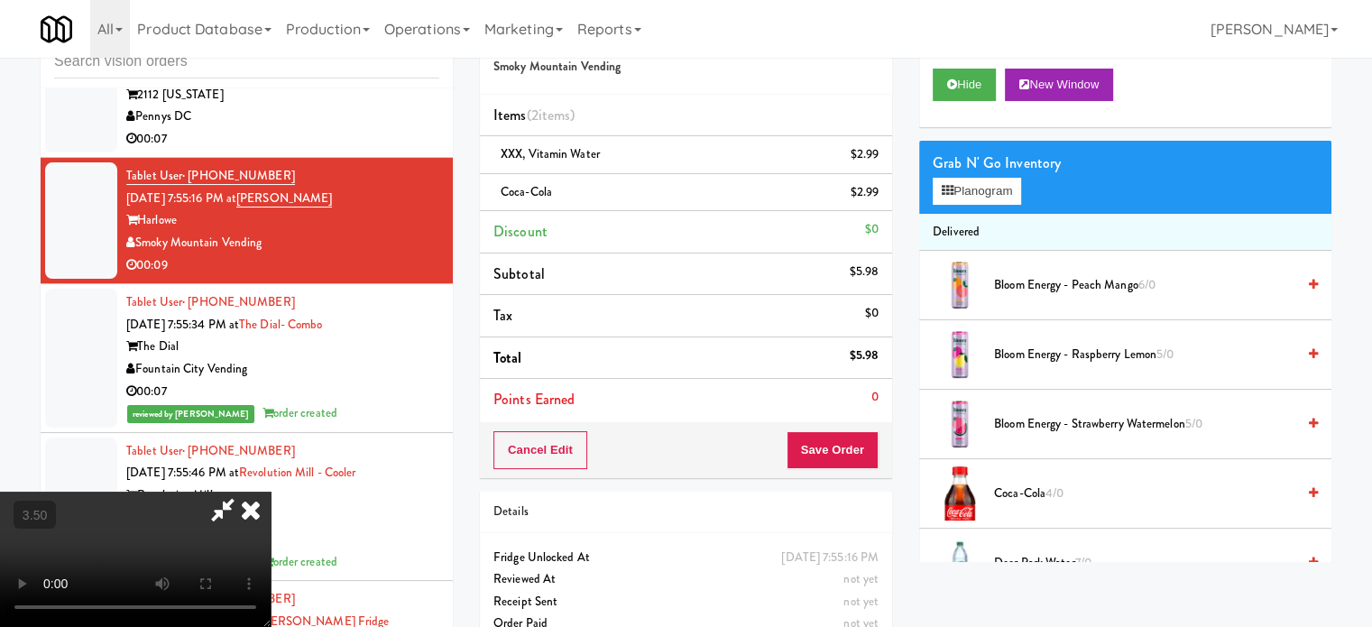
click at [271, 492] on icon at bounding box center [251, 510] width 40 height 36
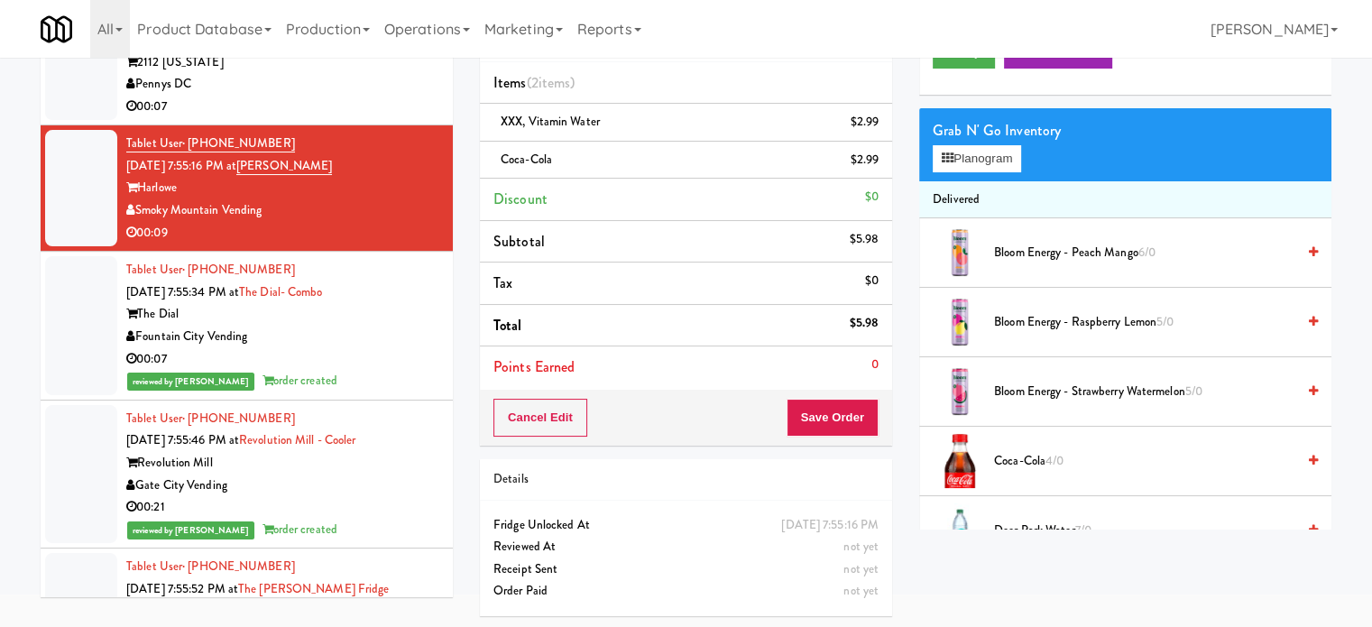
drag, startPoint x: 872, startPoint y: 435, endPoint x: 847, endPoint y: 400, distance: 43.3
click at [872, 433] on div "Cancel Edit Save Order" at bounding box center [686, 418] width 412 height 56
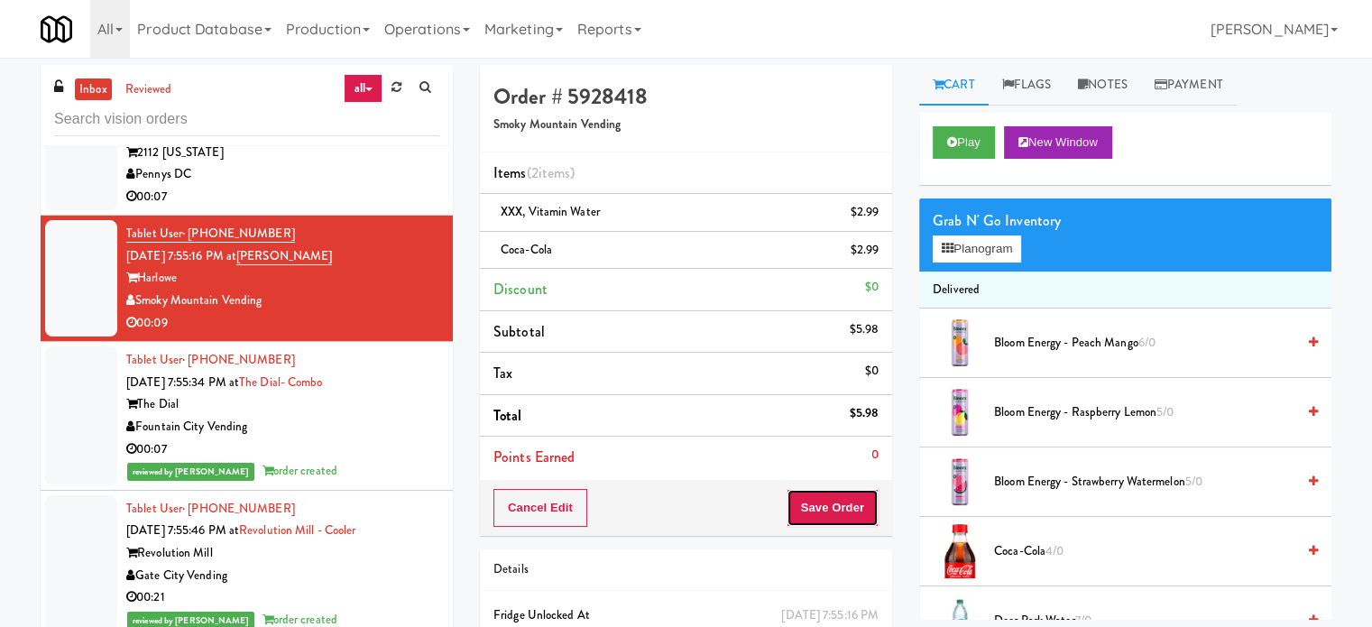
drag, startPoint x: 844, startPoint y: 511, endPoint x: 843, endPoint y: 502, distance: 9.1
click at [844, 511] on button "Save Order" at bounding box center [832, 508] width 92 height 38
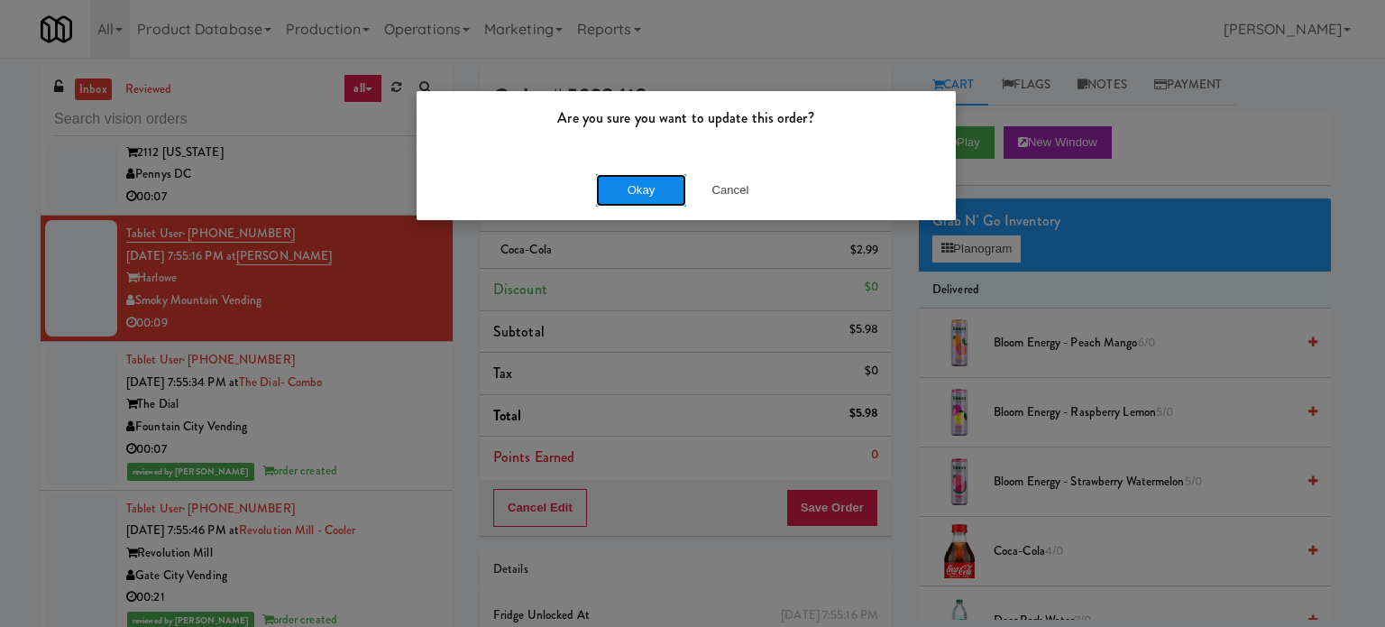
click at [641, 195] on button "Okay" at bounding box center [641, 190] width 90 height 32
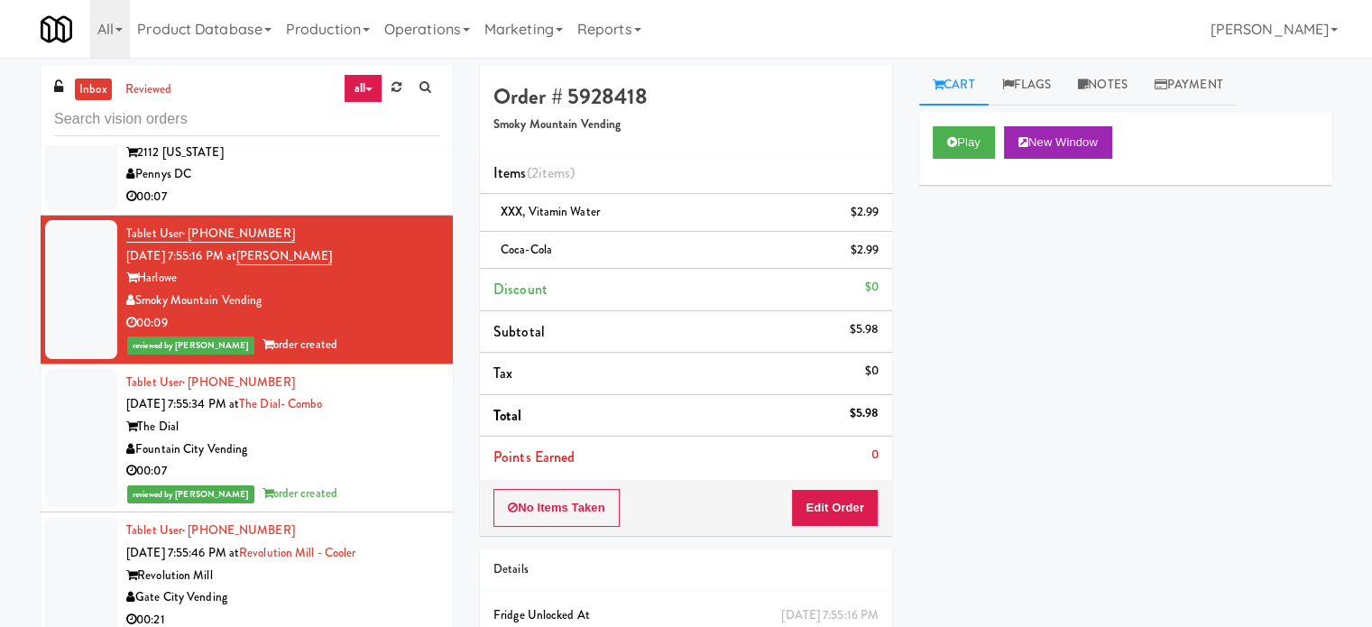
click
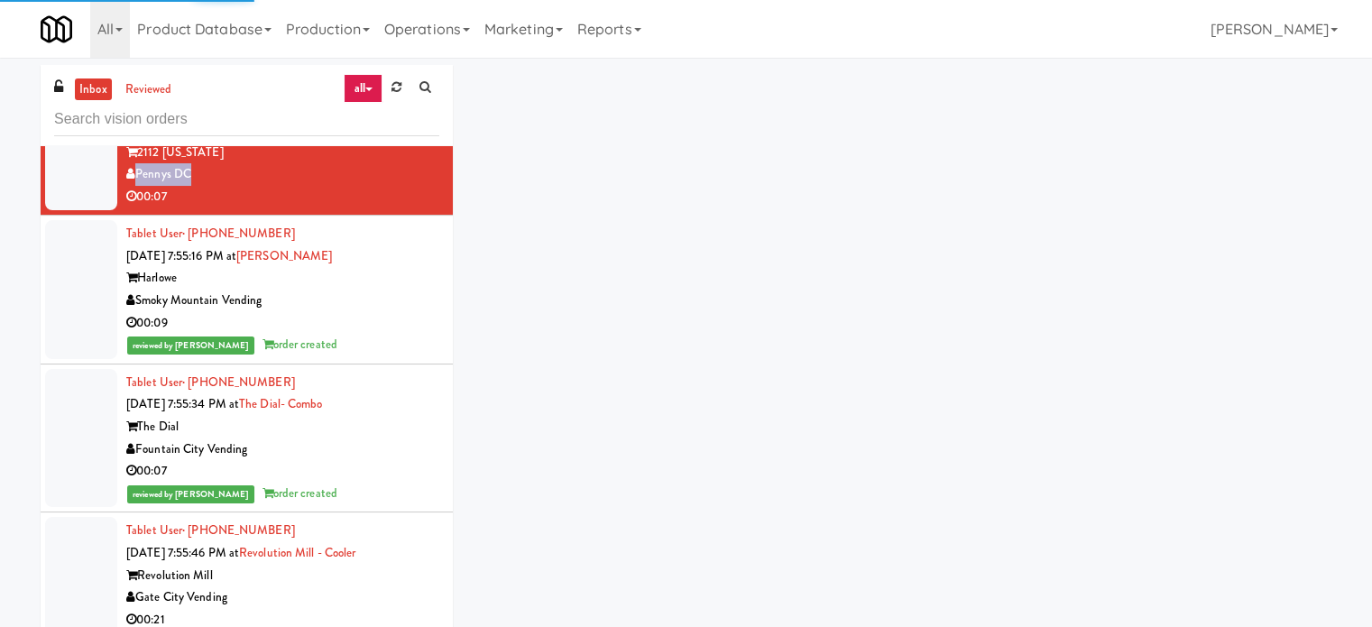
drag, startPoint x: 387, startPoint y: 216, endPoint x: 452, endPoint y: 348, distance: 147.6
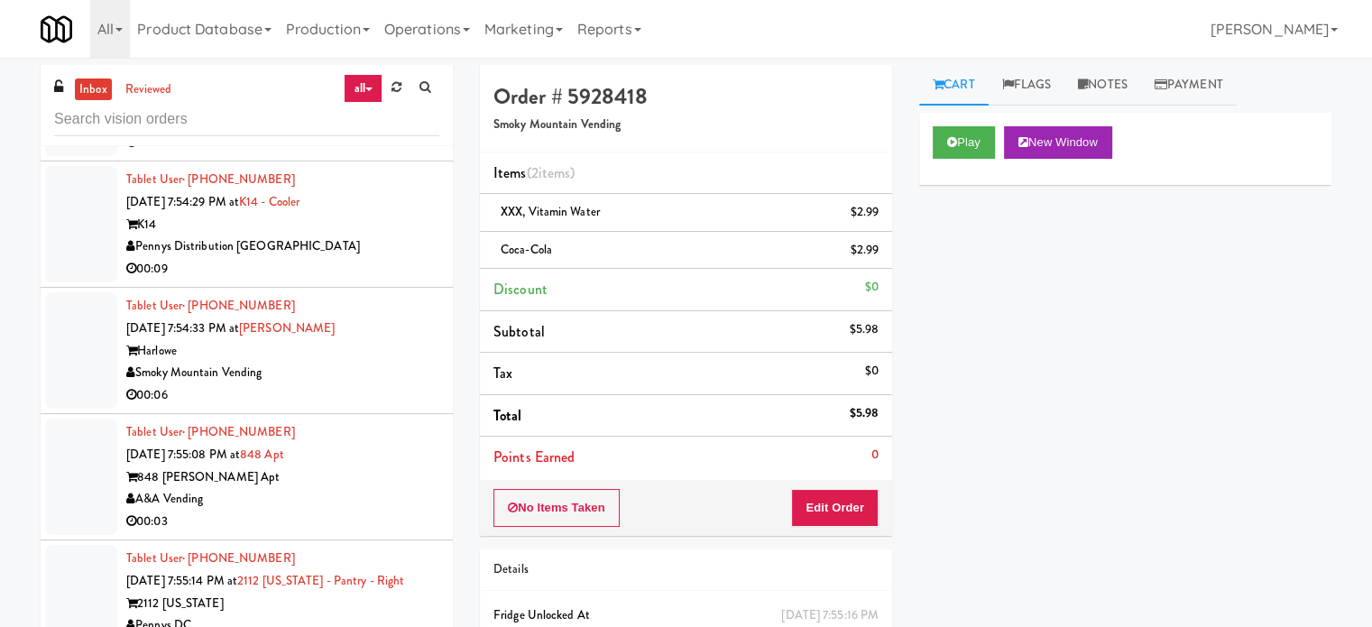
scroll to position [13285, 0]
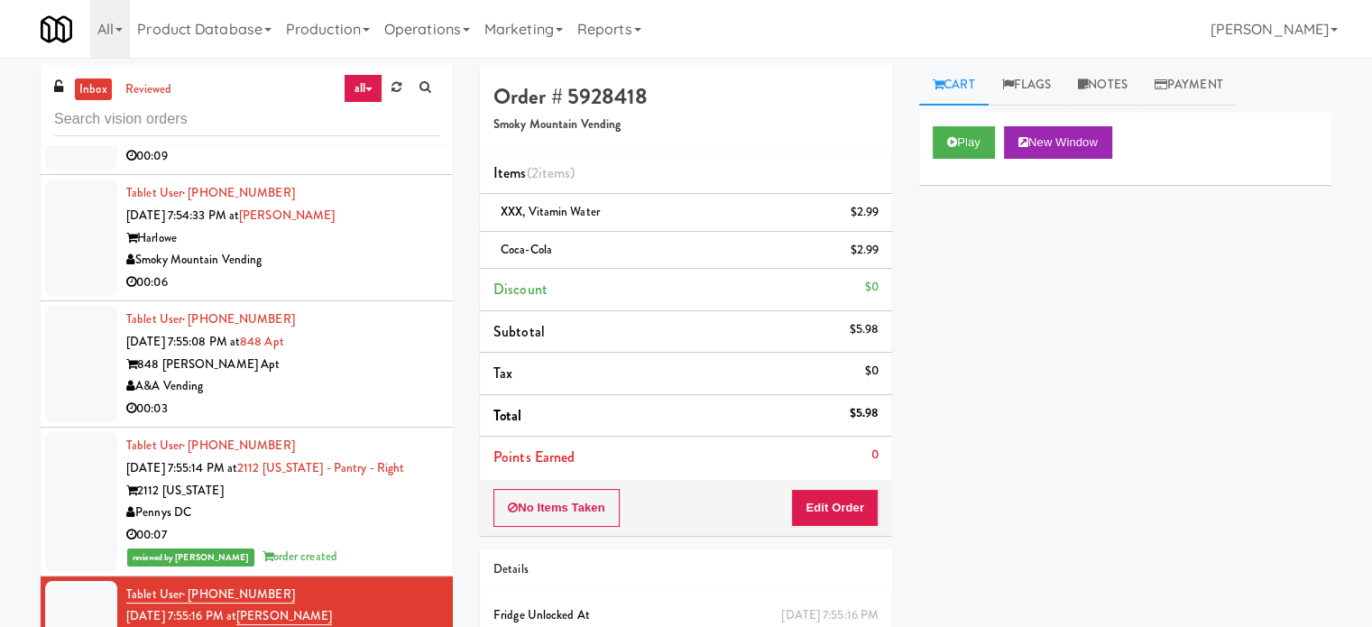
scroll to position [12890, 0]
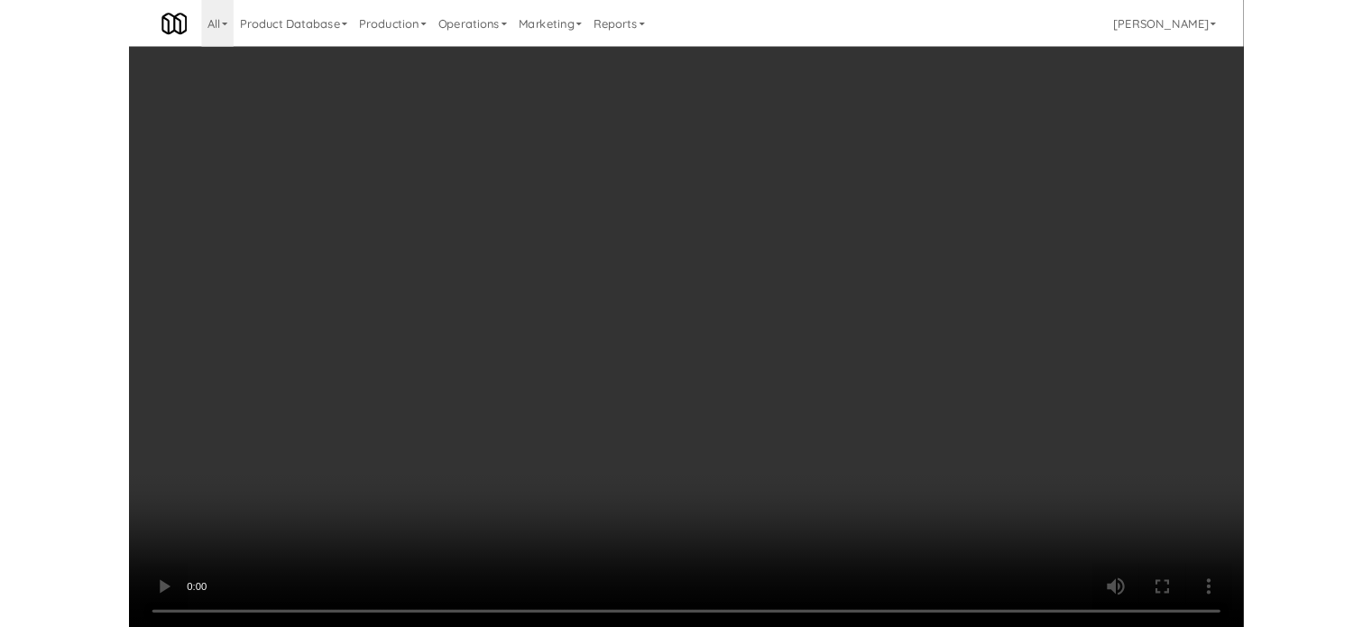
scroll to position [12867, 0]
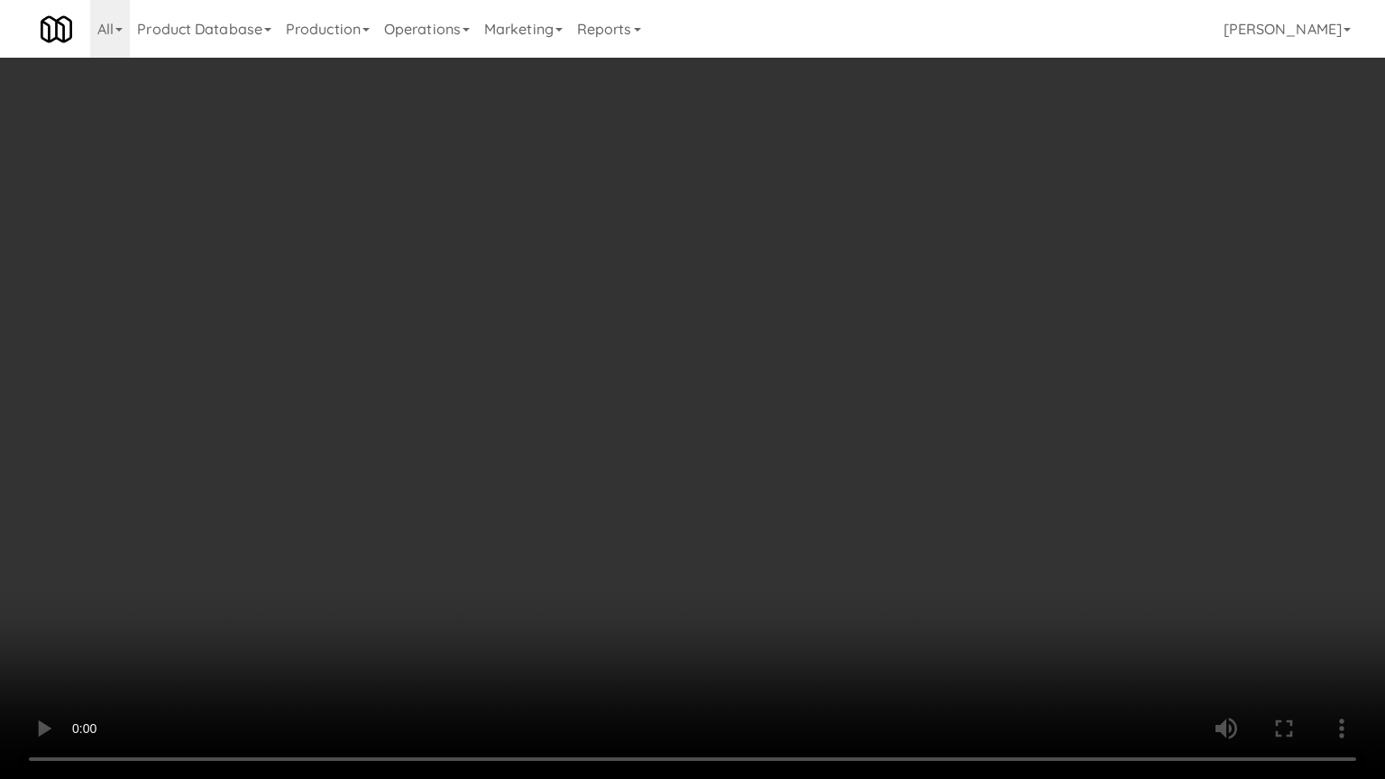
drag, startPoint x: 378, startPoint y: 575, endPoint x: 487, endPoint y: 474, distance: 148.7
drag, startPoint x: 681, startPoint y: 437, endPoint x: 854, endPoint y: 274, distance: 237.4
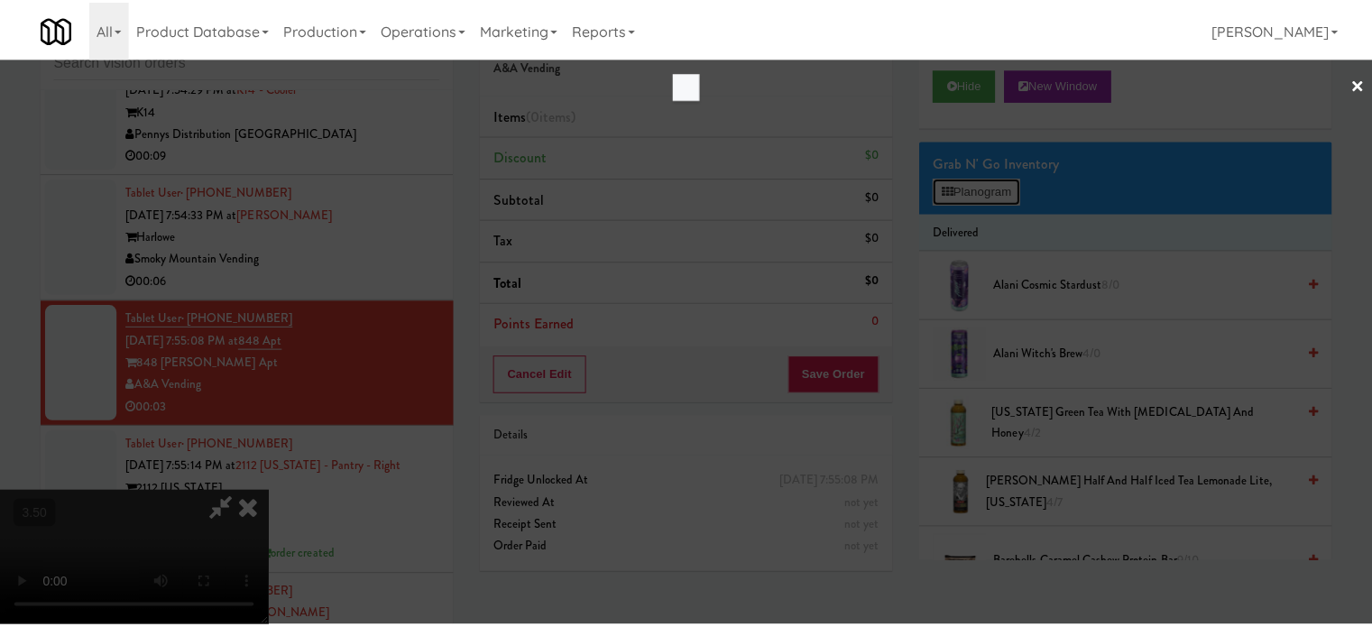
scroll to position [12867, 0]
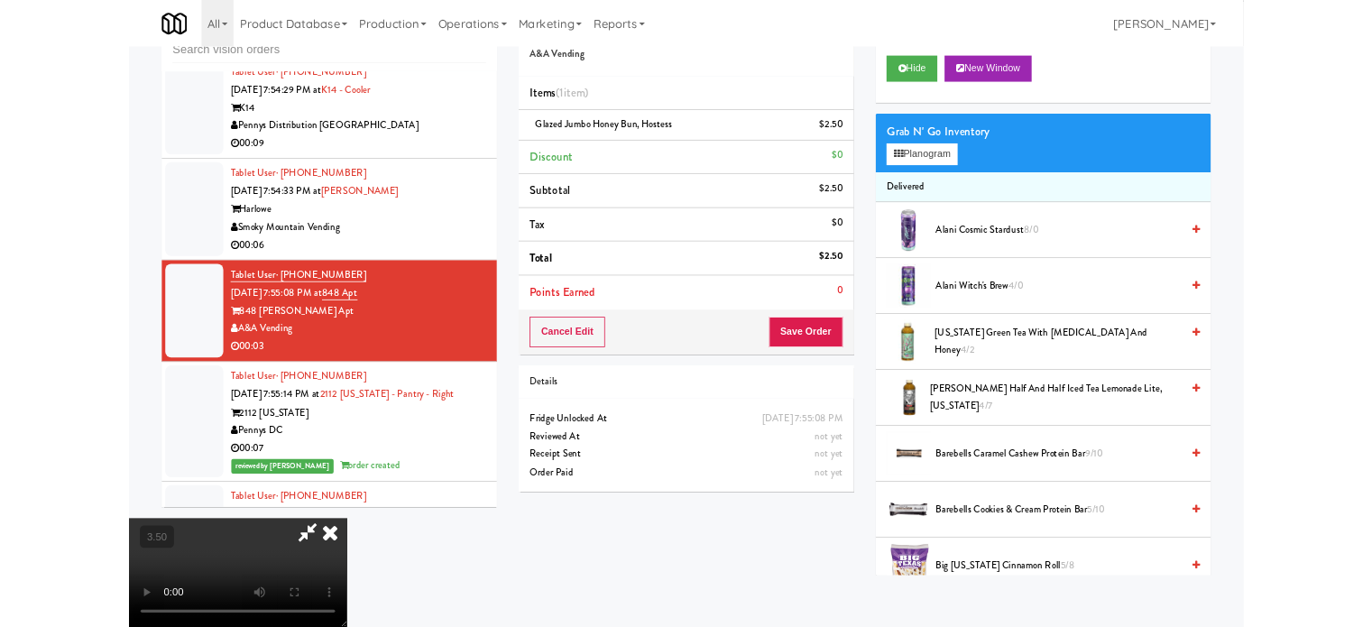
scroll to position [12890, 0]
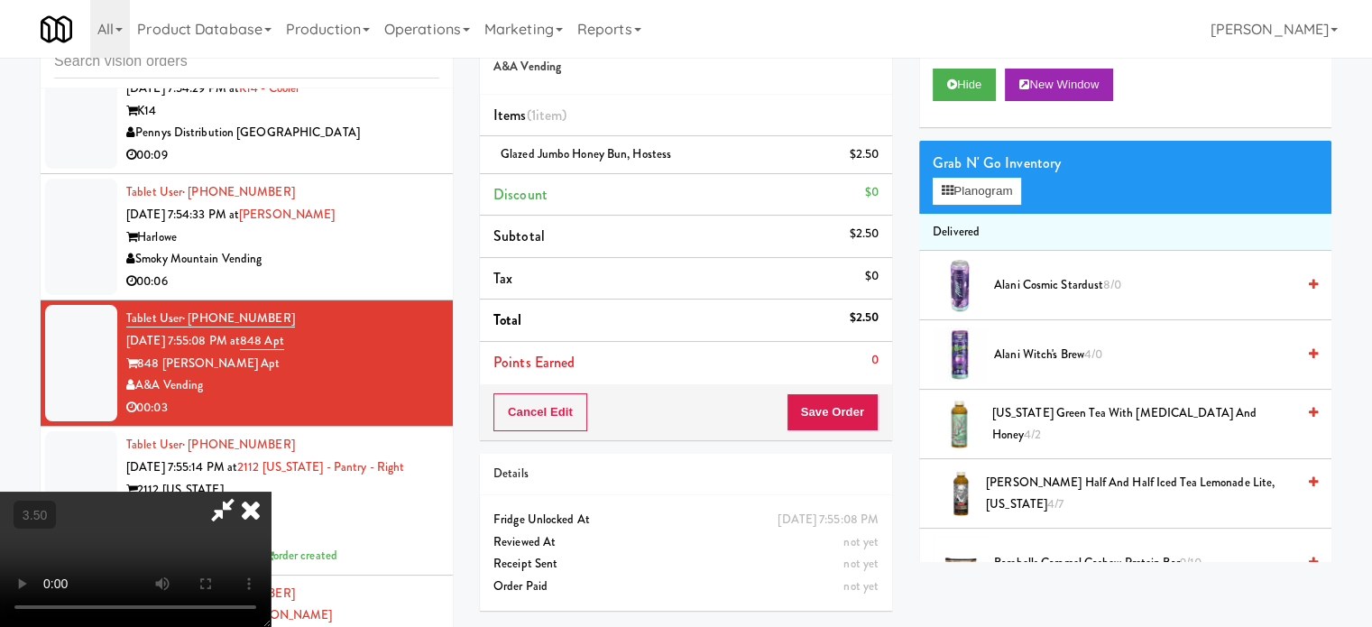
drag, startPoint x: 798, startPoint y: 75, endPoint x: 799, endPoint y: 93, distance: 18.1
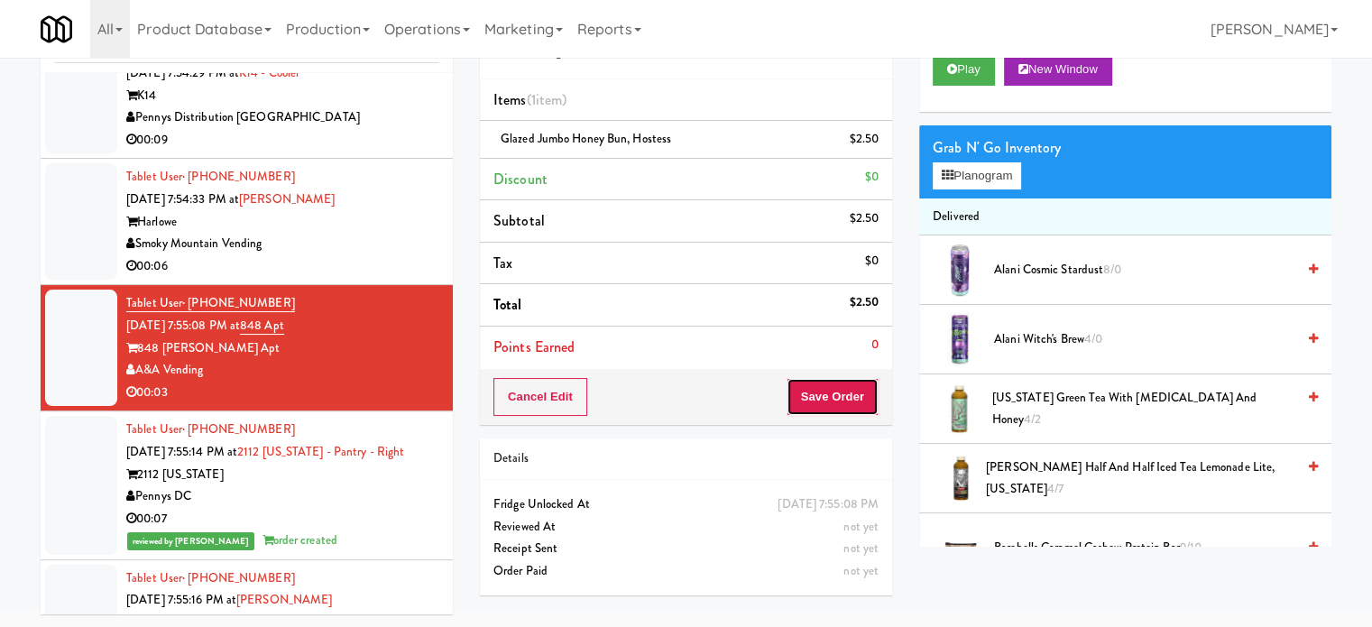
drag, startPoint x: 827, startPoint y: 402, endPoint x: 643, endPoint y: 253, distance: 236.6
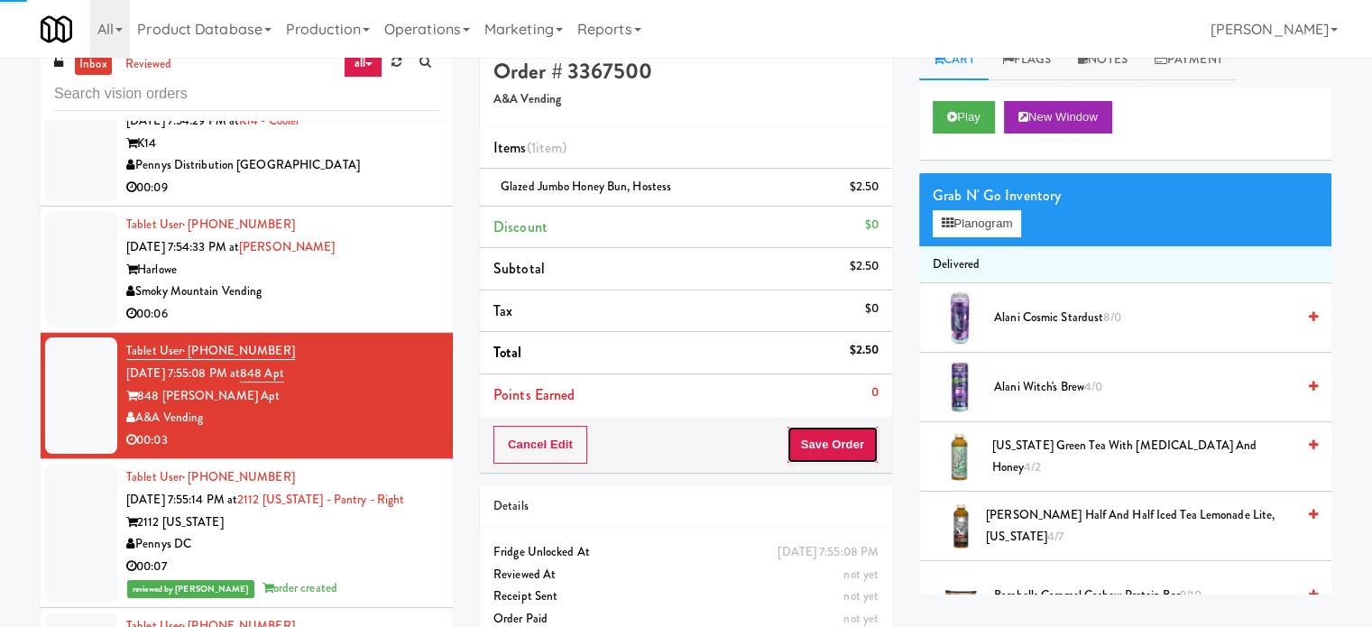
scroll to position [0, 0]
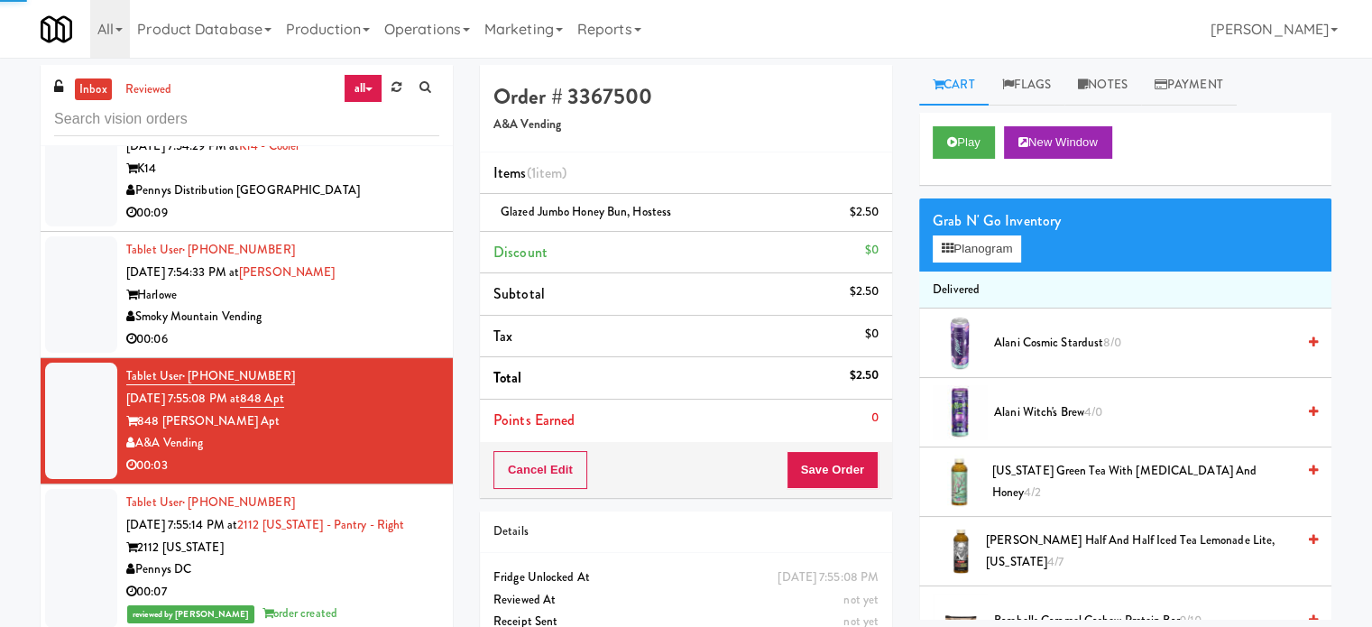
drag, startPoint x: 399, startPoint y: 317, endPoint x: 501, endPoint y: 251, distance: 122.6
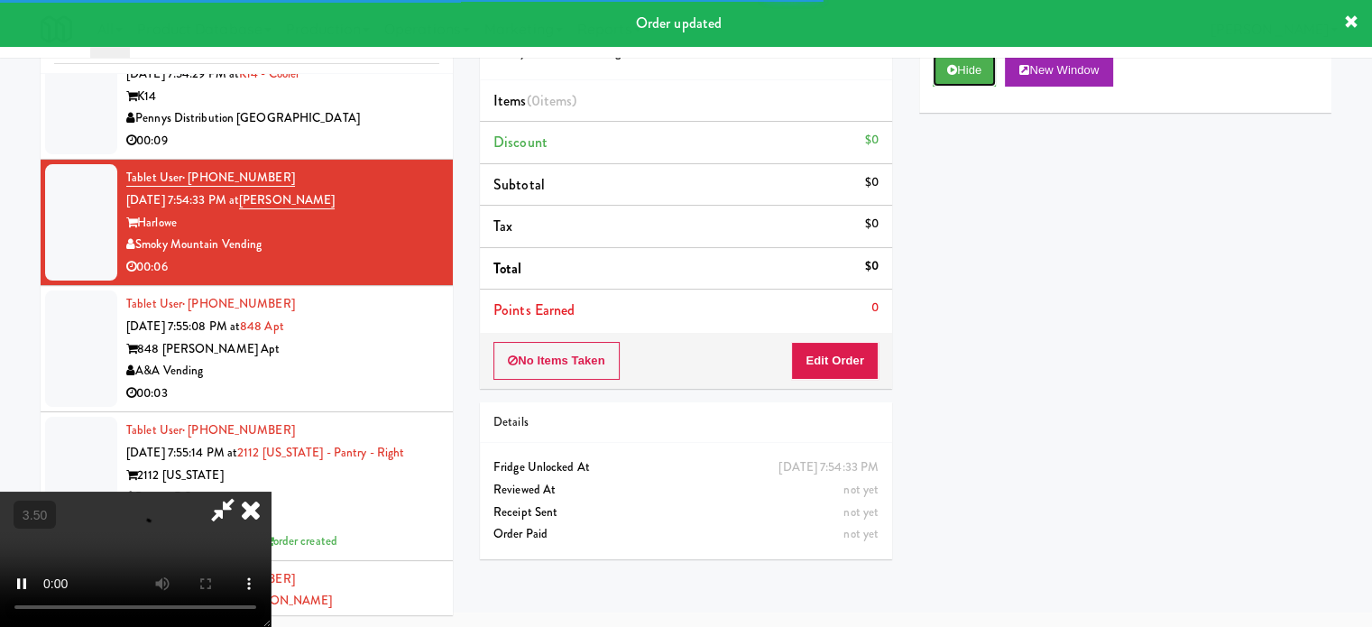
scroll to position [73, 0]
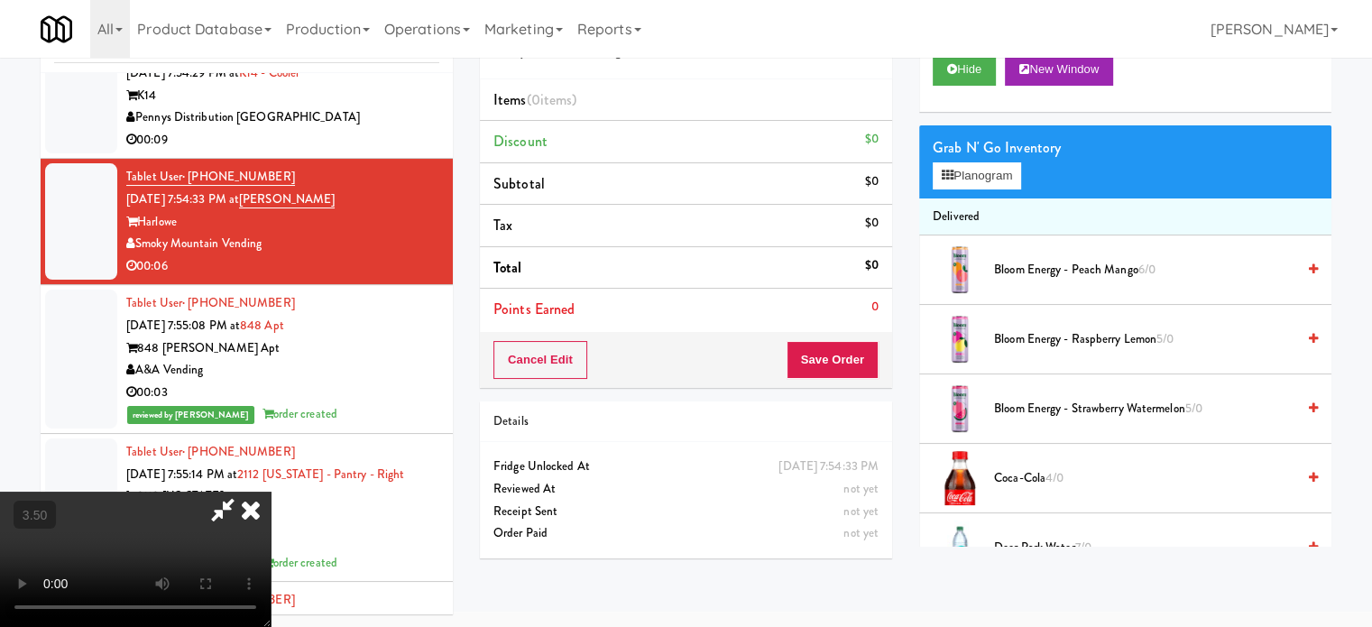
drag, startPoint x: 572, startPoint y: 389, endPoint x: 581, endPoint y: 378, distance: 14.1
drag, startPoint x: 581, startPoint y: 378, endPoint x: 617, endPoint y: 393, distance: 39.2
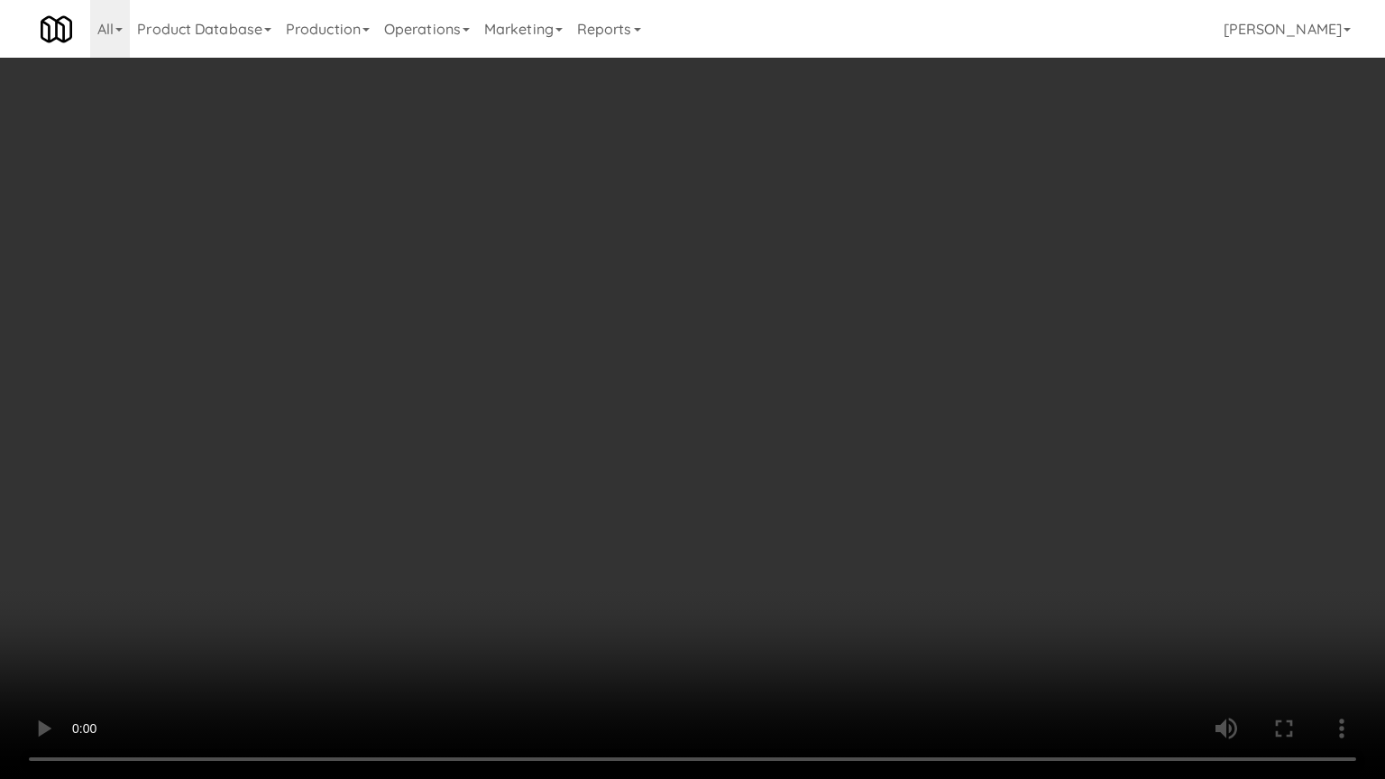
scroll to position [12867, 0]
drag, startPoint x: 693, startPoint y: 380, endPoint x: 718, endPoint y: 374, distance: 25.8
drag, startPoint x: 776, startPoint y: 407, endPoint x: 759, endPoint y: 408, distance: 17.2
drag, startPoint x: 726, startPoint y: 411, endPoint x: 777, endPoint y: 281, distance: 139.7
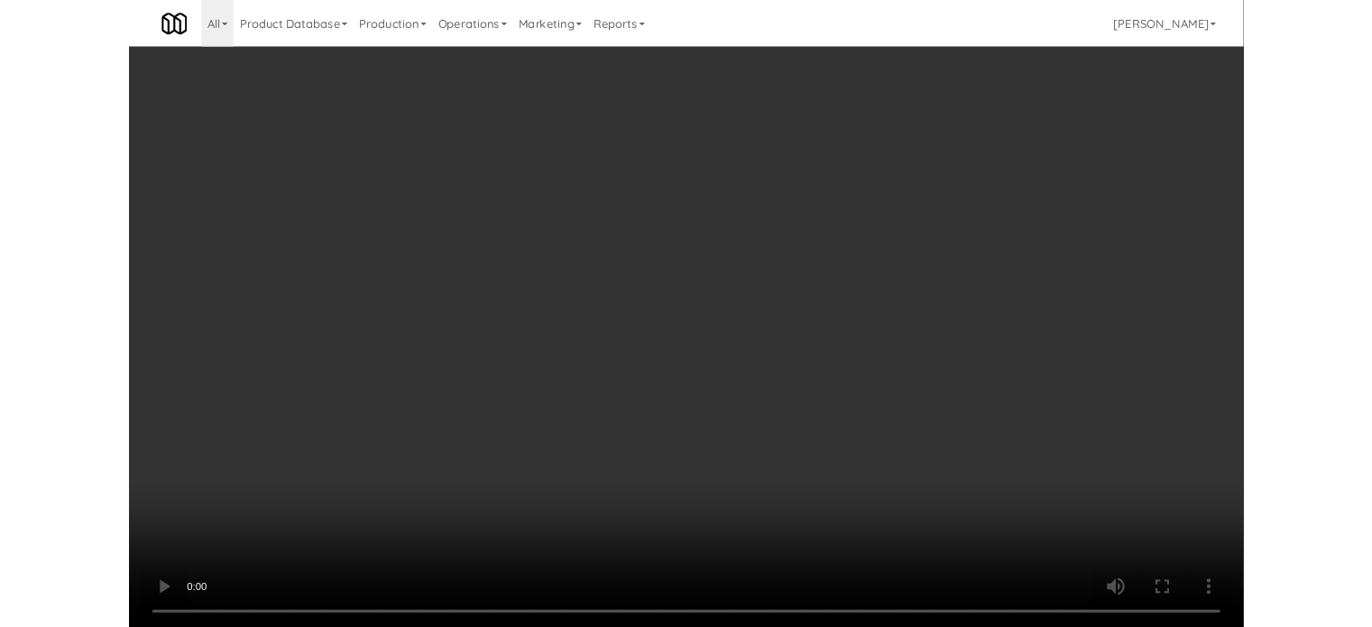
scroll to position [73, 0]
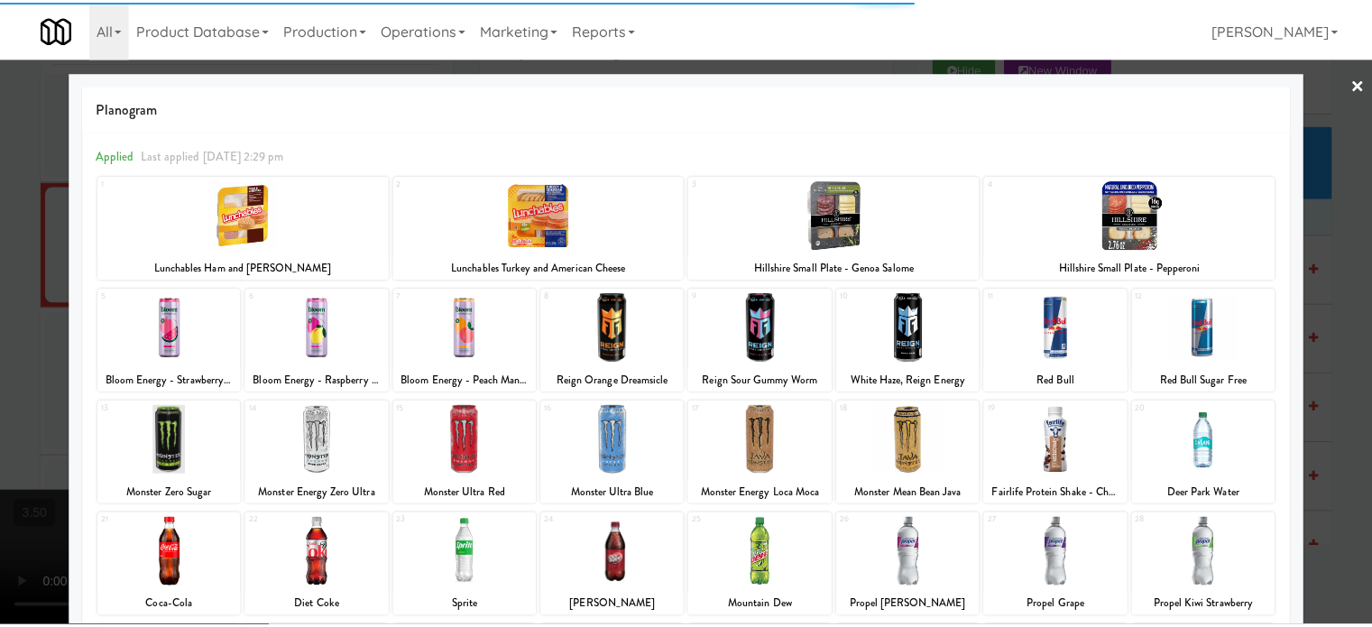
scroll to position [258, 0]
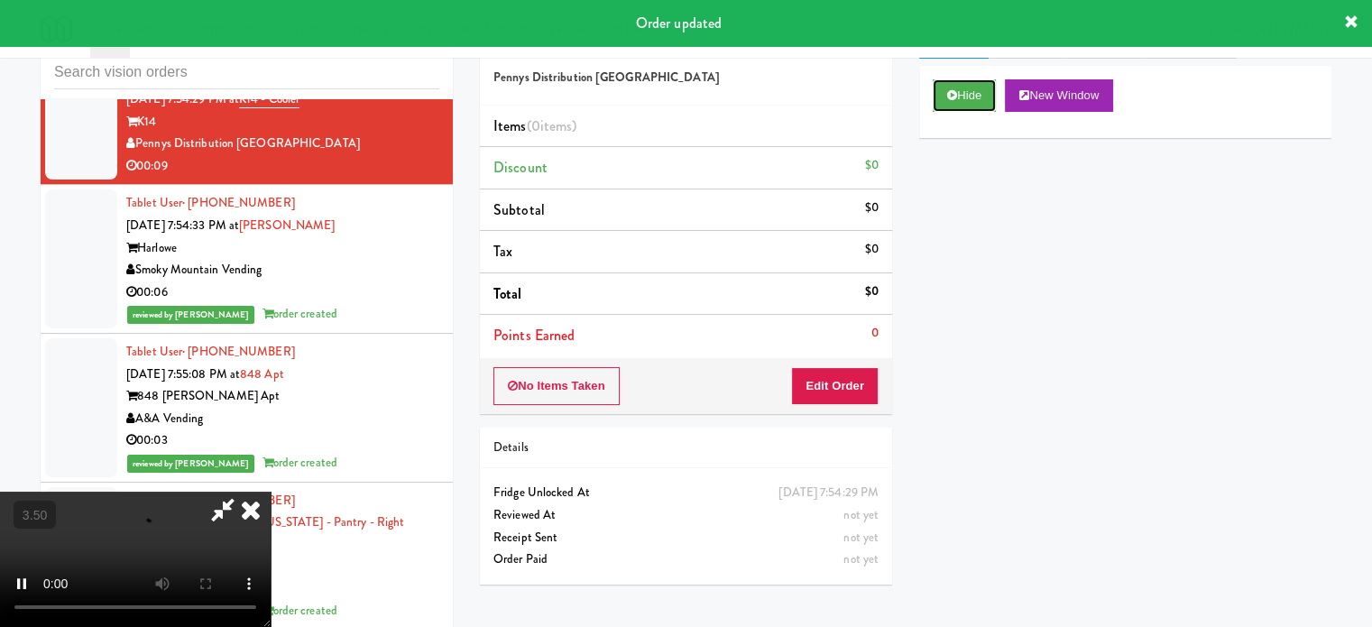
scroll to position [73, 0]
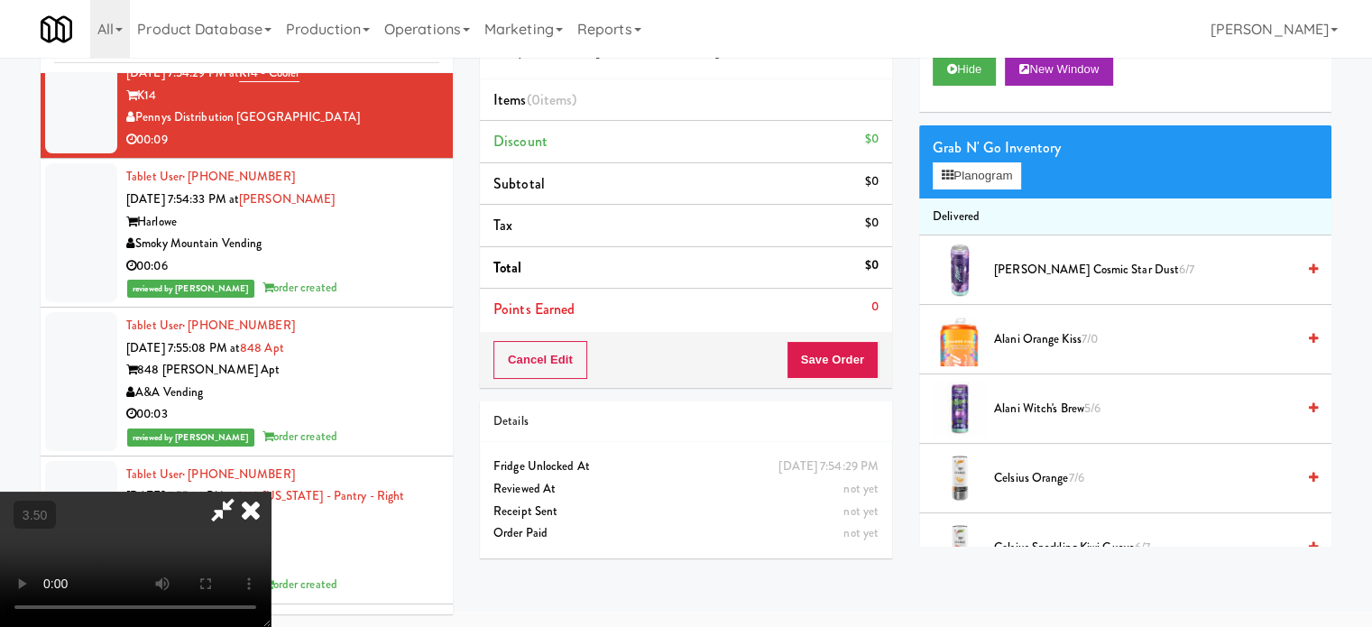
drag, startPoint x: 440, startPoint y: 381, endPoint x: 462, endPoint y: 356, distance: 32.6
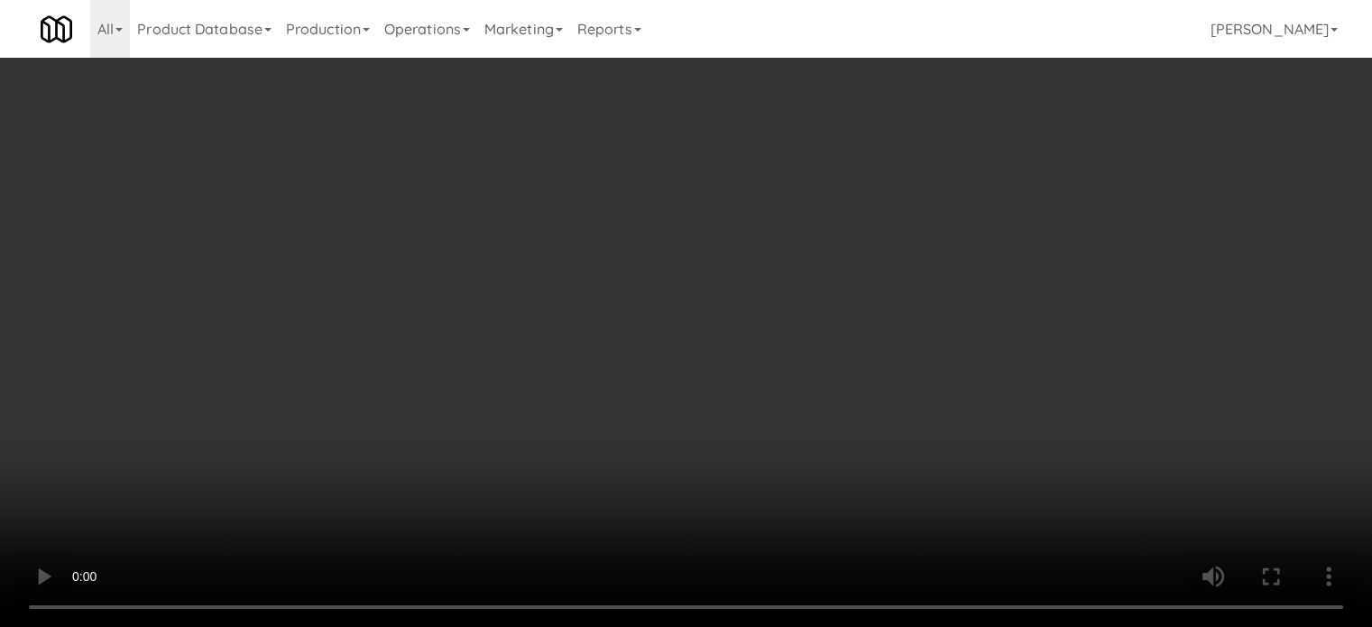
scroll to position [12867, 0]
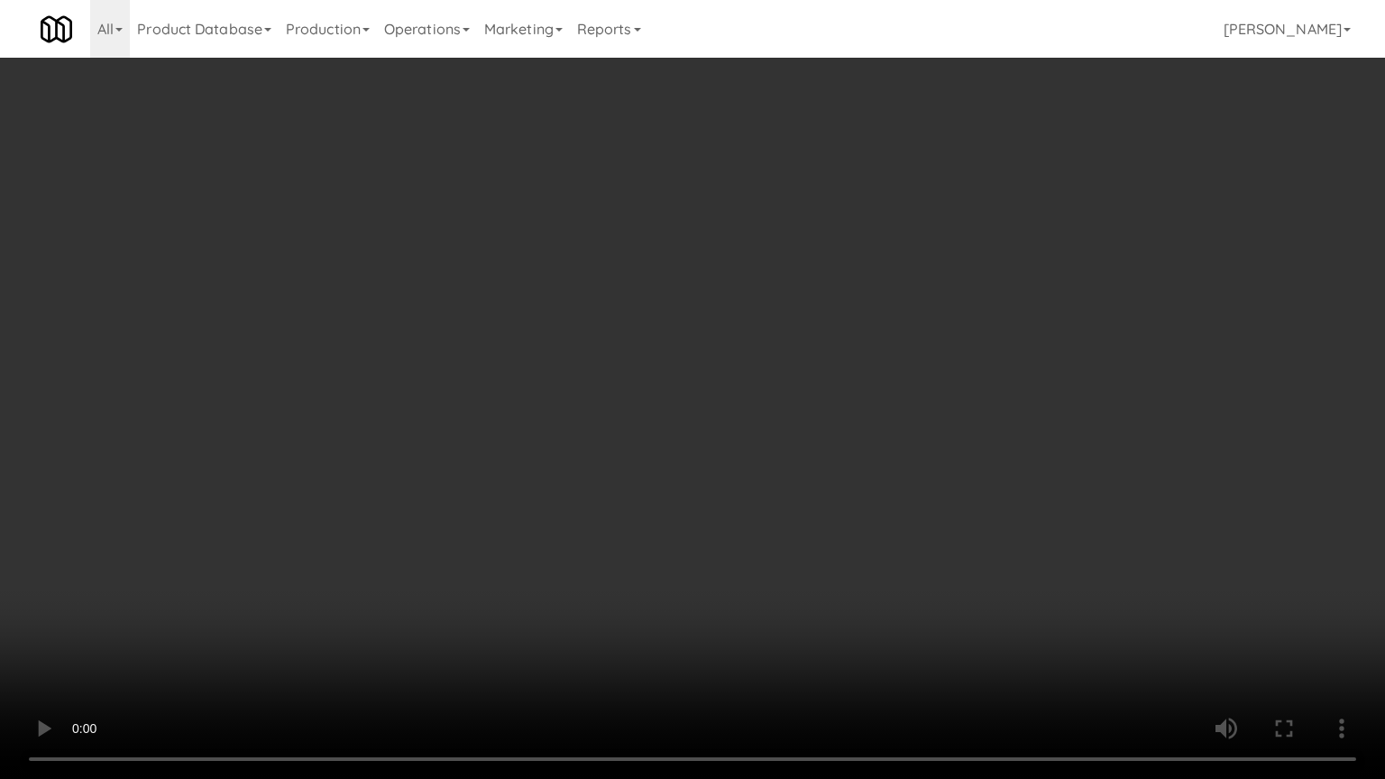
drag, startPoint x: 382, startPoint y: 527, endPoint x: 425, endPoint y: 474, distance: 67.3
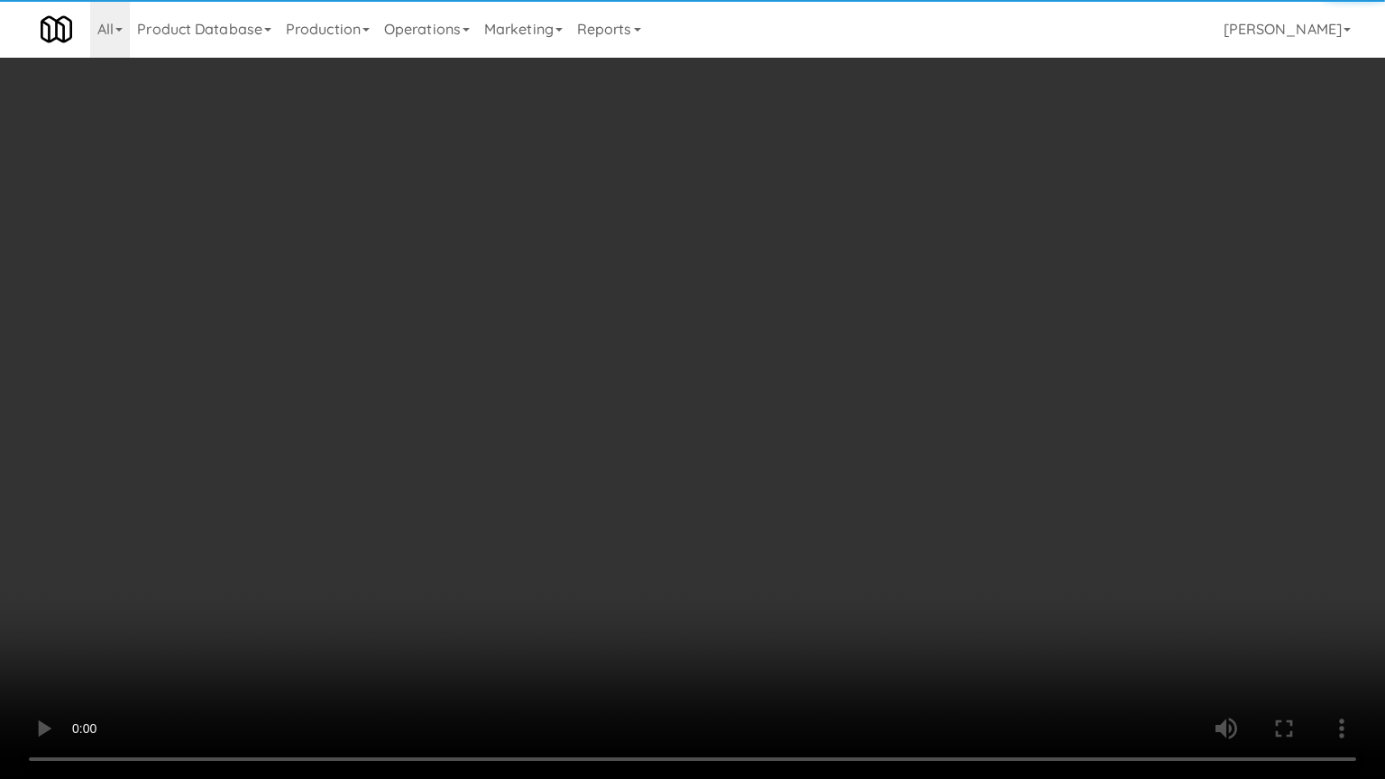
drag, startPoint x: 530, startPoint y: 493, endPoint x: 538, endPoint y: 450, distance: 43.9
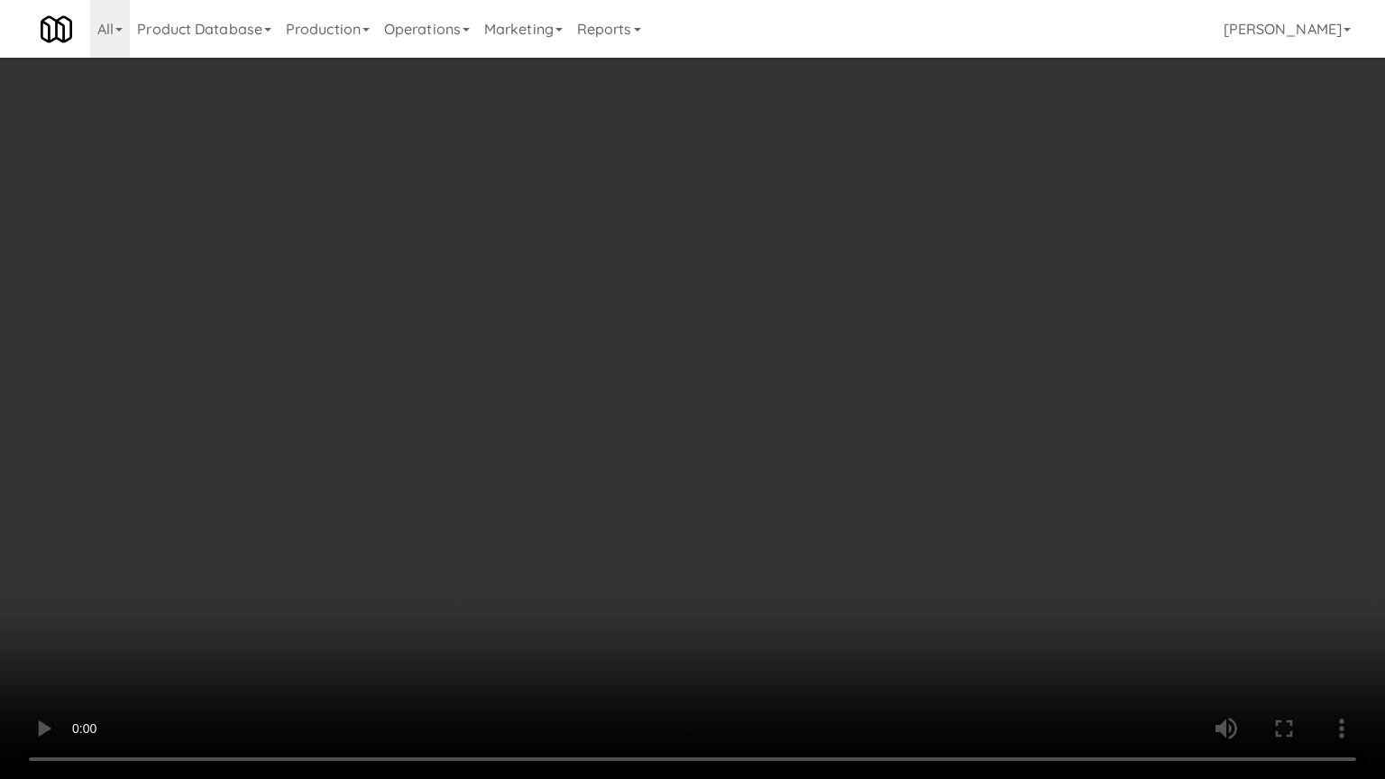
drag, startPoint x: 545, startPoint y: 435, endPoint x: 611, endPoint y: 432, distance: 65.9
drag, startPoint x: 611, startPoint y: 432, endPoint x: 1123, endPoint y: 345, distance: 519.6
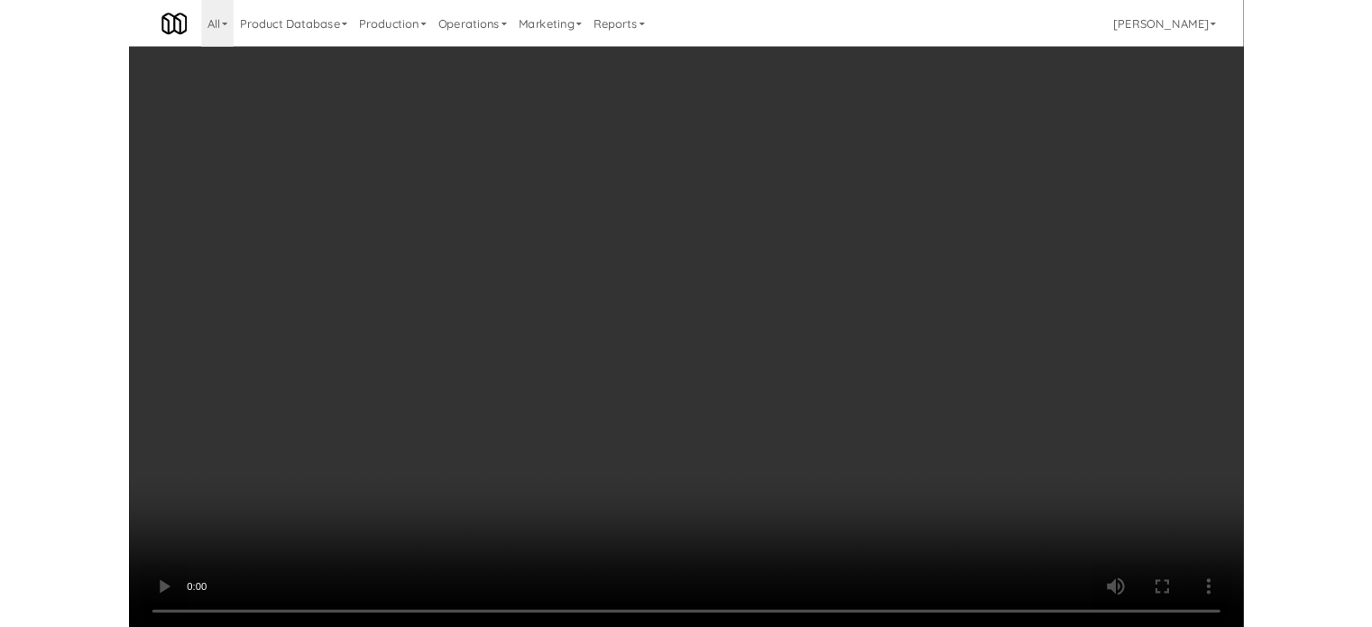
scroll to position [12890, 0]
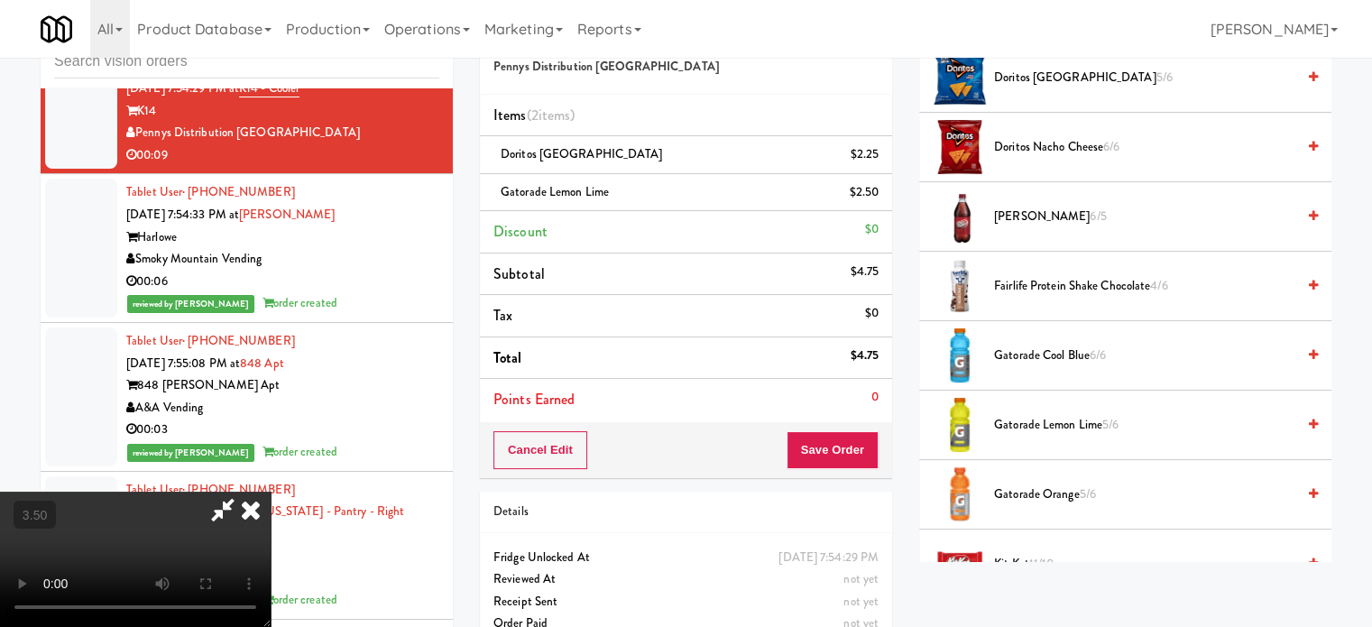
drag, startPoint x: 1069, startPoint y: 356, endPoint x: 895, endPoint y: 258, distance: 199.9
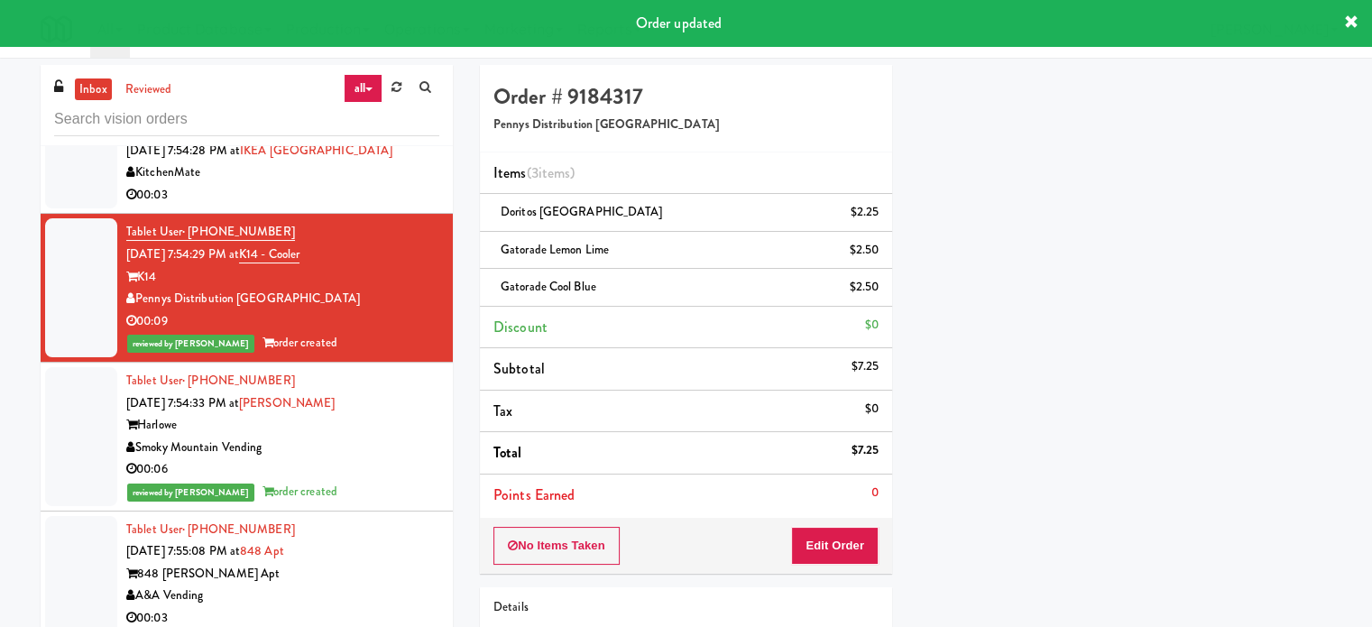
scroll to position [12551, 0]
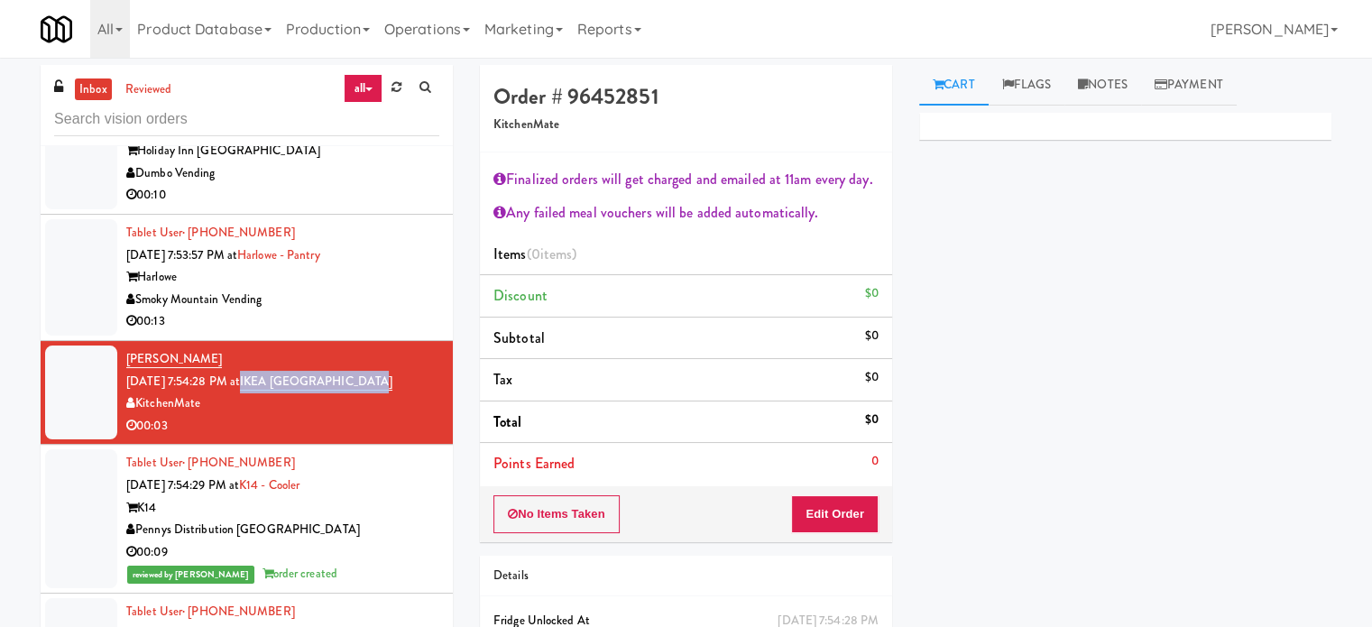
drag, startPoint x: 396, startPoint y: 421, endPoint x: 263, endPoint y: 424, distance: 132.6
copy link "IKEA [GEOGRAPHIC_DATA]"
drag, startPoint x: 393, startPoint y: 333, endPoint x: 435, endPoint y: 308, distance: 48.6
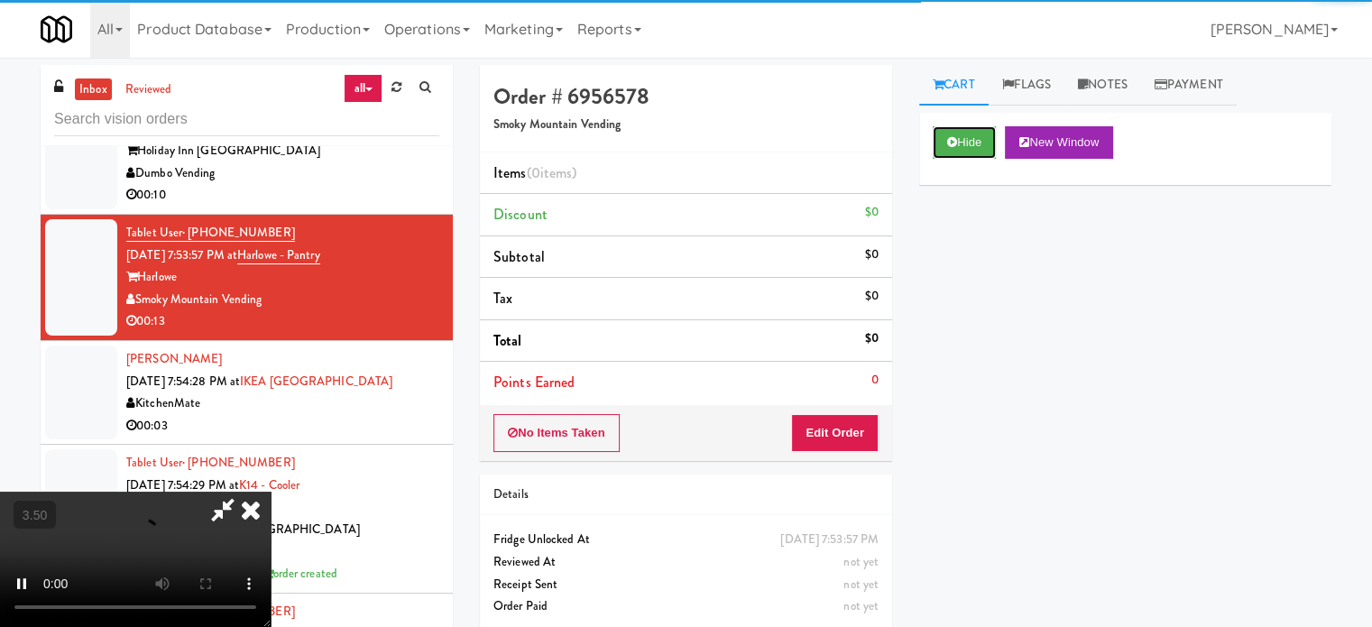
scroll to position [73, 0]
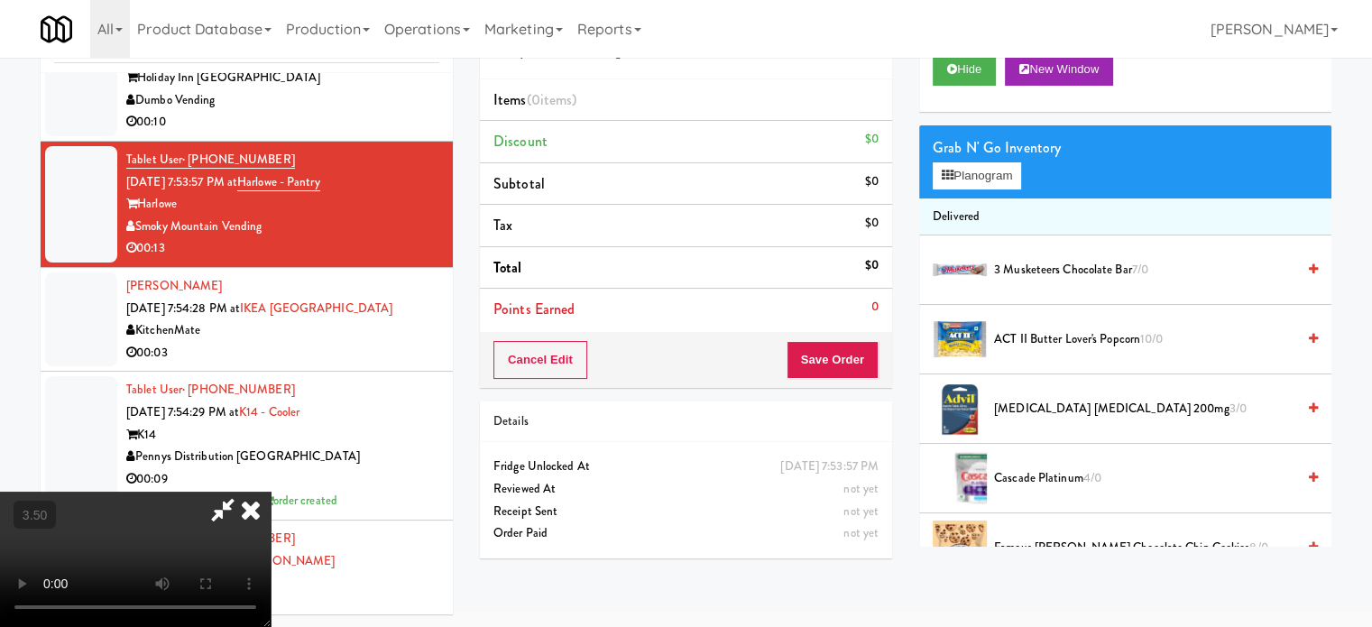
drag, startPoint x: 435, startPoint y: 485, endPoint x: 441, endPoint y: 471, distance: 15.8
drag, startPoint x: 441, startPoint y: 471, endPoint x: 505, endPoint y: 496, distance: 68.8
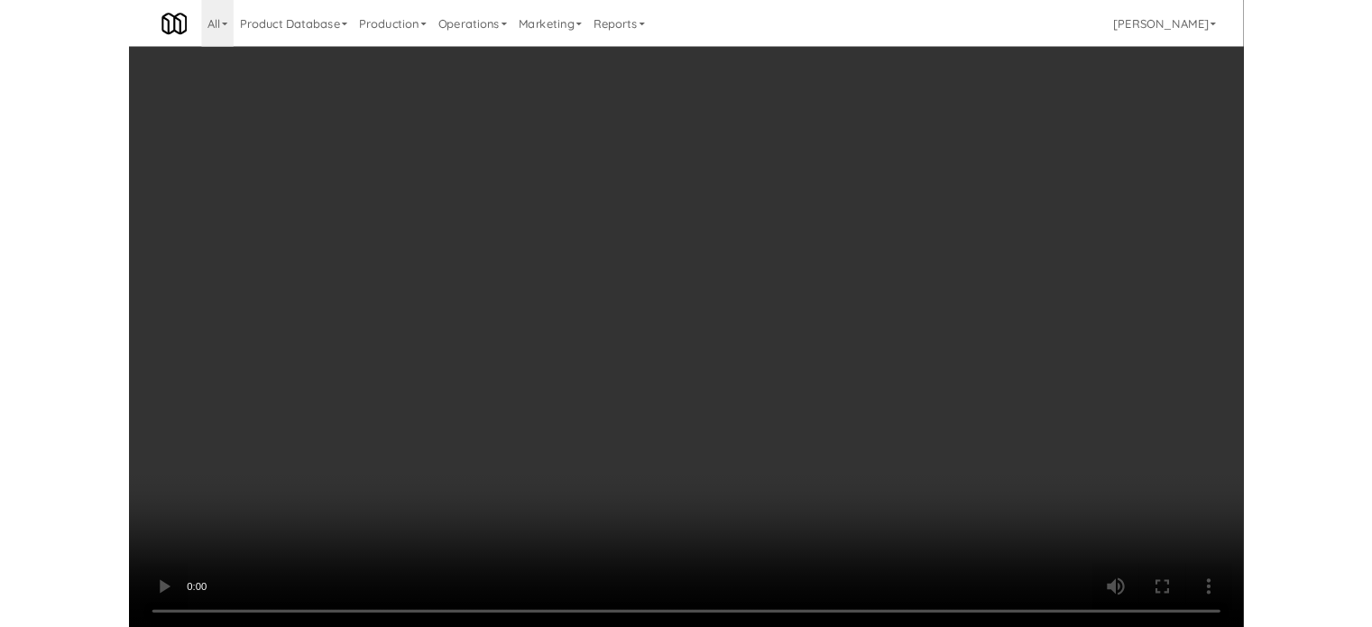
scroll to position [12528, 0]
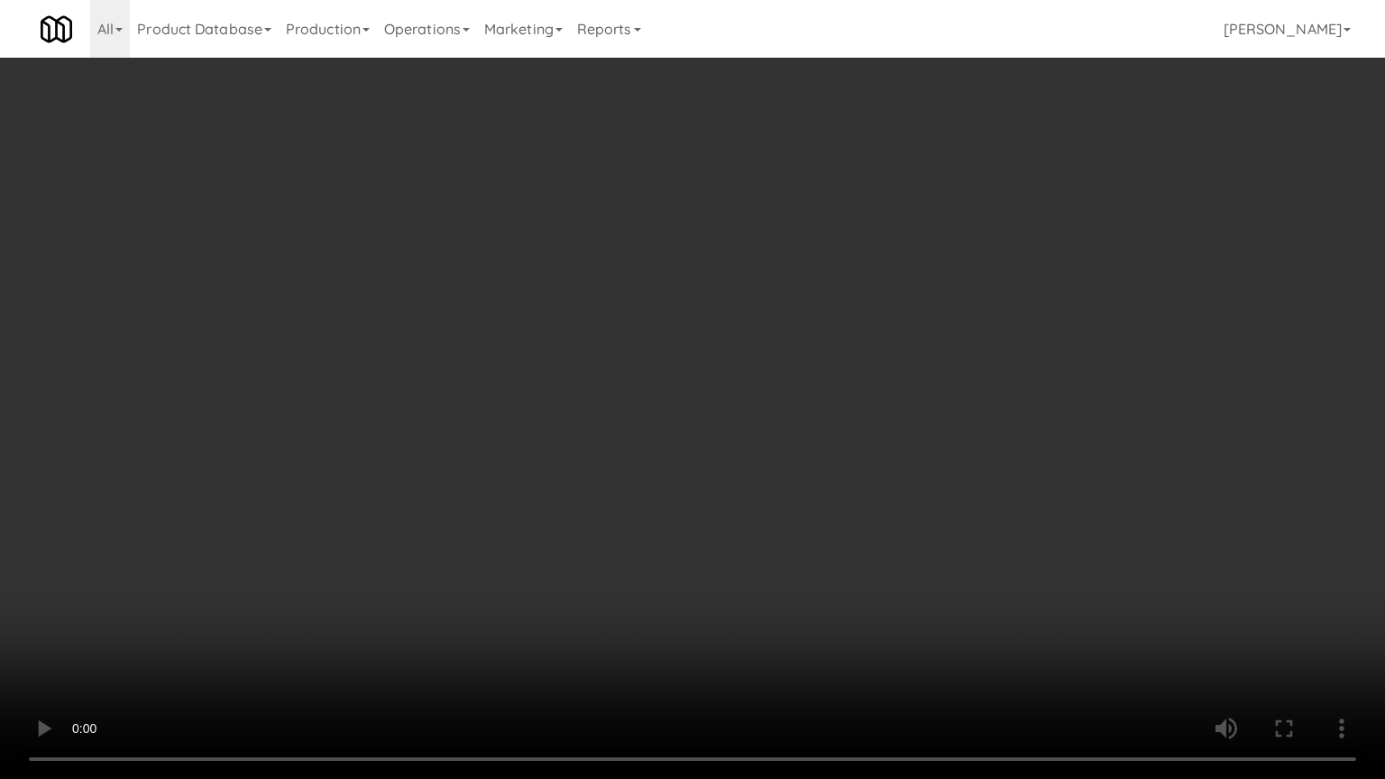
drag, startPoint x: 459, startPoint y: 527, endPoint x: 536, endPoint y: 409, distance: 140.8
drag, startPoint x: 575, startPoint y: 409, endPoint x: 588, endPoint y: 406, distance: 13.1
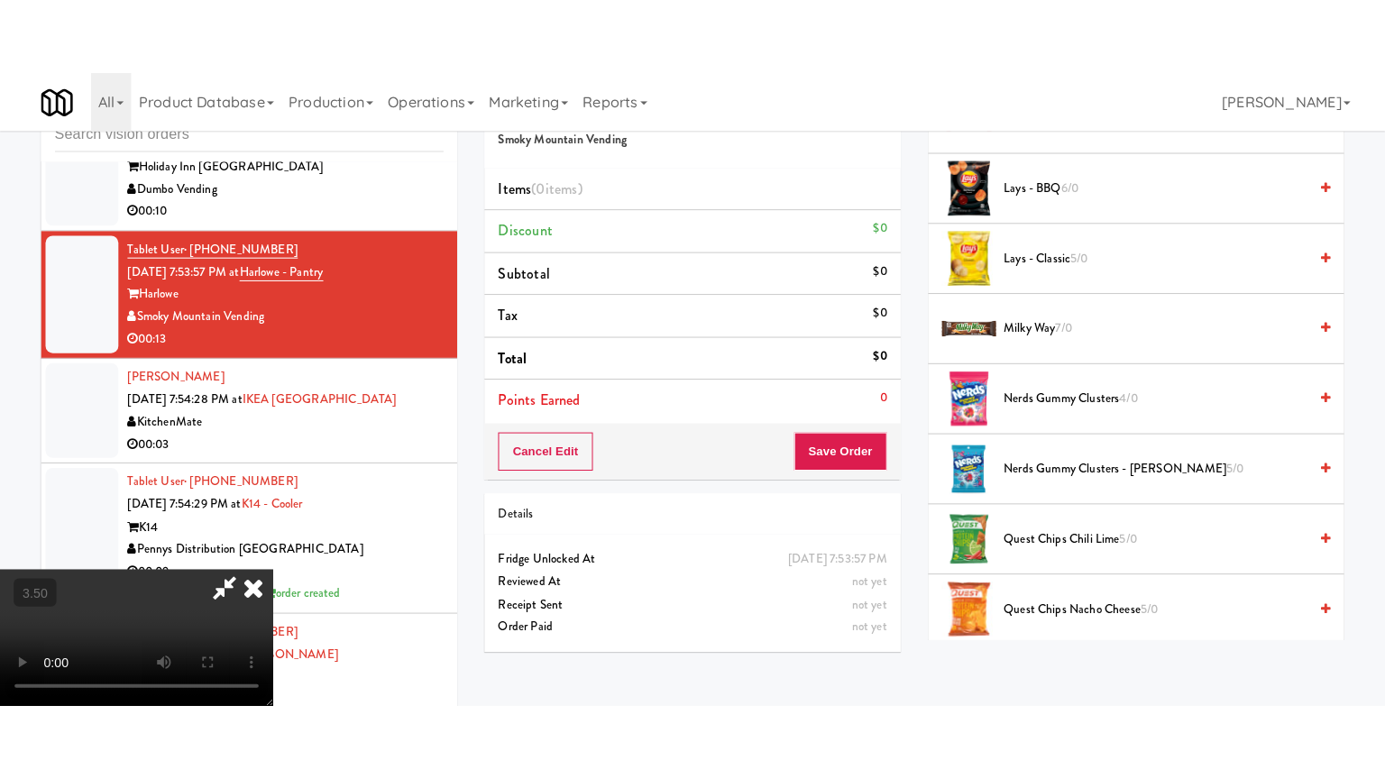
scroll to position [1316, 0]
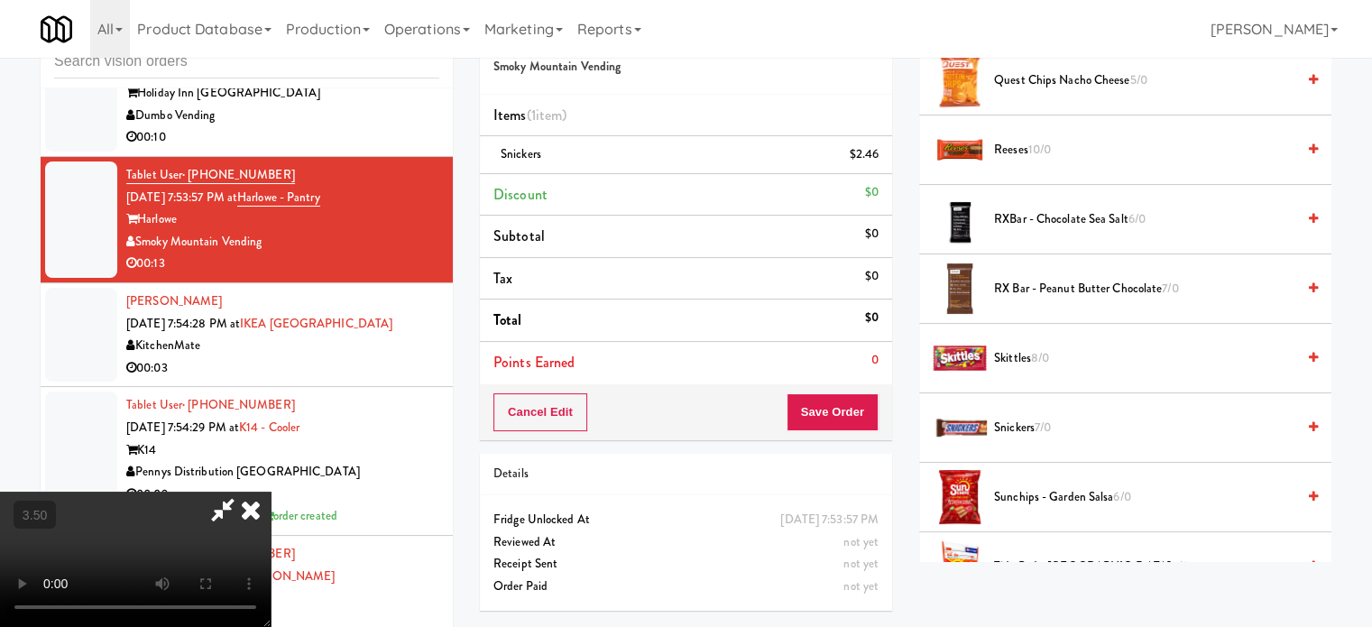
drag, startPoint x: 529, startPoint y: 406, endPoint x: 534, endPoint y: 396, distance: 11.3
drag, startPoint x: 532, startPoint y: 393, endPoint x: 336, endPoint y: 599, distance: 284.5
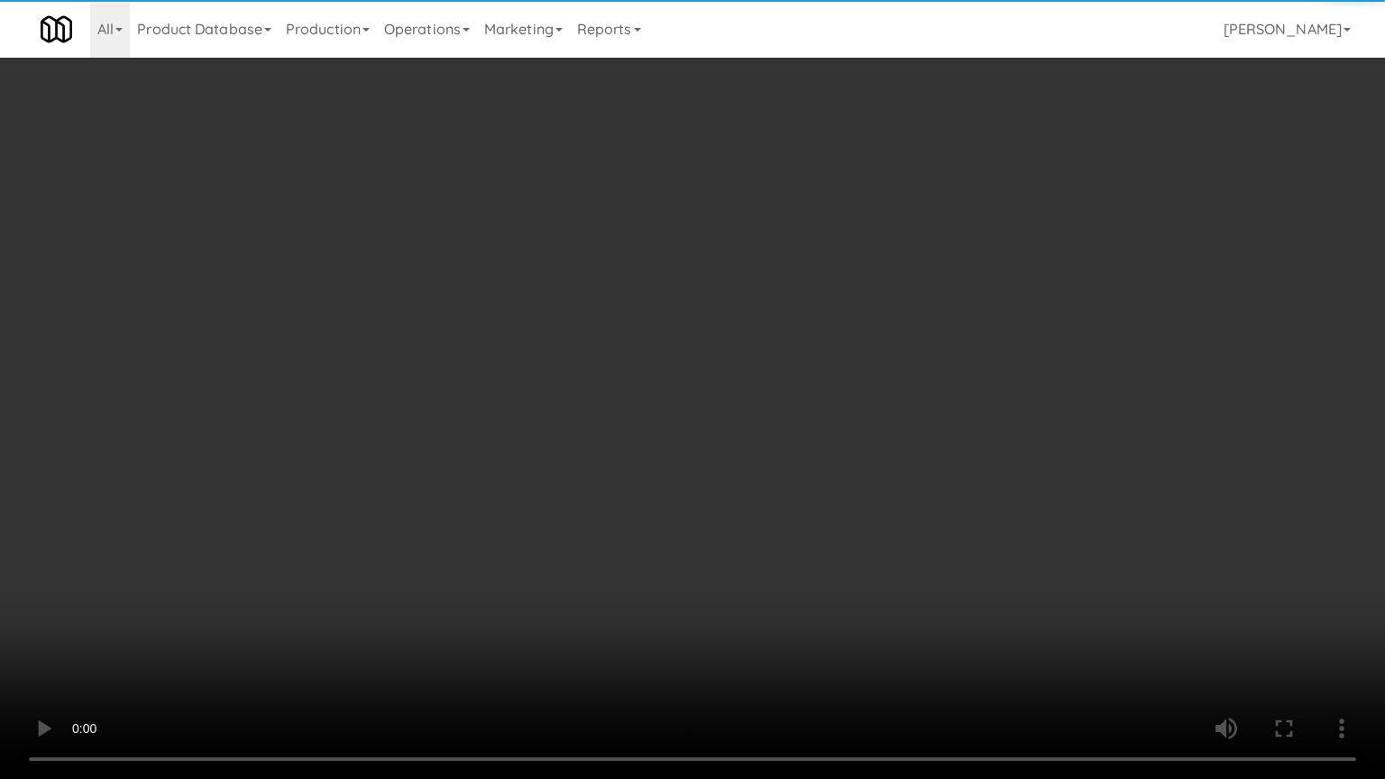
drag, startPoint x: 380, startPoint y: 588, endPoint x: 486, endPoint y: 483, distance: 149.9
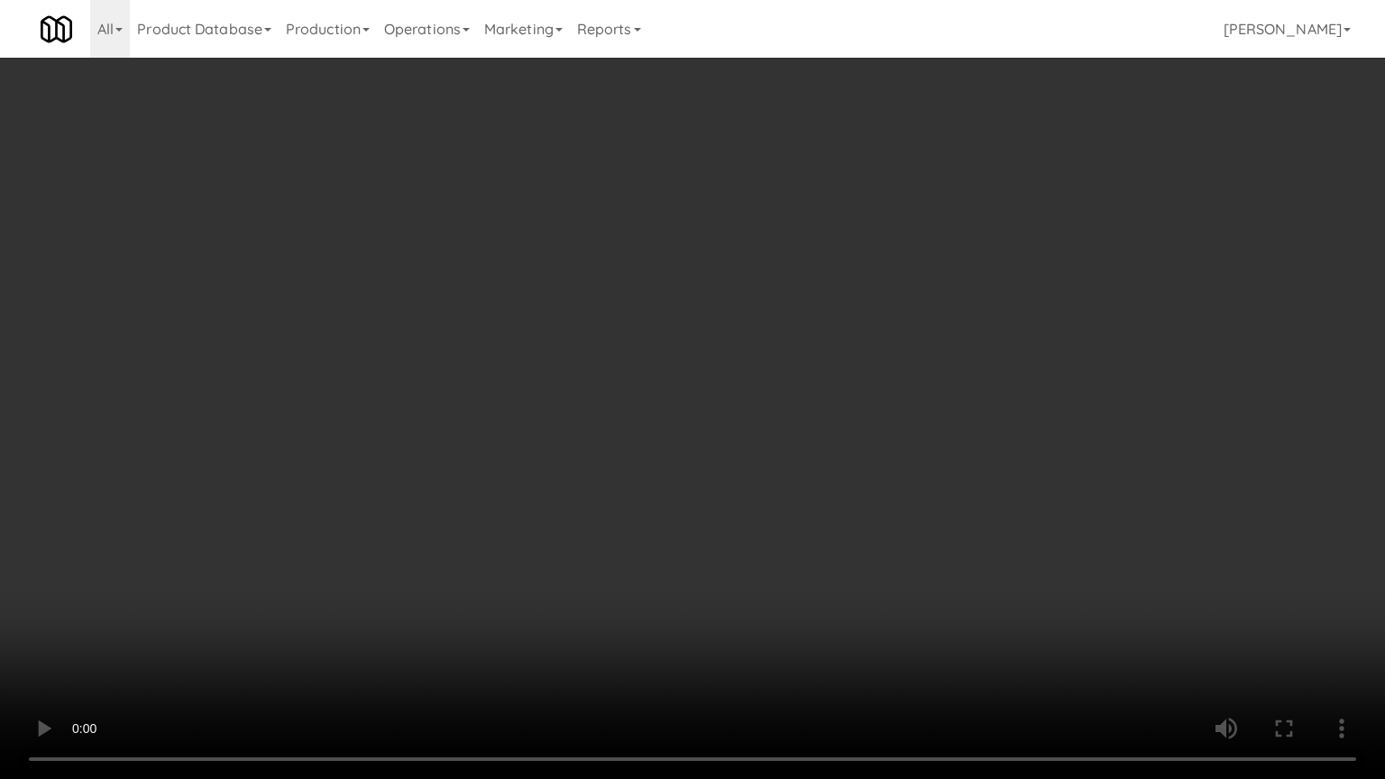
drag, startPoint x: 793, startPoint y: 404, endPoint x: 806, endPoint y: 393, distance: 17.3
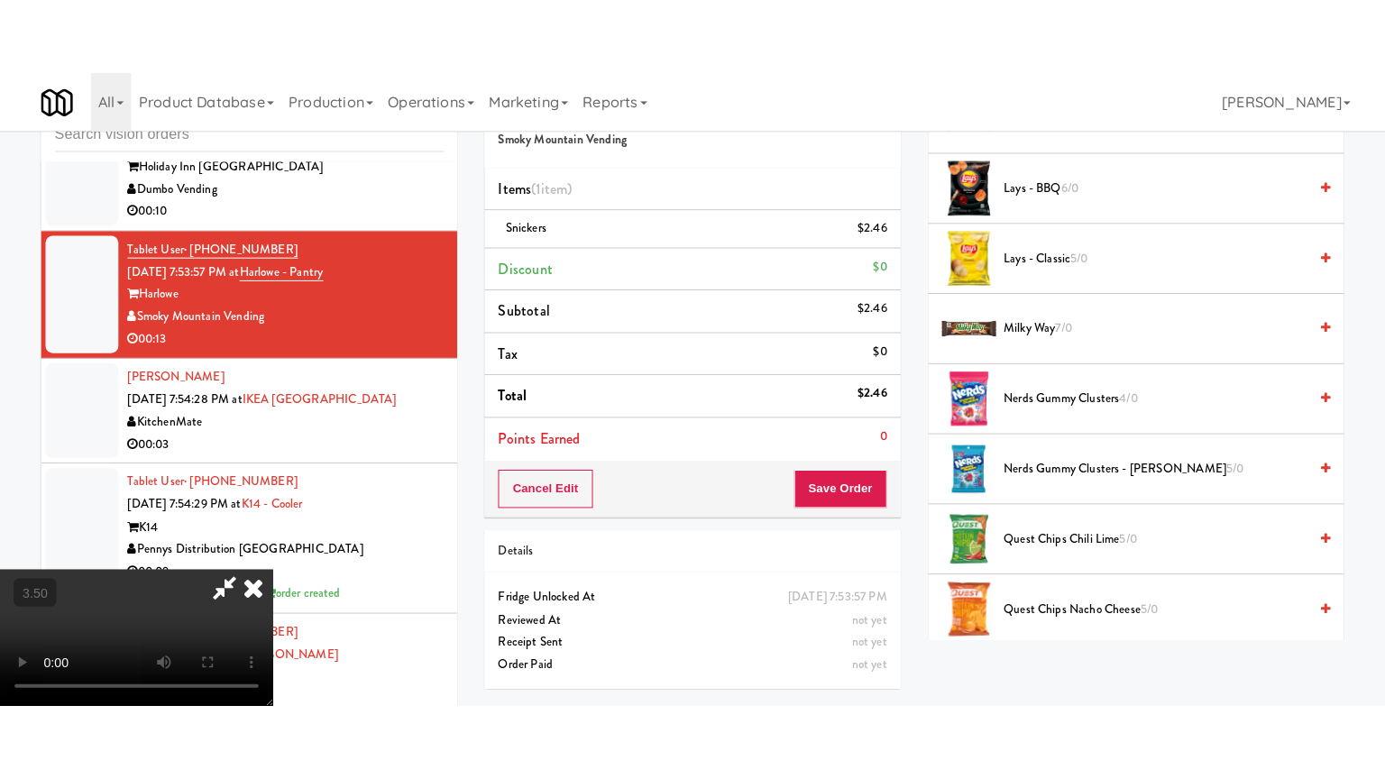
scroll to position [1316, 0]
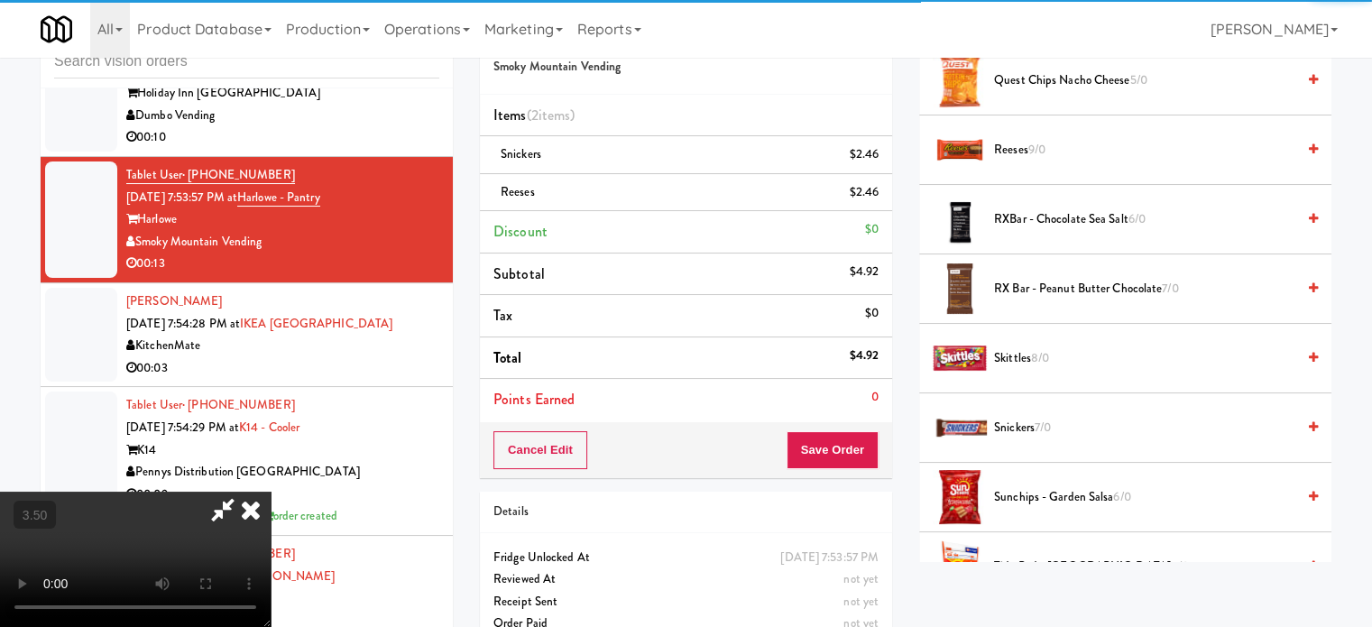
drag, startPoint x: 582, startPoint y: 264, endPoint x: 583, endPoint y: 289, distance: 24.4
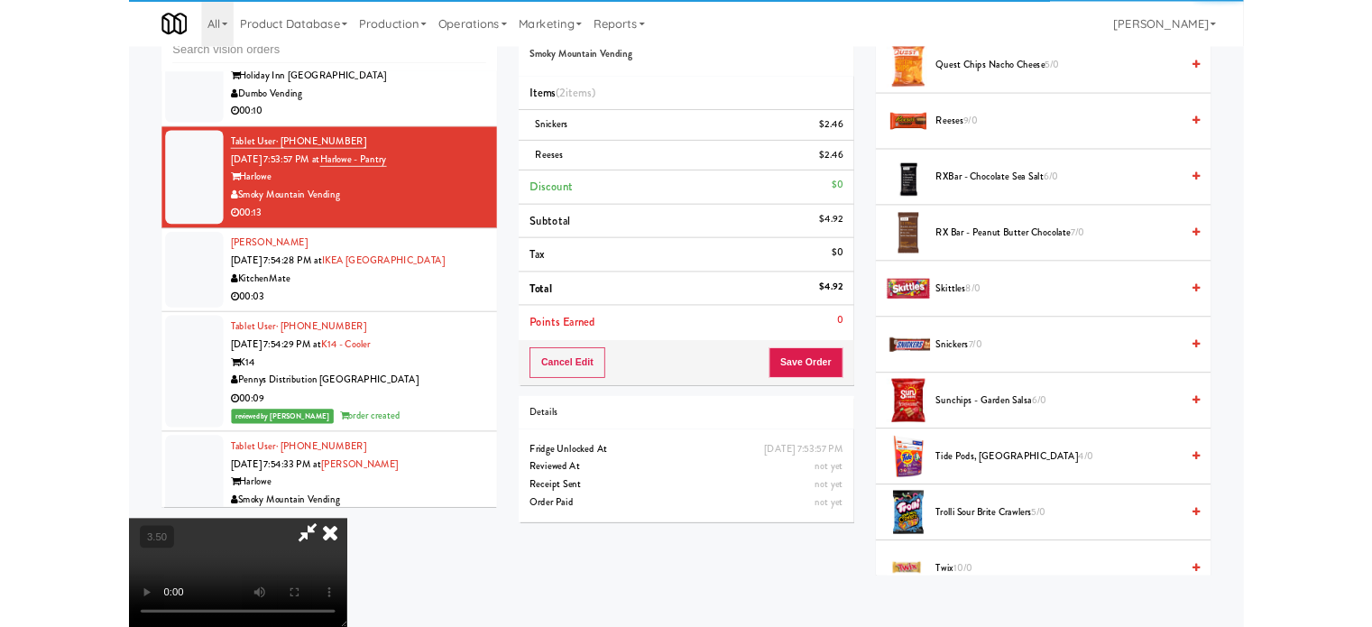
scroll to position [12528, 0]
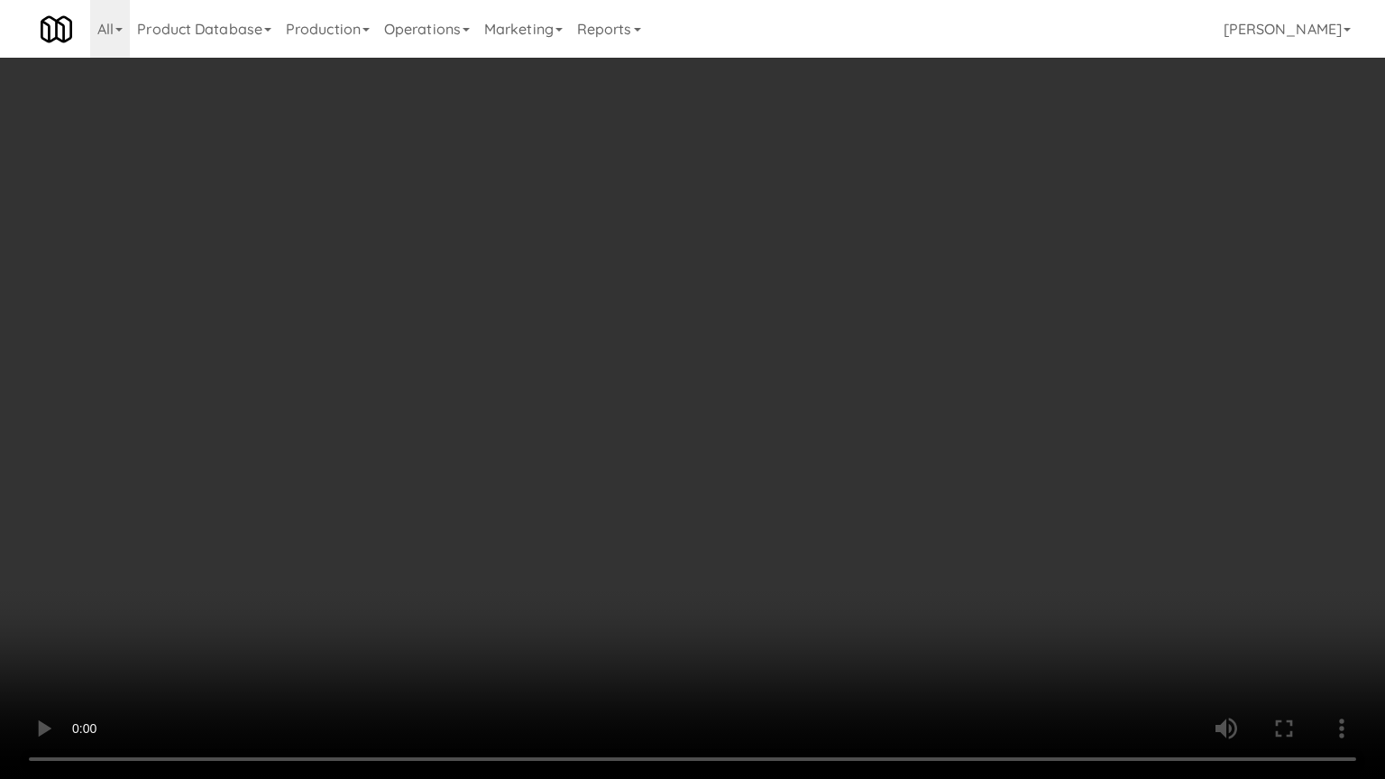
drag, startPoint x: 617, startPoint y: 299, endPoint x: 676, endPoint y: 157, distance: 154.1
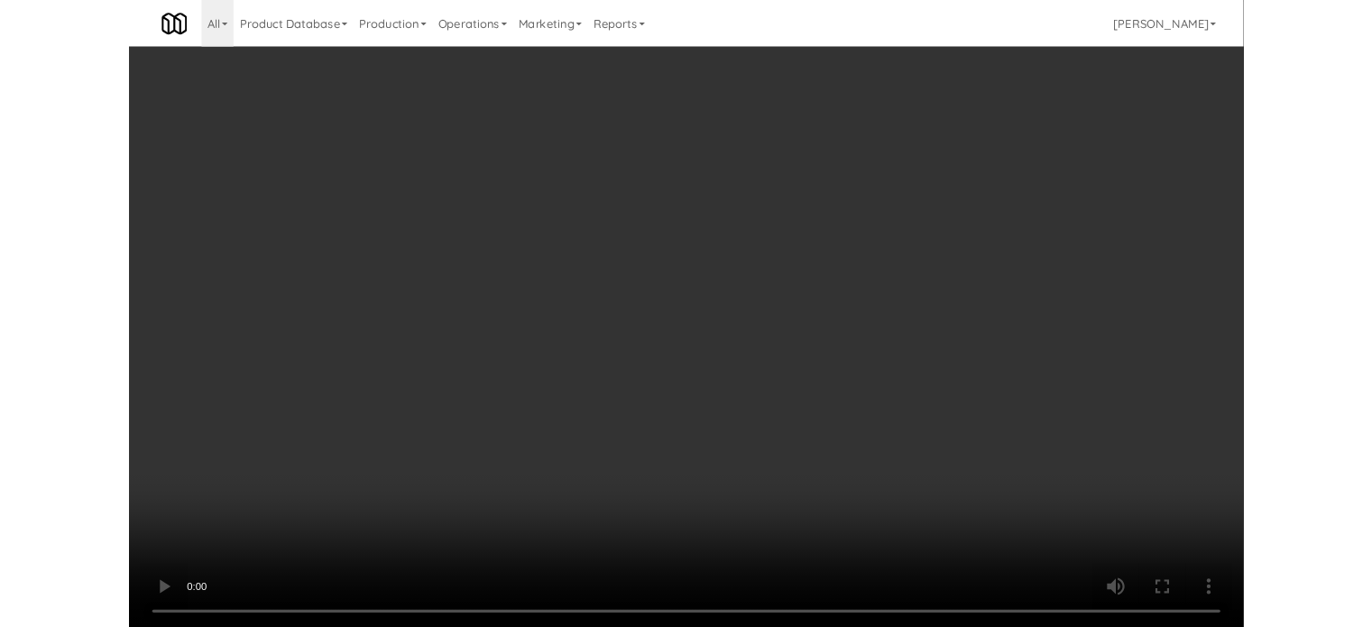
scroll to position [12551, 0]
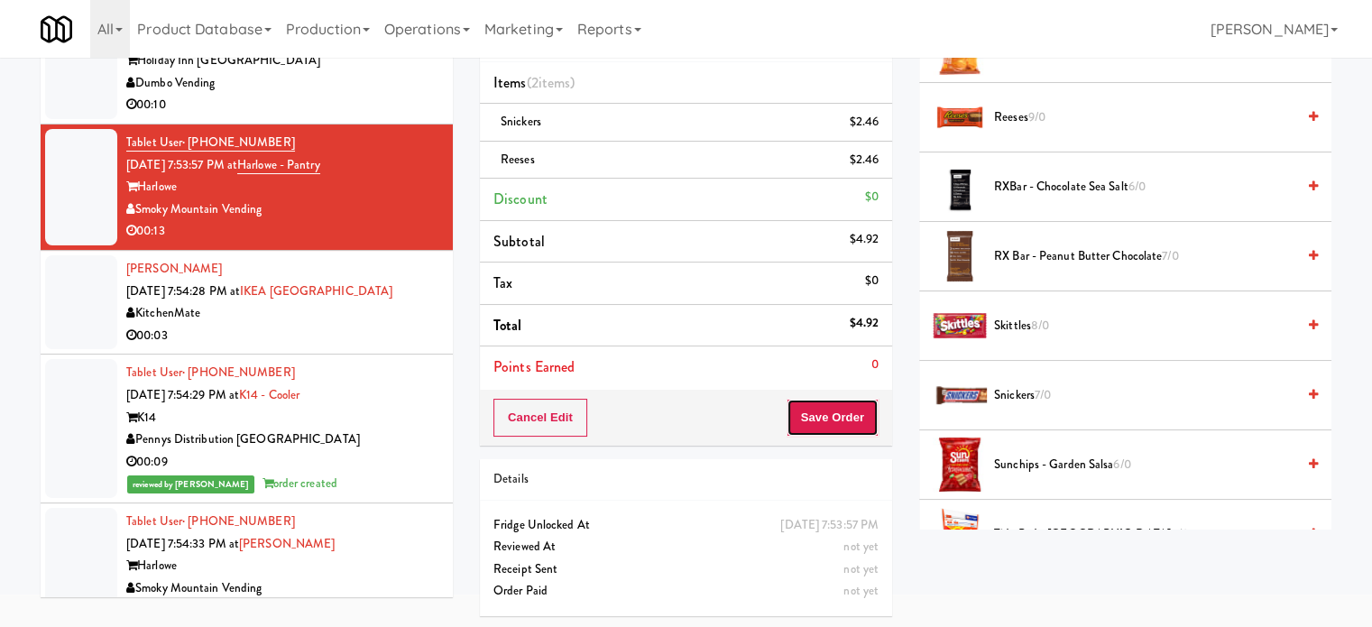
drag, startPoint x: 866, startPoint y: 407, endPoint x: 864, endPoint y: 397, distance: 10.1
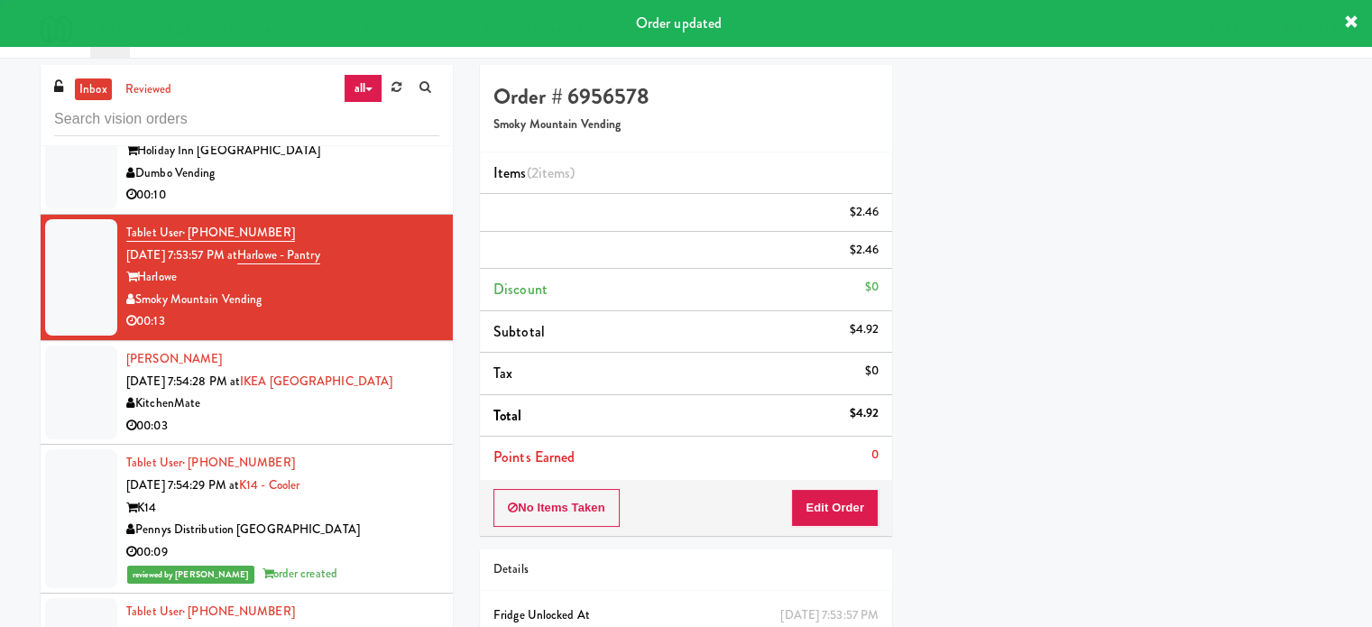
scroll to position [169, 0]
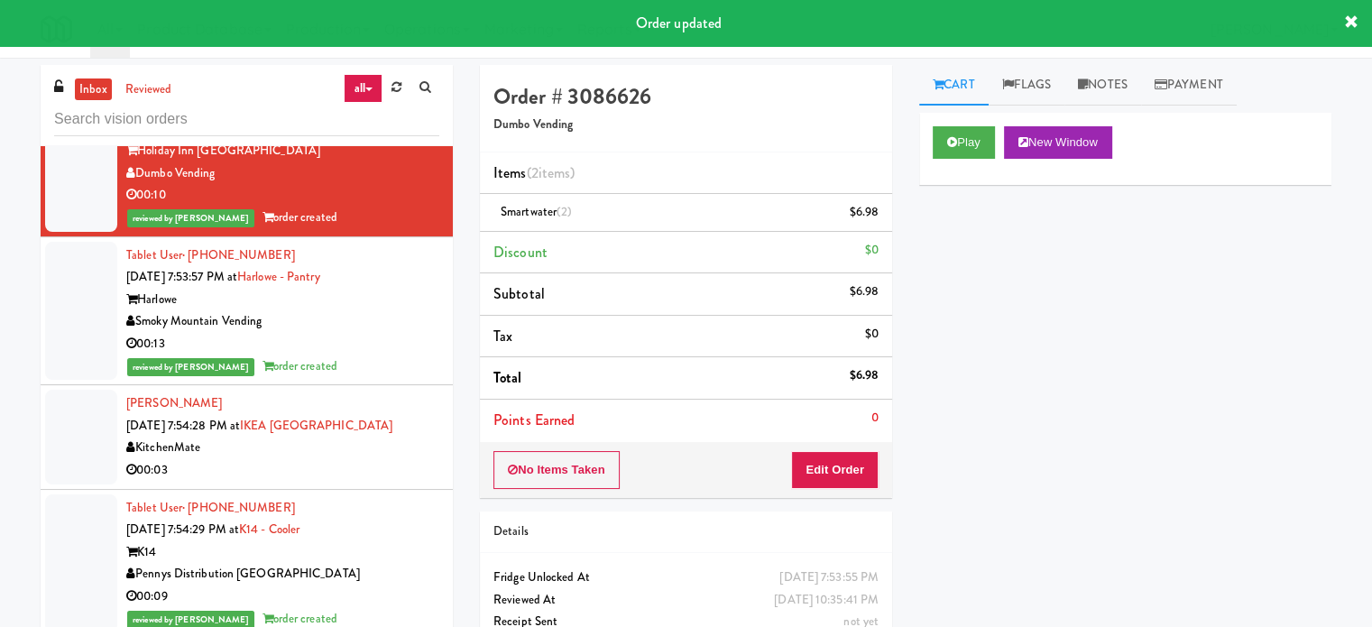
scroll to position [12100, 0]
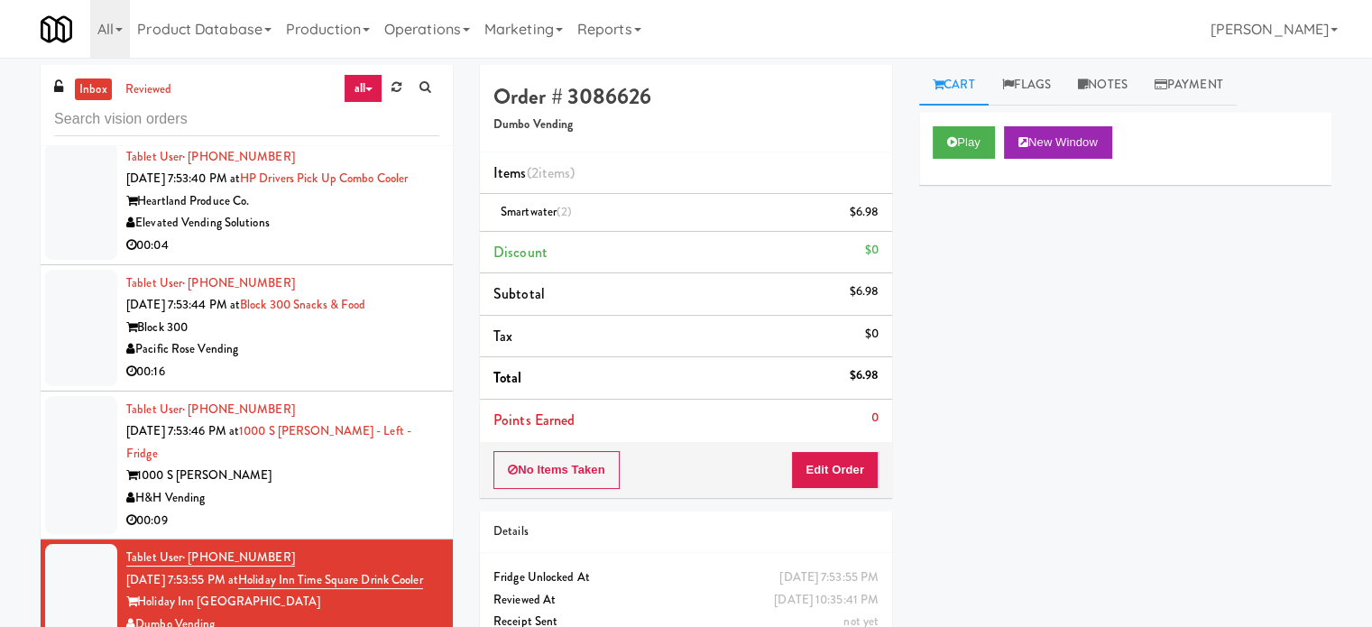
drag, startPoint x: 346, startPoint y: 527, endPoint x: 383, endPoint y: 468, distance: 69.3
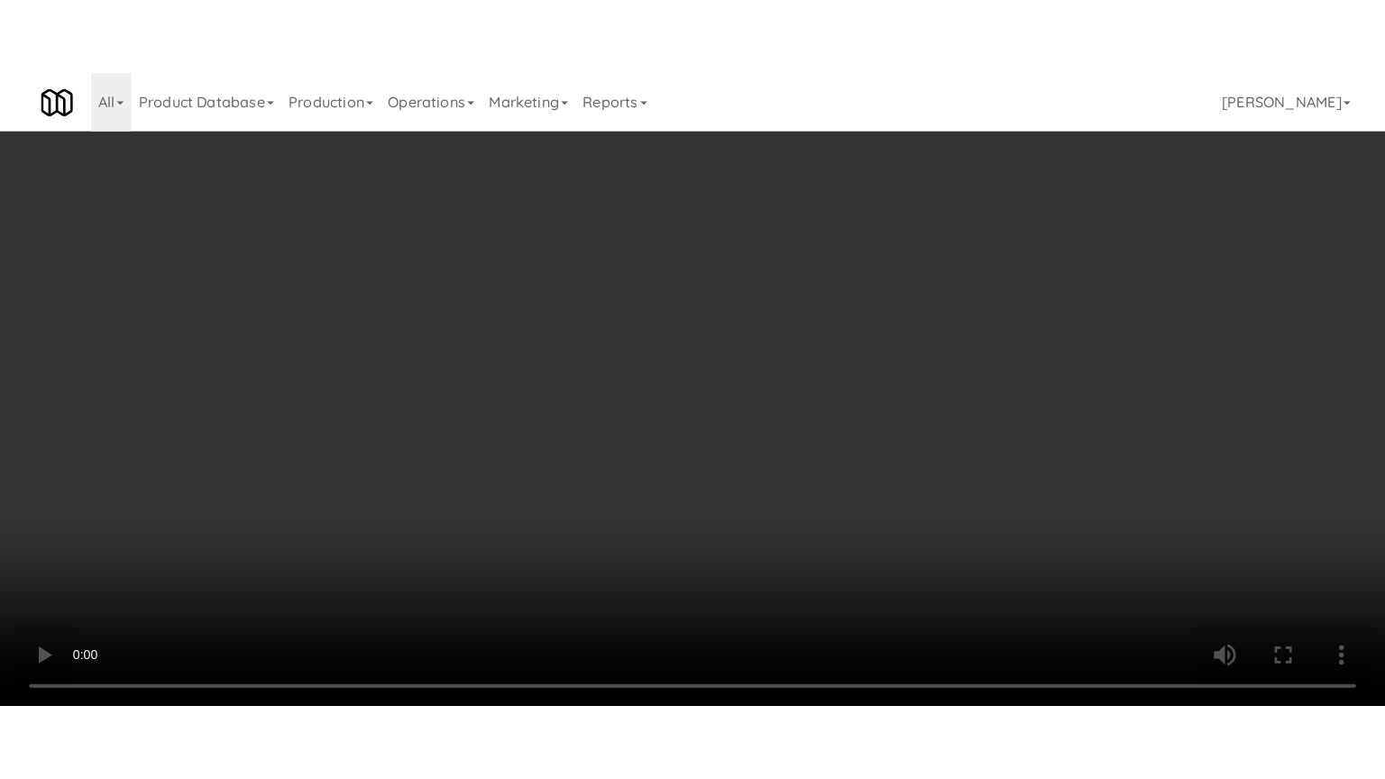
scroll to position [12078, 0]
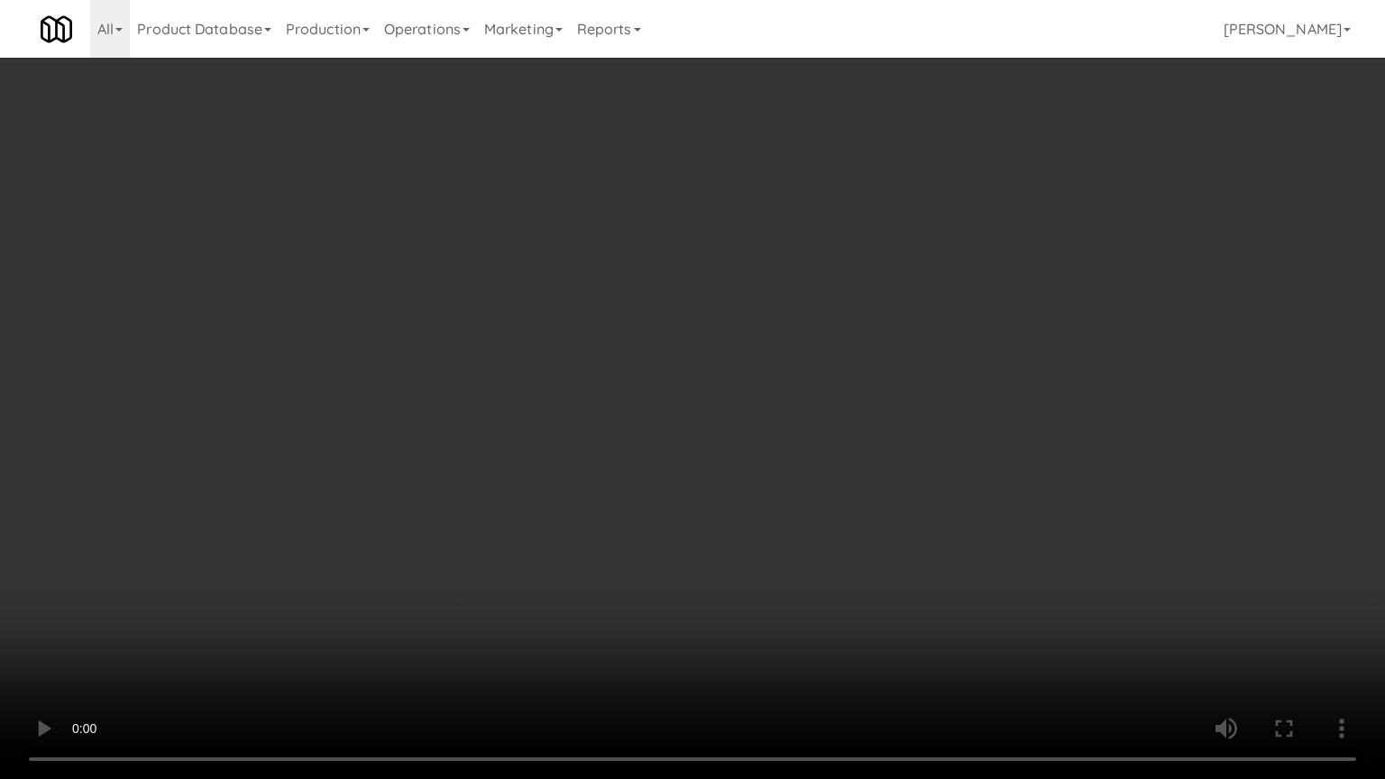
drag, startPoint x: 679, startPoint y: 426, endPoint x: 700, endPoint y: 417, distance: 22.6
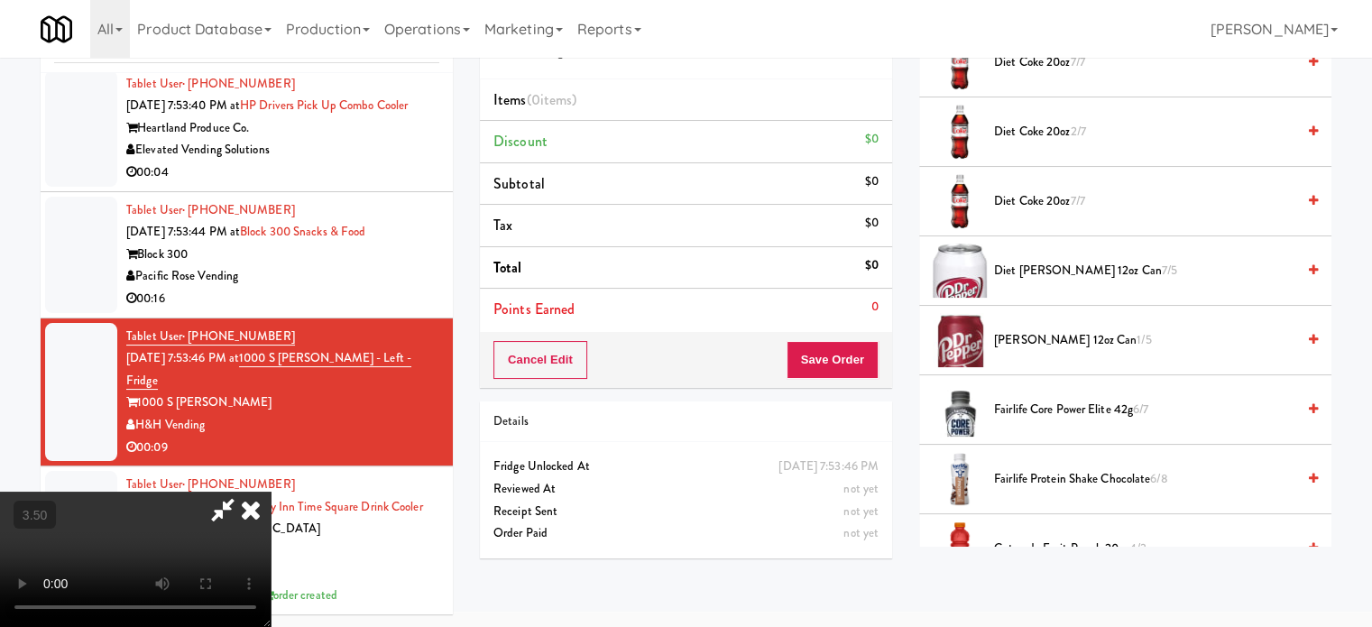
scroll to position [451, 0]
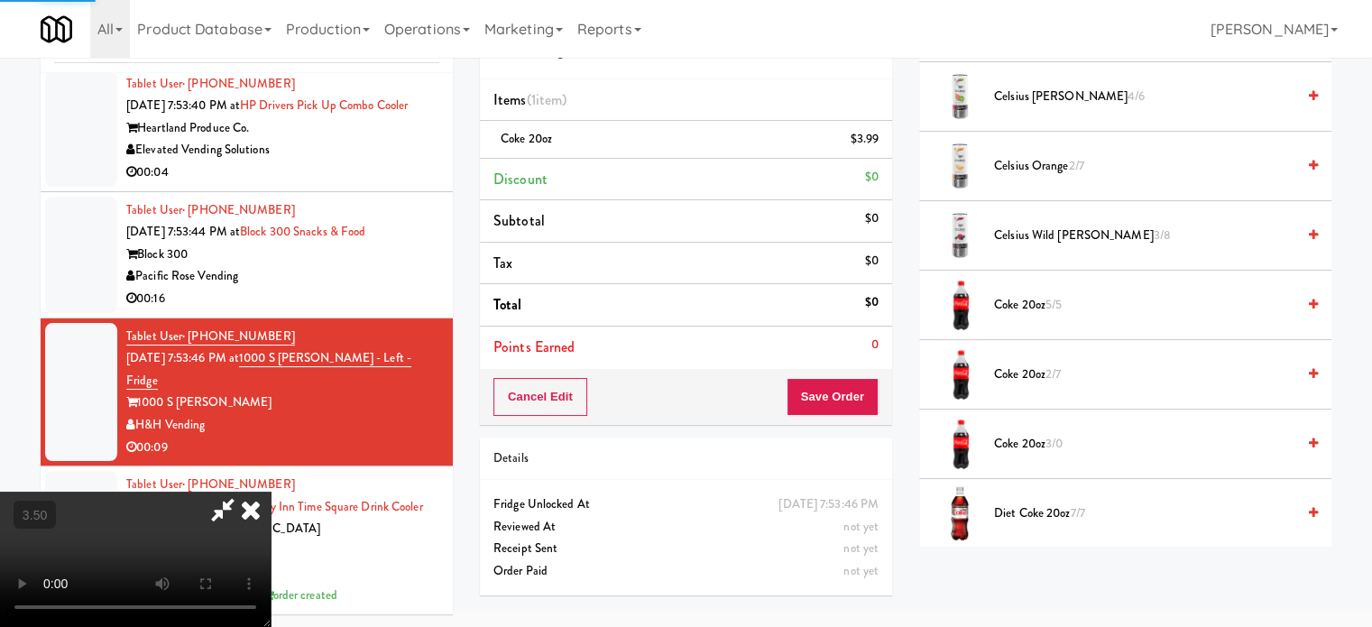
drag, startPoint x: 365, startPoint y: 373, endPoint x: 373, endPoint y: 465, distance: 93.2
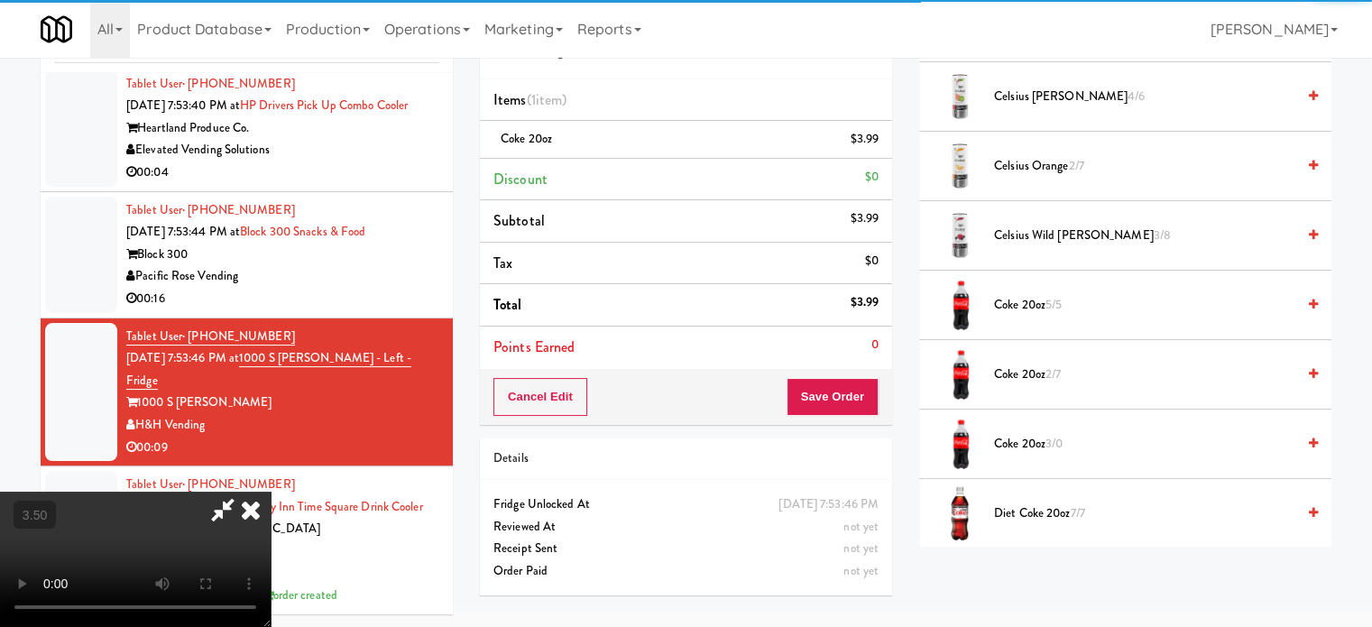
drag, startPoint x: 373, startPoint y: 465, endPoint x: 412, endPoint y: 428, distance: 54.9
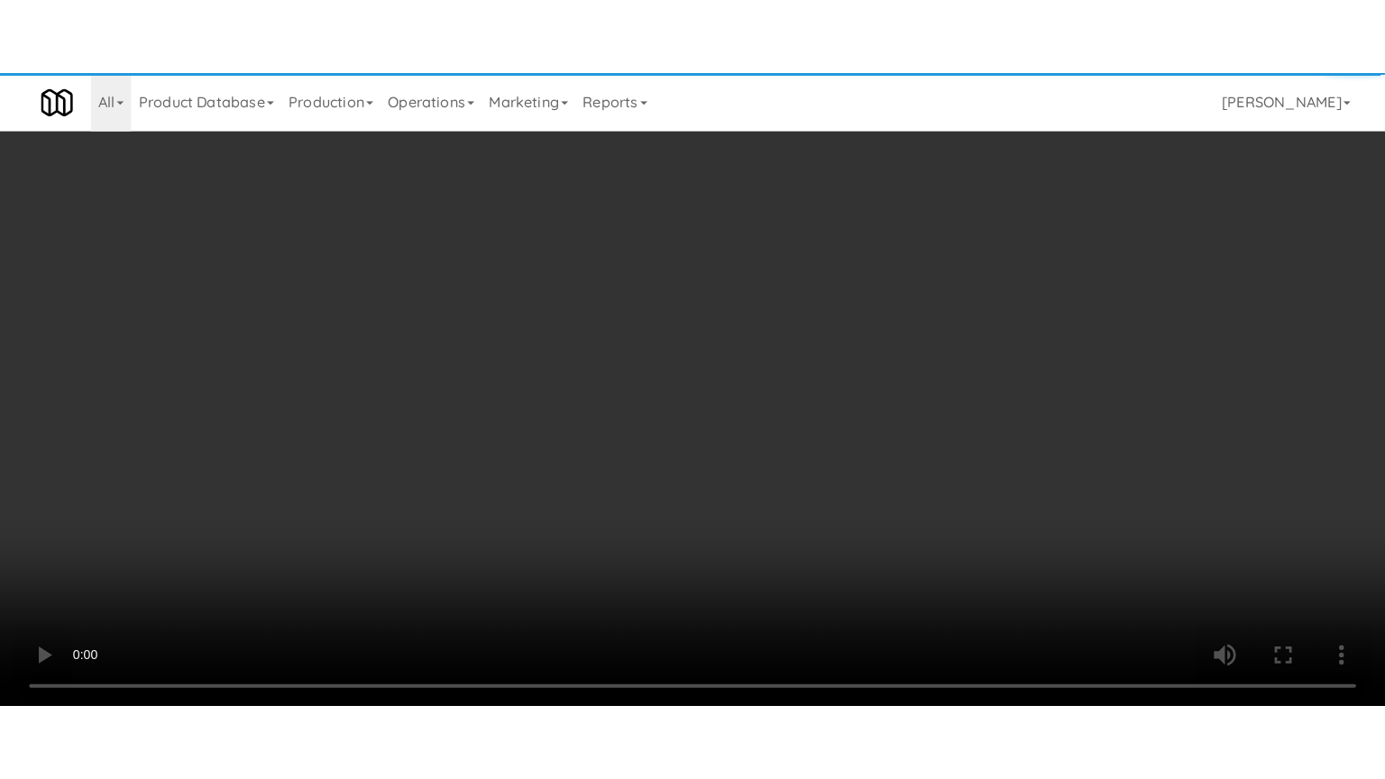
scroll to position [12078, 0]
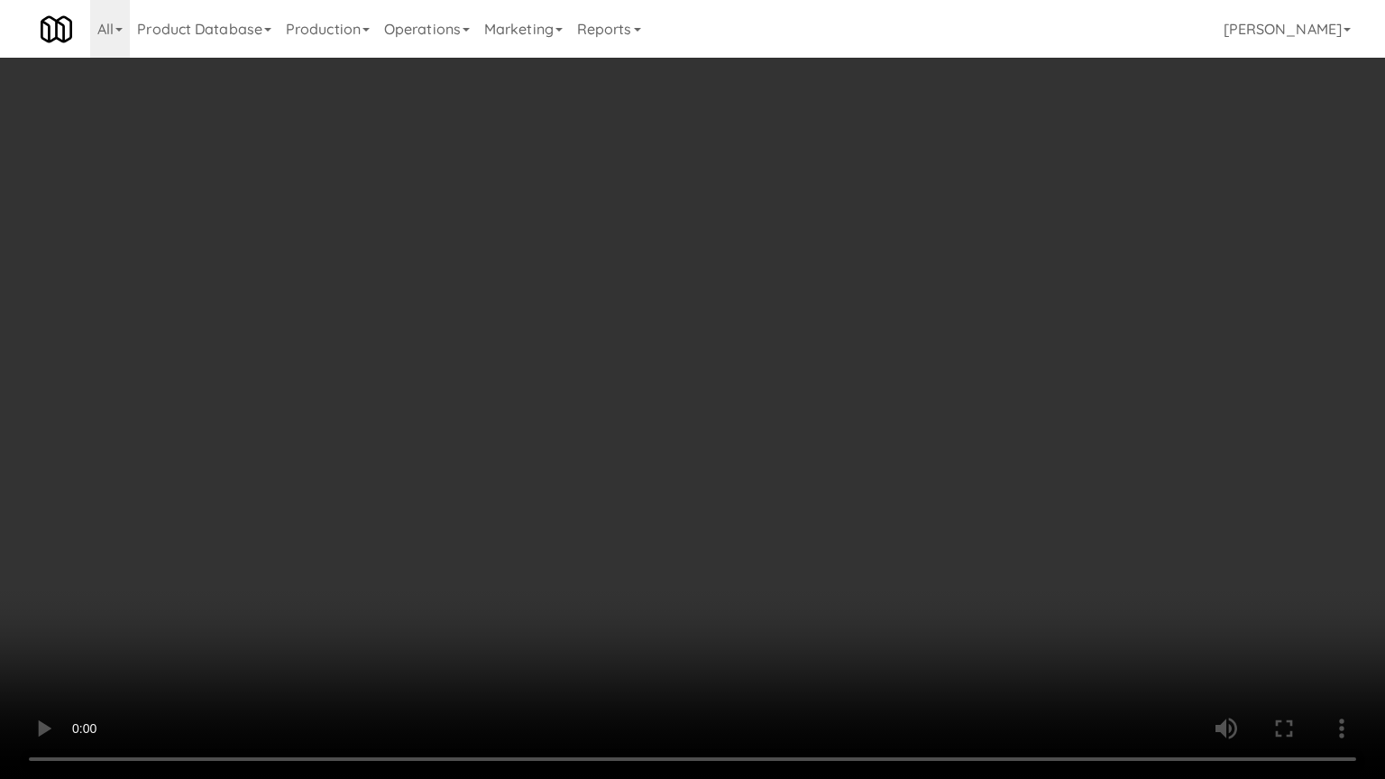
drag, startPoint x: 729, startPoint y: 416, endPoint x: 946, endPoint y: 278, distance: 257.5
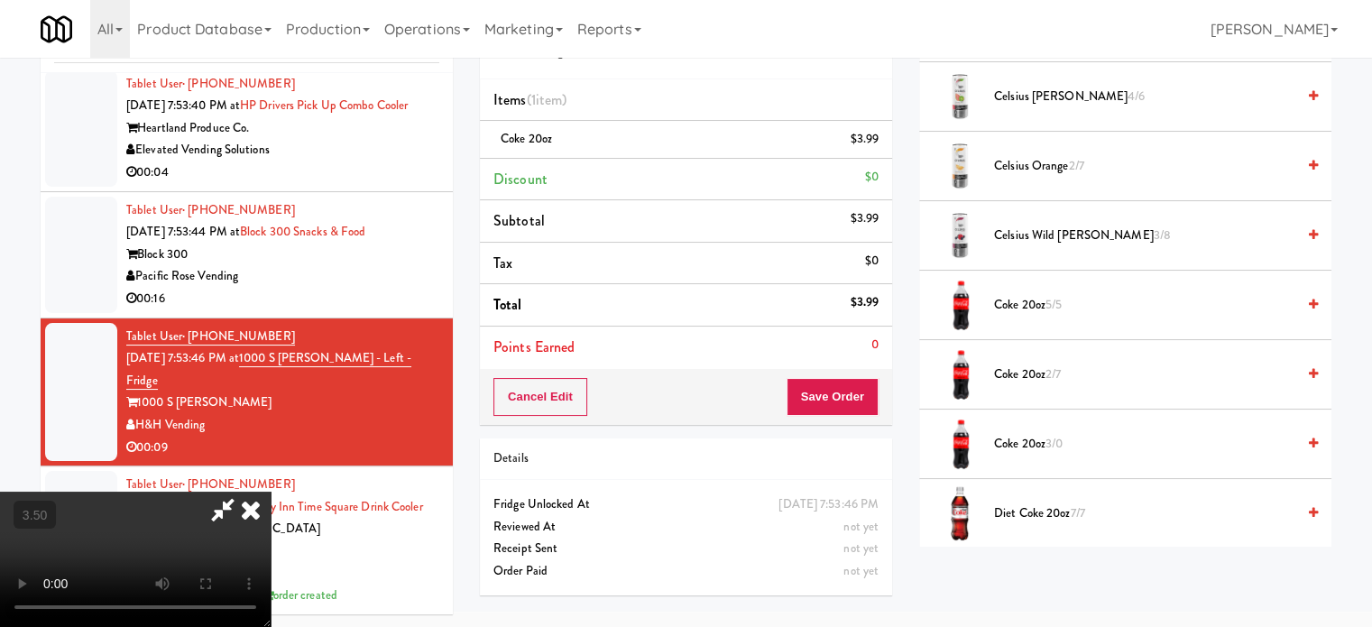
scroll to position [0, 0]
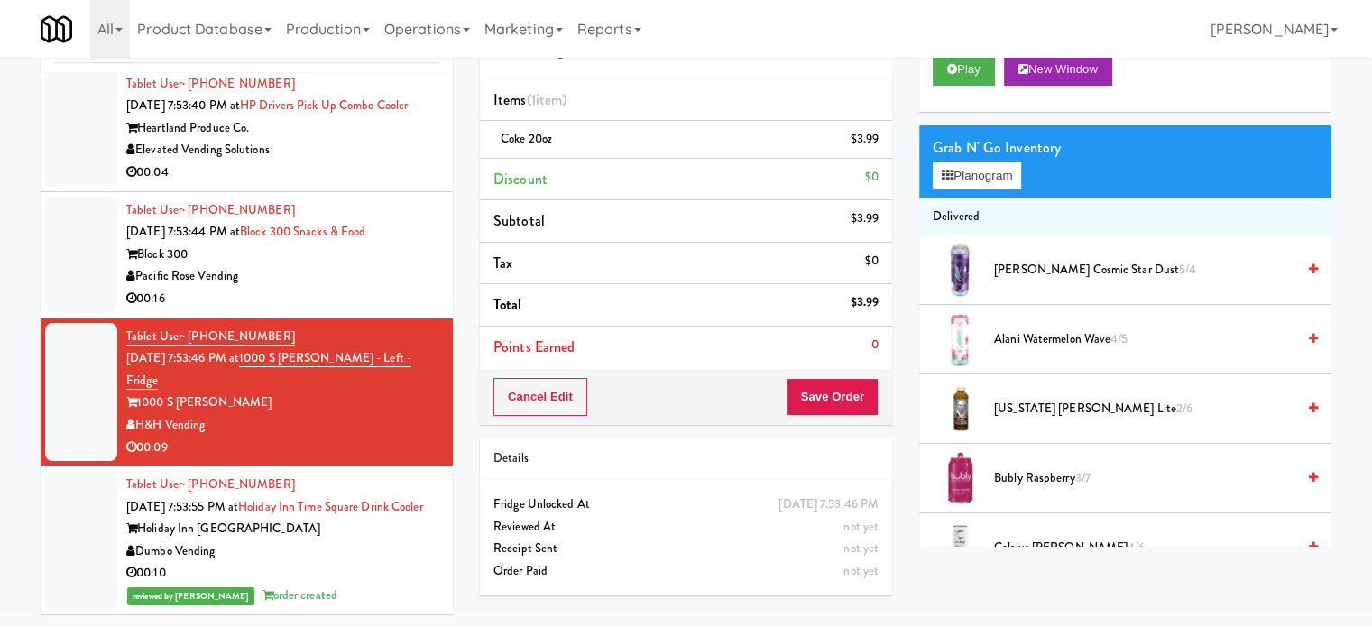
drag, startPoint x: 851, startPoint y: 411, endPoint x: 846, endPoint y: 401, distance: 10.9
drag, startPoint x: 837, startPoint y: 397, endPoint x: 797, endPoint y: 376, distance: 44.8
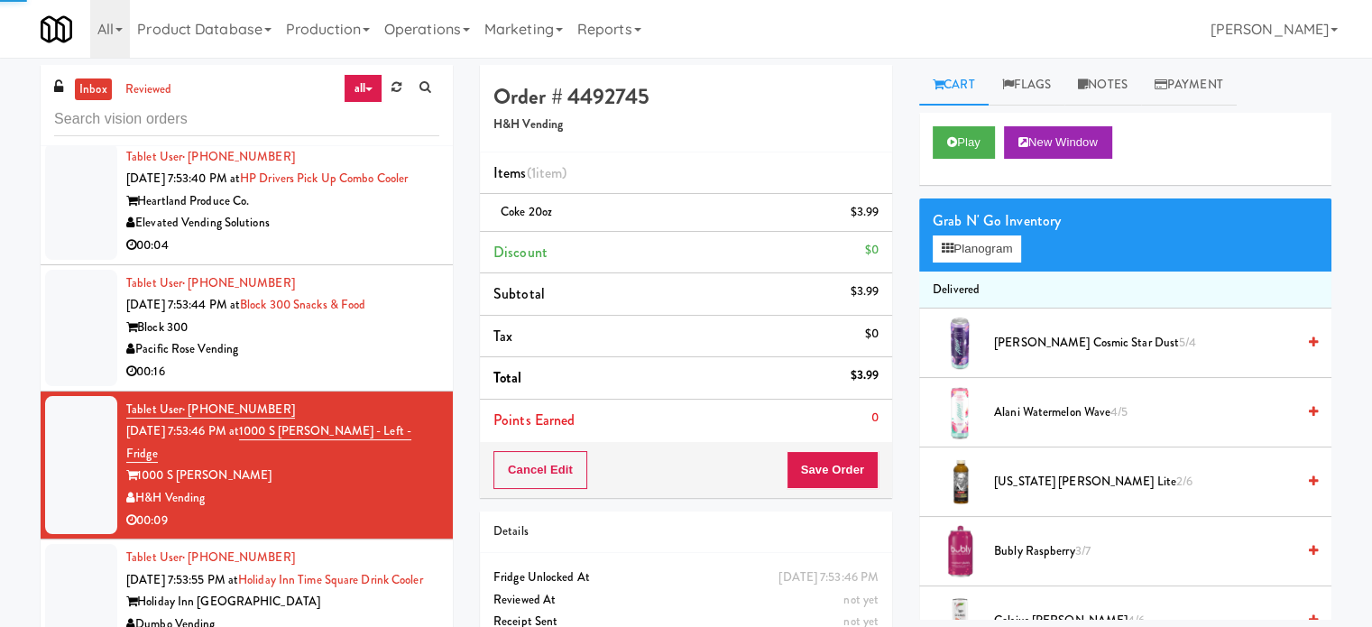
drag, startPoint x: 388, startPoint y: 380, endPoint x: 421, endPoint y: 362, distance: 37.9
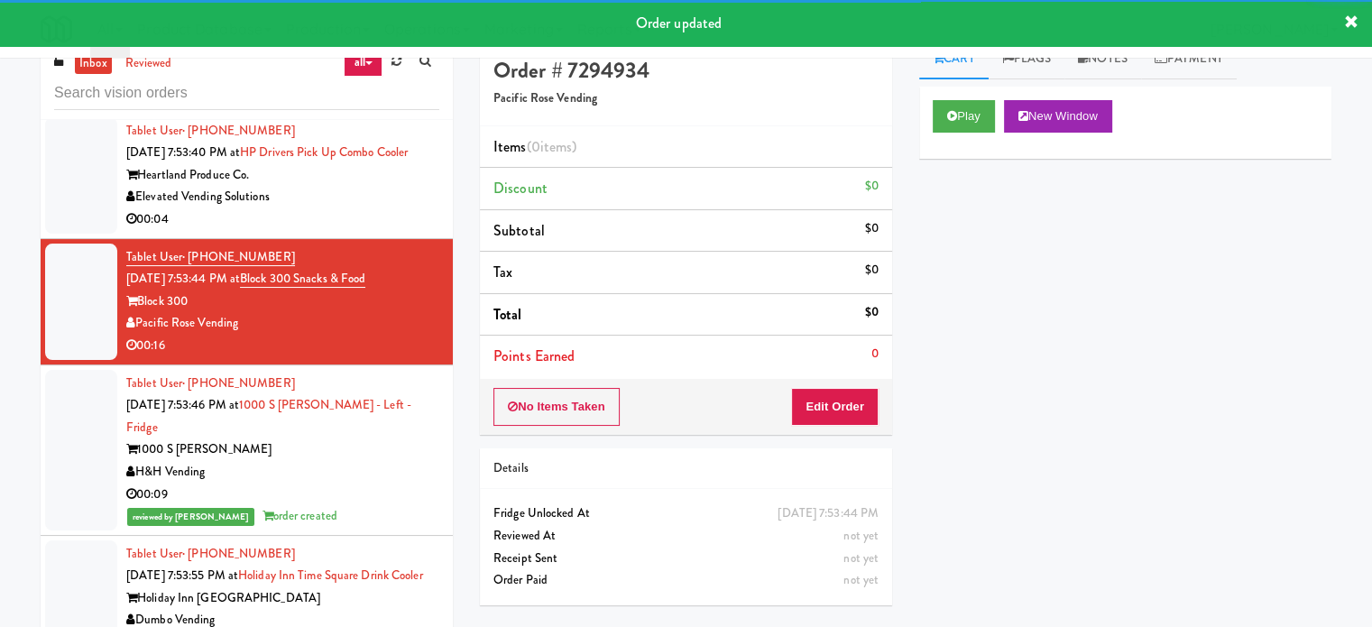
scroll to position [73, 0]
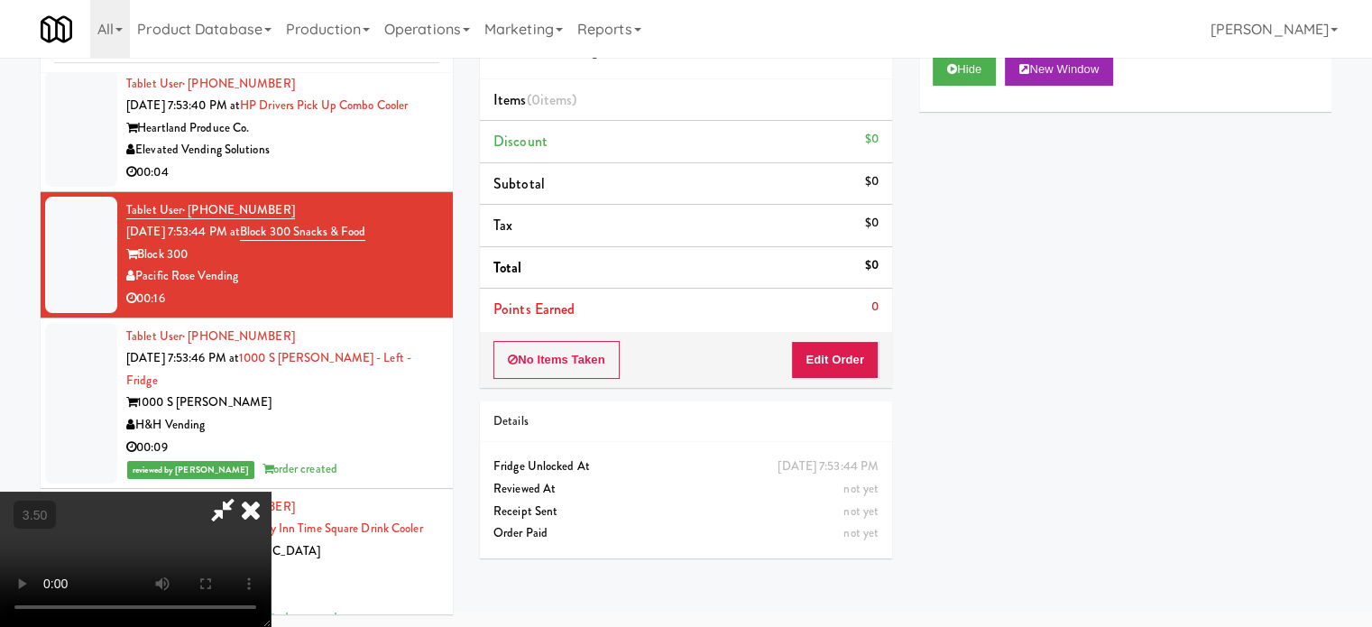
drag, startPoint x: 536, startPoint y: 427, endPoint x: 631, endPoint y: 430, distance: 95.7
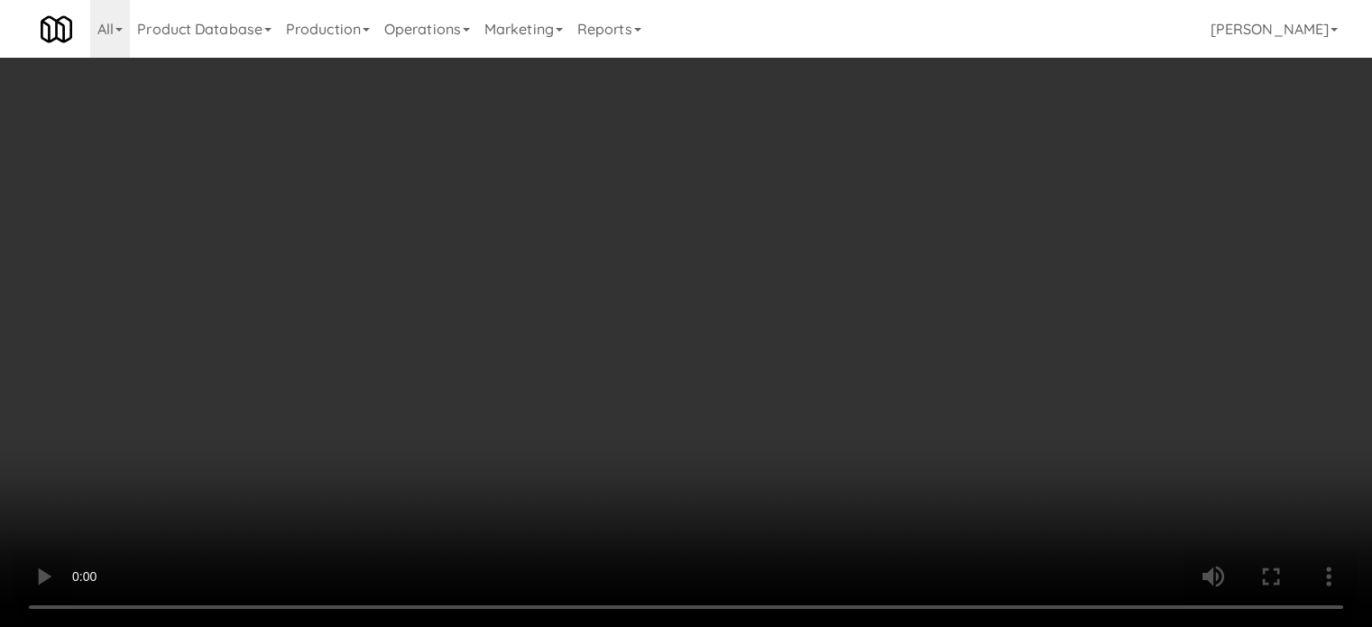
scroll to position [12078, 0]
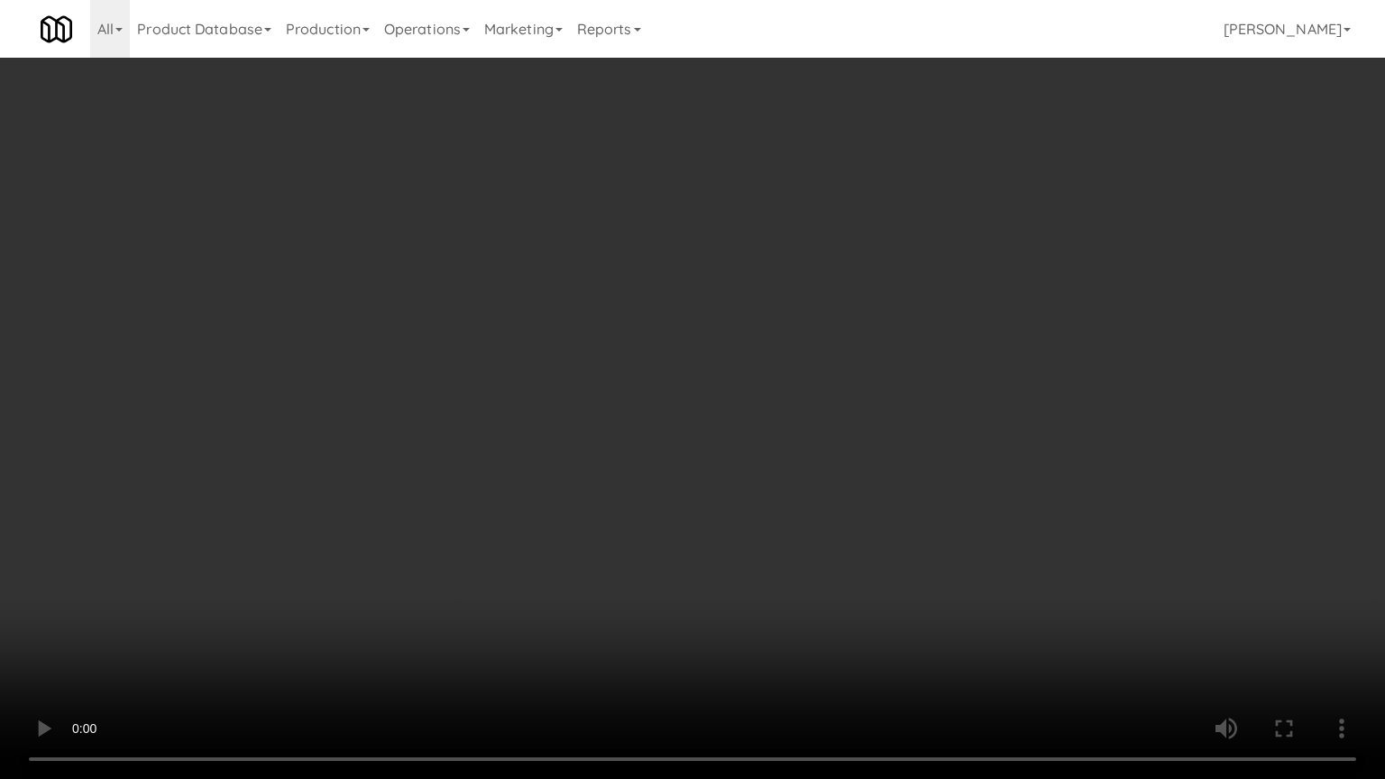
drag, startPoint x: 772, startPoint y: 393, endPoint x: 801, endPoint y: 381, distance: 31.5
drag, startPoint x: 801, startPoint y: 381, endPoint x: 941, endPoint y: 176, distance: 247.9
drag, startPoint x: 748, startPoint y: 327, endPoint x: 942, endPoint y: 133, distance: 273.6
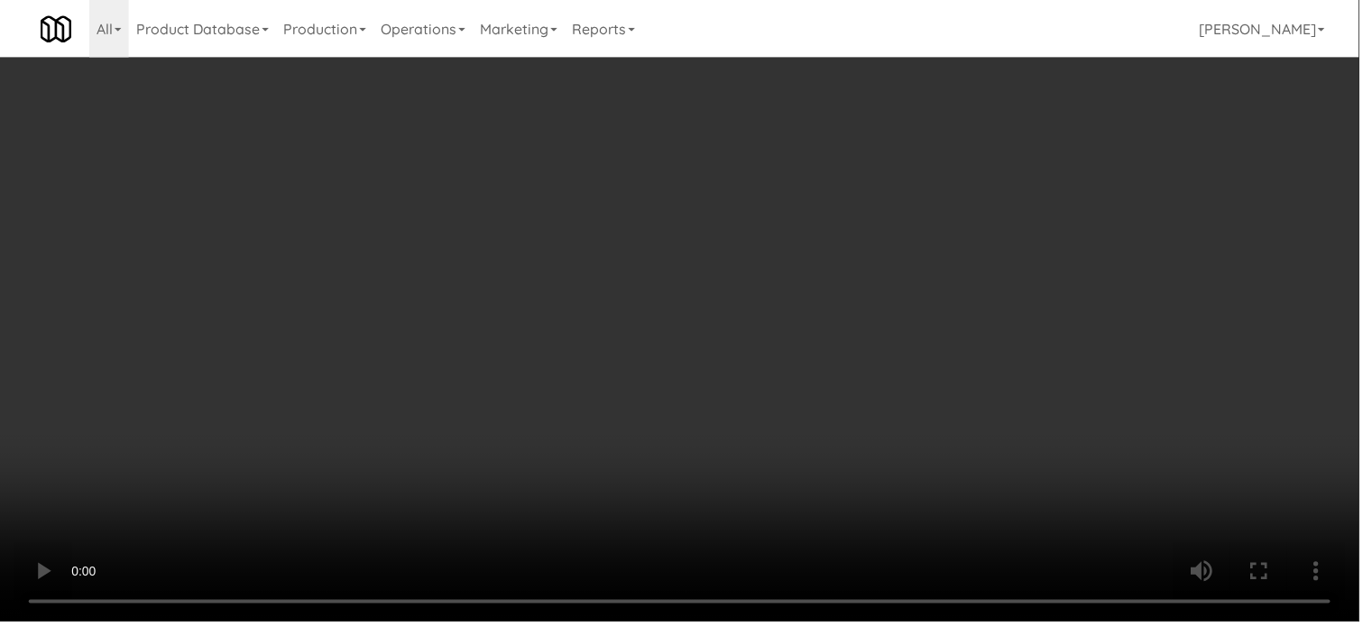
scroll to position [12100, 0]
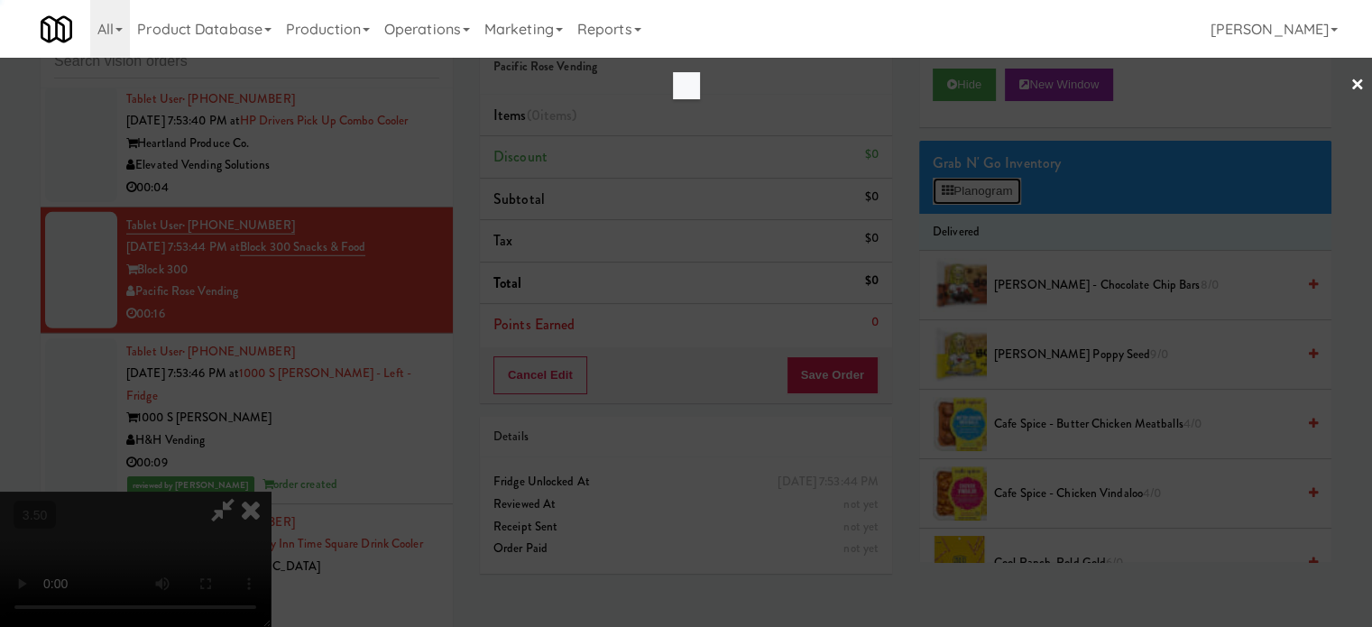
scroll to position [12078, 0]
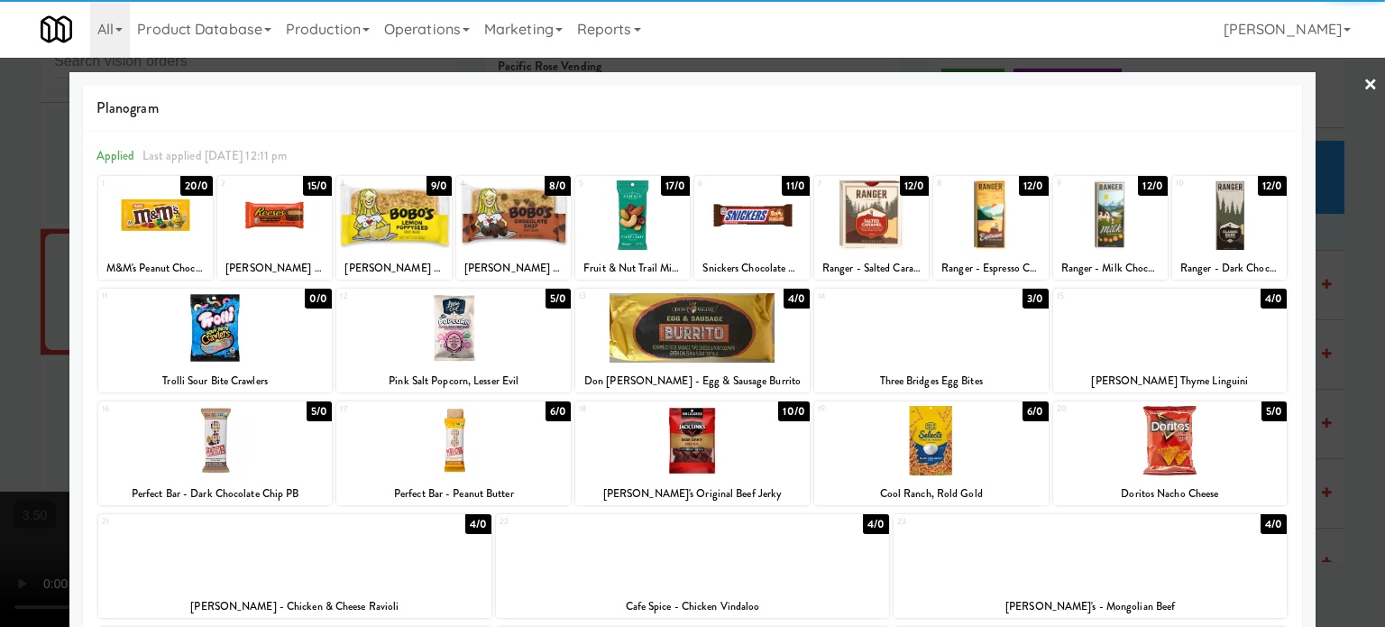
drag, startPoint x: 1024, startPoint y: 412, endPoint x: 1053, endPoint y: 402, distance: 31.4
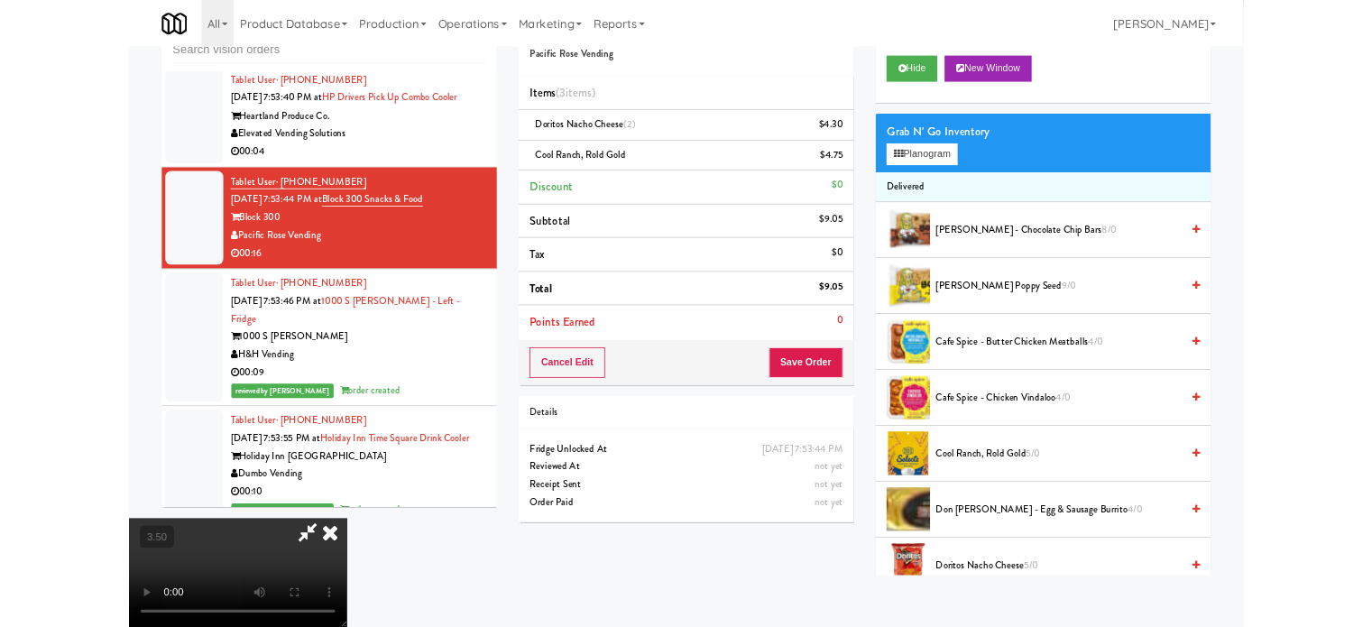
scroll to position [12078, 0]
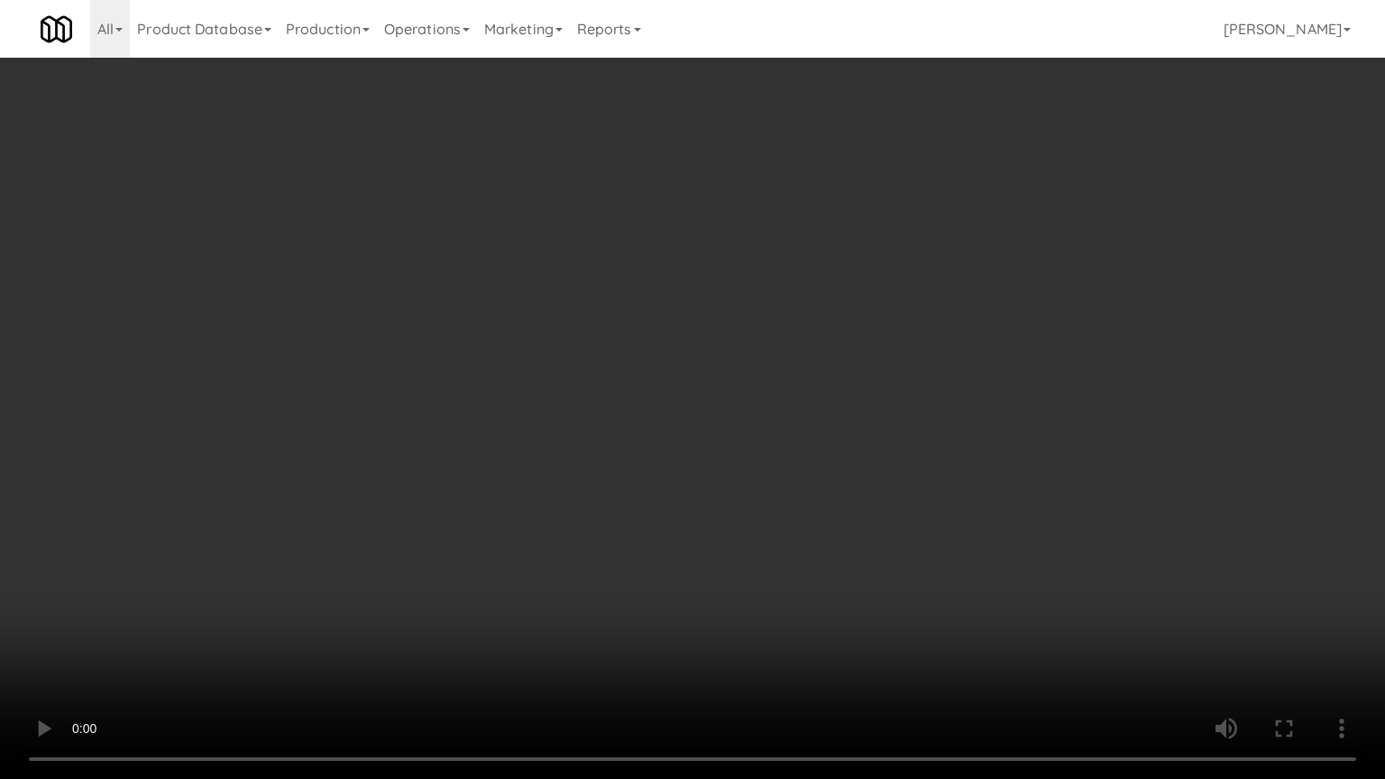
drag, startPoint x: 417, startPoint y: 456, endPoint x: 421, endPoint y: 447, distance: 10.1
drag, startPoint x: 421, startPoint y: 447, endPoint x: 435, endPoint y: 440, distance: 15.3
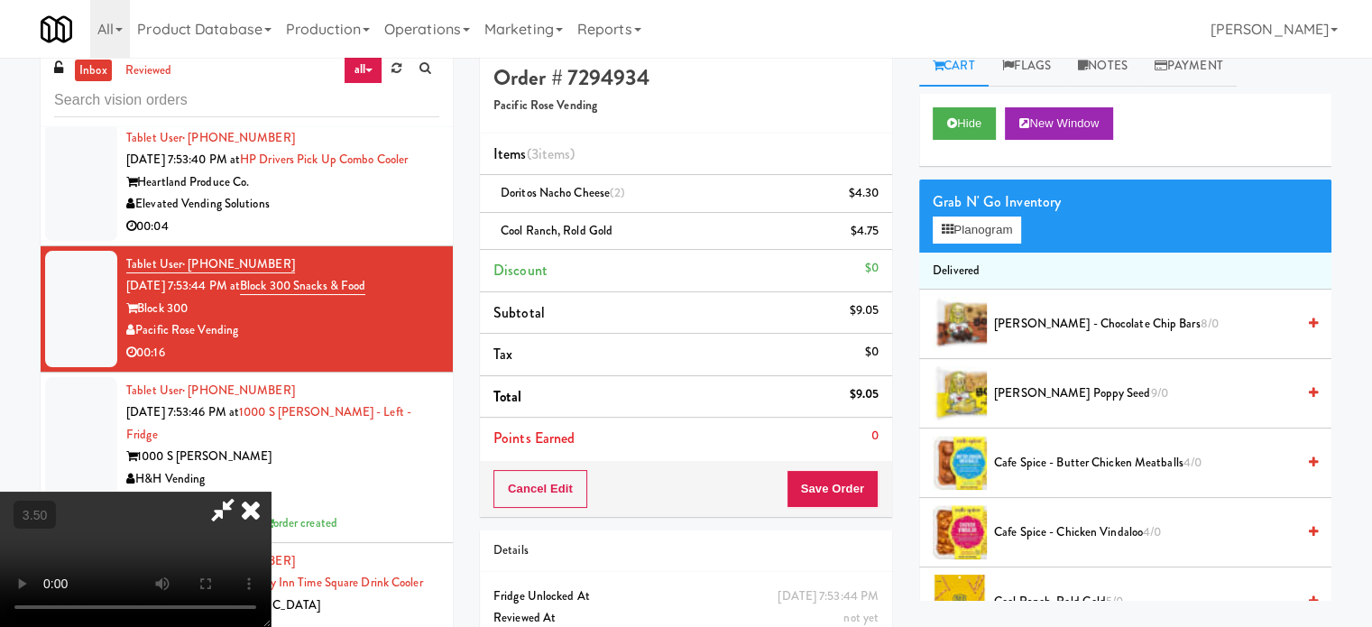
scroll to position [0, 0]
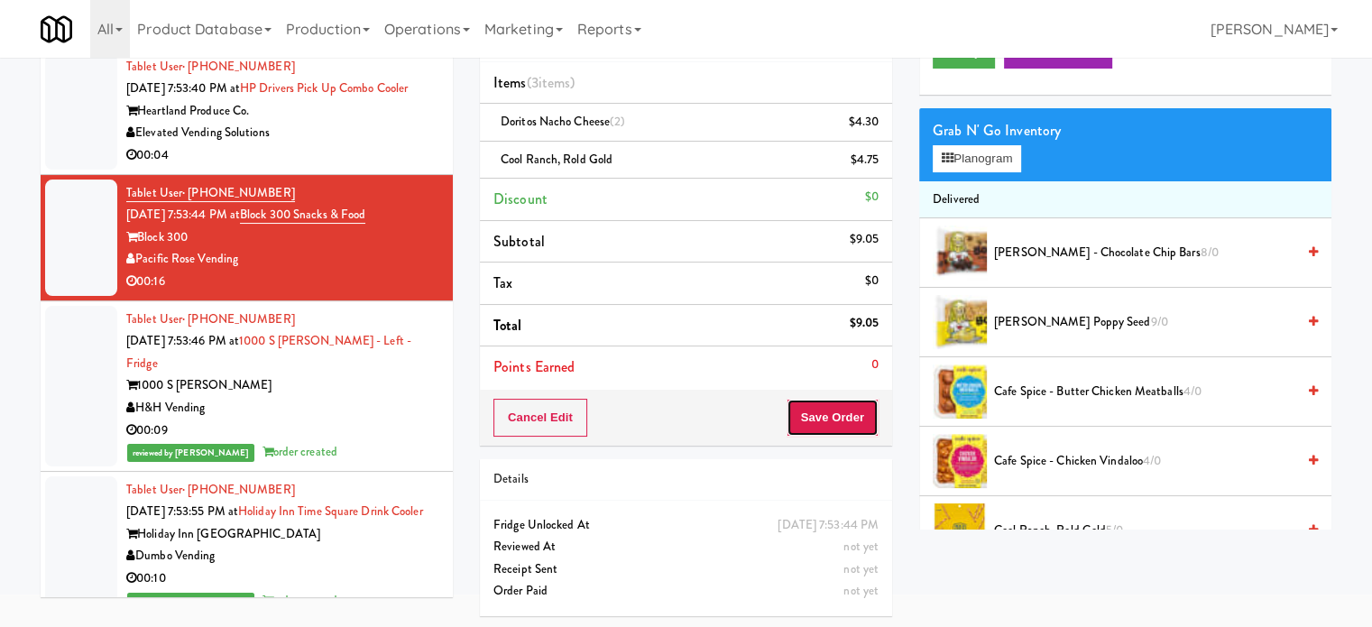
drag, startPoint x: 819, startPoint y: 414, endPoint x: 751, endPoint y: 351, distance: 92.5
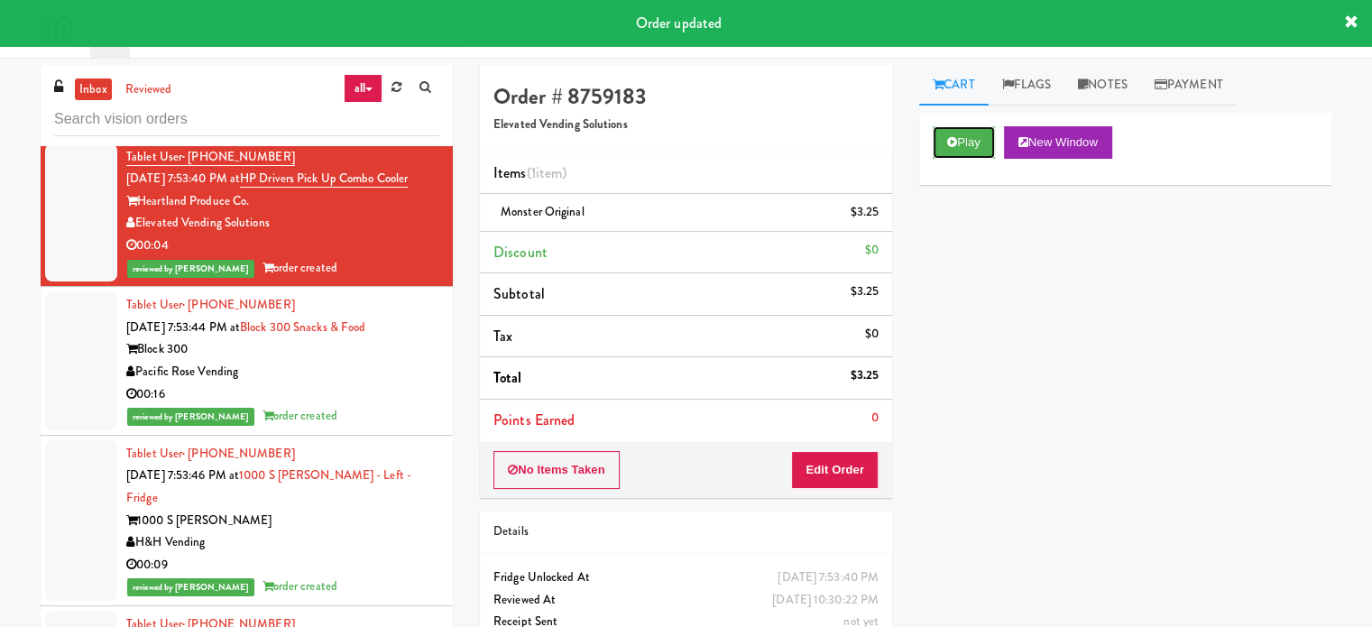
scroll to position [11649, 0]
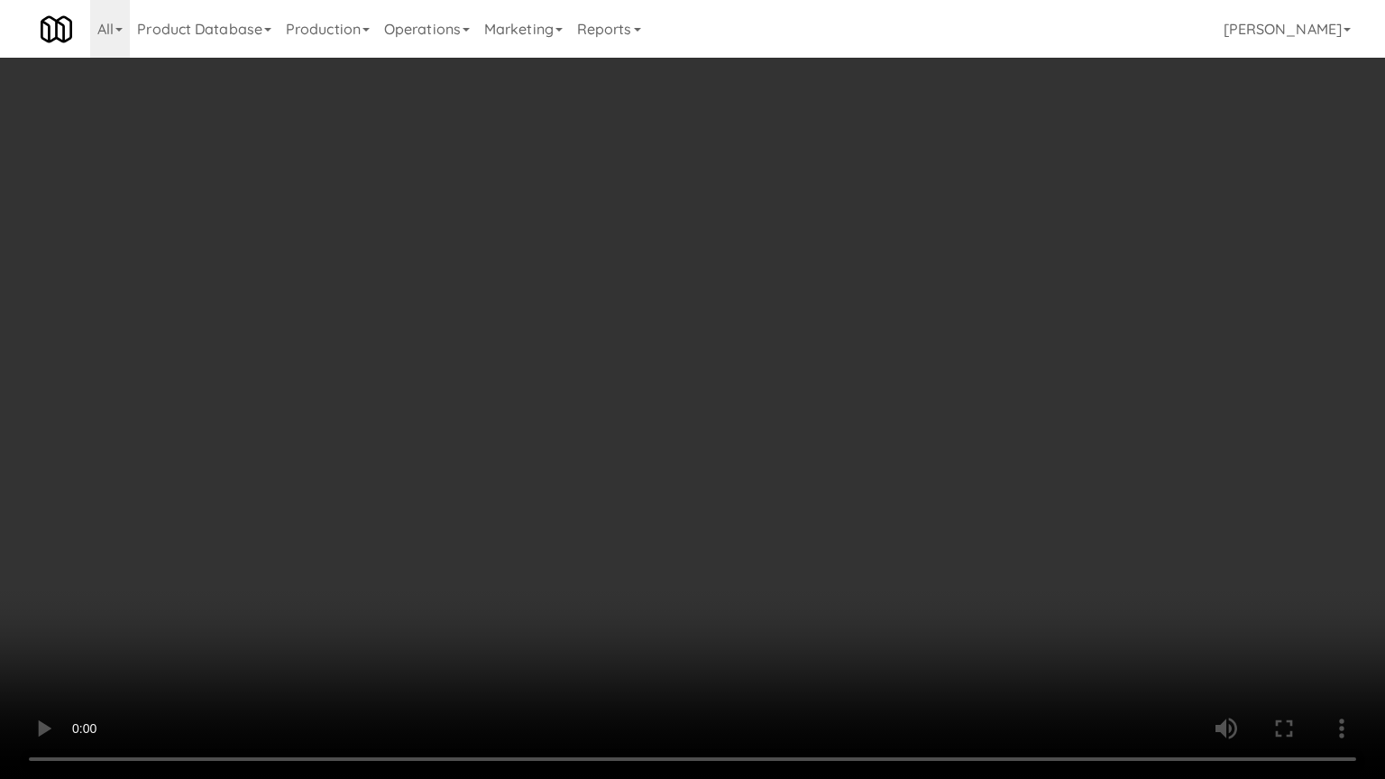
scroll to position [11627, 0]
drag, startPoint x: 797, startPoint y: 338, endPoint x: 866, endPoint y: 335, distance: 68.6
drag, startPoint x: 919, startPoint y: 350, endPoint x: 862, endPoint y: 349, distance: 56.8
drag, startPoint x: 720, startPoint y: 353, endPoint x: 1109, endPoint y: 170, distance: 430.5
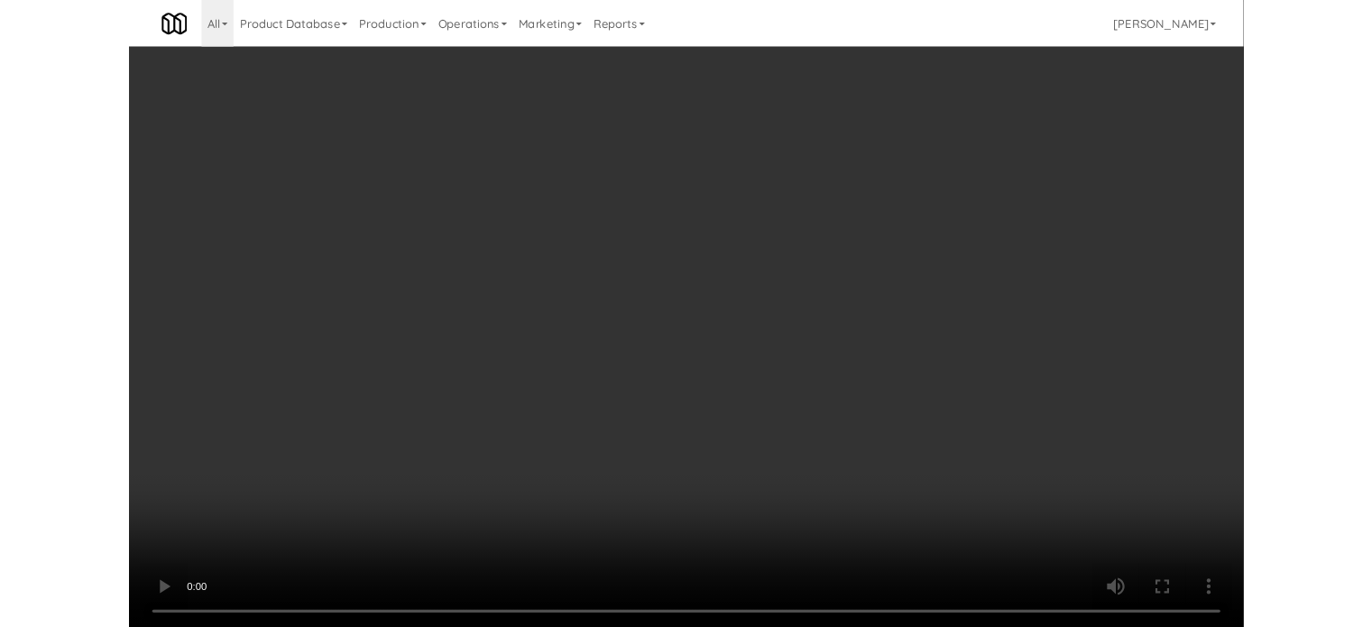
scroll to position [73, 0]
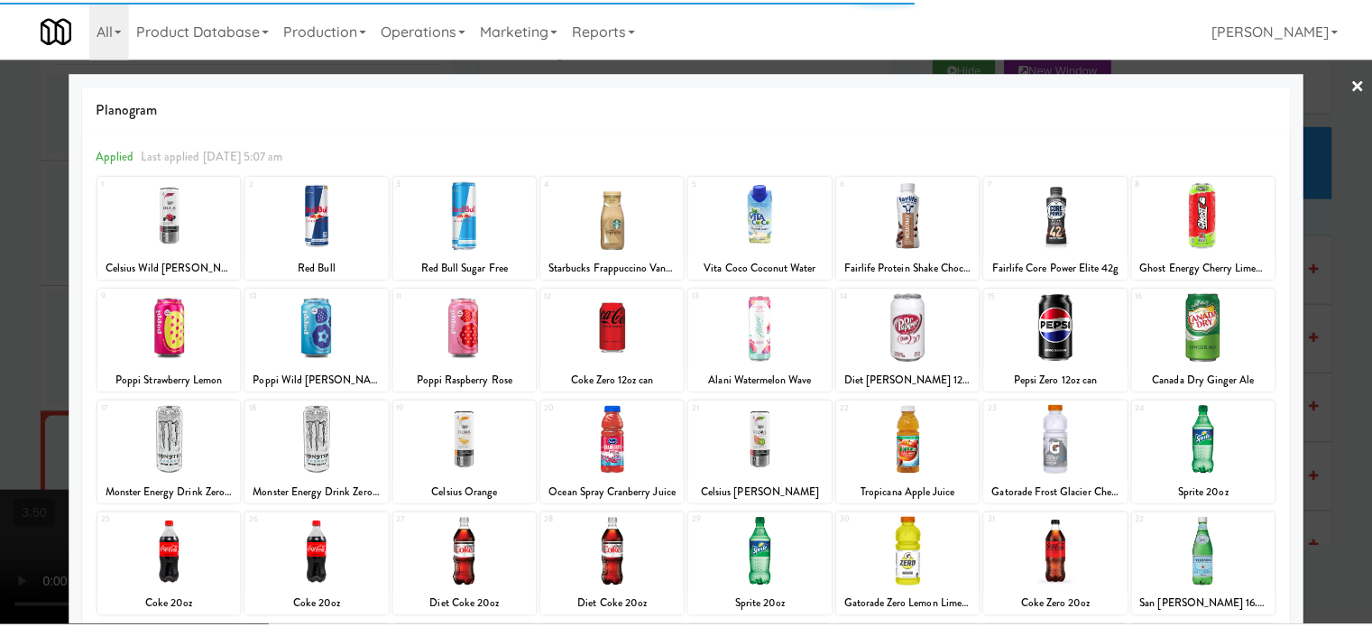
scroll to position [258, 0]
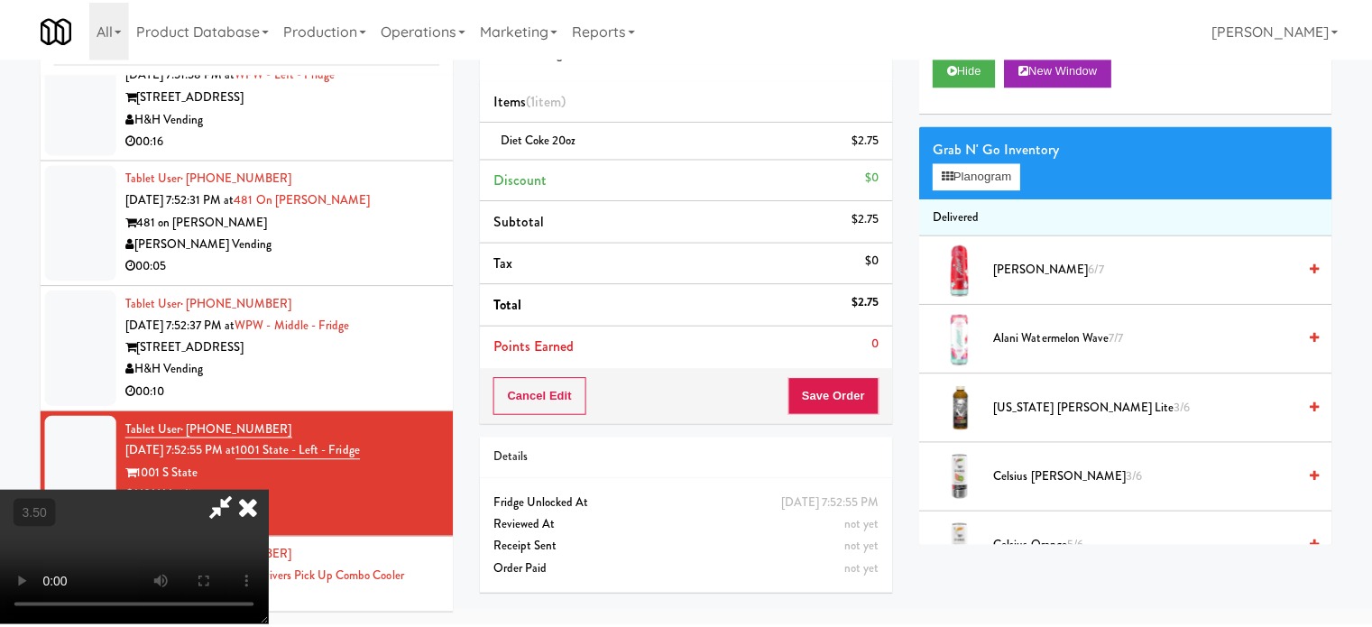
scroll to position [11649, 0]
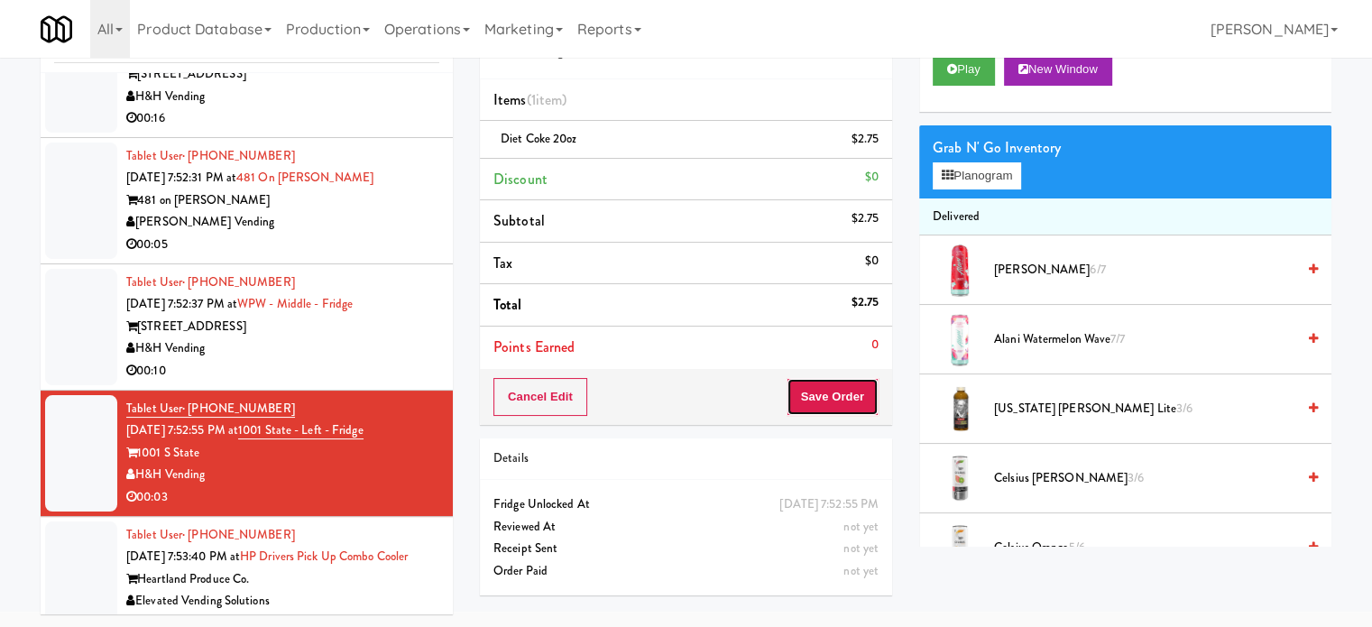
drag, startPoint x: 852, startPoint y: 385, endPoint x: 857, endPoint y: 369, distance: 16.8
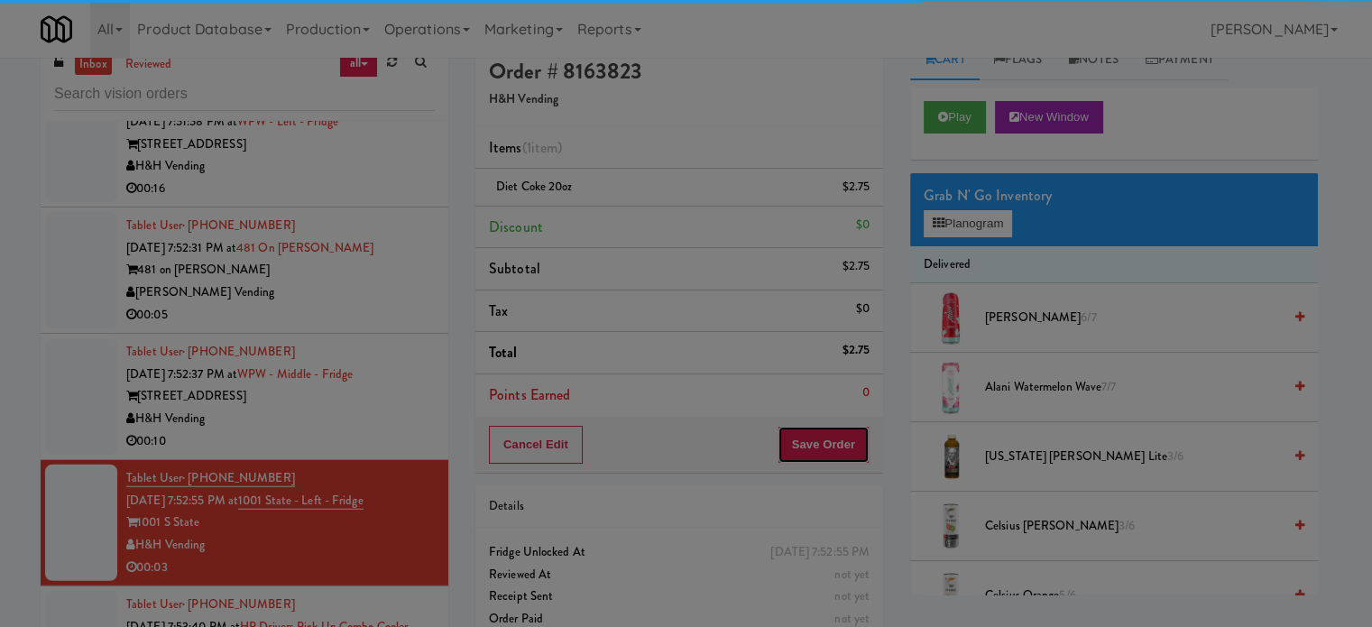
scroll to position [0, 0]
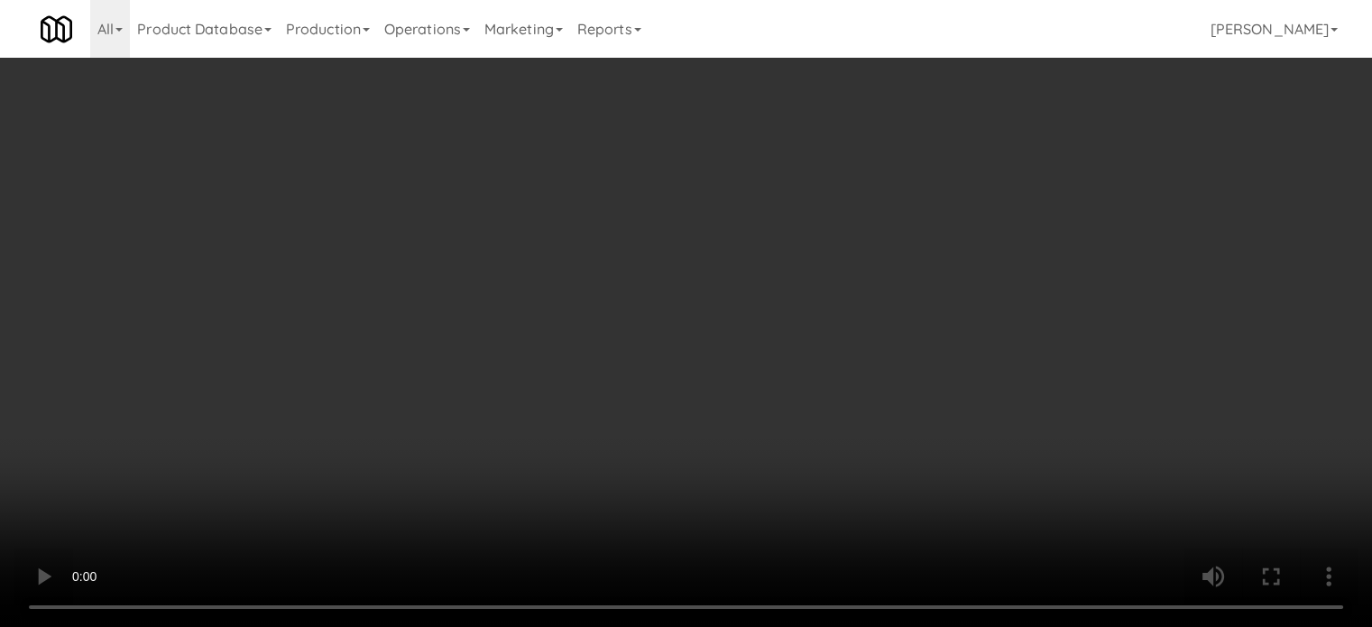
scroll to position [11627, 0]
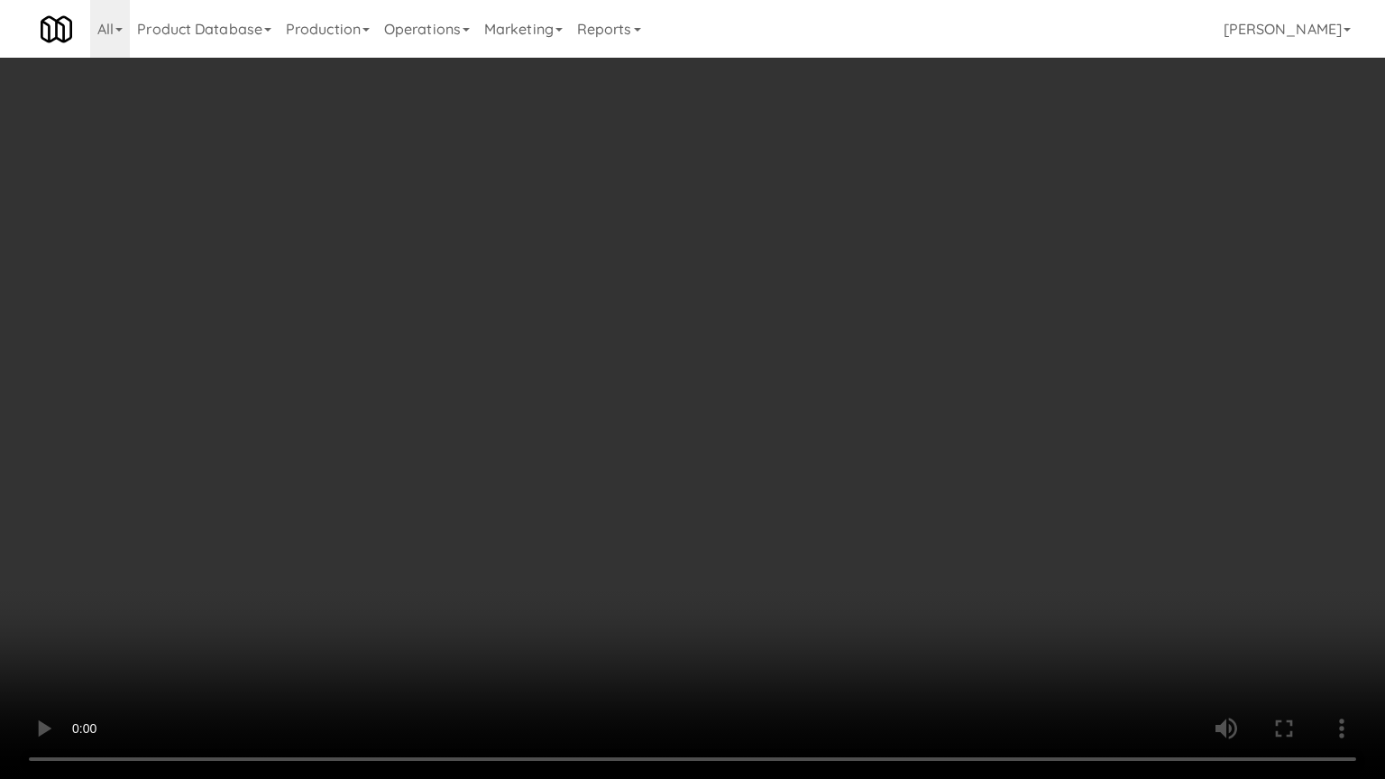
drag, startPoint x: 764, startPoint y: 415, endPoint x: 773, endPoint y: 407, distance: 12.1
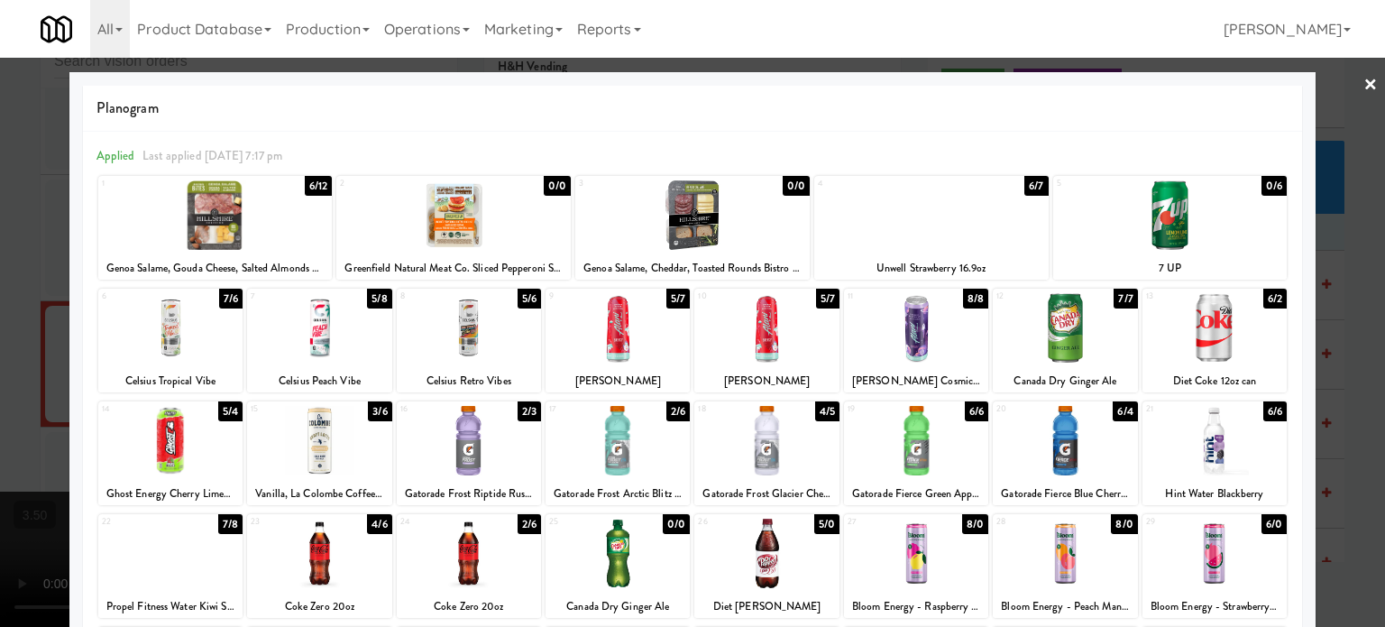
drag, startPoint x: 235, startPoint y: 413, endPoint x: 663, endPoint y: 314, distance: 439.8
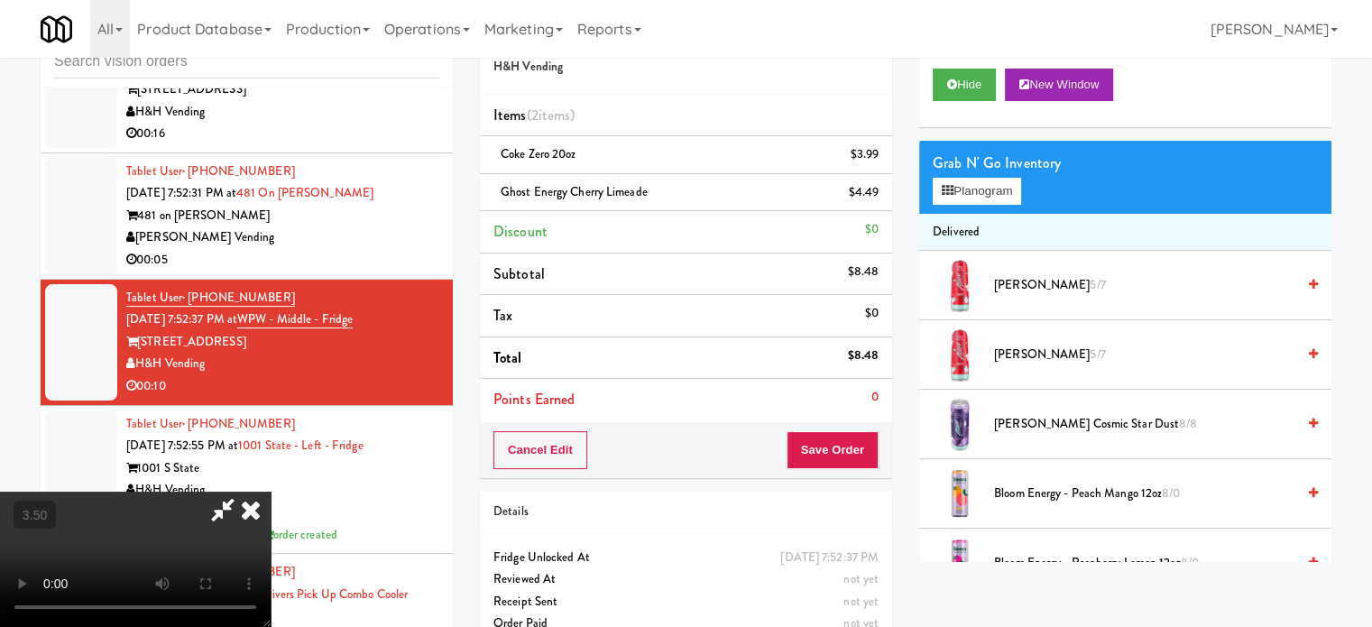
drag, startPoint x: 428, startPoint y: 392, endPoint x: 534, endPoint y: 444, distance: 118.2
drag, startPoint x: 534, startPoint y: 444, endPoint x: 628, endPoint y: 372, distance: 118.3
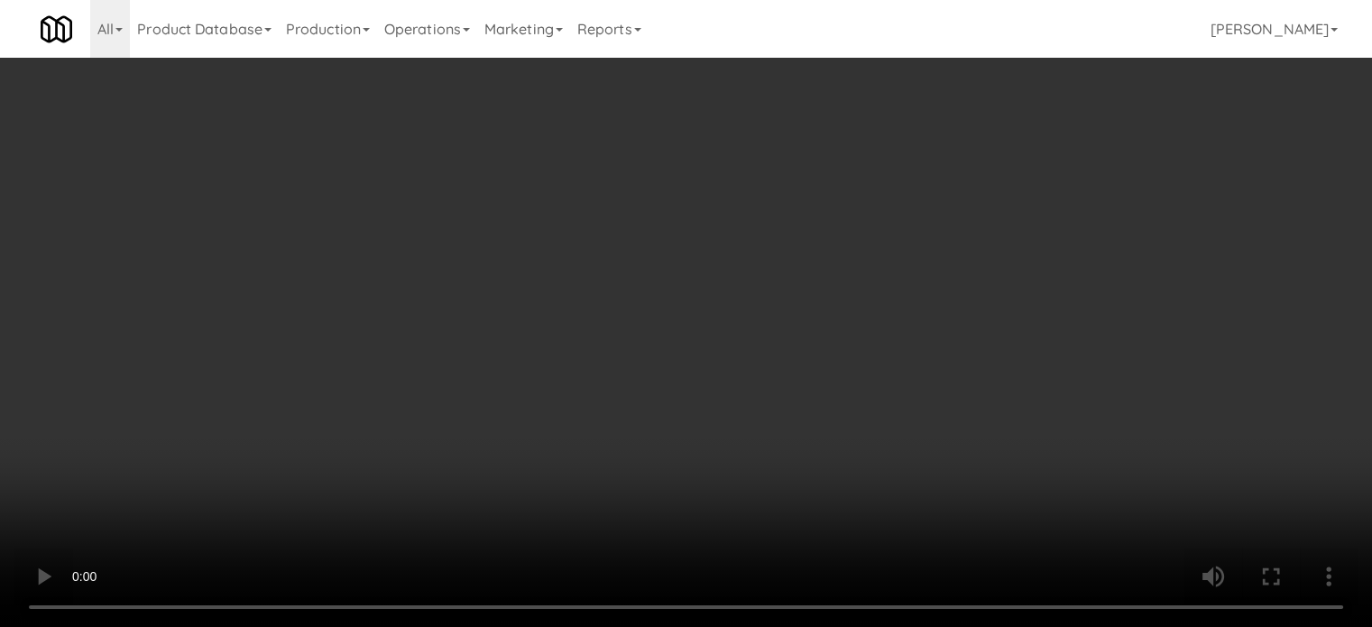
scroll to position [11649, 0]
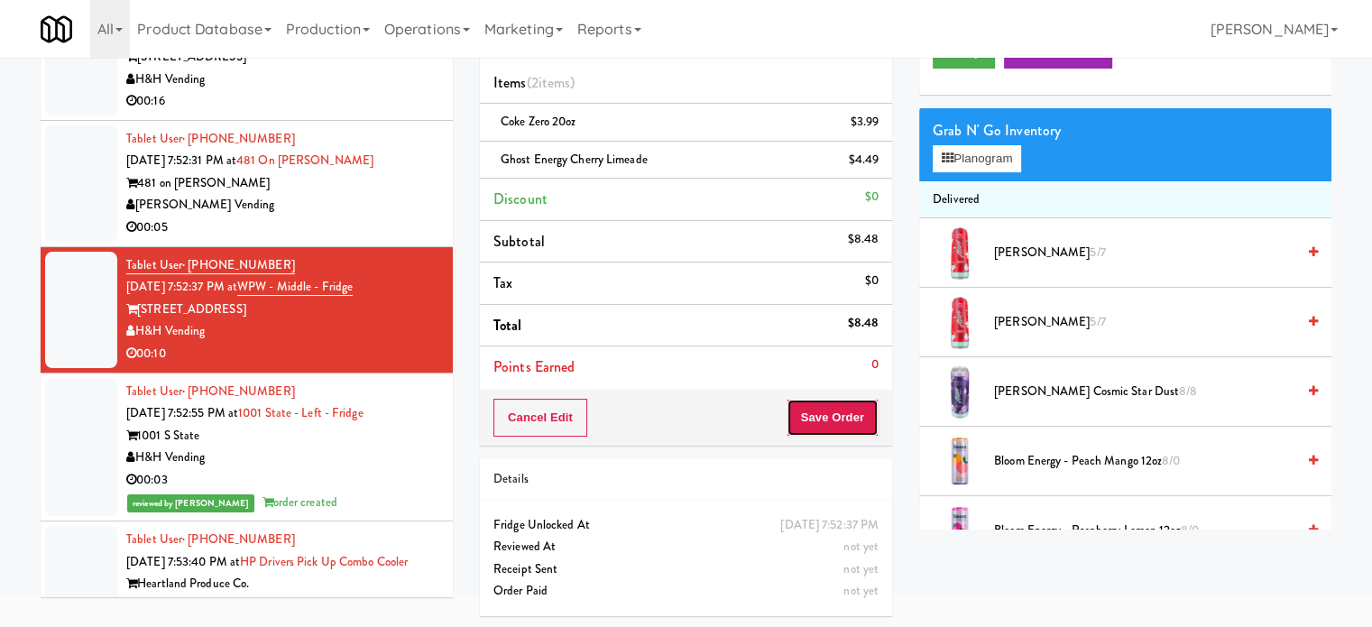
drag, startPoint x: 853, startPoint y: 422, endPoint x: 814, endPoint y: 375, distance: 60.9
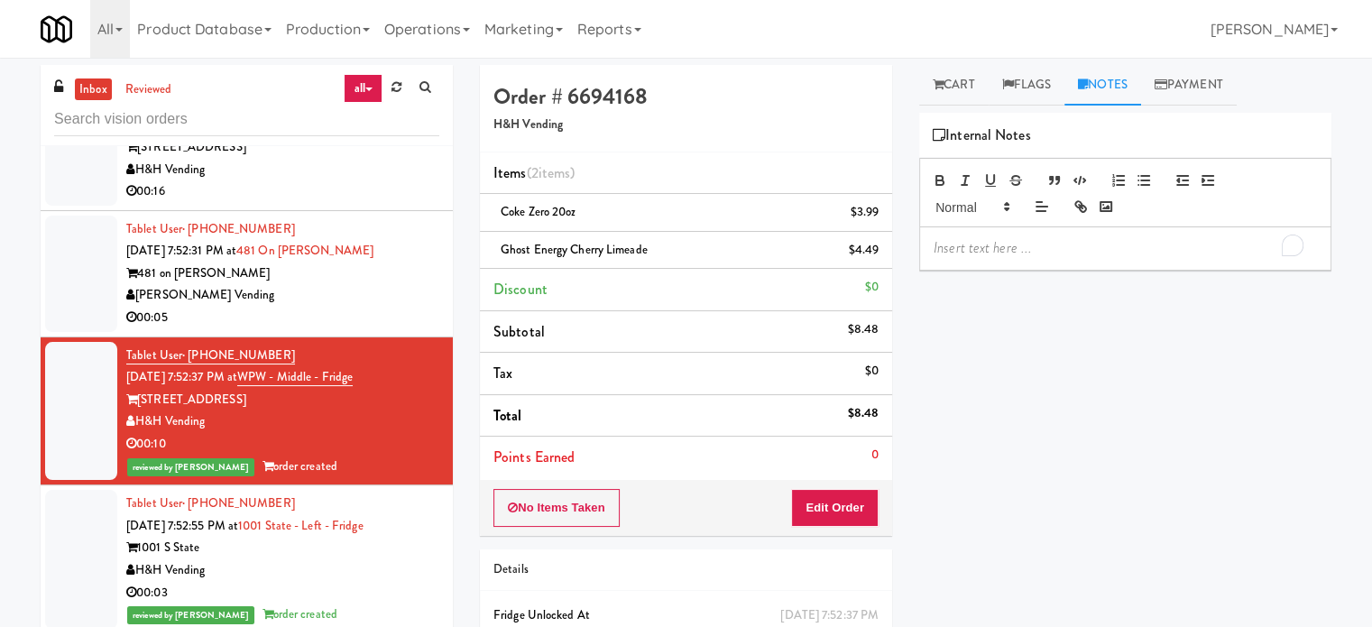
scroll to position [0, 0]
drag, startPoint x: 569, startPoint y: 250, endPoint x: 501, endPoint y: 247, distance: 68.6
copy span "Ghost Energy"
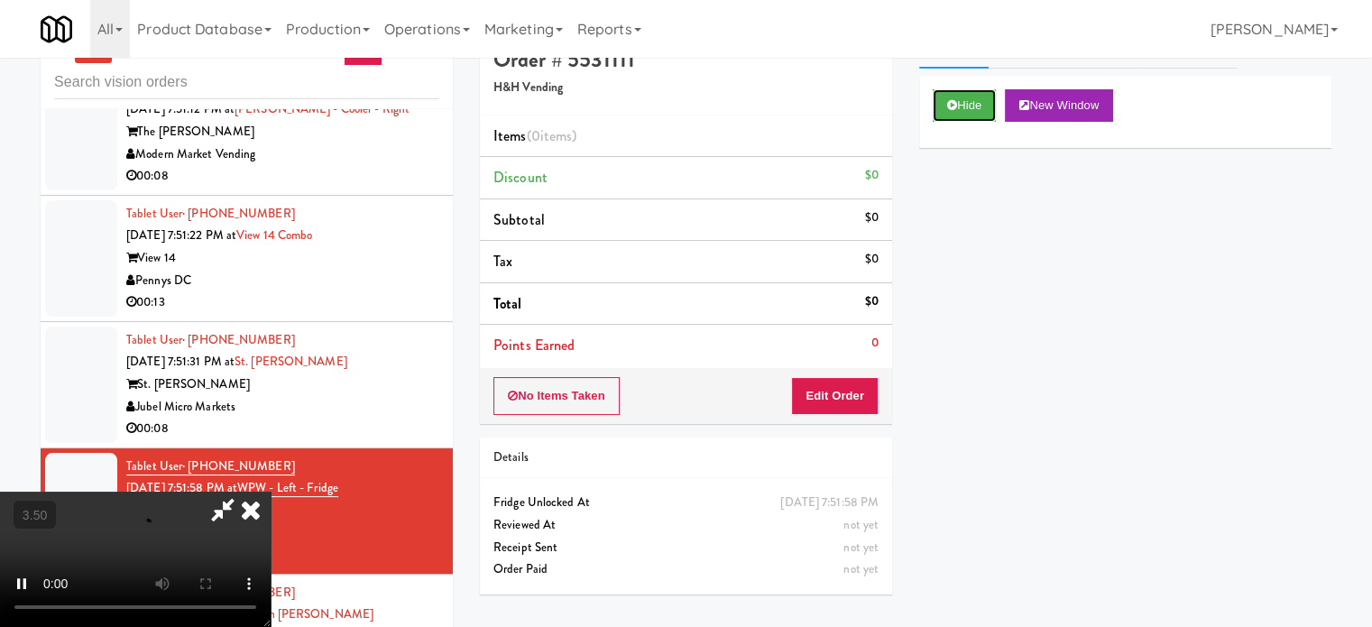
scroll to position [73, 0]
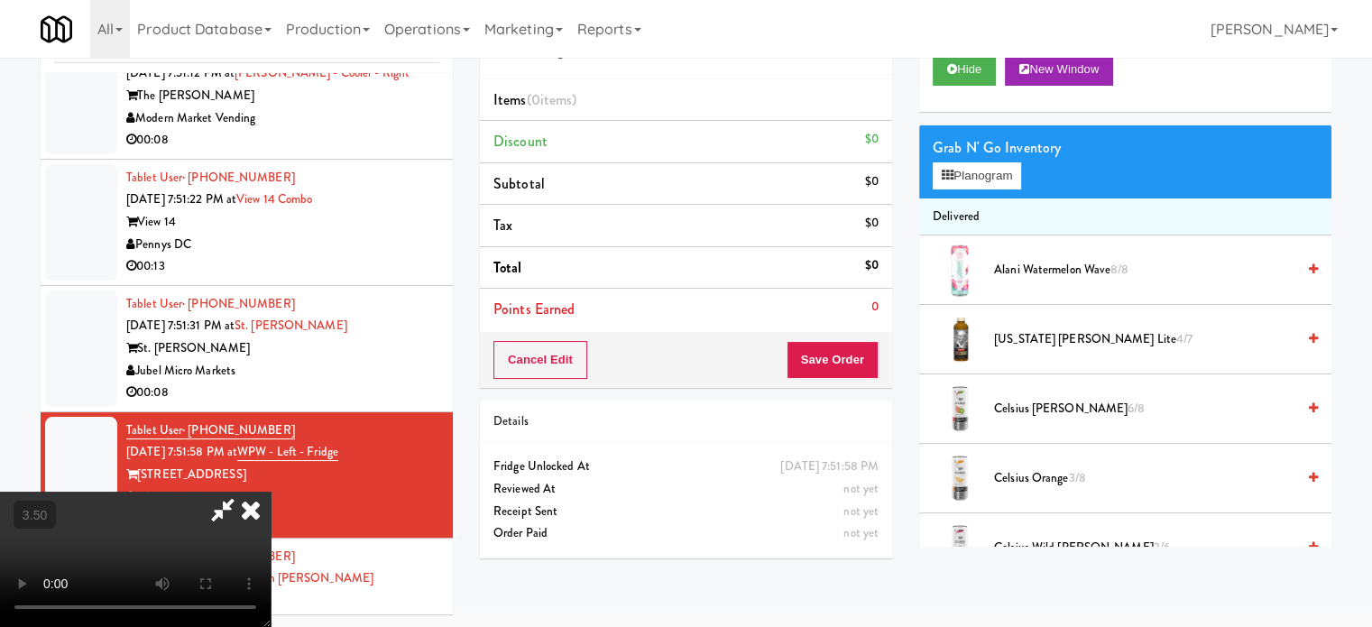
drag, startPoint x: 483, startPoint y: 398, endPoint x: 542, endPoint y: 346, distance: 78.0
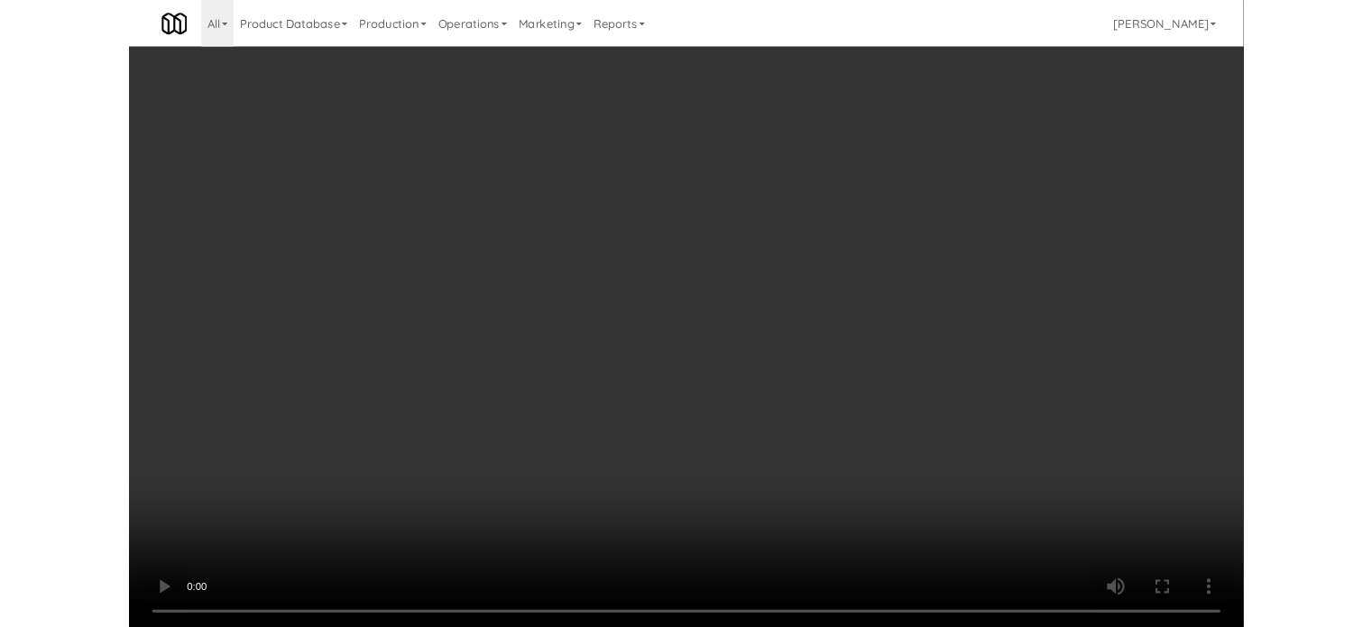
scroll to position [11226, 0]
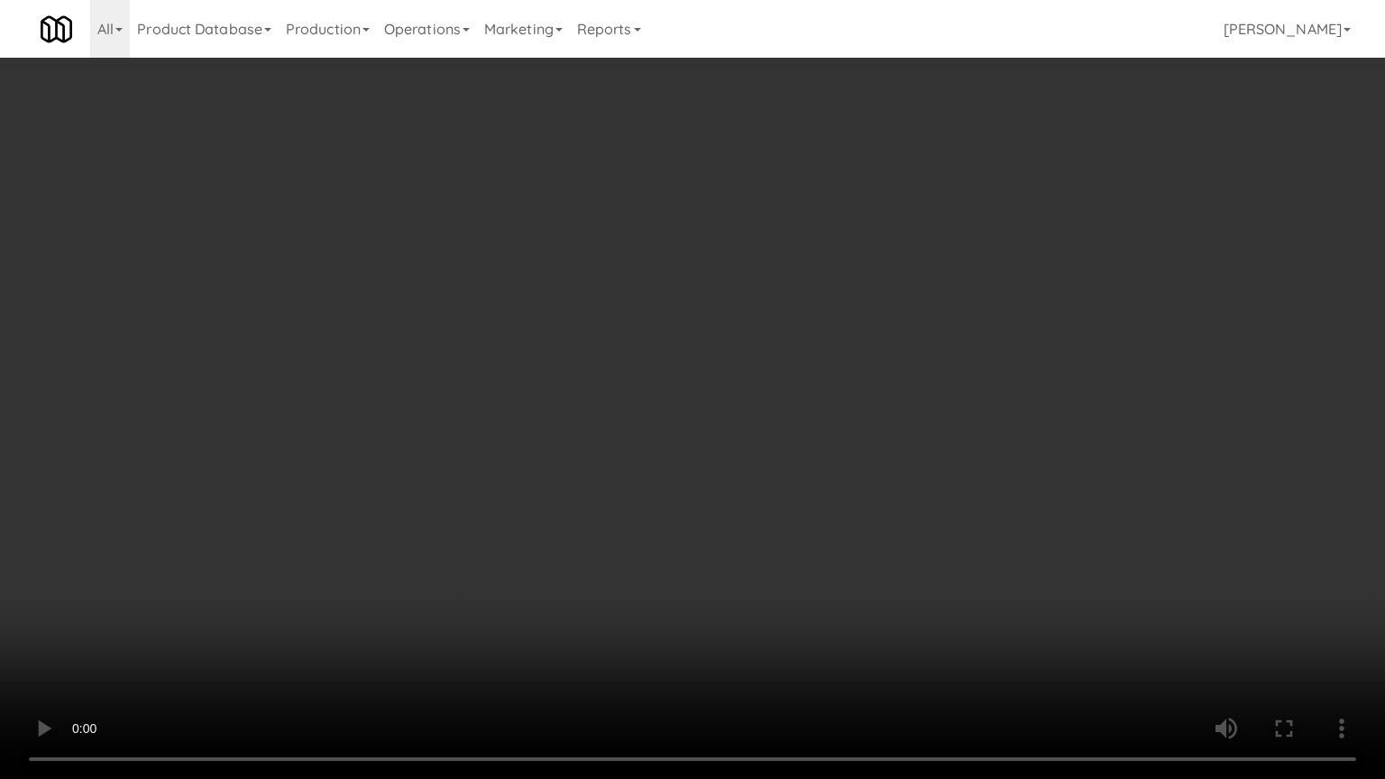
drag, startPoint x: 408, startPoint y: 591, endPoint x: 485, endPoint y: 514, distance: 109.1
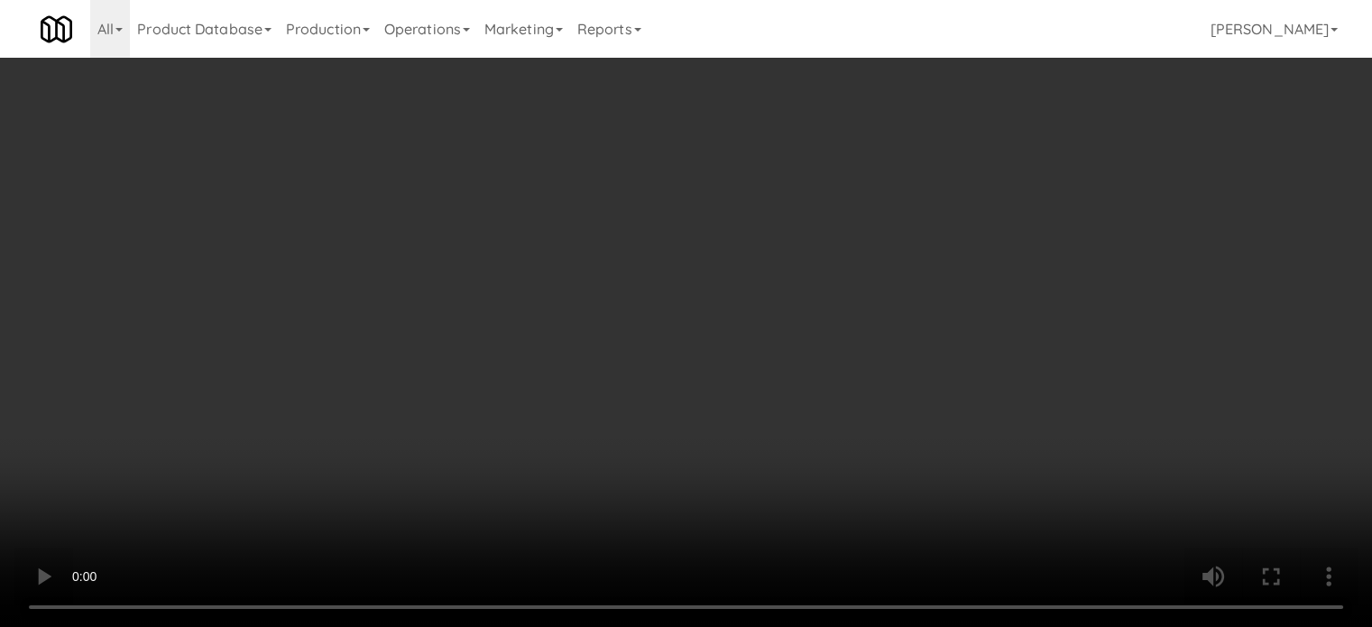
scroll to position [11248, 0]
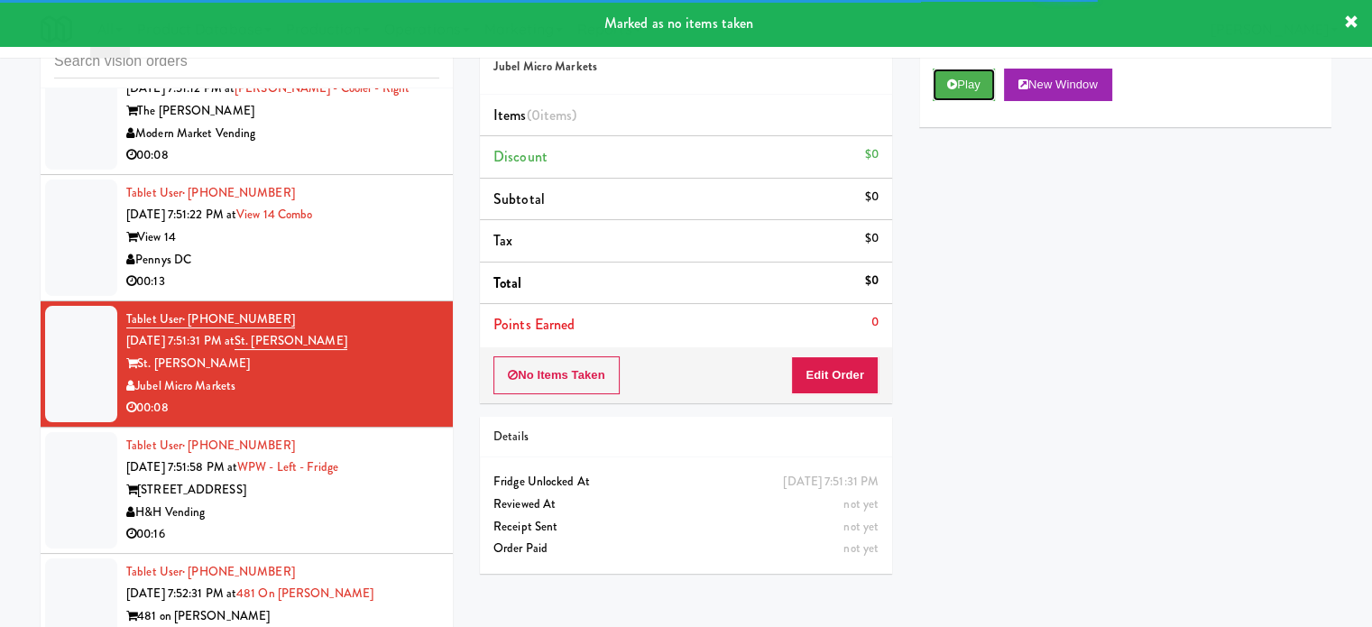
drag, startPoint x: 971, startPoint y: 95, endPoint x: 902, endPoint y: 172, distance: 104.1
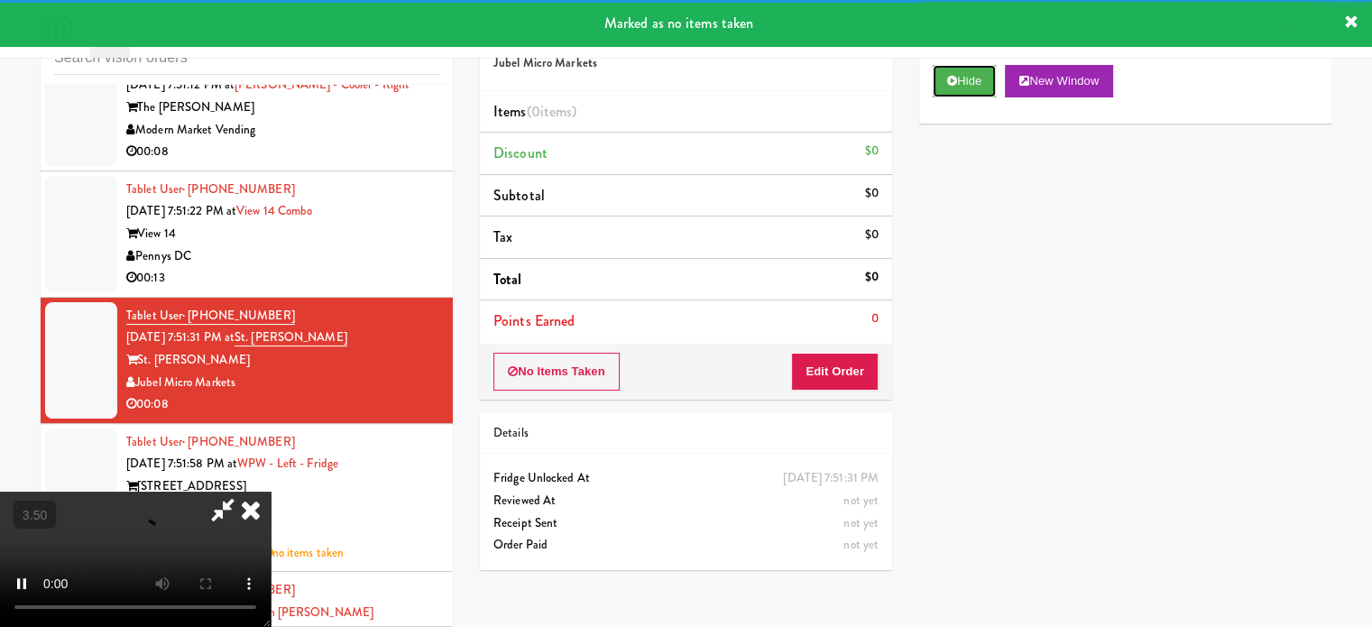
scroll to position [73, 0]
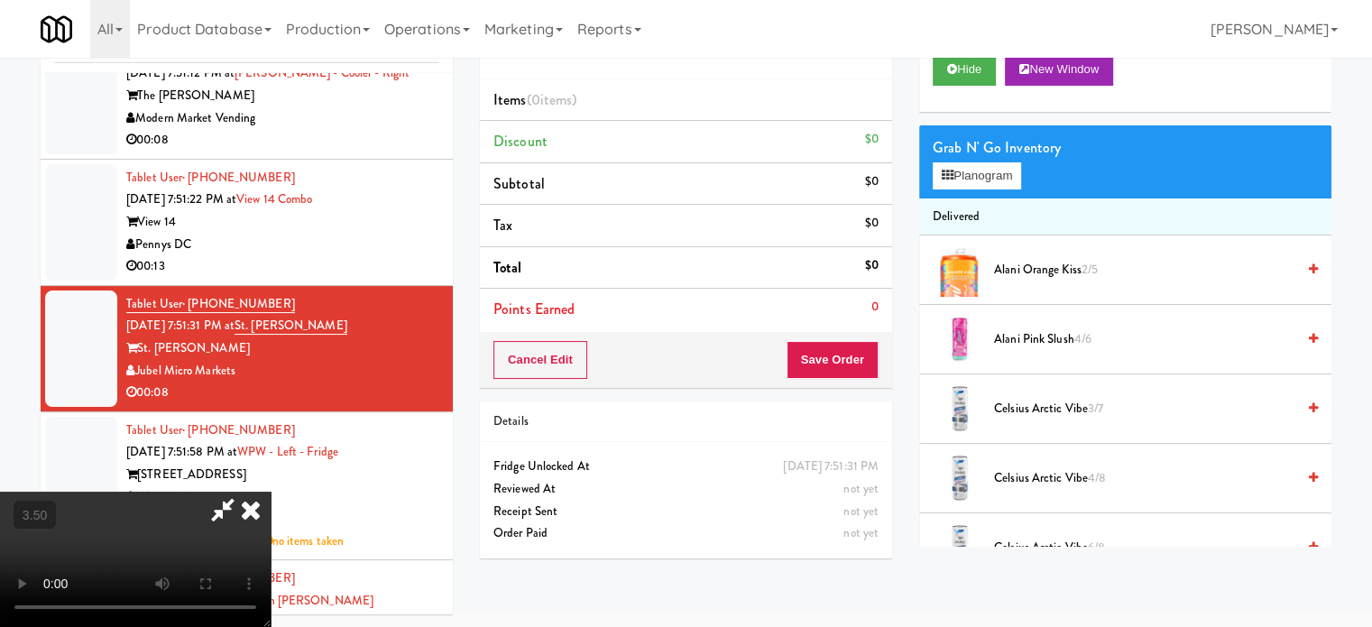
drag, startPoint x: 511, startPoint y: 412, endPoint x: 580, endPoint y: 419, distance: 69.7
drag, startPoint x: 978, startPoint y: 181, endPoint x: 952, endPoint y: 190, distance: 26.8
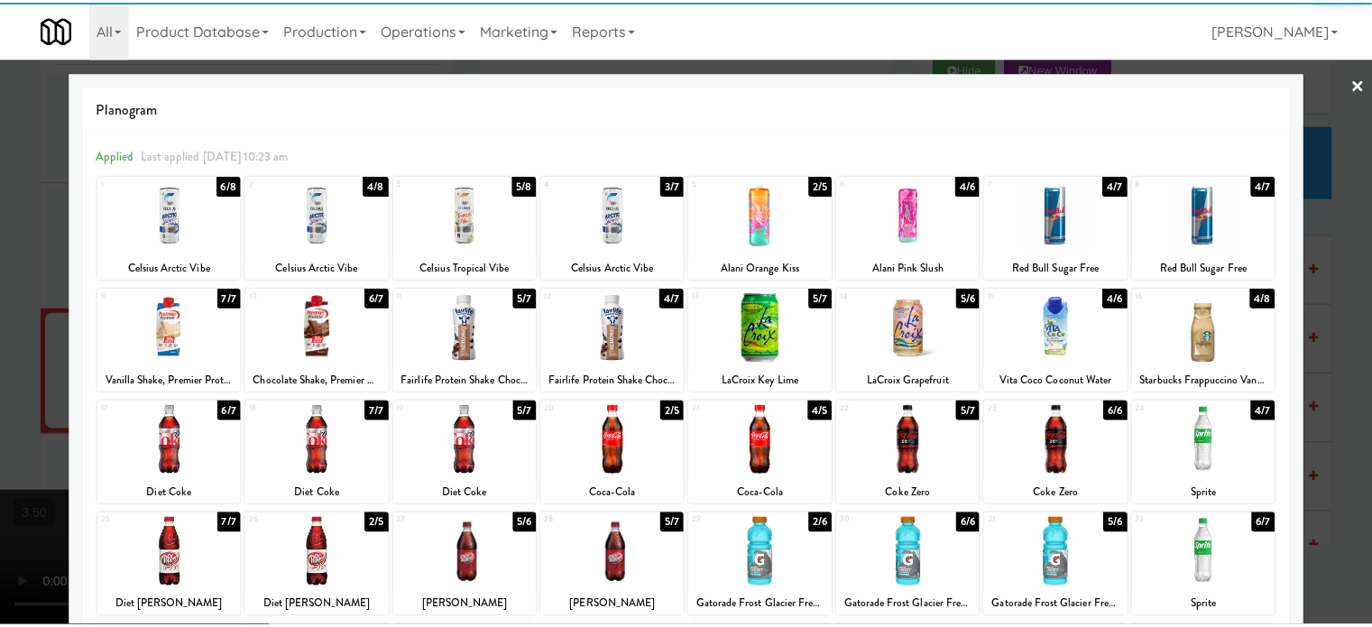
scroll to position [258, 0]
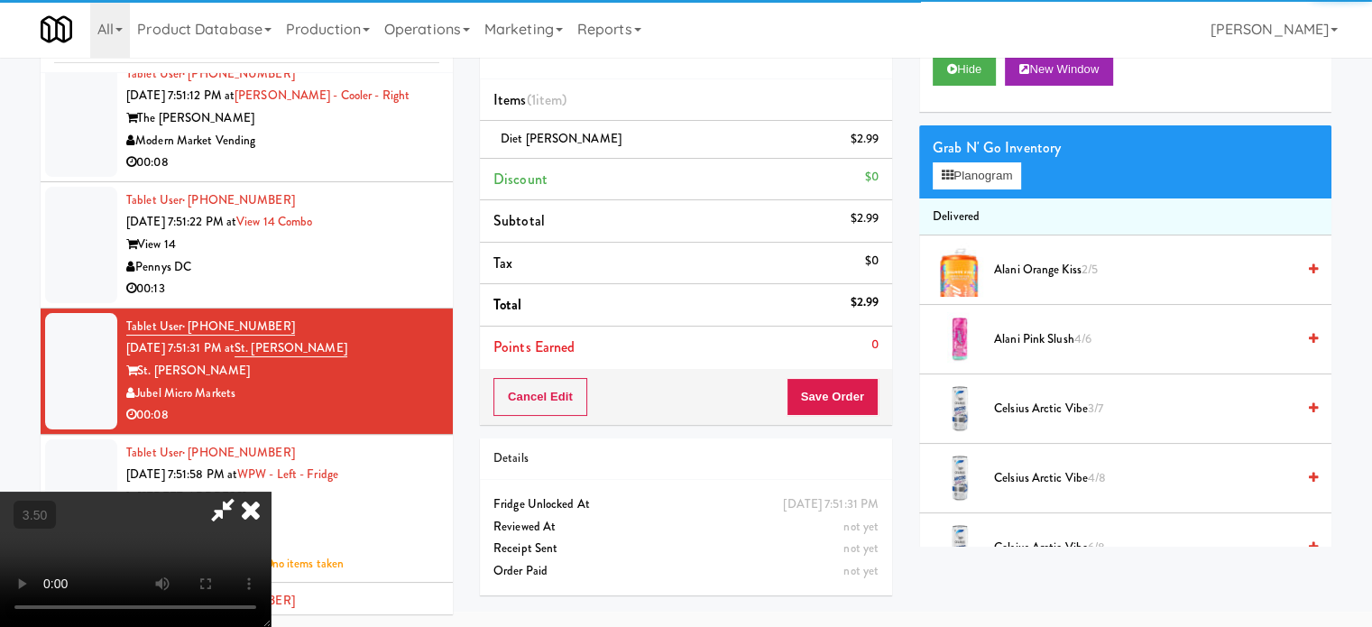
scroll to position [11248, 0]
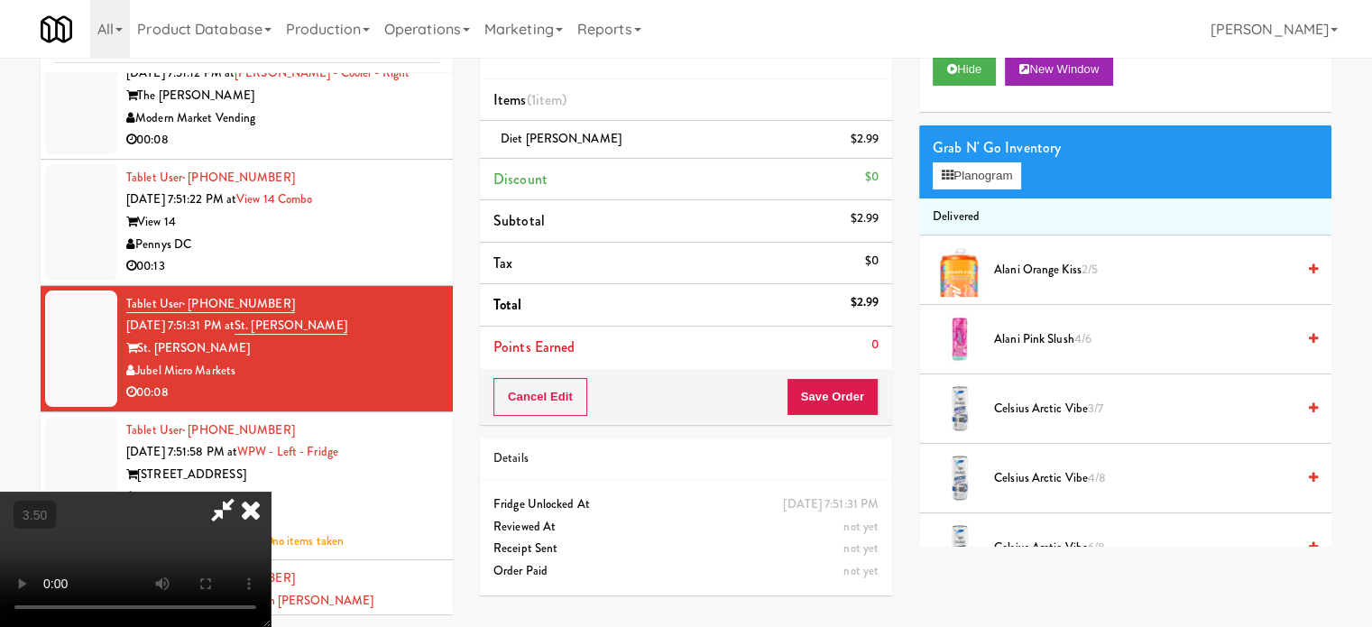
drag, startPoint x: 437, startPoint y: 444, endPoint x: 534, endPoint y: 393, distance: 108.9
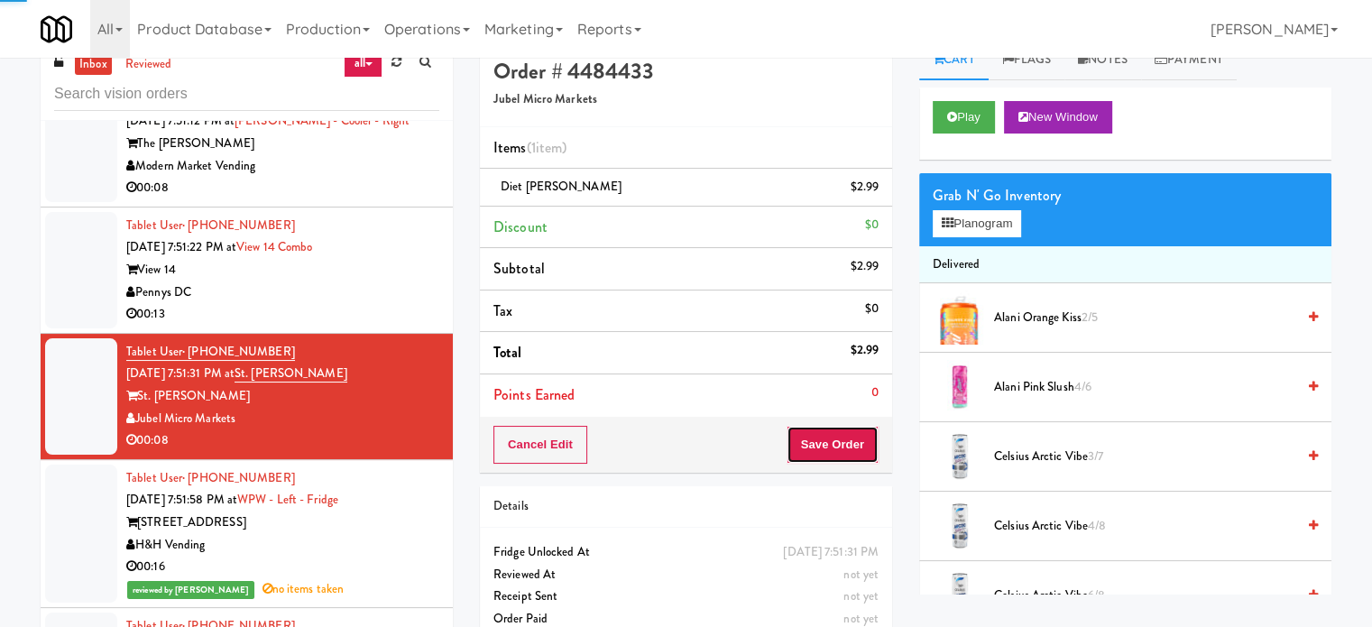
scroll to position [0, 0]
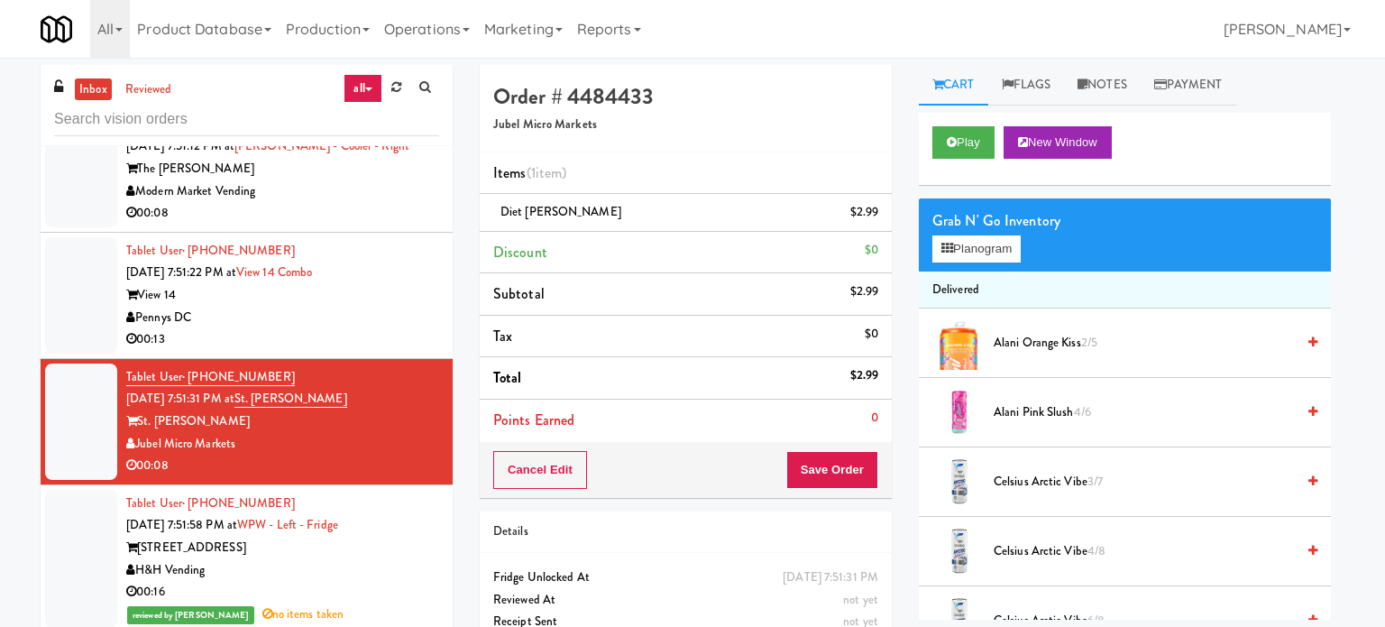
drag, startPoint x: 351, startPoint y: 342, endPoint x: 398, endPoint y: 320, distance: 51.7
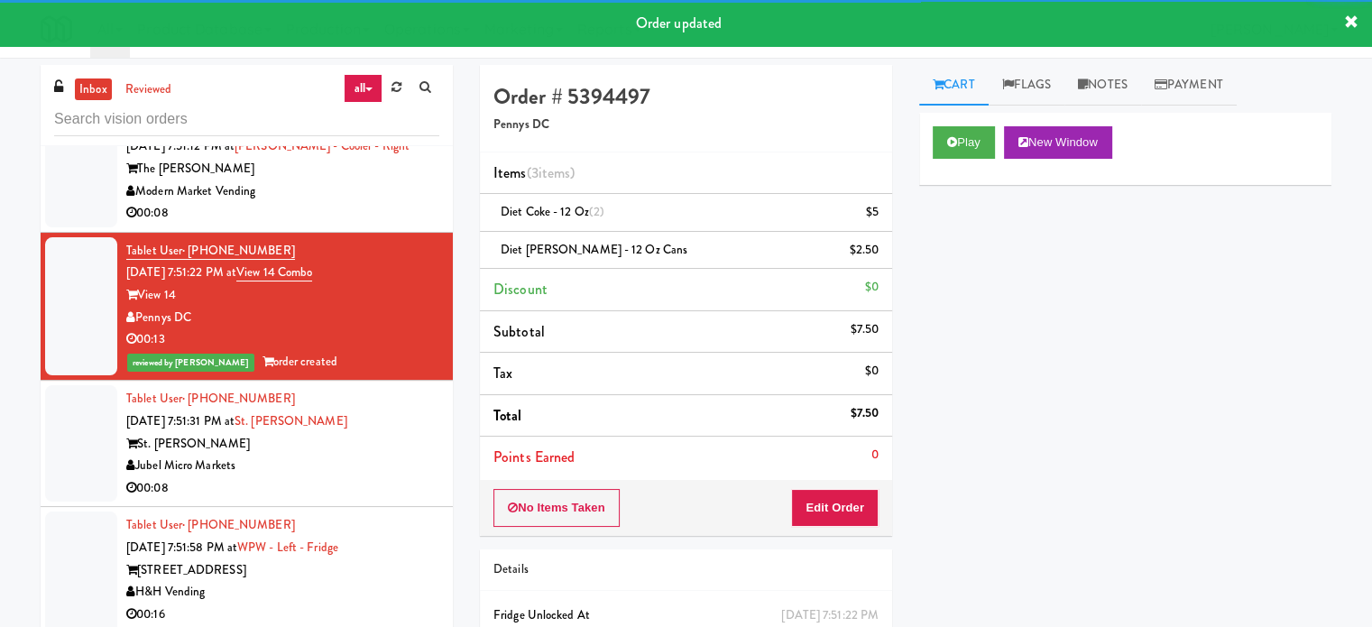
drag, startPoint x: 339, startPoint y: 223, endPoint x: 488, endPoint y: 199, distance: 150.7
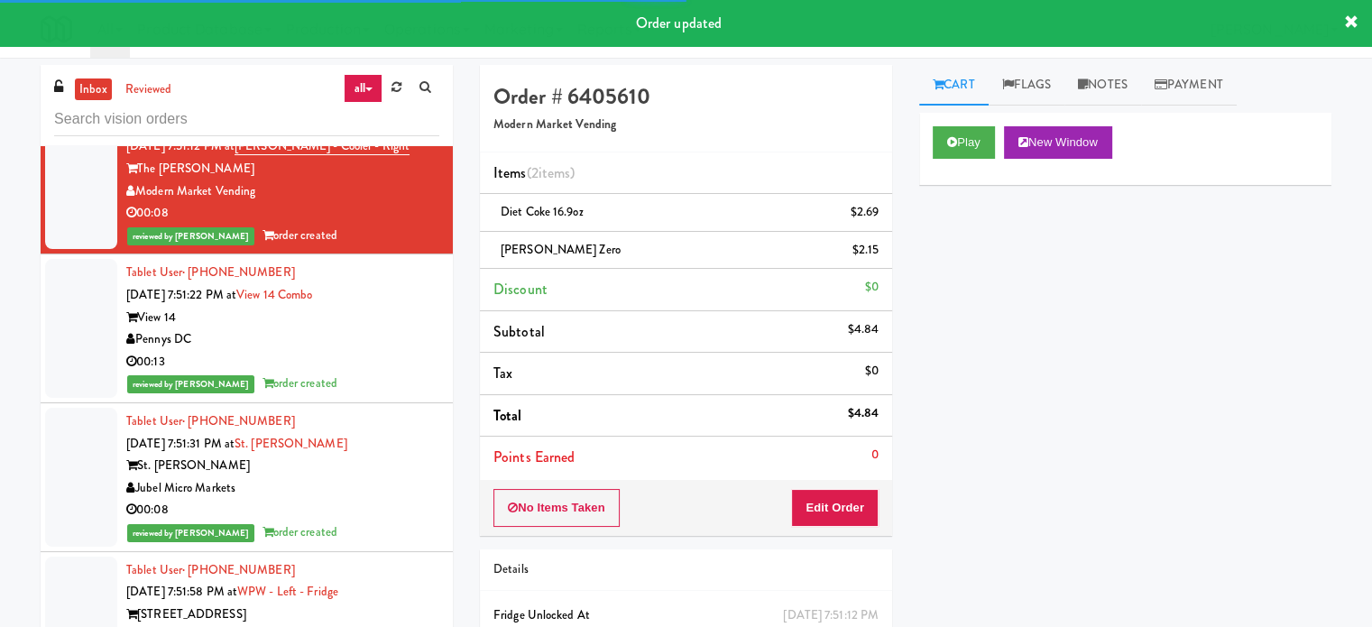
scroll to position [10797, 0]
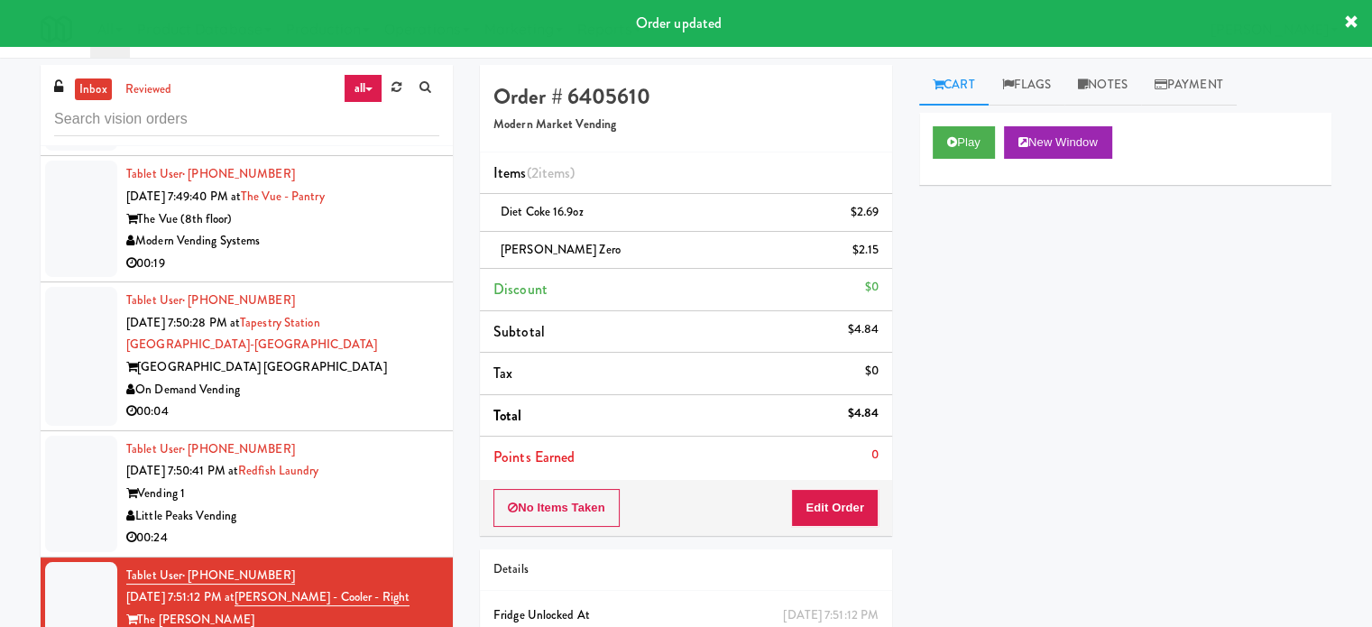
drag, startPoint x: 373, startPoint y: 522, endPoint x: 377, endPoint y: 511, distance: 11.4
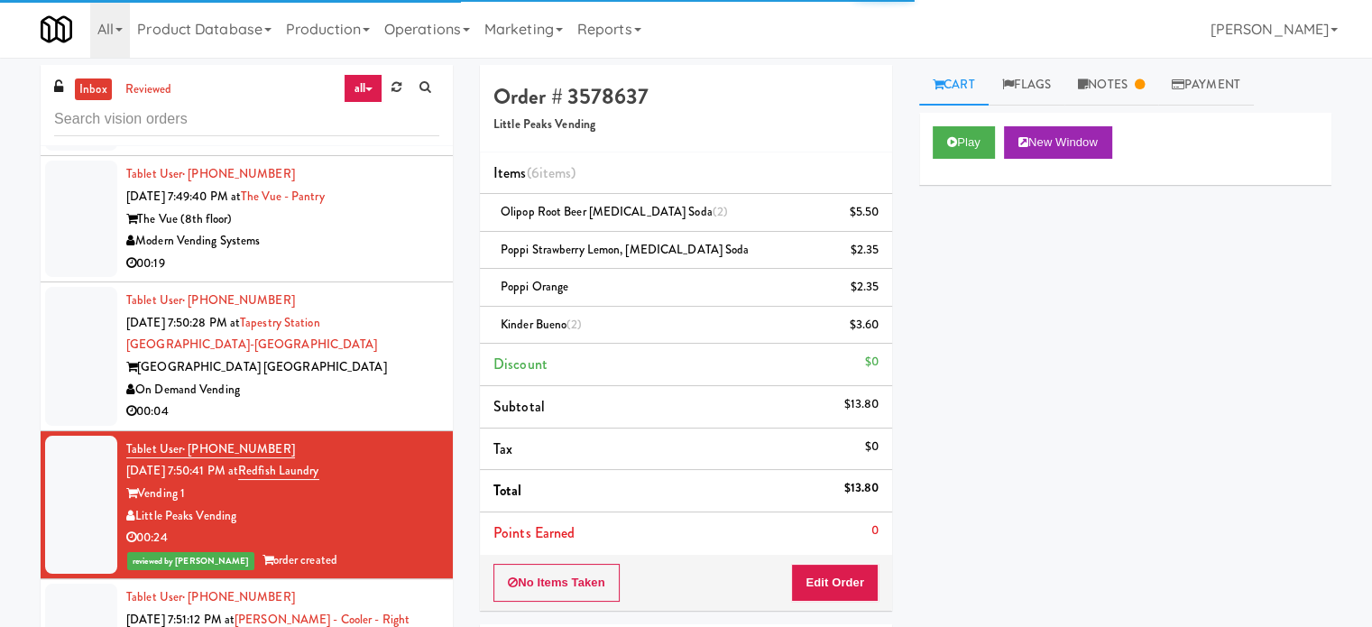
drag, startPoint x: 382, startPoint y: 421, endPoint x: 389, endPoint y: 392, distance: 29.5
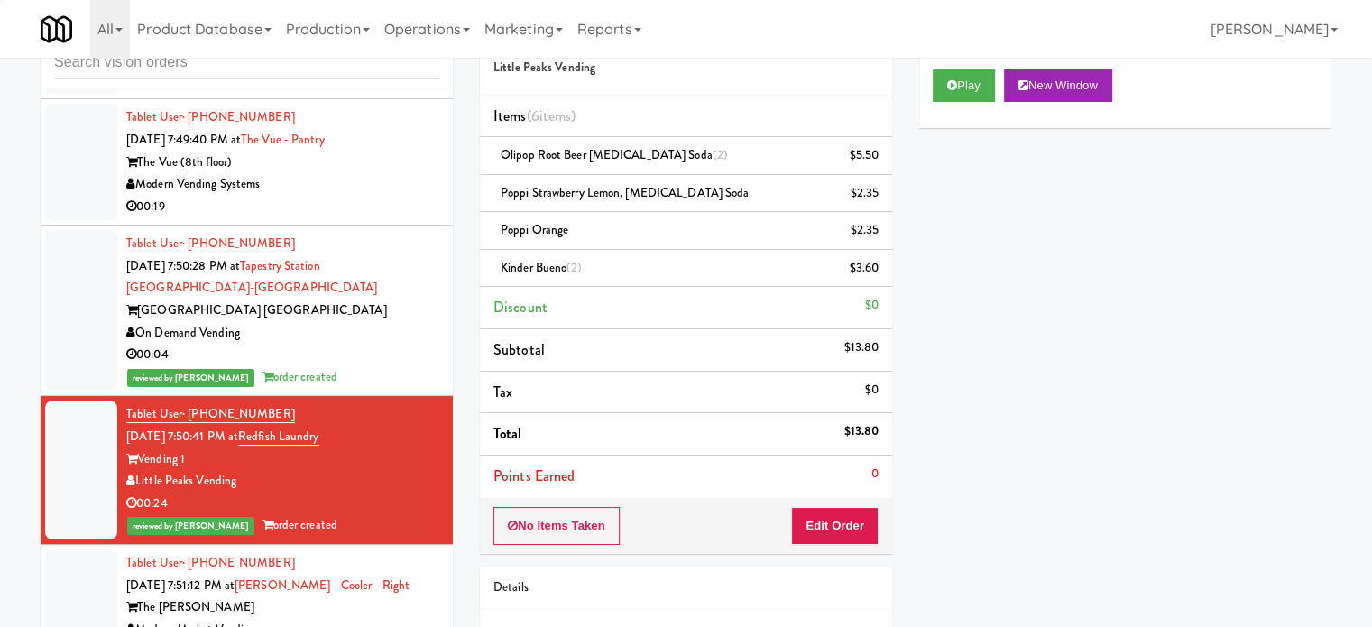
scroll to position [73, 0]
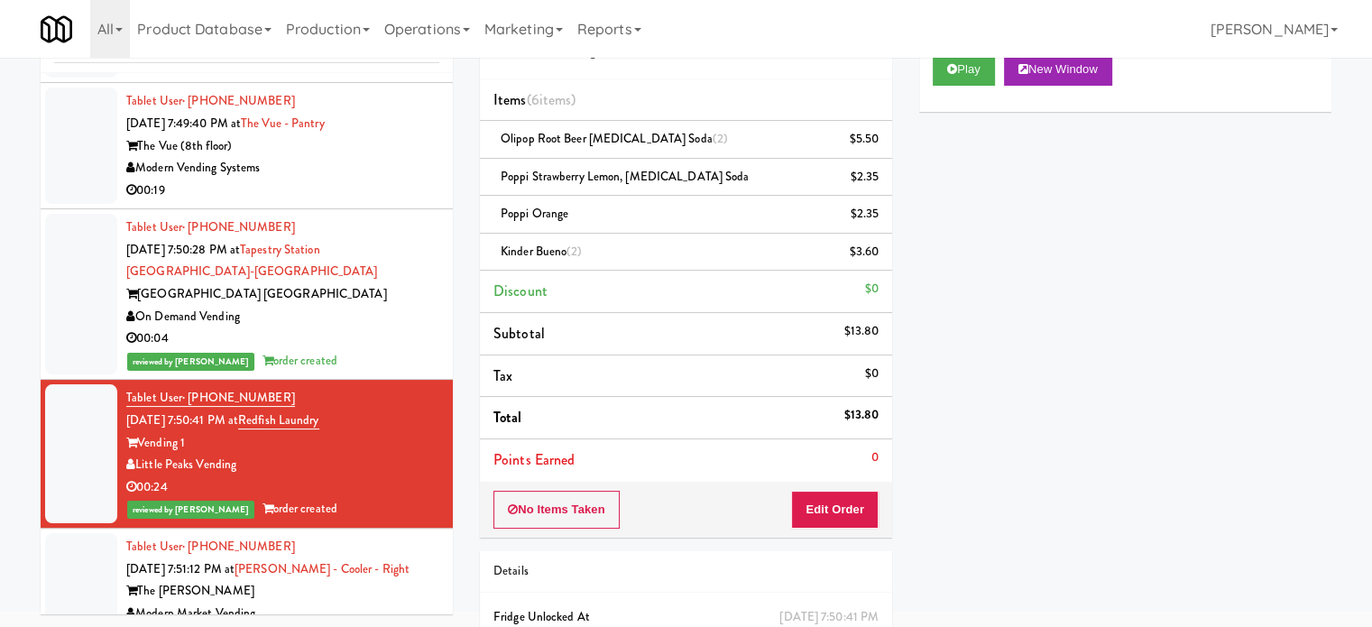
drag, startPoint x: 379, startPoint y: 178, endPoint x: 392, endPoint y: 221, distance: 45.4
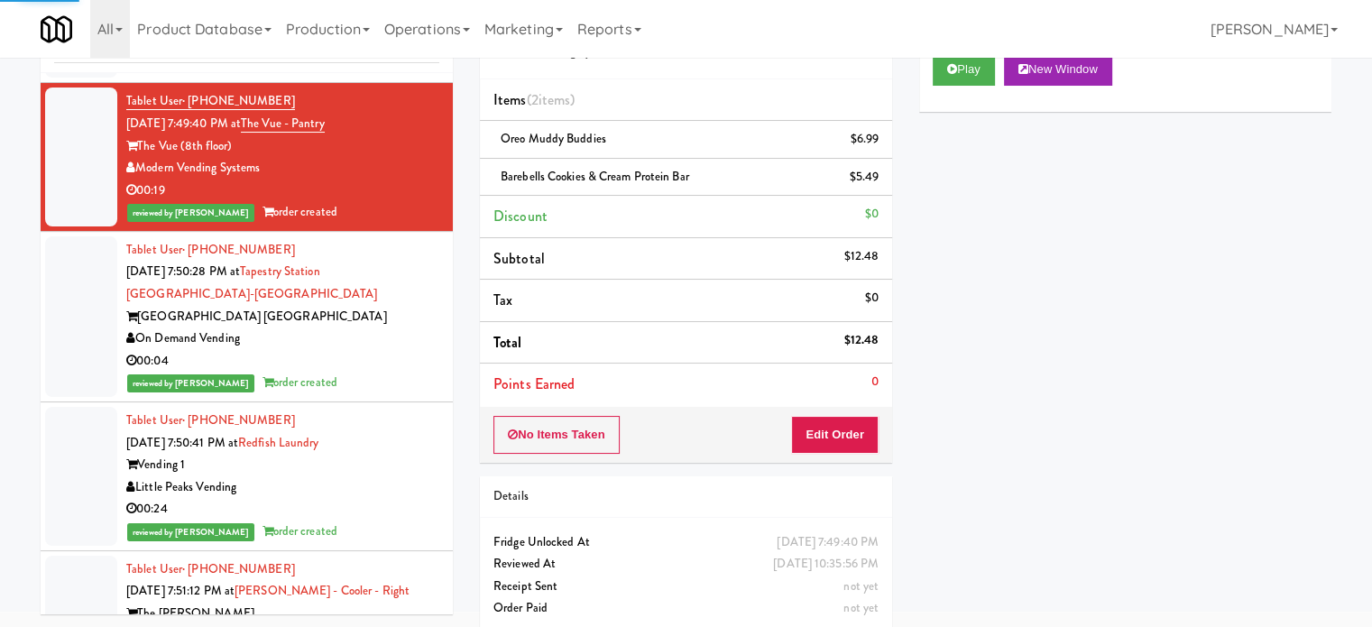
scroll to position [10346, 0]
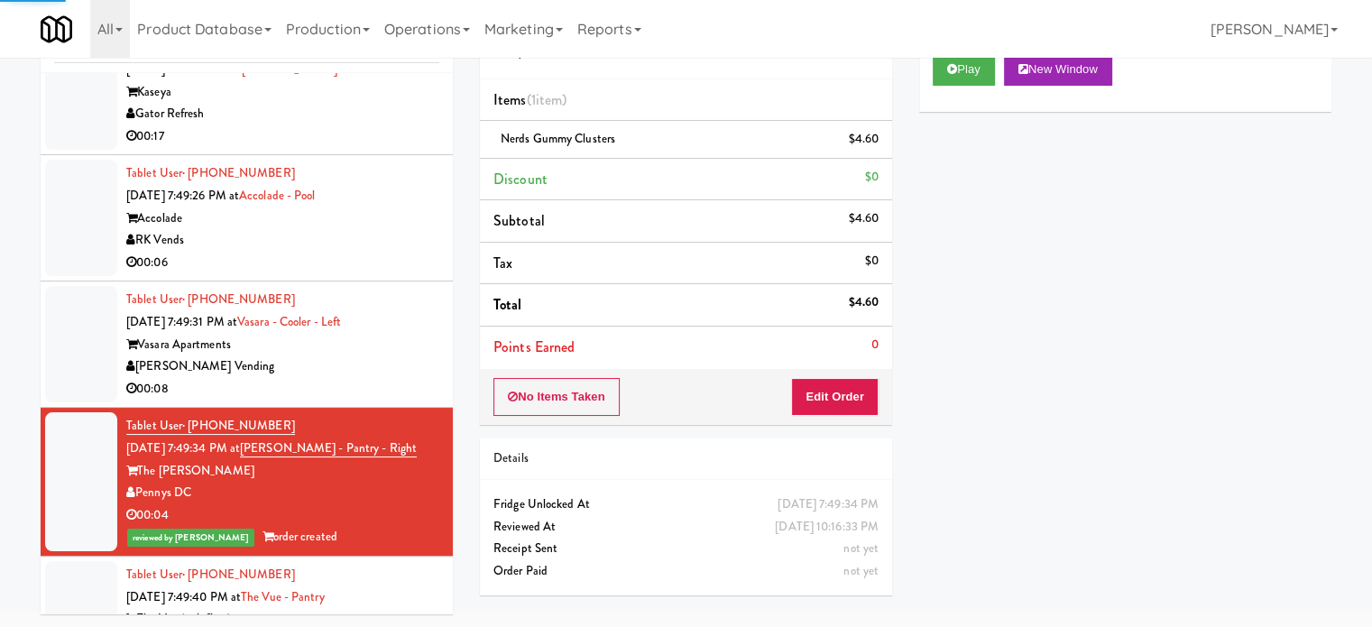
drag, startPoint x: 357, startPoint y: 394, endPoint x: 363, endPoint y: 356, distance: 38.4
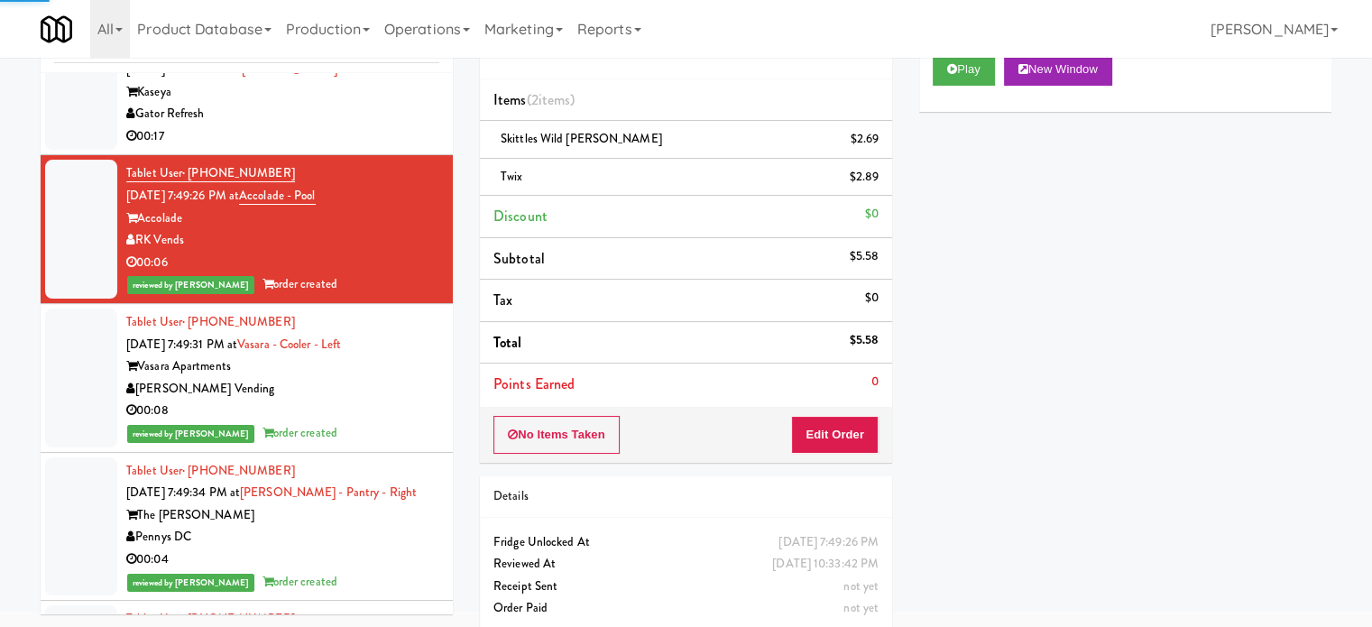
scroll to position [9895, 0]
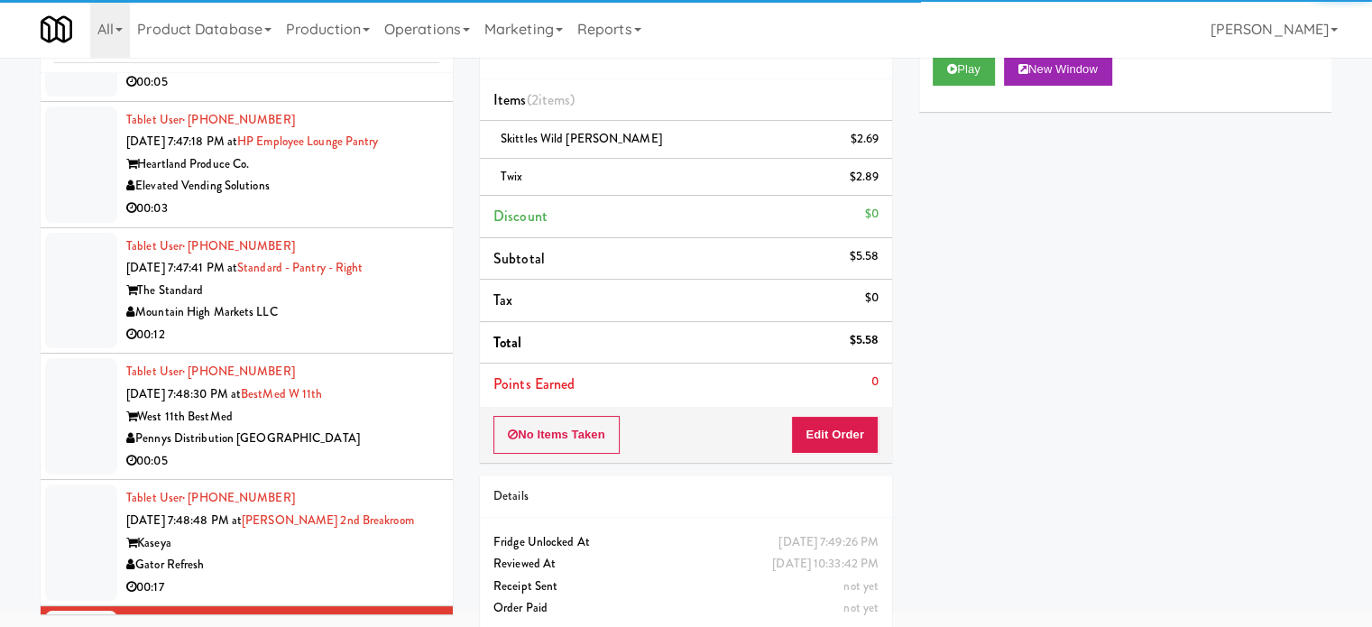
drag, startPoint x: 361, startPoint y: 572, endPoint x: 371, endPoint y: 497, distance: 75.5
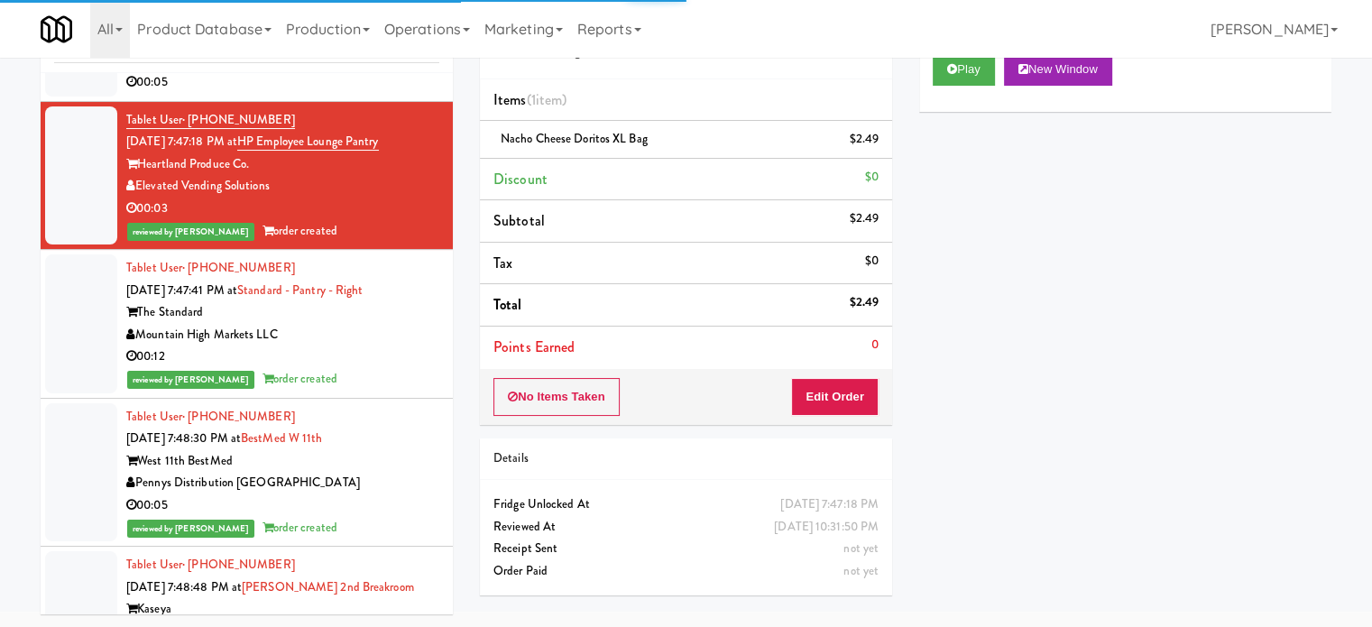
scroll to position [9444, 0]
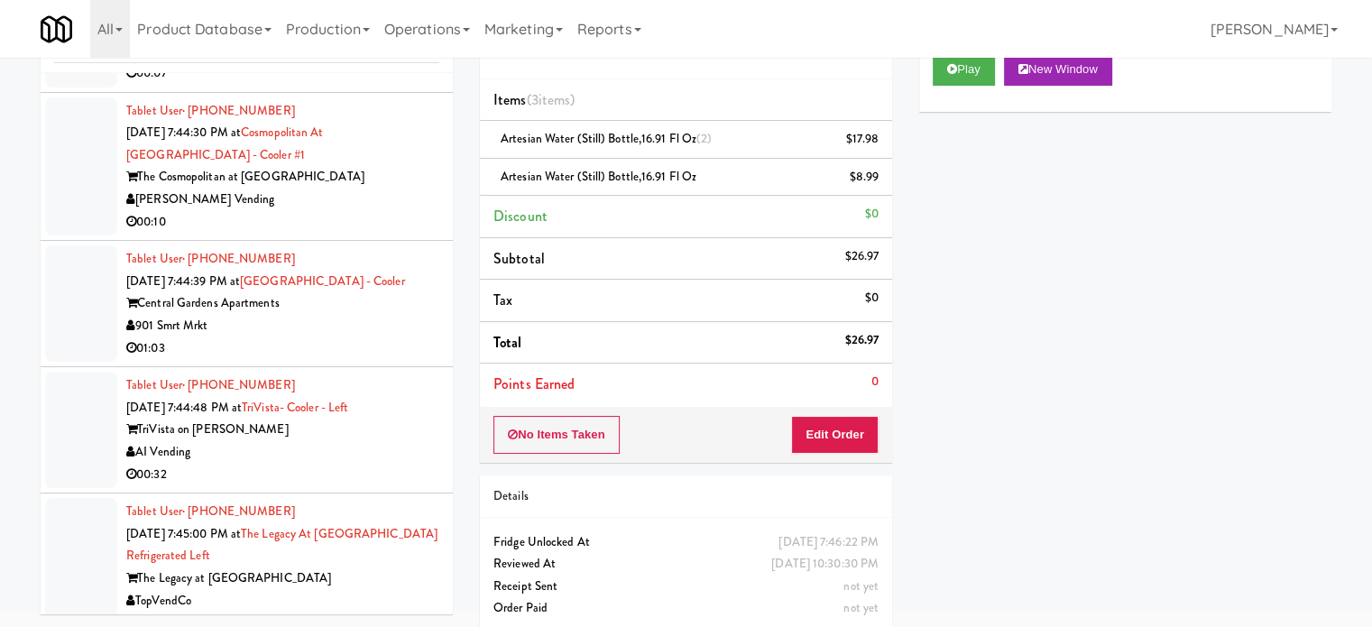
scroll to position [8542, 0]
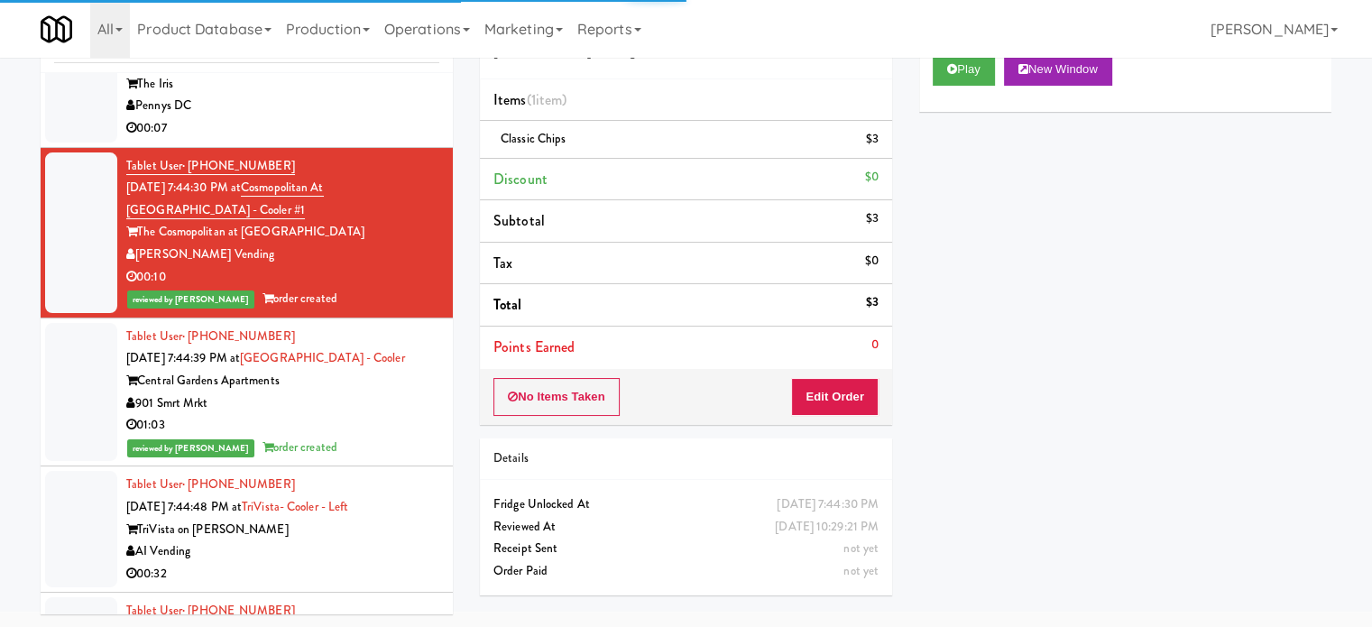
drag, startPoint x: 380, startPoint y: 533, endPoint x: 414, endPoint y: 479, distance: 64.1
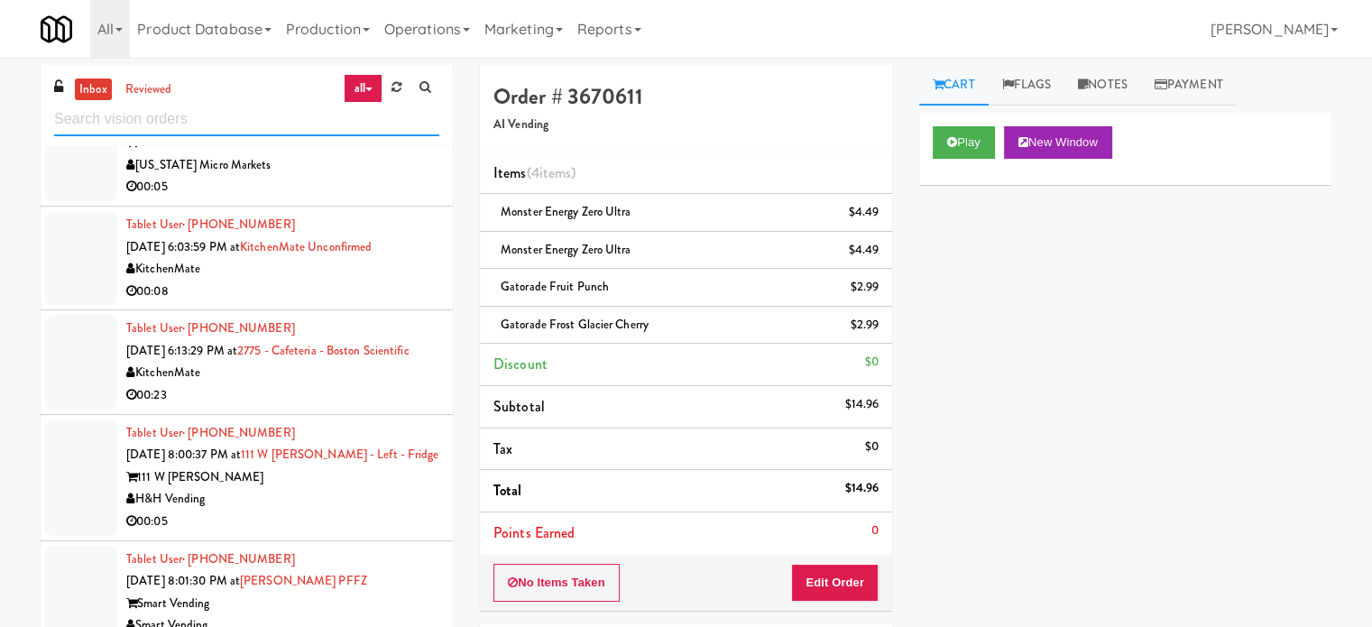
scroll to position [3882, 0]
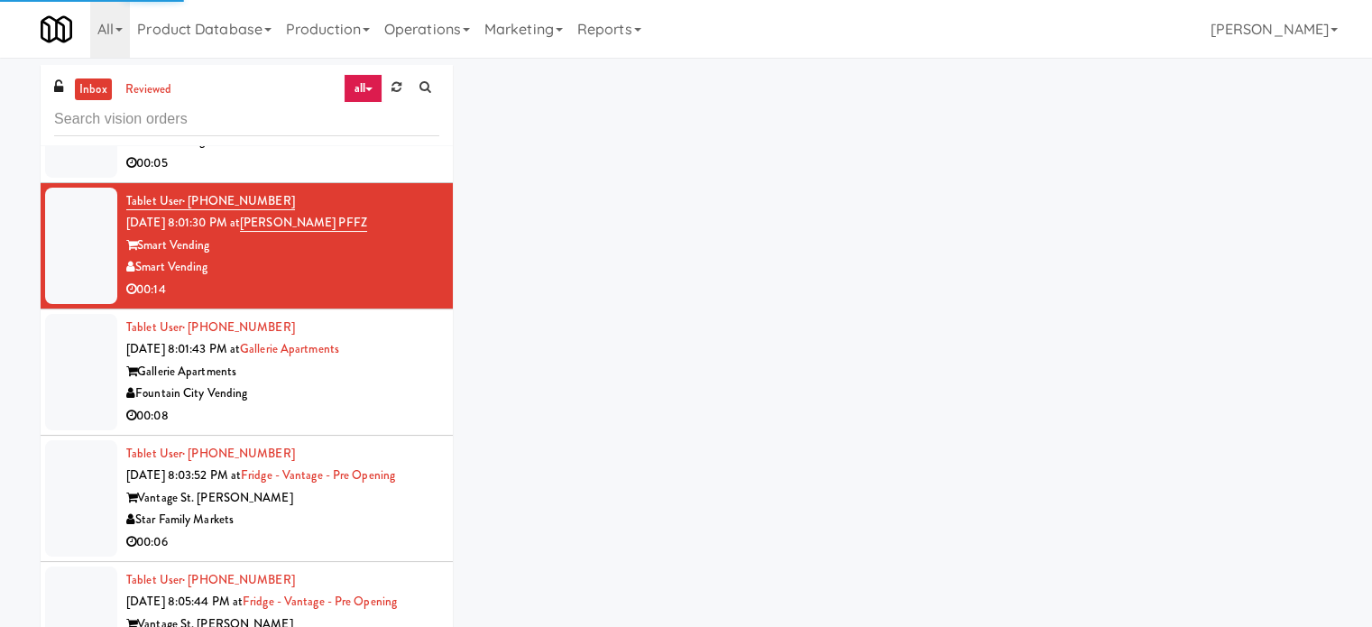
scroll to position [3431, 0]
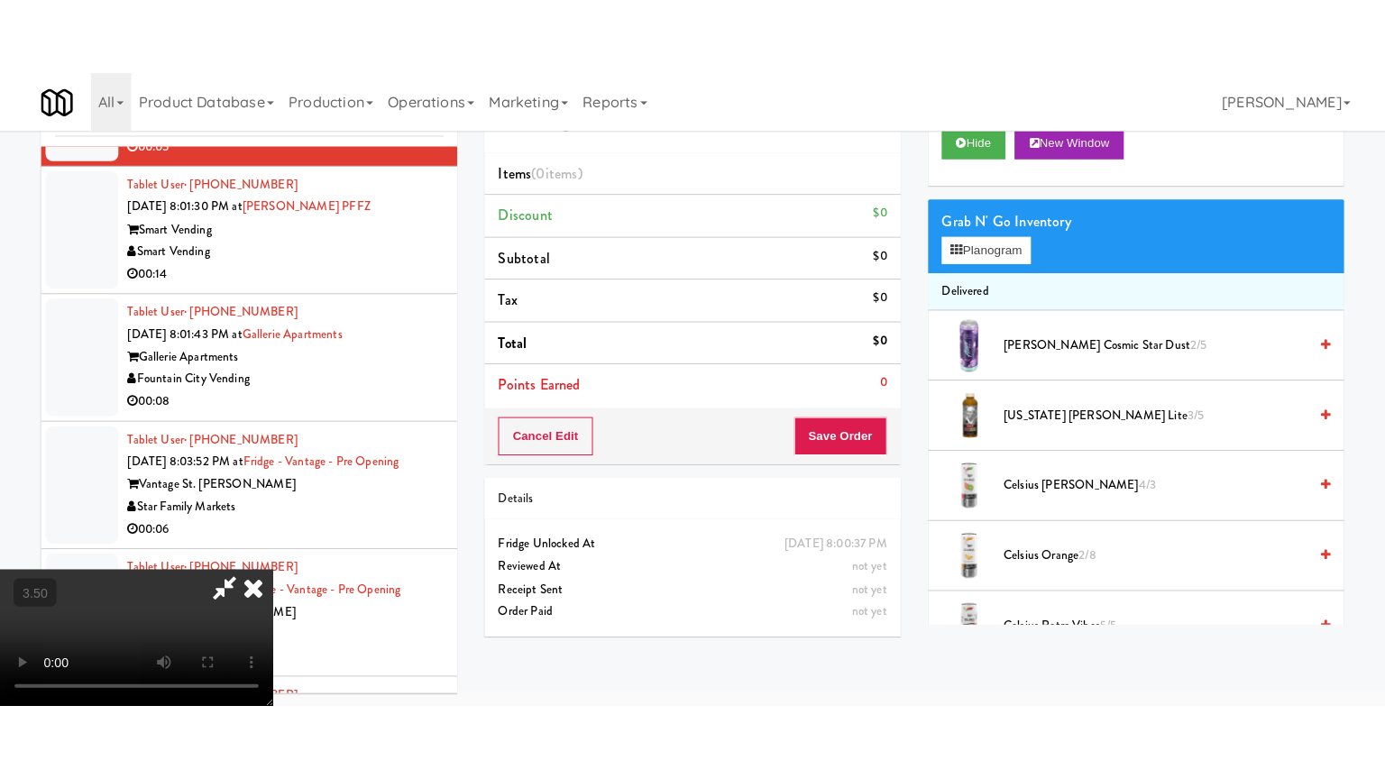
scroll to position [58, 0]
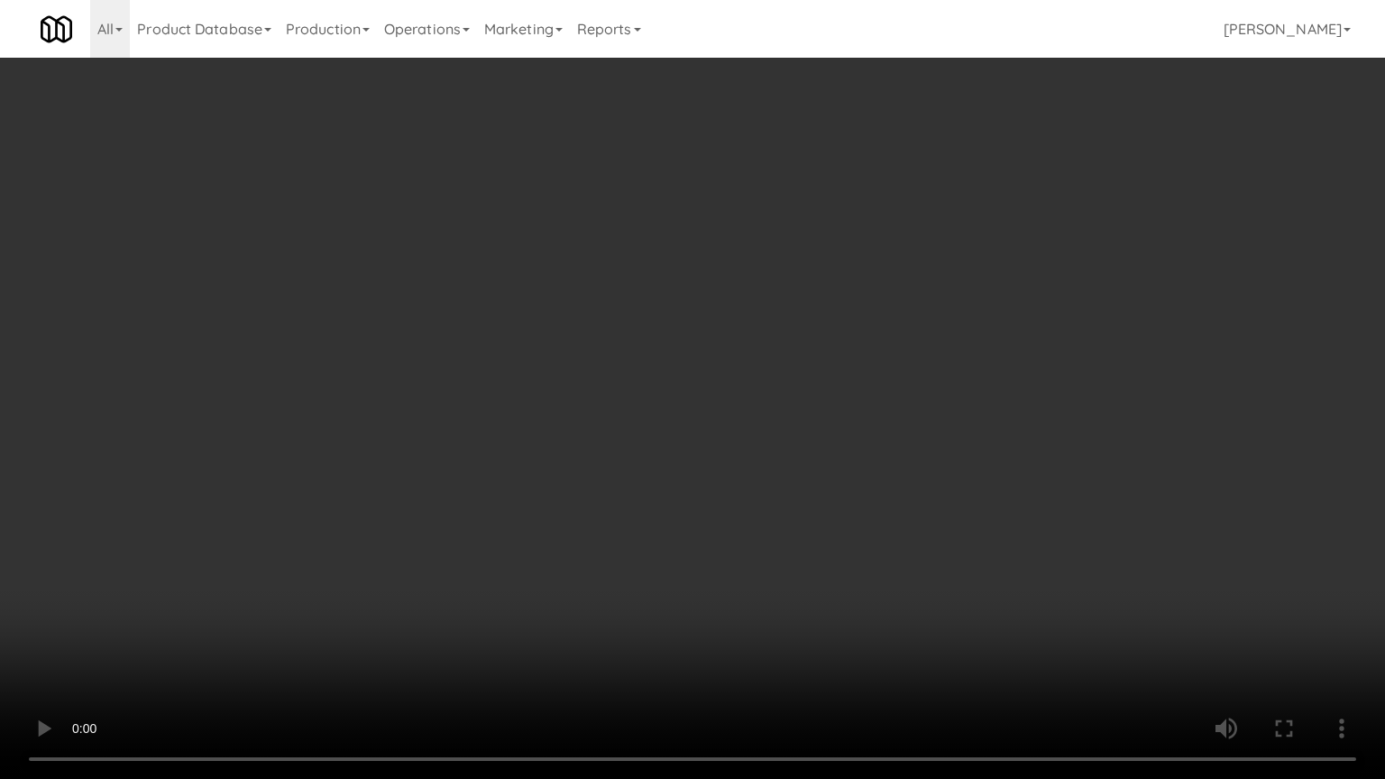
drag, startPoint x: 684, startPoint y: 387, endPoint x: 842, endPoint y: 241, distance: 215.1
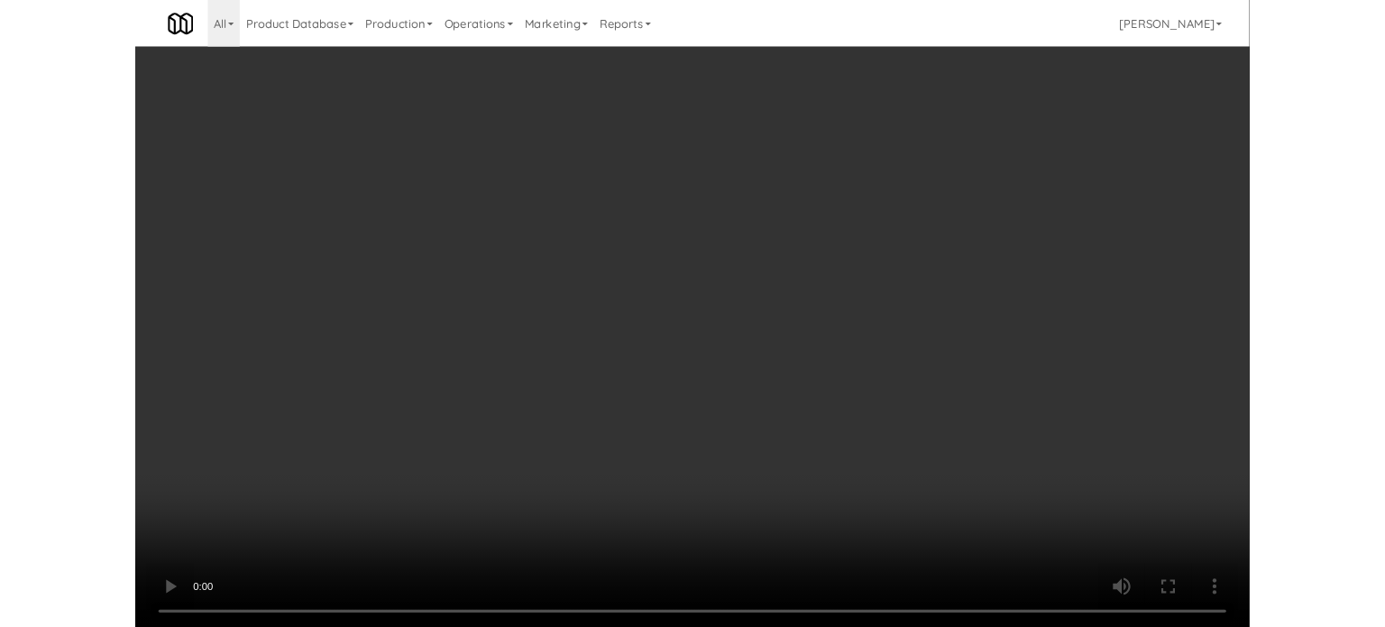
scroll to position [73, 0]
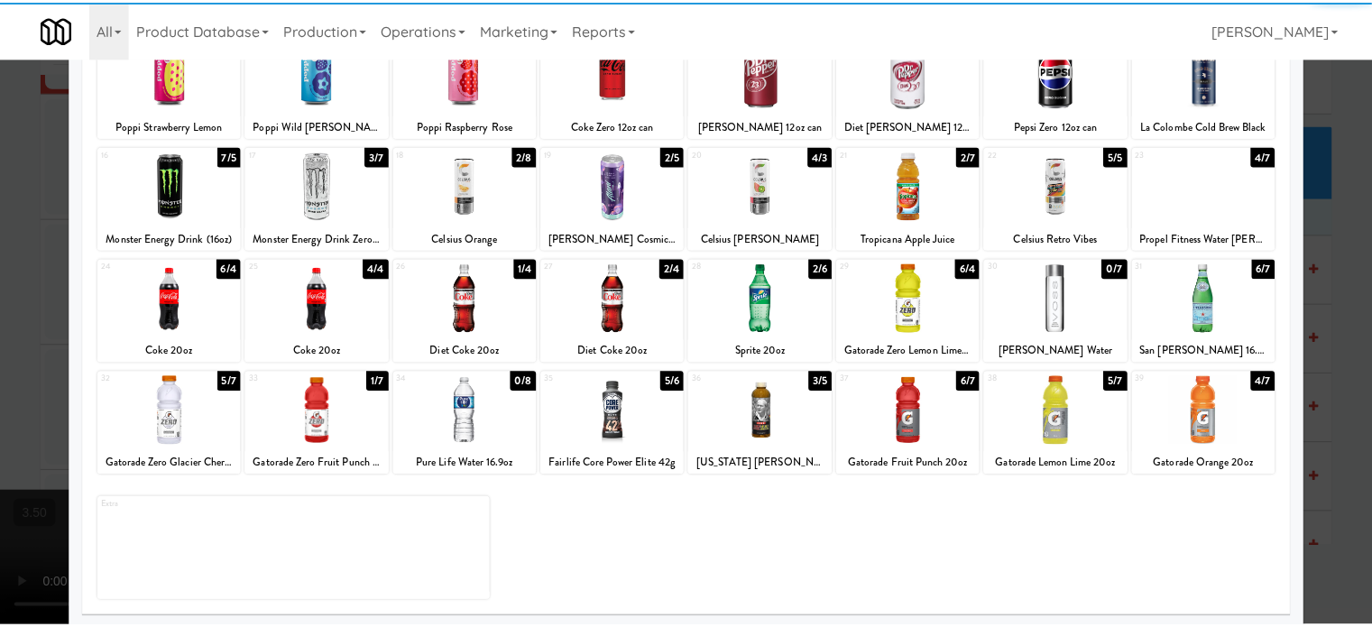
scroll to position [258, 0]
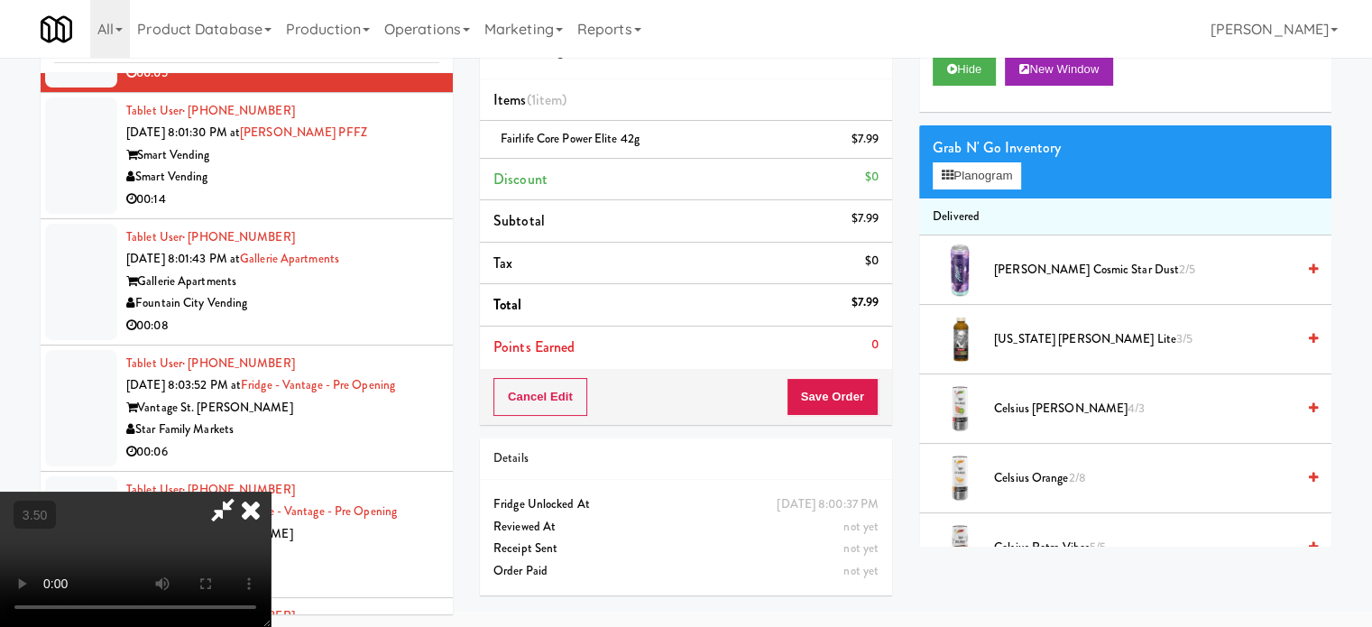
drag, startPoint x: 239, startPoint y: 382, endPoint x: 262, endPoint y: 368, distance: 26.3
drag, startPoint x: 262, startPoint y: 368, endPoint x: 274, endPoint y: 476, distance: 109.0
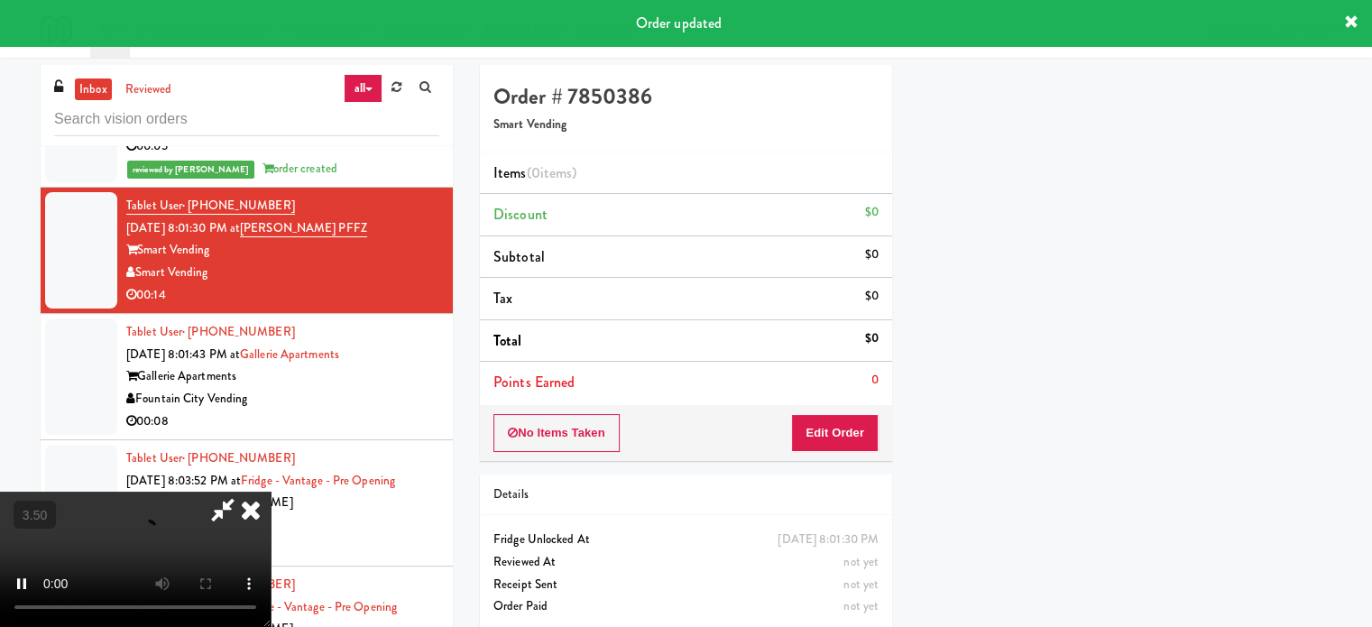
scroll to position [169, 0]
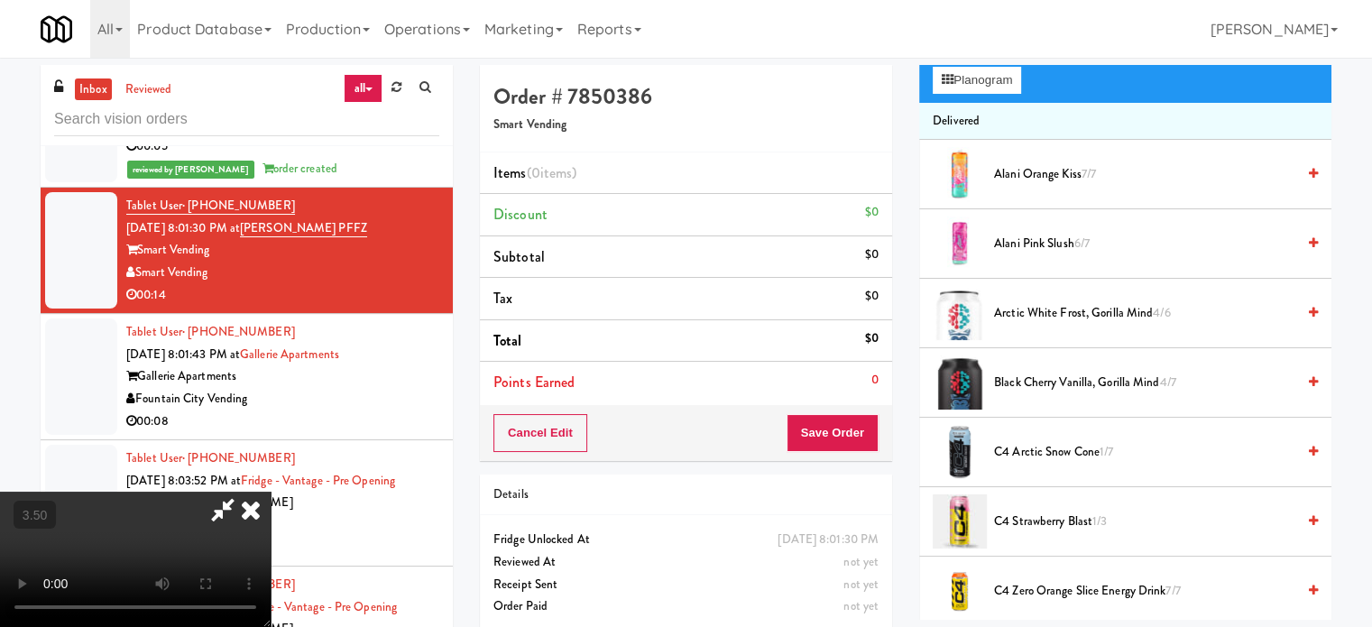
drag, startPoint x: 544, startPoint y: 493, endPoint x: 545, endPoint y: 472, distance: 21.7
drag, startPoint x: 545, startPoint y: 472, endPoint x: 526, endPoint y: 454, distance: 26.2
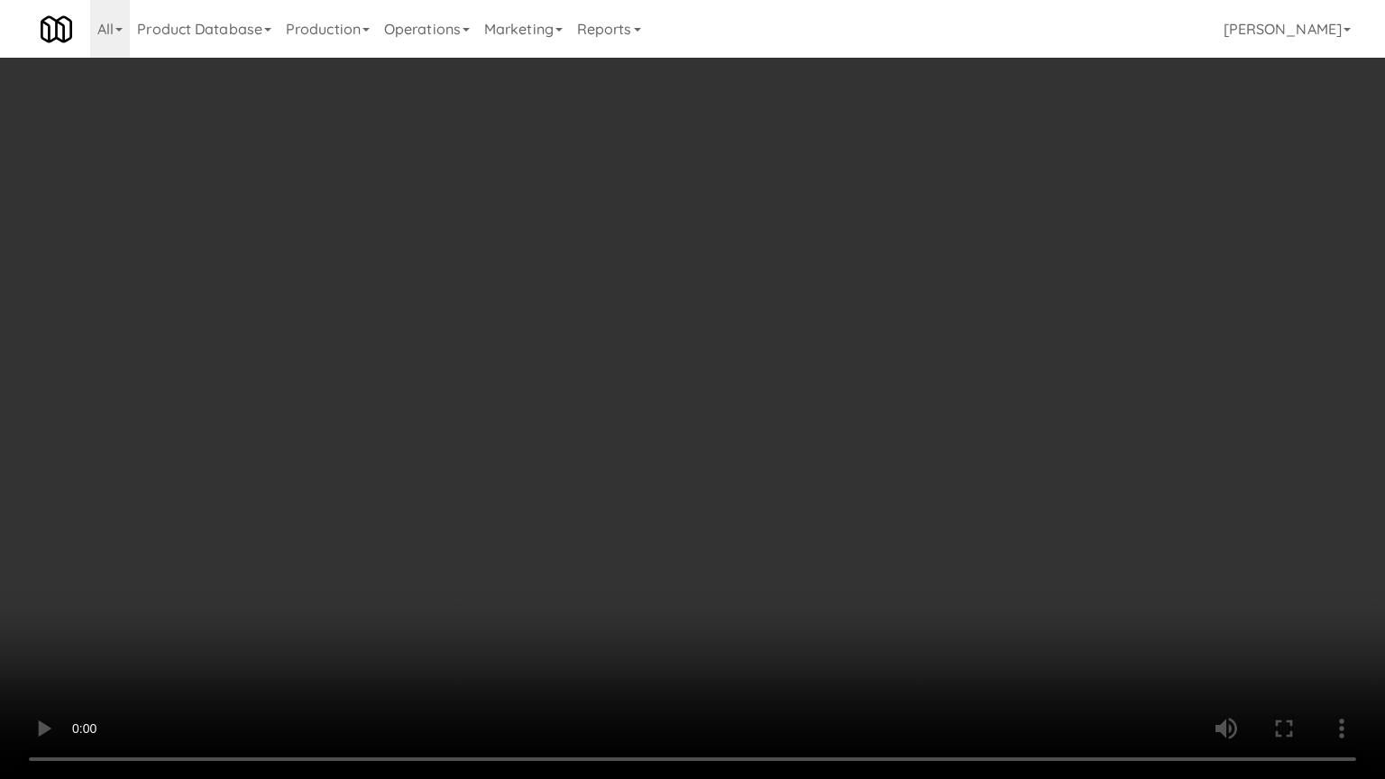
drag, startPoint x: 911, startPoint y: 665, endPoint x: 725, endPoint y: 469, distance: 269.9
drag, startPoint x: 672, startPoint y: 447, endPoint x: 661, endPoint y: 442, distance: 12.1
drag, startPoint x: 857, startPoint y: 572, endPoint x: 747, endPoint y: 486, distance: 139.5
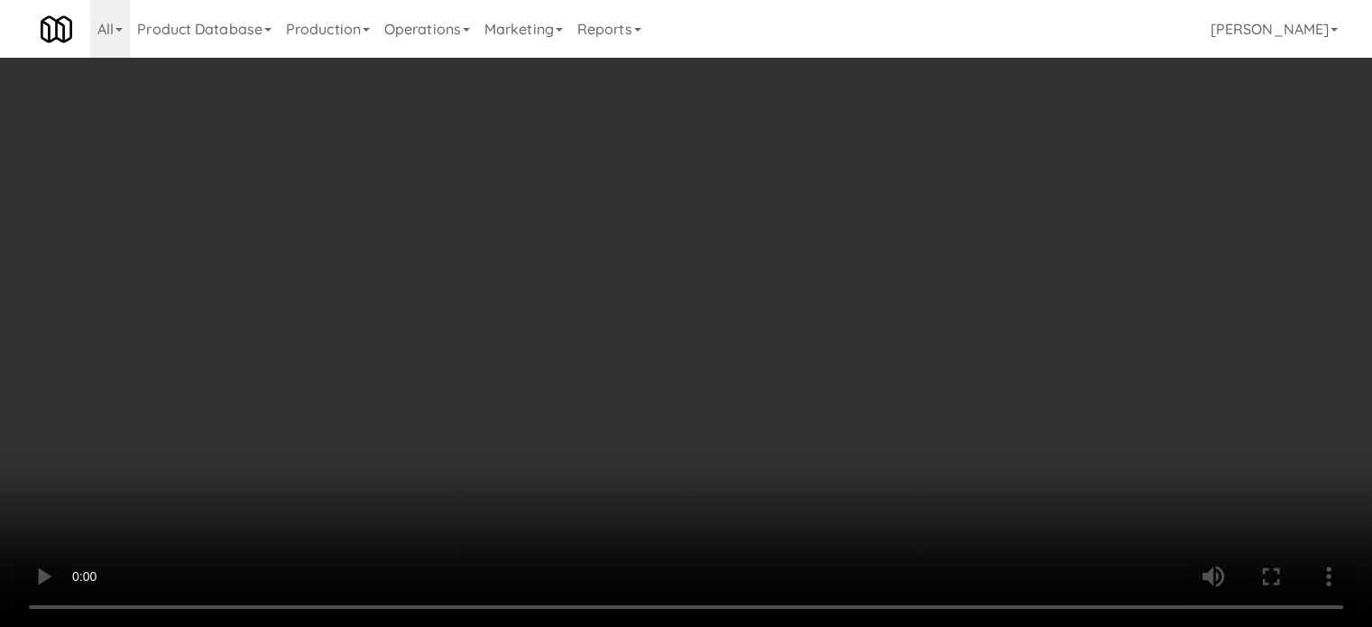
scroll to position [0, 0]
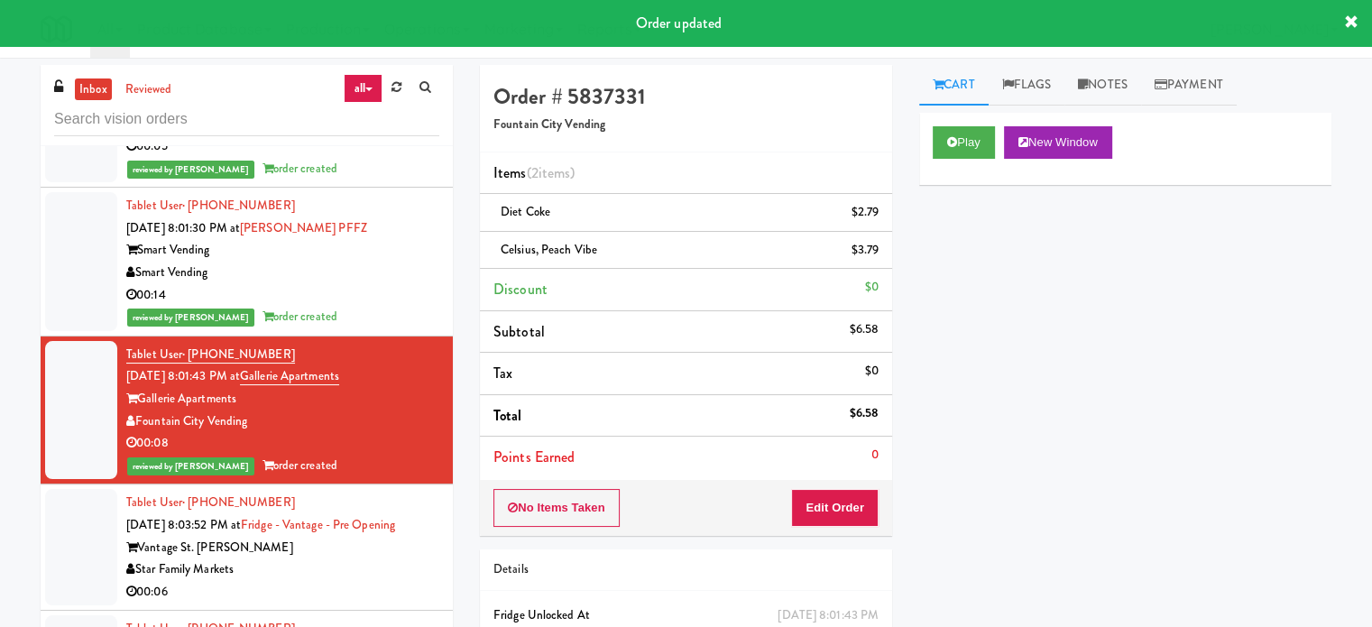
drag, startPoint x: 390, startPoint y: 573, endPoint x: 388, endPoint y: 529, distance: 43.3
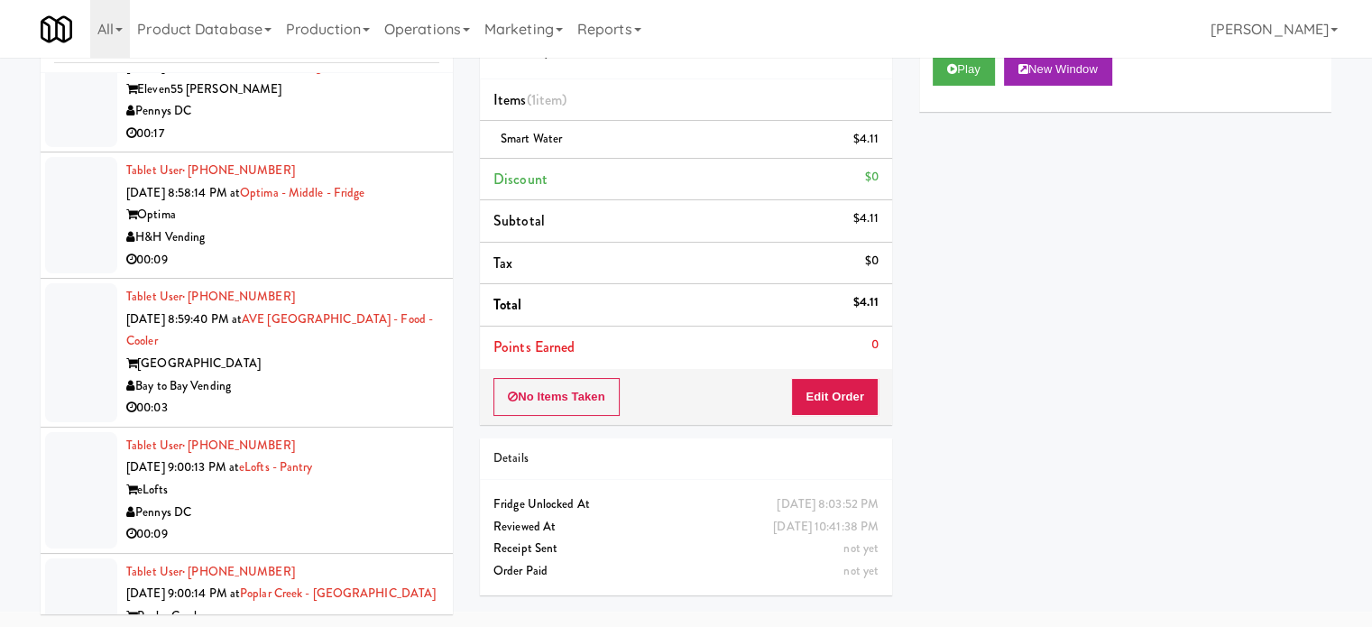
scroll to position [19791, 0]
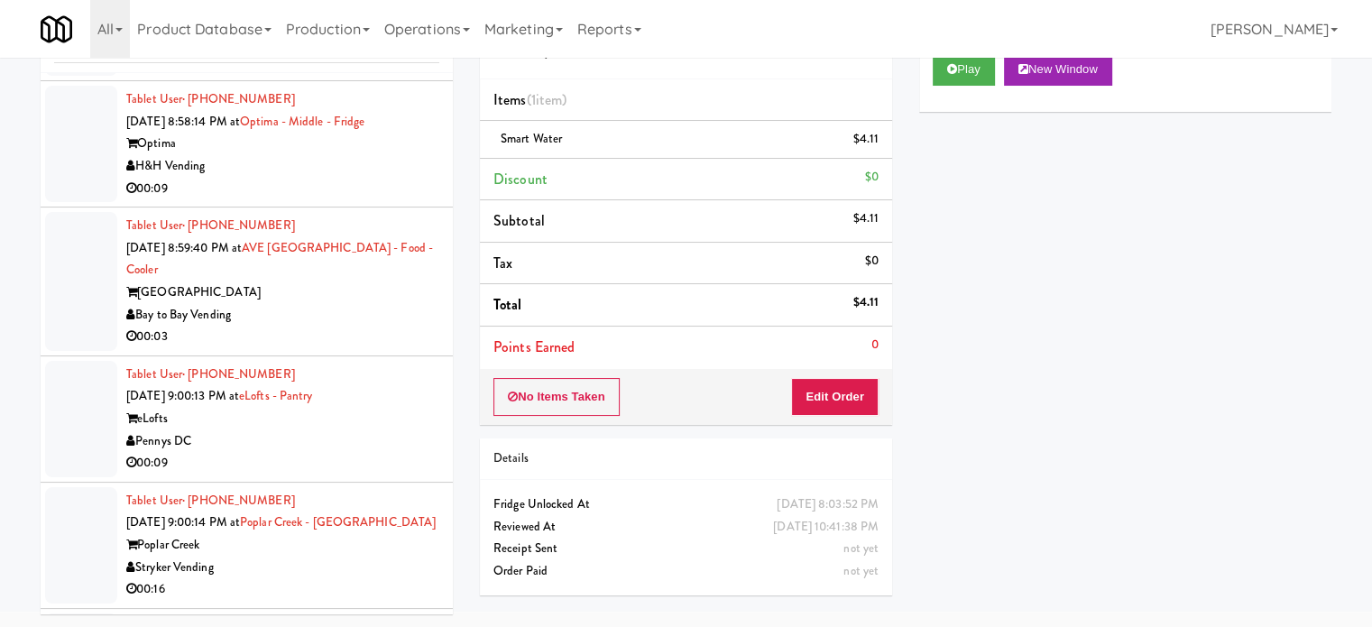
drag, startPoint x: 370, startPoint y: 436, endPoint x: 559, endPoint y: 346, distance: 209.4
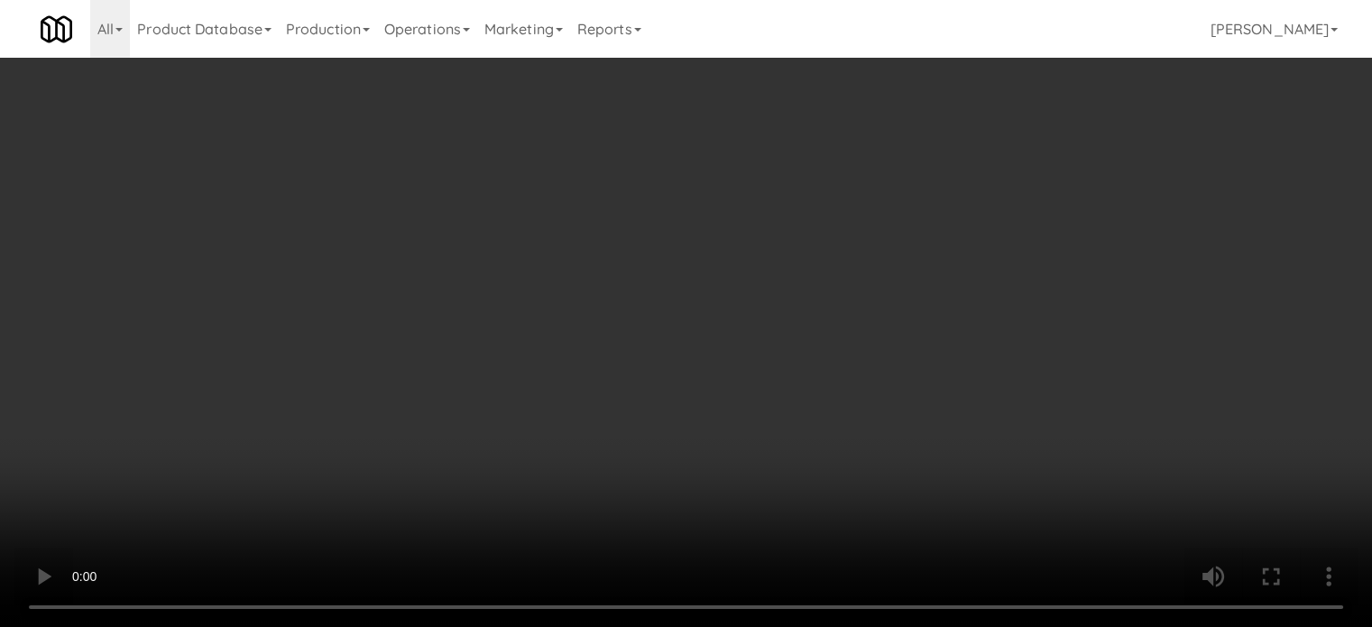
scroll to position [19769, 0]
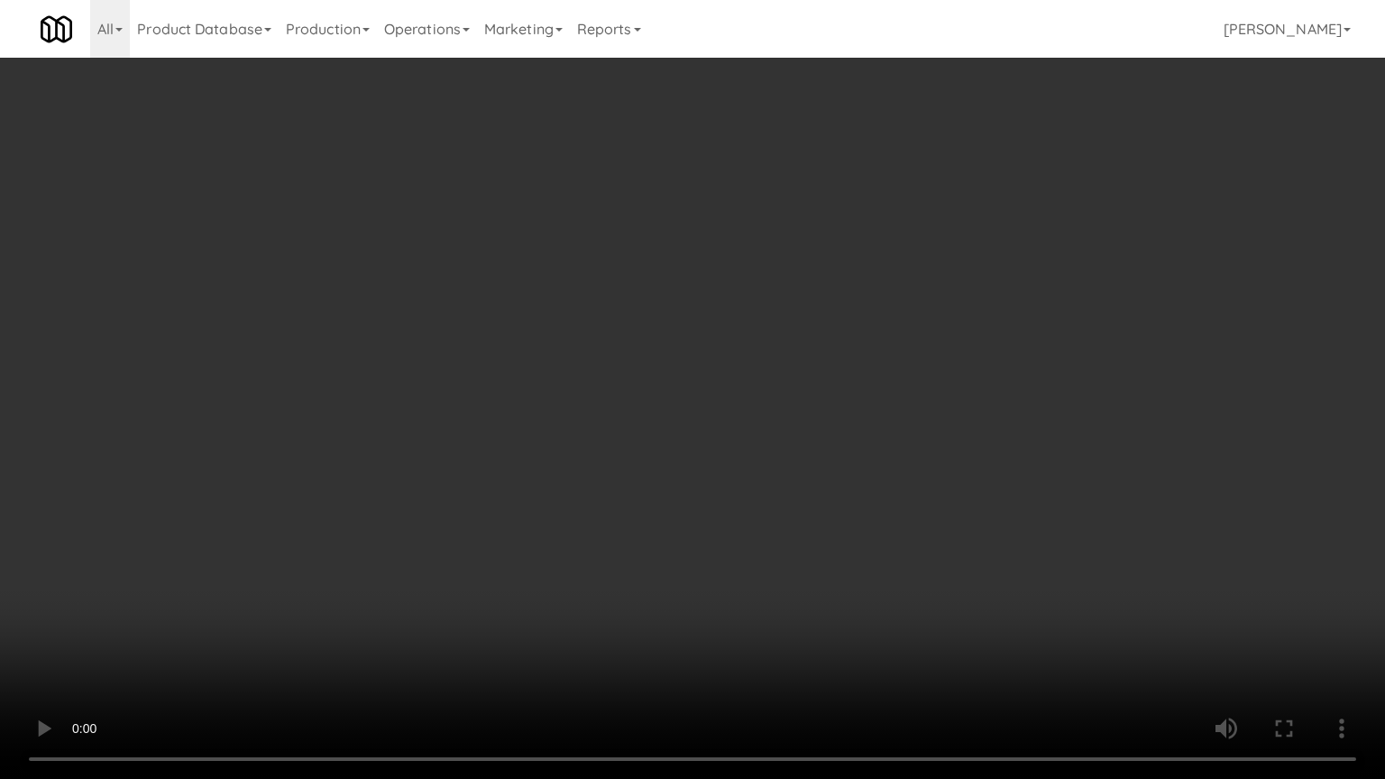
drag, startPoint x: 621, startPoint y: 415, endPoint x: 621, endPoint y: 404, distance: 10.8
drag, startPoint x: 802, startPoint y: 499, endPoint x: 1021, endPoint y: 360, distance: 259.5
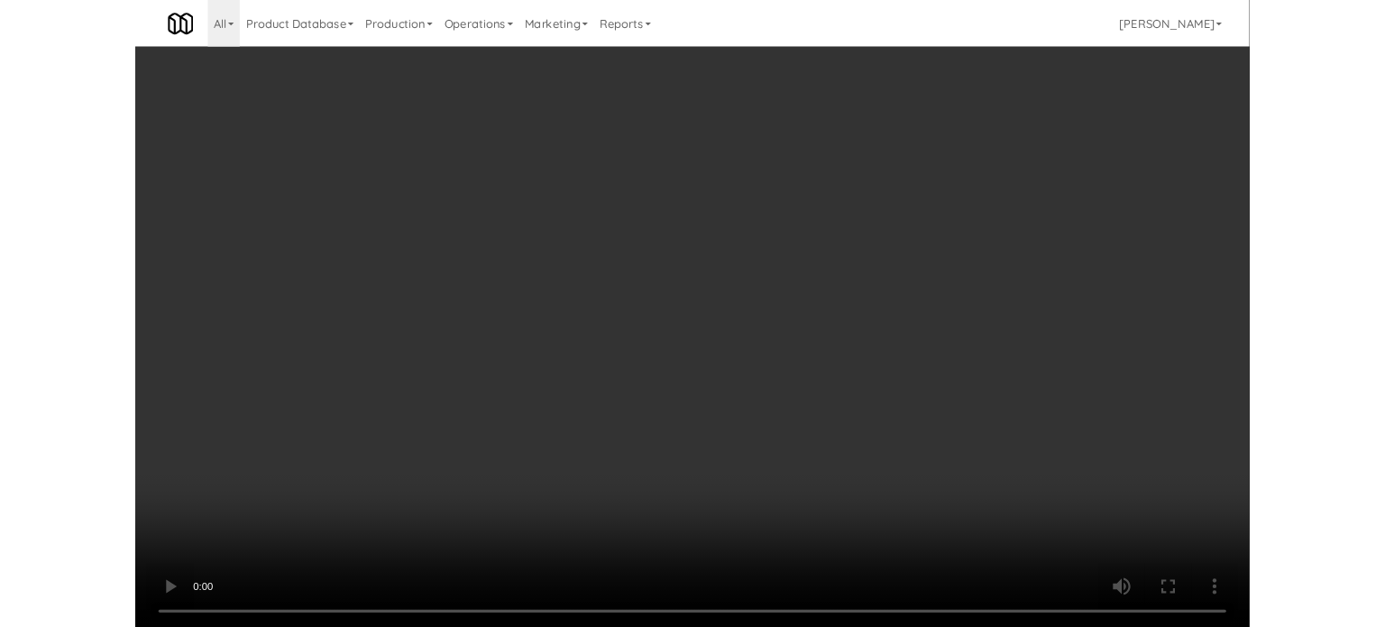
scroll to position [19791, 0]
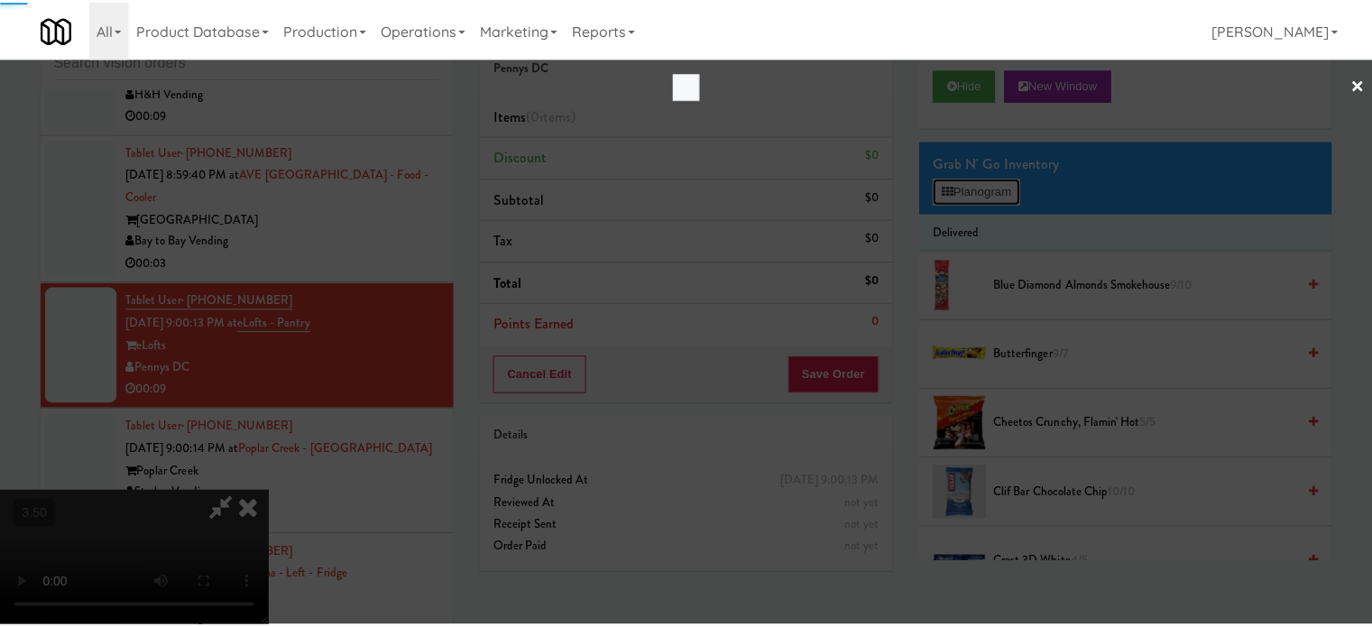
scroll to position [19769, 0]
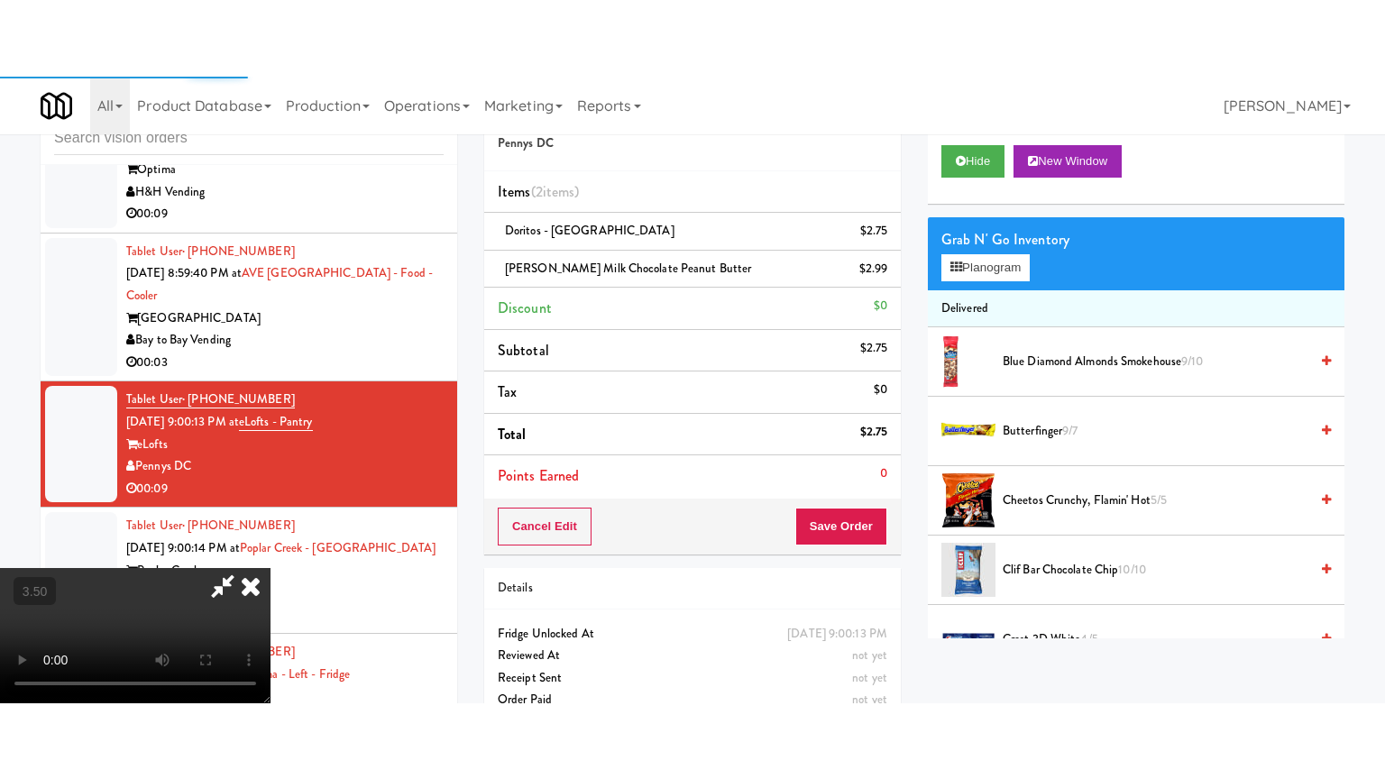
scroll to position [19791, 0]
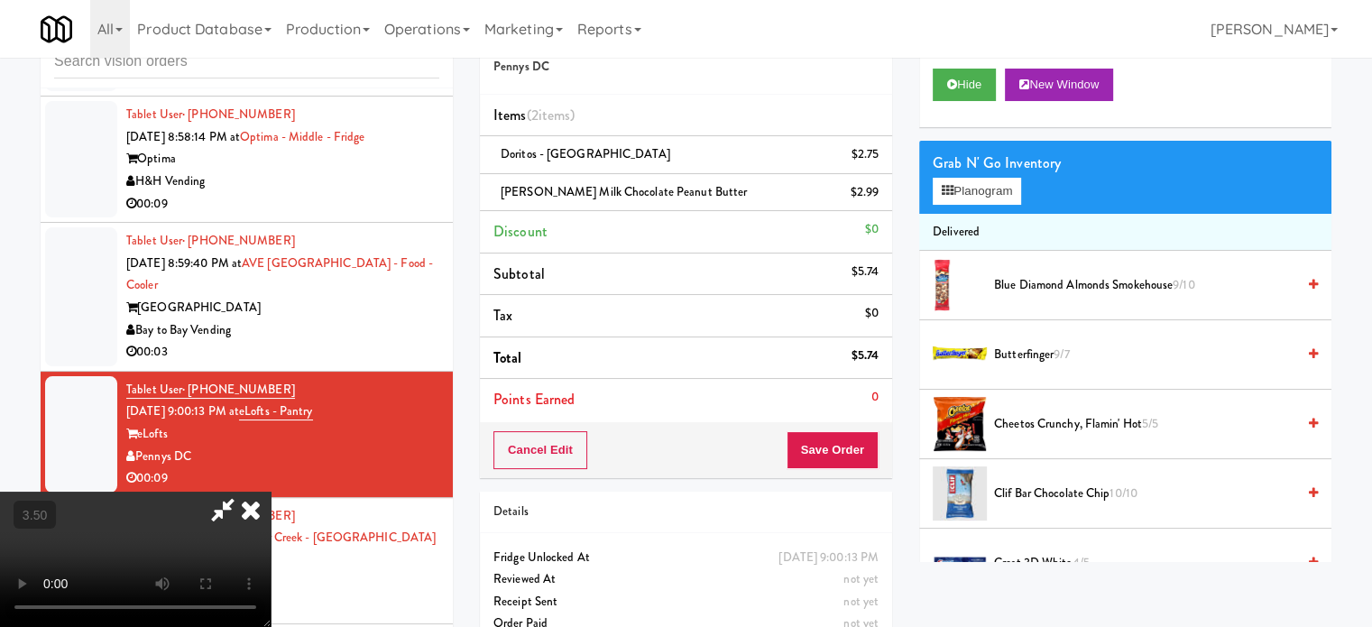
drag, startPoint x: 653, startPoint y: 377, endPoint x: 664, endPoint y: 362, distance: 18.8
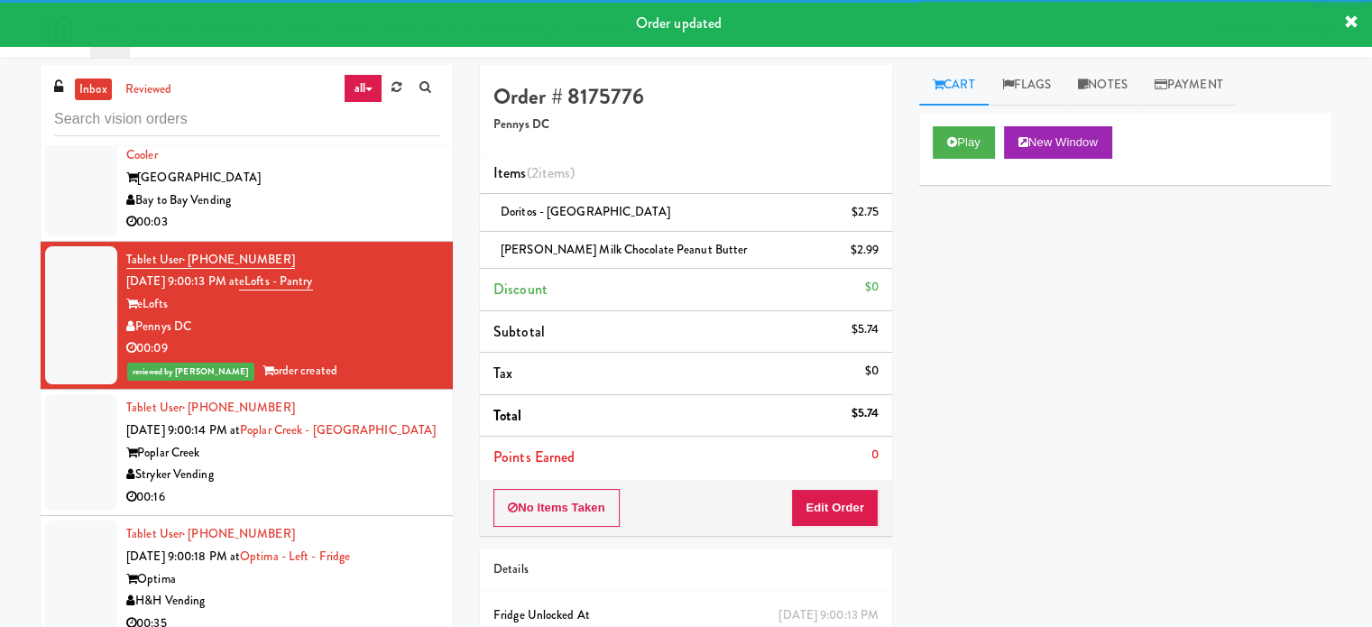
scroll to position [20014, 0]
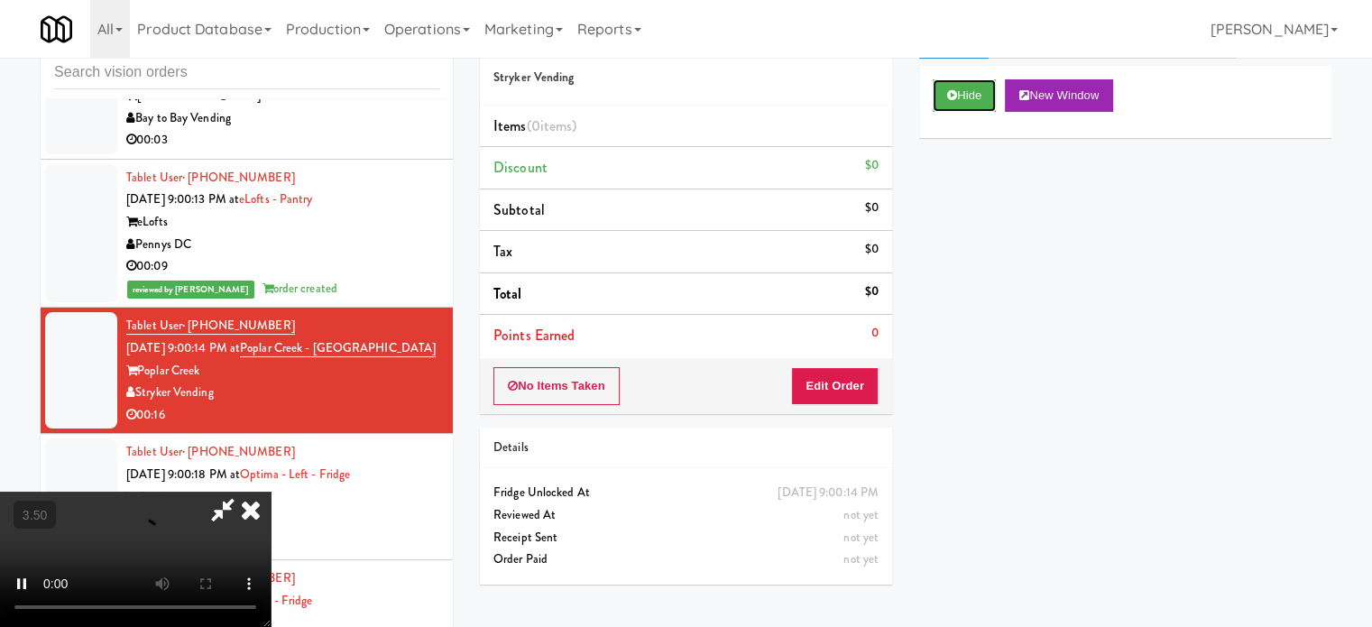
scroll to position [73, 0]
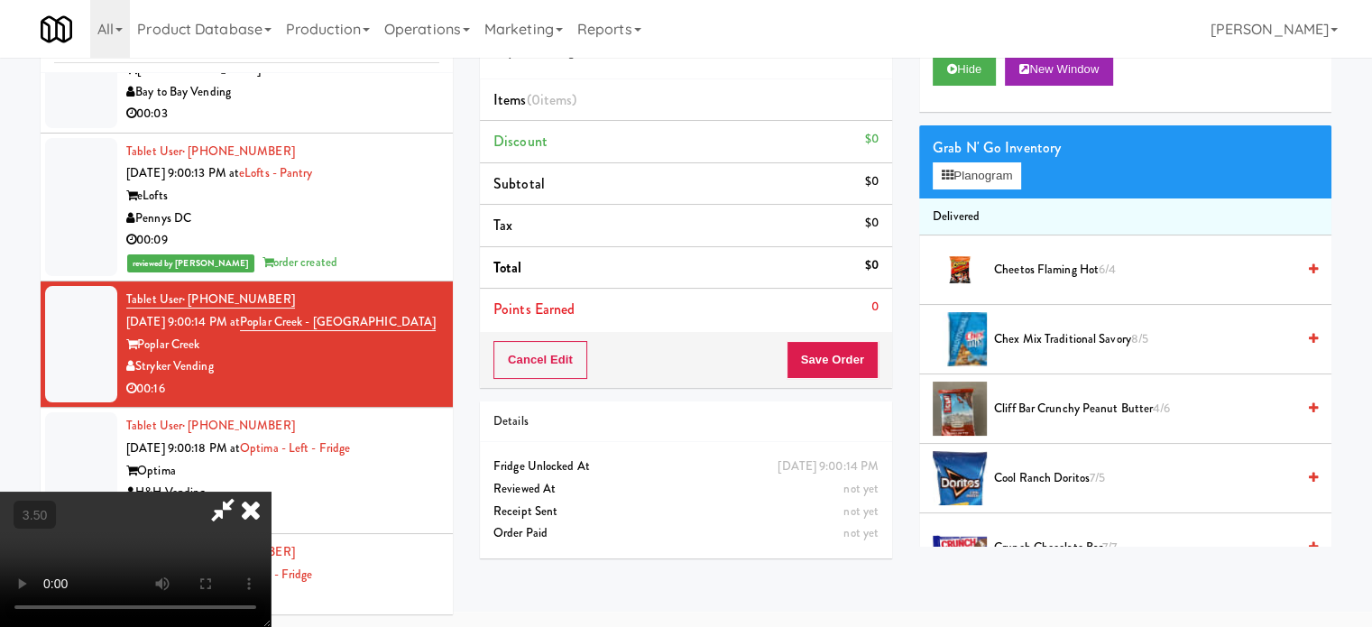
drag, startPoint x: 548, startPoint y: 422, endPoint x: 736, endPoint y: 273, distance: 239.5
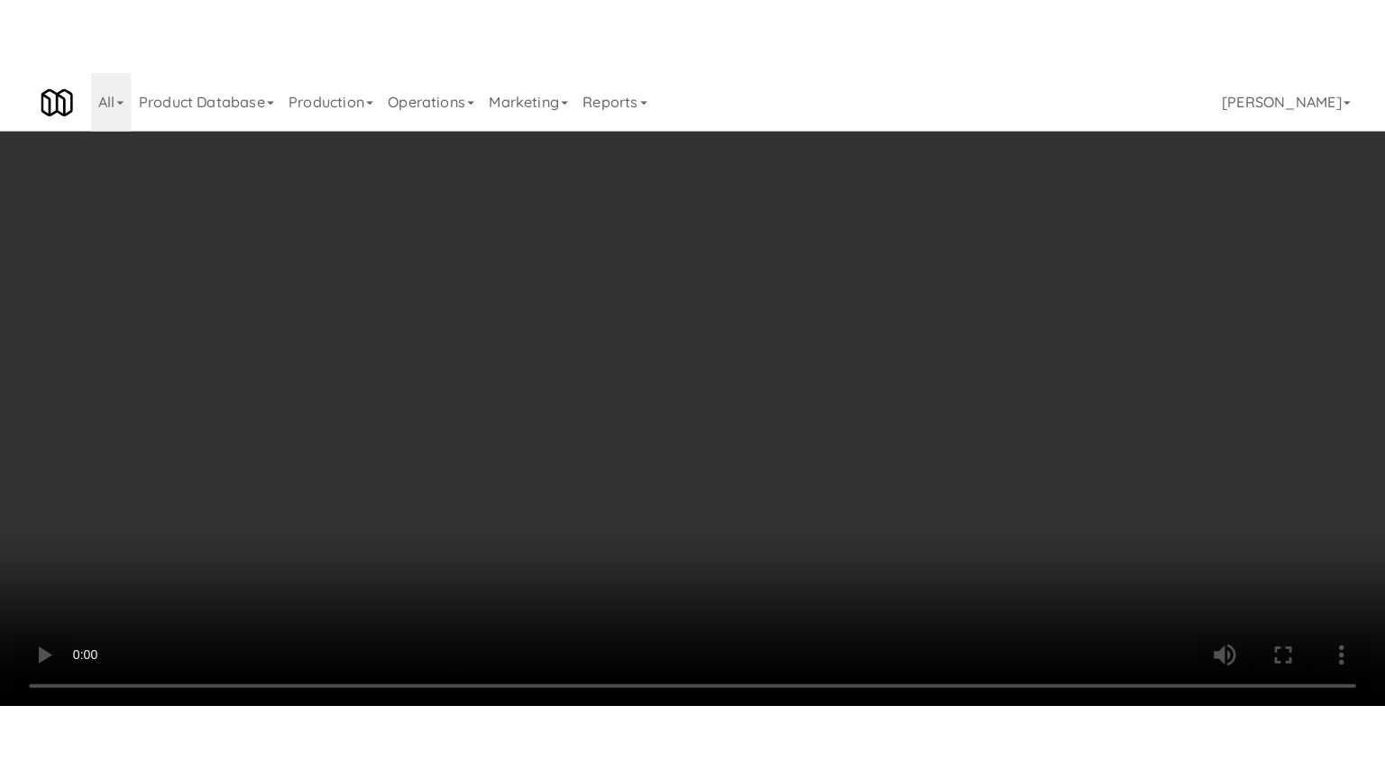
scroll to position [19992, 0]
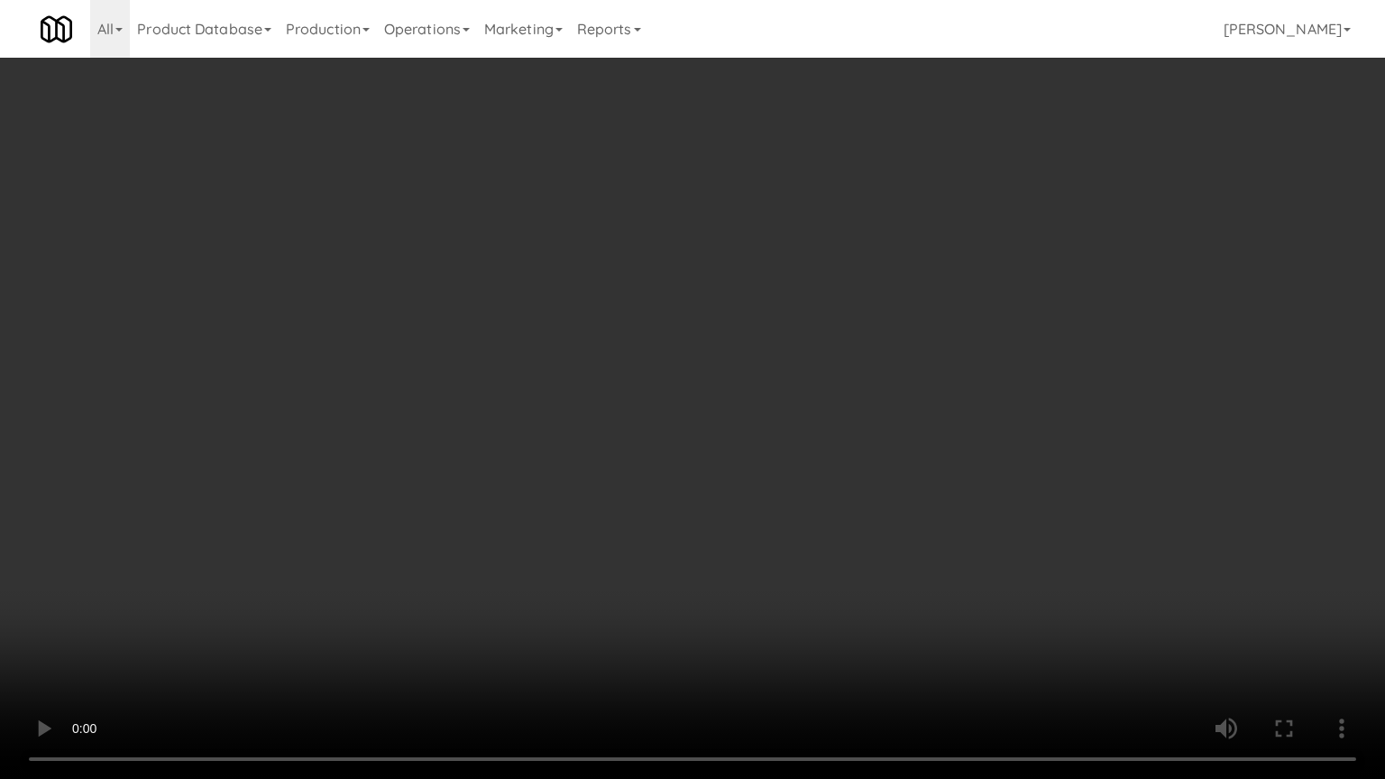
drag, startPoint x: 754, startPoint y: 440, endPoint x: 755, endPoint y: 430, distance: 10.0
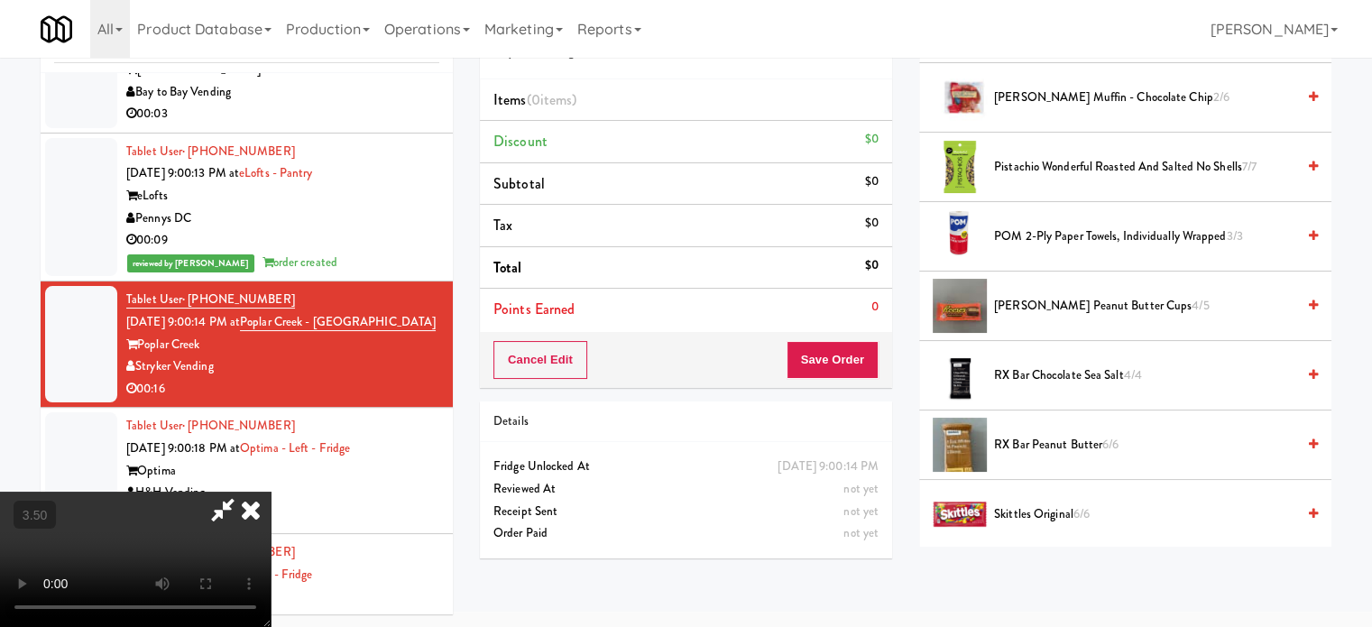
scroll to position [1804, 0]
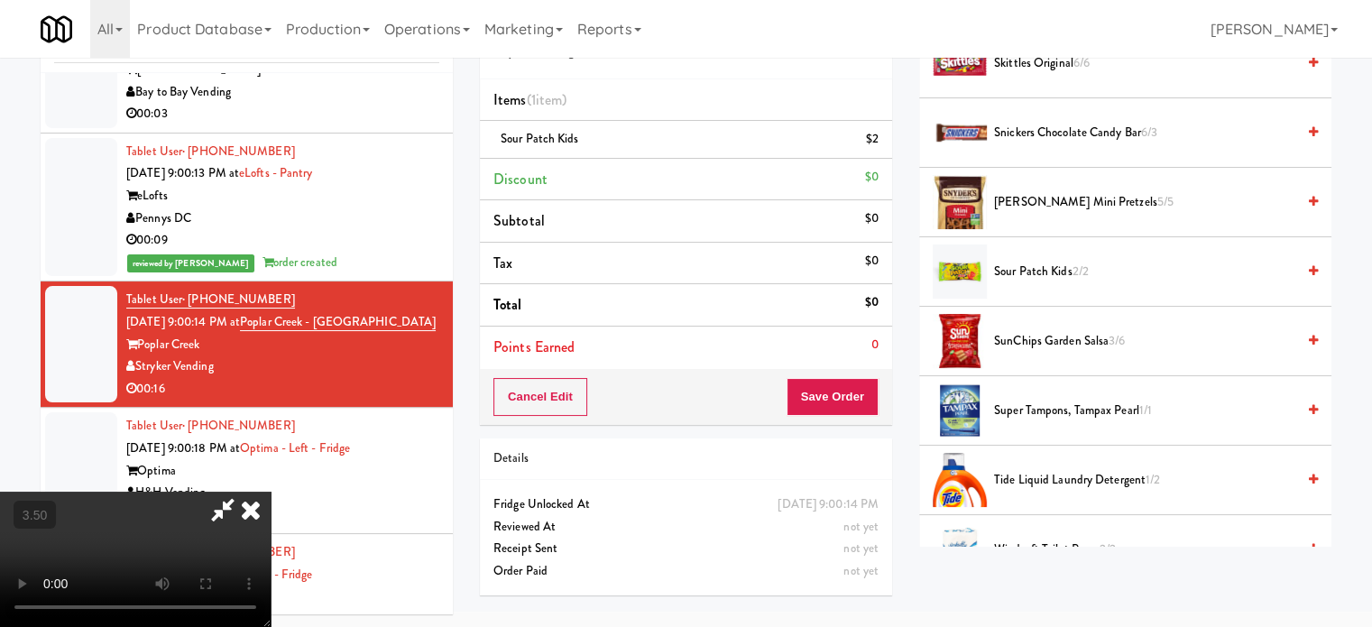
drag, startPoint x: 610, startPoint y: 358, endPoint x: 617, endPoint y: 349, distance: 11.6
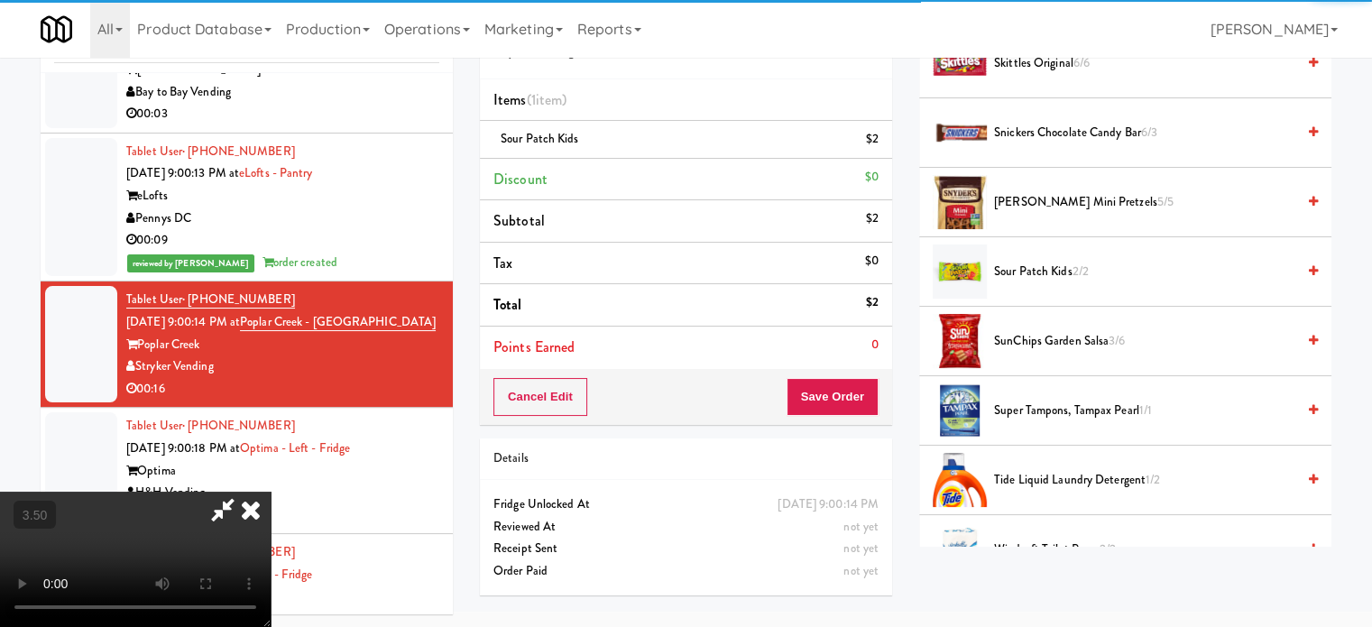
drag, startPoint x: 617, startPoint y: 349, endPoint x: 624, endPoint y: 397, distance: 48.3
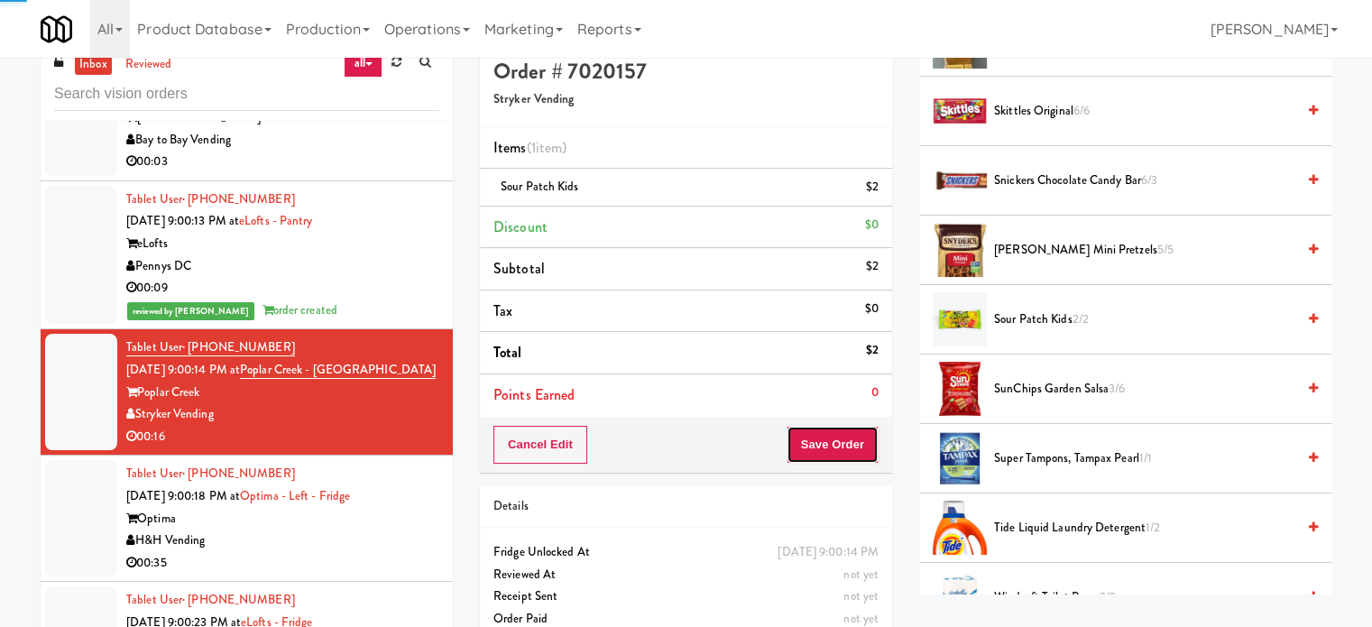
scroll to position [0, 0]
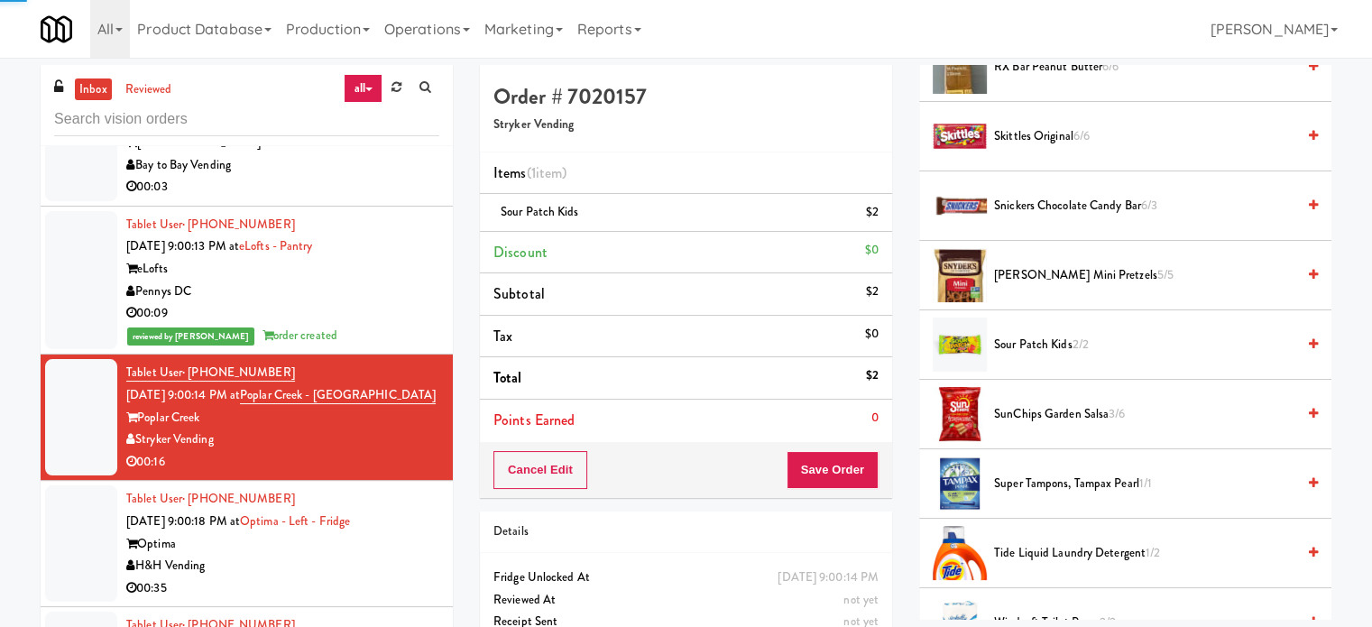
drag, startPoint x: 414, startPoint y: 530, endPoint x: 610, endPoint y: 360, distance: 259.6
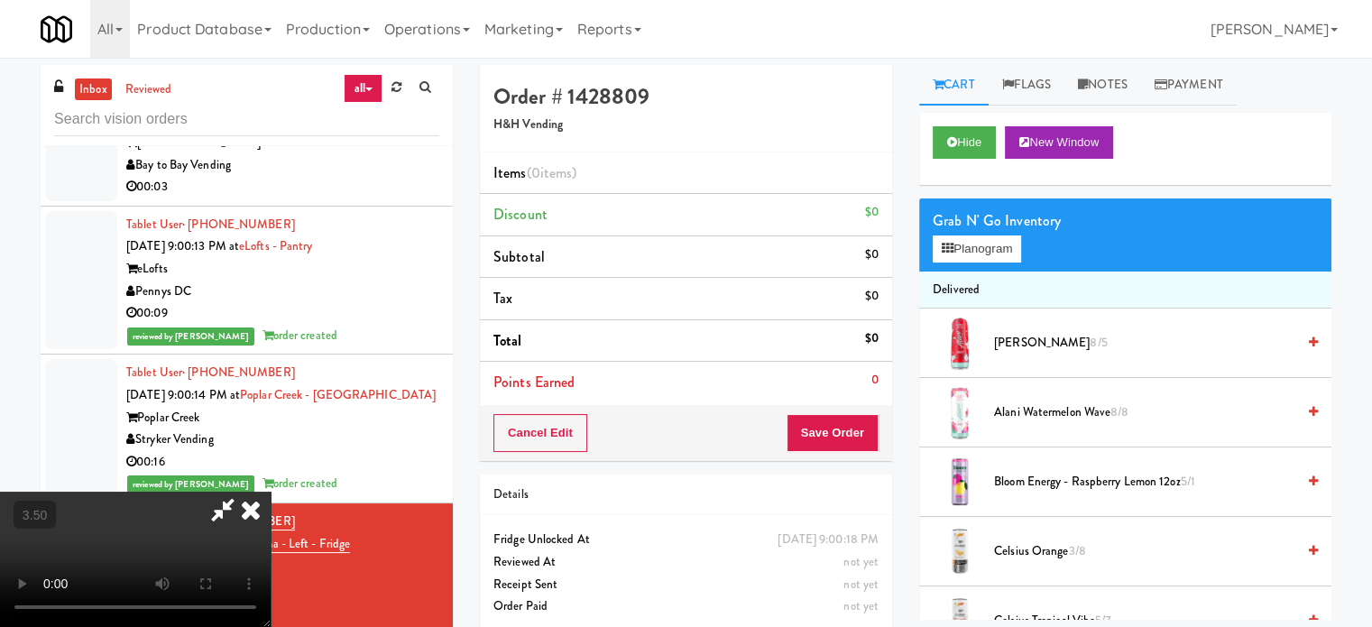
drag, startPoint x: 527, startPoint y: 499, endPoint x: 501, endPoint y: 469, distance: 39.0
drag, startPoint x: 501, startPoint y: 469, endPoint x: 492, endPoint y: 460, distance: 13.4
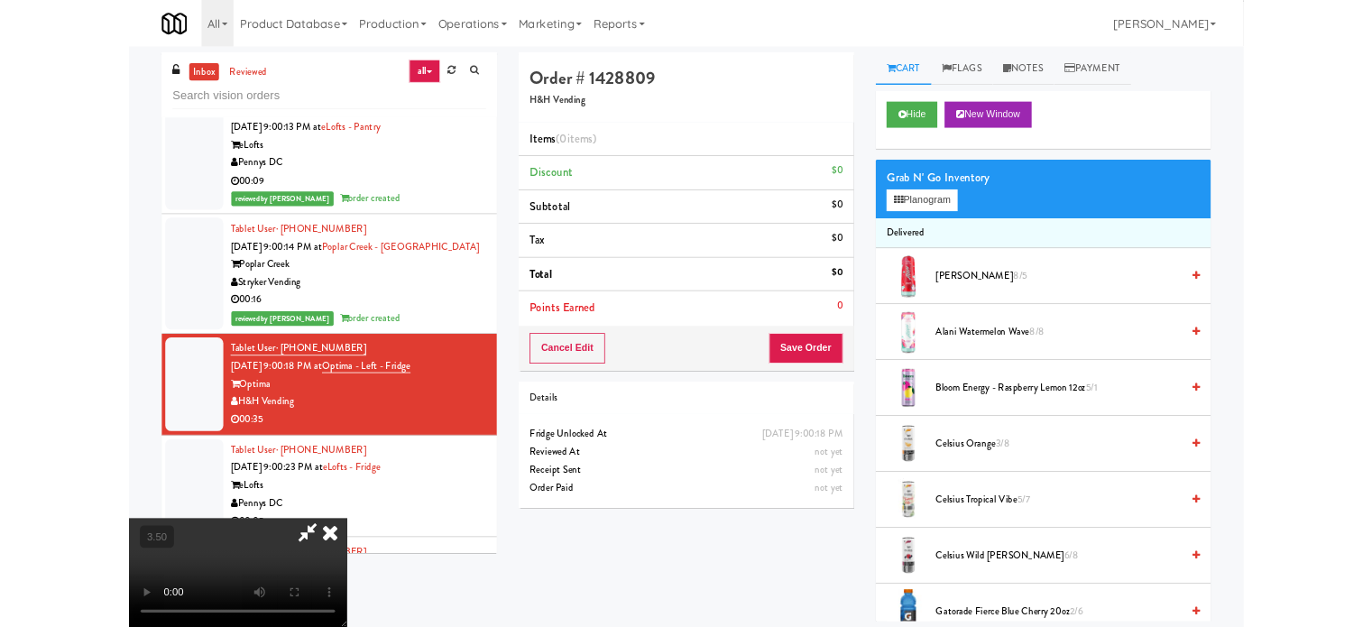
scroll to position [19992, 0]
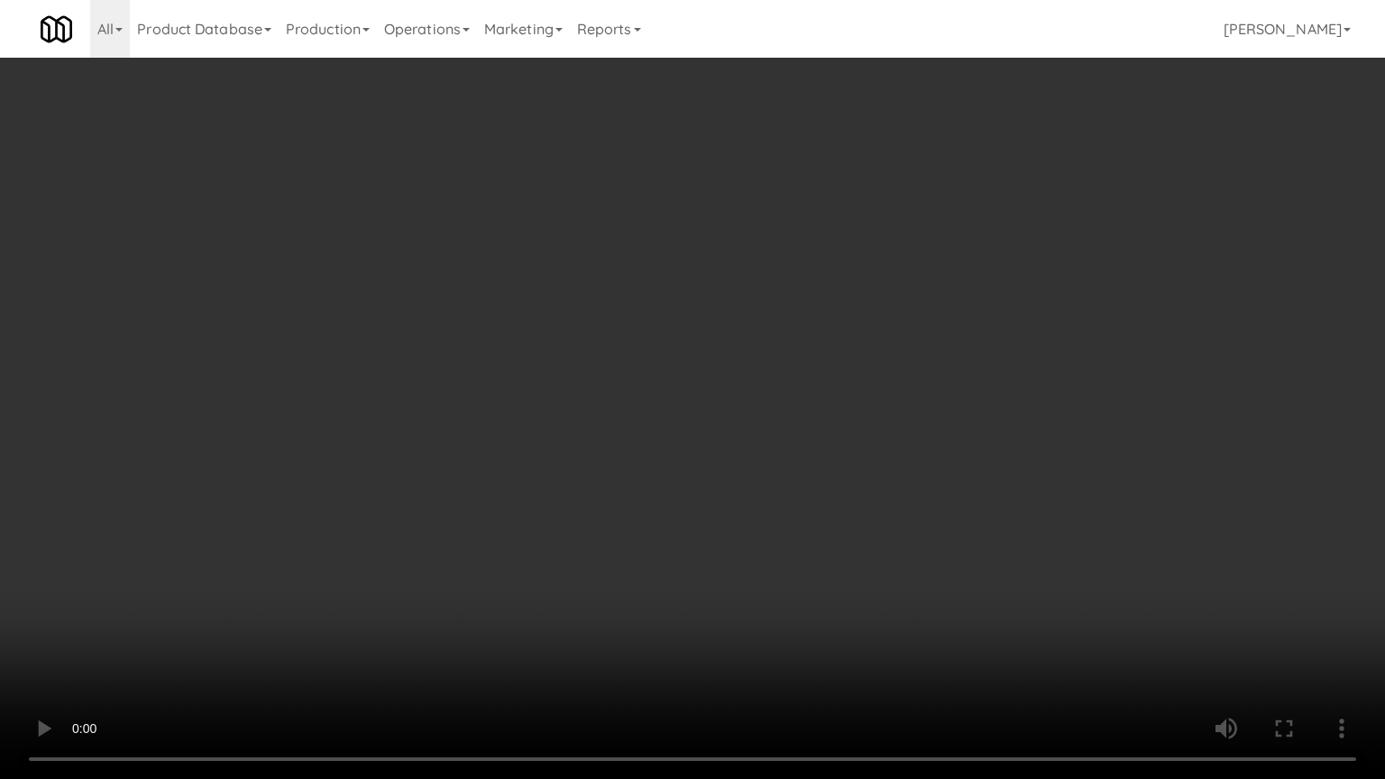
drag, startPoint x: 766, startPoint y: 363, endPoint x: 1138, endPoint y: 198, distance: 407.1
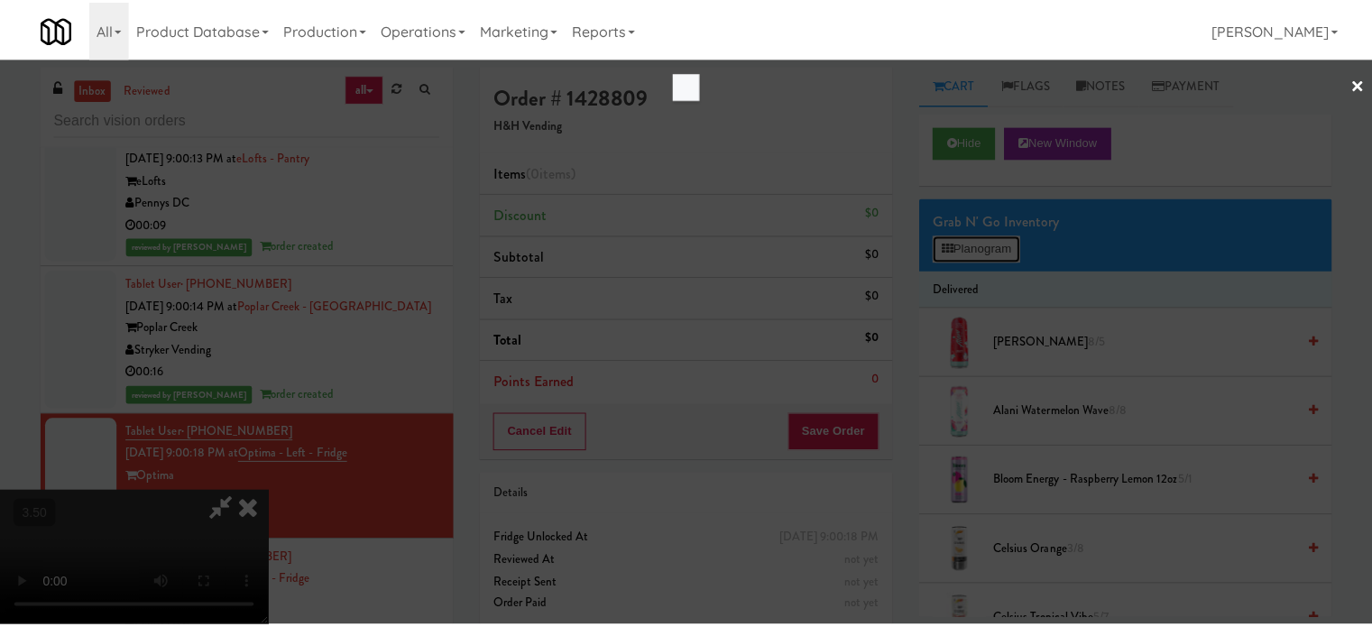
scroll to position [19992, 0]
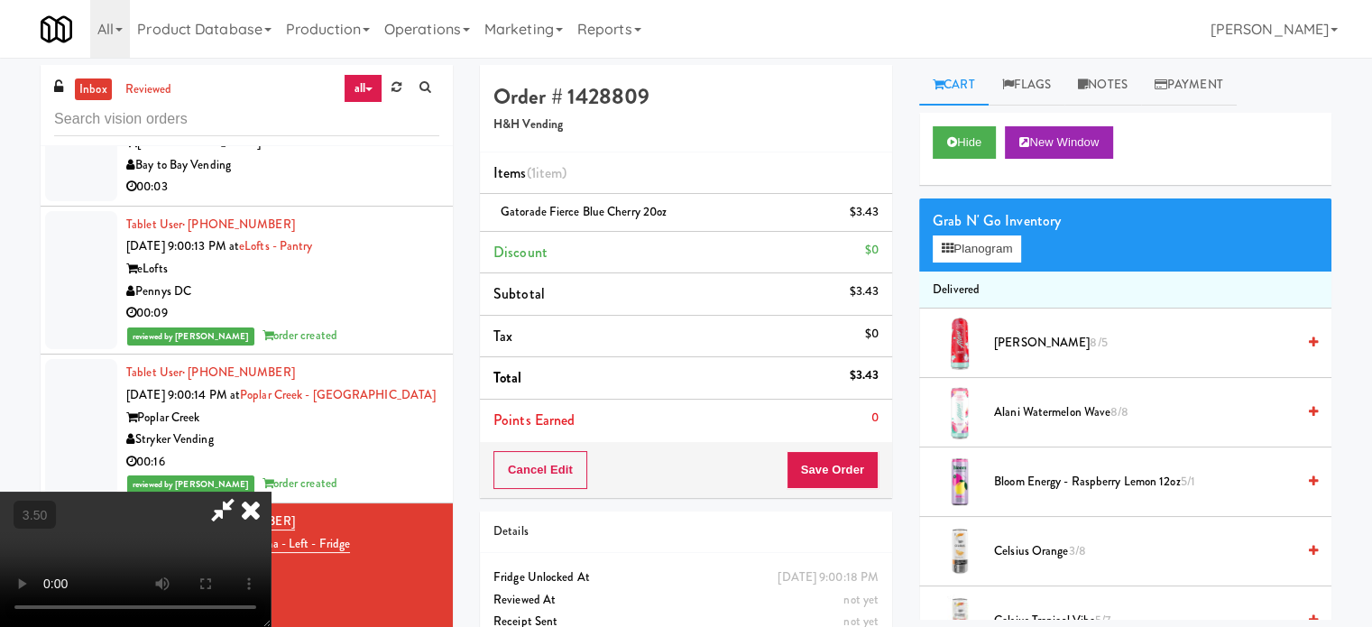
drag, startPoint x: 529, startPoint y: 384, endPoint x: 545, endPoint y: 357, distance: 31.6
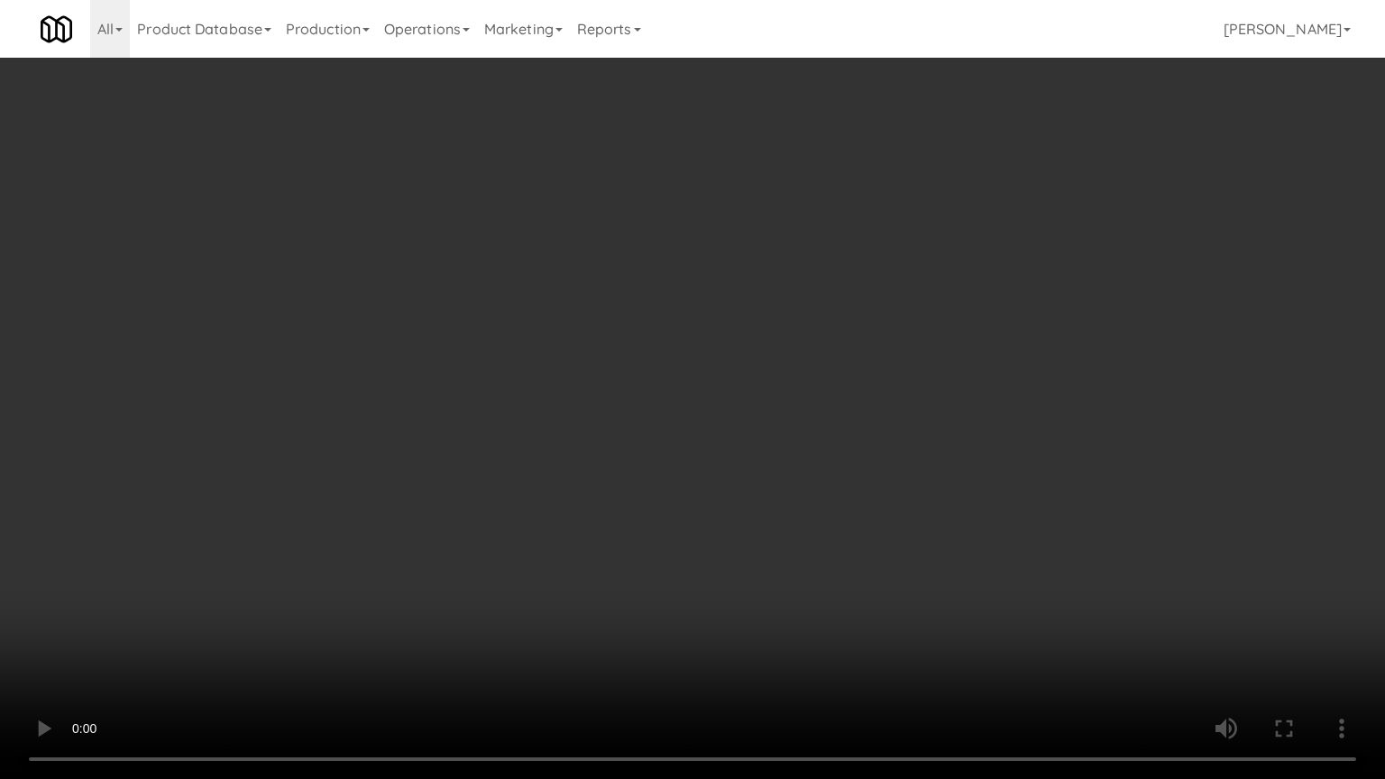
drag, startPoint x: 671, startPoint y: 400, endPoint x: 872, endPoint y: 223, distance: 267.8
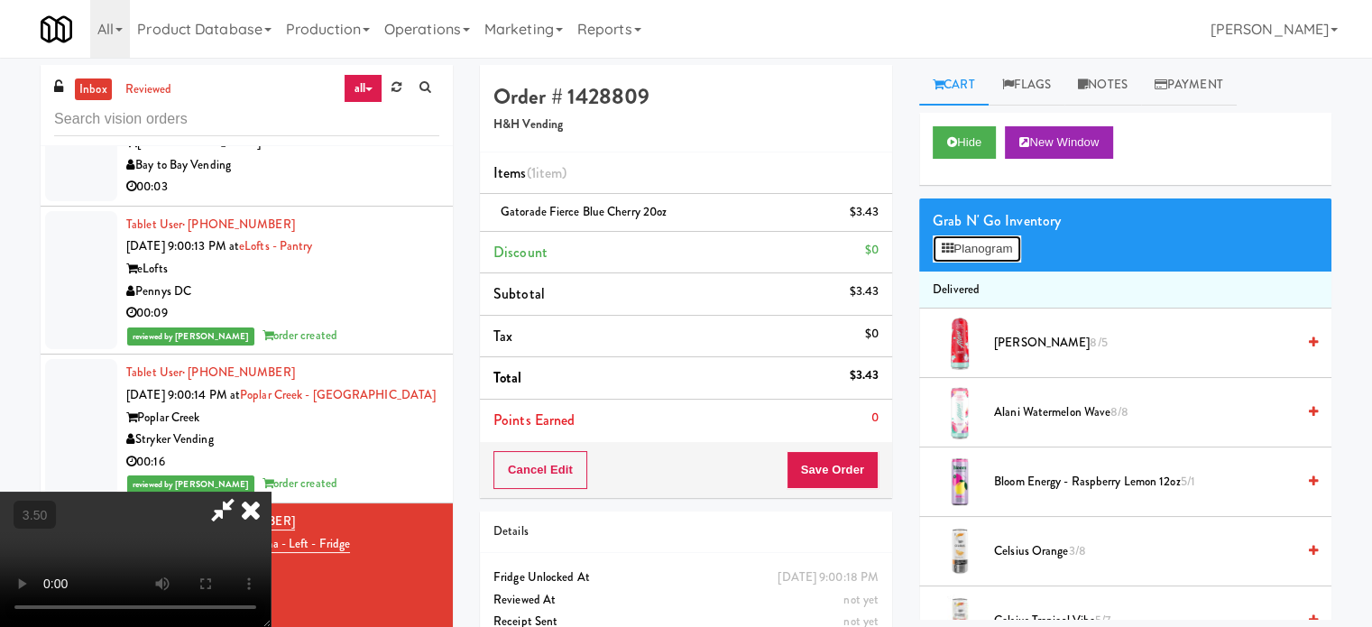
scroll to position [19992, 0]
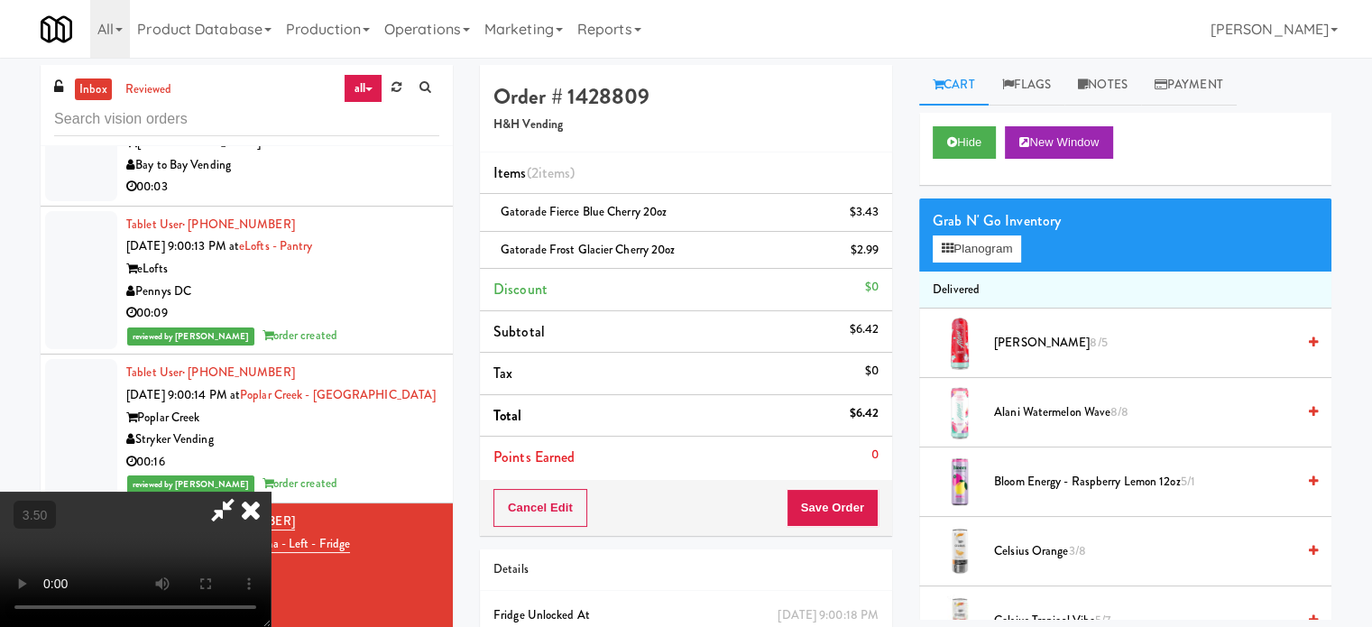
drag, startPoint x: 336, startPoint y: 404, endPoint x: 373, endPoint y: 396, distance: 37.9
drag, startPoint x: 373, startPoint y: 396, endPoint x: 492, endPoint y: 415, distance: 120.6
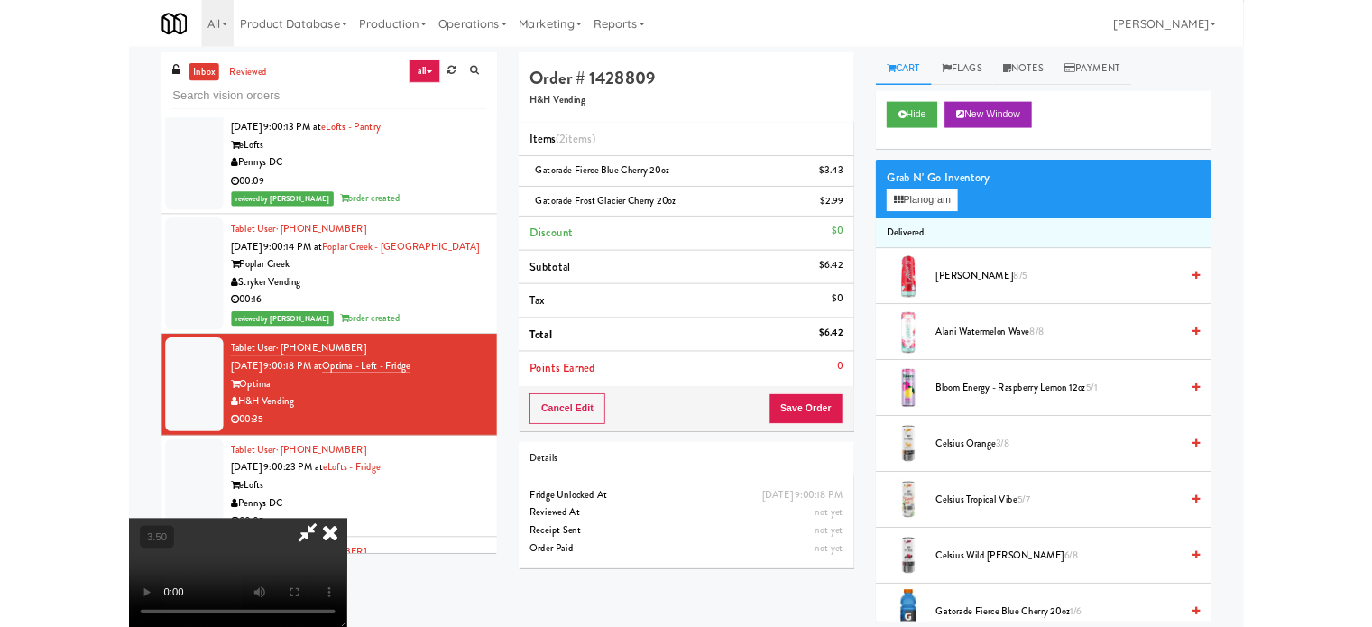
scroll to position [19992, 0]
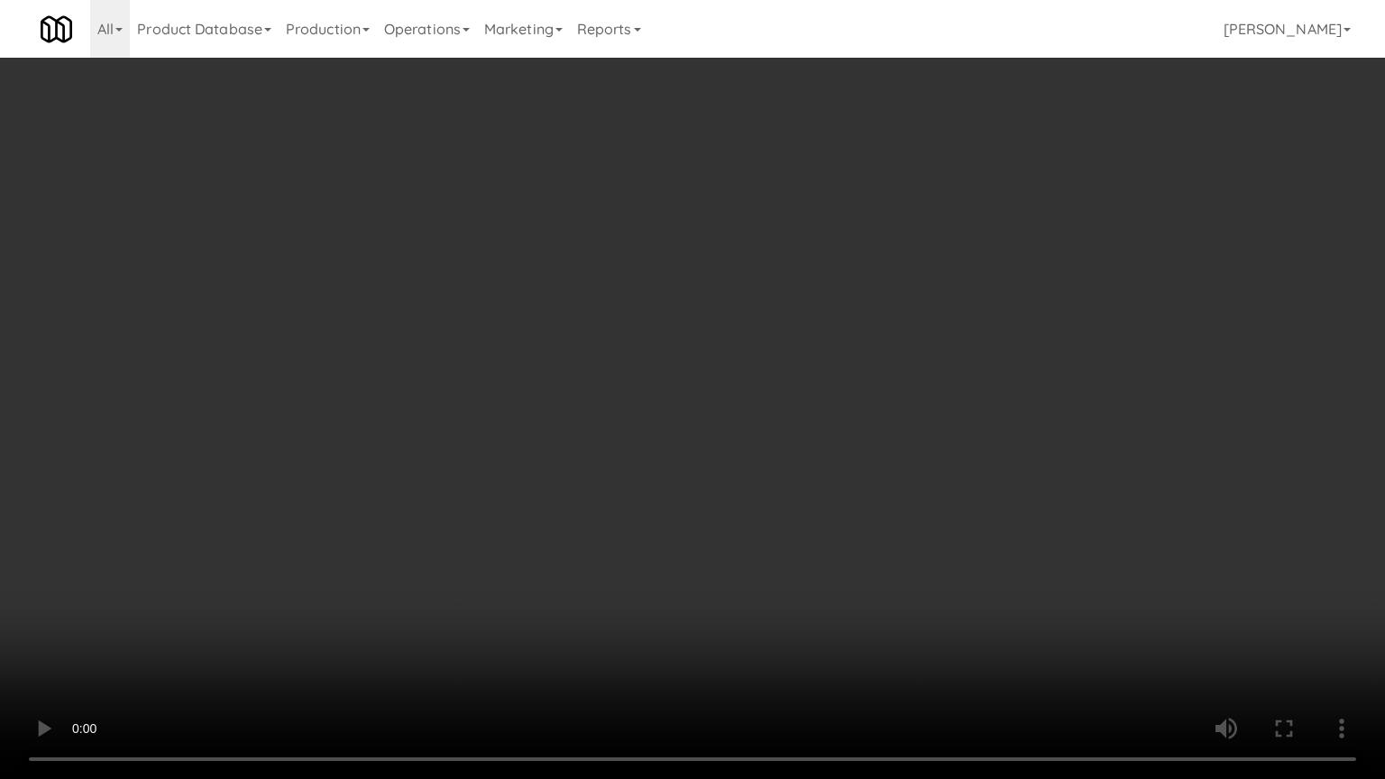
drag, startPoint x: 534, startPoint y: 419, endPoint x: 708, endPoint y: 355, distance: 185.5
drag, startPoint x: 705, startPoint y: 455, endPoint x: 707, endPoint y: 436, distance: 19.0
drag, startPoint x: 707, startPoint y: 436, endPoint x: 794, endPoint y: 253, distance: 201.7
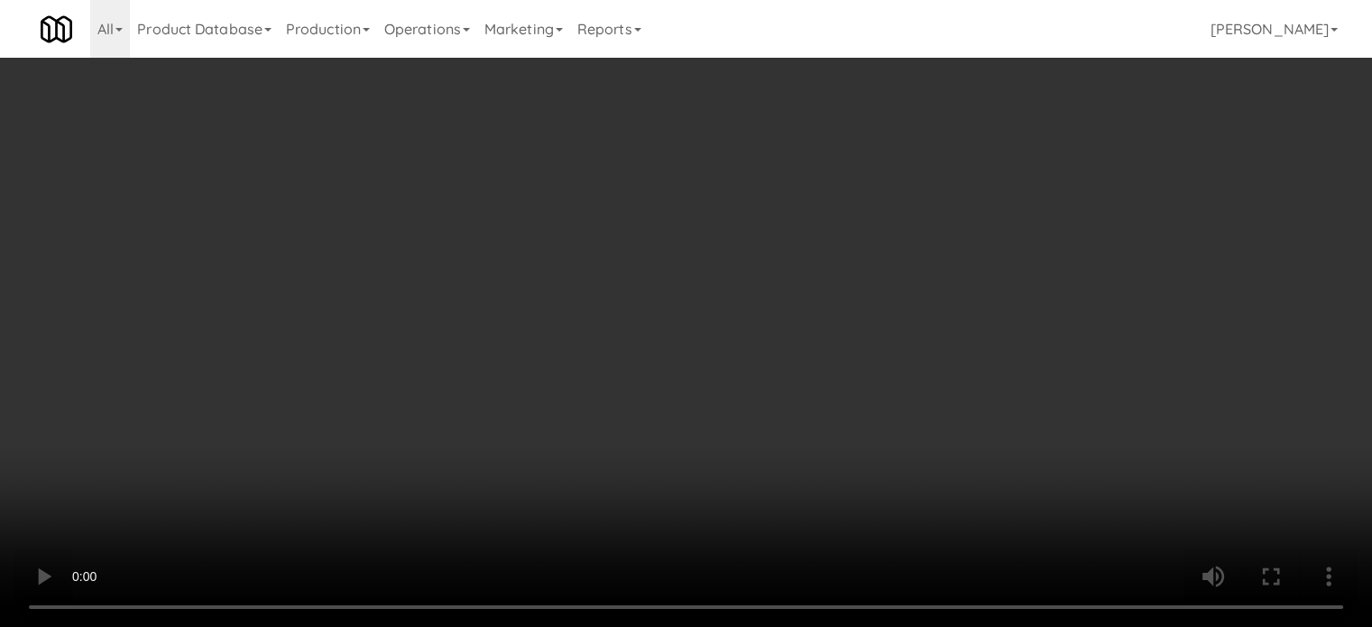
scroll to position [20014, 0]
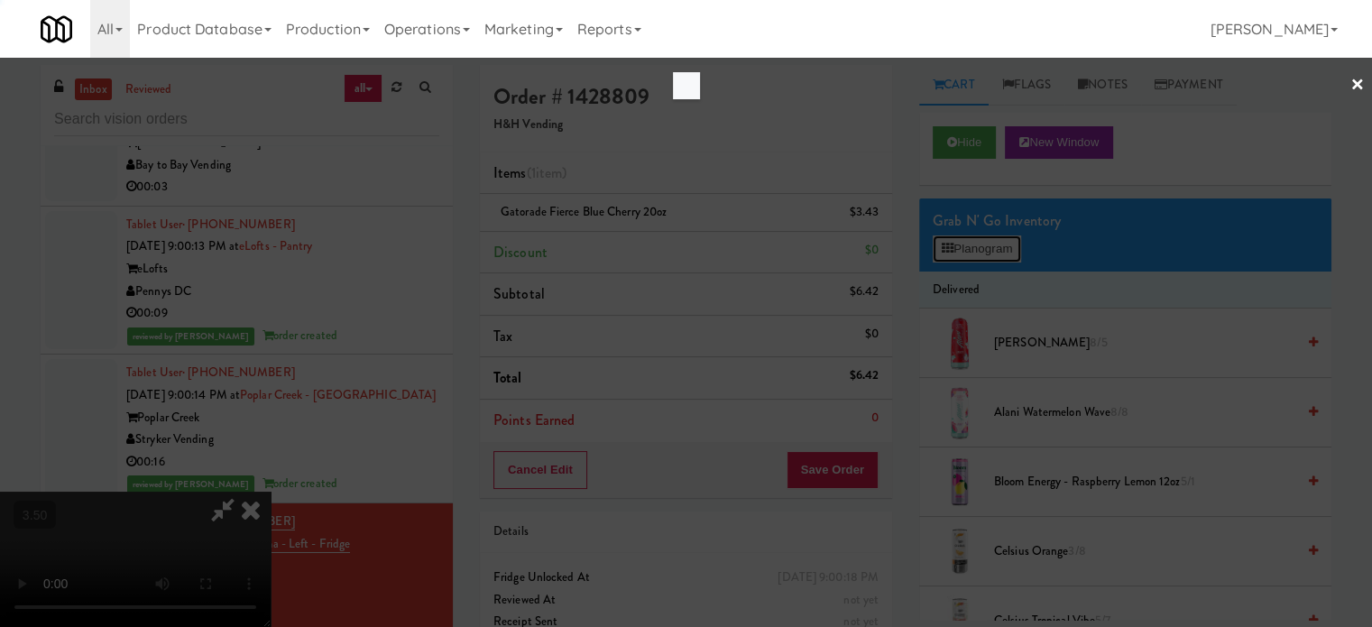
scroll to position [19992, 0]
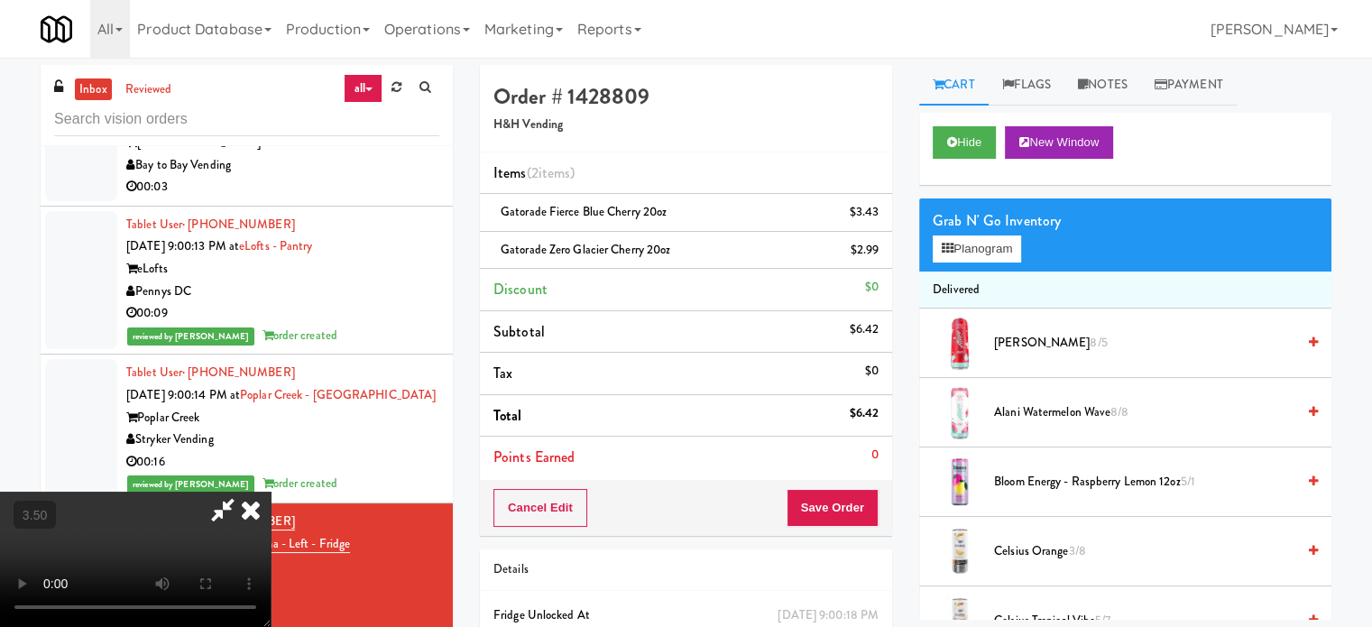
drag, startPoint x: 259, startPoint y: 361, endPoint x: 271, endPoint y: 361, distance: 12.6
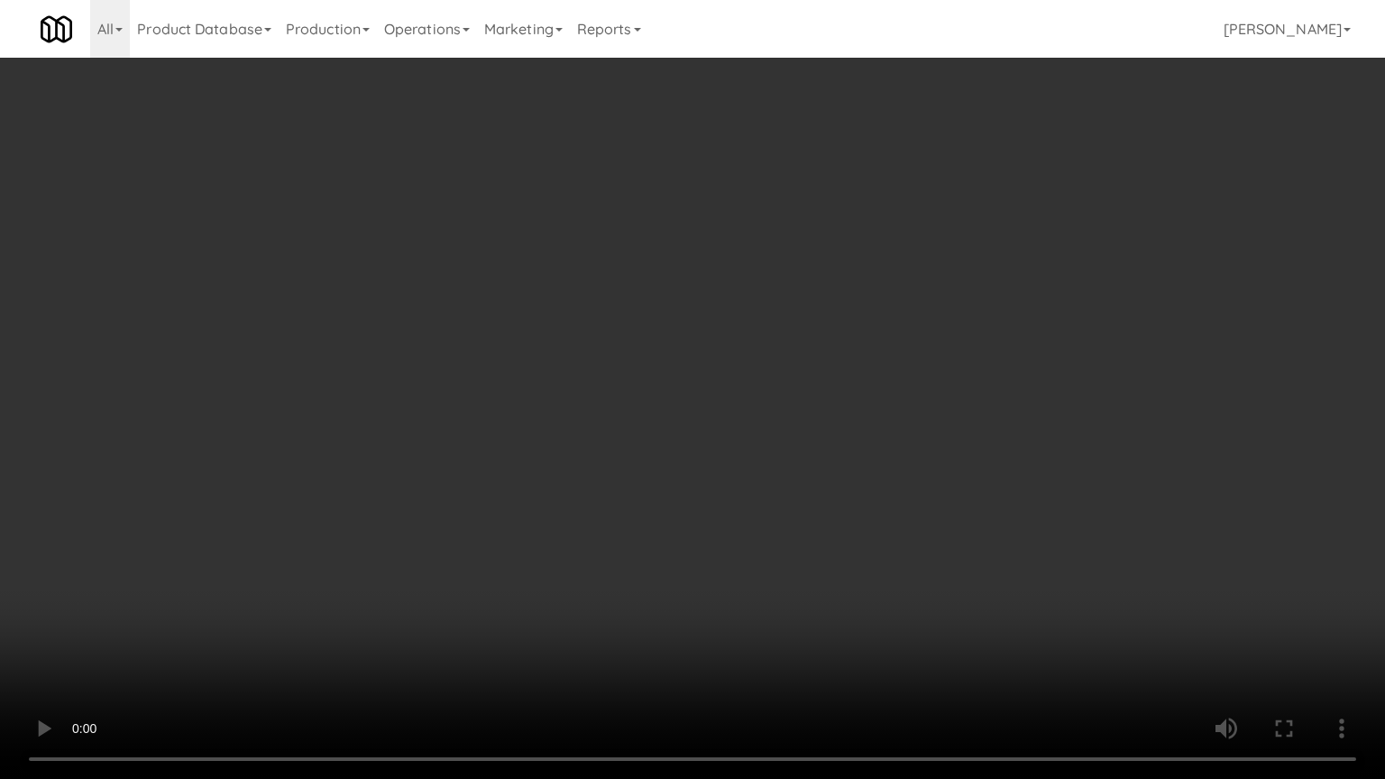
drag, startPoint x: 420, startPoint y: 423, endPoint x: 428, endPoint y: 418, distance: 9.8
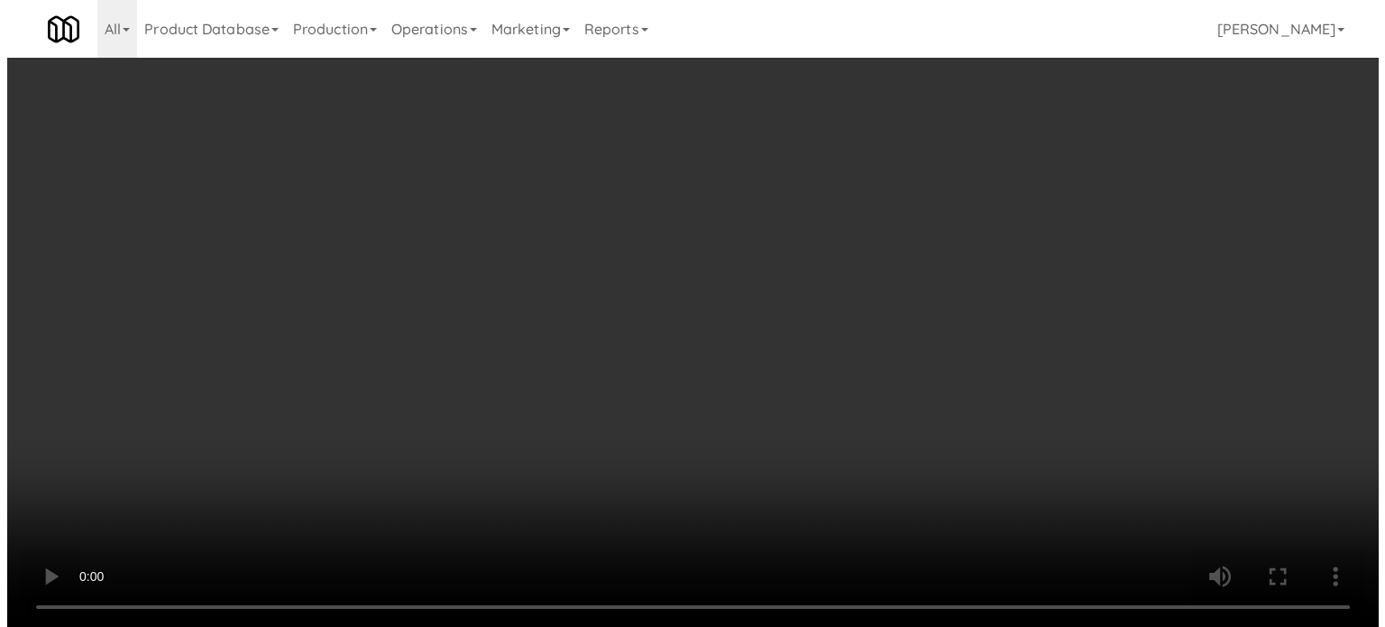
scroll to position [20014, 0]
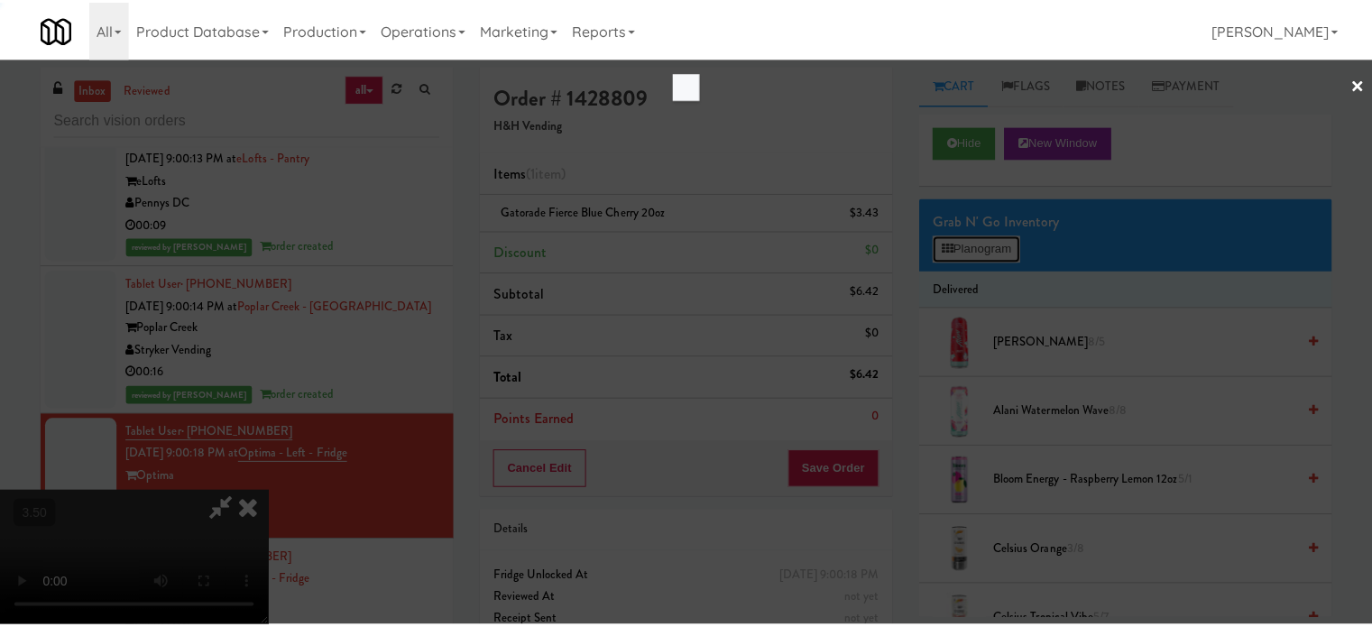
scroll to position [19992, 0]
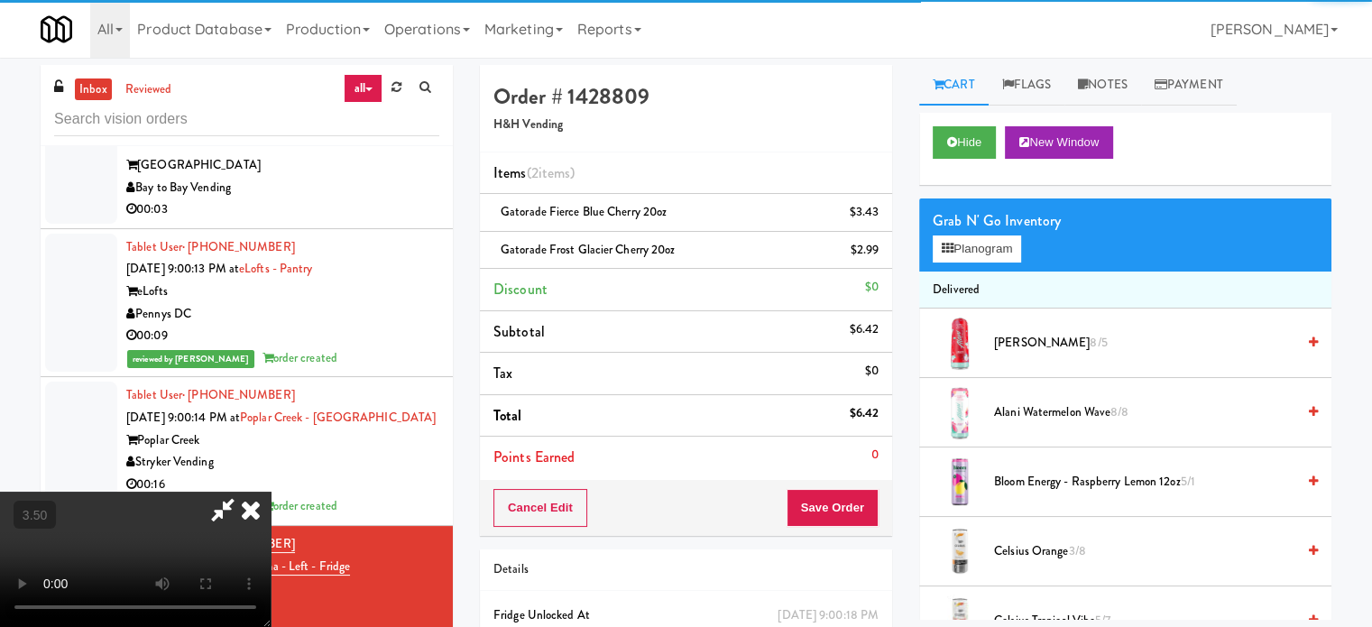
scroll to position [20014, 0]
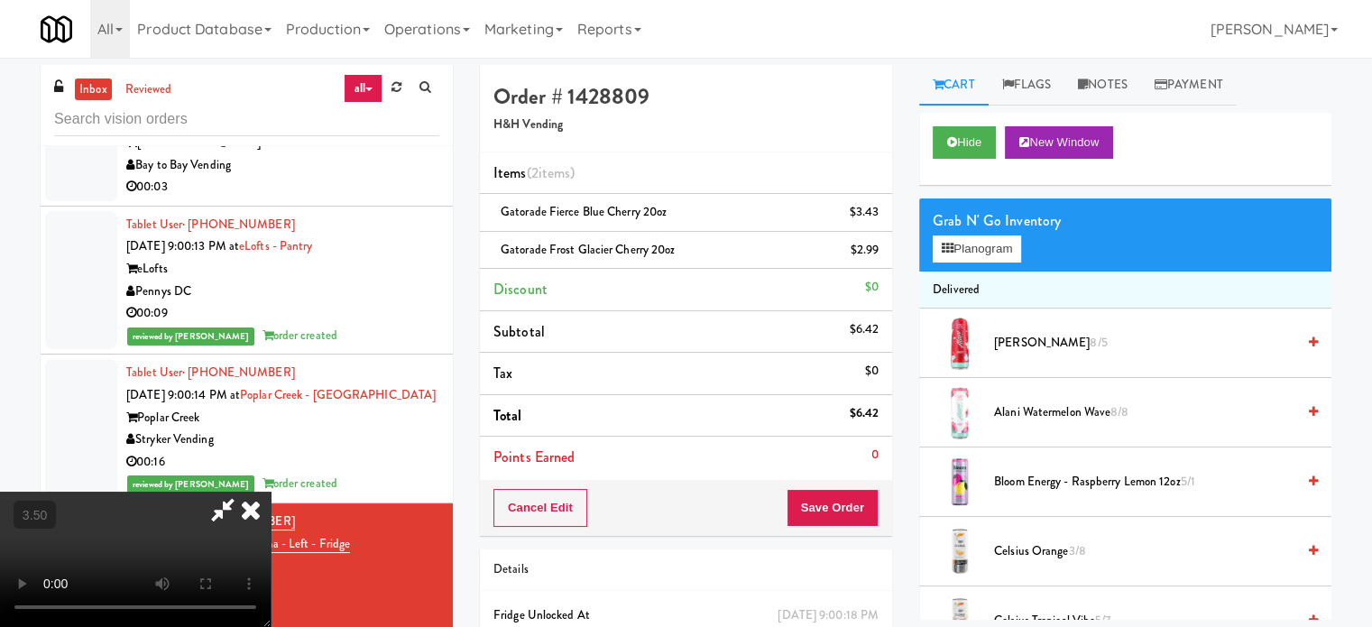
drag, startPoint x: 805, startPoint y: 179, endPoint x: 796, endPoint y: 306, distance: 127.4
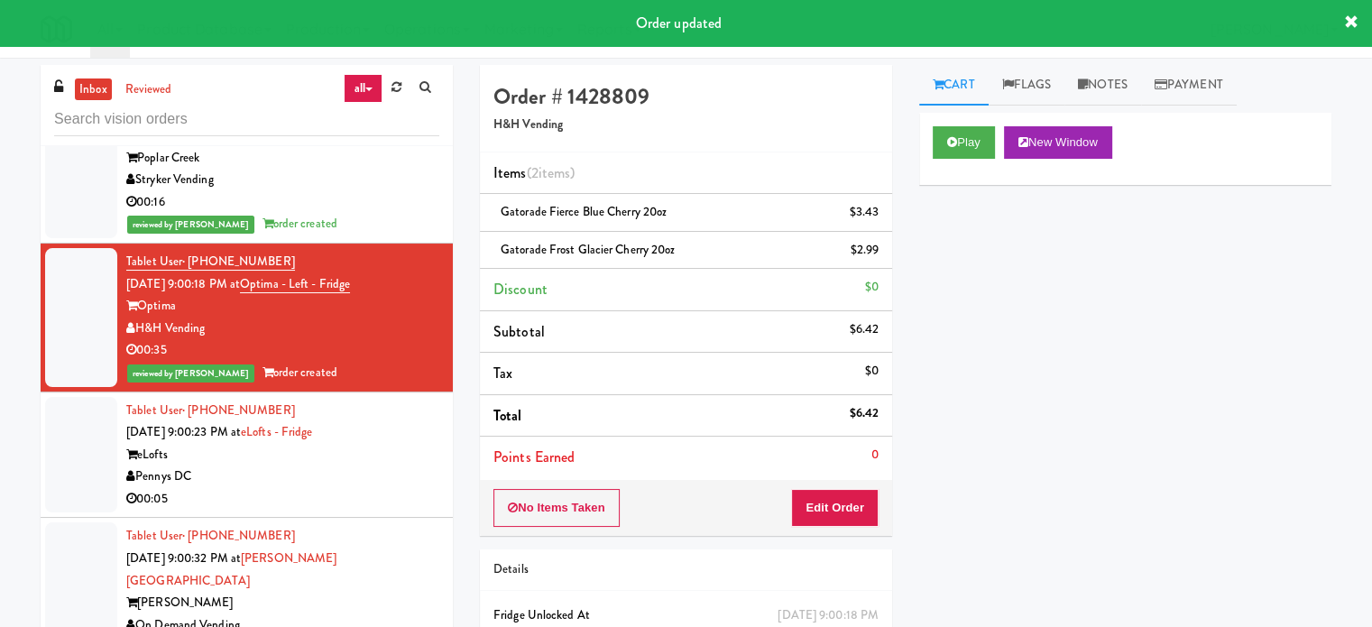
scroll to position [20345, 0]
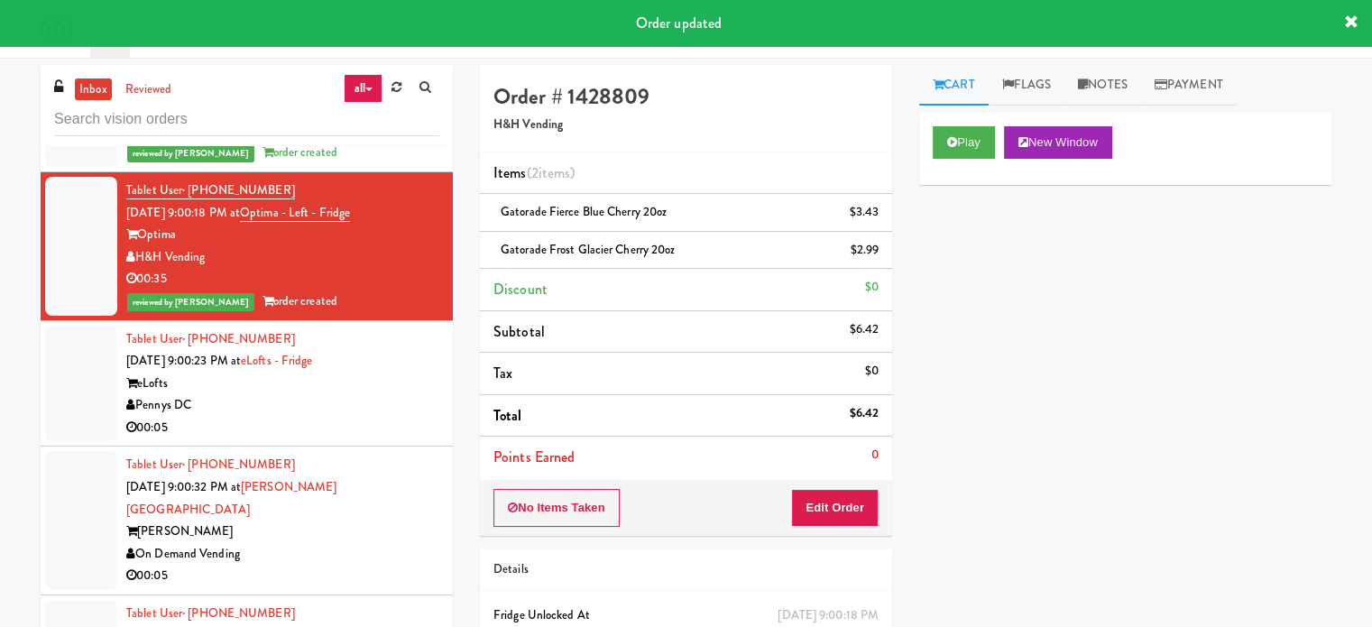
drag, startPoint x: 374, startPoint y: 382, endPoint x: 649, endPoint y: 288, distance: 290.6
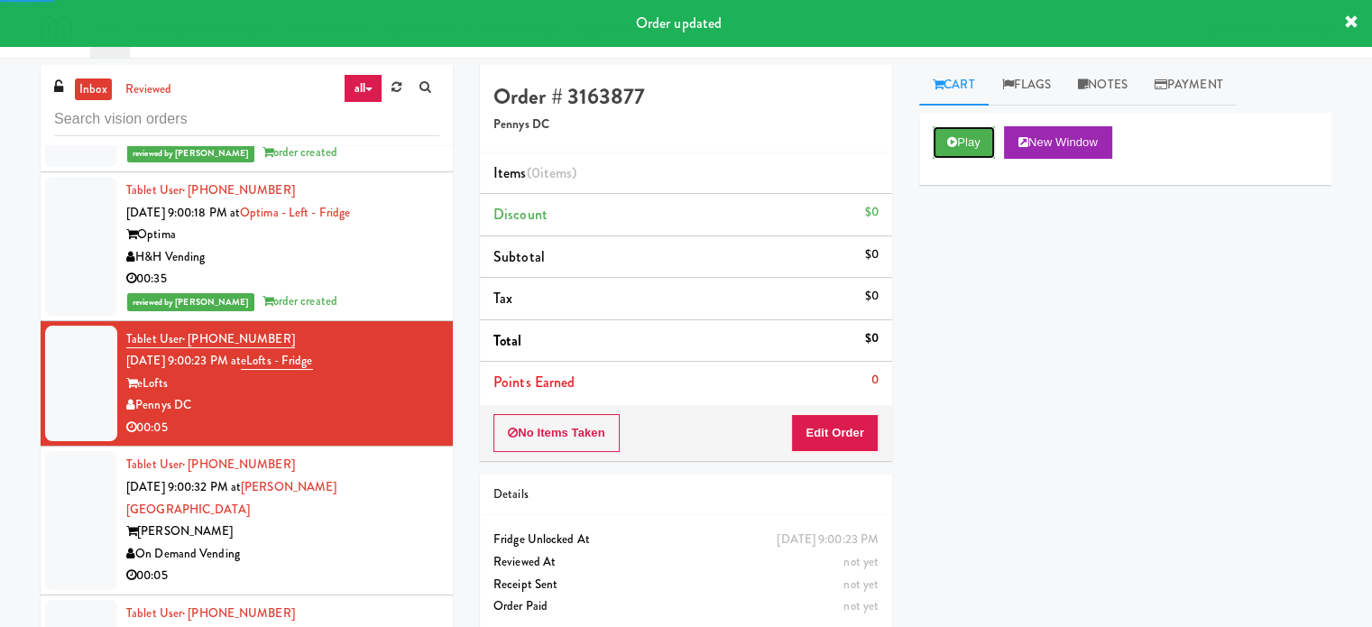
drag, startPoint x: 975, startPoint y: 145, endPoint x: 899, endPoint y: 242, distance: 122.7
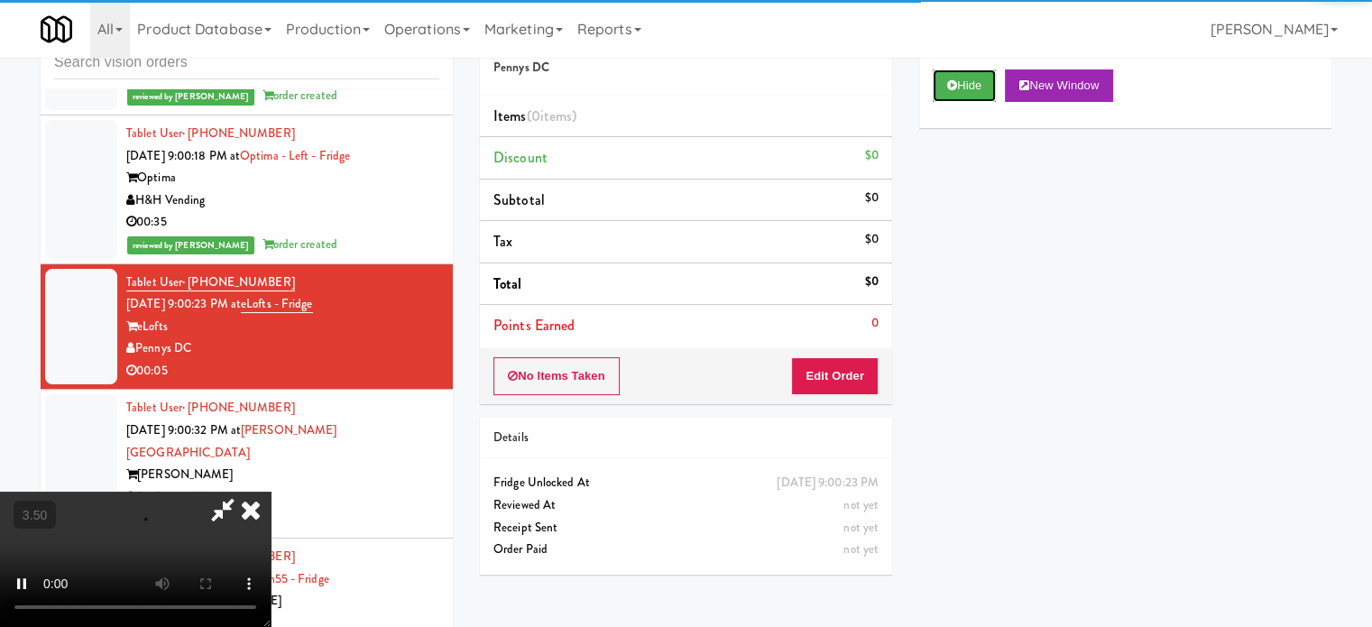
scroll to position [73, 0]
